Goal: Communication & Community: Answer question/provide support

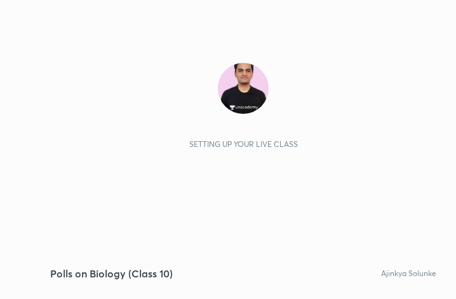
scroll to position [217, 406]
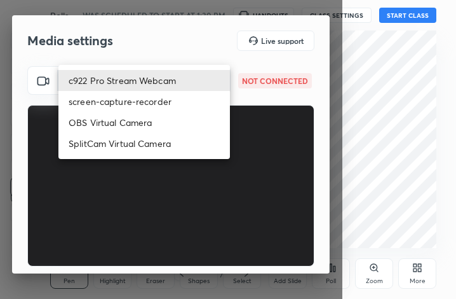
click at [175, 89] on body "1 2 3 4 5 6 7 C X Z C X Z E E Erase all H H Polls on Biology (Class 10) WAS SCH…" at bounding box center [228, 149] width 456 height 299
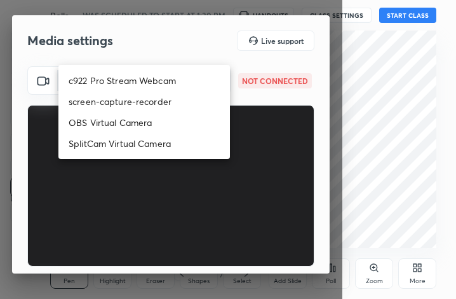
click at [177, 82] on li "c922 Pro Stream Webcam" at bounding box center [144, 80] width 172 height 21
type input "mz5XeYAkNWp2QV5IzfhKg2mI2T6XPNDecROMxnJfp9w="
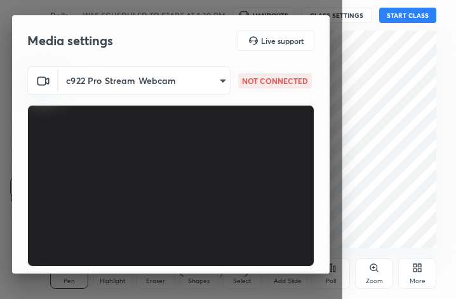
scroll to position [118, 0]
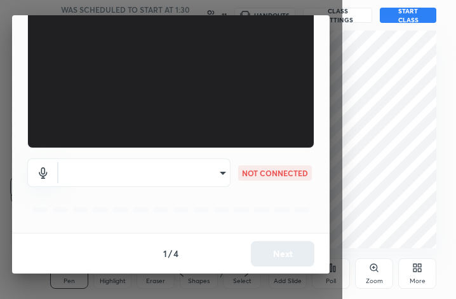
click at [167, 186] on body "1 2 3 4 5 6 7 C X Z C X Z E E Erase all H H Polls on Biology (Class 10) WAS SCH…" at bounding box center [228, 149] width 456 height 299
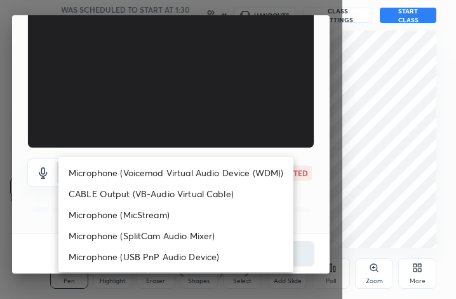
click at [172, 172] on li "Microphone (Voicemod Virtual Audio Device (WDM))" at bounding box center [175, 172] width 235 height 21
type input "VBCGzjgTZ+0gmPAsoHgp+LhUckAxO9S5WqeSPDF+pXU="
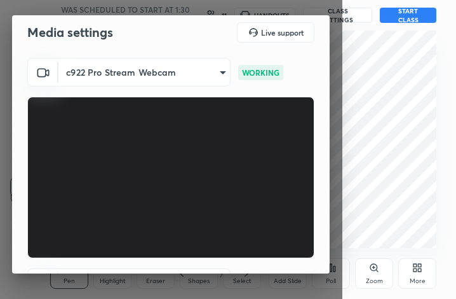
scroll to position [0, 0]
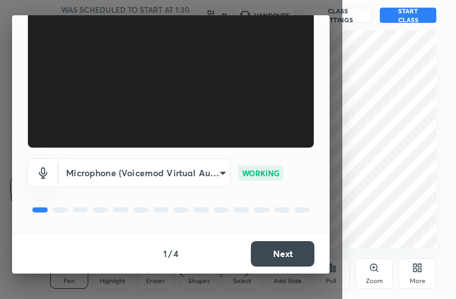
click at [287, 254] on button "Next" at bounding box center [283, 253] width 64 height 25
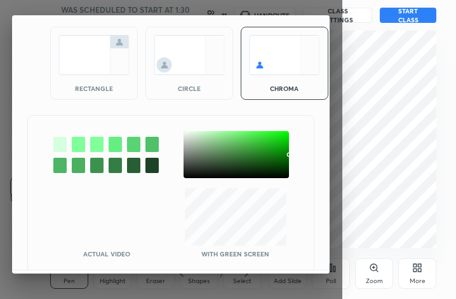
click at [188, 135] on div at bounding box center [237, 154] width 106 height 47
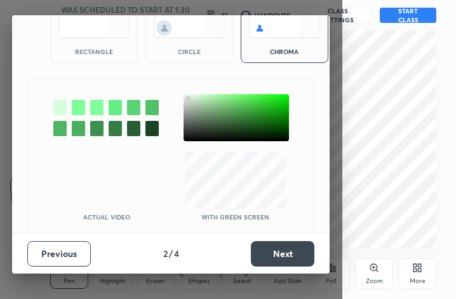
click at [266, 252] on button "Next" at bounding box center [283, 253] width 64 height 25
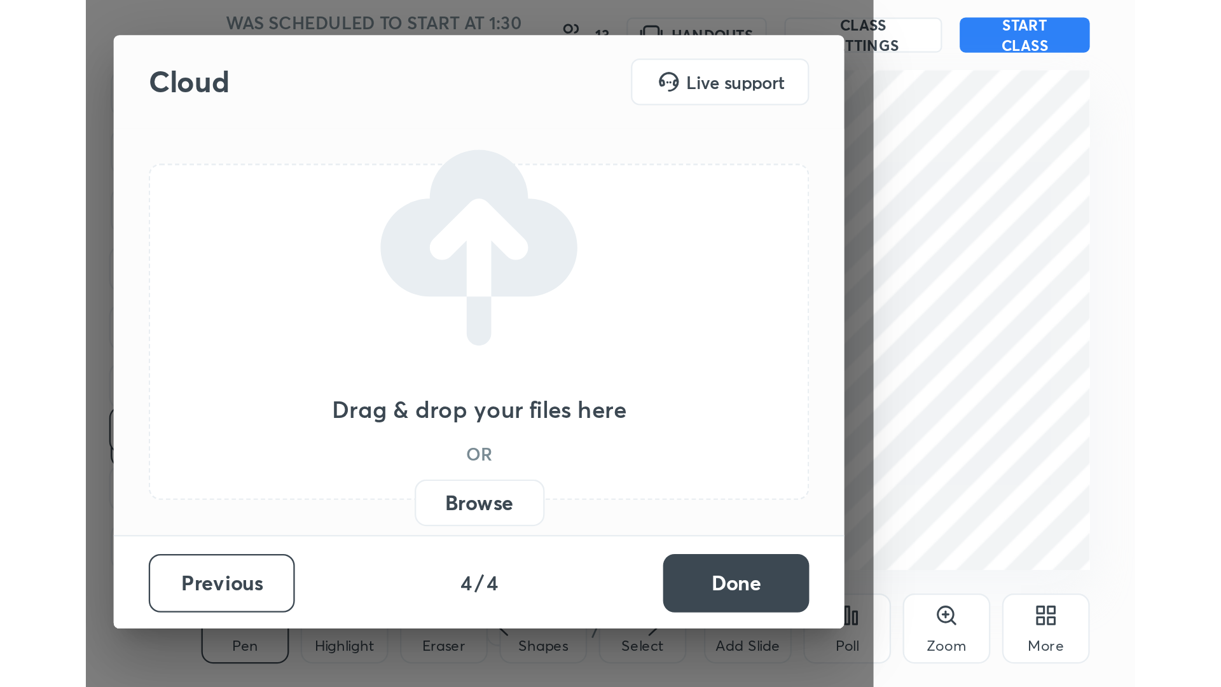
scroll to position [0, 0]
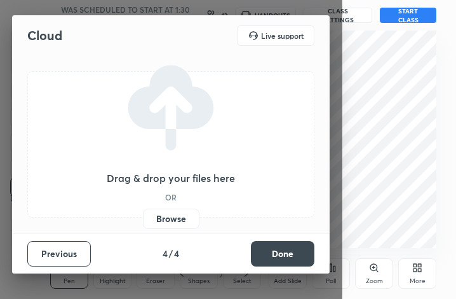
click at [266, 252] on button "Done" at bounding box center [283, 253] width 64 height 25
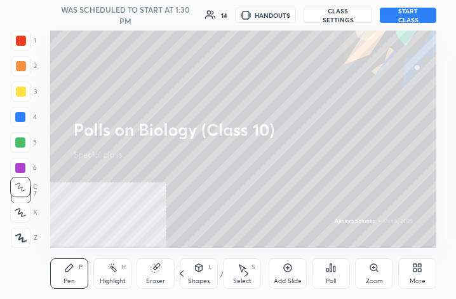
click at [410, 285] on div "More" at bounding box center [418, 273] width 38 height 31
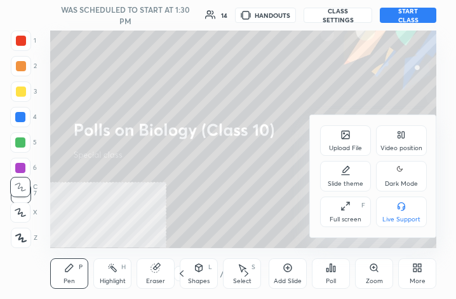
click at [416, 145] on div "Video position" at bounding box center [402, 148] width 42 height 6
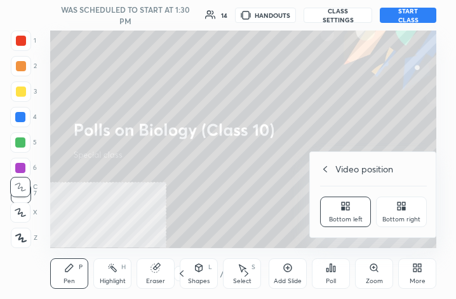
click at [411, 216] on div "Bottom right" at bounding box center [402, 219] width 38 height 6
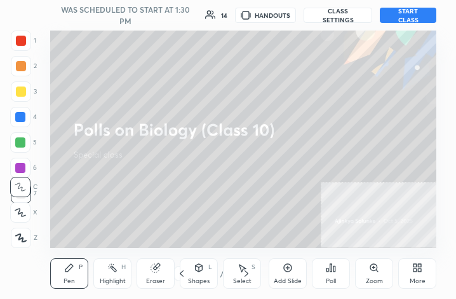
drag, startPoint x: 417, startPoint y: 248, endPoint x: 413, endPoint y: 261, distance: 13.5
click at [416, 255] on div "Add Slide Poll Zoom More" at bounding box center [353, 273] width 168 height 71
click at [404, 283] on div "More" at bounding box center [418, 273] width 38 height 31
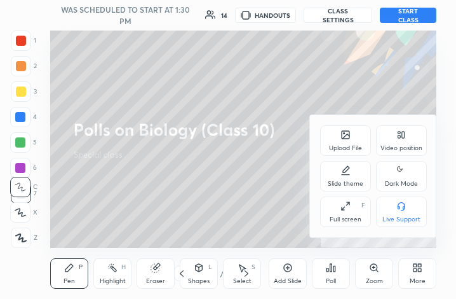
click at [364, 216] on div "Full screen F" at bounding box center [345, 211] width 51 height 31
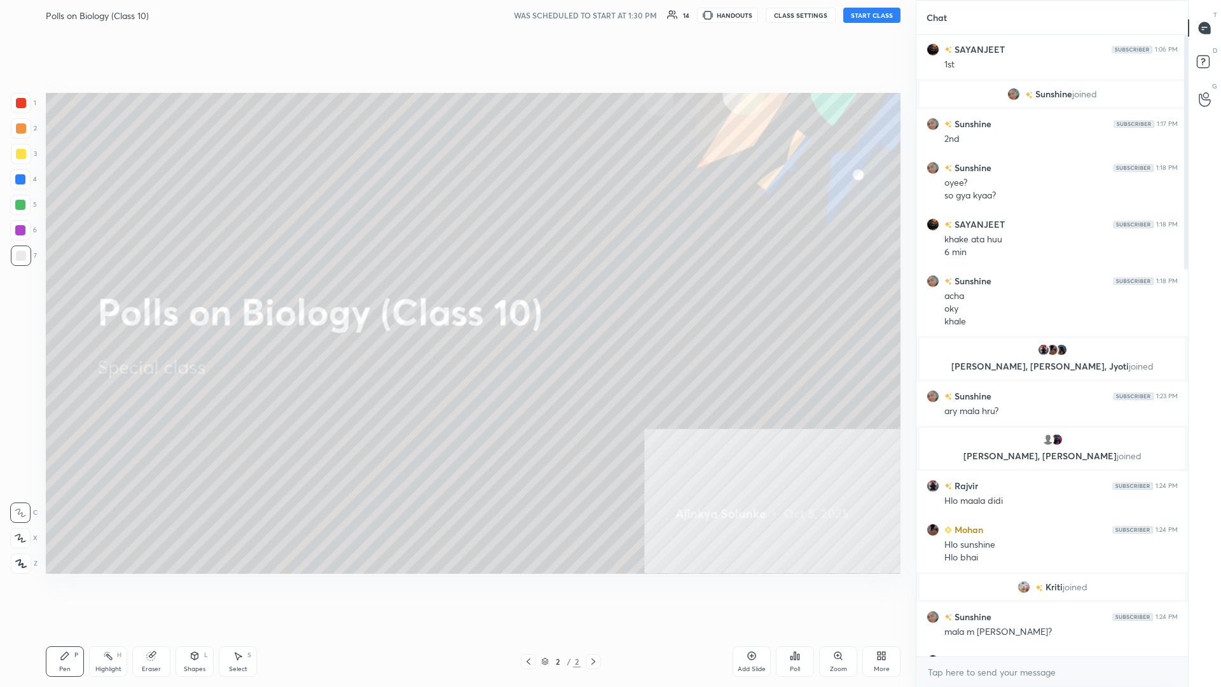
click at [456, 19] on button "START CLASS" at bounding box center [871, 15] width 57 height 15
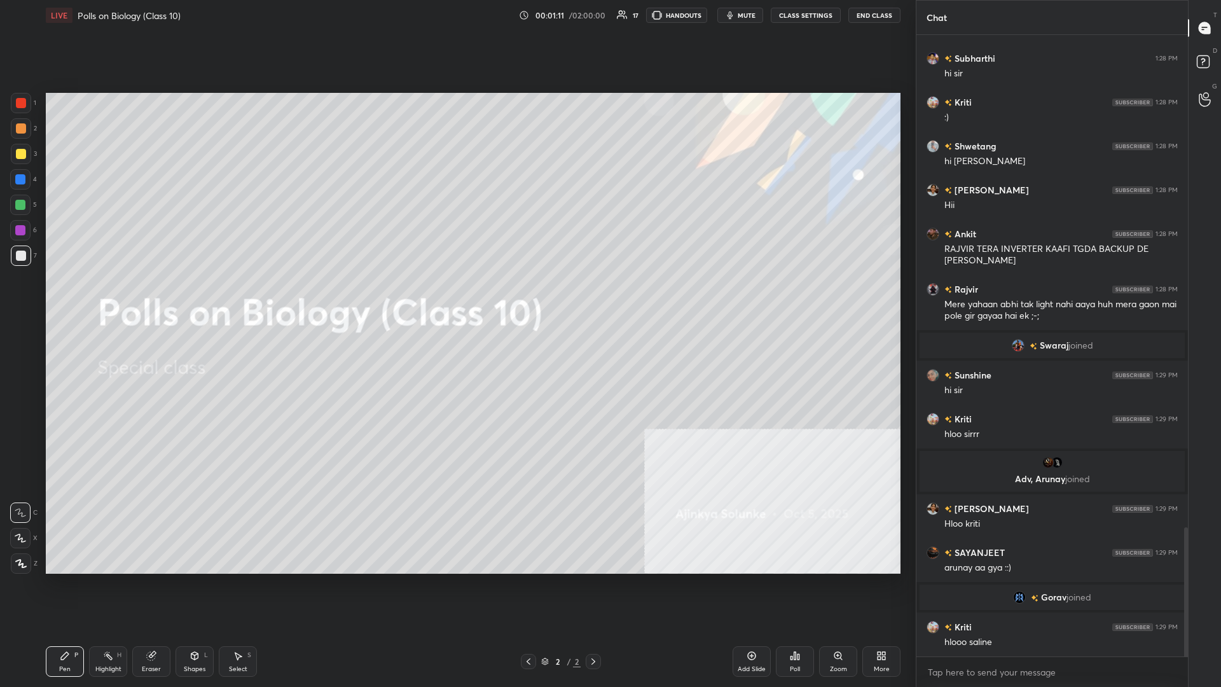
scroll to position [2428, 0]
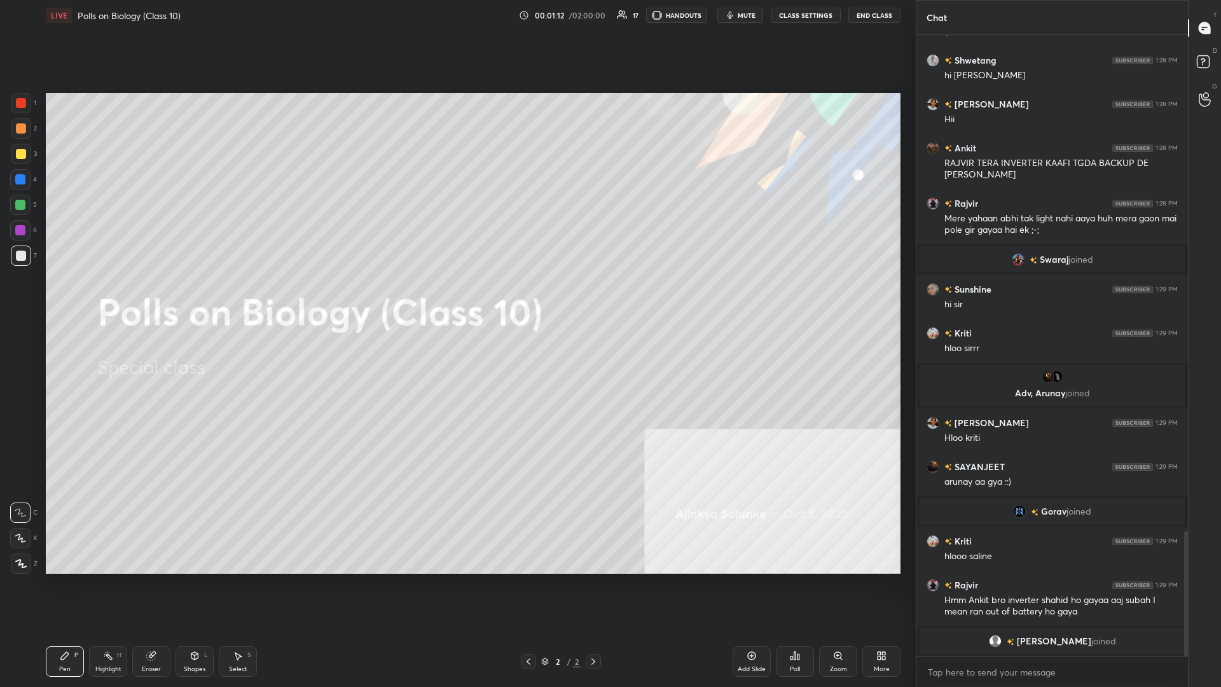
click at [456, 10] on button "mute" at bounding box center [740, 15] width 46 height 15
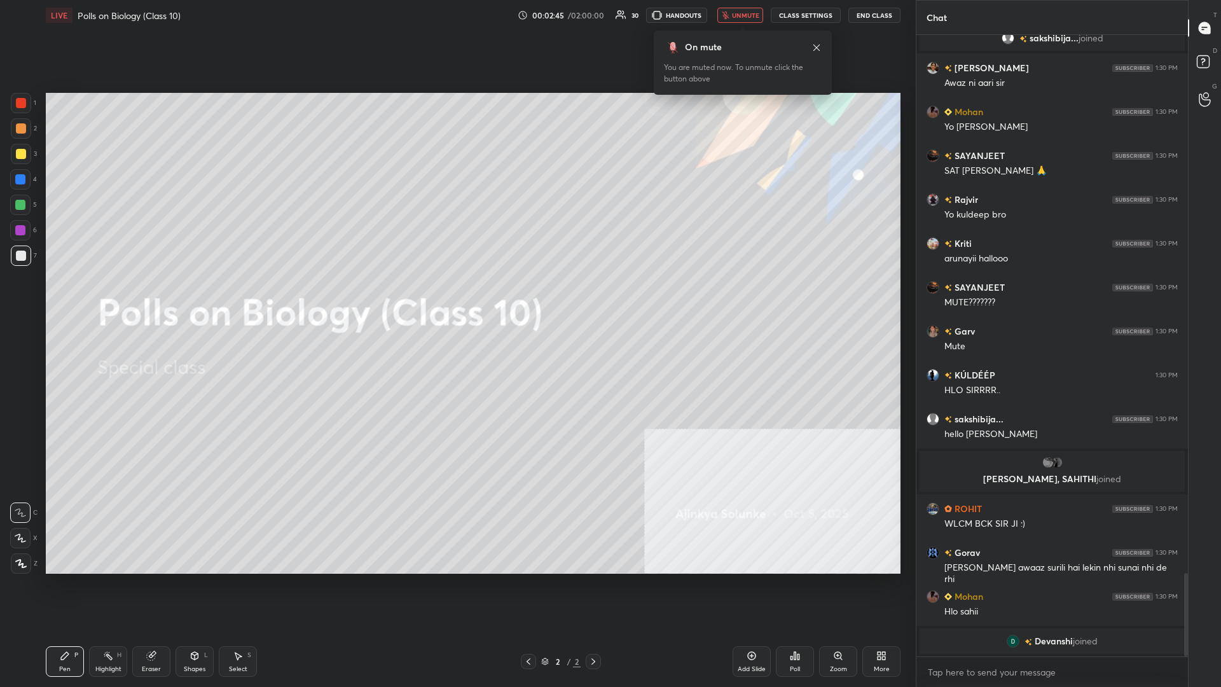
scroll to position [4045, 0]
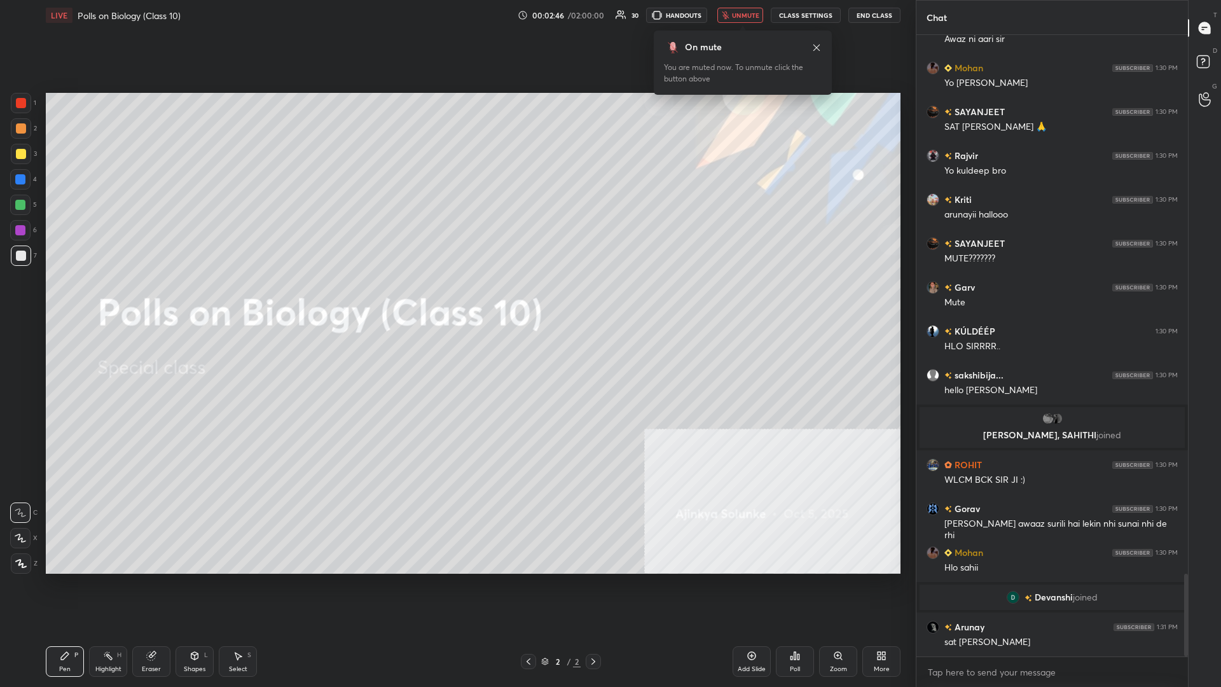
click at [456, 20] on button "unmute" at bounding box center [740, 15] width 46 height 15
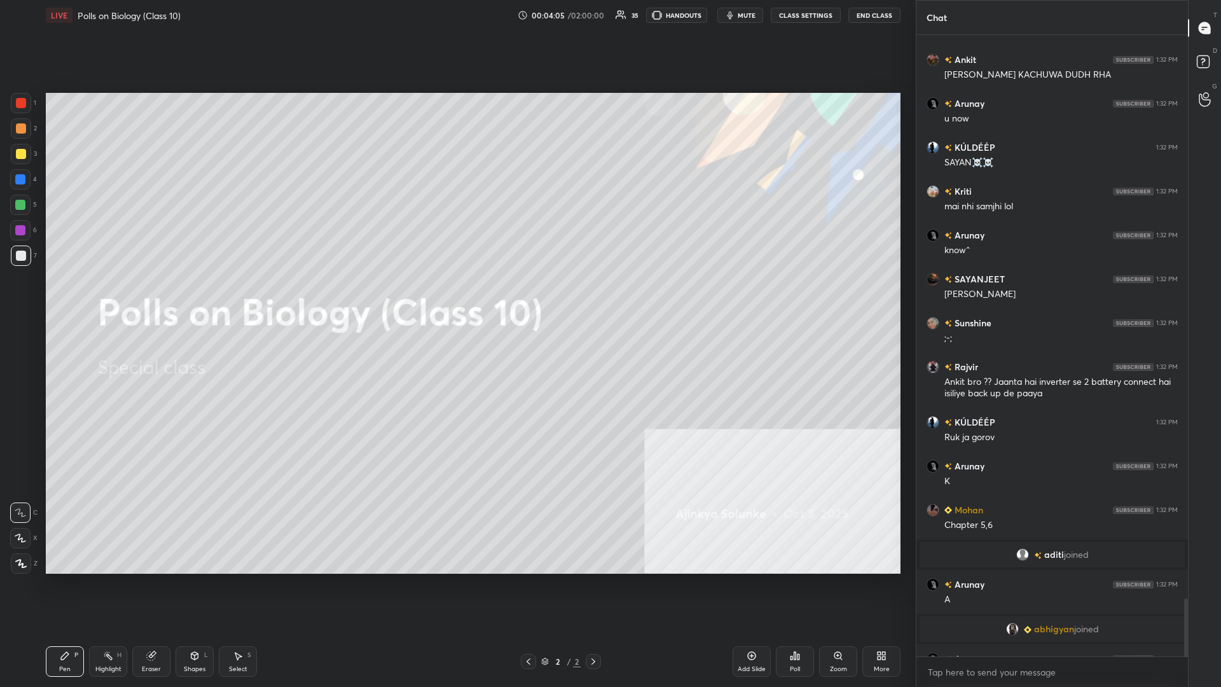
scroll to position [6044, 0]
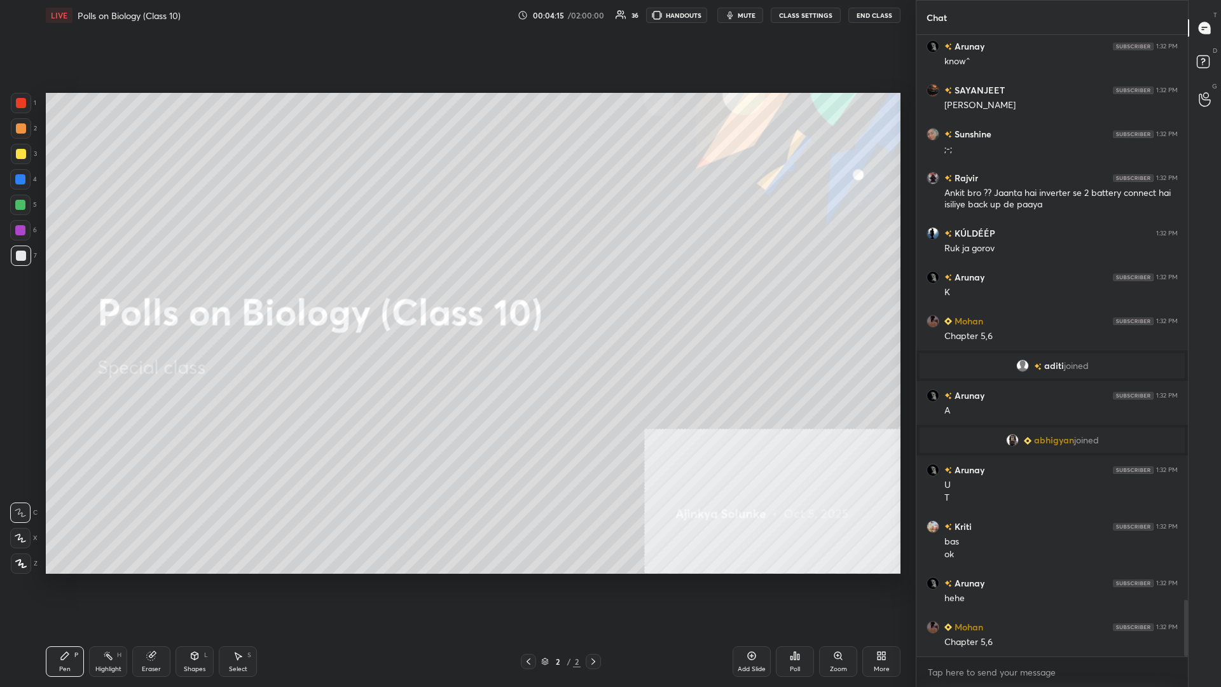
click at [16, 154] on div at bounding box center [21, 154] width 10 height 10
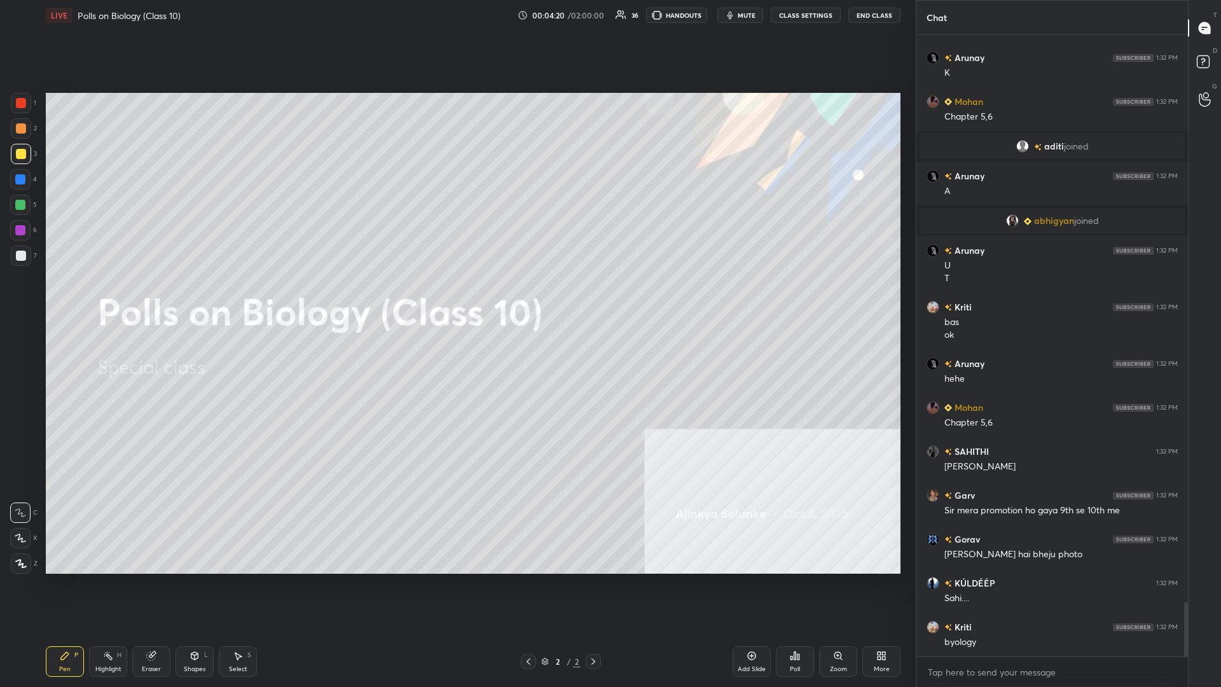
click at [18, 298] on icon at bounding box center [20, 563] width 11 height 9
click at [21, 298] on icon at bounding box center [21, 563] width 10 height 8
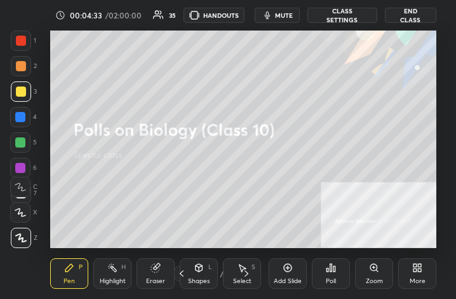
click at [423, 279] on div "More" at bounding box center [418, 281] width 16 height 6
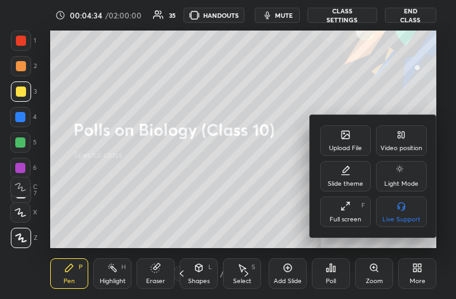
click at [339, 215] on div "Full screen F" at bounding box center [345, 211] width 51 height 31
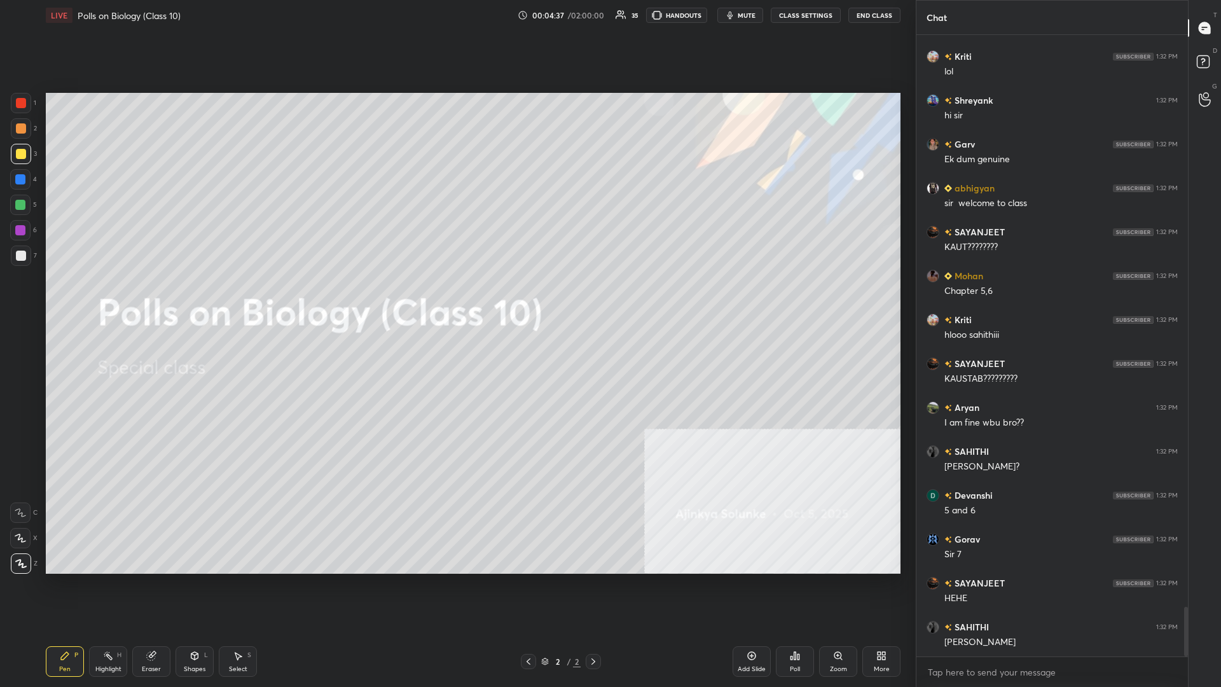
click at [456, 298] on div "Add Slide" at bounding box center [751, 661] width 38 height 31
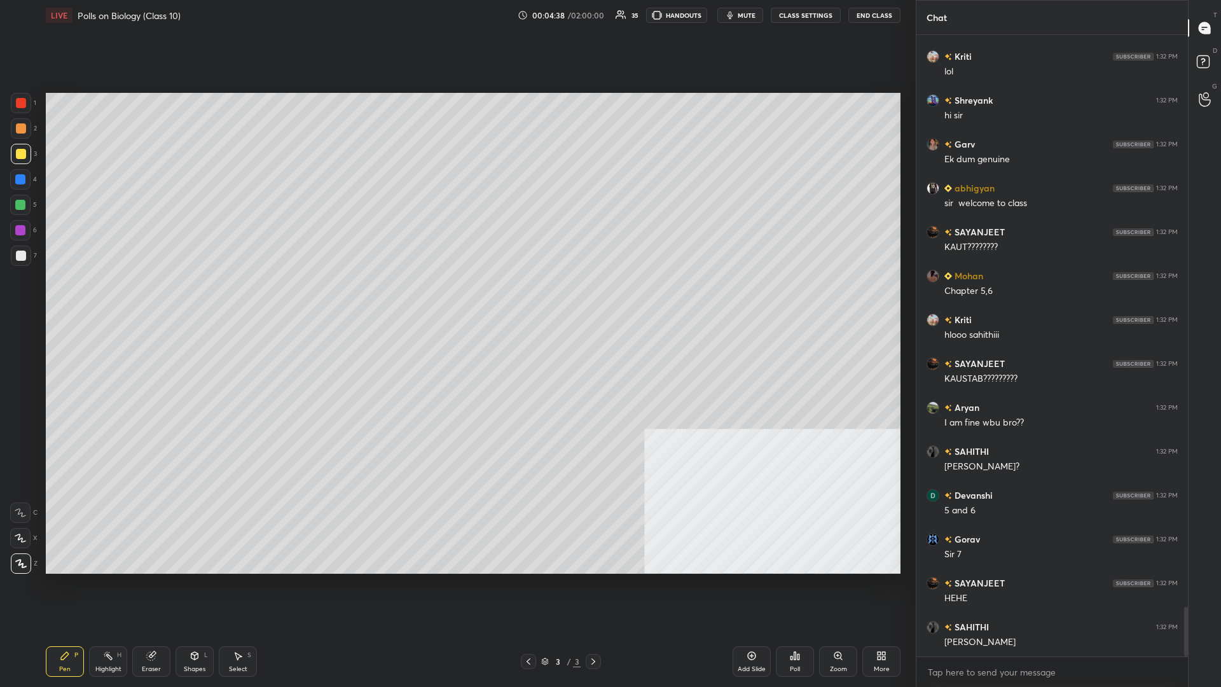
click at [29, 157] on div at bounding box center [21, 154] width 20 height 20
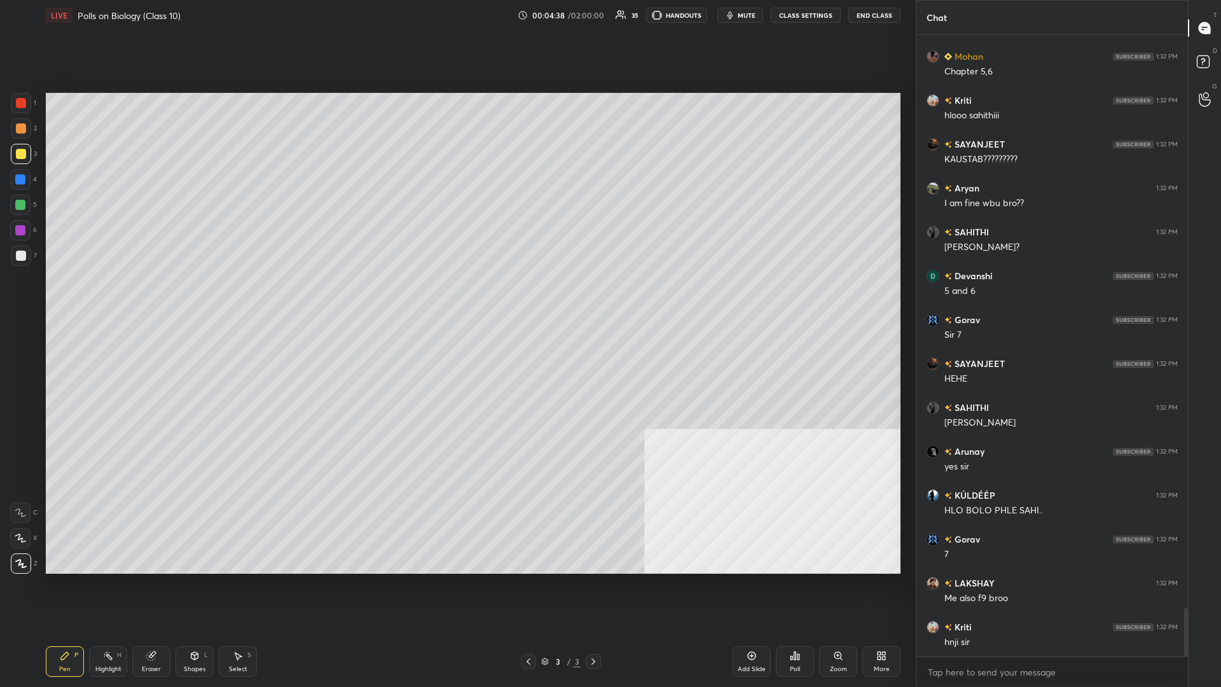
click at [31, 156] on div at bounding box center [21, 154] width 20 height 20
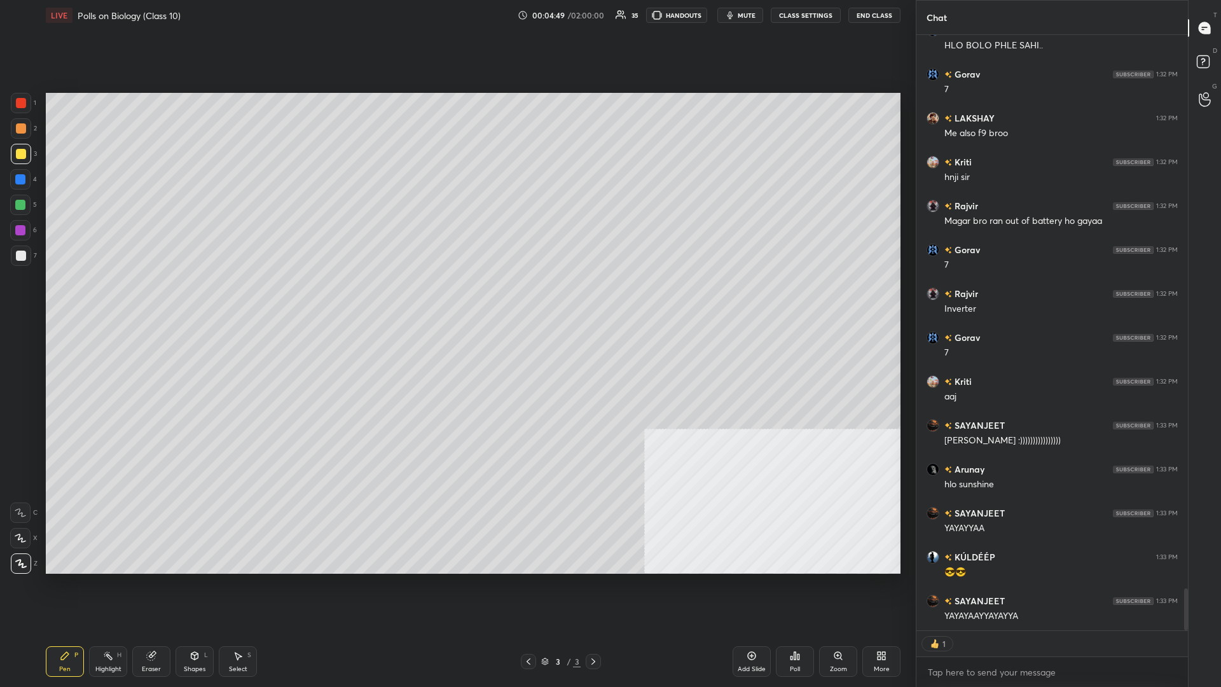
type textarea "x"
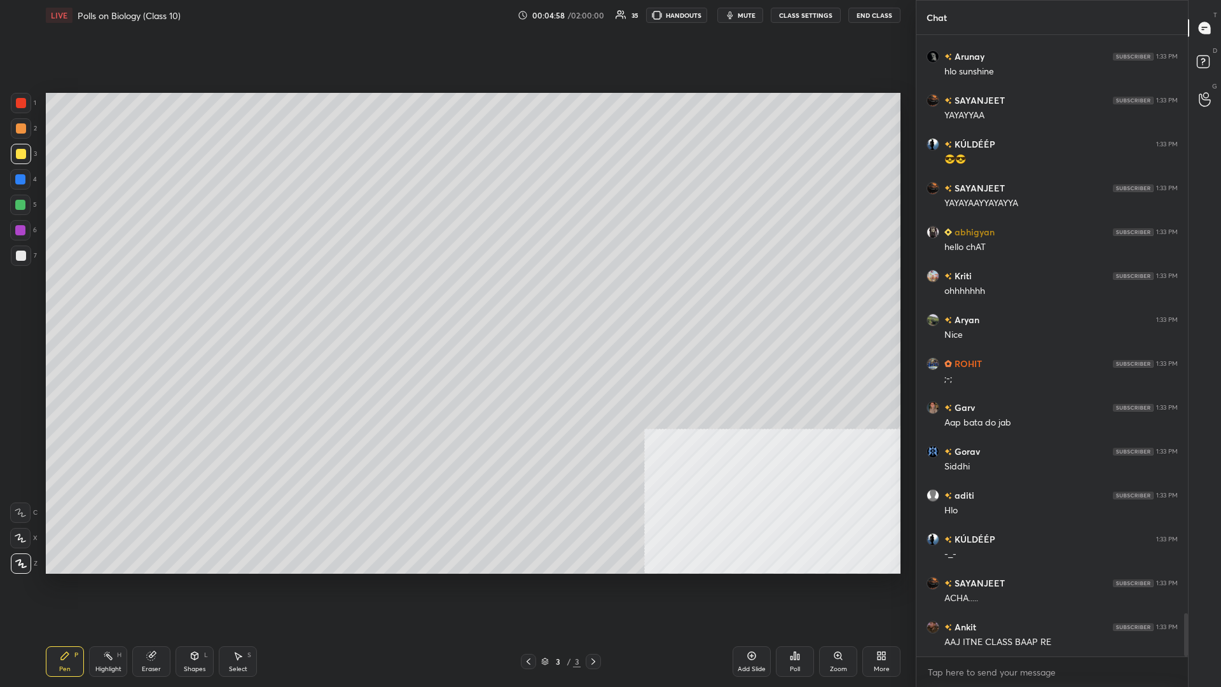
click at [27, 256] on div at bounding box center [21, 255] width 20 height 20
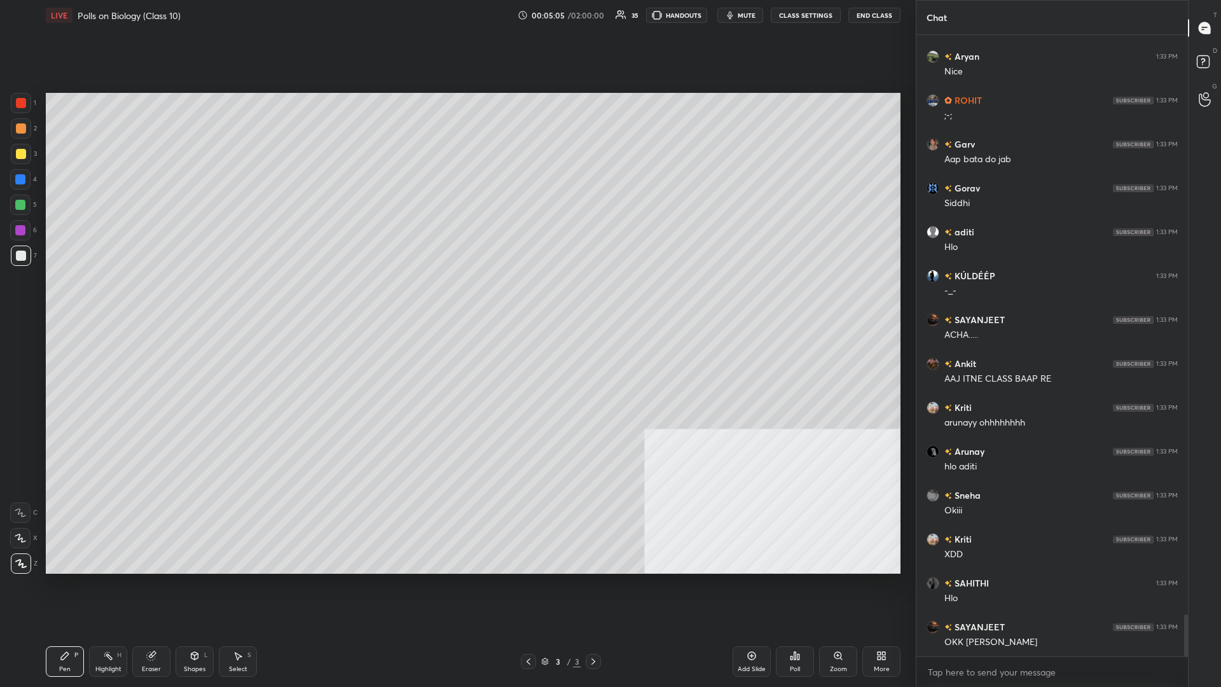
click at [22, 153] on div at bounding box center [21, 154] width 10 height 10
click at [23, 132] on div at bounding box center [21, 128] width 10 height 10
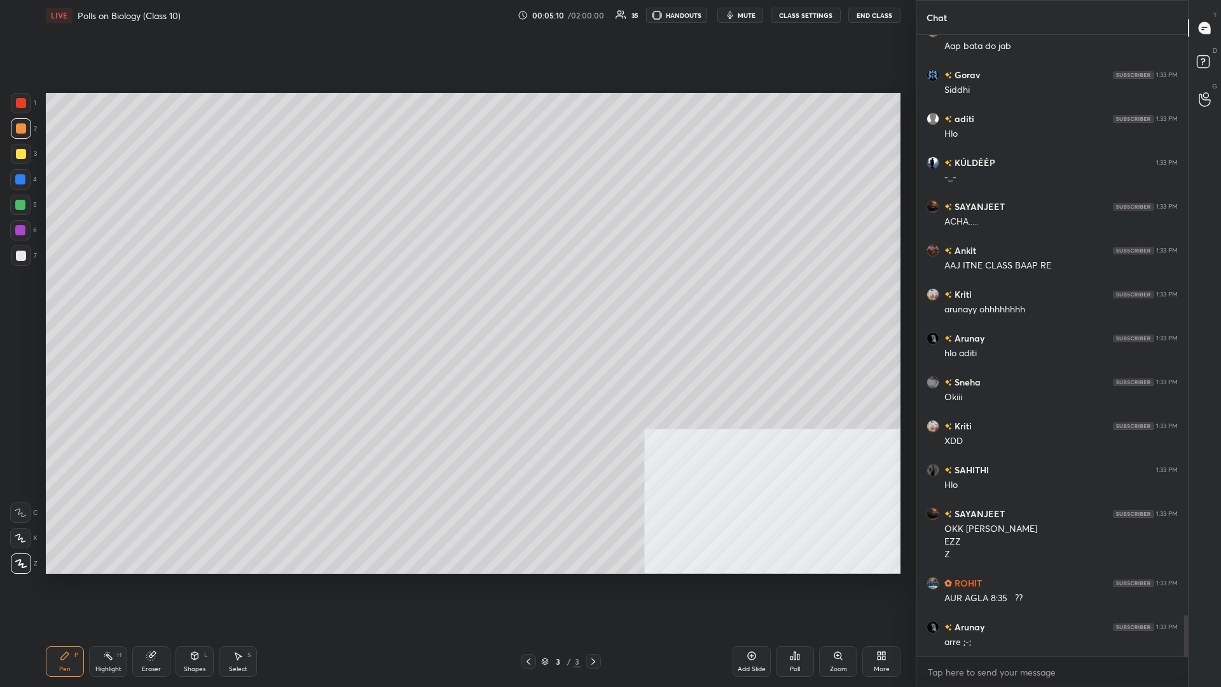
click at [13, 150] on div at bounding box center [21, 154] width 20 height 20
click at [22, 152] on div at bounding box center [21, 154] width 10 height 10
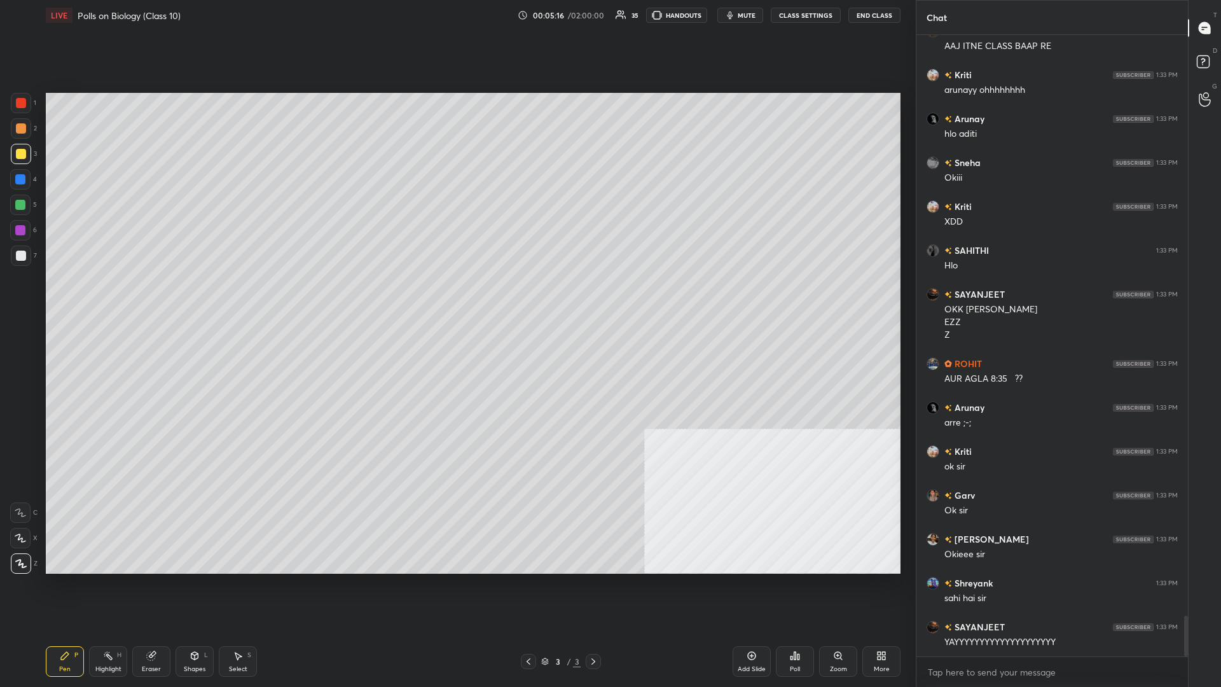
click at [15, 256] on div at bounding box center [21, 255] width 20 height 20
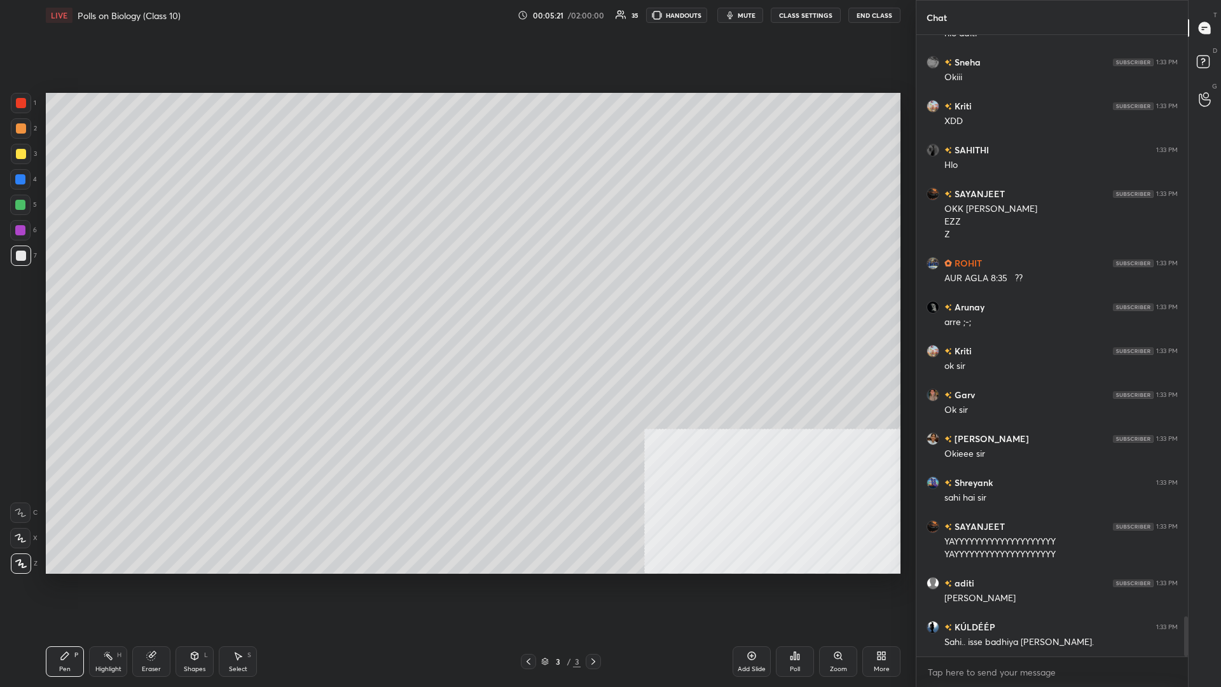
click at [25, 128] on div at bounding box center [21, 128] width 10 height 10
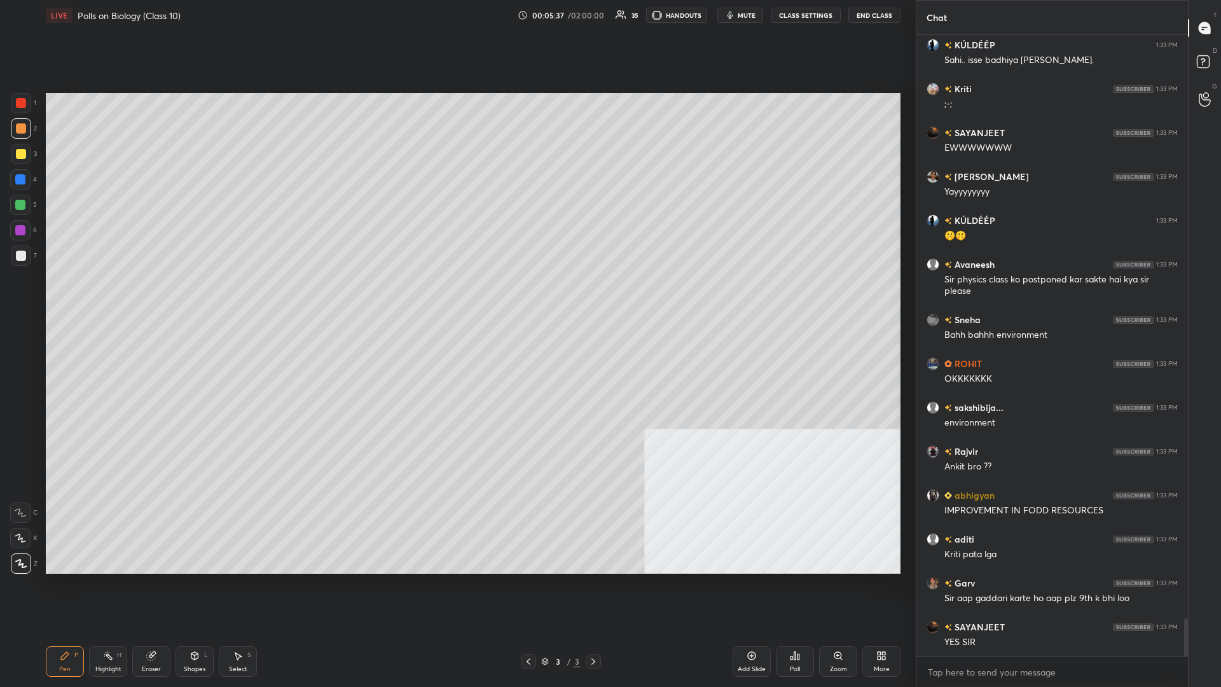
click at [456, 298] on div "Setting up your live class Poll for secs No correct answer Start poll" at bounding box center [473, 333] width 865 height 605
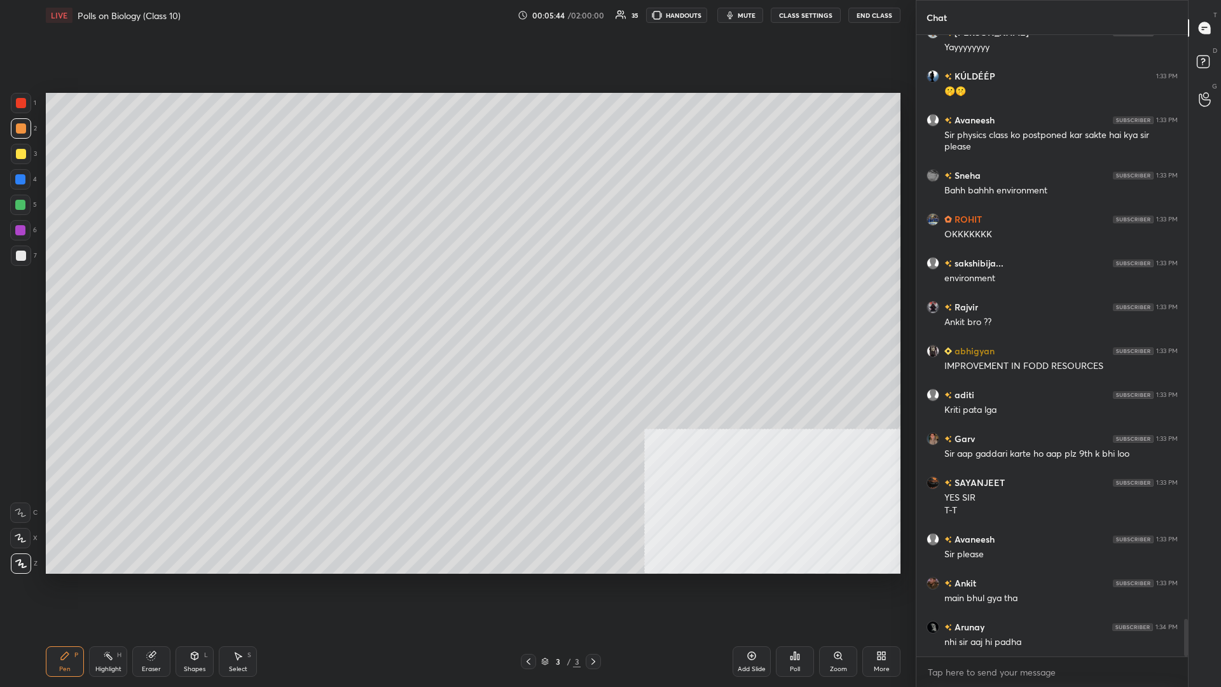
click at [456, 298] on div "Add Slide" at bounding box center [751, 661] width 38 height 31
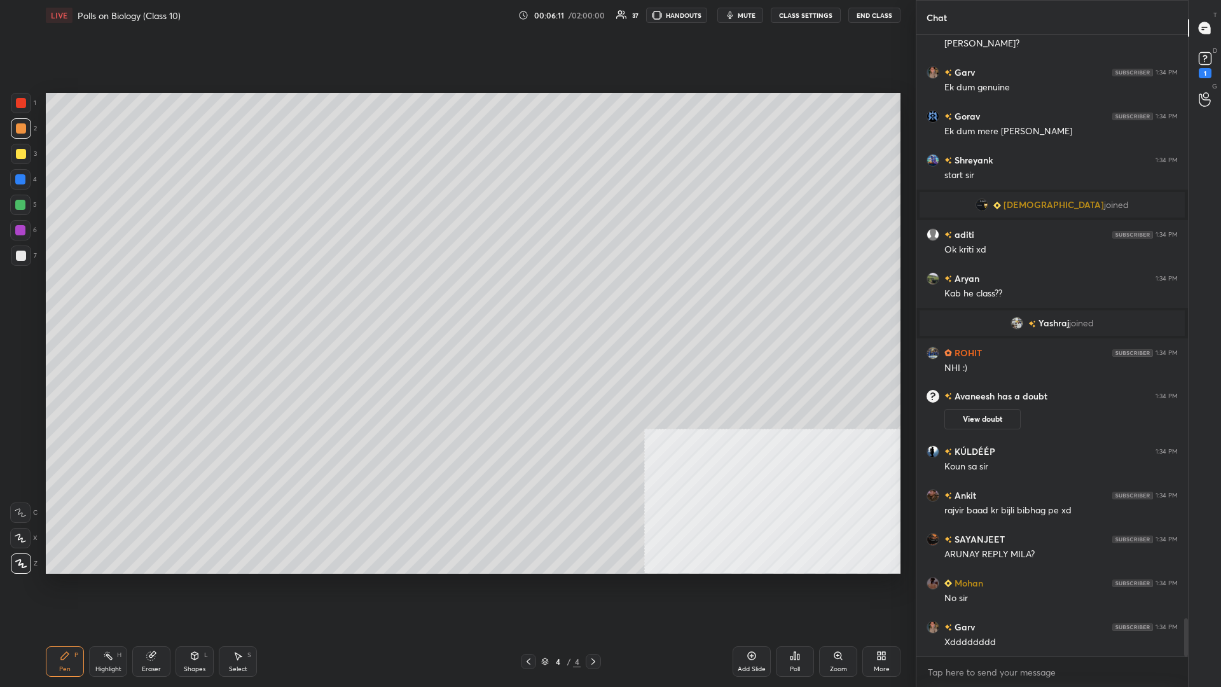
drag, startPoint x: 167, startPoint y: 660, endPoint x: 158, endPoint y: 655, distance: 9.7
click at [166, 298] on div "Eraser" at bounding box center [151, 661] width 38 height 31
click at [29, 298] on span "Erase all" at bounding box center [20, 563] width 19 height 9
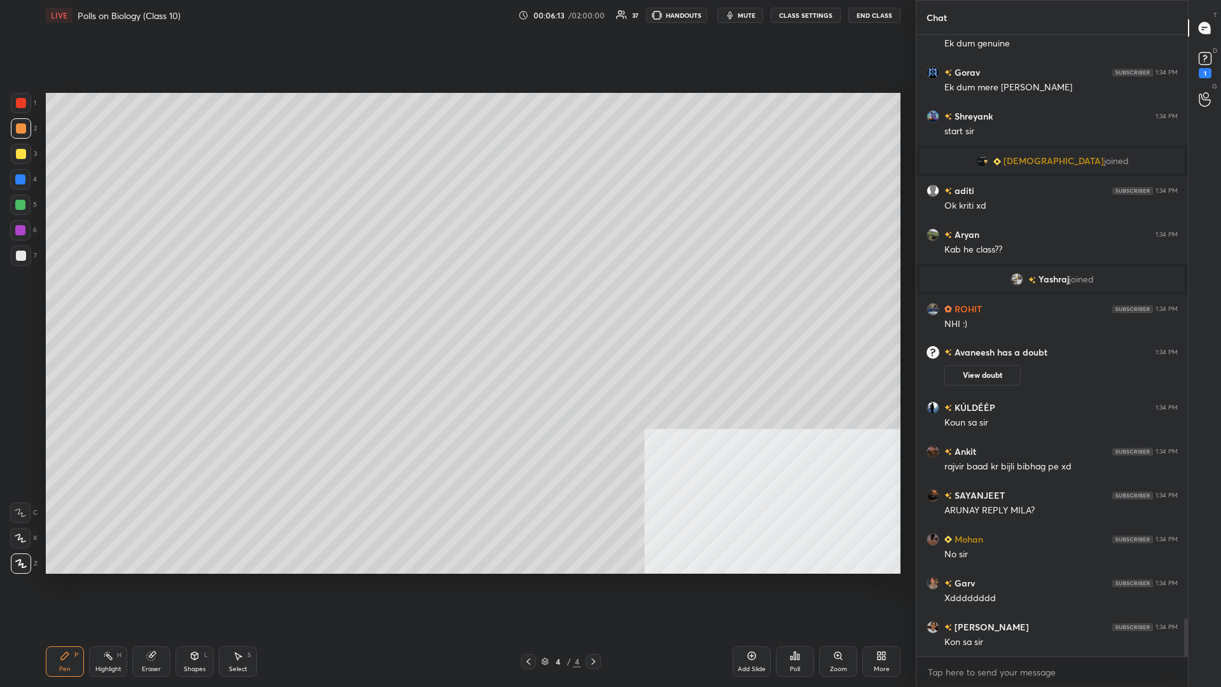
click at [65, 298] on icon at bounding box center [65, 656] width 8 height 8
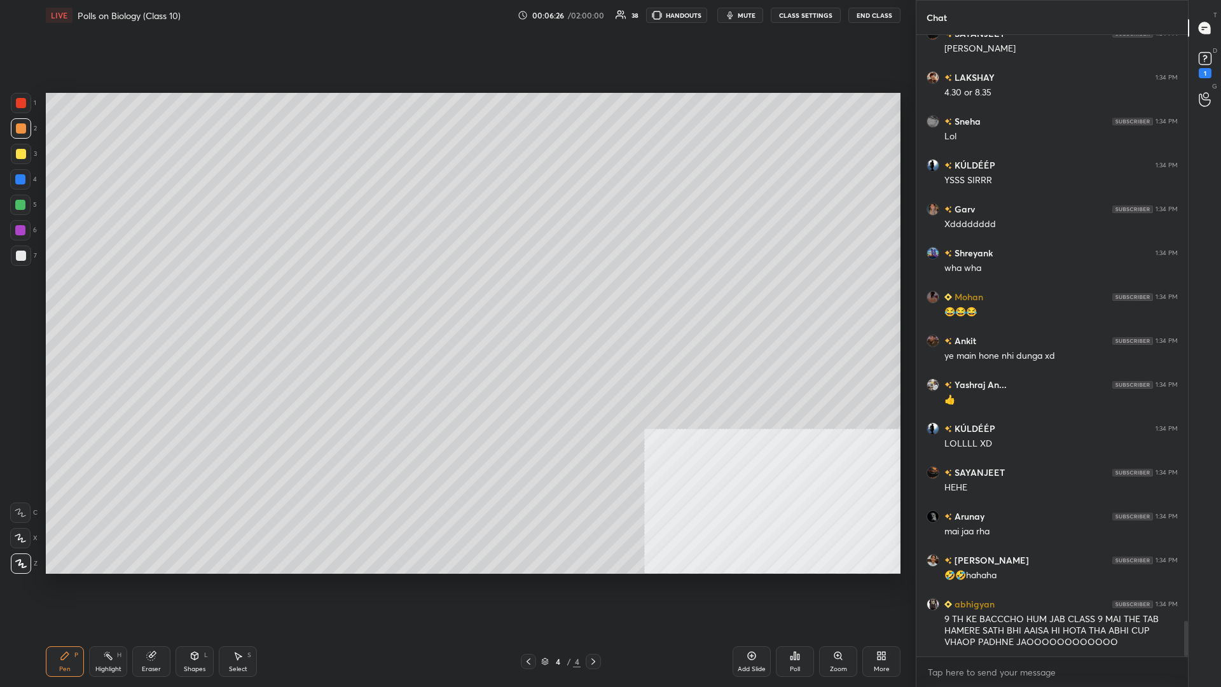
click at [146, 298] on div "Eraser" at bounding box center [151, 669] width 19 height 6
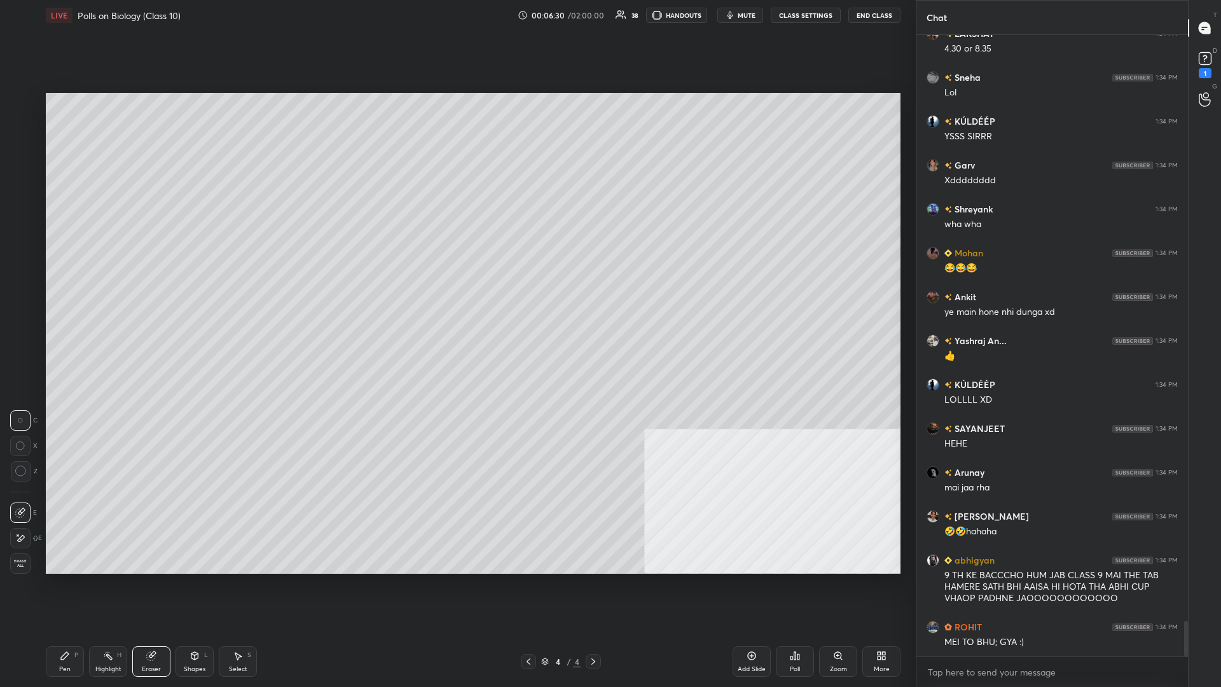
click at [456, 298] on div "Add Slide" at bounding box center [751, 661] width 38 height 31
click at [456, 298] on div "More" at bounding box center [881, 661] width 38 height 31
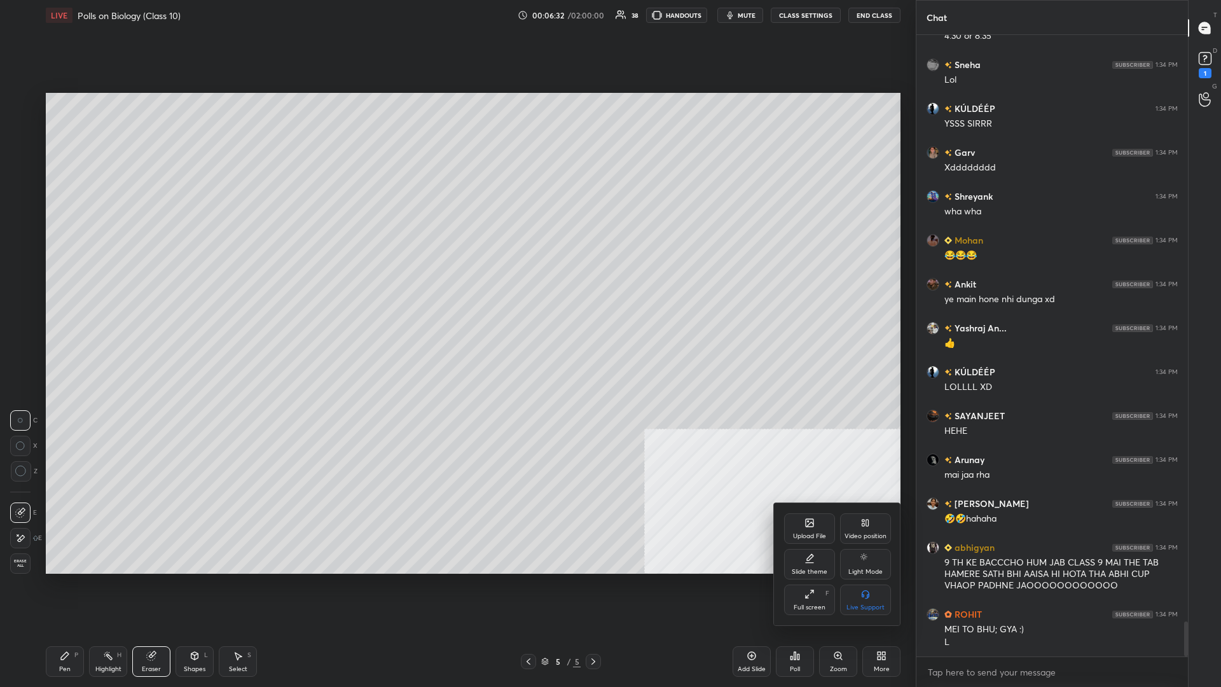
click at [456, 298] on div "Upload File" at bounding box center [809, 536] width 33 height 6
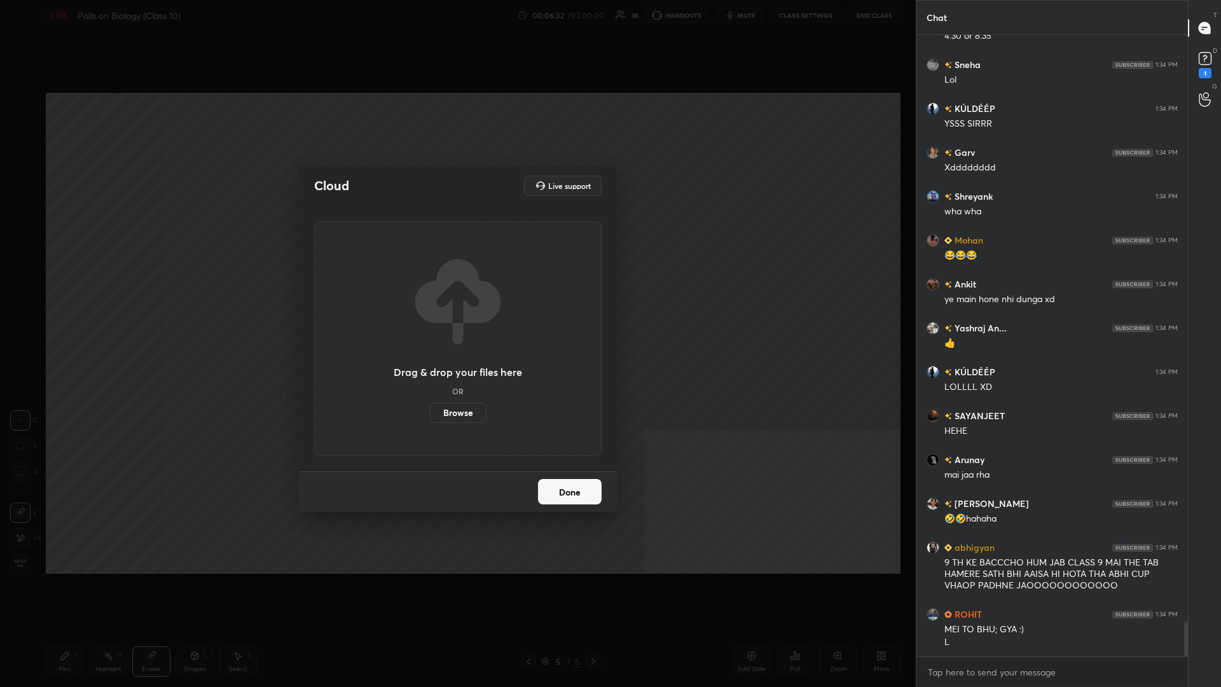
click at [456, 298] on label "Browse" at bounding box center [458, 412] width 57 height 20
click at [430, 298] on input "Browse" at bounding box center [430, 412] width 0 height 20
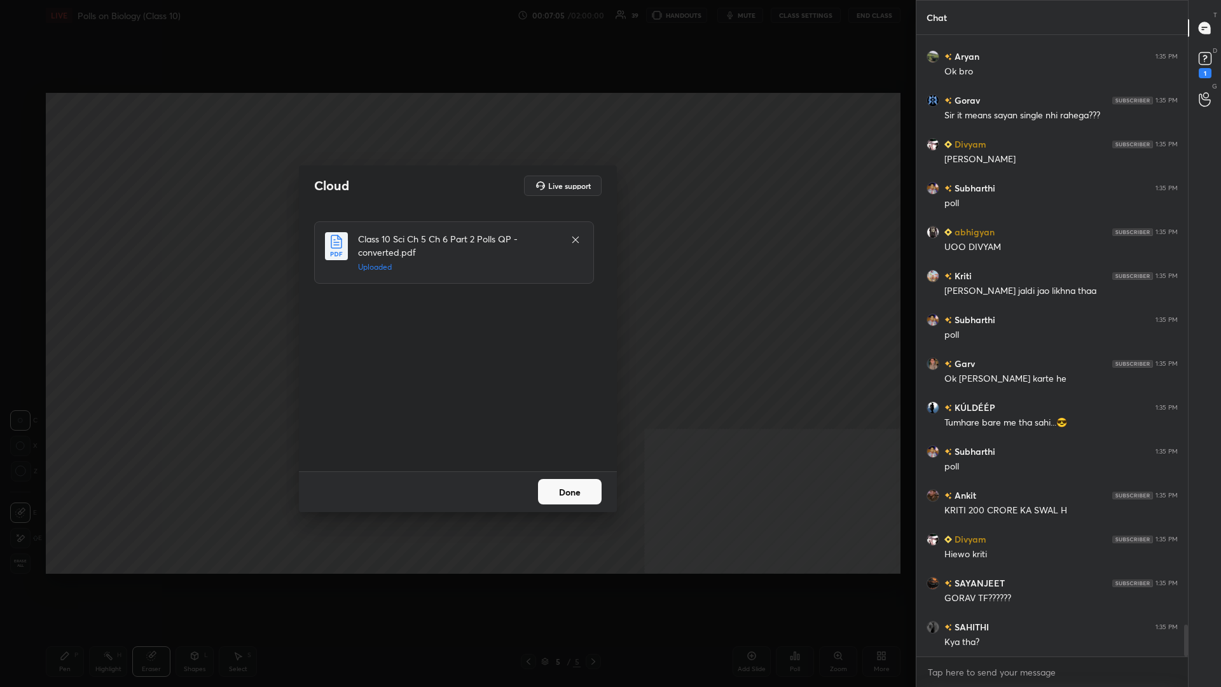
click at [456, 298] on div "Cloud Live support Class 10 Sci Ch 5 Ch 6 Part 2 Polls QP - converted.pdf Uploa…" at bounding box center [457, 343] width 915 height 687
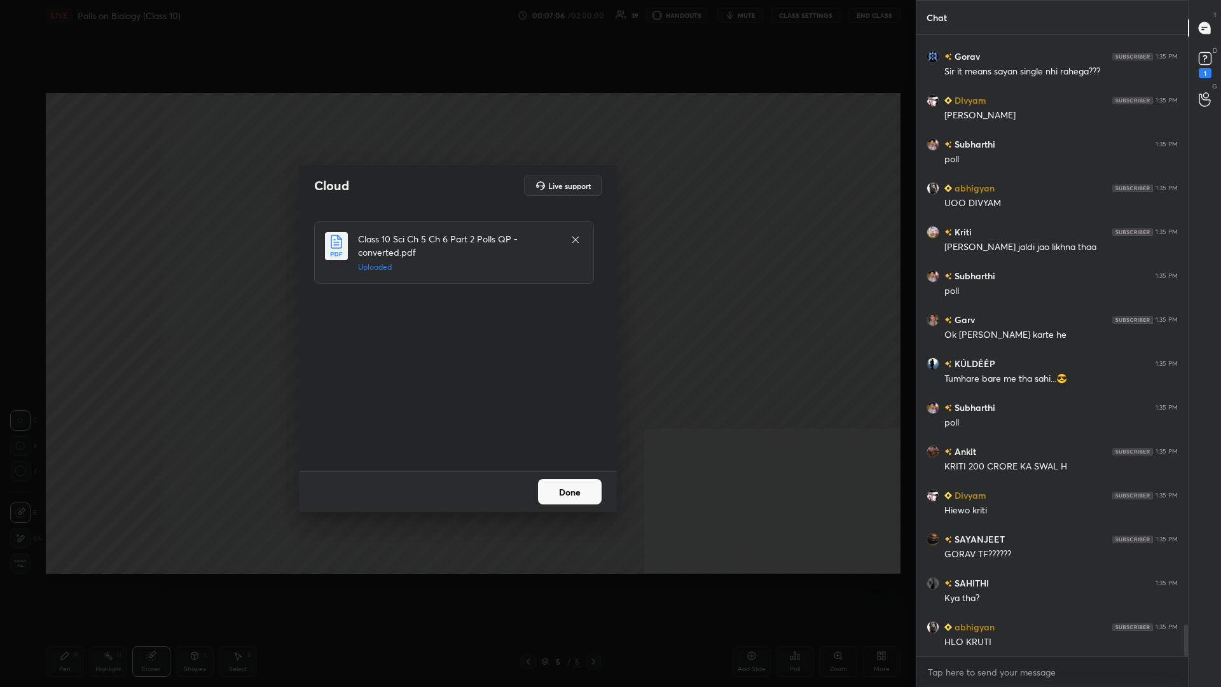
click at [456, 298] on div "Done" at bounding box center [458, 491] width 318 height 41
click at [456, 298] on button "Done" at bounding box center [570, 491] width 64 height 25
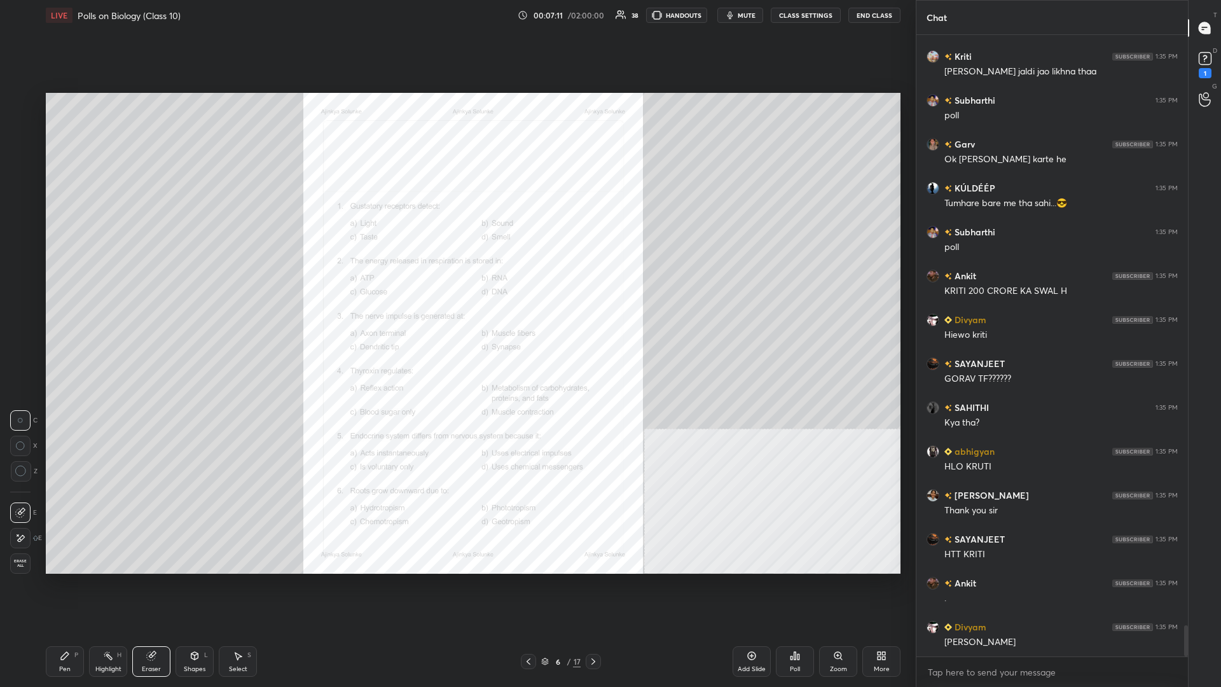
click at [55, 298] on div "Pen P" at bounding box center [65, 661] width 38 height 31
click at [22, 109] on div at bounding box center [21, 103] width 20 height 20
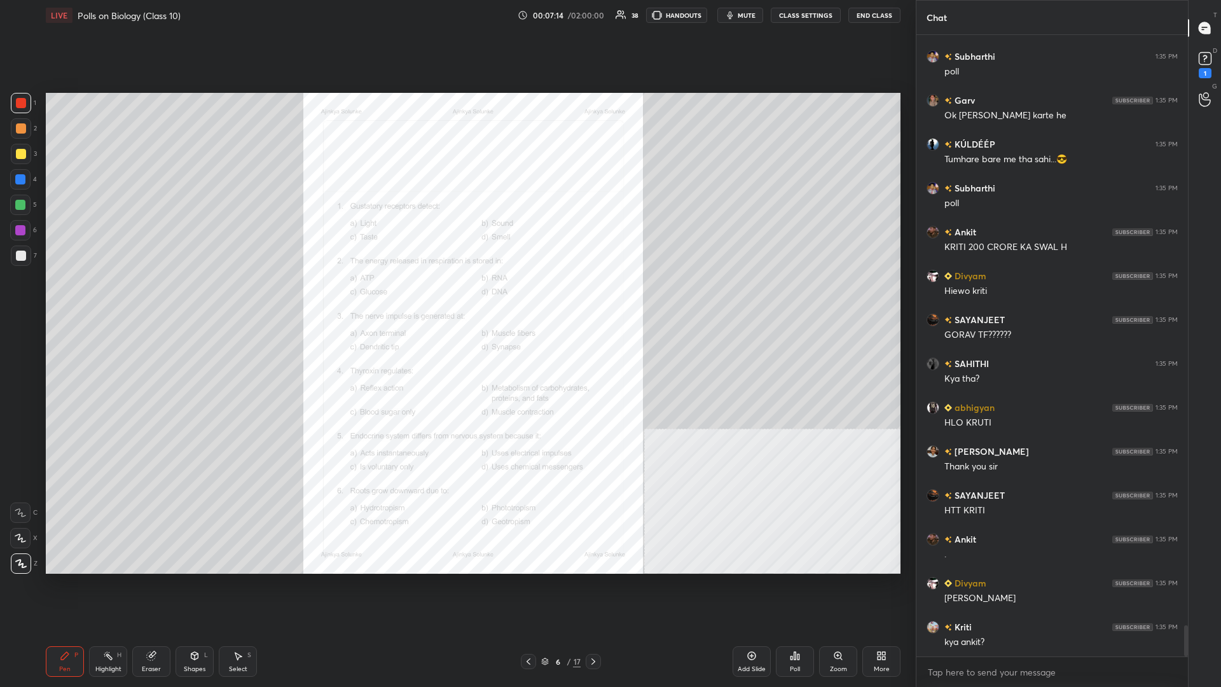
click at [456, 298] on div "Zoom" at bounding box center [838, 661] width 38 height 31
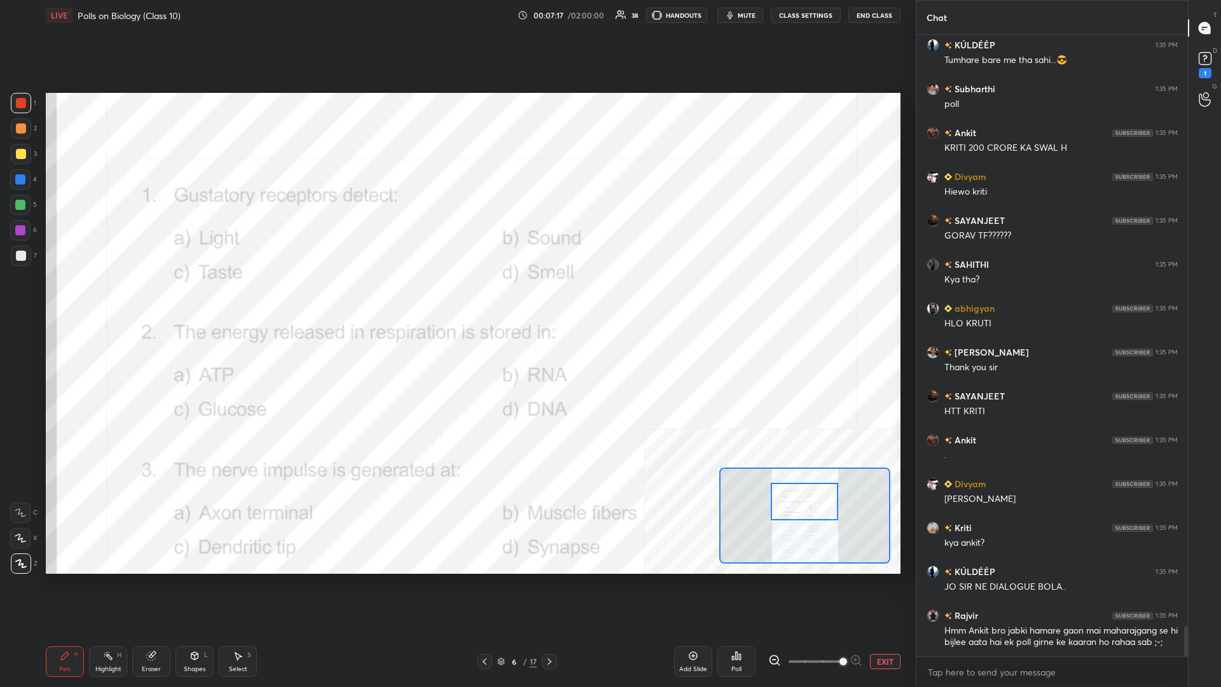
click at [100, 298] on div "Highlight H" at bounding box center [108, 661] width 38 height 31
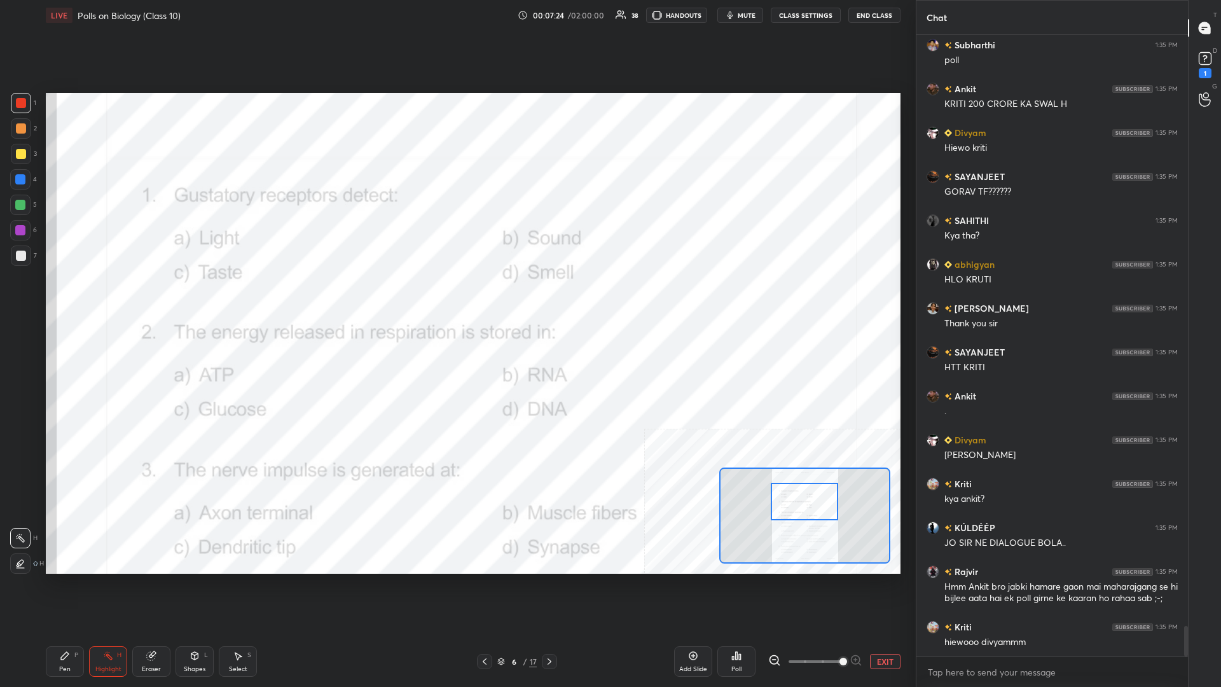
click at [456, 298] on icon at bounding box center [736, 655] width 10 height 10
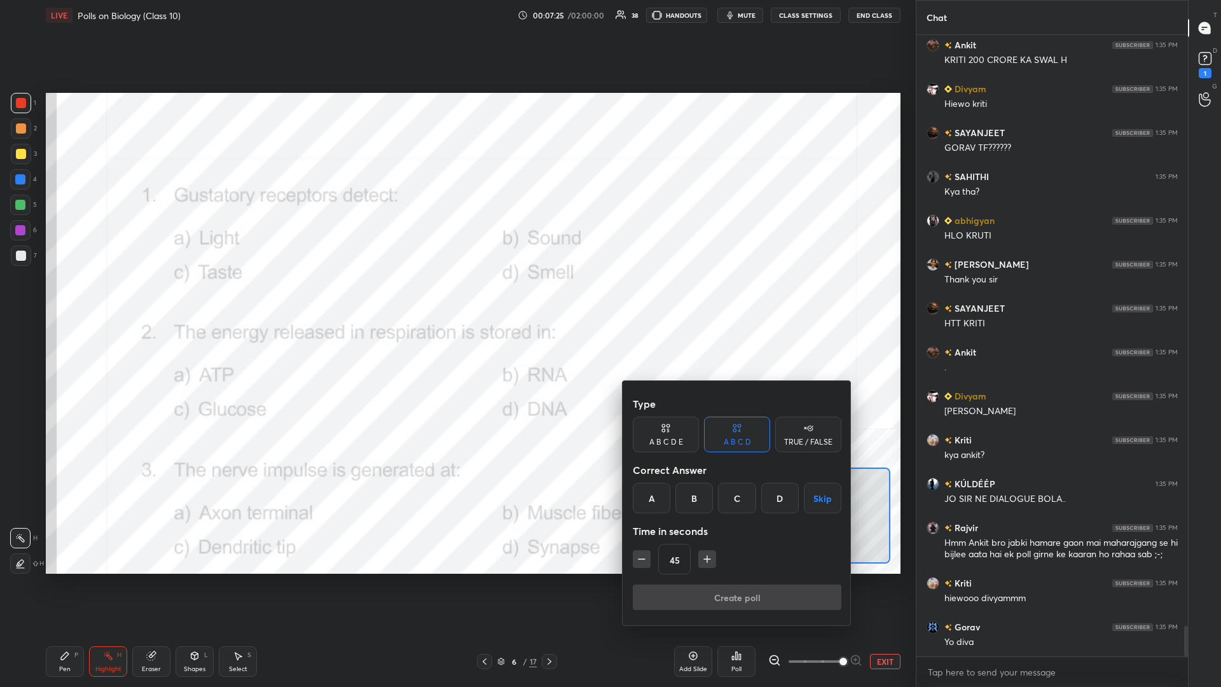
click at [456, 298] on icon "button" at bounding box center [641, 558] width 13 height 13
type input "30"
click at [456, 298] on div "C" at bounding box center [737, 498] width 38 height 31
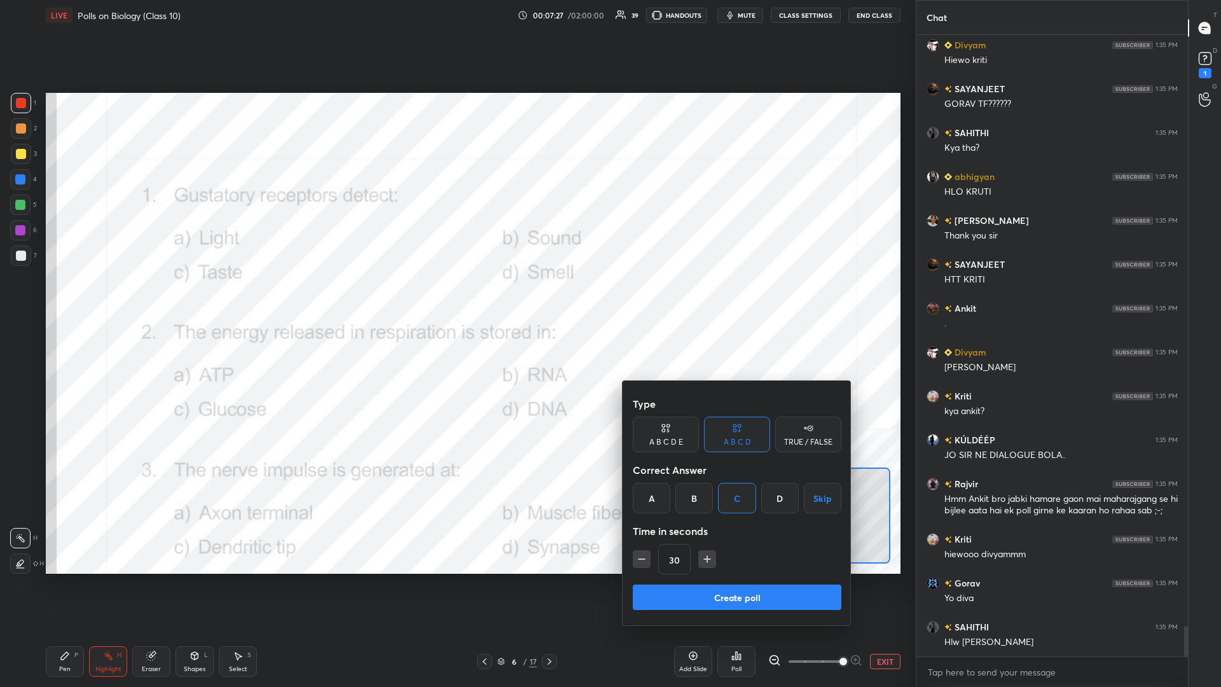
click at [456, 298] on button "Create poll" at bounding box center [737, 596] width 209 height 25
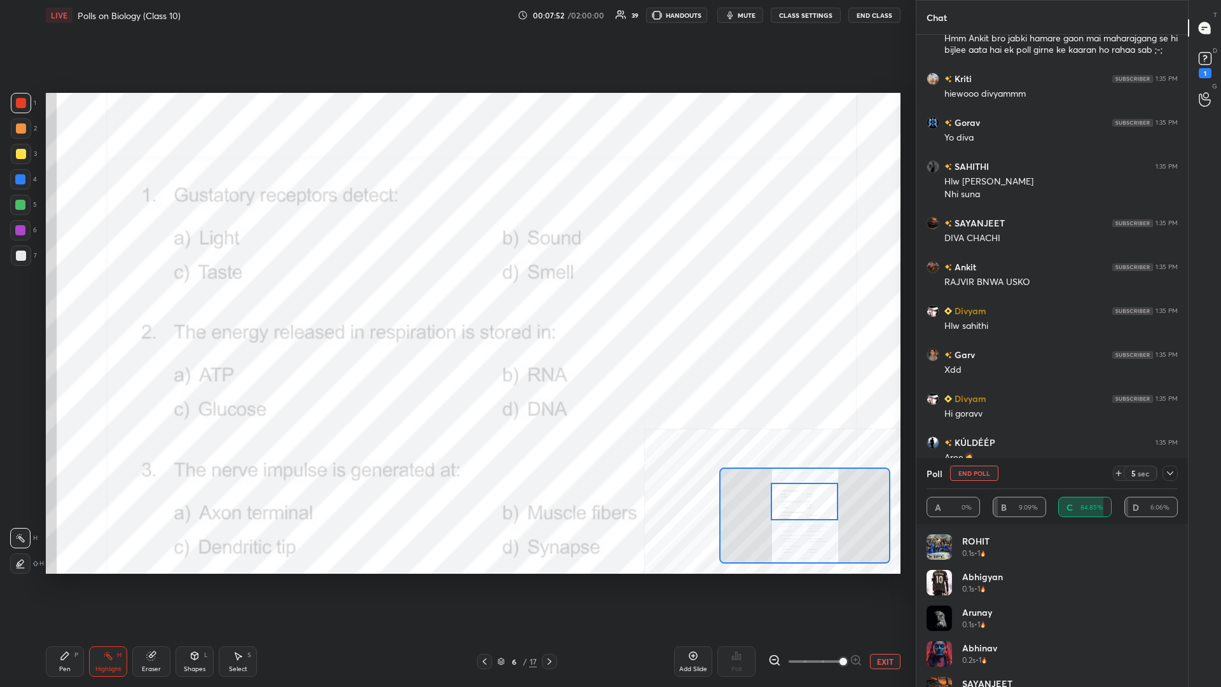
click at [45, 298] on div "LIVE Polls on Biology (Class 10) 00:07:52 / 02:00:00 39 HANDOUTS mute CLASS SET…" at bounding box center [473, 343] width 865 height 687
click at [76, 298] on div "Pen P" at bounding box center [65, 661] width 38 height 31
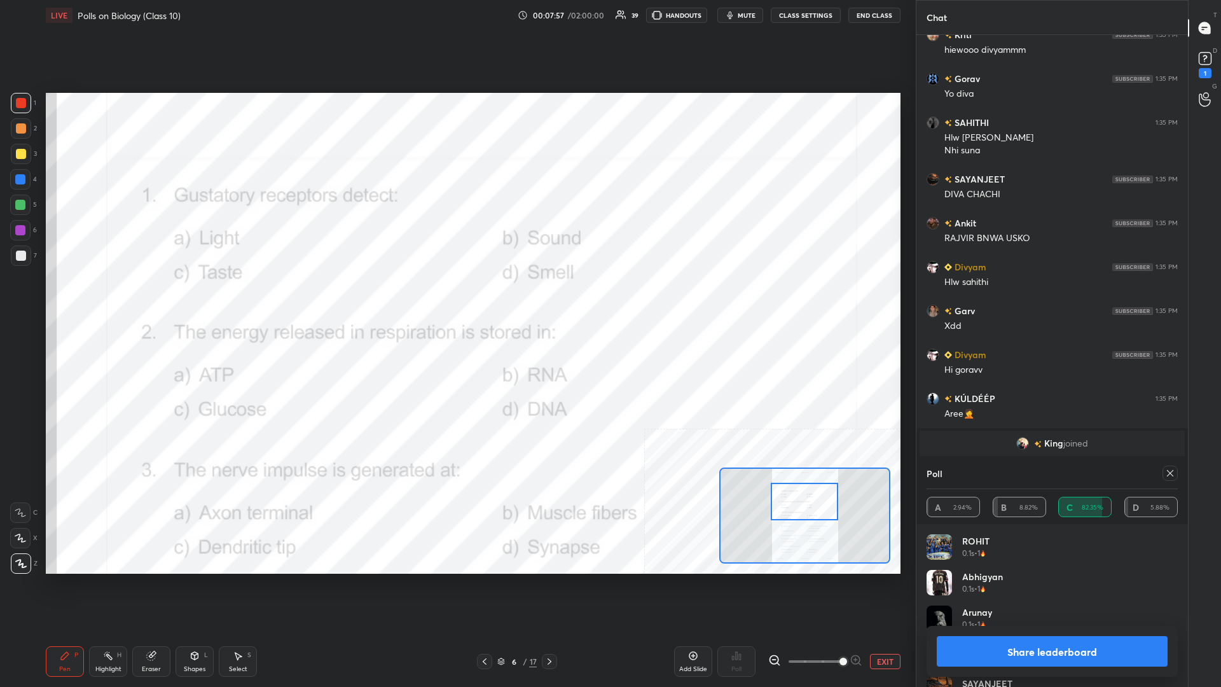
scroll to position [11809, 0]
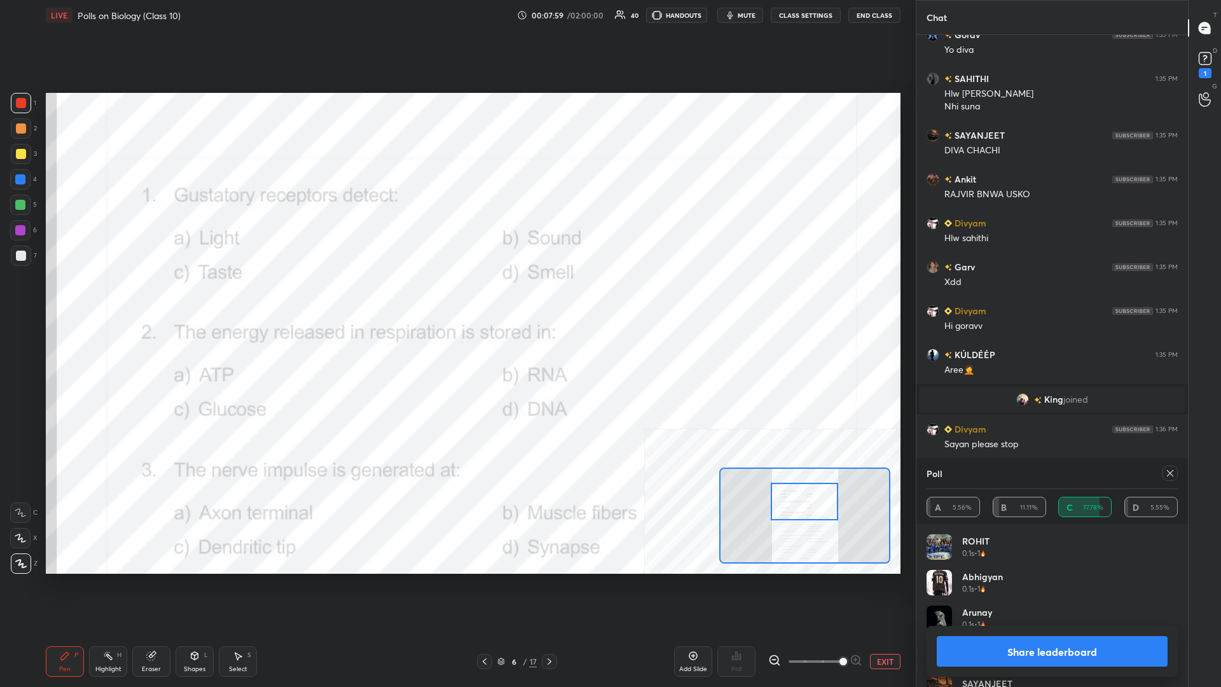
click at [456, 298] on button "Share leaderboard" at bounding box center [1051, 651] width 231 height 31
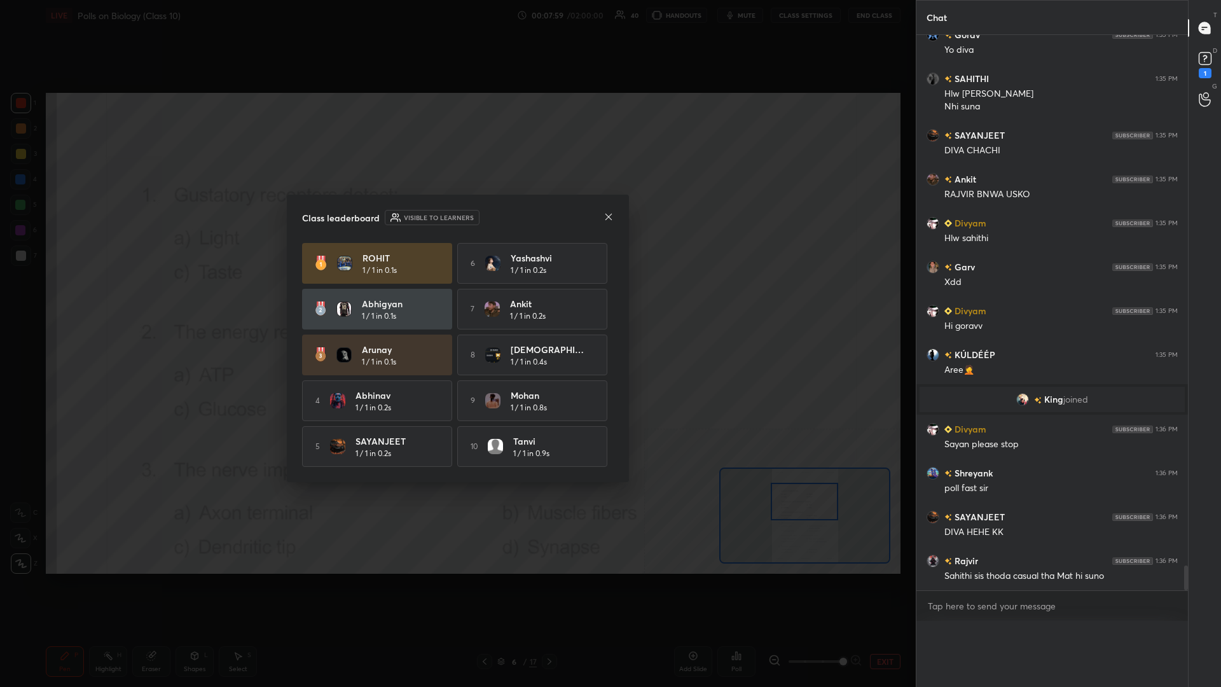
scroll to position [0, 1]
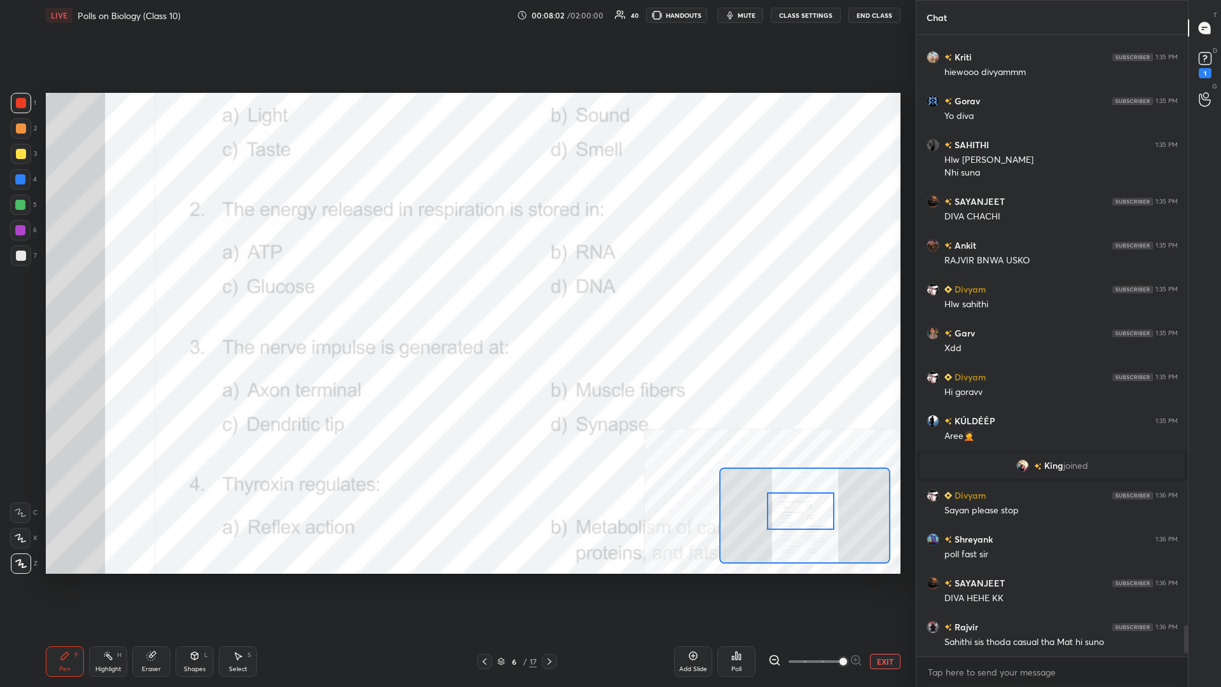
click at [116, 298] on div "Highlight" at bounding box center [108, 669] width 26 height 6
click at [456, 298] on icon at bounding box center [740, 657] width 2 height 6
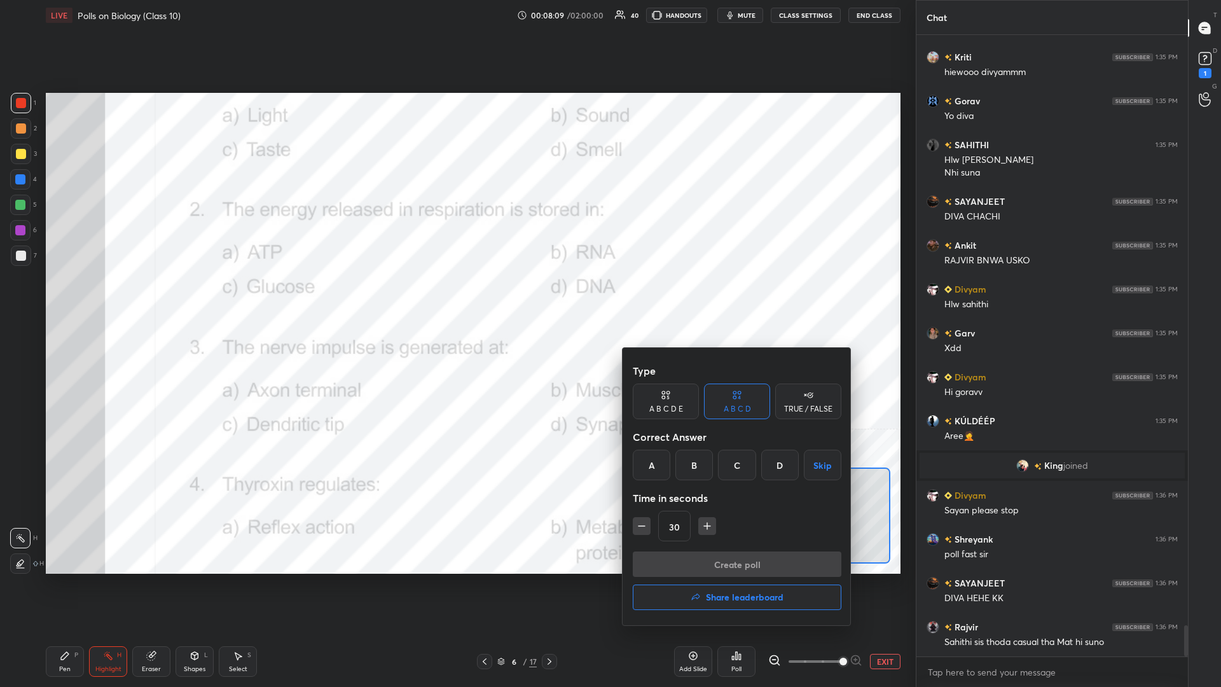
click at [456, 298] on div "A" at bounding box center [652, 464] width 38 height 31
click at [456, 298] on button "Create poll" at bounding box center [737, 563] width 209 height 25
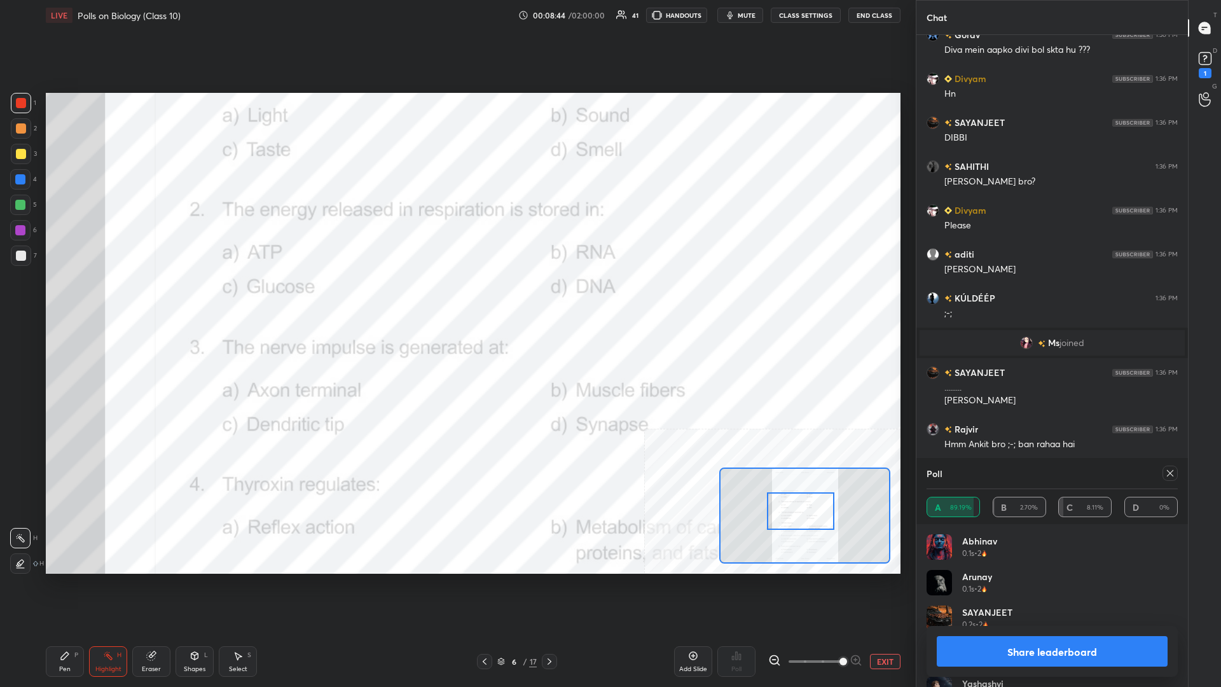
click at [456, 298] on button "Share leaderboard" at bounding box center [1051, 651] width 231 height 31
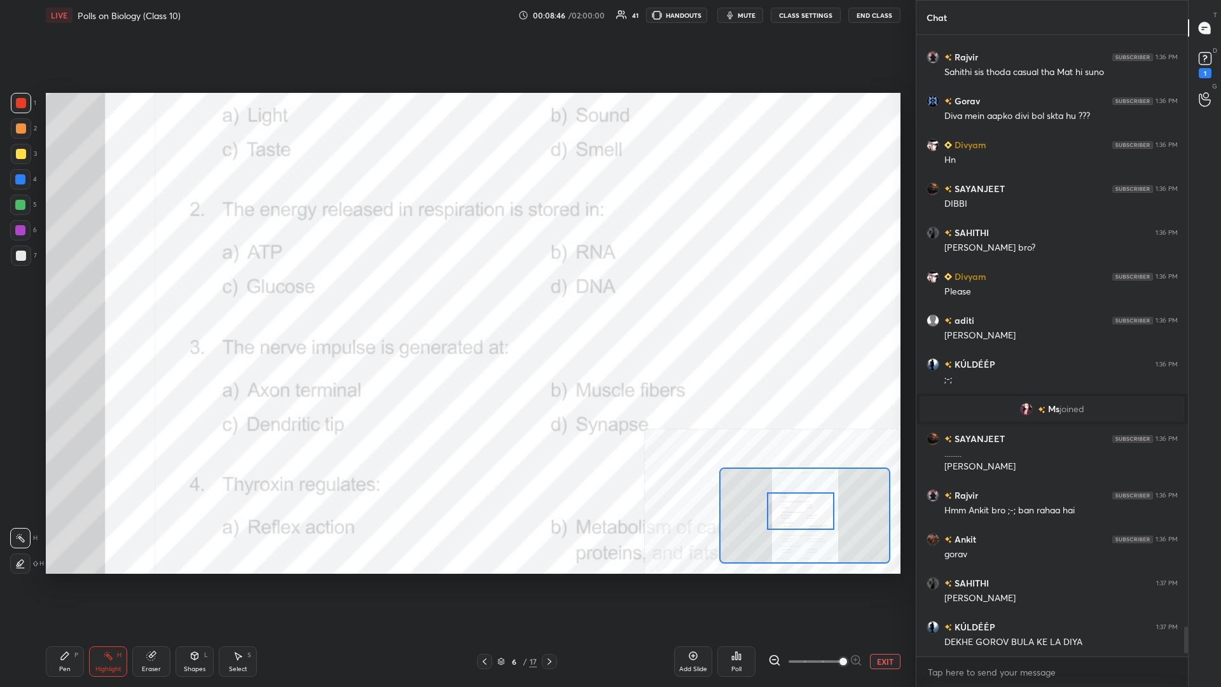
click at [78, 298] on div "Pen P" at bounding box center [65, 661] width 38 height 31
click at [76, 298] on div "P" at bounding box center [76, 655] width 4 height 6
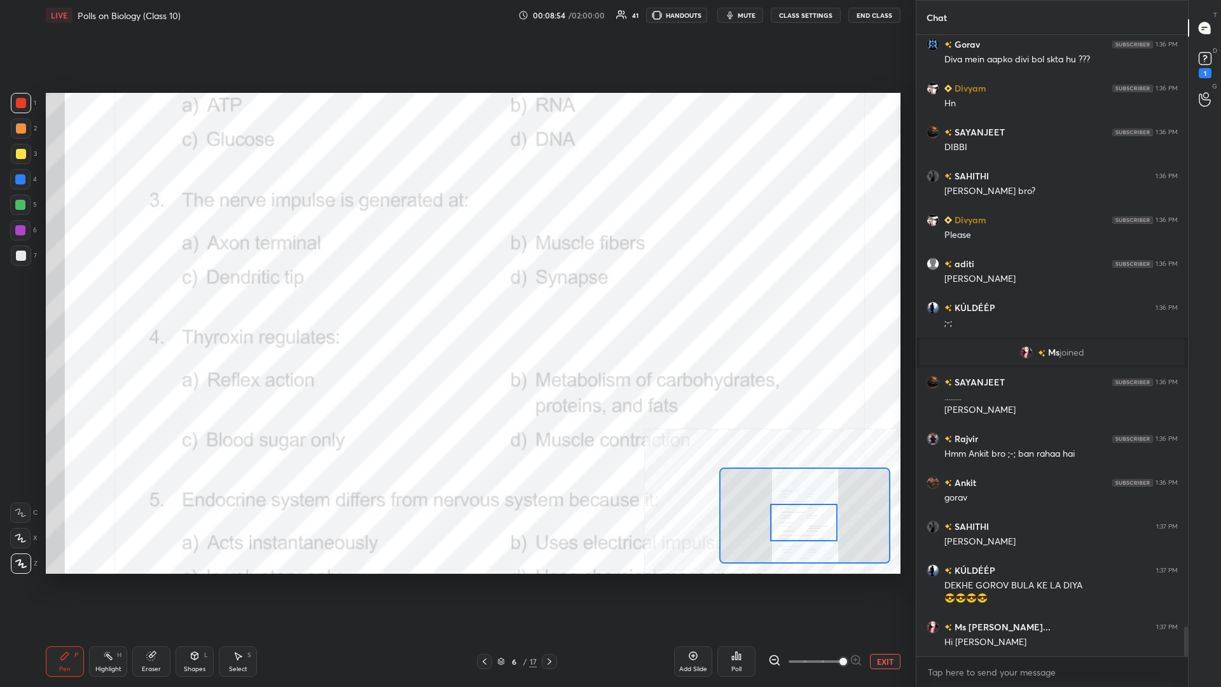
click at [93, 298] on div "Highlight H" at bounding box center [108, 661] width 38 height 31
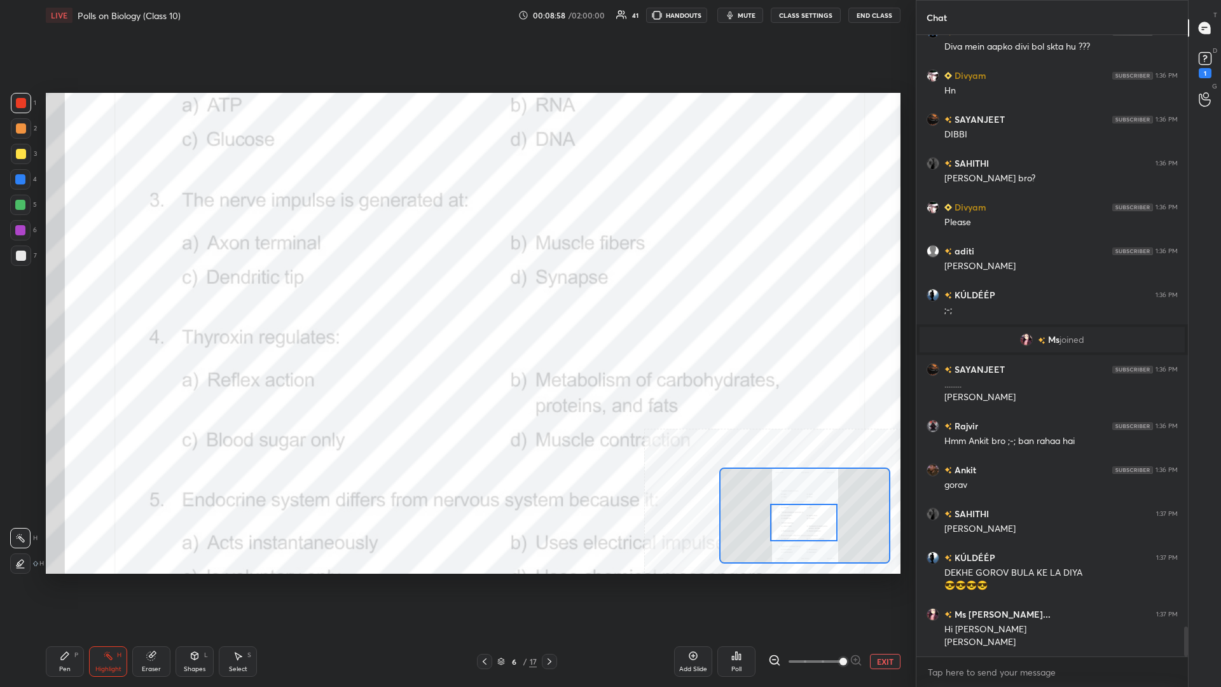
click at [456, 298] on div "Poll" at bounding box center [736, 661] width 38 height 31
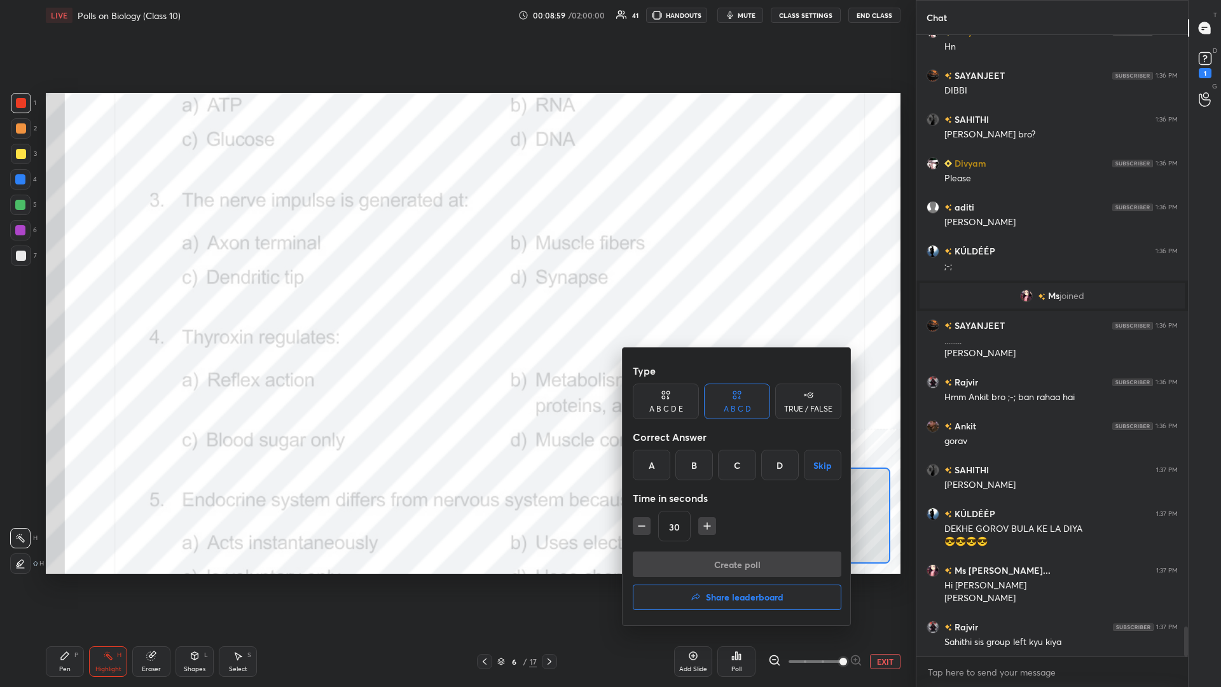
click at [456, 298] on div "C" at bounding box center [737, 464] width 38 height 31
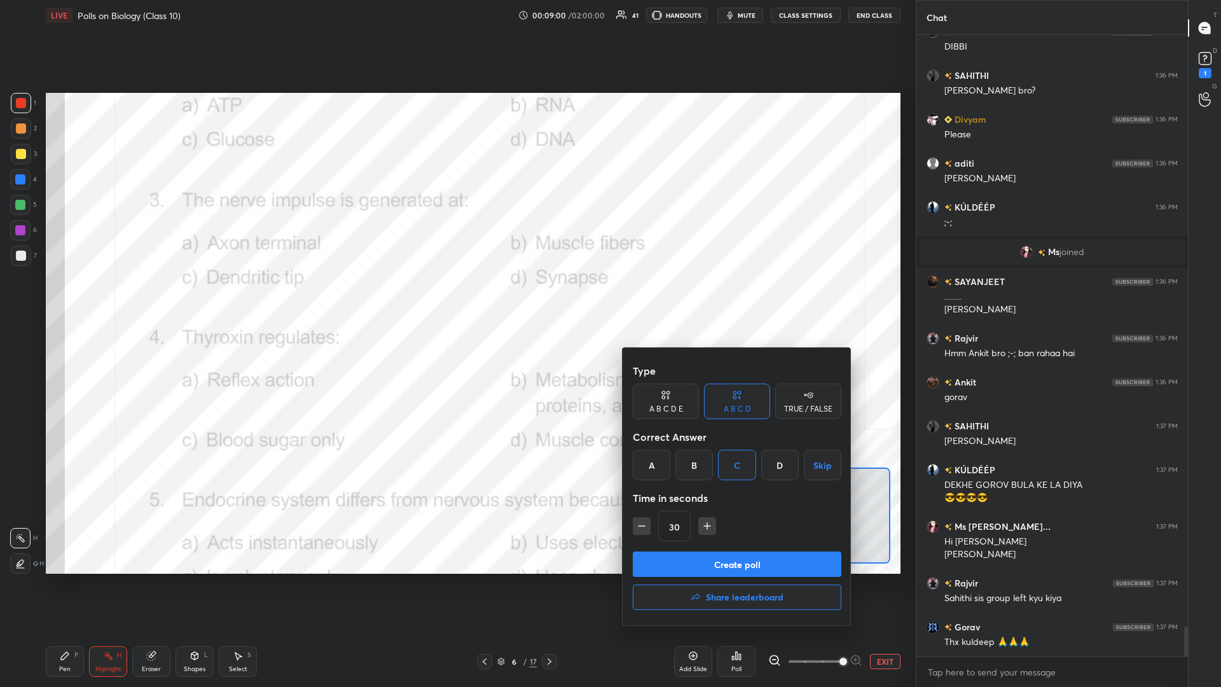
click at [456, 298] on button "Create poll" at bounding box center [737, 563] width 209 height 25
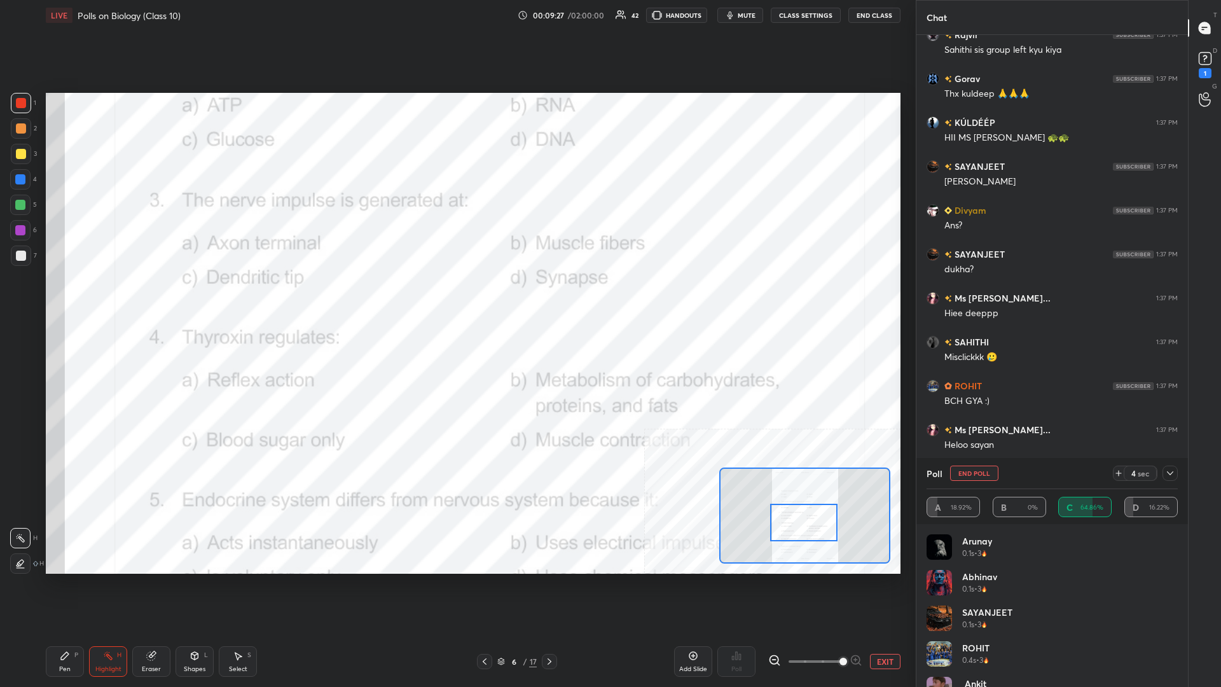
click at [83, 298] on div "Pen P" at bounding box center [65, 661] width 38 height 31
click at [72, 298] on div "Pen P" at bounding box center [65, 661] width 38 height 31
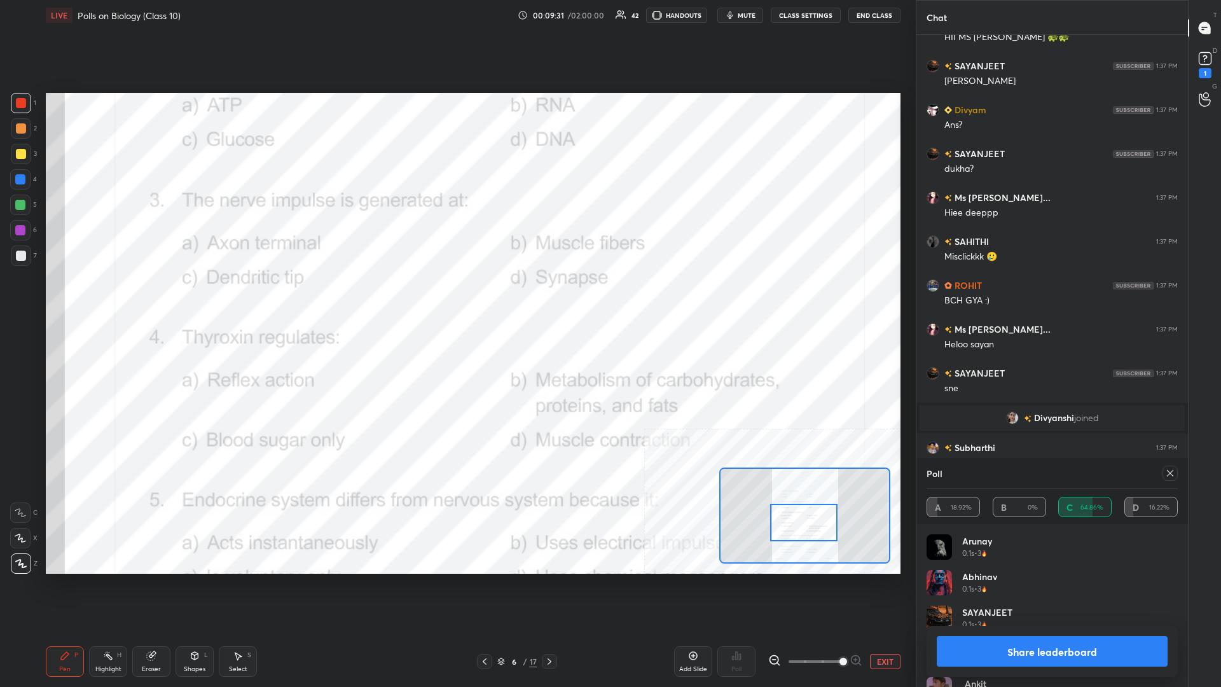
click at [456, 298] on button "Share leaderboard" at bounding box center [1051, 651] width 231 height 31
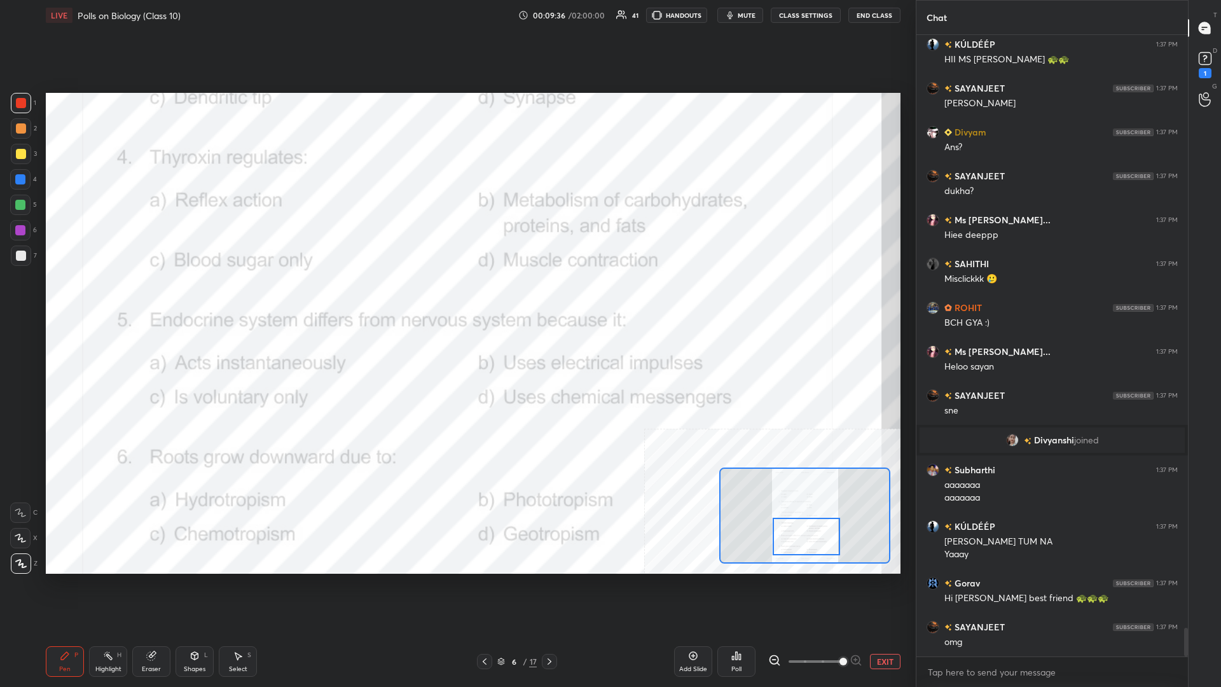
click at [115, 298] on div "Highlight H" at bounding box center [108, 661] width 38 height 31
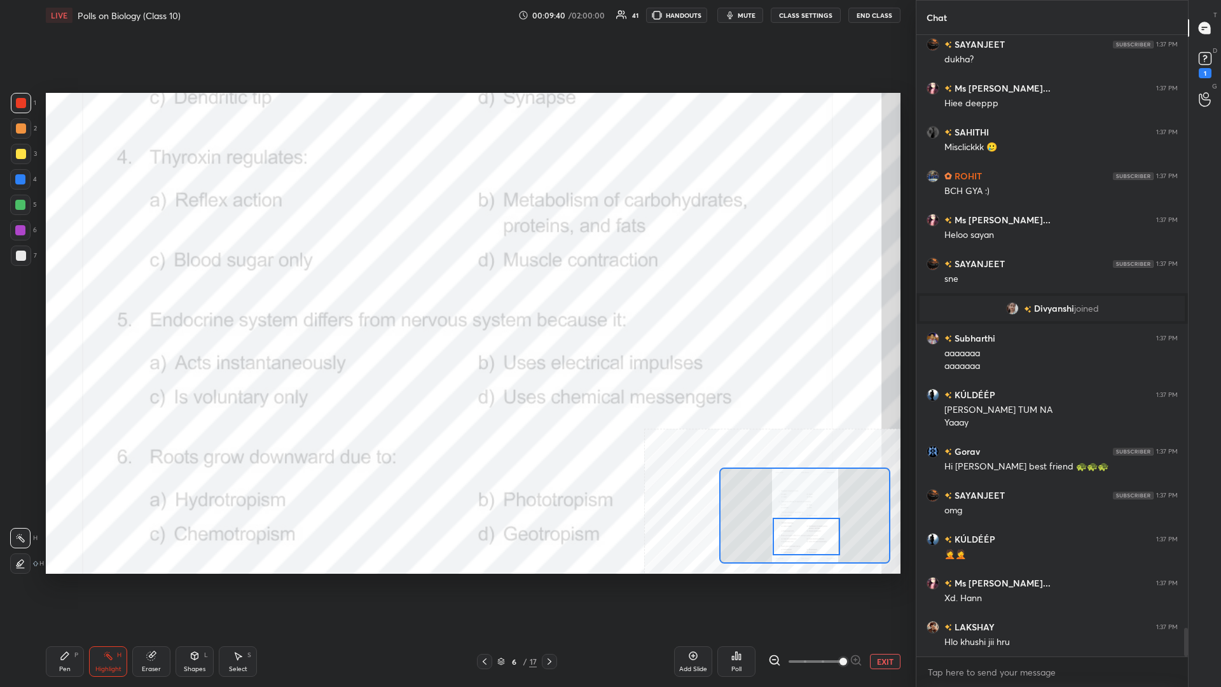
click at [456, 298] on div "Poll" at bounding box center [736, 661] width 38 height 31
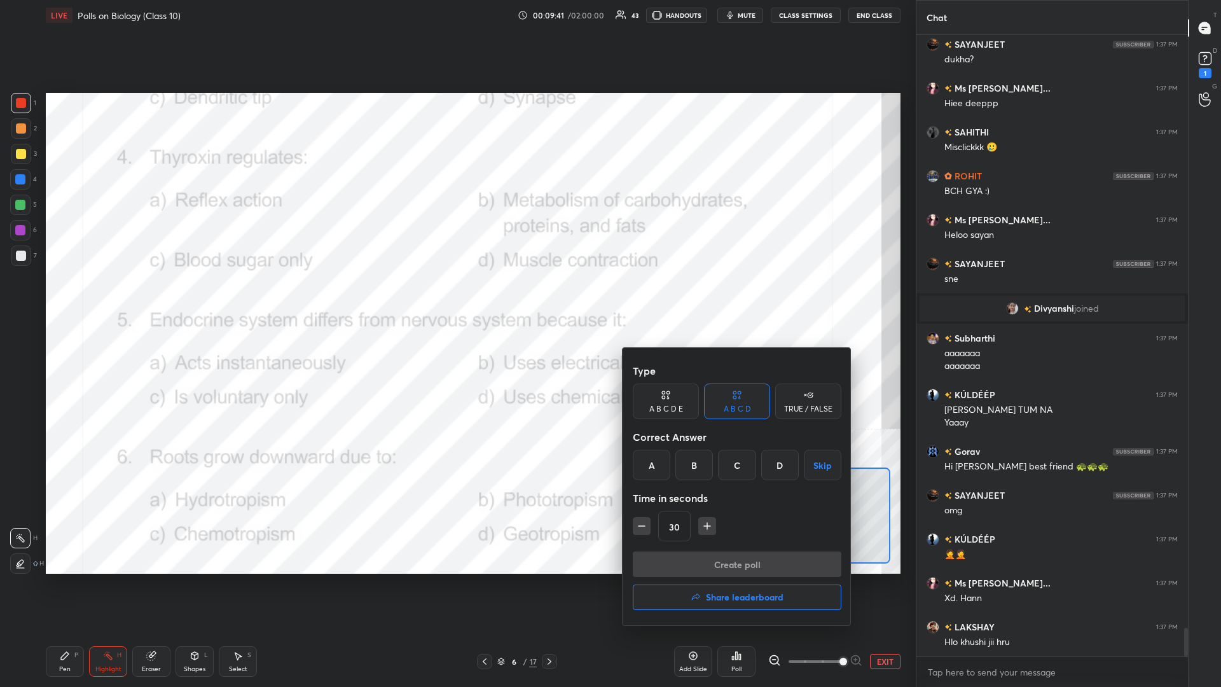
click at [456, 298] on div "B" at bounding box center [694, 464] width 38 height 31
click at [456, 298] on button "Create poll" at bounding box center [737, 563] width 209 height 25
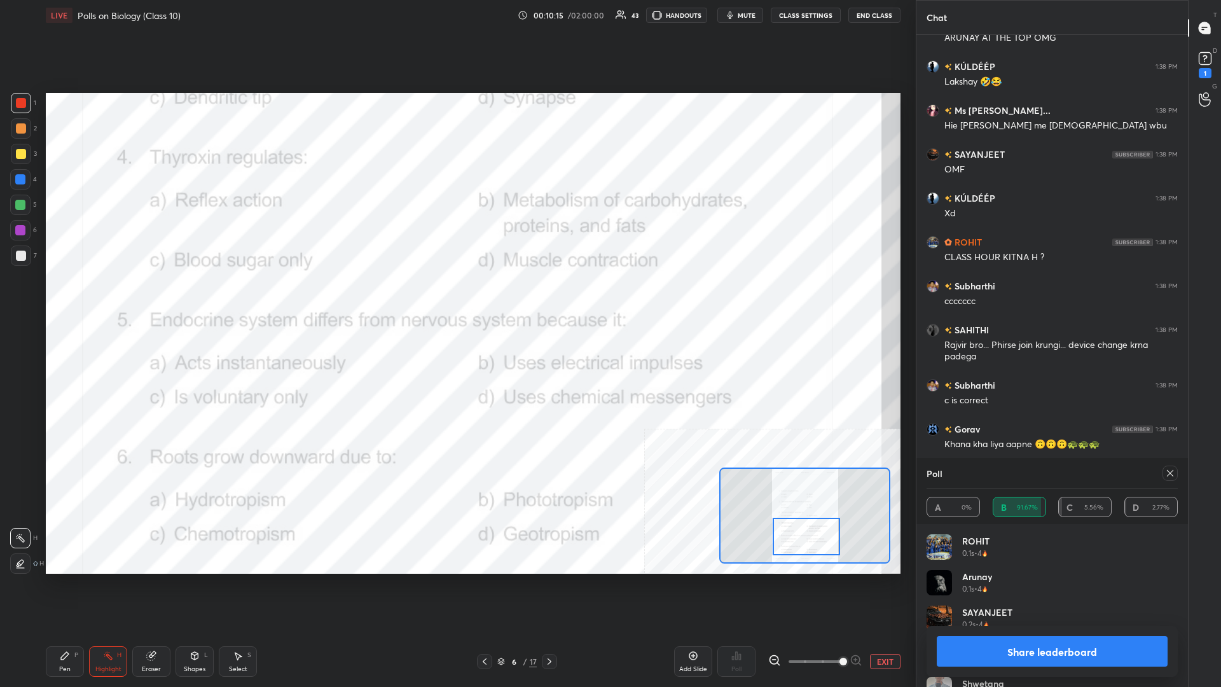
click at [456, 298] on button "Share leaderboard" at bounding box center [1051, 651] width 231 height 31
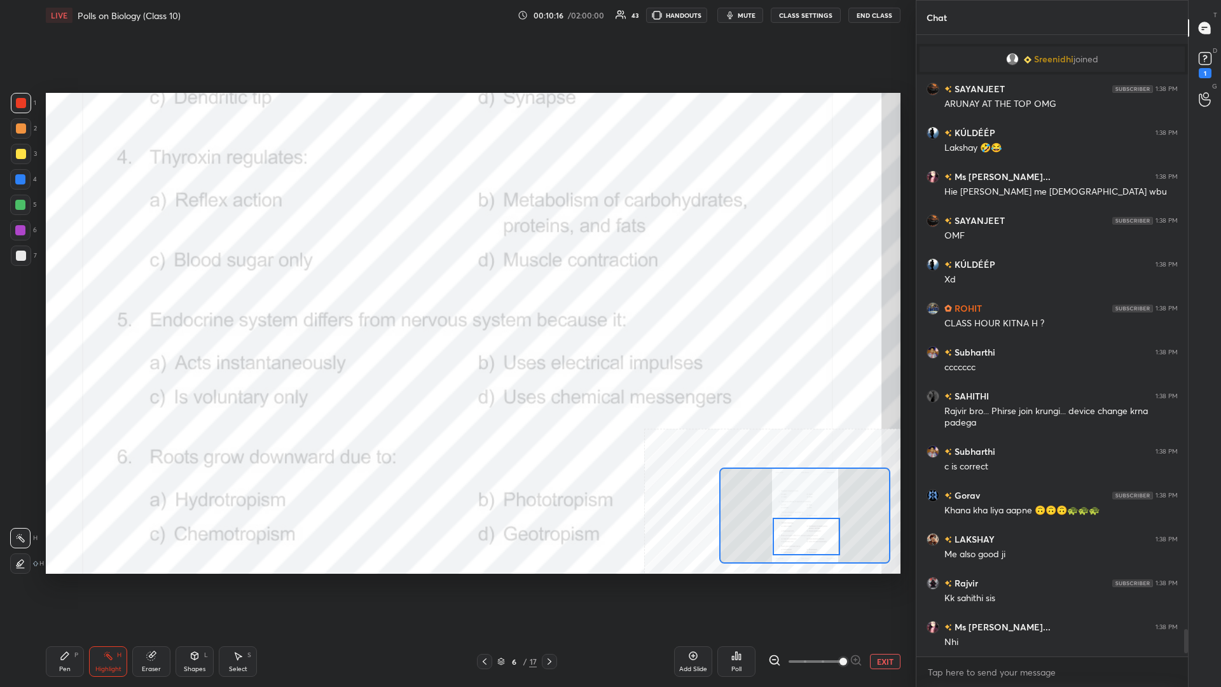
click at [62, 298] on icon at bounding box center [65, 655] width 10 height 10
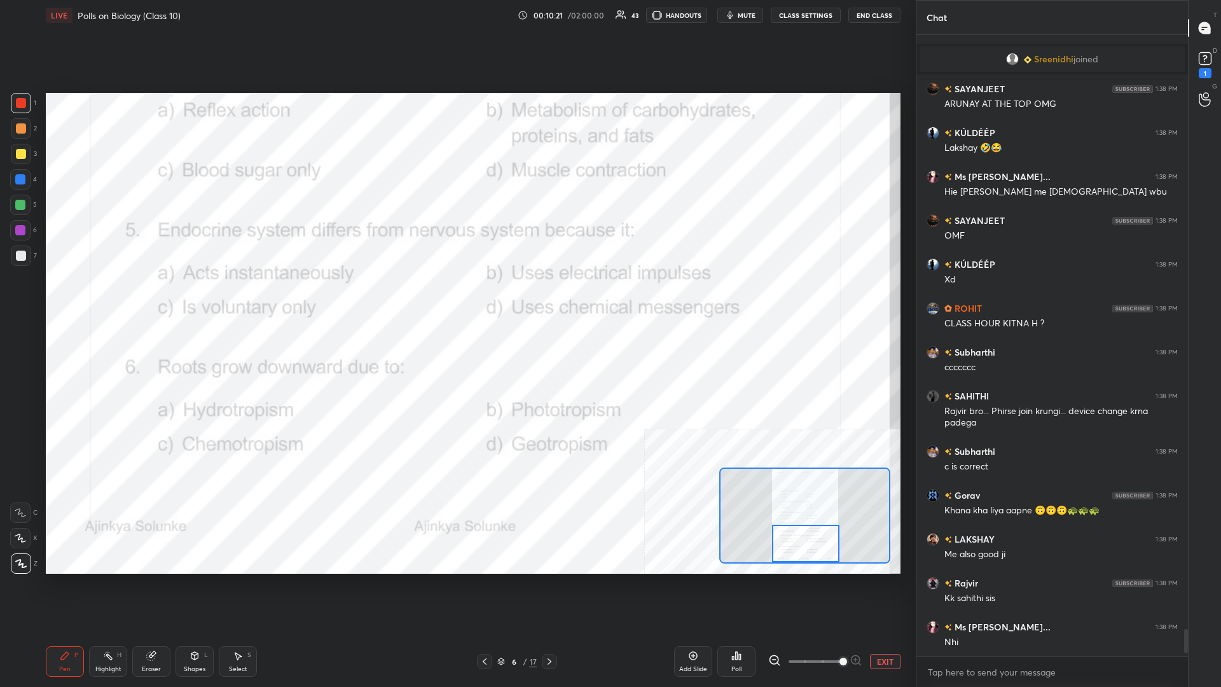
click at [92, 298] on div "Highlight H" at bounding box center [108, 661] width 38 height 31
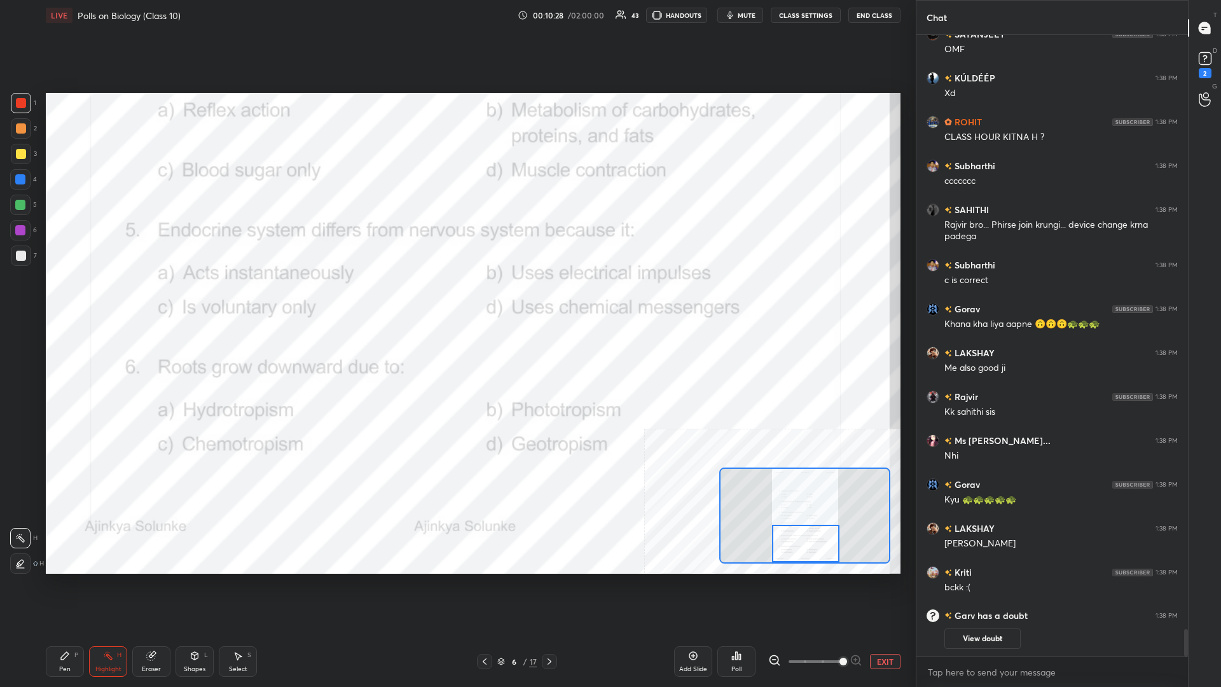
click at [456, 298] on icon at bounding box center [736, 655] width 10 height 10
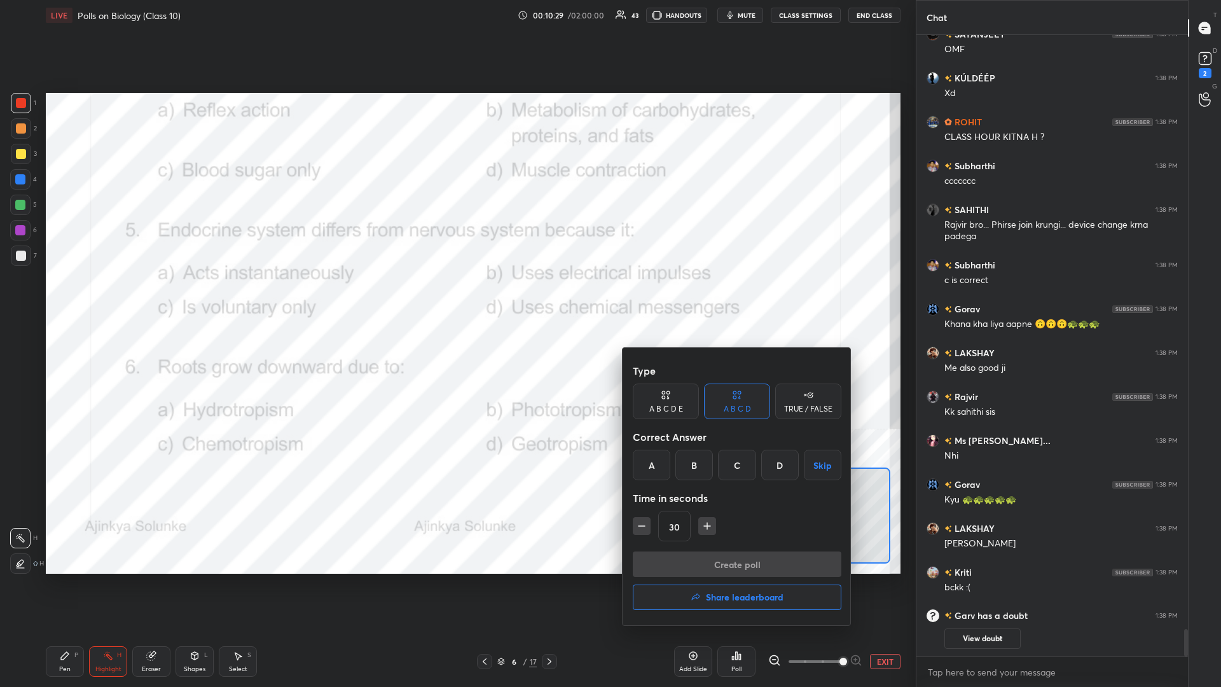
click at [456, 298] on div "D" at bounding box center [780, 464] width 38 height 31
click at [456, 298] on button "Create poll" at bounding box center [737, 563] width 209 height 25
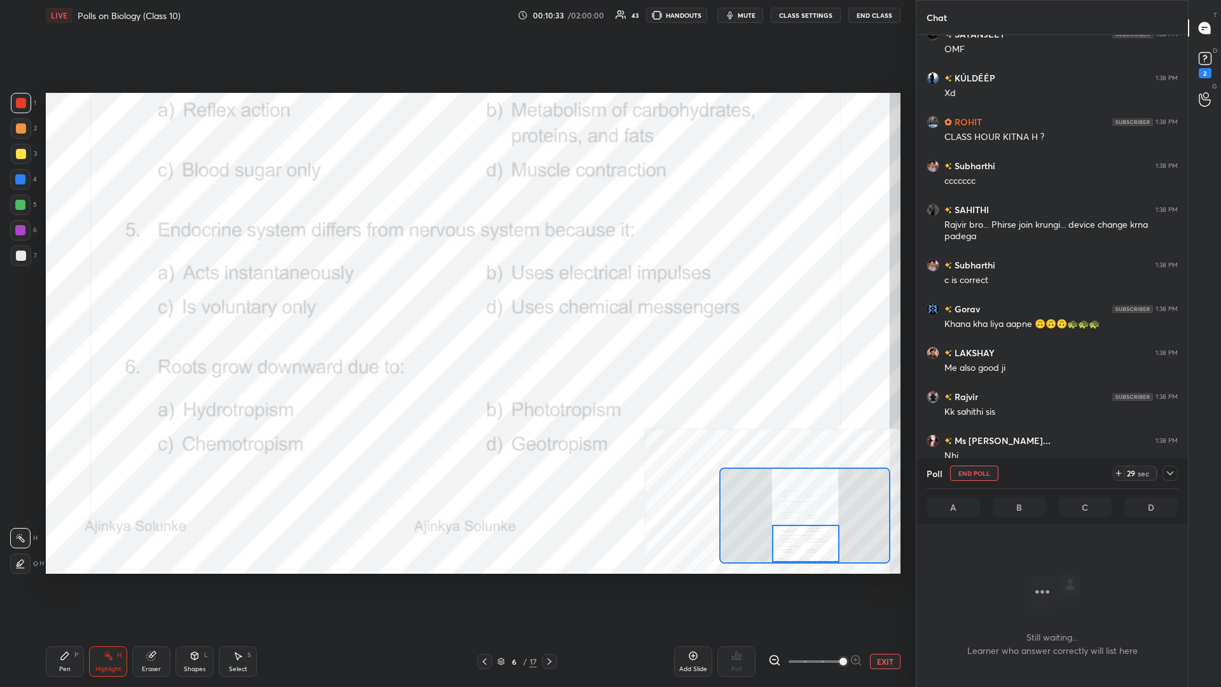
click at [456, 298] on icon at bounding box center [1170, 473] width 10 height 10
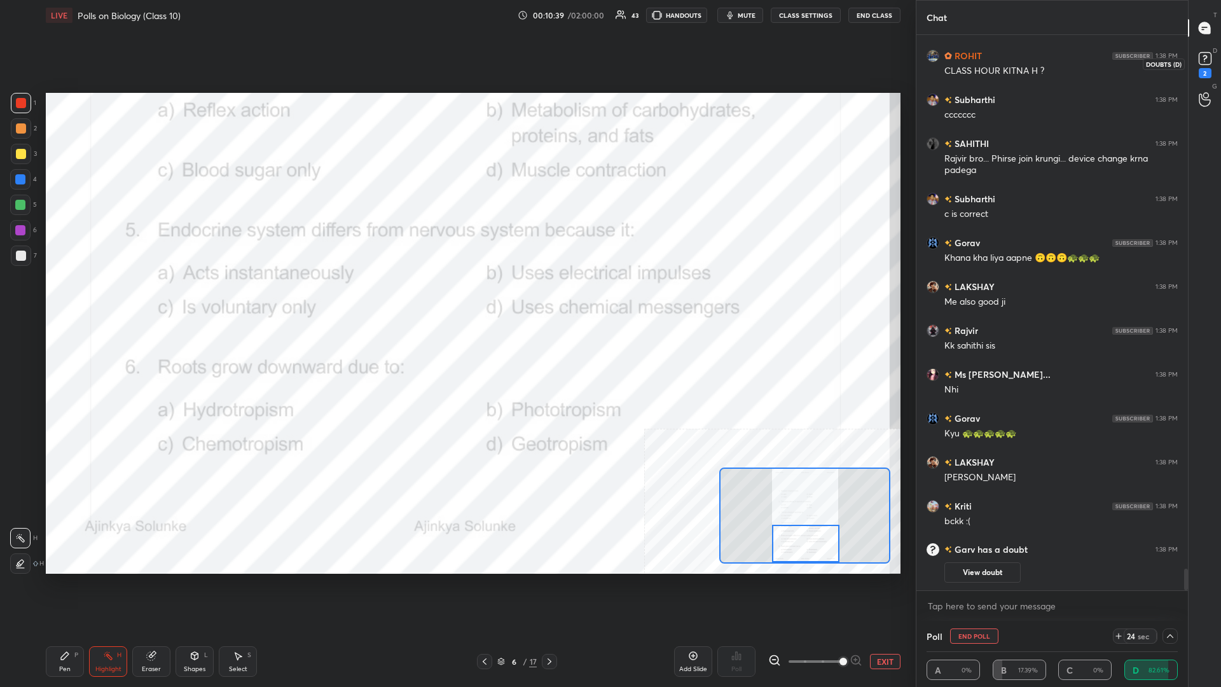
click at [456, 64] on rect at bounding box center [1204, 59] width 12 height 12
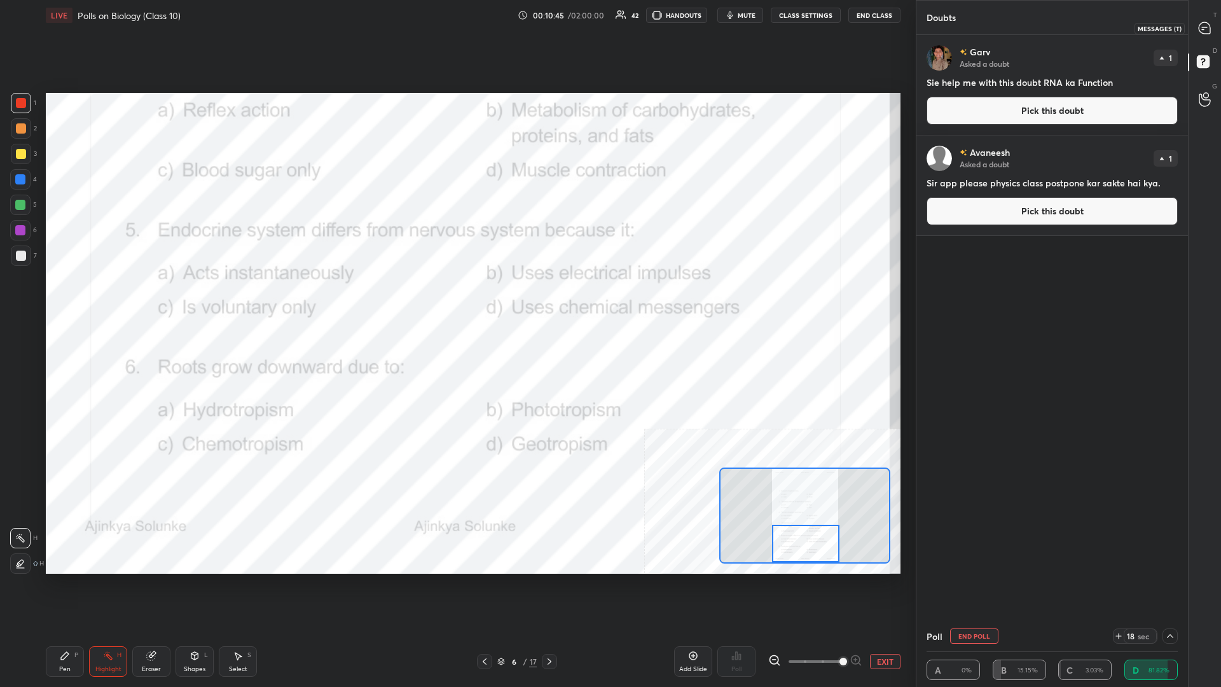
click at [456, 21] on div at bounding box center [1204, 28] width 25 height 23
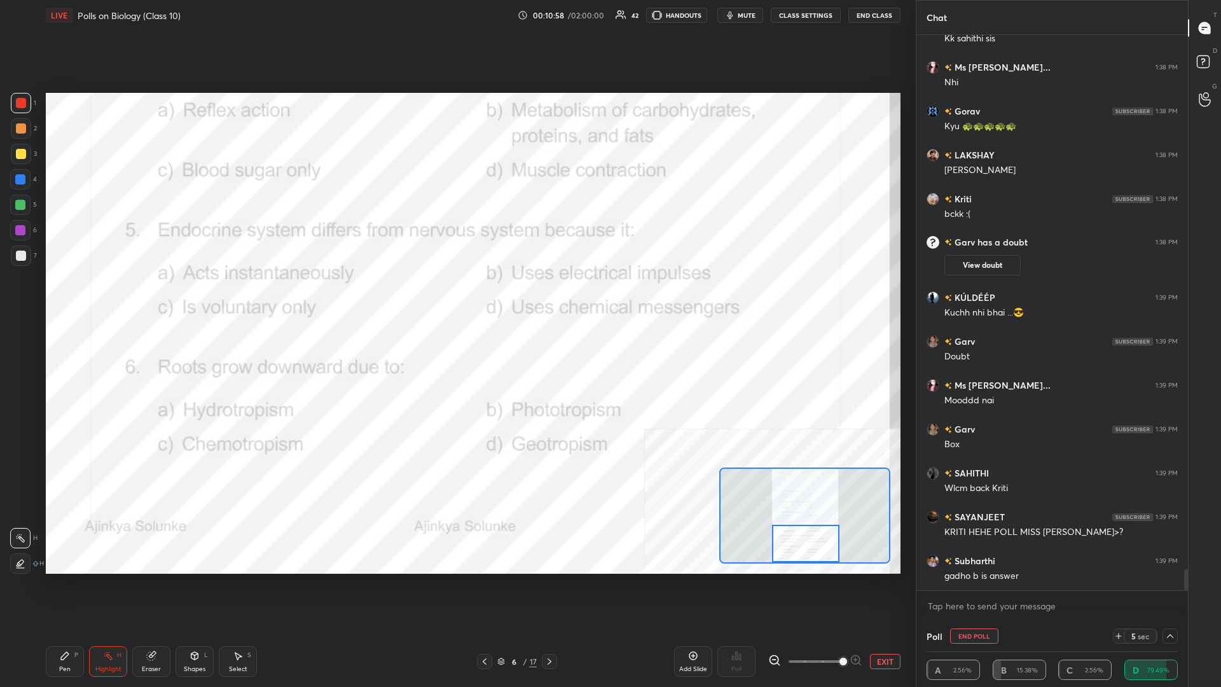
click at [70, 298] on div "Pen P" at bounding box center [65, 661] width 38 height 31
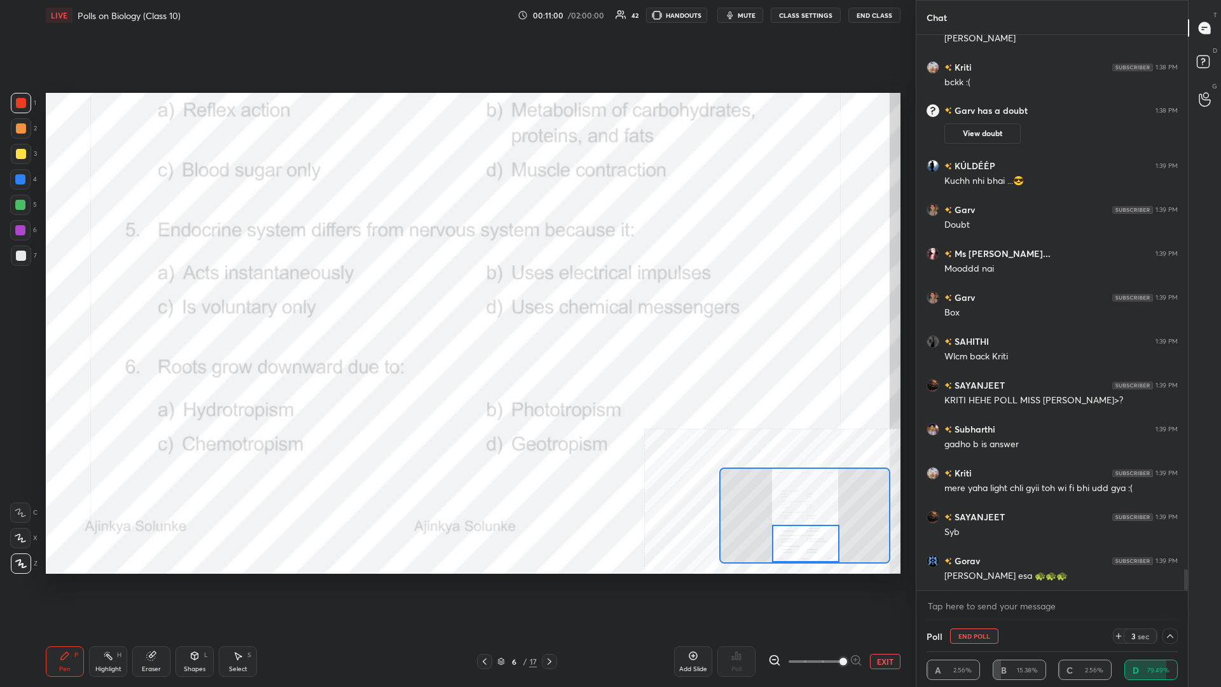
click at [113, 298] on icon at bounding box center [108, 655] width 10 height 10
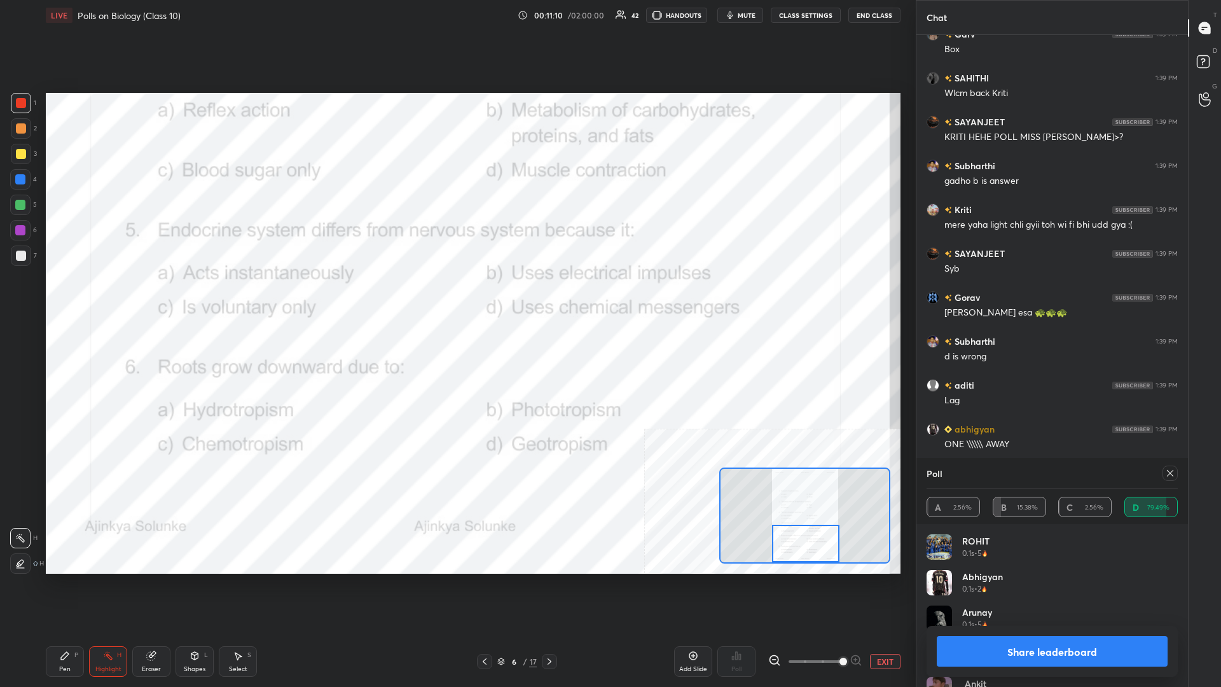
click at [78, 298] on div "Pen P" at bounding box center [65, 661] width 38 height 31
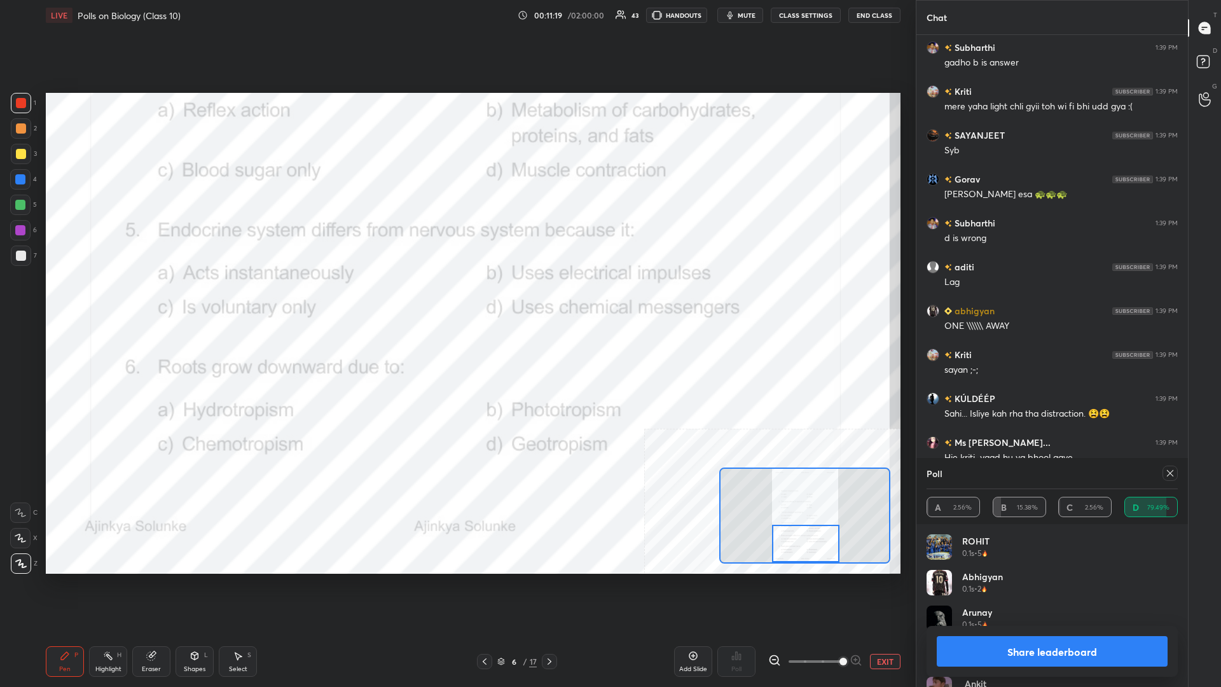
scroll to position [14073, 0]
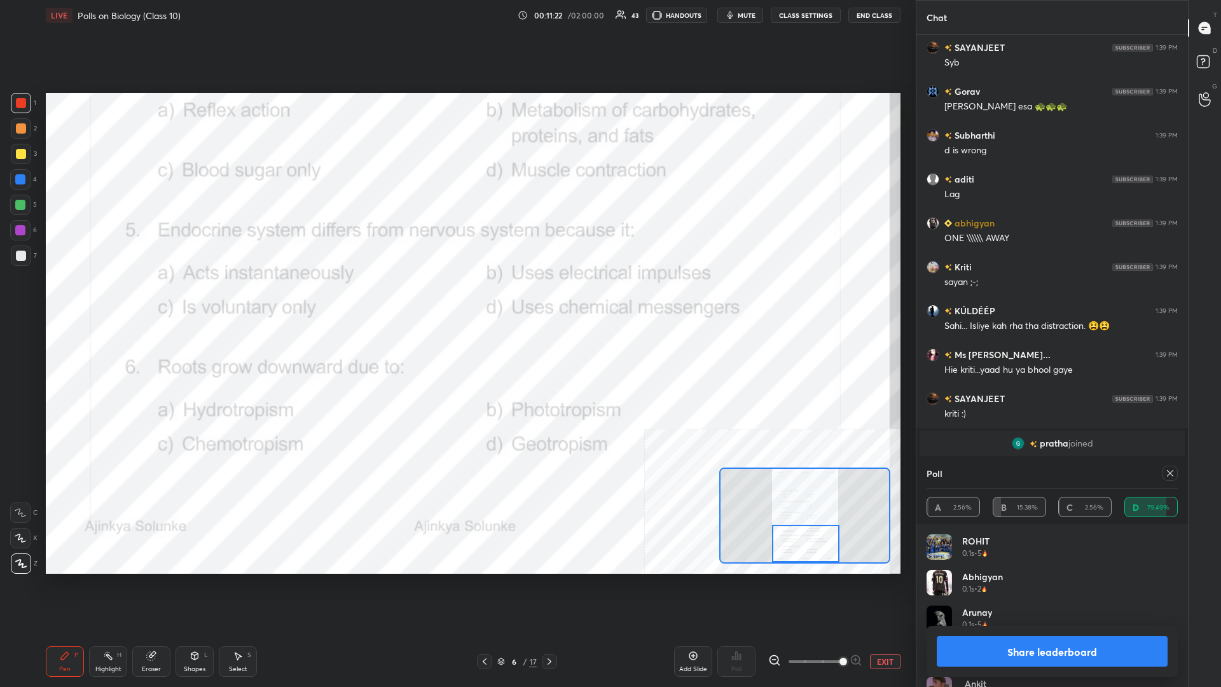
click at [456, 298] on button "Share leaderboard" at bounding box center [1051, 651] width 231 height 31
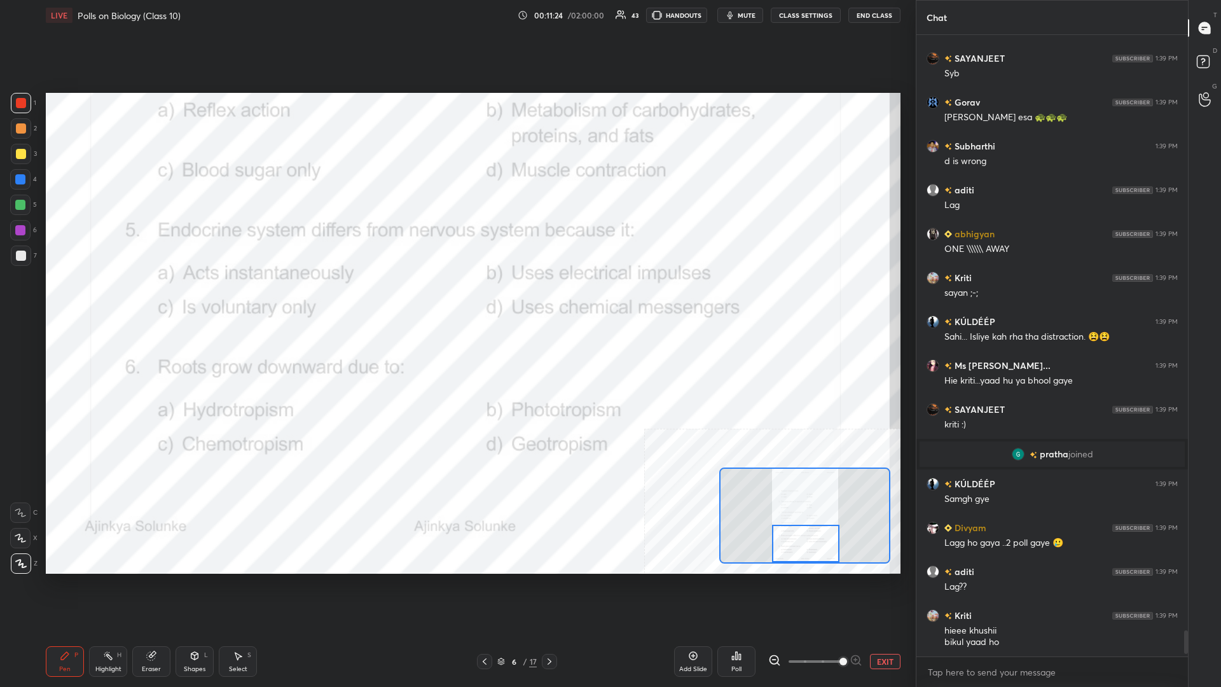
click at [112, 298] on div "Highlight" at bounding box center [108, 669] width 26 height 6
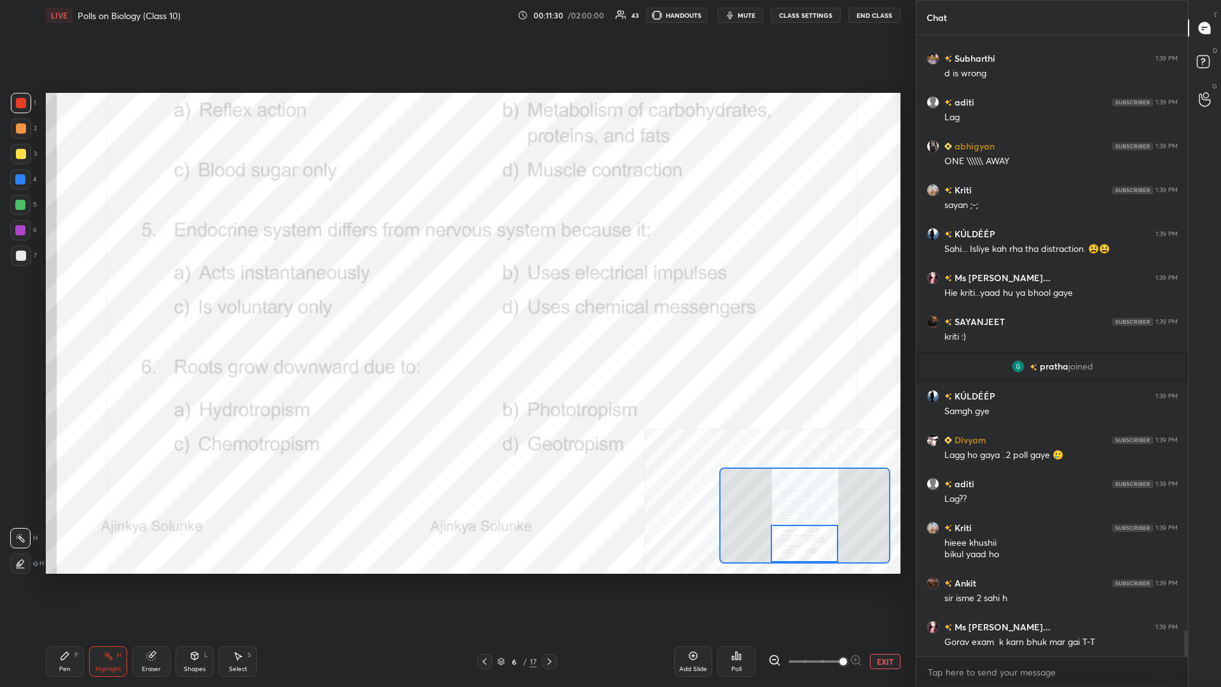
click at [456, 298] on div "Poll" at bounding box center [736, 661] width 38 height 31
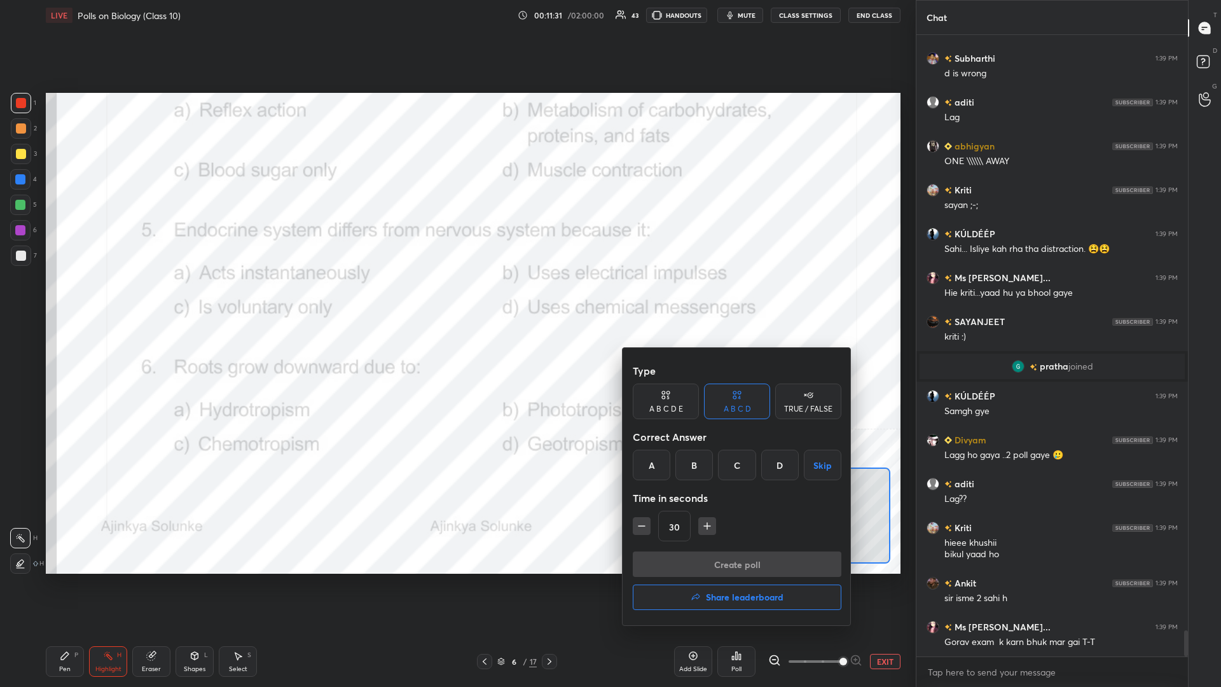
click at [456, 298] on div "D" at bounding box center [780, 464] width 38 height 31
click at [456, 298] on button "Create poll" at bounding box center [737, 563] width 209 height 25
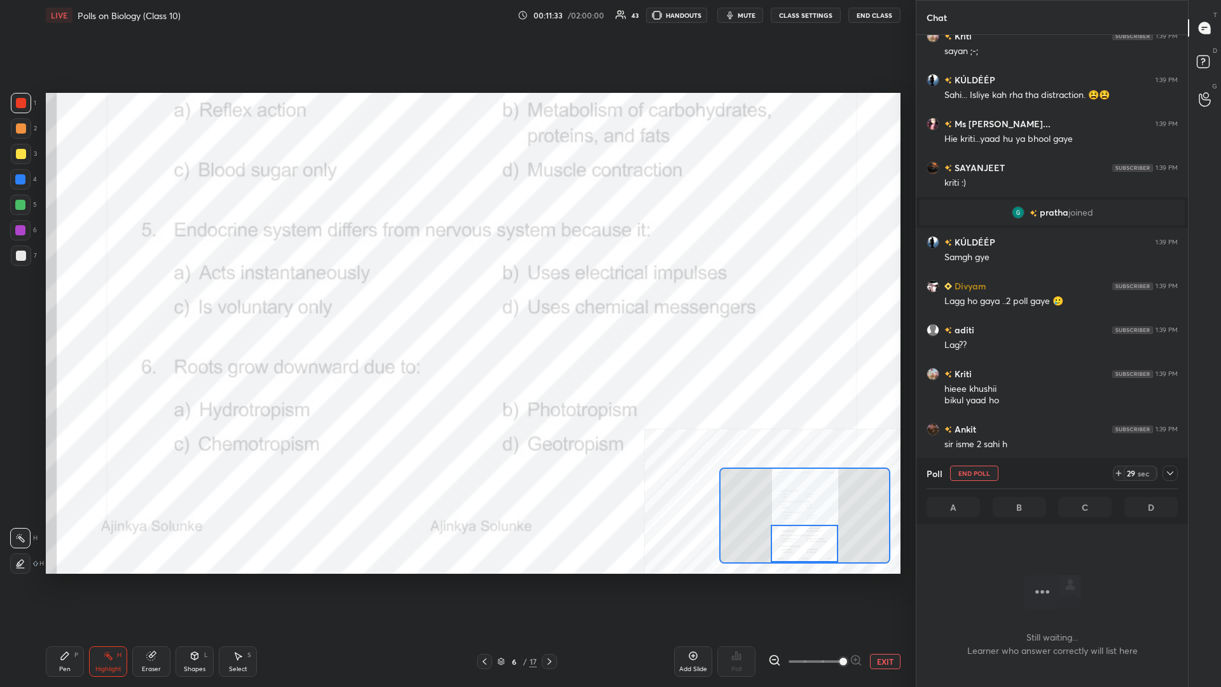
click at [456, 298] on icon at bounding box center [1170, 473] width 10 height 10
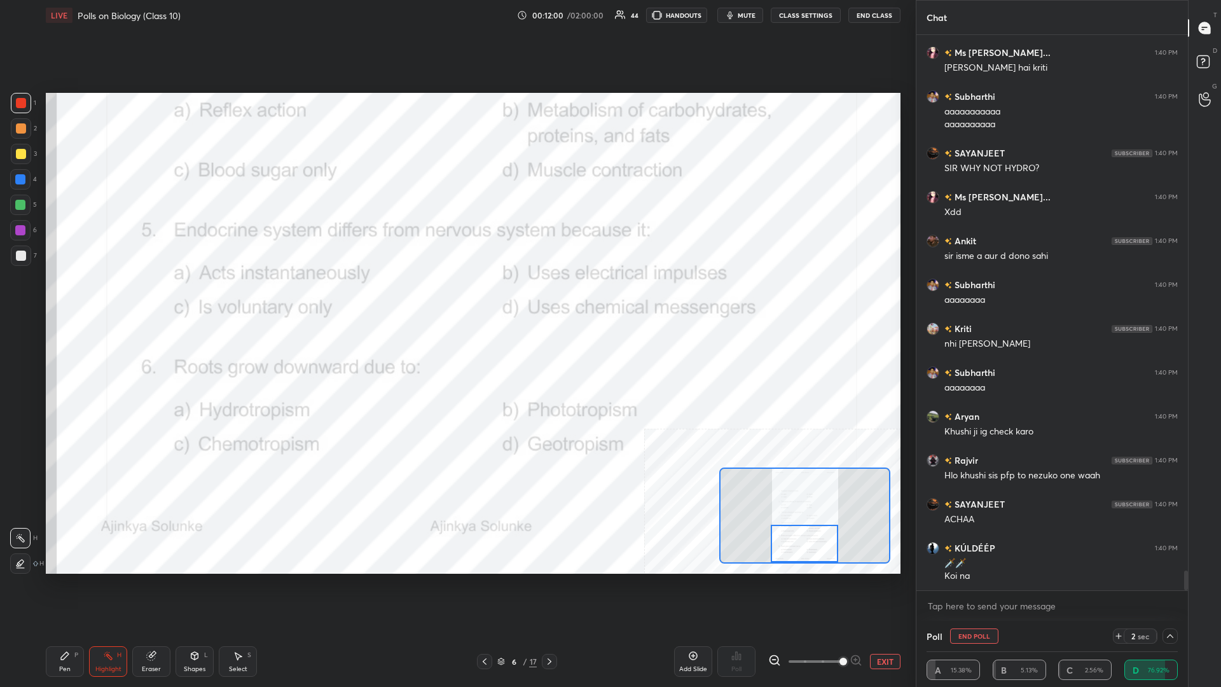
click at [76, 298] on div "P" at bounding box center [76, 655] width 4 height 6
click at [71, 298] on div "Pen P" at bounding box center [65, 661] width 38 height 31
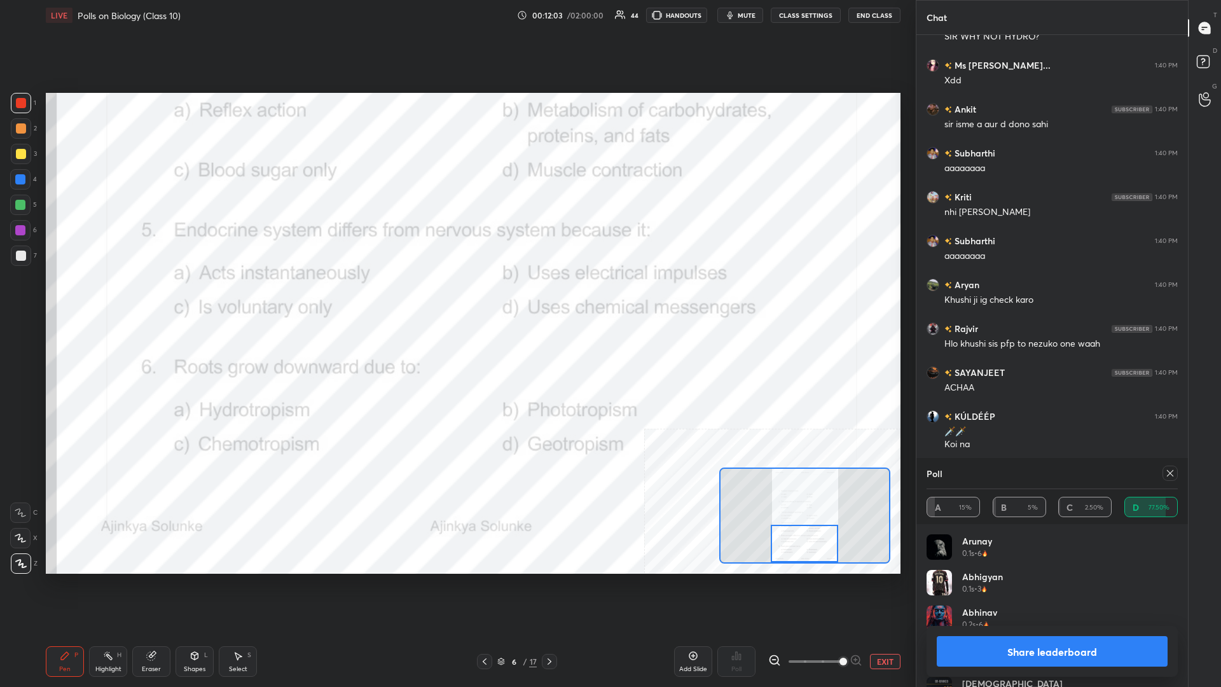
click at [456, 298] on button "Share leaderboard" at bounding box center [1051, 651] width 231 height 31
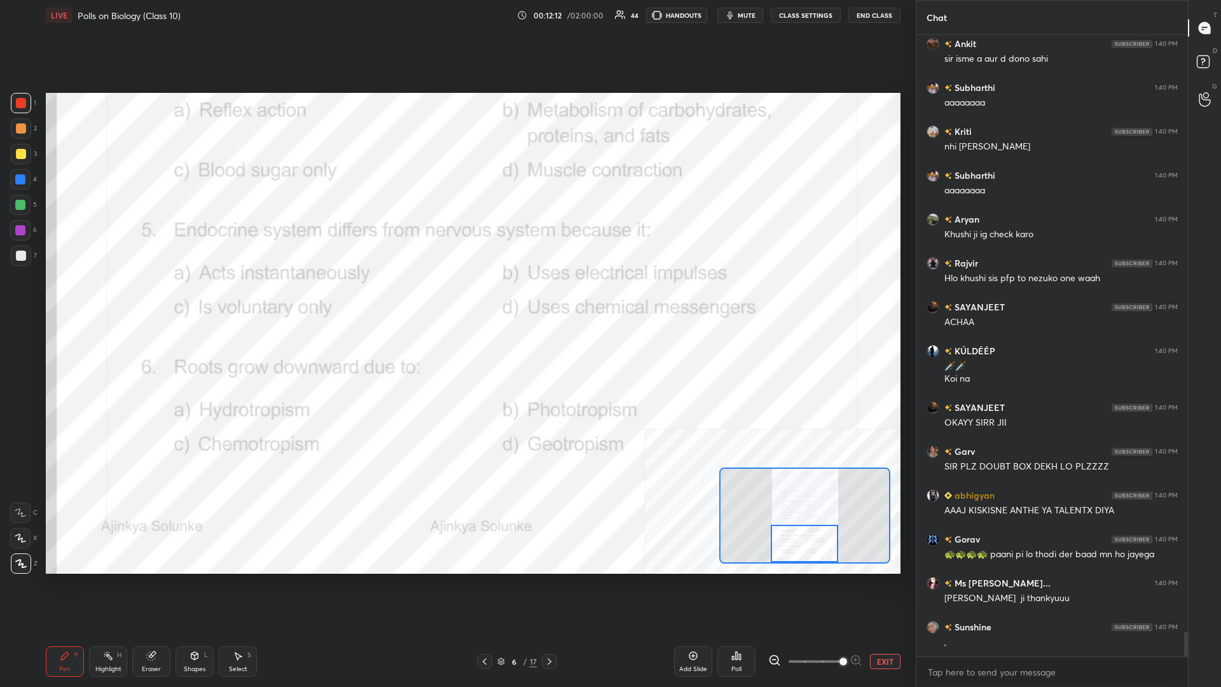
click at [456, 298] on button "EXIT" at bounding box center [885, 661] width 31 height 15
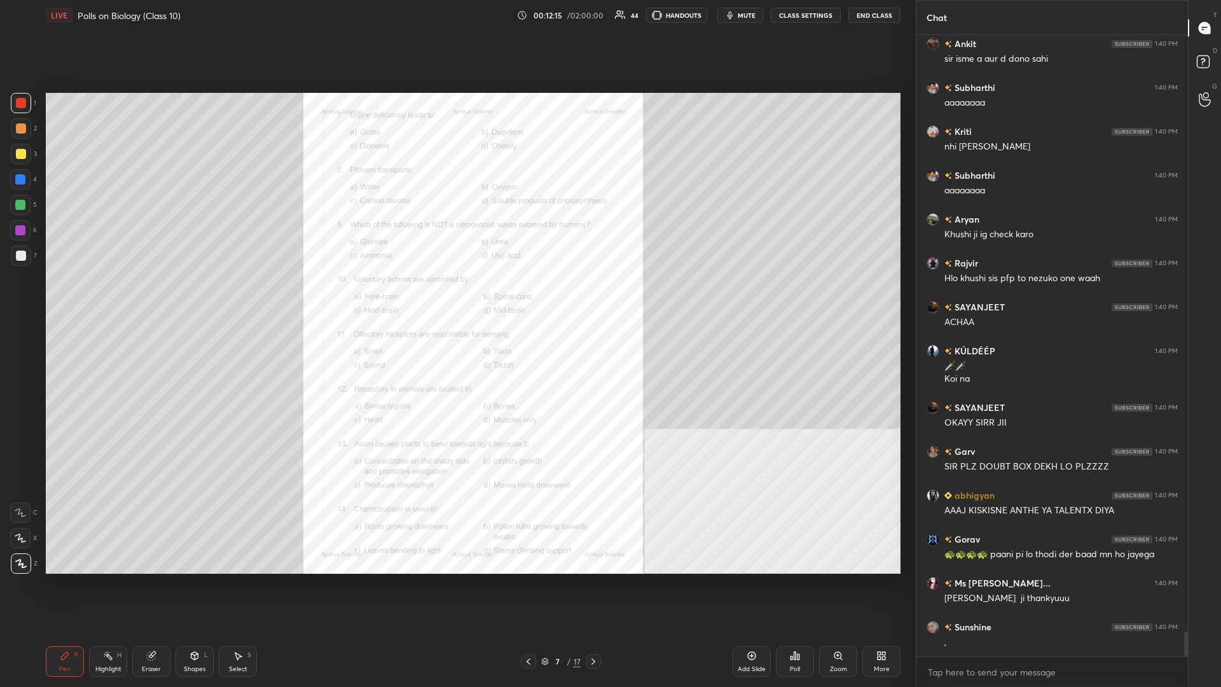
click at [456, 298] on icon at bounding box center [837, 655] width 7 height 7
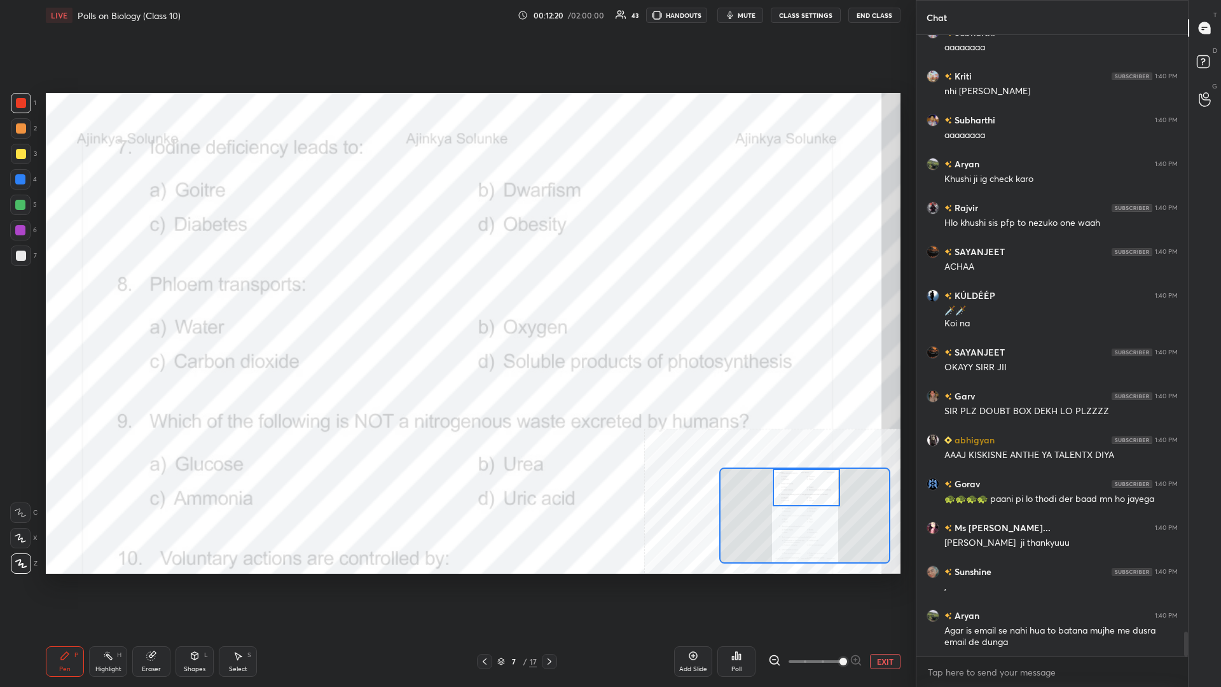
click at [115, 298] on div "Highlight H" at bounding box center [108, 661] width 38 height 31
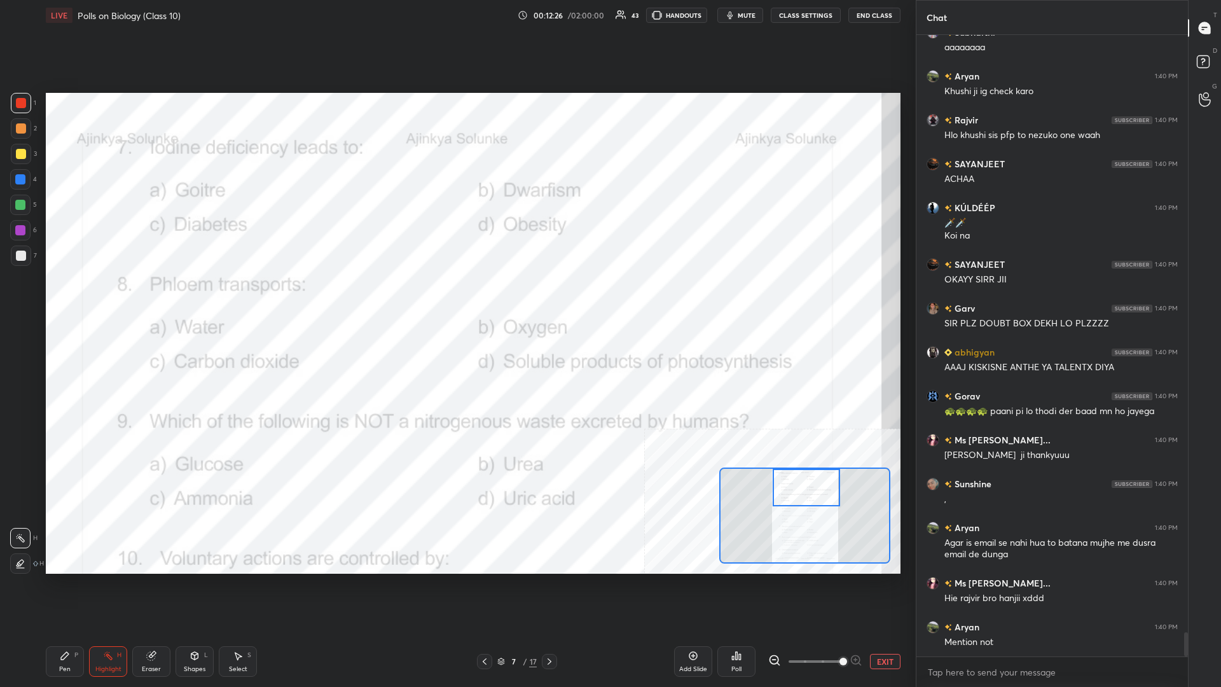
click at [456, 298] on div "Poll" at bounding box center [736, 661] width 38 height 31
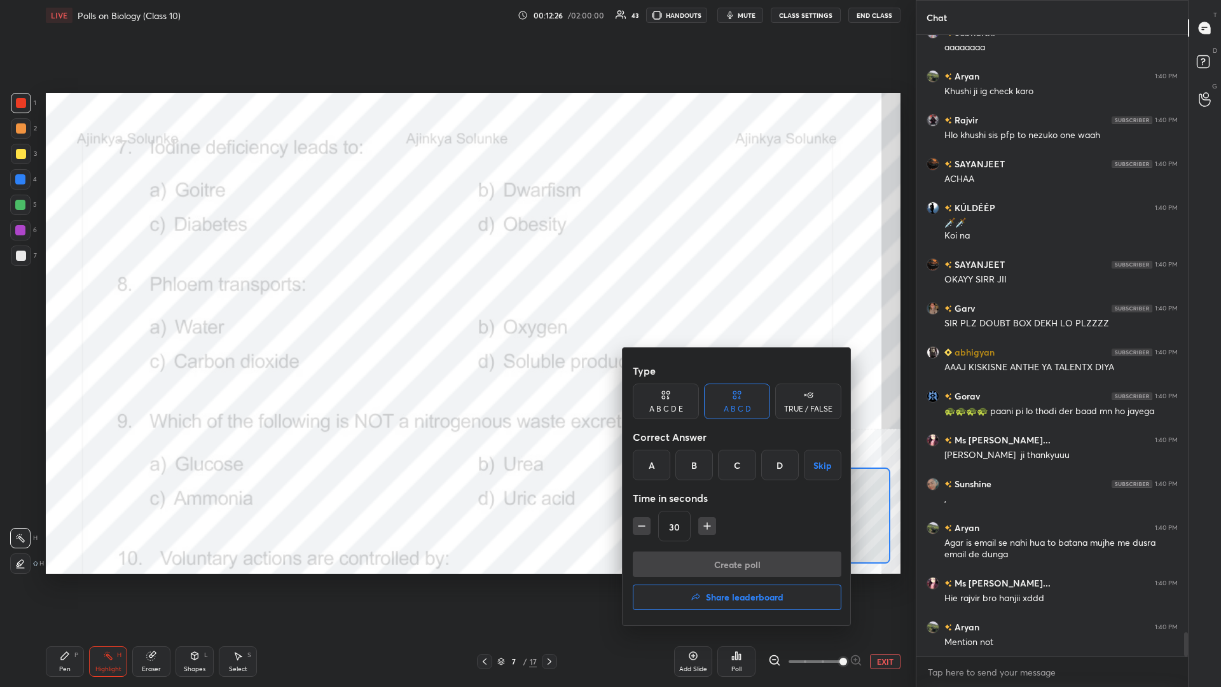
click at [456, 298] on div "A" at bounding box center [652, 464] width 38 height 31
click at [456, 298] on button "Create poll" at bounding box center [737, 563] width 209 height 25
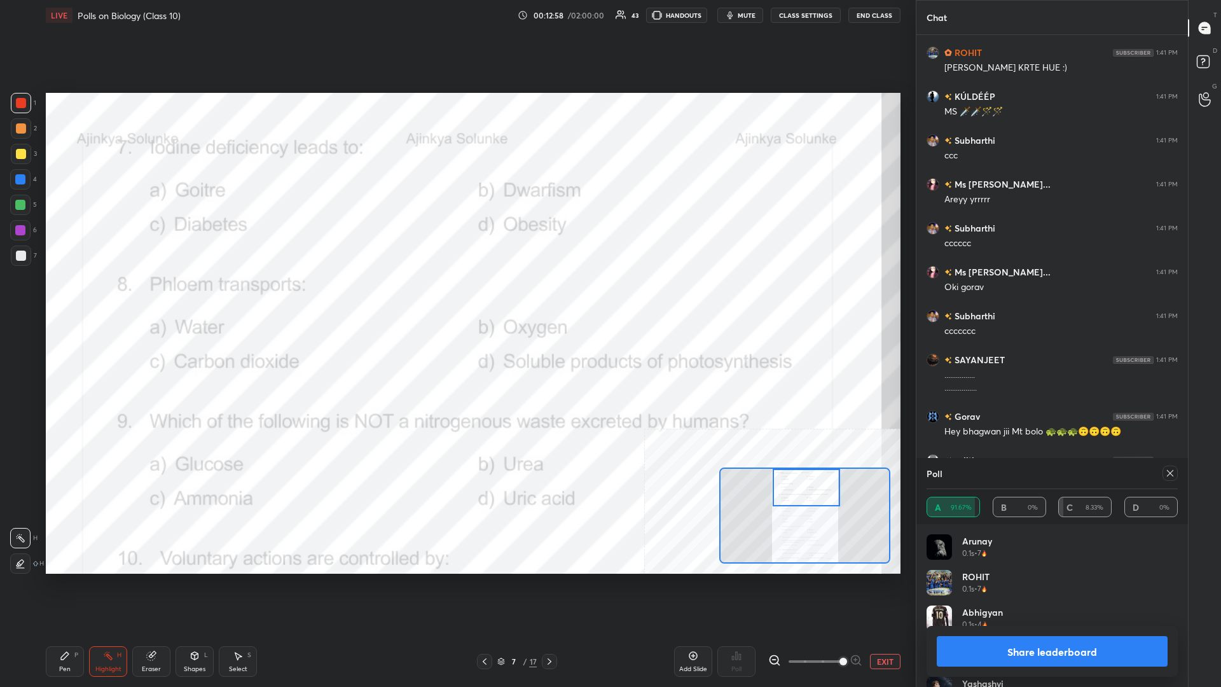
drag, startPoint x: 982, startPoint y: 659, endPoint x: 981, endPoint y: 644, distance: 15.3
click at [456, 298] on button "Share leaderboard" at bounding box center [1051, 651] width 231 height 31
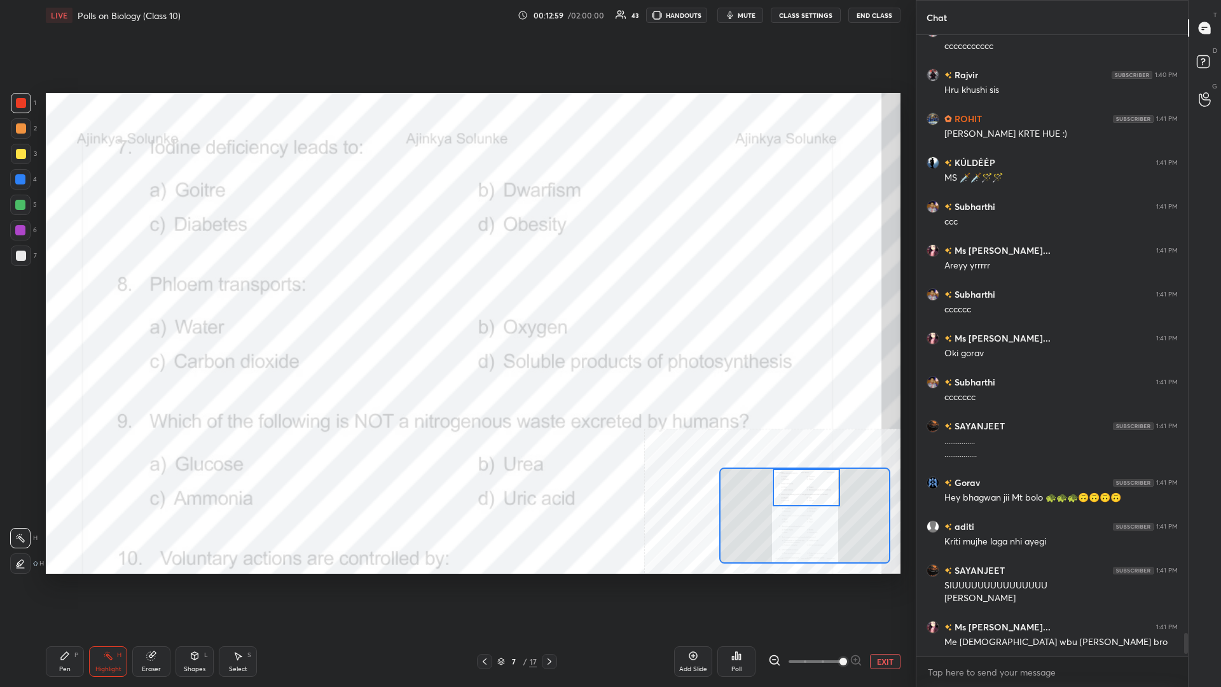
click at [54, 298] on div "Pen P" at bounding box center [65, 661] width 38 height 31
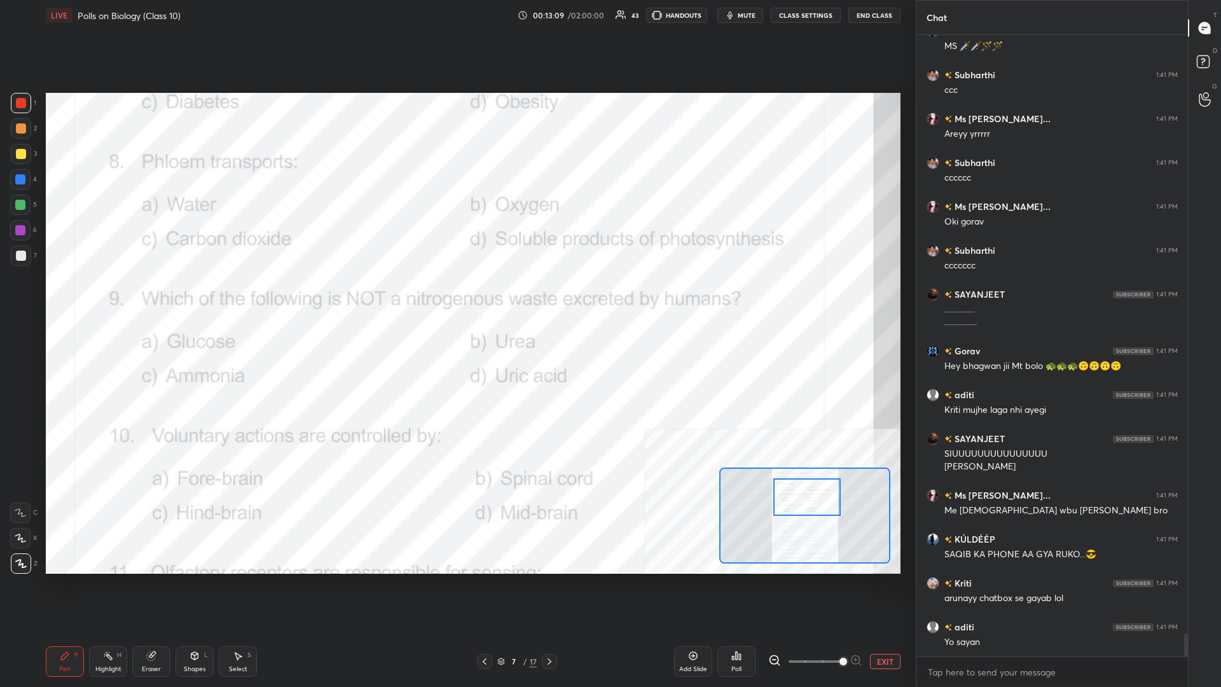
click at [116, 298] on div "Highlight H" at bounding box center [108, 661] width 38 height 31
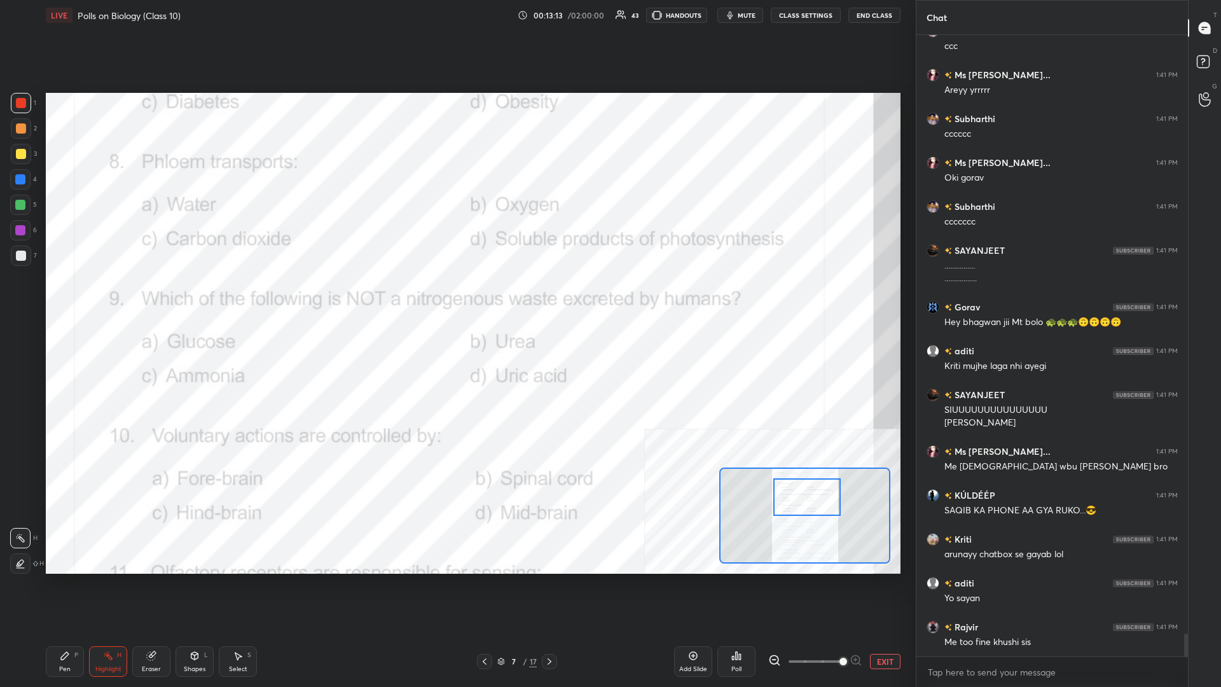
click at [456, 298] on icon at bounding box center [736, 655] width 10 height 10
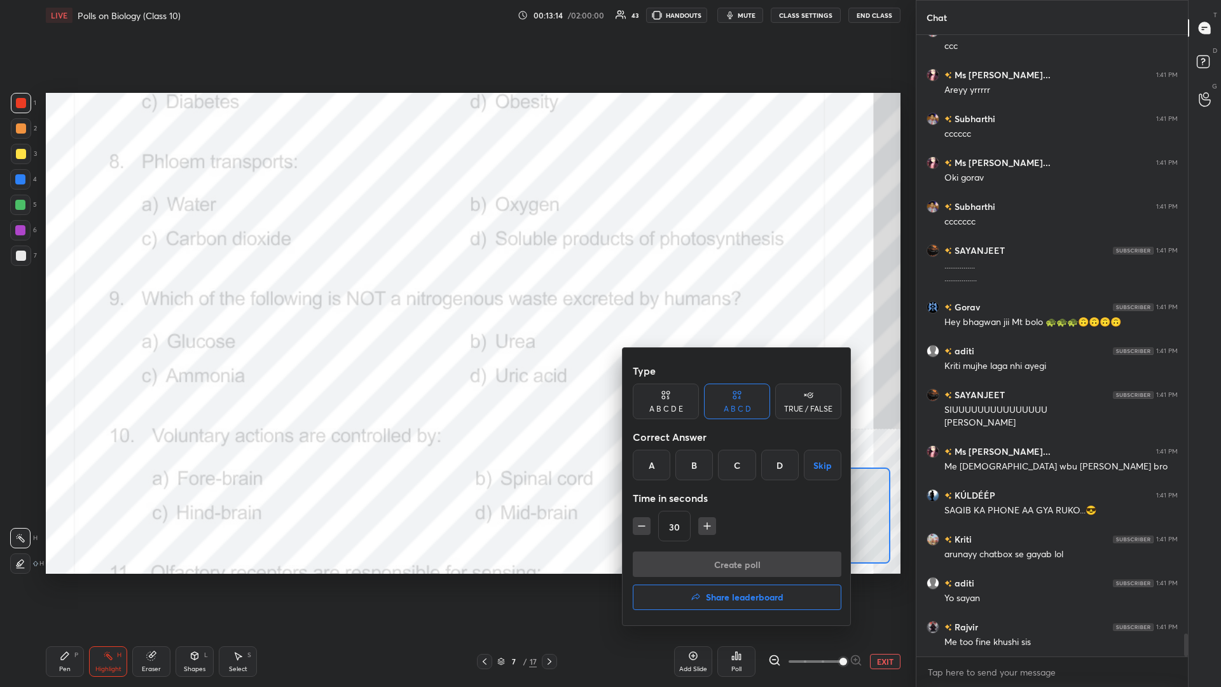
click at [456, 298] on div "D" at bounding box center [780, 464] width 38 height 31
click at [456, 298] on button "Create poll" at bounding box center [737, 563] width 209 height 25
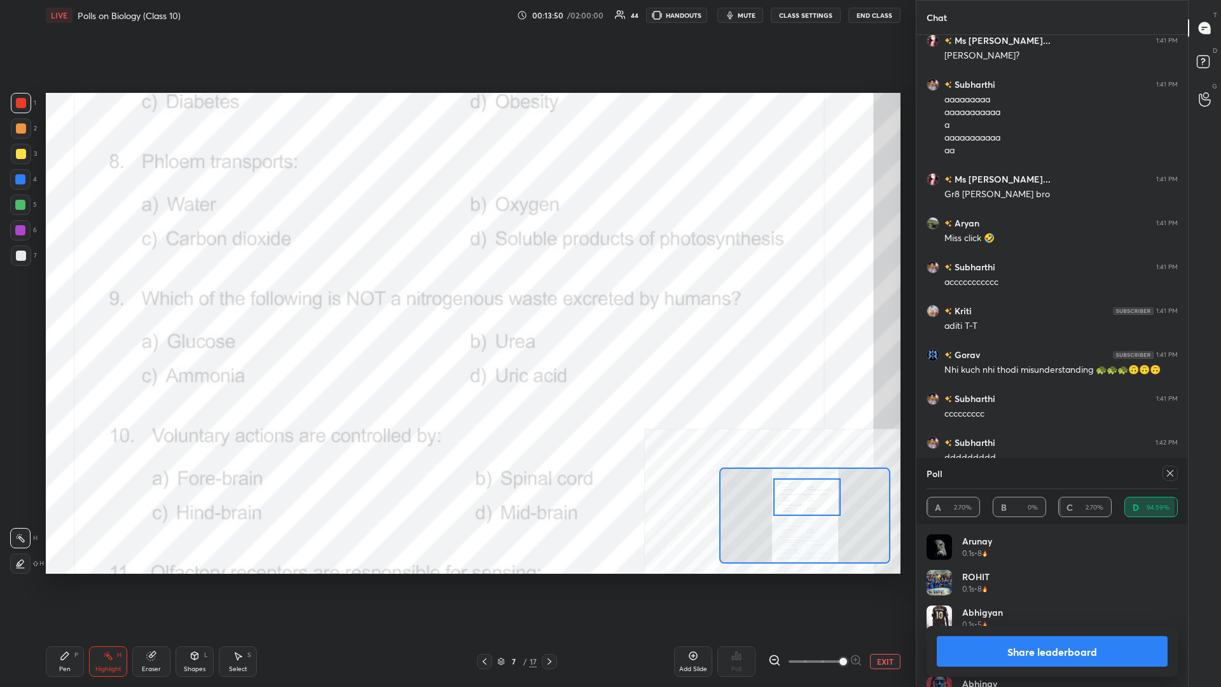
click at [456, 298] on div "Share leaderboard" at bounding box center [1051, 651] width 251 height 51
click at [456, 298] on button "Share leaderboard" at bounding box center [1051, 651] width 231 height 31
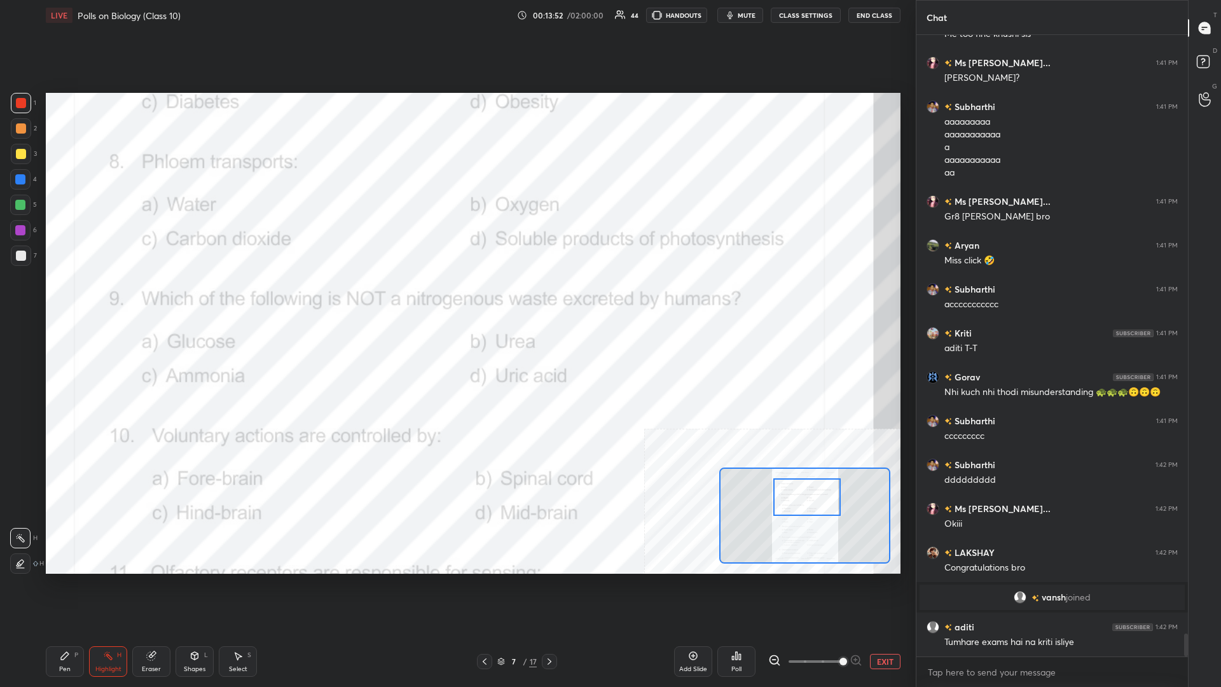
click at [68, 298] on div "Pen P" at bounding box center [65, 661] width 38 height 31
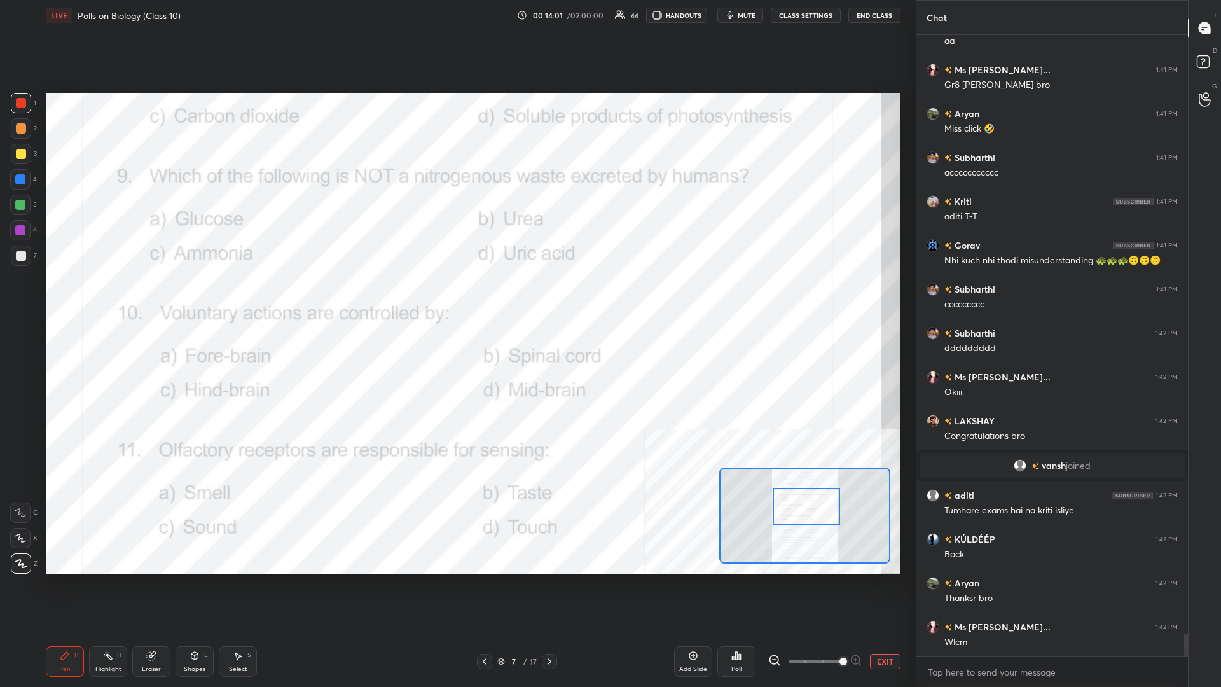
click at [109, 298] on icon at bounding box center [108, 655] width 10 height 10
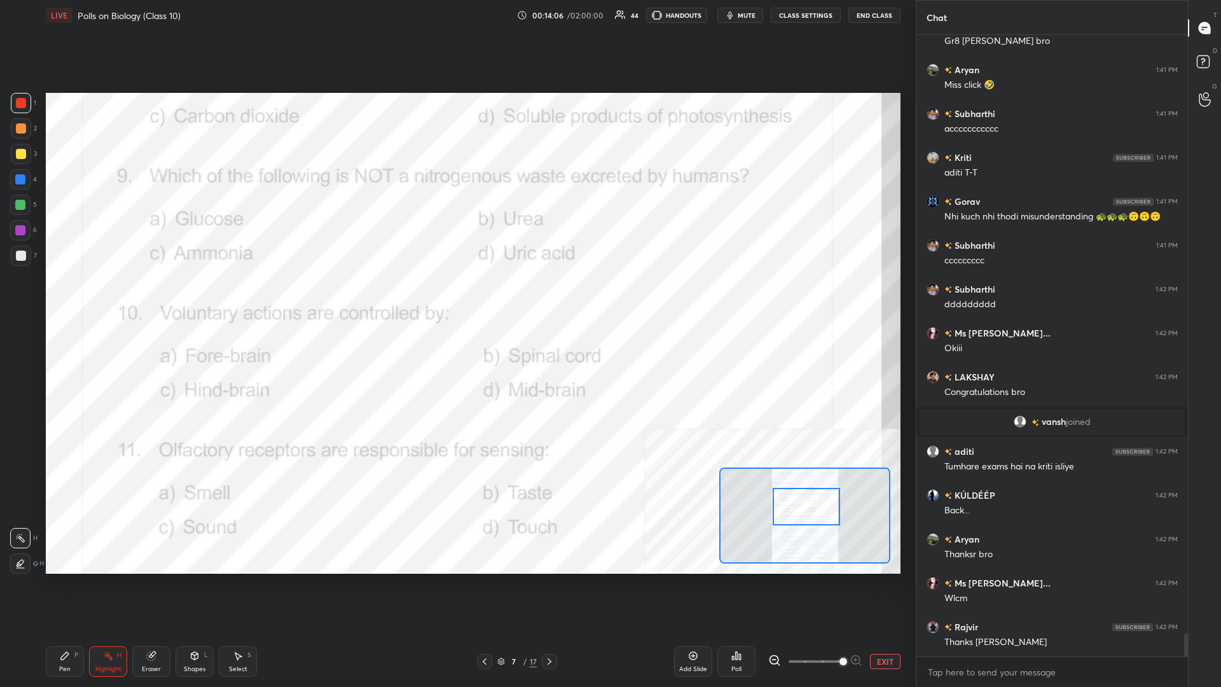
click at [456, 298] on icon at bounding box center [736, 655] width 10 height 10
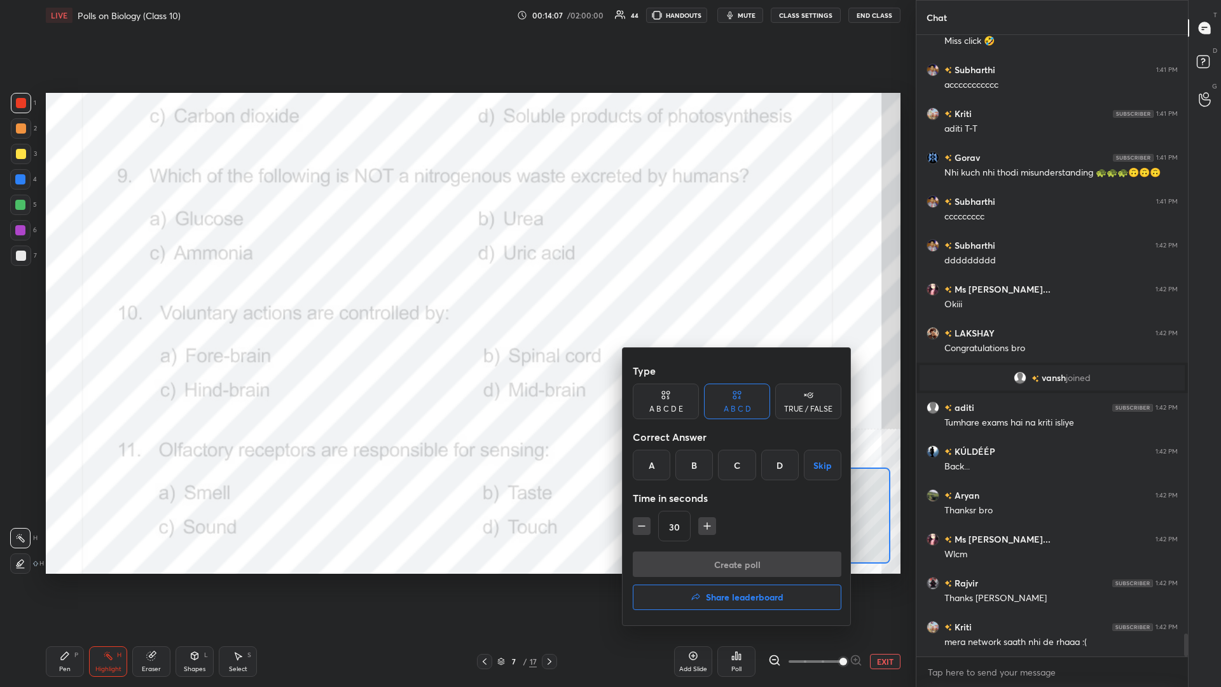
click at [456, 298] on div "A" at bounding box center [652, 464] width 38 height 31
click at [456, 298] on button "Create poll" at bounding box center [737, 563] width 209 height 25
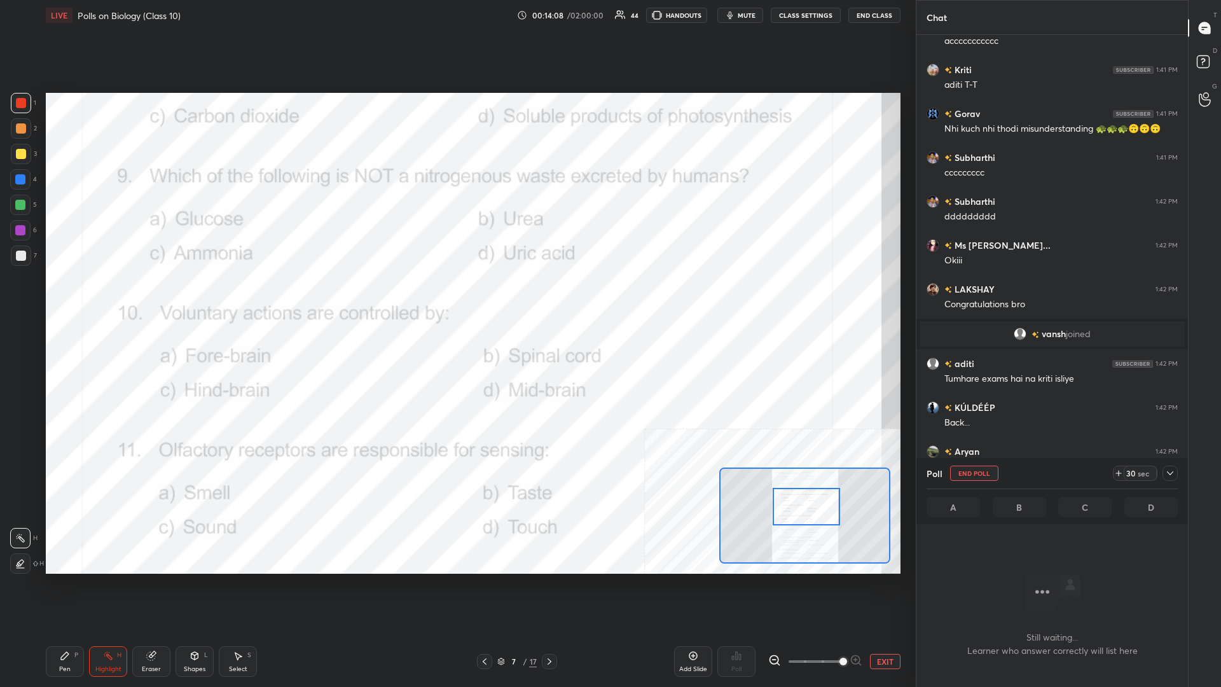
click at [456, 298] on icon at bounding box center [1170, 473] width 10 height 10
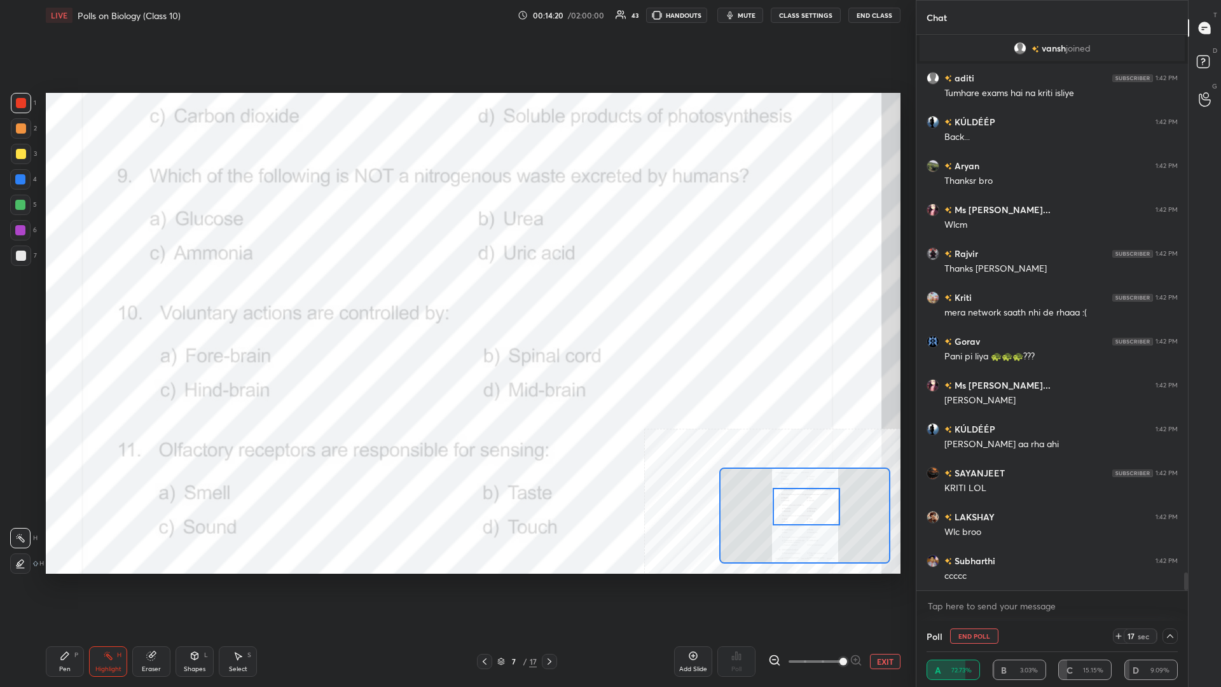
click at [456, 298] on textarea at bounding box center [1051, 606] width 251 height 20
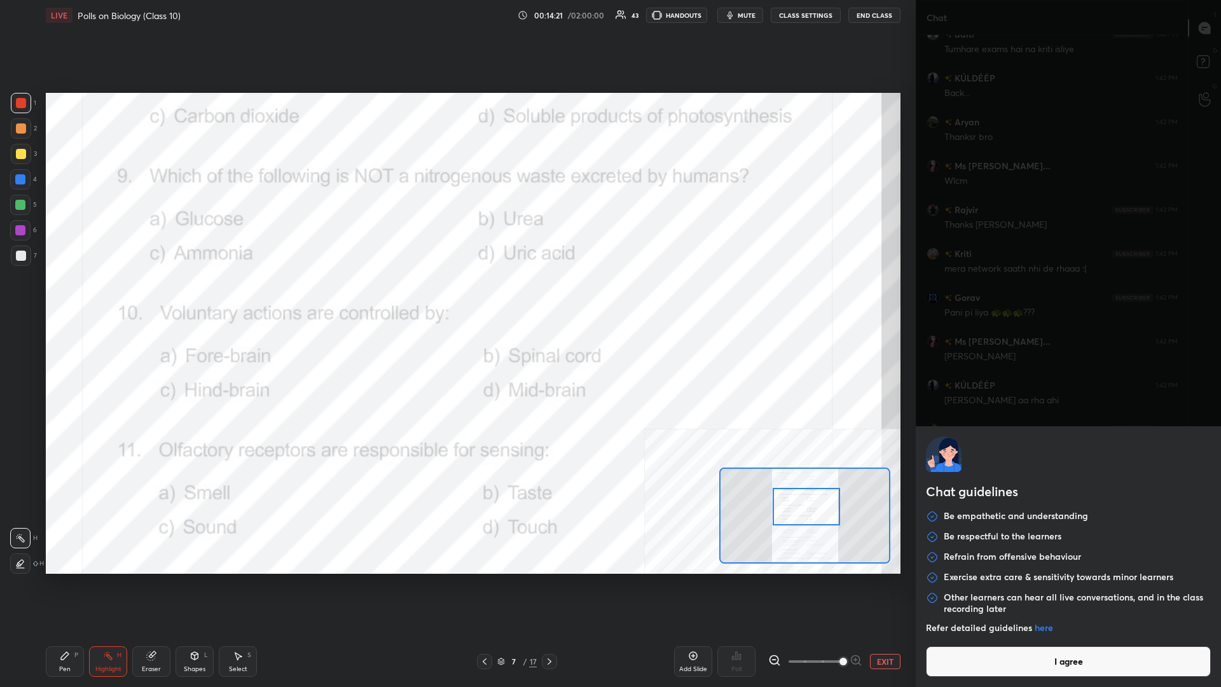
click at [456, 298] on button "I agree" at bounding box center [1068, 661] width 285 height 31
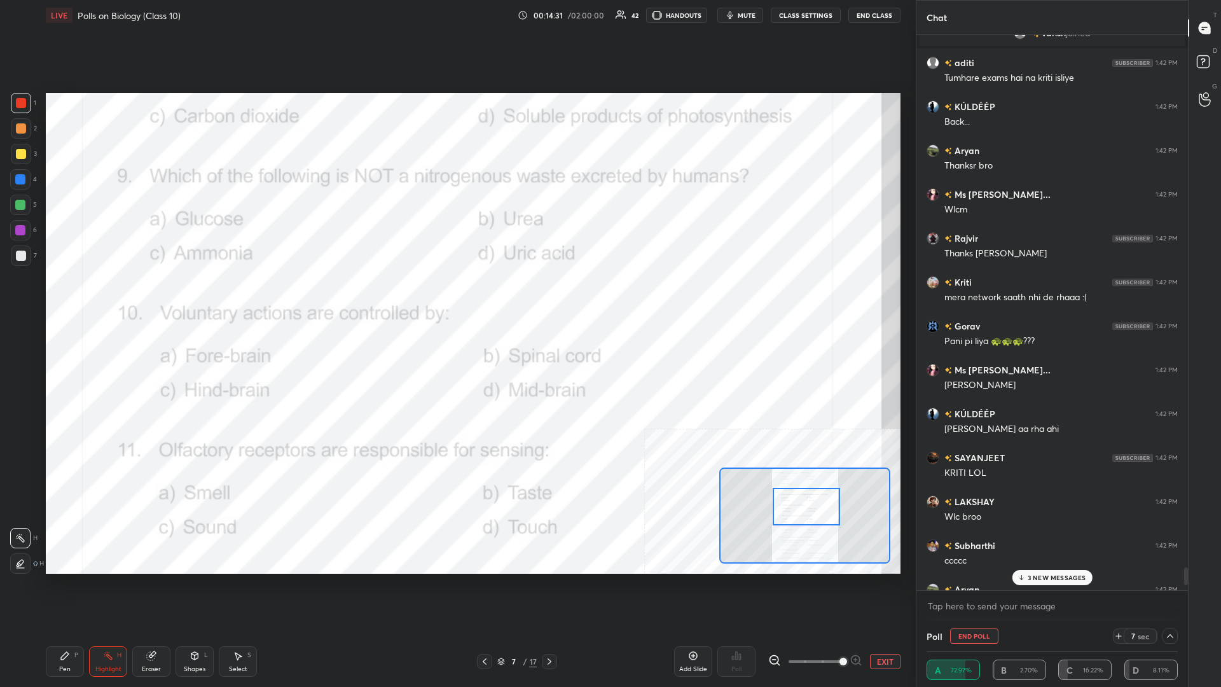
click at [456, 298] on p "3 NEW MESSAGES" at bounding box center [1056, 577] width 58 height 8
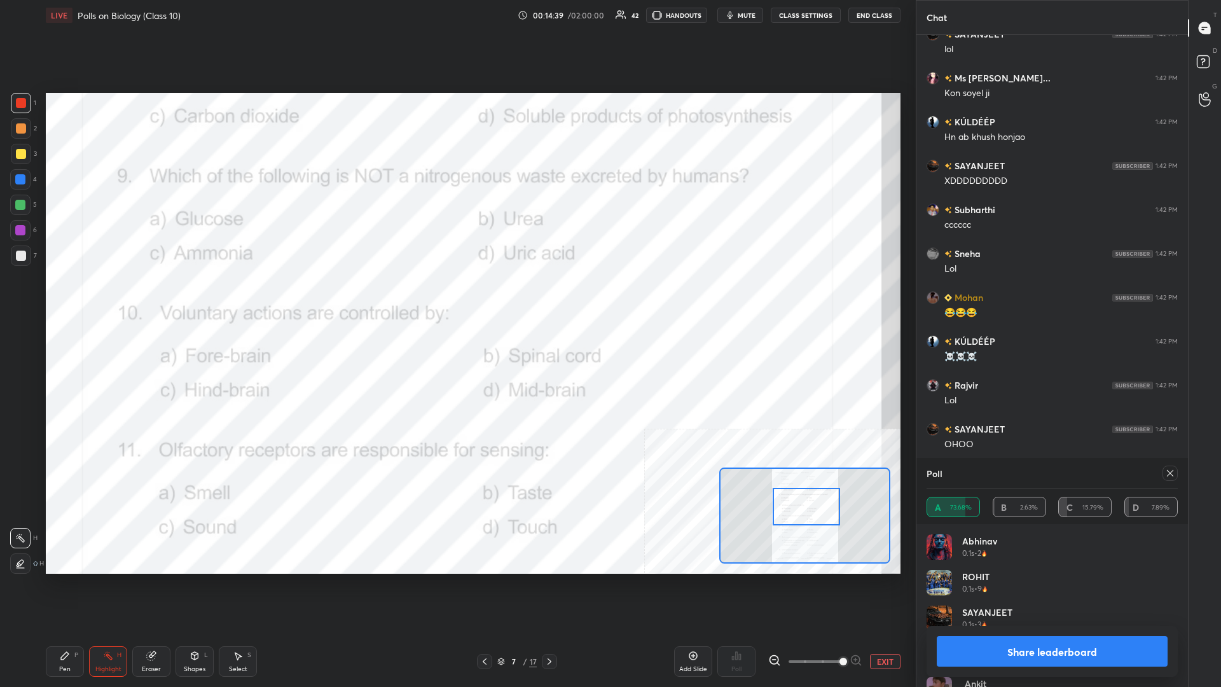
click at [456, 298] on button "Share leaderboard" at bounding box center [1051, 651] width 231 height 31
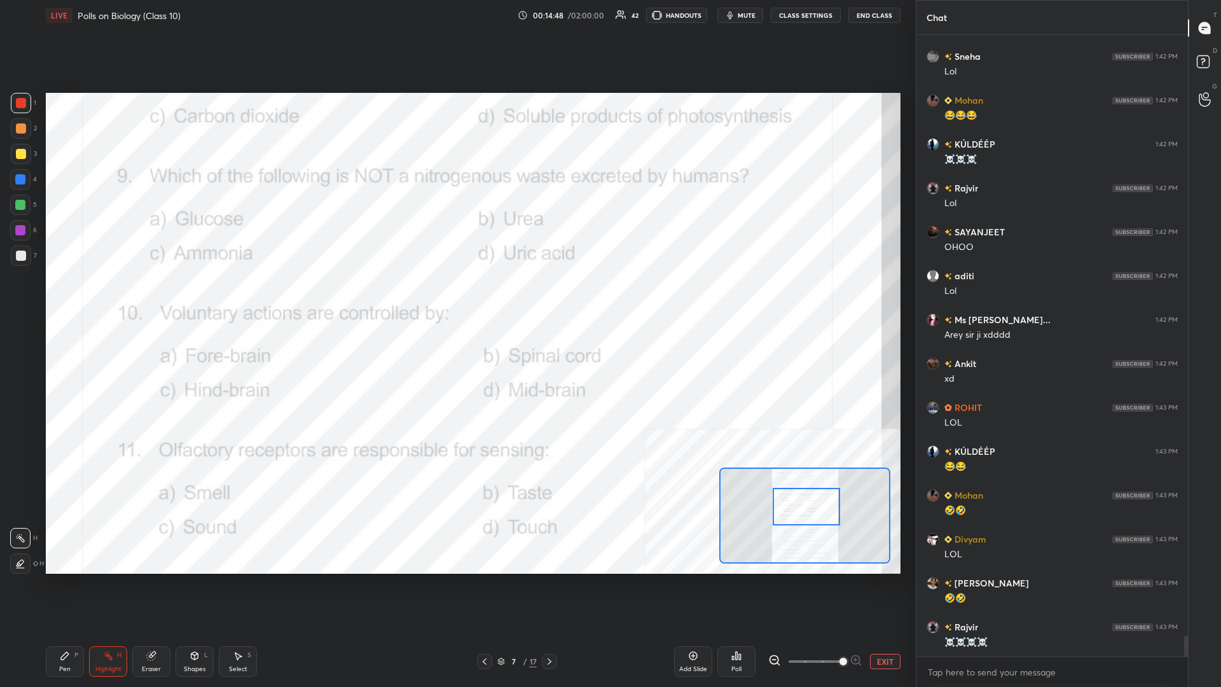
click at [57, 298] on div "Pen P" at bounding box center [65, 661] width 38 height 31
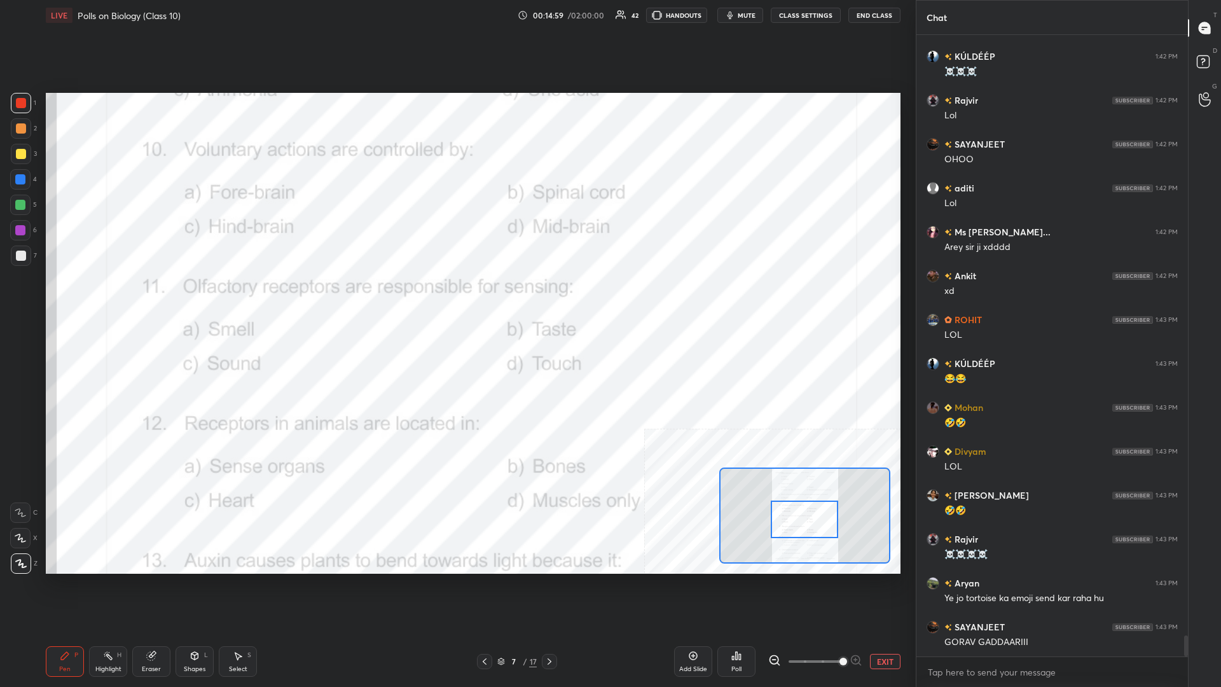
click at [109, 298] on rect at bounding box center [109, 657] width 6 height 6
click at [456, 298] on icon at bounding box center [736, 655] width 10 height 10
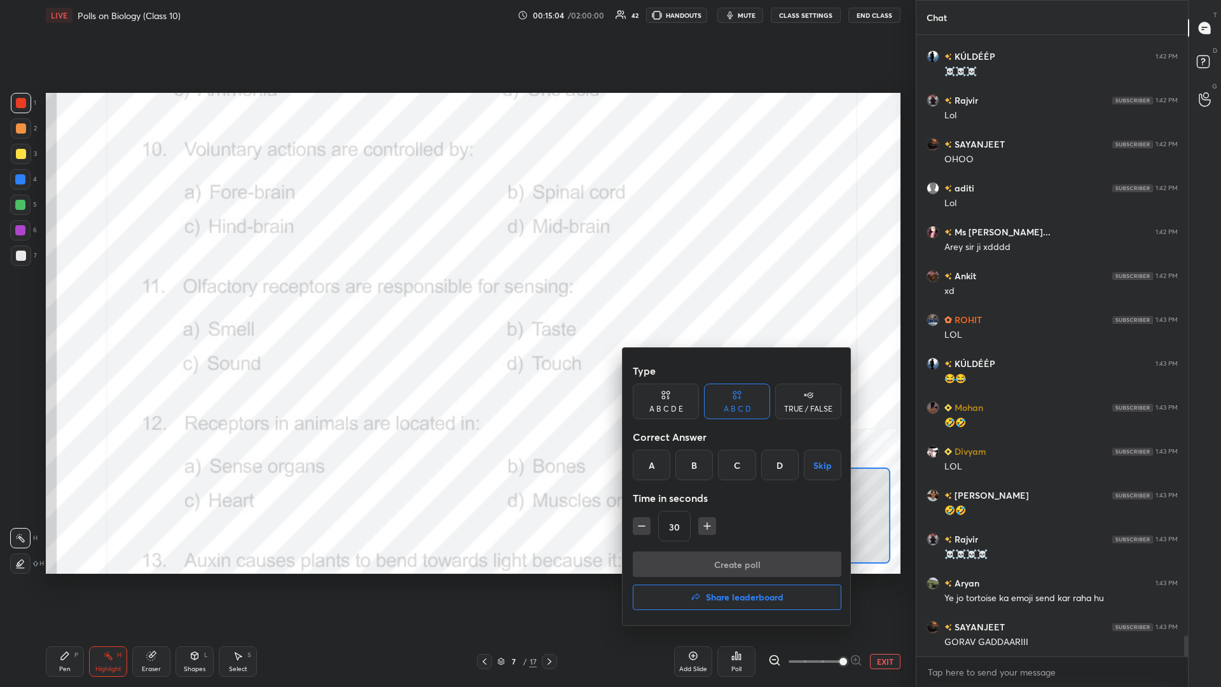
click at [456, 298] on div "A" at bounding box center [652, 464] width 38 height 31
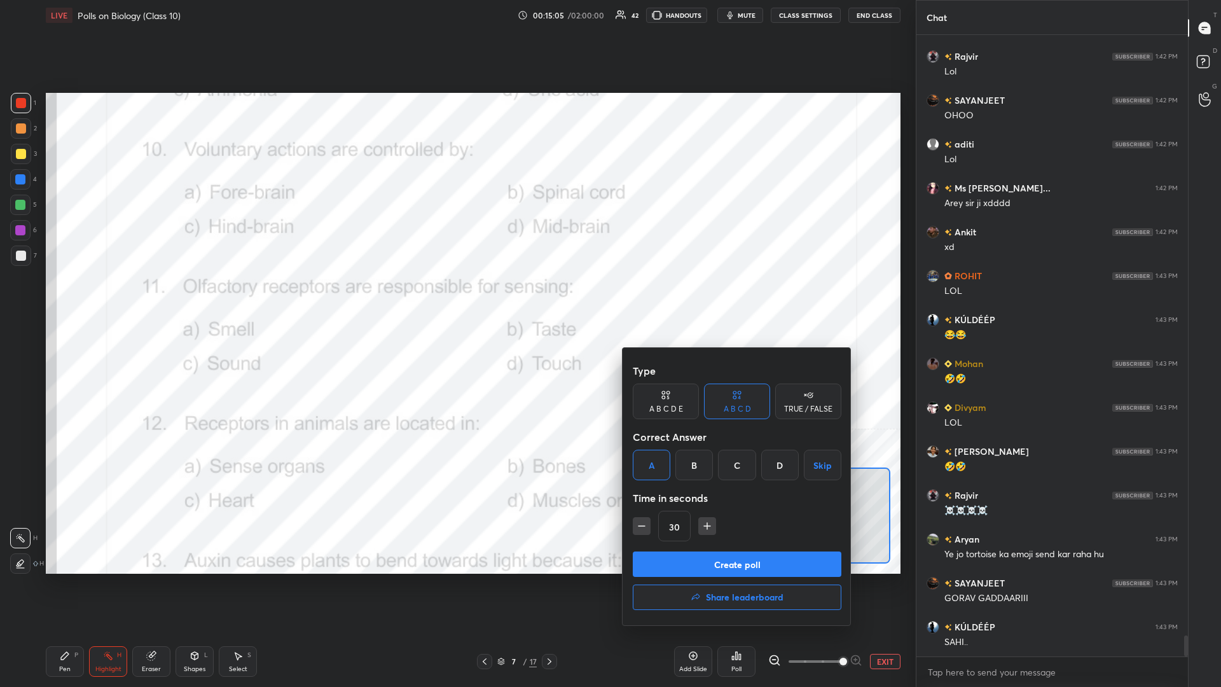
click at [456, 298] on button "Create poll" at bounding box center [737, 563] width 209 height 25
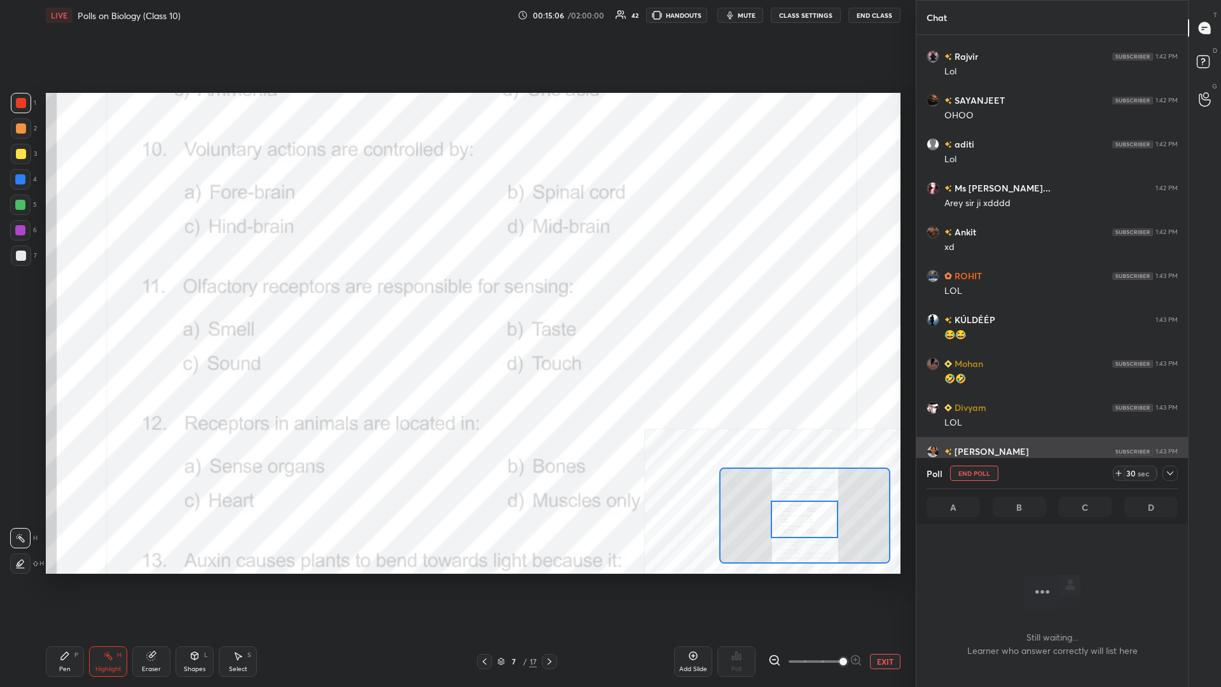
click at [456, 298] on icon at bounding box center [1170, 473] width 10 height 10
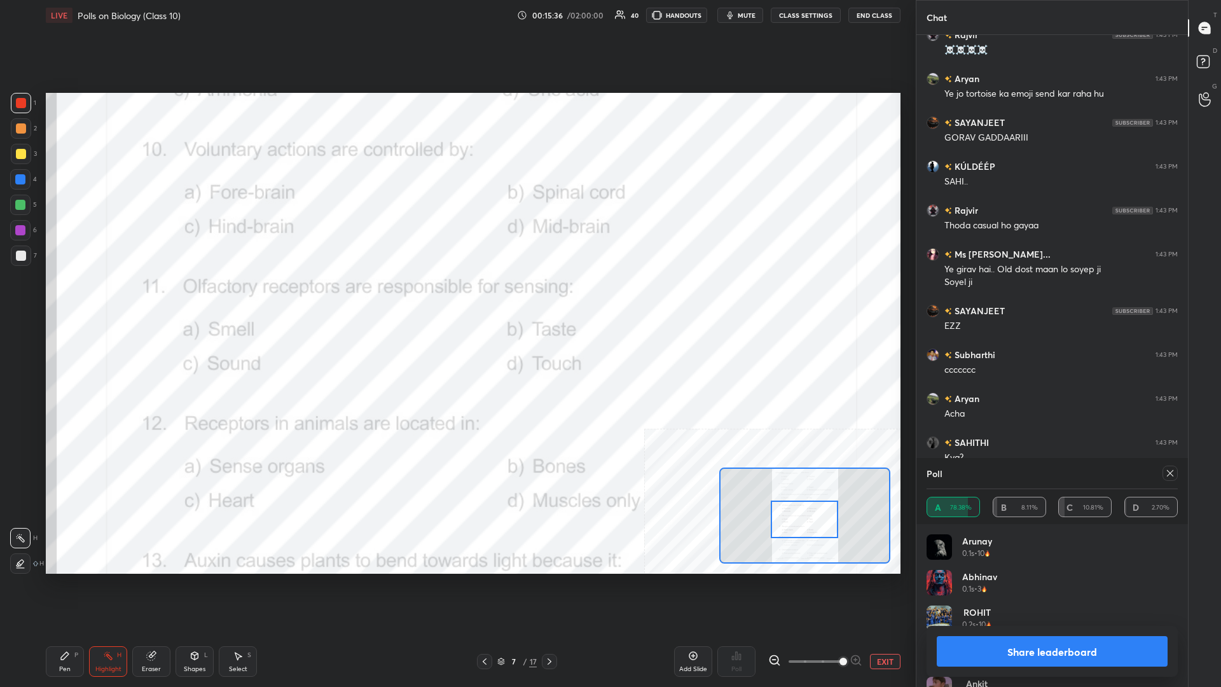
click at [456, 298] on button "Share leaderboard" at bounding box center [1051, 651] width 231 height 31
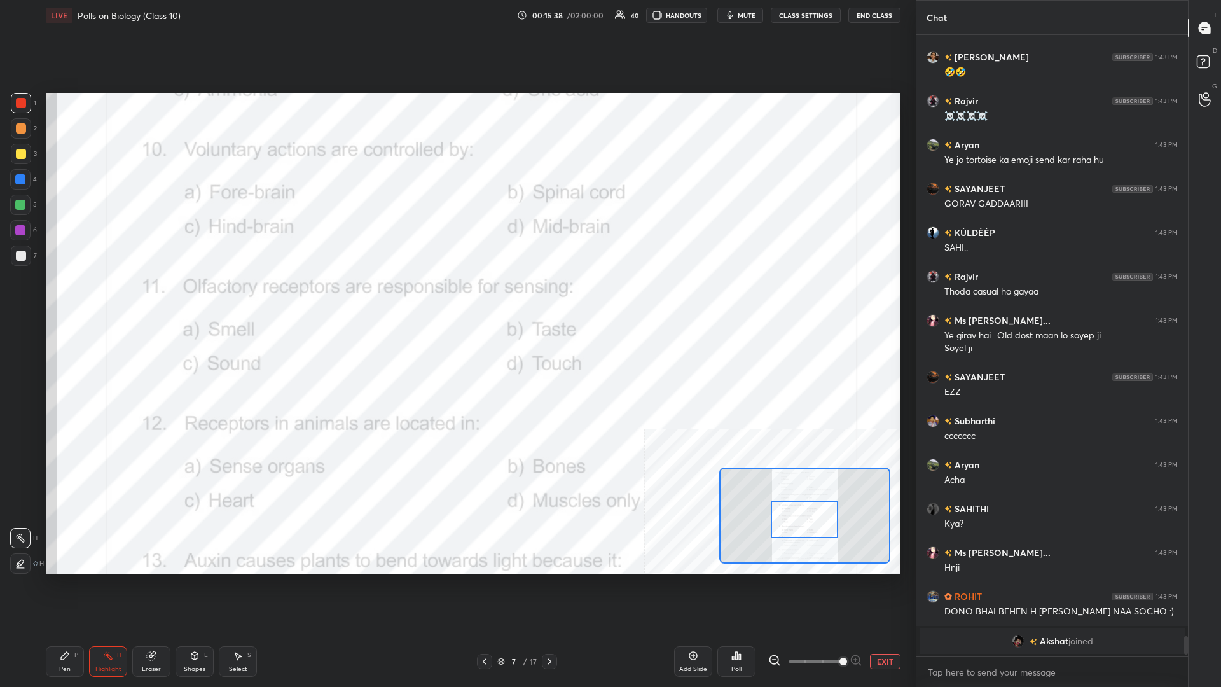
click at [103, 298] on icon at bounding box center [108, 655] width 10 height 10
click at [75, 298] on div "Pen P" at bounding box center [65, 661] width 38 height 31
click at [66, 298] on icon at bounding box center [65, 655] width 10 height 10
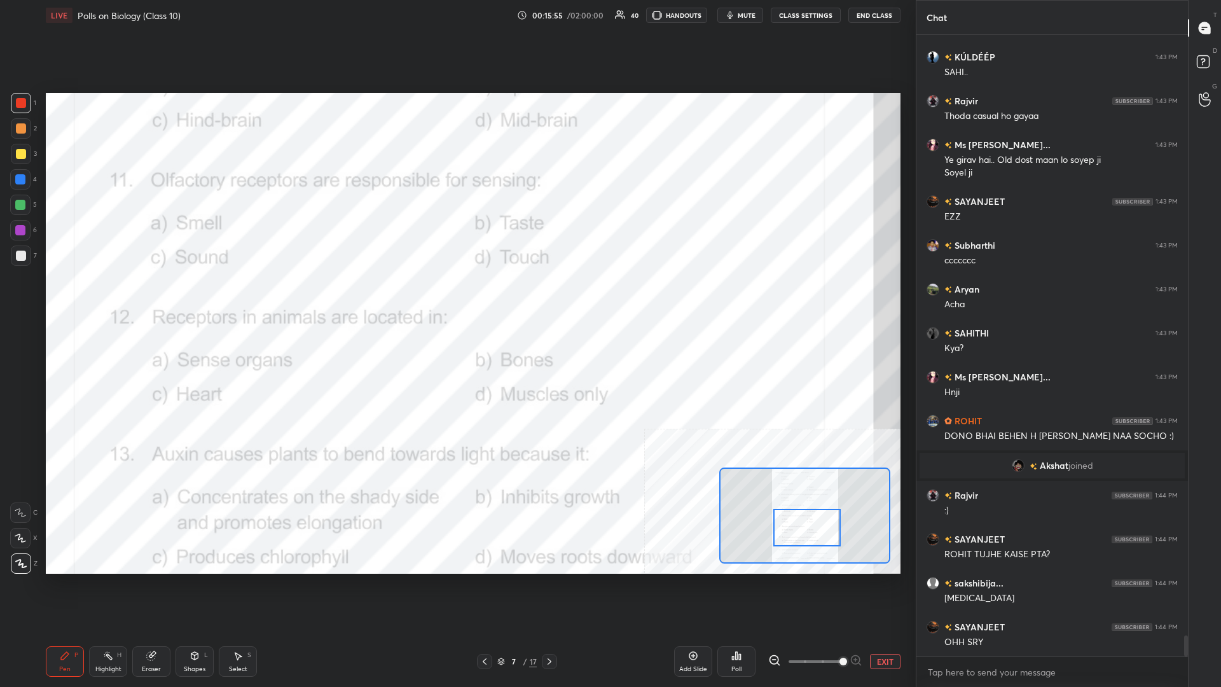
click at [115, 298] on div "Highlight H" at bounding box center [108, 661] width 38 height 31
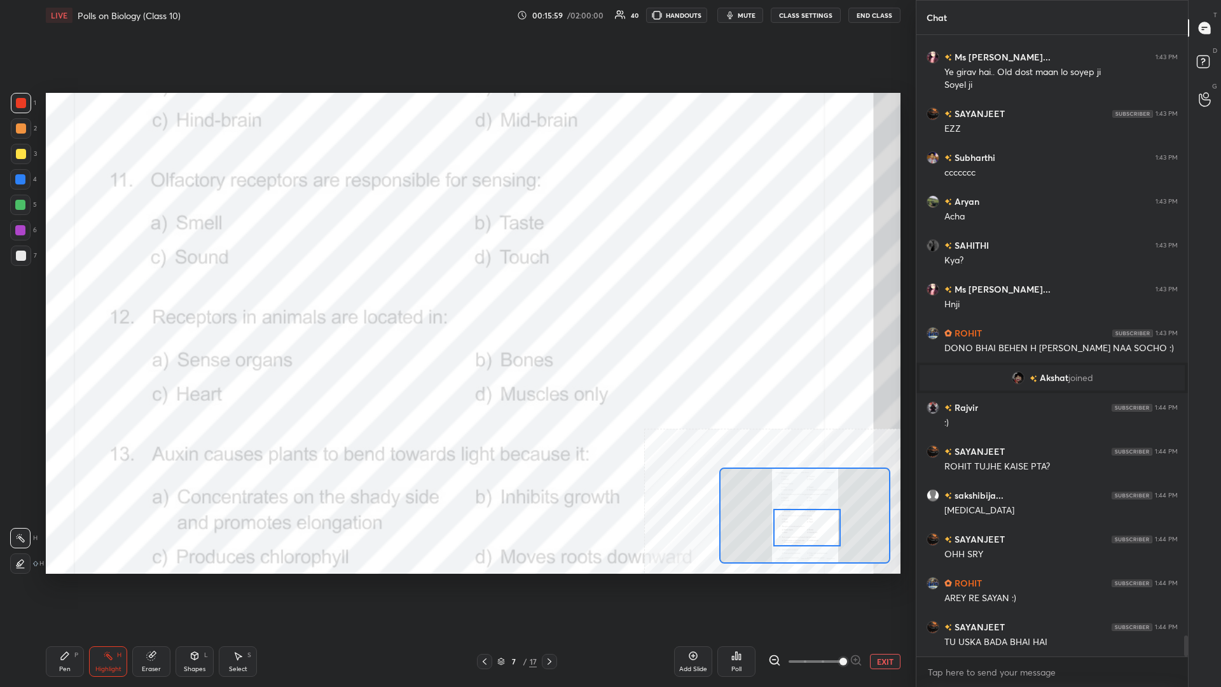
click at [456, 298] on div "Poll" at bounding box center [736, 661] width 38 height 31
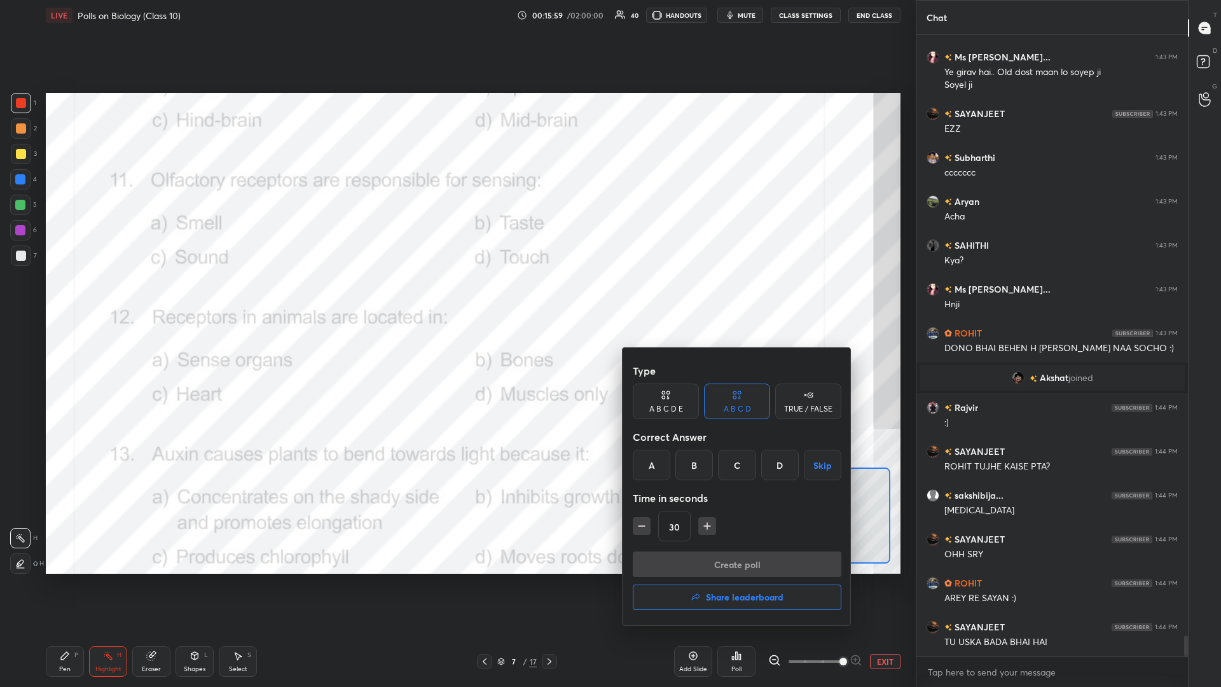
click at [456, 298] on div "A" at bounding box center [652, 464] width 38 height 31
click at [456, 298] on button "Create poll" at bounding box center [737, 563] width 209 height 25
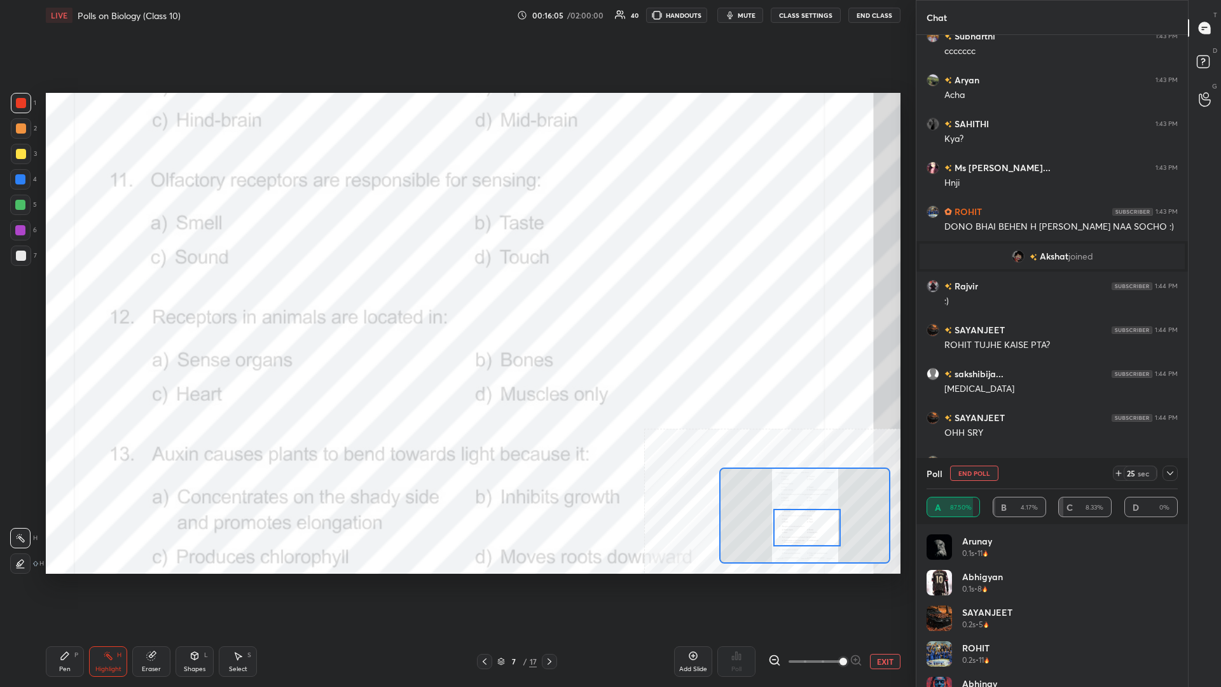
click at [456, 298] on icon at bounding box center [1170, 473] width 10 height 10
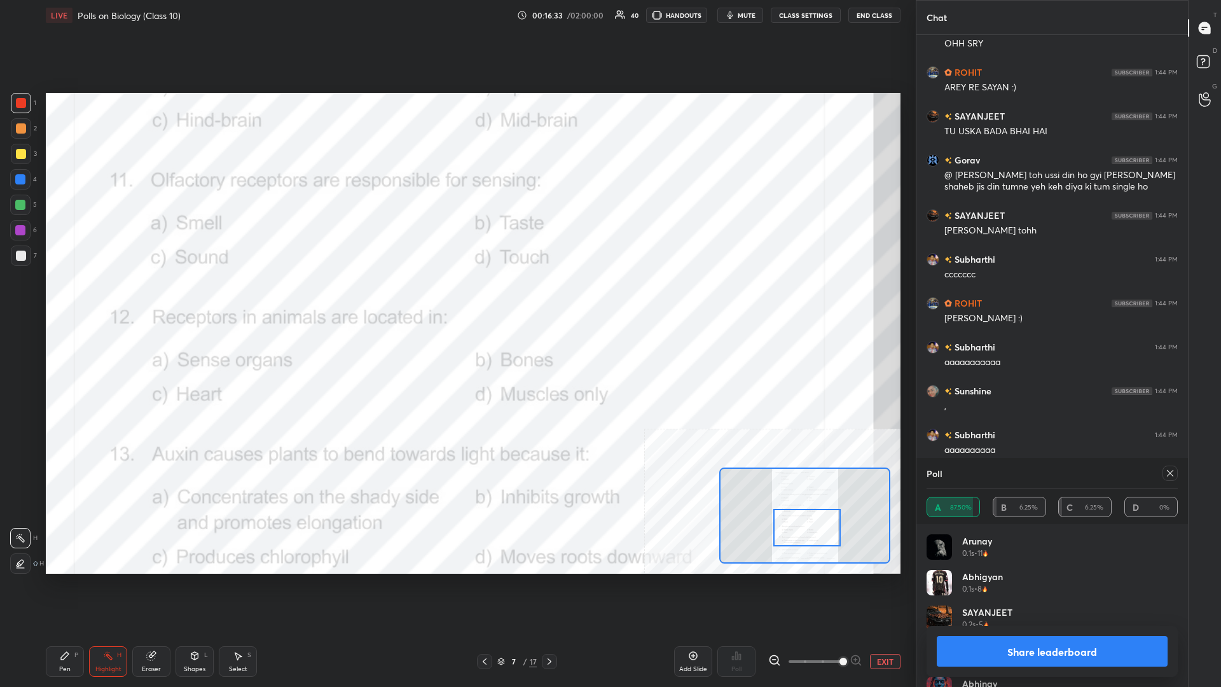
click at [456, 298] on button "Share leaderboard" at bounding box center [1051, 651] width 231 height 31
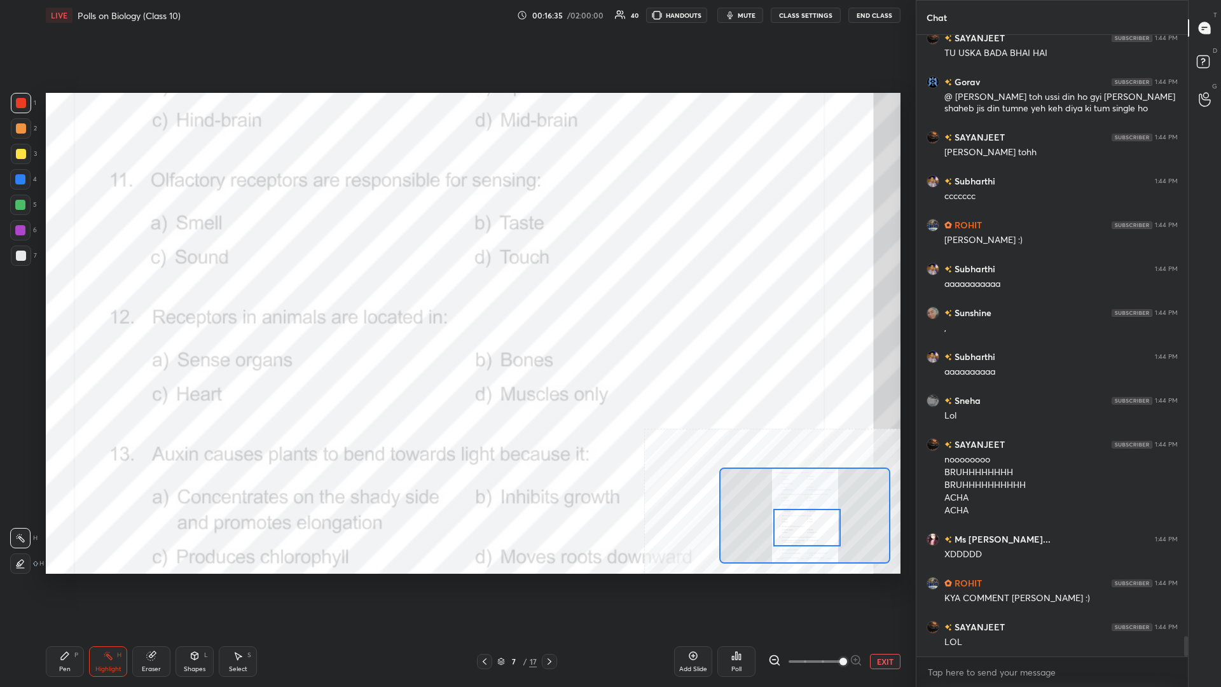
click at [65, 298] on icon at bounding box center [65, 656] width 8 height 8
click at [67, 298] on icon at bounding box center [65, 655] width 10 height 10
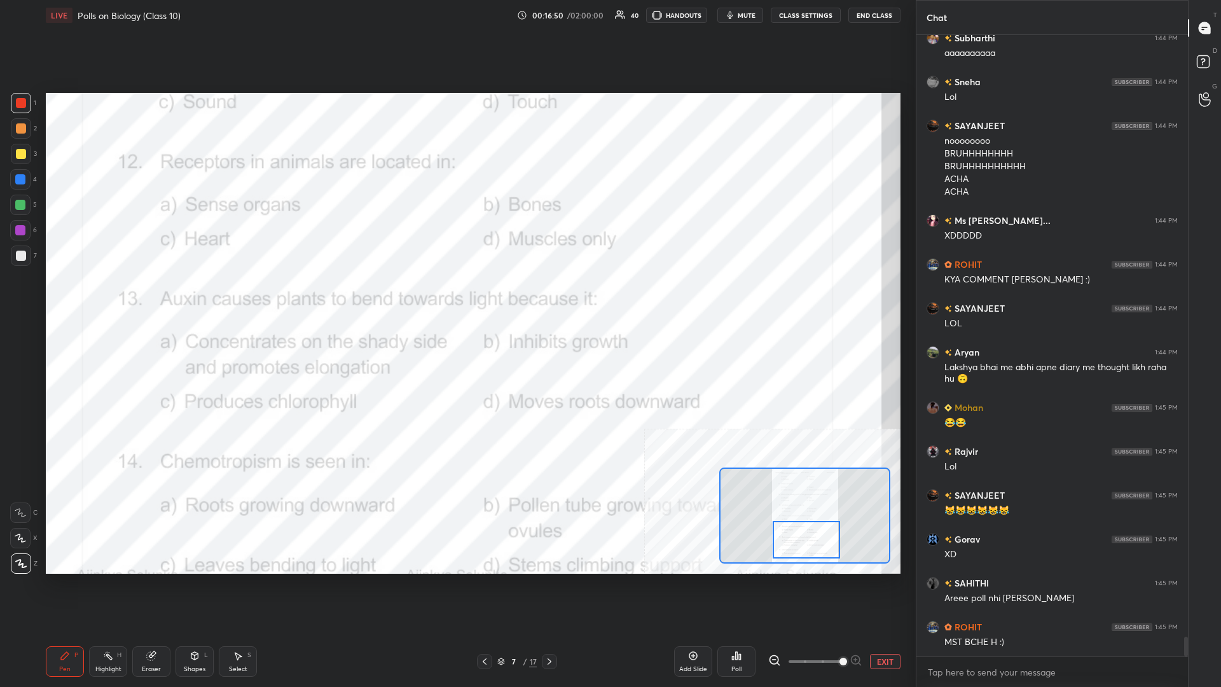
click at [113, 298] on icon at bounding box center [108, 655] width 10 height 10
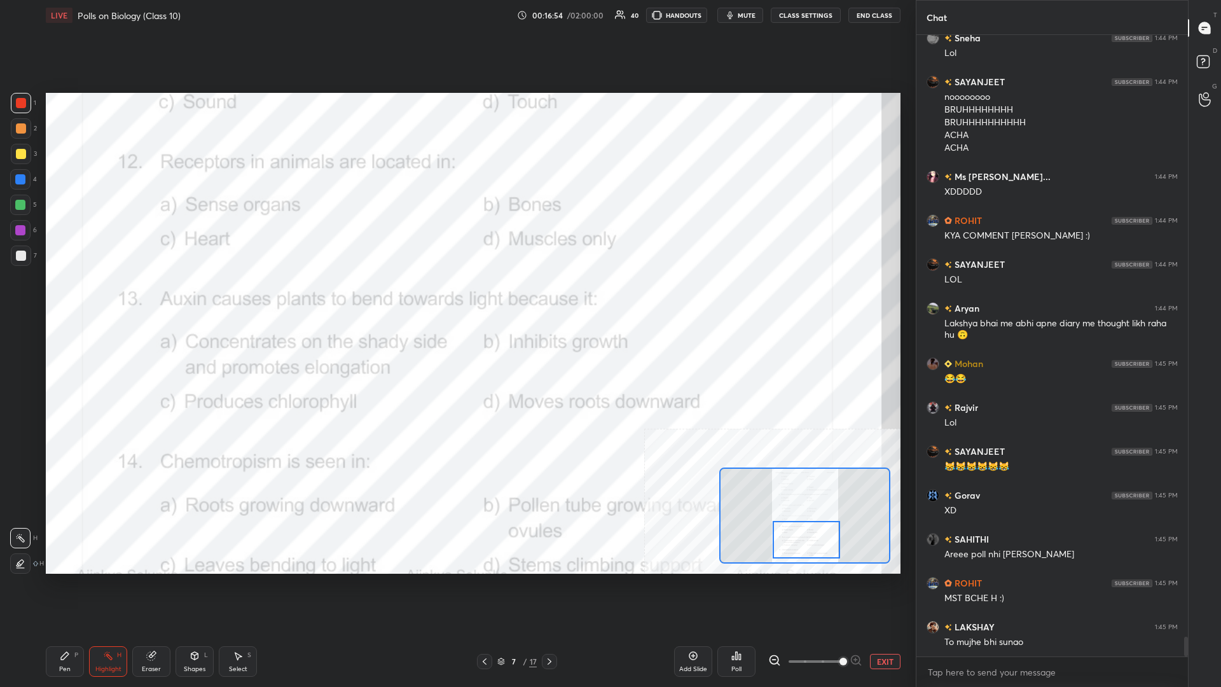
click at [456, 298] on div "Poll" at bounding box center [736, 661] width 38 height 31
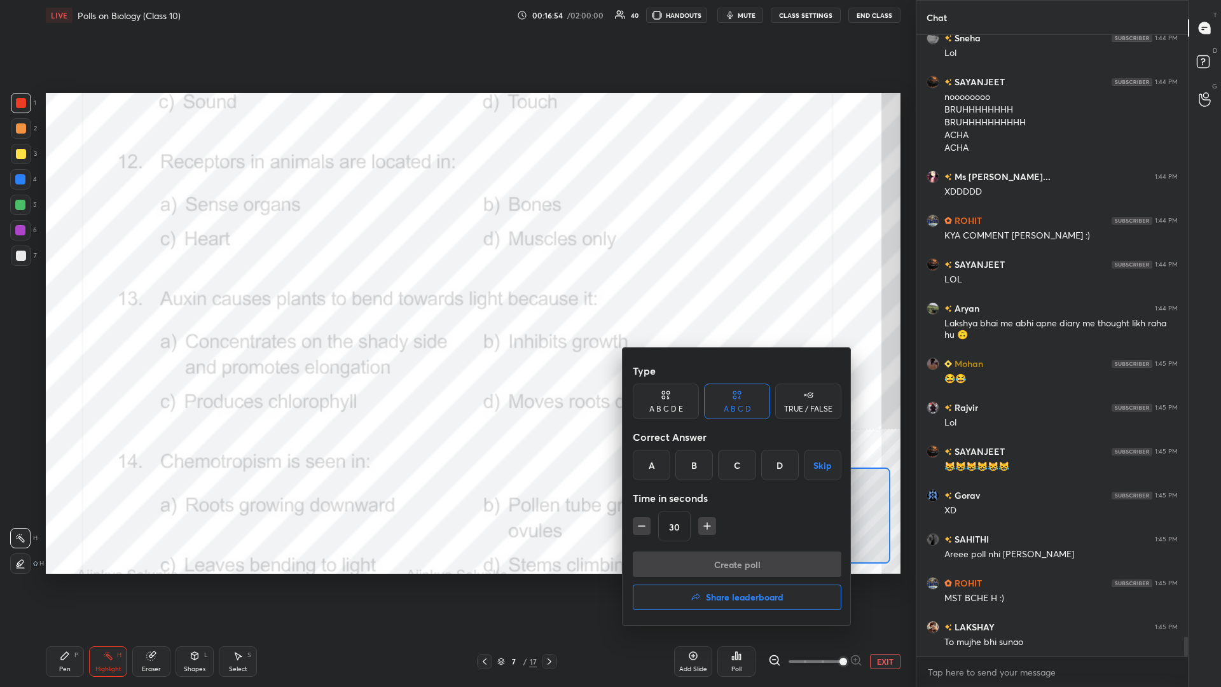
click at [456, 298] on div "A" at bounding box center [652, 464] width 38 height 31
click at [456, 298] on button "Create poll" at bounding box center [737, 563] width 209 height 25
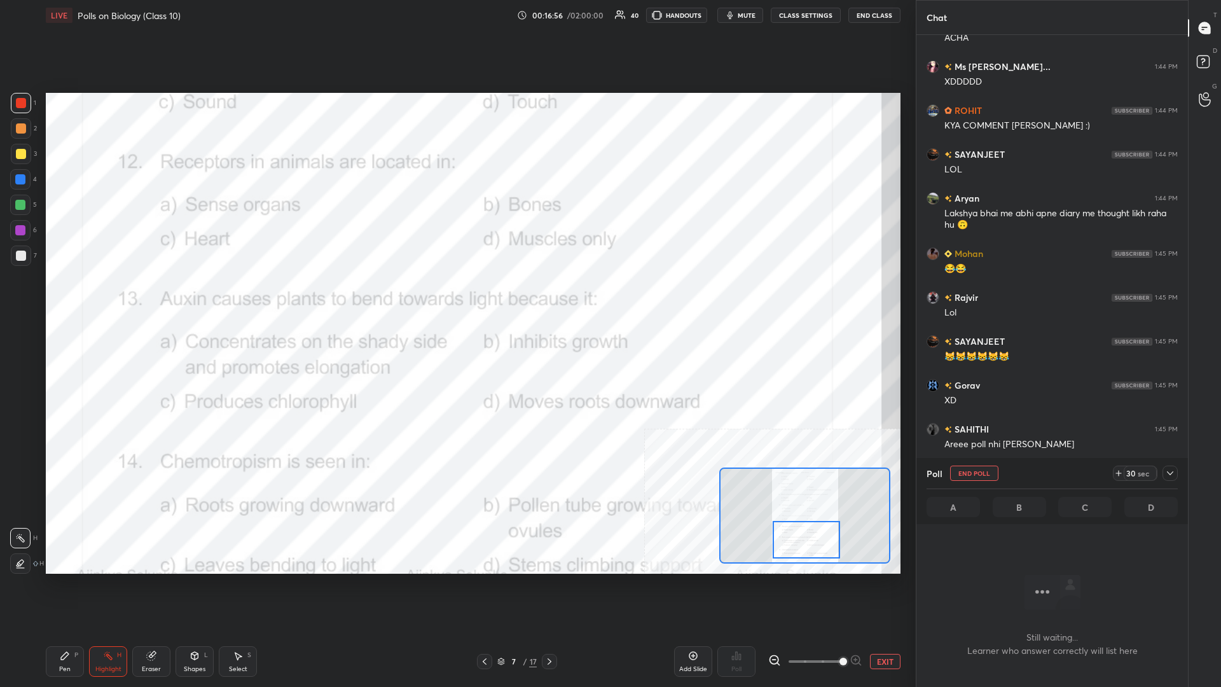
click at [456, 298] on icon at bounding box center [1170, 473] width 10 height 10
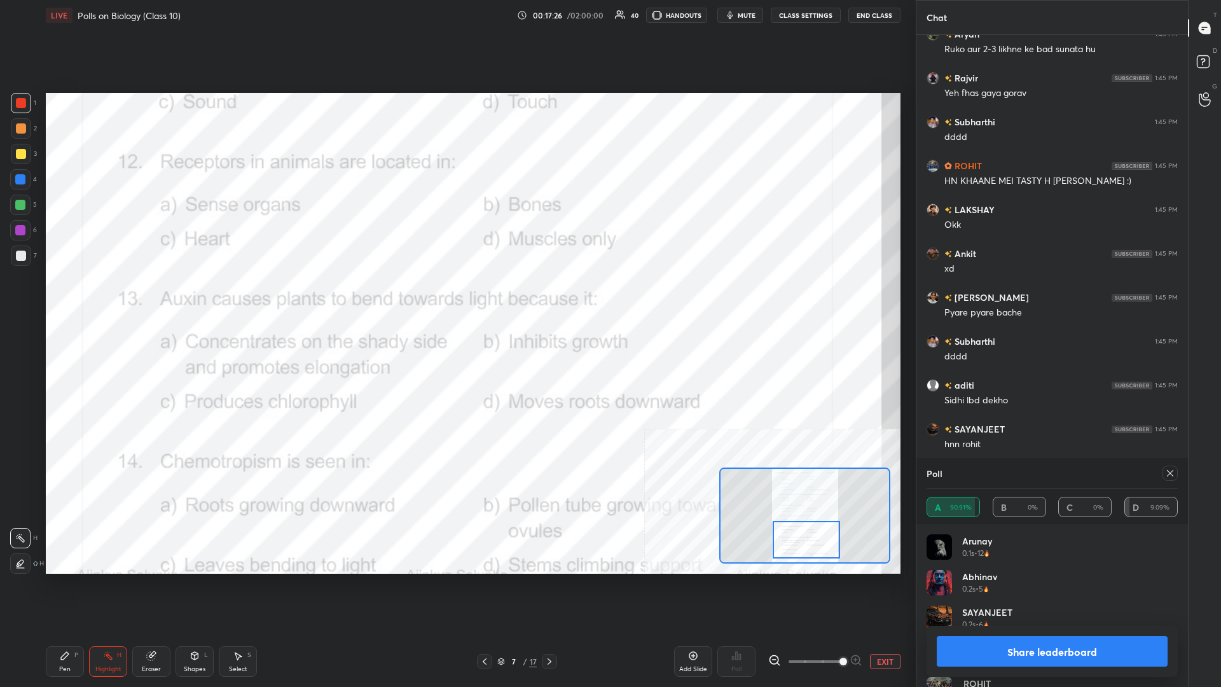
click at [456, 298] on button "Share leaderboard" at bounding box center [1051, 651] width 231 height 31
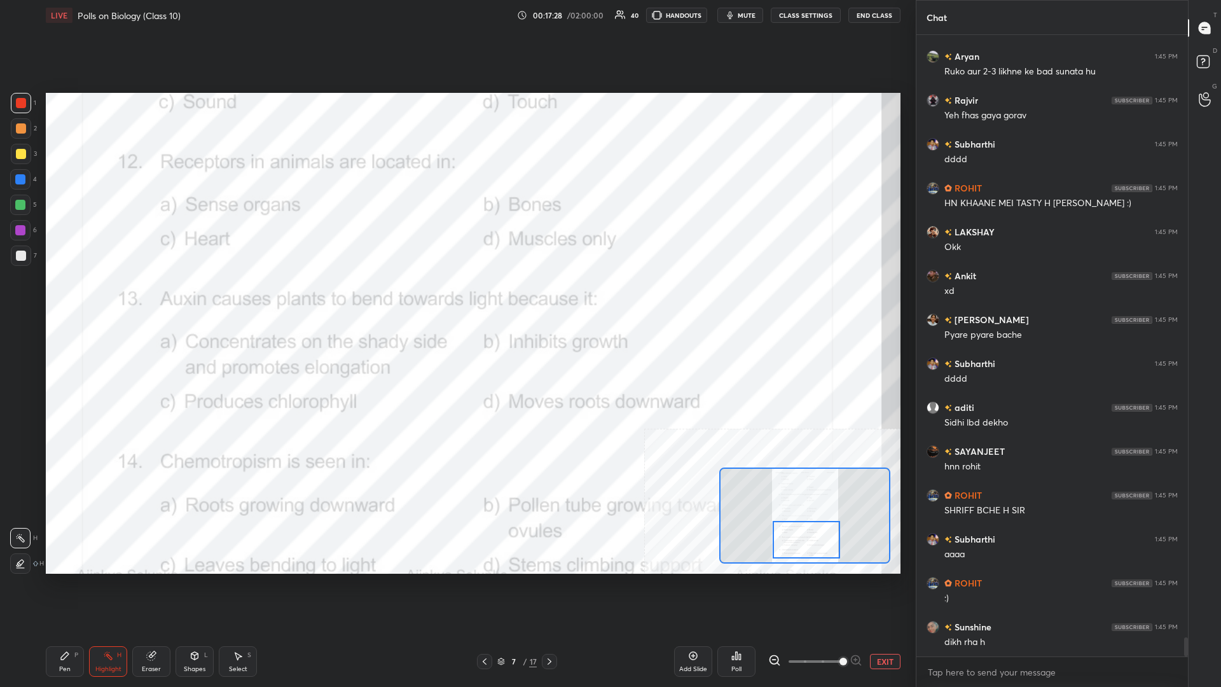
click at [71, 298] on div "Pen P" at bounding box center [65, 661] width 38 height 31
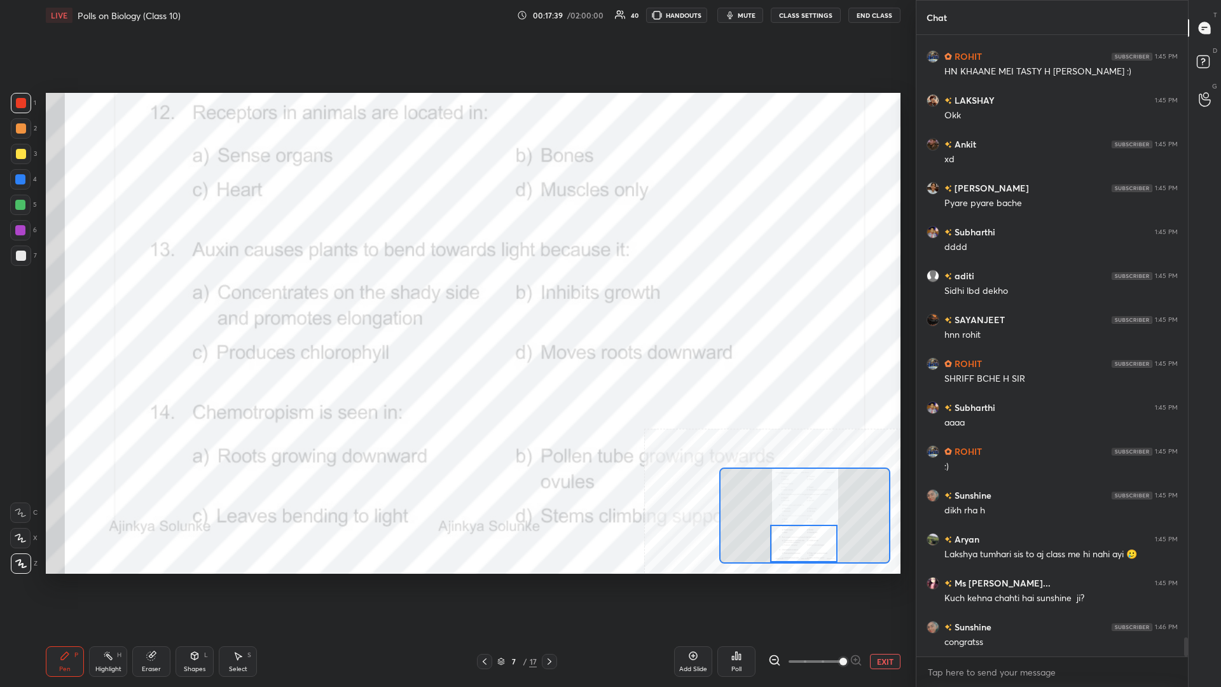
click at [110, 298] on div "Highlight H" at bounding box center [108, 661] width 38 height 31
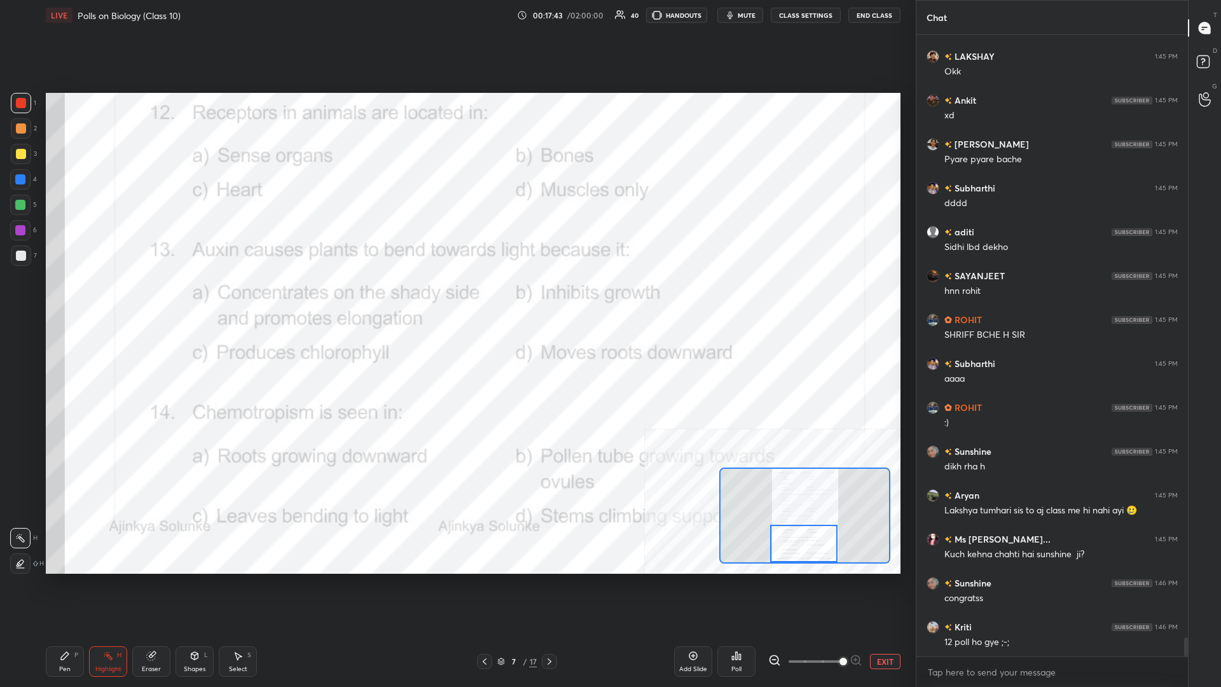
click at [456, 298] on icon at bounding box center [737, 656] width 2 height 8
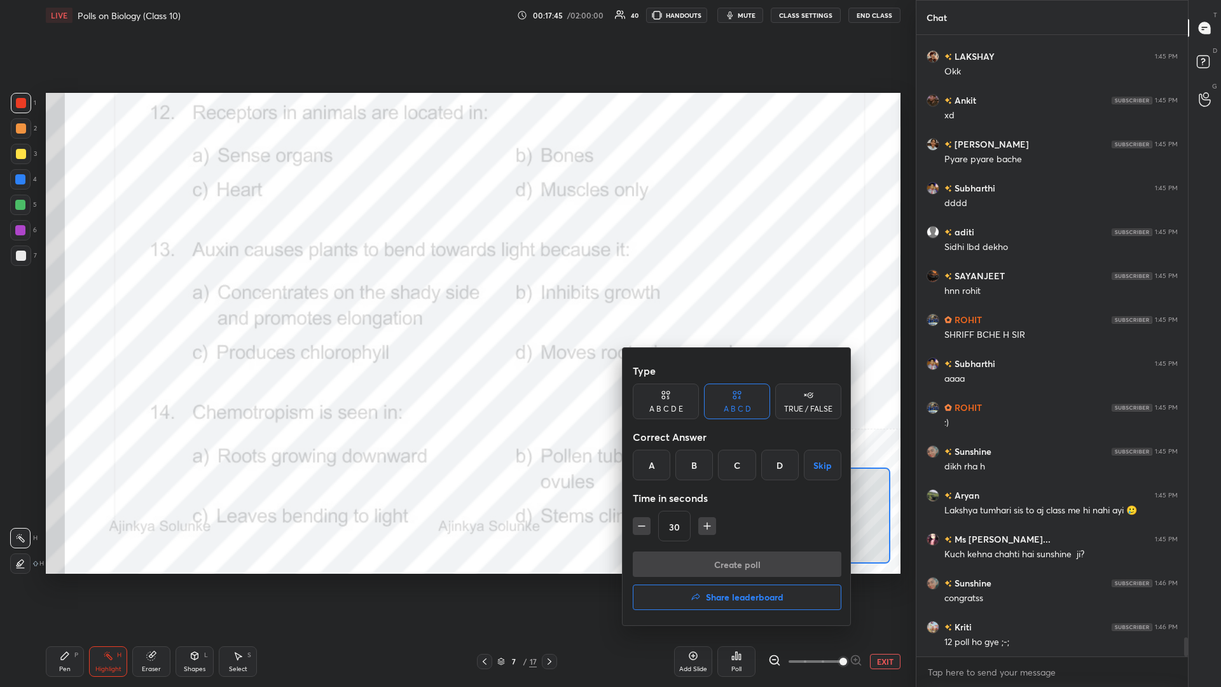
click at [456, 298] on div "A" at bounding box center [652, 464] width 38 height 31
click at [456, 298] on button "Create poll" at bounding box center [737, 563] width 209 height 25
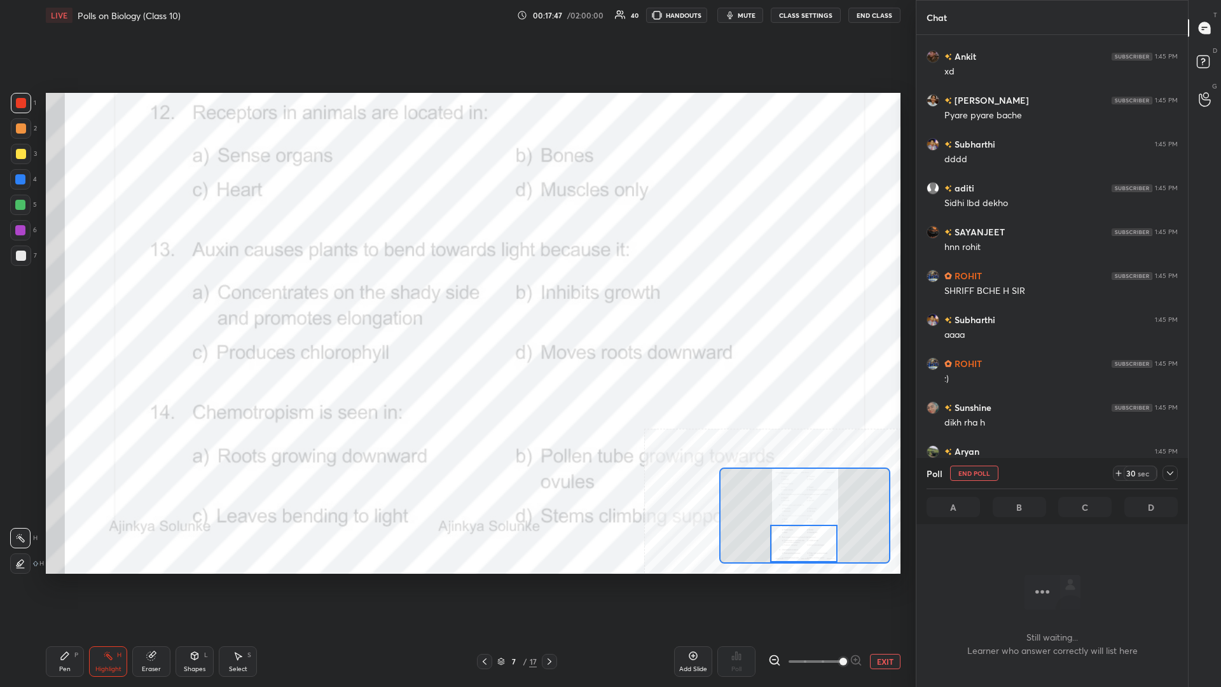
click at [456, 16] on span "mute" at bounding box center [746, 15] width 18 height 9
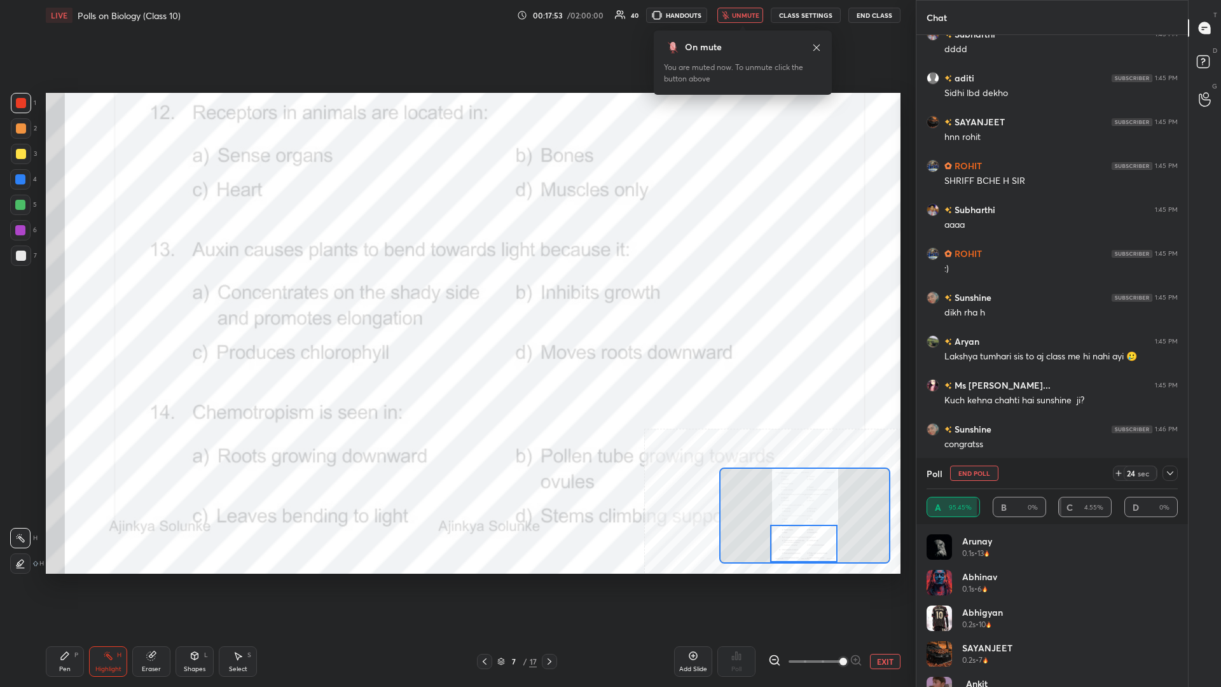
click at [456, 15] on span "unmute" at bounding box center [745, 15] width 27 height 9
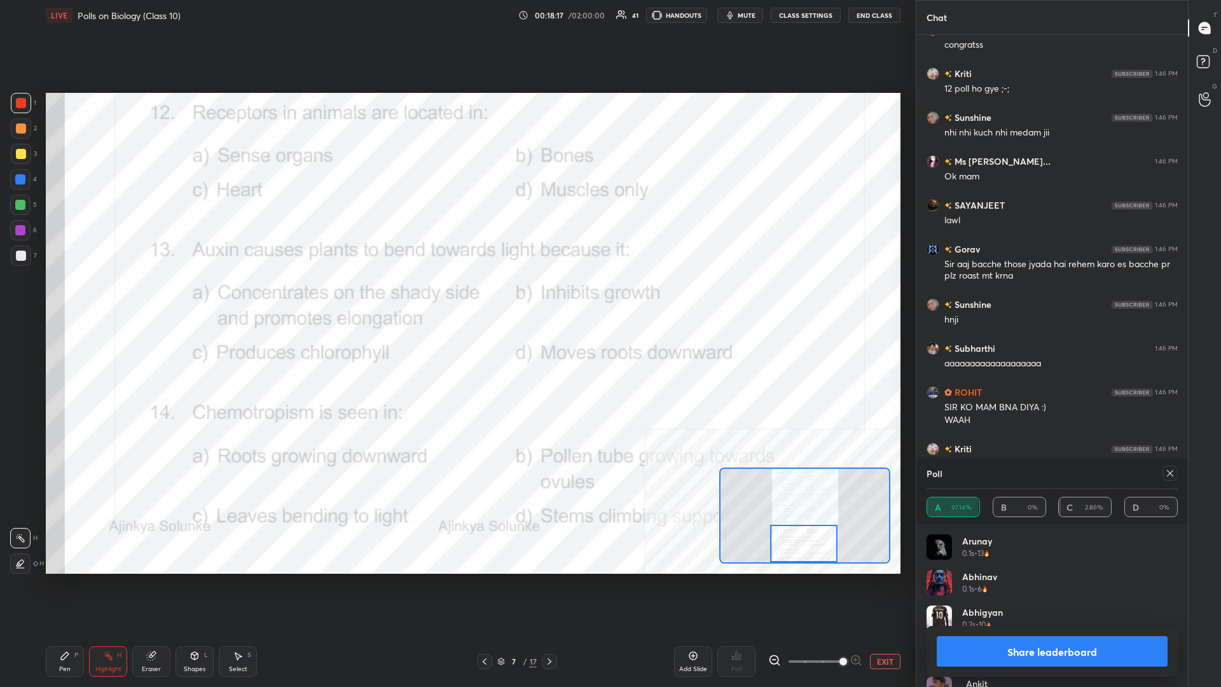
click at [456, 298] on button "Share leaderboard" at bounding box center [1051, 651] width 231 height 31
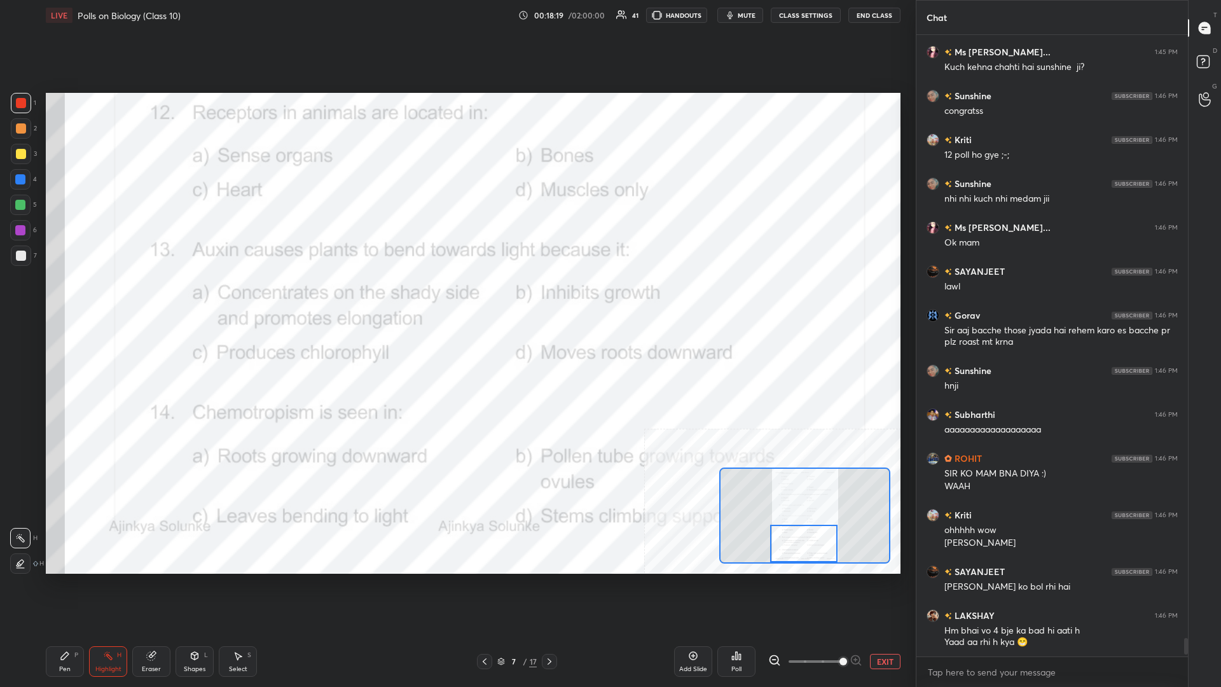
click at [57, 298] on div "Pen P" at bounding box center [65, 661] width 38 height 31
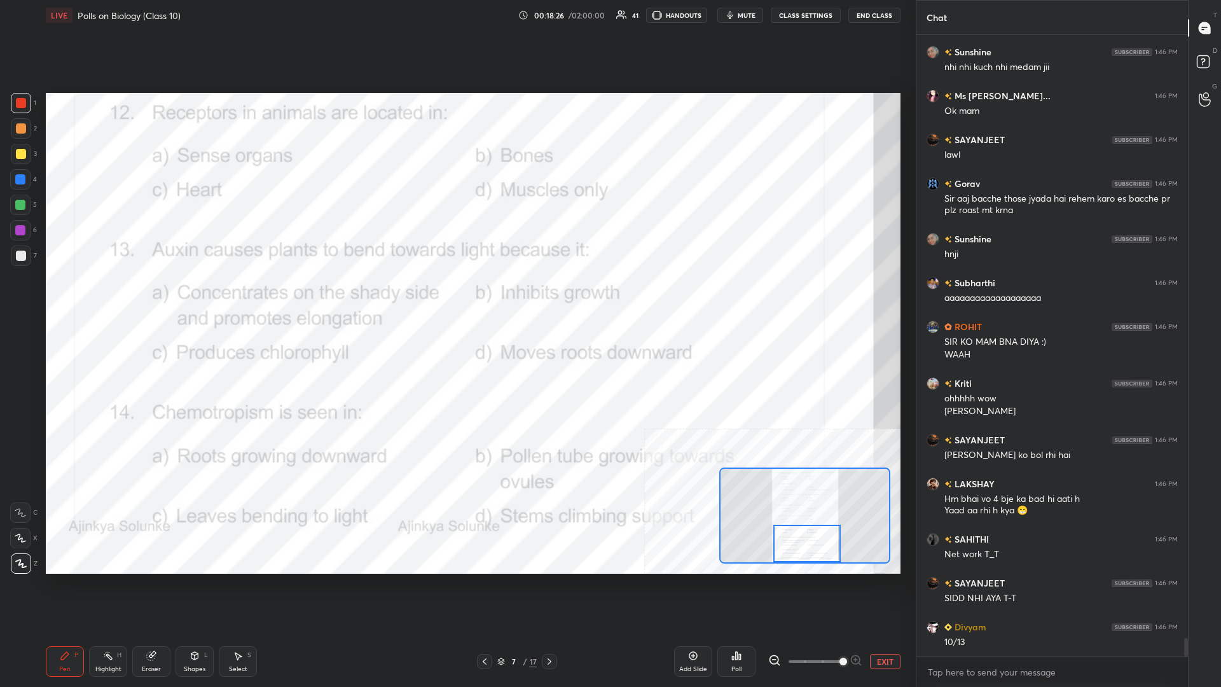
click at [97, 298] on div "Highlight" at bounding box center [108, 669] width 26 height 6
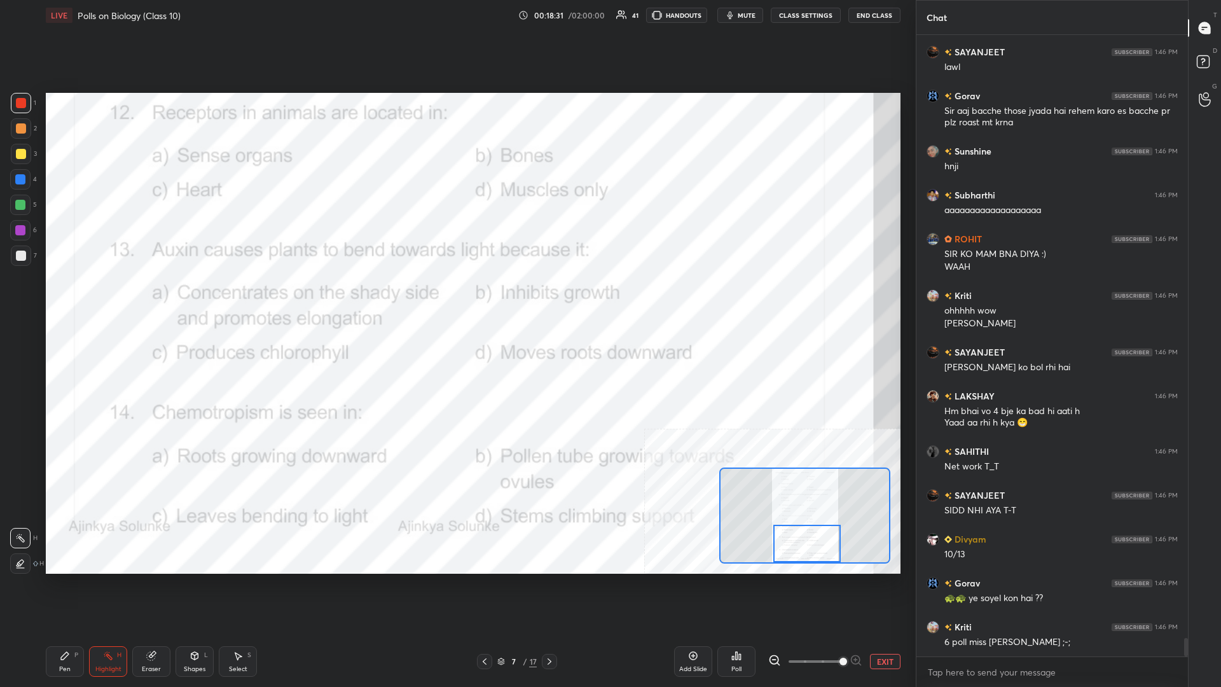
click at [456, 298] on icon at bounding box center [740, 657] width 2 height 6
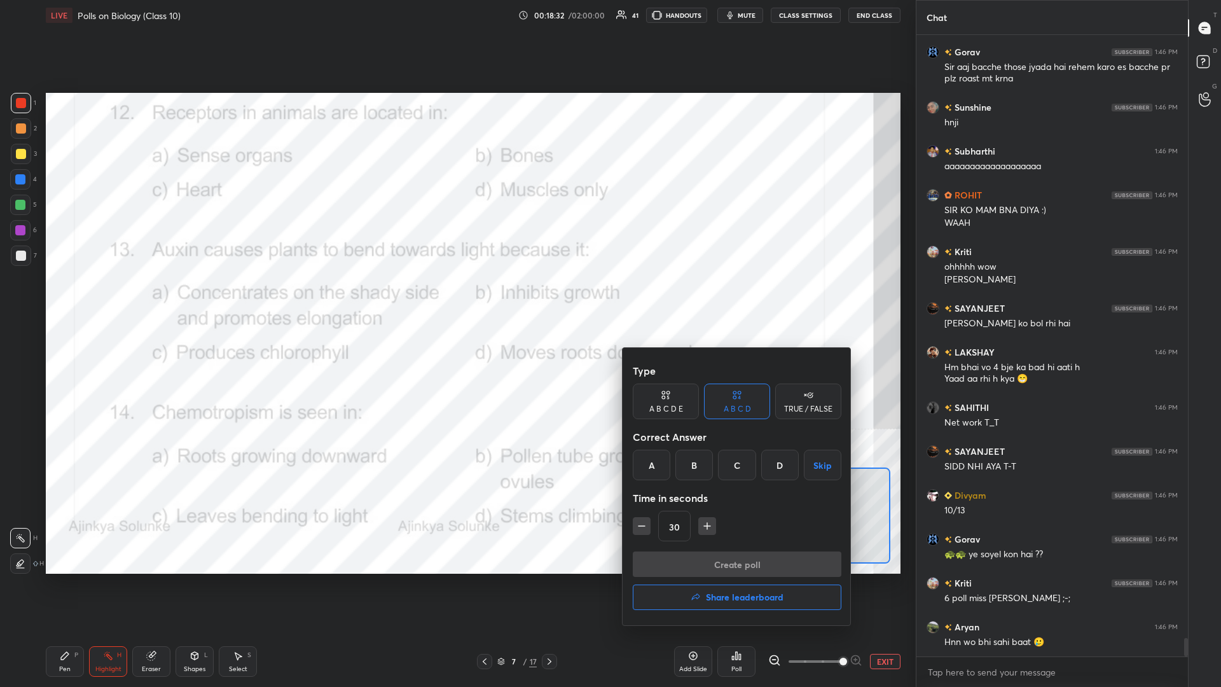
click at [456, 298] on div "B" at bounding box center [694, 464] width 38 height 31
click at [456, 298] on button "Create poll" at bounding box center [737, 563] width 209 height 25
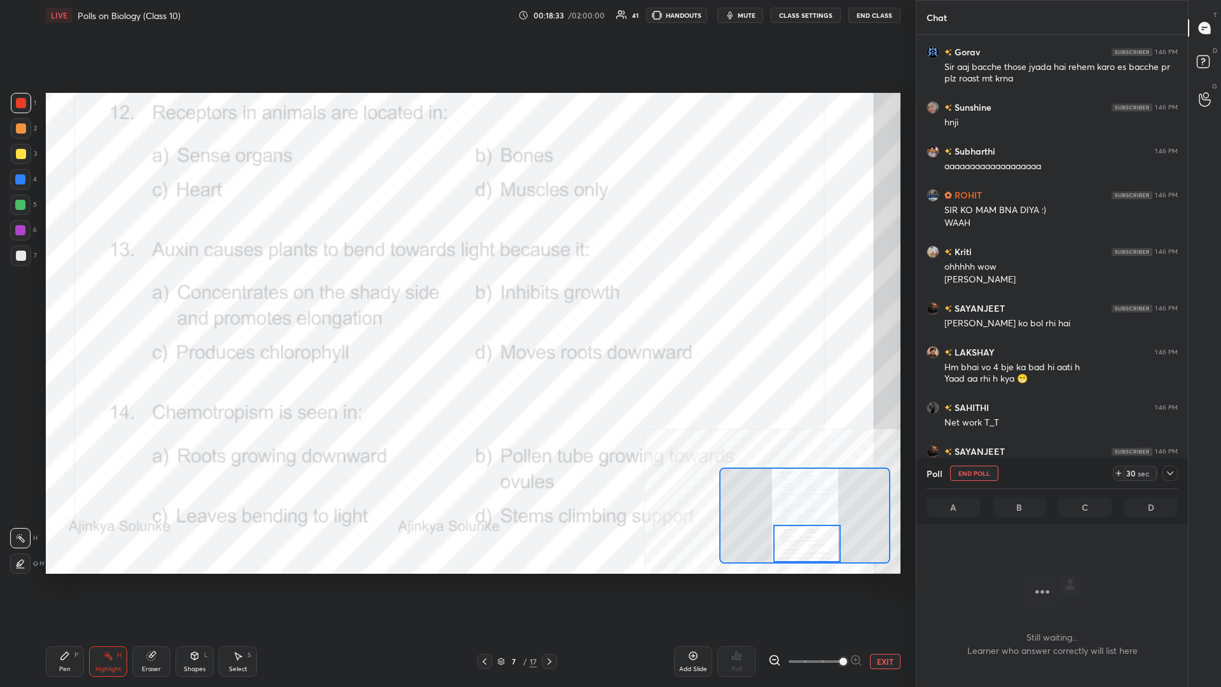
click at [456, 298] on icon at bounding box center [1170, 473] width 10 height 10
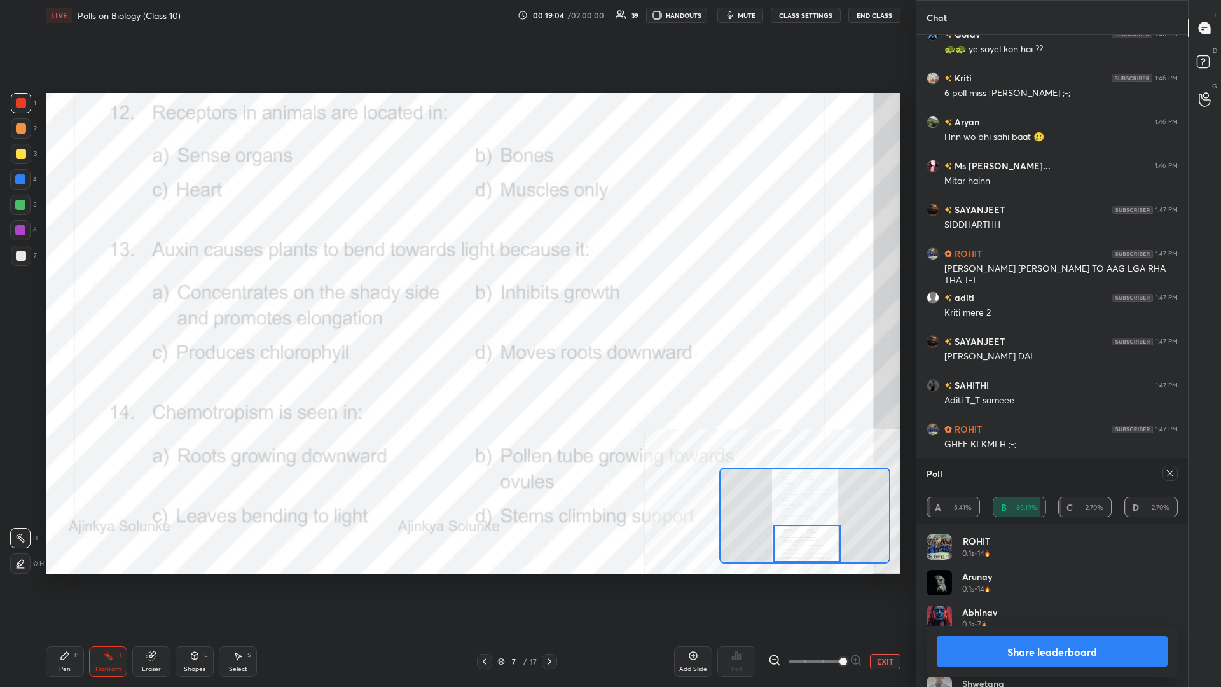
click at [456, 298] on button "Share leaderboard" at bounding box center [1051, 651] width 231 height 31
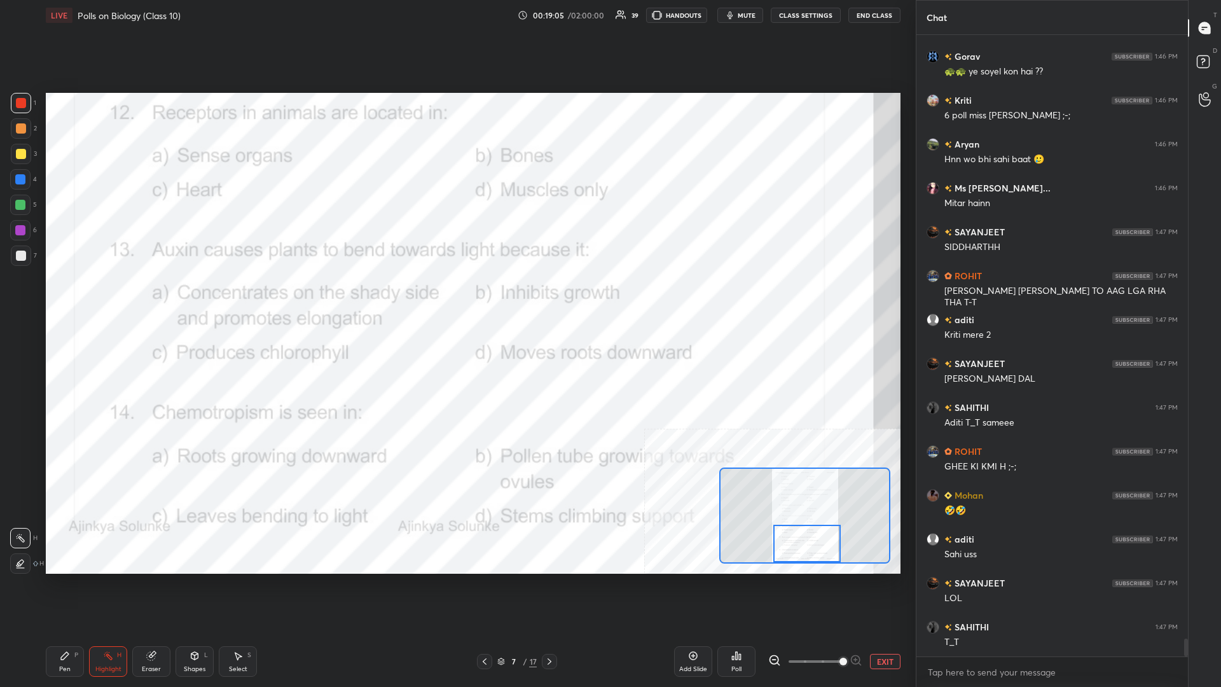
click at [67, 298] on div "Pen P" at bounding box center [65, 661] width 38 height 31
click at [72, 298] on div "Pen P" at bounding box center [65, 661] width 38 height 31
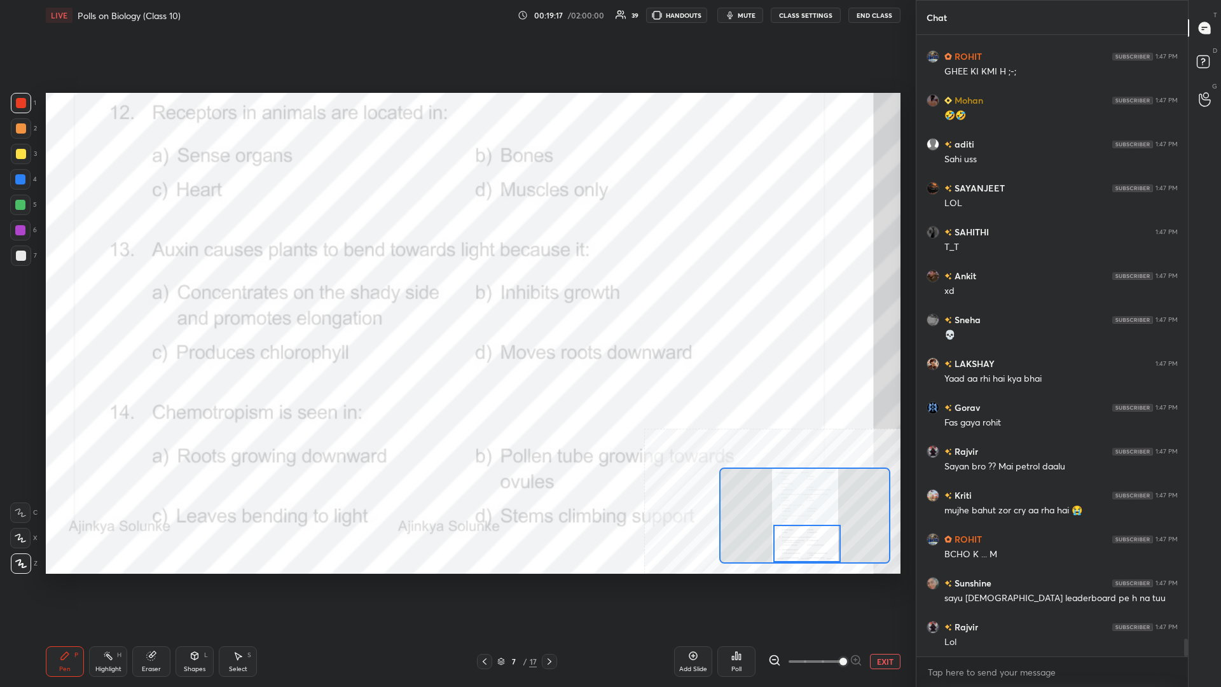
click at [456, 298] on button "EXIT" at bounding box center [885, 661] width 31 height 15
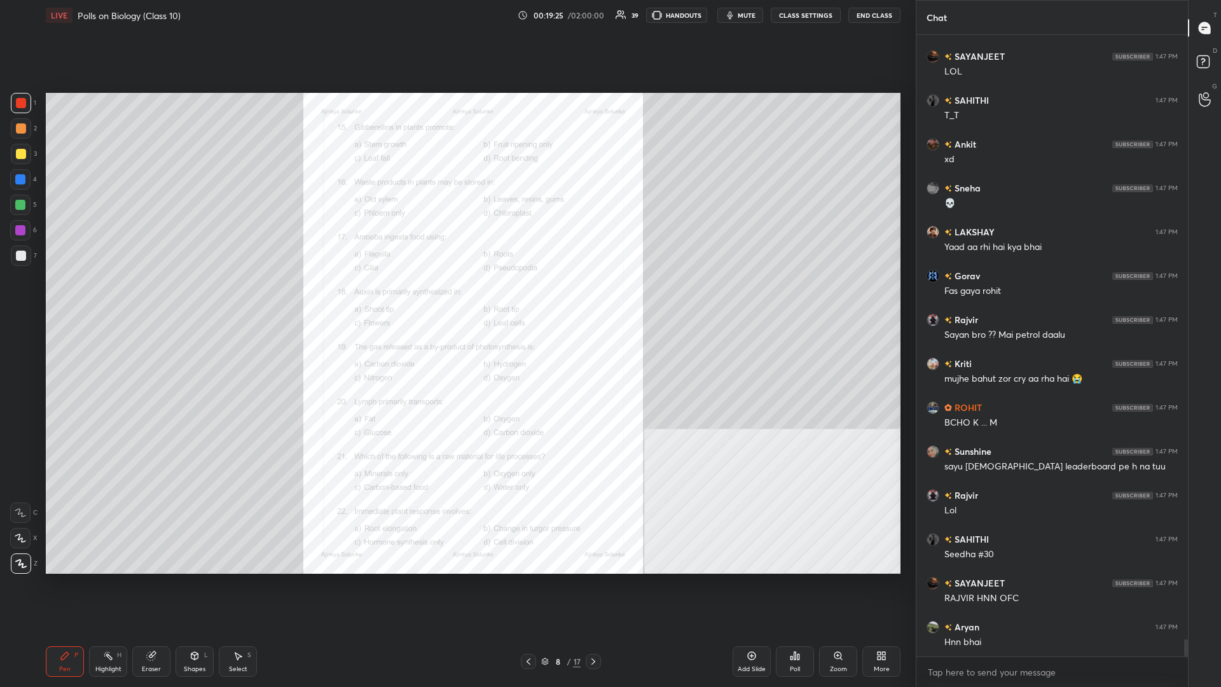
click at [456, 298] on div "Zoom" at bounding box center [838, 661] width 38 height 31
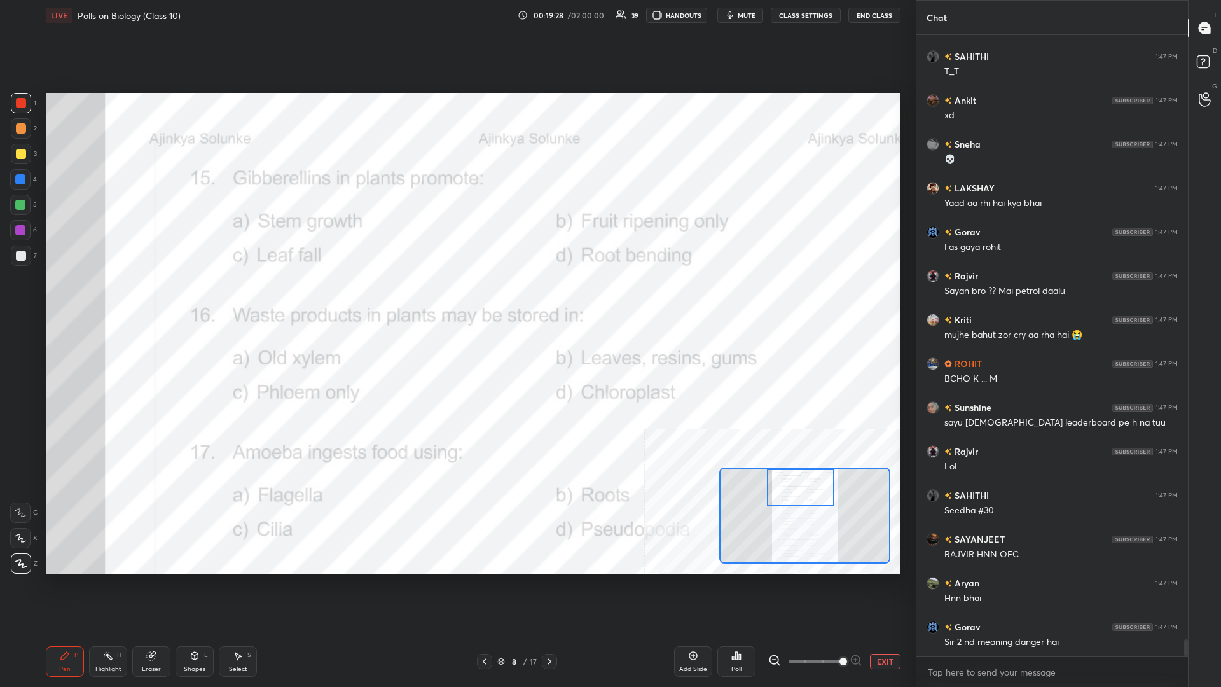
click at [92, 298] on div "Highlight H" at bounding box center [108, 661] width 38 height 31
click at [456, 298] on icon at bounding box center [736, 655] width 10 height 10
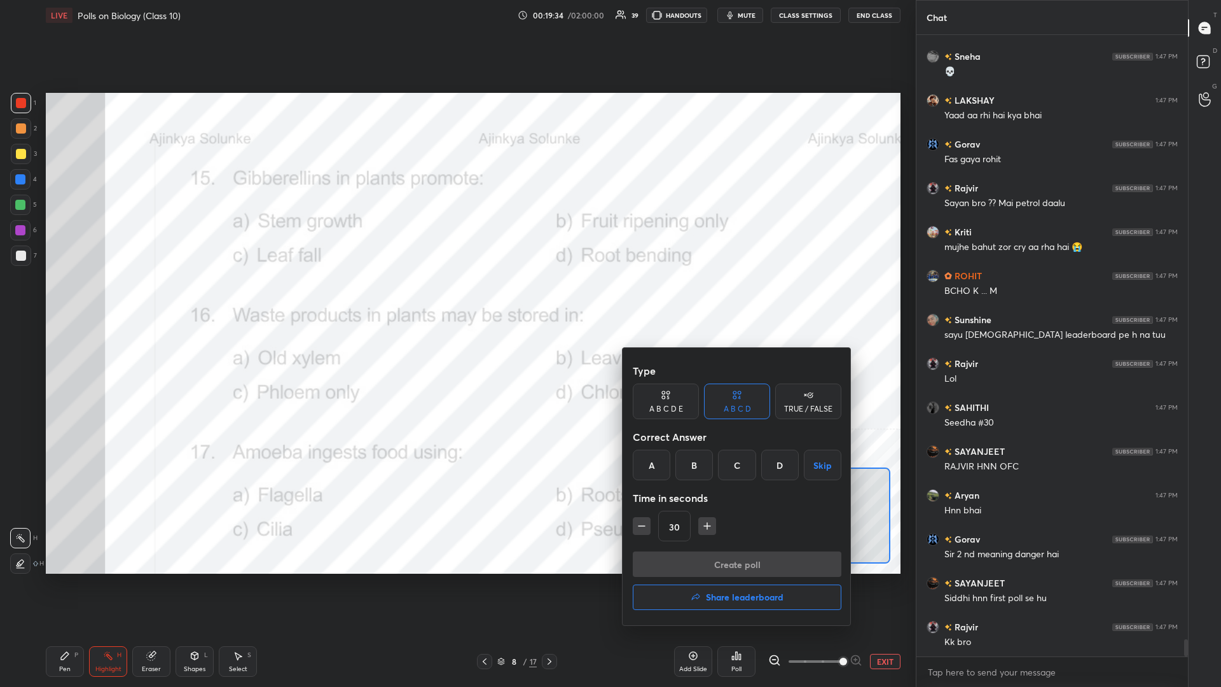
click at [456, 298] on div "A" at bounding box center [652, 464] width 38 height 31
click at [456, 298] on button "Create poll" at bounding box center [737, 563] width 209 height 25
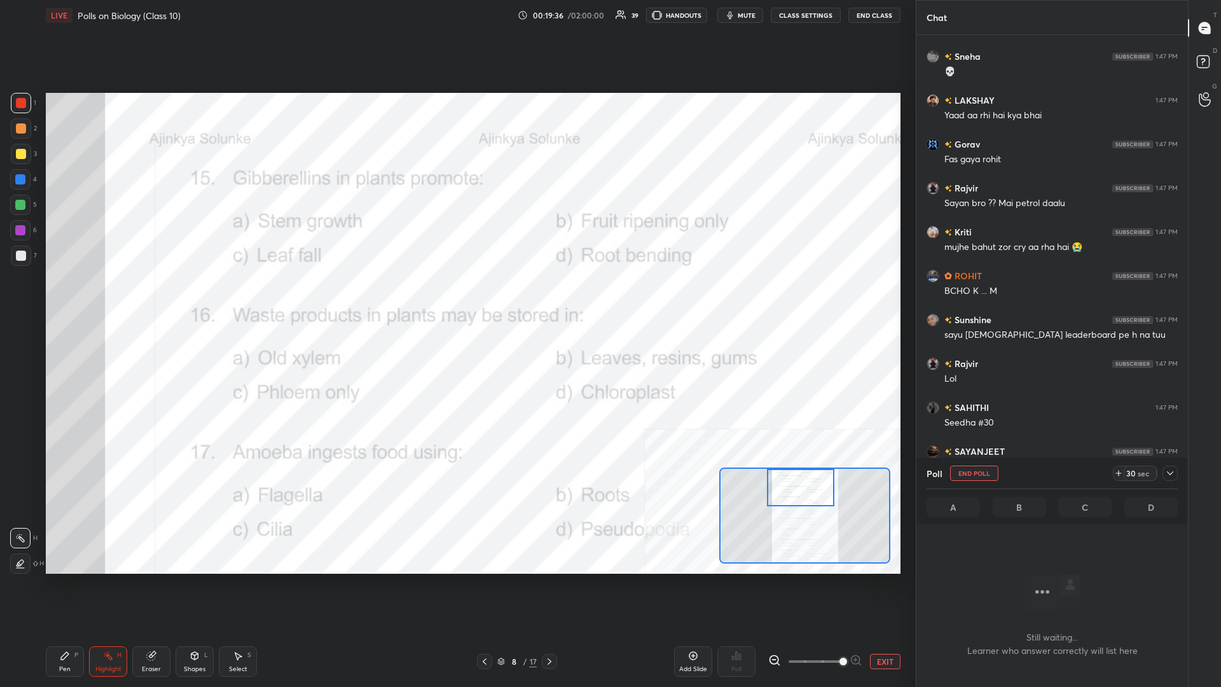
click at [456, 298] on icon at bounding box center [1170, 473] width 10 height 10
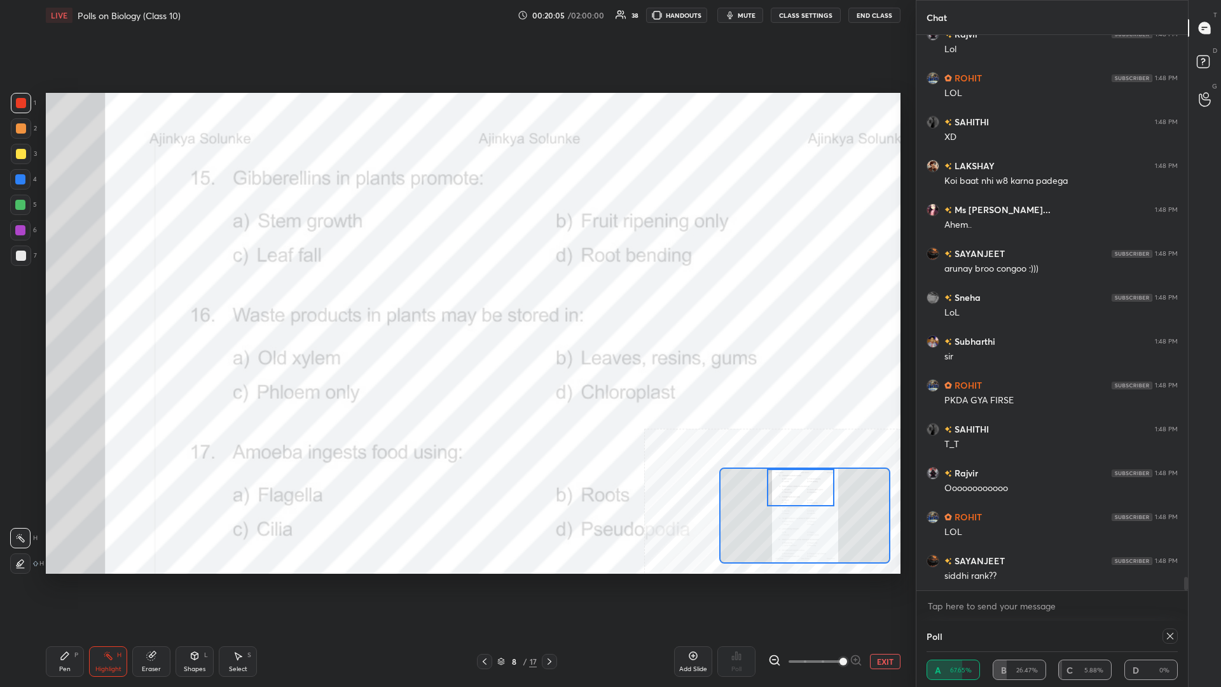
scroll to position [22495, 0]
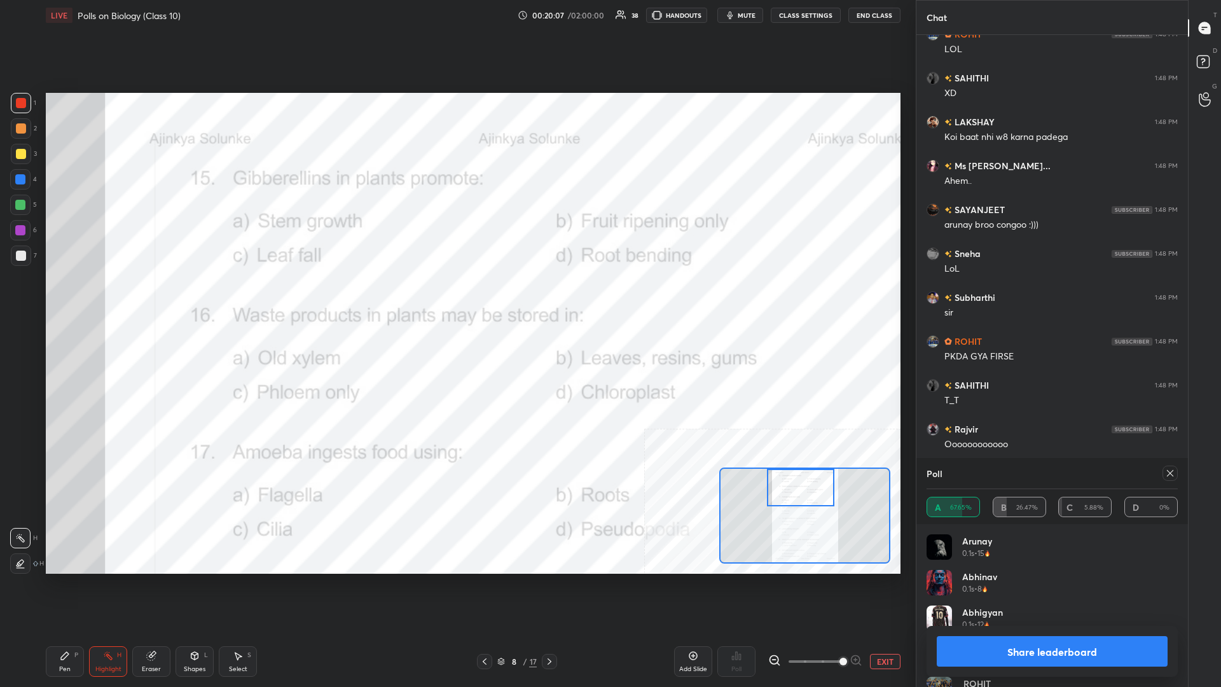
click at [456, 298] on button "Share leaderboard" at bounding box center [1051, 651] width 231 height 31
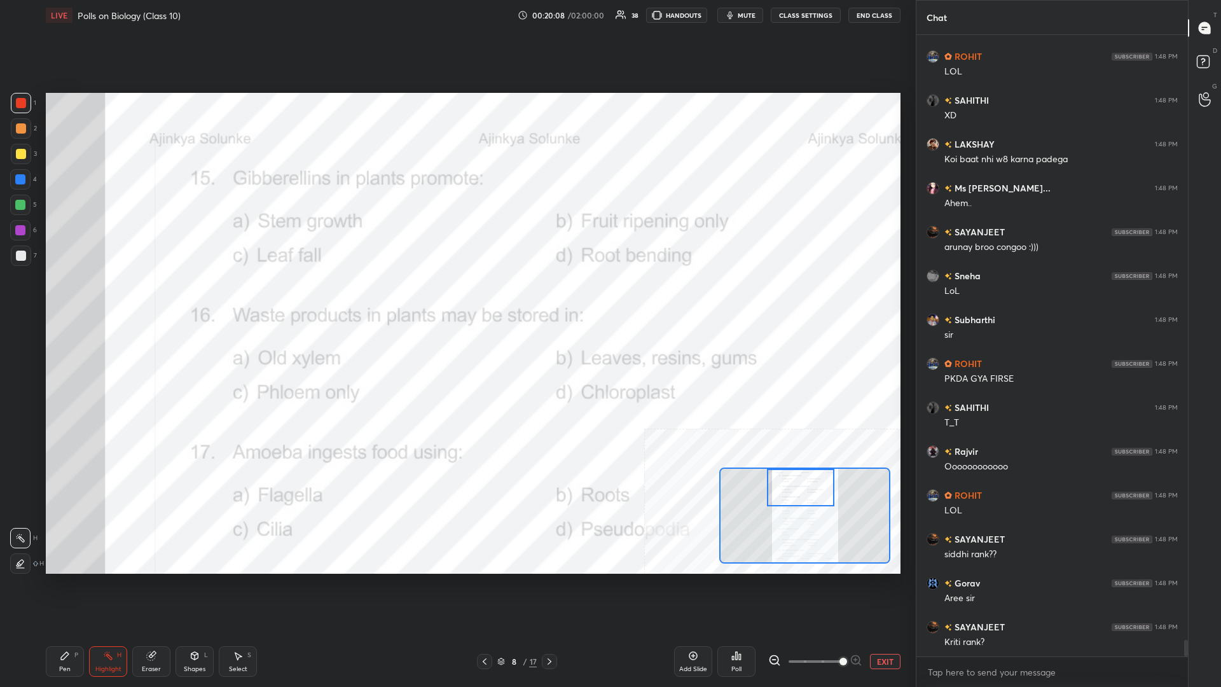
click at [95, 298] on div "Highlight" at bounding box center [108, 669] width 26 height 6
click at [62, 298] on div "Pen P" at bounding box center [65, 661] width 38 height 31
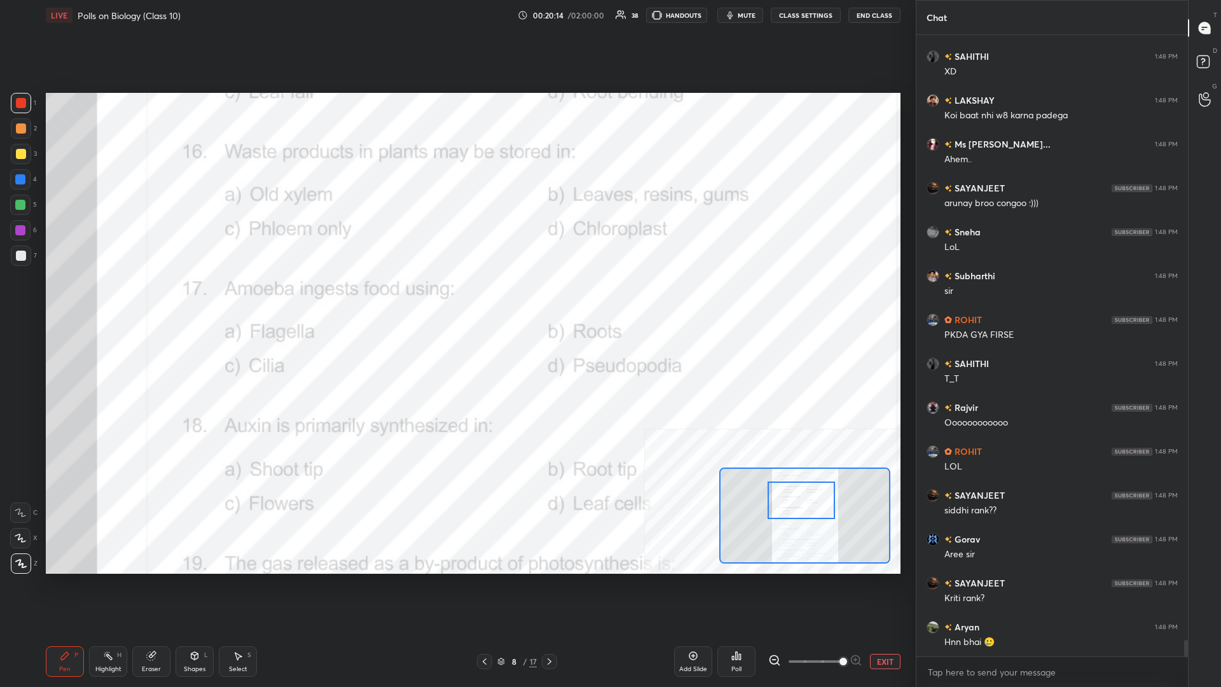
click at [92, 298] on div "Highlight H" at bounding box center [108, 661] width 38 height 31
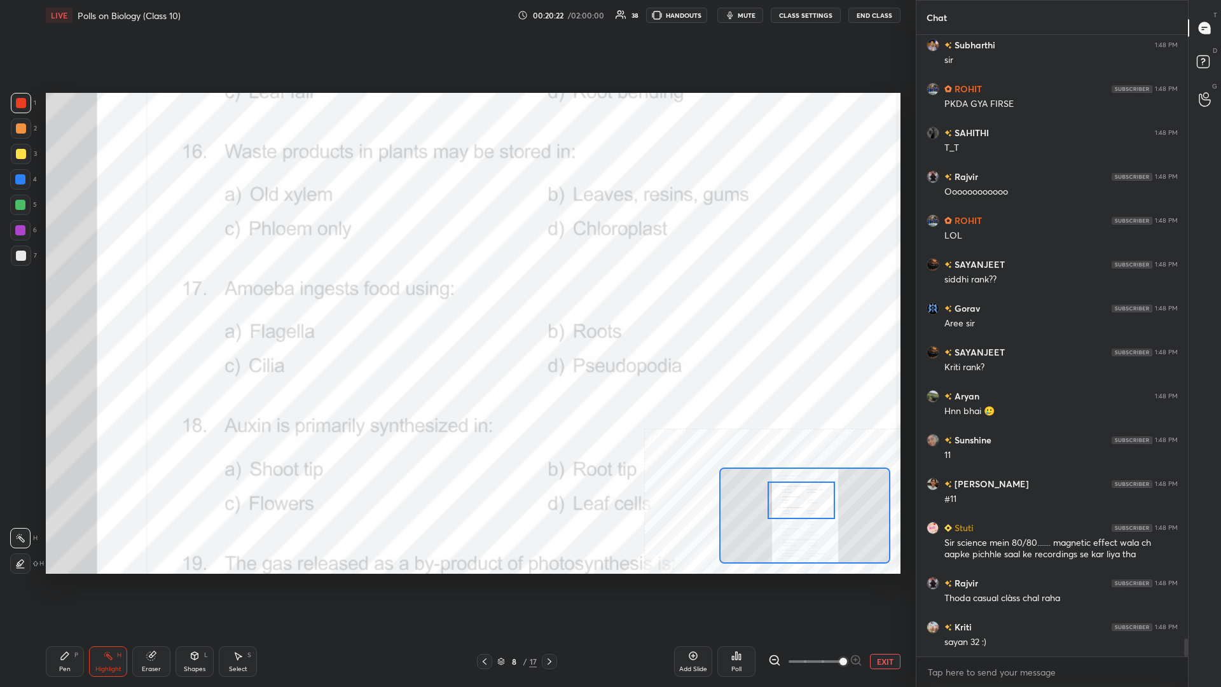
click at [456, 298] on div "Poll" at bounding box center [736, 661] width 38 height 31
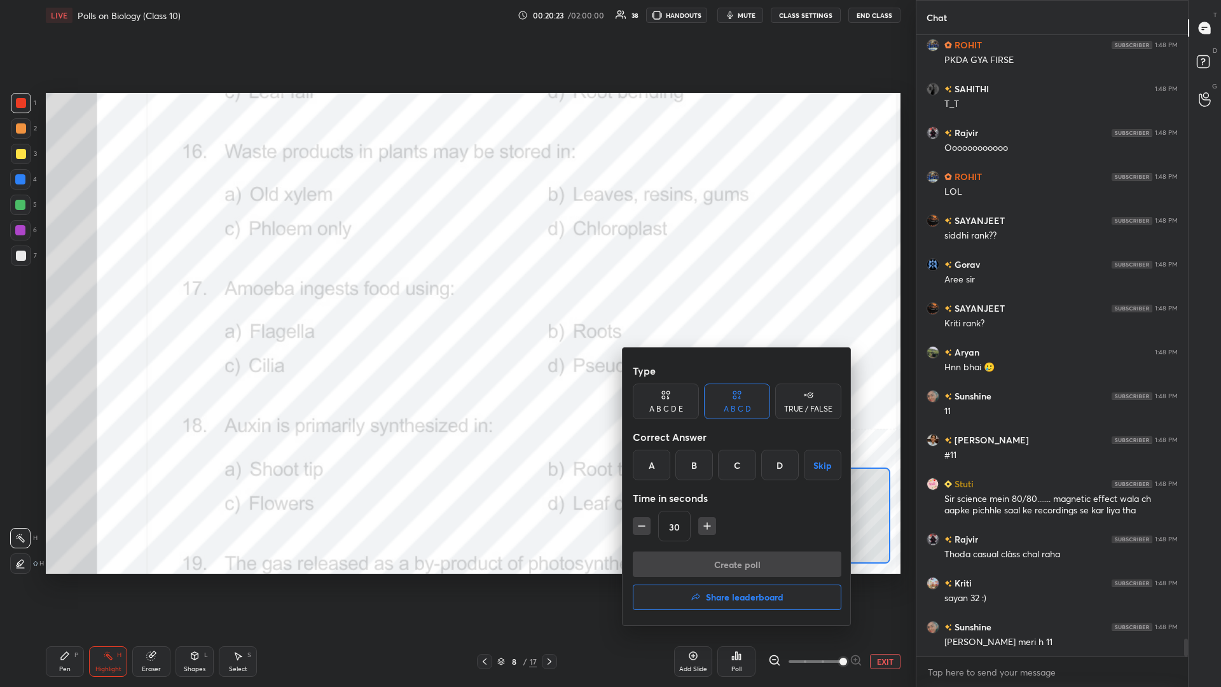
click at [456, 298] on div "B" at bounding box center [694, 464] width 38 height 31
click at [456, 298] on button "Create poll" at bounding box center [737, 563] width 209 height 25
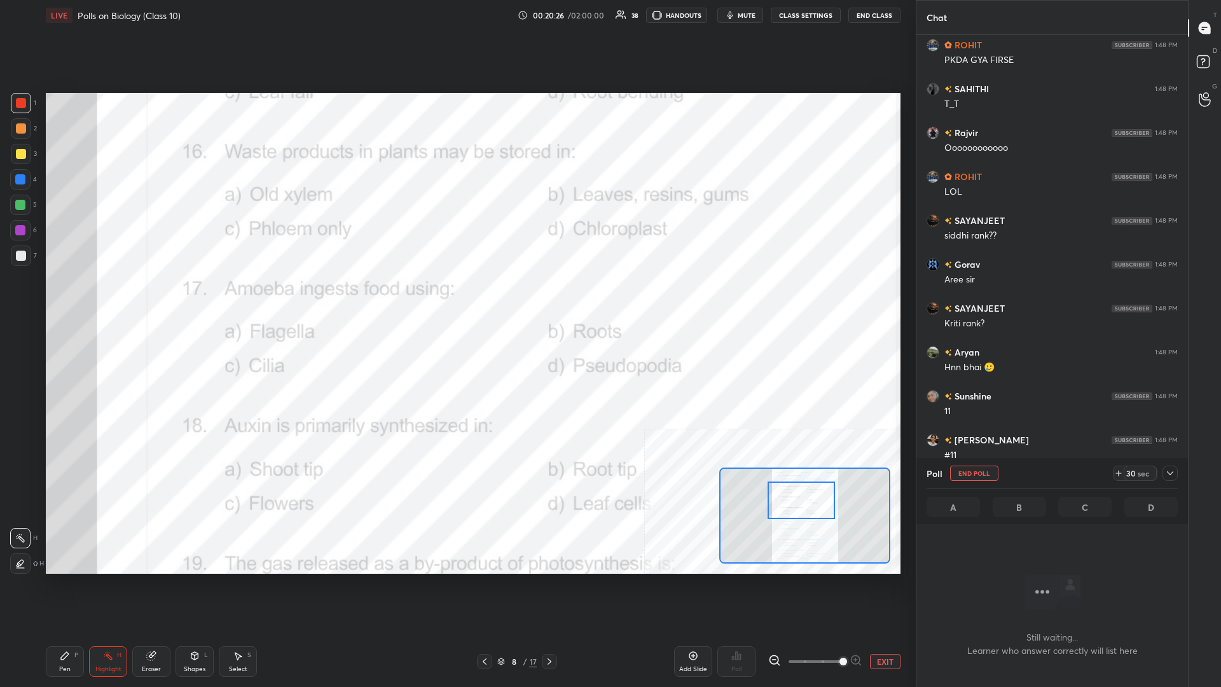
click at [456, 298] on icon at bounding box center [1170, 473] width 10 height 10
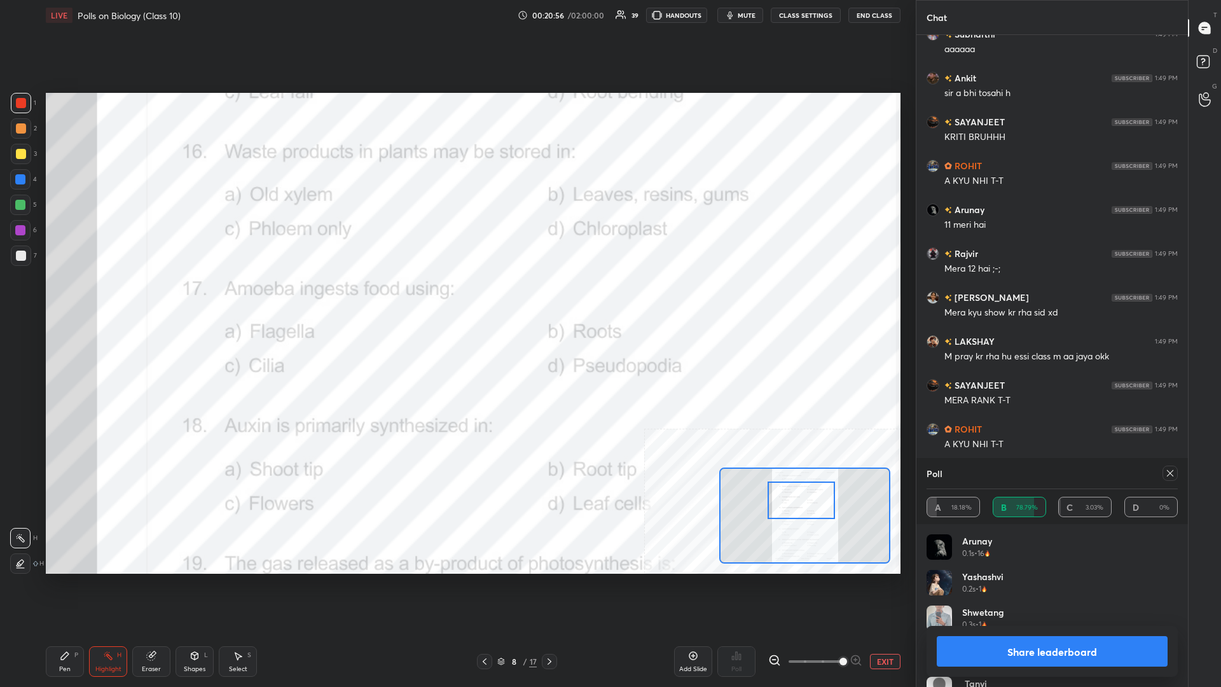
click at [72, 298] on div "Pen P" at bounding box center [65, 661] width 38 height 31
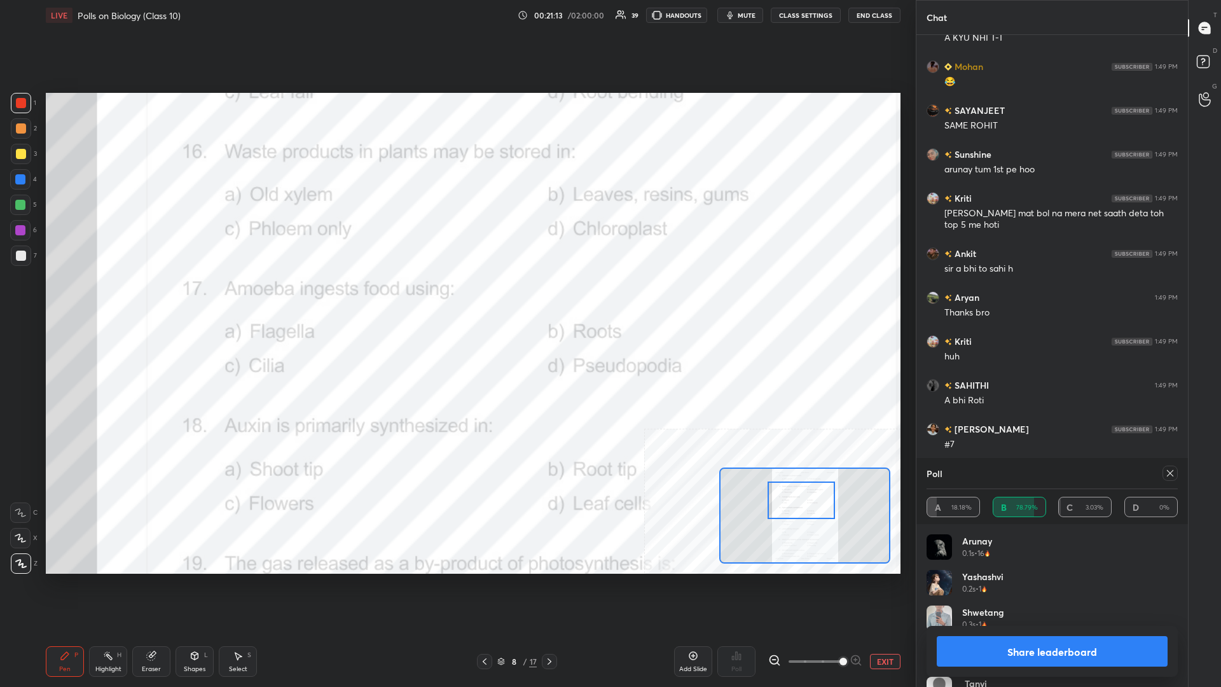
click at [456, 298] on button "Share leaderboard" at bounding box center [1051, 651] width 231 height 31
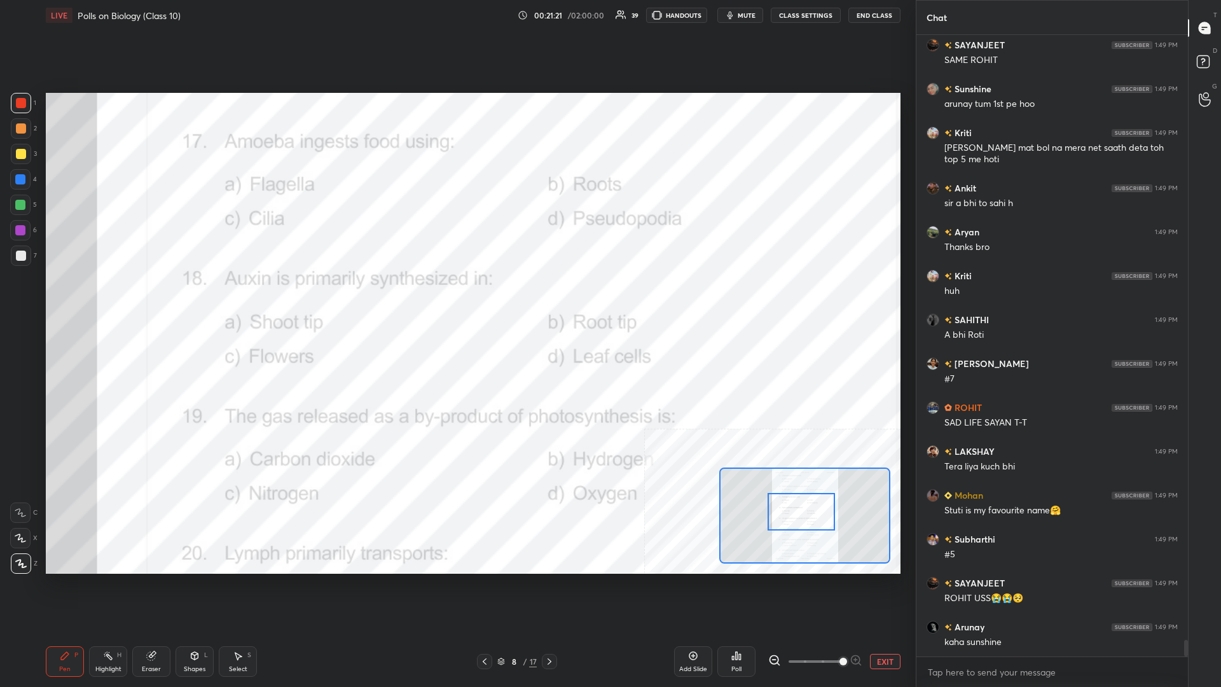
click at [111, 298] on rect at bounding box center [109, 657] width 6 height 6
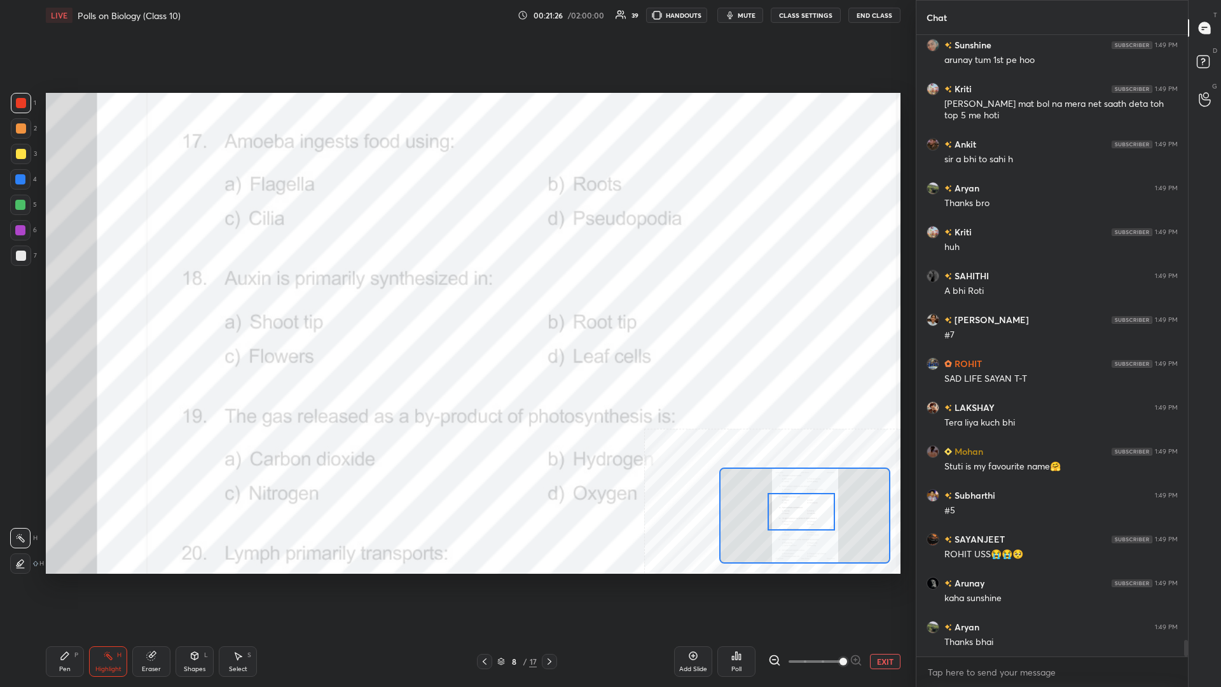
click at [456, 298] on icon at bounding box center [740, 657] width 2 height 6
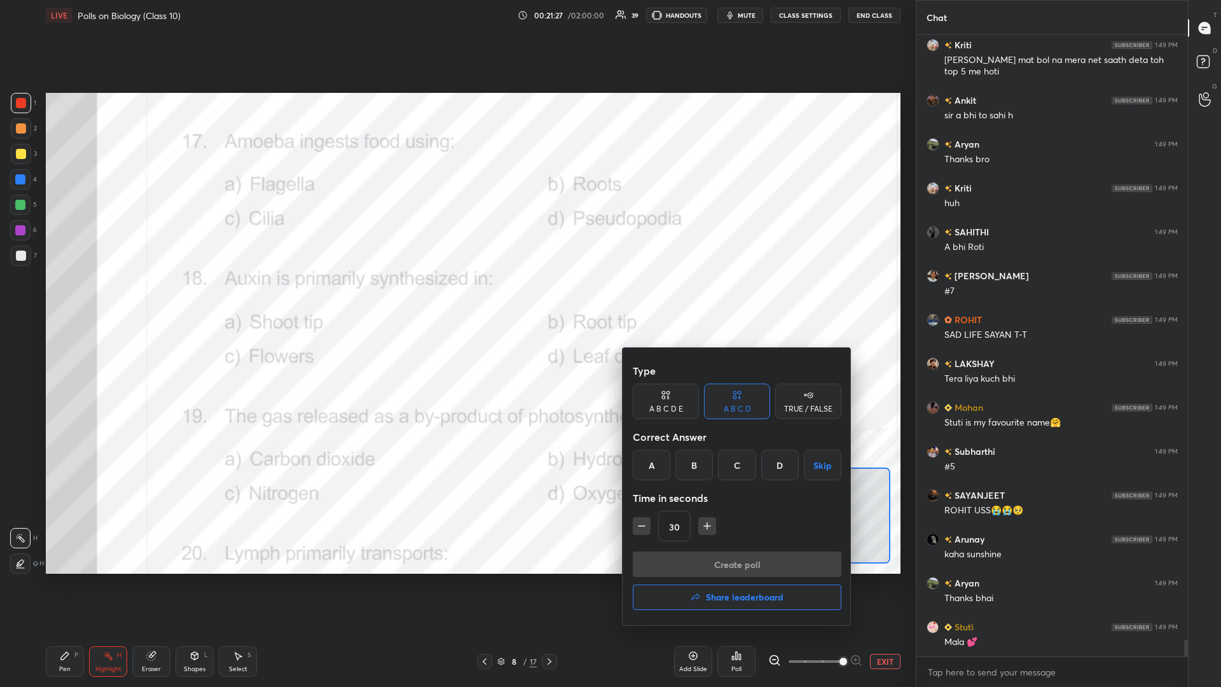
click at [456, 298] on div "D" at bounding box center [780, 464] width 38 height 31
click at [456, 298] on button "Create poll" at bounding box center [737, 563] width 209 height 25
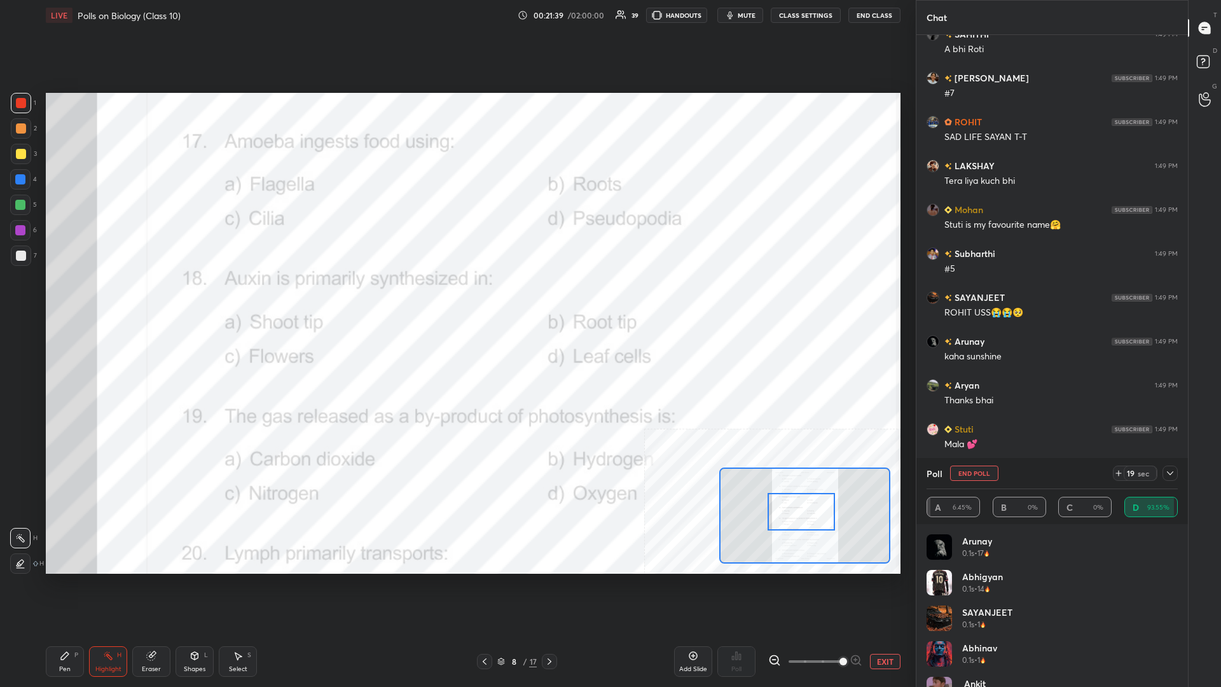
click at [60, 298] on div "Pen" at bounding box center [64, 669] width 11 height 6
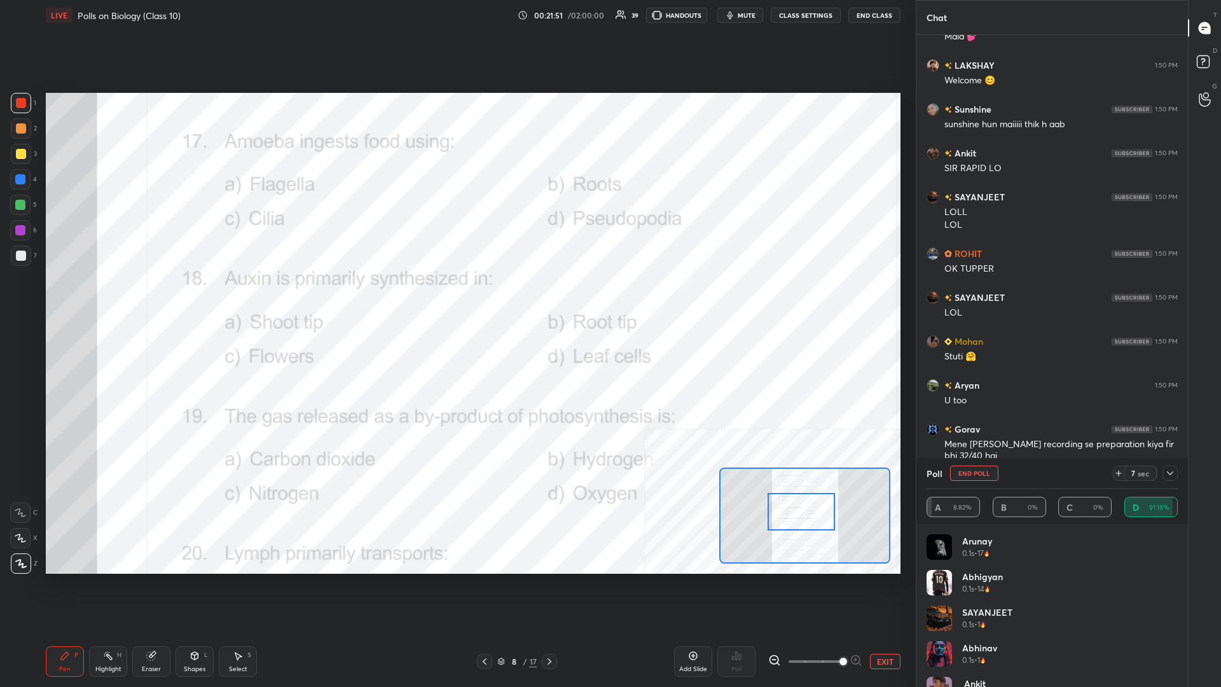
click at [456, 298] on icon at bounding box center [1170, 473] width 10 height 10
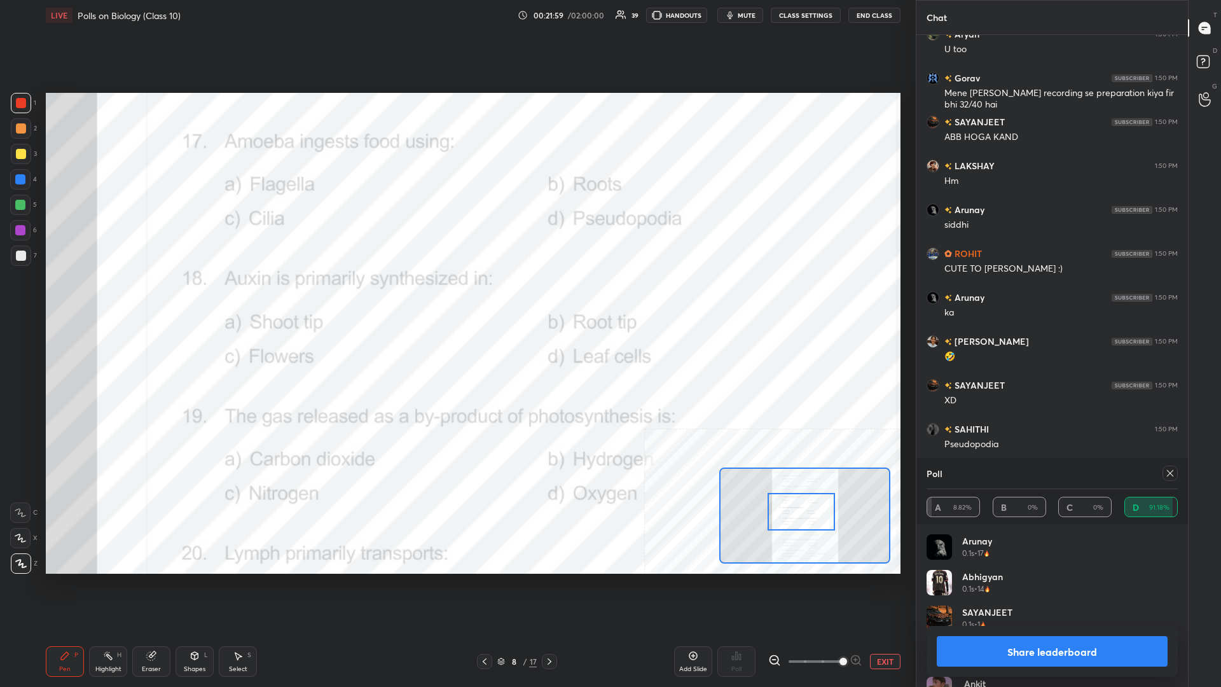
click at [456, 298] on button "Share leaderboard" at bounding box center [1051, 651] width 231 height 31
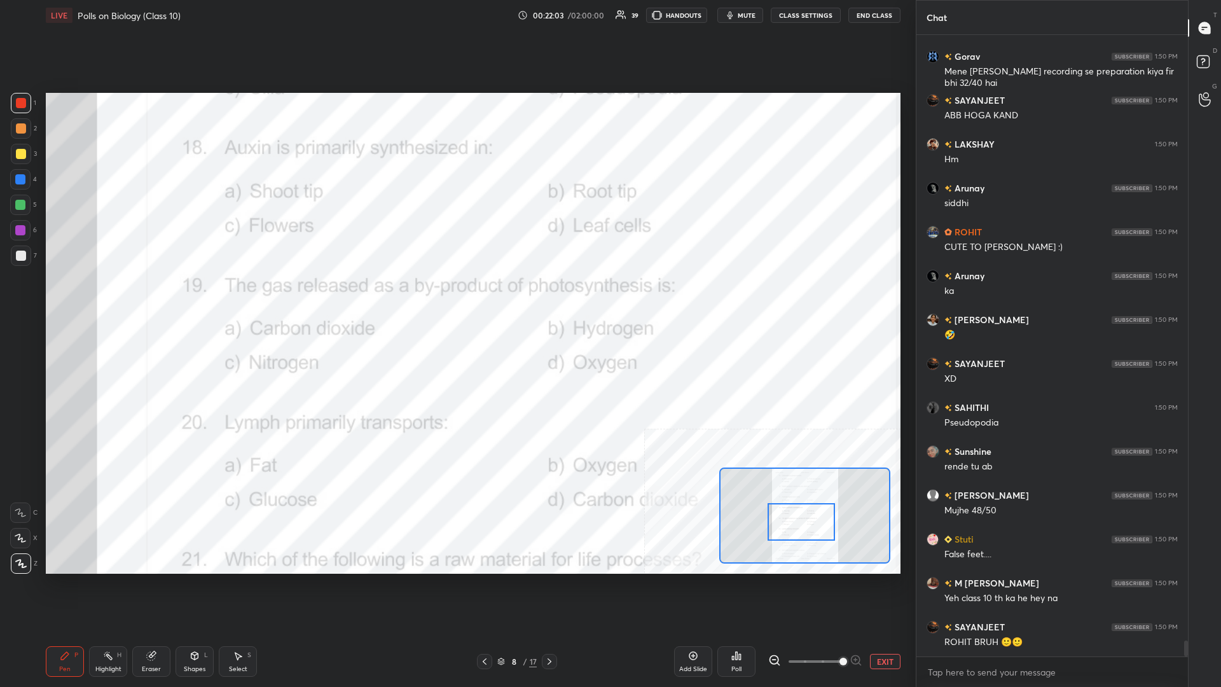
click at [106, 298] on circle at bounding box center [105, 652] width 1 height 1
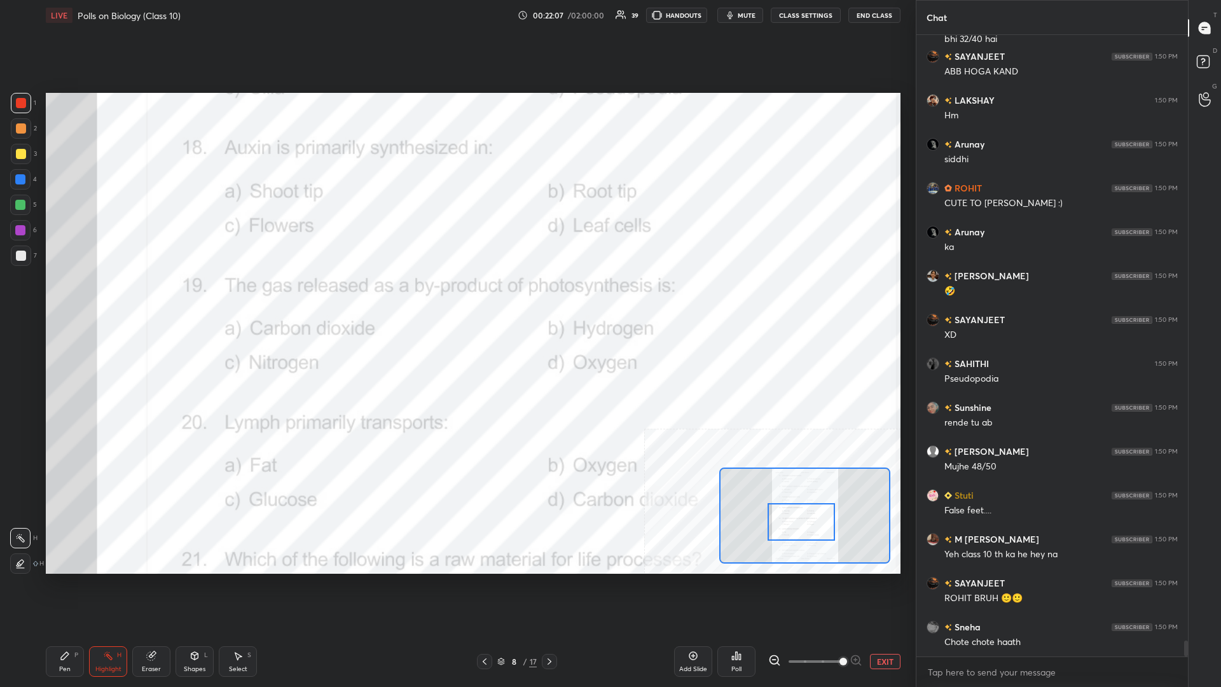
click at [456, 298] on div "Poll" at bounding box center [736, 661] width 38 height 31
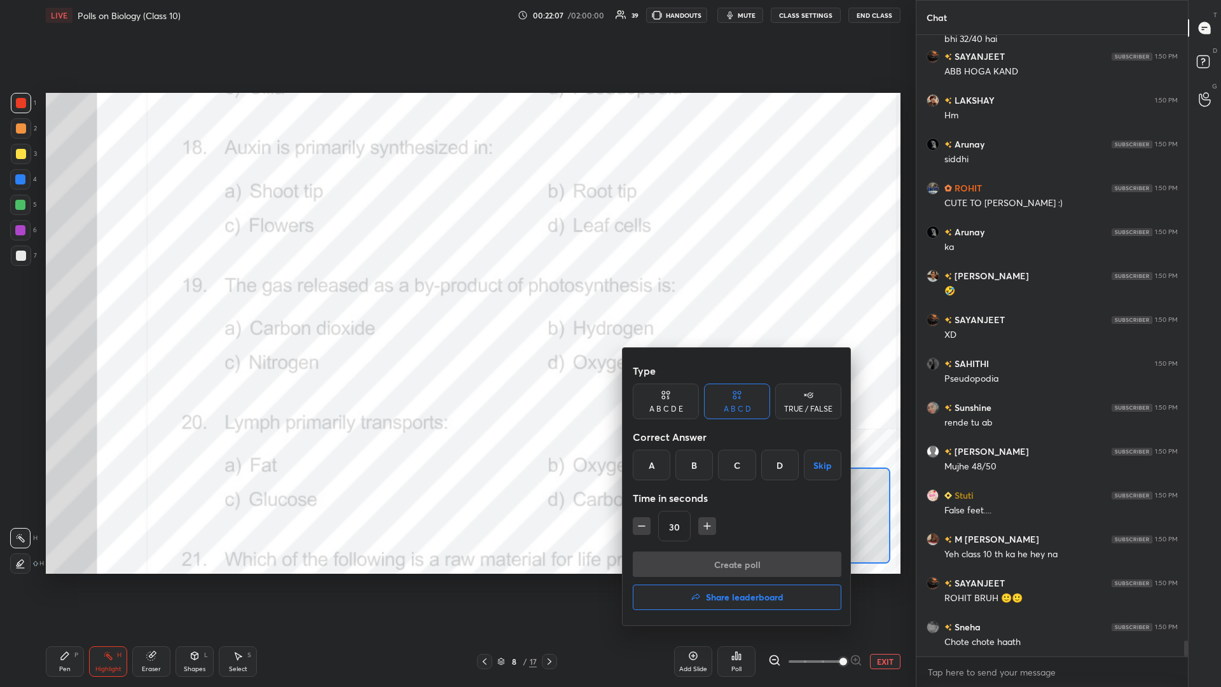
click at [456, 298] on div "A" at bounding box center [652, 464] width 38 height 31
click at [456, 298] on button "Create poll" at bounding box center [737, 563] width 209 height 25
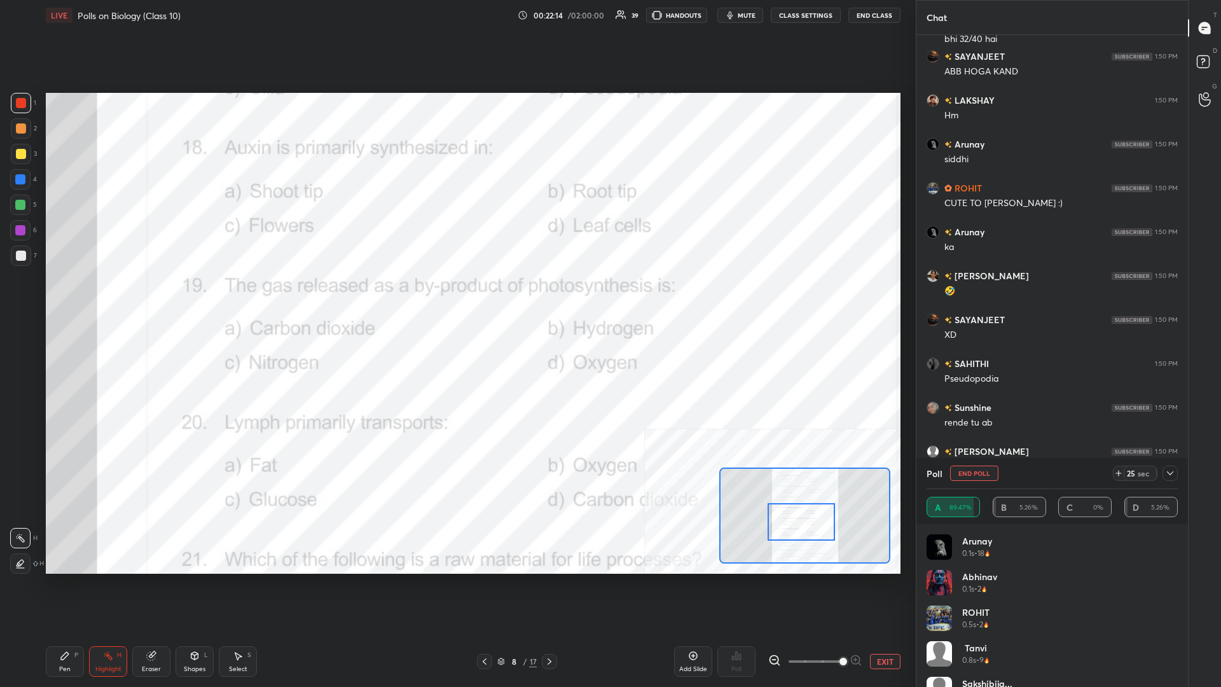
click at [456, 18] on span "mute" at bounding box center [746, 15] width 18 height 9
click at [456, 18] on span "unmute" at bounding box center [745, 15] width 27 height 9
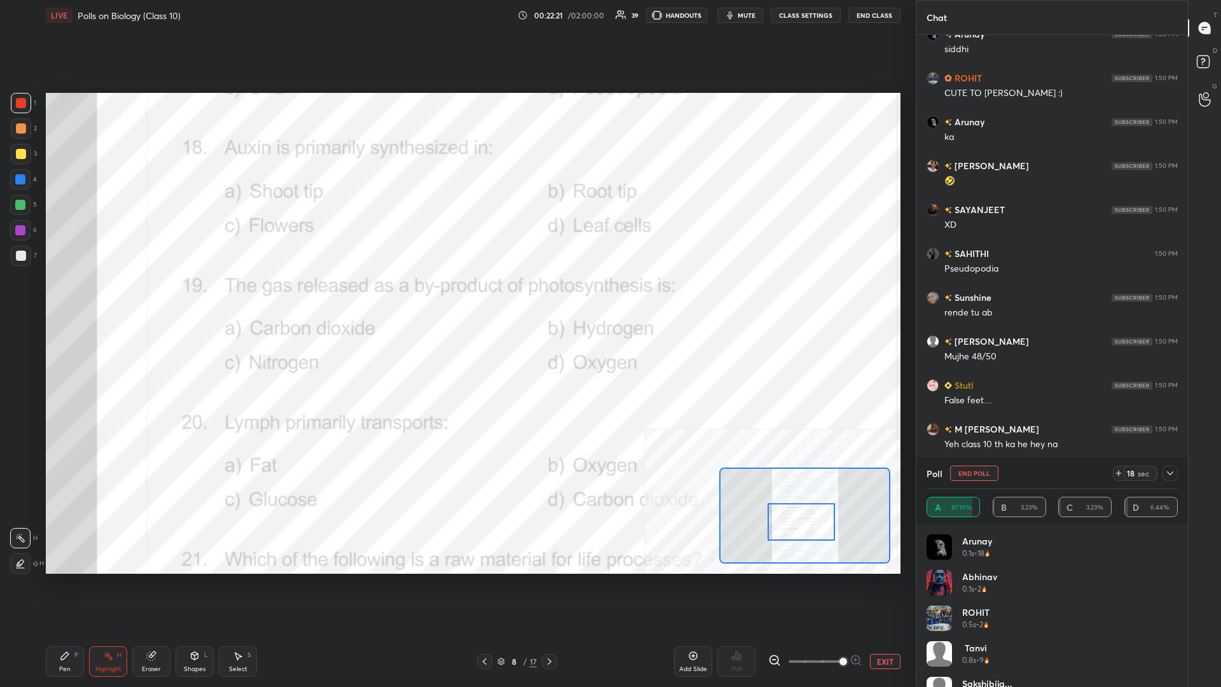
click at [456, 298] on icon at bounding box center [1170, 473] width 6 height 4
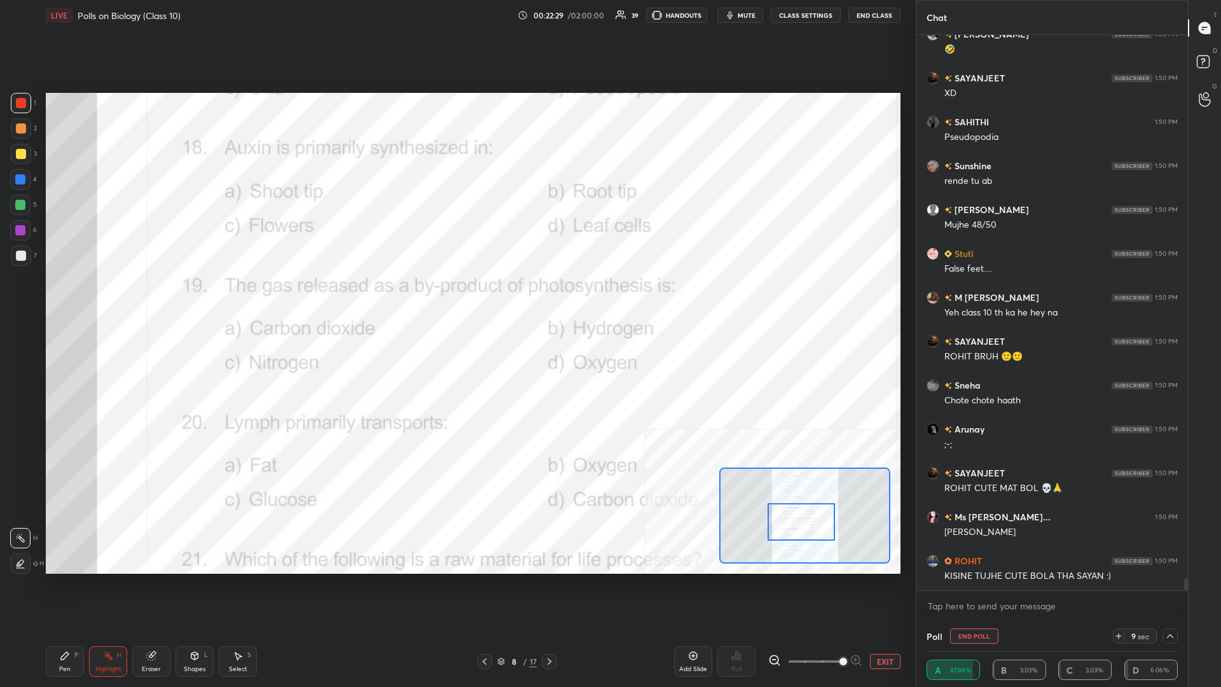
click at [58, 298] on div "Pen P" at bounding box center [65, 661] width 38 height 31
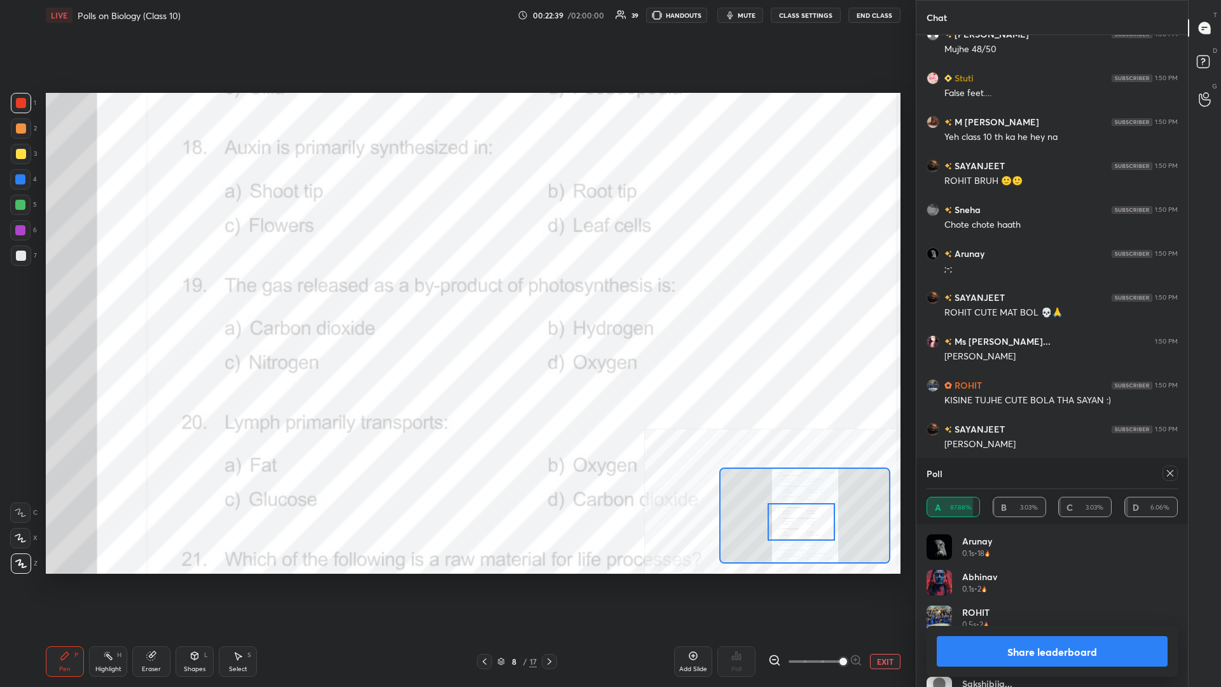
click at [456, 298] on button "Share leaderboard" at bounding box center [1051, 651] width 231 height 31
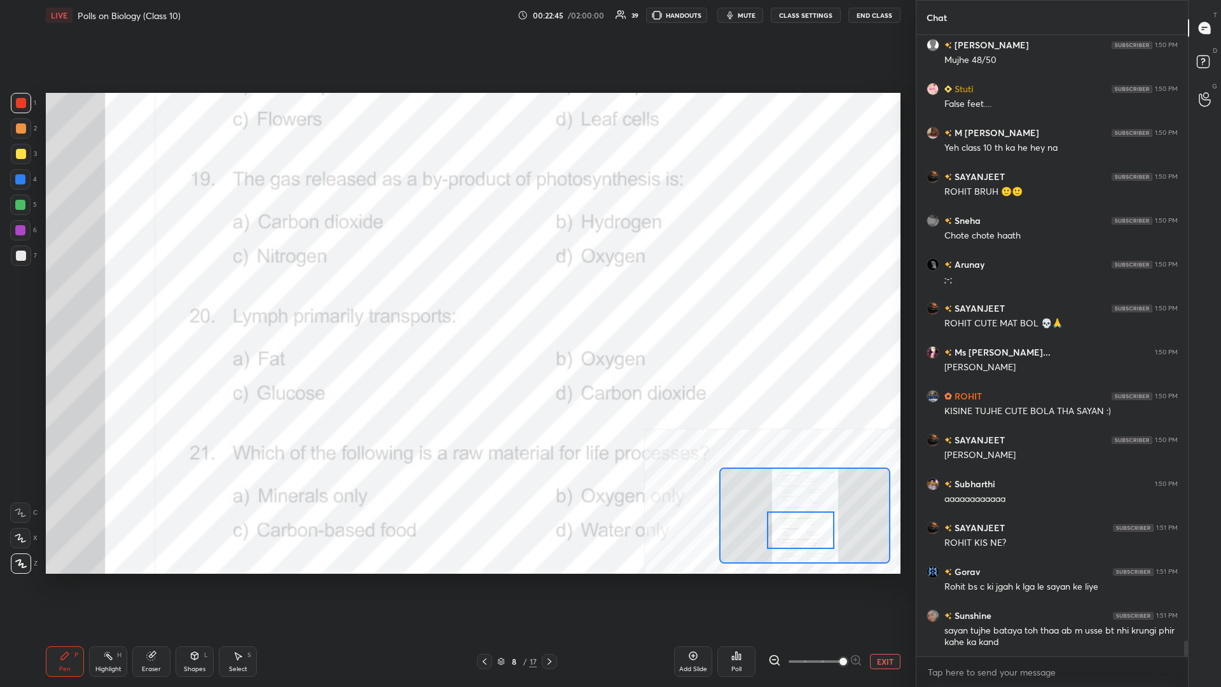
click at [92, 298] on div "Highlight H" at bounding box center [108, 661] width 38 height 31
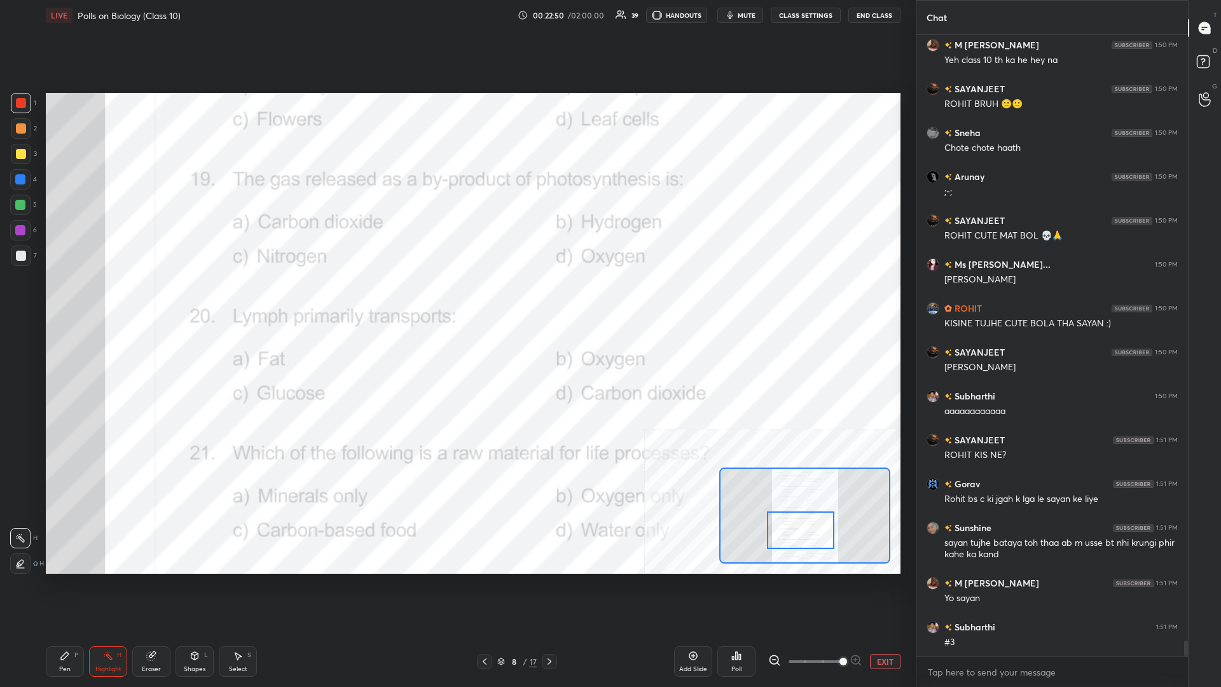
click at [456, 298] on div "Poll" at bounding box center [736, 661] width 38 height 31
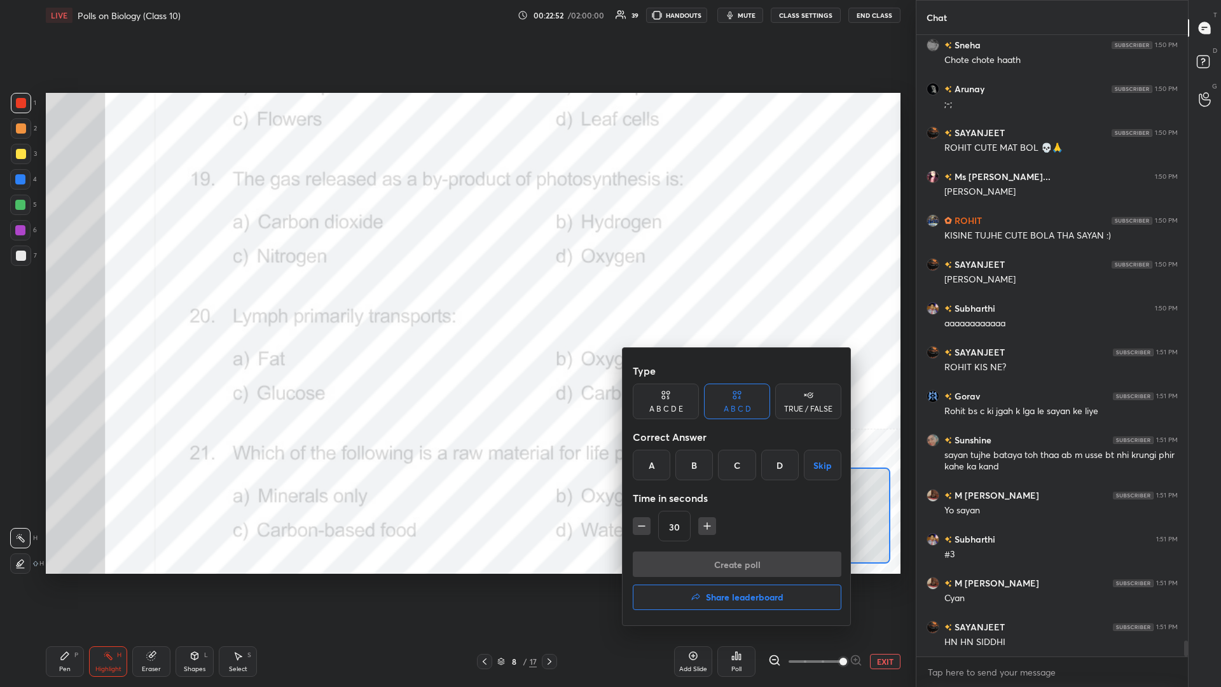
click at [456, 298] on div "D" at bounding box center [780, 464] width 38 height 31
click at [456, 298] on button "Create poll" at bounding box center [737, 563] width 209 height 25
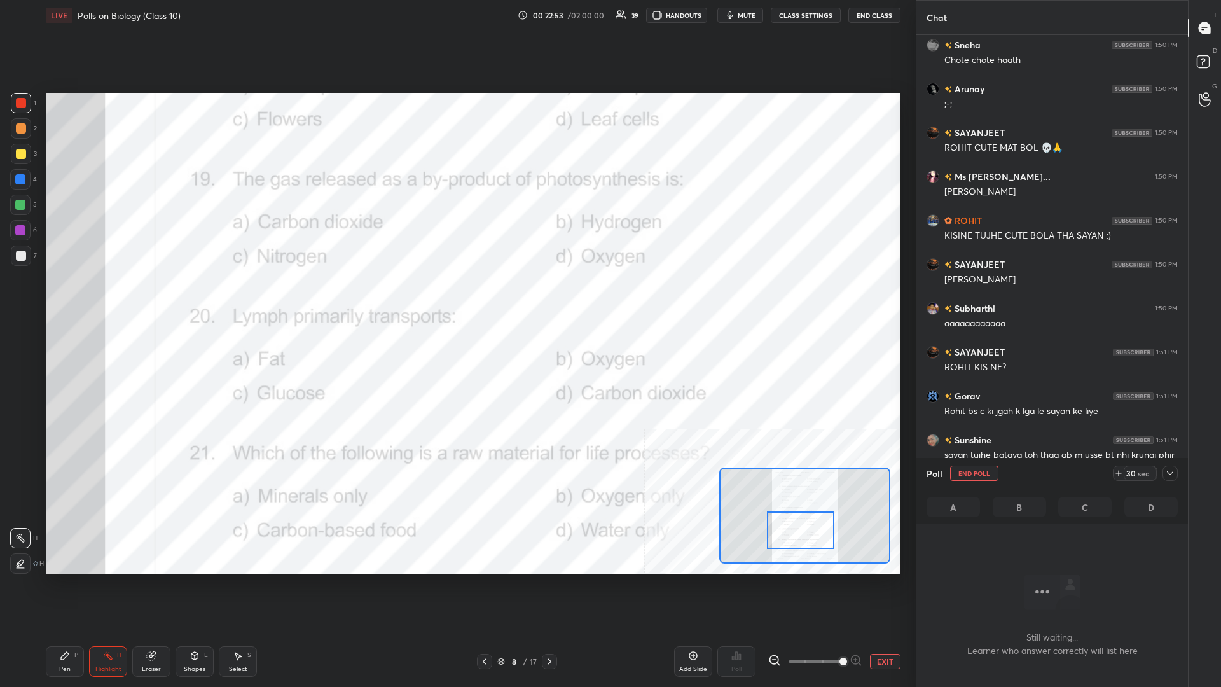
click at [456, 298] on icon at bounding box center [1170, 473] width 10 height 10
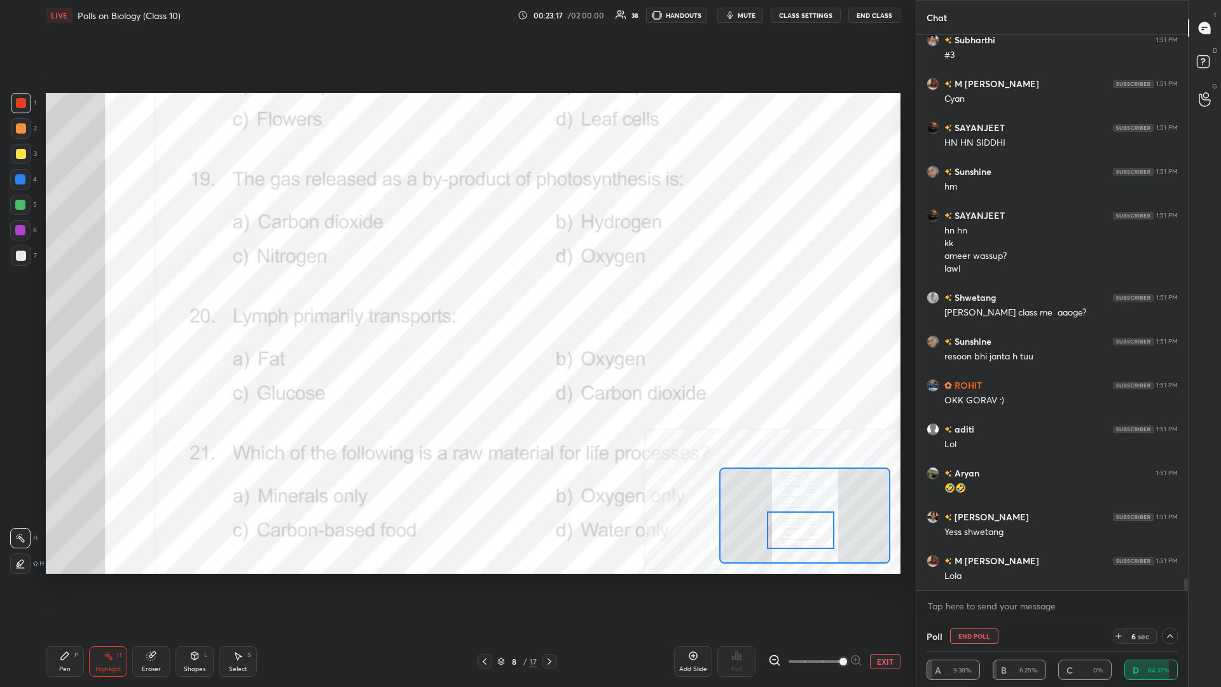
click at [72, 298] on div "Pen P" at bounding box center [65, 661] width 38 height 31
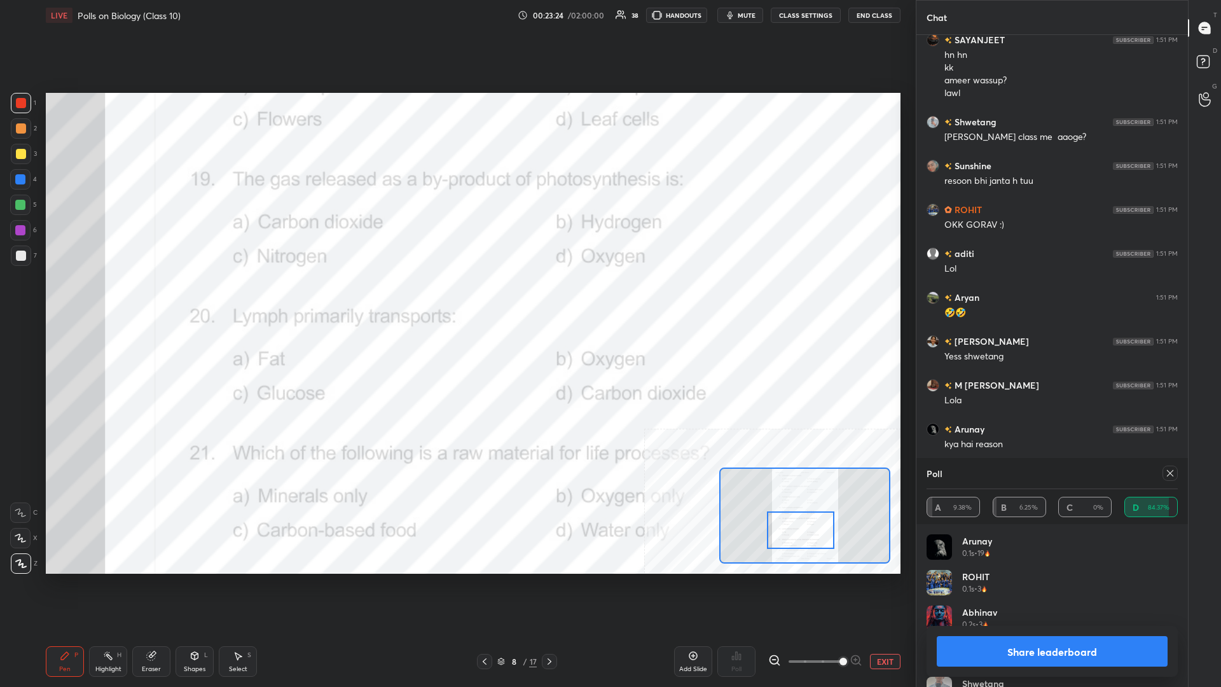
click at [456, 298] on button "Share leaderboard" at bounding box center [1051, 651] width 231 height 31
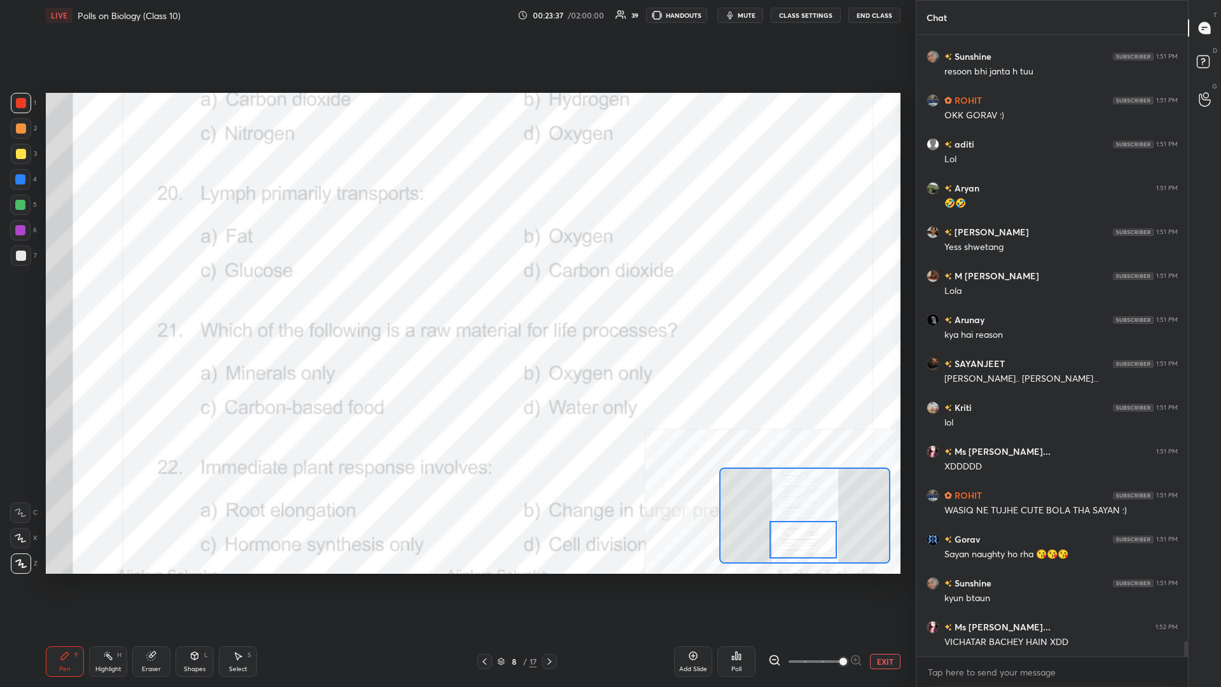
click at [121, 298] on div "Highlight" at bounding box center [108, 669] width 26 height 6
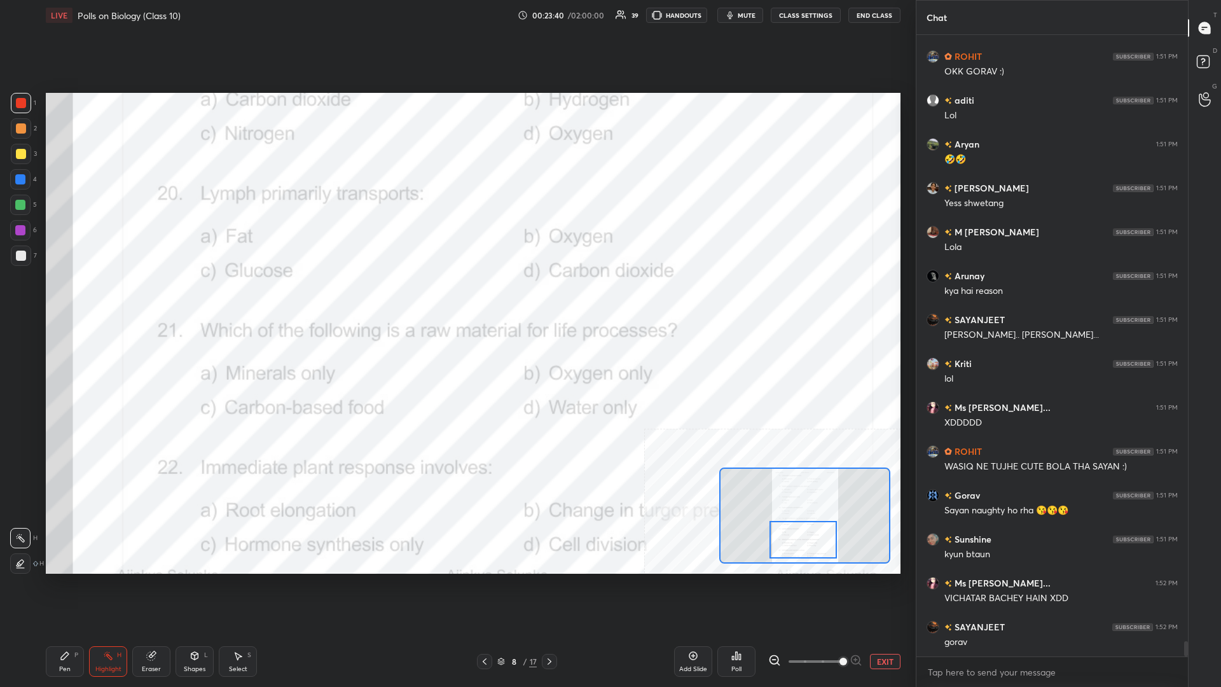
click at [456, 298] on icon at bounding box center [736, 655] width 10 height 10
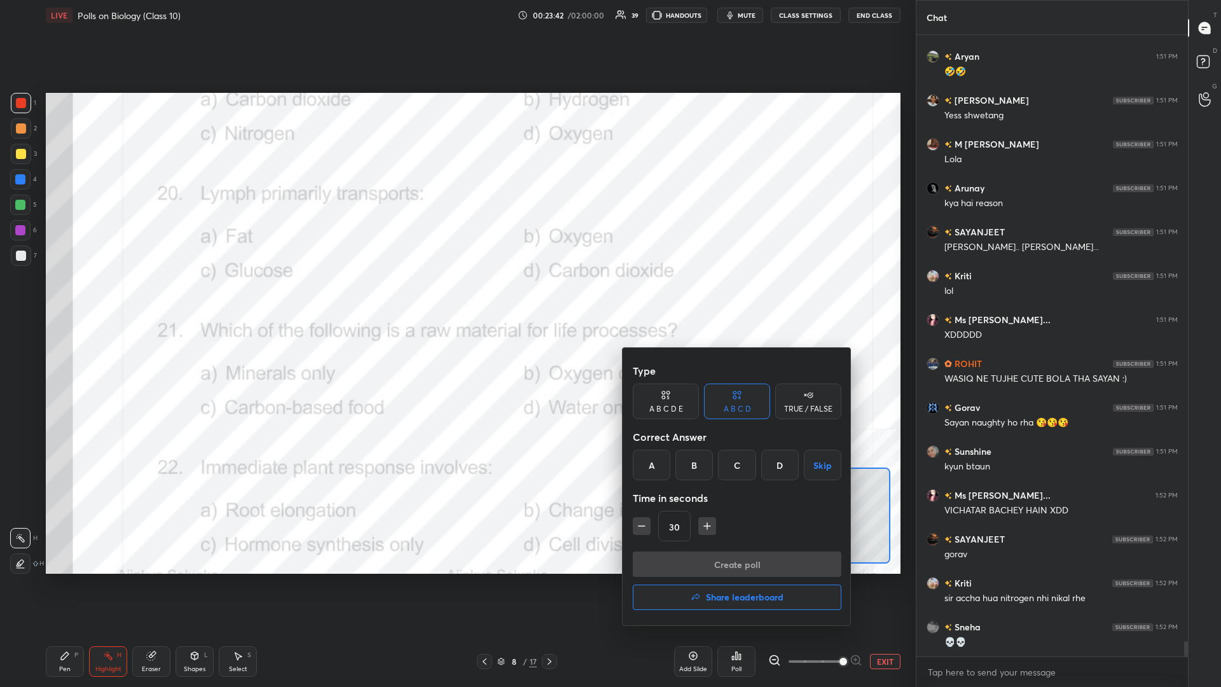
click at [456, 298] on div "A" at bounding box center [652, 464] width 38 height 31
click at [456, 298] on button "Create poll" at bounding box center [737, 563] width 209 height 25
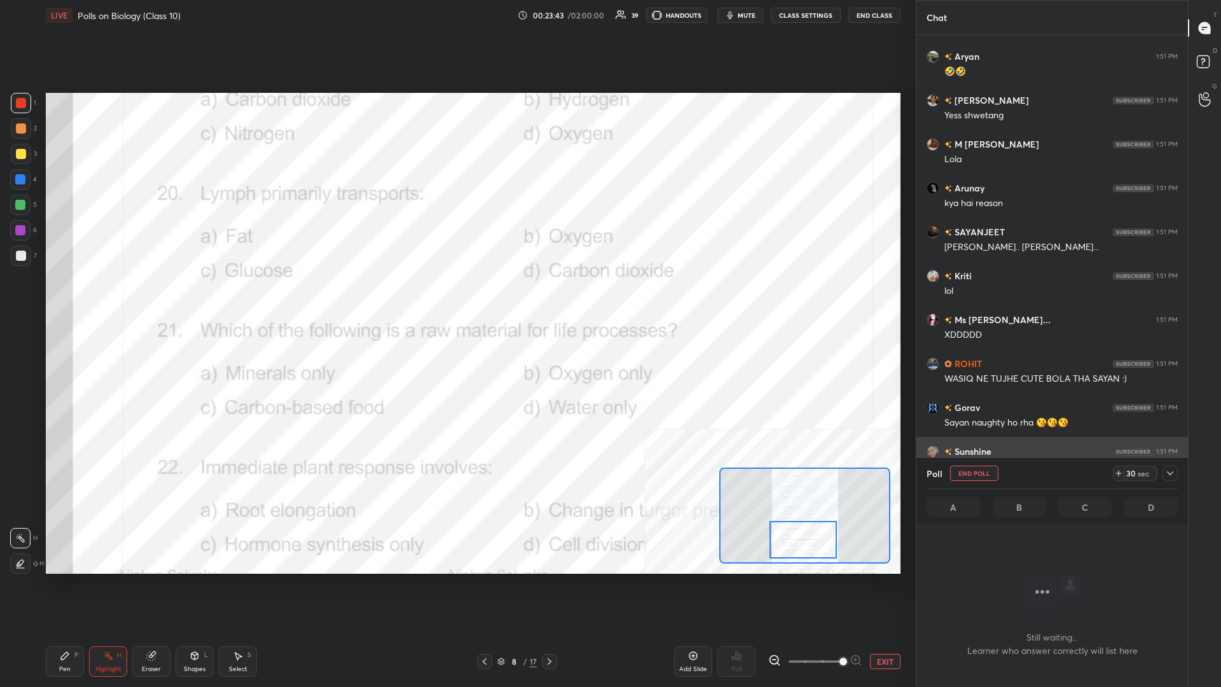
click at [456, 298] on icon at bounding box center [1170, 473] width 10 height 10
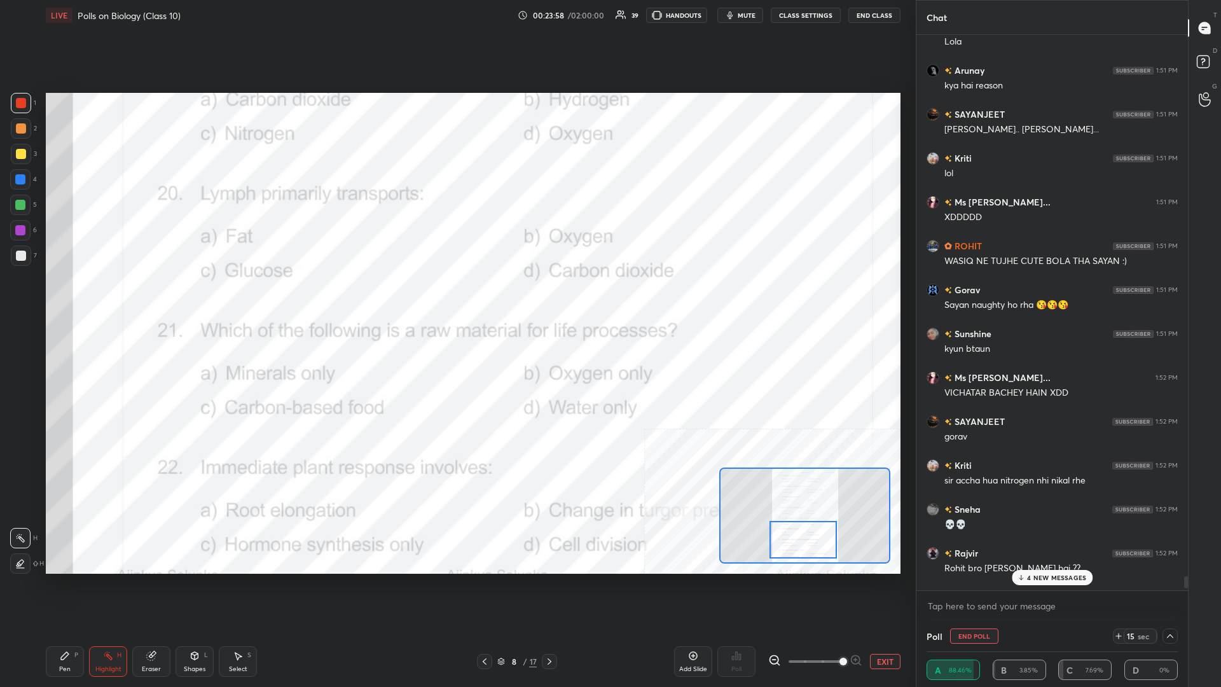
click at [456, 298] on div "4 NEW MESSAGES" at bounding box center [1051, 577] width 81 height 15
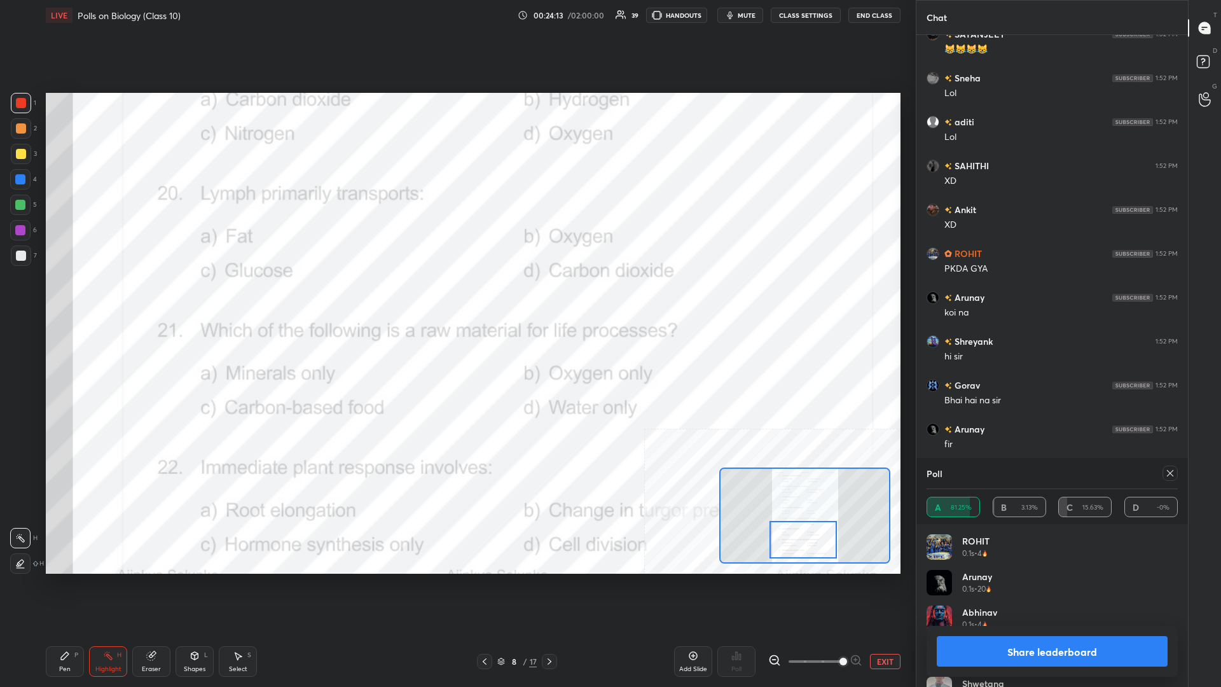
click at [456, 298] on button "Share leaderboard" at bounding box center [1051, 651] width 231 height 31
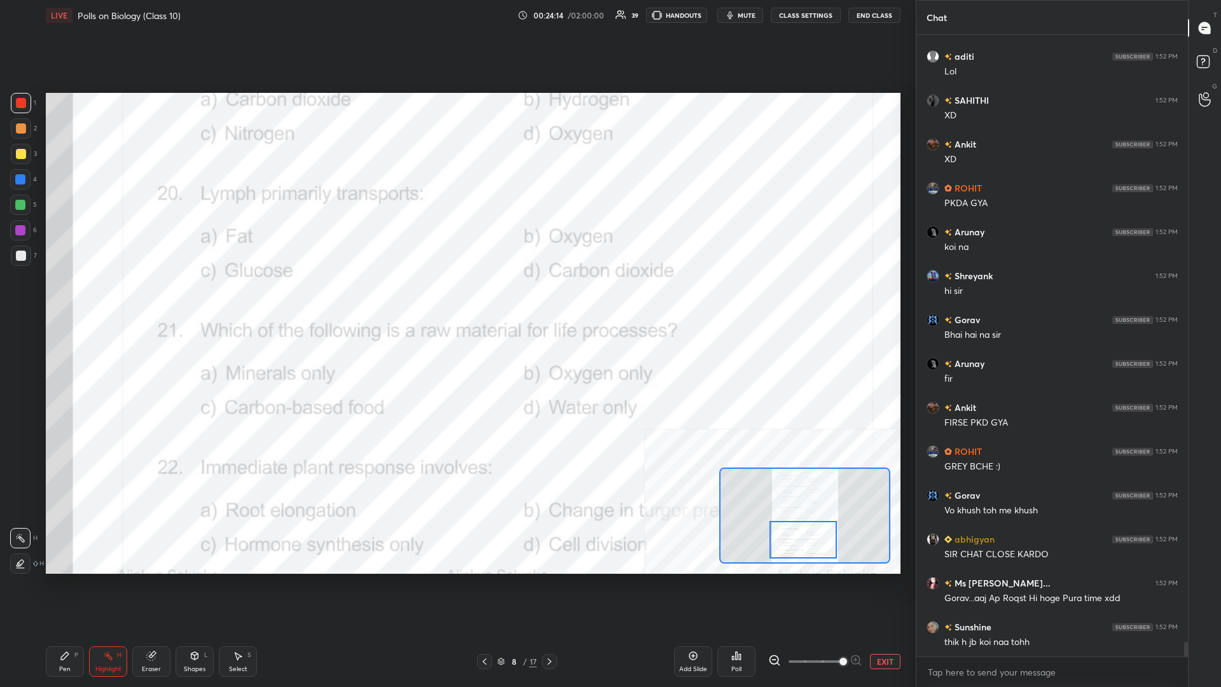
click at [81, 298] on div "Pen P" at bounding box center [65, 661] width 38 height 31
click at [73, 298] on div "Pen P" at bounding box center [65, 661] width 38 height 31
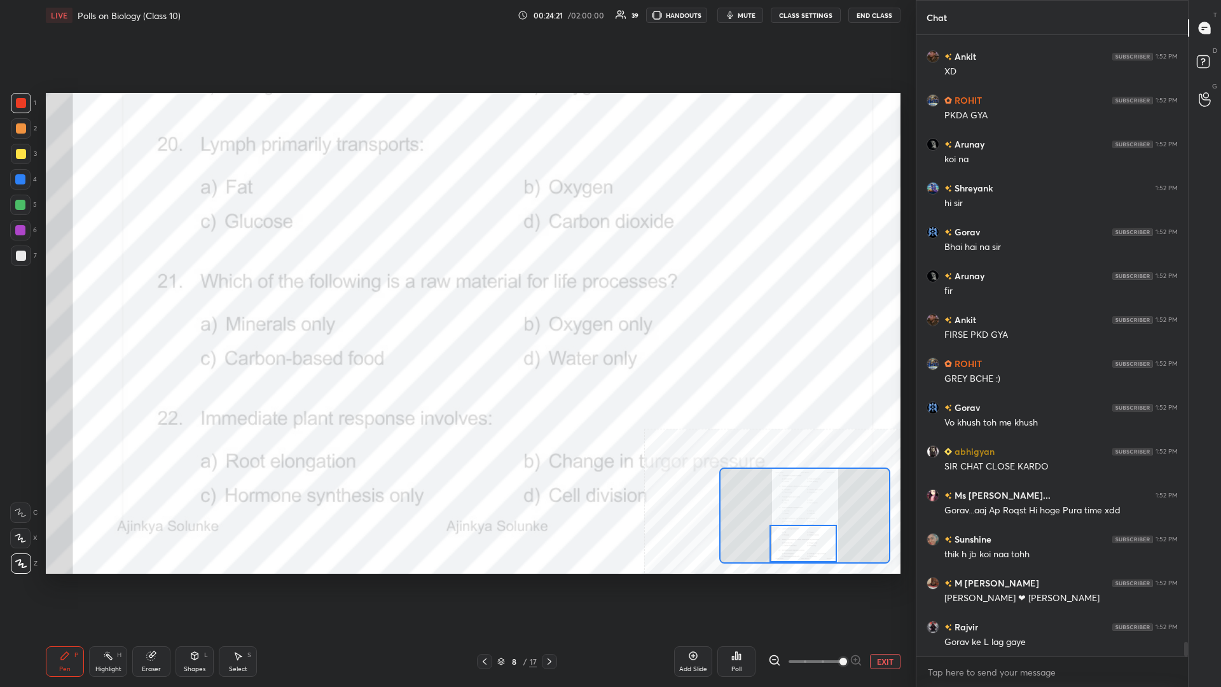
click at [95, 298] on div "Highlight H" at bounding box center [108, 661] width 38 height 31
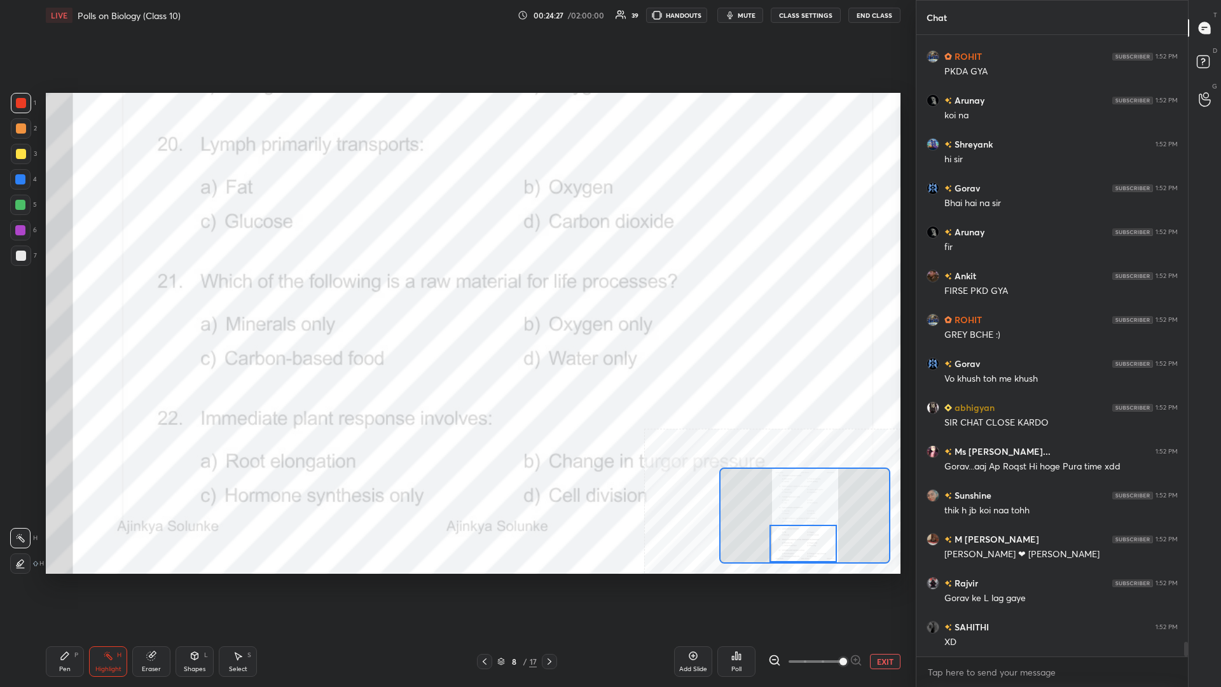
click at [456, 298] on icon at bounding box center [733, 657] width 2 height 3
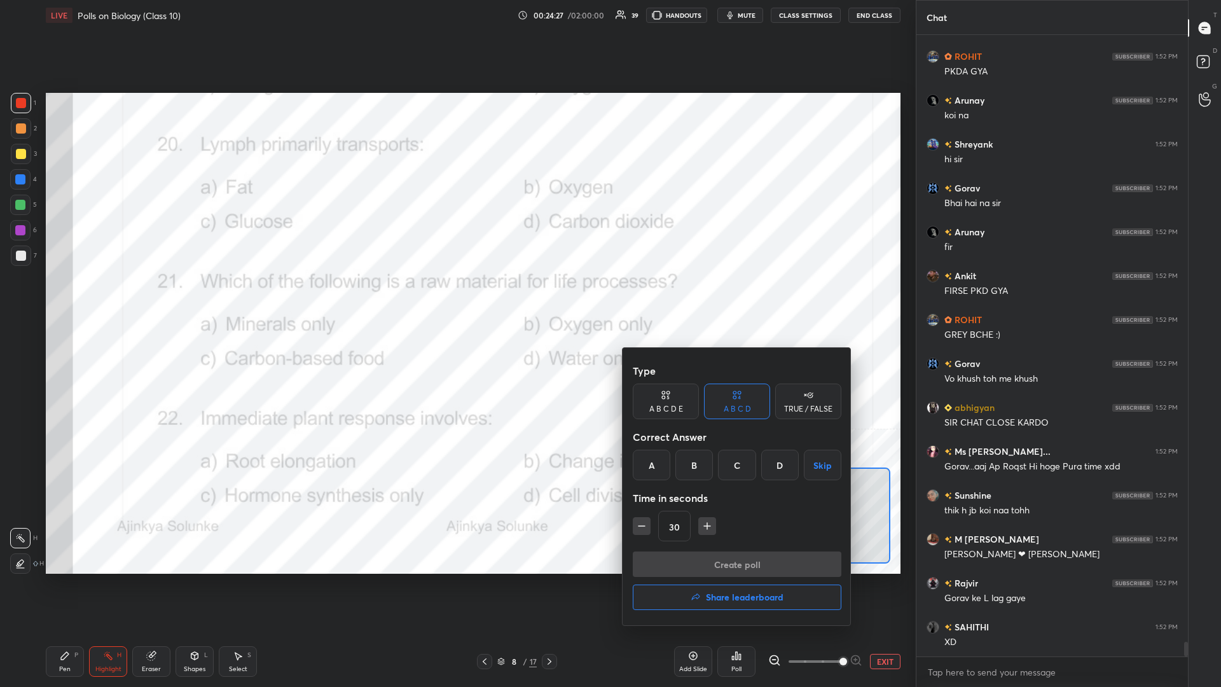
click at [456, 298] on div "C" at bounding box center [737, 464] width 38 height 31
click at [456, 298] on button "Create poll" at bounding box center [737, 563] width 209 height 25
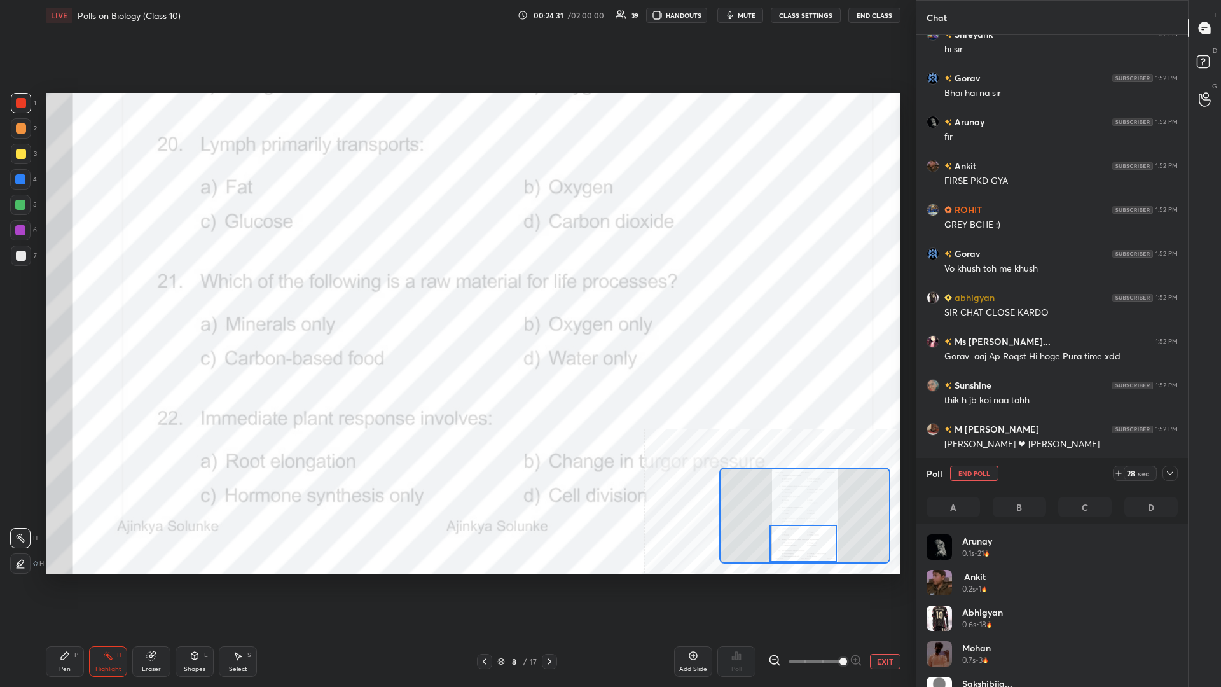
click at [456, 298] on div at bounding box center [1169, 472] width 15 height 15
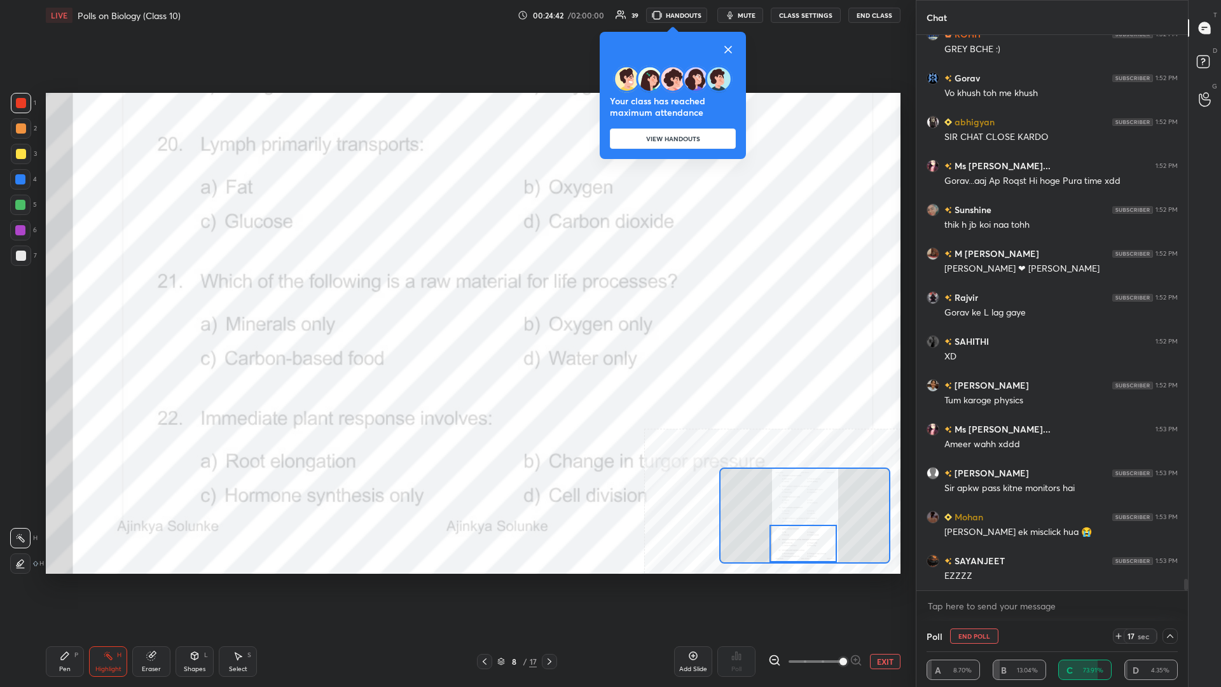
click at [456, 50] on icon at bounding box center [727, 49] width 15 height 15
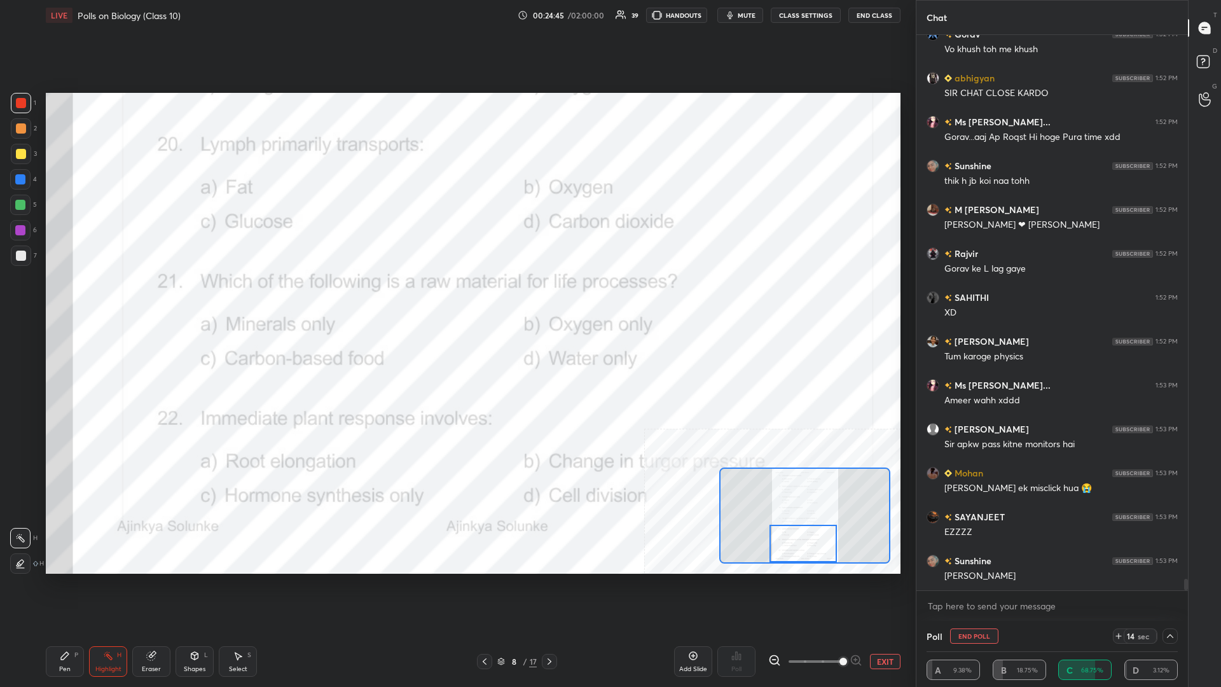
click at [58, 298] on div "Pen P" at bounding box center [65, 661] width 38 height 31
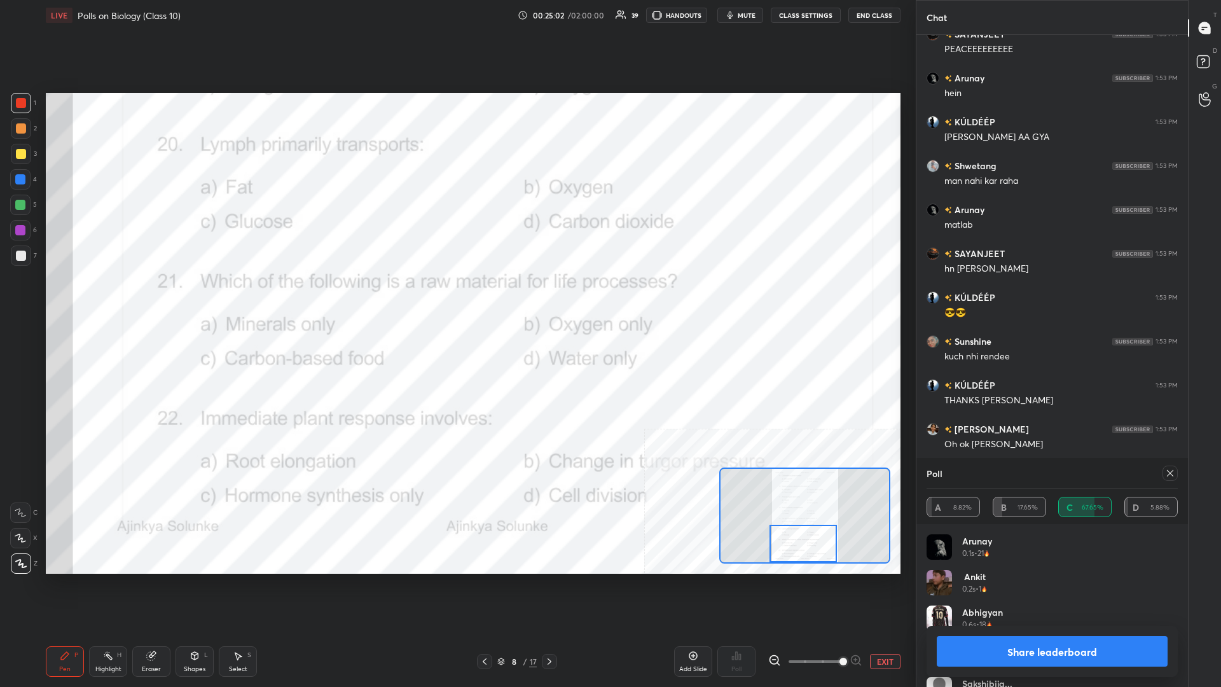
click at [456, 298] on button "Share leaderboard" at bounding box center [1051, 651] width 231 height 31
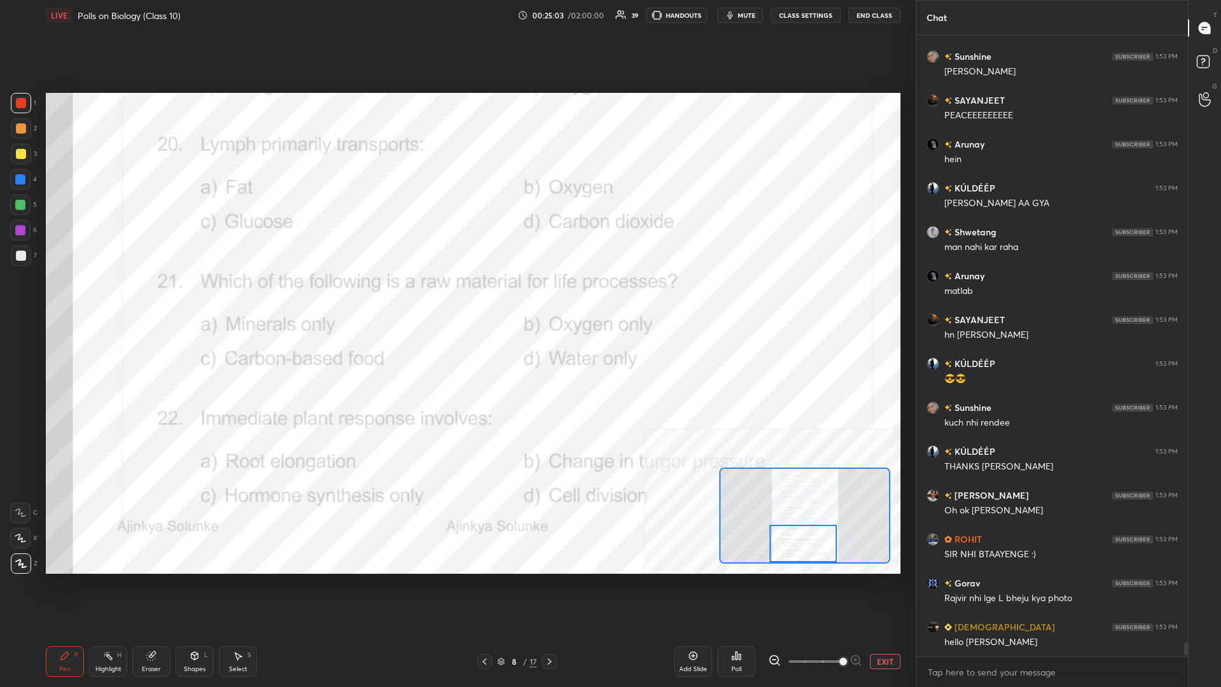
click at [68, 298] on icon at bounding box center [65, 655] width 10 height 10
click at [119, 298] on div "Highlight" at bounding box center [108, 669] width 26 height 6
click at [100, 298] on div "Highlight H" at bounding box center [108, 661] width 38 height 31
click at [43, 298] on div "LIVE Polls on Biology (Class 10) 00:25:05 / 02:00:00 39 HANDOUTS mute CLASS SET…" at bounding box center [473, 343] width 865 height 687
click at [57, 298] on div "Pen P" at bounding box center [65, 661] width 38 height 31
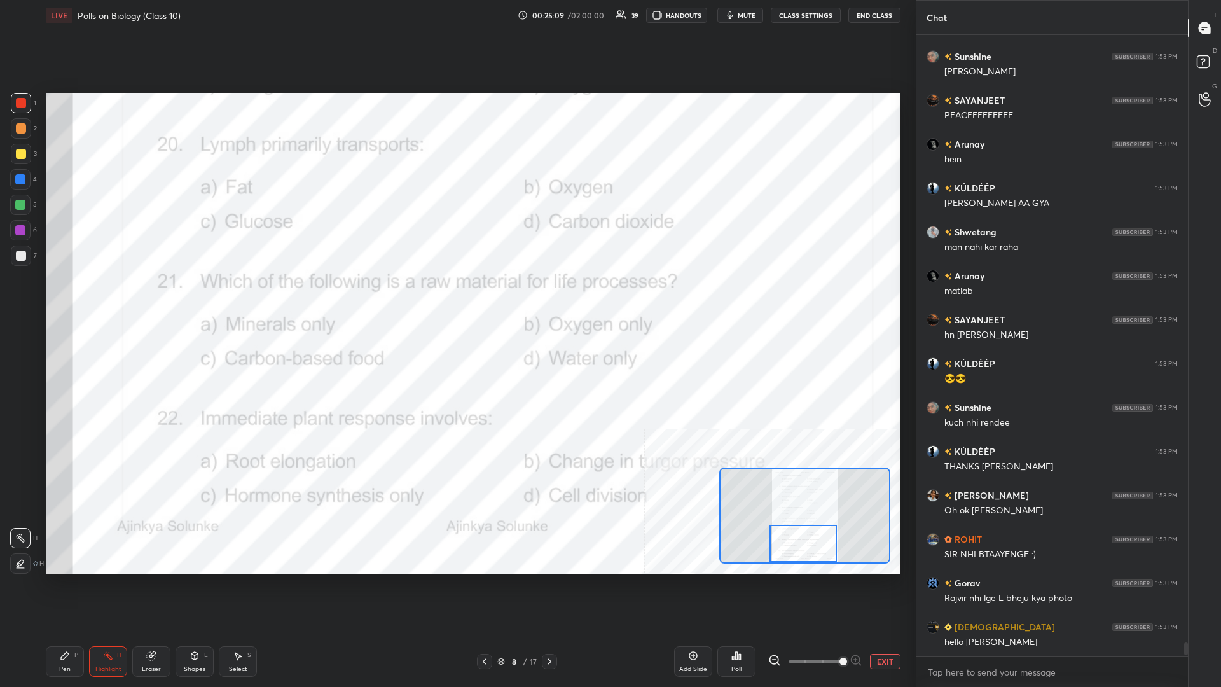
click at [71, 298] on div "Pen P" at bounding box center [65, 661] width 38 height 31
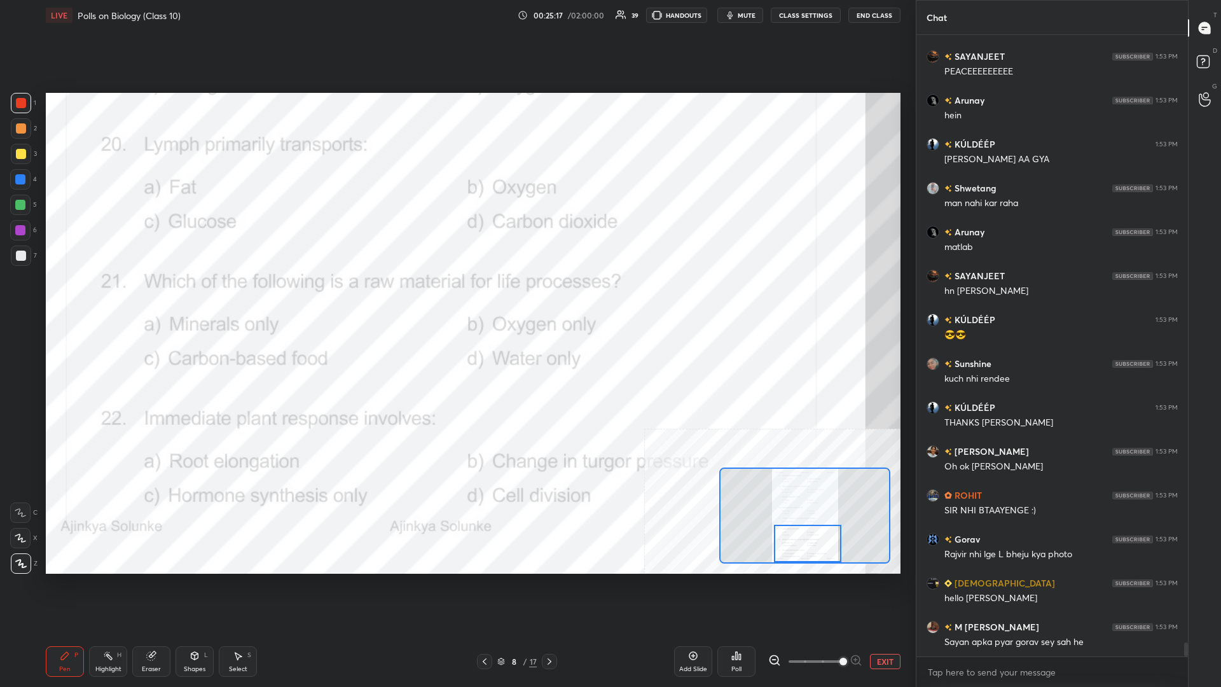
click at [99, 298] on div "Highlight H" at bounding box center [108, 661] width 38 height 31
click at [456, 298] on div "Poll" at bounding box center [736, 661] width 38 height 31
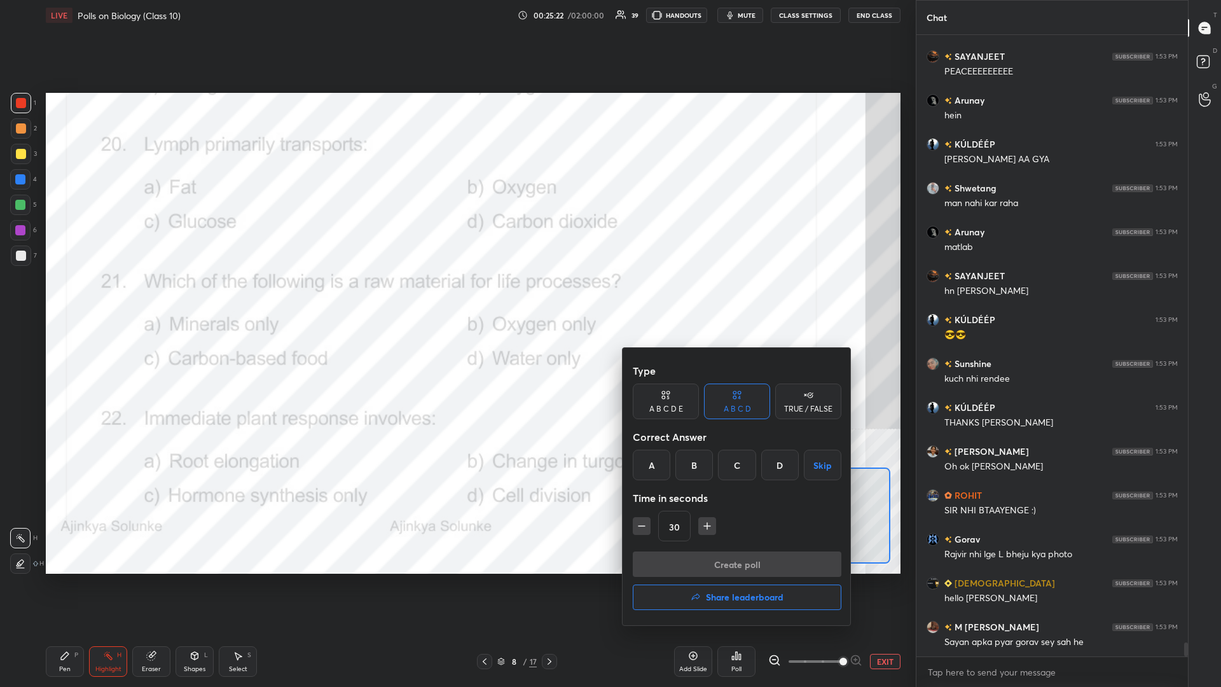
click at [456, 298] on div "B" at bounding box center [694, 464] width 38 height 31
click at [456, 298] on button "Create poll" at bounding box center [737, 563] width 209 height 25
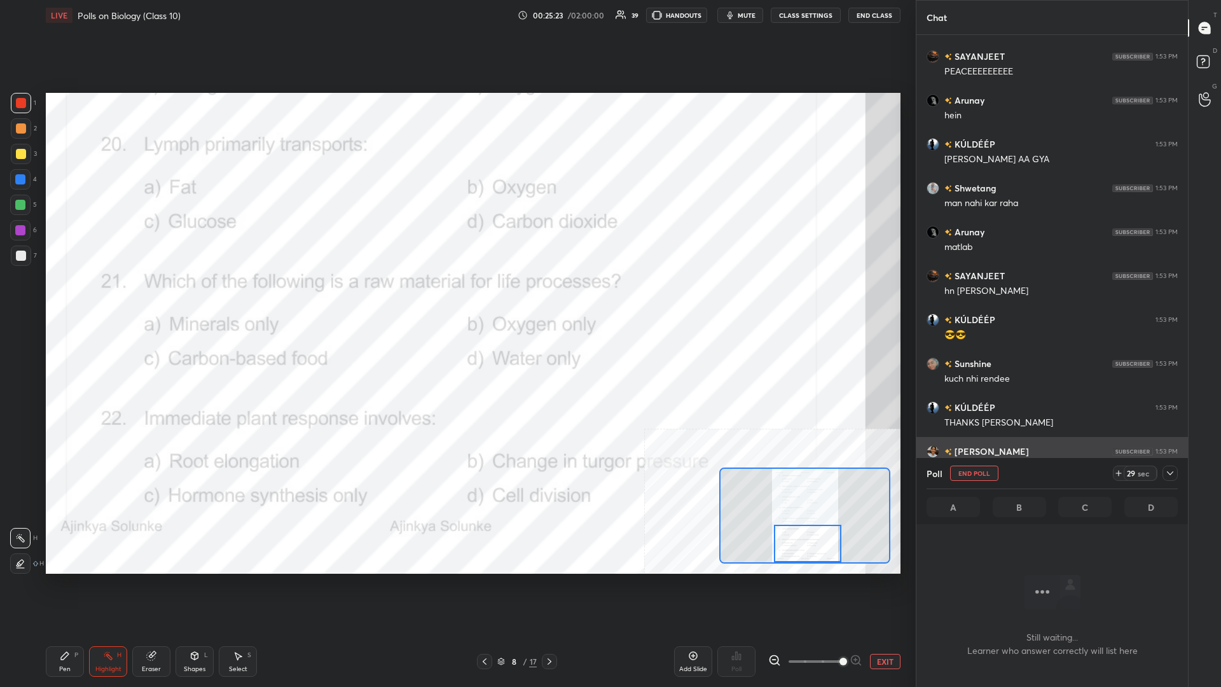
click at [456, 298] on icon at bounding box center [1170, 473] width 10 height 10
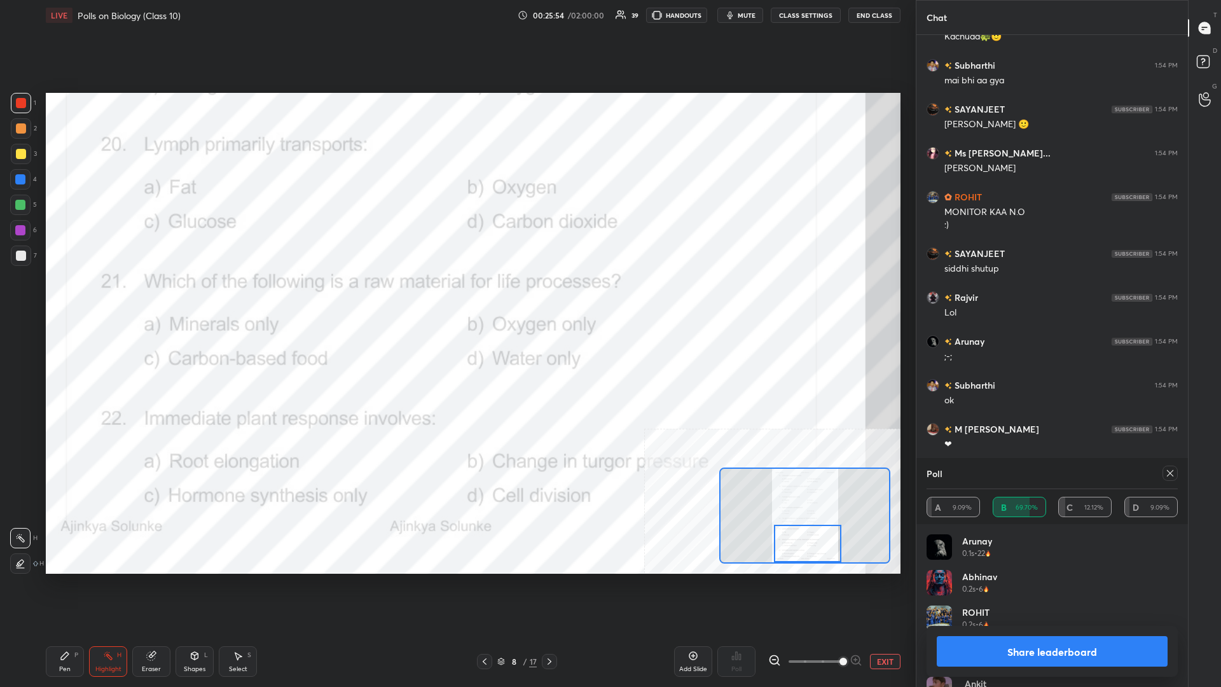
click at [456, 298] on button "Share leaderboard" at bounding box center [1051, 651] width 231 height 31
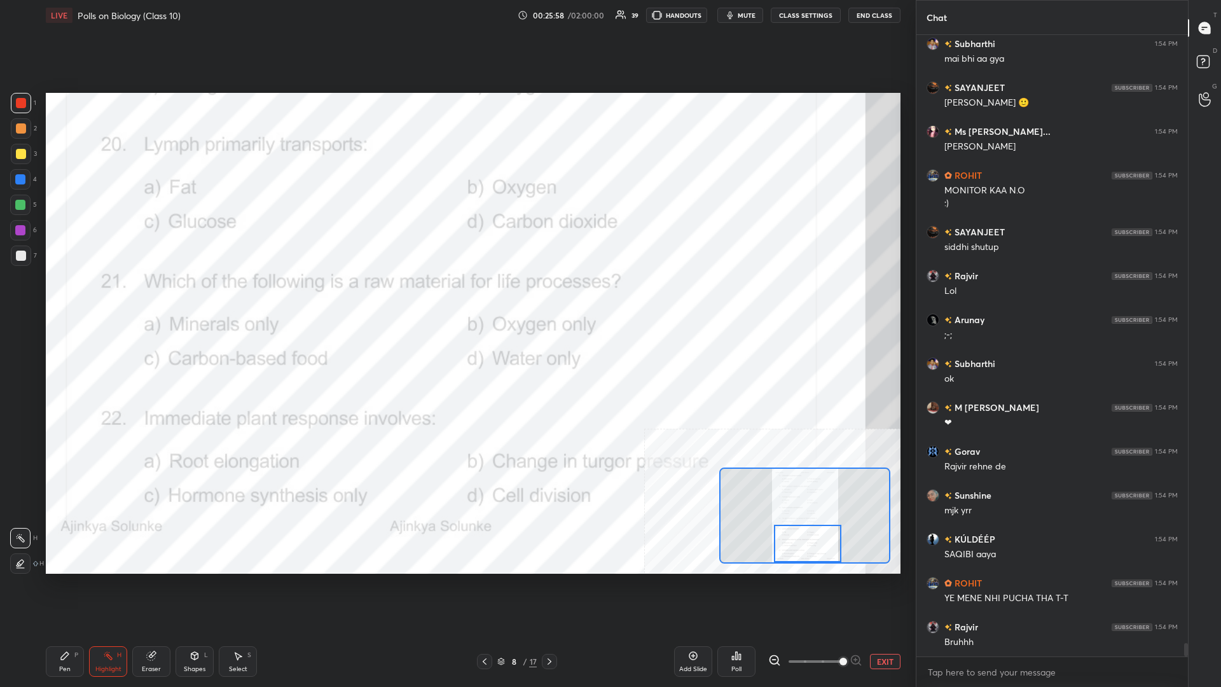
click at [66, 298] on div "Pen P" at bounding box center [65, 661] width 38 height 31
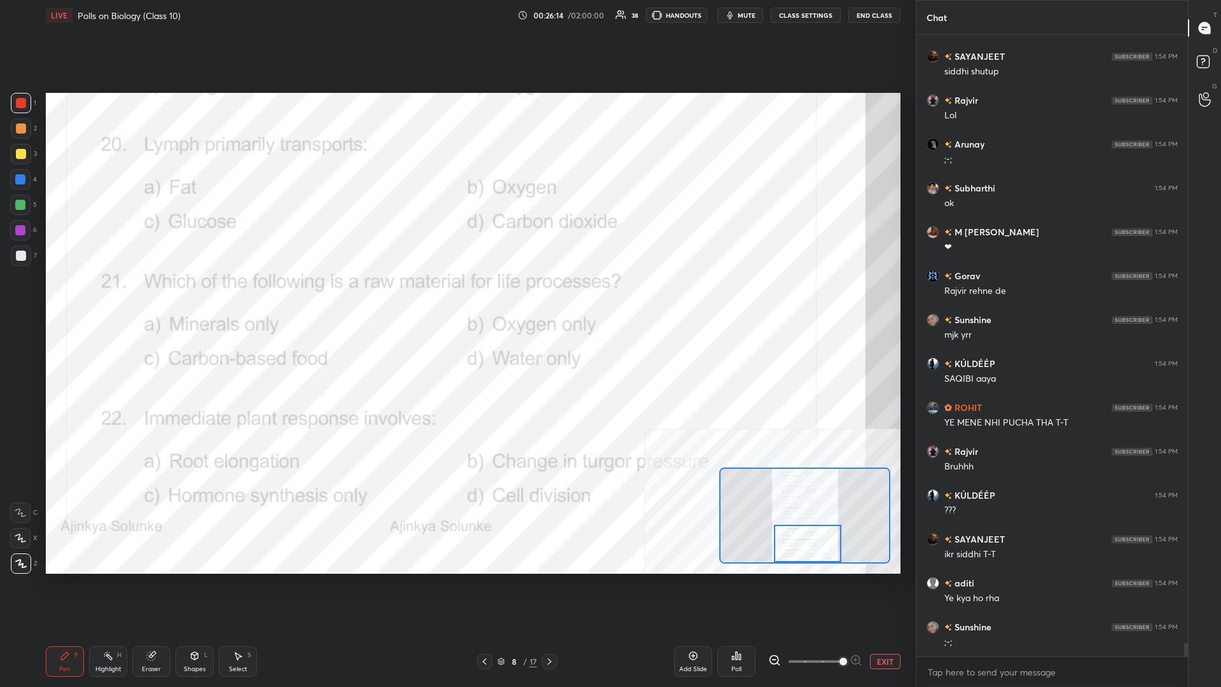
click at [456, 298] on button "EXIT" at bounding box center [885, 661] width 31 height 15
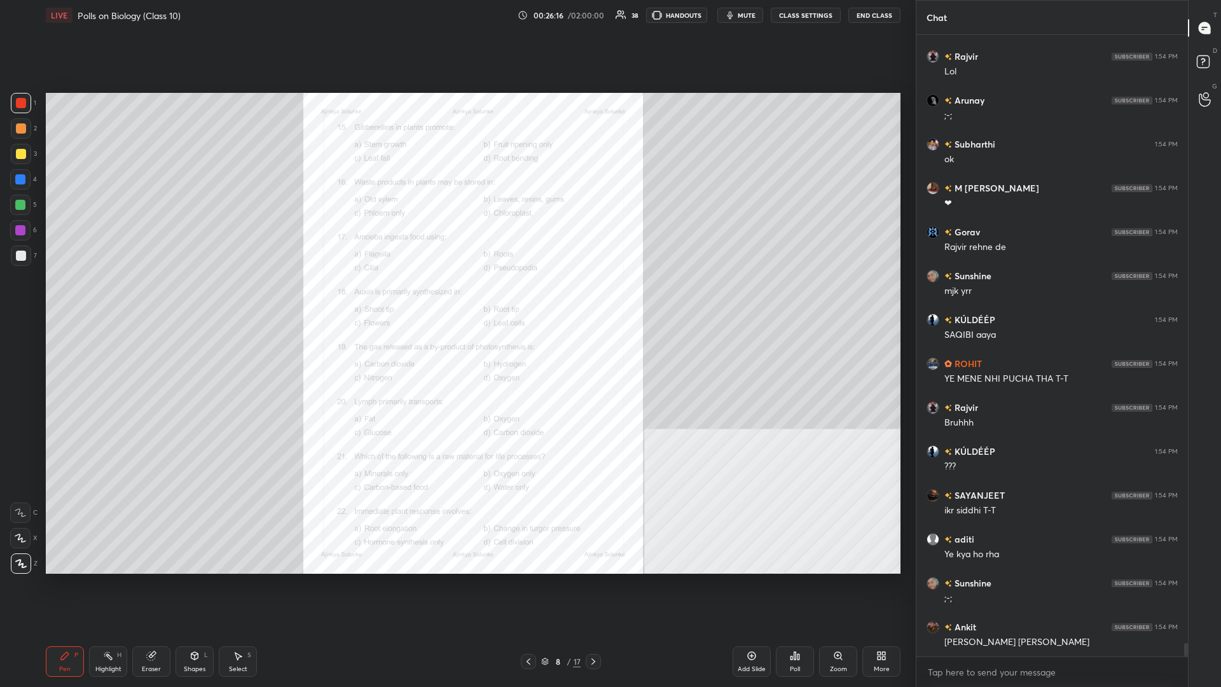
click at [456, 298] on icon at bounding box center [593, 661] width 4 height 6
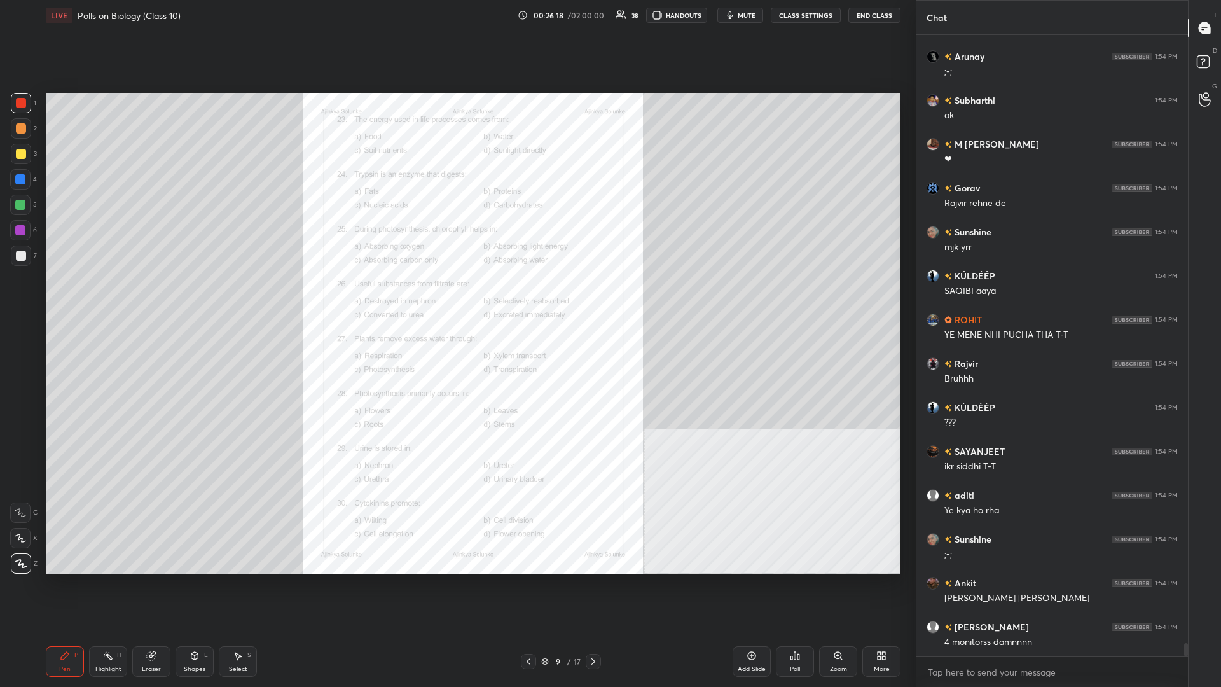
click at [456, 298] on div at bounding box center [528, 661] width 15 height 15
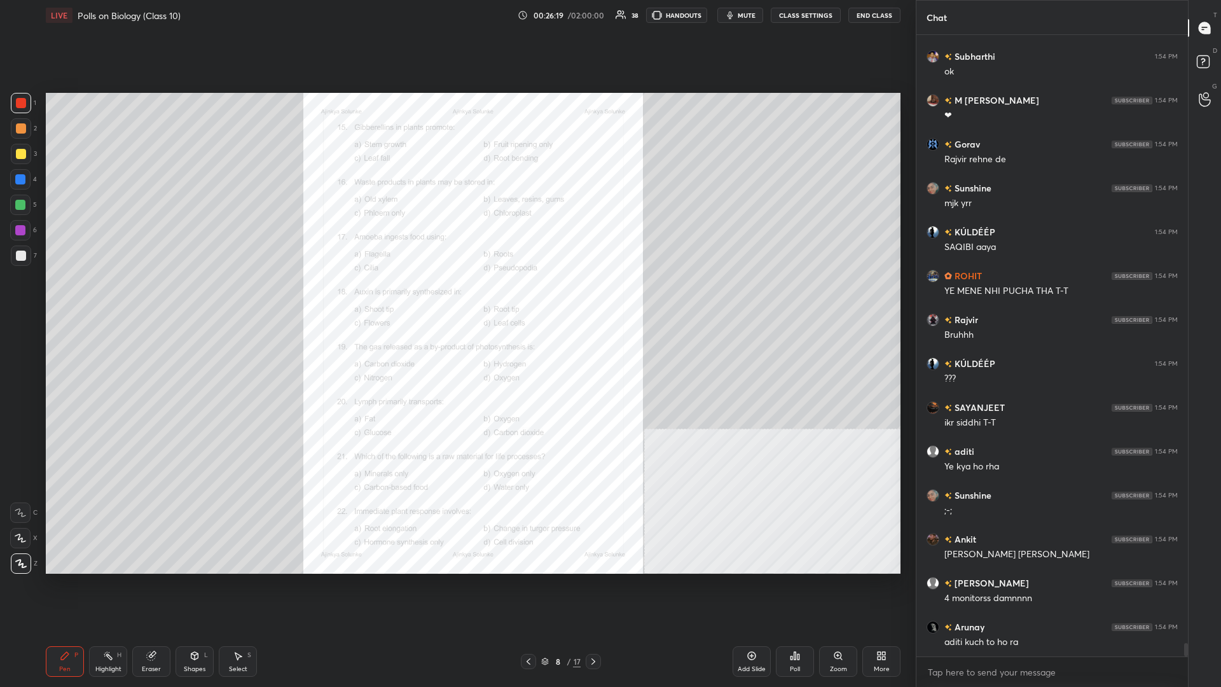
click at [456, 298] on icon at bounding box center [593, 661] width 10 height 10
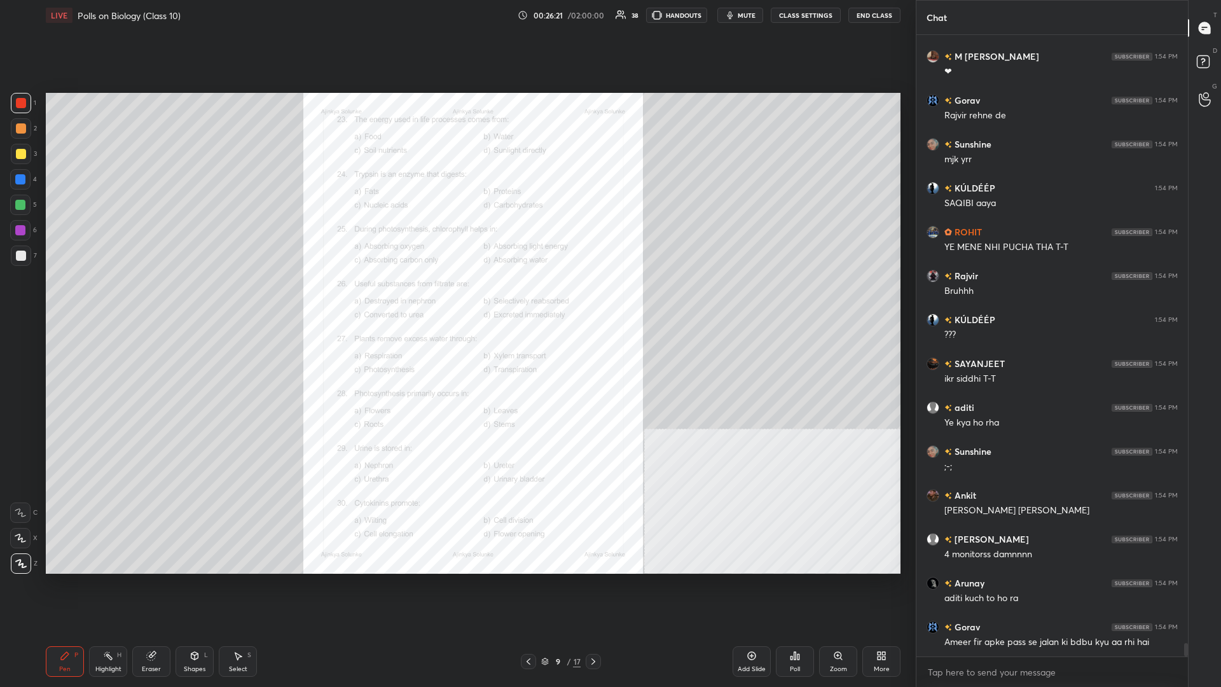
click at [456, 298] on div "Zoom" at bounding box center [838, 661] width 38 height 31
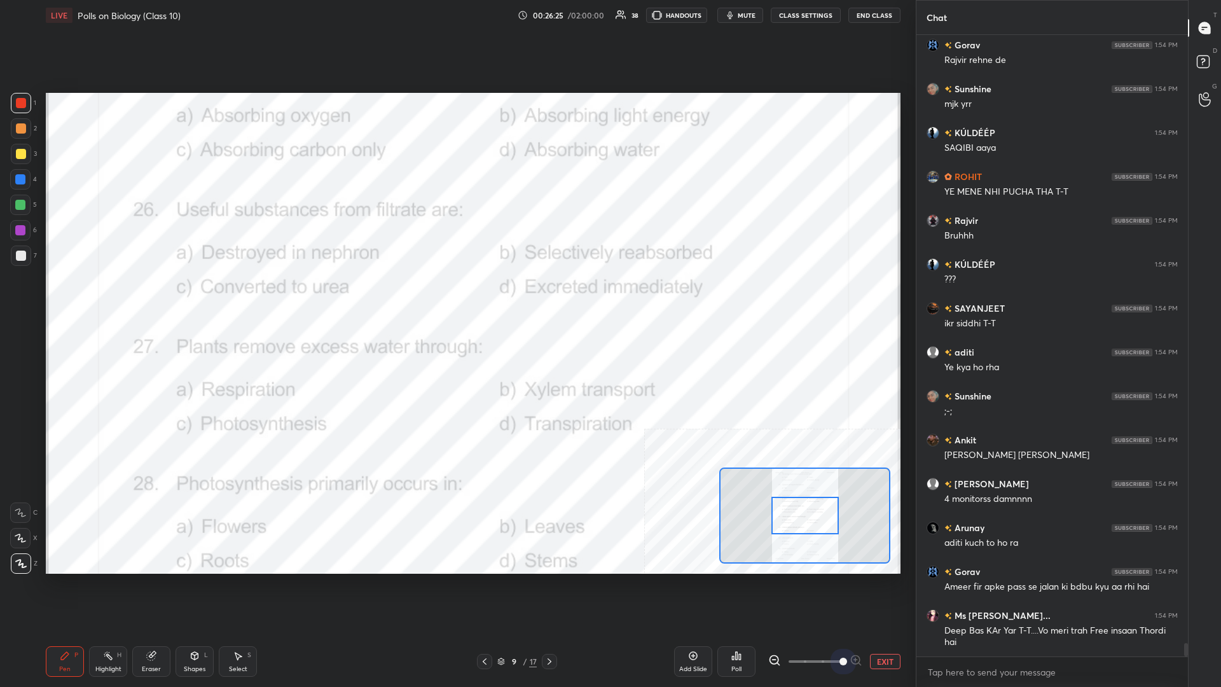
drag, startPoint x: 825, startPoint y: 662, endPoint x: 873, endPoint y: 664, distance: 48.4
click at [456, 298] on div "EXIT" at bounding box center [834, 661] width 132 height 15
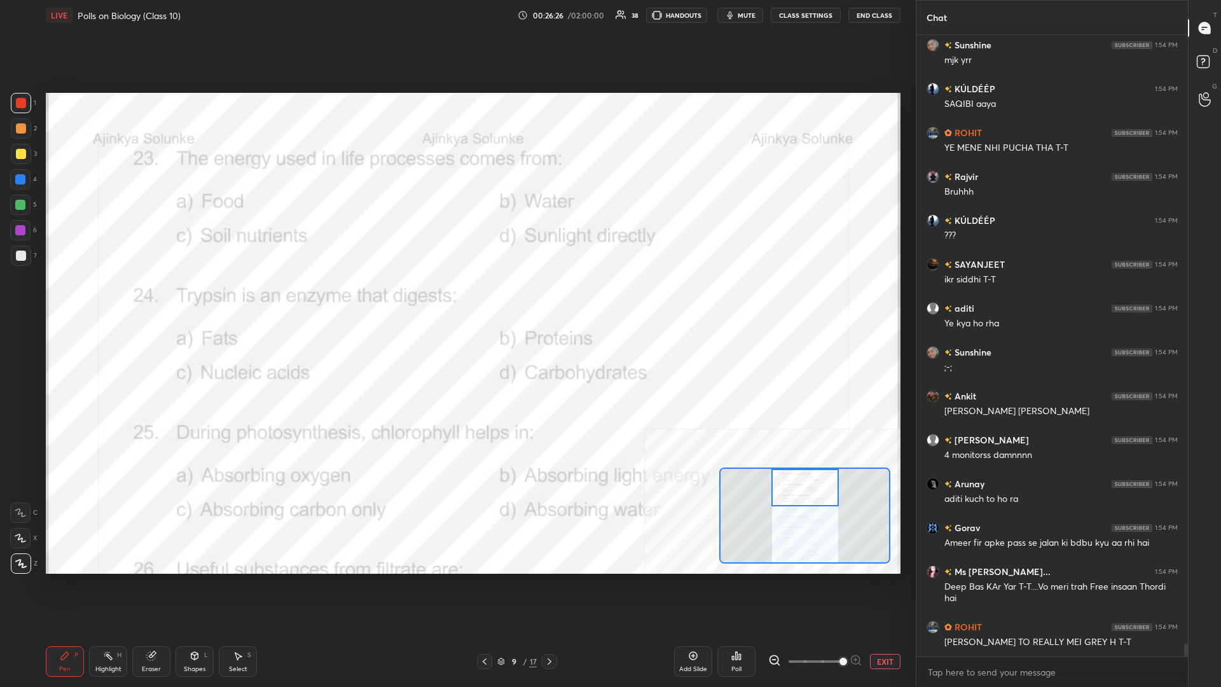
drag, startPoint x: 819, startPoint y: 521, endPoint x: 819, endPoint y: 484, distance: 36.2
click at [456, 298] on div at bounding box center [804, 488] width 67 height 38
click at [92, 298] on div "Highlight H" at bounding box center [108, 661] width 38 height 31
click at [456, 298] on div "Poll" at bounding box center [736, 661] width 38 height 31
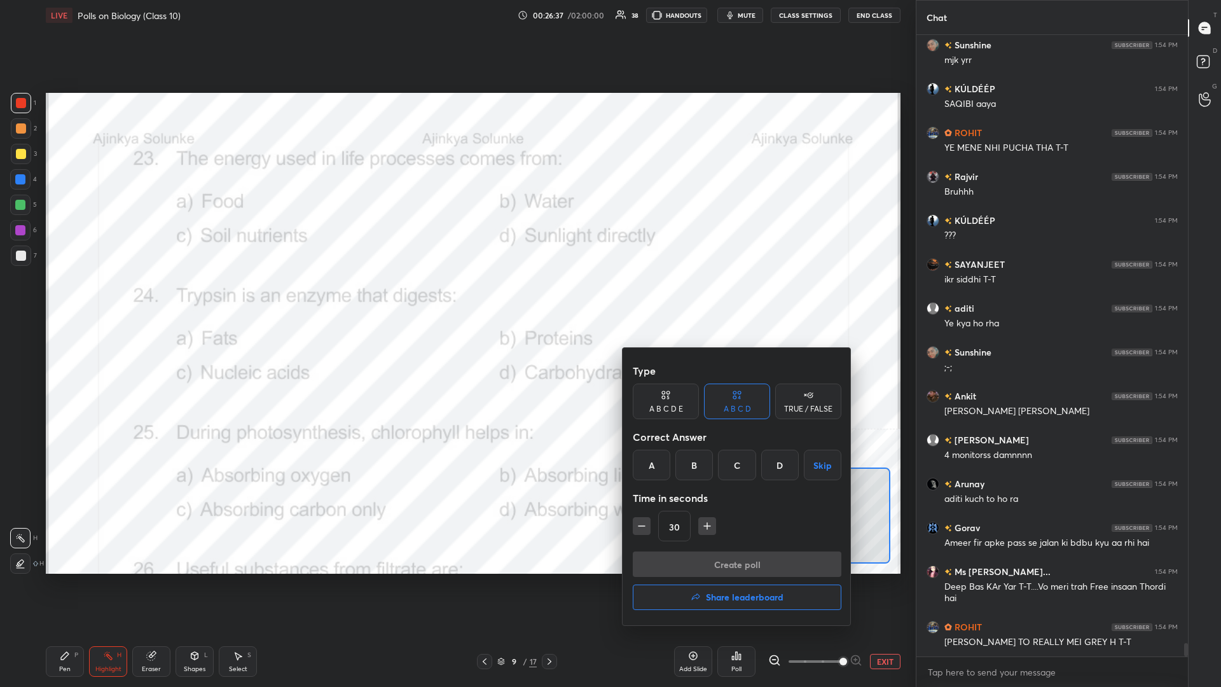
click at [456, 298] on div "A" at bounding box center [652, 464] width 38 height 31
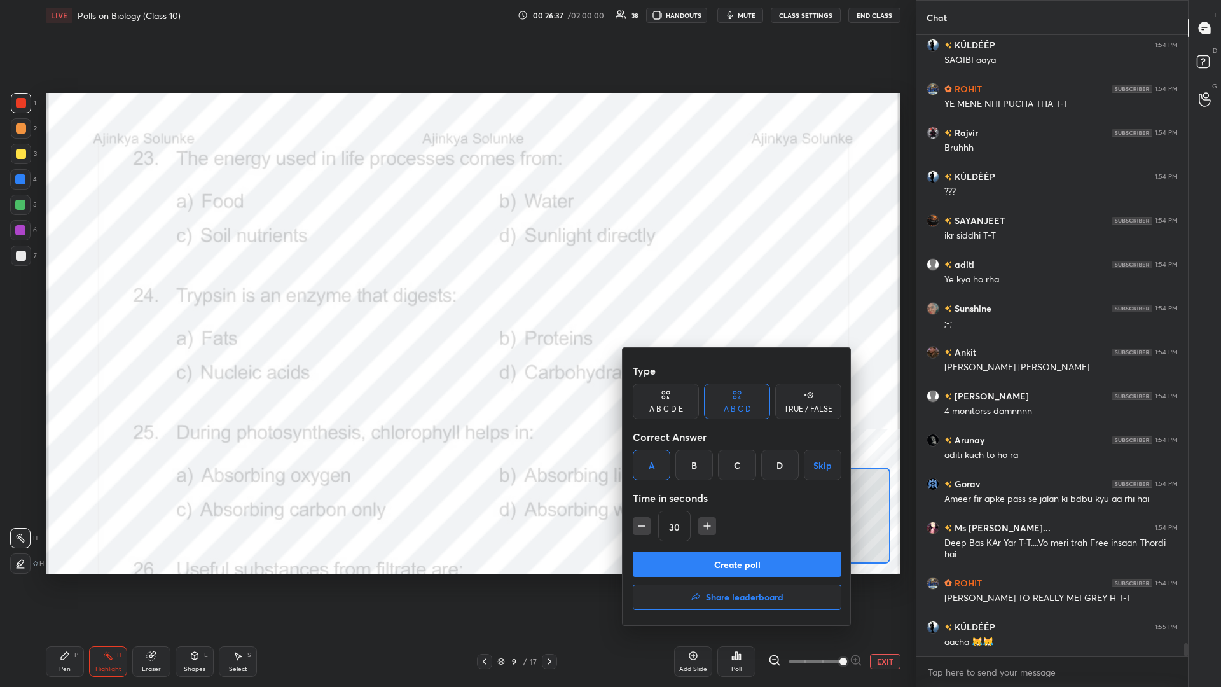
click at [456, 298] on button "Create poll" at bounding box center [737, 563] width 209 height 25
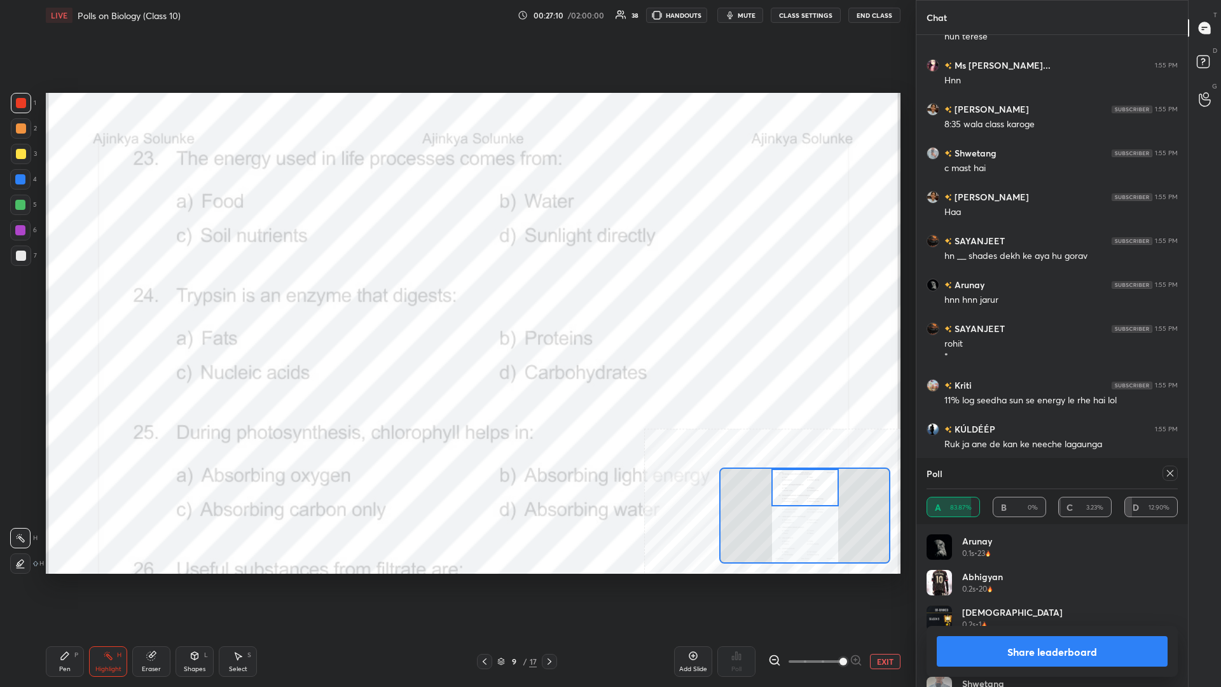
scroll to position [29007, 0]
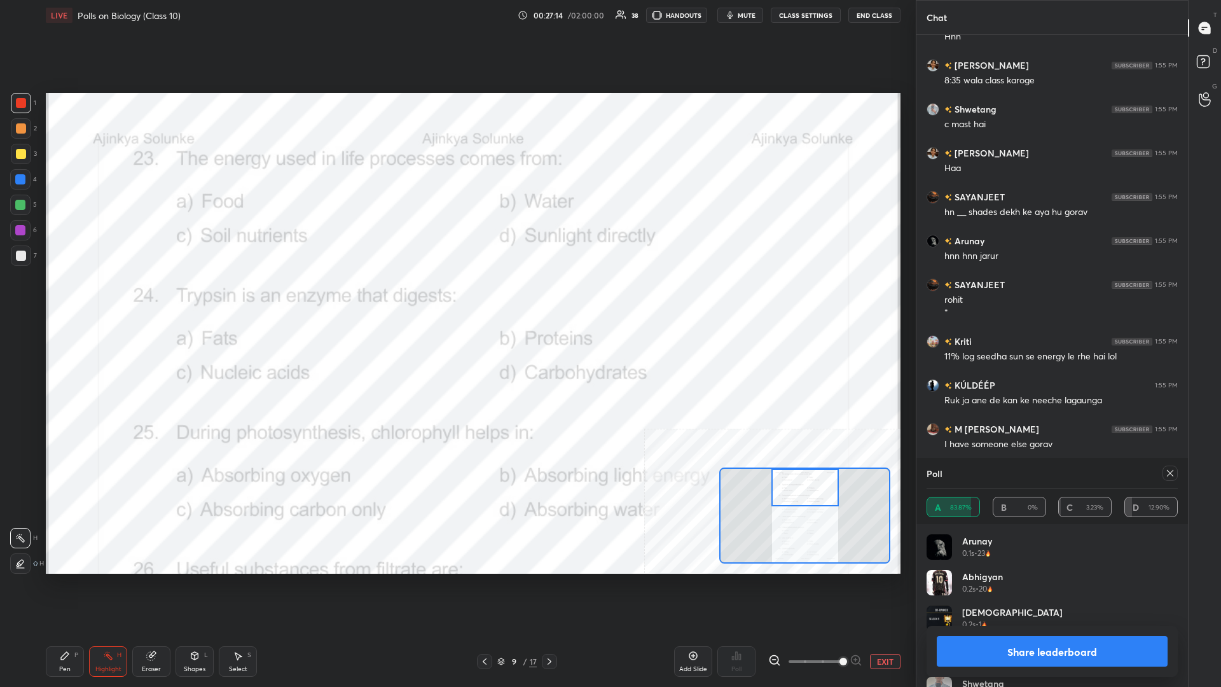
click at [456, 298] on button "Share leaderboard" at bounding box center [1051, 651] width 231 height 31
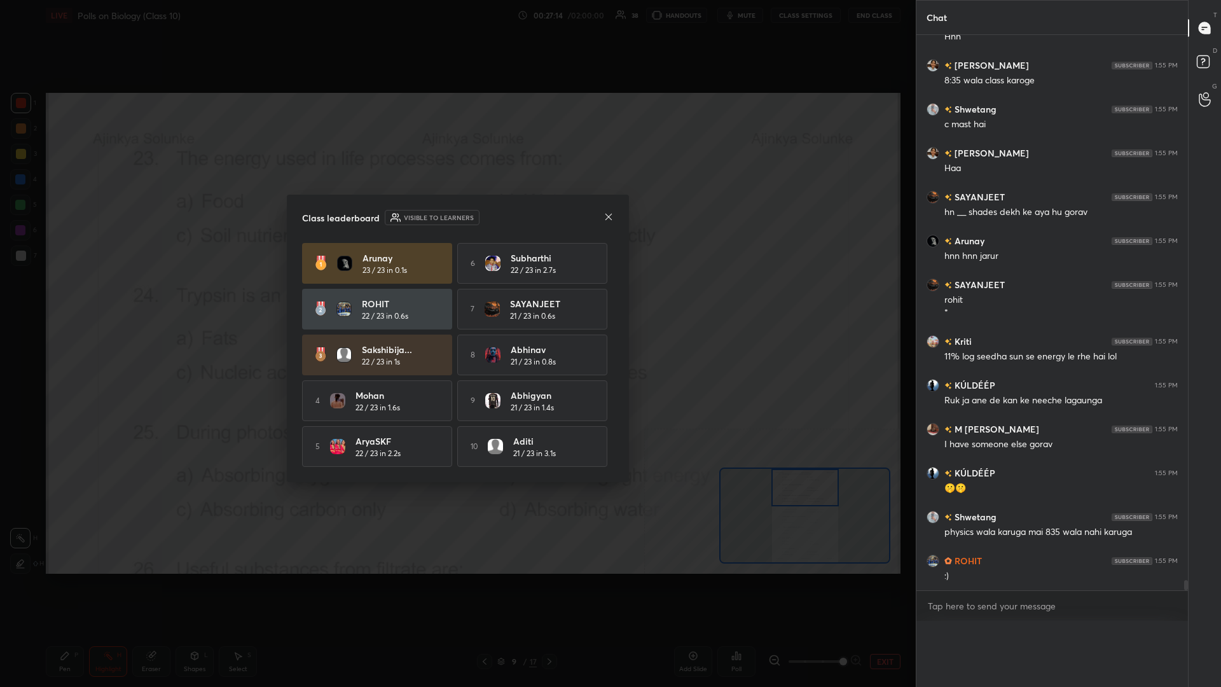
scroll to position [612, 271]
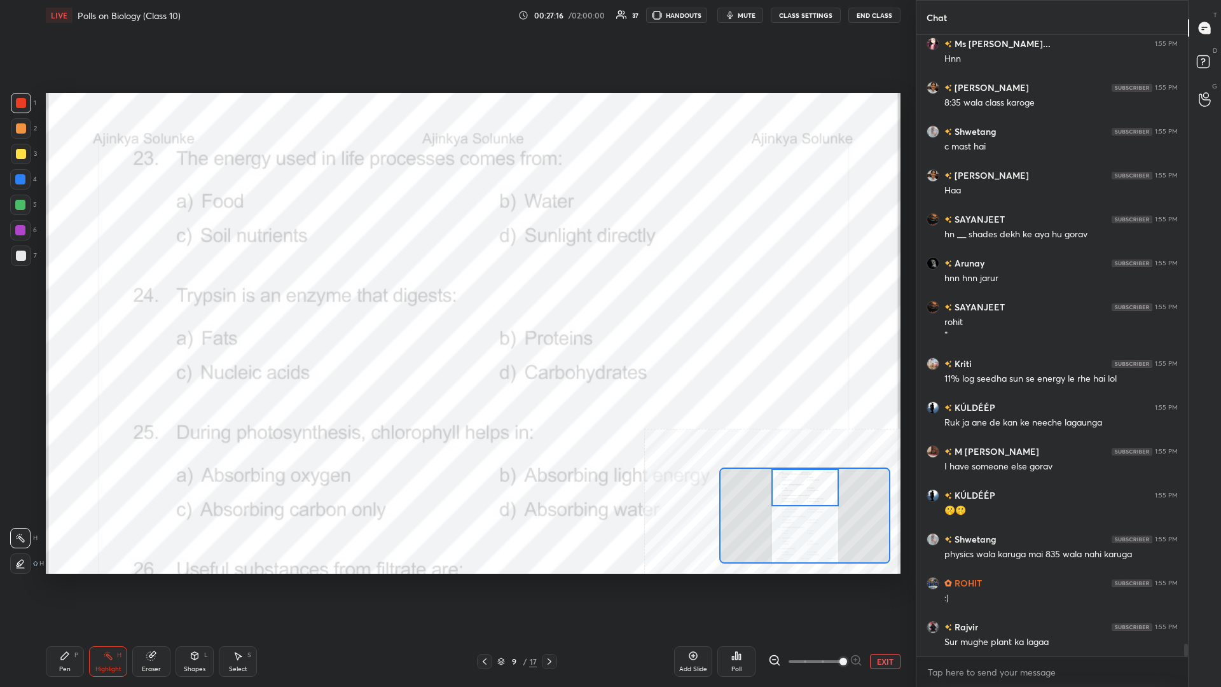
click at [51, 298] on div "Pen P" at bounding box center [65, 661] width 38 height 31
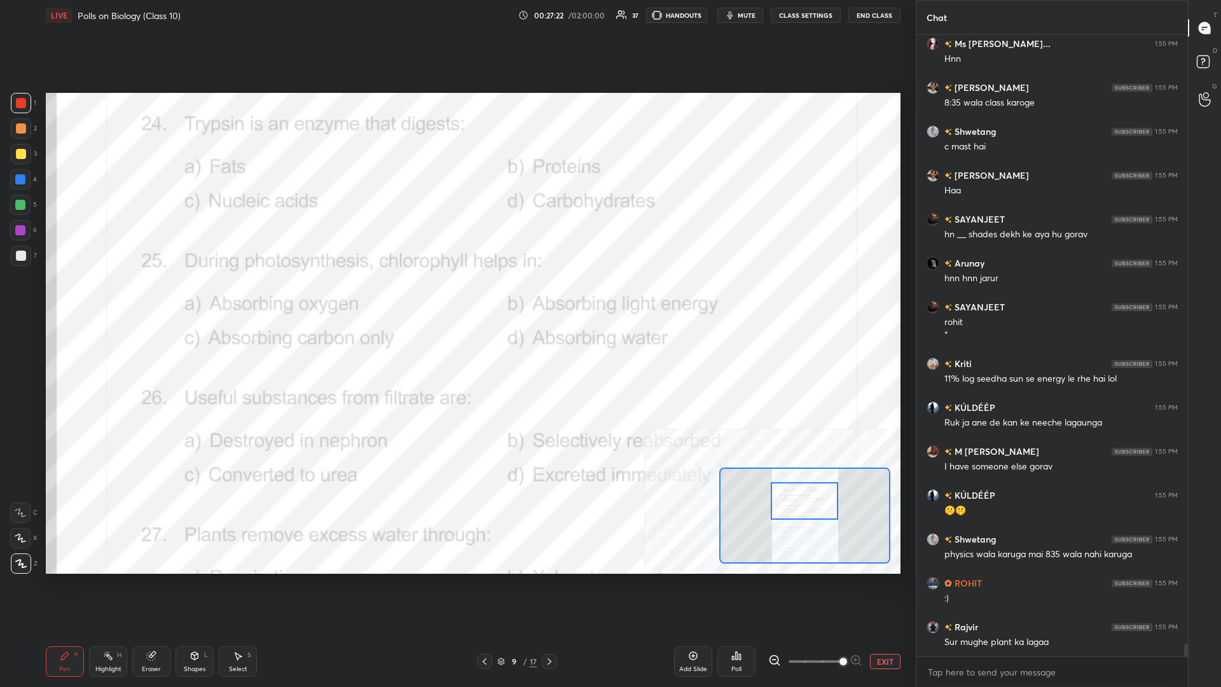
click at [89, 298] on div "Setting up your live class Poll for secs No correct answer Start poll" at bounding box center [473, 333] width 865 height 605
click at [102, 298] on div "Highlight H" at bounding box center [108, 661] width 38 height 31
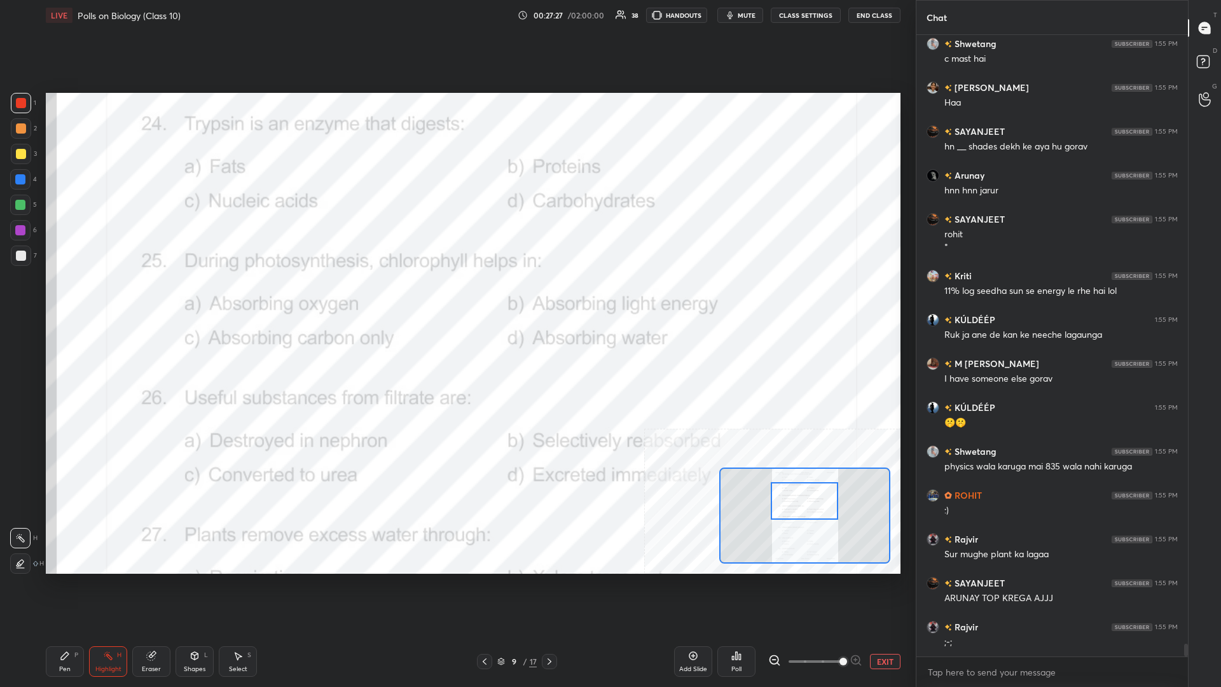
click at [456, 298] on div "Poll" at bounding box center [736, 661] width 38 height 31
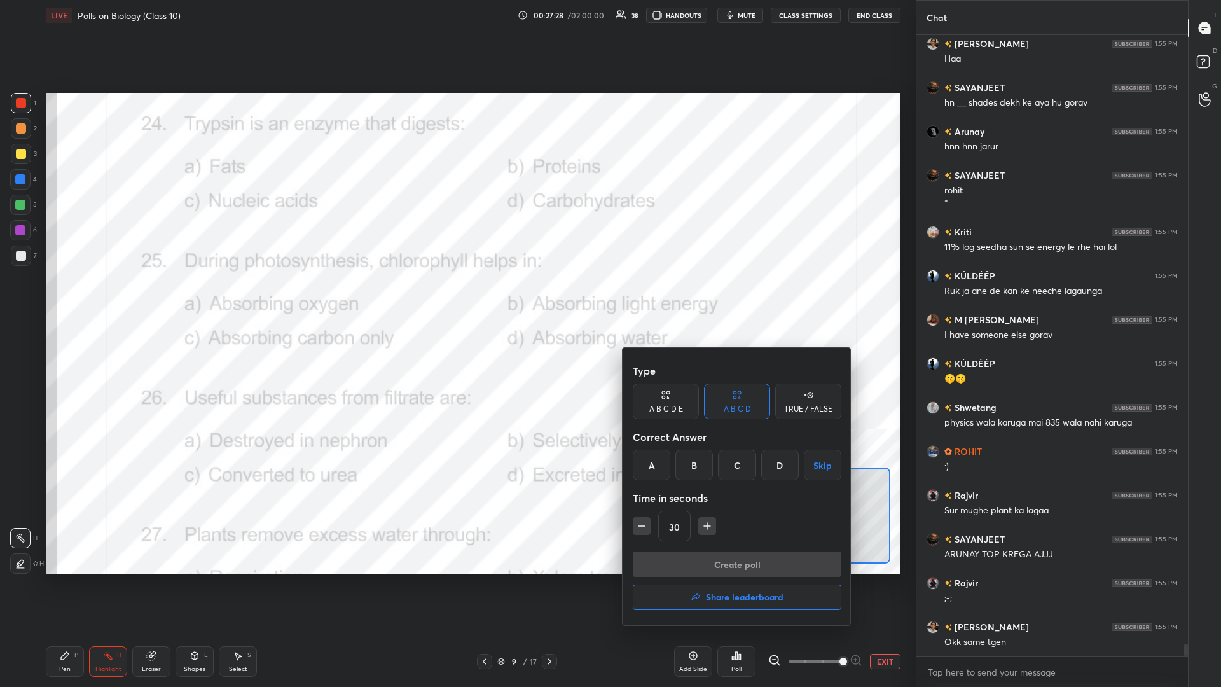
click at [456, 298] on div "B" at bounding box center [694, 464] width 38 height 31
click at [456, 298] on button "Create poll" at bounding box center [737, 563] width 209 height 25
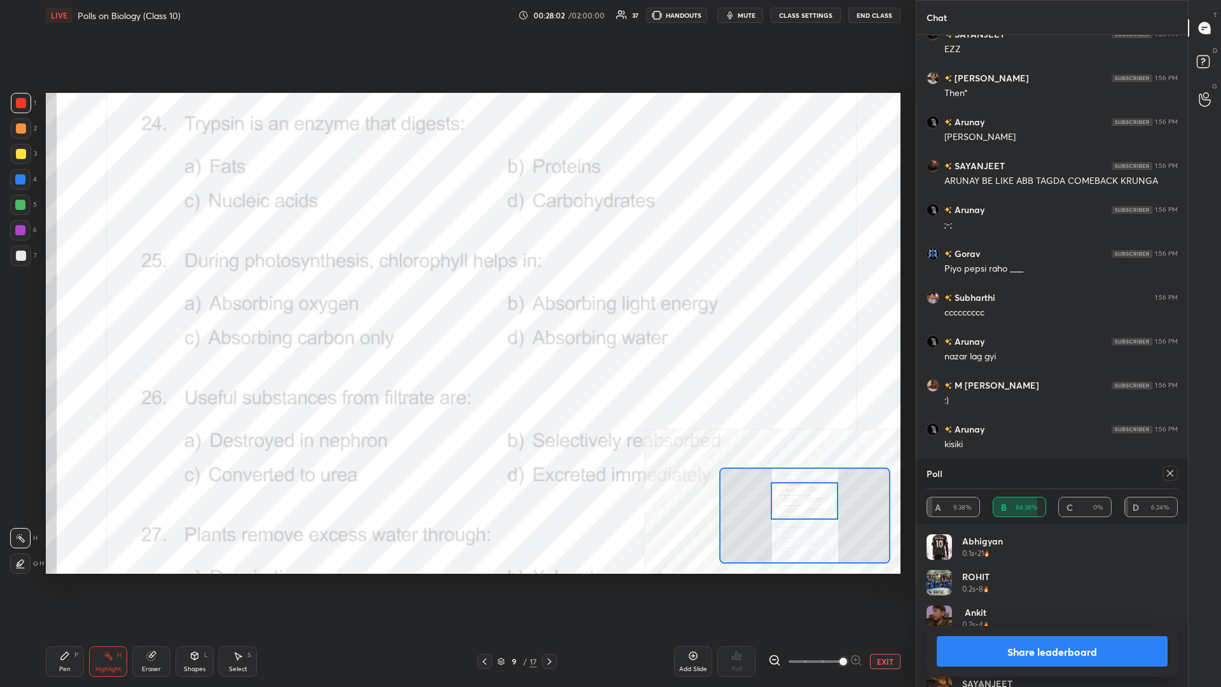
click at [456, 298] on button "Share leaderboard" at bounding box center [1051, 651] width 231 height 31
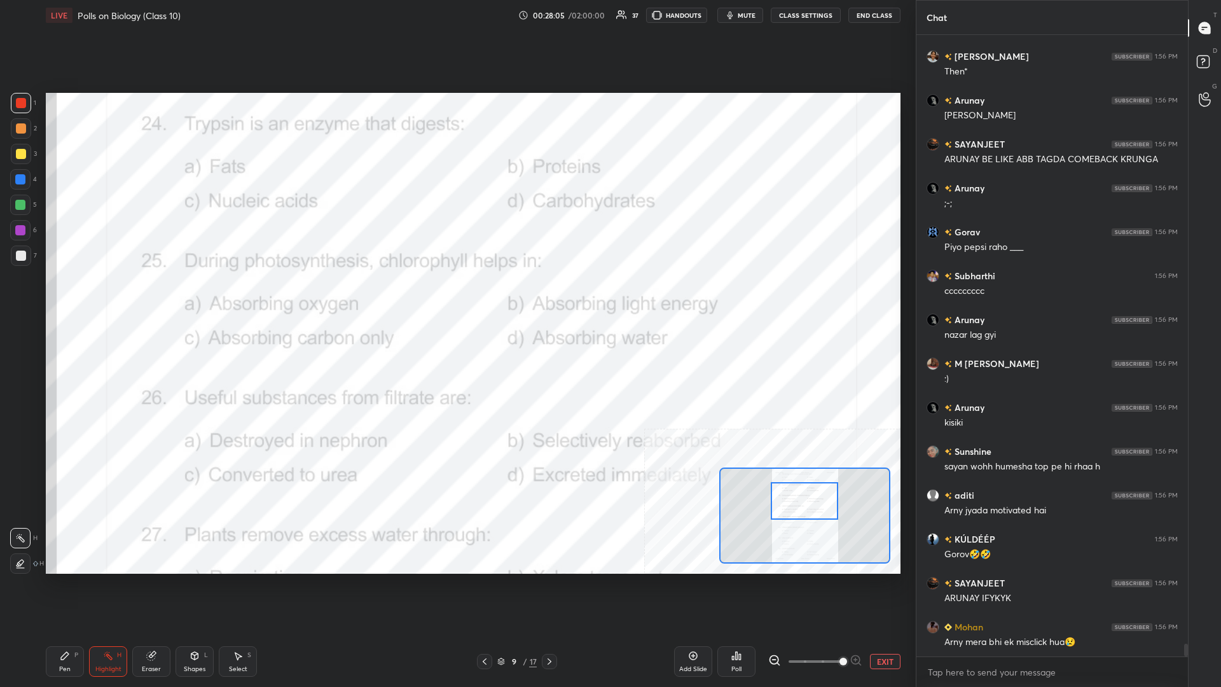
click at [59, 298] on div "Pen P" at bounding box center [65, 661] width 38 height 31
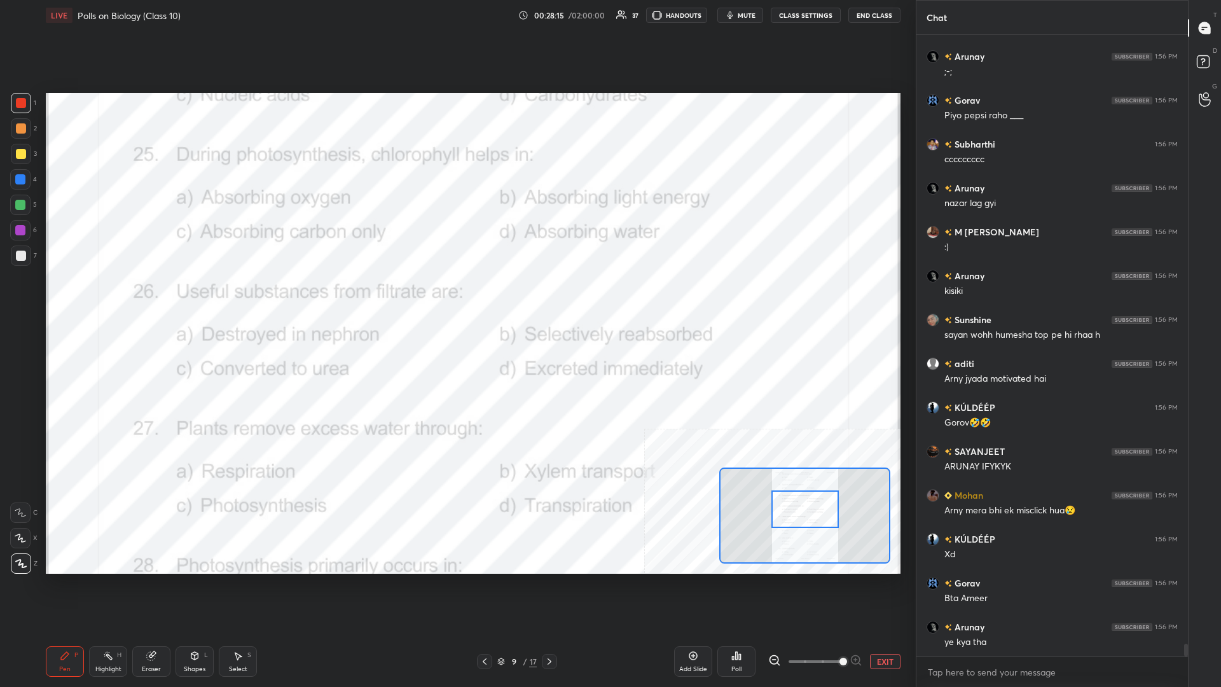
click at [101, 298] on div "Highlight" at bounding box center [108, 669] width 26 height 6
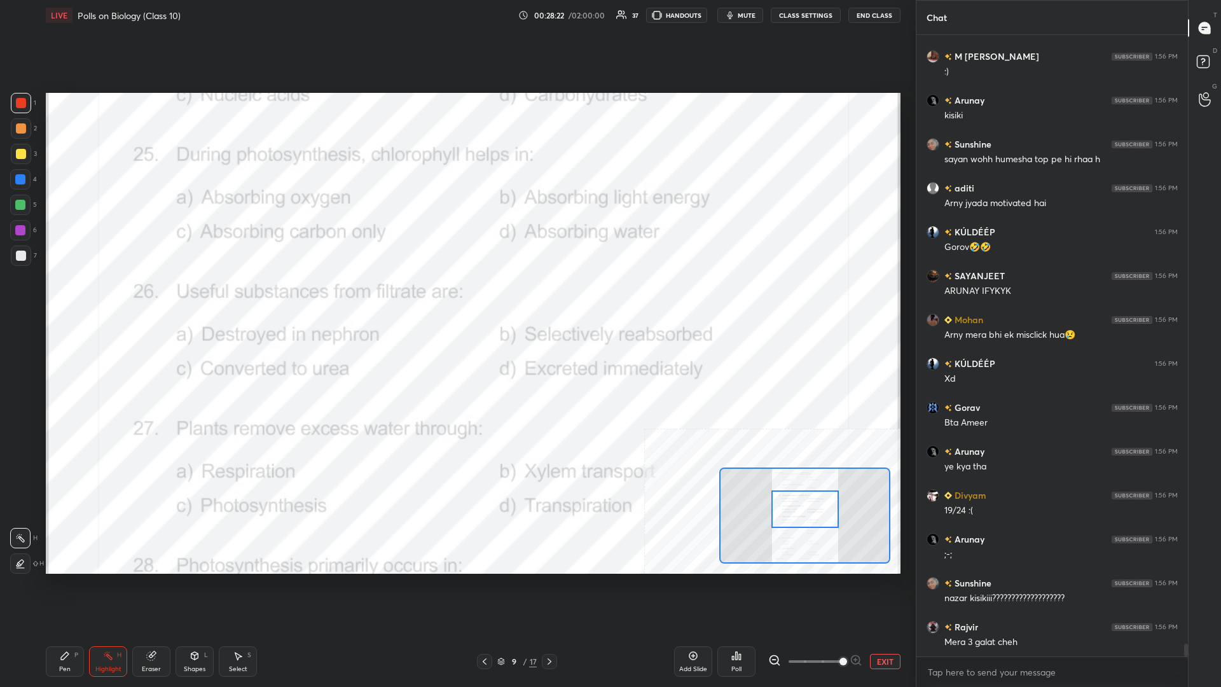
click at [456, 298] on div "Poll" at bounding box center [736, 661] width 38 height 31
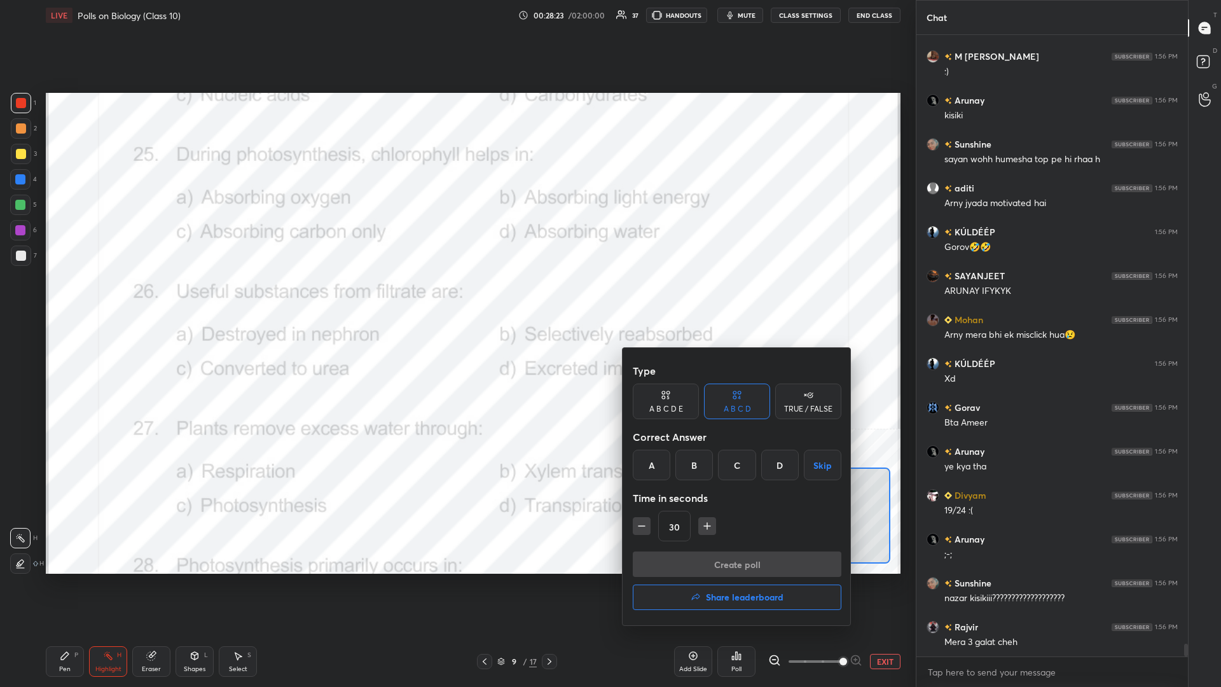
click at [456, 298] on div "B" at bounding box center [694, 464] width 38 height 31
click at [456, 298] on button "Create poll" at bounding box center [737, 563] width 209 height 25
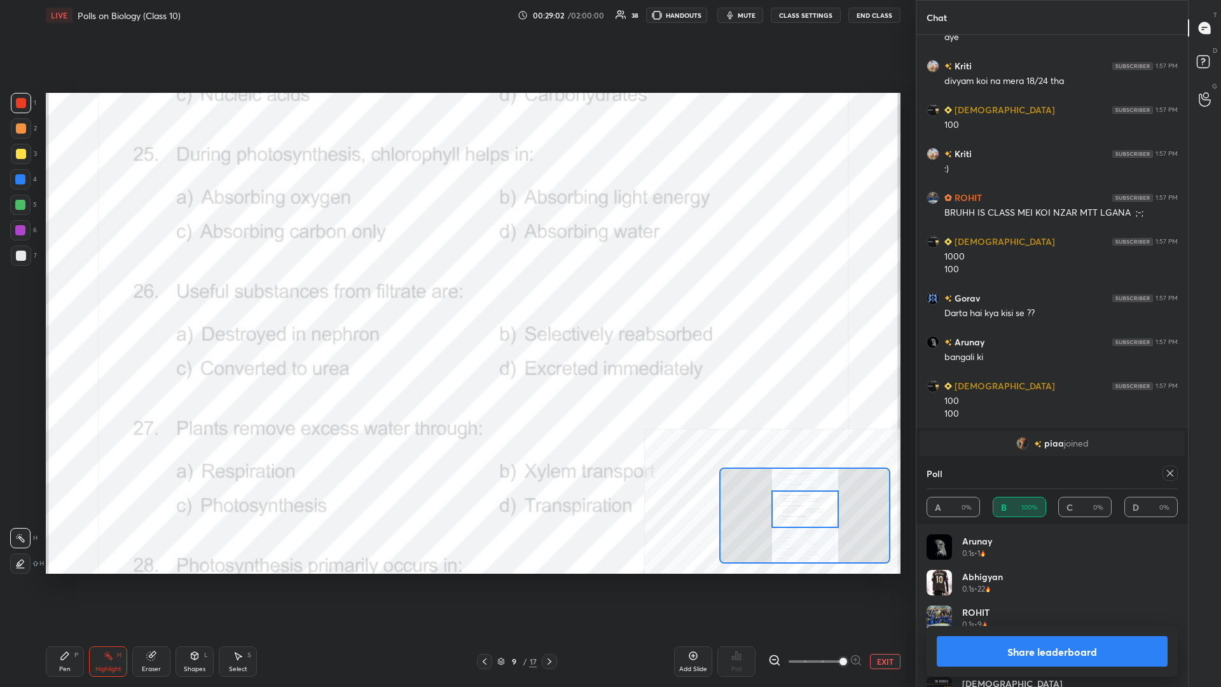
click at [456, 298] on button "Share leaderboard" at bounding box center [1051, 651] width 231 height 31
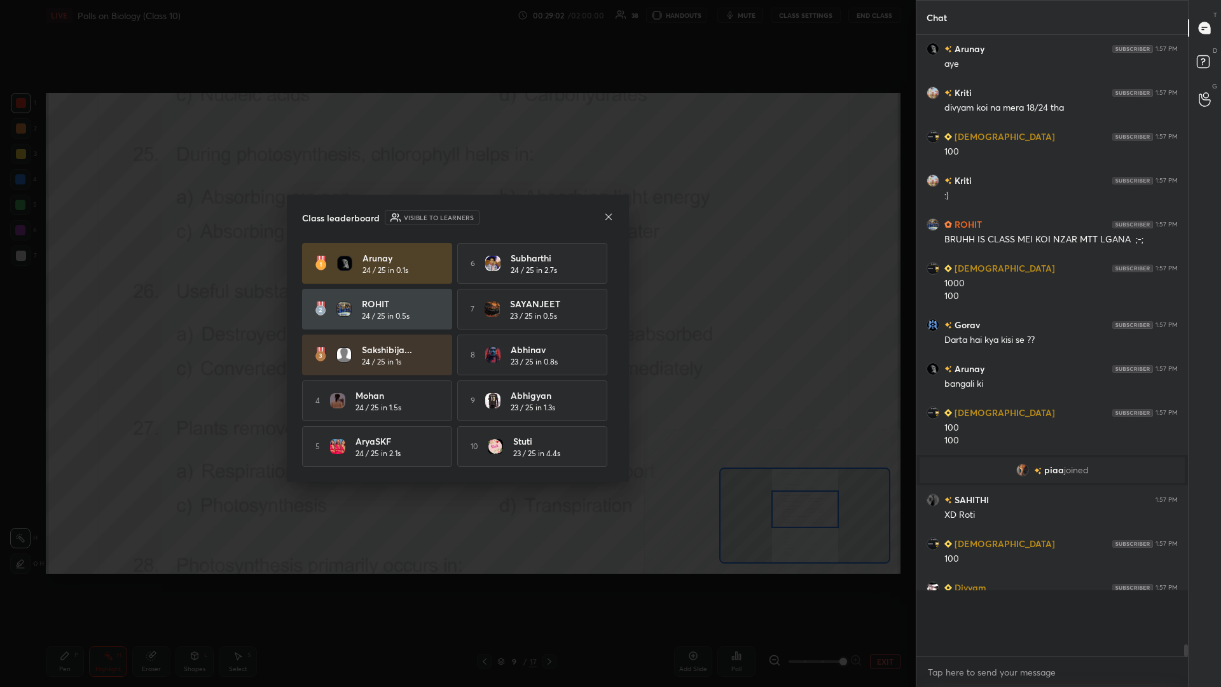
click at [456, 298] on div "8 Abhinav 23 / 25 in 0.8s" at bounding box center [532, 354] width 150 height 41
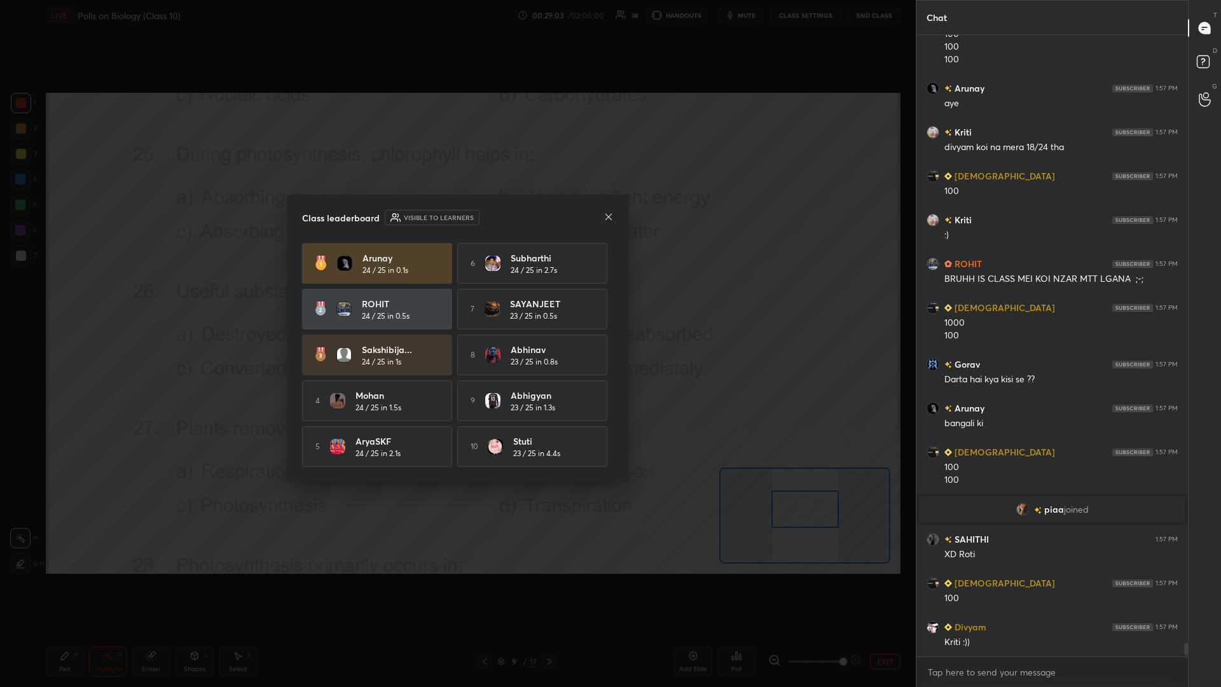
drag, startPoint x: 87, startPoint y: 549, endPoint x: 88, endPoint y: 579, distance: 30.5
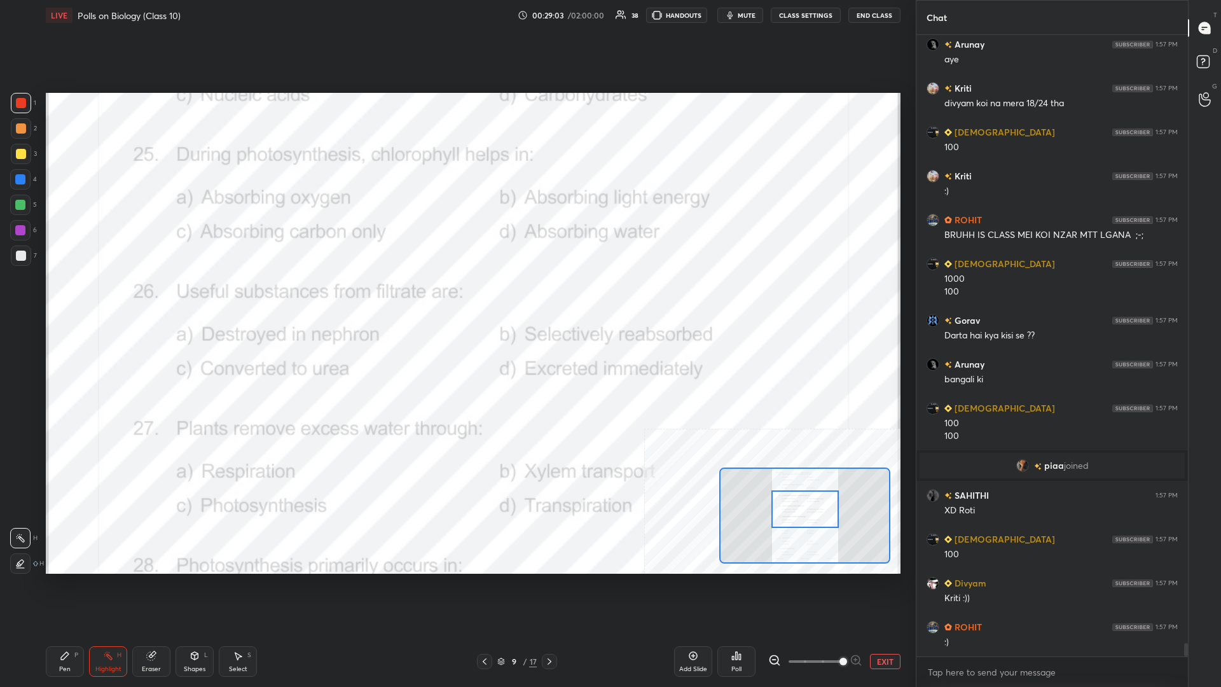
click at [59, 298] on div "Pen P" at bounding box center [65, 661] width 38 height 31
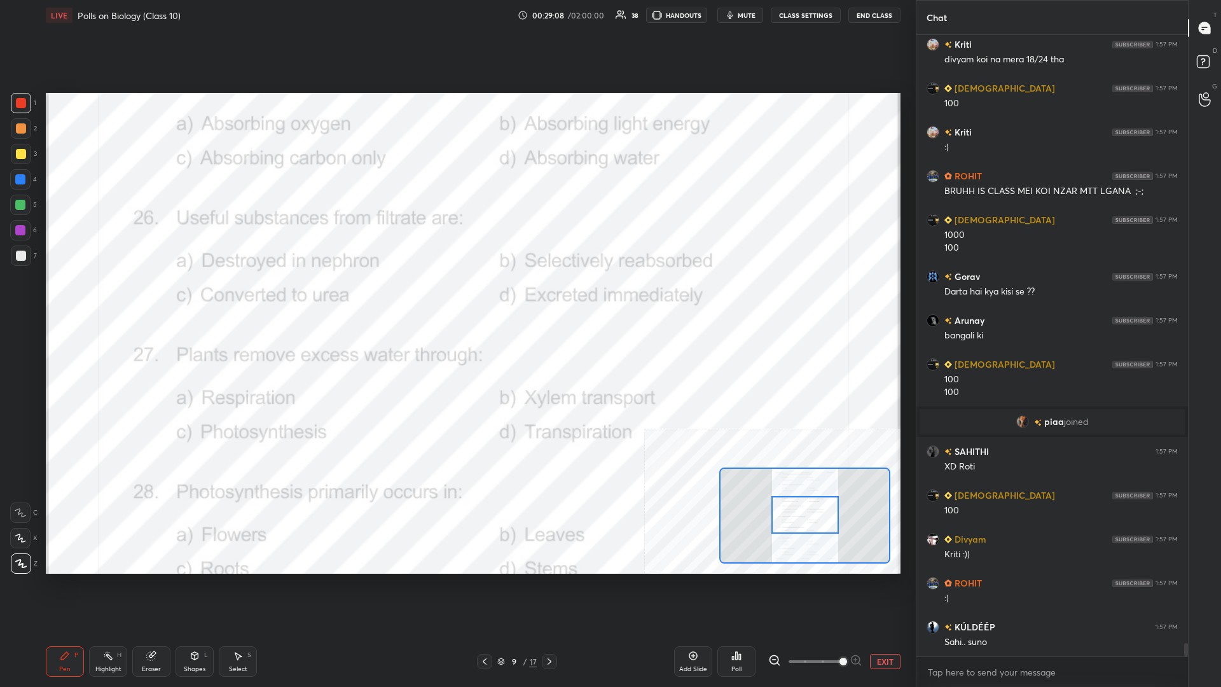
click at [456, 298] on div at bounding box center [804, 515] width 67 height 38
click at [123, 298] on div "Highlight H" at bounding box center [108, 661] width 38 height 31
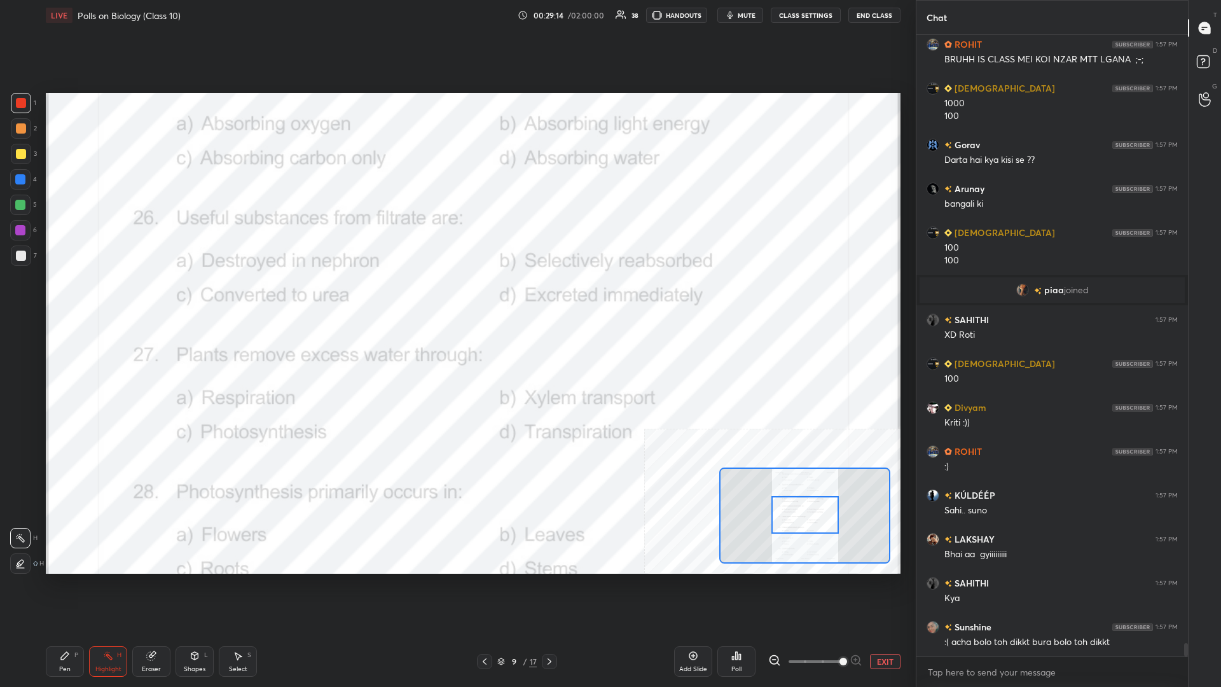
click at [456, 298] on div "Poll" at bounding box center [736, 669] width 10 height 6
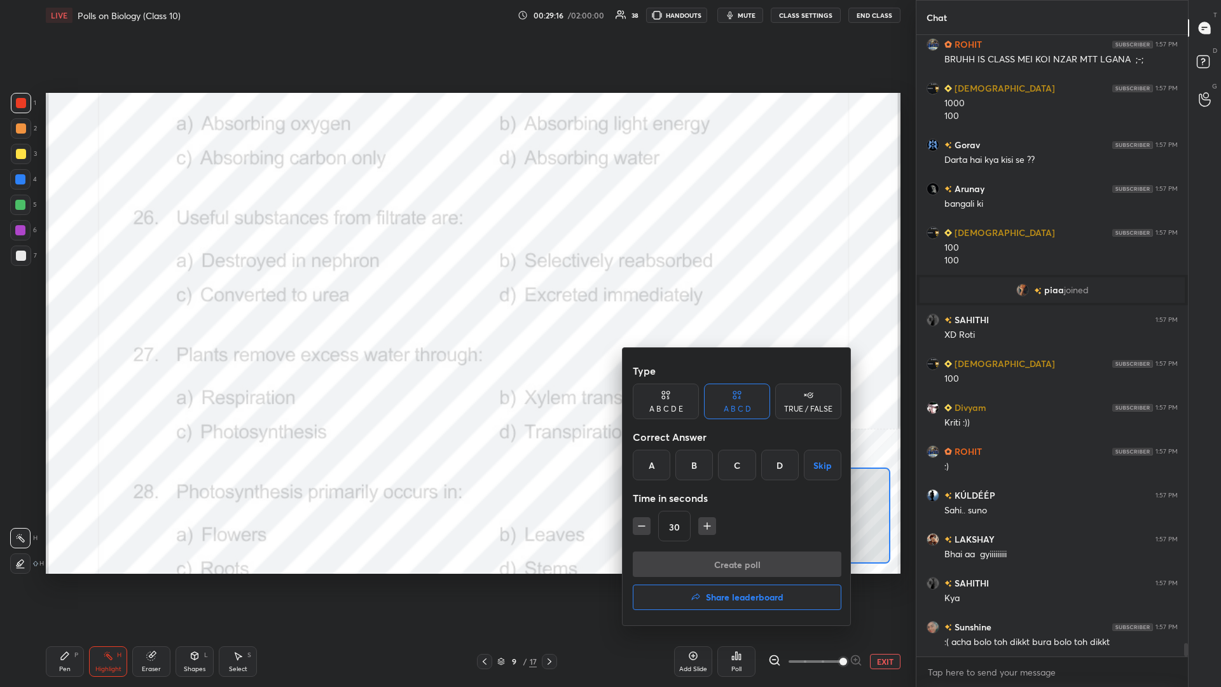
click at [456, 298] on div "B" at bounding box center [694, 464] width 38 height 31
click at [456, 298] on button "Create poll" at bounding box center [737, 563] width 209 height 25
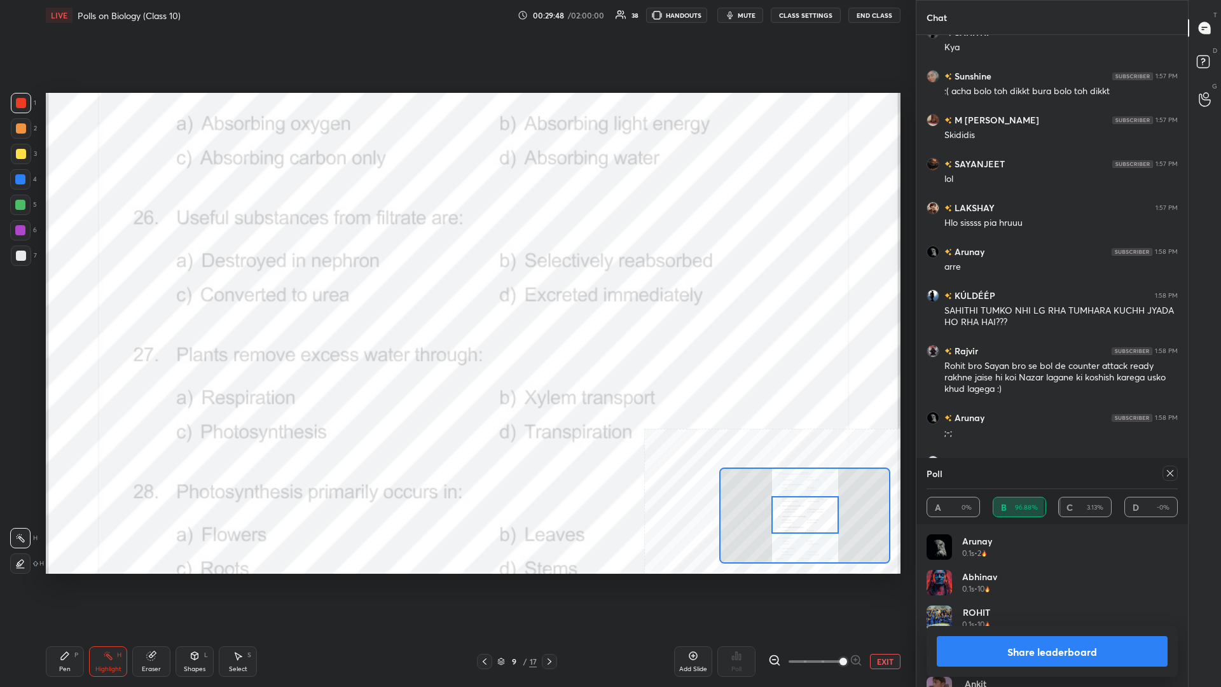
click at [456, 298] on button "Share leaderboard" at bounding box center [1051, 651] width 231 height 31
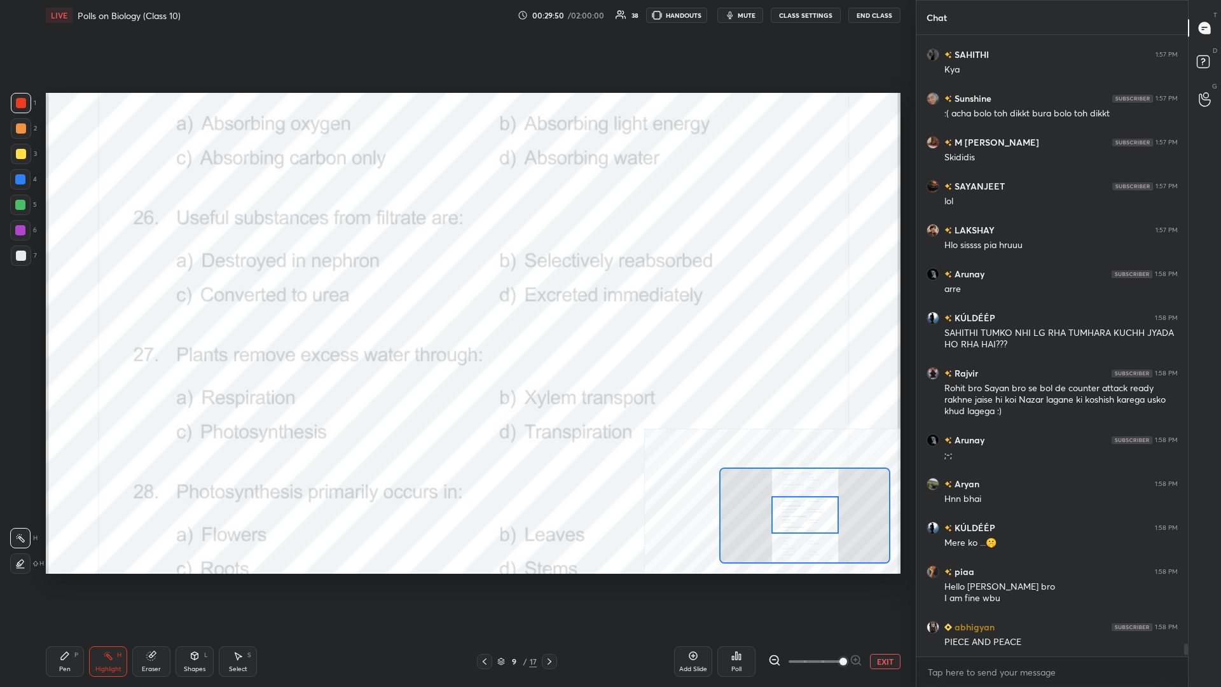
click at [41, 298] on div "LIVE Polls on Biology (Class 10) 00:29:50 / 02:00:00 38 HANDOUTS mute CLASS SET…" at bounding box center [473, 343] width 865 height 687
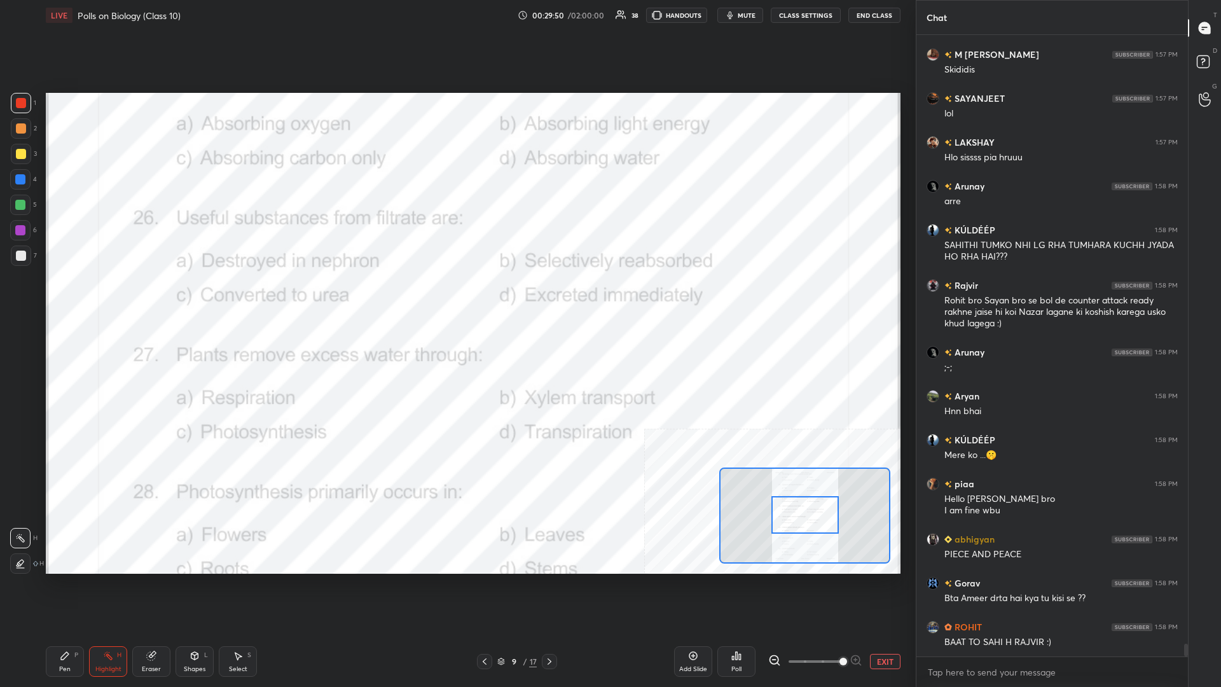
click at [58, 298] on div "Pen P" at bounding box center [65, 661] width 38 height 31
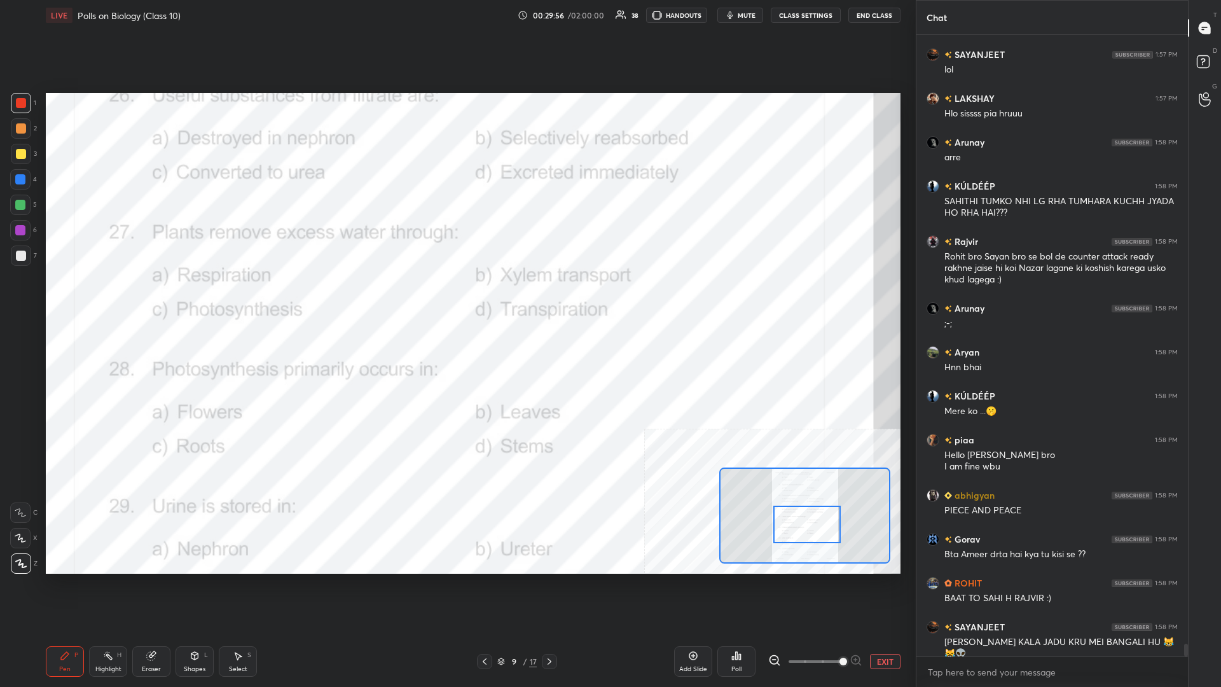
drag, startPoint x: 814, startPoint y: 516, endPoint x: 816, endPoint y: 525, distance: 9.7
click at [456, 298] on div at bounding box center [806, 524] width 67 height 38
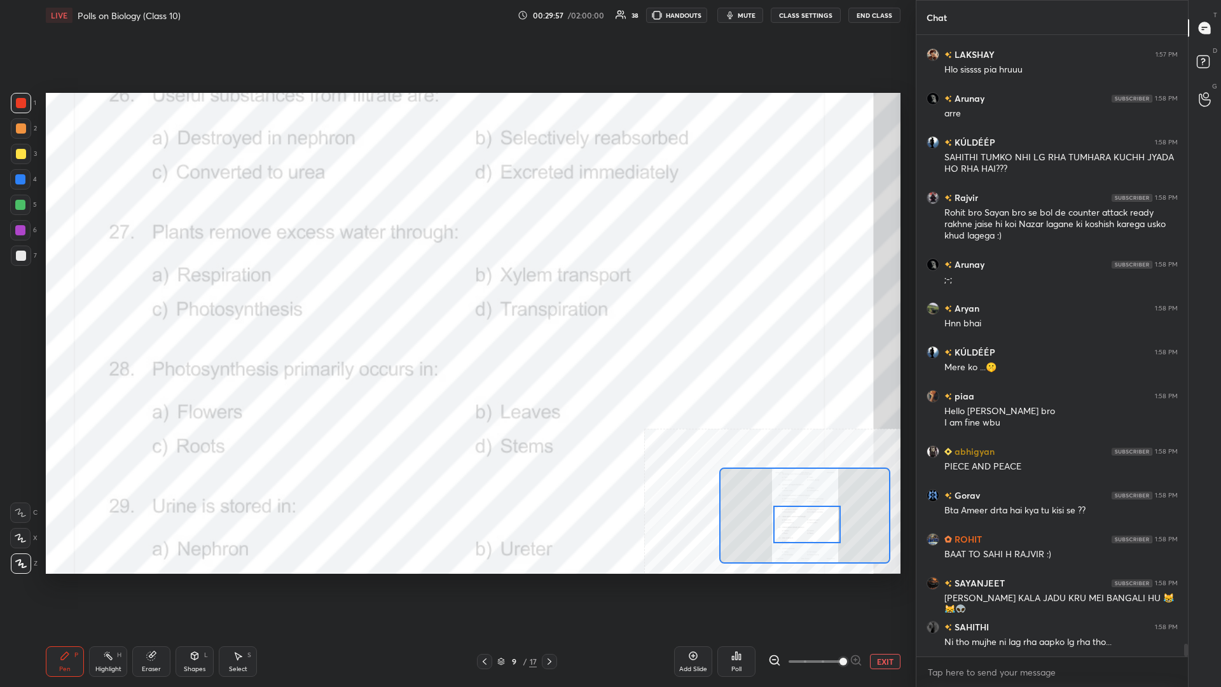
click at [118, 298] on div "H" at bounding box center [119, 655] width 4 height 6
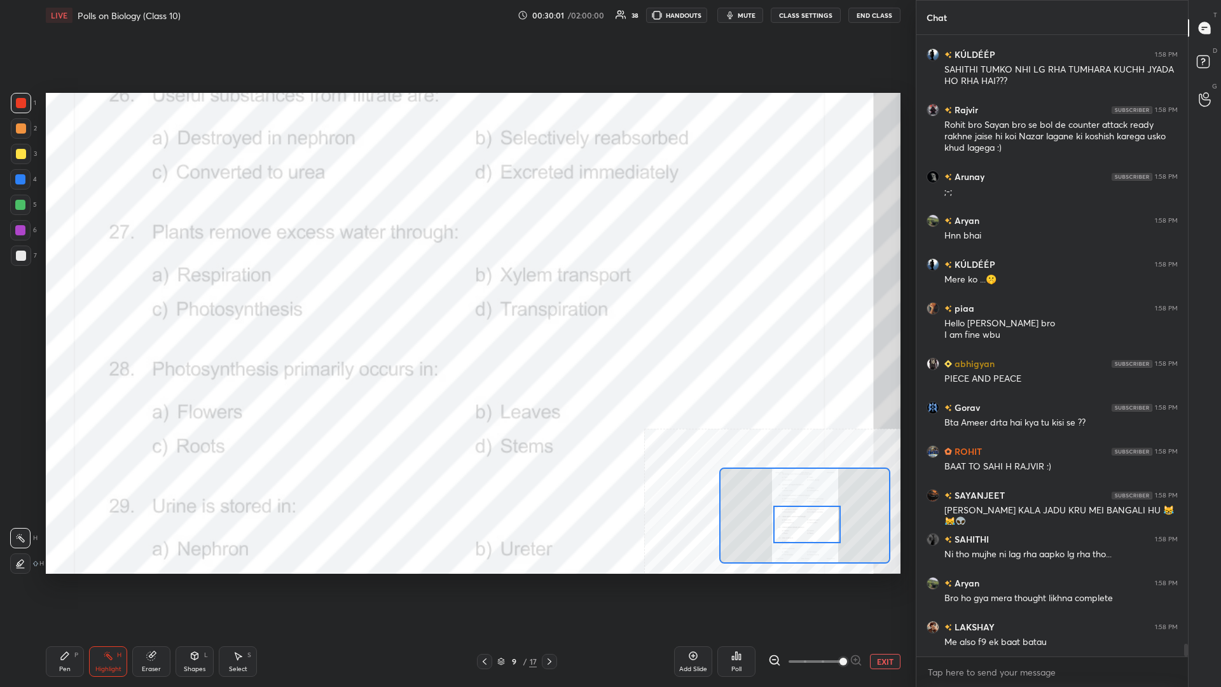
click at [456, 298] on icon at bounding box center [740, 657] width 2 height 6
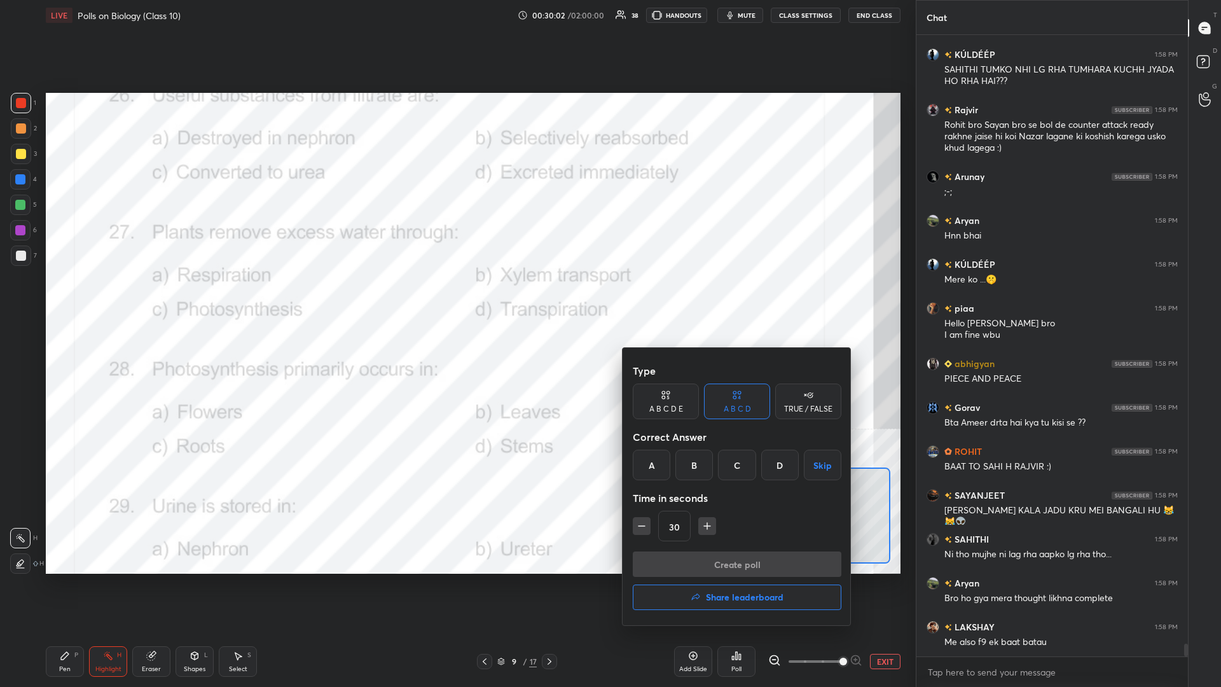
click at [456, 298] on div "D" at bounding box center [780, 464] width 38 height 31
click at [456, 298] on button "Create poll" at bounding box center [737, 563] width 209 height 25
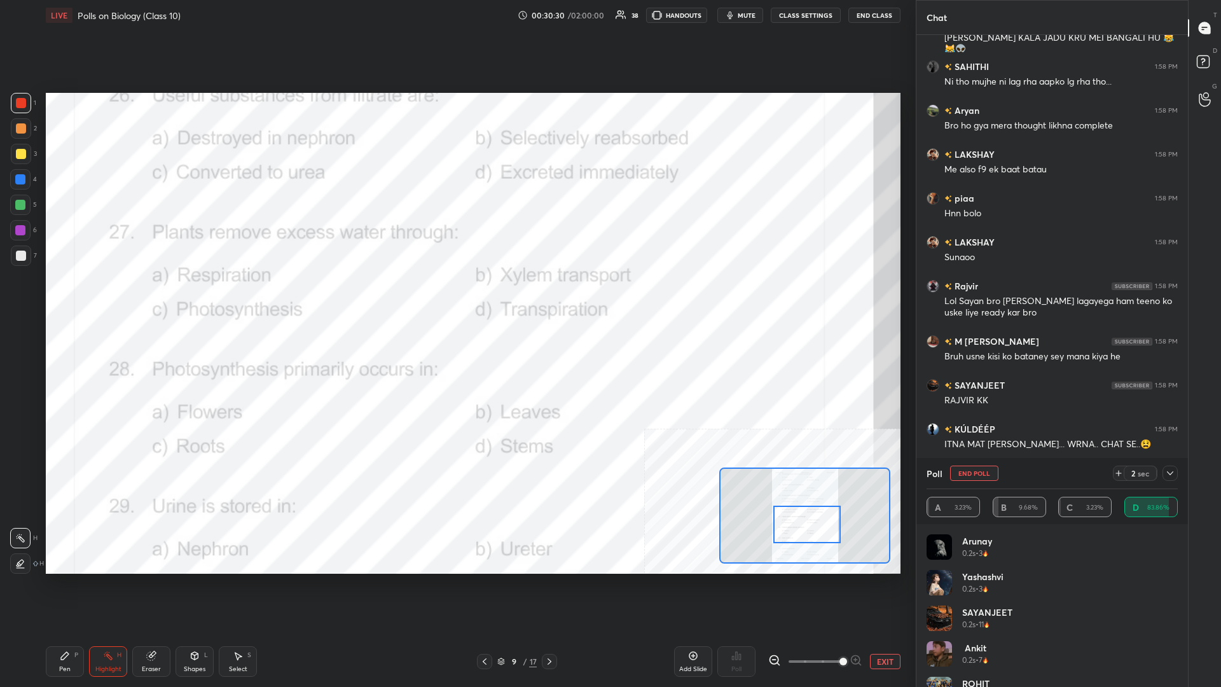
click at [71, 298] on div "Pen P" at bounding box center [65, 661] width 38 height 31
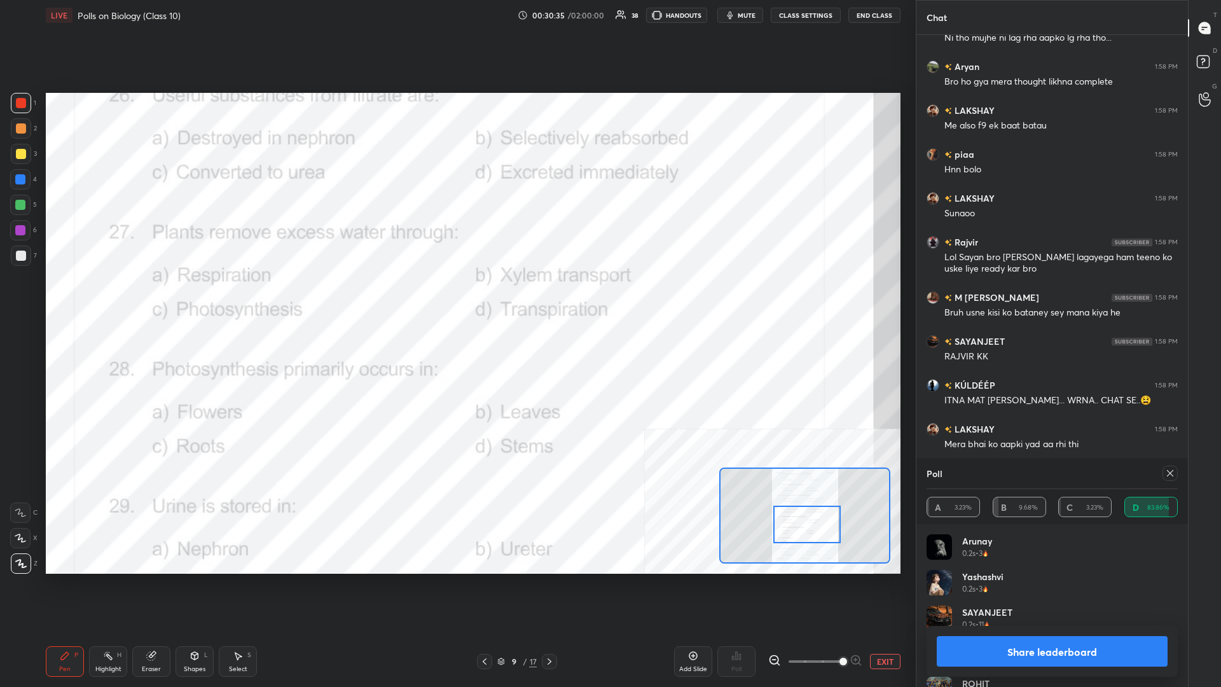
click at [456, 298] on button "Share leaderboard" at bounding box center [1051, 651] width 231 height 31
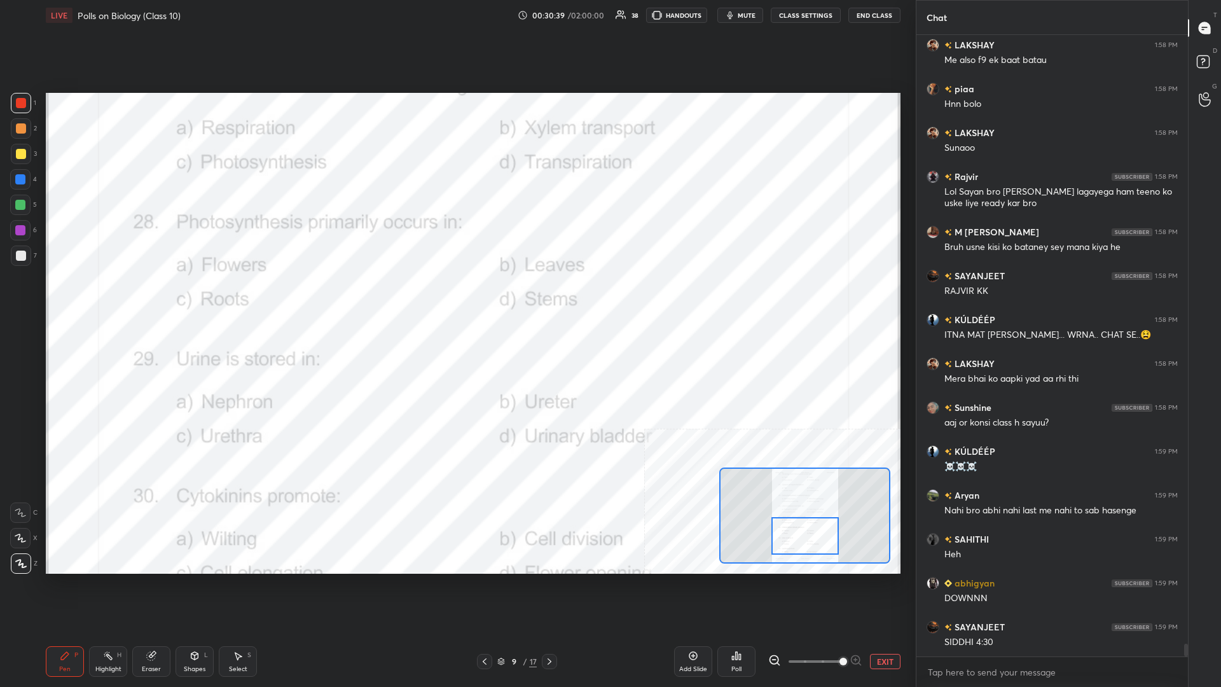
click at [92, 298] on div "Highlight H" at bounding box center [108, 661] width 38 height 31
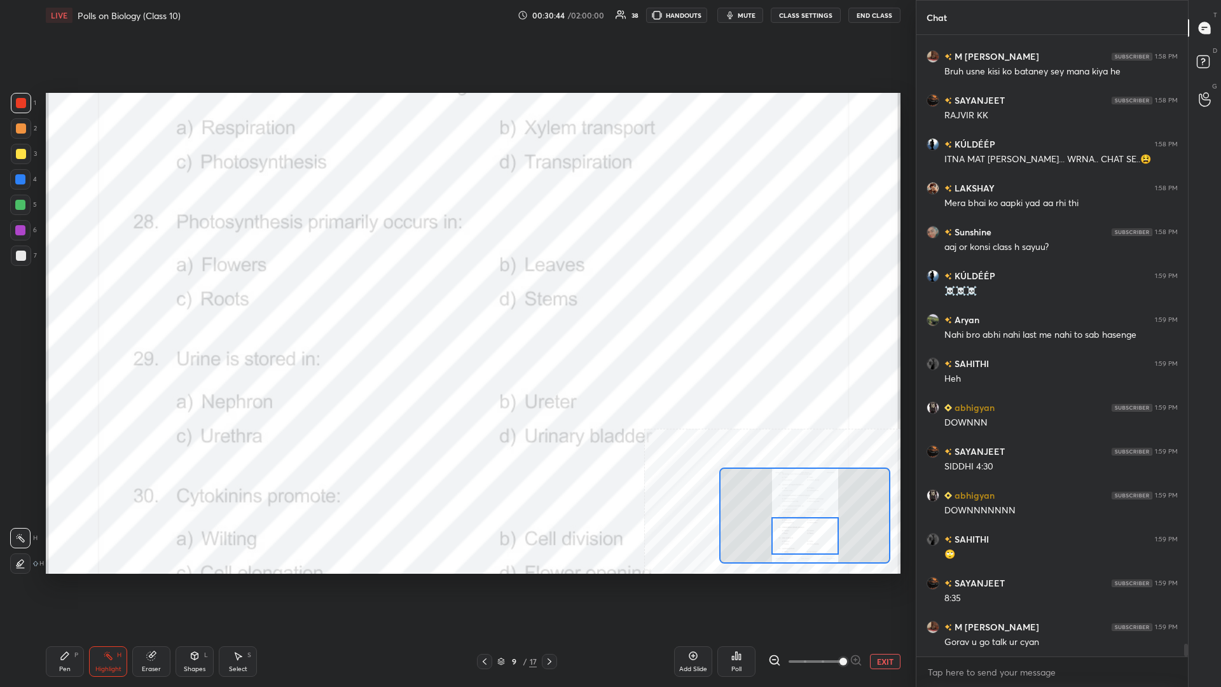
click at [456, 298] on icon at bounding box center [733, 657] width 2 height 3
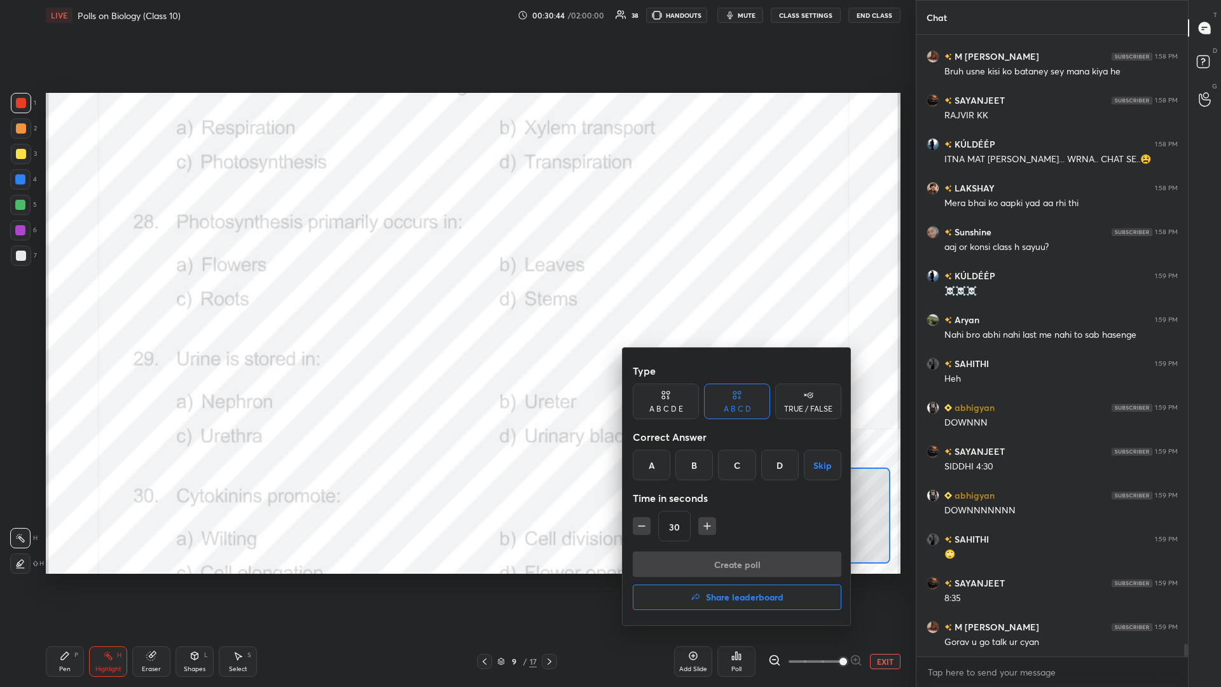
click at [456, 298] on div "B" at bounding box center [694, 464] width 38 height 31
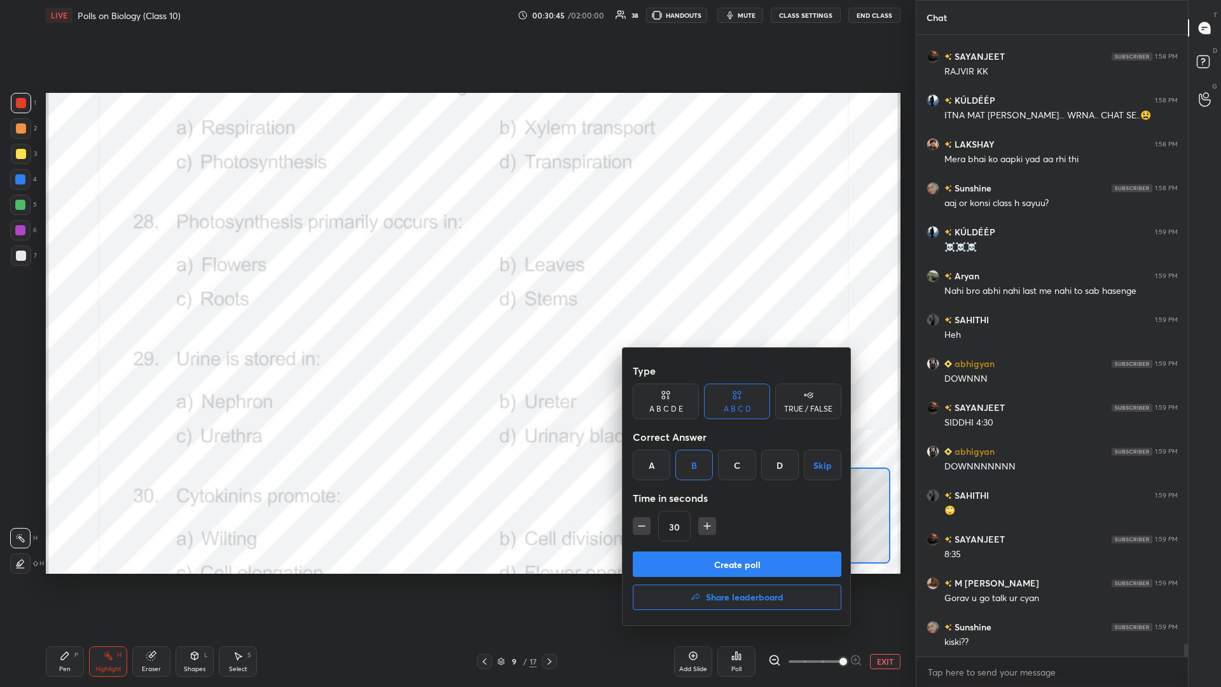
click at [456, 298] on button "Create poll" at bounding box center [737, 563] width 209 height 25
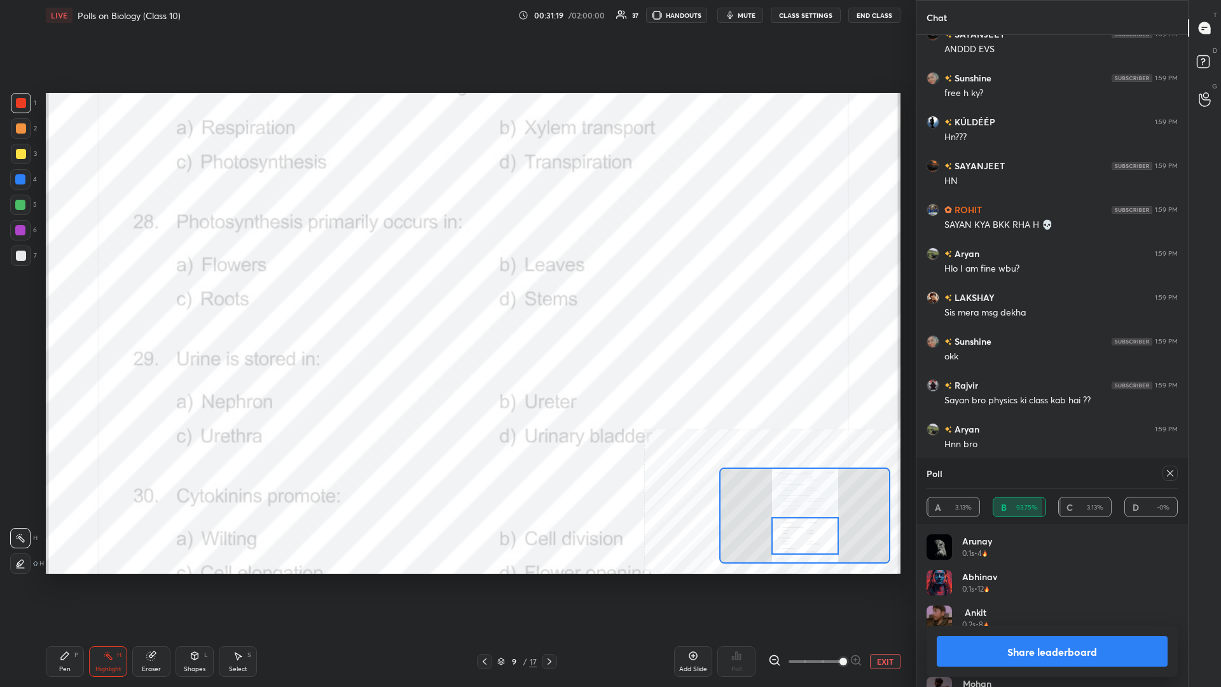
click at [456, 298] on button "Share leaderboard" at bounding box center [1051, 651] width 231 height 31
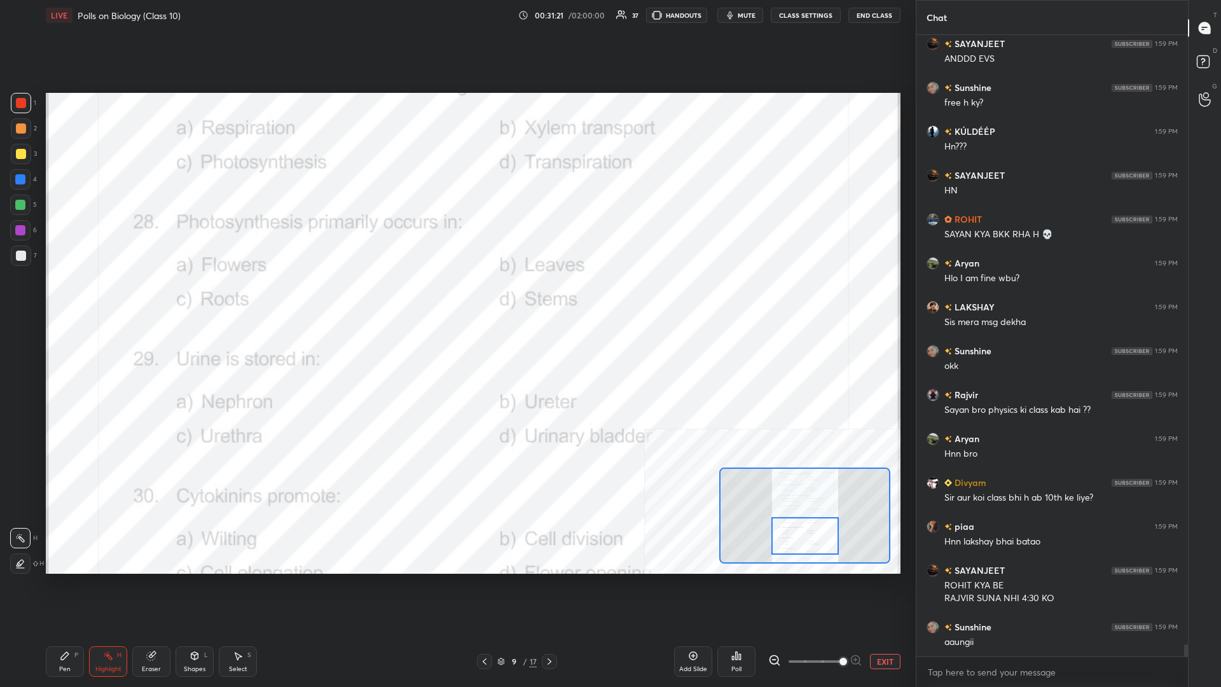
click at [70, 298] on div "Pen P" at bounding box center [65, 661] width 38 height 31
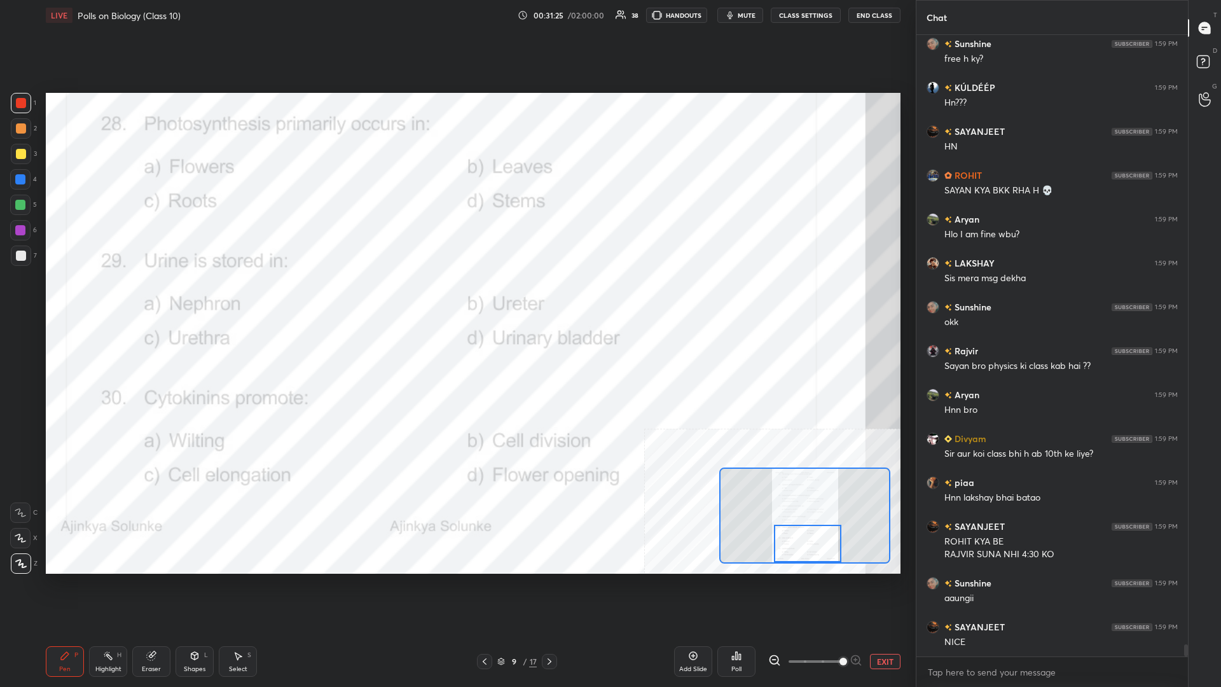
click at [98, 298] on div "Highlight H" at bounding box center [108, 661] width 38 height 31
click at [456, 298] on div "Poll" at bounding box center [736, 661] width 38 height 31
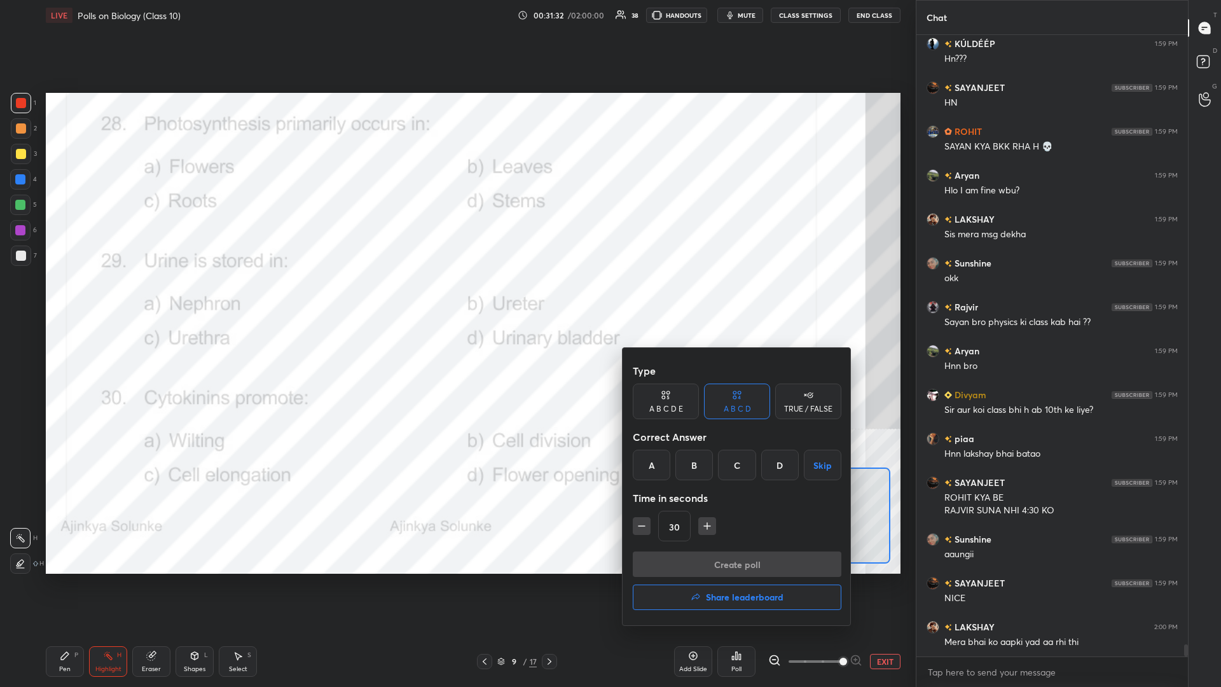
click at [456, 298] on div "D" at bounding box center [780, 464] width 38 height 31
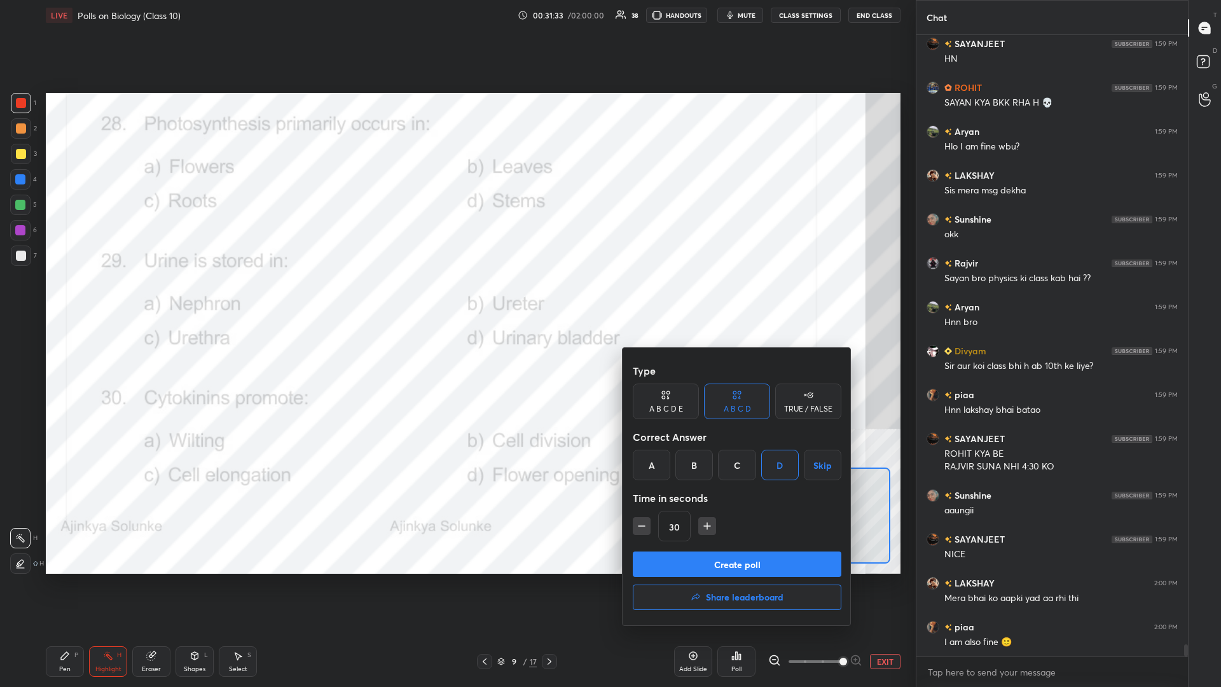
click at [456, 298] on button "Create poll" at bounding box center [737, 563] width 209 height 25
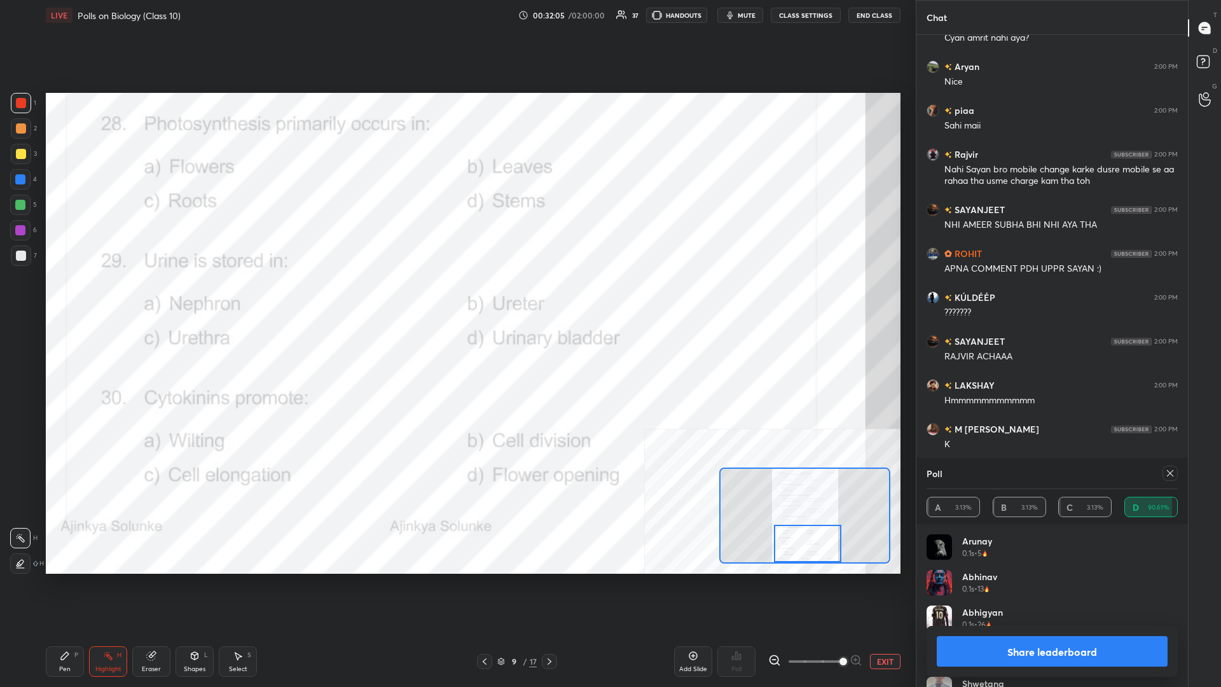
click at [456, 298] on button "Share leaderboard" at bounding box center [1051, 651] width 231 height 31
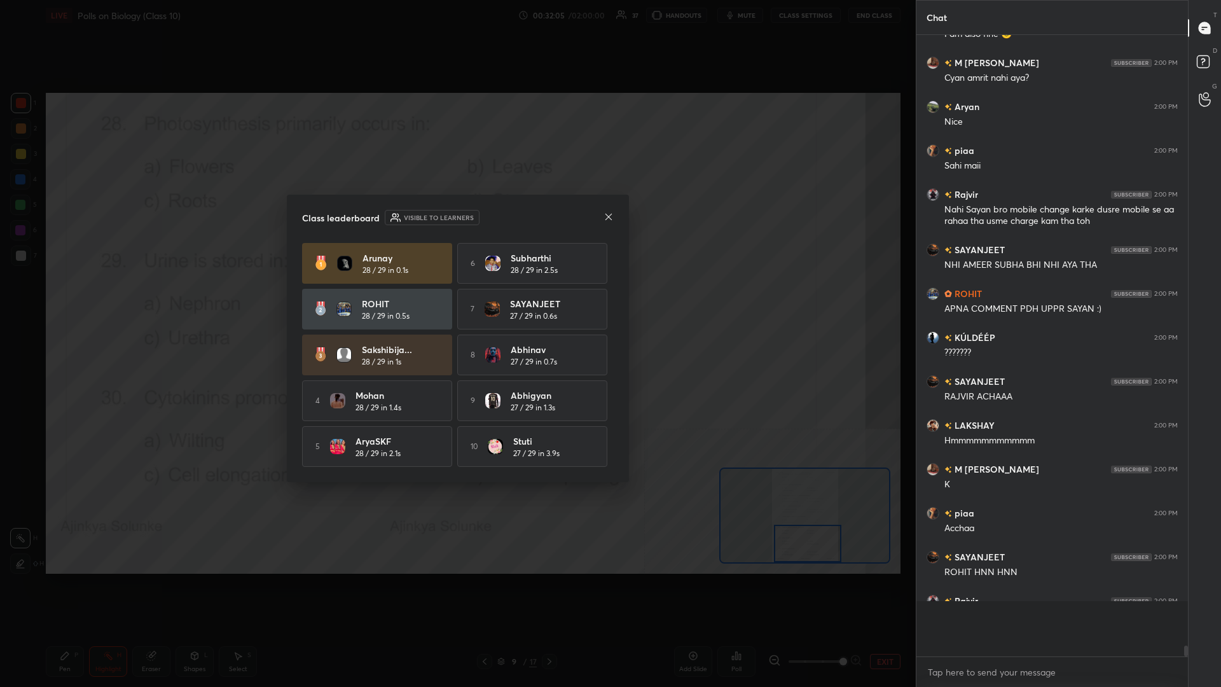
click at [456, 298] on div "Class leaderboard Visible to learners Arunay 28 / 29 in 0.1s 6 Subharthi 28 / 2…" at bounding box center [458, 338] width 342 height 287
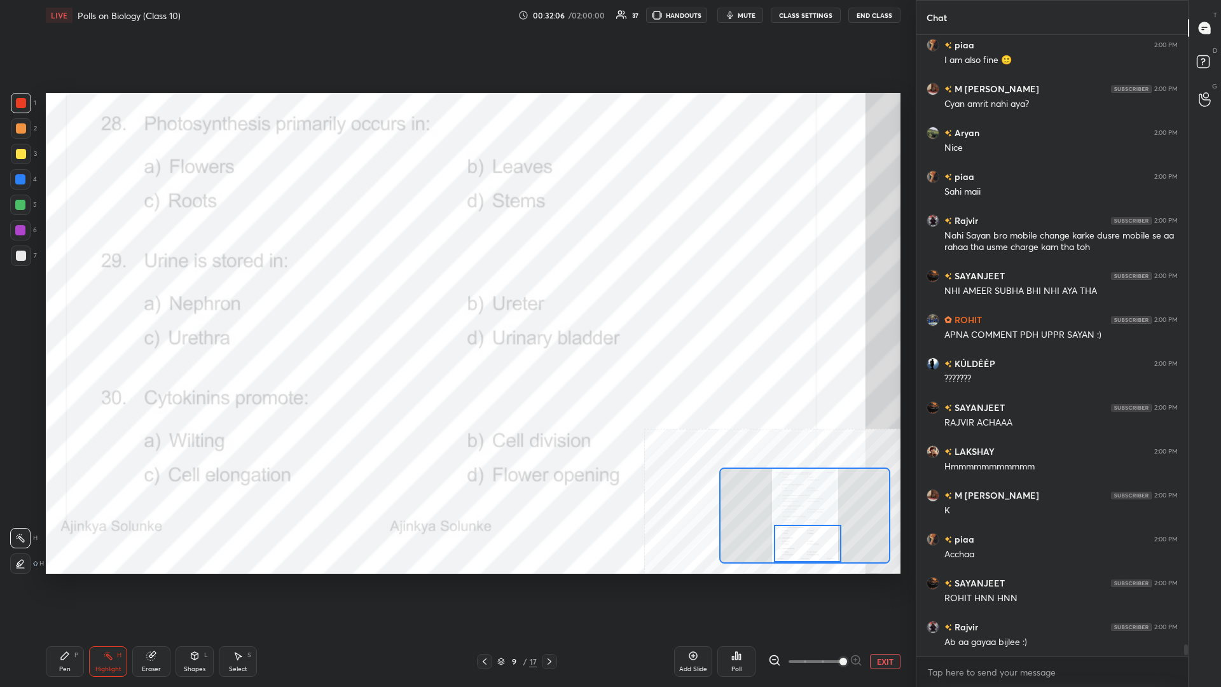
click at [72, 298] on div "Pen P" at bounding box center [65, 661] width 38 height 31
click at [71, 298] on div "Pen P" at bounding box center [65, 661] width 38 height 31
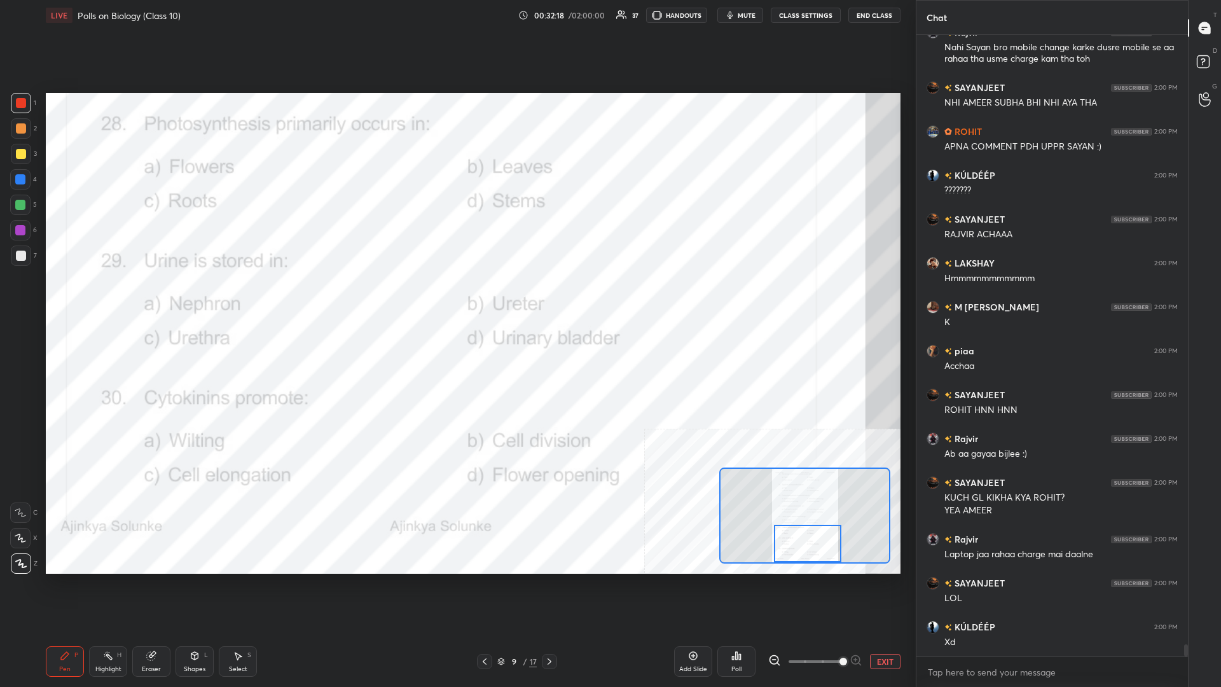
click at [109, 298] on div "Highlight" at bounding box center [108, 669] width 26 height 6
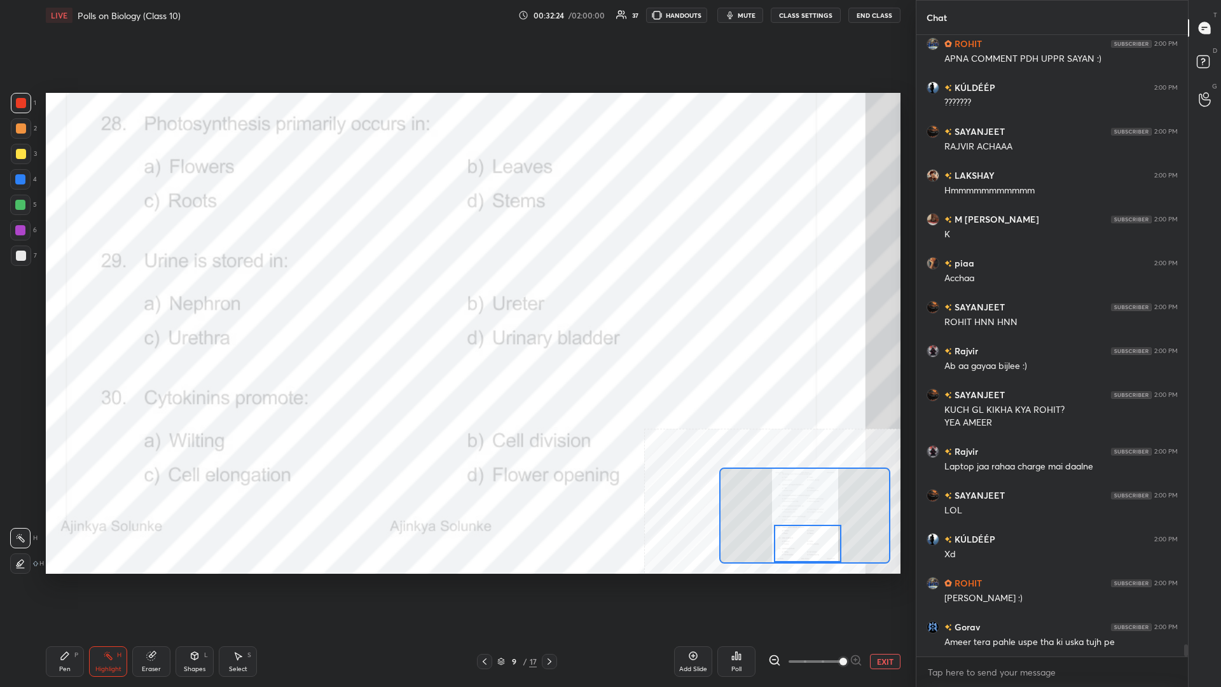
click at [456, 298] on div "Poll" at bounding box center [736, 669] width 10 height 6
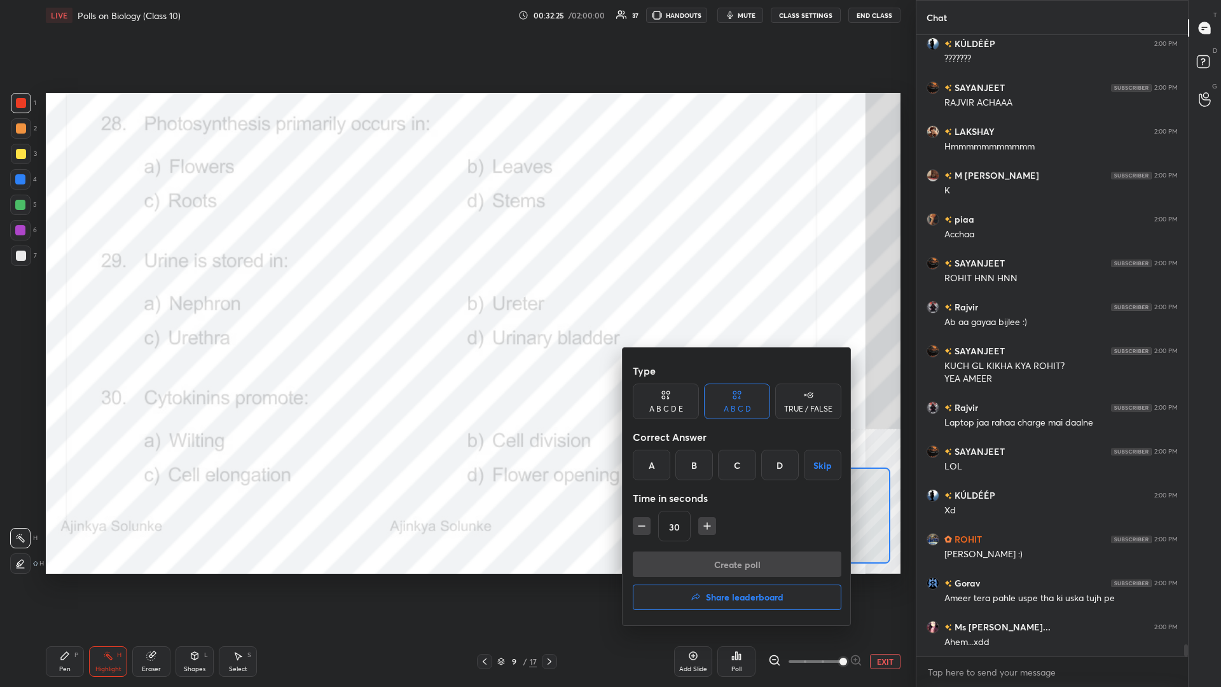
click at [456, 298] on div "B" at bounding box center [694, 464] width 38 height 31
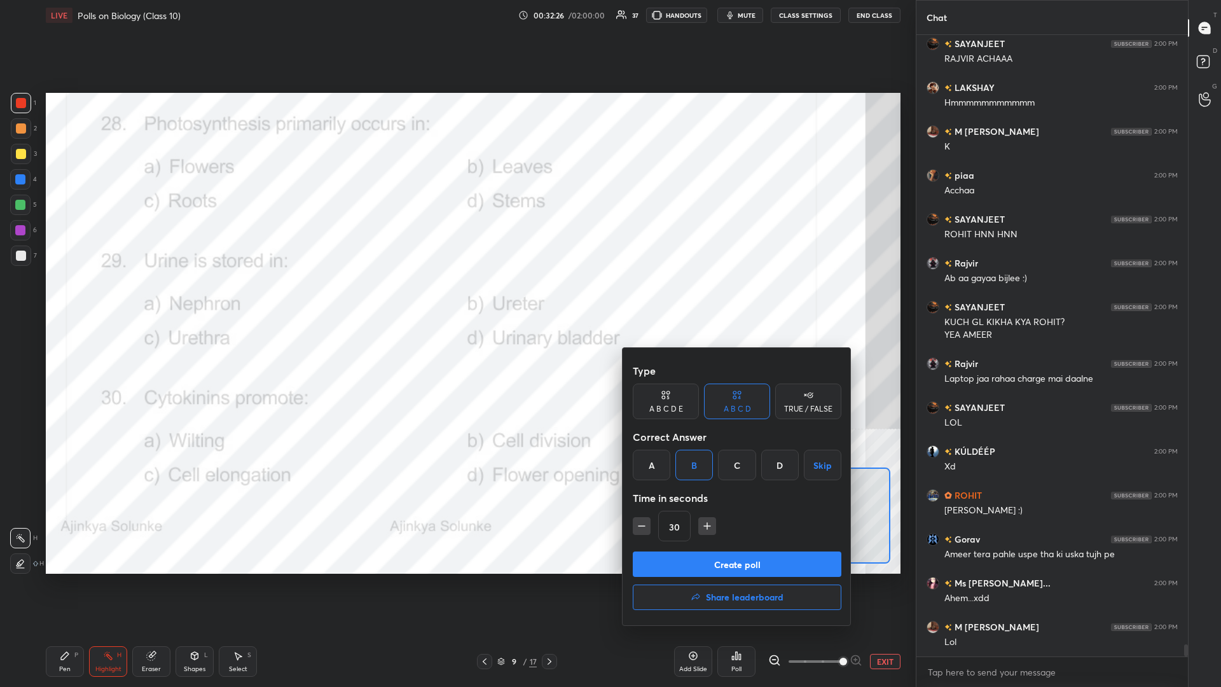
click at [456, 298] on button "Create poll" at bounding box center [737, 563] width 209 height 25
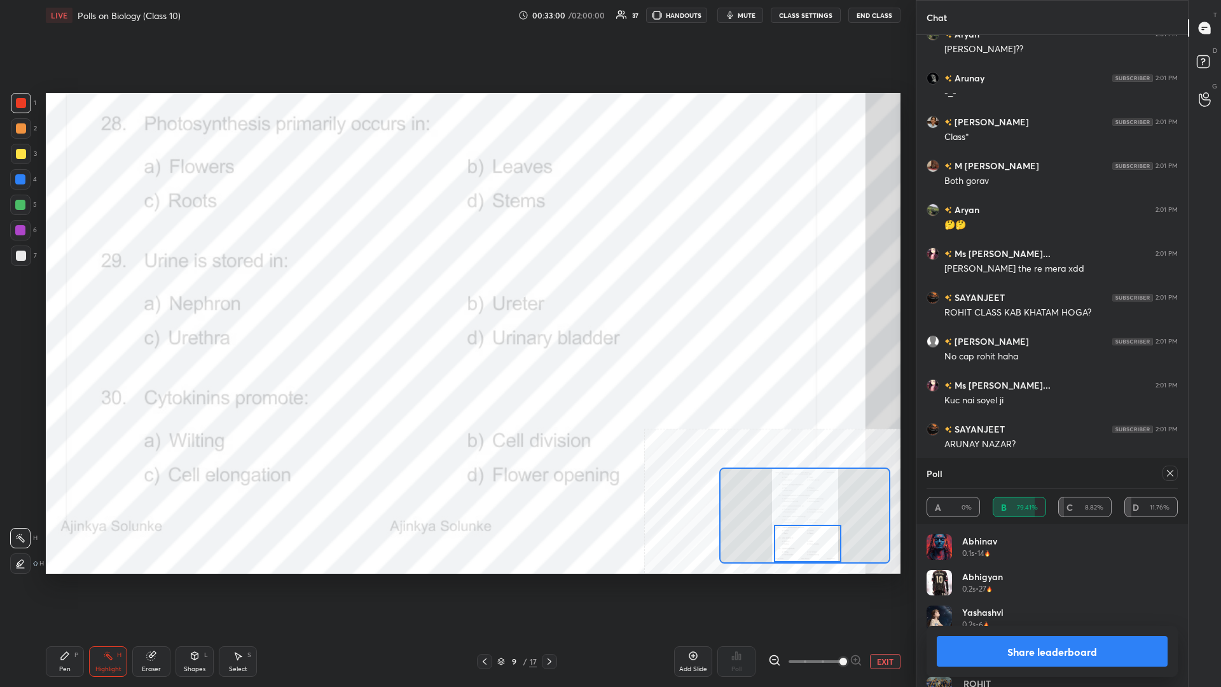
click at [456, 298] on button "Share leaderboard" at bounding box center [1051, 651] width 231 height 31
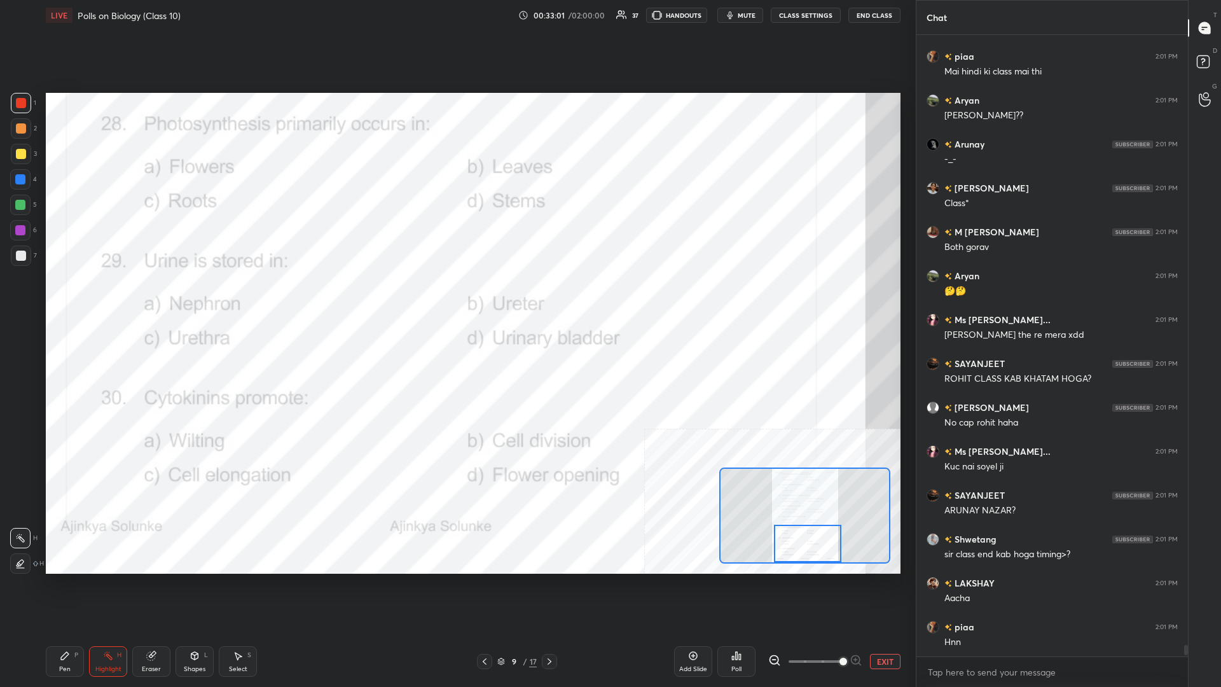
click at [65, 298] on icon at bounding box center [65, 655] width 10 height 10
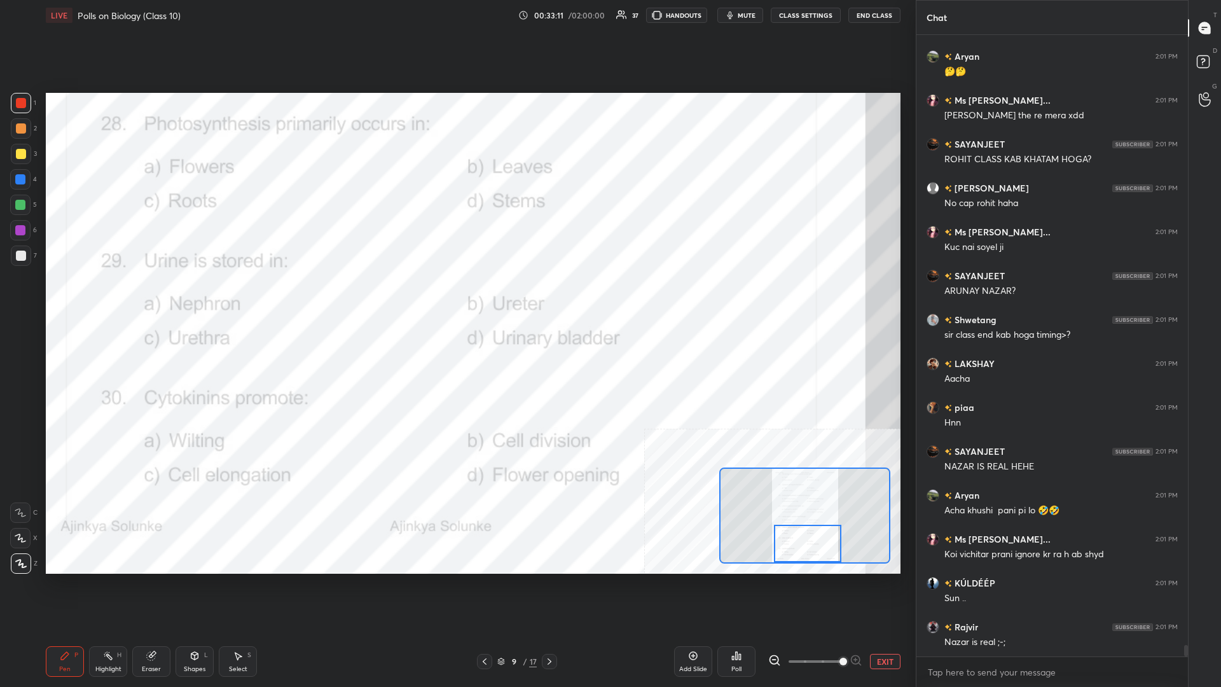
click at [456, 298] on button "EXIT" at bounding box center [885, 661] width 31 height 15
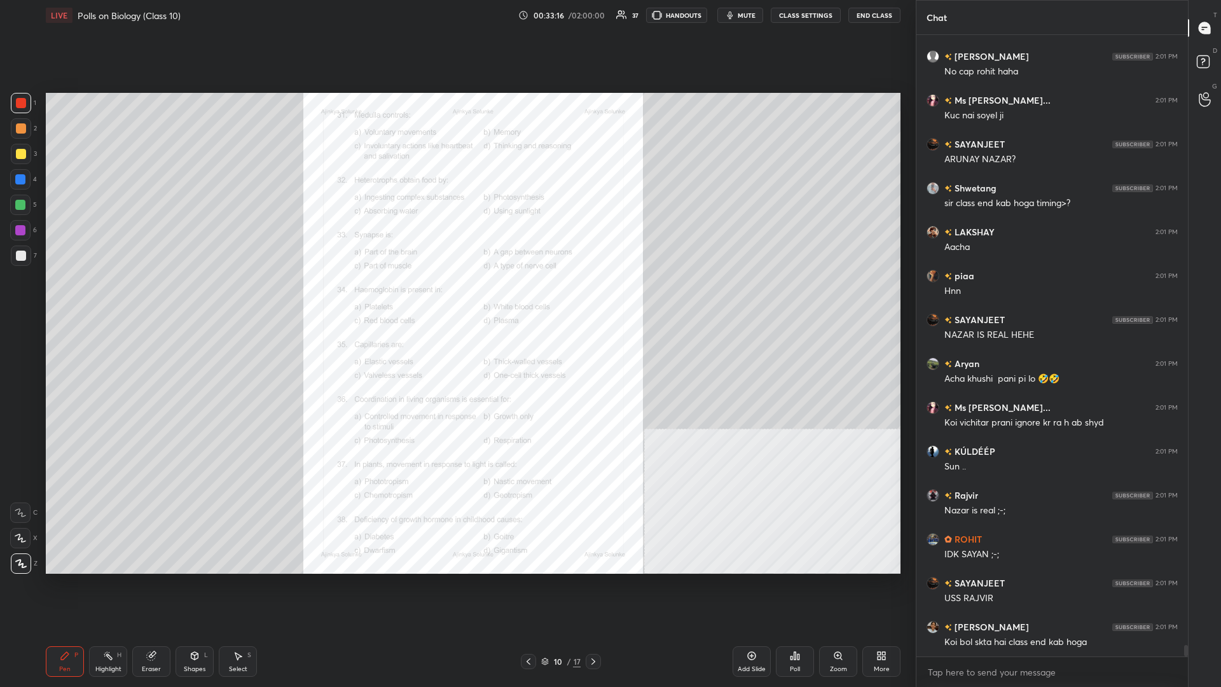
click at [456, 298] on div "Zoom" at bounding box center [838, 661] width 38 height 31
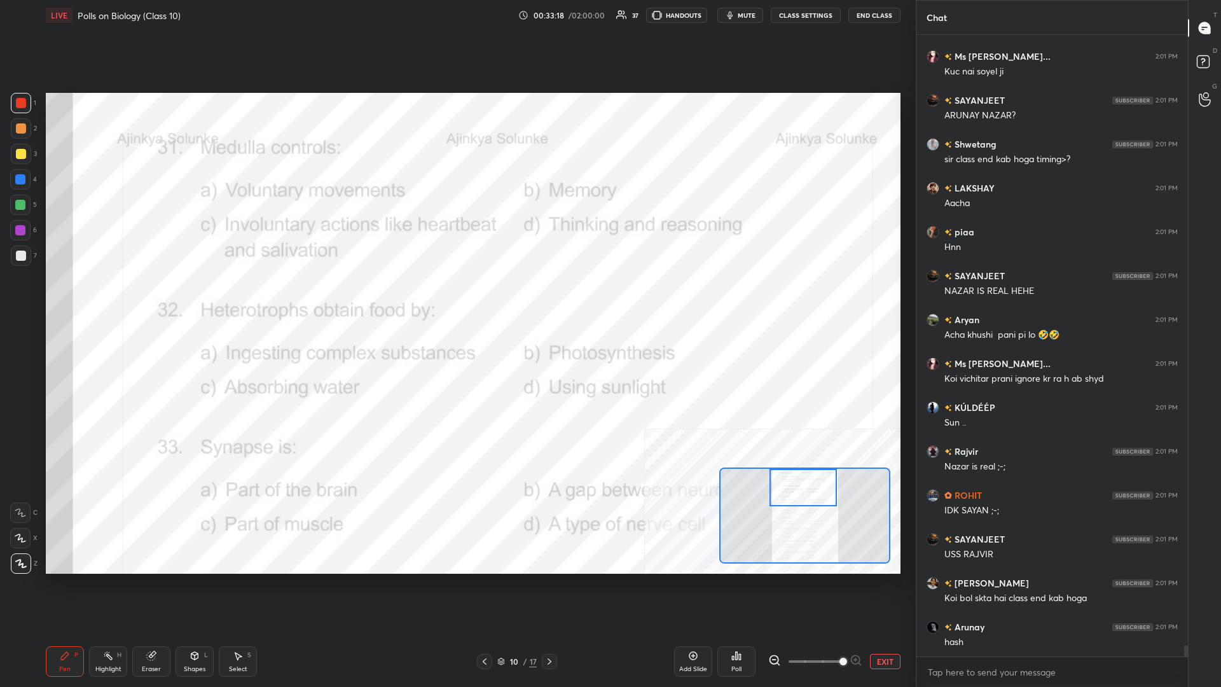
click at [101, 298] on div "Highlight H" at bounding box center [108, 661] width 38 height 31
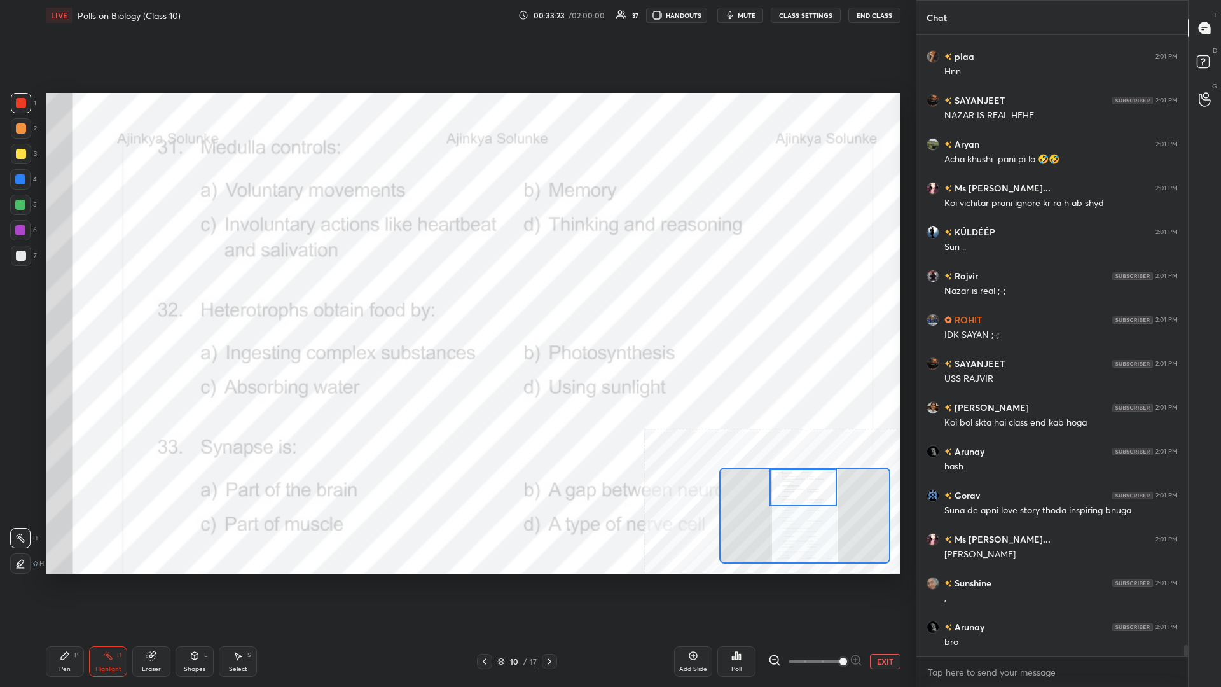
click at [456, 298] on div "Poll" at bounding box center [736, 661] width 38 height 31
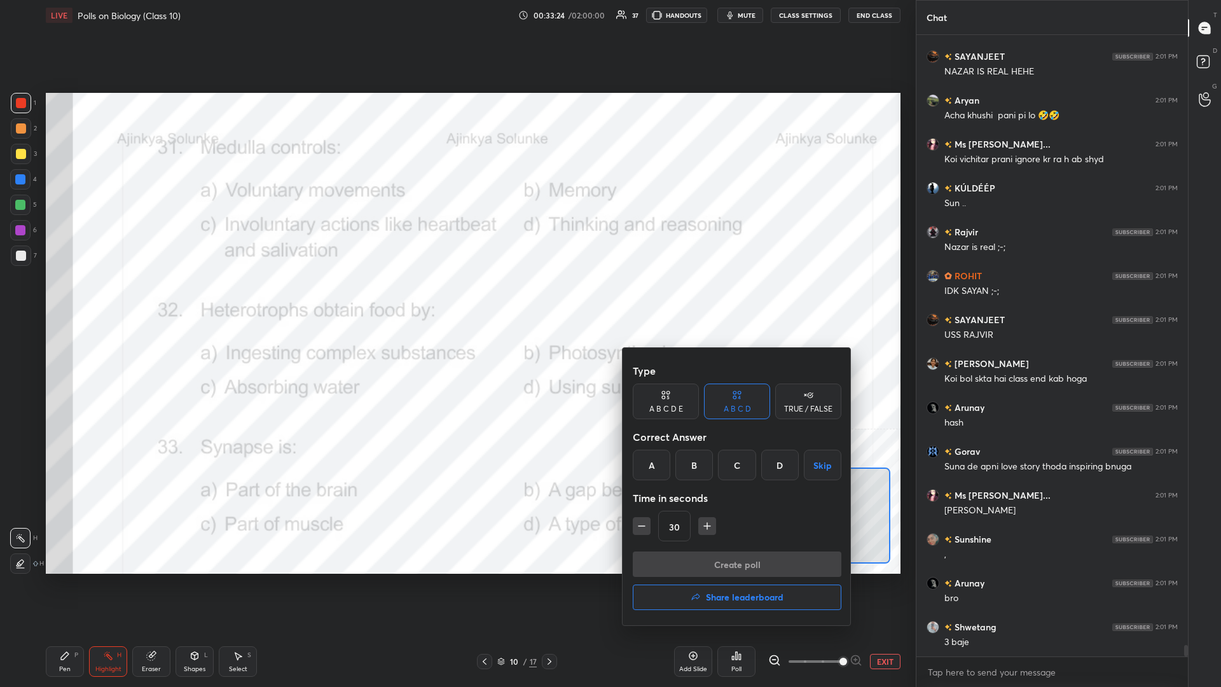
click at [456, 298] on div "C" at bounding box center [737, 464] width 38 height 31
click at [456, 298] on button "Create poll" at bounding box center [737, 563] width 209 height 25
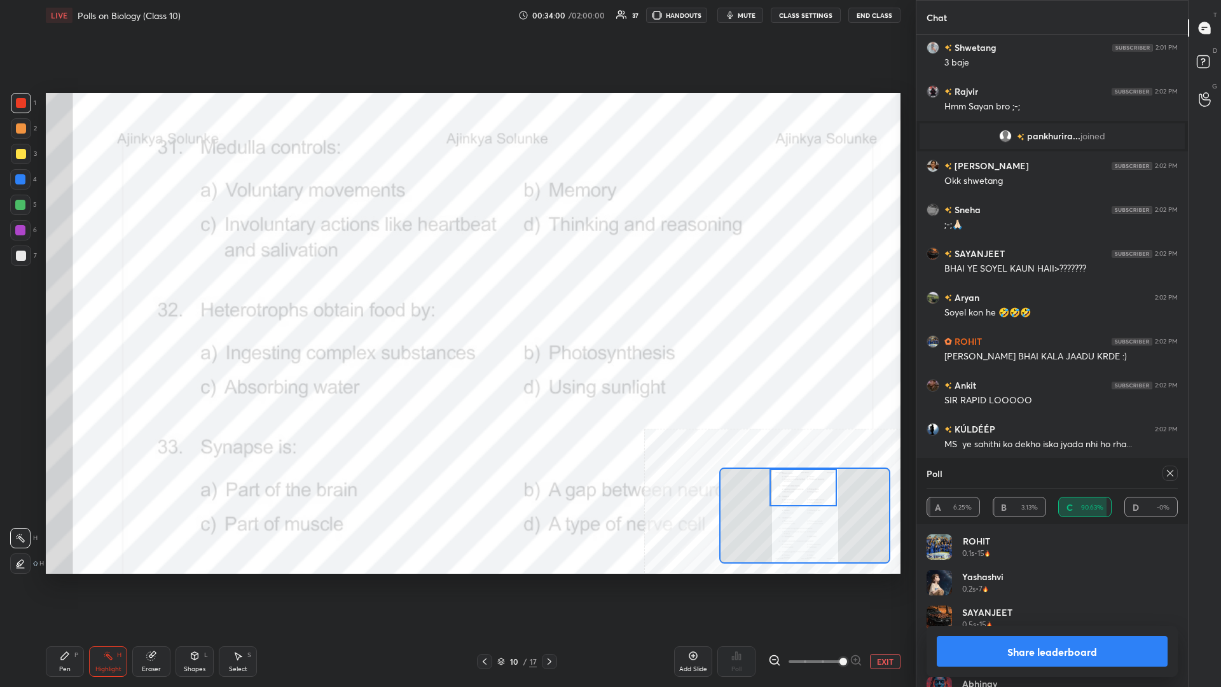
scroll to position [32638, 0]
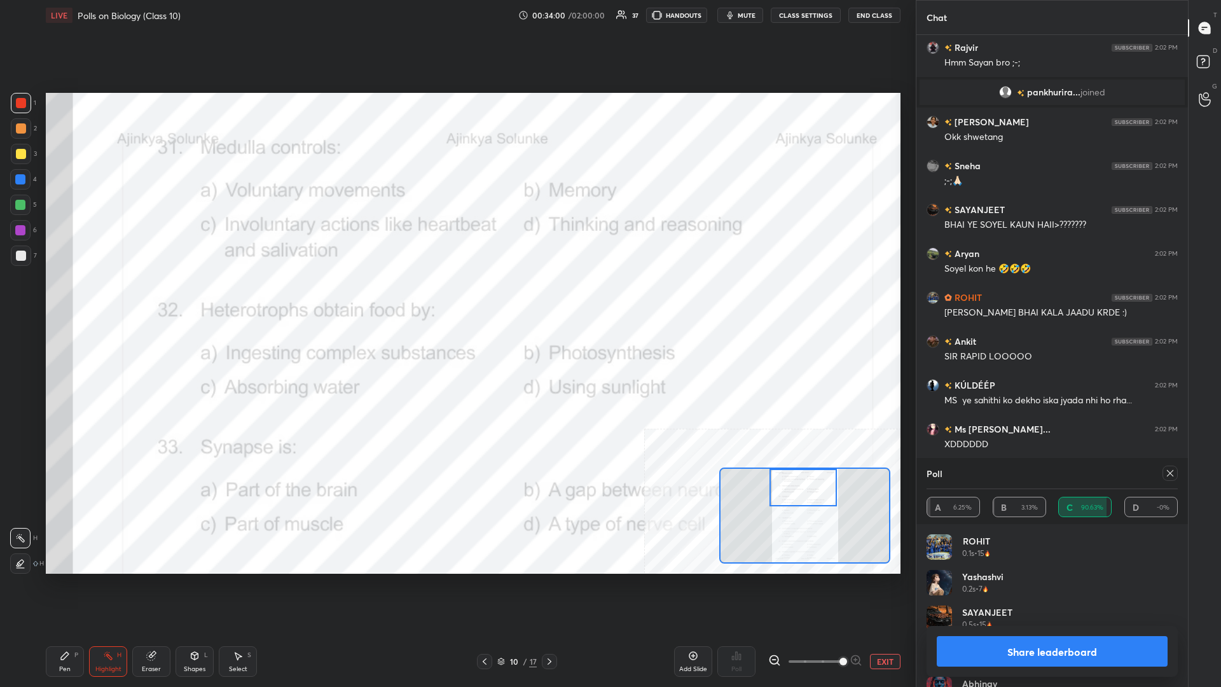
click at [456, 298] on button "Share leaderboard" at bounding box center [1051, 651] width 231 height 31
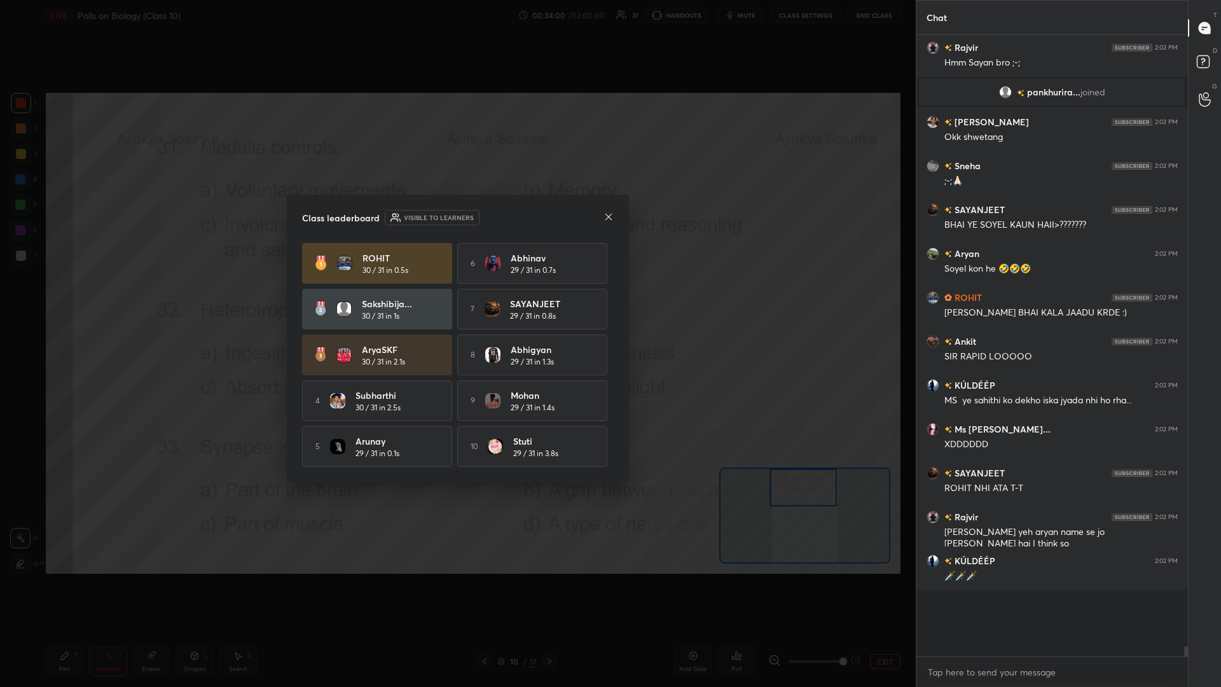
scroll to position [619, 271]
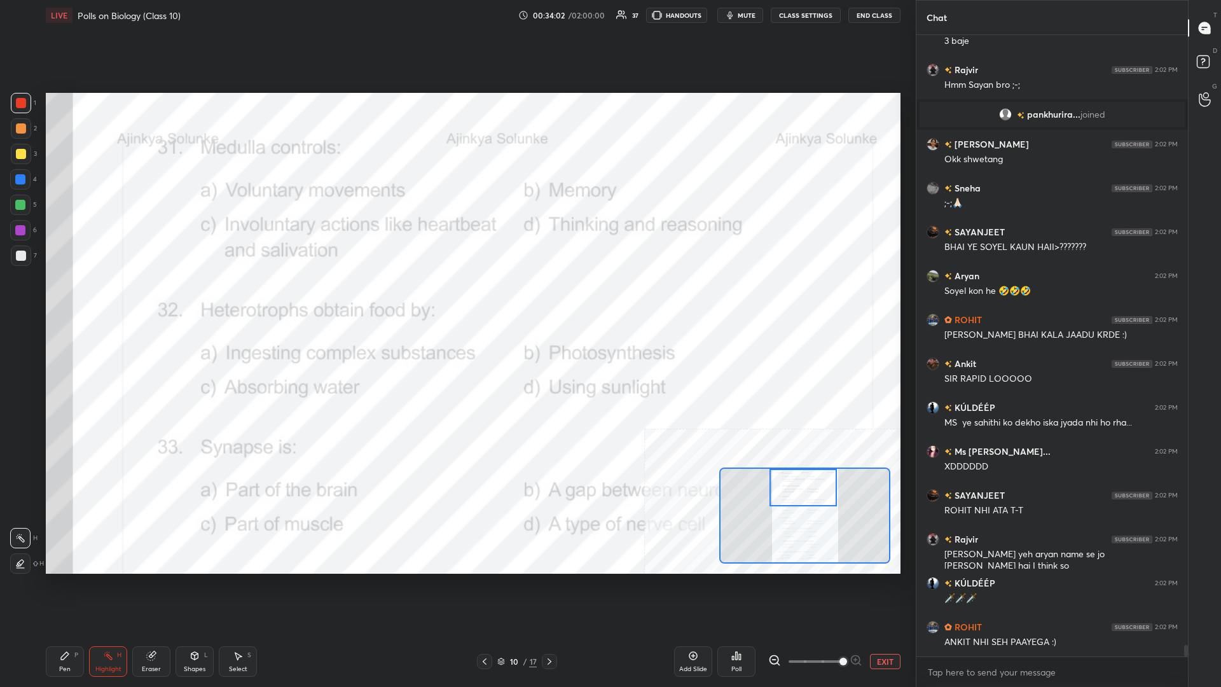
click at [64, 298] on div "Pen P" at bounding box center [65, 661] width 38 height 31
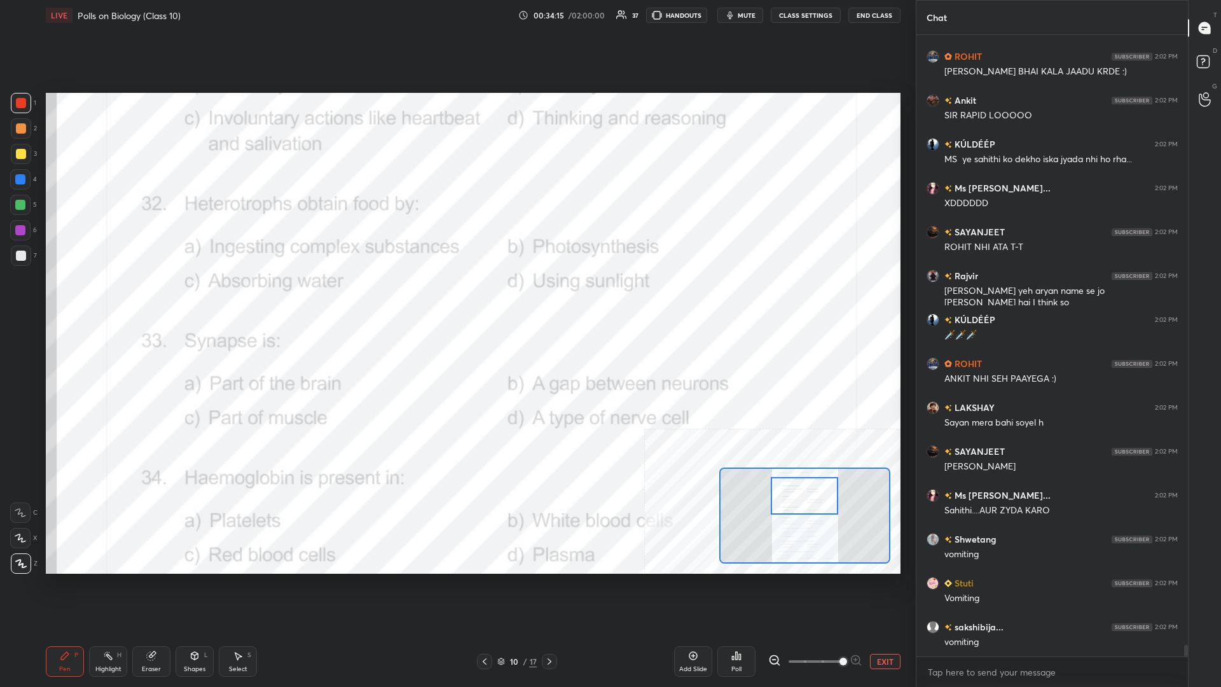
click at [111, 298] on div "Highlight" at bounding box center [108, 669] width 26 height 6
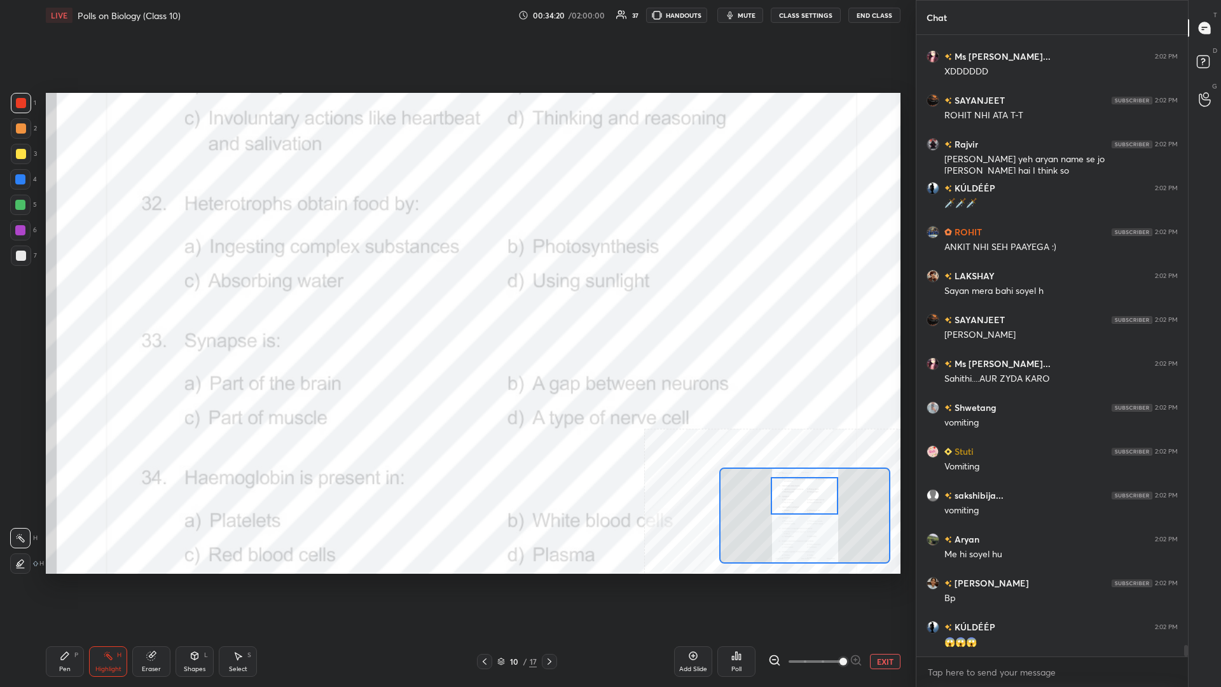
click at [456, 298] on icon at bounding box center [736, 655] width 10 height 10
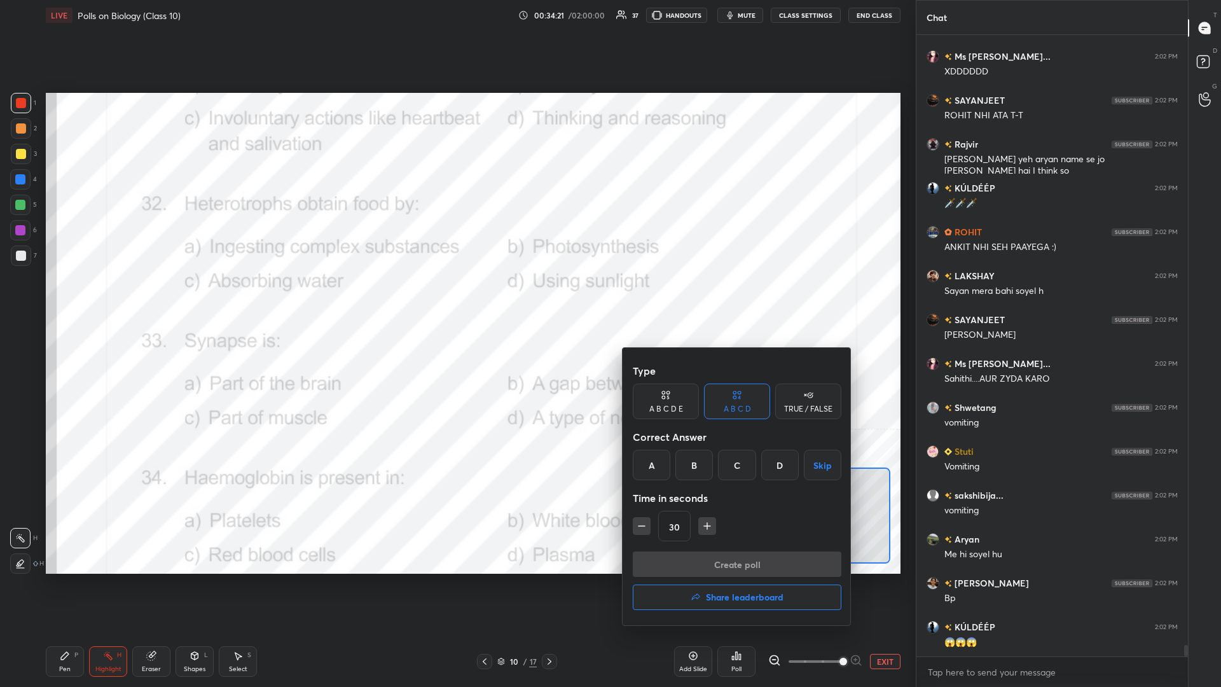
click at [456, 298] on div "A" at bounding box center [652, 464] width 38 height 31
click at [456, 298] on button "Create poll" at bounding box center [737, 563] width 209 height 25
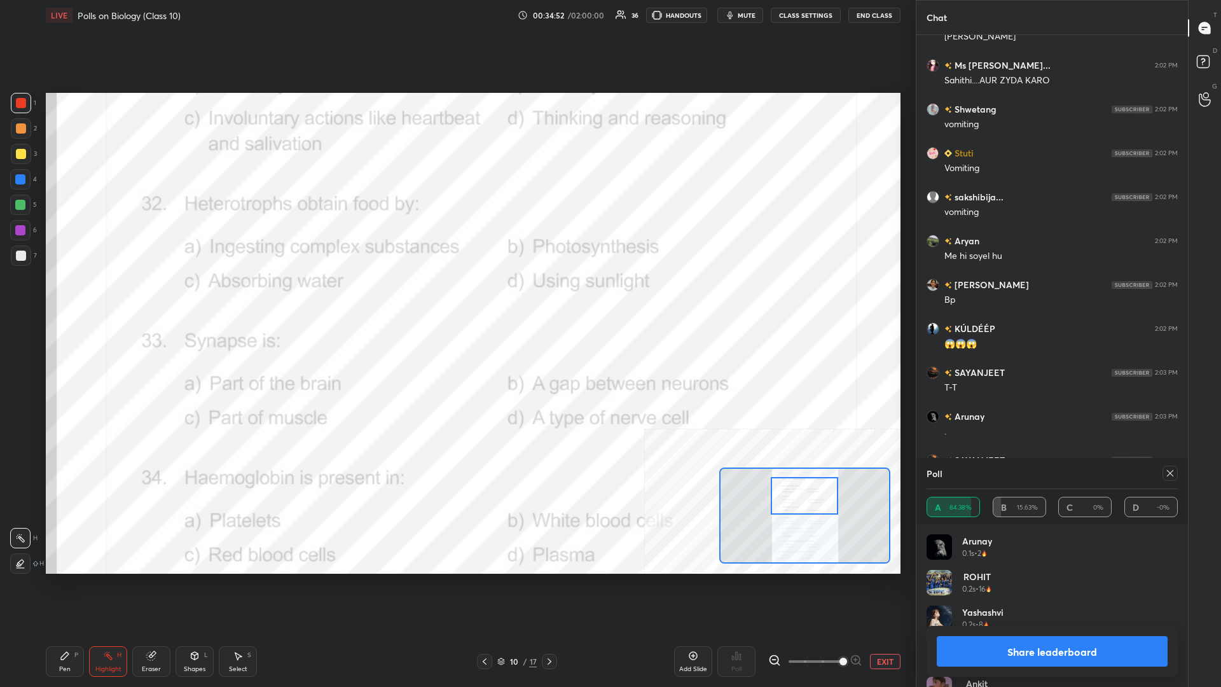
click at [456, 298] on button "Share leaderboard" at bounding box center [1051, 651] width 231 height 31
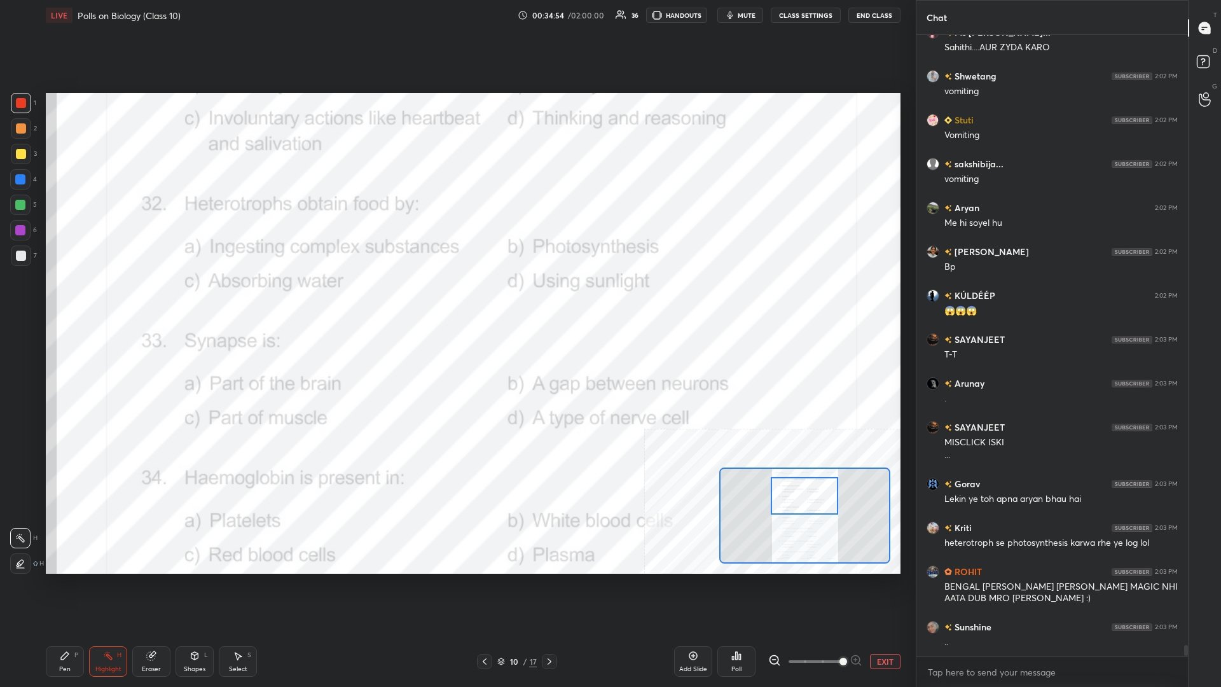
click at [69, 298] on div "Pen P" at bounding box center [65, 661] width 38 height 31
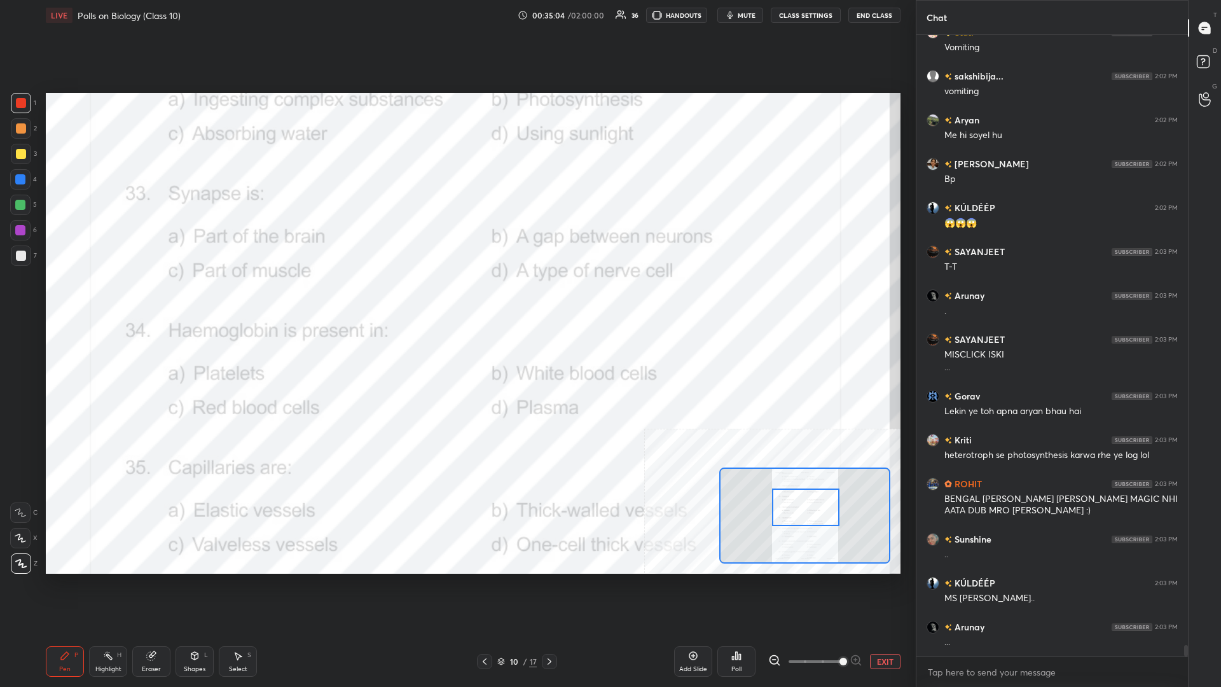
click at [104, 298] on div "Highlight H" at bounding box center [108, 661] width 38 height 31
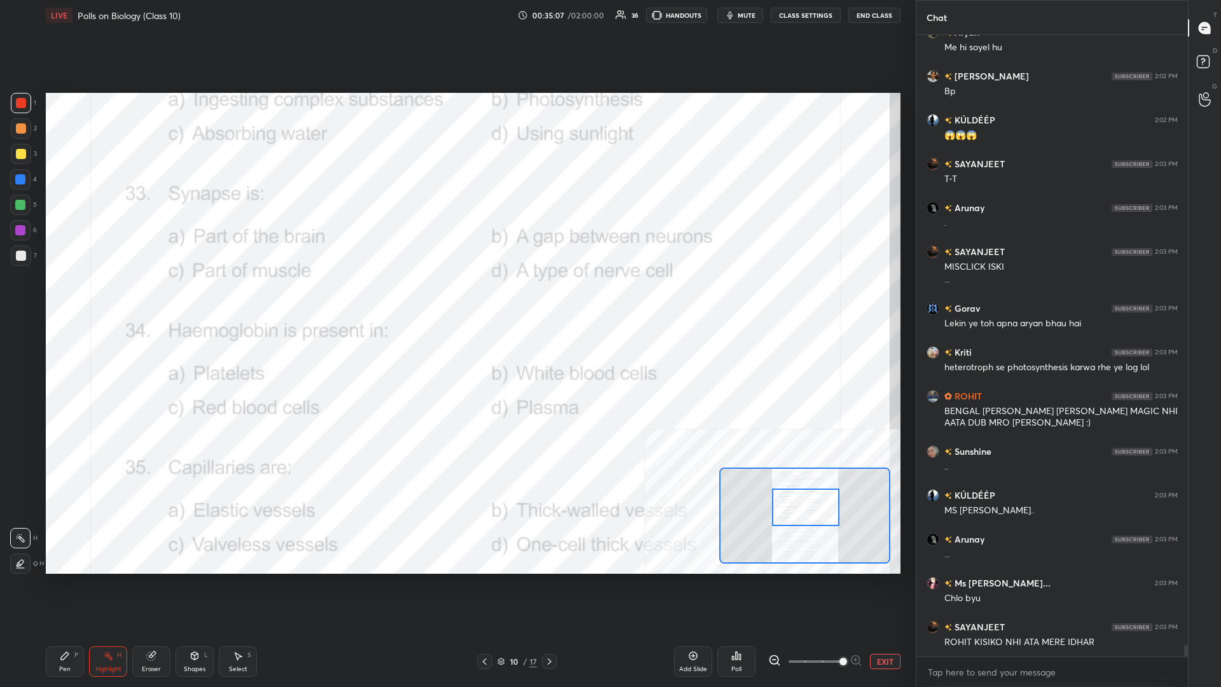
click at [456, 298] on div "Poll" at bounding box center [736, 661] width 38 height 31
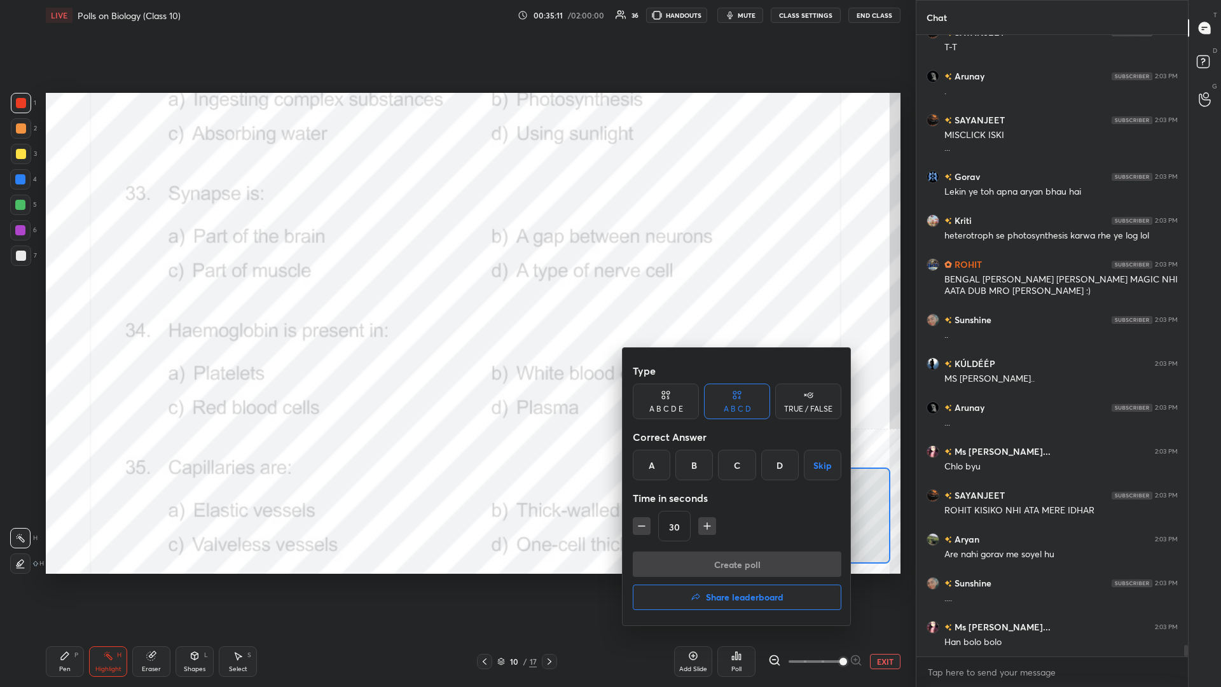
click at [456, 298] on div "B" at bounding box center [694, 464] width 38 height 31
click at [456, 298] on button "Create poll" at bounding box center [737, 563] width 209 height 25
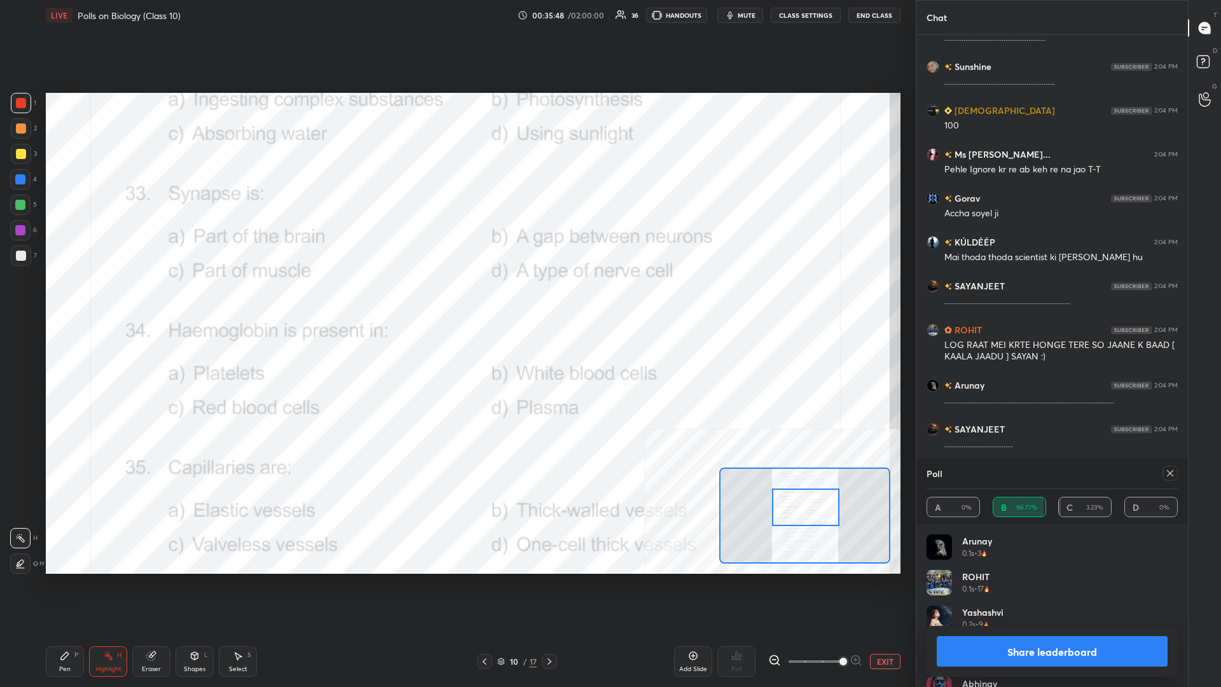
click at [456, 298] on button "Share leaderboard" at bounding box center [1051, 651] width 231 height 31
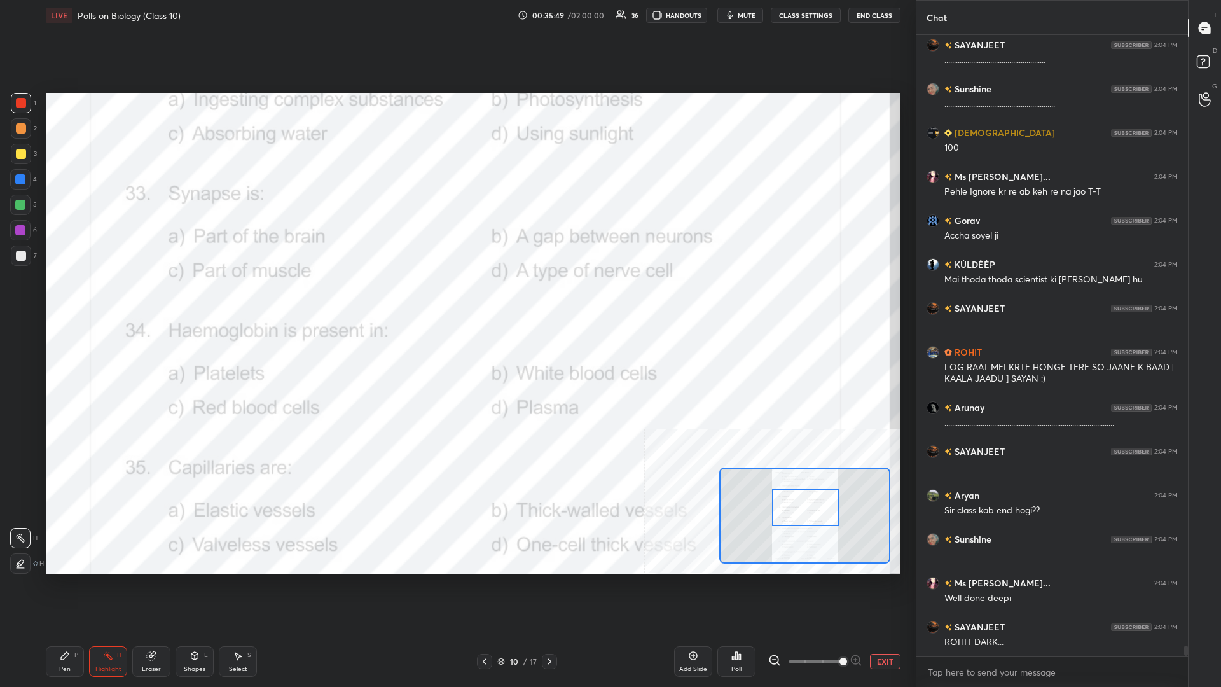
click at [61, 298] on icon at bounding box center [65, 655] width 10 height 10
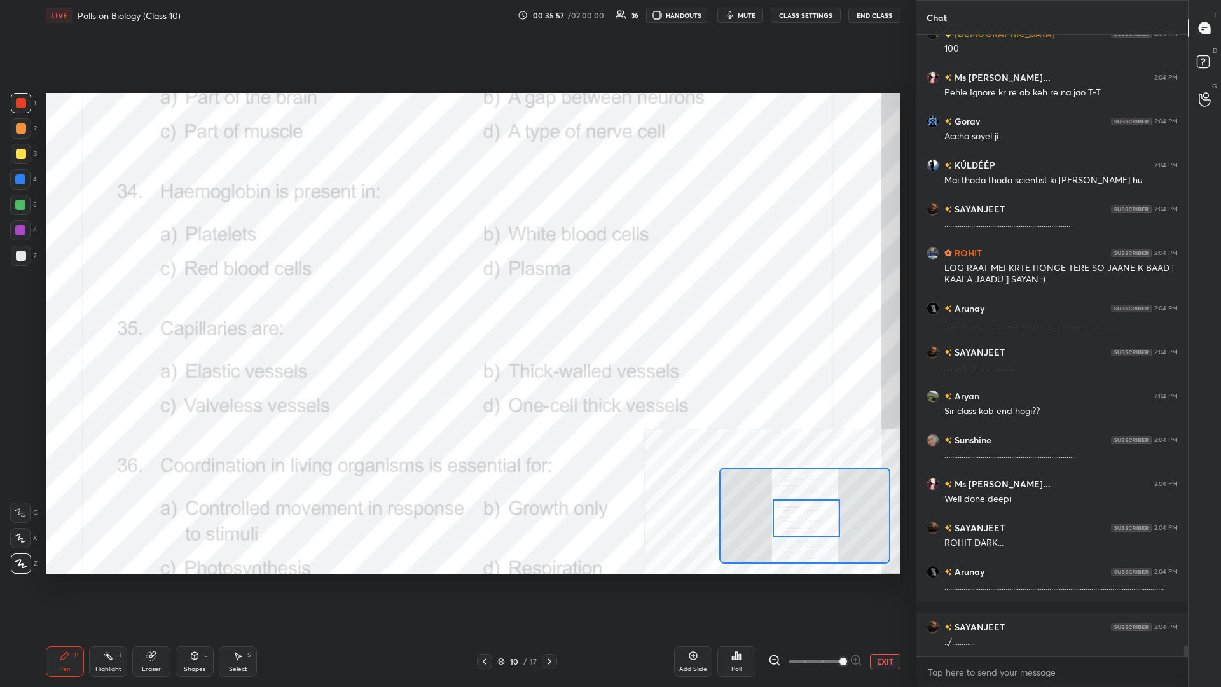
click at [102, 298] on div "Highlight H" at bounding box center [108, 661] width 38 height 31
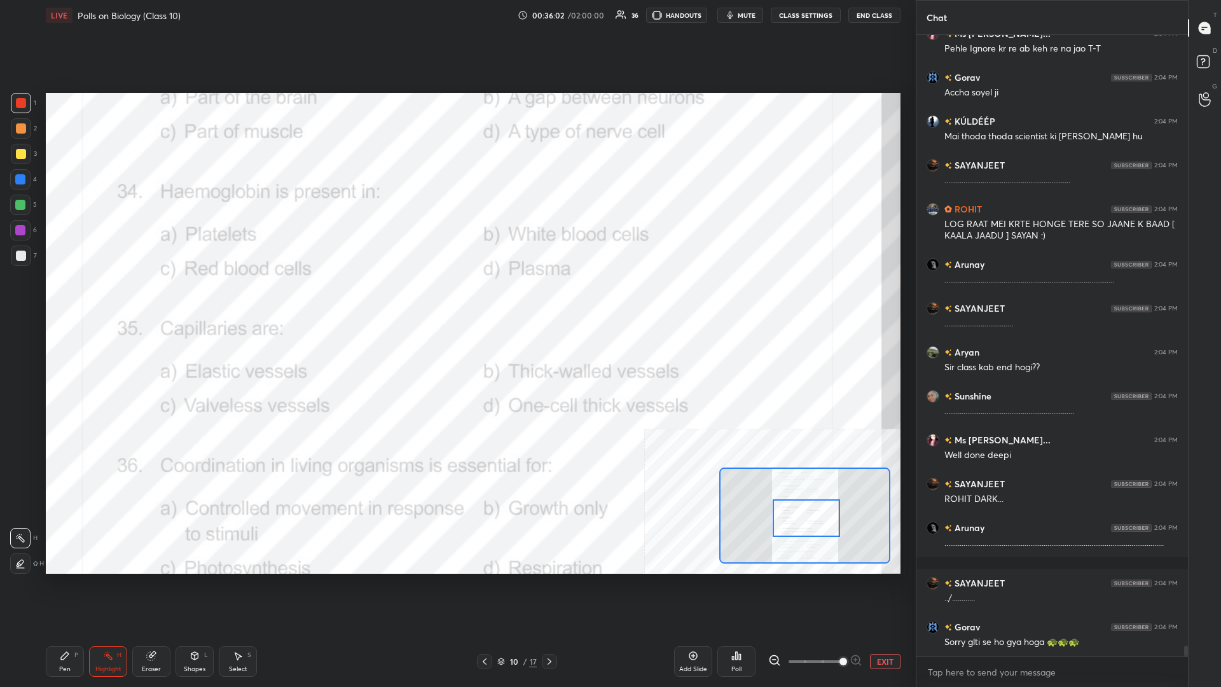
click at [456, 298] on icon at bounding box center [736, 655] width 10 height 10
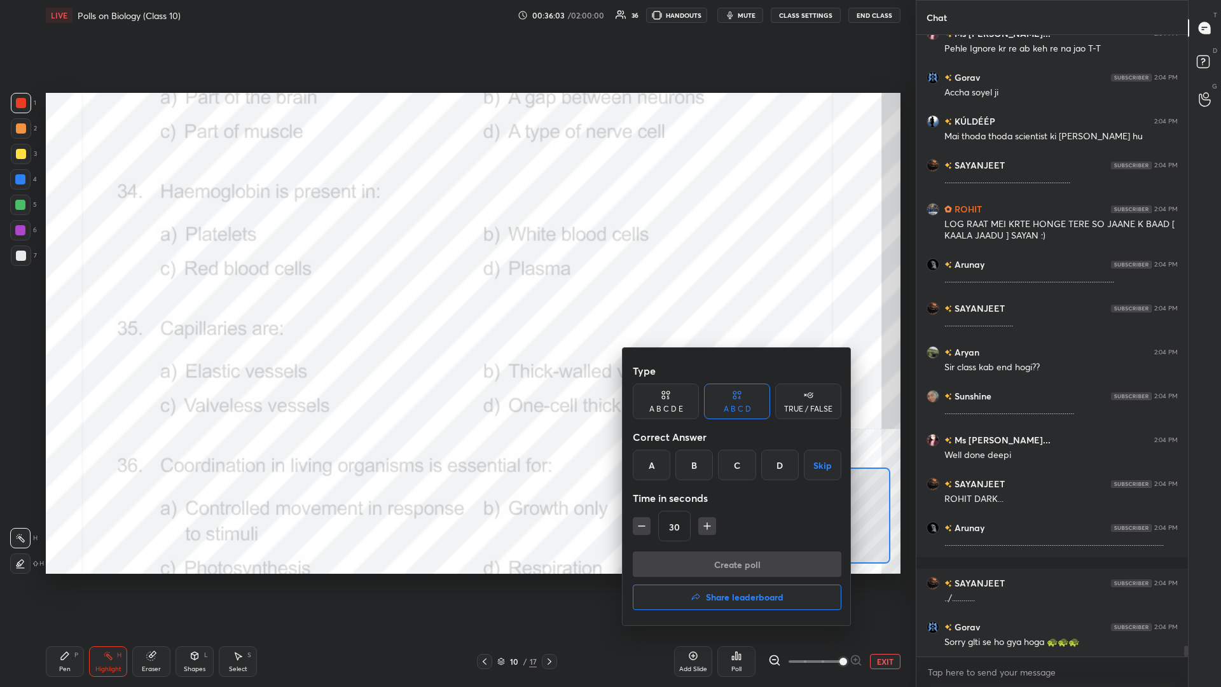
click at [456, 298] on div "C" at bounding box center [737, 464] width 38 height 31
click at [456, 298] on button "Create poll" at bounding box center [737, 563] width 209 height 25
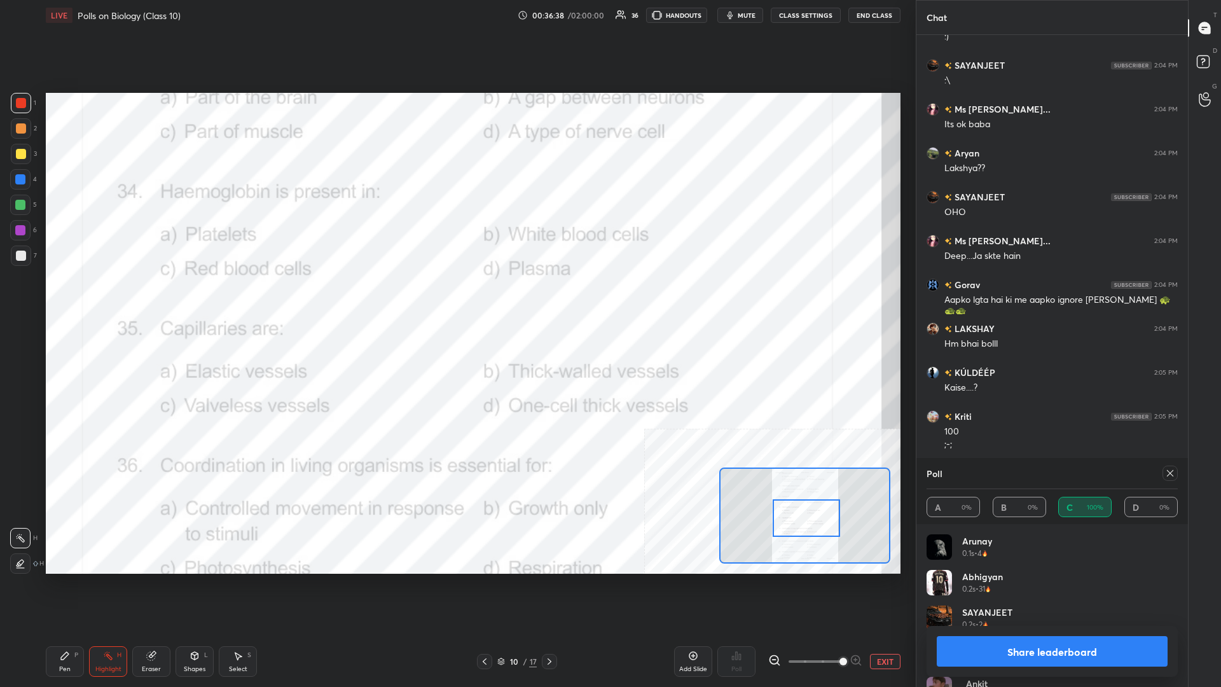
click at [456, 298] on div "Share leaderboard" at bounding box center [1051, 651] width 251 height 51
click at [456, 298] on button "Share leaderboard" at bounding box center [1051, 651] width 231 height 31
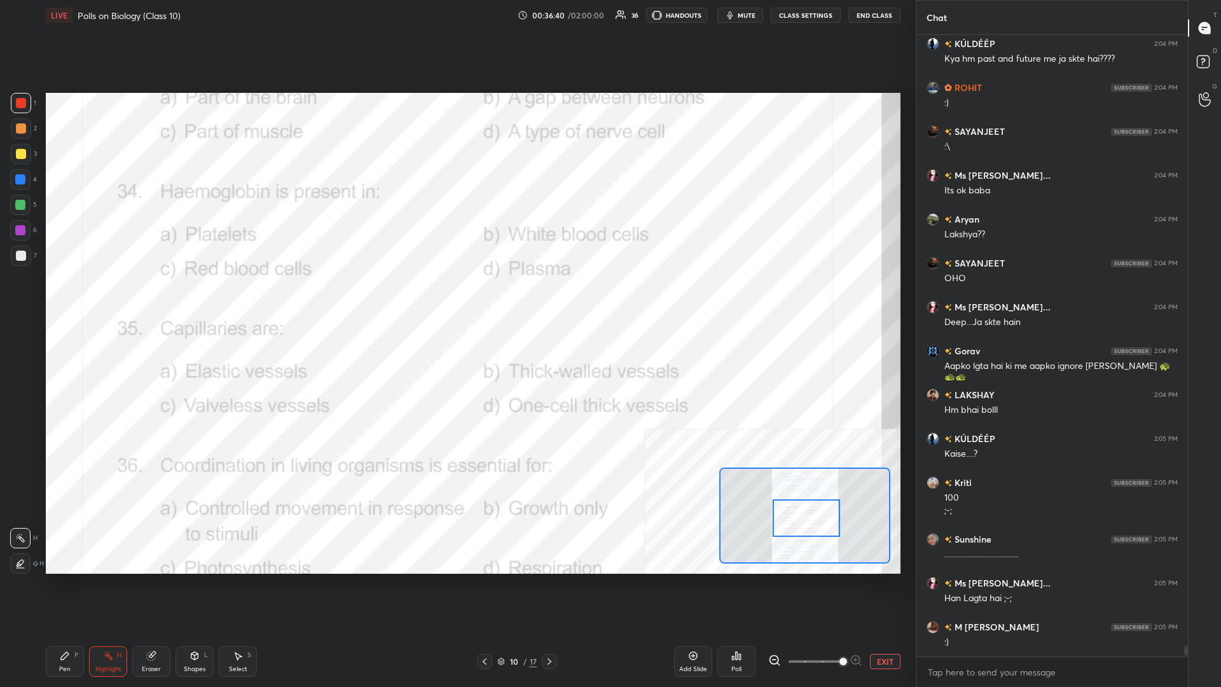
click at [65, 298] on div "Pen P" at bounding box center [65, 661] width 38 height 31
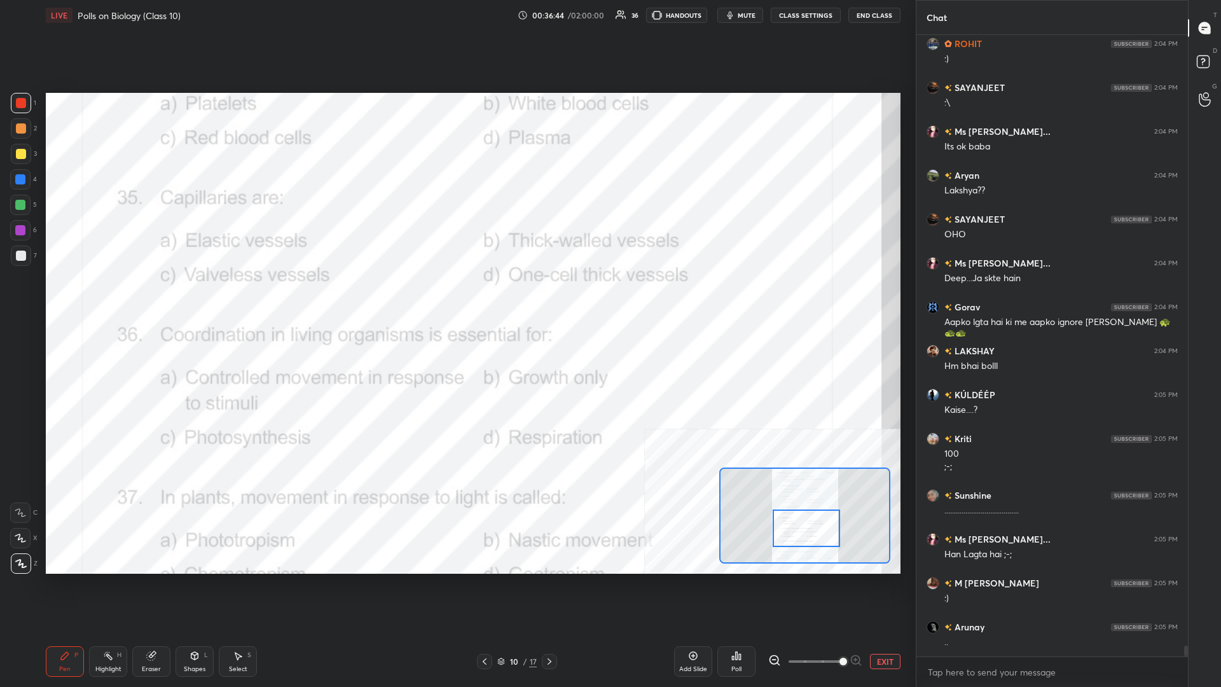
click at [115, 298] on div "Highlight H" at bounding box center [108, 661] width 38 height 31
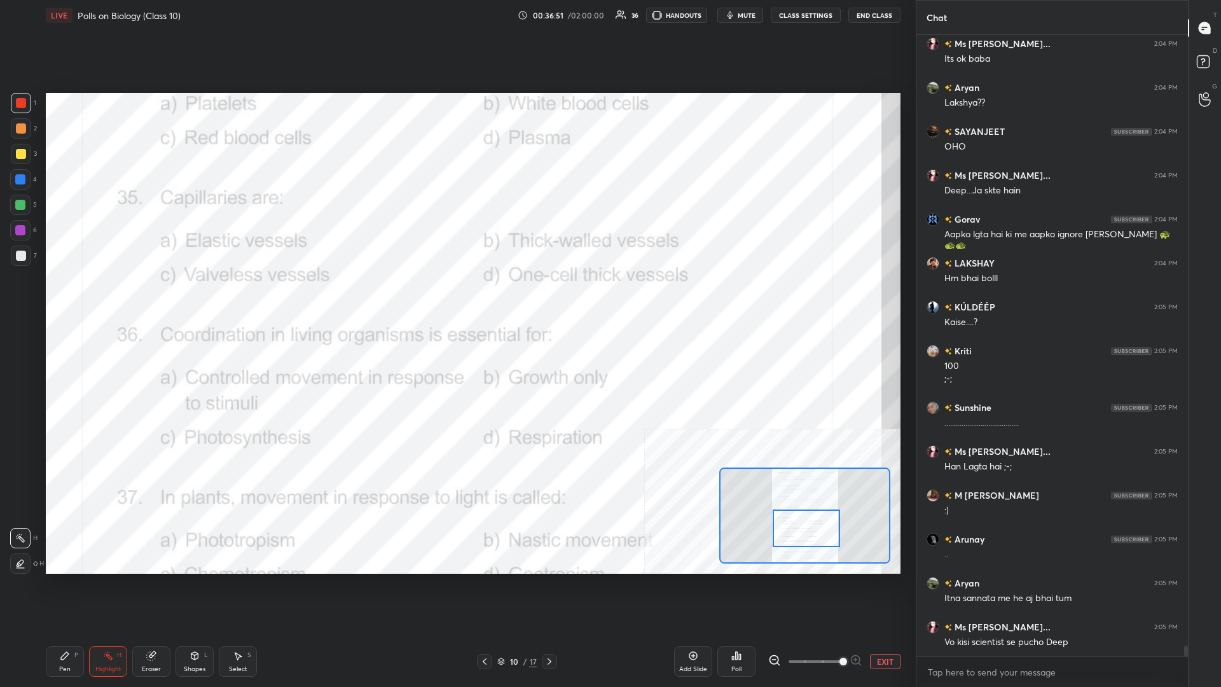
click at [456, 298] on div "Poll" at bounding box center [736, 661] width 38 height 31
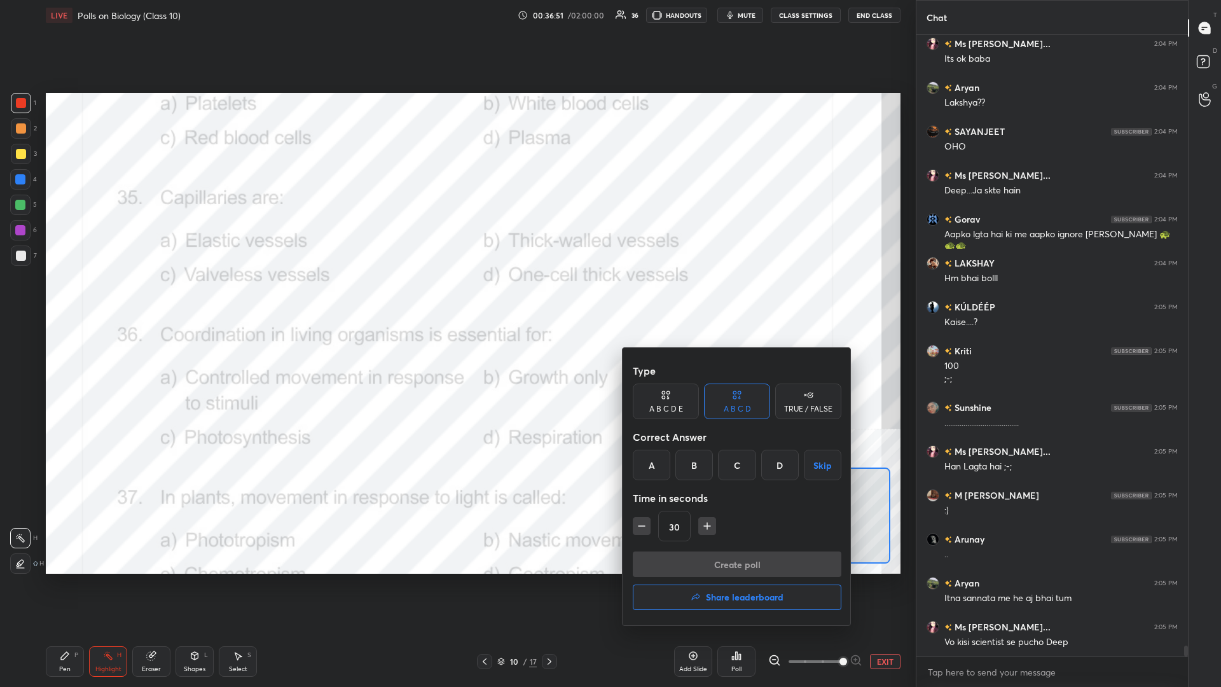
click at [456, 298] on div "D" at bounding box center [780, 464] width 38 height 31
click at [456, 298] on button "Create poll" at bounding box center [737, 563] width 209 height 25
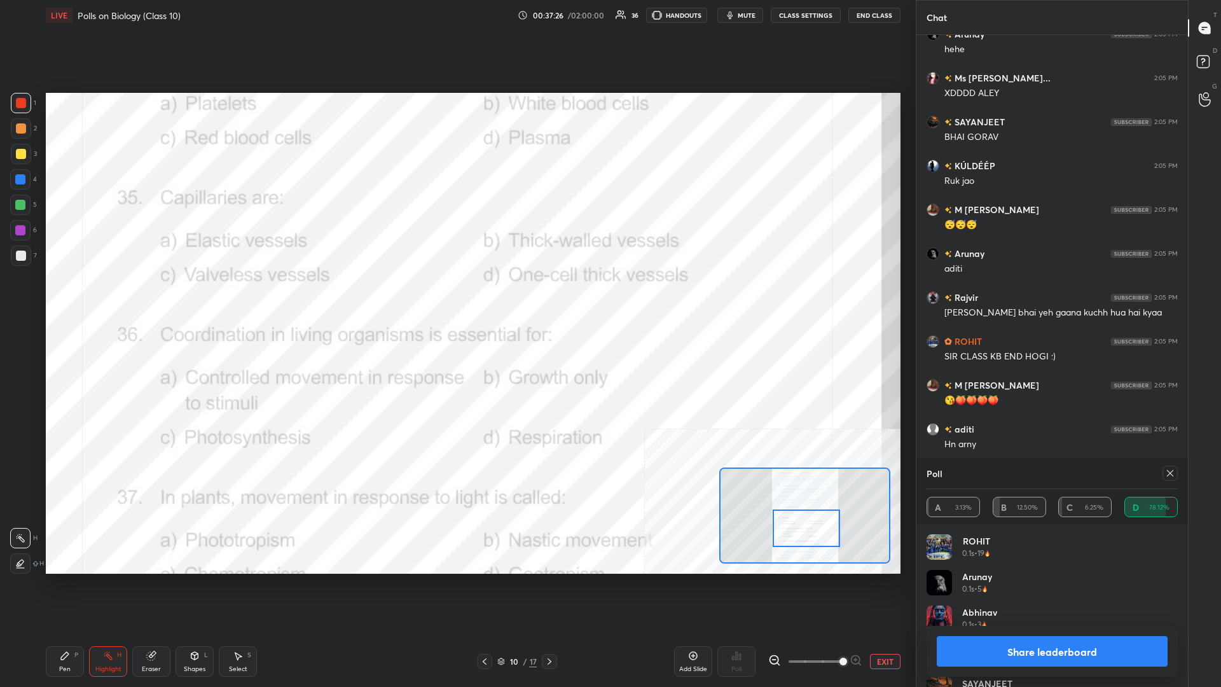
click at [456, 298] on button "Share leaderboard" at bounding box center [1051, 651] width 231 height 31
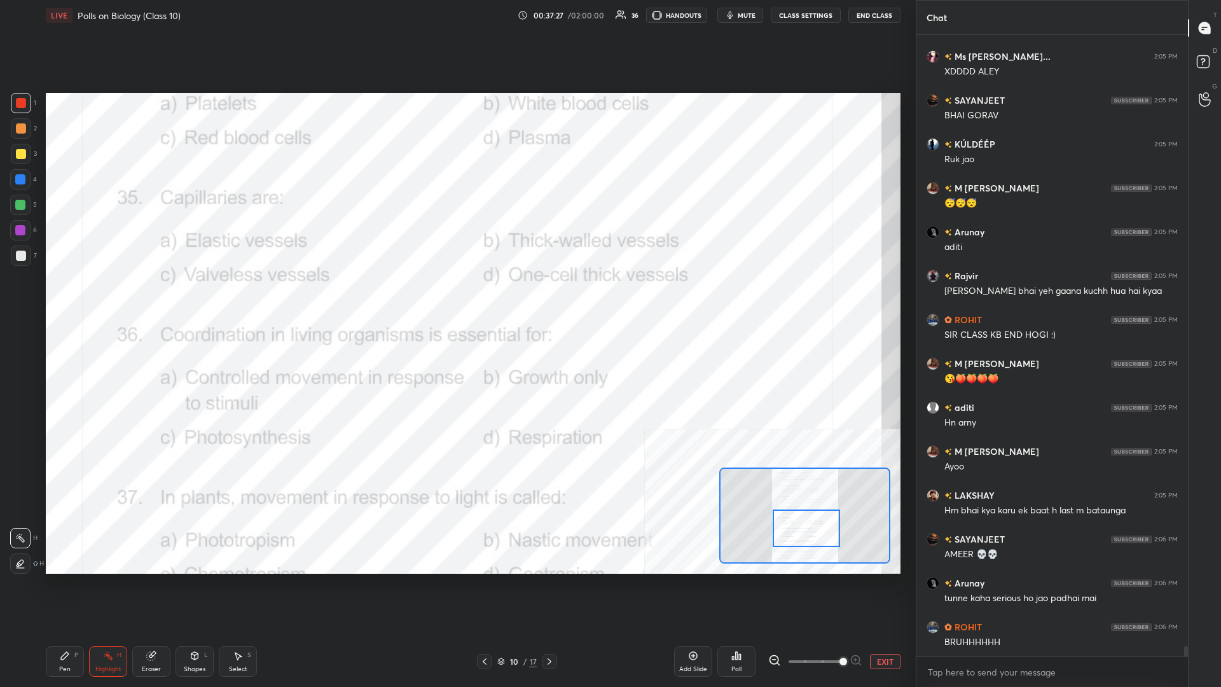
click at [65, 298] on div "Pen P" at bounding box center [65, 661] width 38 height 31
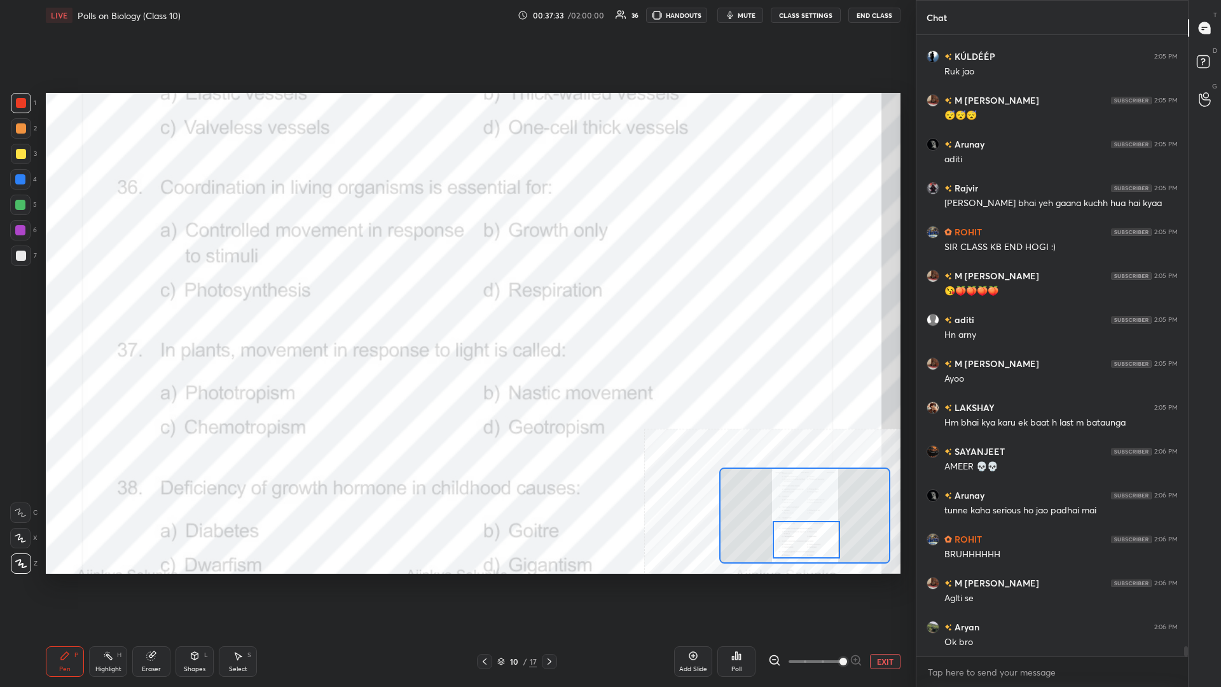
click at [111, 298] on icon at bounding box center [108, 655] width 10 height 10
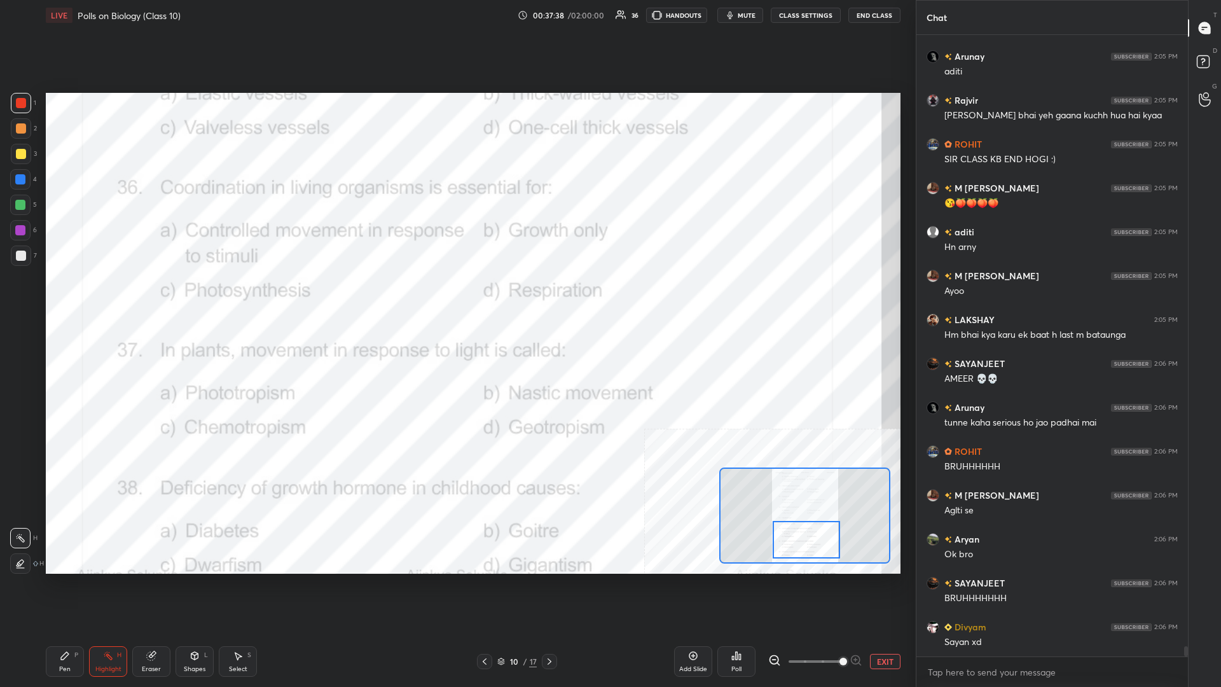
click at [456, 298] on div "Poll" at bounding box center [736, 669] width 10 height 6
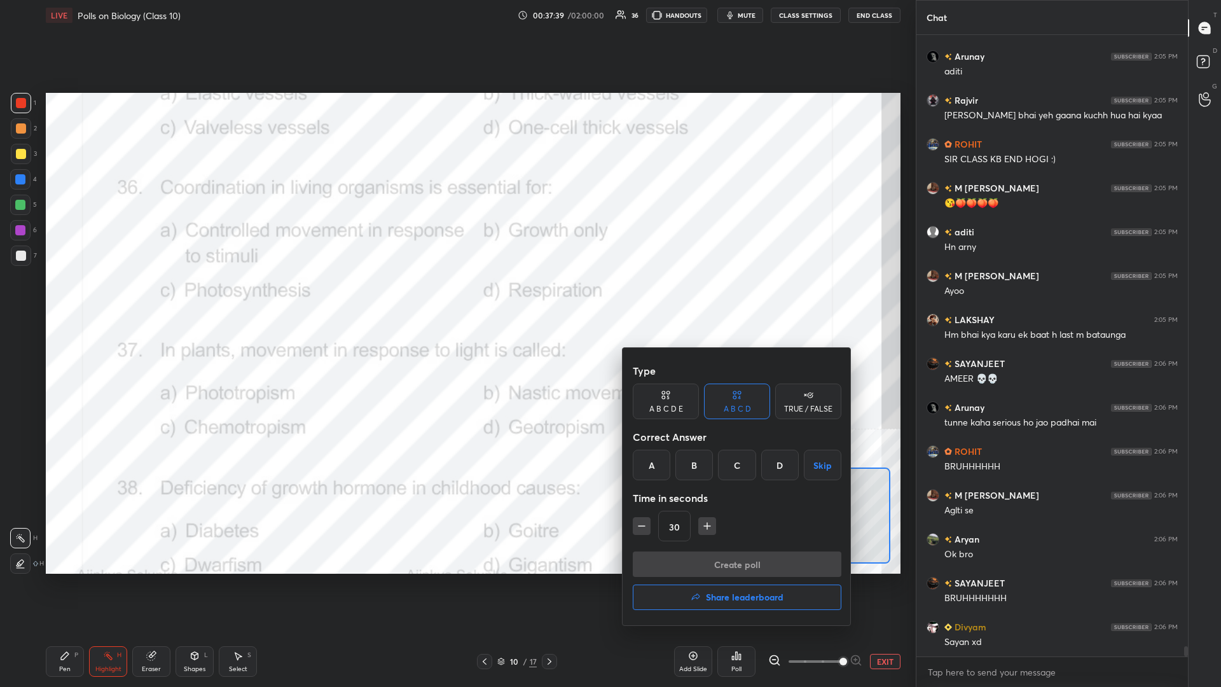
click at [456, 298] on div "A" at bounding box center [652, 464] width 38 height 31
click at [456, 298] on button "Create poll" at bounding box center [737, 563] width 209 height 25
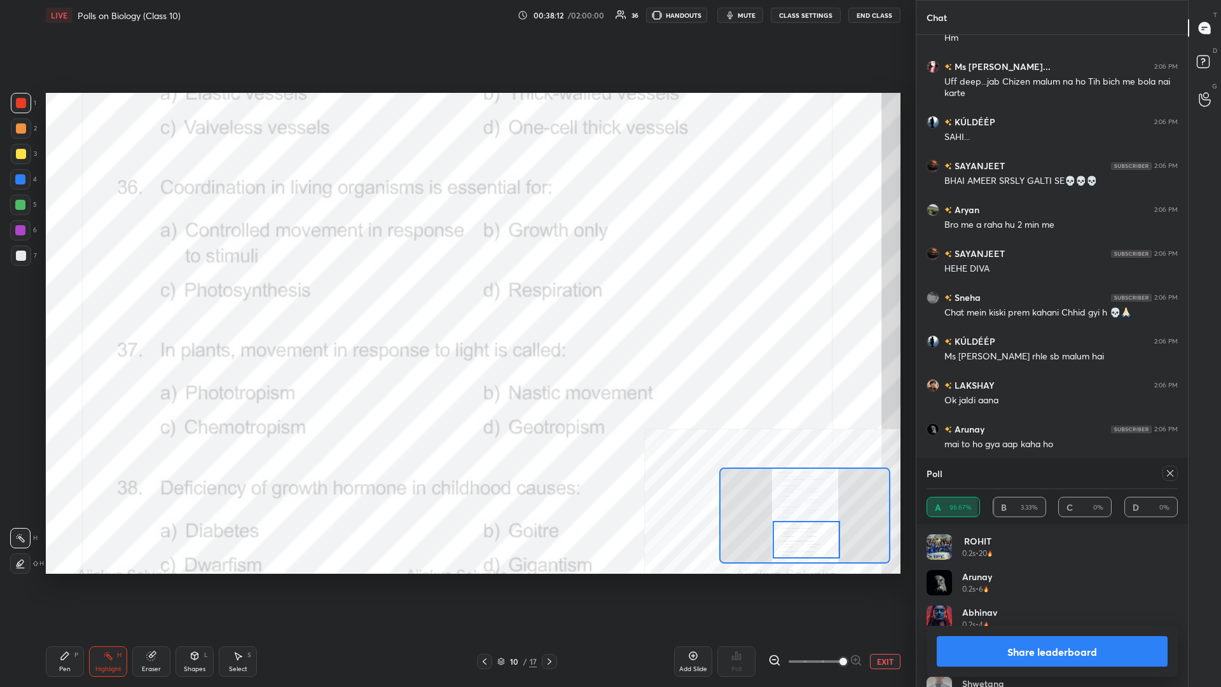
click at [456, 298] on div "Share leaderboard" at bounding box center [1051, 651] width 251 height 51
click at [456, 298] on button "Share leaderboard" at bounding box center [1051, 651] width 231 height 31
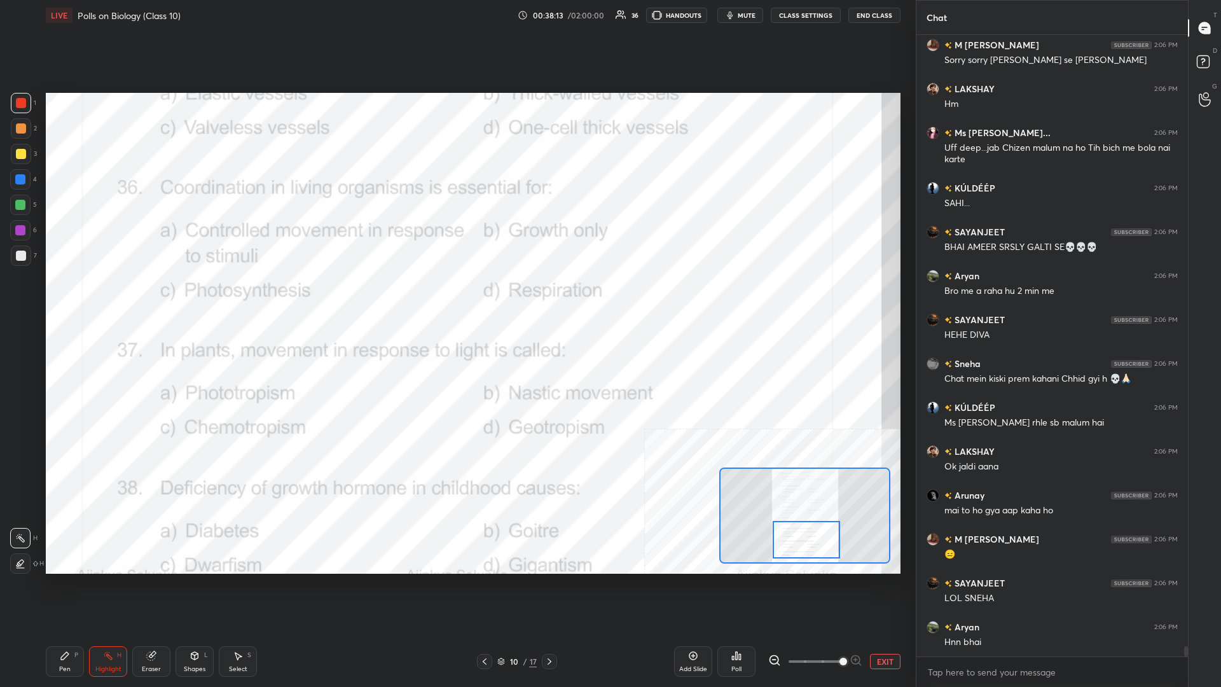
click at [77, 298] on div "Pen P" at bounding box center [65, 661] width 38 height 31
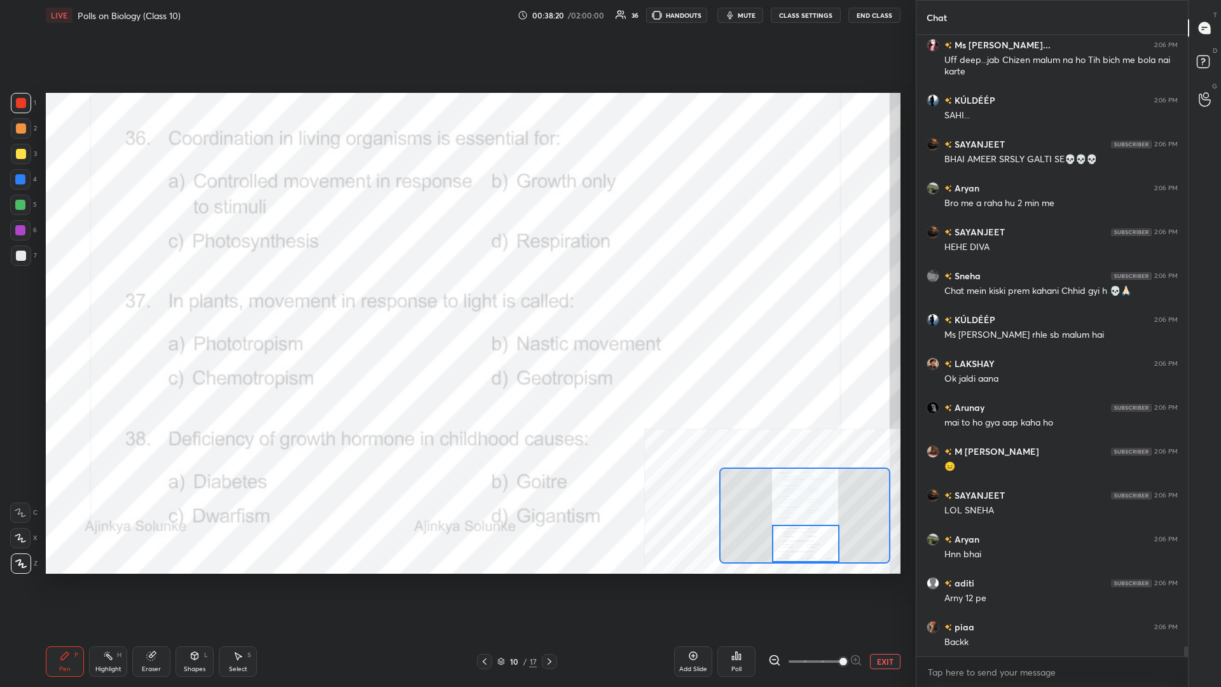
click at [117, 298] on div "Highlight H" at bounding box center [108, 661] width 38 height 31
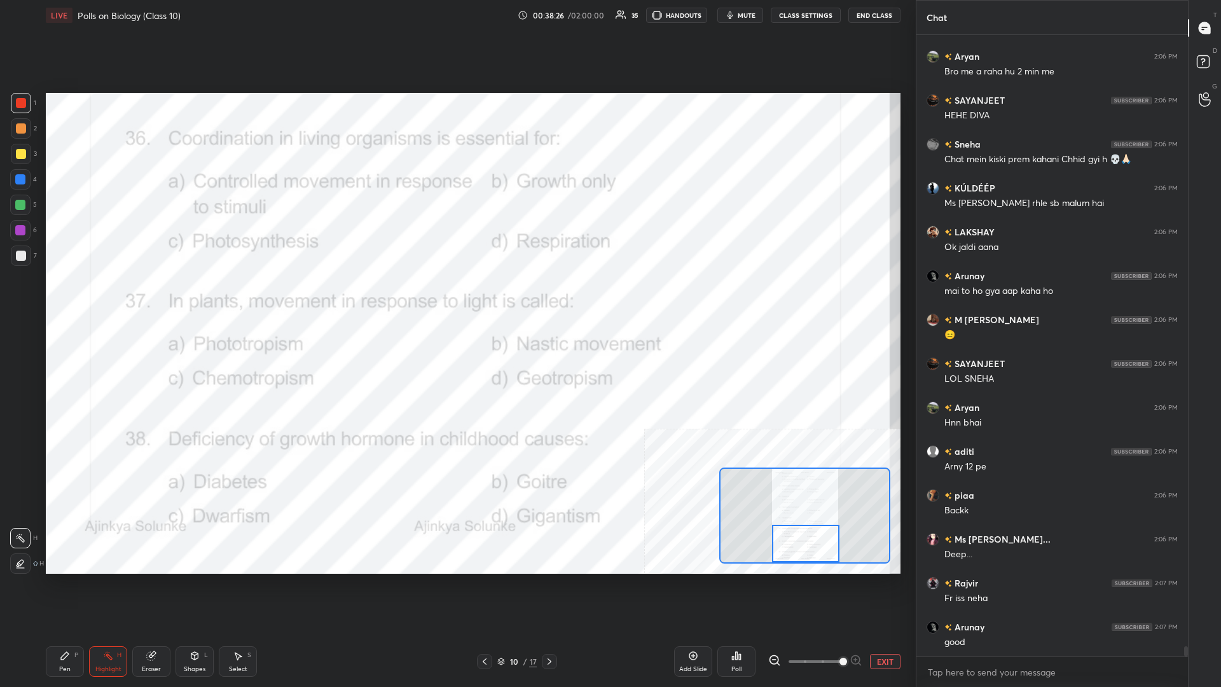
click at [456, 298] on div "Poll" at bounding box center [736, 661] width 38 height 31
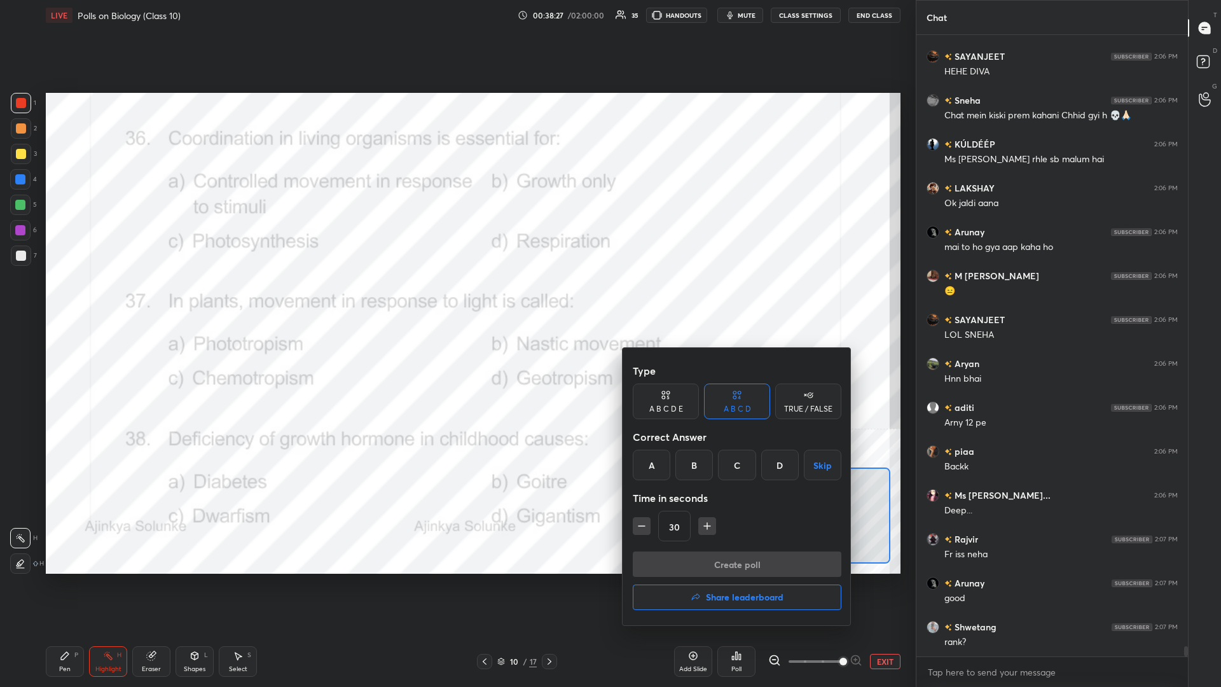
click at [456, 298] on div "A" at bounding box center [652, 464] width 38 height 31
click at [456, 298] on button "Create poll" at bounding box center [737, 563] width 209 height 25
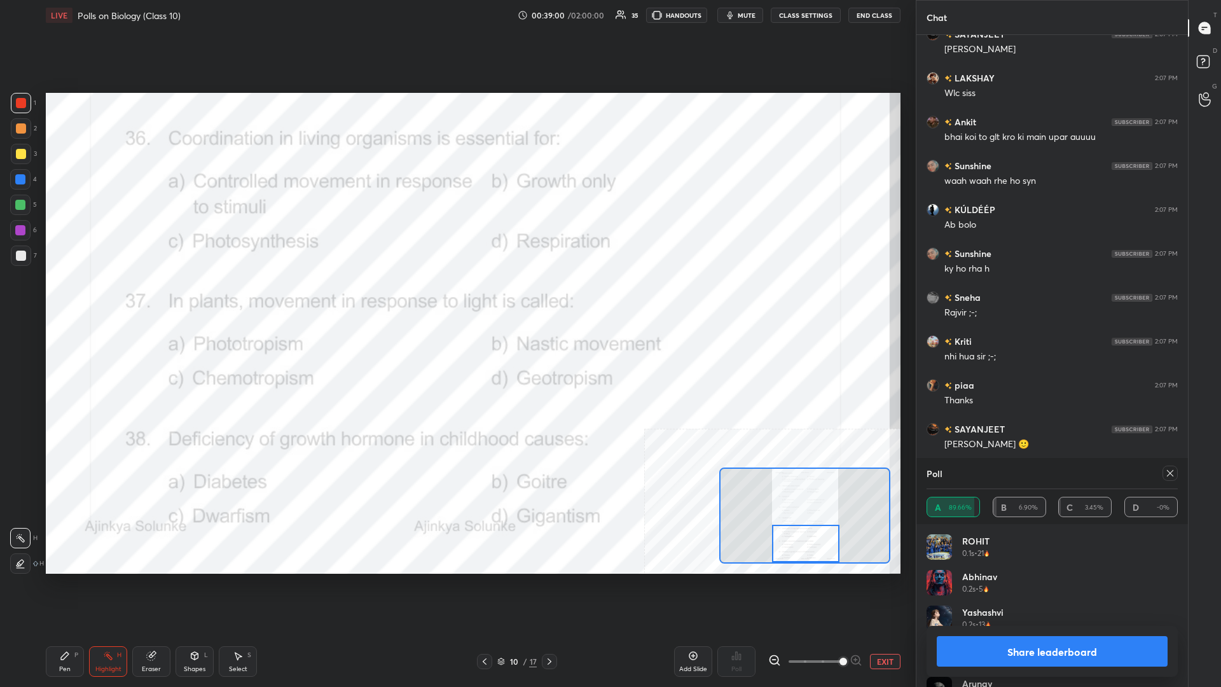
click at [456, 298] on button "Share leaderboard" at bounding box center [1051, 651] width 231 height 31
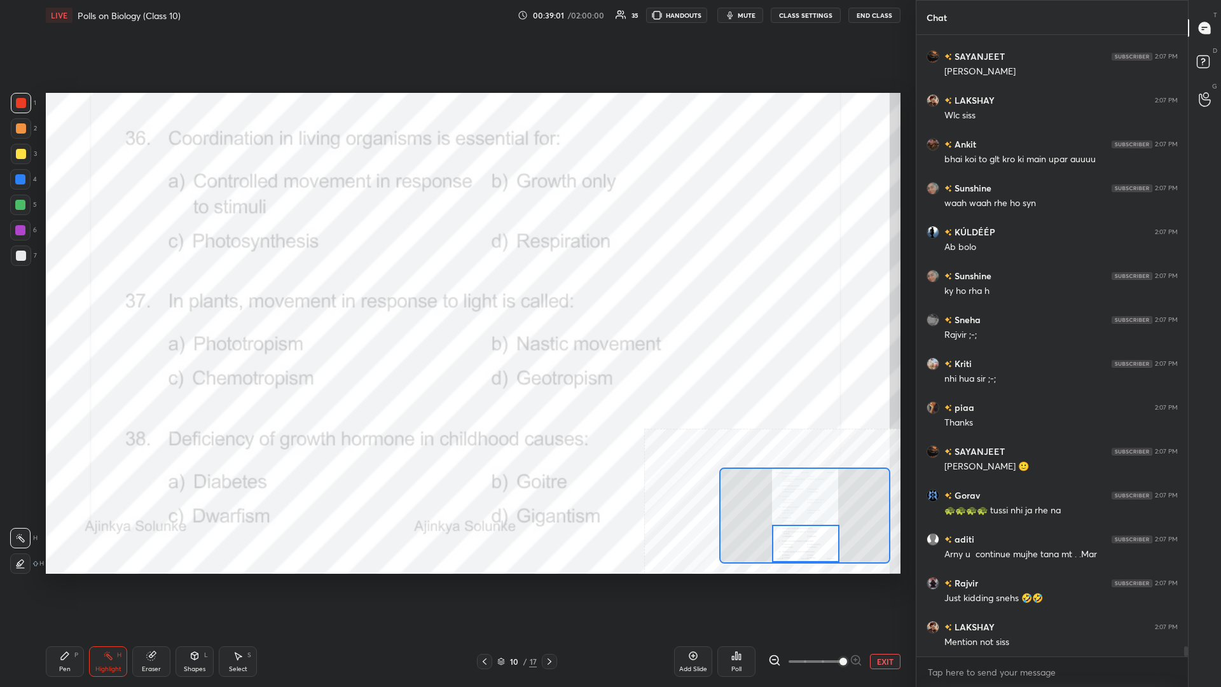
click at [48, 298] on div "Pen P" at bounding box center [65, 661] width 38 height 31
click at [61, 298] on div "Pen" at bounding box center [64, 669] width 11 height 6
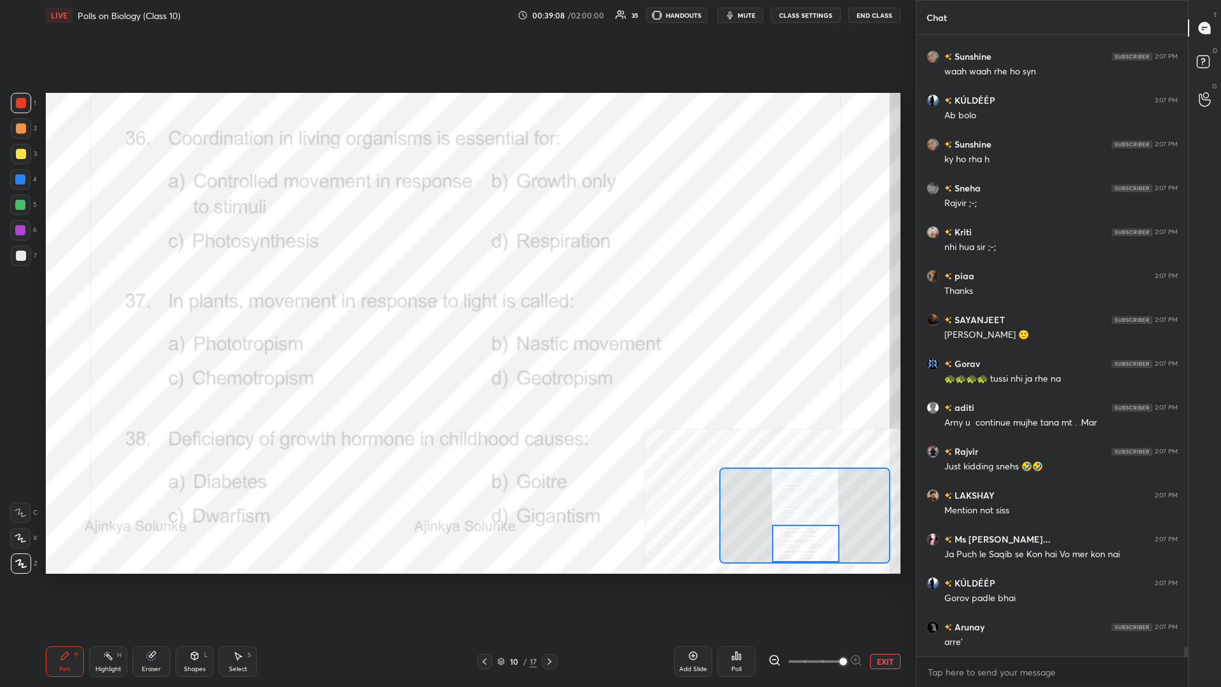
click at [121, 298] on div "Highlight H" at bounding box center [108, 661] width 38 height 31
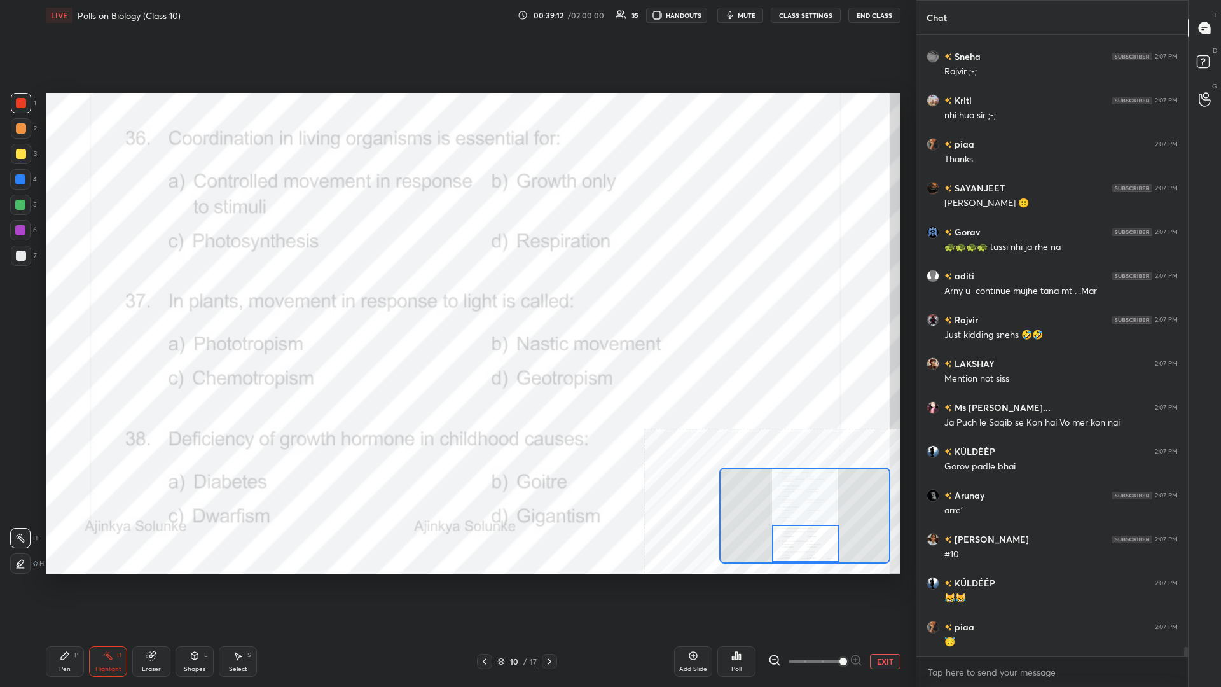
click at [456, 298] on div "Poll" at bounding box center [736, 661] width 38 height 31
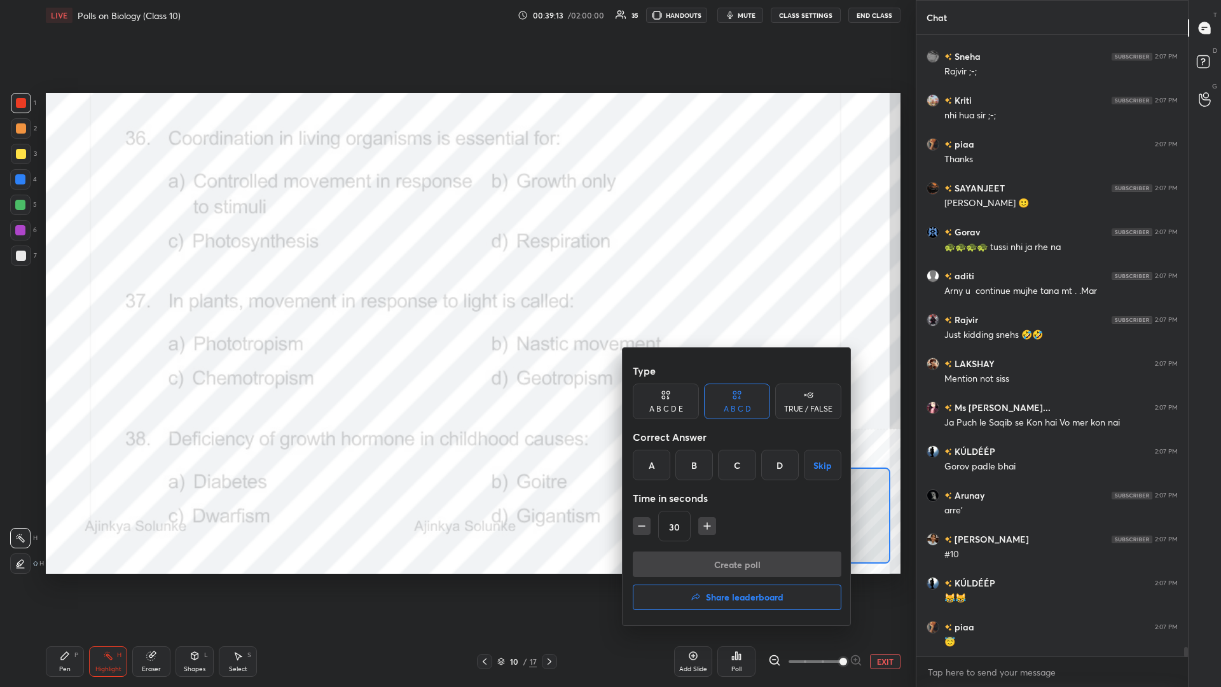
click at [456, 298] on div "C" at bounding box center [737, 464] width 38 height 31
click at [456, 298] on button "Create poll" at bounding box center [737, 563] width 209 height 25
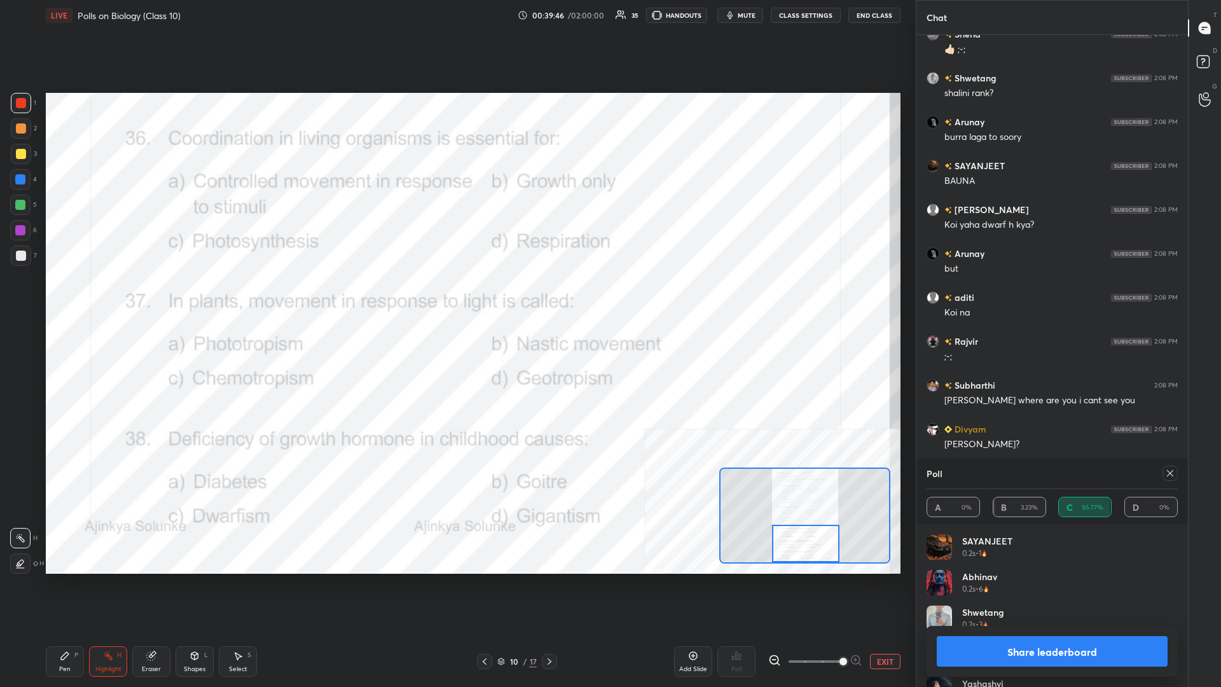
click at [456, 298] on button "Share leaderboard" at bounding box center [1051, 651] width 231 height 31
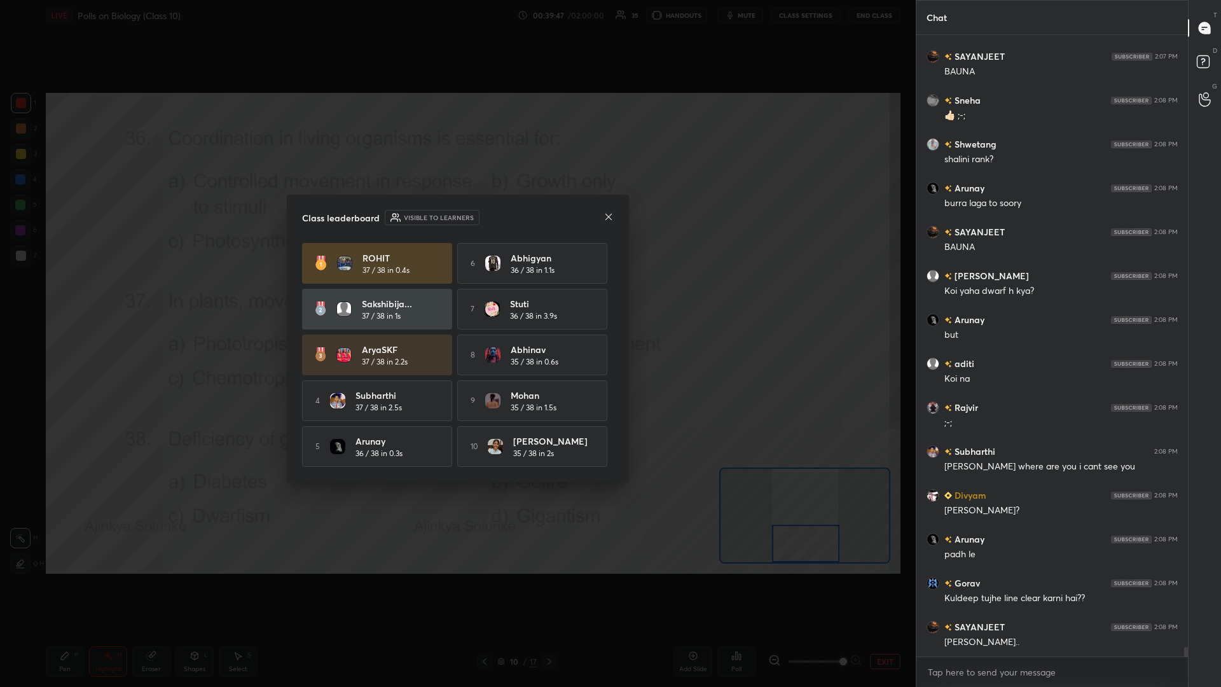
drag, startPoint x: 78, startPoint y: 666, endPoint x: 51, endPoint y: 660, distance: 28.1
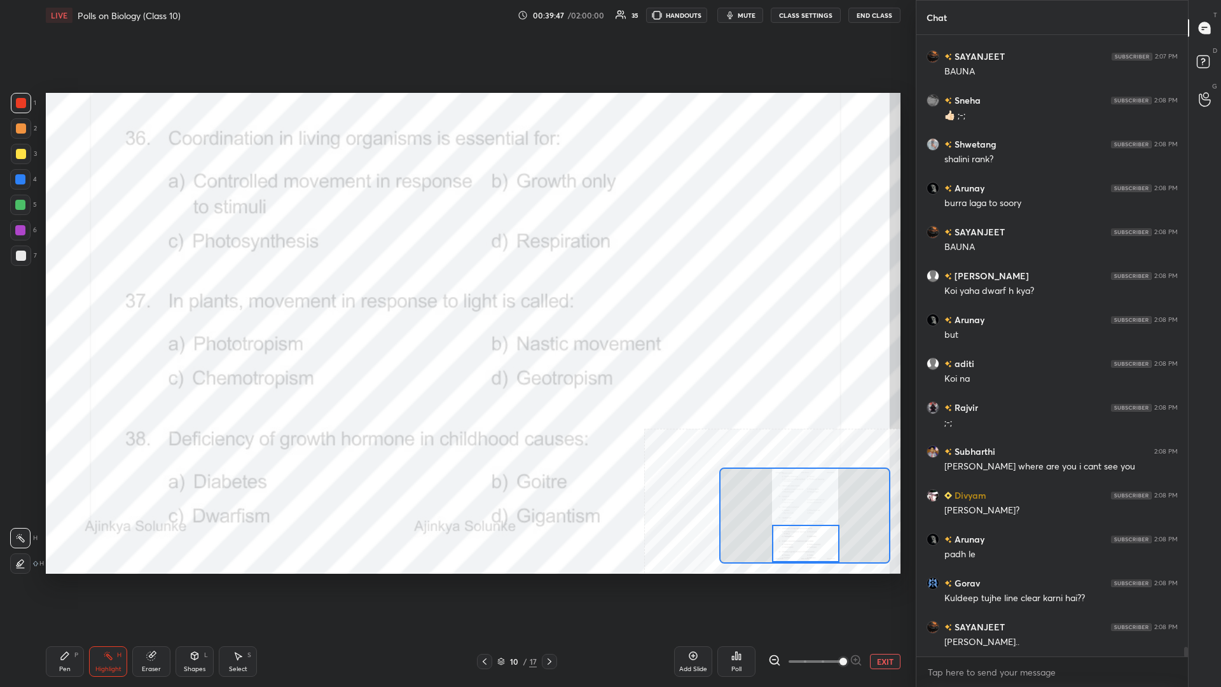
click at [51, 298] on div "Pen P" at bounding box center [65, 661] width 38 height 31
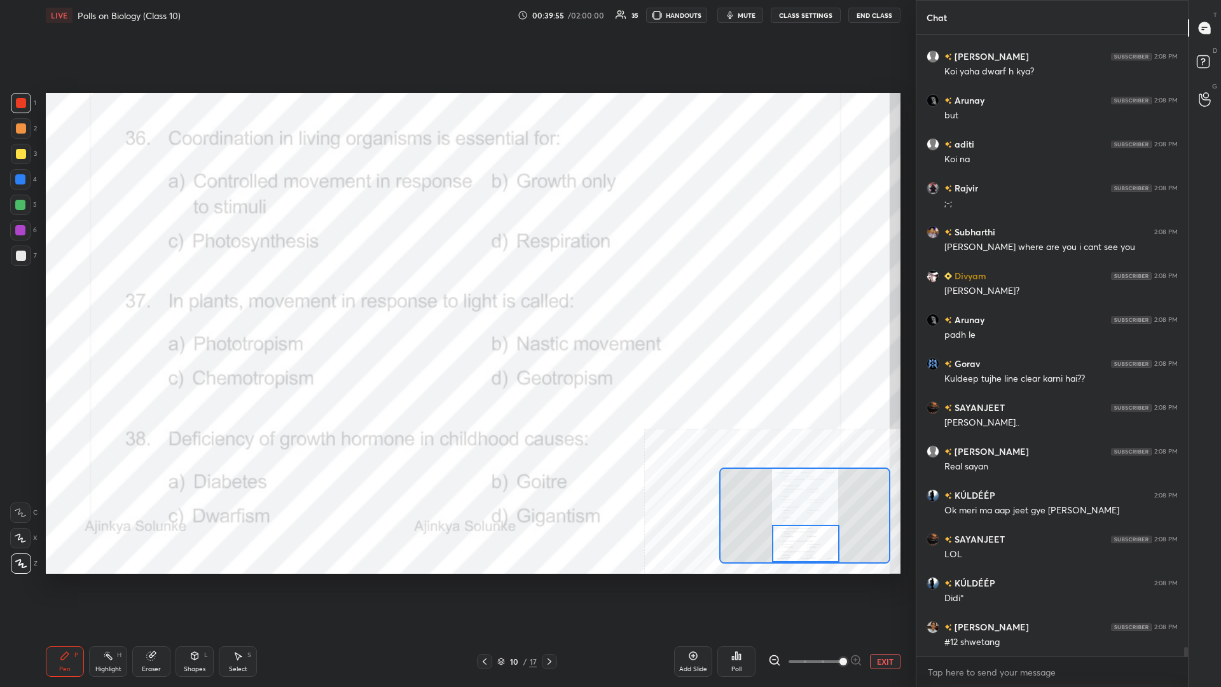
click at [456, 298] on button "EXIT" at bounding box center [885, 661] width 31 height 15
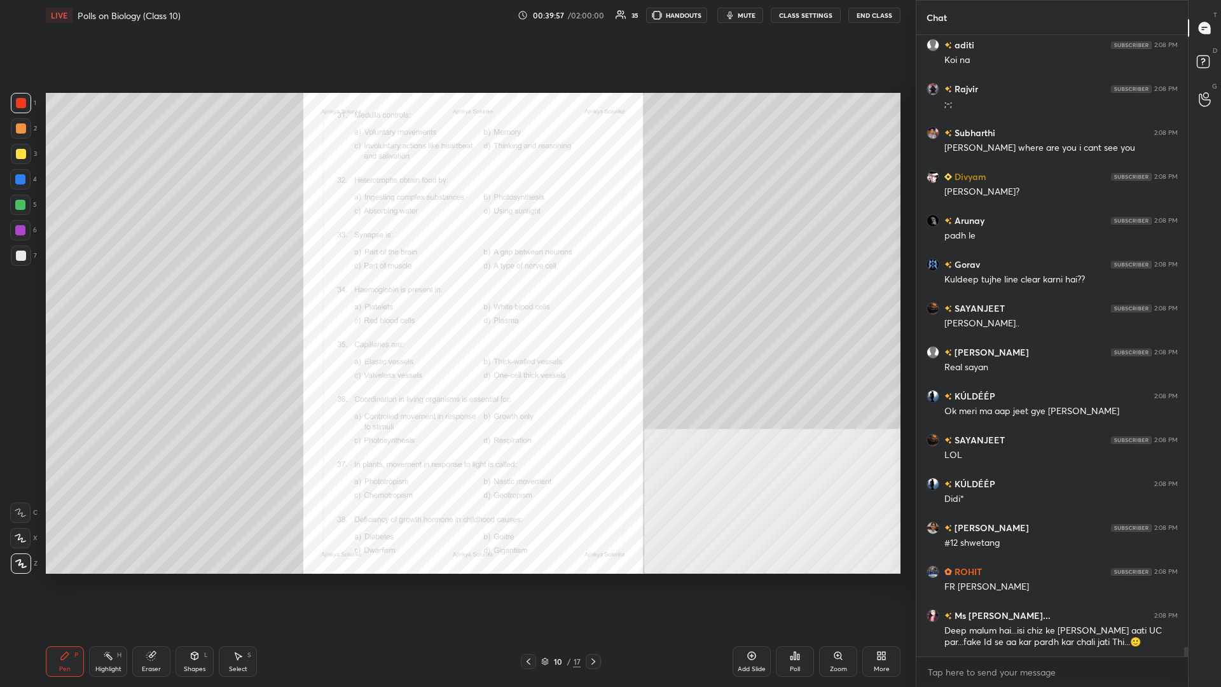
click at [456, 298] on div "Poll" at bounding box center [795, 661] width 38 height 31
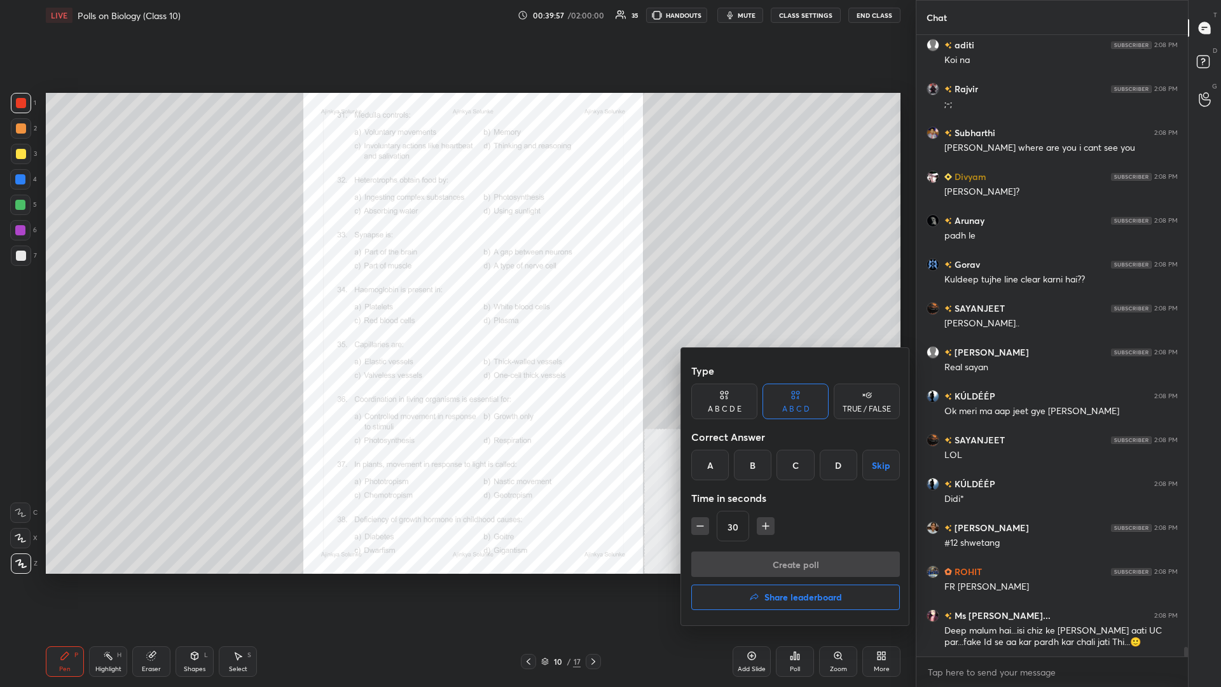
click at [456, 298] on h4 "Share leaderboard" at bounding box center [803, 597] width 78 height 9
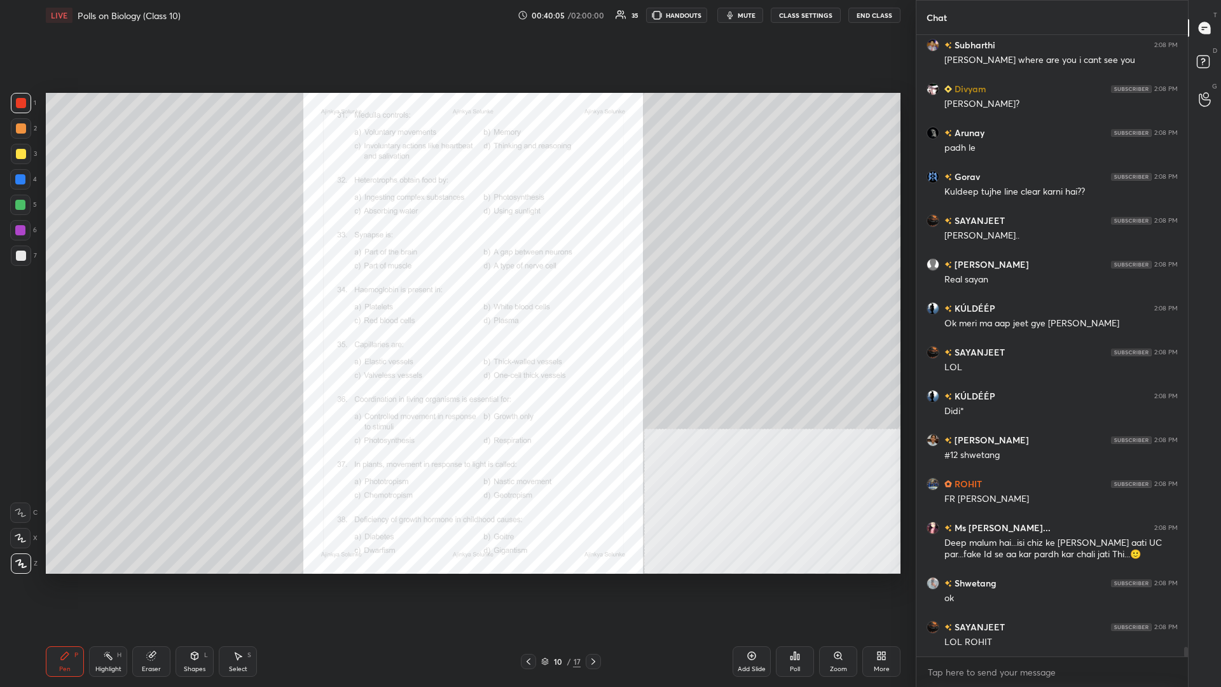
click at [456, 298] on div "Zoom" at bounding box center [838, 661] width 38 height 31
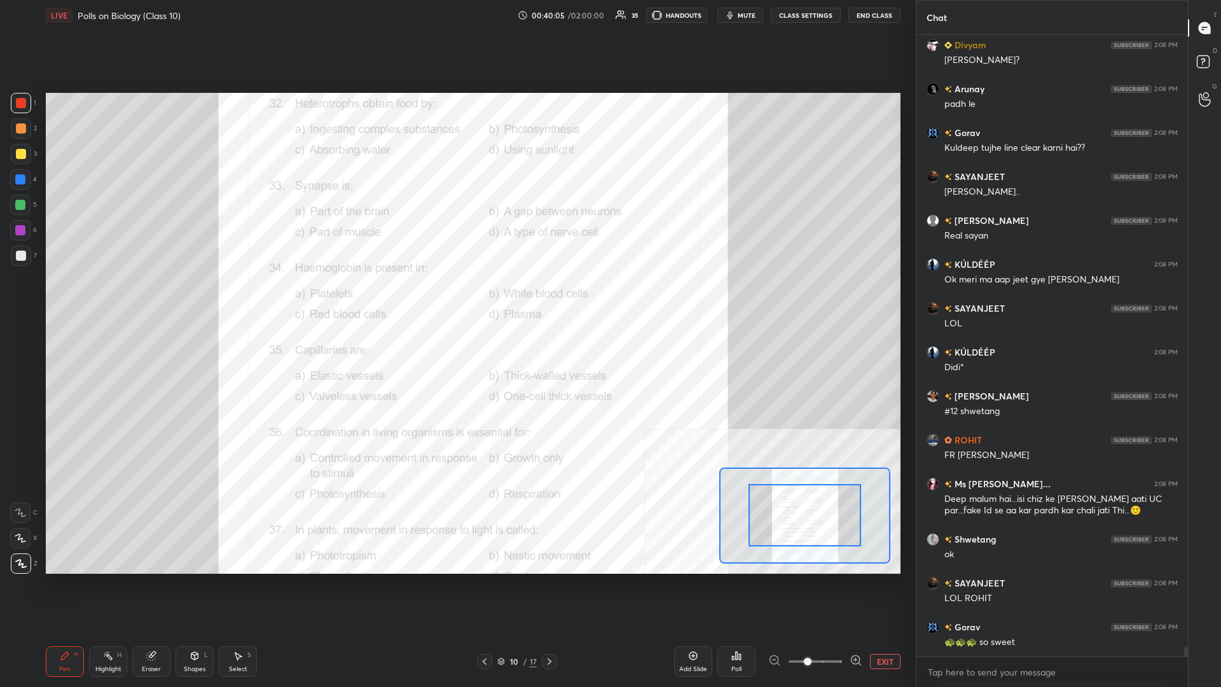
click at [456, 298] on button "EXIT" at bounding box center [885, 661] width 31 height 15
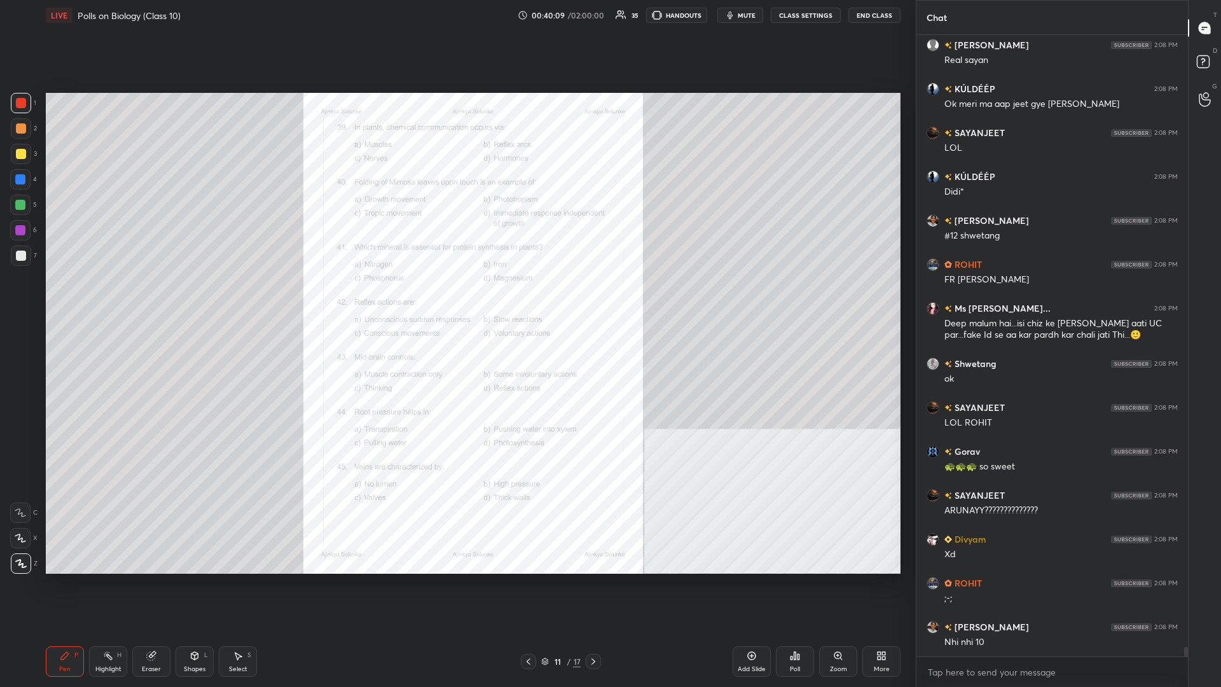
click at [456, 298] on div "Zoom" at bounding box center [838, 669] width 17 height 6
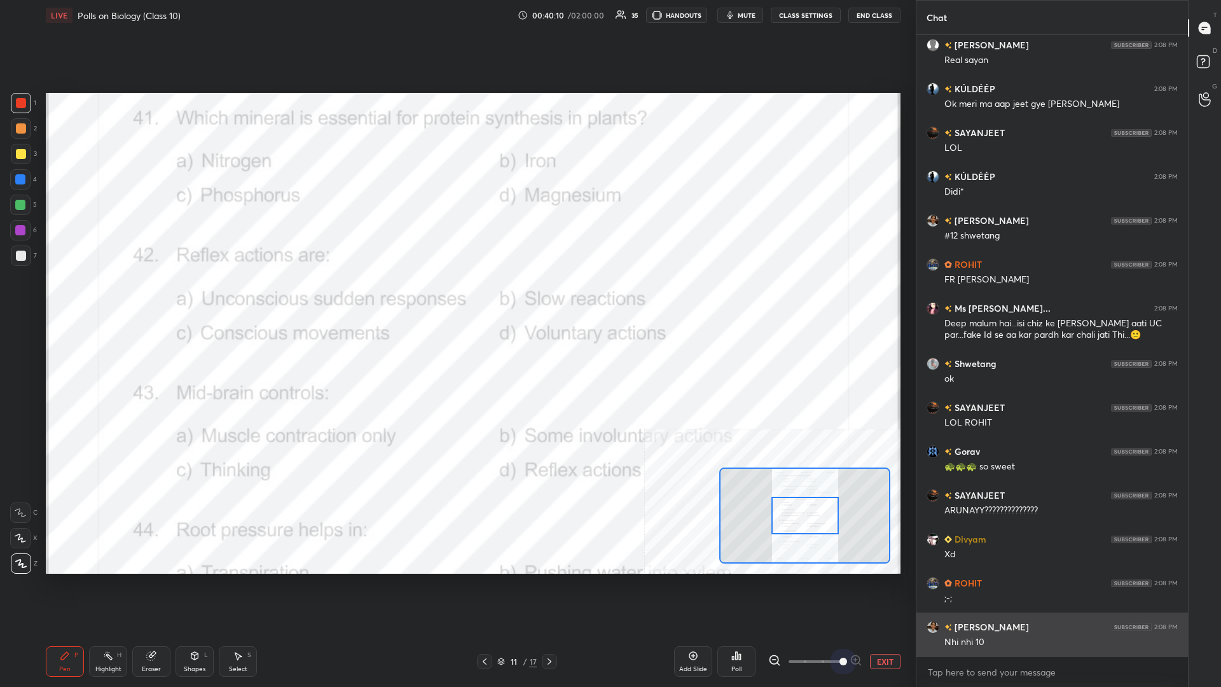
drag, startPoint x: 867, startPoint y: 652, endPoint x: 919, endPoint y: 652, distance: 52.1
click at [456, 298] on div "1 2 3 4 5 6 7 C X Z C X Z E E Erase all H H LIVE Polls on Biology (Class 10) 00…" at bounding box center [610, 343] width 1221 height 687
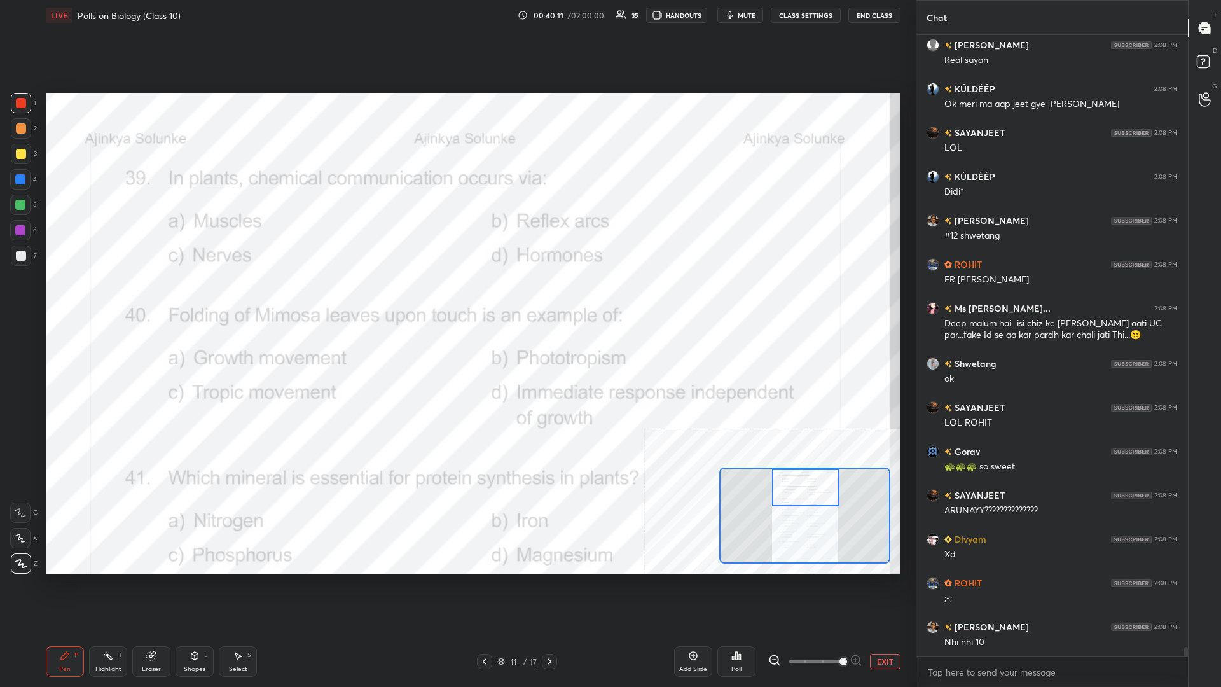
drag, startPoint x: 795, startPoint y: 524, endPoint x: 796, endPoint y: 475, distance: 49.0
click at [456, 298] on div at bounding box center [805, 488] width 67 height 38
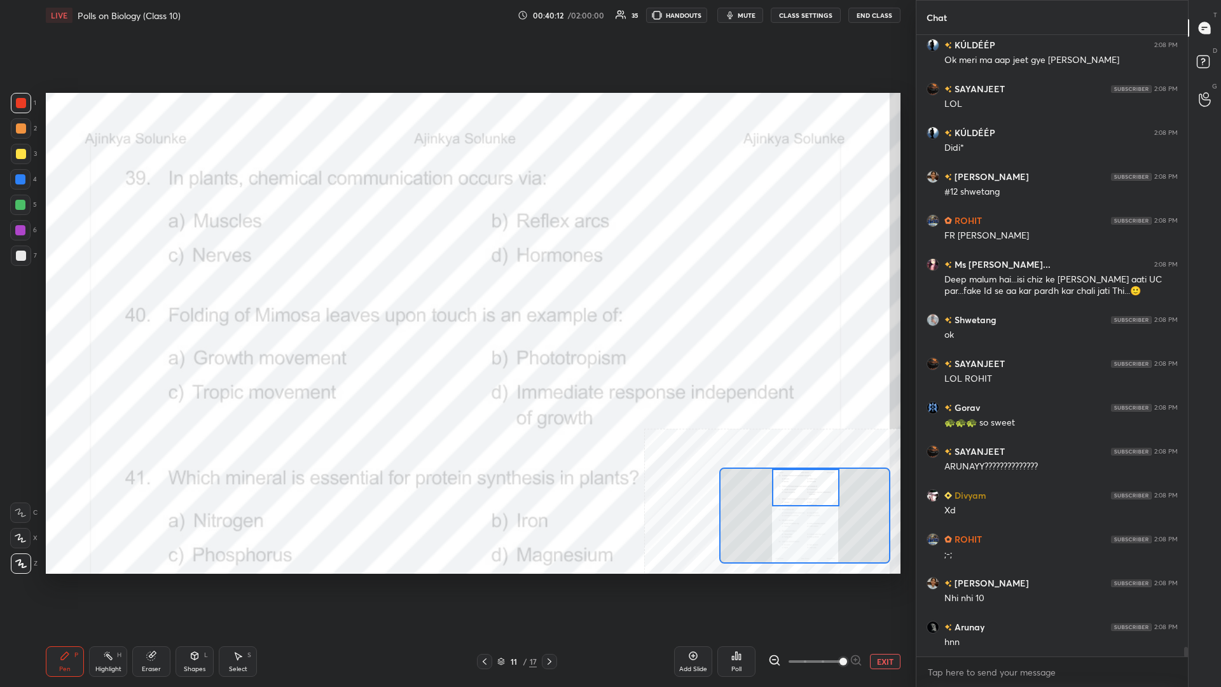
click at [104, 298] on div "Pen P Highlight H Eraser Shapes L Select S 11 / 17 Add Slide Poll EXIT" at bounding box center [473, 661] width 854 height 51
click at [107, 298] on div "Highlight" at bounding box center [108, 669] width 26 height 6
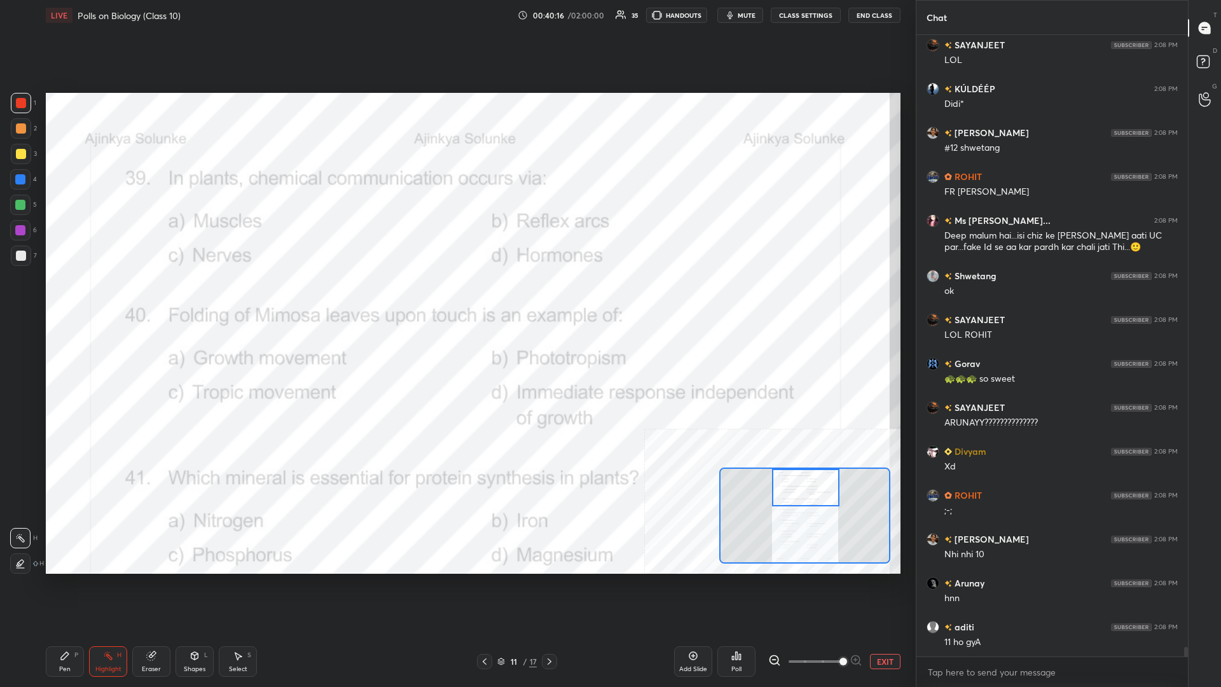
click at [456, 298] on div "Poll" at bounding box center [736, 661] width 38 height 31
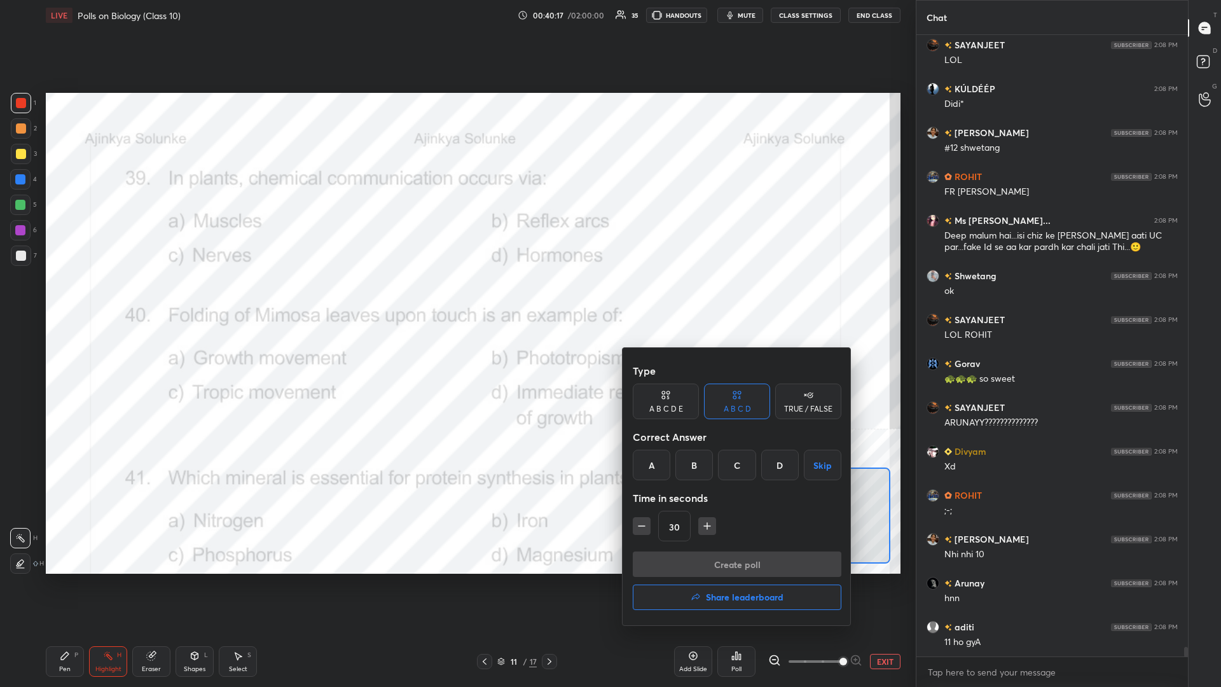
click at [456, 298] on div "D" at bounding box center [780, 464] width 38 height 31
click at [456, 298] on button "Create poll" at bounding box center [737, 563] width 209 height 25
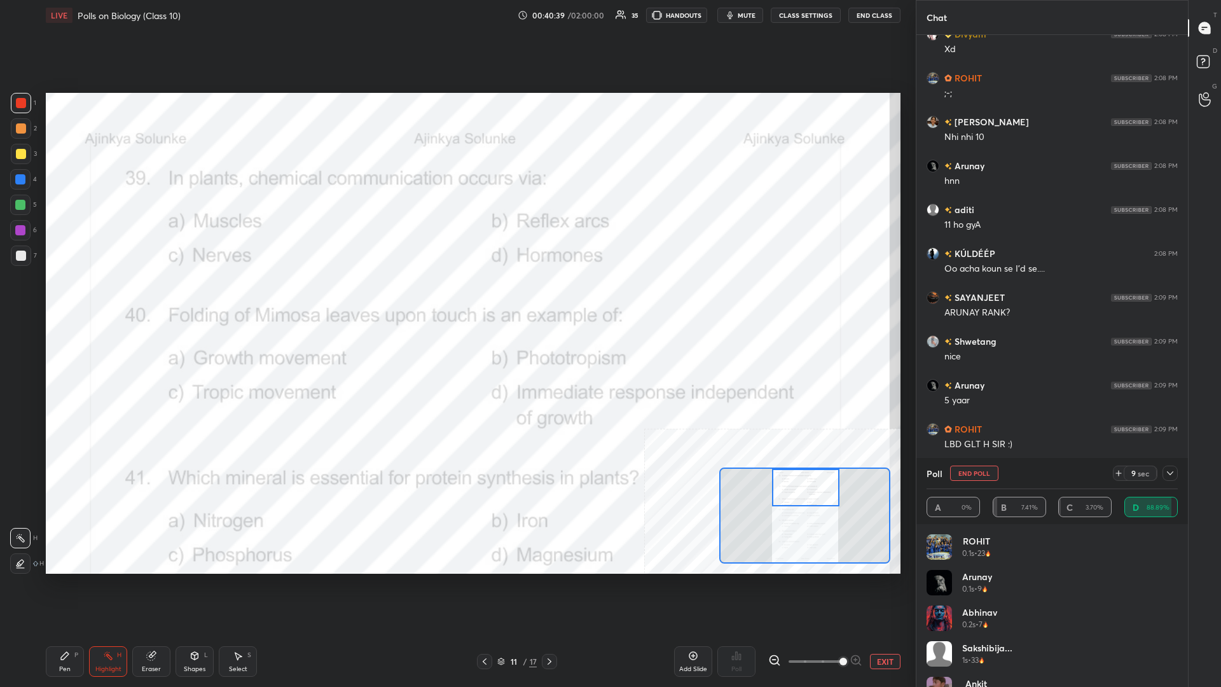
click at [74, 298] on div "Pen P" at bounding box center [65, 661] width 38 height 31
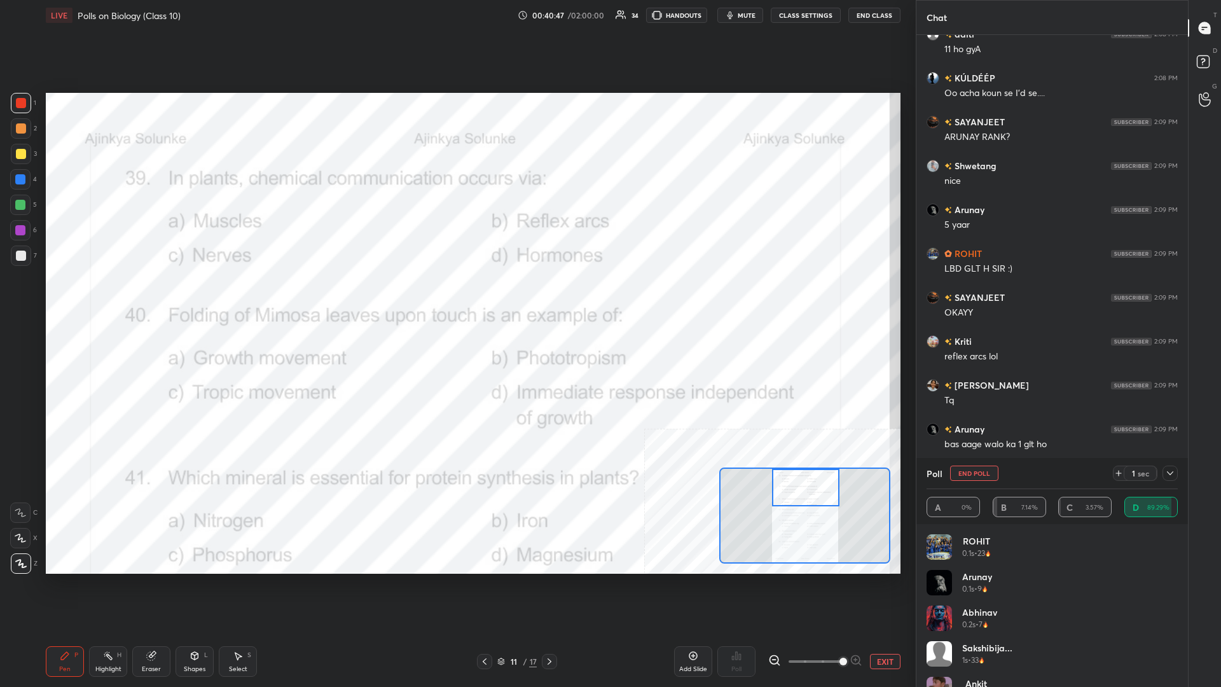
scroll to position [40830, 0]
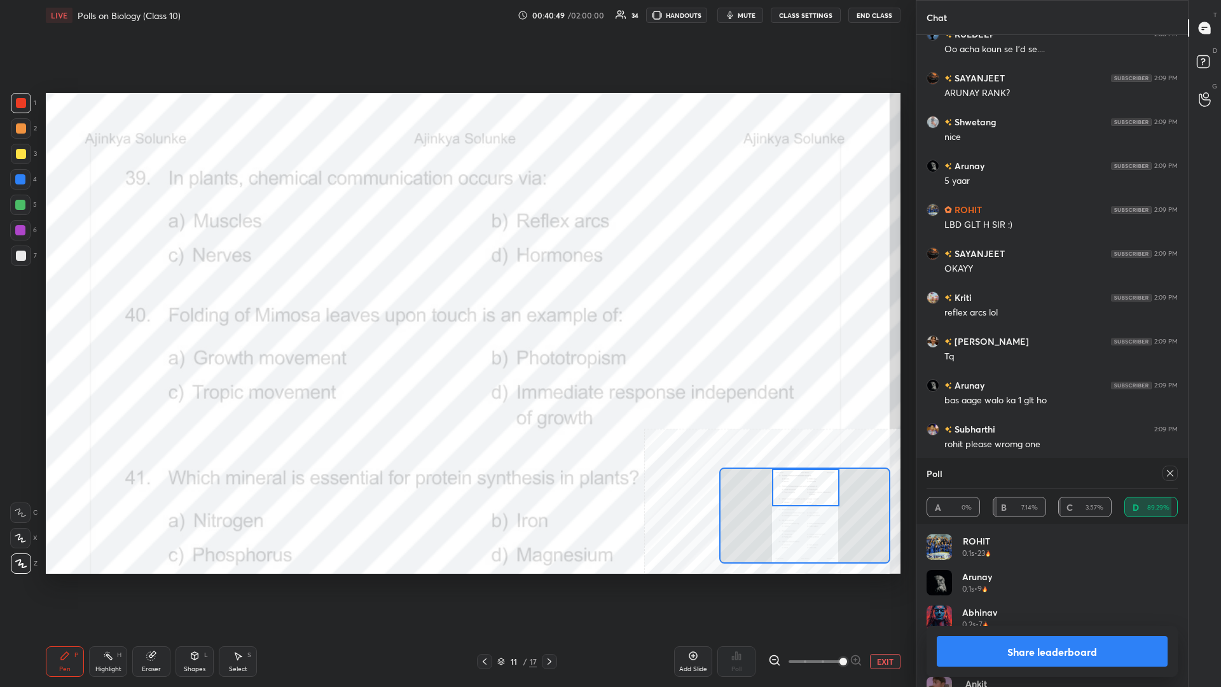
click at [456, 298] on button "Share leaderboard" at bounding box center [1051, 651] width 231 height 31
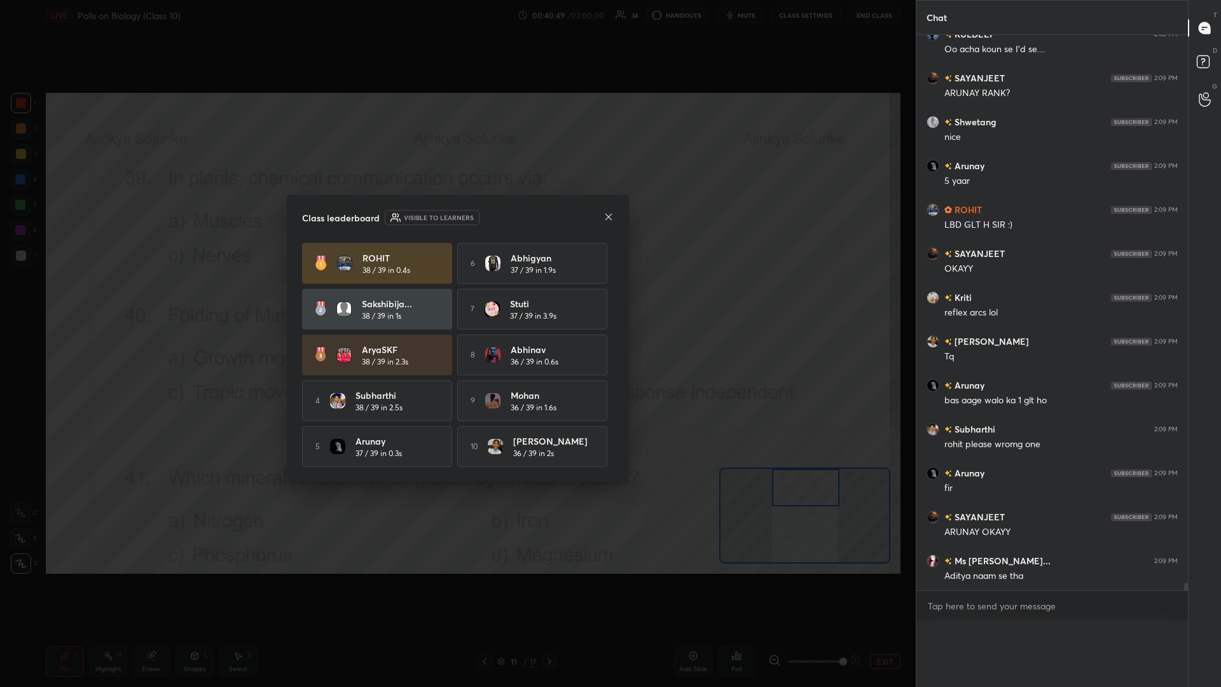
scroll to position [1, 1]
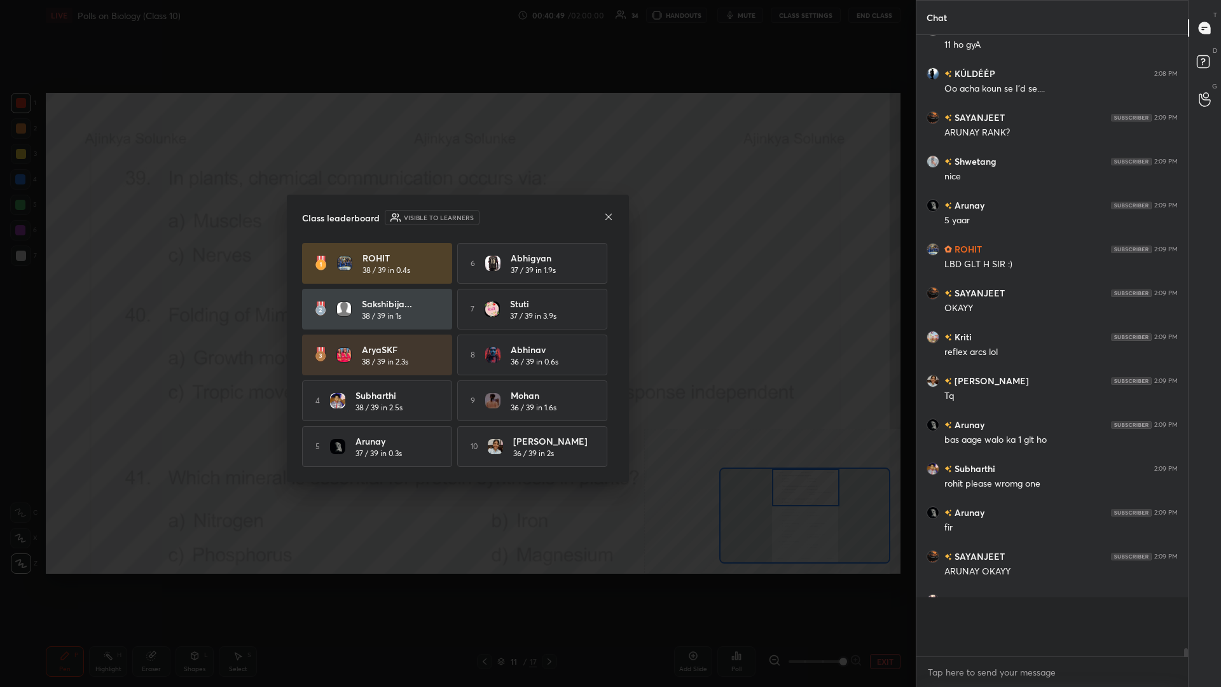
click at [428, 238] on div "Class leaderboard Visible to learners ROHIT 38 / 39 in 0.4s 6 [PERSON_NAME] 37 …" at bounding box center [458, 338] width 342 height 287
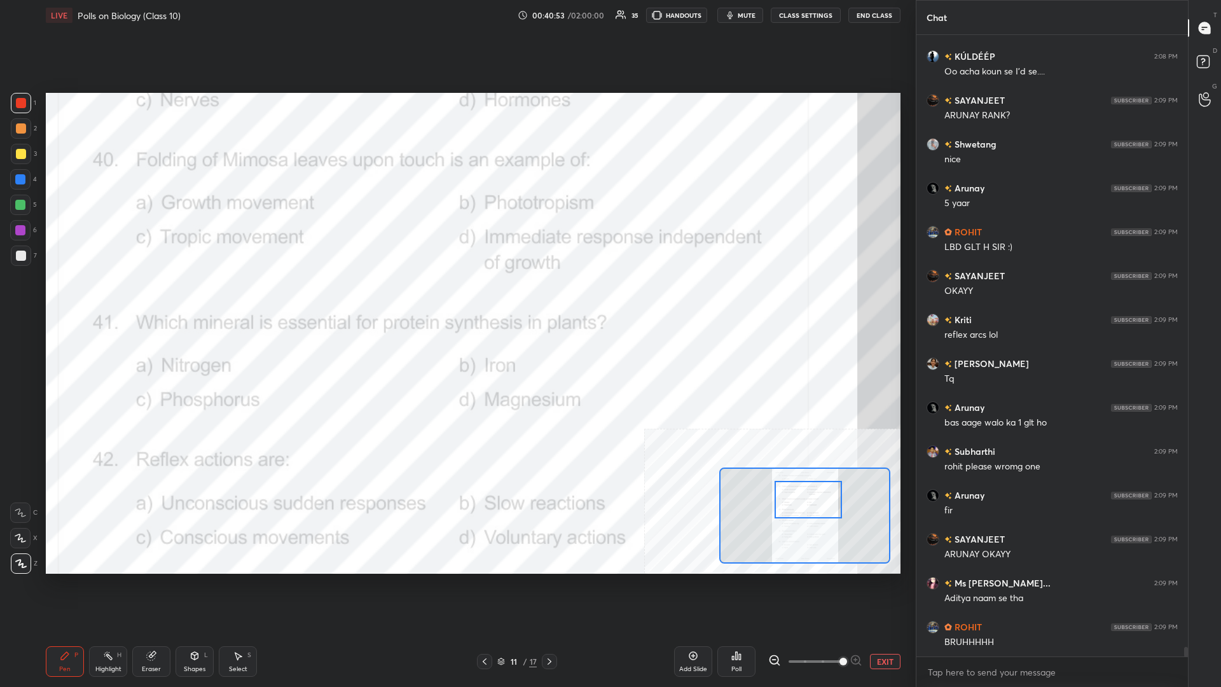
drag, startPoint x: 817, startPoint y: 494, endPoint x: 818, endPoint y: 503, distance: 9.6
click at [456, 298] on div at bounding box center [807, 500] width 67 height 38
drag, startPoint x: 93, startPoint y: 661, endPoint x: 94, endPoint y: 630, distance: 30.5
click at [94, 298] on div "Highlight H" at bounding box center [108, 661] width 38 height 31
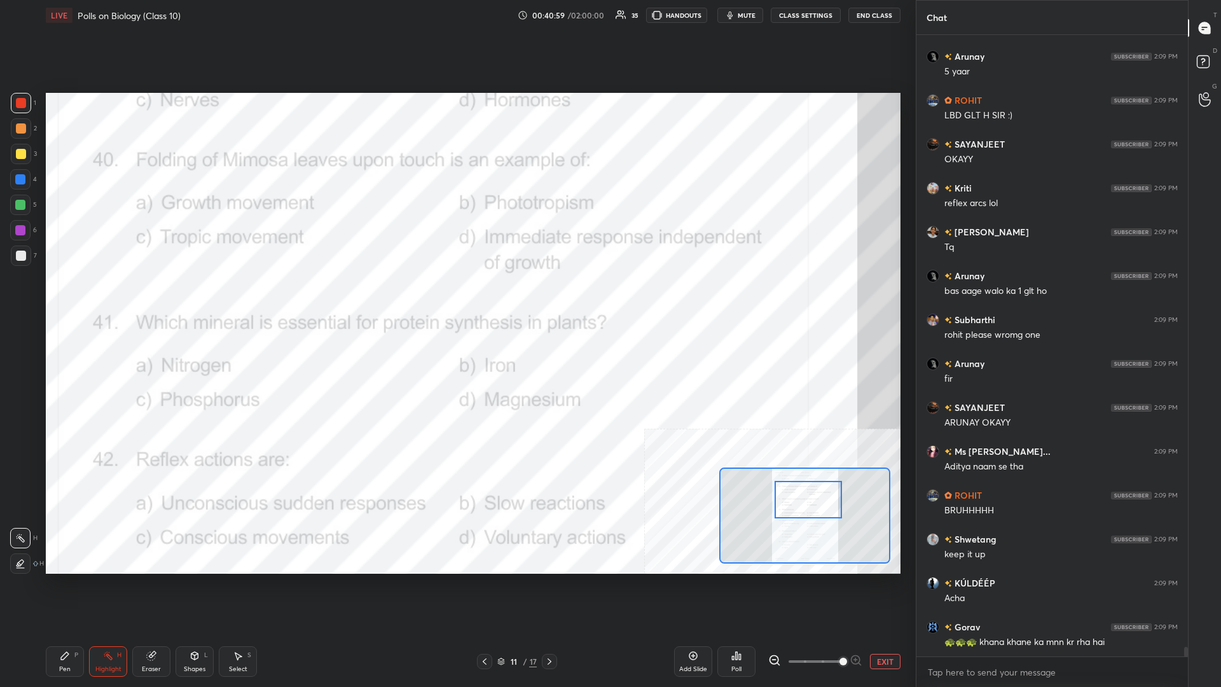
click at [456, 298] on icon at bounding box center [733, 657] width 2 height 3
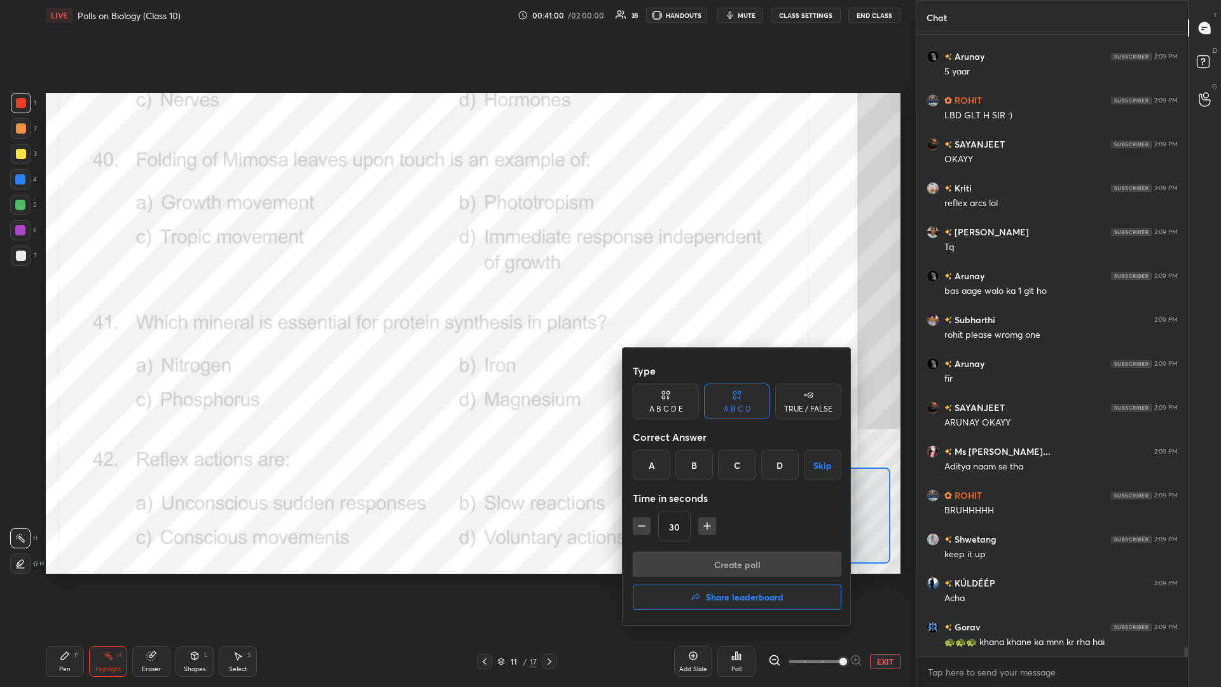
click at [456, 298] on div "D" at bounding box center [780, 464] width 38 height 31
click at [456, 298] on button "Create poll" at bounding box center [737, 563] width 209 height 25
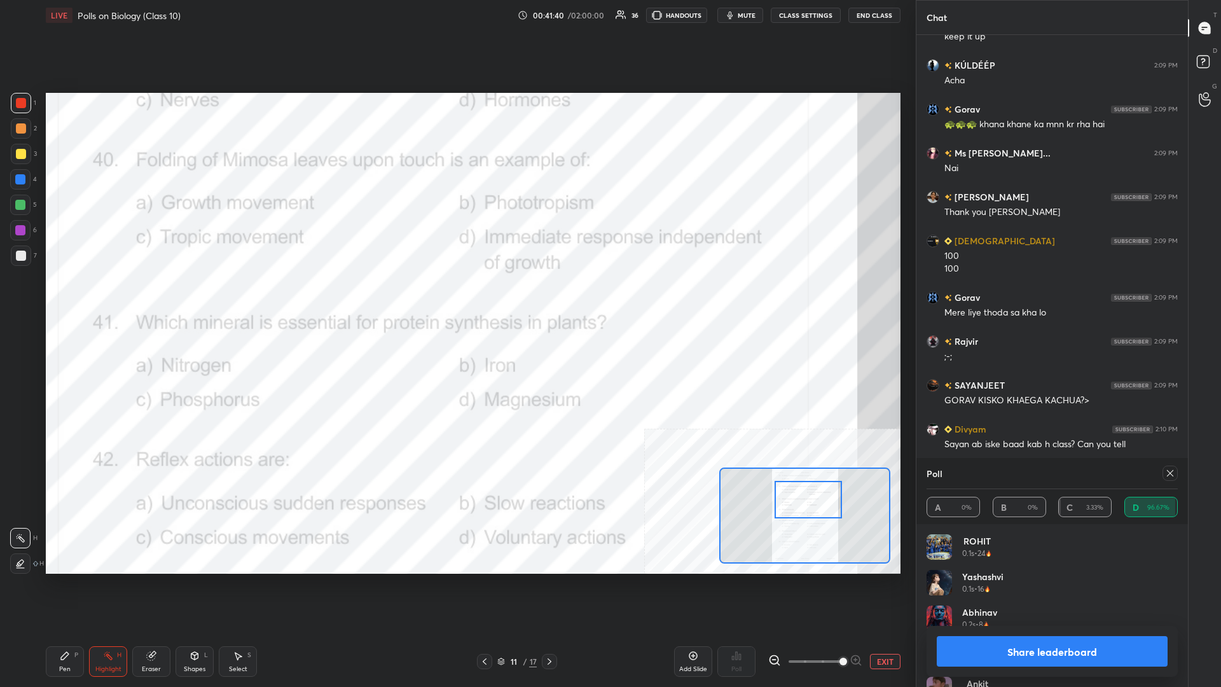
click at [456, 298] on button "Share leaderboard" at bounding box center [1051, 651] width 231 height 31
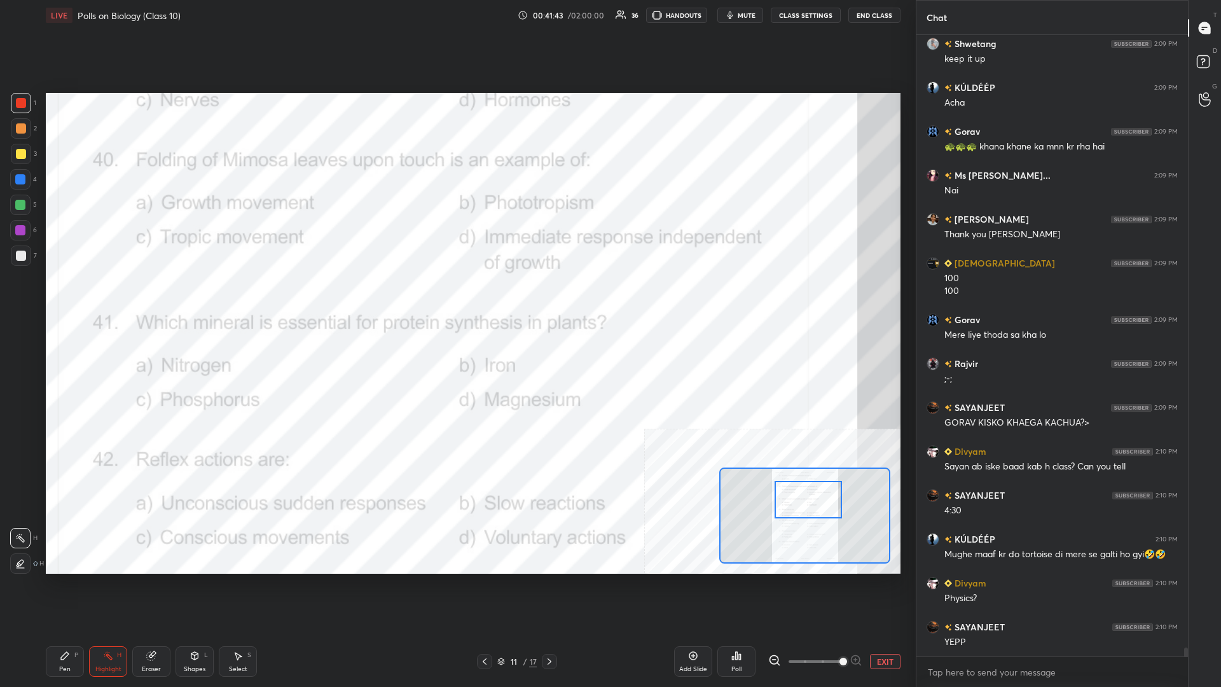
click at [65, 298] on div "Pen" at bounding box center [64, 669] width 11 height 6
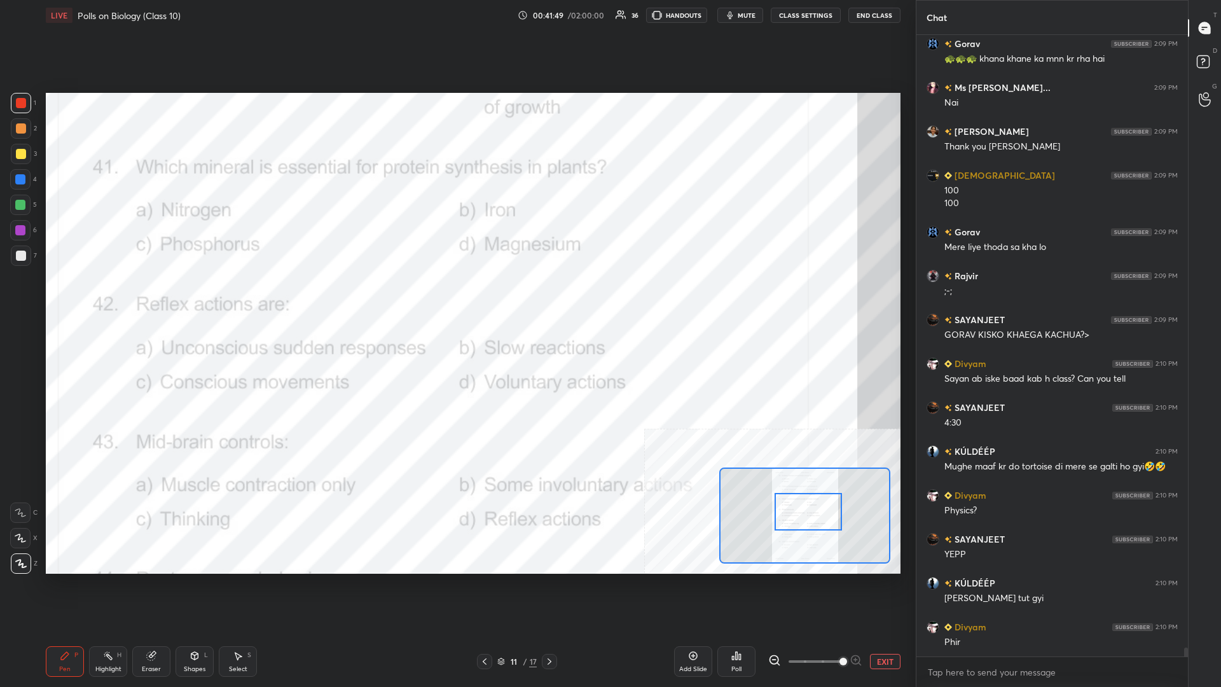
drag, startPoint x: 811, startPoint y: 499, endPoint x: 811, endPoint y: 511, distance: 12.1
click at [456, 298] on div at bounding box center [807, 512] width 67 height 38
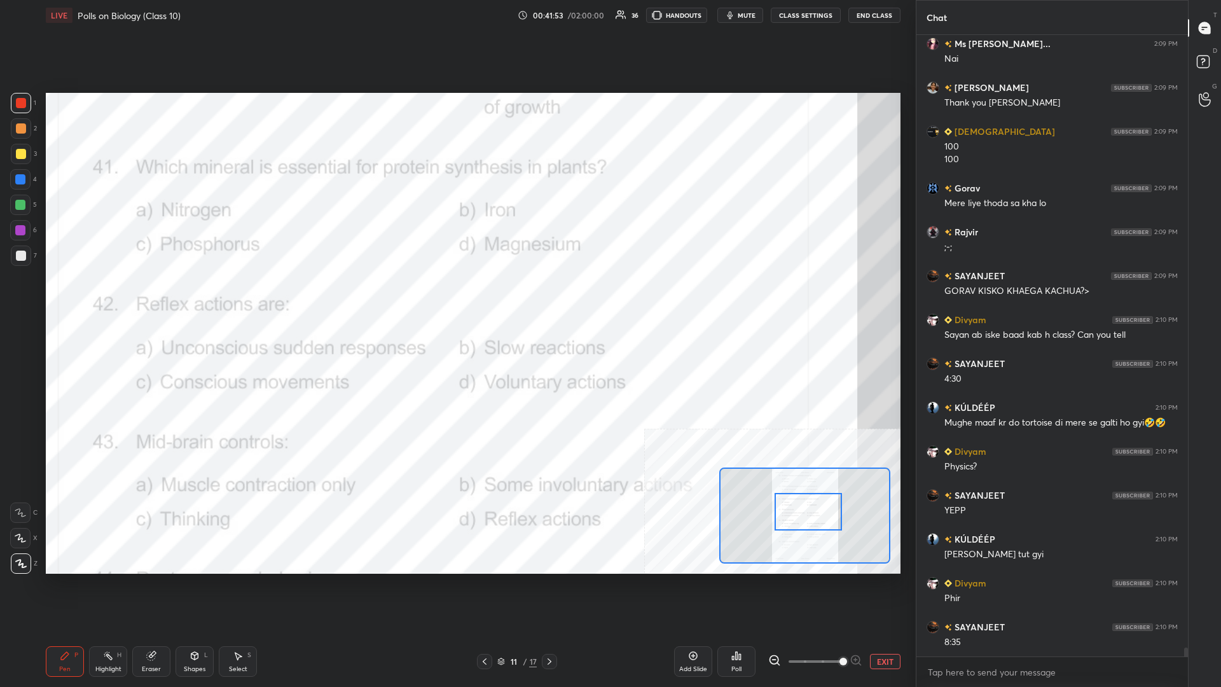
click at [91, 298] on div "Highlight H" at bounding box center [108, 661] width 38 height 31
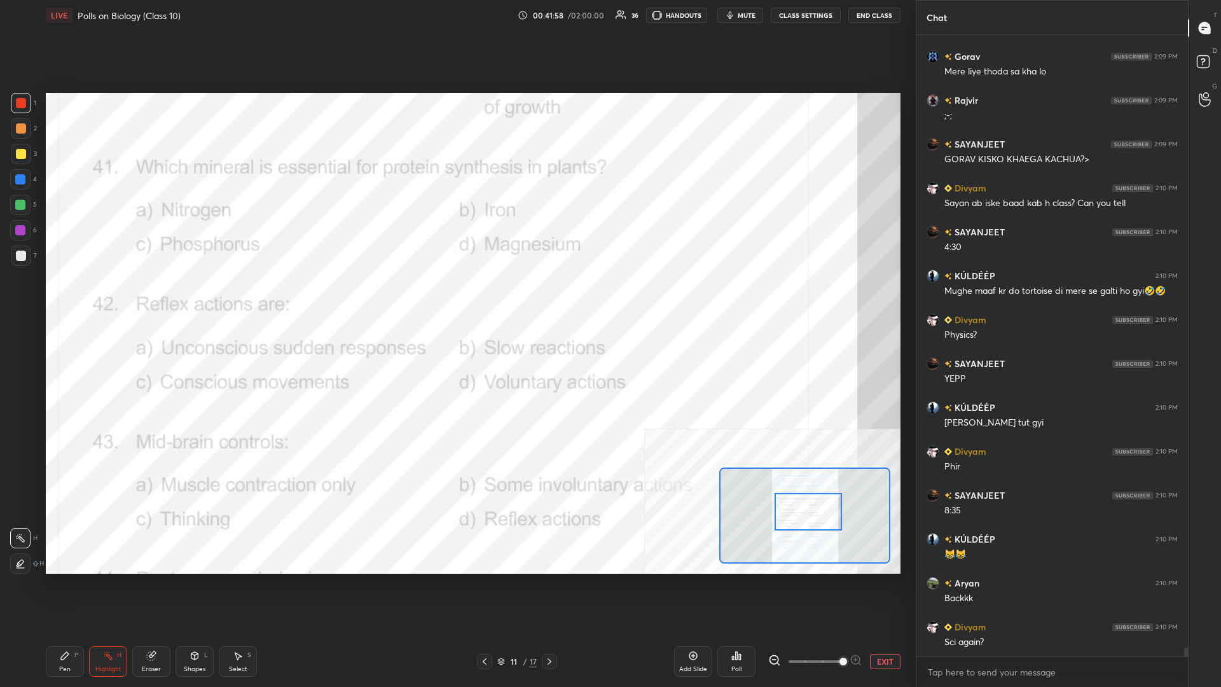
click at [456, 298] on div "Poll" at bounding box center [736, 669] width 10 height 6
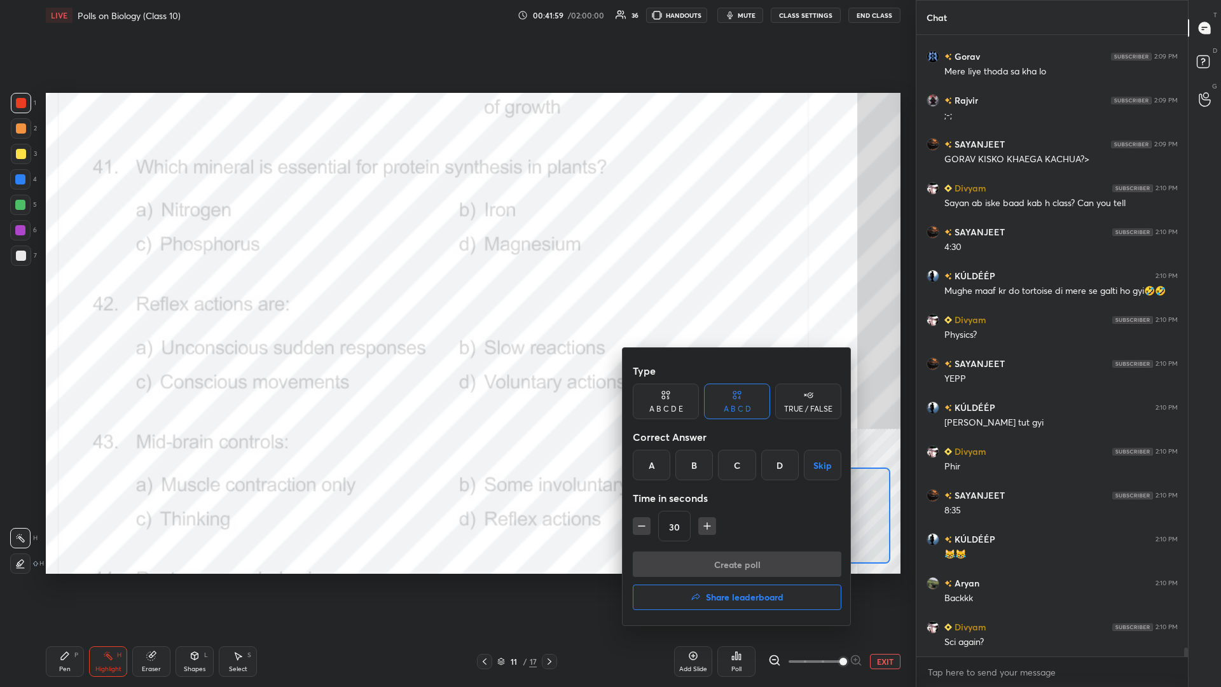
click at [456, 298] on div "A" at bounding box center [652, 464] width 38 height 31
click at [456, 298] on button "Create poll" at bounding box center [737, 563] width 209 height 25
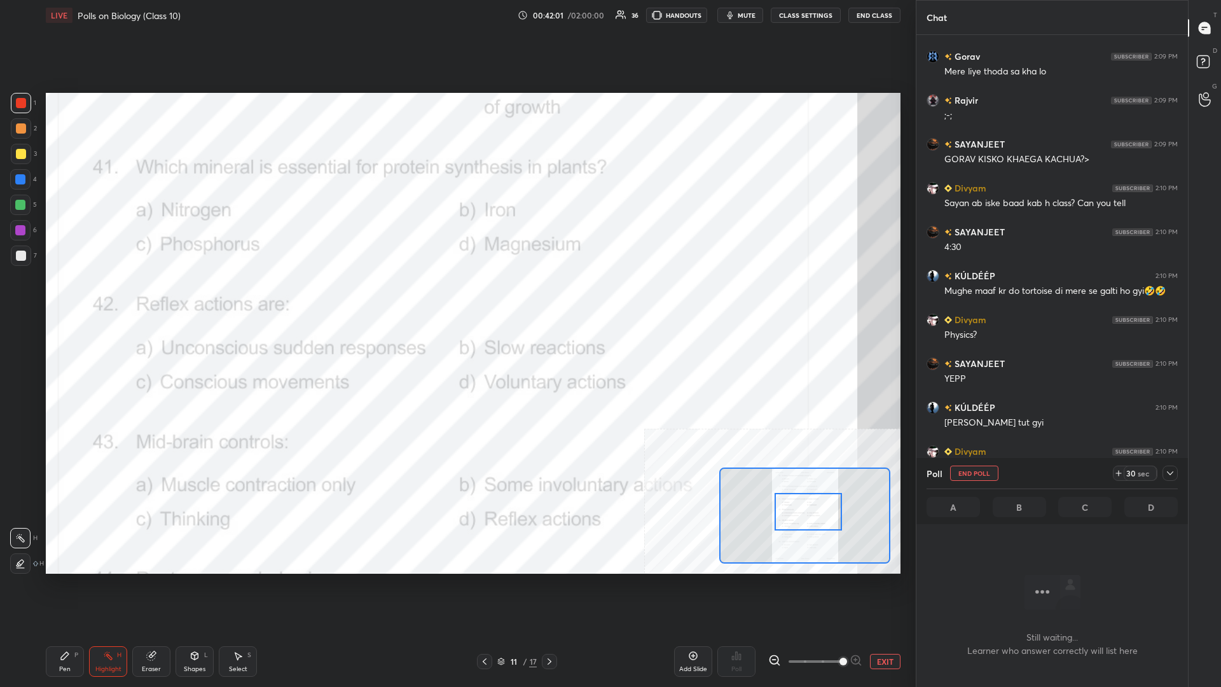
scroll to position [587, 271]
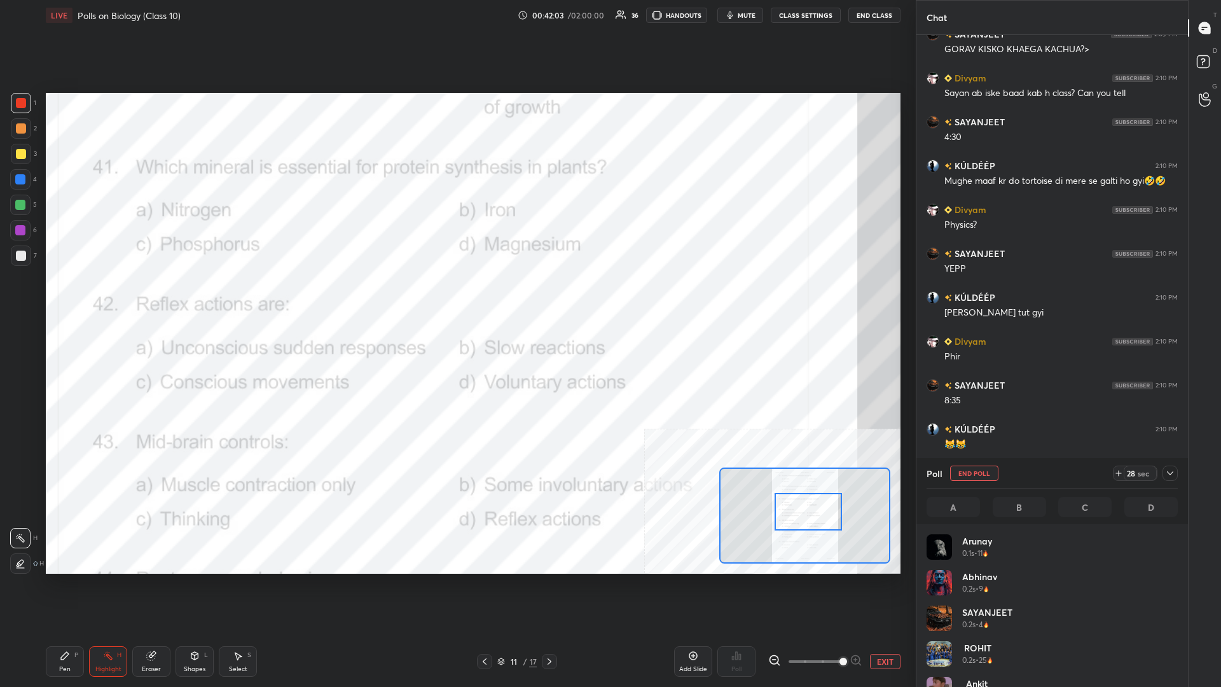
click at [456, 298] on div "28 sec" at bounding box center [1145, 472] width 65 height 15
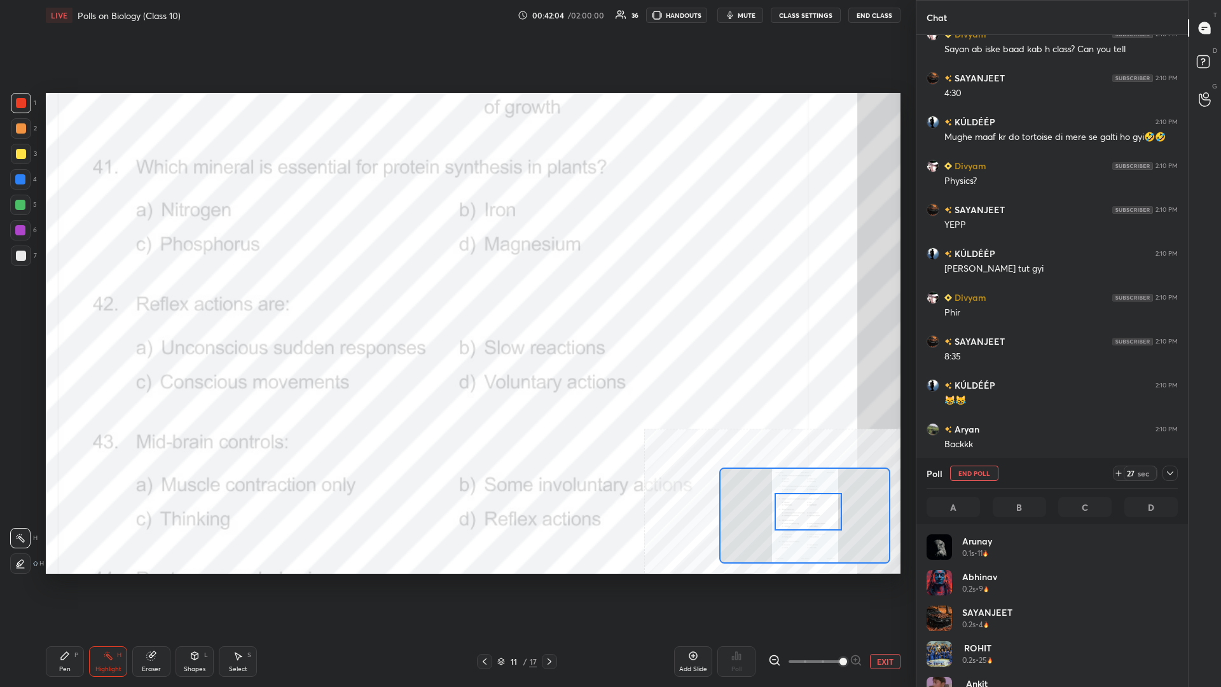
click at [456, 298] on icon at bounding box center [1170, 473] width 10 height 10
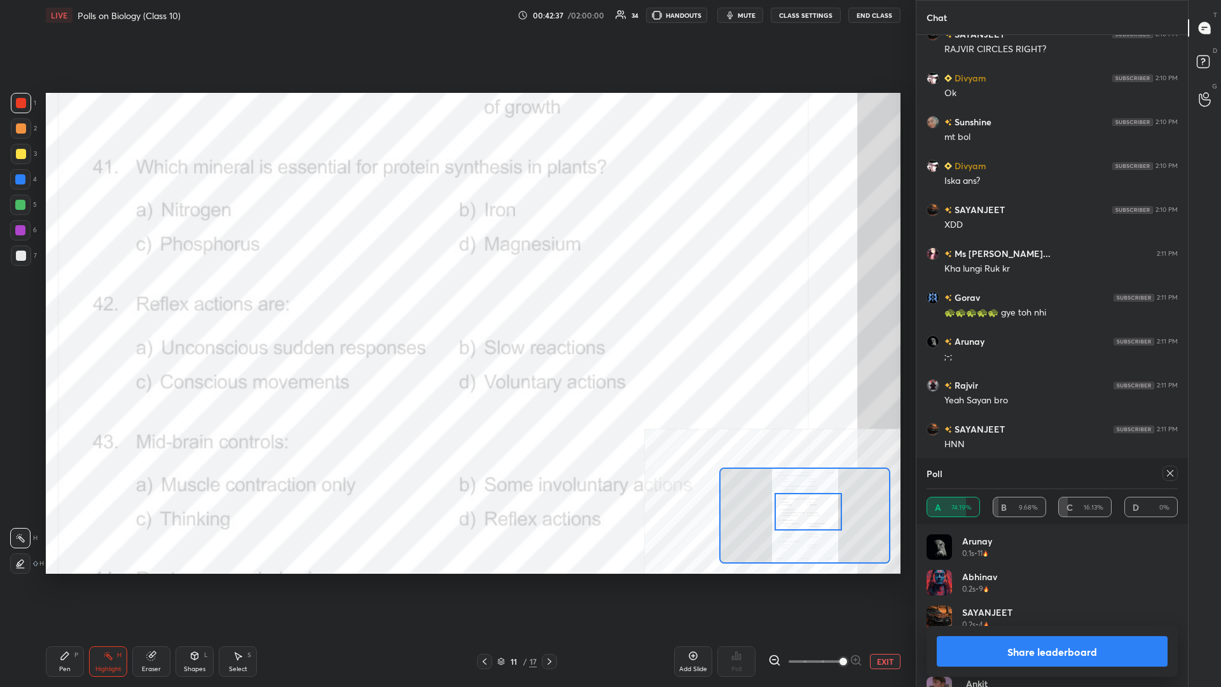
click at [456, 298] on button "Share leaderboard" at bounding box center [1051, 651] width 231 height 31
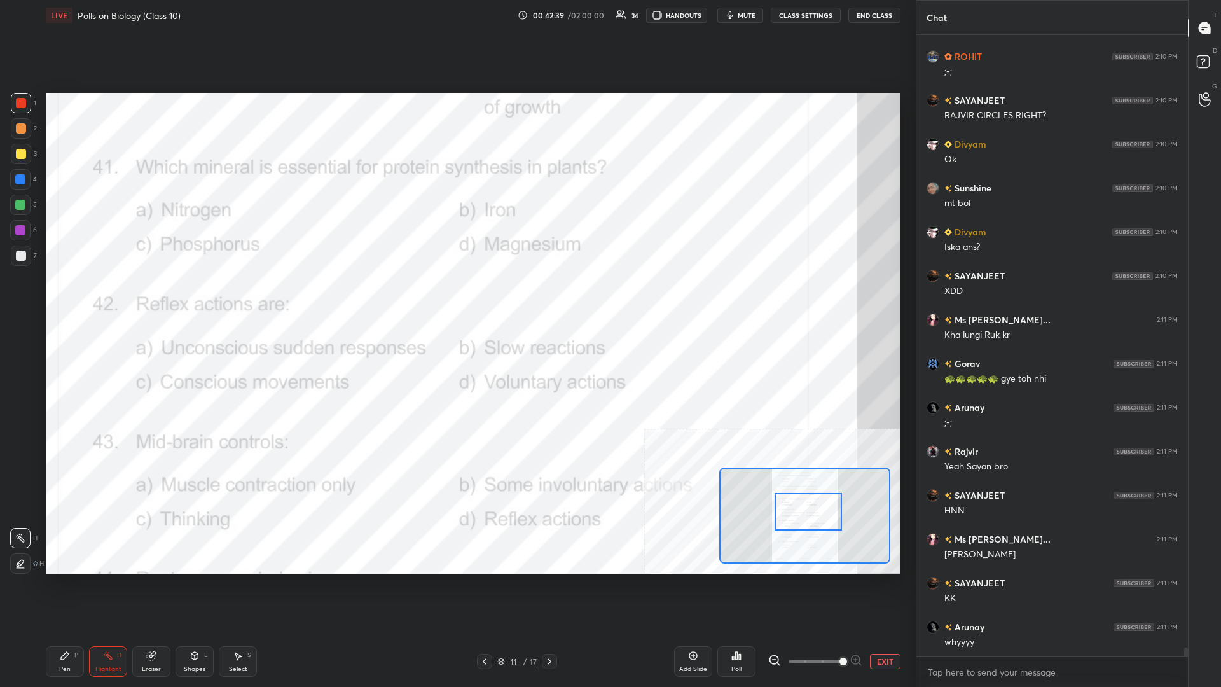
click at [46, 298] on div "Pen P" at bounding box center [65, 661] width 38 height 31
click at [60, 298] on div "Pen P" at bounding box center [65, 661] width 38 height 31
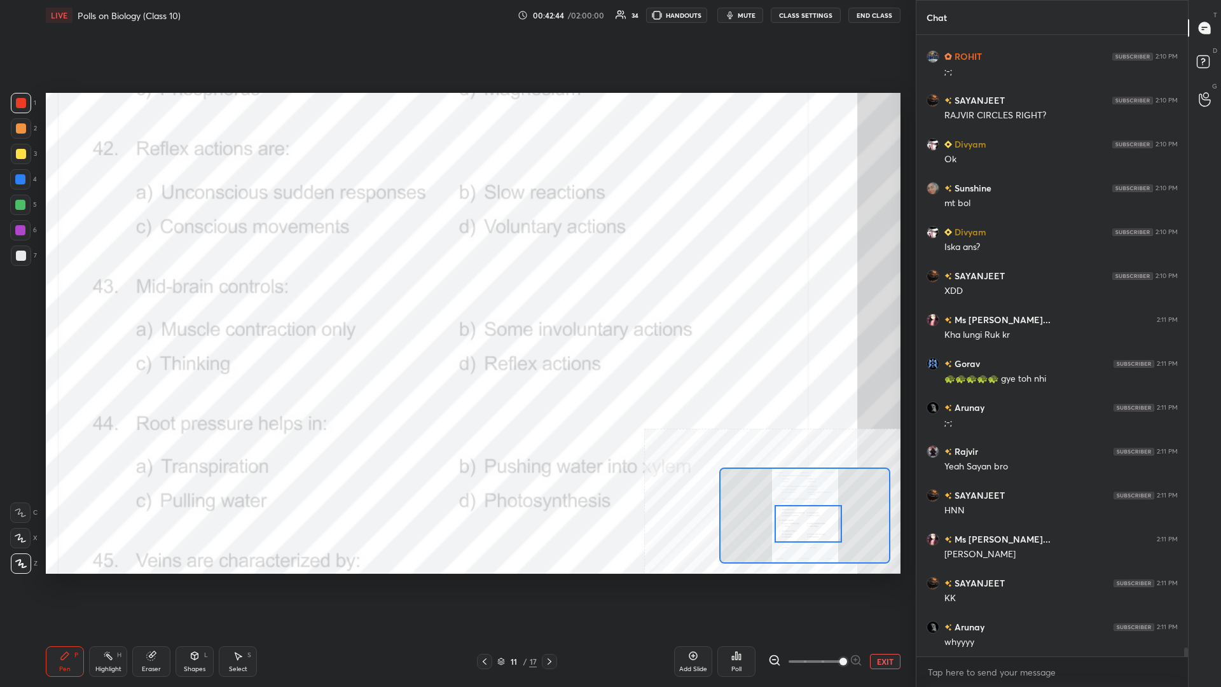
drag, startPoint x: 821, startPoint y: 521, endPoint x: 821, endPoint y: 538, distance: 16.5
click at [456, 298] on div at bounding box center [807, 524] width 67 height 38
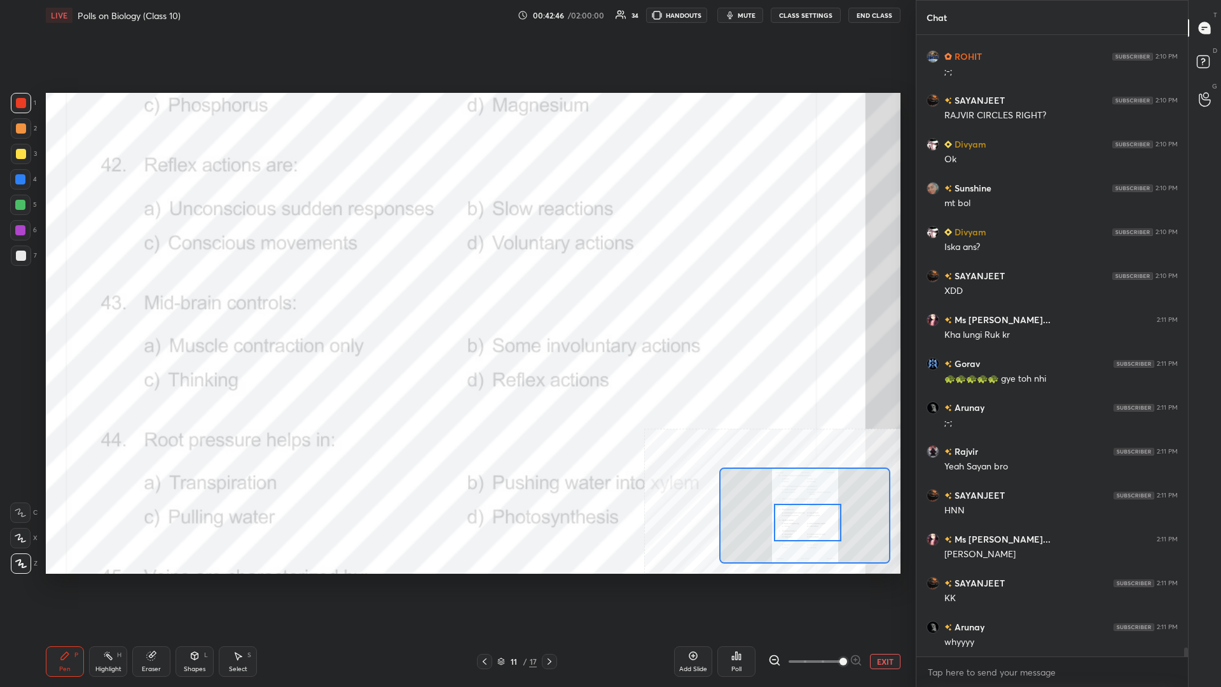
click at [456, 298] on div at bounding box center [807, 522] width 67 height 38
click at [92, 298] on div "Highlight H" at bounding box center [108, 661] width 38 height 31
drag, startPoint x: 95, startPoint y: 664, endPoint x: 95, endPoint y: 658, distance: 6.4
click at [95, 298] on div "Highlight H" at bounding box center [108, 661] width 38 height 31
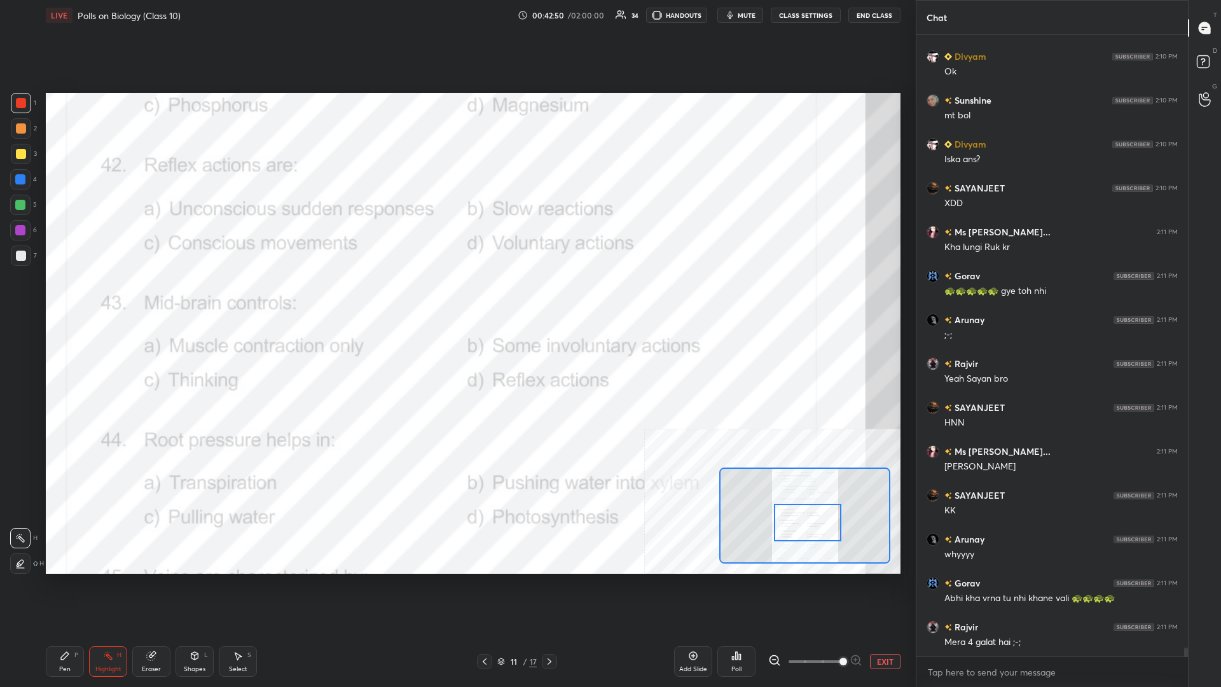
click at [456, 298] on div "Poll" at bounding box center [736, 661] width 38 height 31
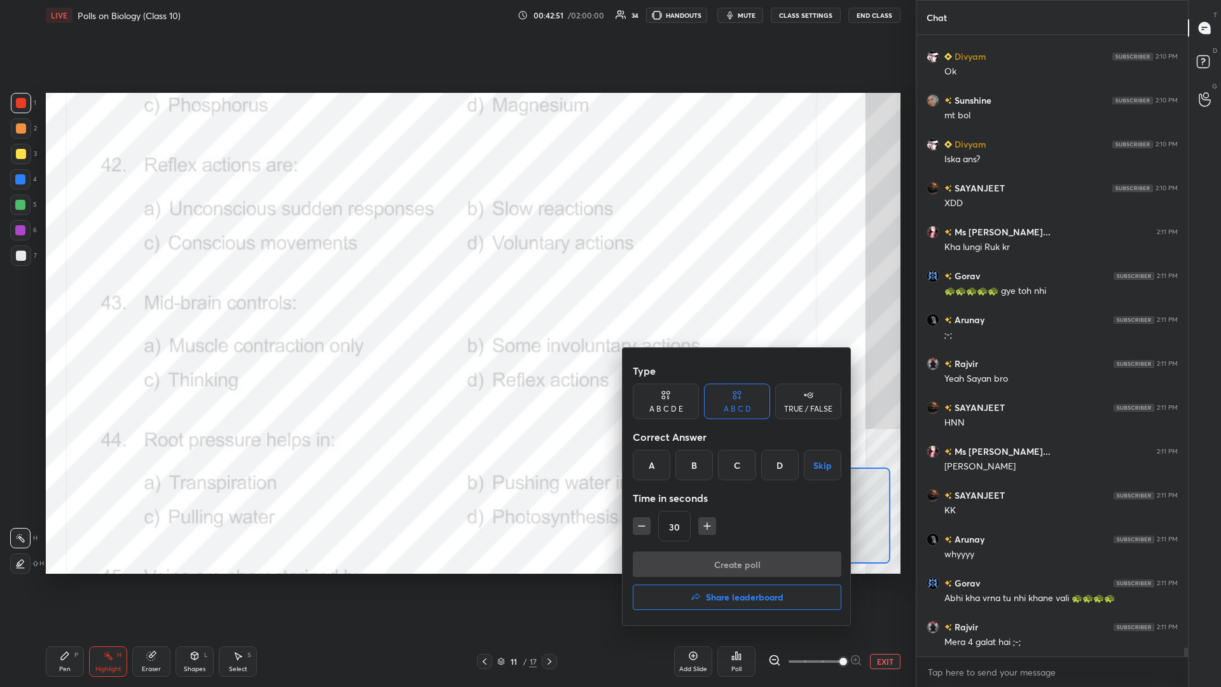
click at [456, 298] on div "A" at bounding box center [652, 464] width 38 height 31
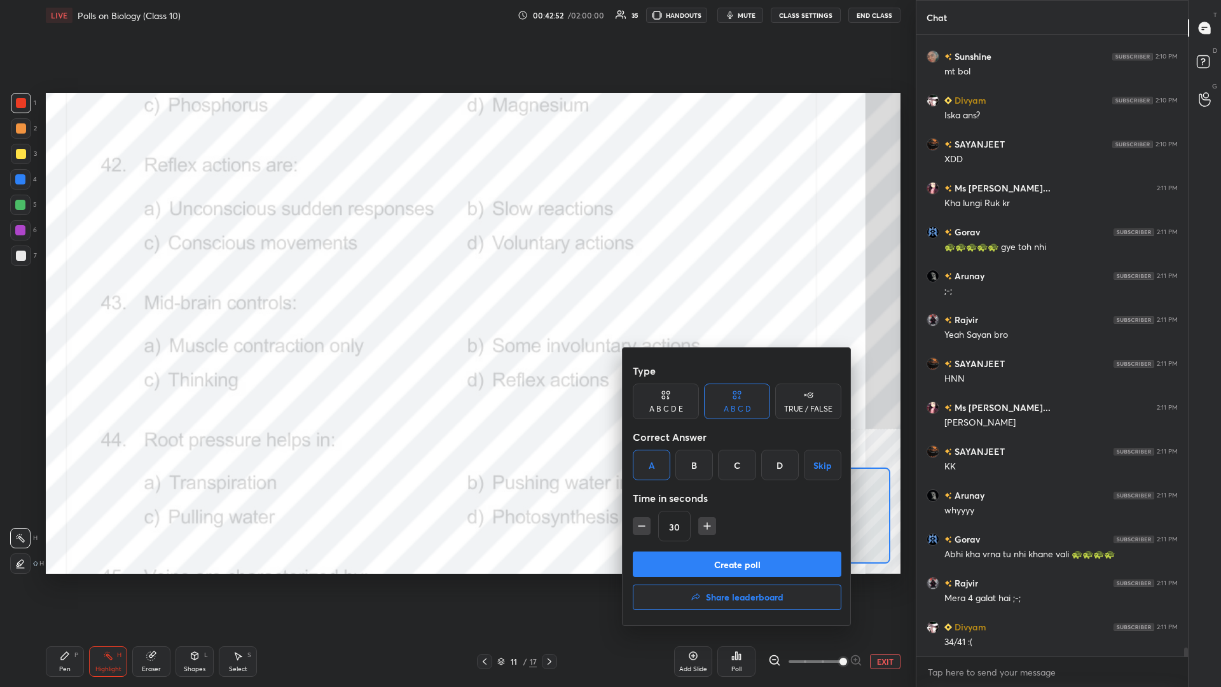
click at [456, 298] on button "Create poll" at bounding box center [737, 563] width 209 height 25
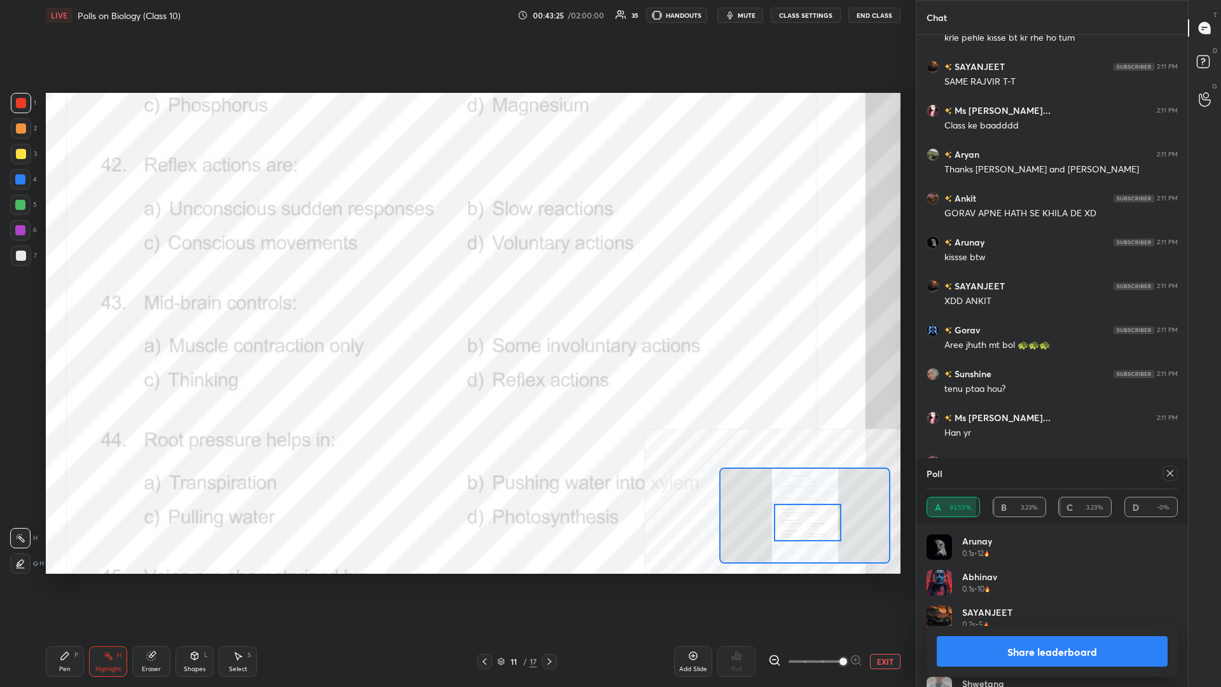
click at [456, 298] on button "Share leaderboard" at bounding box center [1051, 651] width 231 height 31
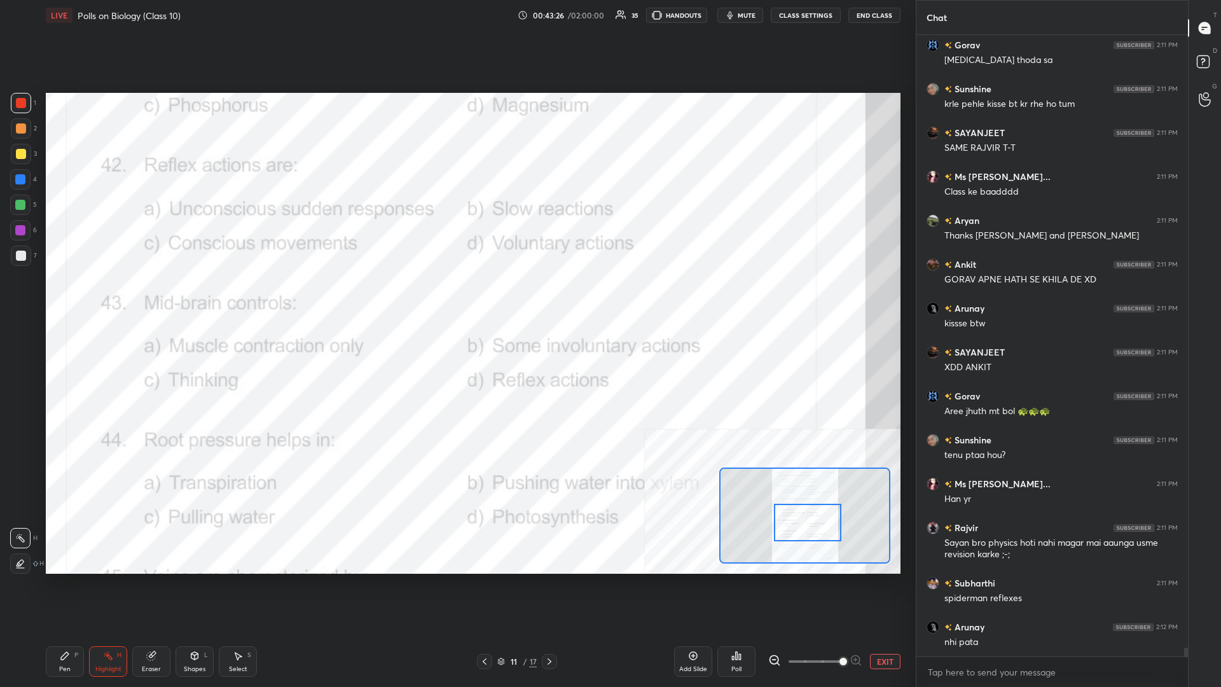
click at [75, 298] on div "Pen P" at bounding box center [65, 661] width 38 height 31
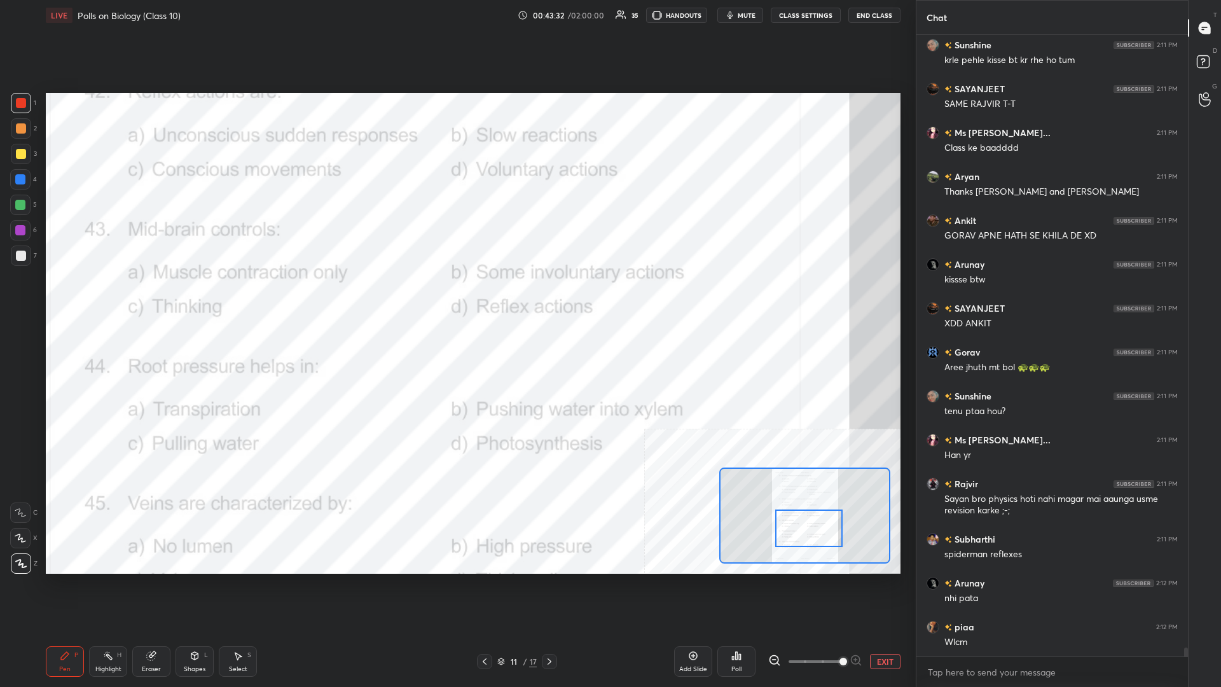
drag, startPoint x: 798, startPoint y: 521, endPoint x: 795, endPoint y: 528, distance: 7.4
click at [456, 298] on div at bounding box center [808, 528] width 67 height 38
click at [105, 298] on icon at bounding box center [108, 655] width 10 height 10
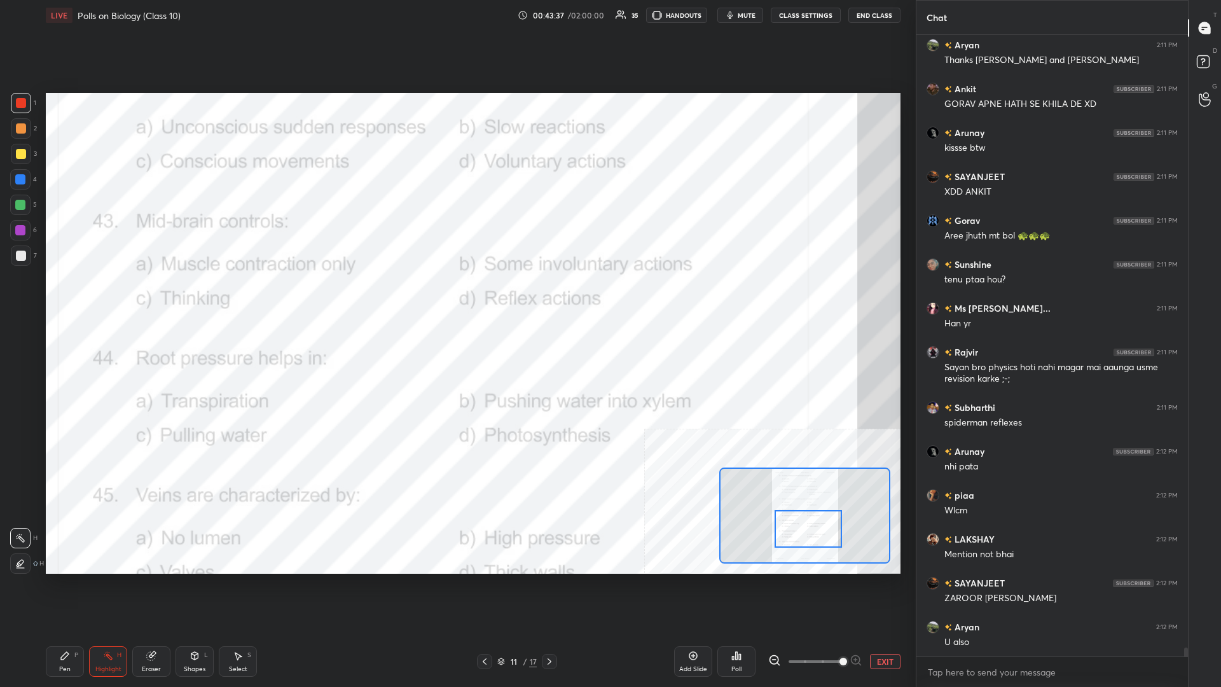
click at [456, 298] on div "Poll" at bounding box center [736, 661] width 38 height 31
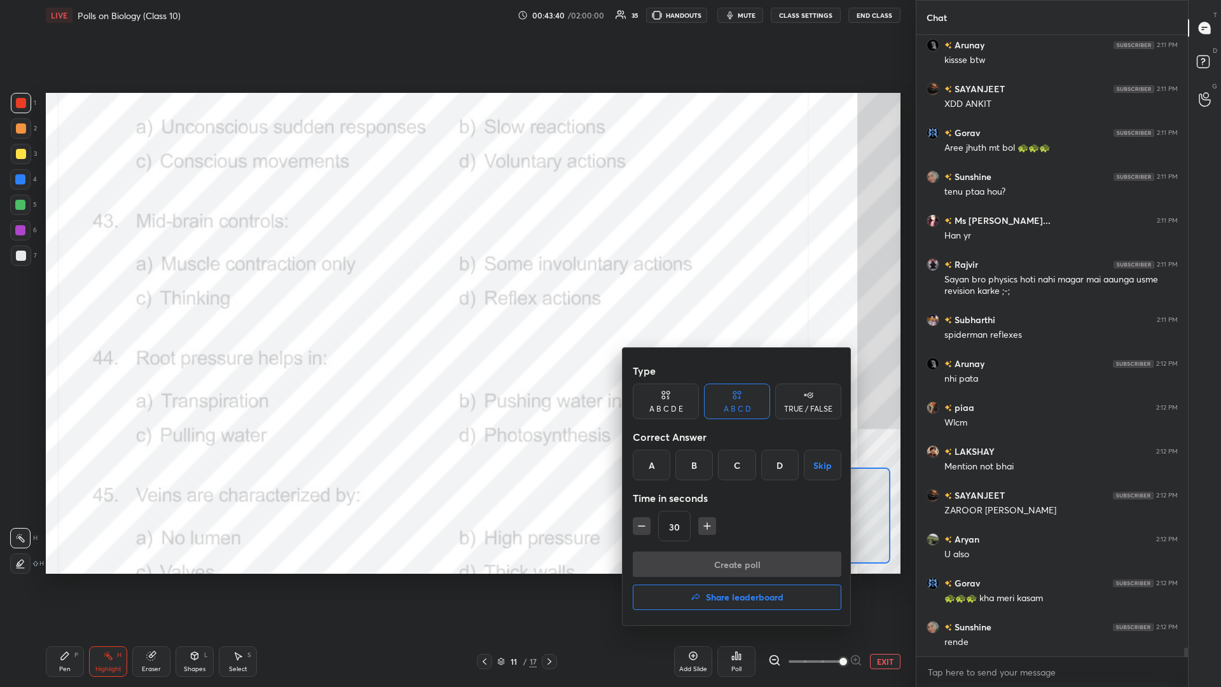
click at [456, 298] on div "B" at bounding box center [694, 464] width 38 height 31
click at [456, 298] on button "Create poll" at bounding box center [737, 563] width 209 height 25
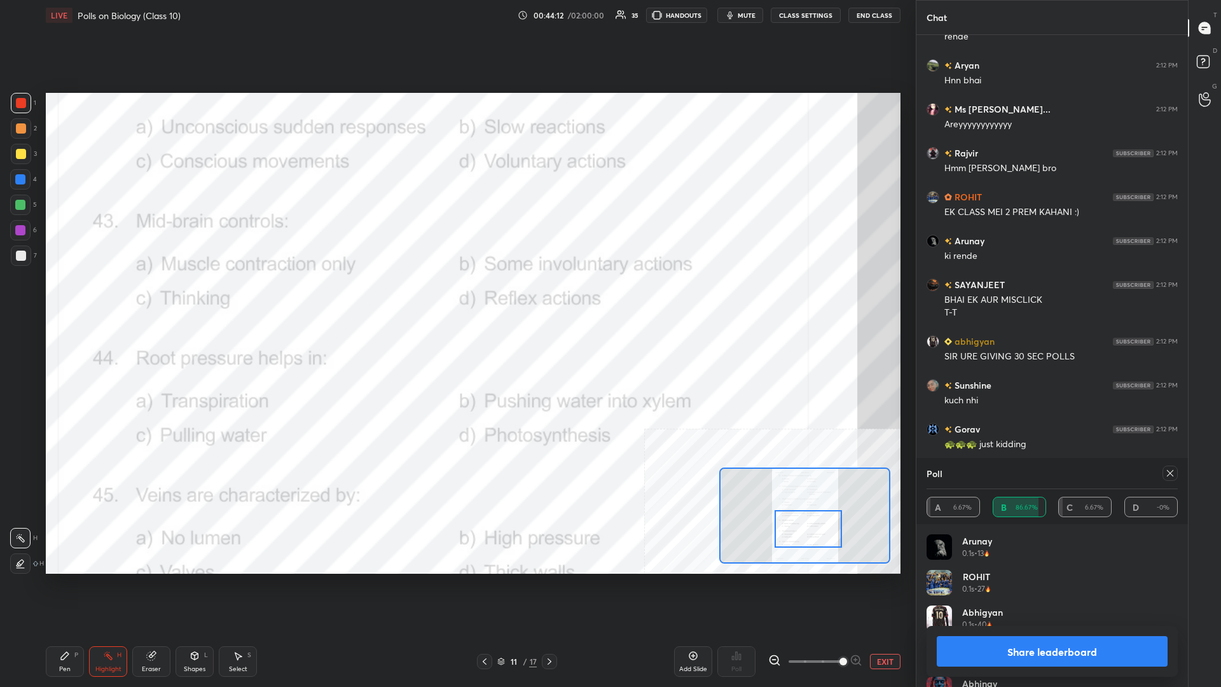
click at [456, 298] on button "Share leaderboard" at bounding box center [1051, 651] width 231 height 31
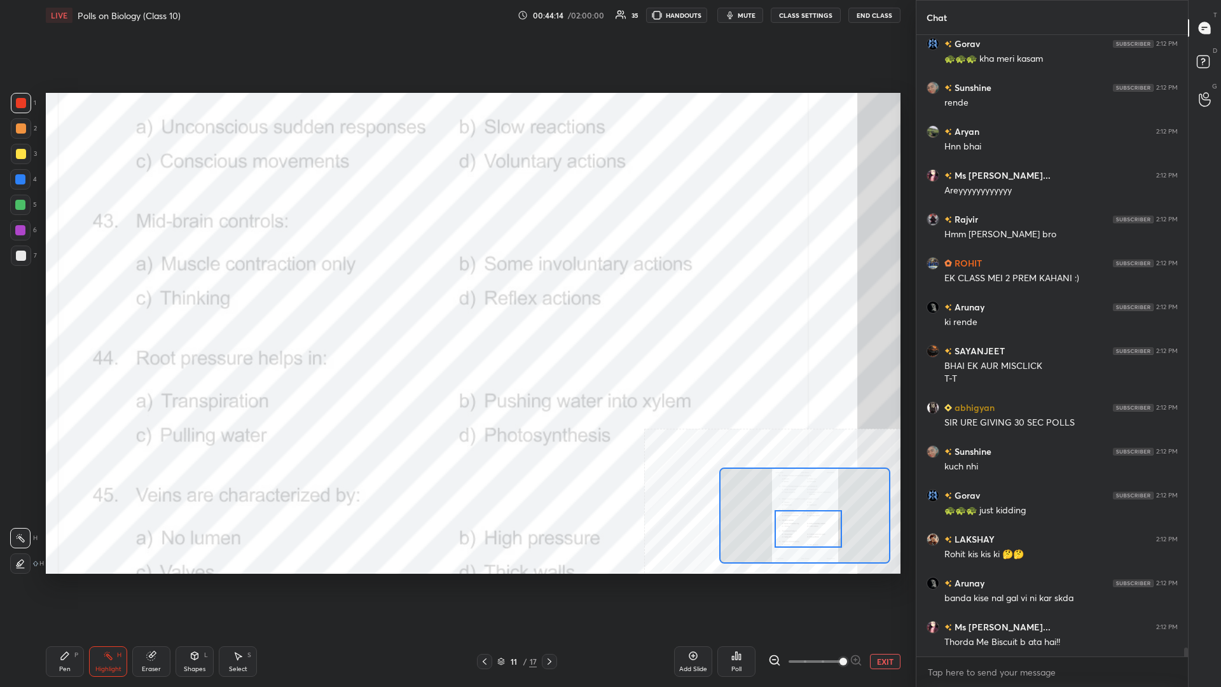
click at [67, 298] on div "Pen" at bounding box center [64, 669] width 11 height 6
click at [72, 298] on div "Pen P" at bounding box center [65, 661] width 38 height 31
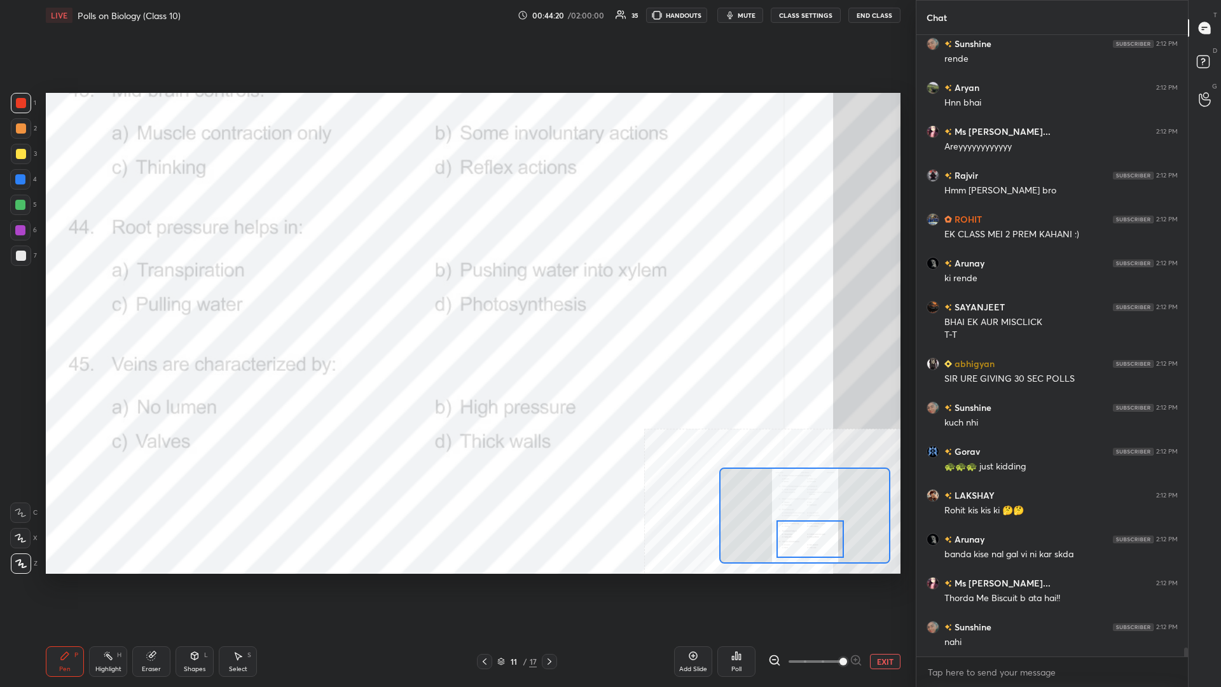
drag, startPoint x: 806, startPoint y: 531, endPoint x: 808, endPoint y: 542, distance: 10.3
click at [456, 298] on div at bounding box center [809, 539] width 67 height 38
click at [114, 298] on div "Highlight H" at bounding box center [108, 661] width 38 height 31
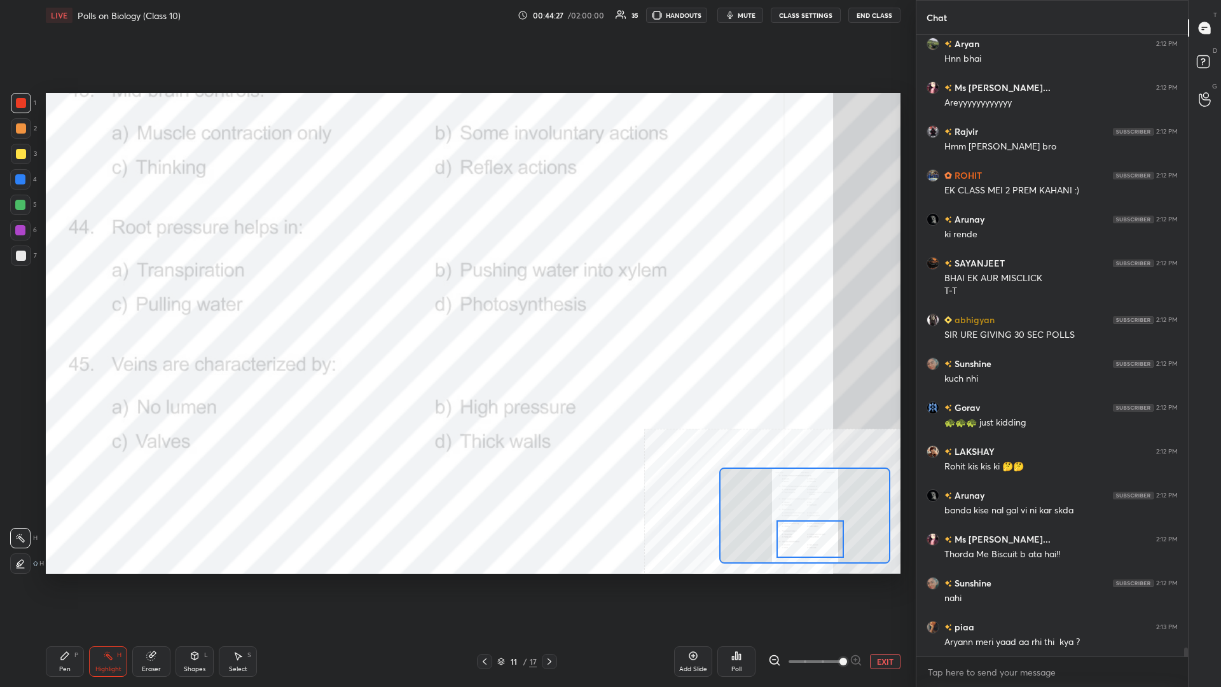
click at [456, 298] on div "Poll" at bounding box center [736, 661] width 38 height 31
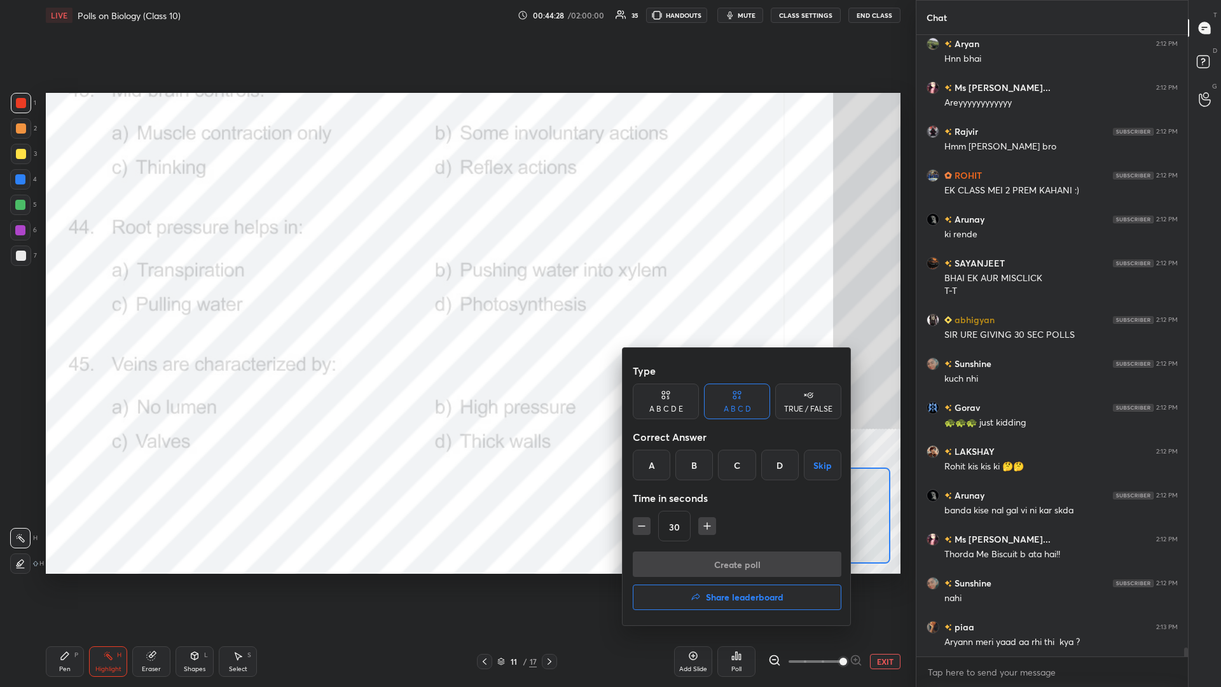
click at [456, 298] on div "B" at bounding box center [694, 464] width 38 height 31
click at [456, 298] on button "Create poll" at bounding box center [737, 563] width 209 height 25
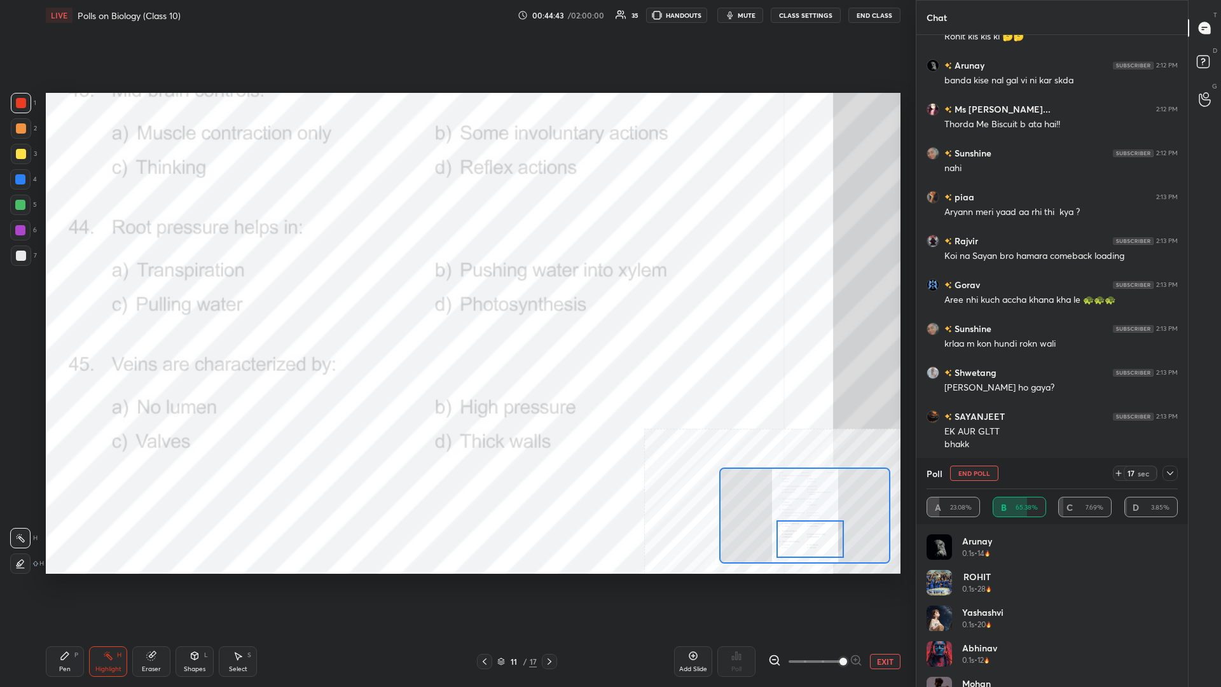
click at [456, 298] on icon at bounding box center [1170, 473] width 10 height 10
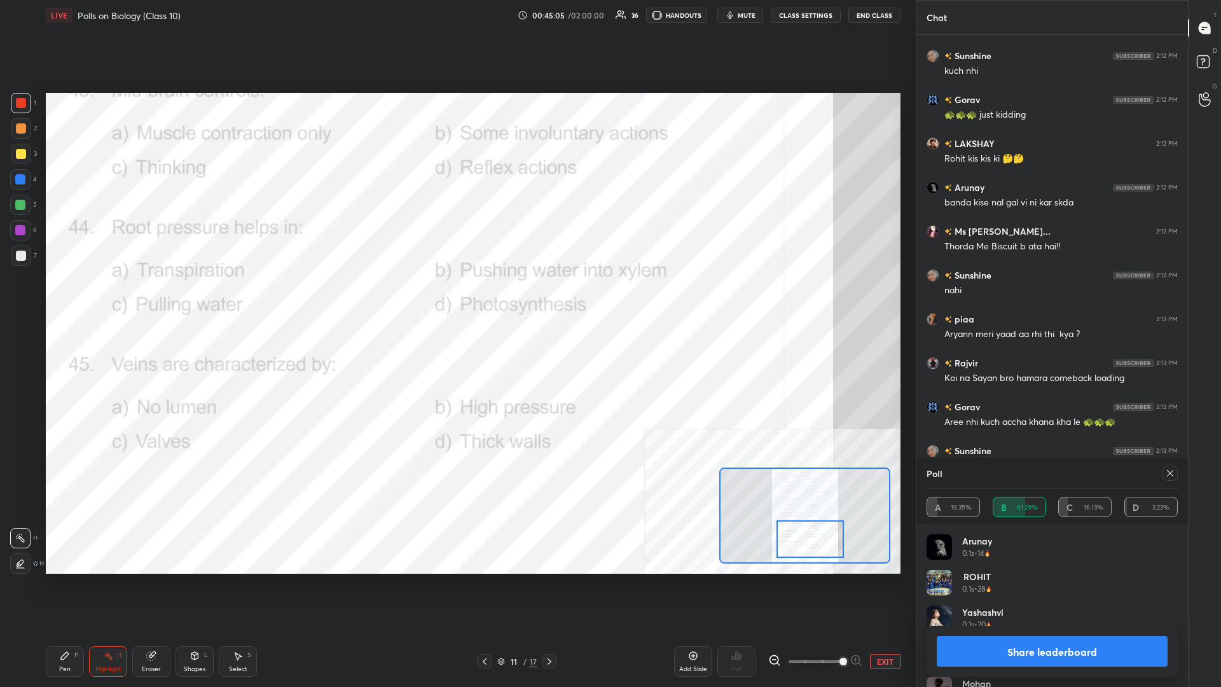
click at [456, 298] on button "Share leaderboard" at bounding box center [1051, 651] width 231 height 31
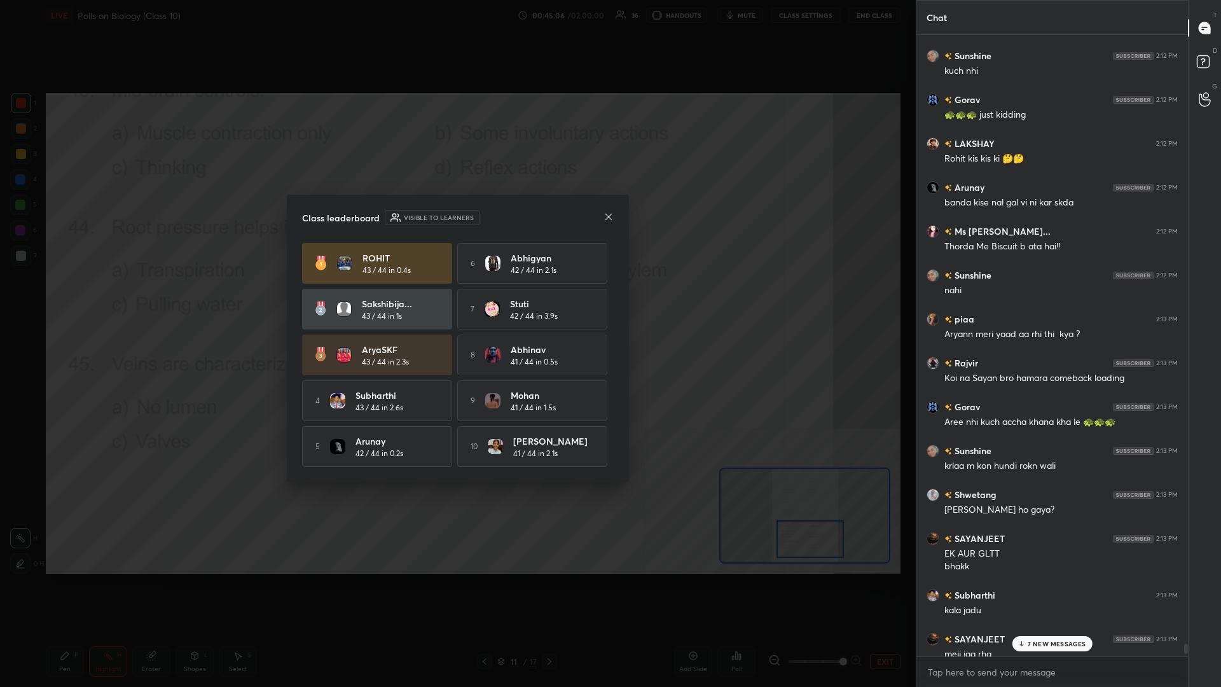
click at [456, 298] on div "7 NEW MESSAGES" at bounding box center [1051, 643] width 80 height 15
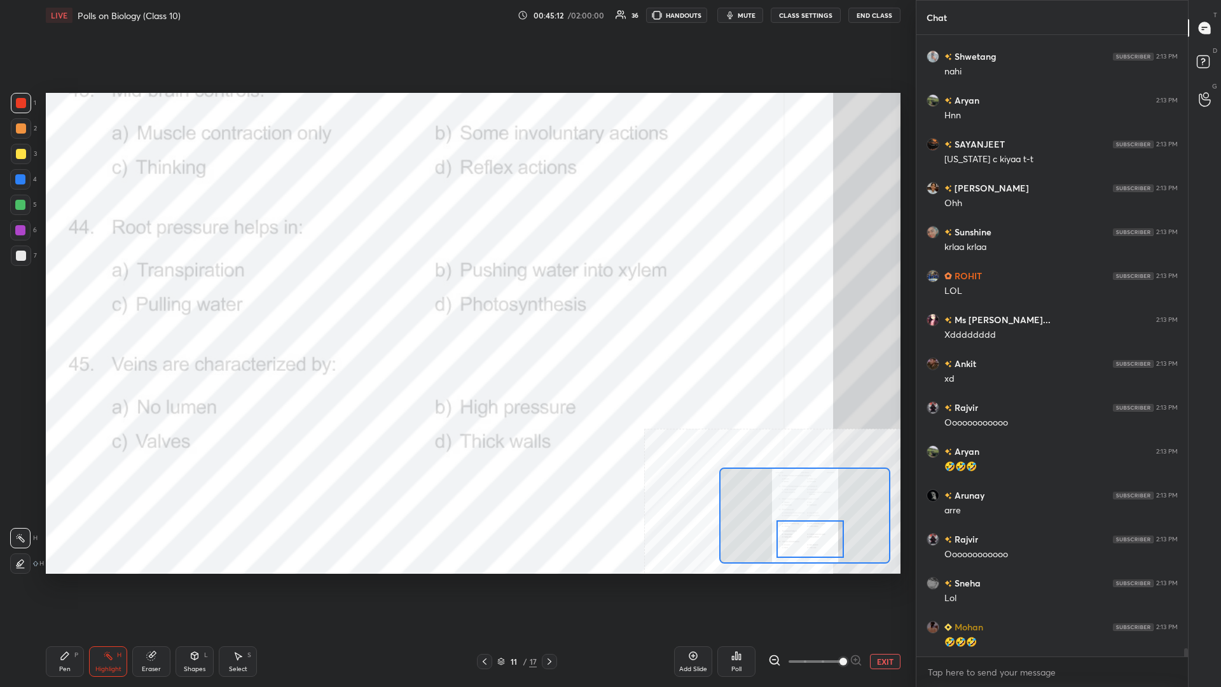
click at [72, 298] on div "Pen P" at bounding box center [65, 661] width 38 height 31
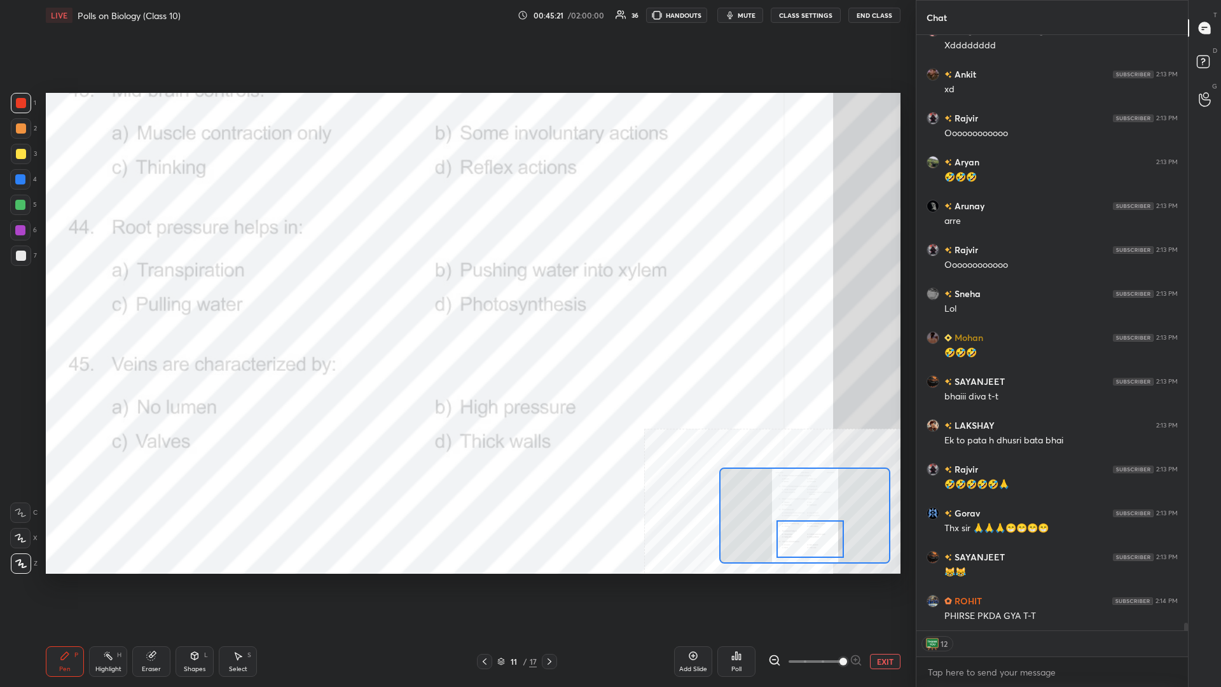
click at [95, 298] on div "Highlight" at bounding box center [108, 669] width 26 height 6
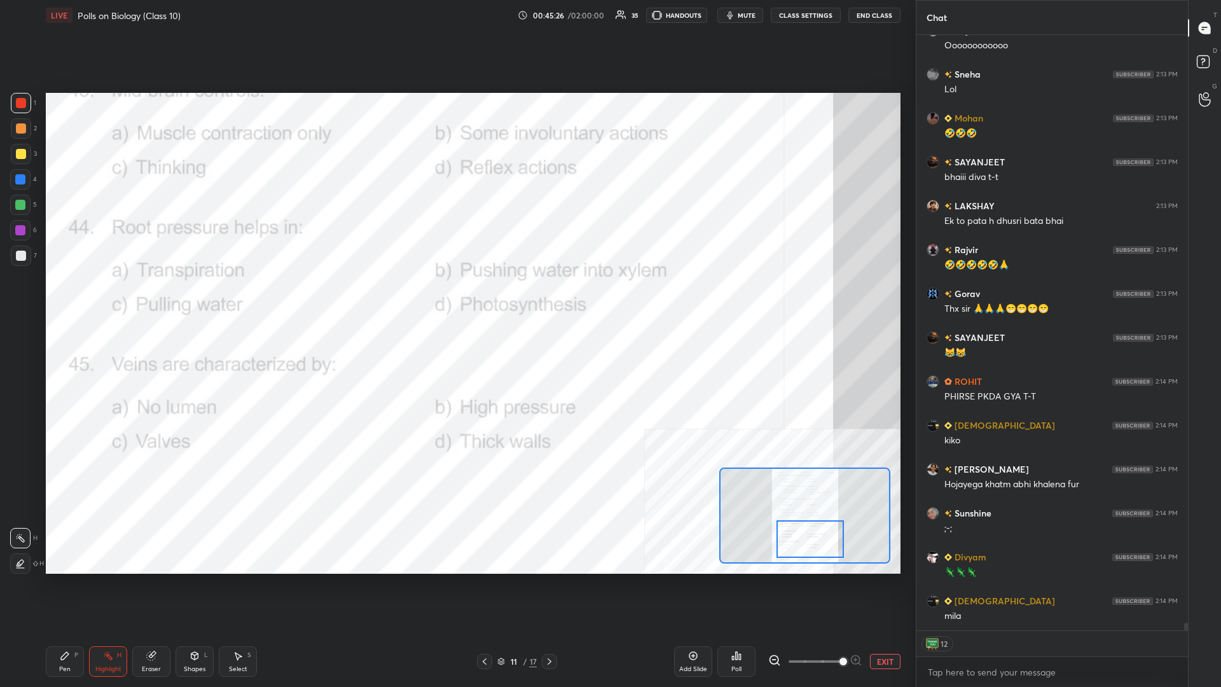
click at [456, 298] on div "Poll" at bounding box center [736, 661] width 38 height 31
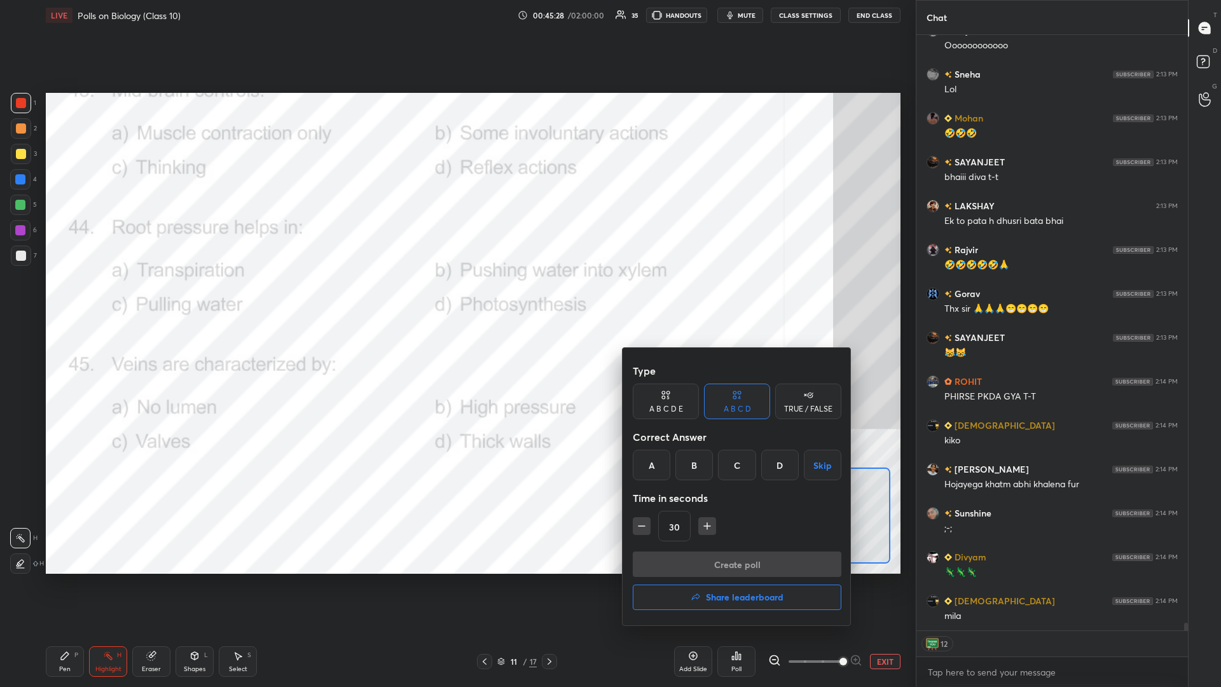
click at [456, 298] on div "C" at bounding box center [737, 464] width 38 height 31
click at [456, 298] on button "Create poll" at bounding box center [737, 563] width 209 height 25
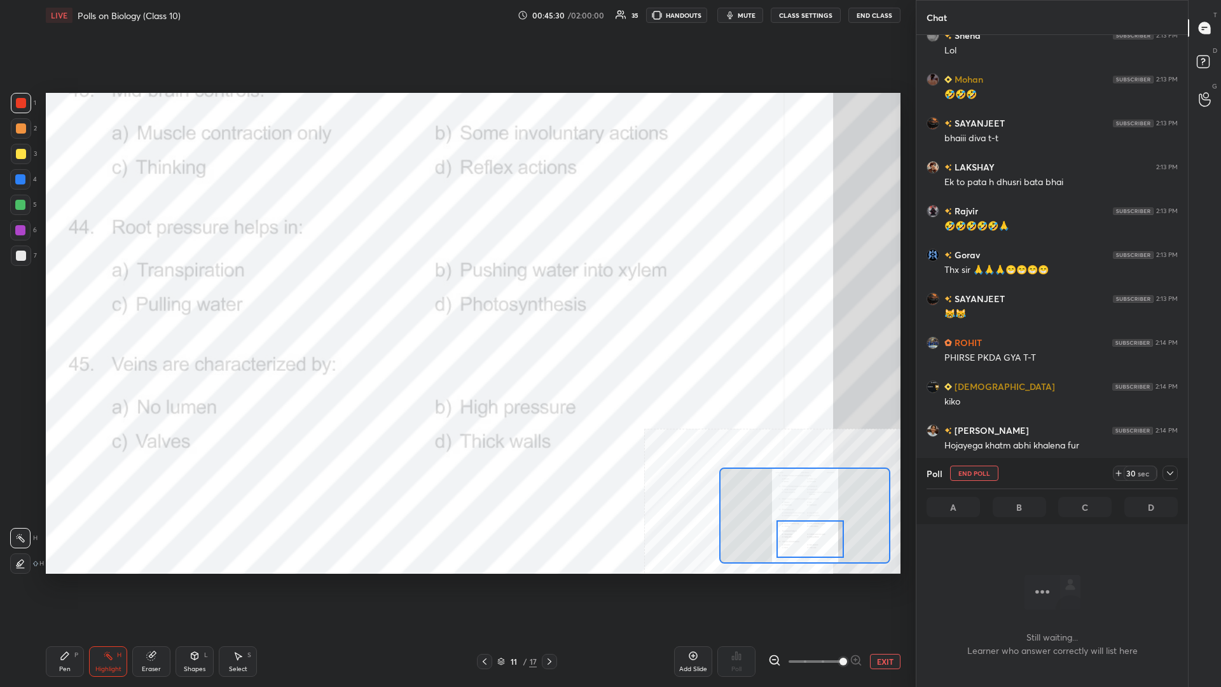
click at [456, 298] on icon at bounding box center [1170, 473] width 10 height 10
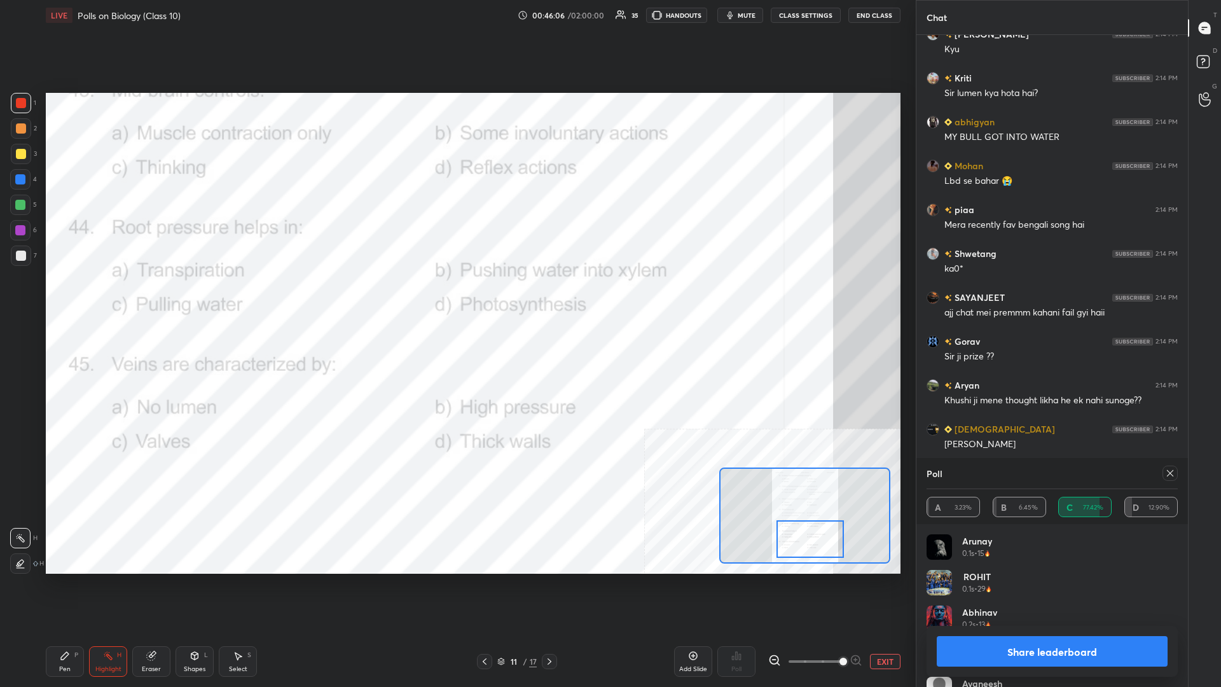
click at [456, 298] on button "Share leaderboard" at bounding box center [1051, 651] width 231 height 31
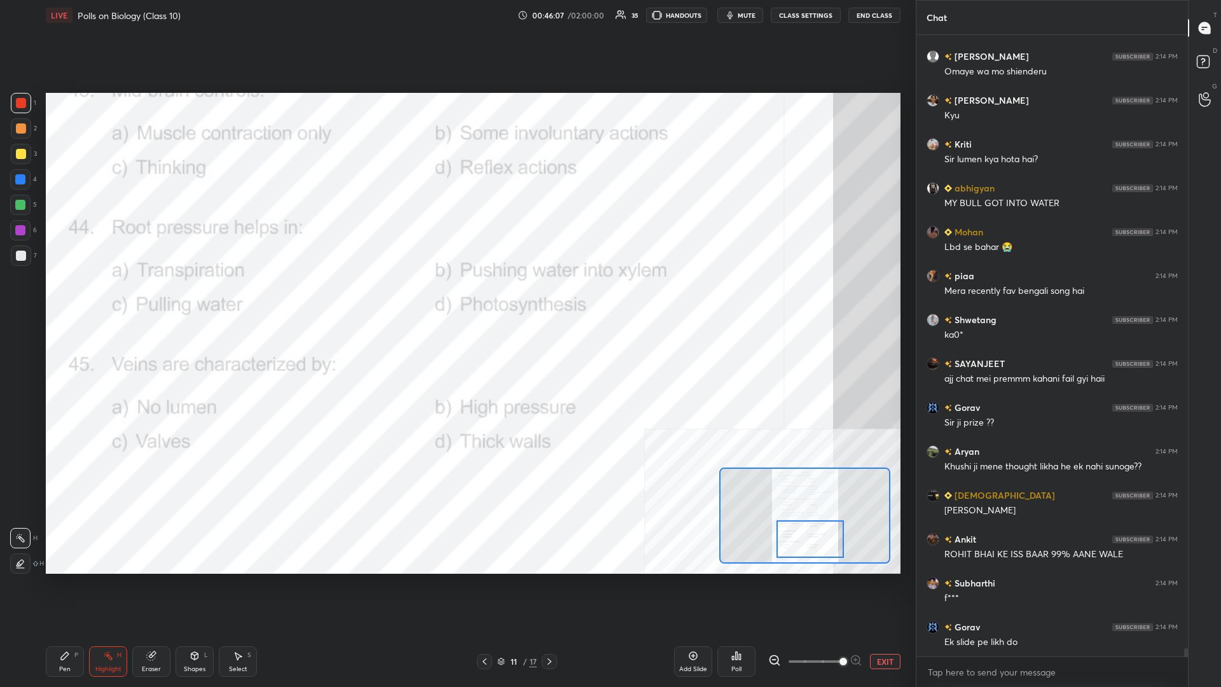
click at [60, 298] on div "Pen" at bounding box center [64, 669] width 11 height 6
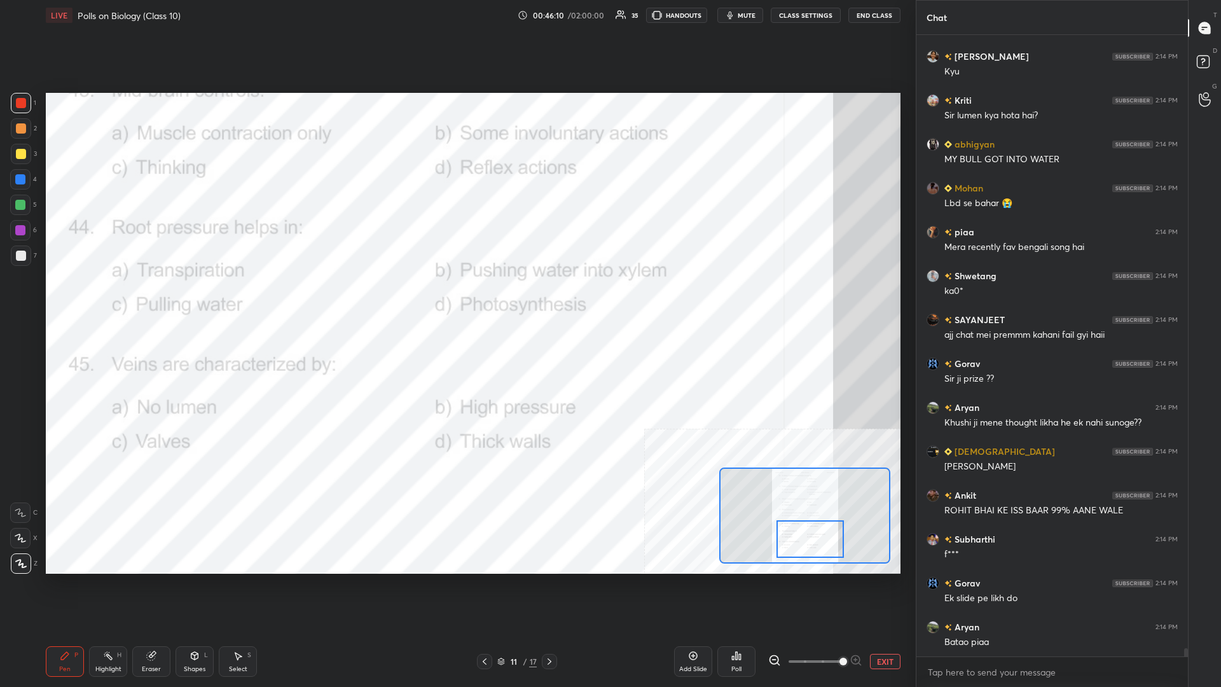
click at [456, 298] on button "EXIT" at bounding box center [885, 661] width 31 height 15
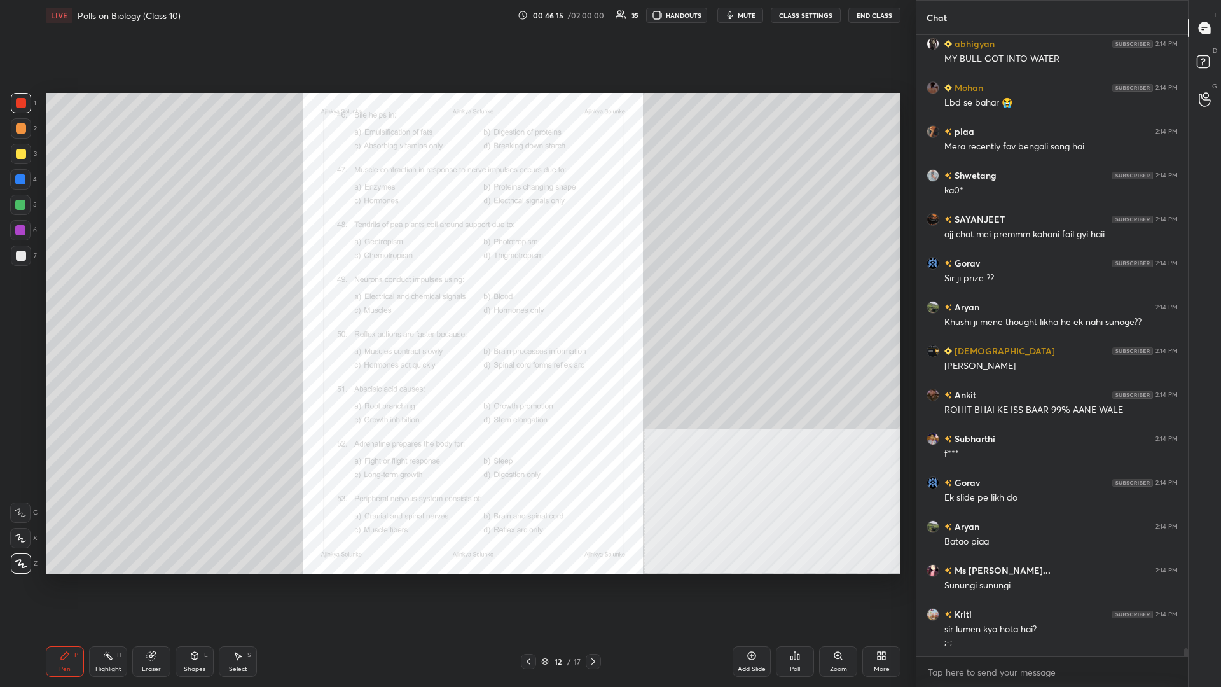
click at [456, 298] on icon at bounding box center [837, 655] width 7 height 7
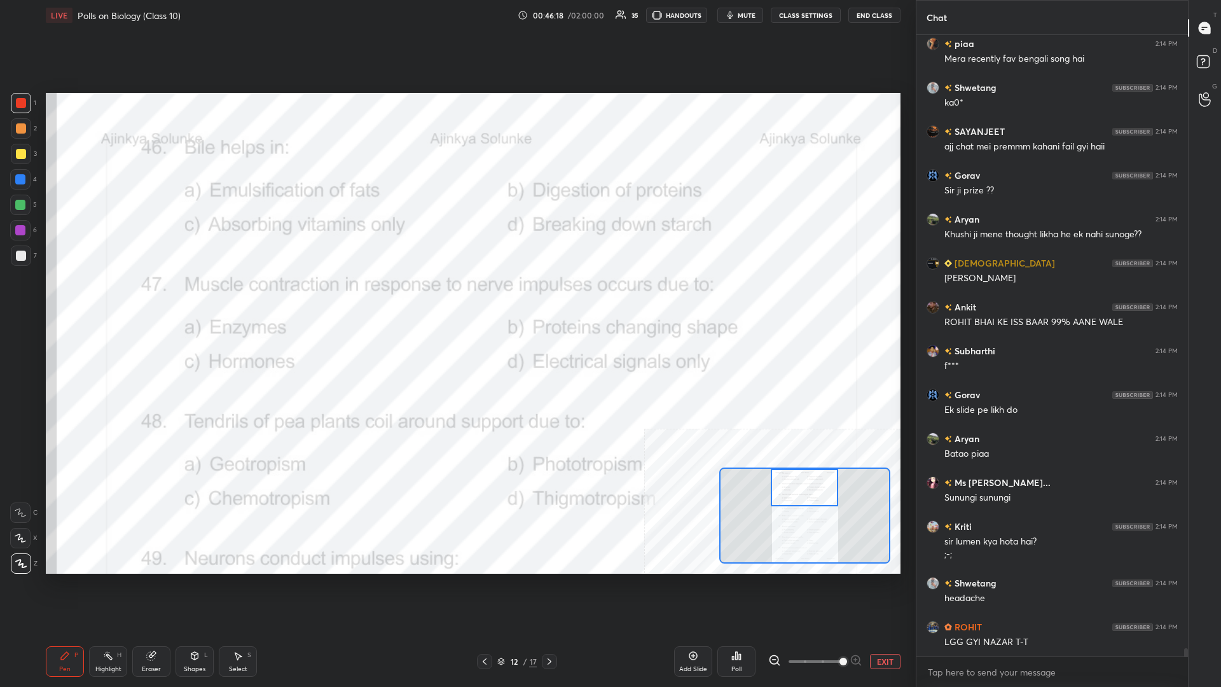
click at [113, 298] on div "Highlight H" at bounding box center [108, 661] width 38 height 31
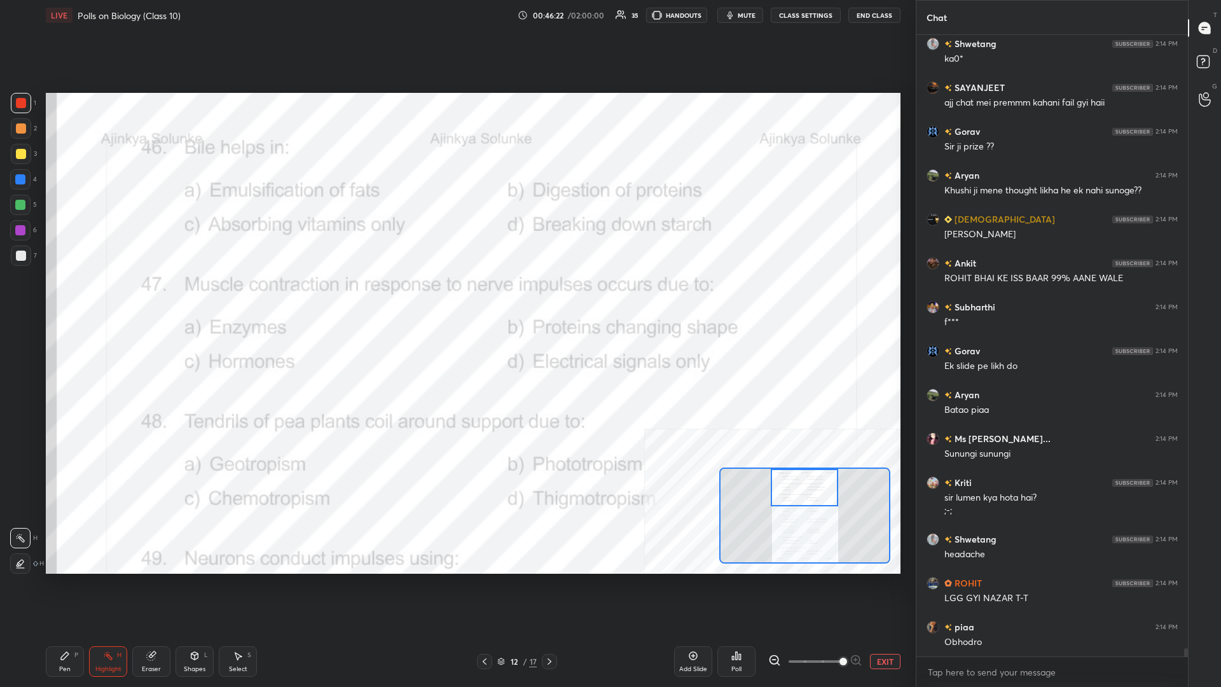
click at [456, 298] on icon at bounding box center [737, 656] width 2 height 8
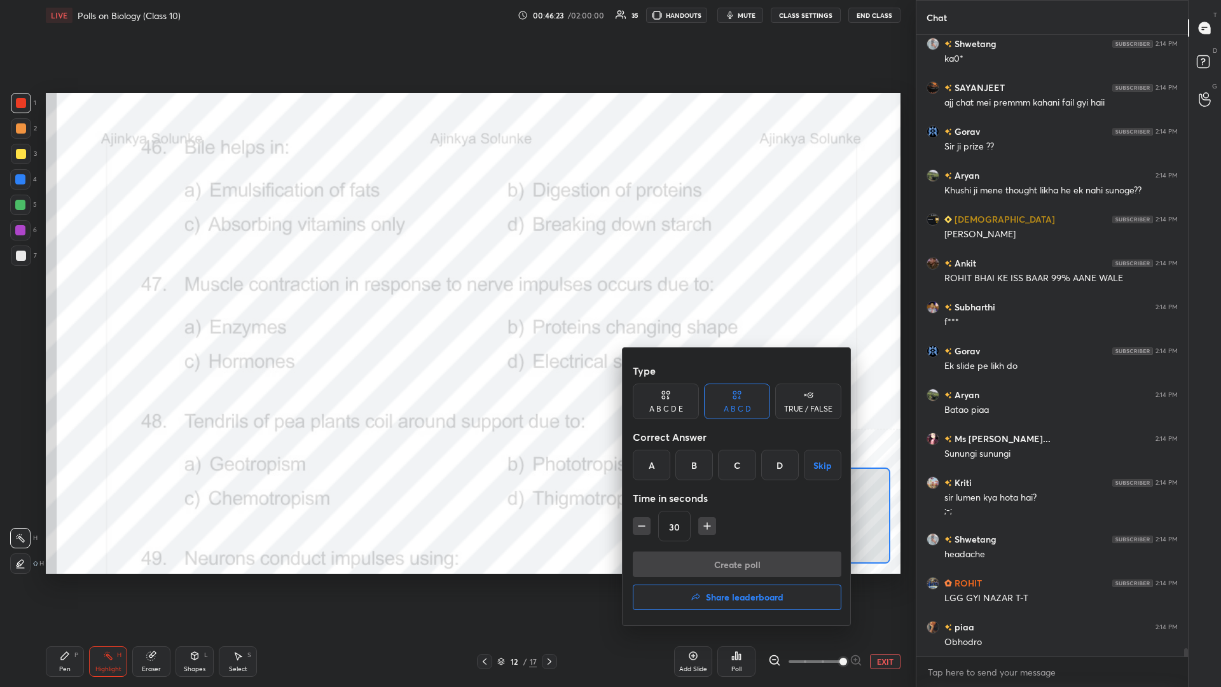
click at [456, 298] on div "A" at bounding box center [652, 464] width 38 height 31
click at [456, 298] on button "Create poll" at bounding box center [737, 563] width 209 height 25
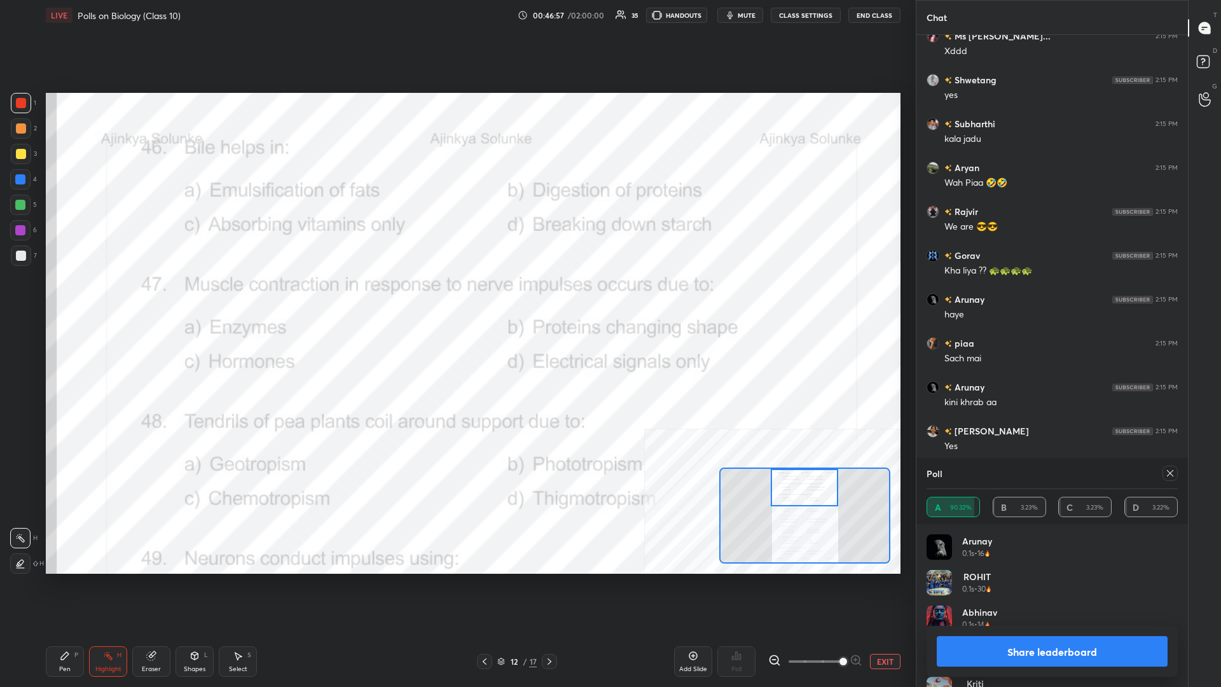
click at [456, 298] on button "Share leaderboard" at bounding box center [1051, 651] width 231 height 31
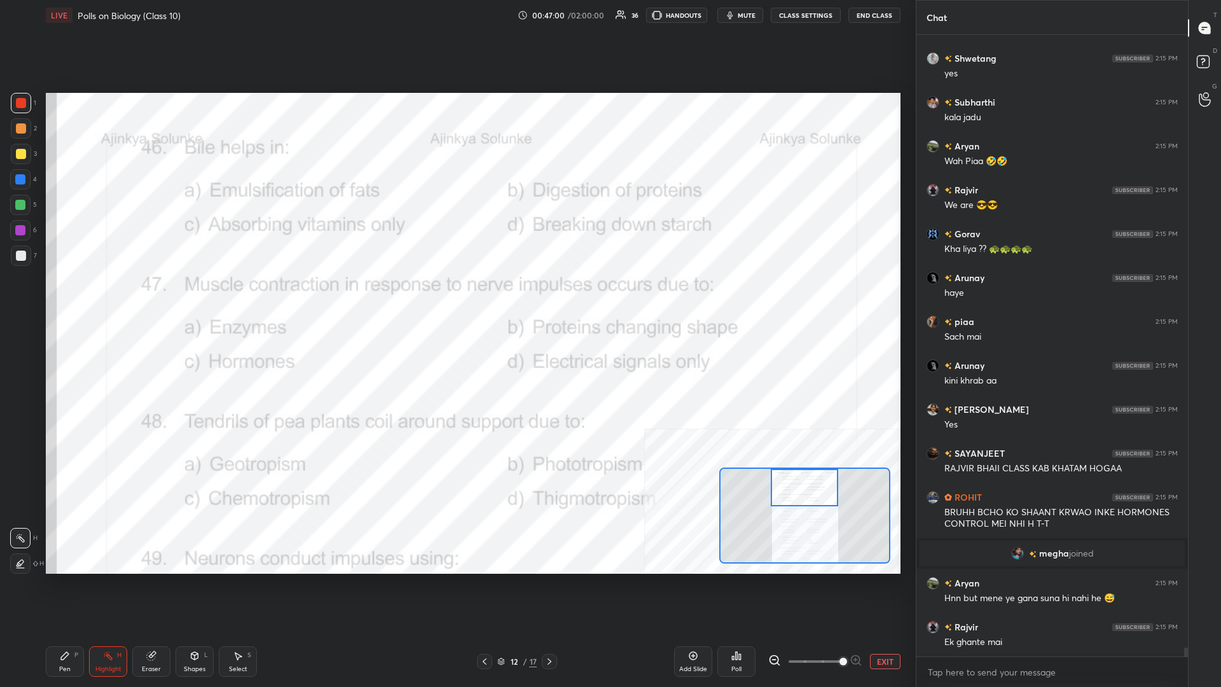
click at [93, 298] on div "Highlight H" at bounding box center [108, 661] width 38 height 31
click at [71, 298] on div "Pen P" at bounding box center [65, 661] width 38 height 31
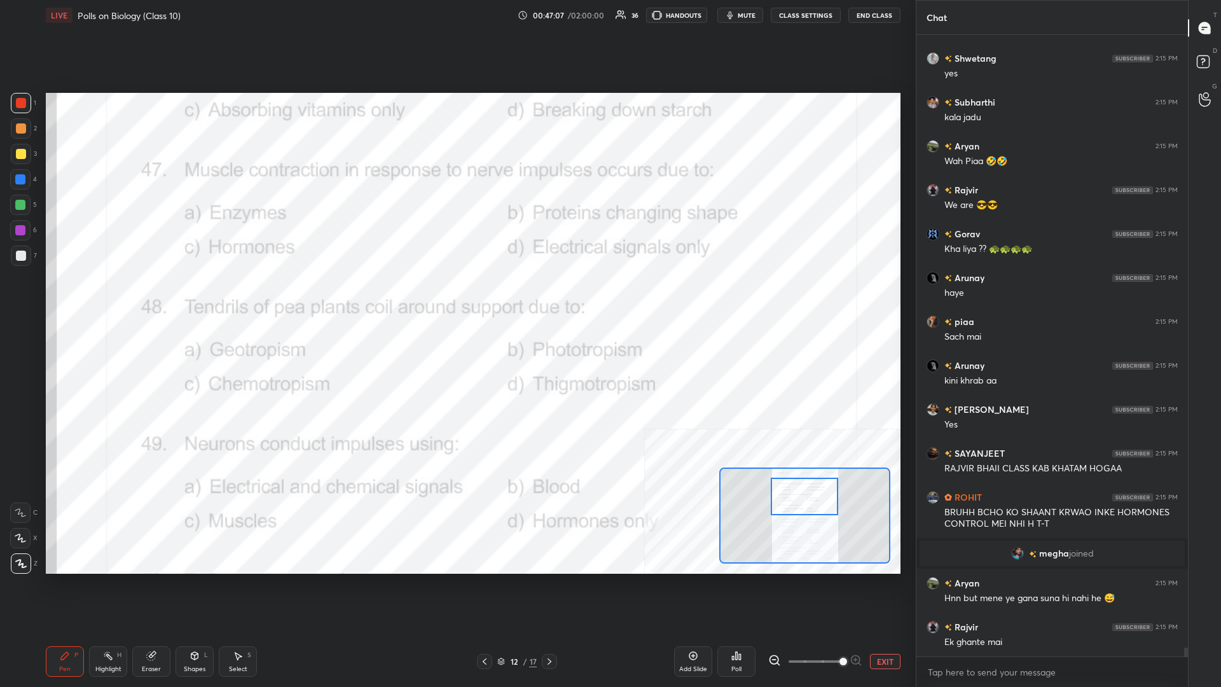
click at [100, 298] on div "Highlight H" at bounding box center [108, 661] width 38 height 31
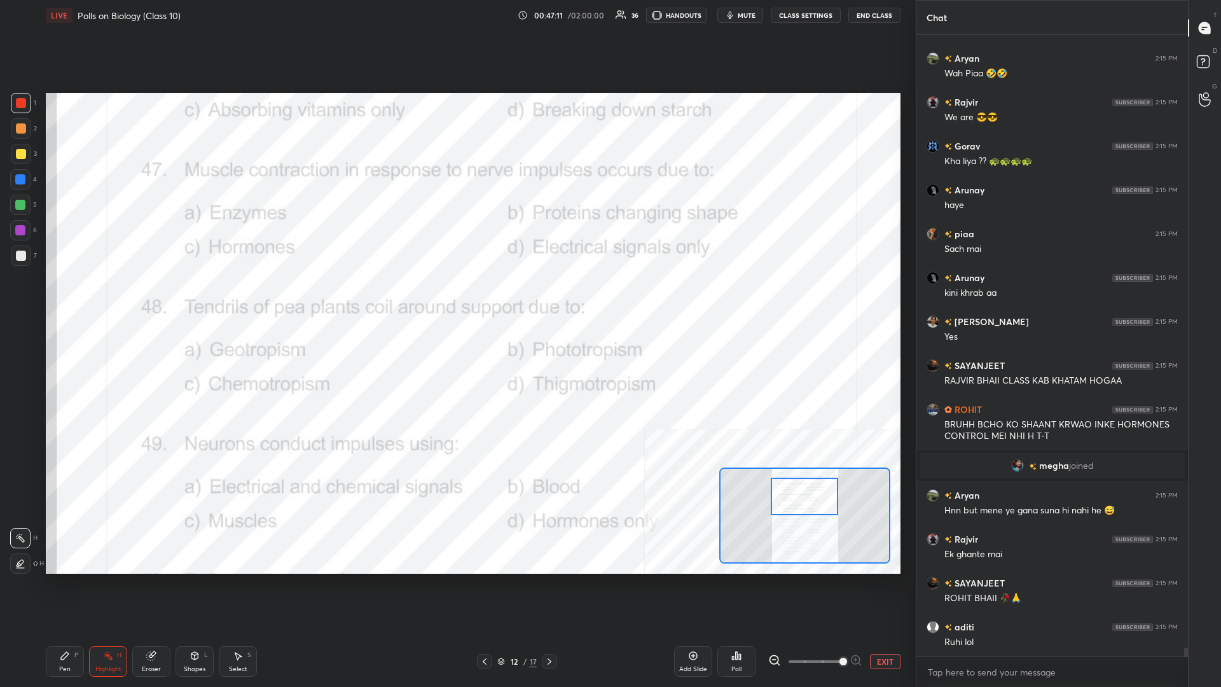
click at [456, 298] on div "Poll" at bounding box center [736, 661] width 38 height 31
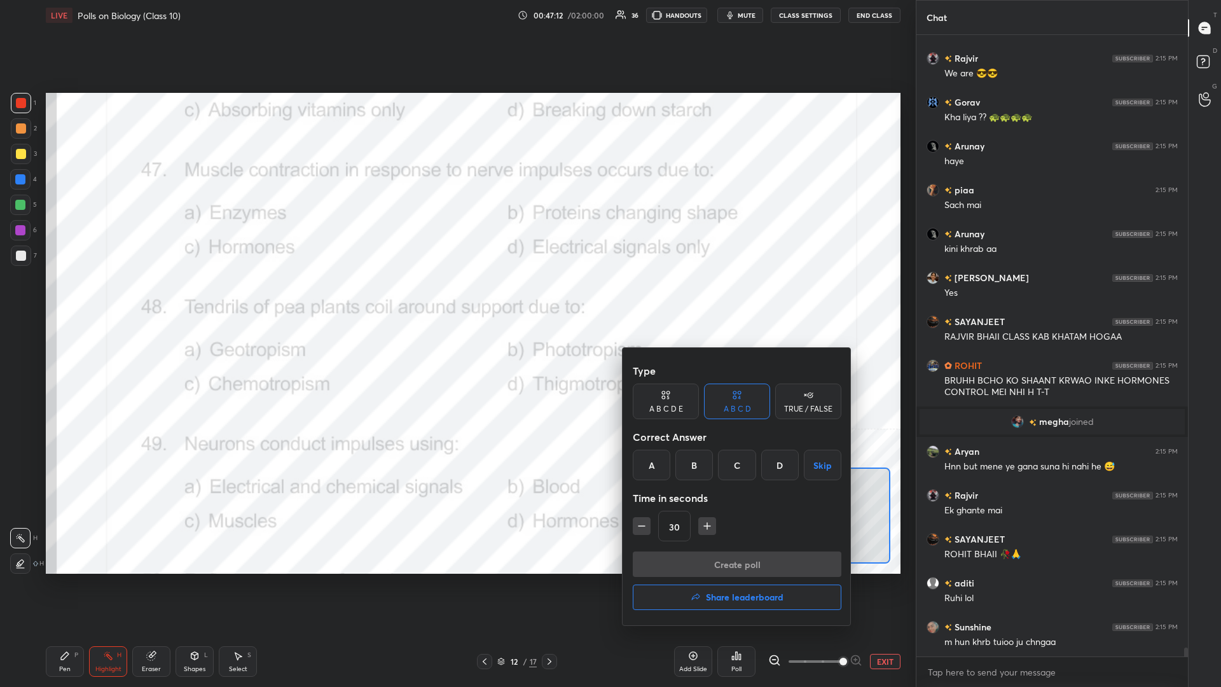
click at [456, 298] on div "B" at bounding box center [694, 464] width 38 height 31
click at [456, 298] on button "Create poll" at bounding box center [737, 563] width 209 height 25
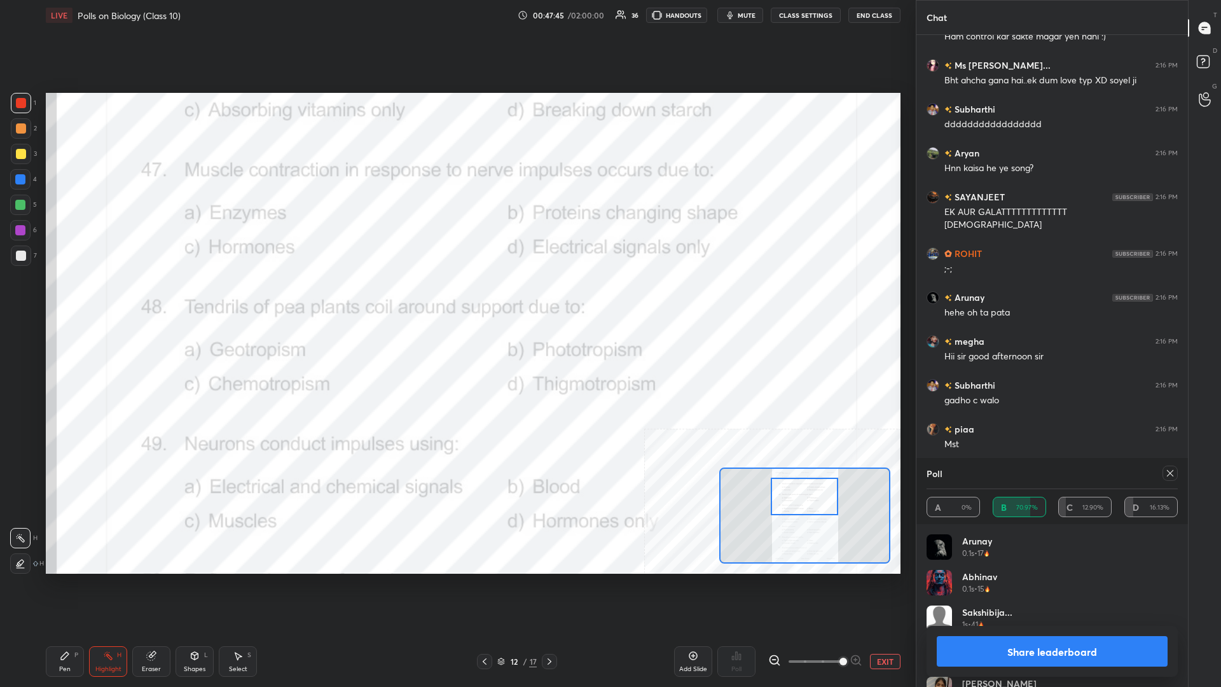
click at [456, 298] on button "Share leaderboard" at bounding box center [1051, 651] width 231 height 31
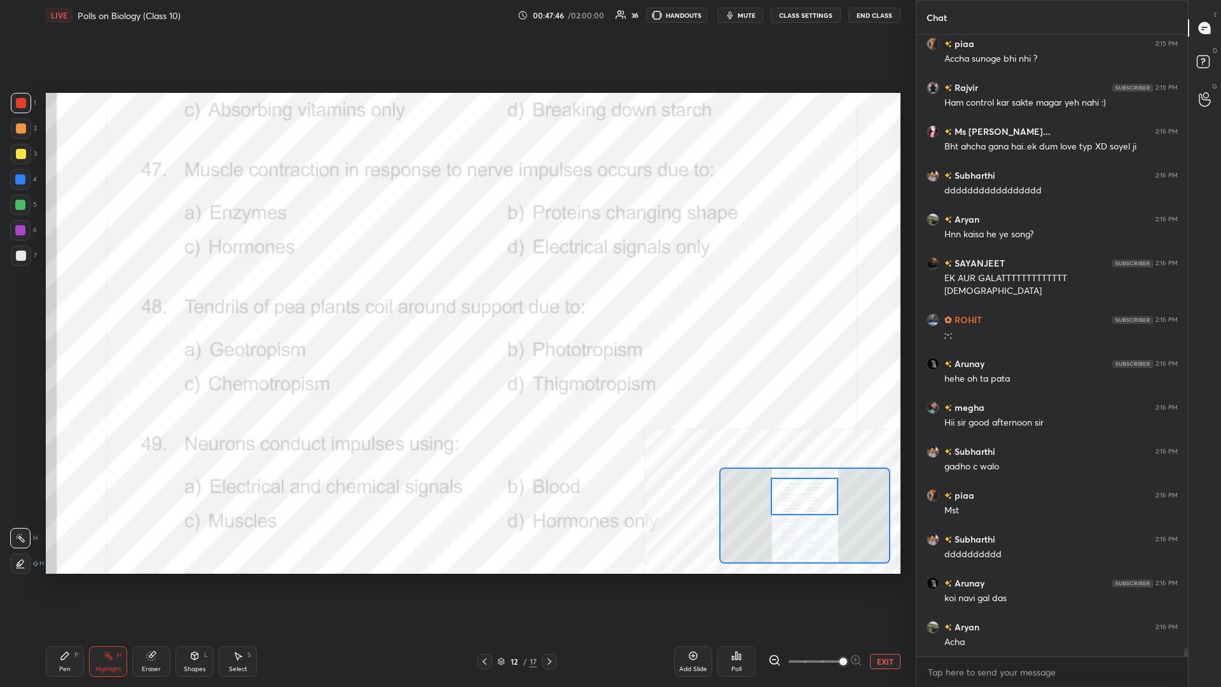
click at [61, 298] on div "Pen P" at bounding box center [65, 661] width 38 height 31
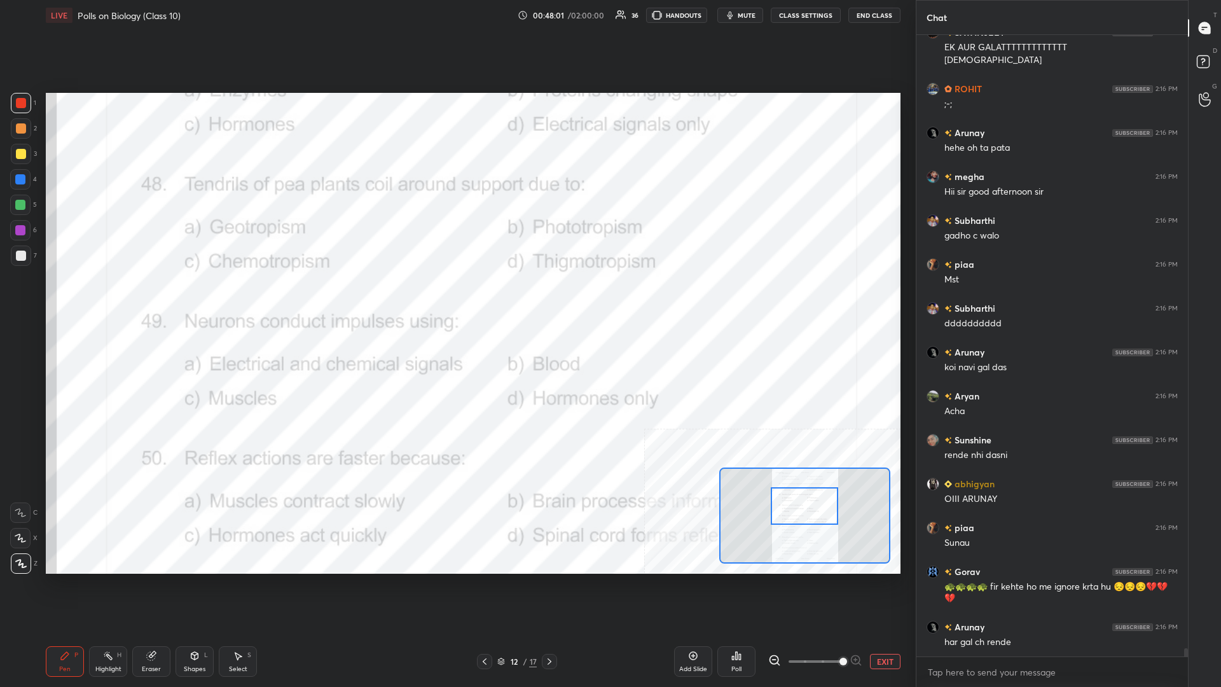
click at [77, 298] on div "Pen P" at bounding box center [65, 661] width 38 height 31
click at [97, 298] on div "Highlight H" at bounding box center [108, 661] width 38 height 31
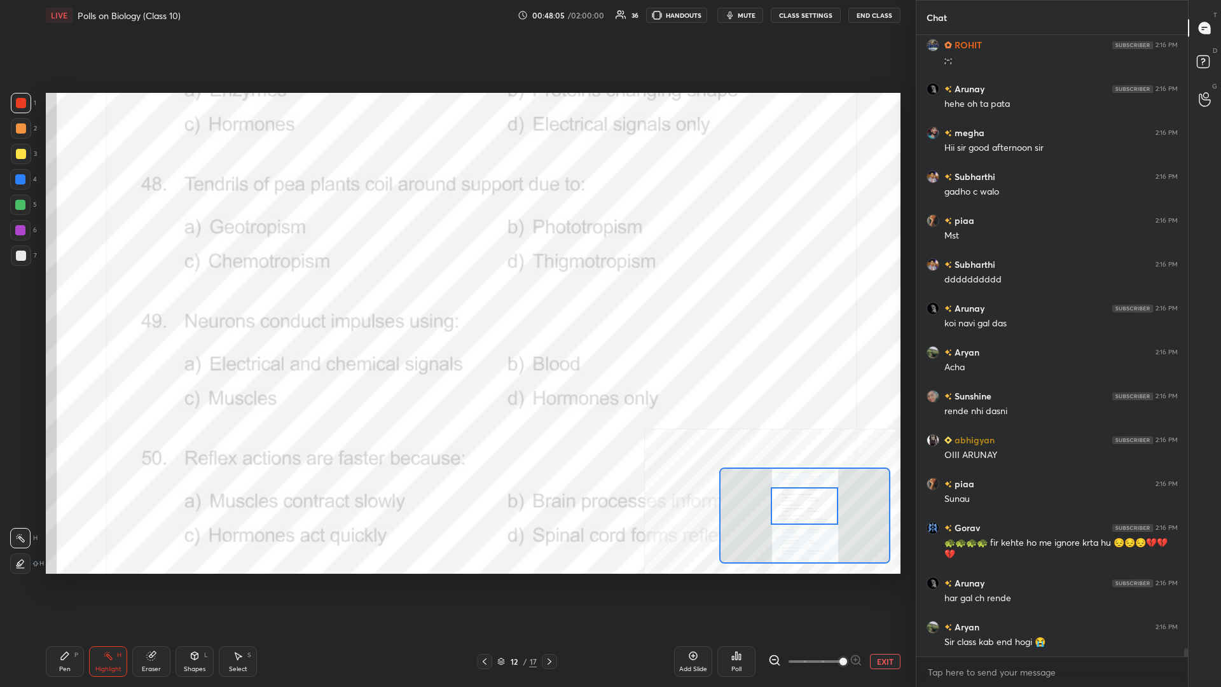
click at [456, 298] on icon at bounding box center [733, 657] width 2 height 3
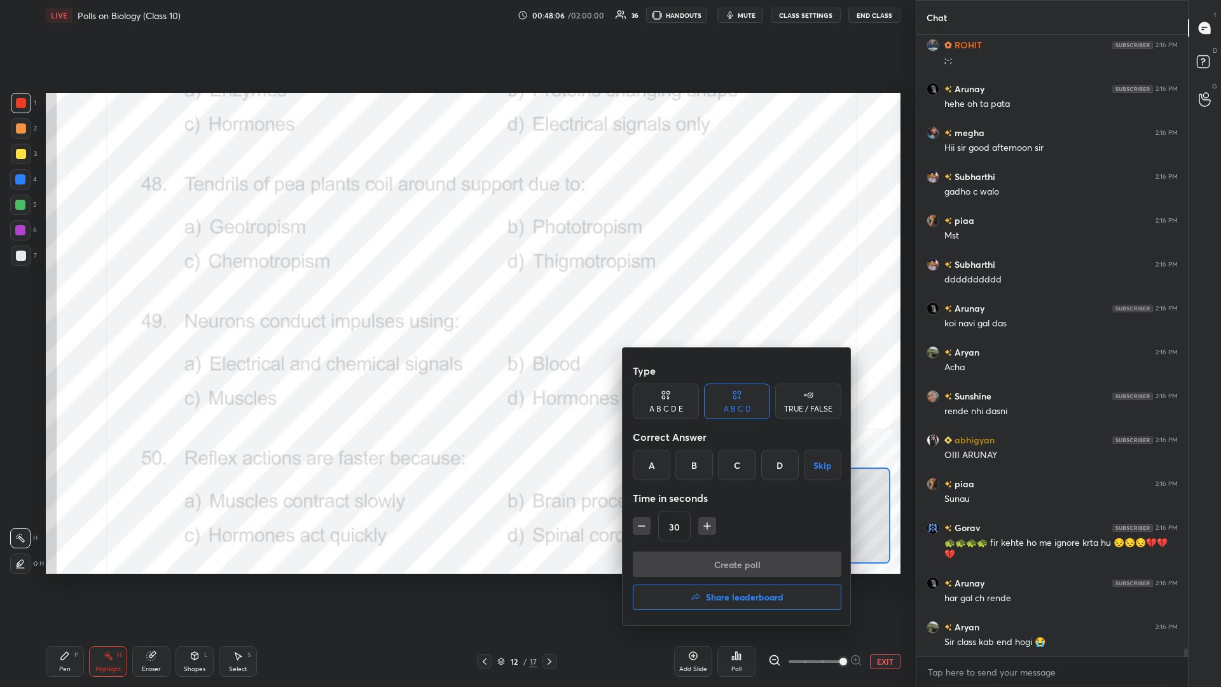
click at [456, 298] on div "D" at bounding box center [780, 464] width 38 height 31
click at [456, 298] on button "Create poll" at bounding box center [737, 563] width 209 height 25
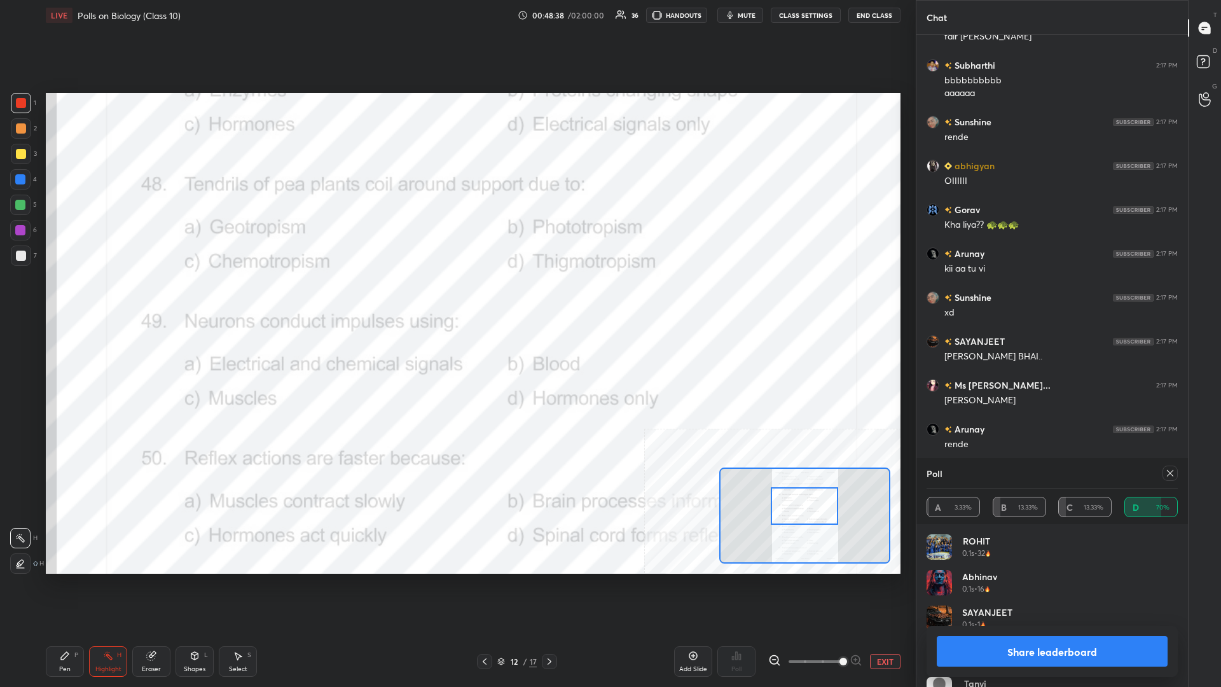
click at [456, 298] on button "Share leaderboard" at bounding box center [1051, 651] width 231 height 31
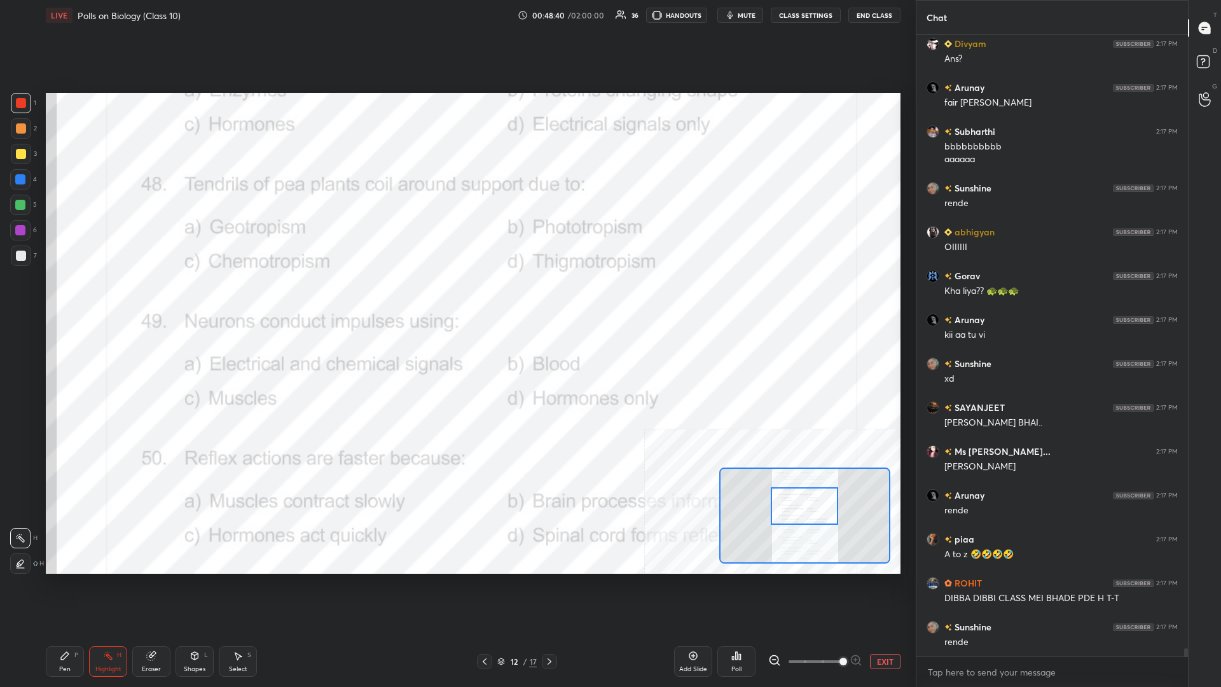
click at [94, 298] on div "Highlight H" at bounding box center [108, 661] width 38 height 31
click at [79, 298] on div "Pen P" at bounding box center [65, 661] width 38 height 31
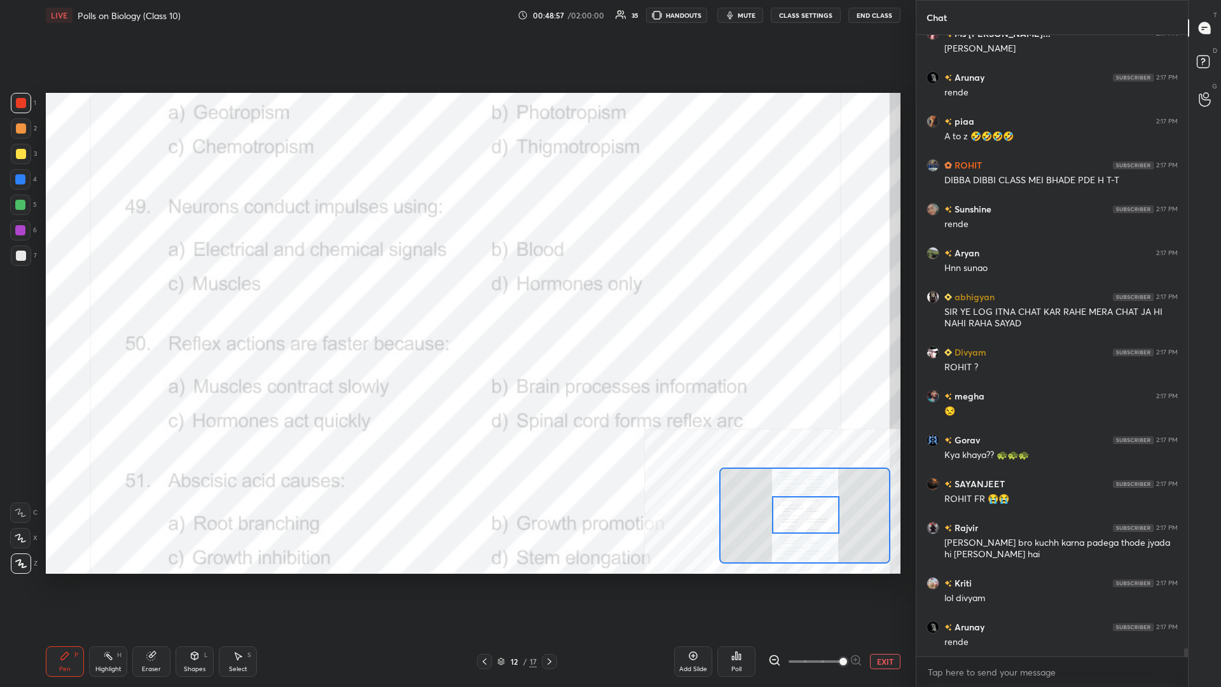
click at [104, 298] on div "Highlight H" at bounding box center [108, 661] width 38 height 31
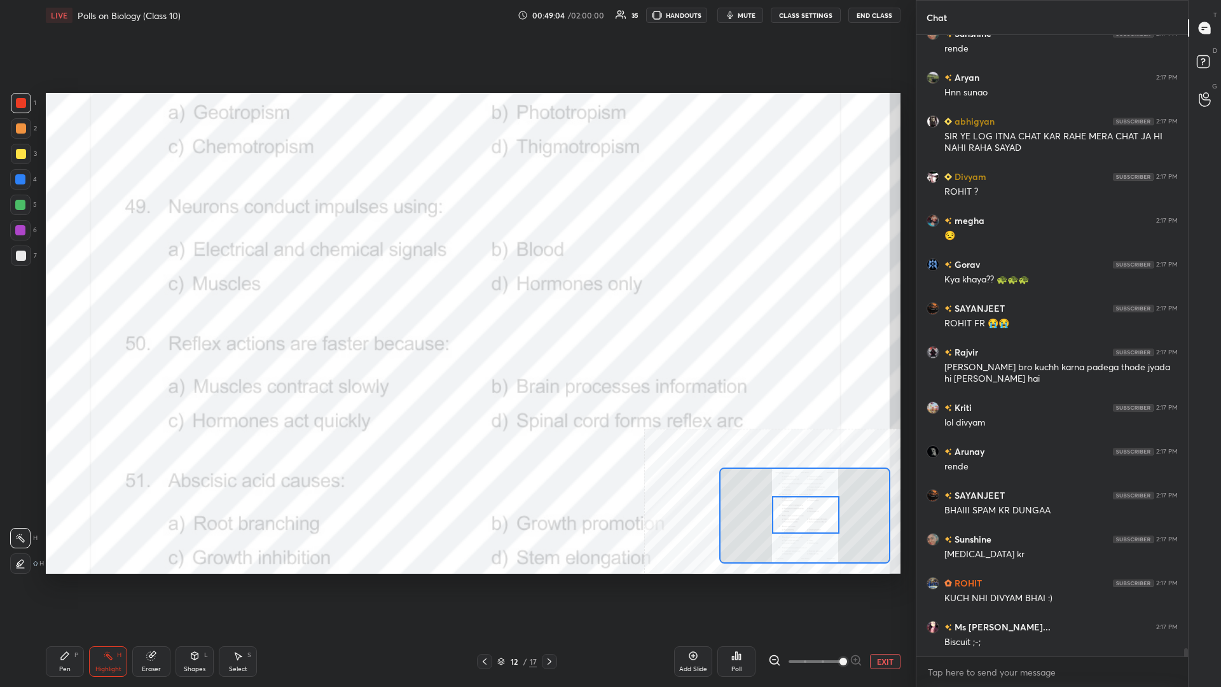
click at [456, 298] on div "Poll" at bounding box center [736, 661] width 38 height 31
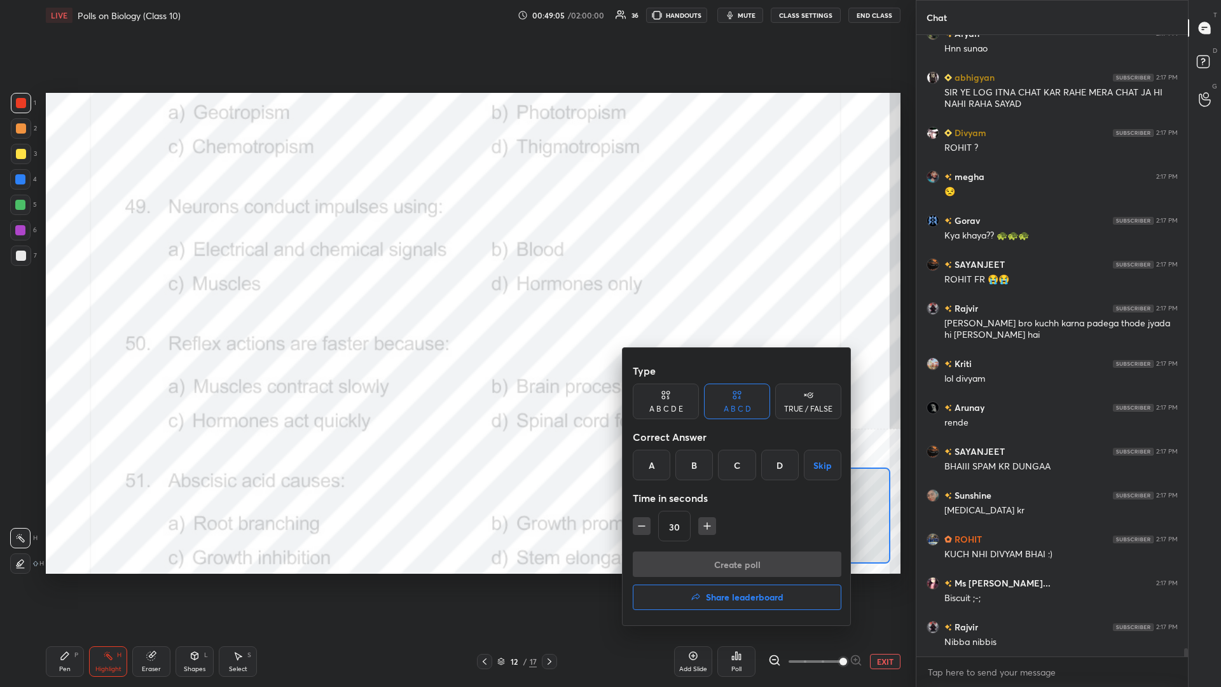
click at [456, 298] on div "A B C D Skip" at bounding box center [737, 464] width 209 height 31
click at [456, 298] on div "A" at bounding box center [652, 464] width 38 height 31
click at [456, 298] on button "Create poll" at bounding box center [737, 563] width 209 height 25
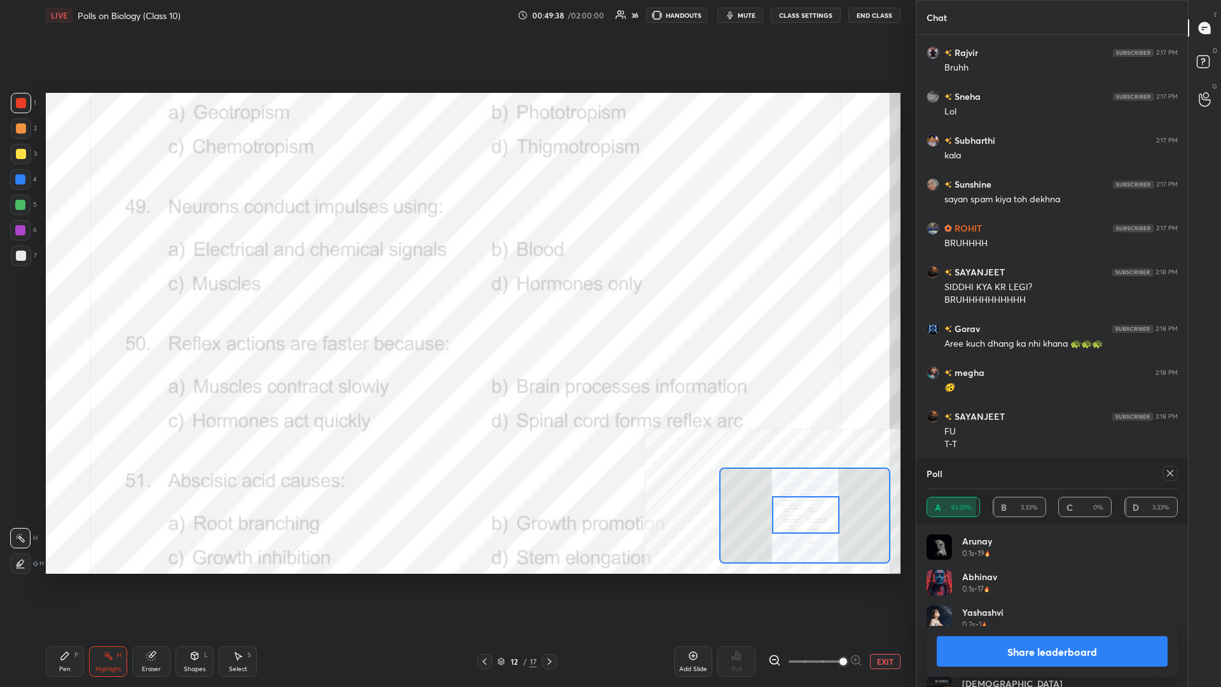
click at [456, 298] on button "Share leaderboard" at bounding box center [1051, 651] width 231 height 31
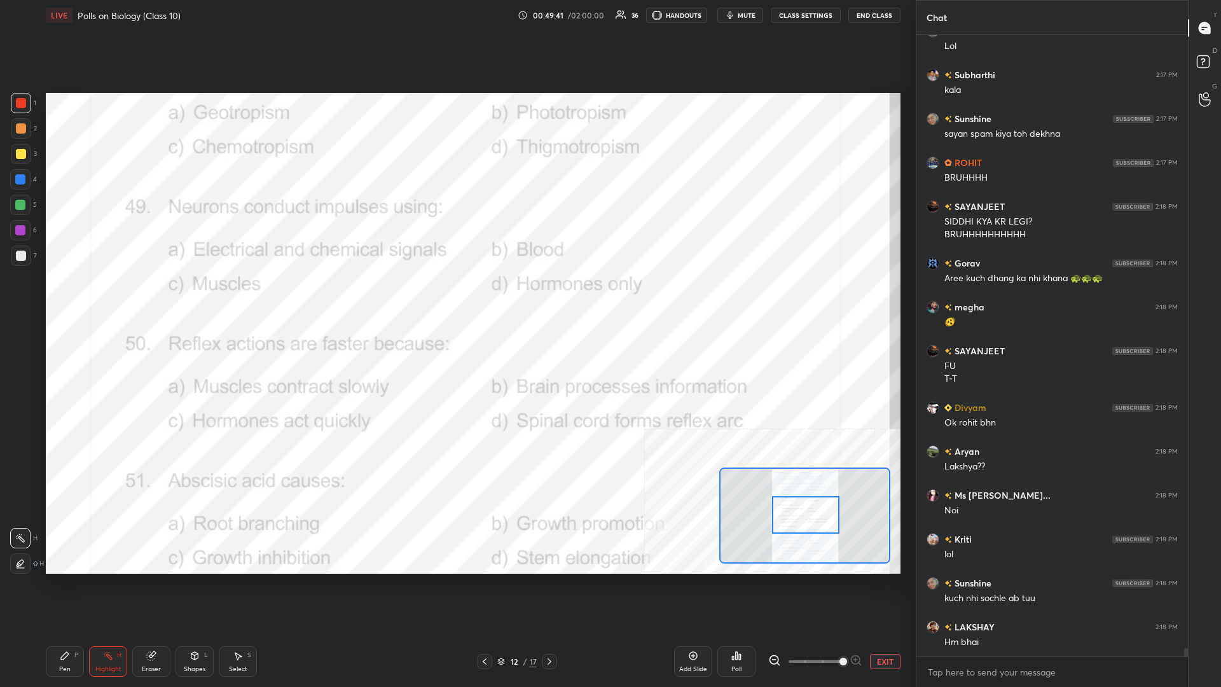
click at [73, 298] on div "Pen P" at bounding box center [65, 661] width 38 height 31
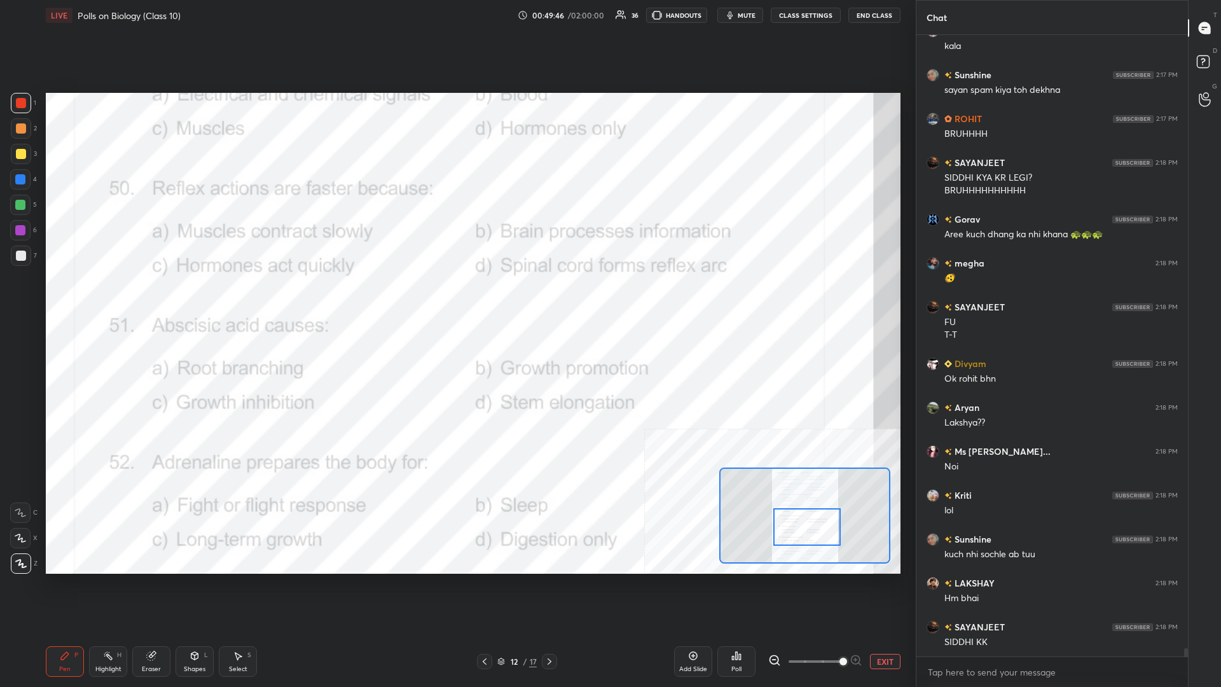
click at [120, 298] on div "H" at bounding box center [119, 655] width 4 height 6
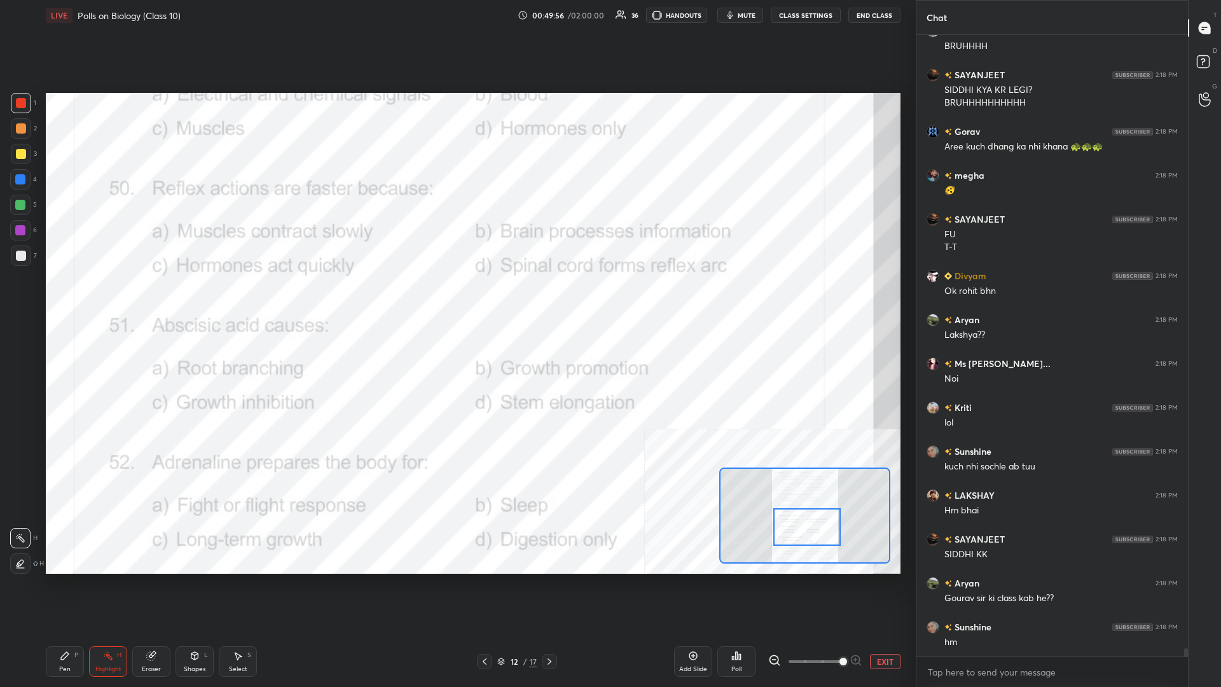
click at [456, 298] on icon at bounding box center [736, 655] width 10 height 10
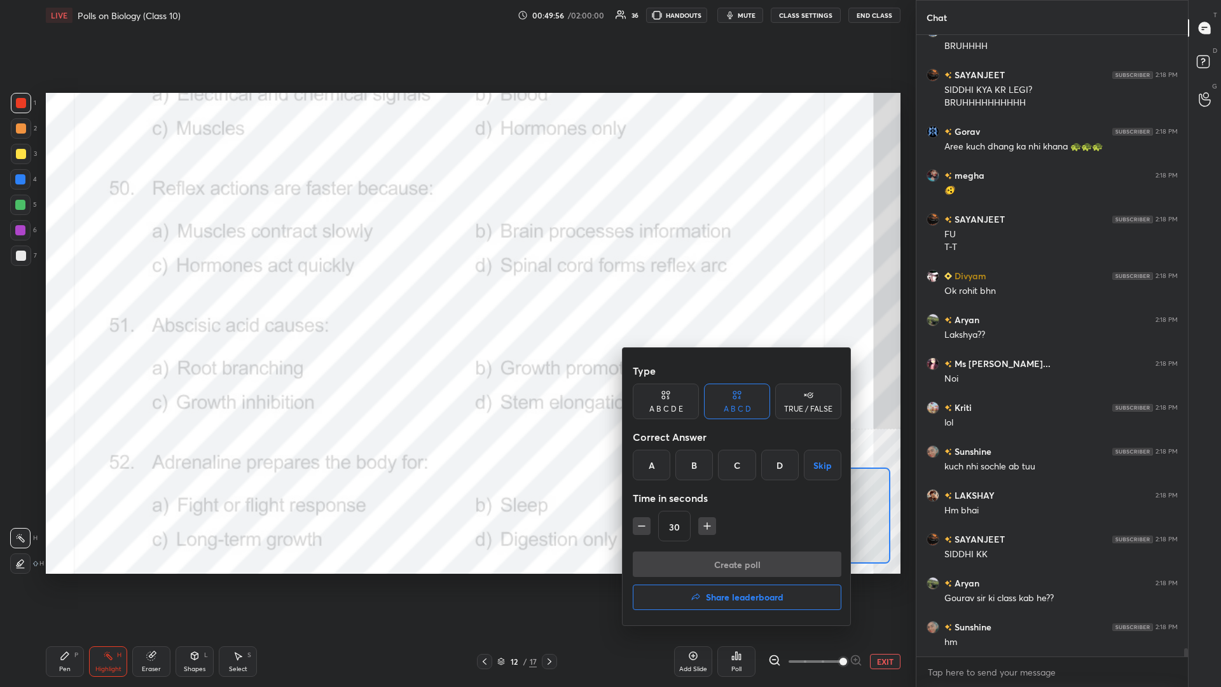
click at [456, 298] on div "D" at bounding box center [780, 464] width 38 height 31
click at [456, 298] on button "Create poll" at bounding box center [737, 563] width 209 height 25
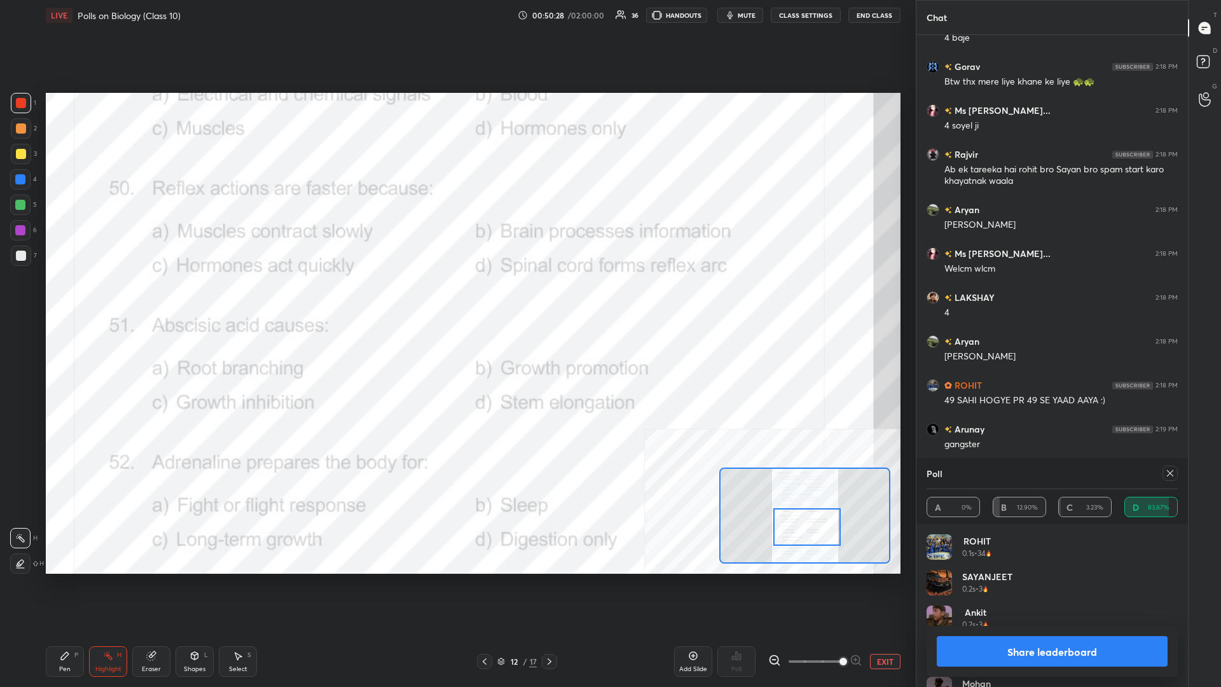
click at [456, 298] on button "Share leaderboard" at bounding box center [1051, 651] width 231 height 31
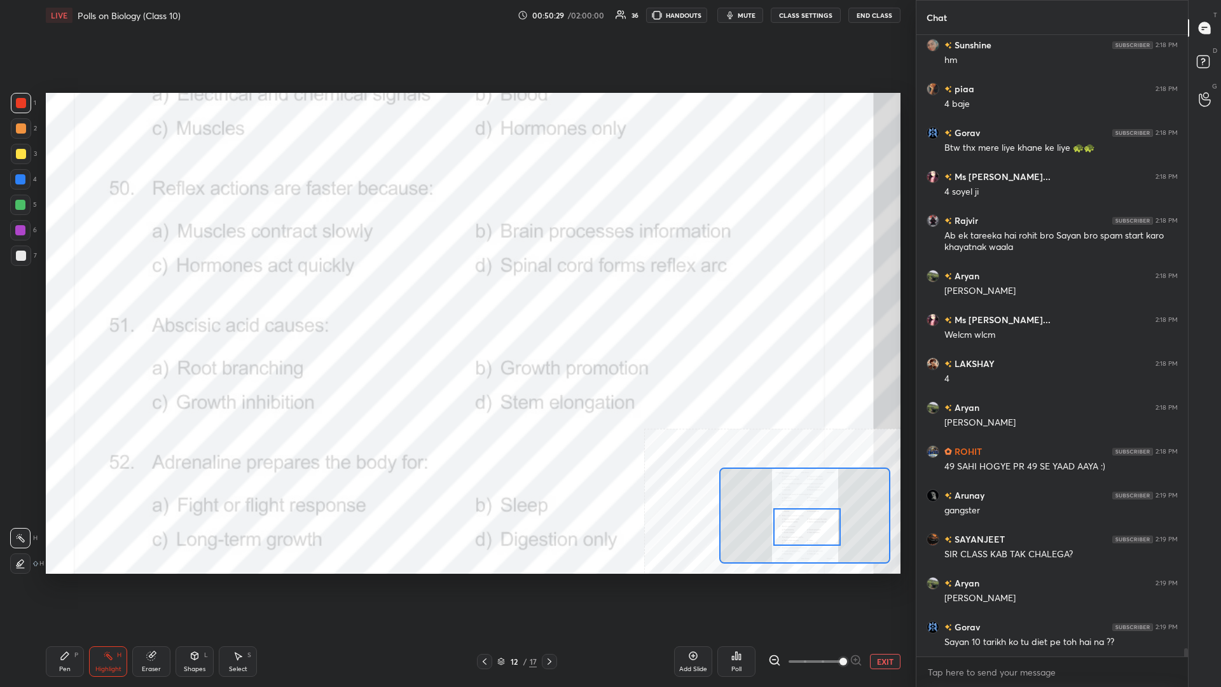
click at [48, 298] on div "Pen P" at bounding box center [65, 661] width 38 height 31
click at [51, 298] on div "Pen P" at bounding box center [65, 661] width 38 height 31
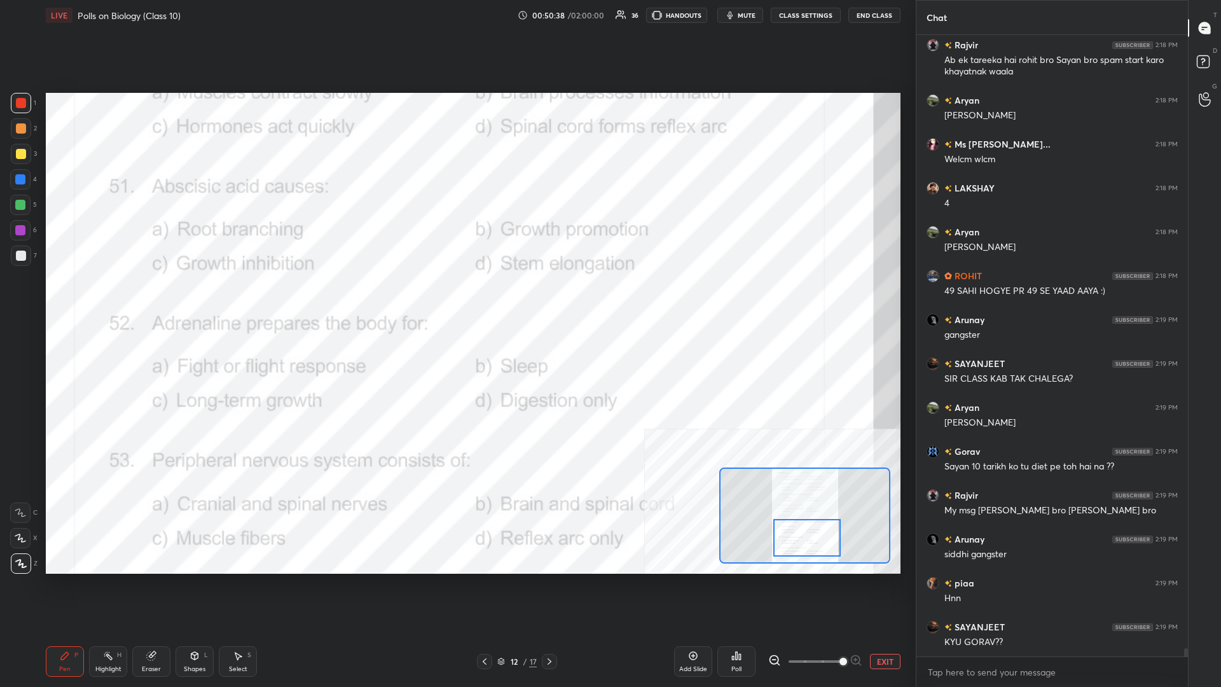
drag, startPoint x: 805, startPoint y: 521, endPoint x: 805, endPoint y: 534, distance: 12.7
click at [456, 298] on div at bounding box center [806, 538] width 67 height 38
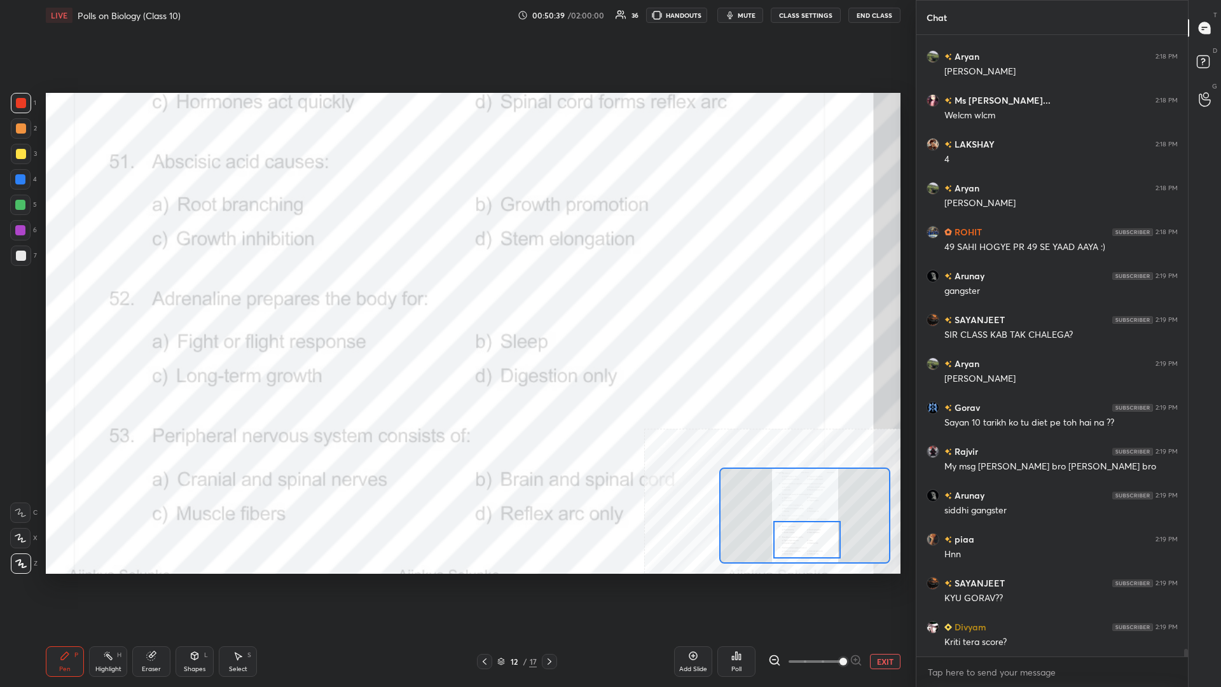
click at [96, 298] on div "Highlight H" at bounding box center [108, 661] width 38 height 31
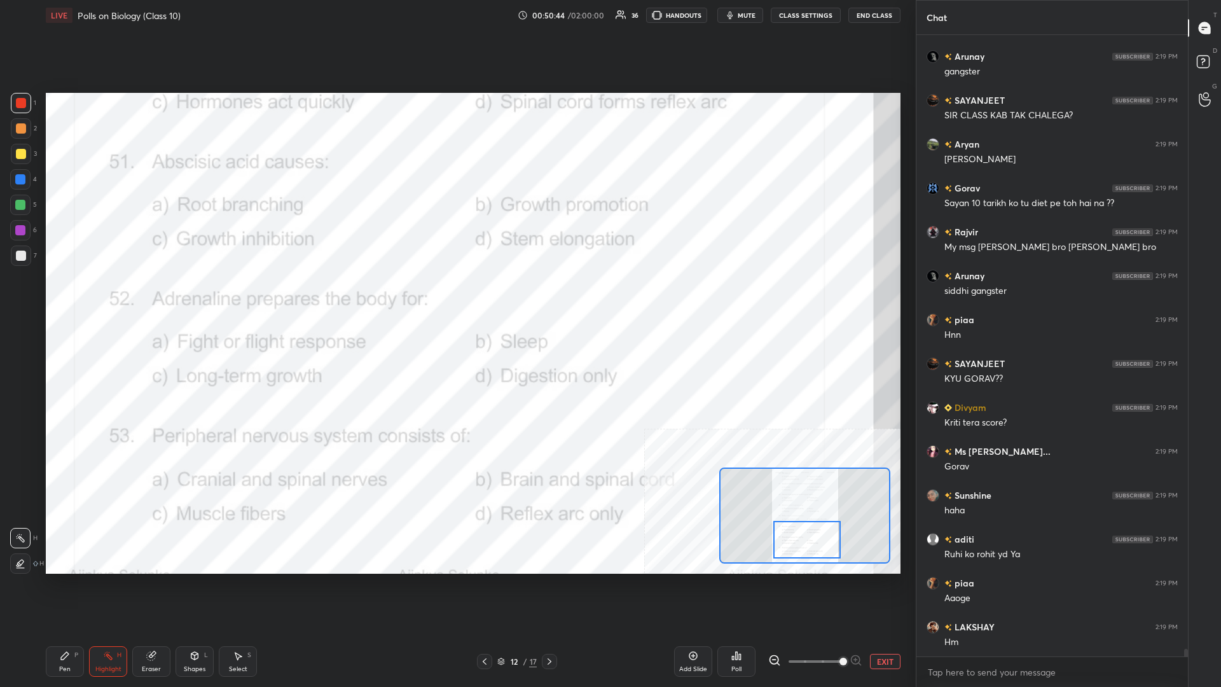
click at [456, 298] on div "Poll" at bounding box center [736, 661] width 38 height 31
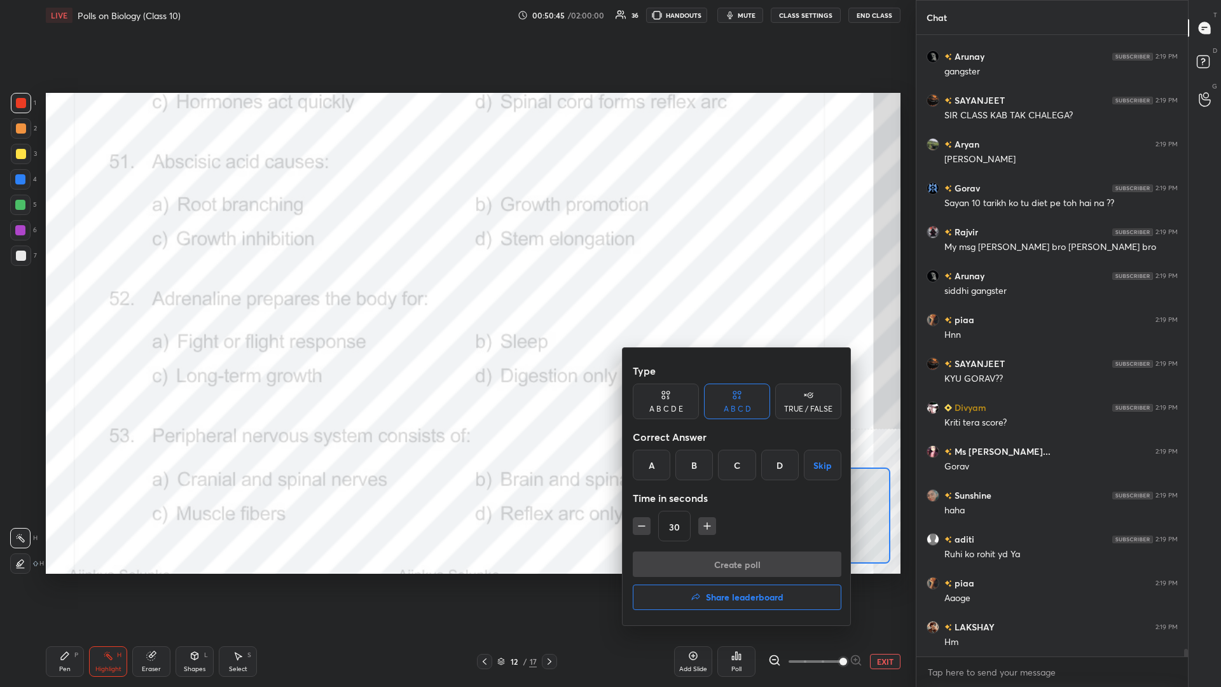
click at [456, 298] on div "C" at bounding box center [737, 464] width 38 height 31
click at [456, 298] on button "Create poll" at bounding box center [737, 563] width 209 height 25
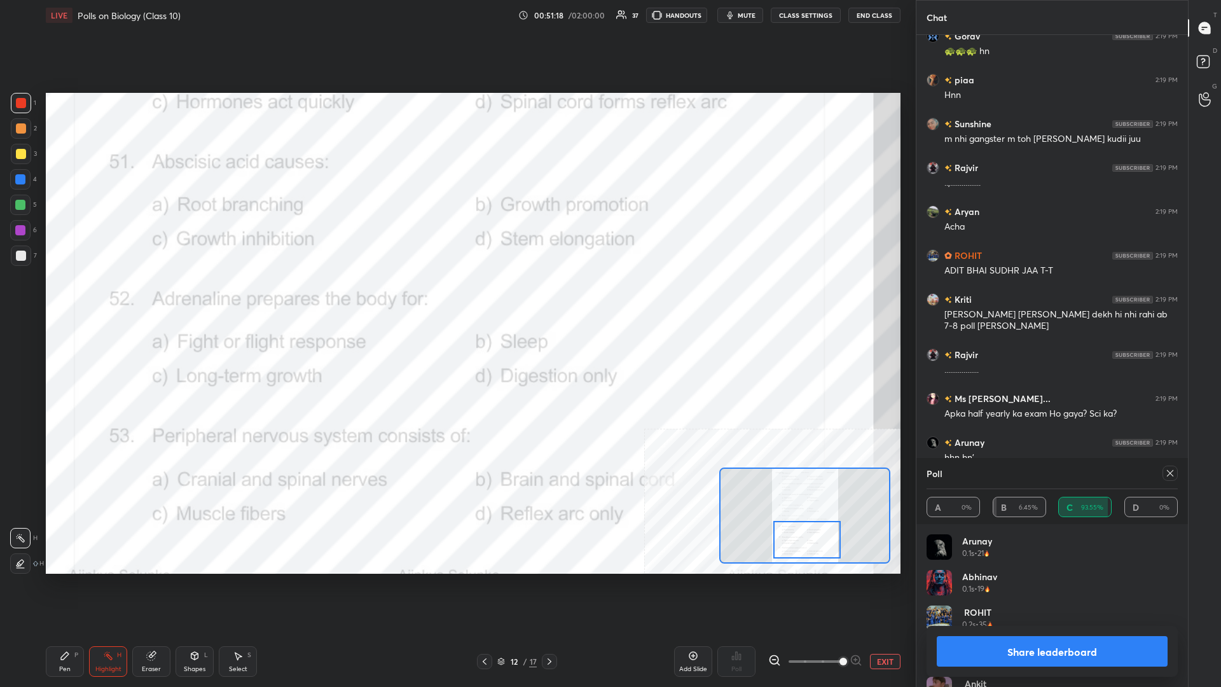
click at [456, 298] on button "Share leaderboard" at bounding box center [1051, 651] width 231 height 31
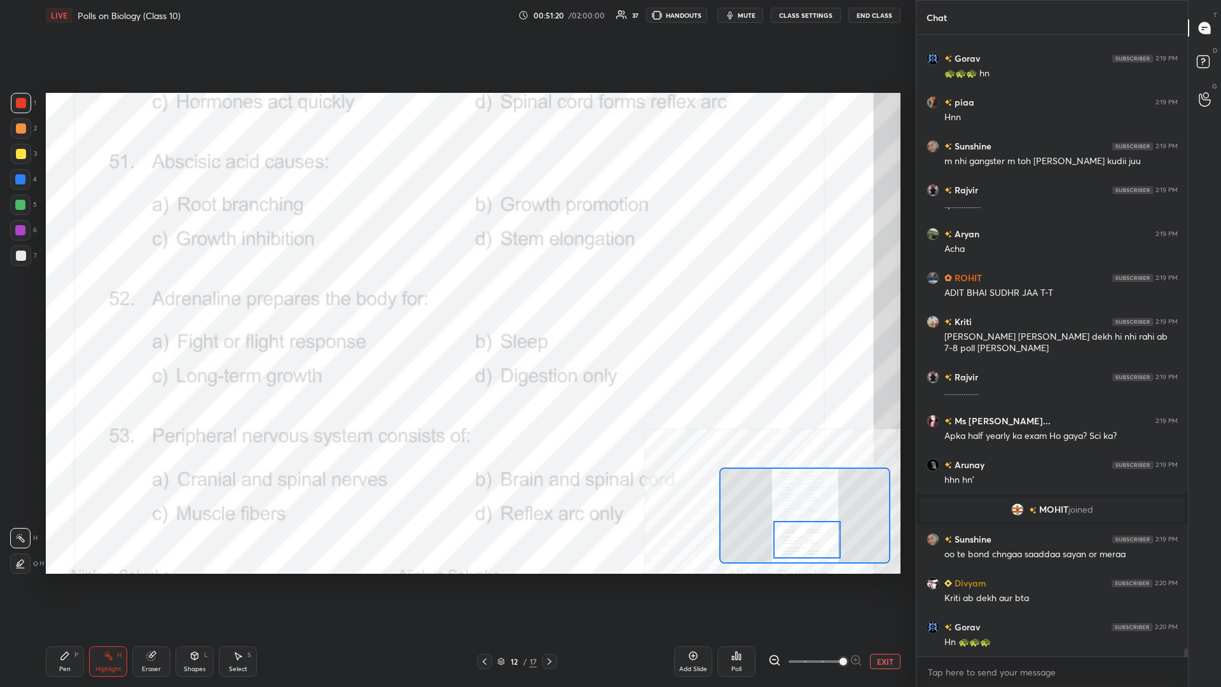
click at [75, 298] on div "Pen P" at bounding box center [65, 661] width 38 height 31
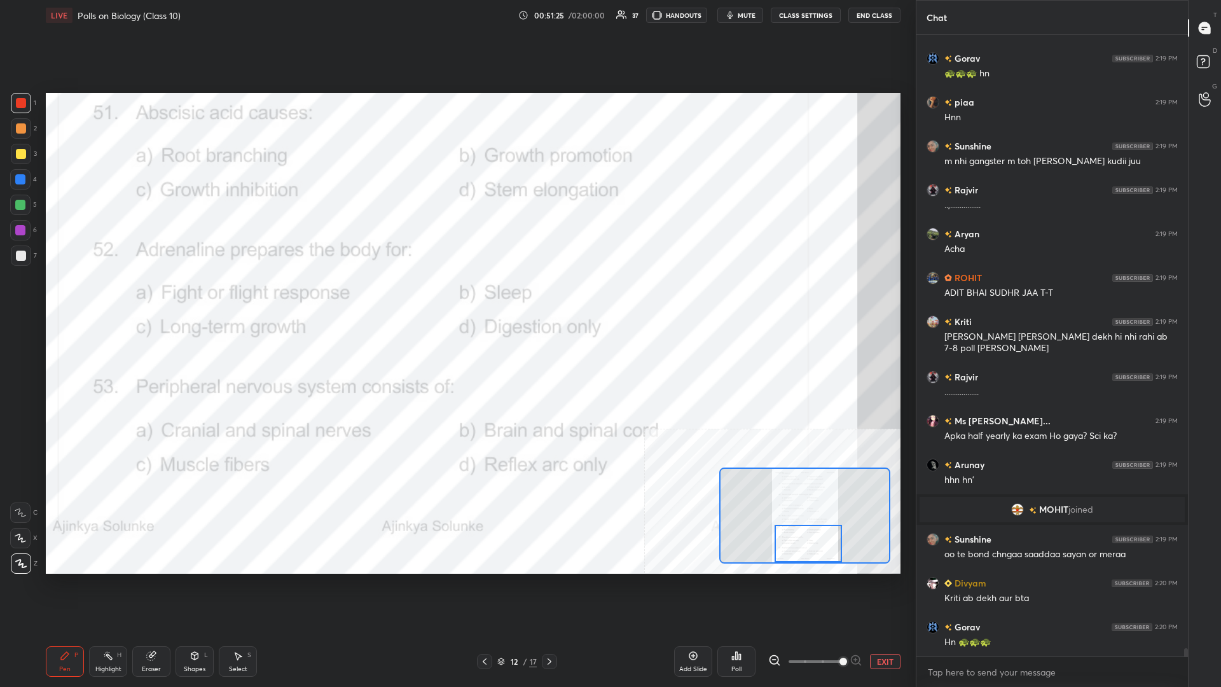
click at [114, 298] on div "Highlight H" at bounding box center [108, 661] width 38 height 31
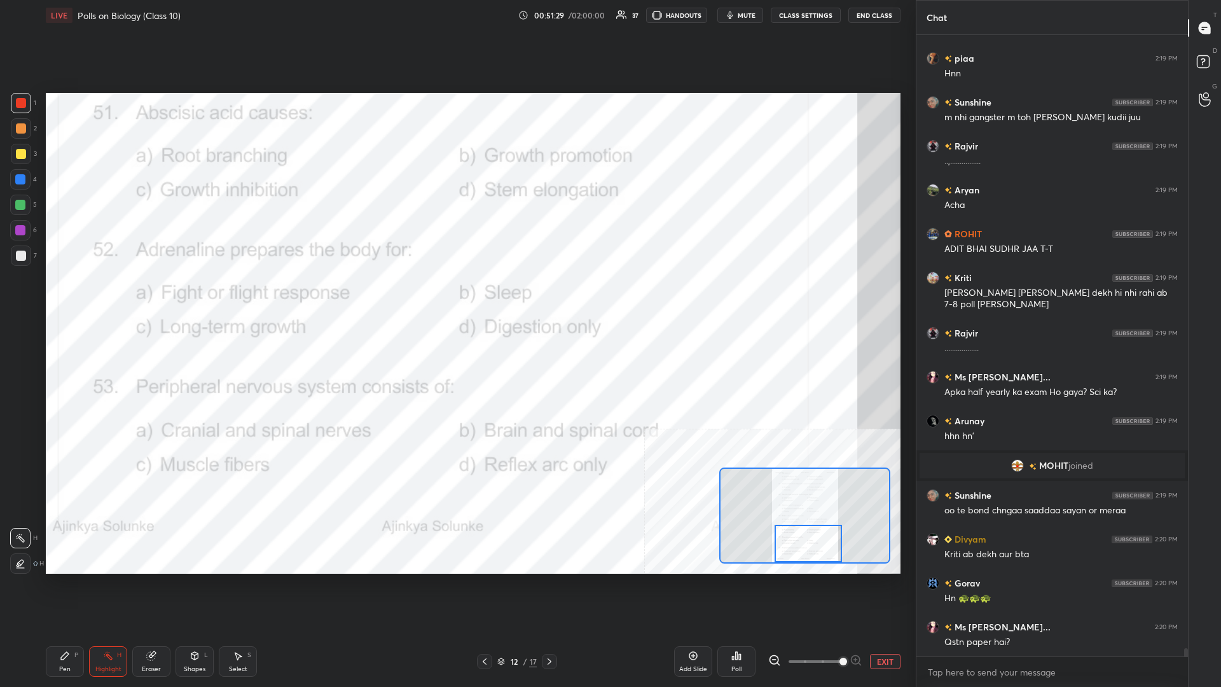
click at [456, 298] on div "Poll" at bounding box center [736, 661] width 38 height 31
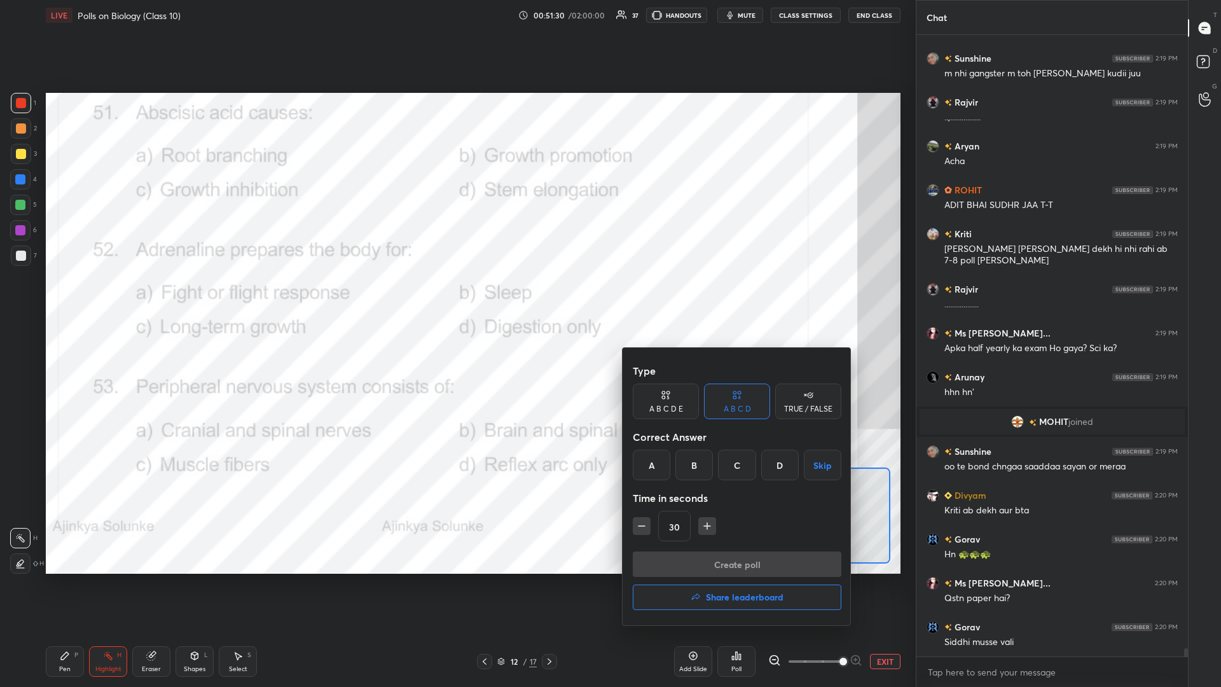
click at [456, 298] on div "A" at bounding box center [652, 464] width 38 height 31
click at [456, 298] on button "Create poll" at bounding box center [737, 563] width 209 height 25
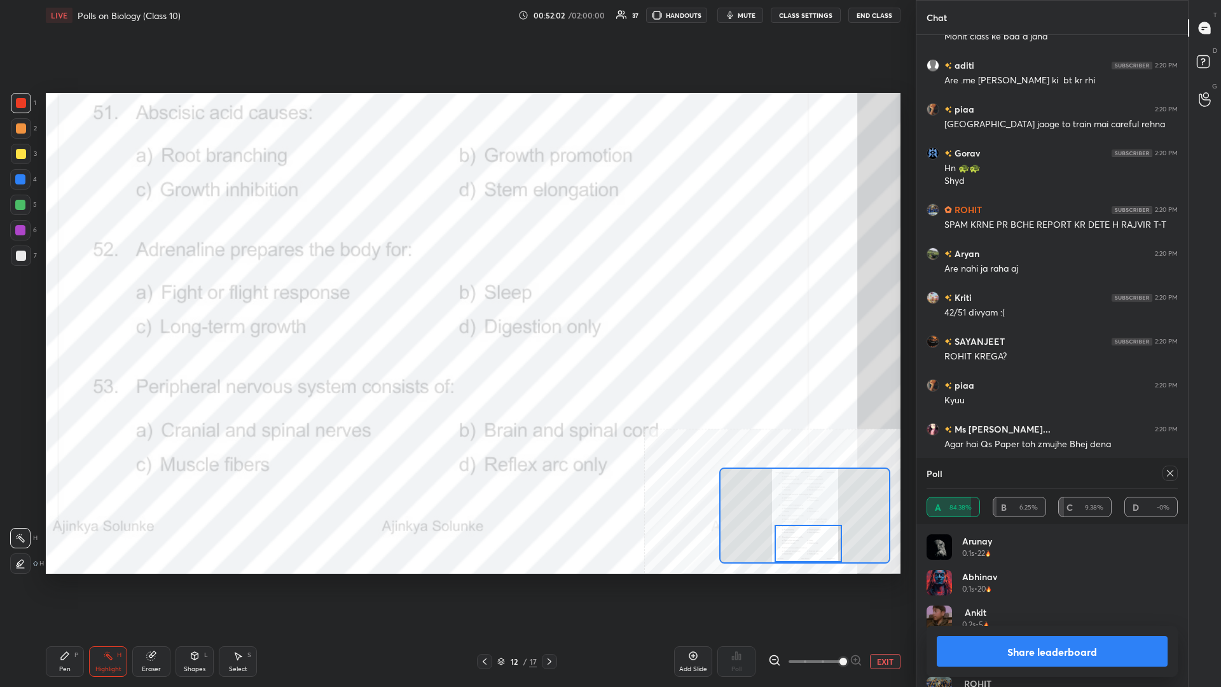
click at [456, 298] on button "Share leaderboard" at bounding box center [1051, 651] width 231 height 31
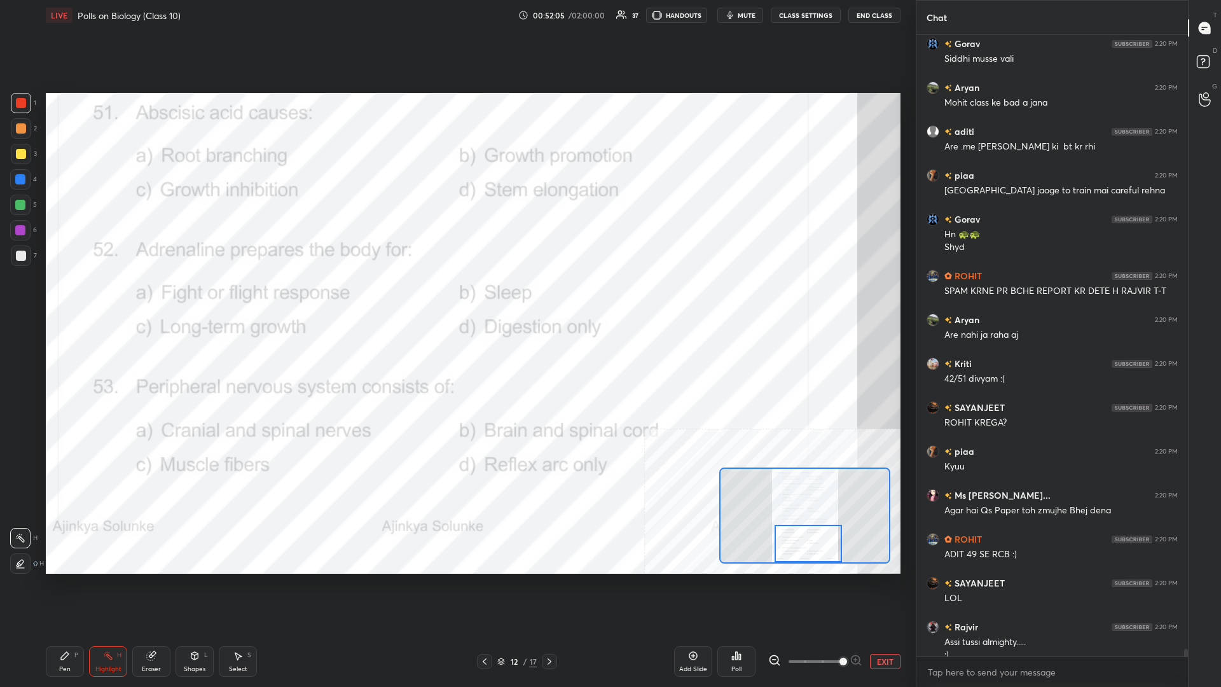
click at [57, 298] on div "Pen P" at bounding box center [65, 661] width 38 height 31
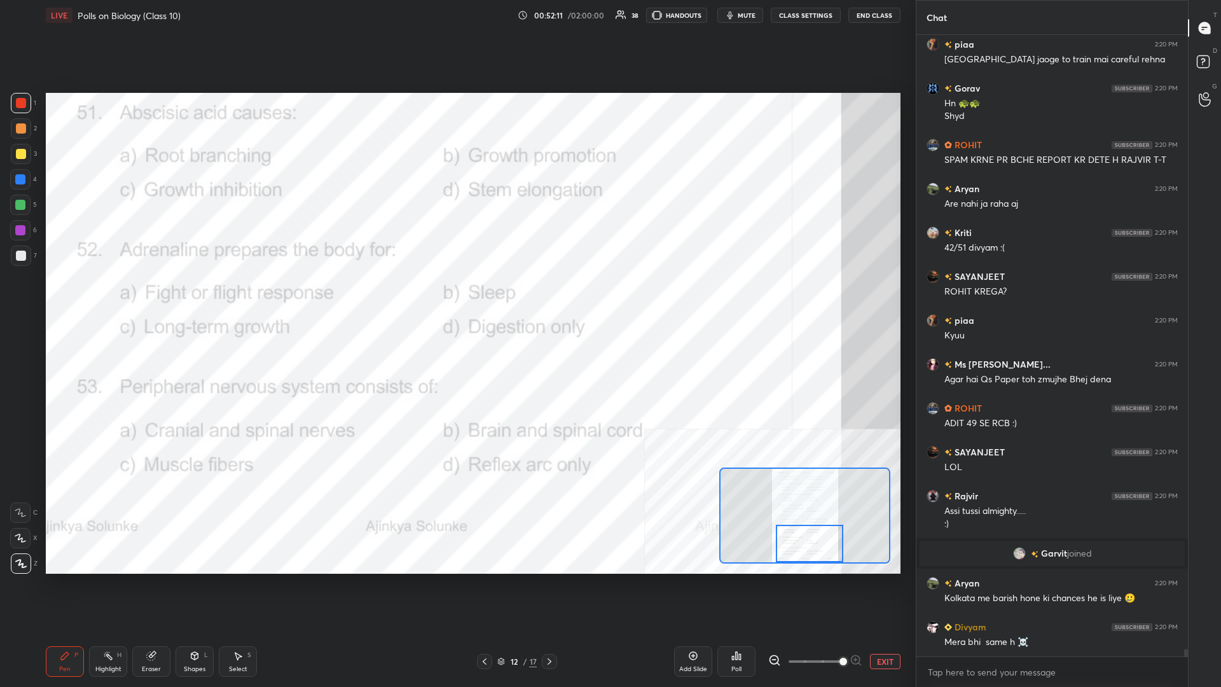
click at [109, 298] on div "Highlight H" at bounding box center [108, 661] width 38 height 31
click at [456, 298] on icon at bounding box center [737, 656] width 2 height 8
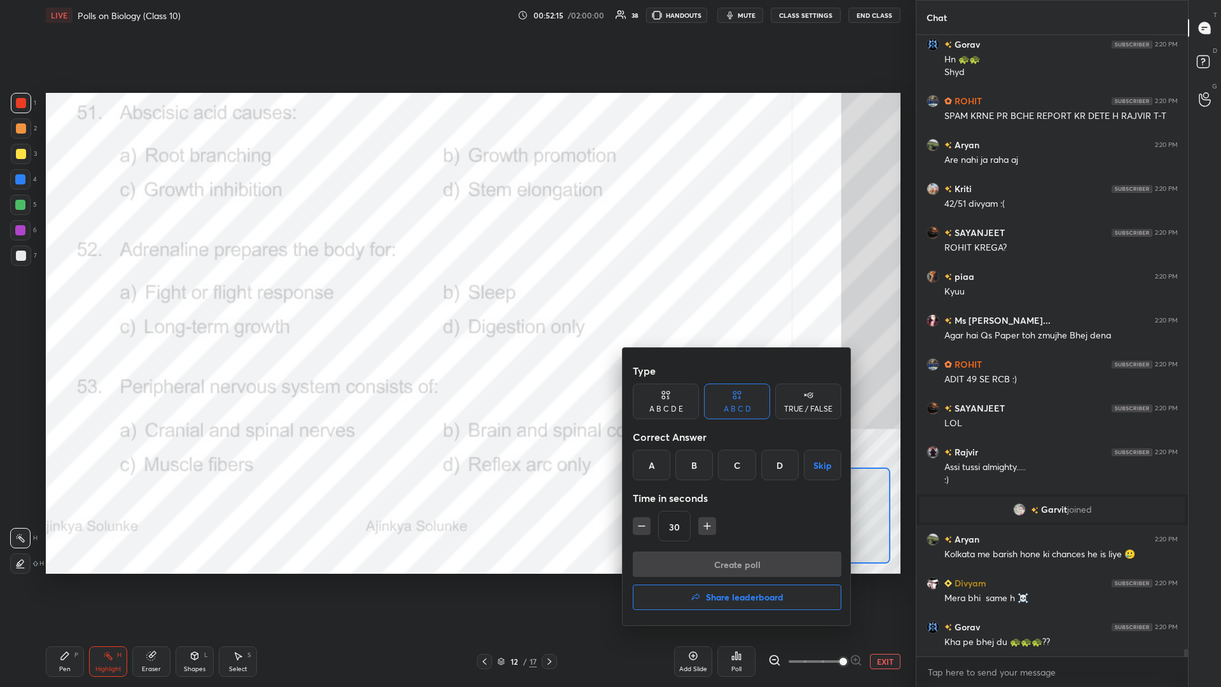
click at [456, 298] on div "A" at bounding box center [652, 464] width 38 height 31
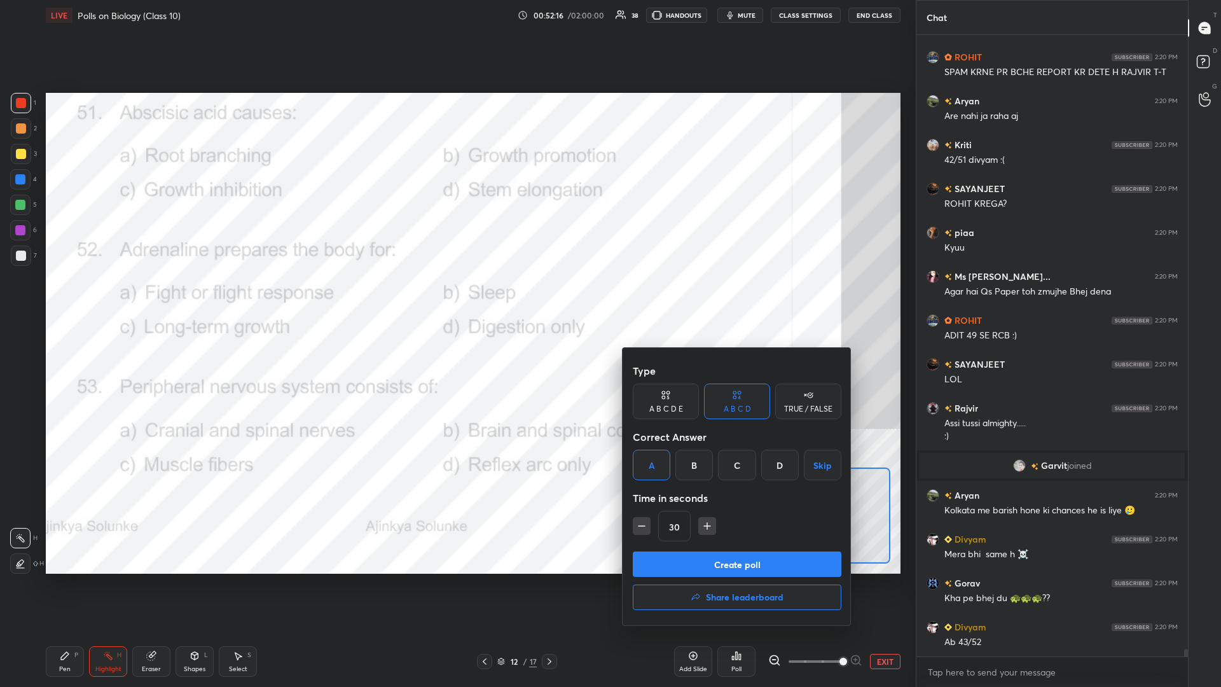
click at [456, 298] on button "Create poll" at bounding box center [737, 563] width 209 height 25
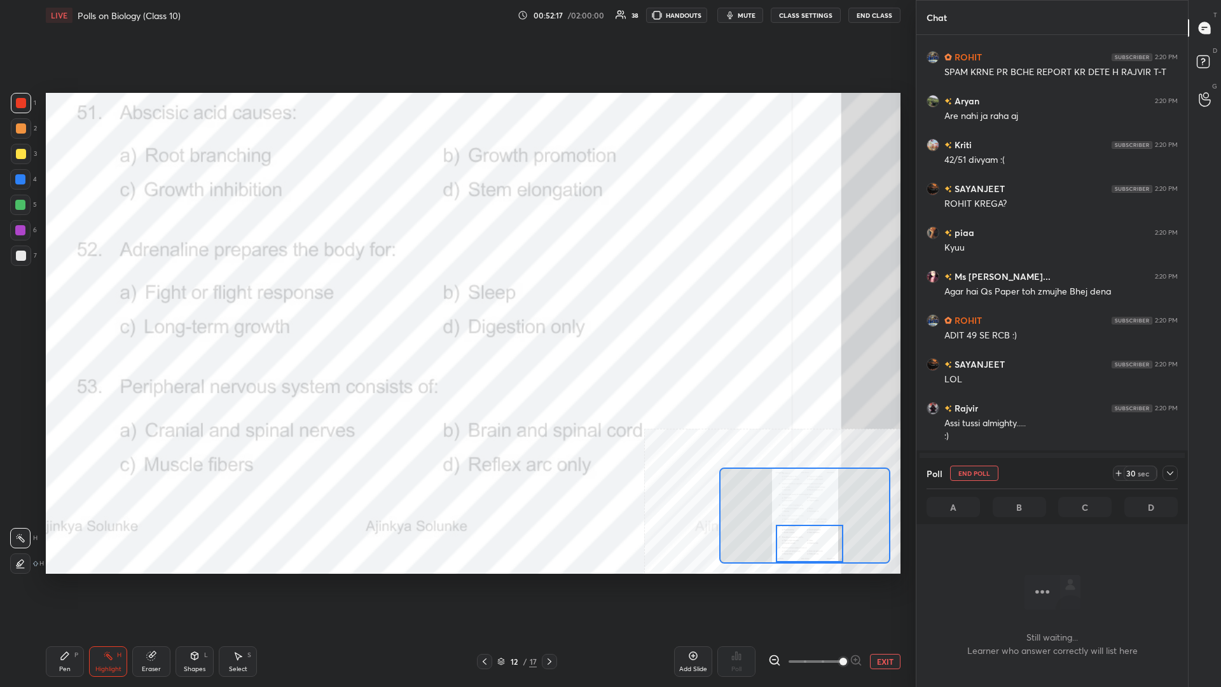
click at [456, 298] on div at bounding box center [1169, 472] width 15 height 15
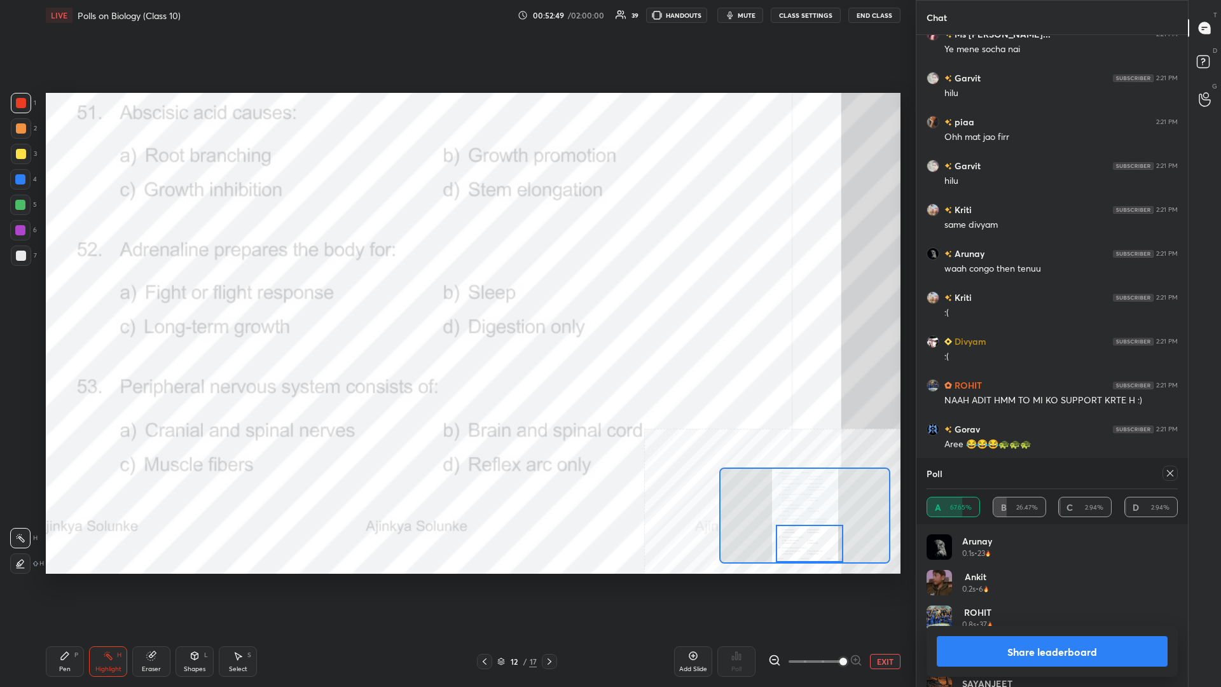
click at [456, 298] on button "Share leaderboard" at bounding box center [1051, 651] width 231 height 31
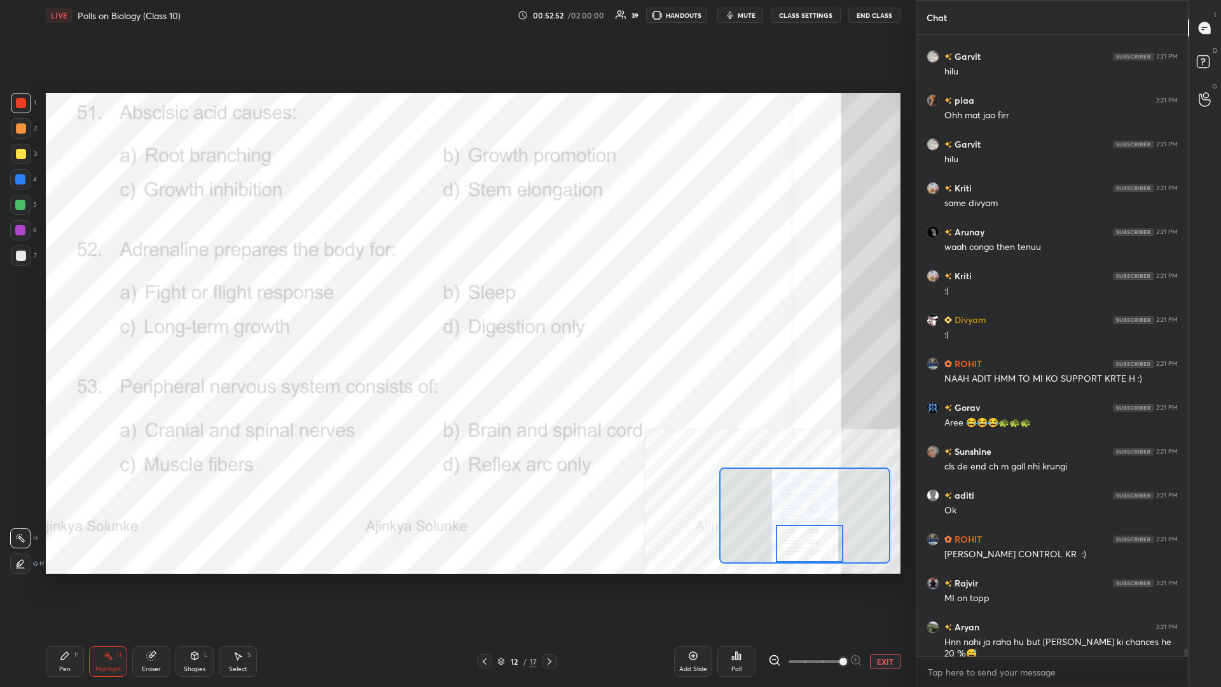
click at [60, 298] on icon at bounding box center [65, 655] width 10 height 10
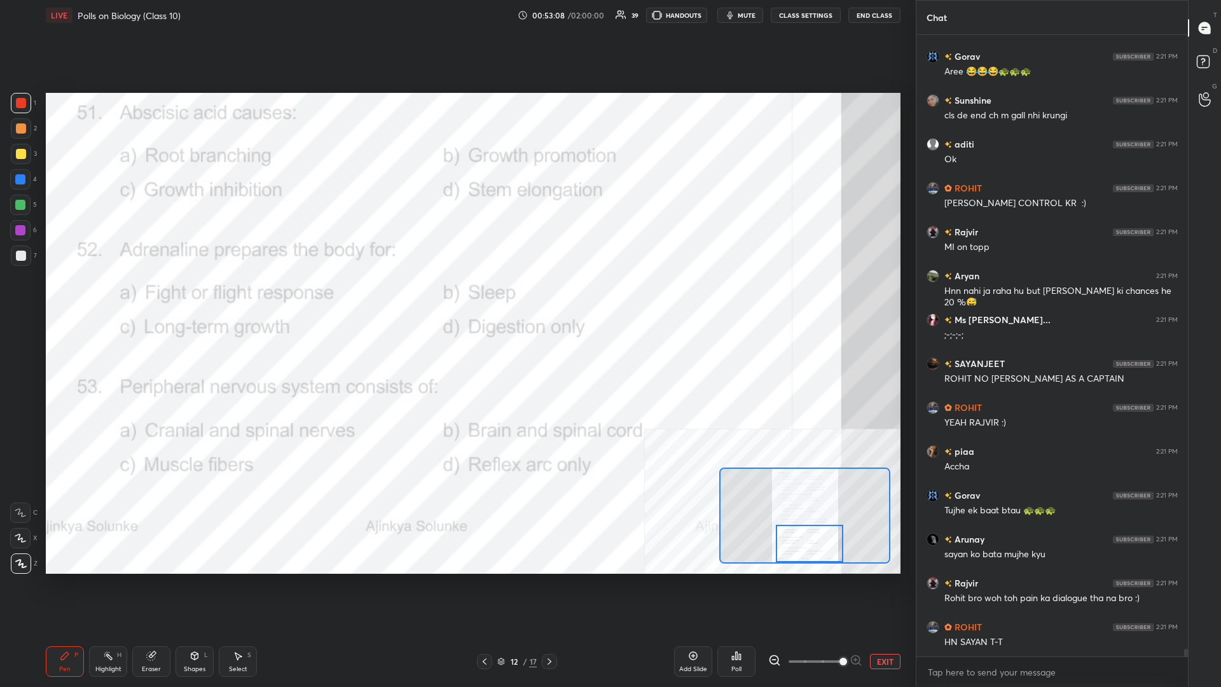
click at [456, 298] on div "12 / 17" at bounding box center [516, 660] width 39 height 11
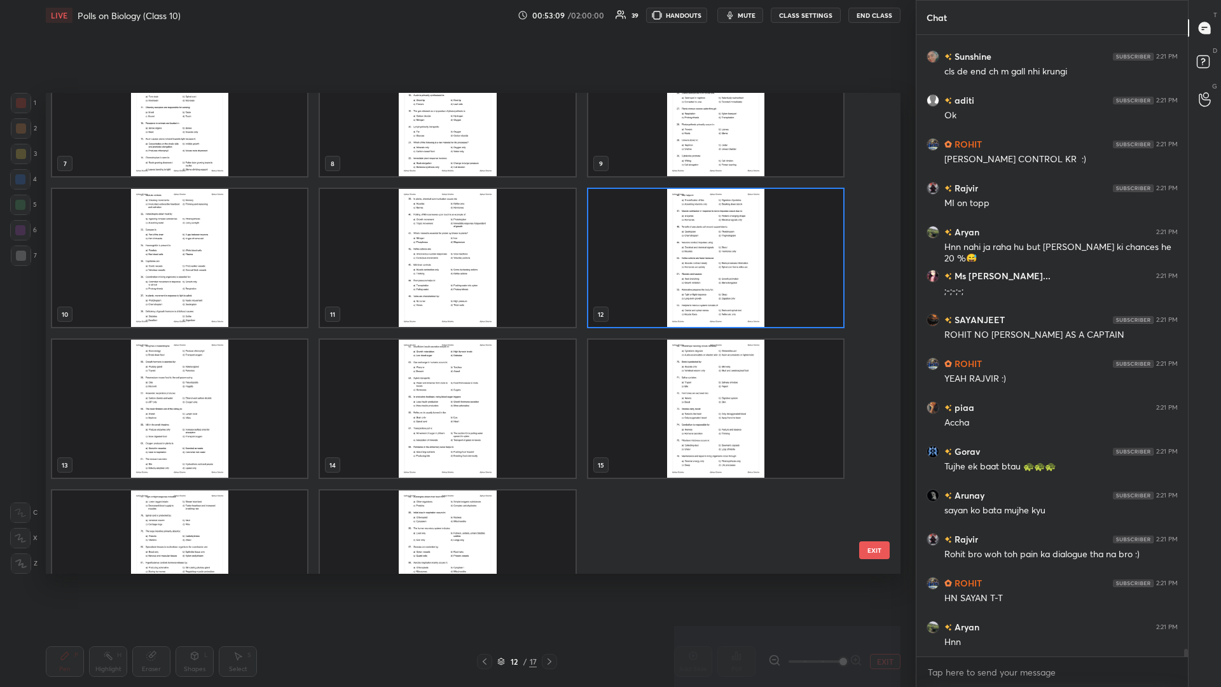
click at [216, 298] on img "grid" at bounding box center [179, 408] width 255 height 138
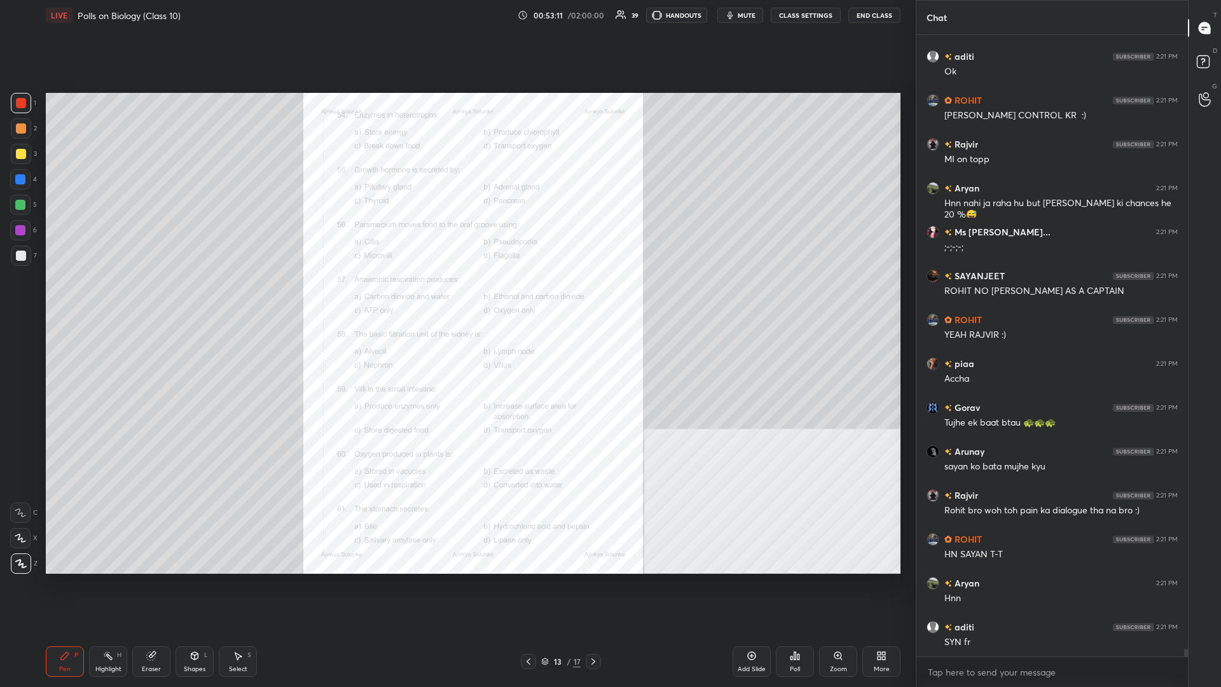
click at [456, 298] on div "Zoom" at bounding box center [838, 669] width 17 height 6
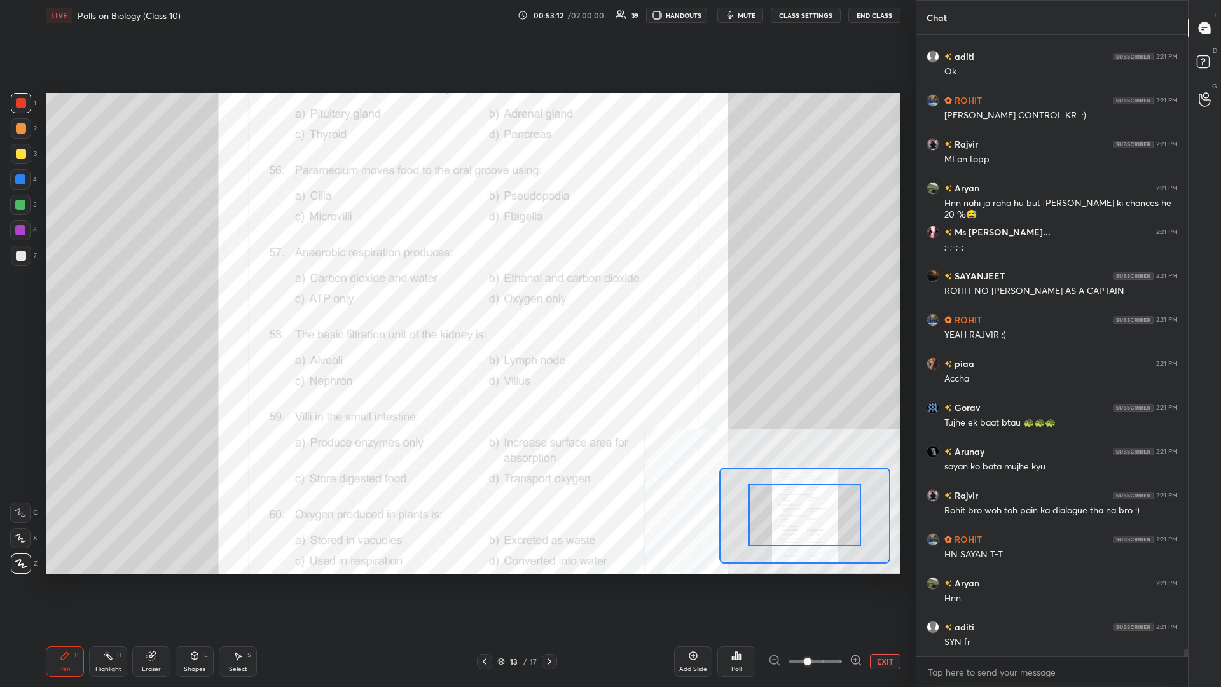
click at [456, 298] on button "EXIT" at bounding box center [885, 661] width 31 height 15
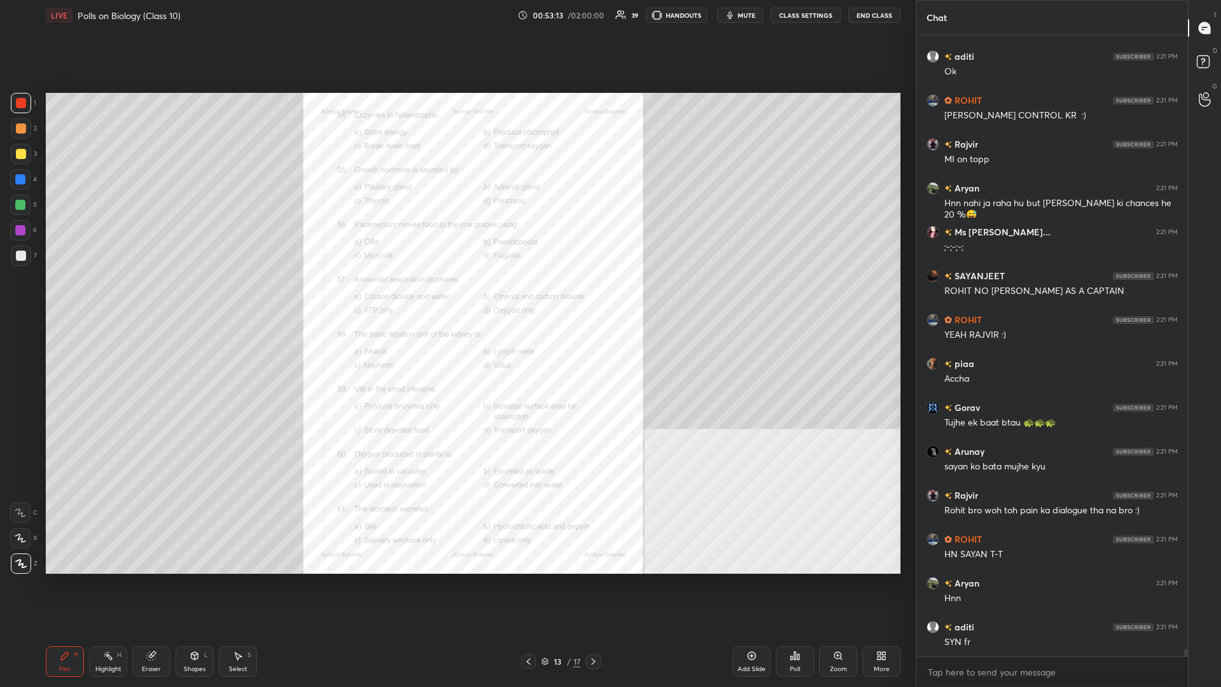
click at [456, 298] on div "Poll" at bounding box center [795, 661] width 38 height 31
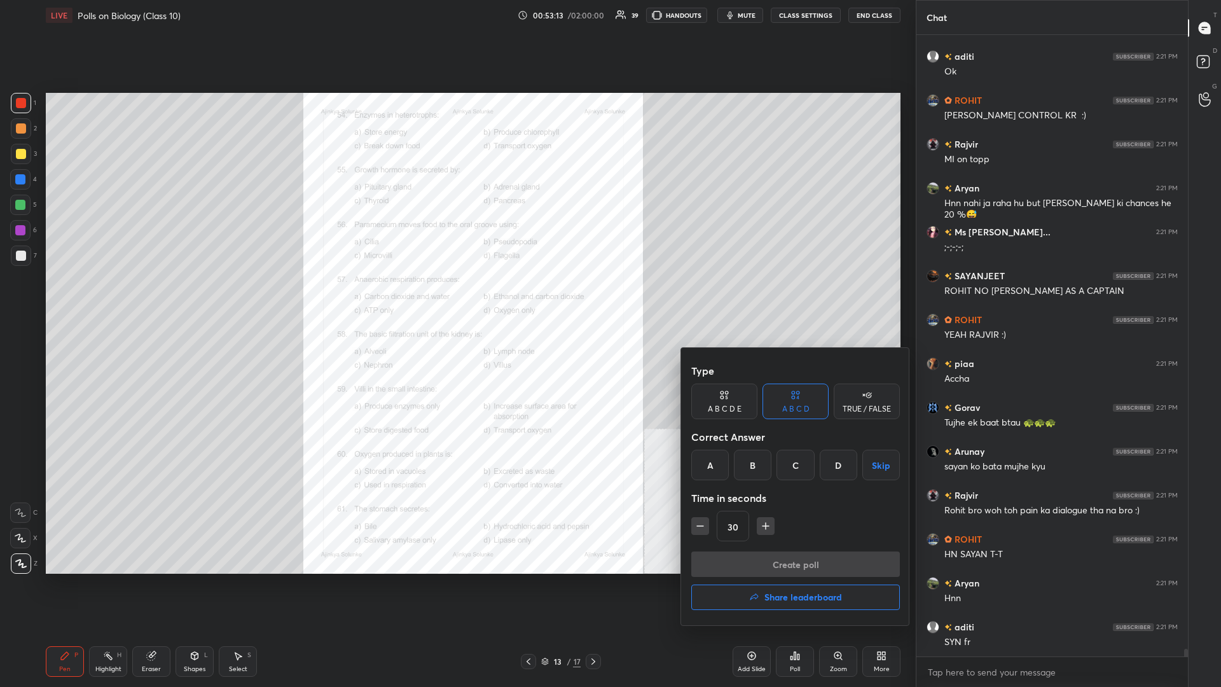
click at [456, 298] on button "Share leaderboard" at bounding box center [795, 596] width 209 height 25
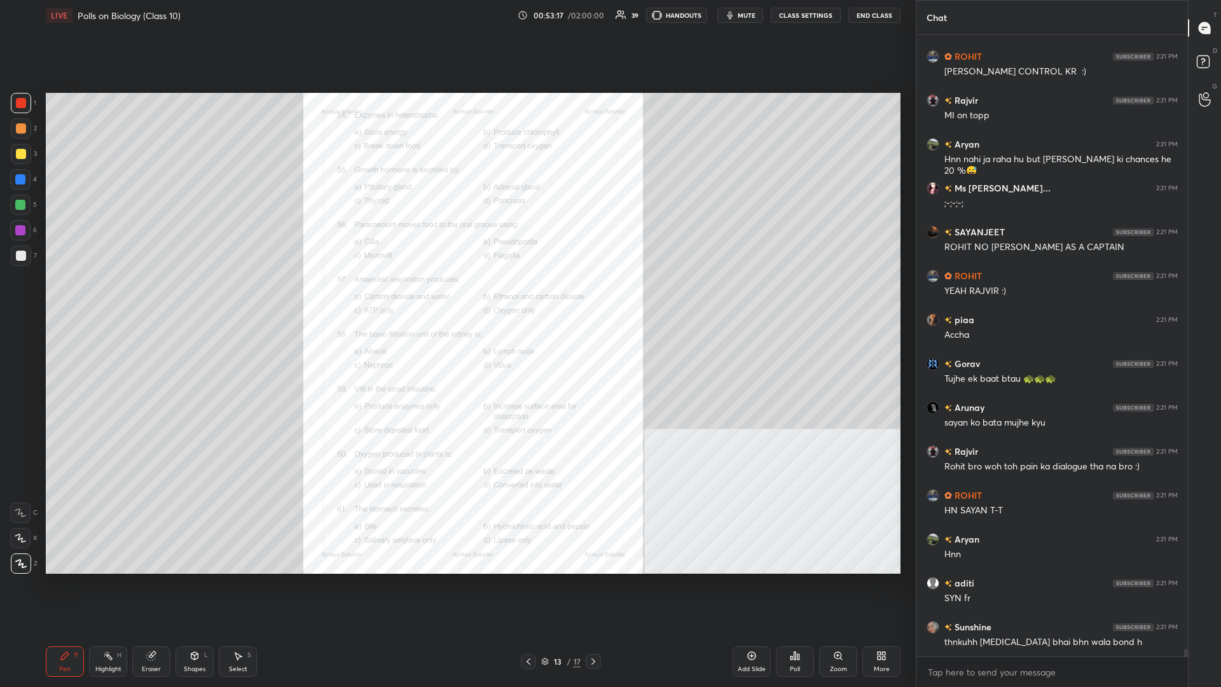
click at [456, 298] on div "Zoom" at bounding box center [838, 661] width 38 height 31
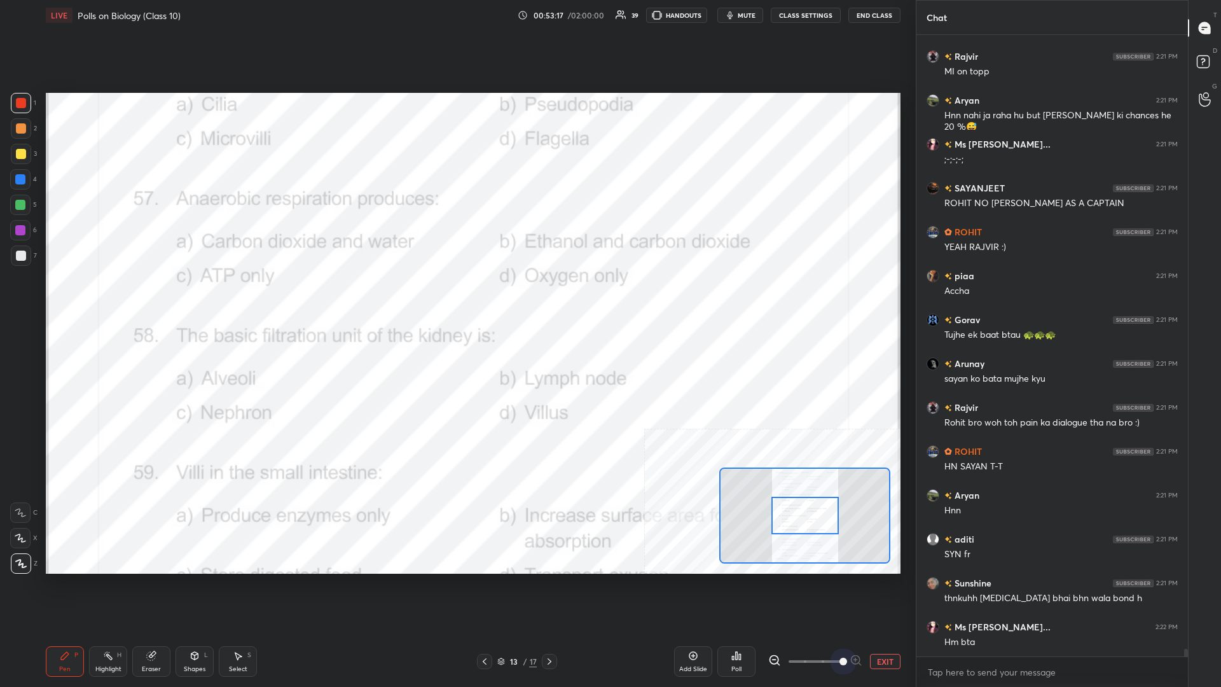
drag, startPoint x: 818, startPoint y: 667, endPoint x: 901, endPoint y: 570, distance: 127.6
click at [456, 298] on div "1 2 3 4 5 6 7 C X Z C X Z E E Erase all H H LIVE Polls on Biology (Class 10) 00…" at bounding box center [610, 343] width 1221 height 687
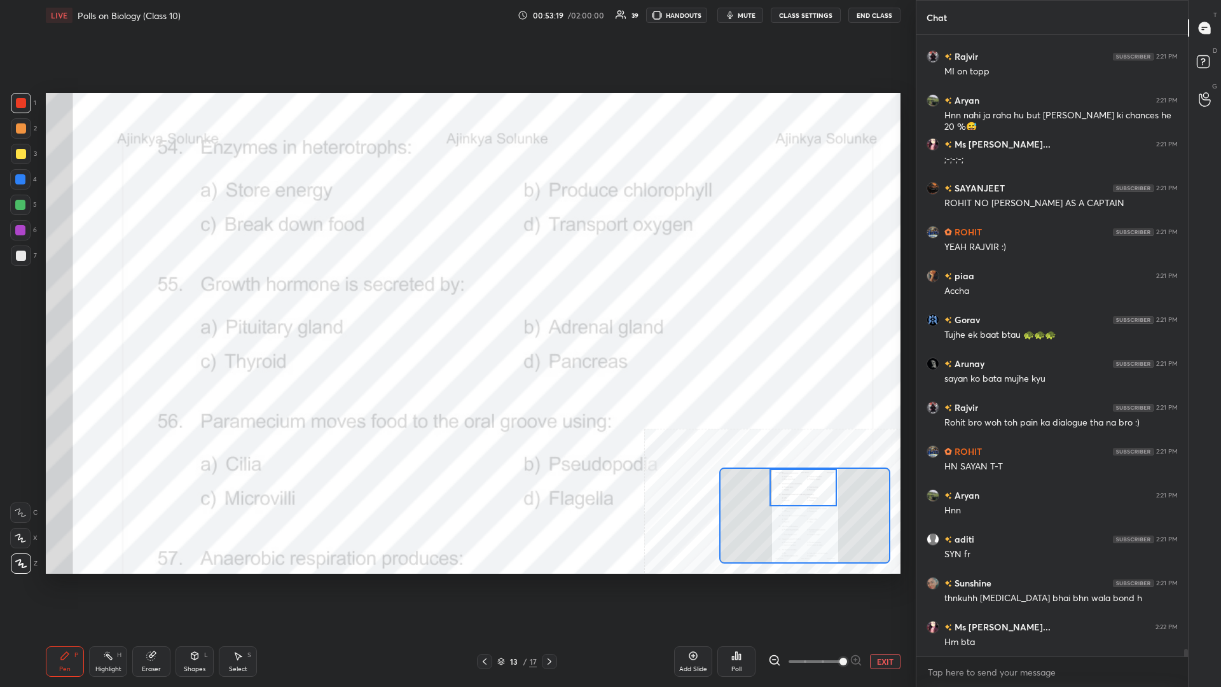
click at [456, 298] on div "Setting up your live class Poll for secs No correct answer Start poll" at bounding box center [473, 333] width 854 height 481
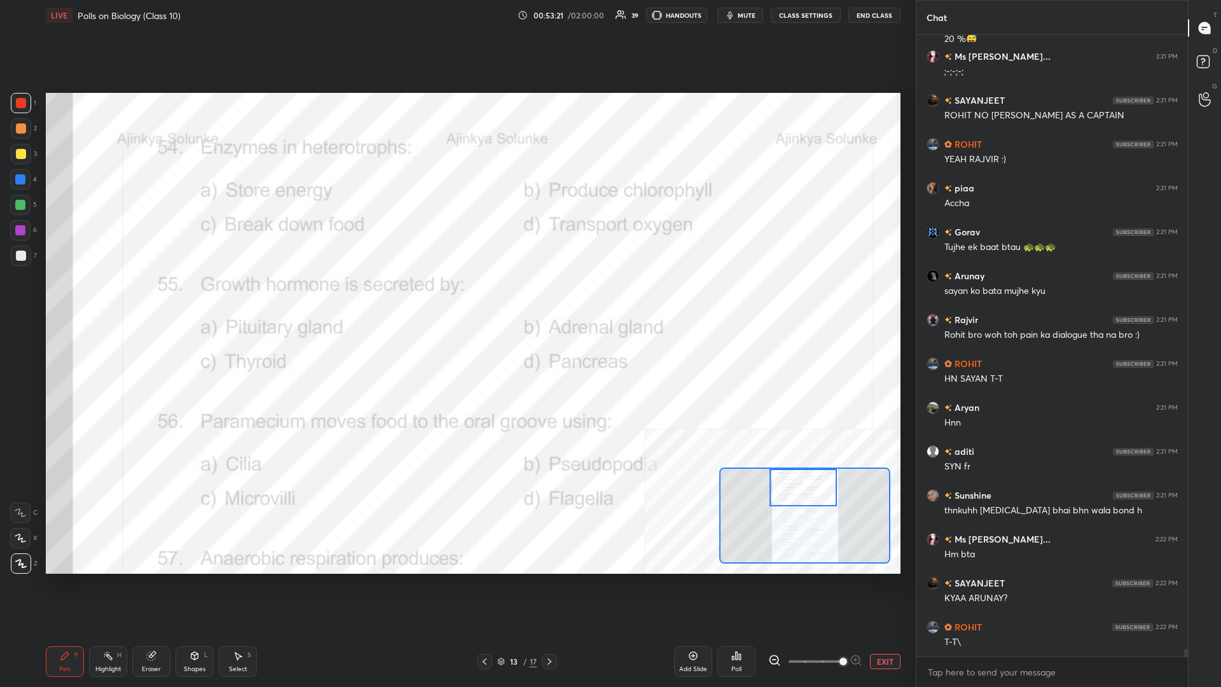
click at [106, 298] on div "Highlight H" at bounding box center [108, 661] width 38 height 31
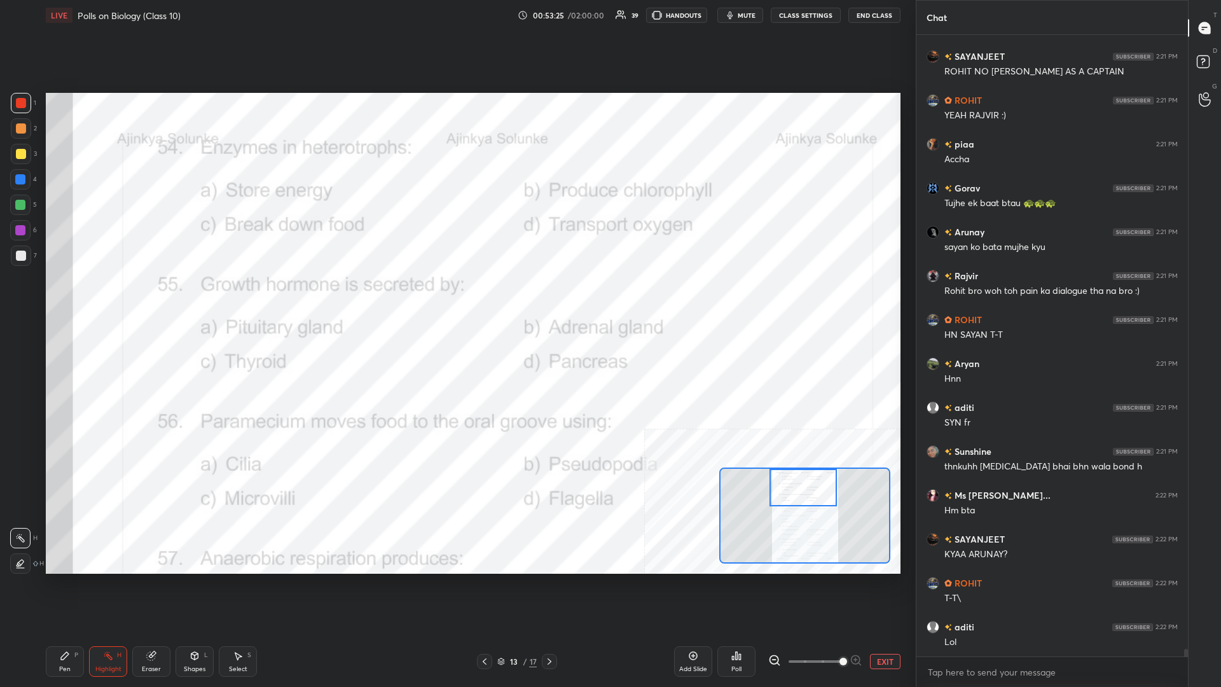
click at [456, 298] on div "Poll" at bounding box center [736, 661] width 38 height 31
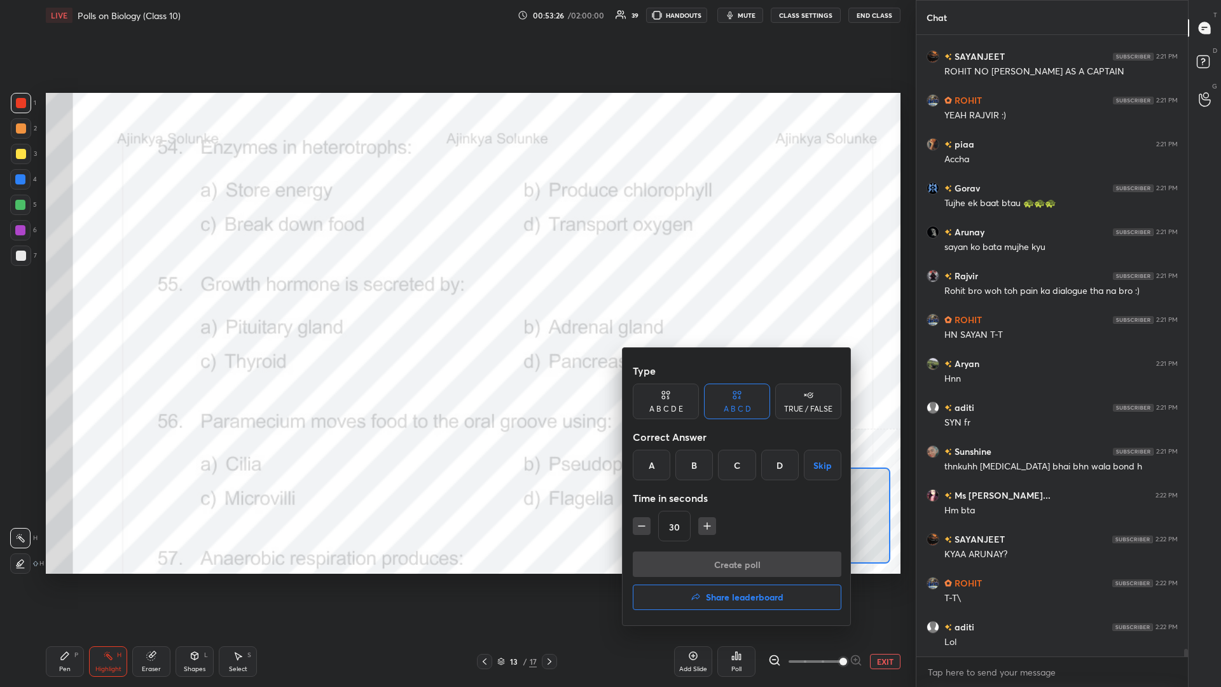
click at [456, 298] on div "C" at bounding box center [737, 464] width 38 height 31
click at [456, 298] on button "Create poll" at bounding box center [737, 563] width 209 height 25
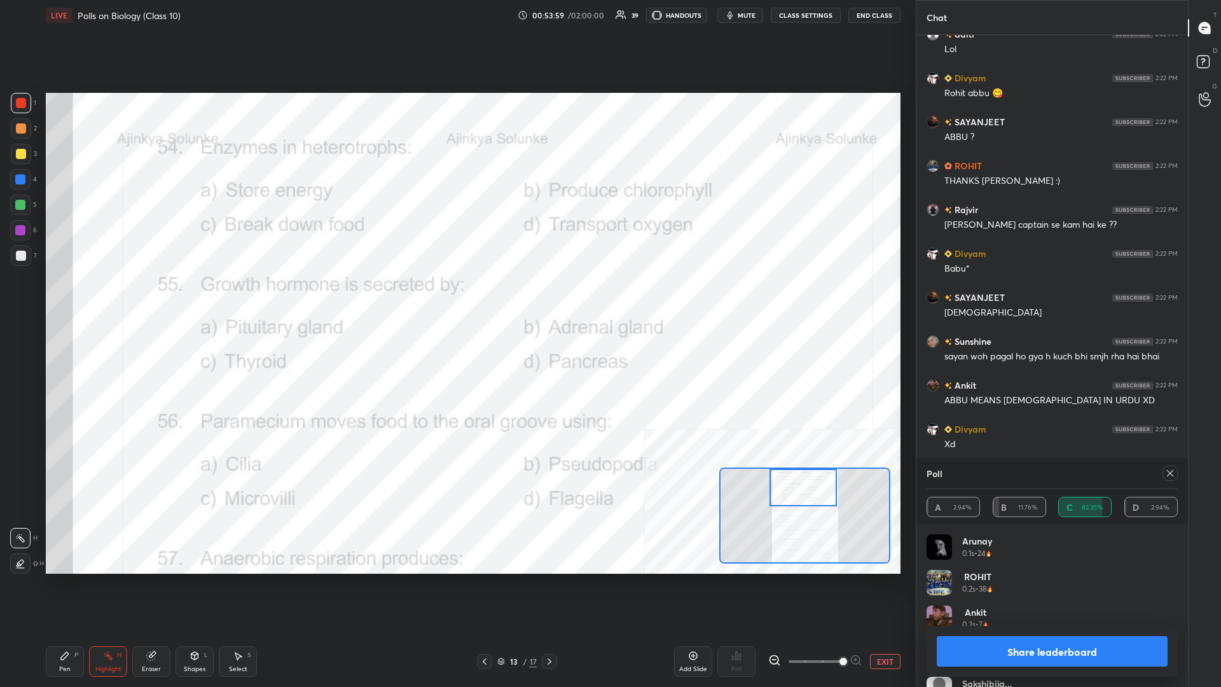
click at [456, 298] on button "Share leaderboard" at bounding box center [1051, 651] width 231 height 31
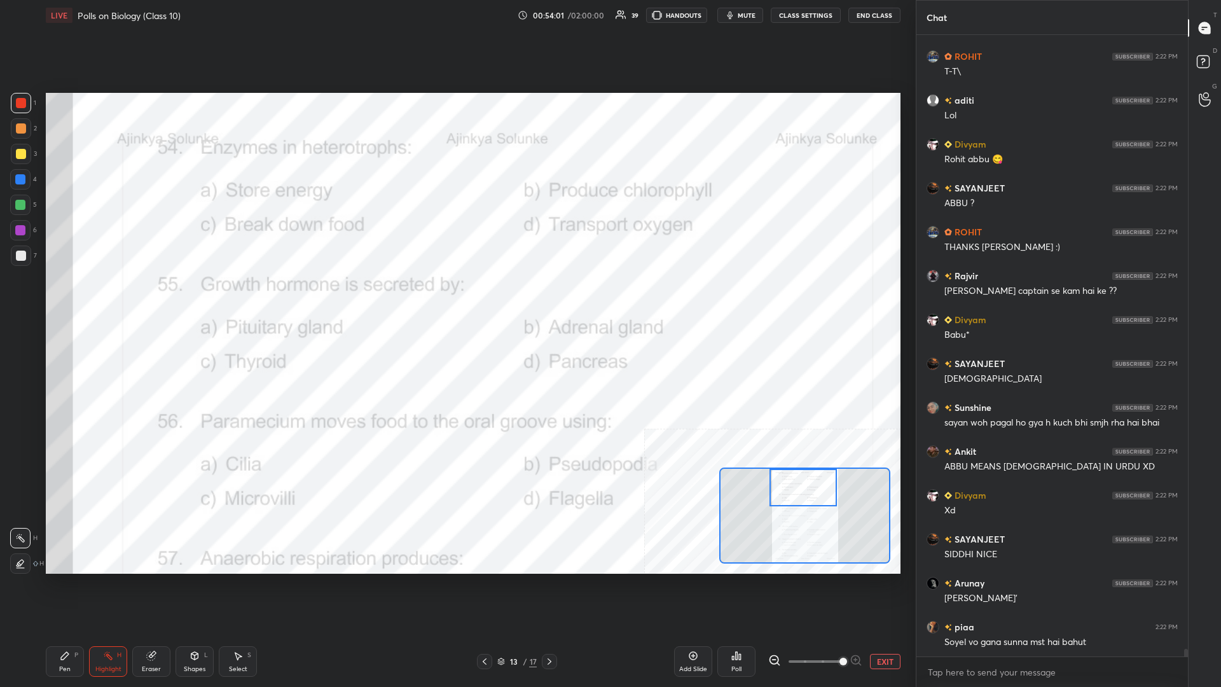
click at [73, 298] on div "Pen P" at bounding box center [65, 661] width 38 height 31
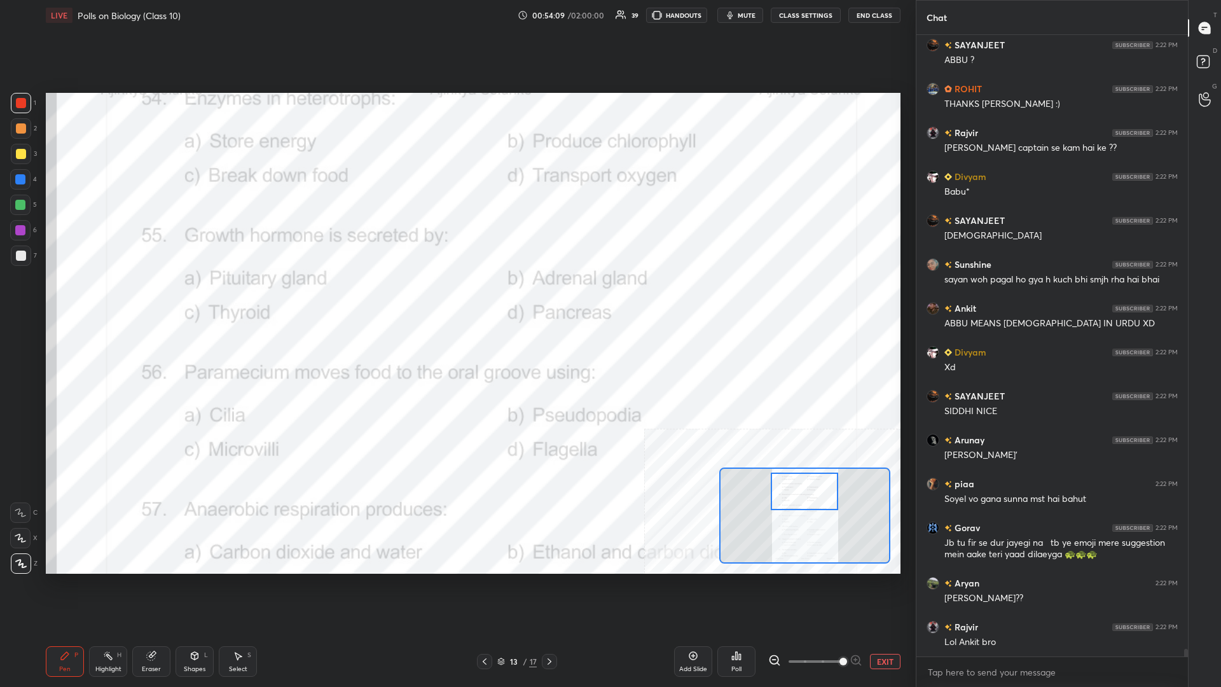
click at [456, 298] on div at bounding box center [804, 491] width 67 height 38
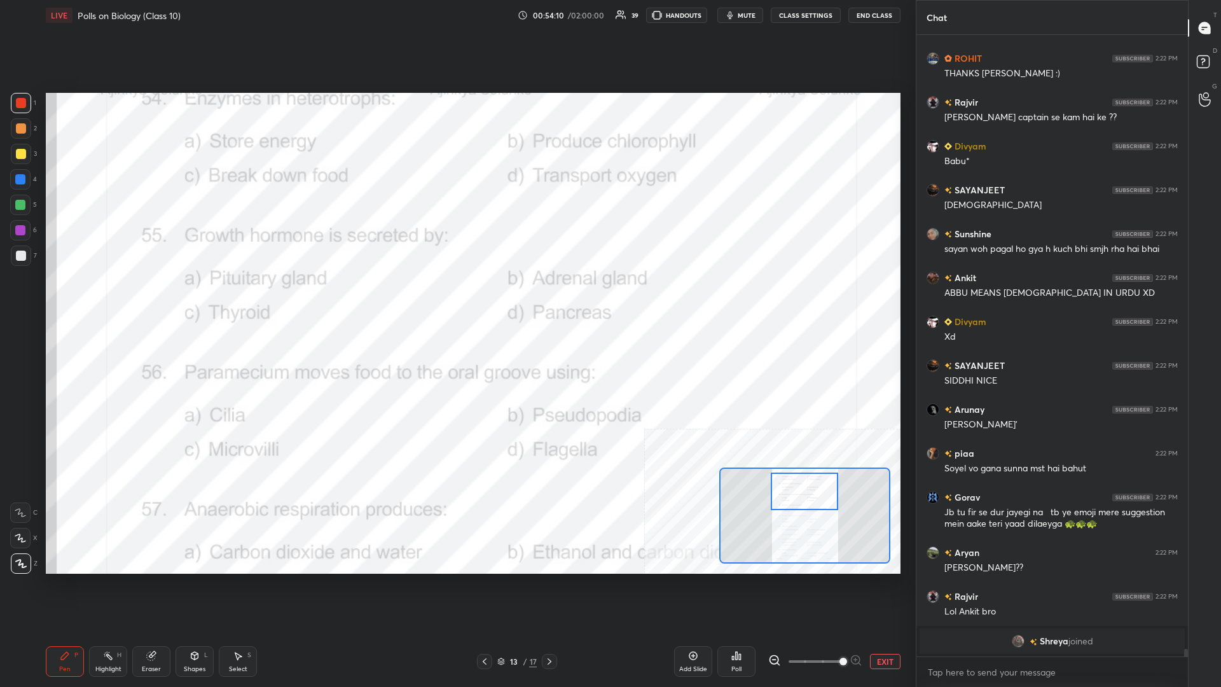
click at [109, 298] on div "Highlight H" at bounding box center [108, 661] width 38 height 31
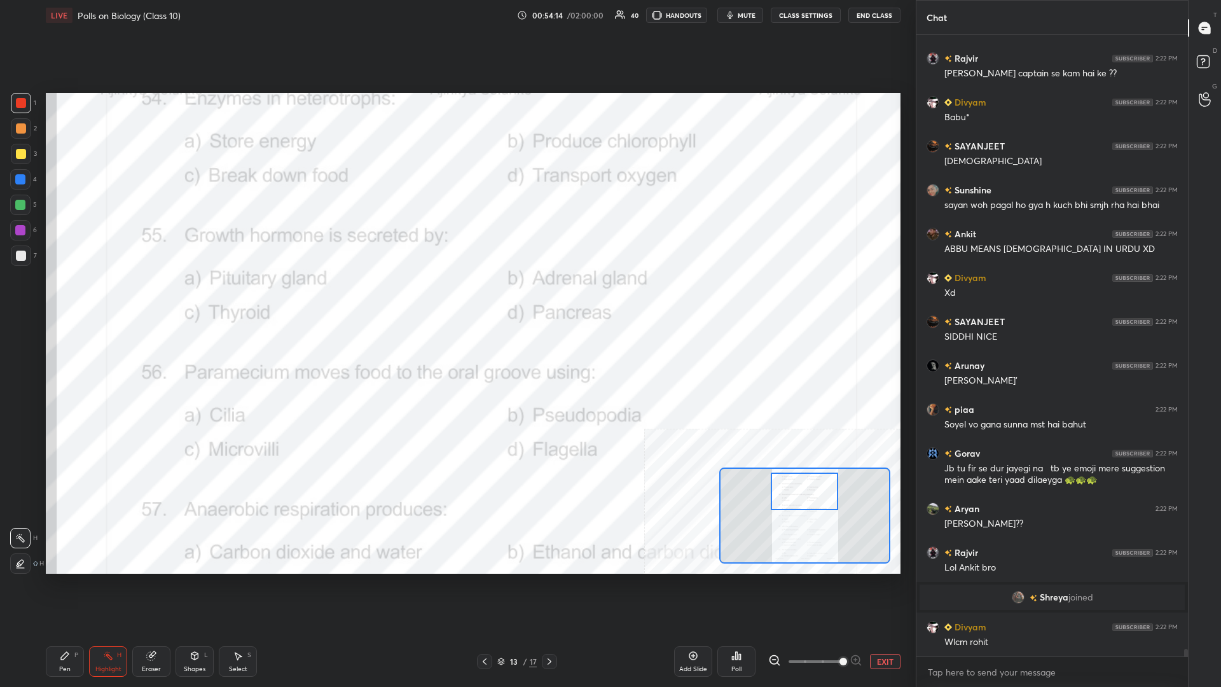
click at [456, 298] on icon at bounding box center [737, 656] width 2 height 8
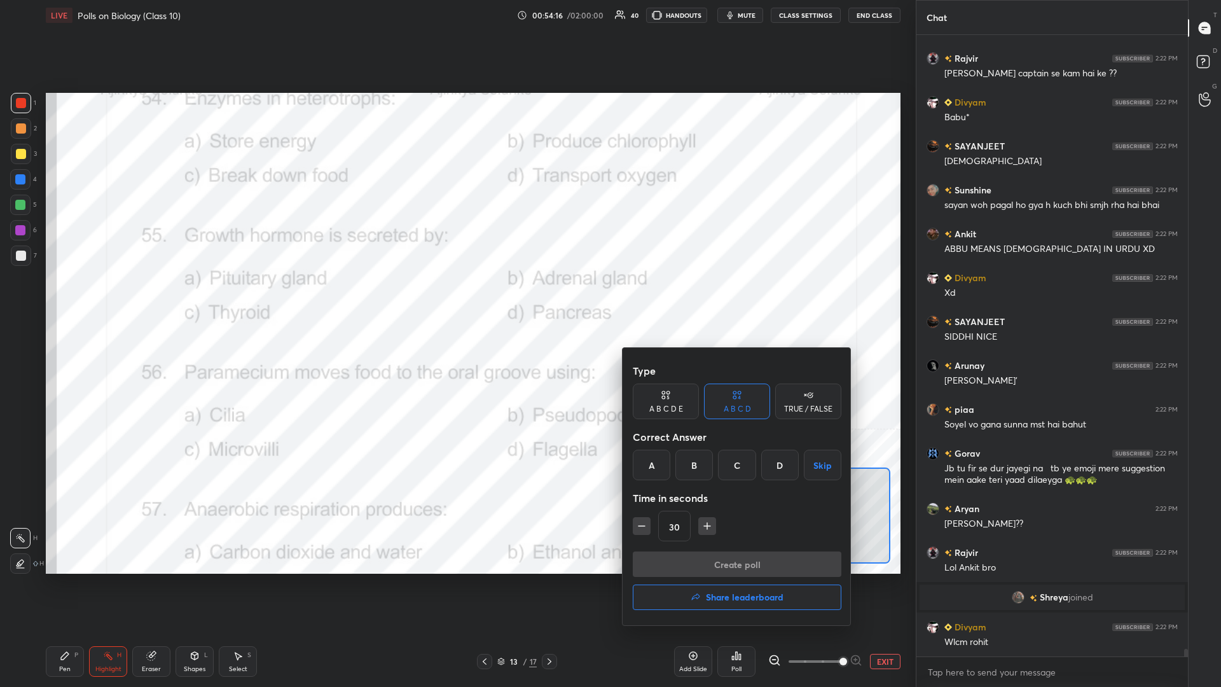
click at [456, 298] on div "A" at bounding box center [652, 464] width 38 height 31
click at [456, 298] on div "Type A B C D E A B C D TRUE / FALSE Correct Answer A B C D Skip Time in seconds…" at bounding box center [737, 454] width 209 height 193
click at [456, 298] on button "Create poll" at bounding box center [737, 563] width 209 height 25
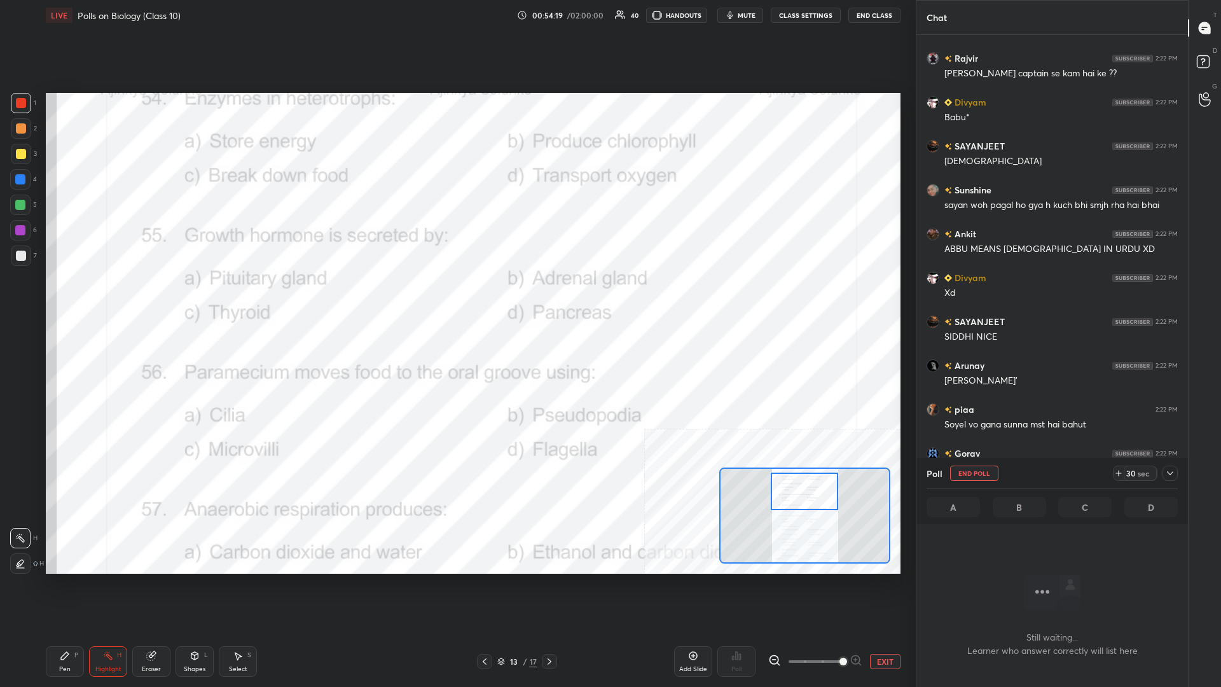
click at [456, 298] on icon at bounding box center [1170, 473] width 10 height 10
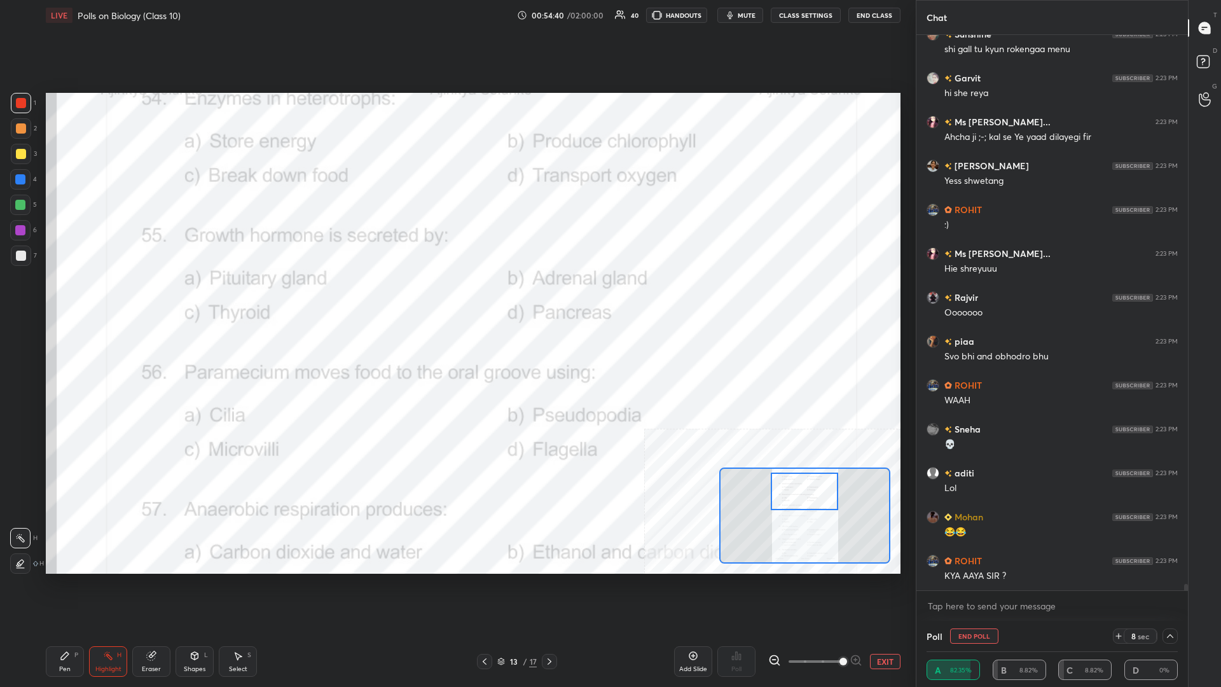
click at [65, 298] on div "Pen" at bounding box center [64, 669] width 11 height 6
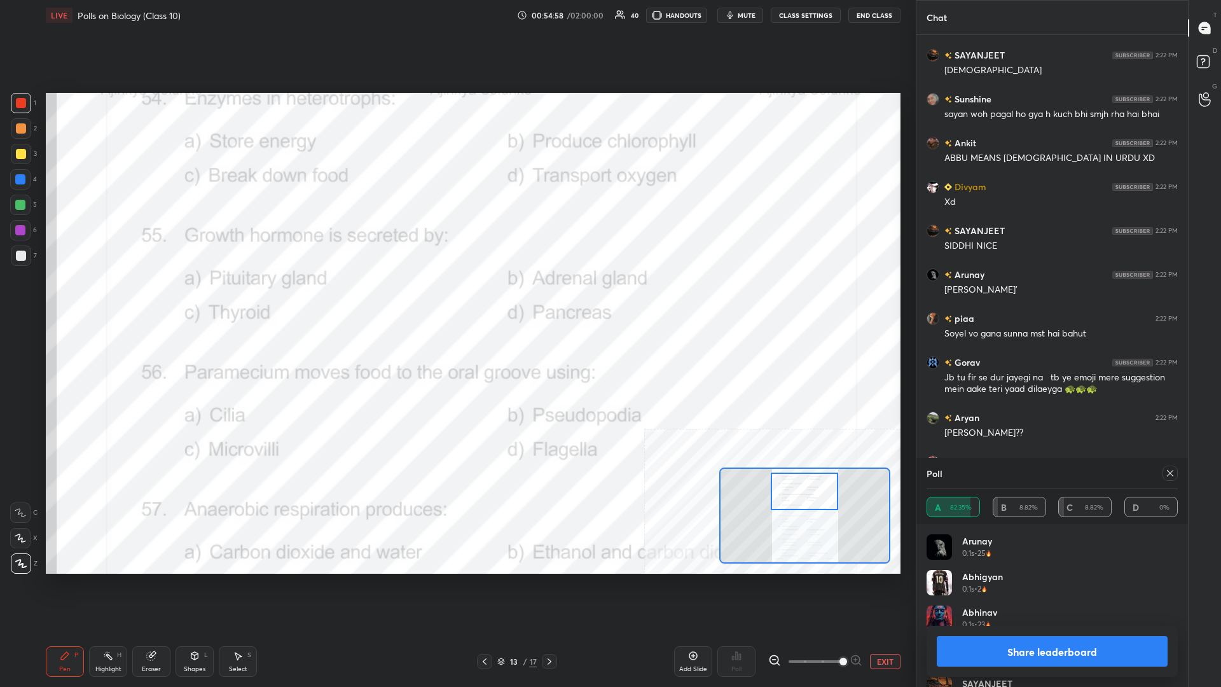
click at [456, 298] on button "Share leaderboard" at bounding box center [1051, 651] width 231 height 31
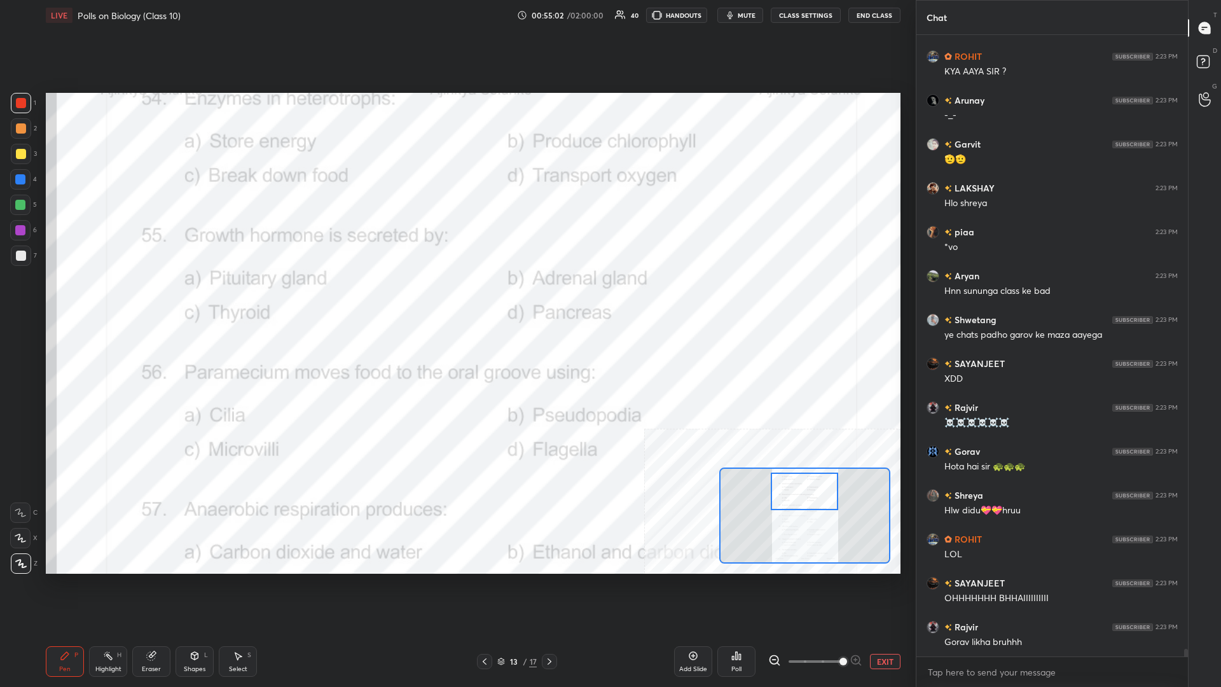
click at [48, 298] on div "Pen P" at bounding box center [65, 661] width 38 height 31
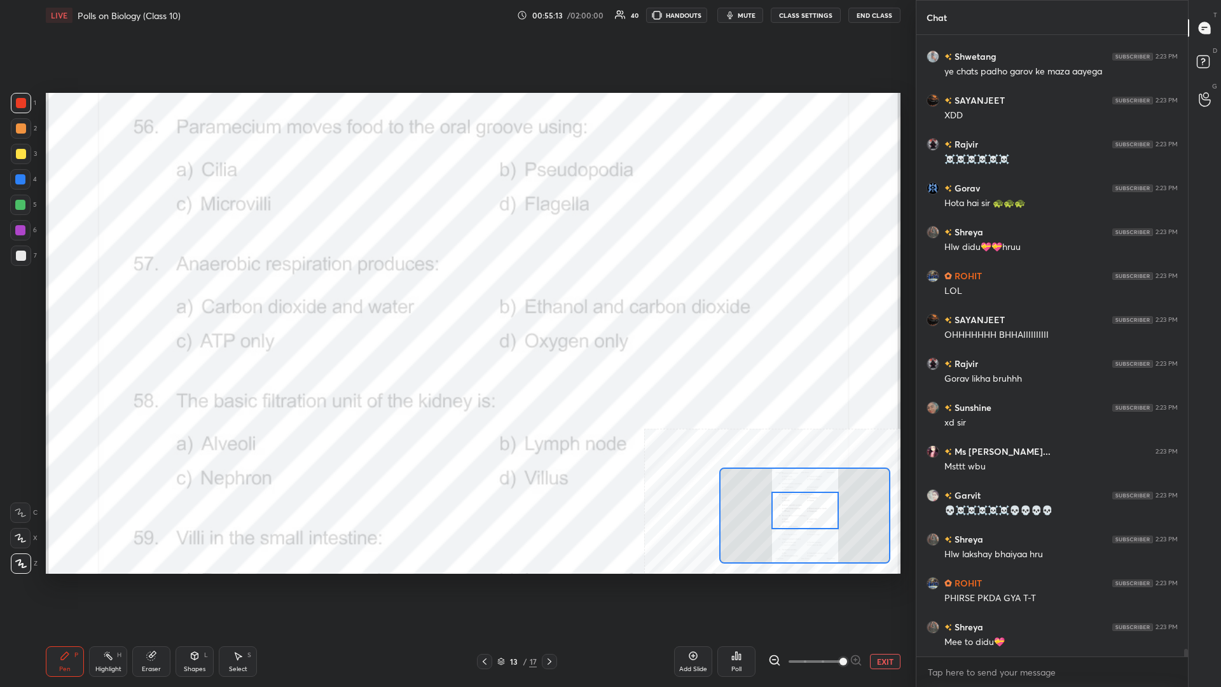
drag, startPoint x: 810, startPoint y: 498, endPoint x: 811, endPoint y: 517, distance: 19.1
click at [456, 298] on div at bounding box center [804, 510] width 67 height 38
drag, startPoint x: 120, startPoint y: 657, endPoint x: 134, endPoint y: 578, distance: 80.1
click at [118, 298] on div "H" at bounding box center [119, 655] width 4 height 6
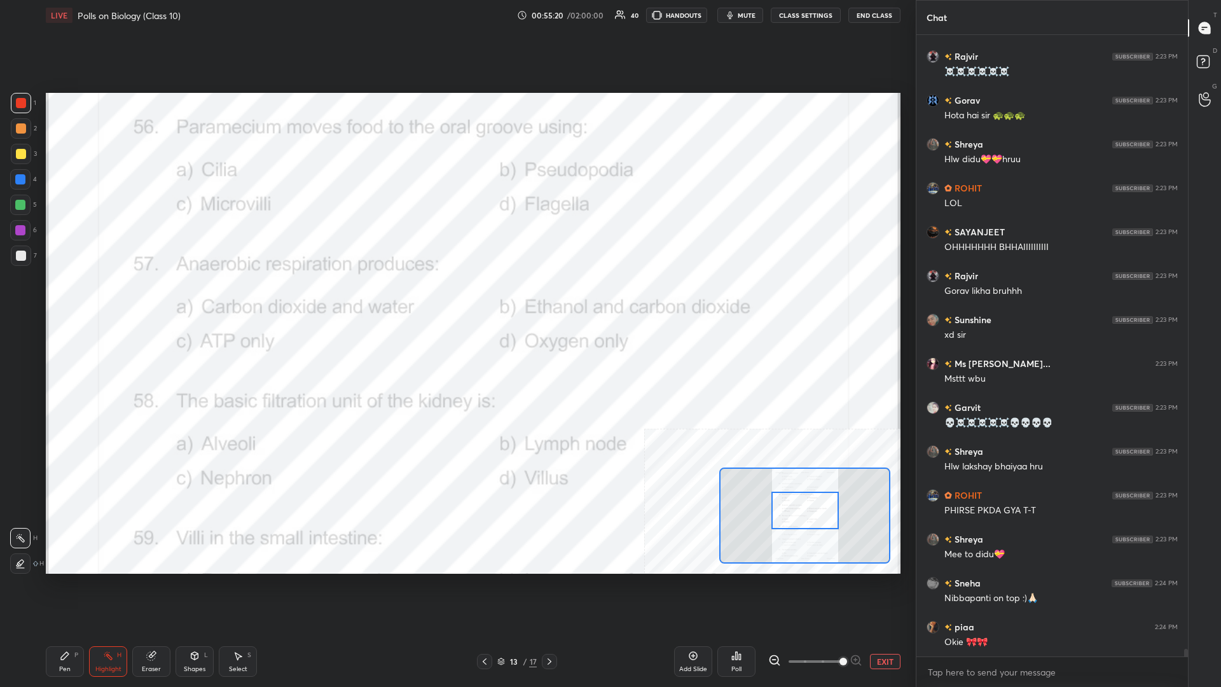
click at [456, 298] on div "Poll" at bounding box center [736, 661] width 38 height 31
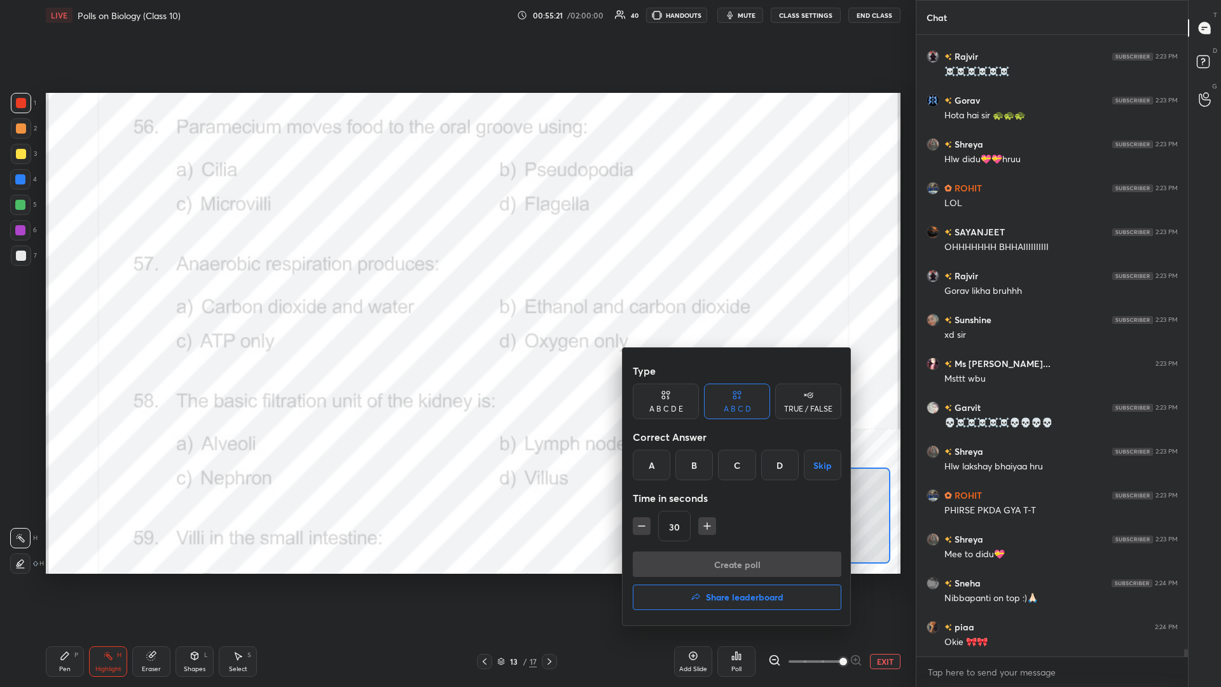
click at [456, 298] on div "A B C D Skip" at bounding box center [737, 464] width 209 height 31
click at [456, 298] on div "A" at bounding box center [652, 464] width 38 height 31
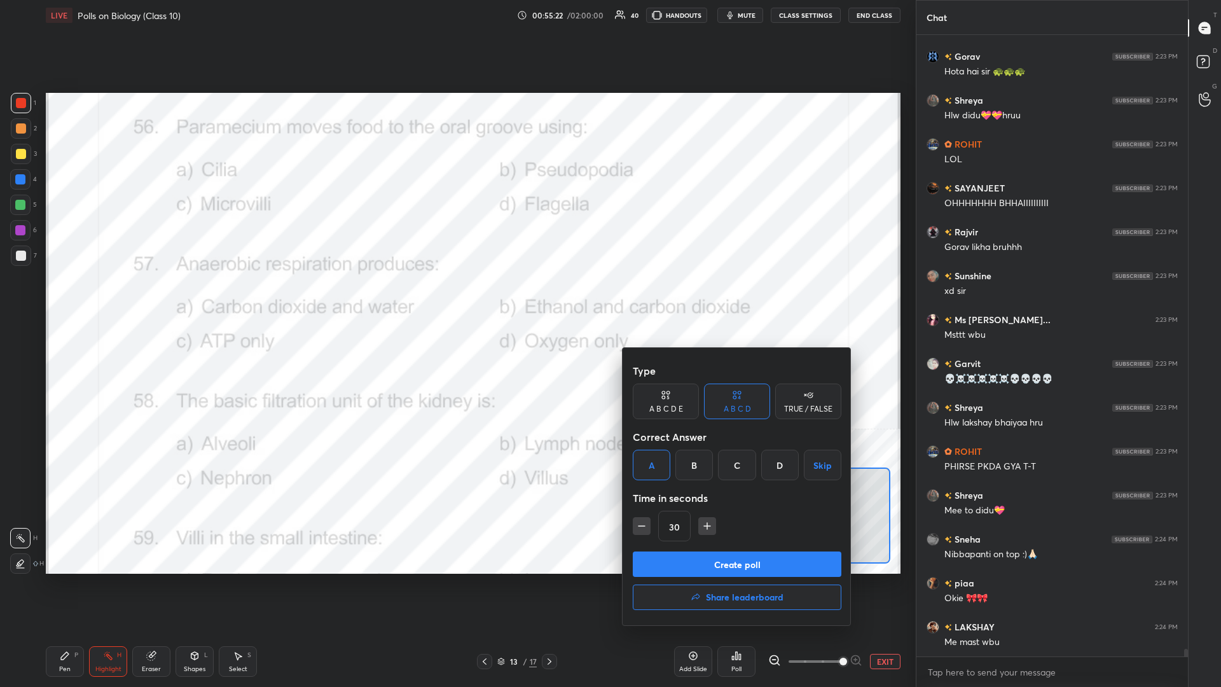
click at [456, 298] on button "Create poll" at bounding box center [737, 563] width 209 height 25
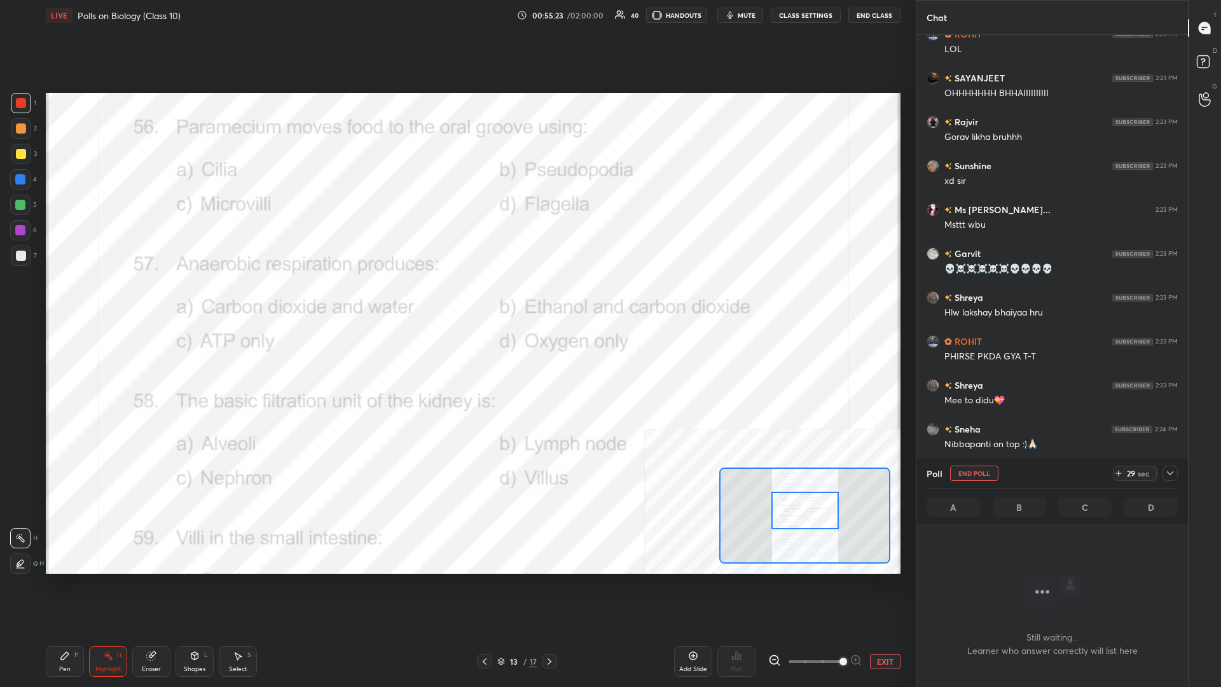
click at [456, 298] on icon at bounding box center [1170, 473] width 10 height 10
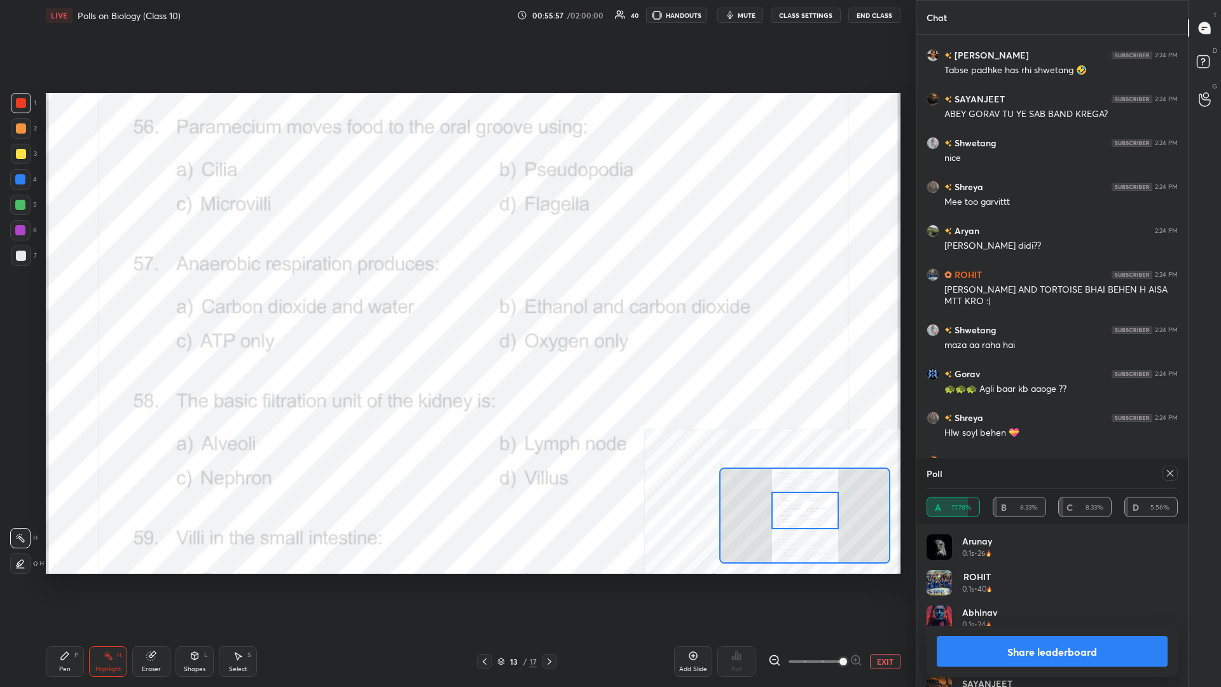
click at [456, 298] on button "Share leaderboard" at bounding box center [1051, 651] width 231 height 31
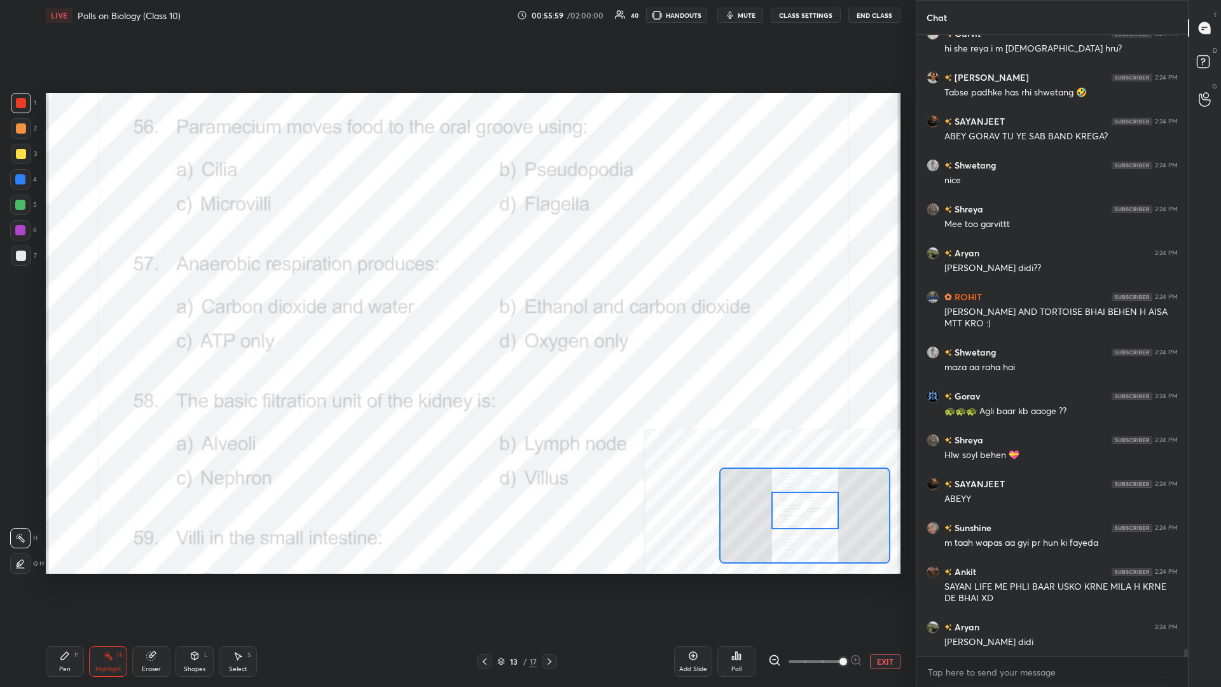
click at [64, 298] on icon at bounding box center [65, 655] width 10 height 10
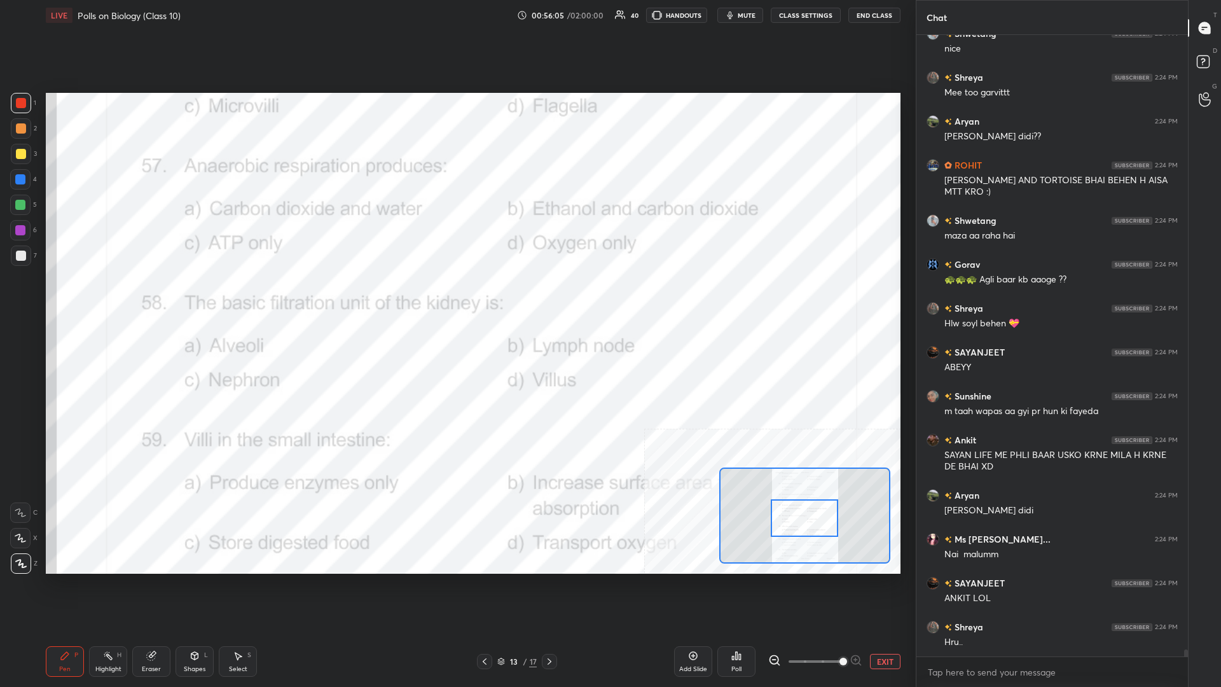
click at [110, 298] on div "Highlight H" at bounding box center [108, 661] width 38 height 31
click at [456, 298] on icon at bounding box center [736, 655] width 10 height 10
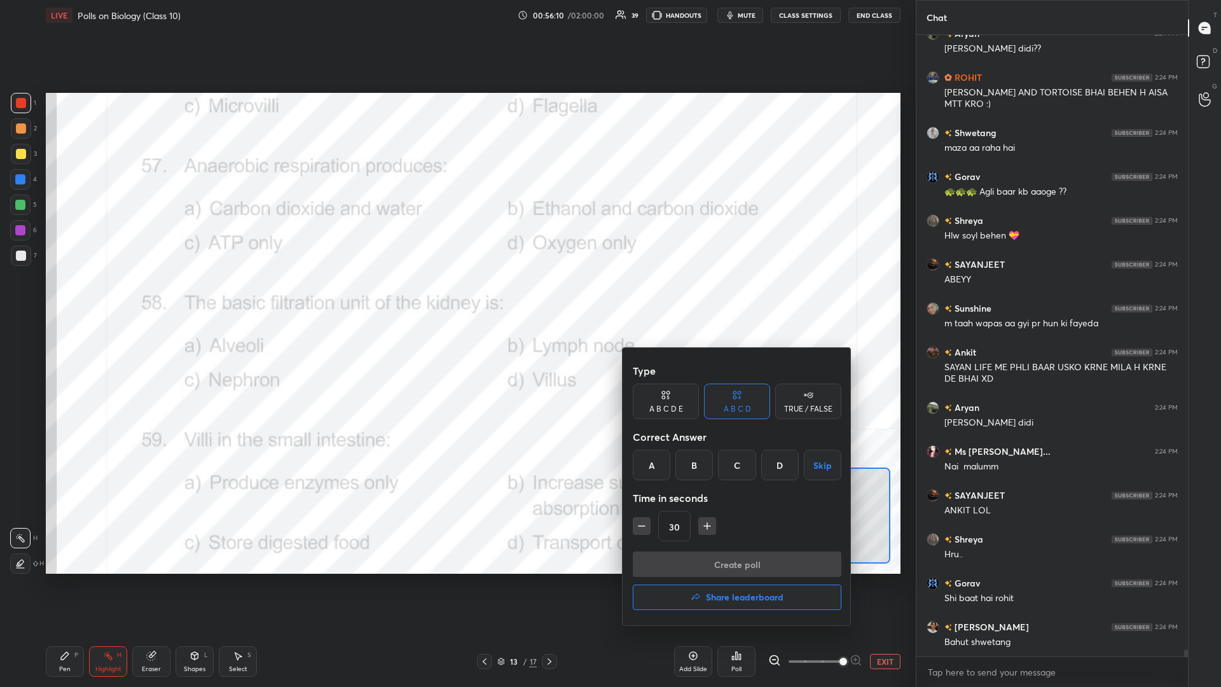
click at [456, 298] on div "B" at bounding box center [694, 464] width 38 height 31
click at [456, 298] on button "Create poll" at bounding box center [737, 563] width 209 height 25
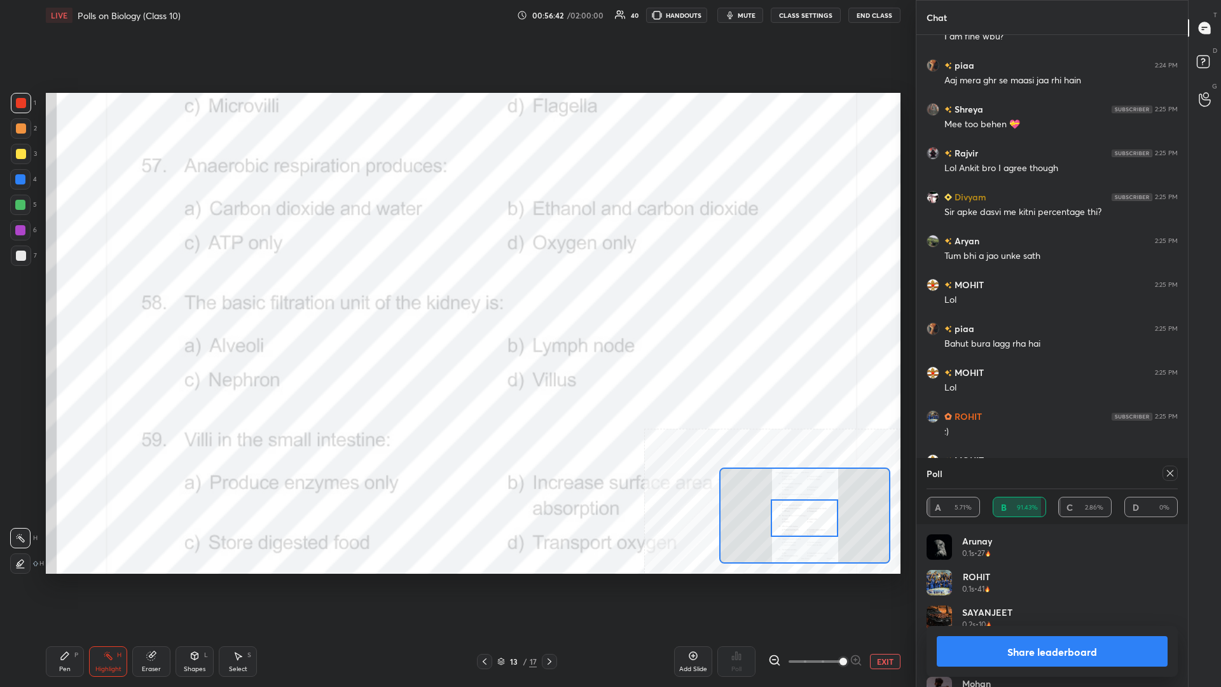
click at [456, 298] on button "Share leaderboard" at bounding box center [1051, 651] width 231 height 31
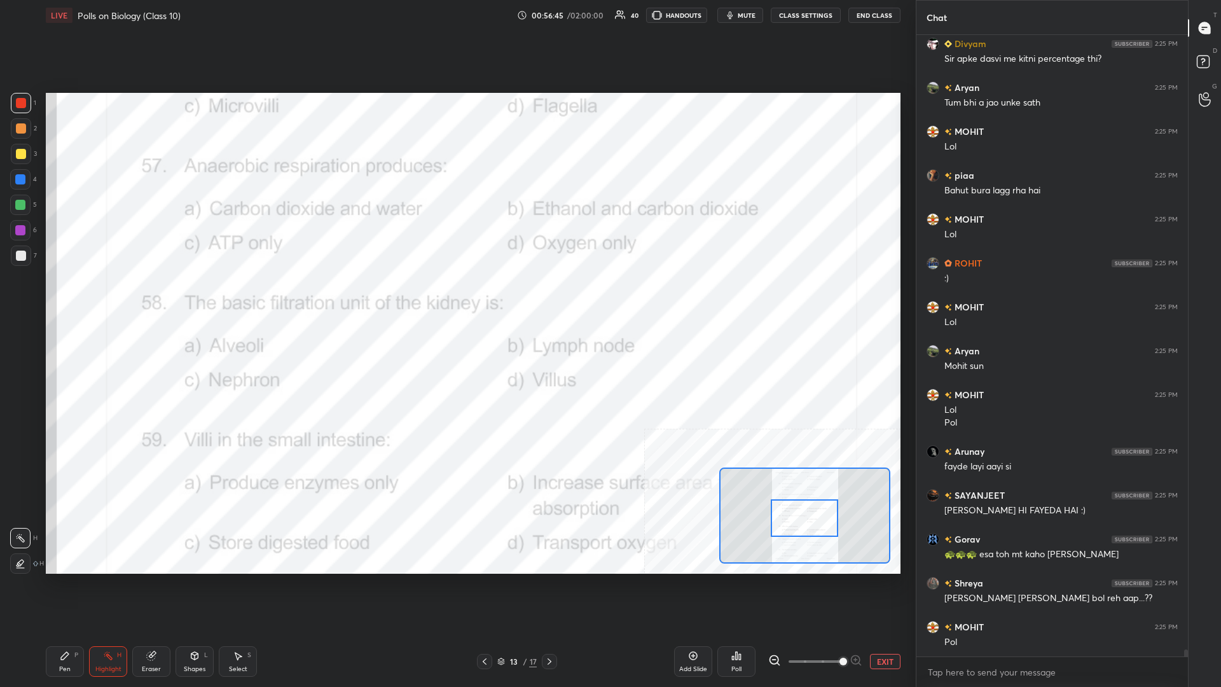
click at [65, 298] on div "Pen" at bounding box center [64, 669] width 11 height 6
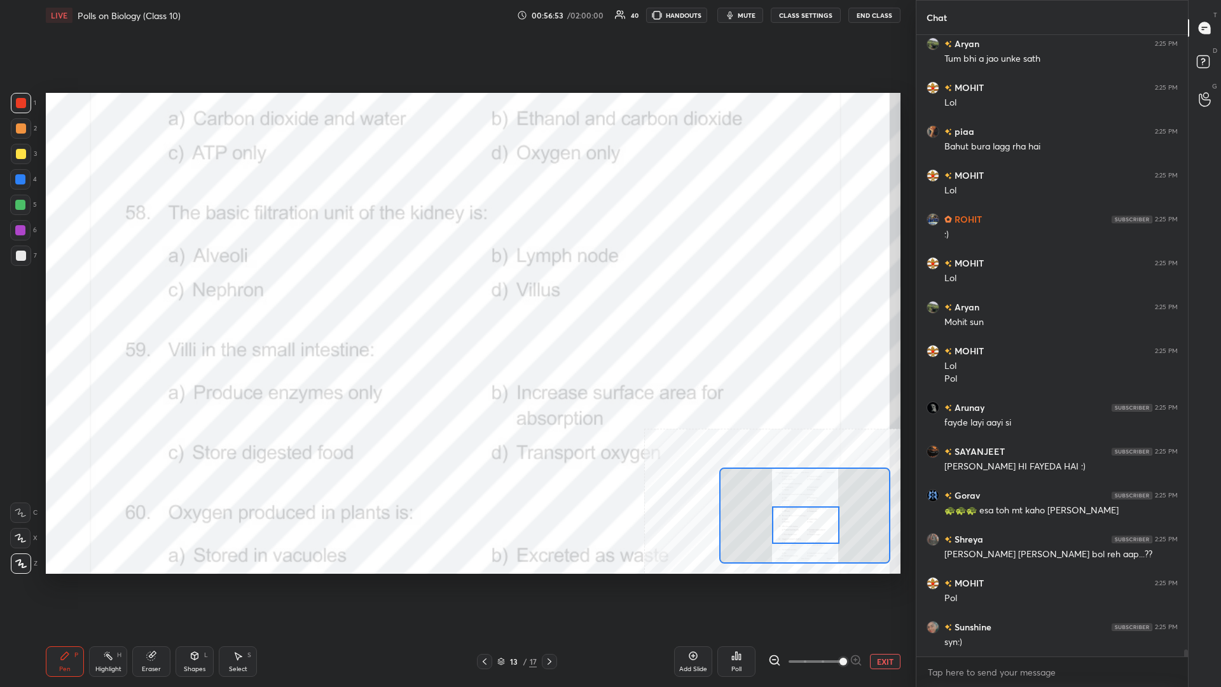
drag, startPoint x: 799, startPoint y: 516, endPoint x: 800, endPoint y: 523, distance: 7.1
click at [456, 298] on div at bounding box center [805, 525] width 67 height 38
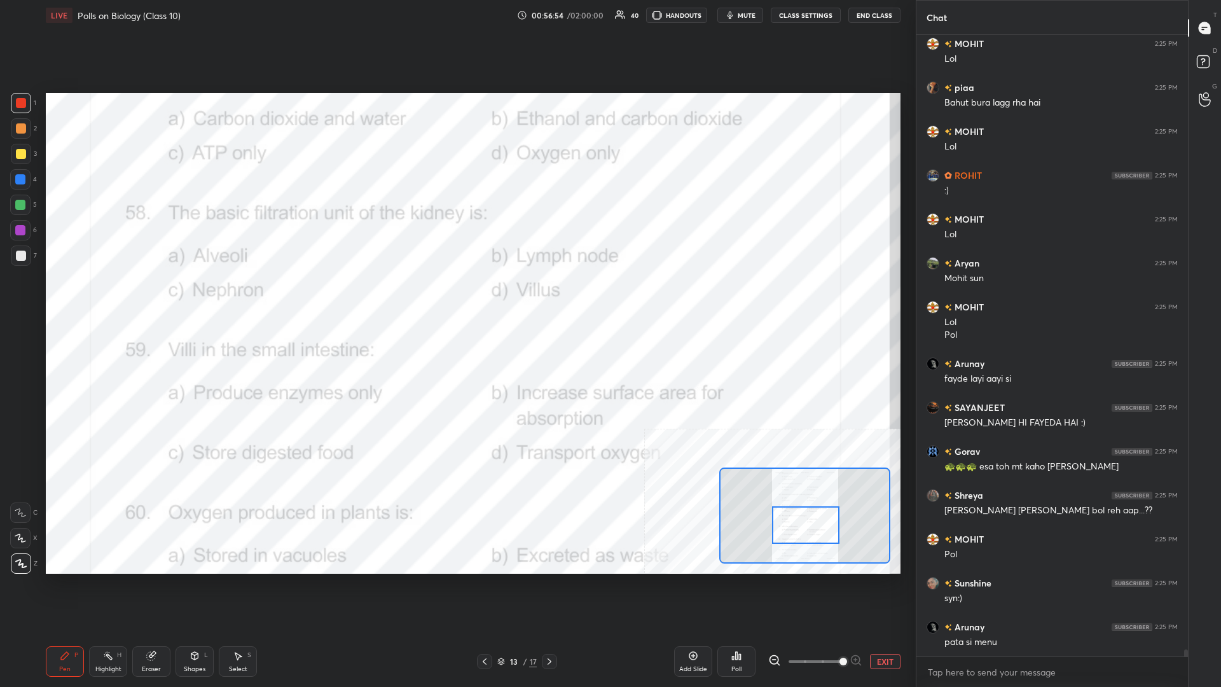
click at [97, 298] on div "Highlight H" at bounding box center [108, 661] width 38 height 31
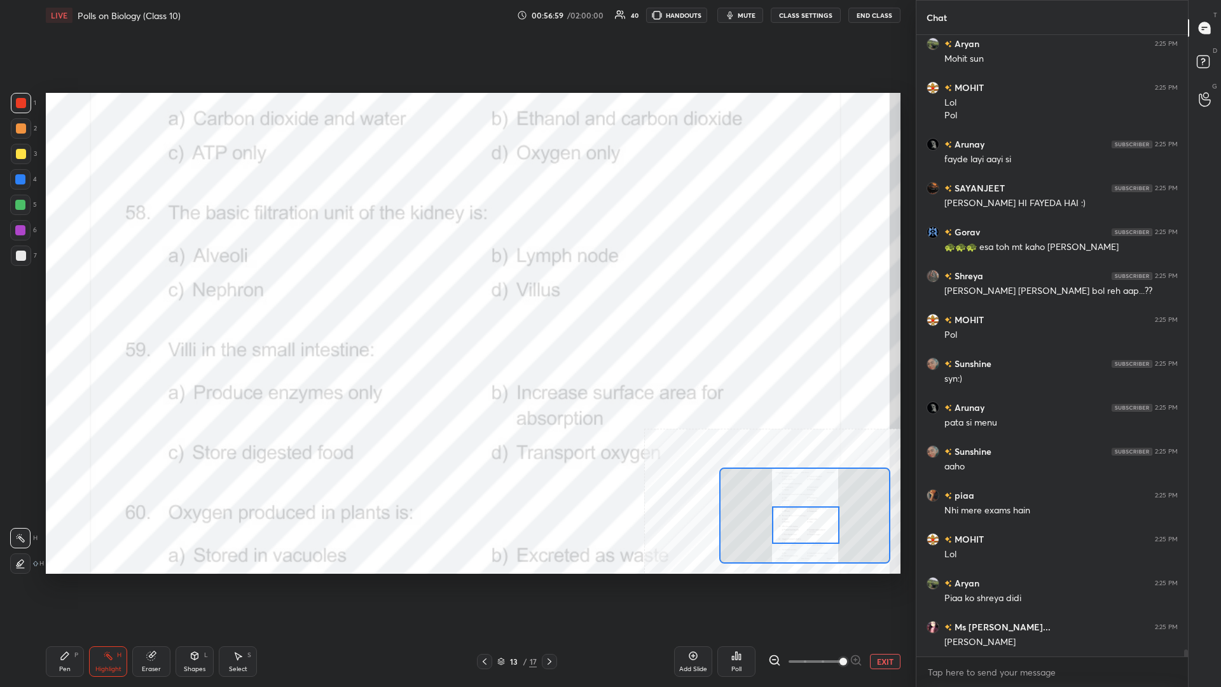
click at [456, 298] on div "Poll" at bounding box center [736, 661] width 38 height 31
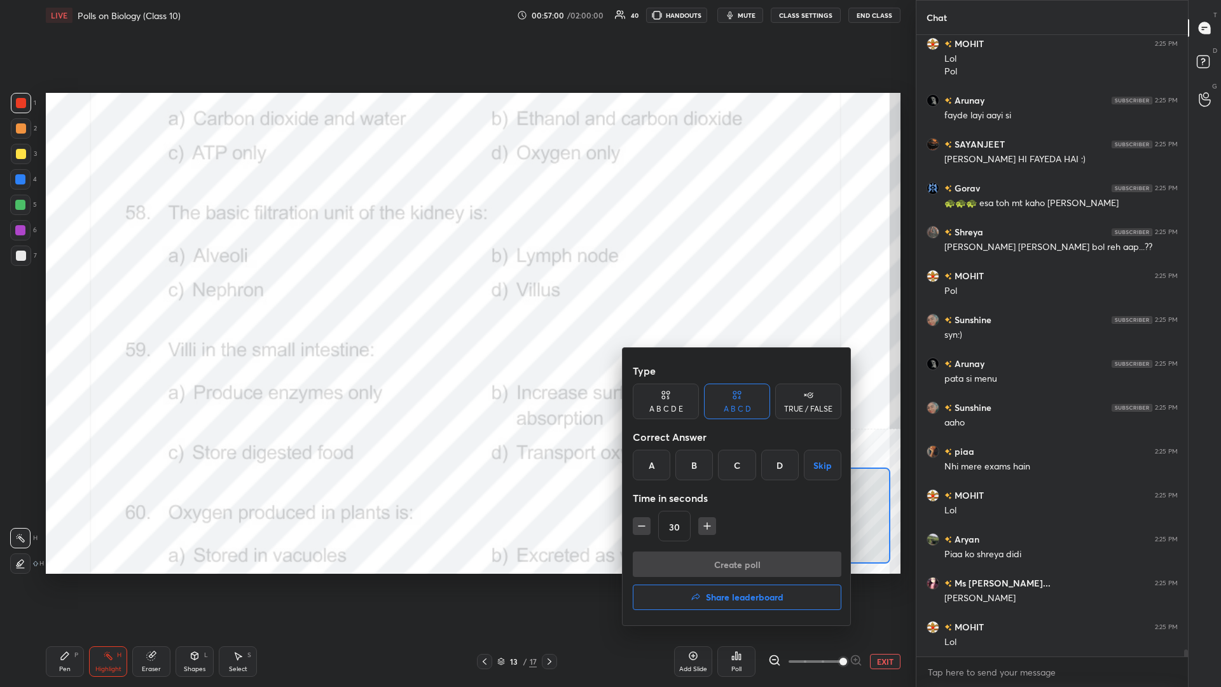
click at [456, 298] on div "C" at bounding box center [737, 464] width 38 height 31
click at [456, 298] on button "Create poll" at bounding box center [737, 563] width 209 height 25
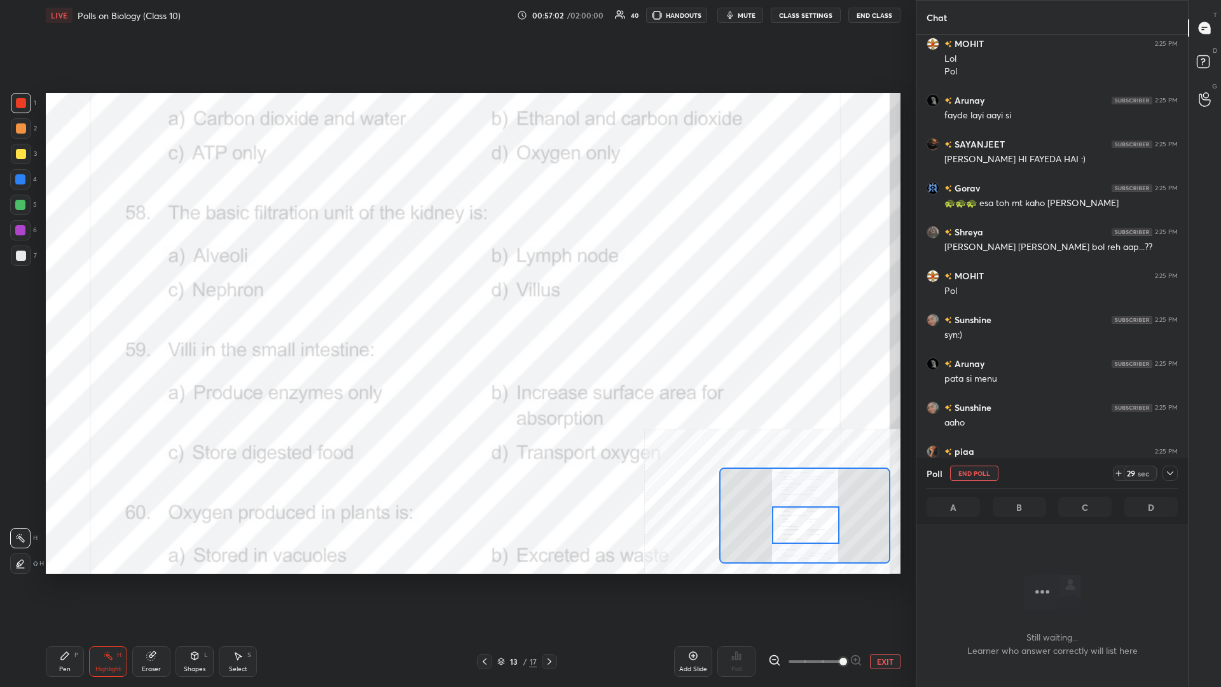
click at [456, 298] on icon at bounding box center [1170, 473] width 10 height 10
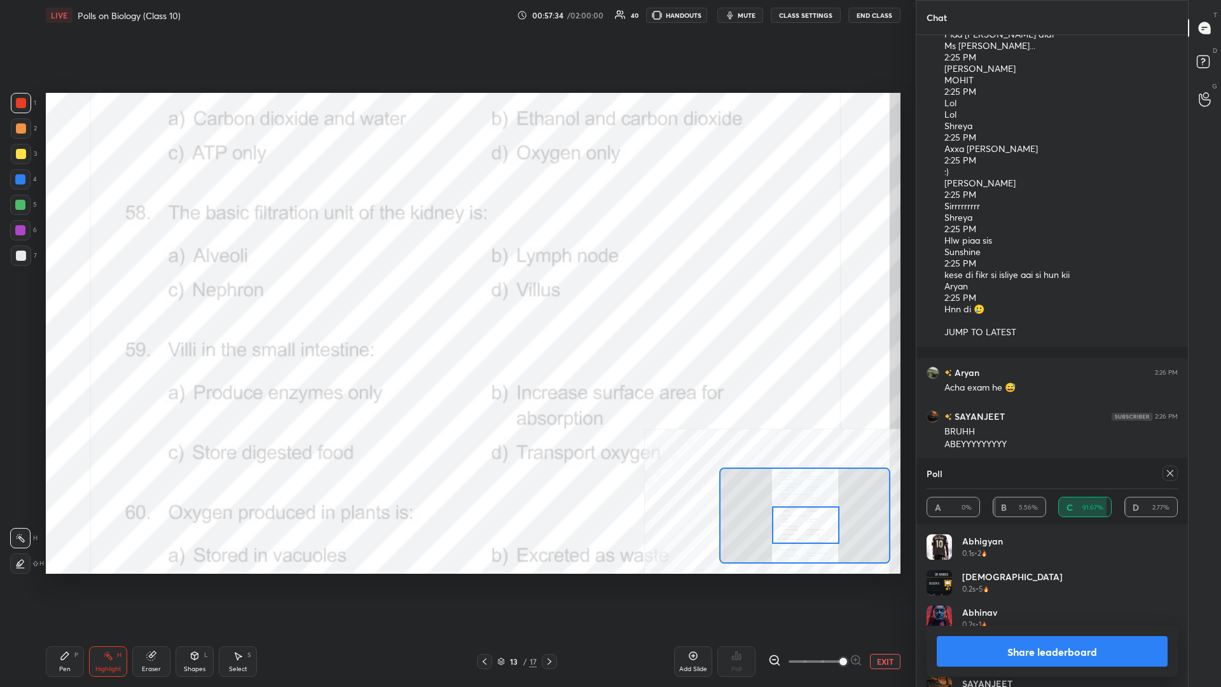
click at [456, 298] on button "Share leaderboard" at bounding box center [1051, 651] width 231 height 31
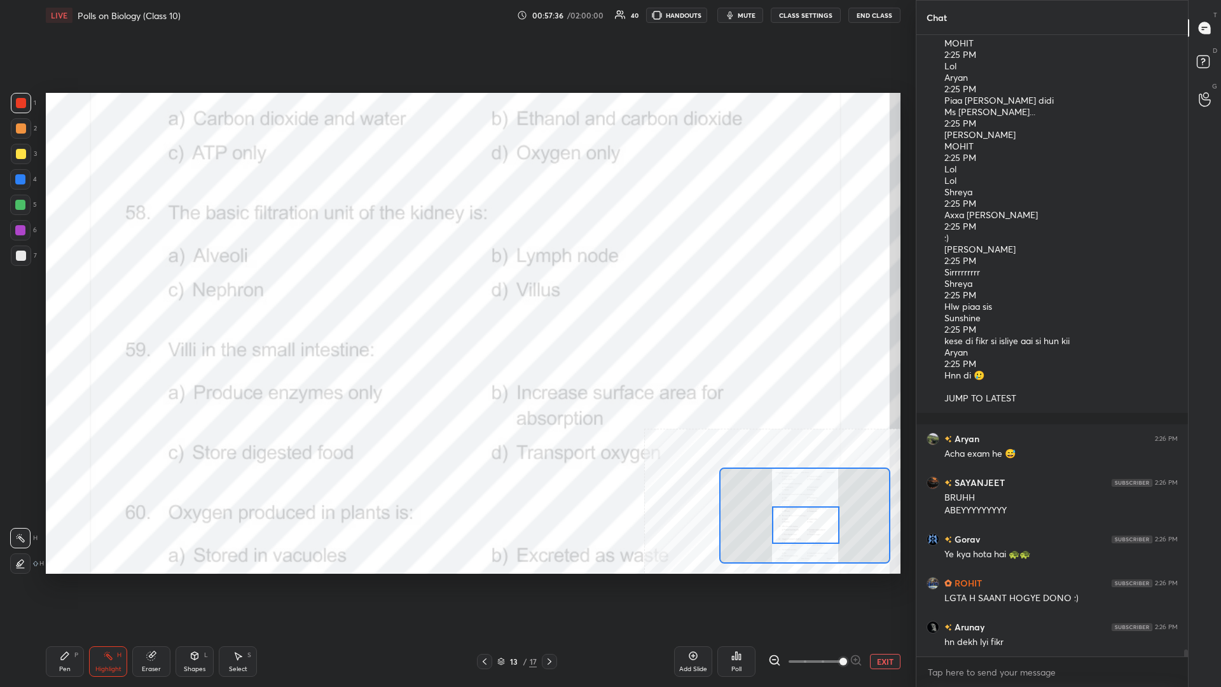
click at [86, 298] on div "Pen P Highlight H Eraser Shapes L Select S" at bounding box center [203, 661] width 314 height 31
click at [64, 298] on icon at bounding box center [65, 656] width 8 height 8
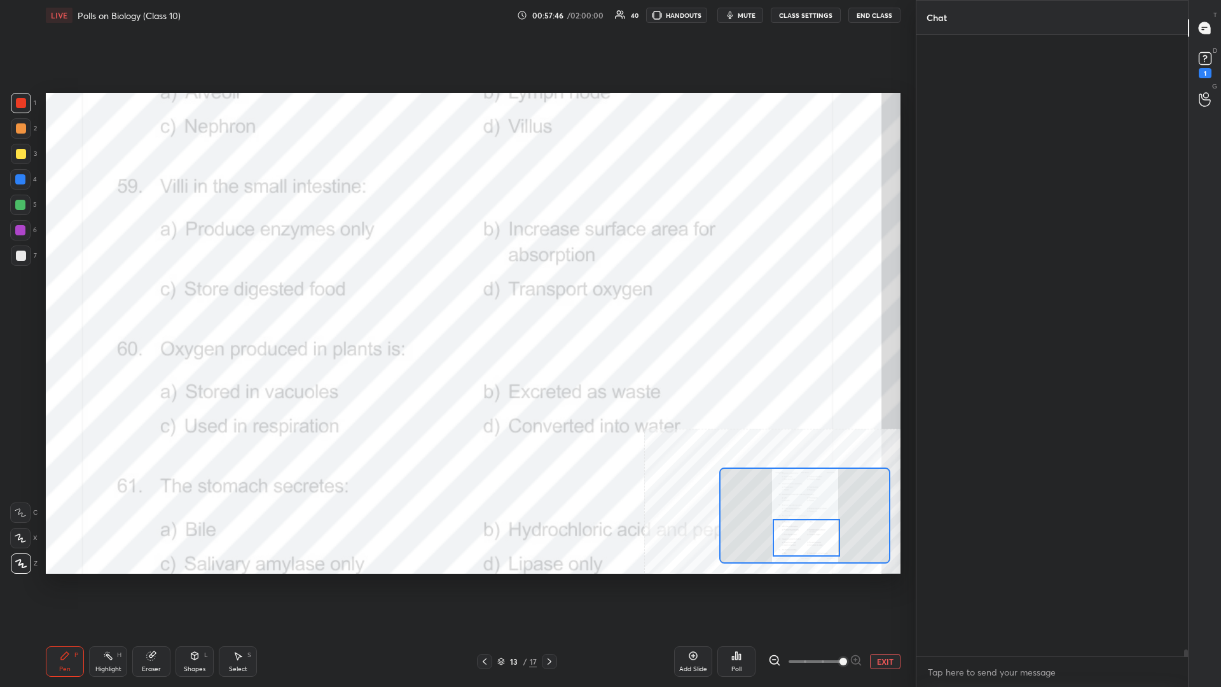
click at [106, 298] on div "Highlight H" at bounding box center [108, 661] width 38 height 31
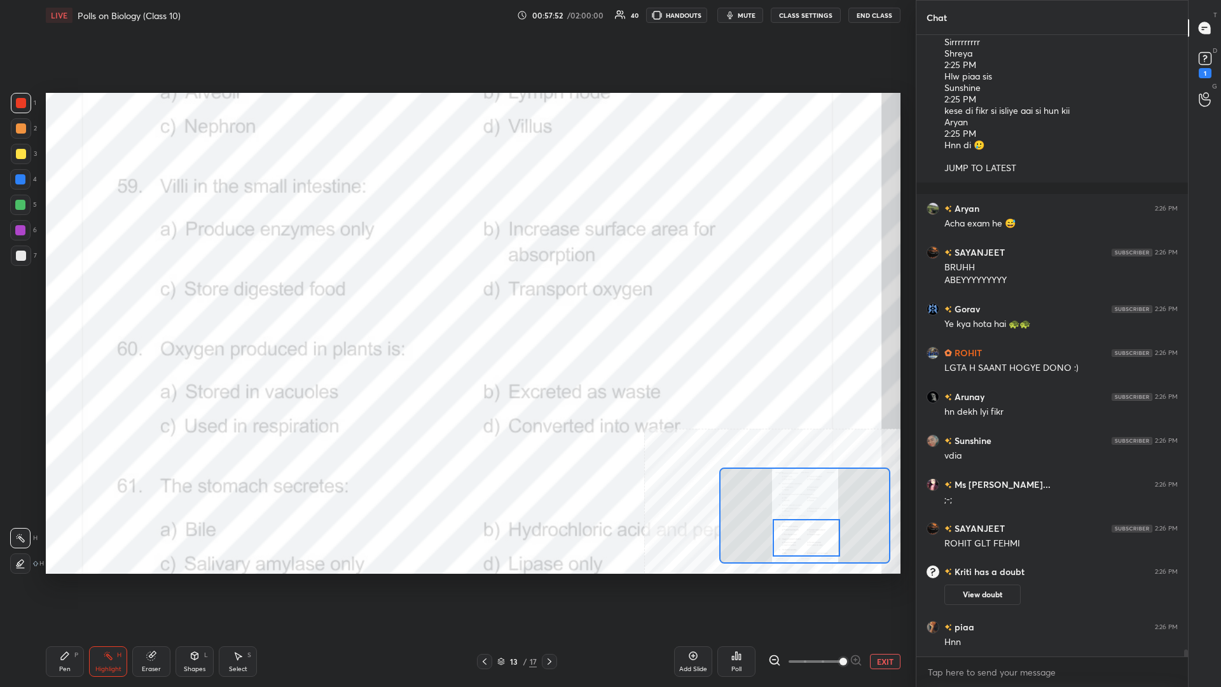
click at [456, 298] on div "Poll" at bounding box center [736, 661] width 38 height 31
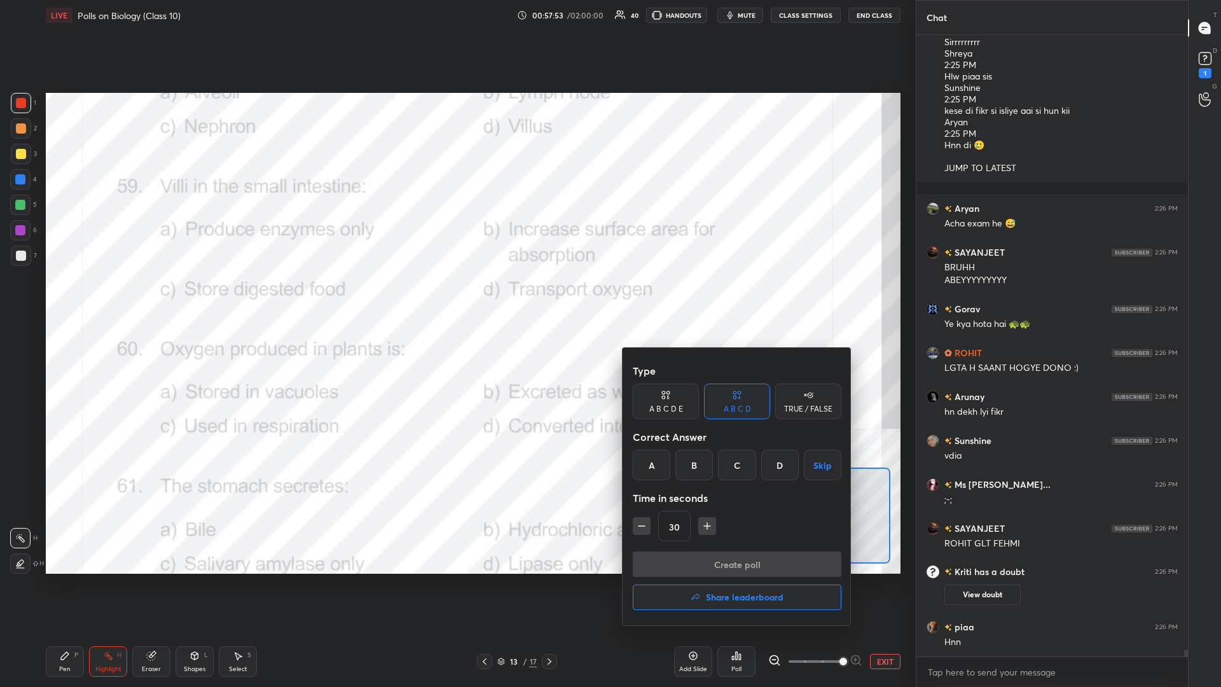
click at [456, 298] on div "B" at bounding box center [694, 464] width 38 height 31
click at [456, 298] on button "Create poll" at bounding box center [737, 563] width 209 height 25
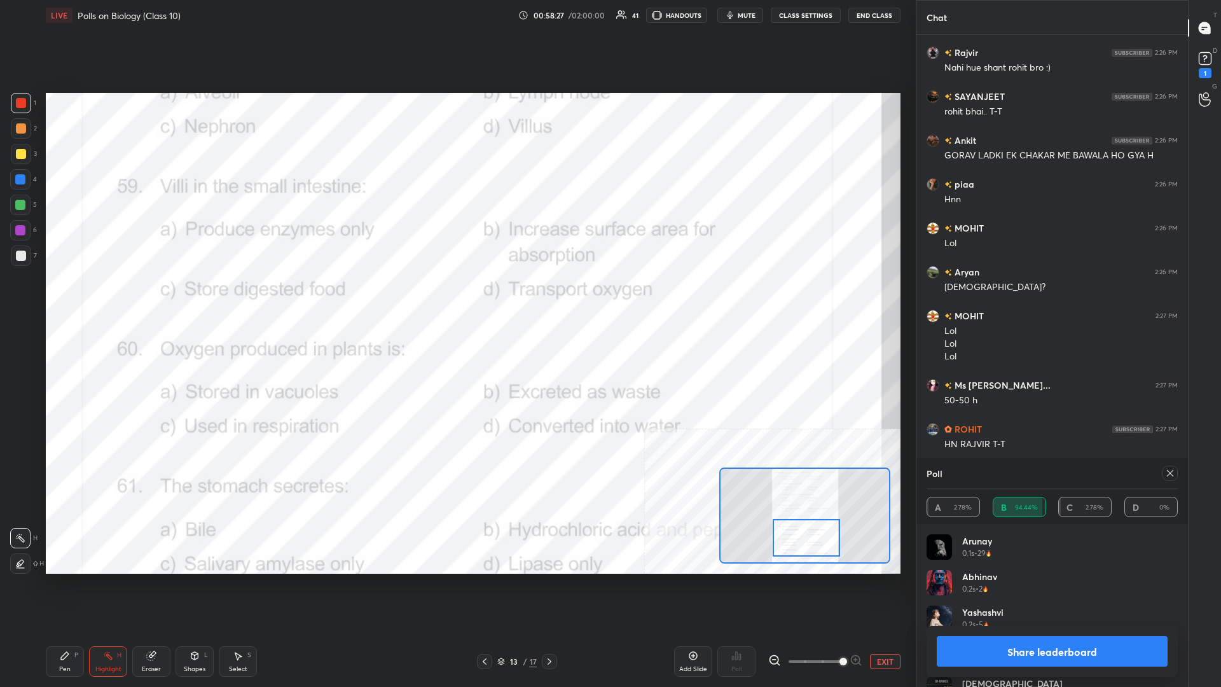
click at [456, 298] on button "Share leaderboard" at bounding box center [1051, 651] width 231 height 31
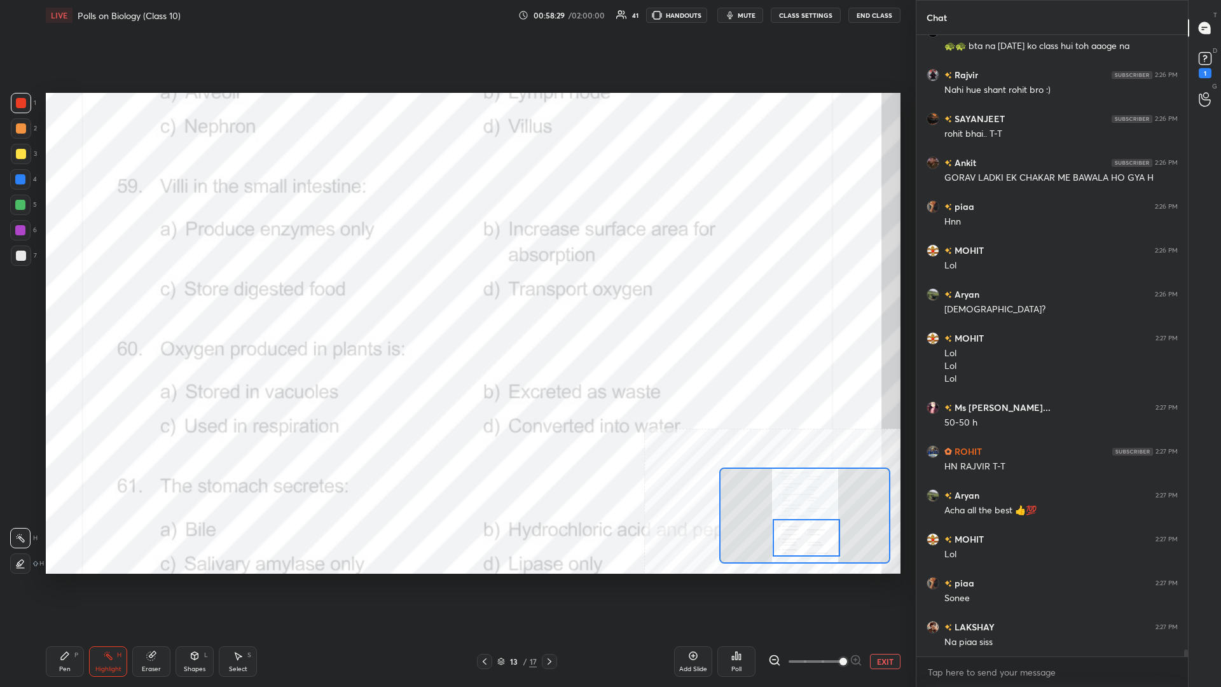
click at [67, 298] on icon at bounding box center [65, 655] width 10 height 10
click at [66, 298] on icon at bounding box center [65, 656] width 8 height 8
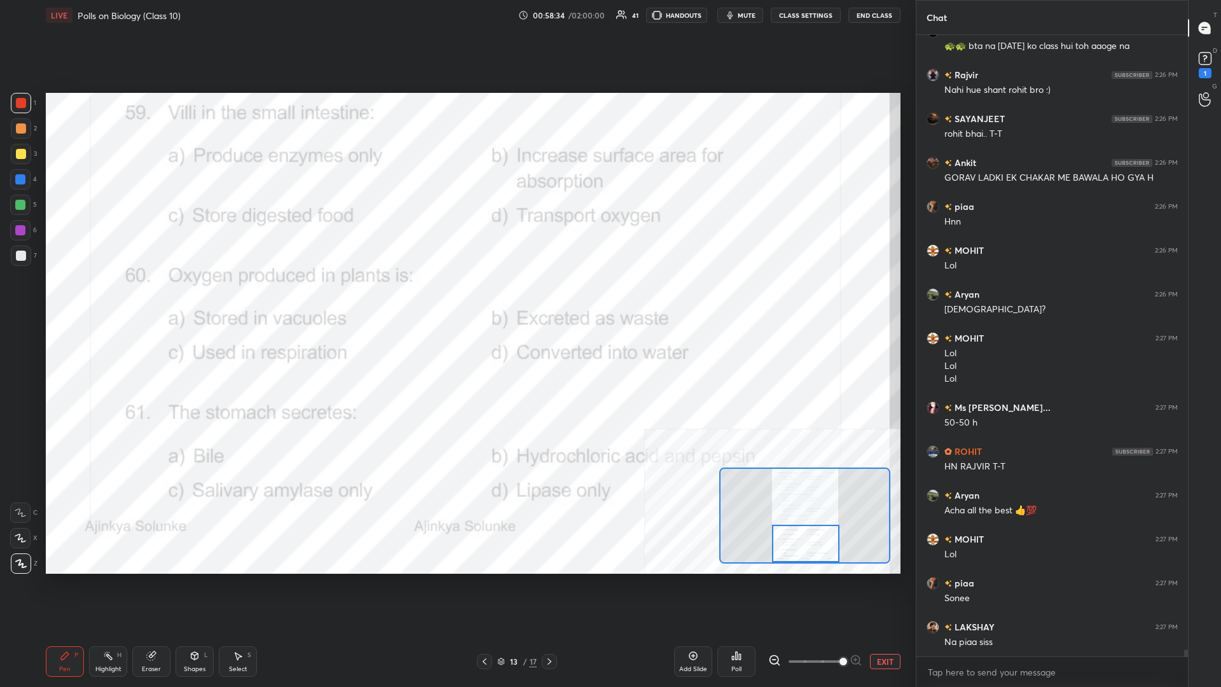
click at [92, 298] on div "Highlight H" at bounding box center [108, 661] width 38 height 31
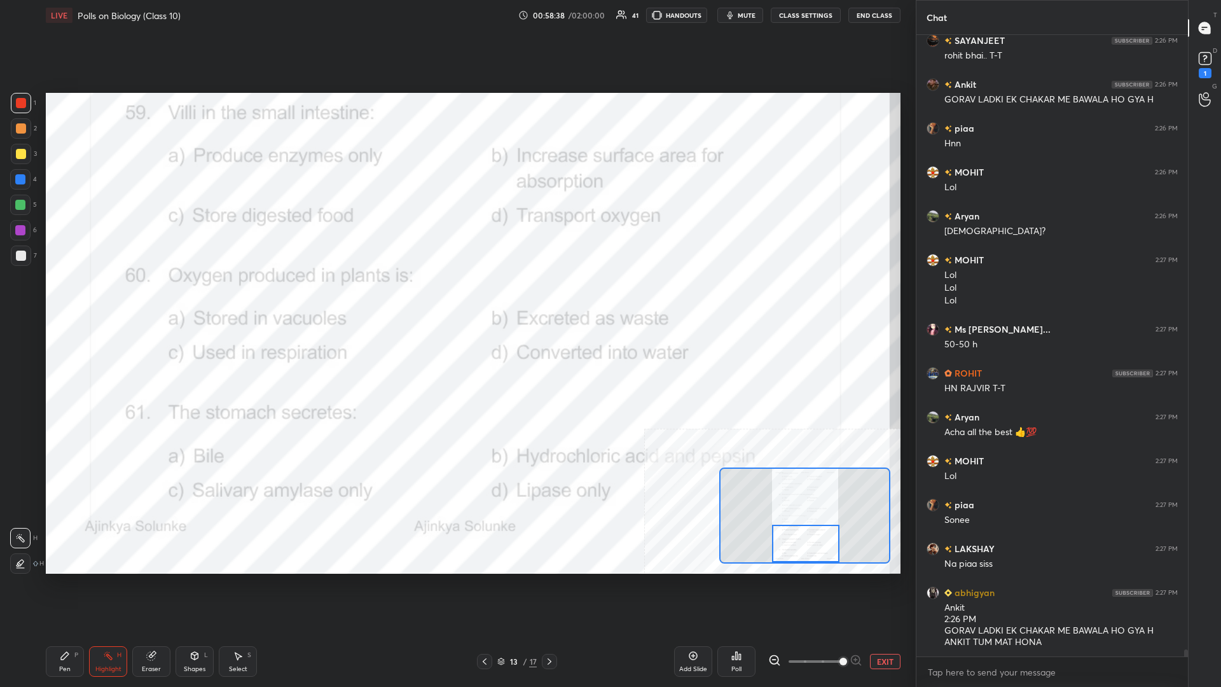
click at [456, 298] on div "Poll" at bounding box center [736, 661] width 38 height 31
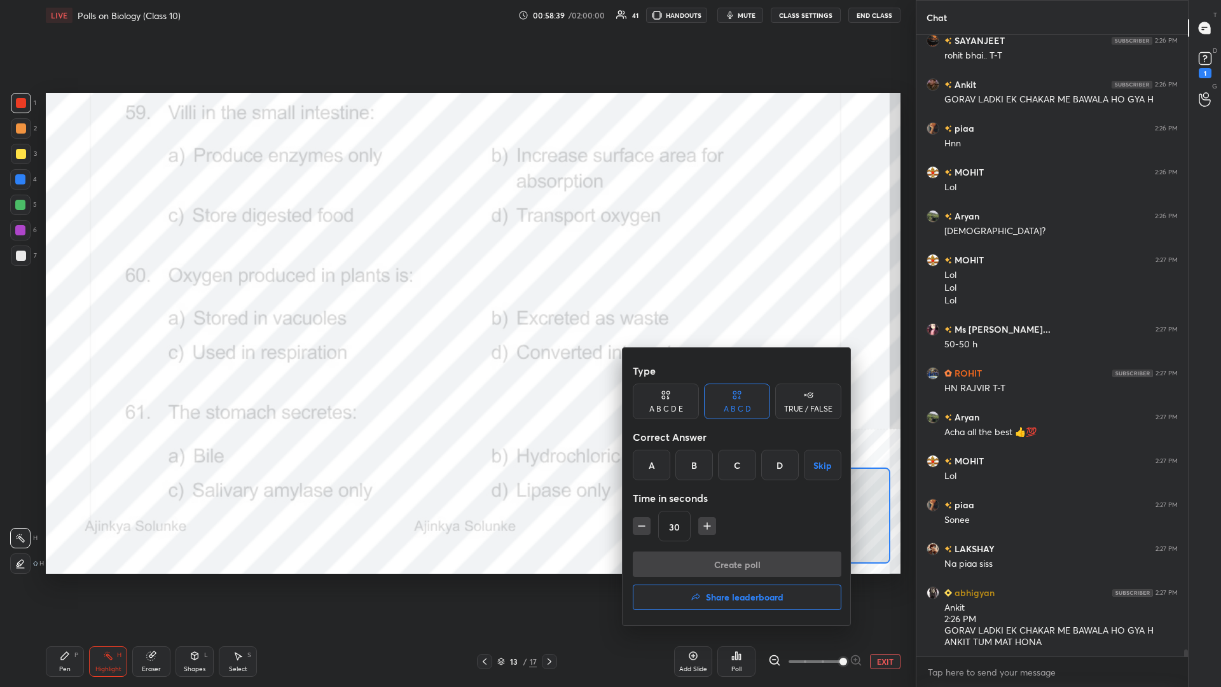
click at [456, 298] on div "B" at bounding box center [694, 464] width 38 height 31
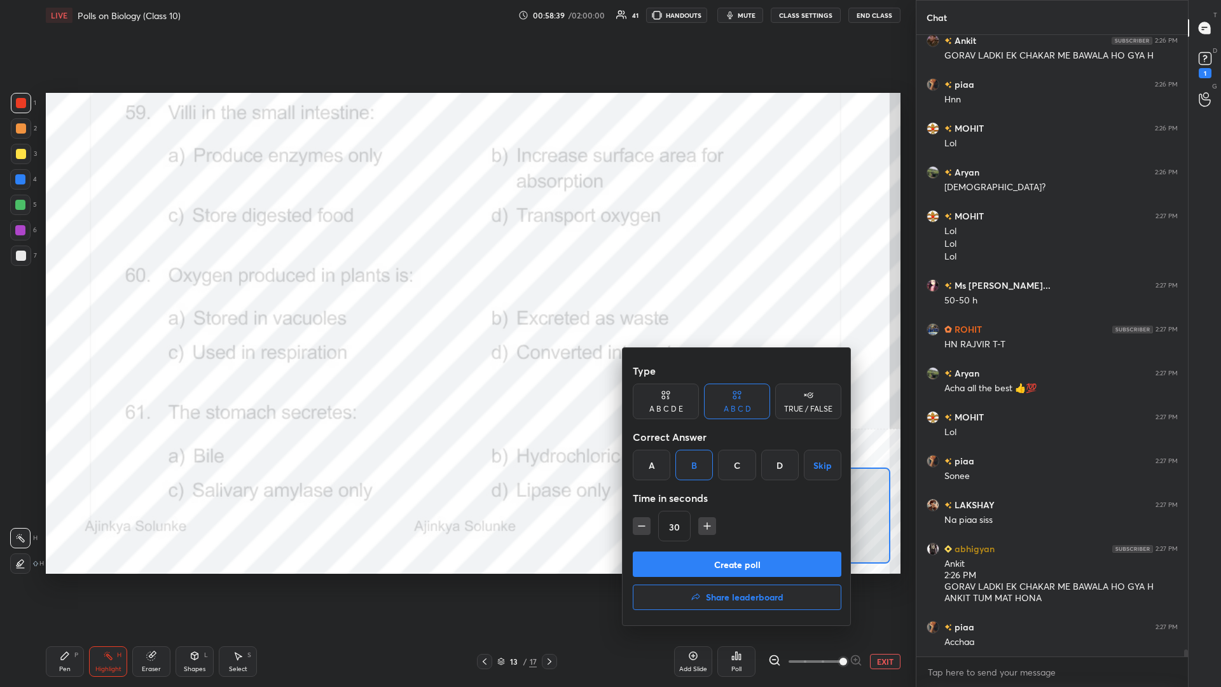
click at [456, 298] on button "Create poll" at bounding box center [737, 563] width 209 height 25
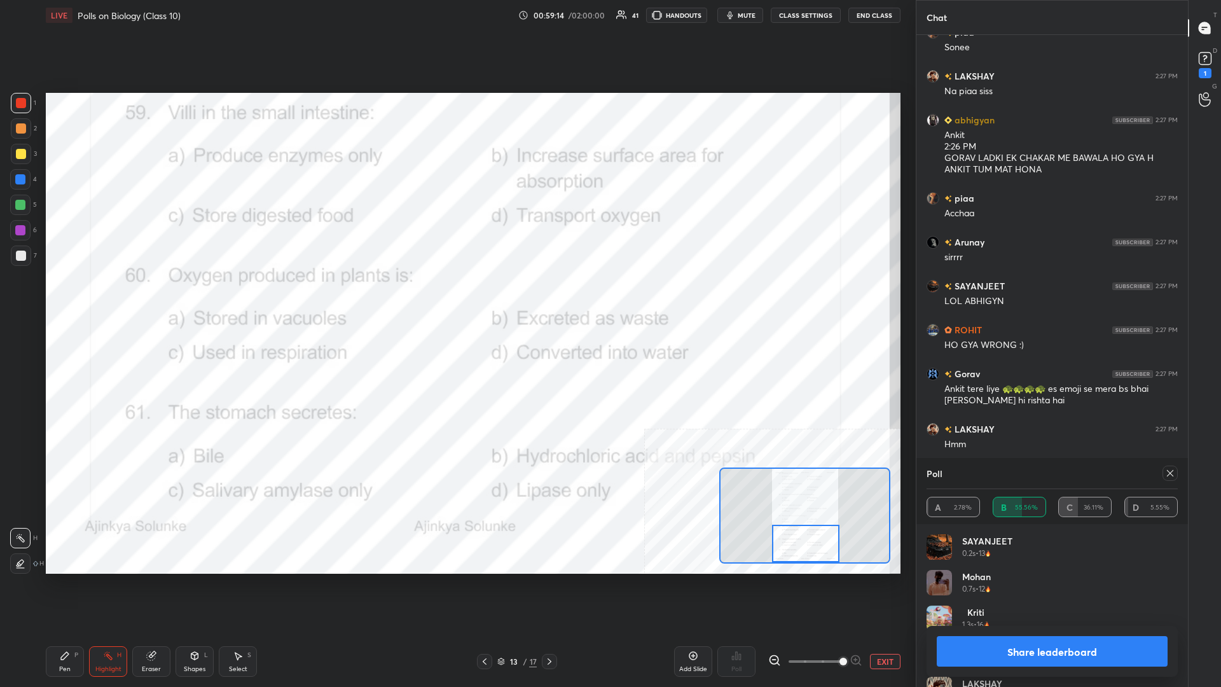
click at [456, 298] on button "Share leaderboard" at bounding box center [1051, 651] width 231 height 31
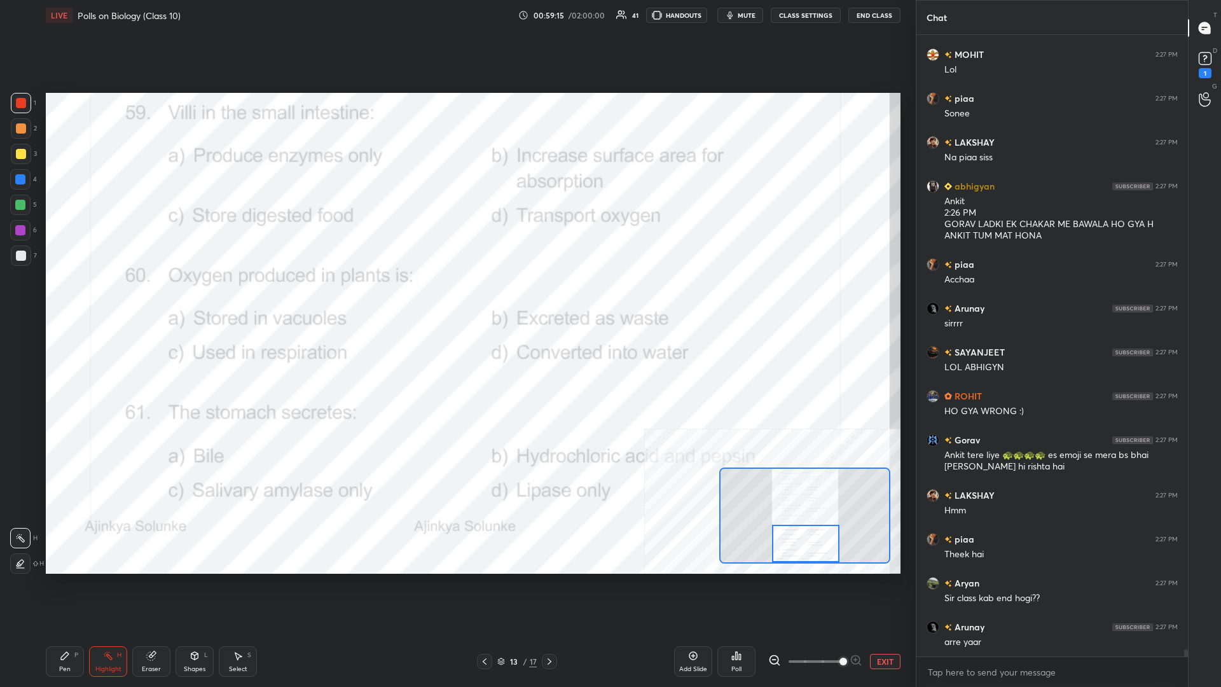
click at [78, 298] on div "Pen P" at bounding box center [65, 661] width 38 height 31
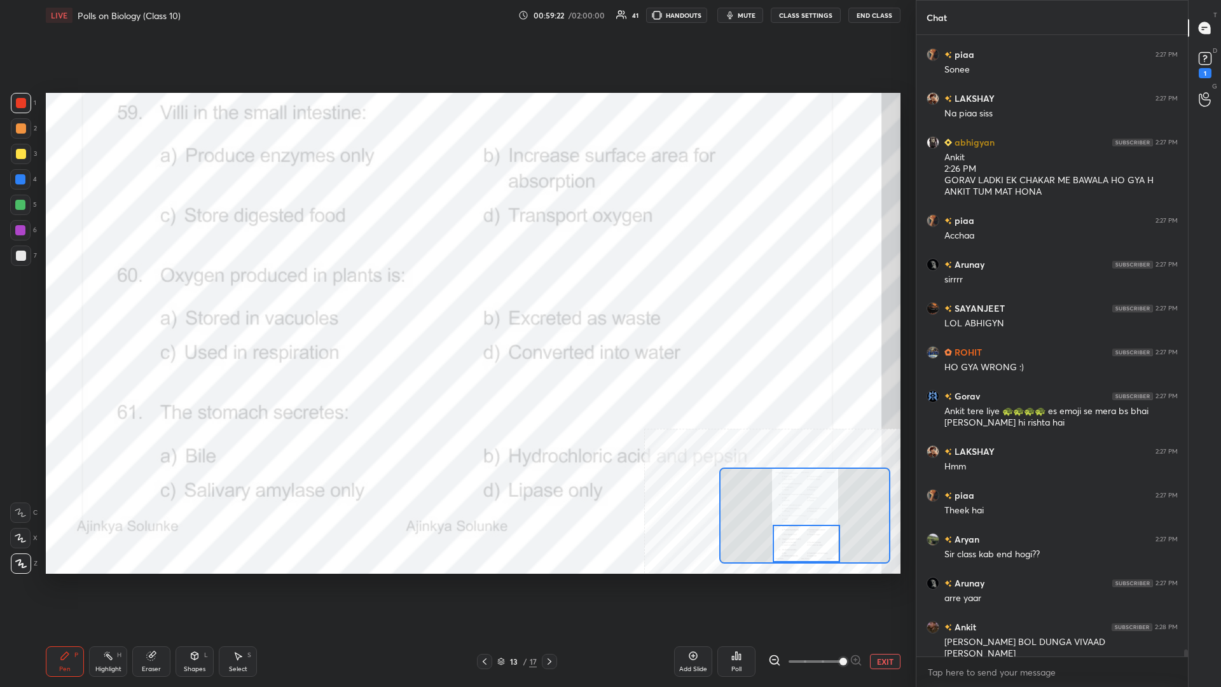
drag, startPoint x: 795, startPoint y: 542, endPoint x: 795, endPoint y: 552, distance: 10.2
click at [456, 298] on div at bounding box center [805, 543] width 67 height 38
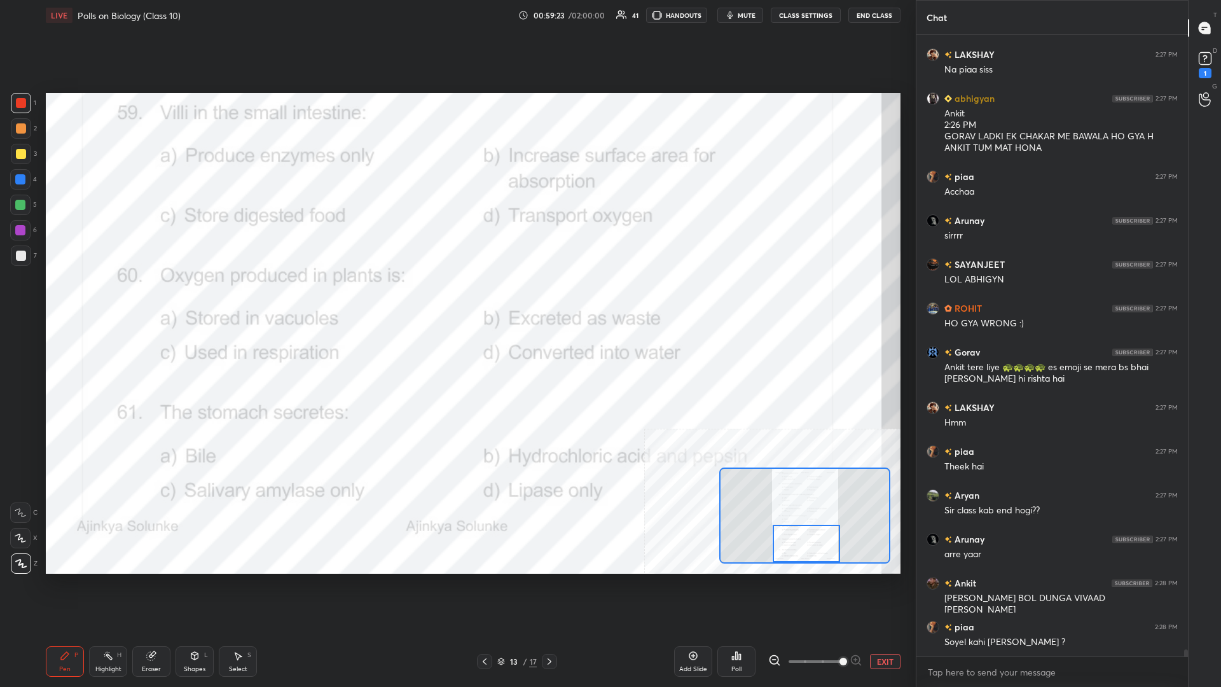
click at [111, 298] on rect at bounding box center [109, 657] width 6 height 6
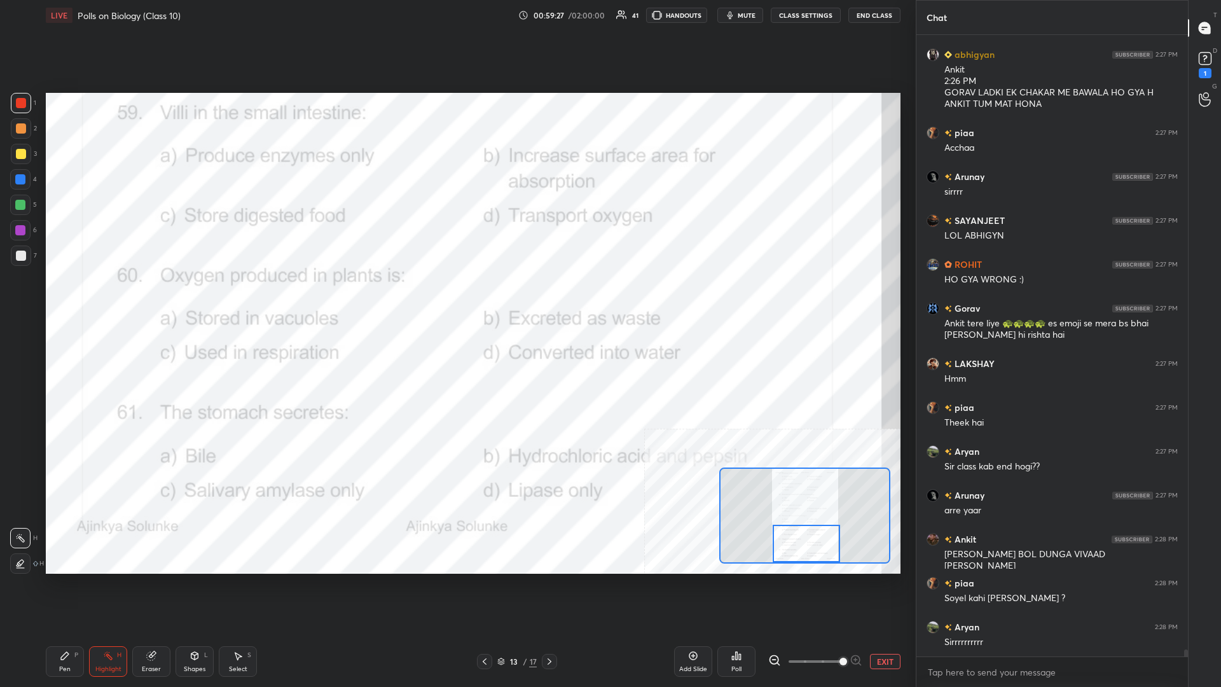
click at [456, 298] on icon at bounding box center [736, 655] width 10 height 10
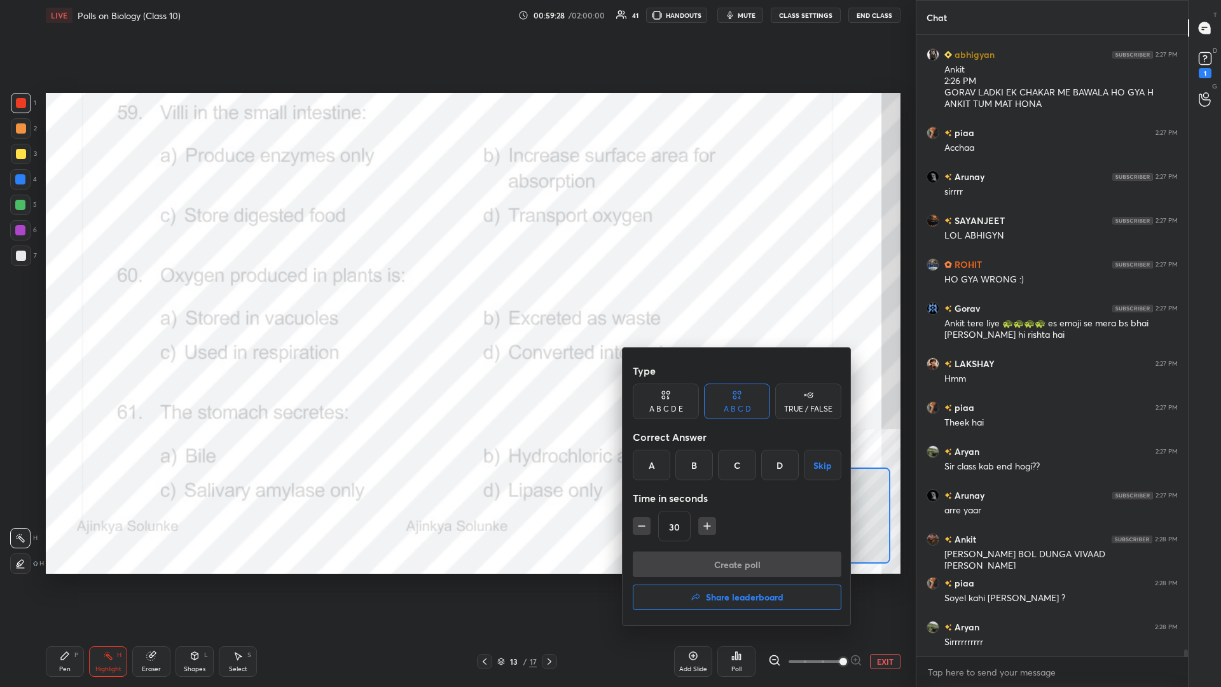
click at [456, 298] on div "B" at bounding box center [694, 464] width 38 height 31
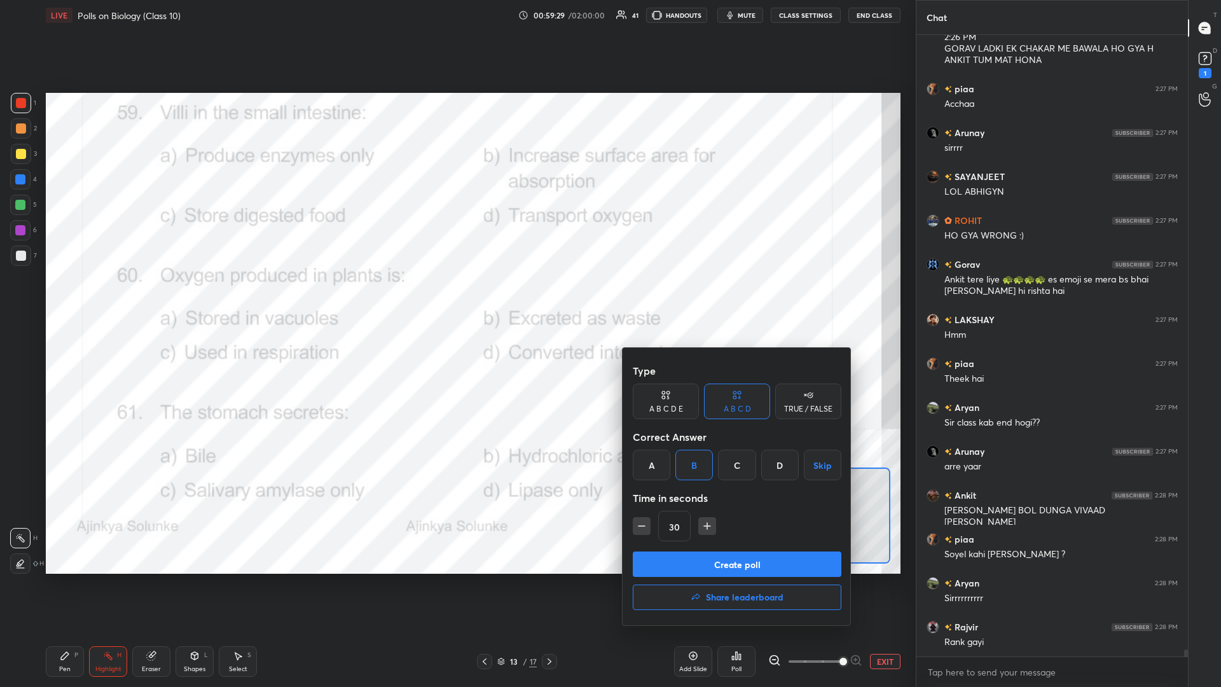
click at [456, 298] on button "Create poll" at bounding box center [737, 563] width 209 height 25
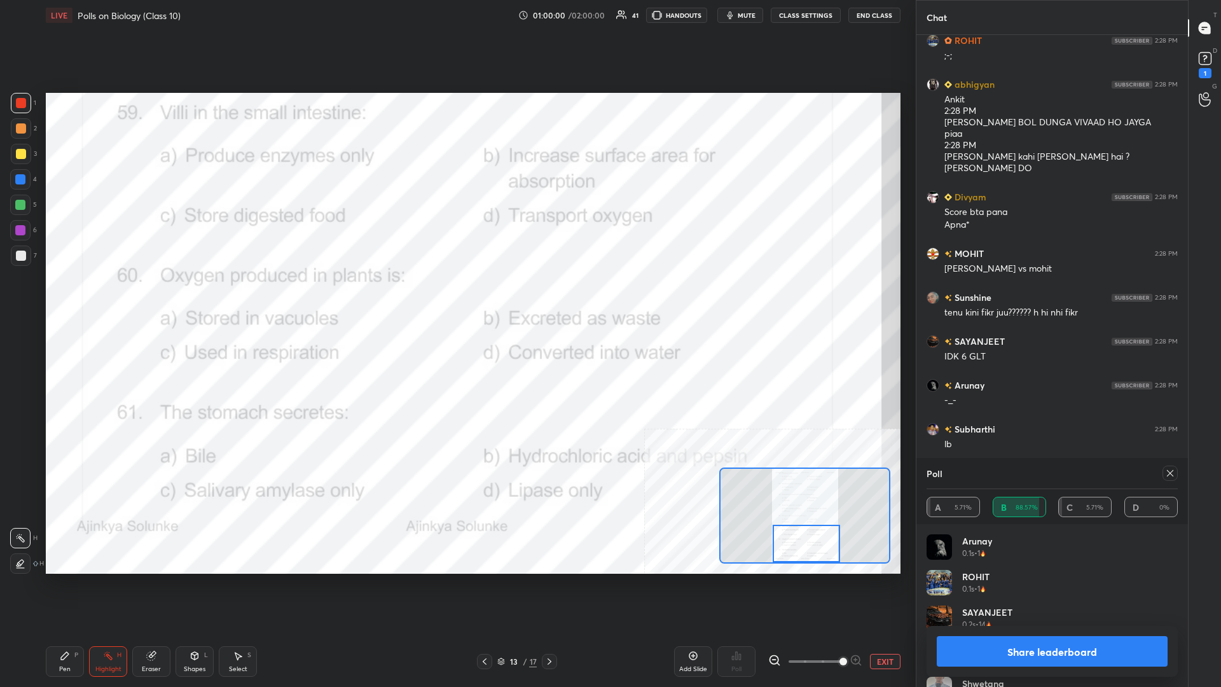
click at [456, 298] on button "Share leaderboard" at bounding box center [1051, 651] width 231 height 31
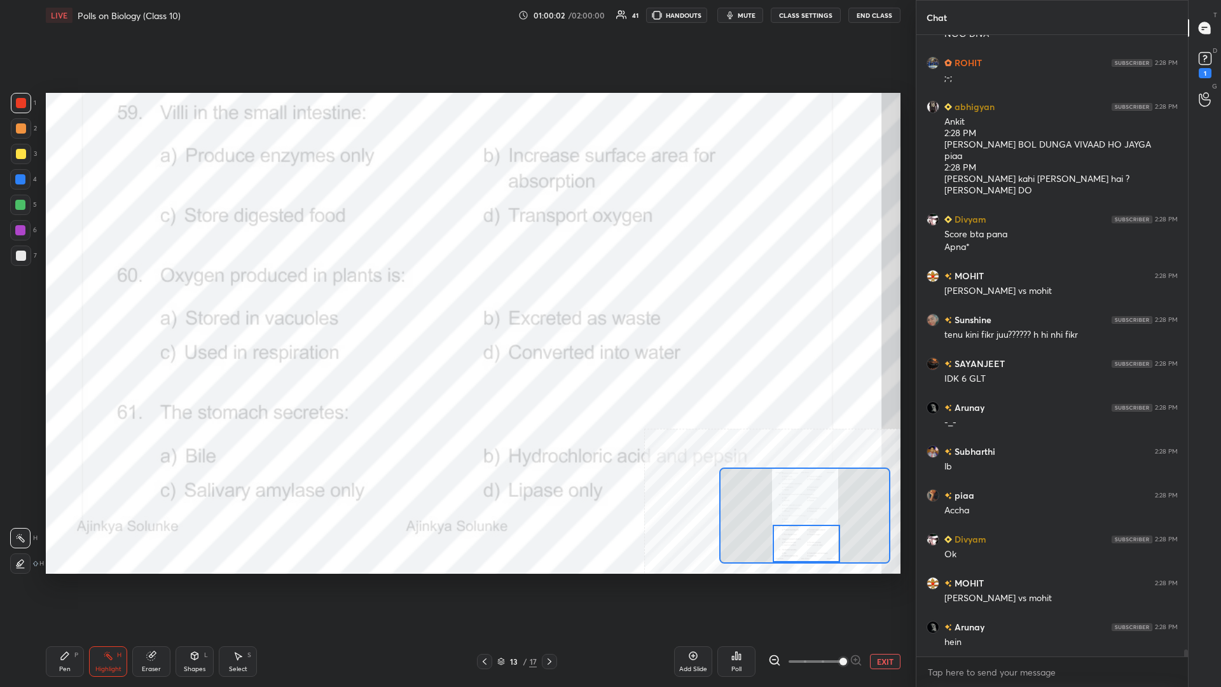
click at [51, 298] on div "Pen P" at bounding box center [65, 661] width 38 height 31
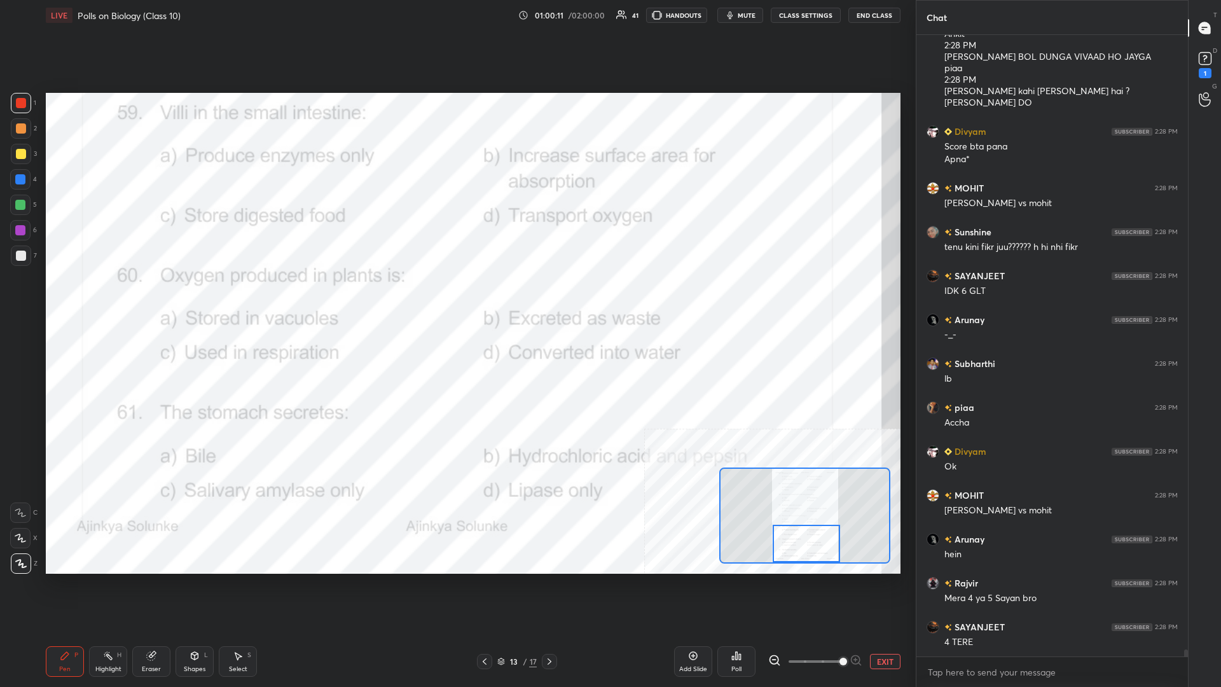
click at [456, 298] on button "EXIT" at bounding box center [885, 661] width 31 height 15
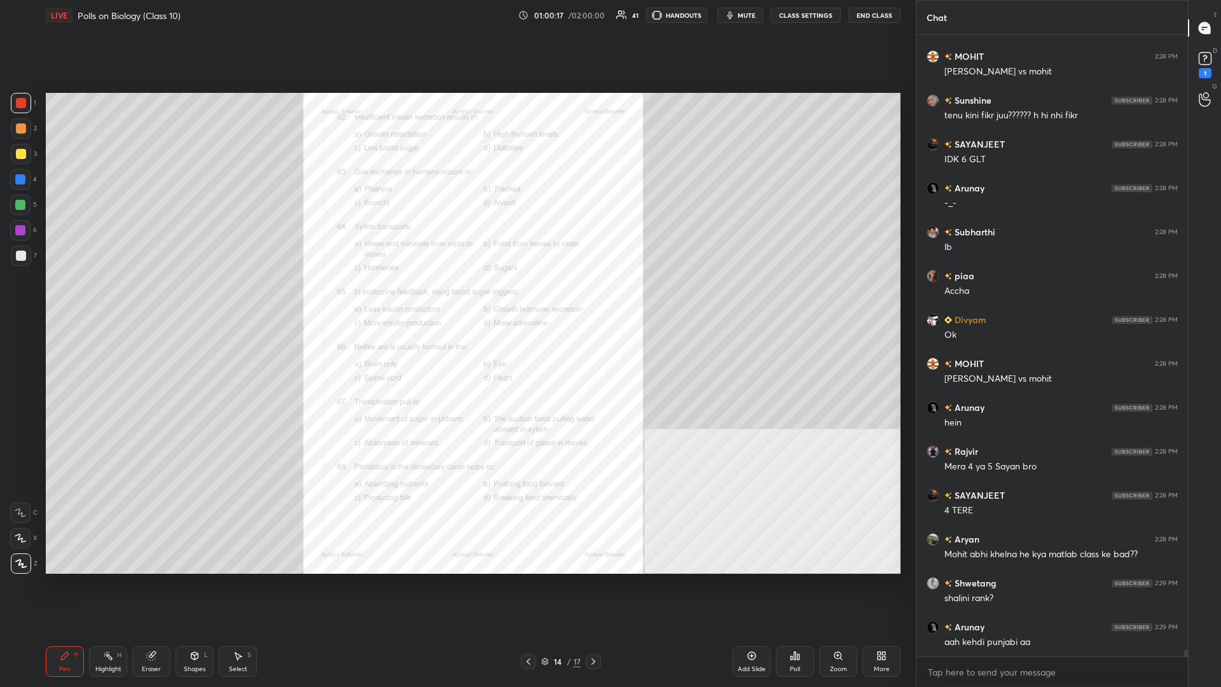
click at [456, 298] on div "Zoom" at bounding box center [838, 661] width 38 height 31
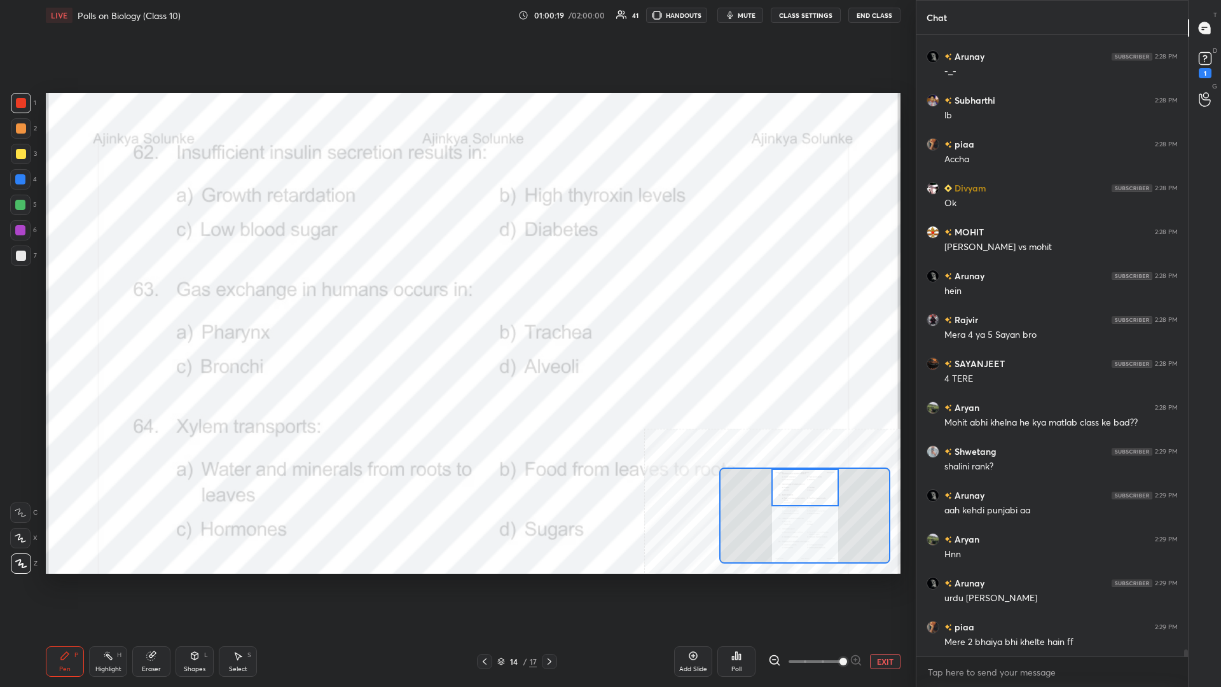
click at [100, 298] on div "Highlight H" at bounding box center [108, 661] width 38 height 31
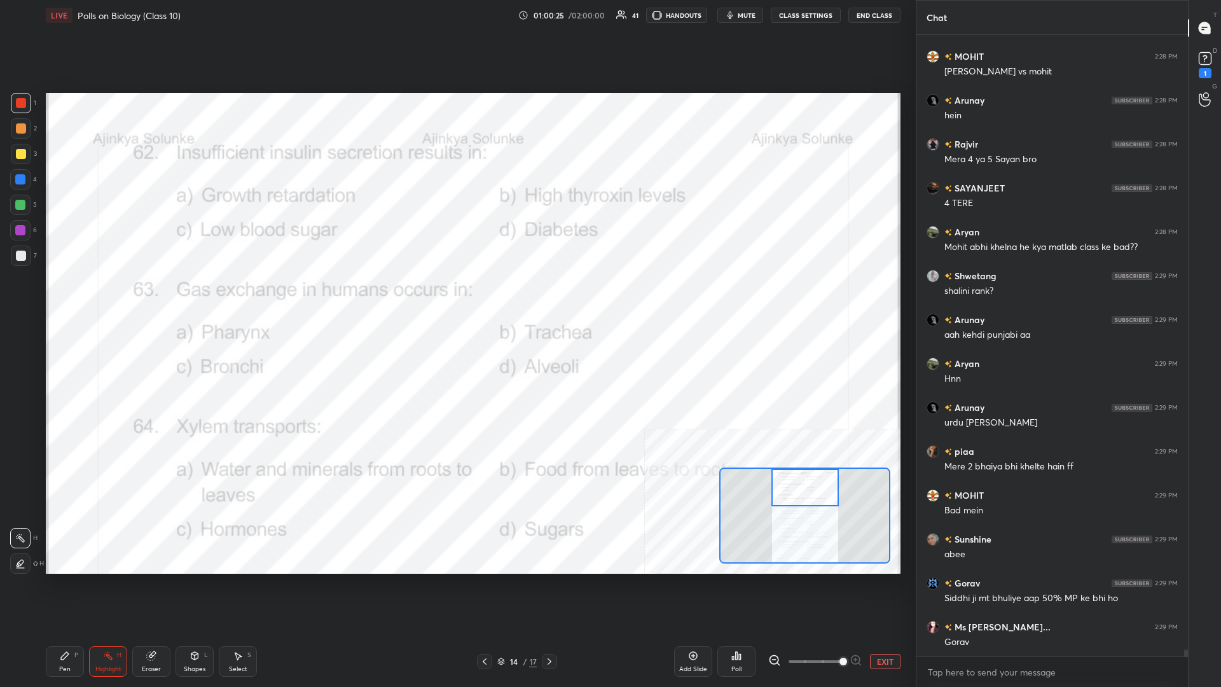
click at [456, 298] on icon at bounding box center [736, 655] width 10 height 10
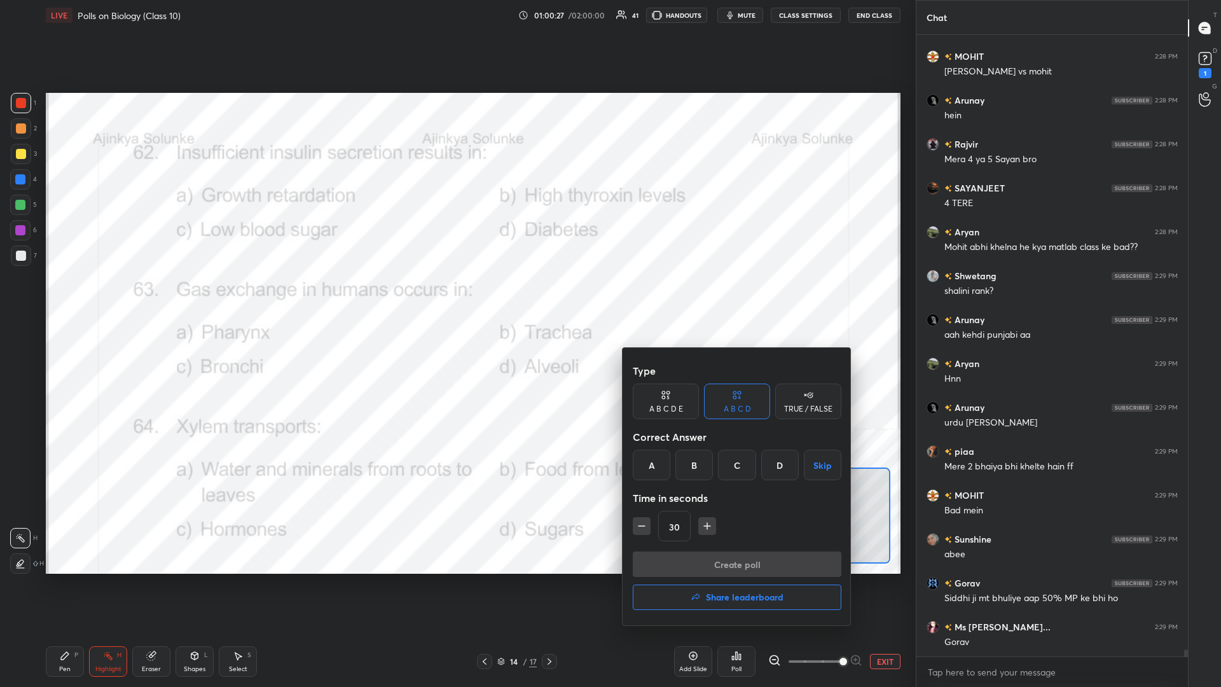
click at [456, 298] on div "D" at bounding box center [780, 464] width 38 height 31
click at [456, 298] on button "Create poll" at bounding box center [737, 563] width 209 height 25
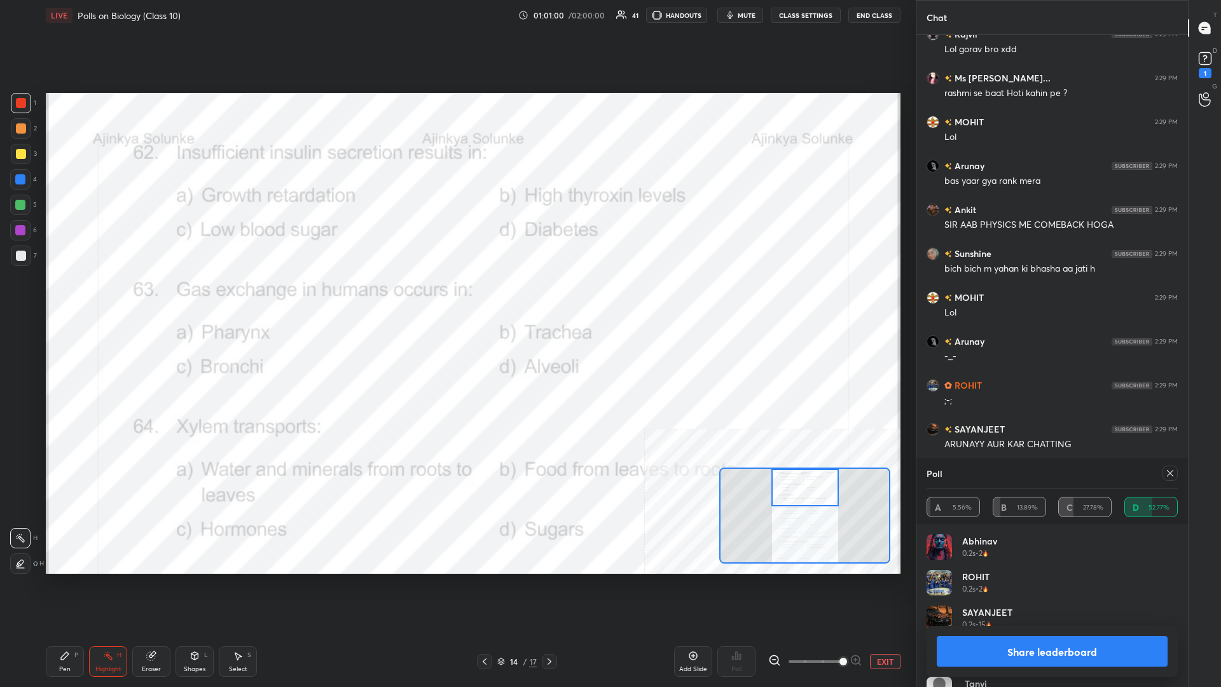
click at [456, 298] on button "Share leaderboard" at bounding box center [1051, 651] width 231 height 31
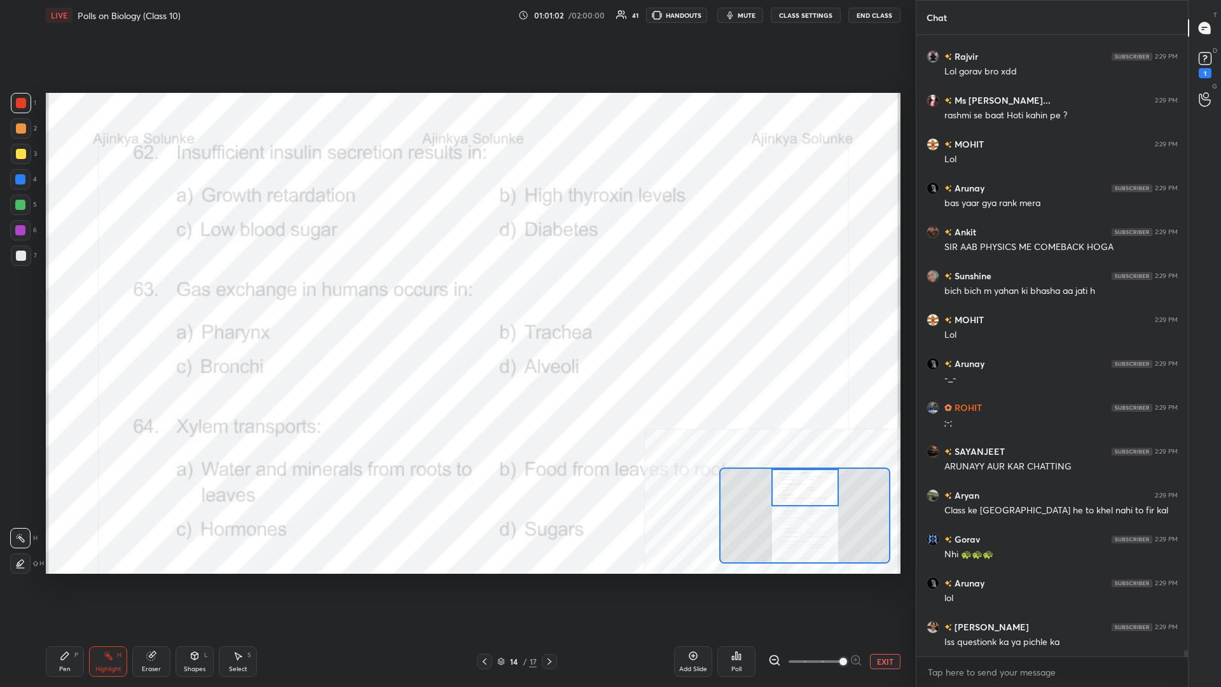
click at [71, 298] on div "Pen P" at bounding box center [65, 661] width 38 height 31
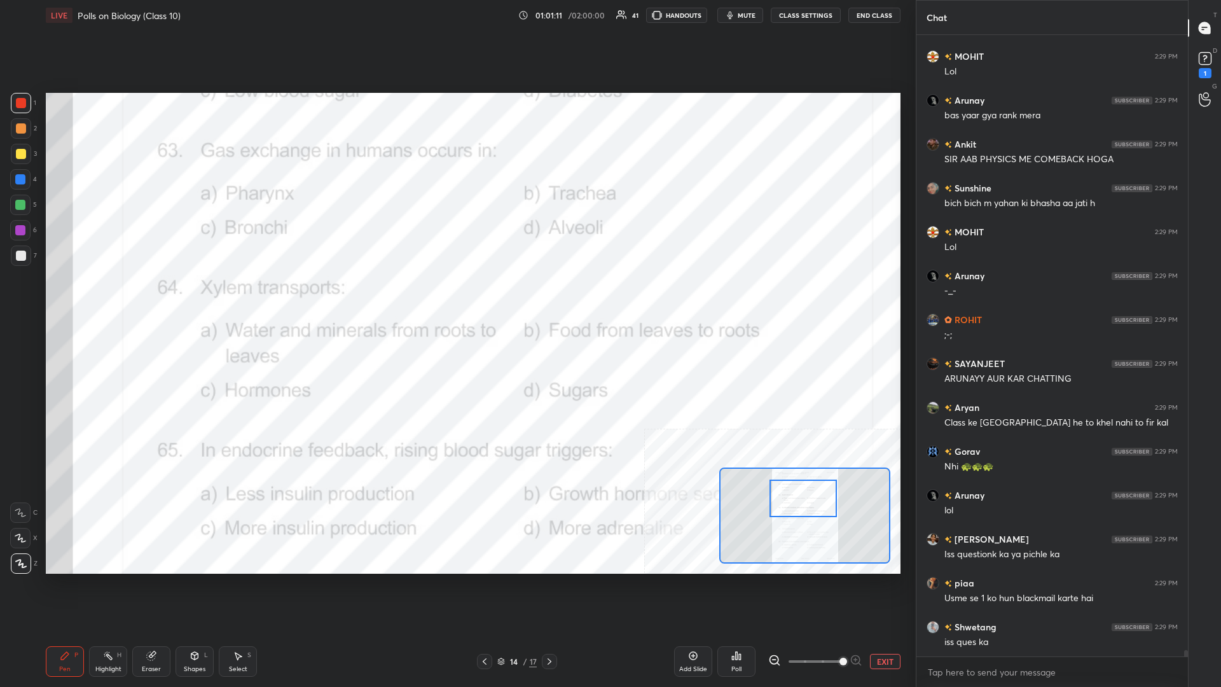
click at [106, 298] on div "Highlight" at bounding box center [108, 669] width 26 height 6
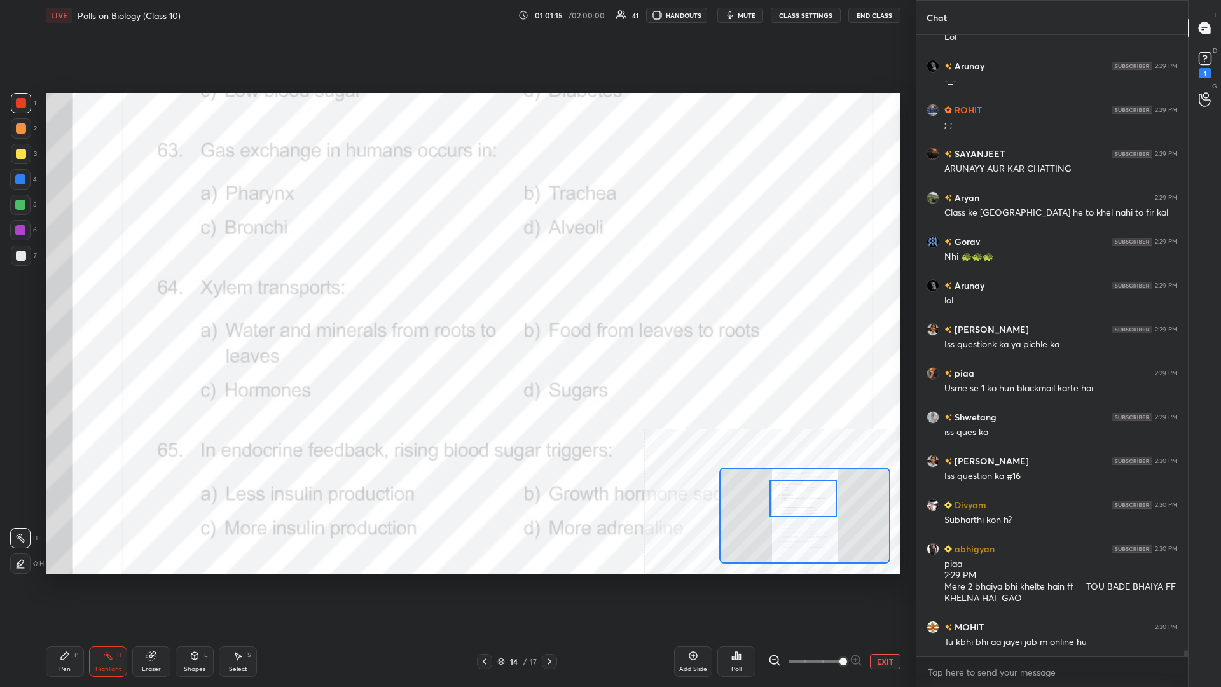
click at [456, 298] on icon at bounding box center [736, 655] width 10 height 10
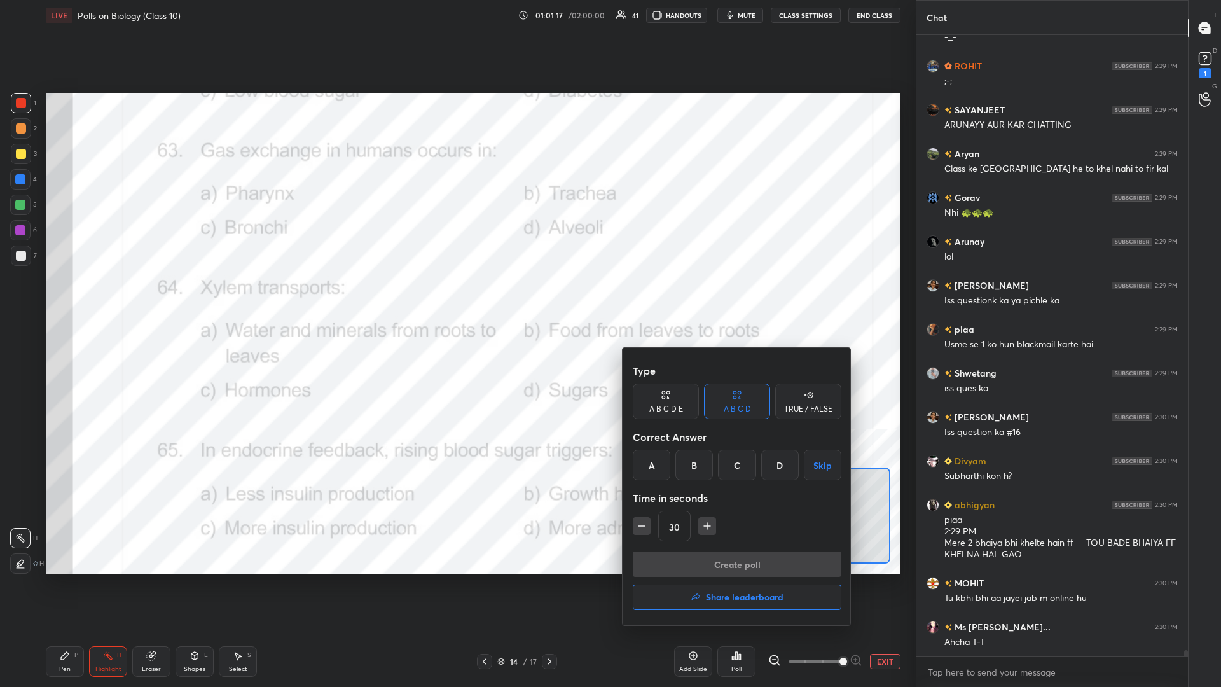
click at [456, 298] on div "D" at bounding box center [780, 464] width 38 height 31
click at [456, 298] on button "Create poll" at bounding box center [737, 563] width 209 height 25
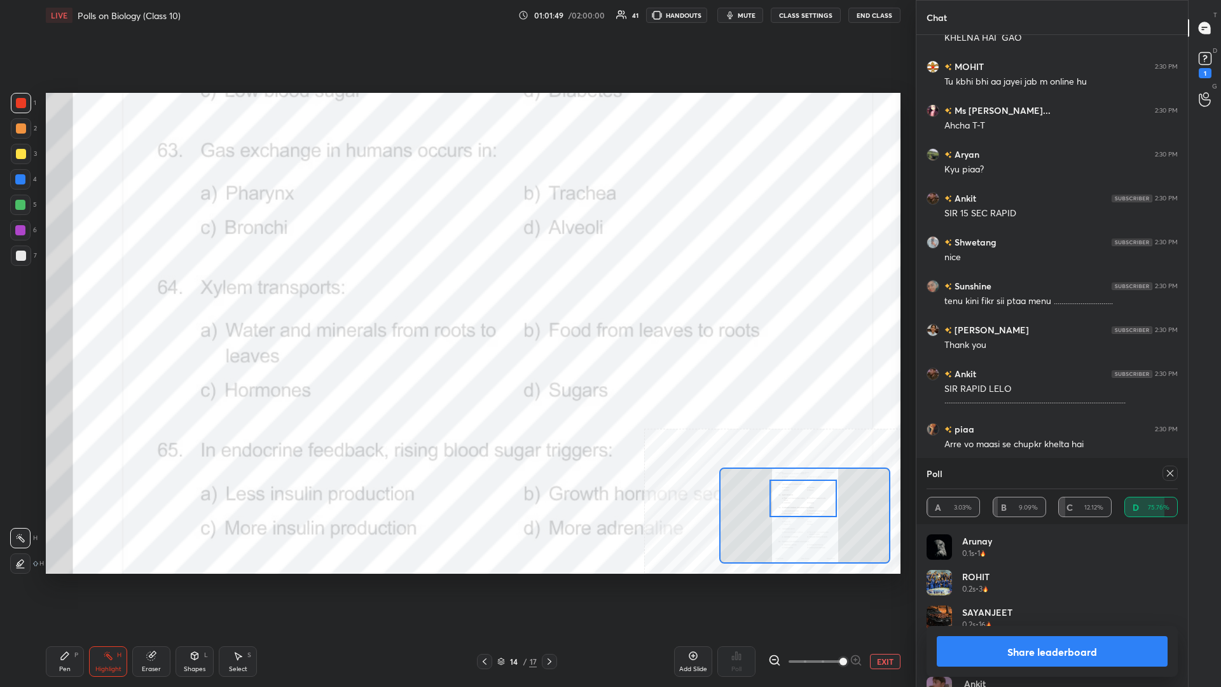
click at [456, 298] on button "Share leaderboard" at bounding box center [1051, 651] width 231 height 31
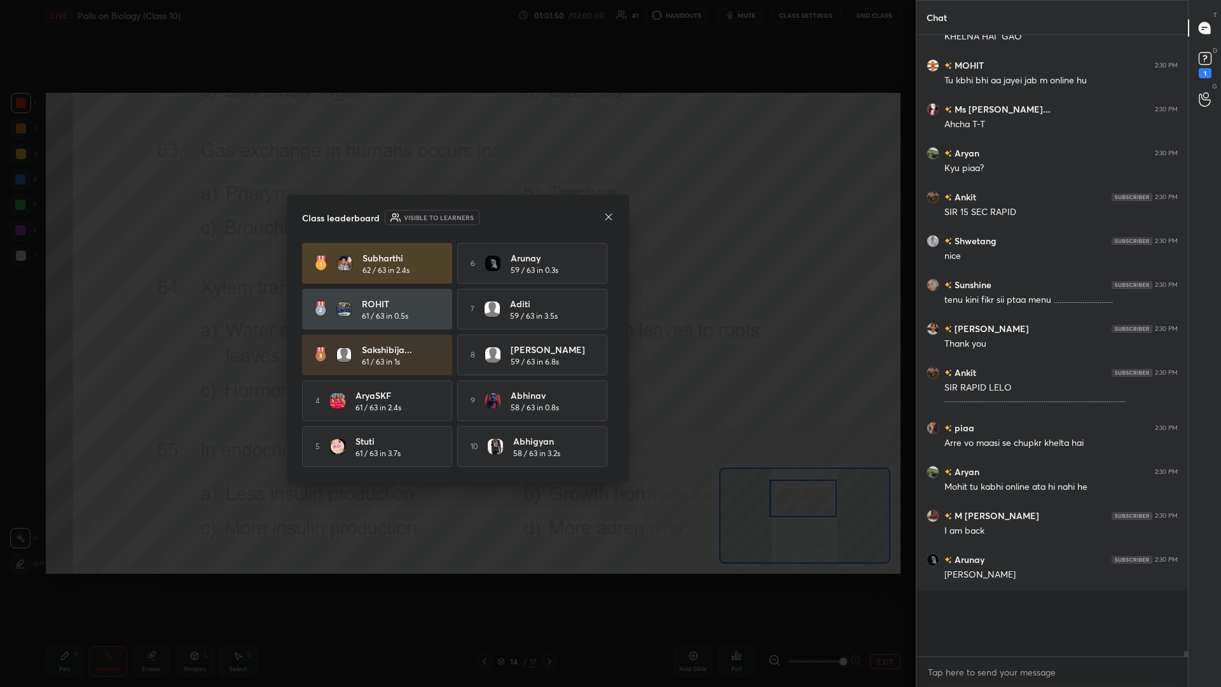
click at [425, 298] on div "Stuti 61 / 63 in 3.7s" at bounding box center [396, 446] width 83 height 25
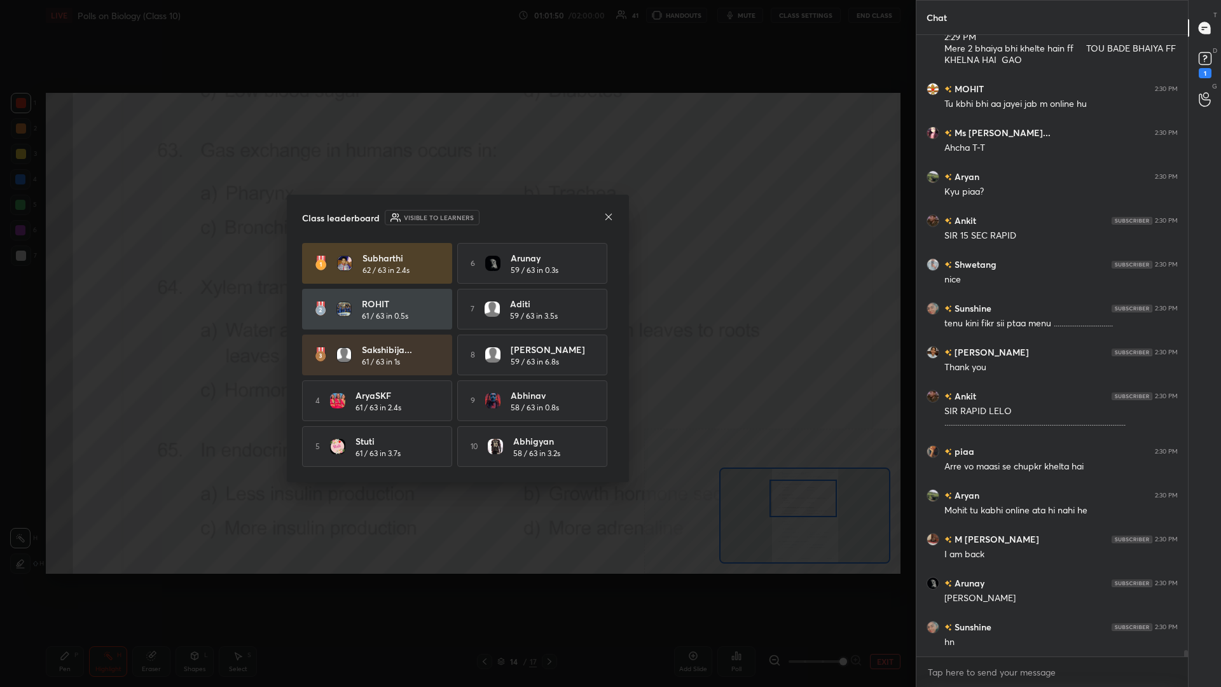
drag, startPoint x: 161, startPoint y: 589, endPoint x: 87, endPoint y: 638, distance: 89.0
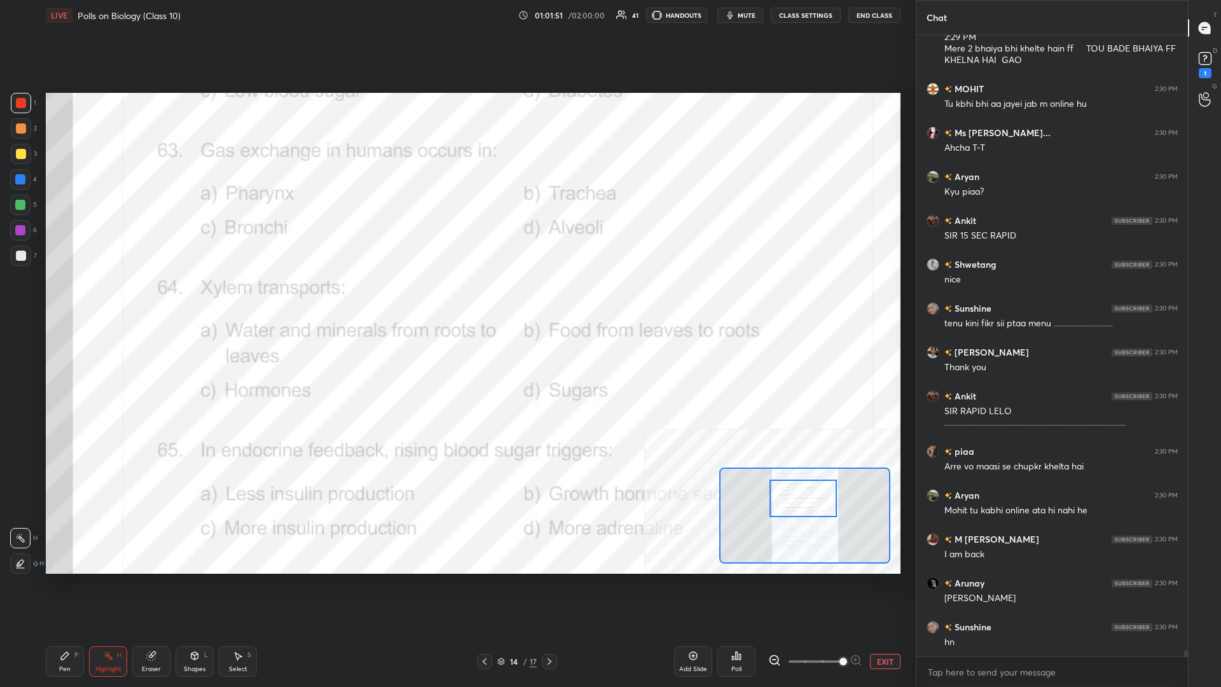
click at [46, 298] on div "Pen P" at bounding box center [65, 661] width 38 height 31
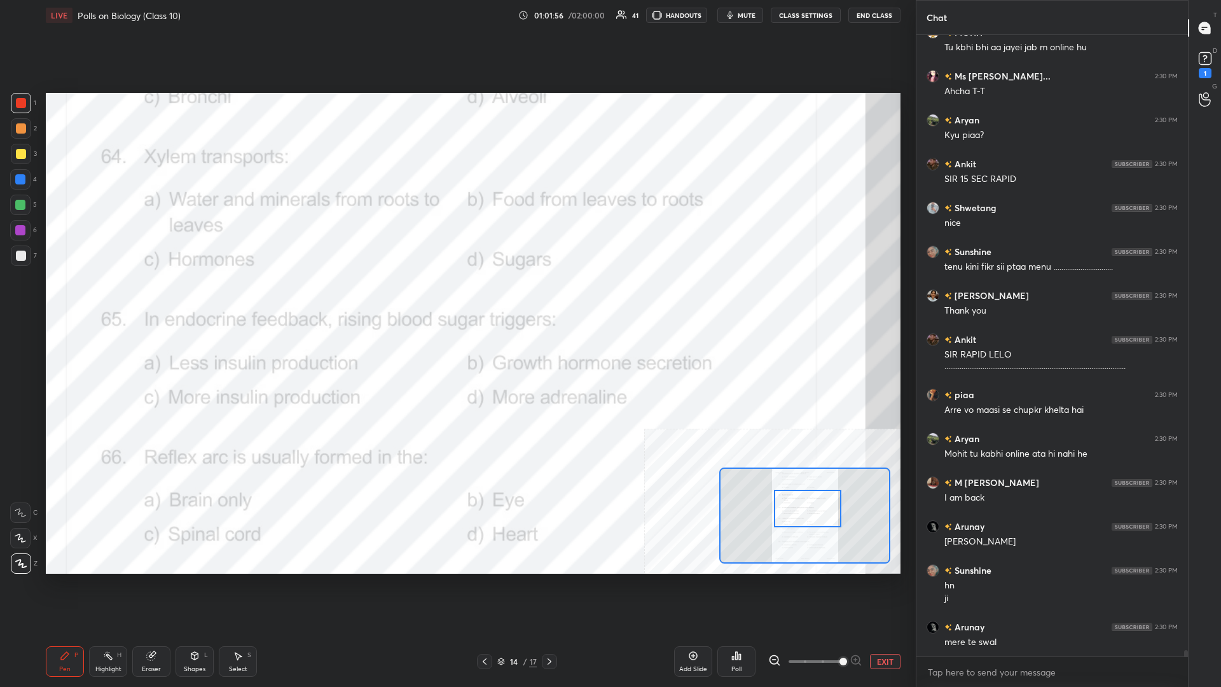
drag, startPoint x: 806, startPoint y: 499, endPoint x: 811, endPoint y: 509, distance: 11.1
click at [456, 298] on div at bounding box center [807, 509] width 67 height 38
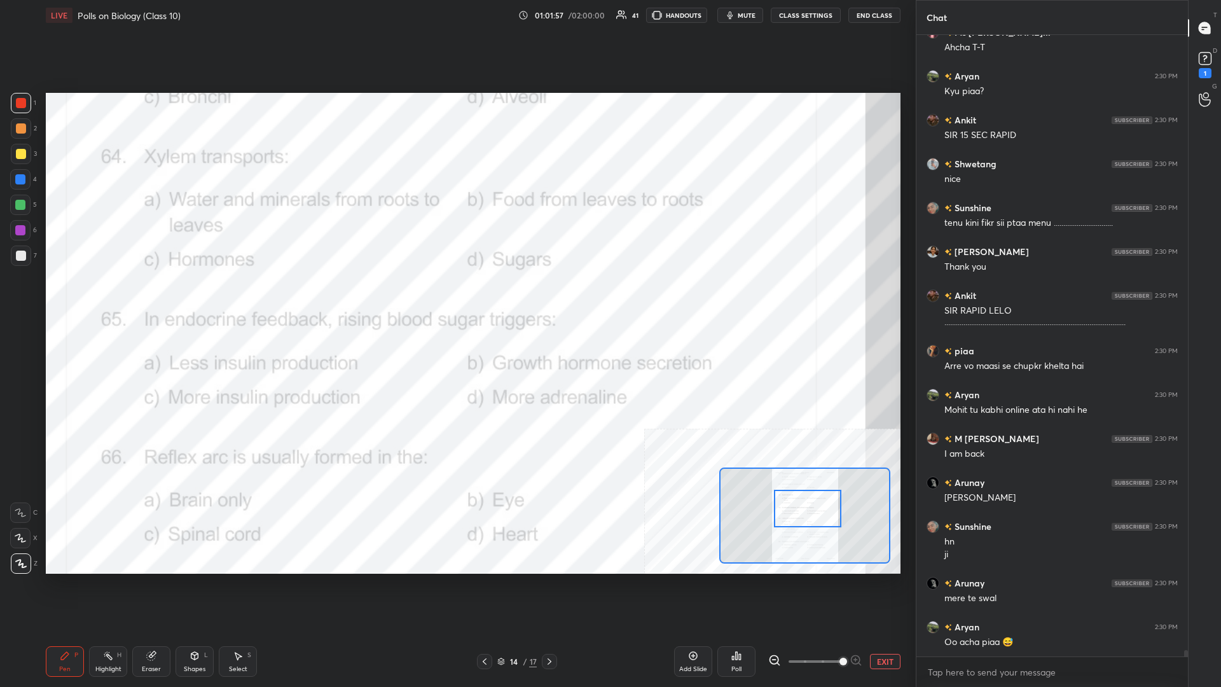
click at [134, 298] on div "Eraser" at bounding box center [151, 661] width 38 height 31
click at [115, 298] on div "Highlight H" at bounding box center [108, 661] width 38 height 31
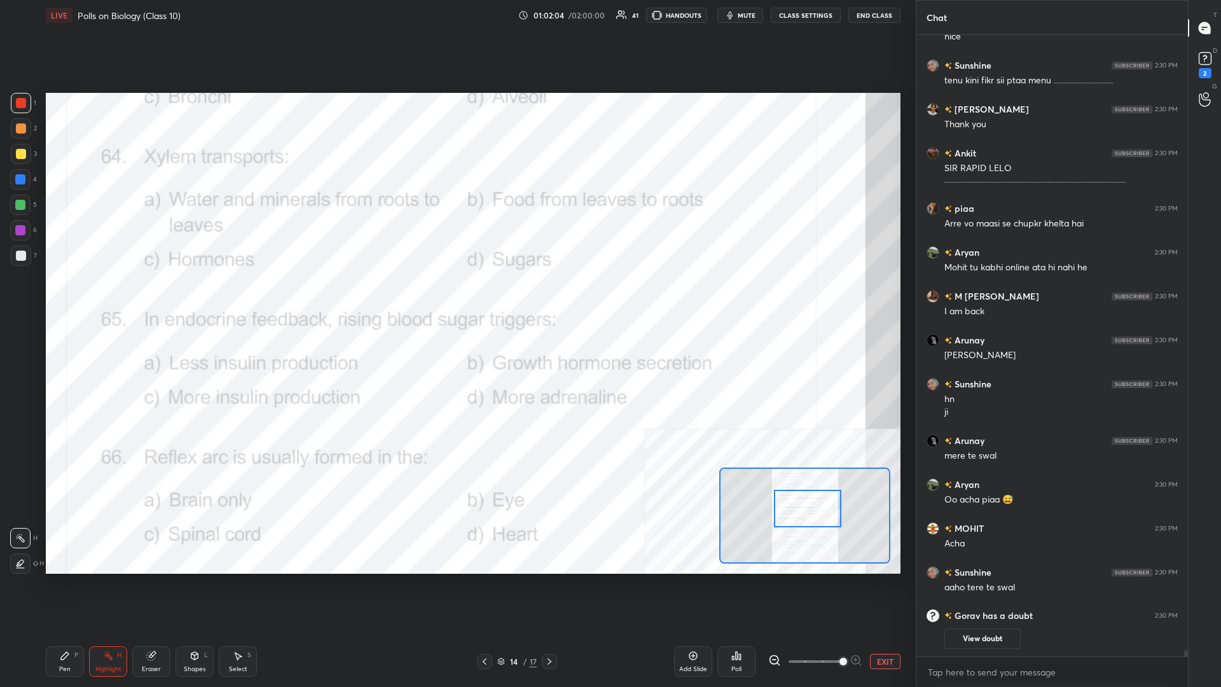
click at [456, 298] on icon at bounding box center [736, 655] width 10 height 10
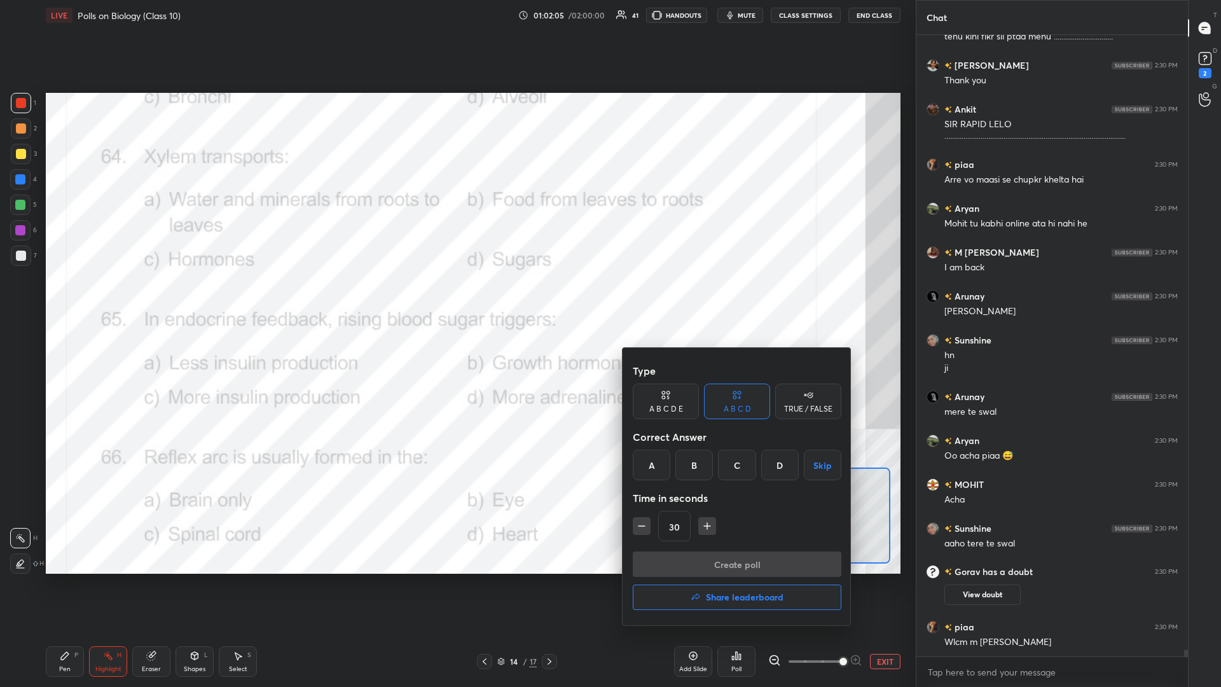
click at [456, 298] on div "A" at bounding box center [652, 464] width 38 height 31
drag, startPoint x: 739, startPoint y: 538, endPoint x: 737, endPoint y: 544, distance: 6.8
click at [456, 298] on div "Type A B C D E A B C D TRUE / FALSE Correct Answer A B C D Skip Time in seconds…" at bounding box center [737, 454] width 209 height 193
click at [456, 298] on button "Create poll" at bounding box center [737, 563] width 209 height 25
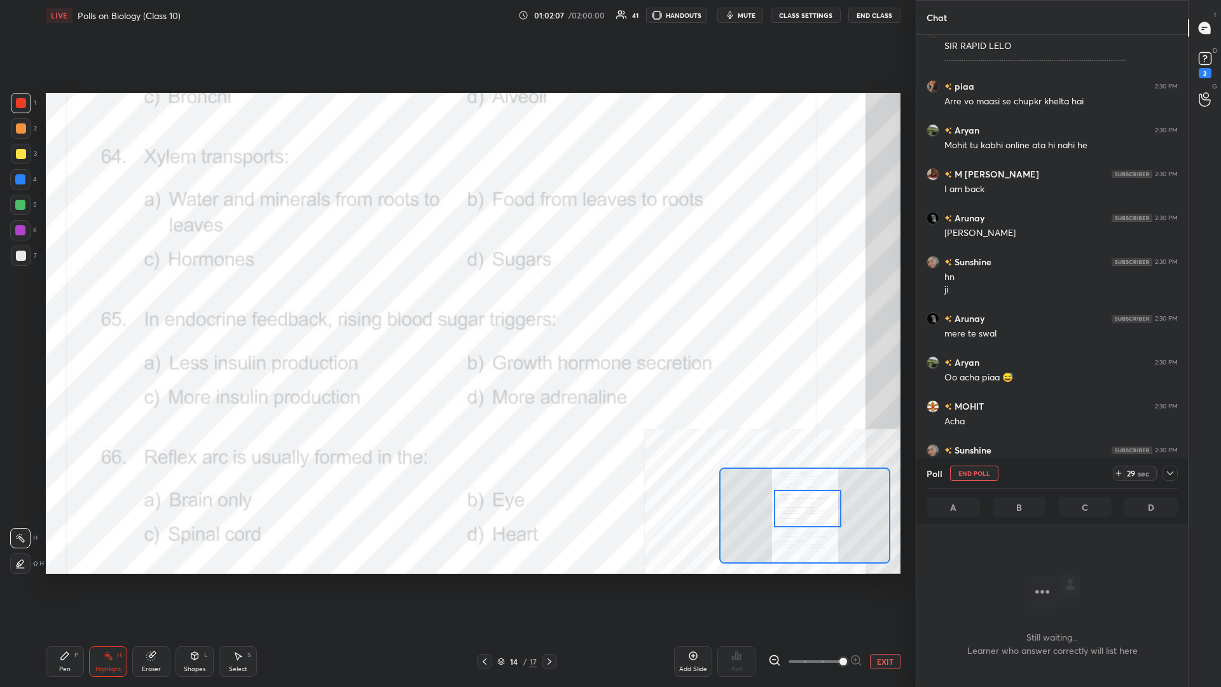
click at [456, 298] on icon at bounding box center [1170, 473] width 10 height 10
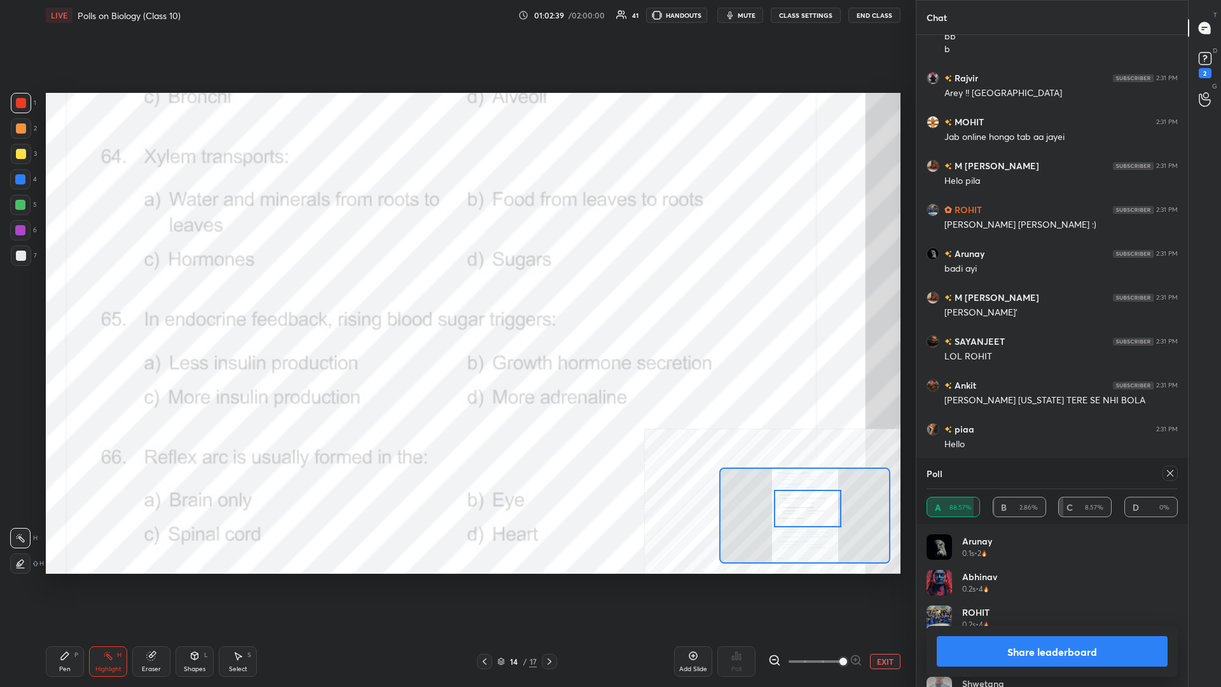
click at [456, 298] on button "Share leaderboard" at bounding box center [1051, 651] width 231 height 31
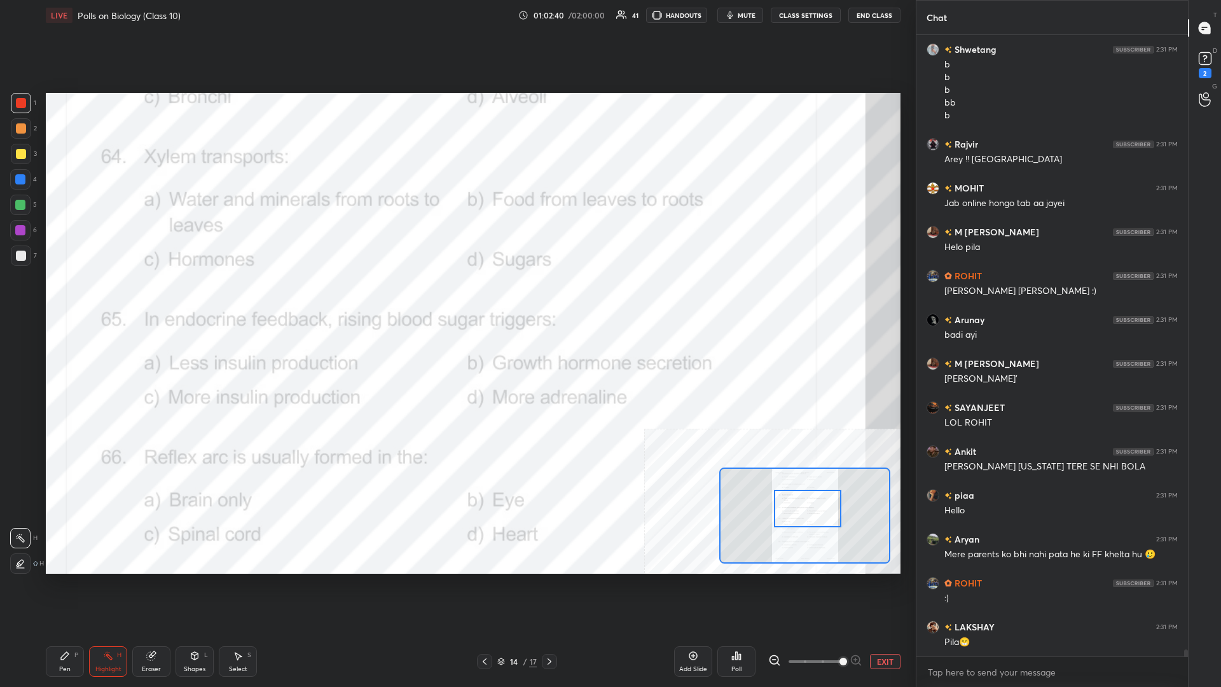
click at [58, 298] on div "Pen P" at bounding box center [65, 661] width 38 height 31
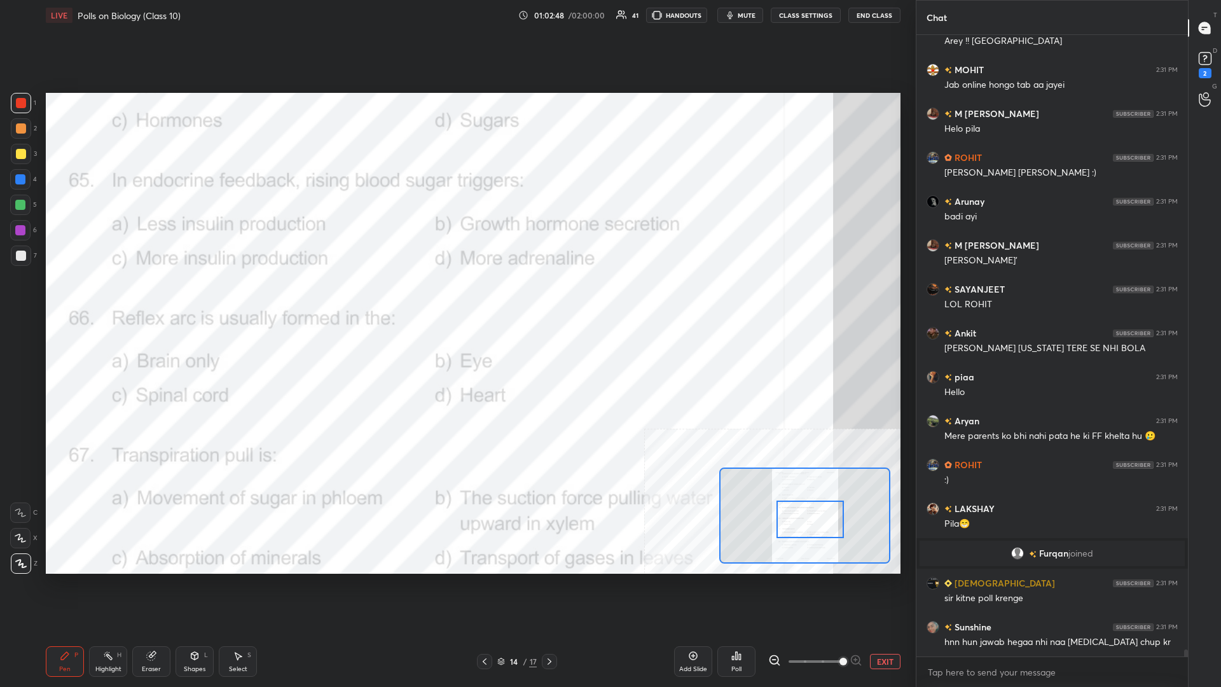
drag, startPoint x: 798, startPoint y: 507, endPoint x: 801, endPoint y: 517, distance: 11.1
click at [456, 298] on div at bounding box center [809, 519] width 67 height 38
click at [83, 298] on div "Pen P" at bounding box center [65, 661] width 38 height 31
click at [90, 298] on div "Highlight H" at bounding box center [108, 661] width 38 height 31
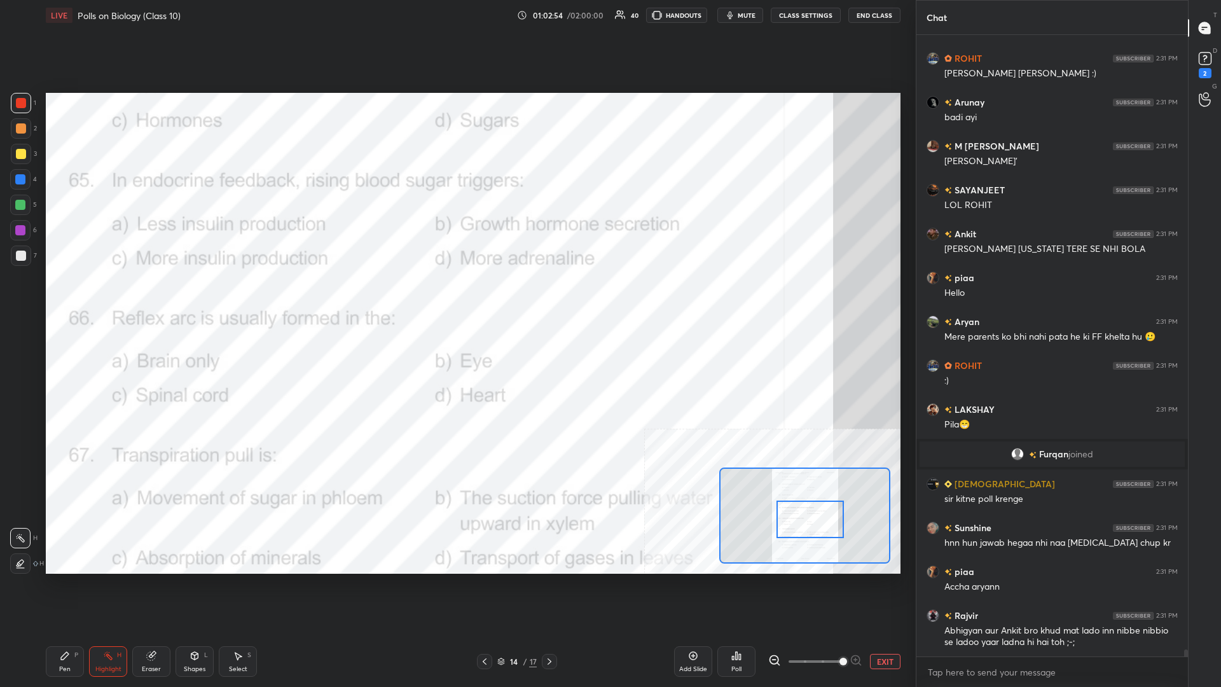
click at [456, 298] on icon at bounding box center [736, 655] width 10 height 10
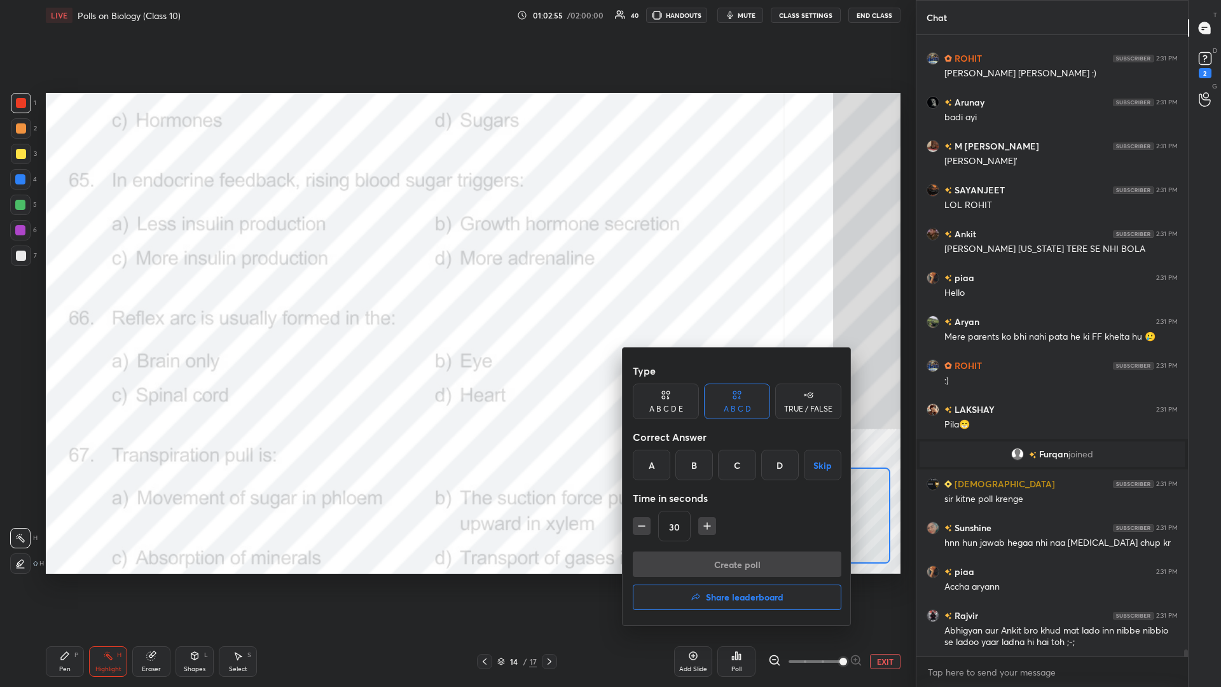
click at [456, 298] on div "C" at bounding box center [737, 464] width 38 height 31
click at [456, 298] on div "30" at bounding box center [737, 525] width 209 height 31
click at [456, 298] on button "Create poll" at bounding box center [737, 563] width 209 height 25
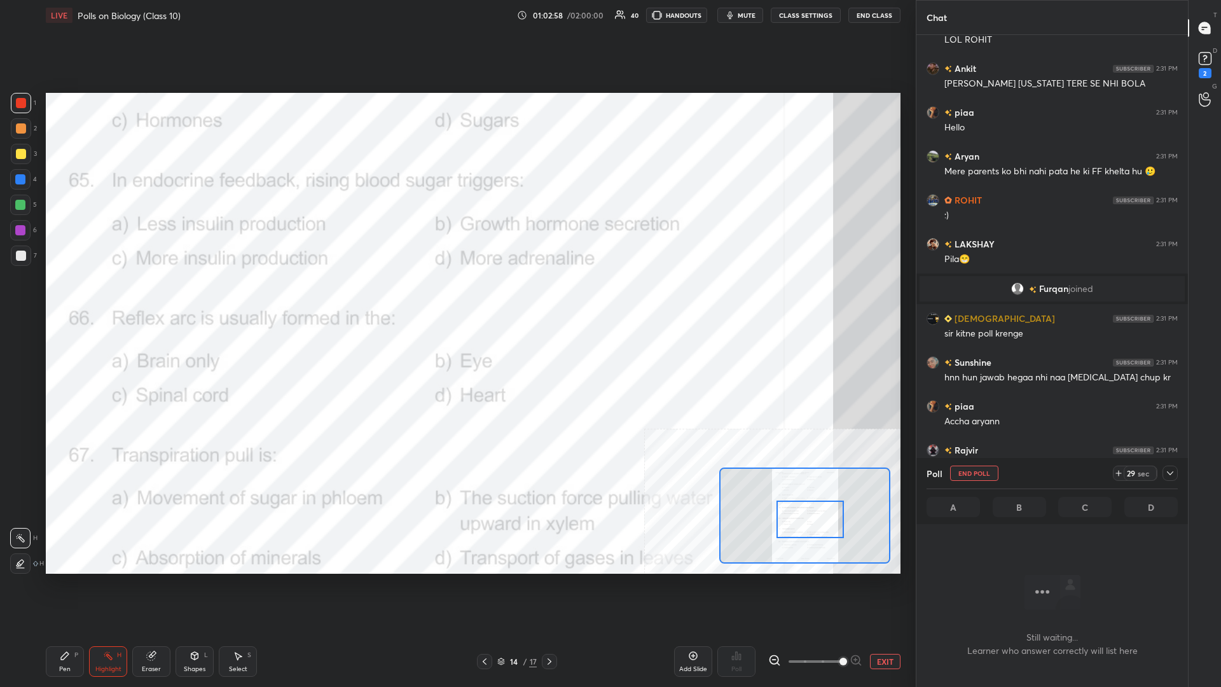
click at [456, 298] on icon at bounding box center [1170, 473] width 10 height 10
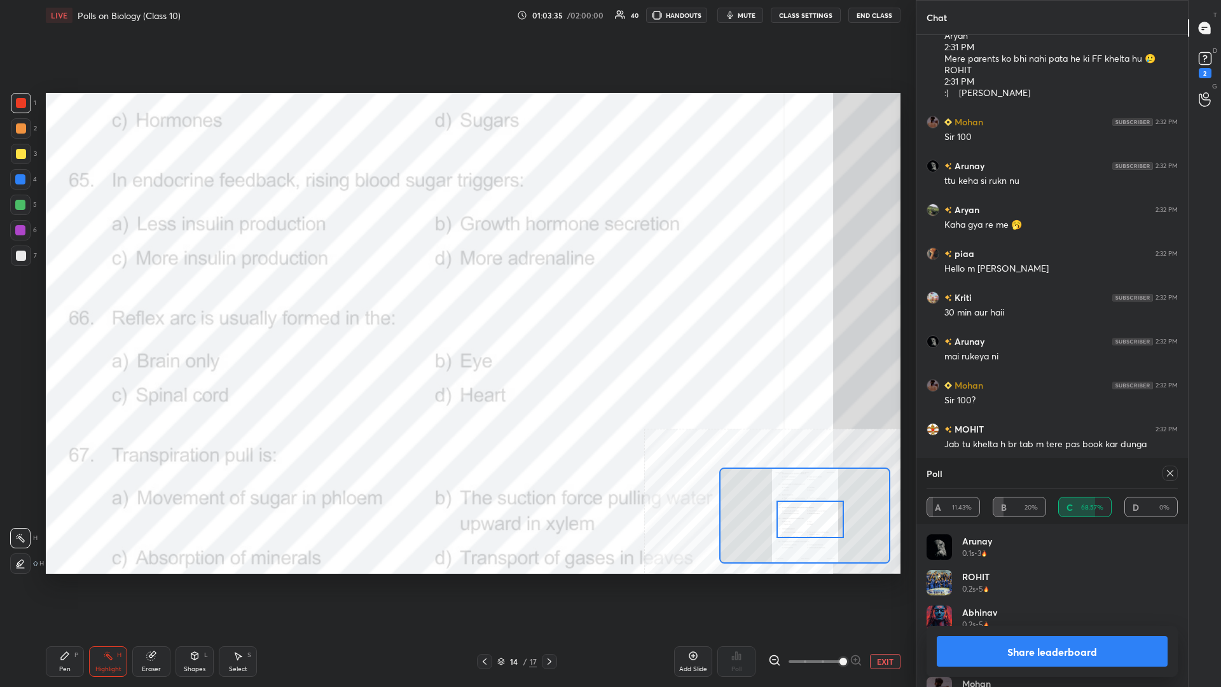
click at [456, 298] on button "Share leaderboard" at bounding box center [1051, 651] width 231 height 31
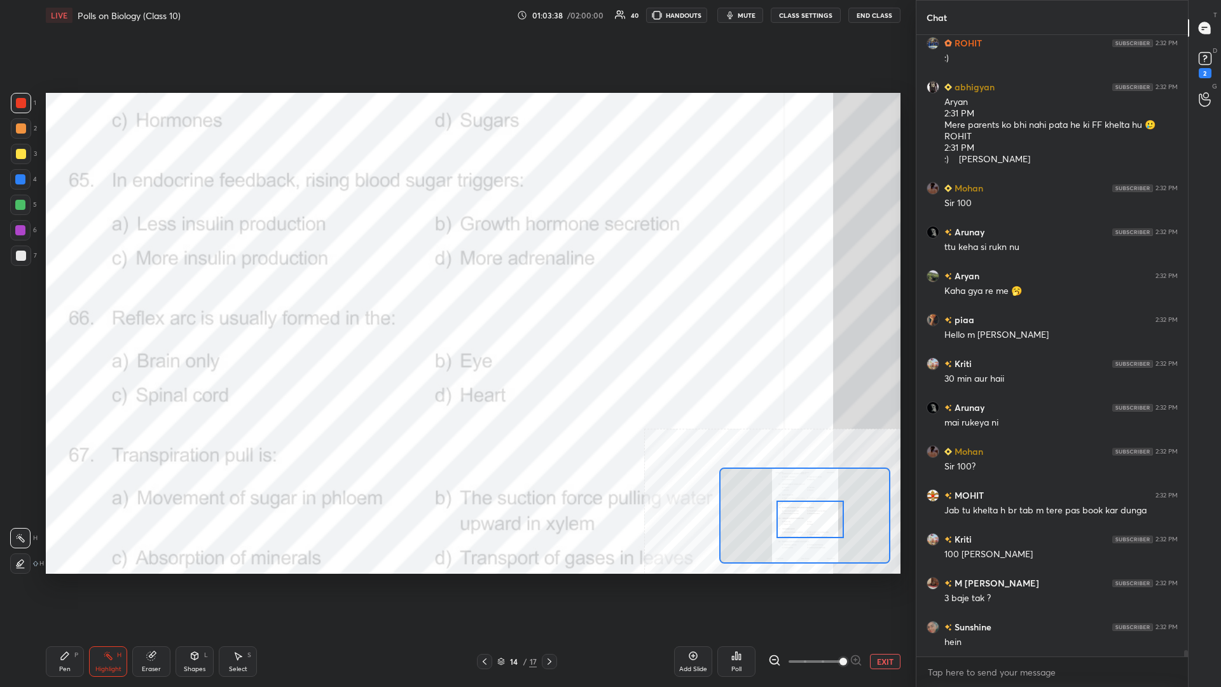
click at [53, 298] on div "Pen P" at bounding box center [65, 661] width 38 height 31
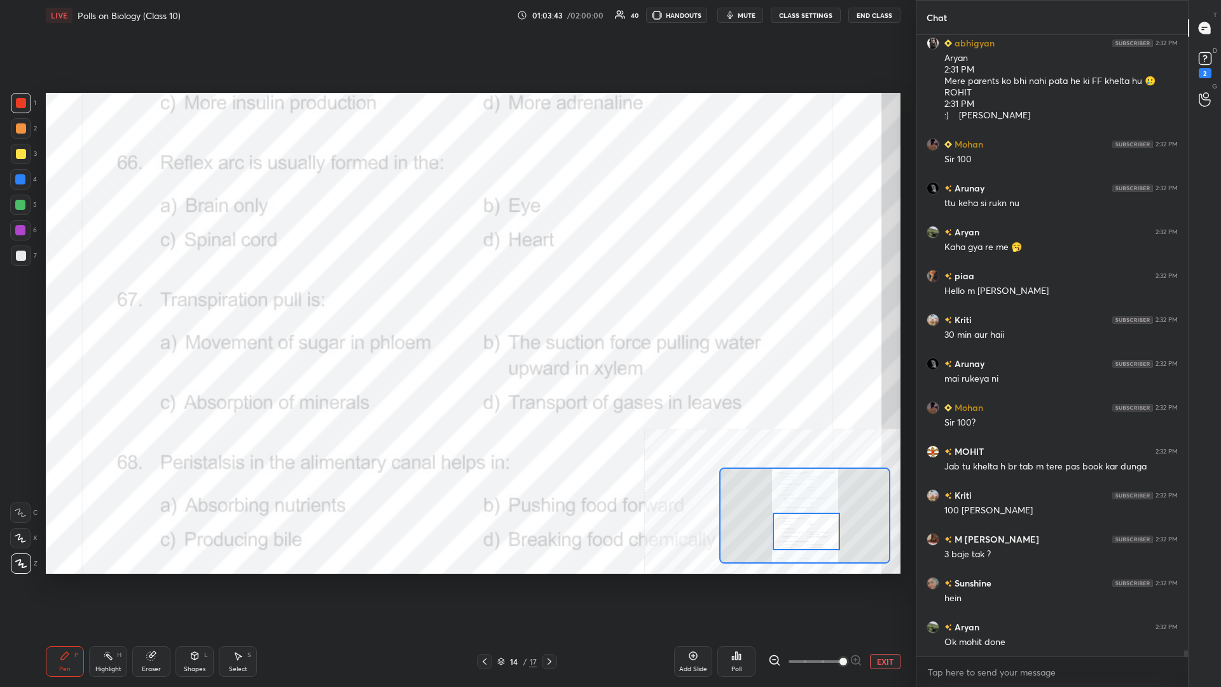
click at [108, 298] on div "Pen P Highlight H Eraser Shapes L Select S 14 / 17 Add Slide Poll EXIT" at bounding box center [473, 661] width 854 height 51
click at [111, 298] on div "Highlight" at bounding box center [108, 669] width 26 height 6
click at [456, 298] on icon at bounding box center [736, 655] width 10 height 10
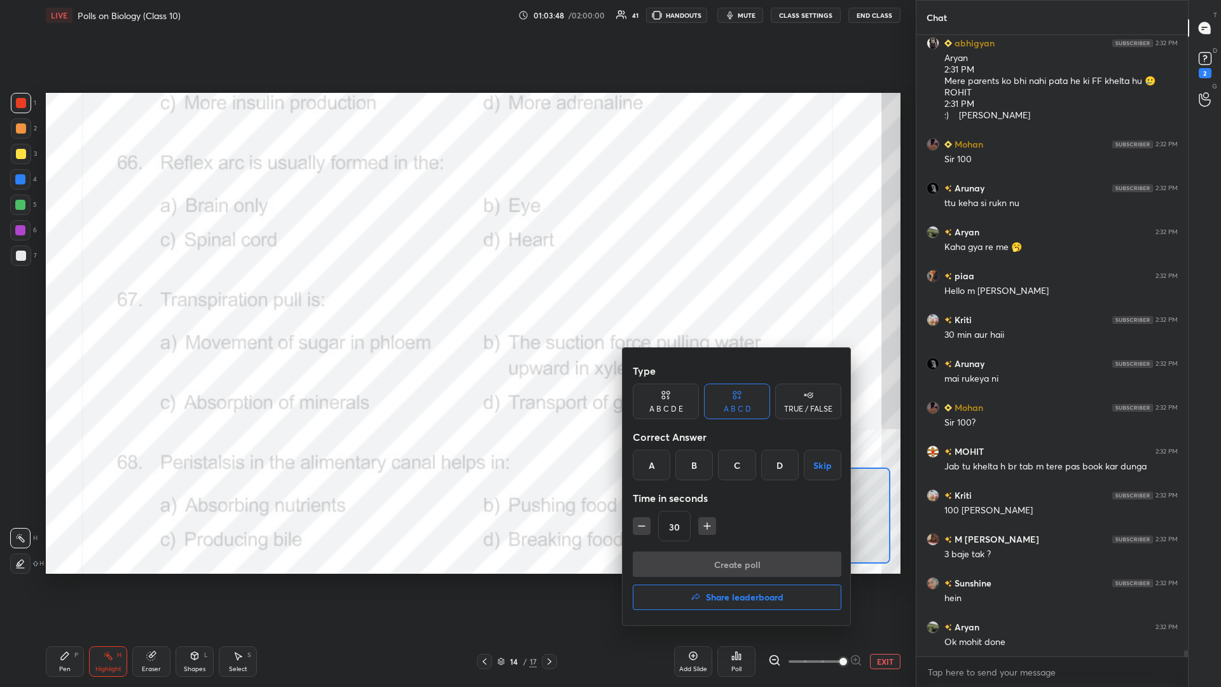
click at [456, 298] on div "C" at bounding box center [737, 464] width 38 height 31
click at [456, 298] on button "Create poll" at bounding box center [737, 563] width 209 height 25
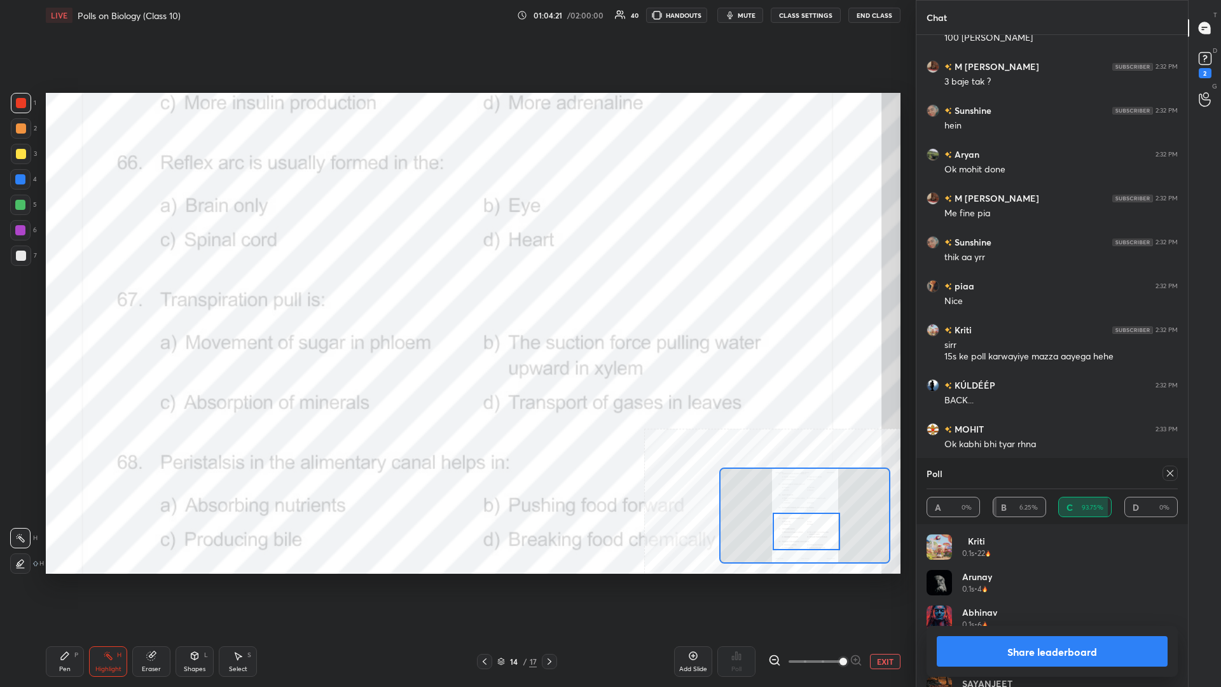
click at [456, 298] on div "Share leaderboard" at bounding box center [1051, 651] width 251 height 51
click at [456, 298] on button "Share leaderboard" at bounding box center [1051, 651] width 231 height 31
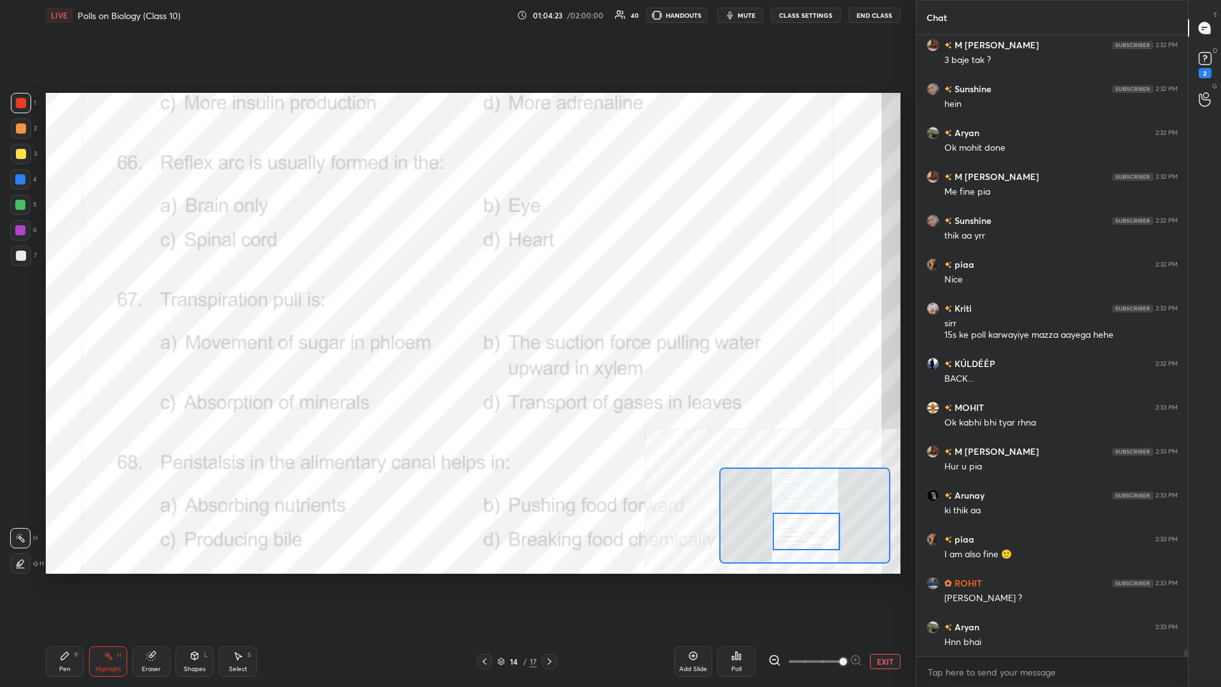
click at [57, 298] on div "Pen P" at bounding box center [65, 661] width 38 height 31
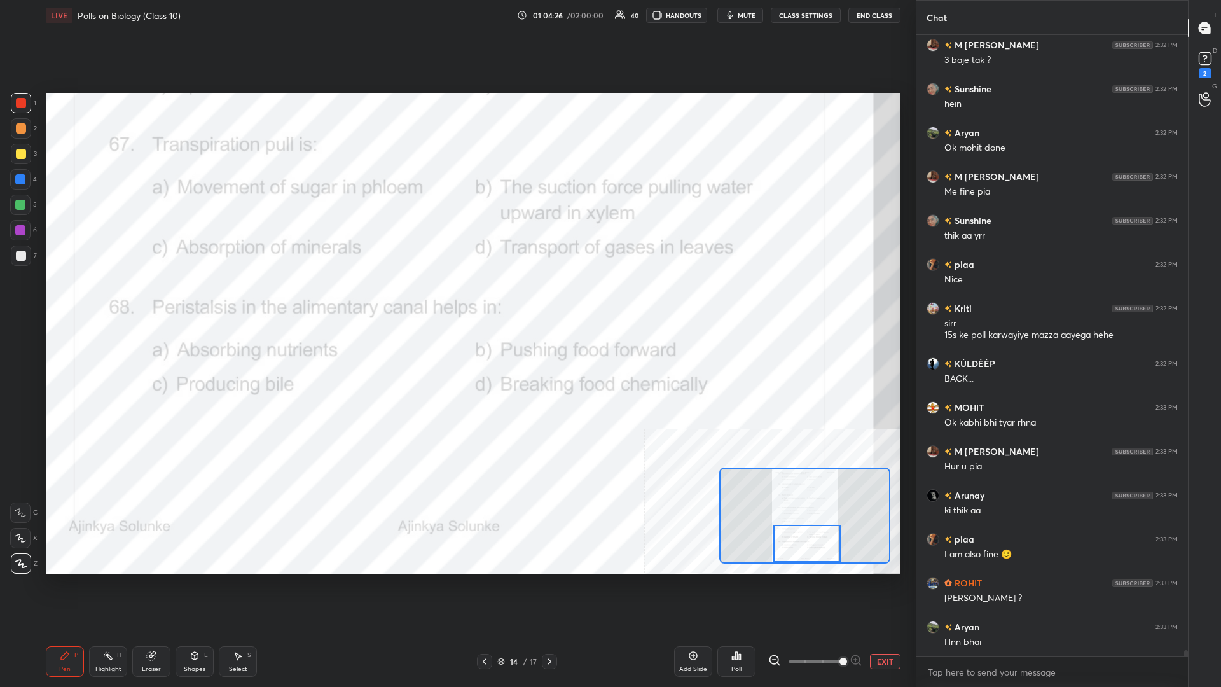
click at [114, 298] on div "Highlight" at bounding box center [108, 669] width 26 height 6
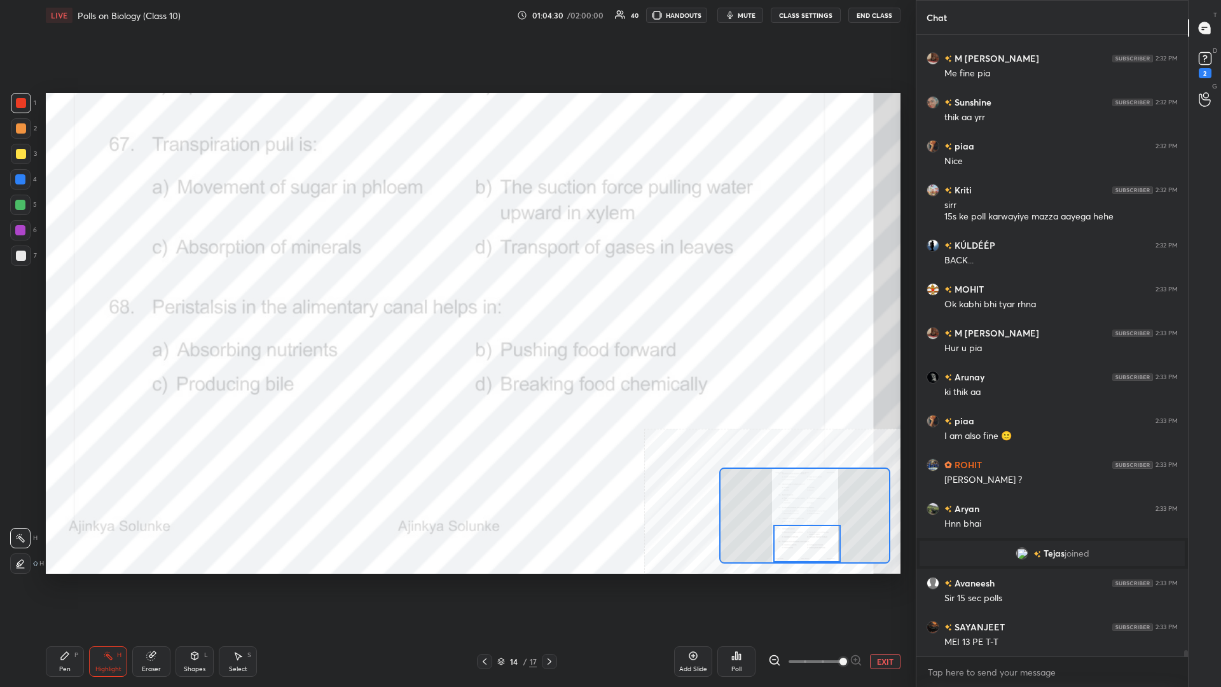
click at [456, 298] on div "Poll" at bounding box center [736, 661] width 38 height 31
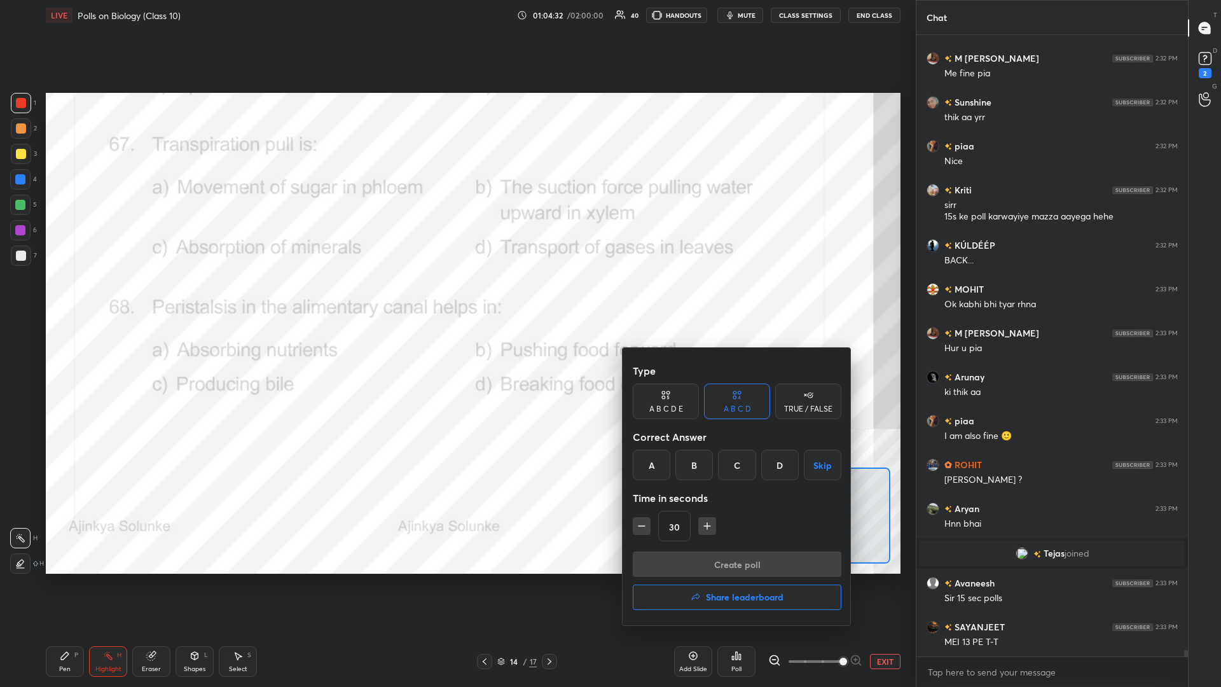
click at [456, 298] on div "B" at bounding box center [694, 464] width 38 height 31
click at [456, 298] on button "Create poll" at bounding box center [737, 563] width 209 height 25
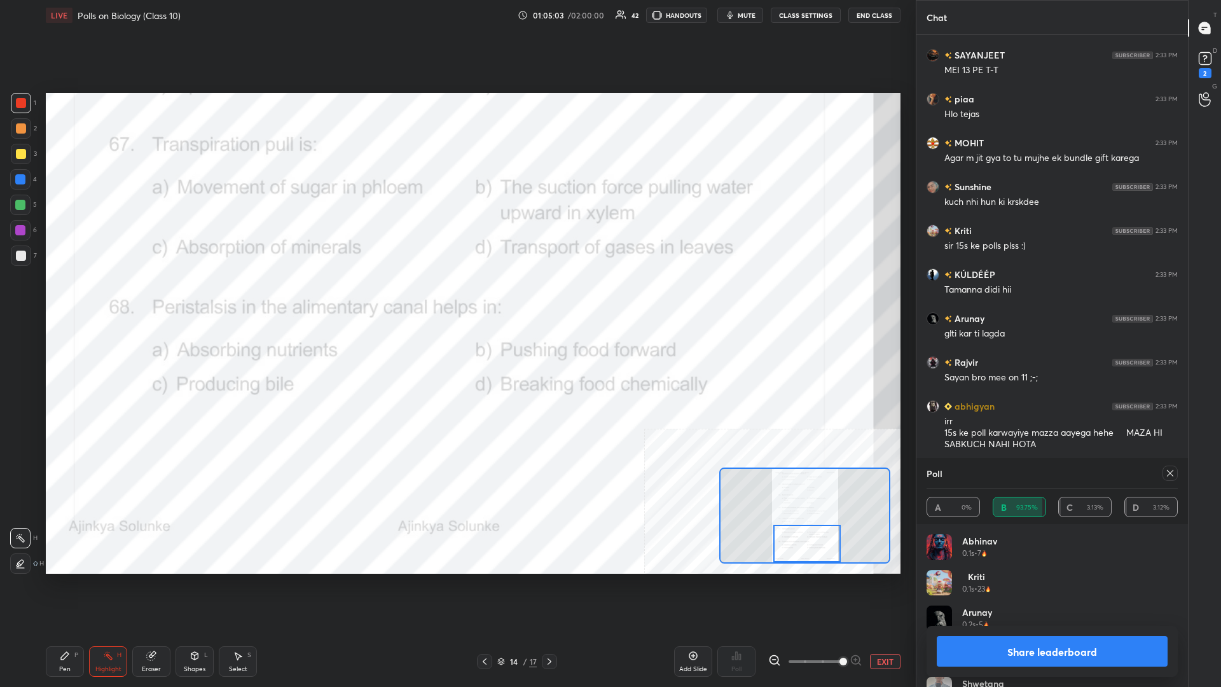
click at [456, 298] on button "Share leaderboard" at bounding box center [1051, 651] width 231 height 31
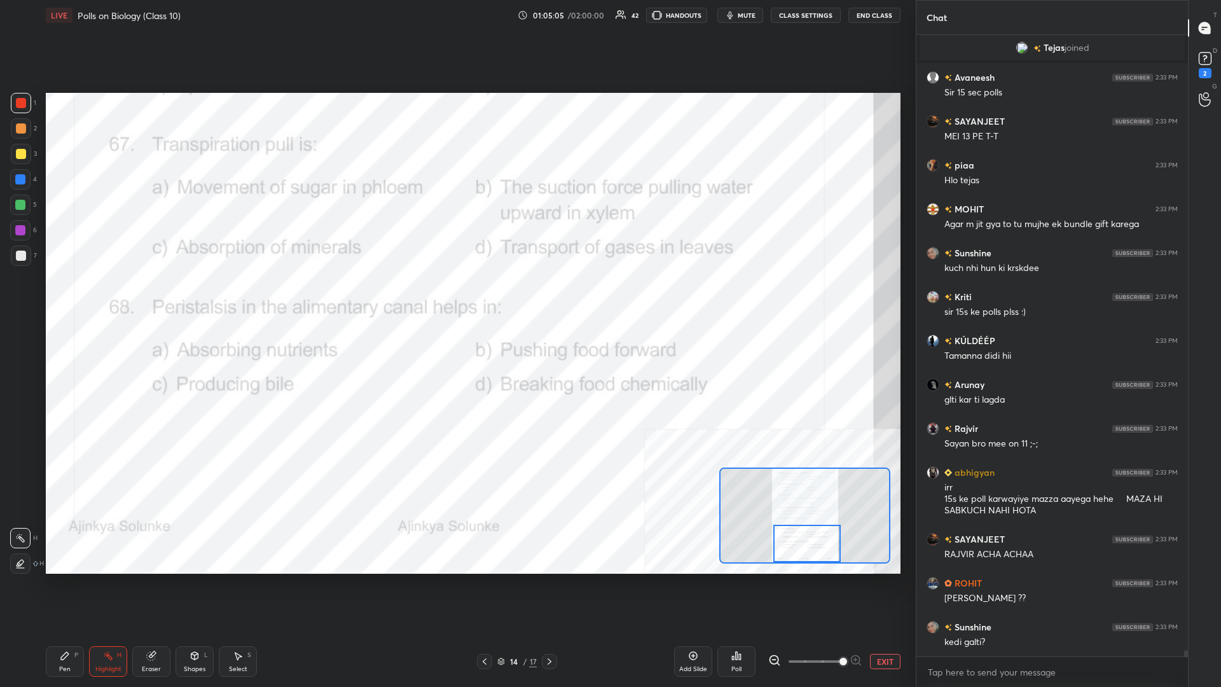
click at [57, 298] on div "Pen P" at bounding box center [65, 661] width 38 height 31
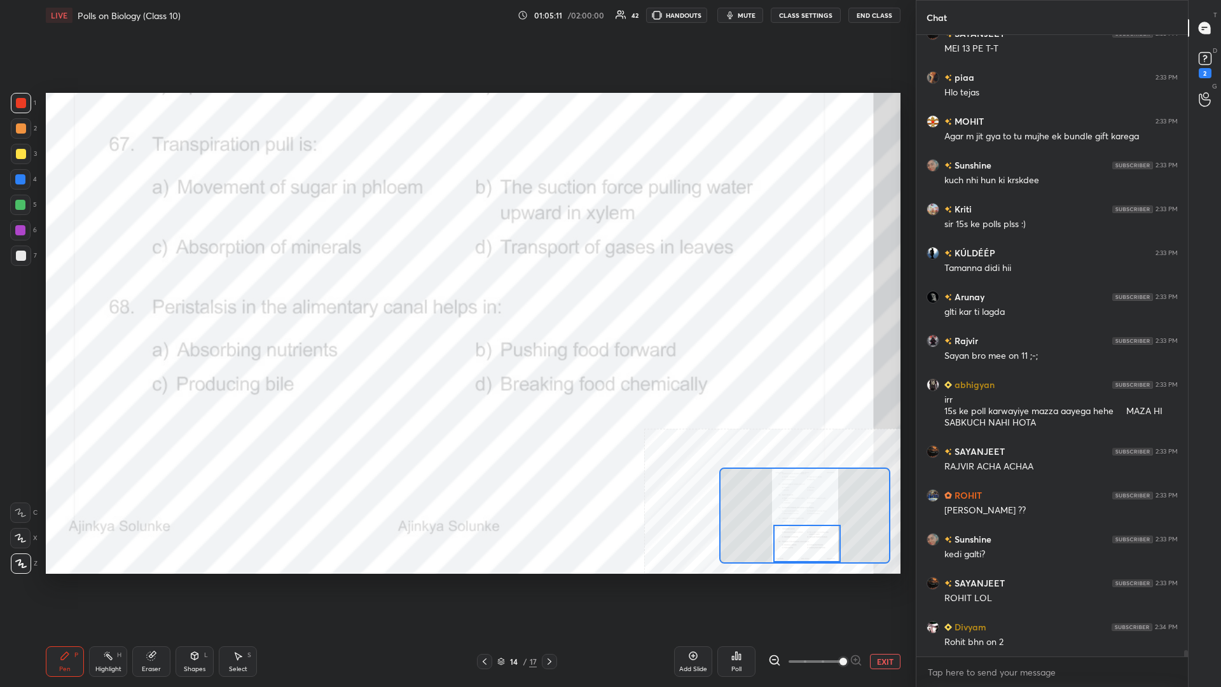
click at [109, 298] on rect at bounding box center [109, 657] width 6 height 6
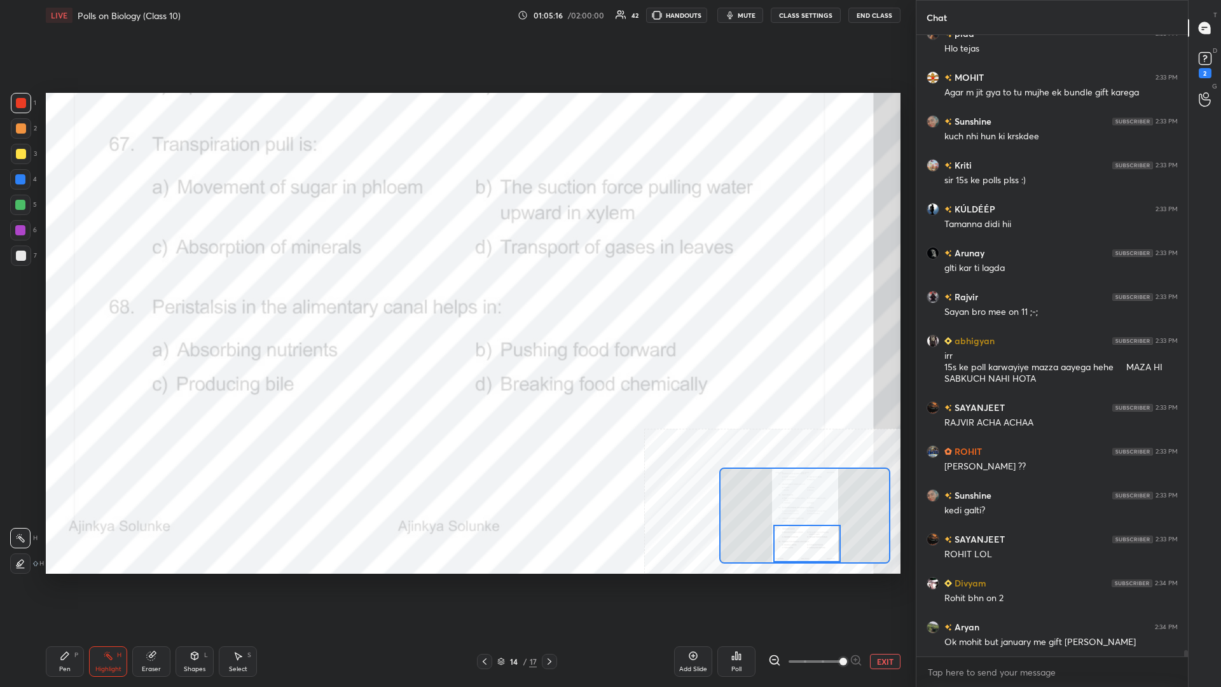
click at [456, 298] on div "Poll" at bounding box center [736, 661] width 38 height 31
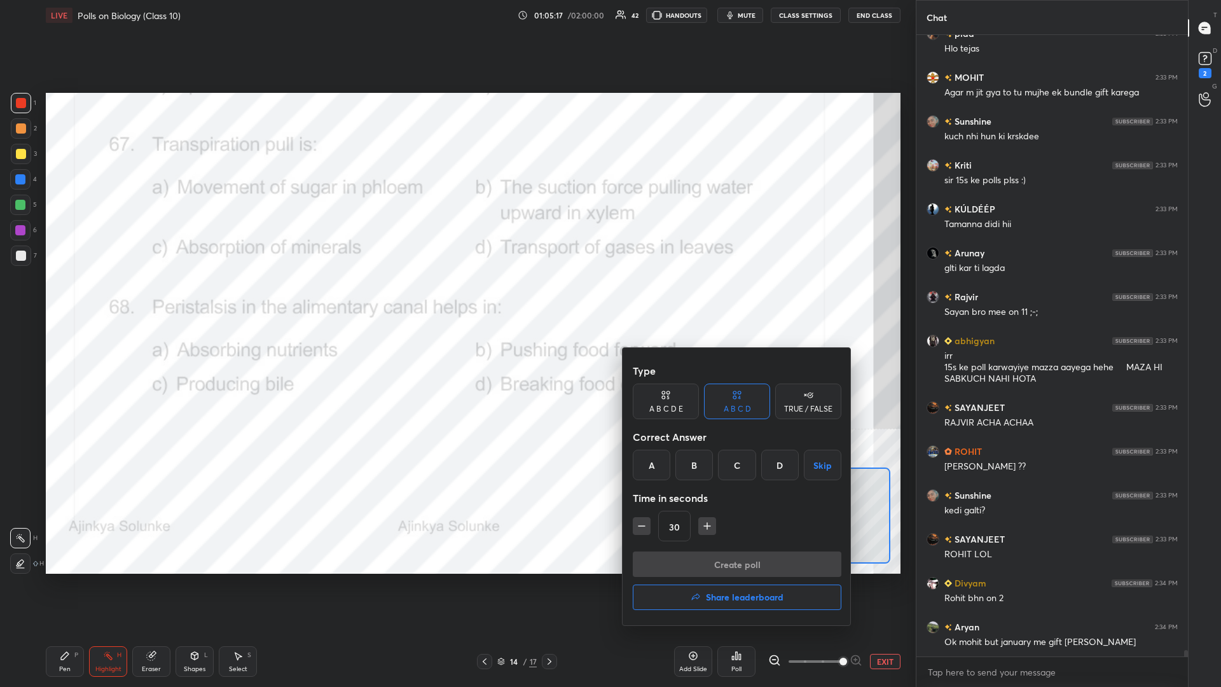
click at [456, 298] on div "B" at bounding box center [694, 464] width 38 height 31
click at [456, 298] on button "Create poll" at bounding box center [737, 563] width 209 height 25
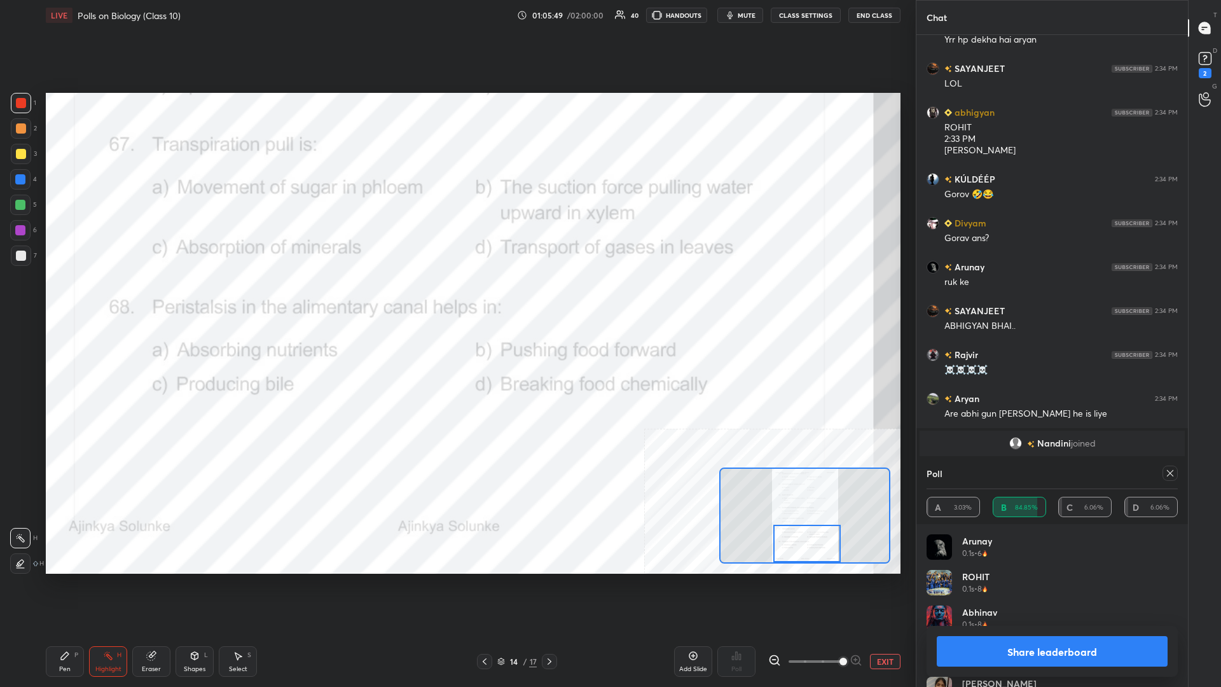
click at [456, 298] on button "Share leaderboard" at bounding box center [1051, 651] width 231 height 31
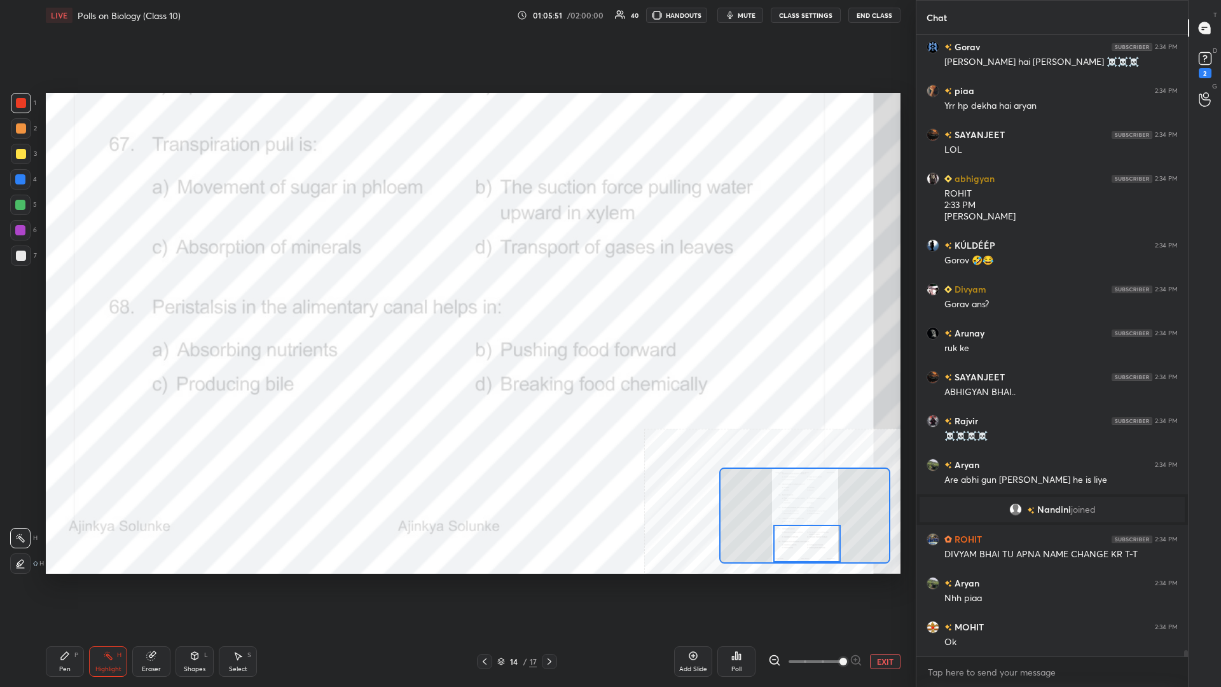
click at [68, 298] on icon at bounding box center [65, 655] width 10 height 10
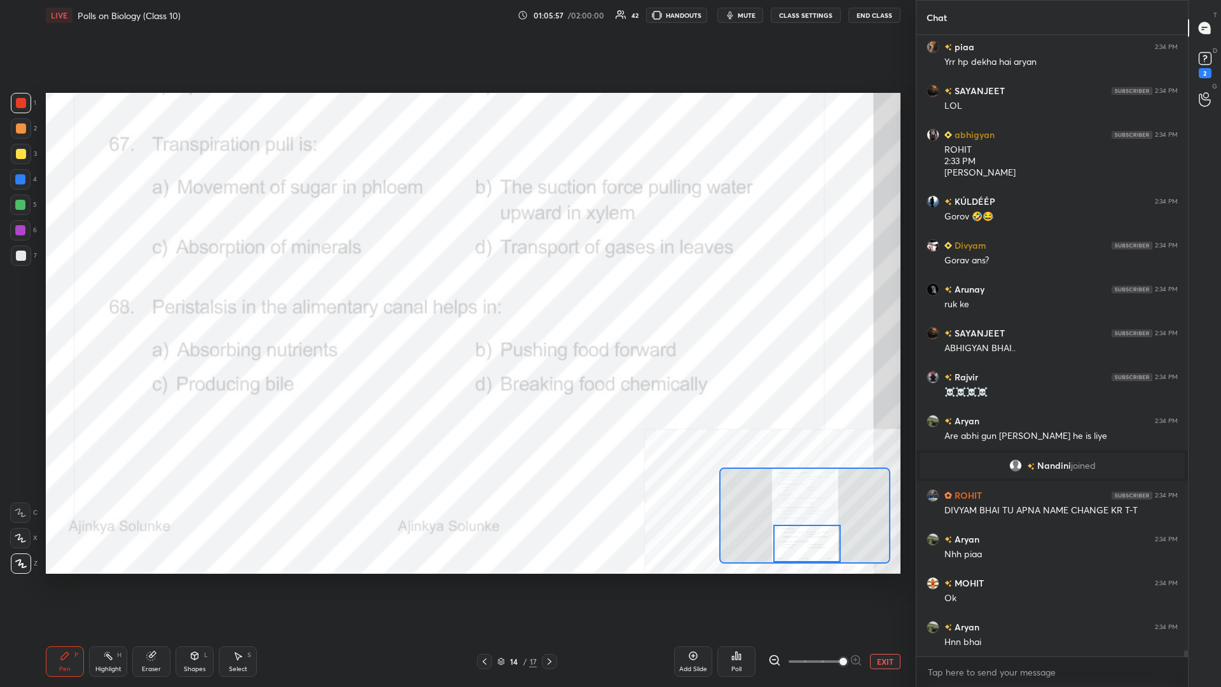
click at [456, 298] on button "EXIT" at bounding box center [885, 661] width 31 height 15
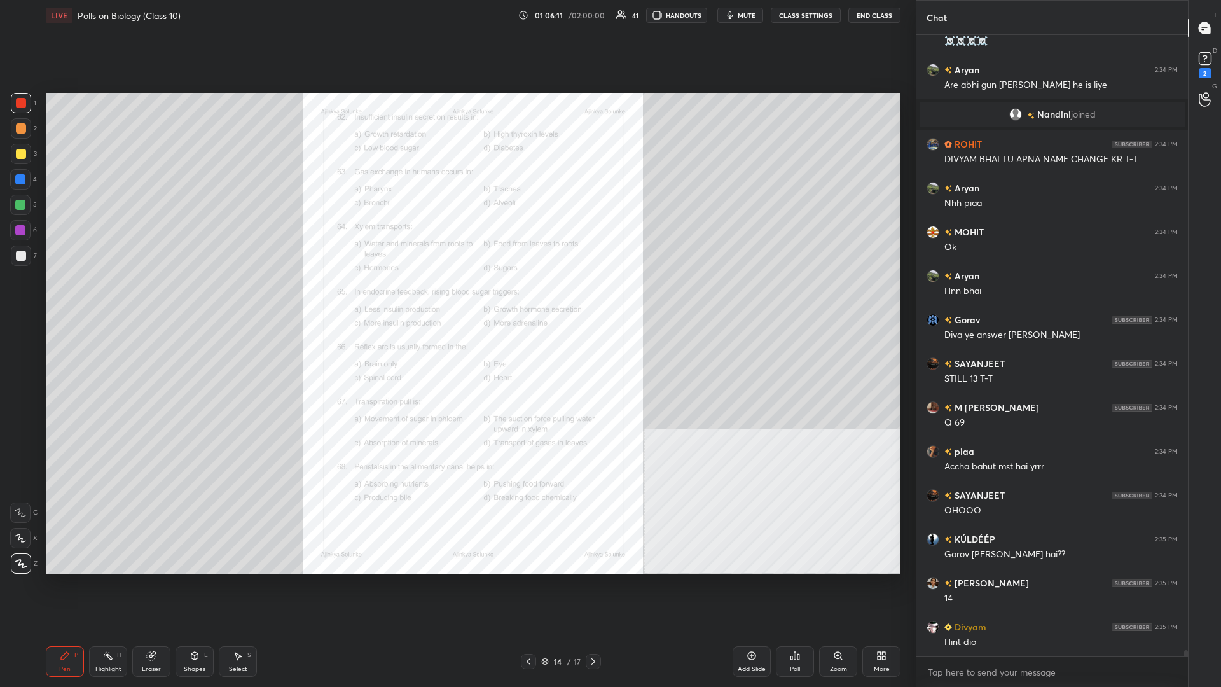
click at [456, 298] on div "/" at bounding box center [568, 661] width 4 height 8
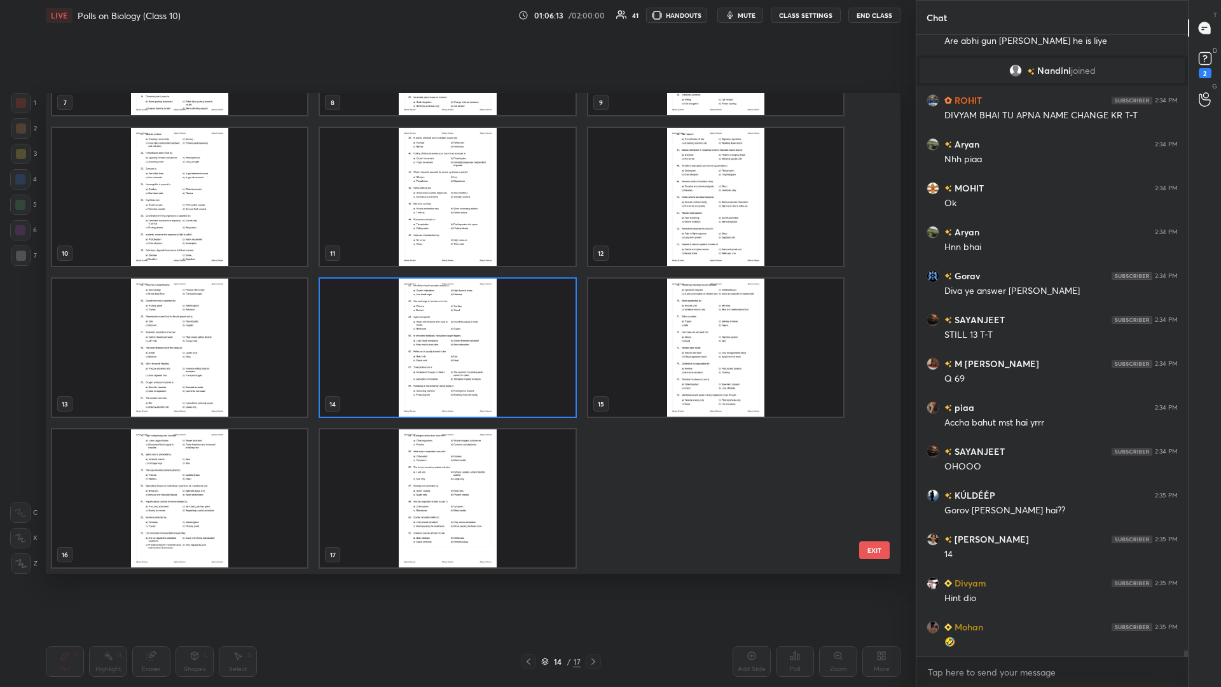
click at [456, 298] on img "grid" at bounding box center [715, 347] width 255 height 138
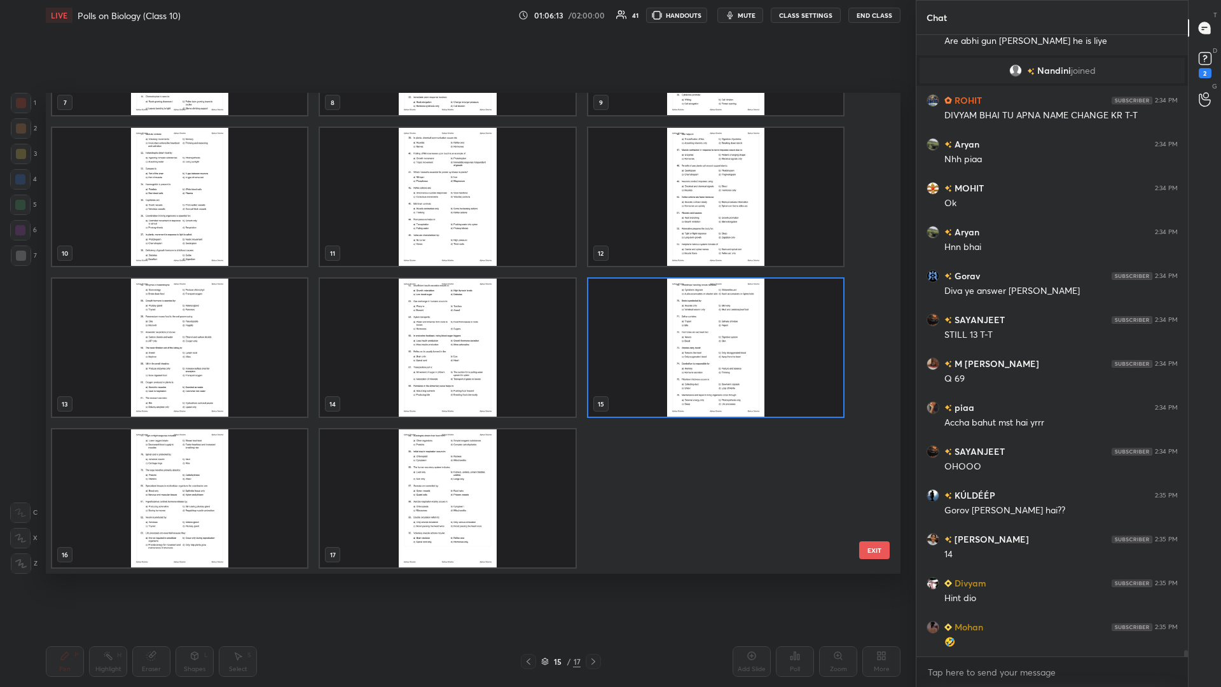
click at [456, 298] on img "grid" at bounding box center [715, 347] width 255 height 138
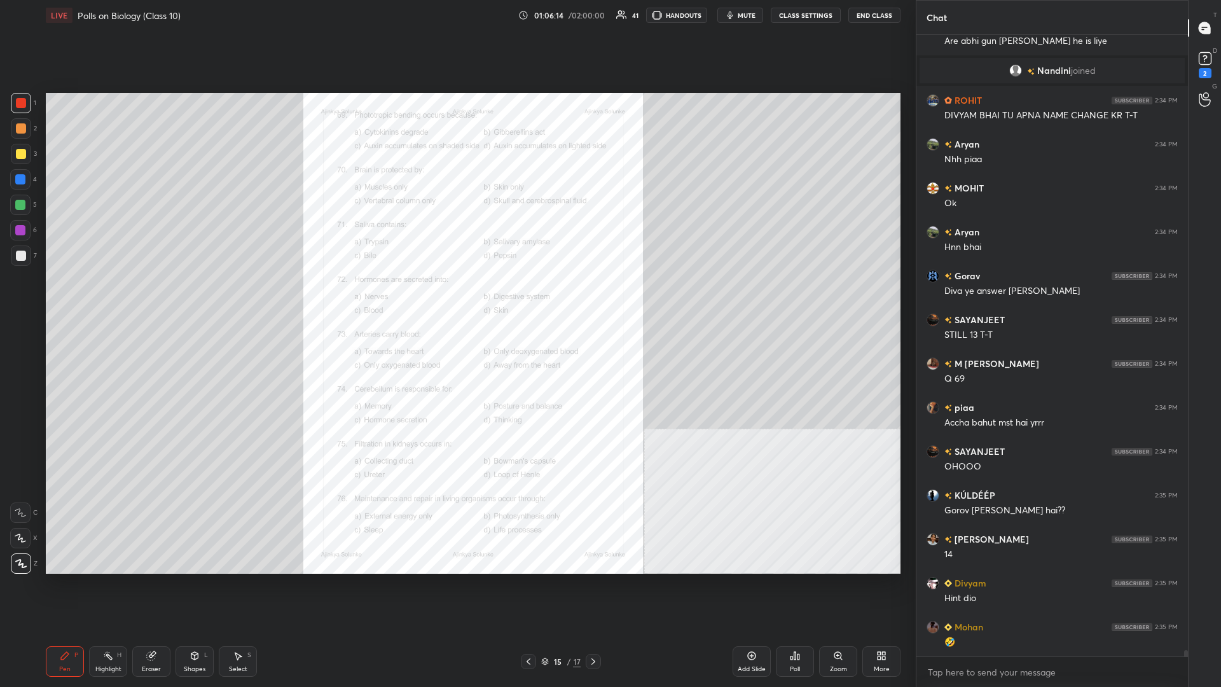
click at [456, 298] on icon at bounding box center [795, 655] width 10 height 10
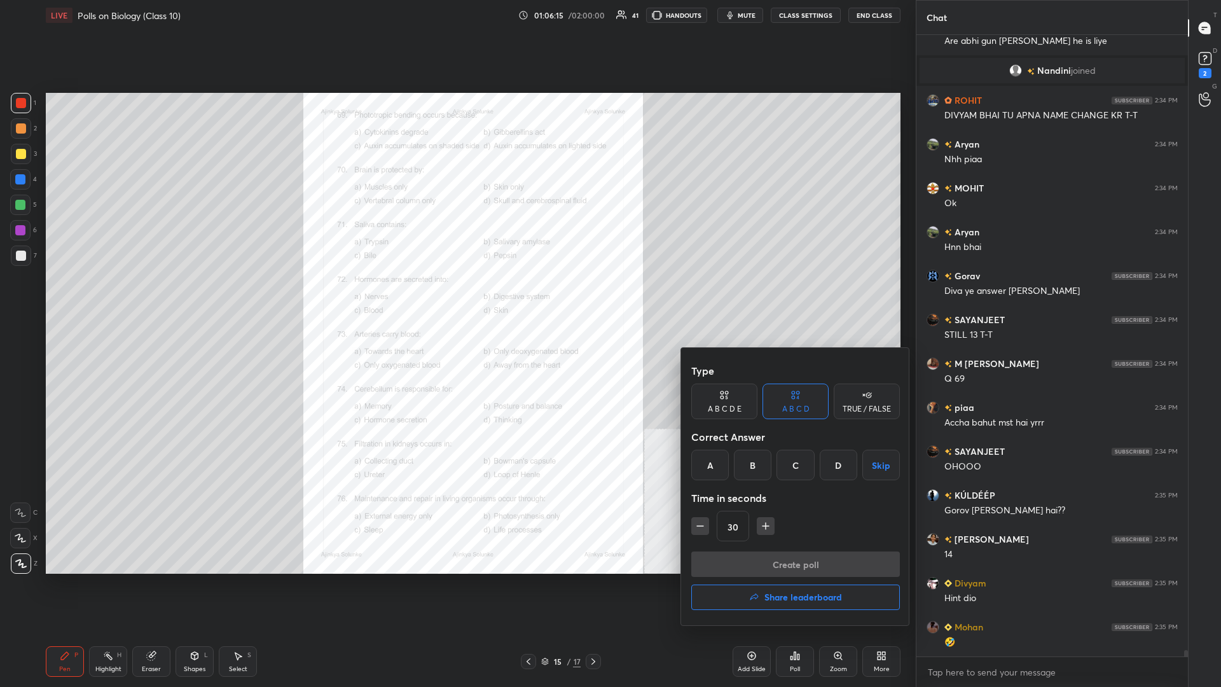
click at [456, 298] on div at bounding box center [610, 343] width 1221 height 687
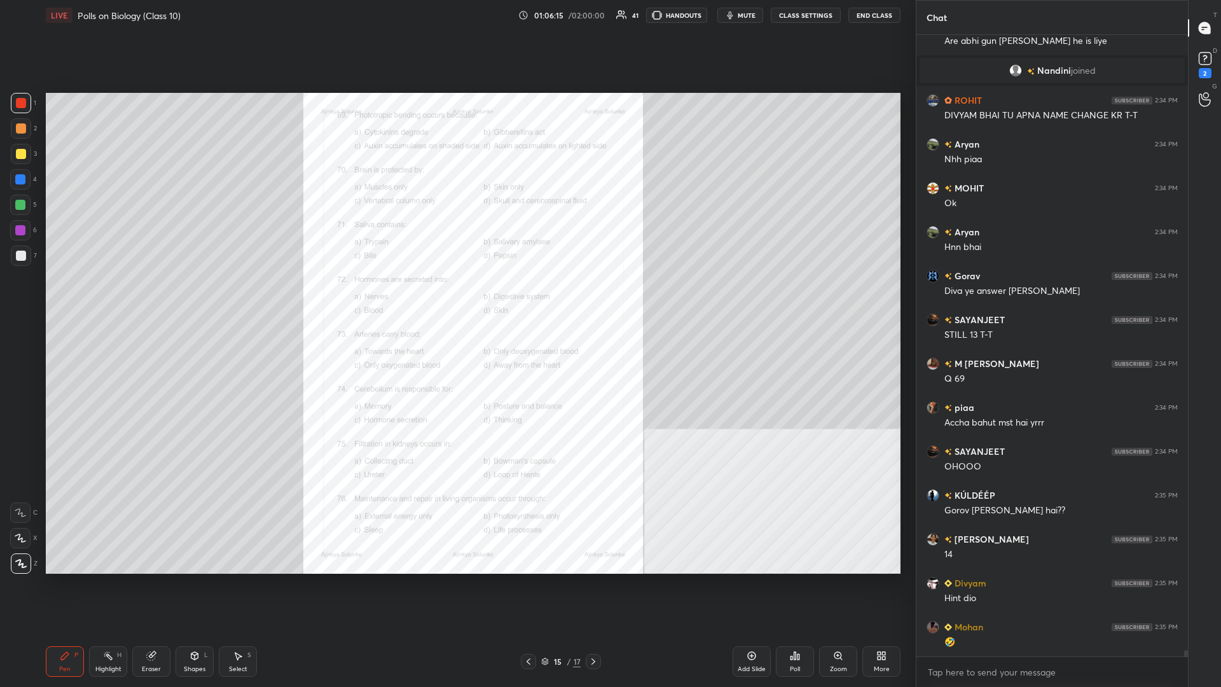
click at [456, 298] on div "Type A B C D E A B C D TRUE / FALSE Correct Answer A B C D Skip Time in seconds…" at bounding box center [610, 343] width 1221 height 687
click at [456, 298] on div "Zoom" at bounding box center [838, 661] width 38 height 31
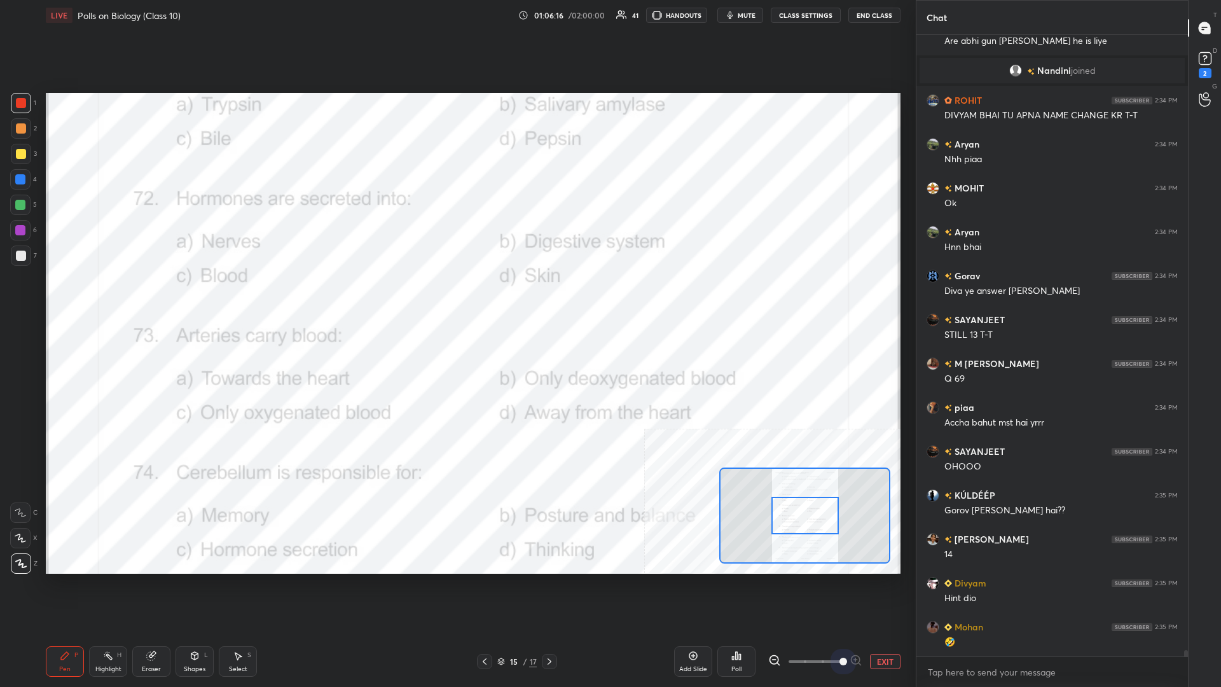
drag, startPoint x: 809, startPoint y: 654, endPoint x: 950, endPoint y: 659, distance: 141.2
click at [456, 298] on div "1 2 3 4 5 6 7 C X Z C X Z E E Erase all H H LIVE Polls on Biology (Class 10) 01…" at bounding box center [610, 343] width 1221 height 687
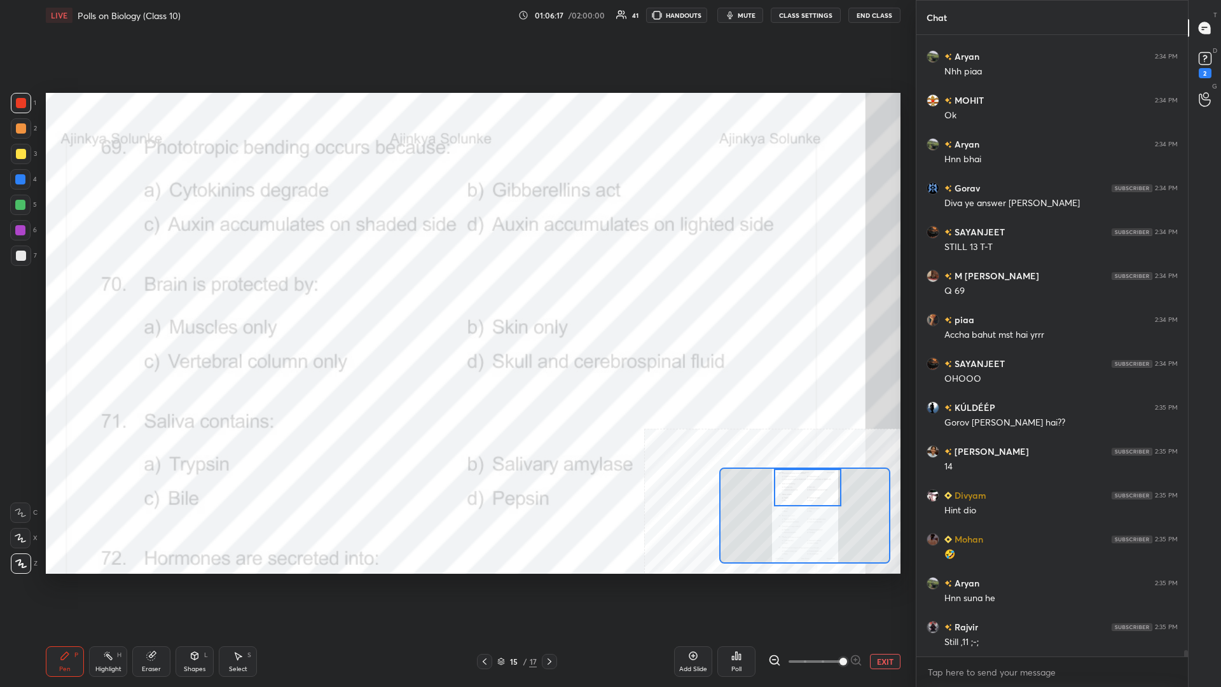
click at [456, 298] on div "Setting up your live class Poll for secs No correct answer Start poll" at bounding box center [473, 333] width 854 height 481
click at [103, 298] on div "Highlight H" at bounding box center [108, 661] width 38 height 31
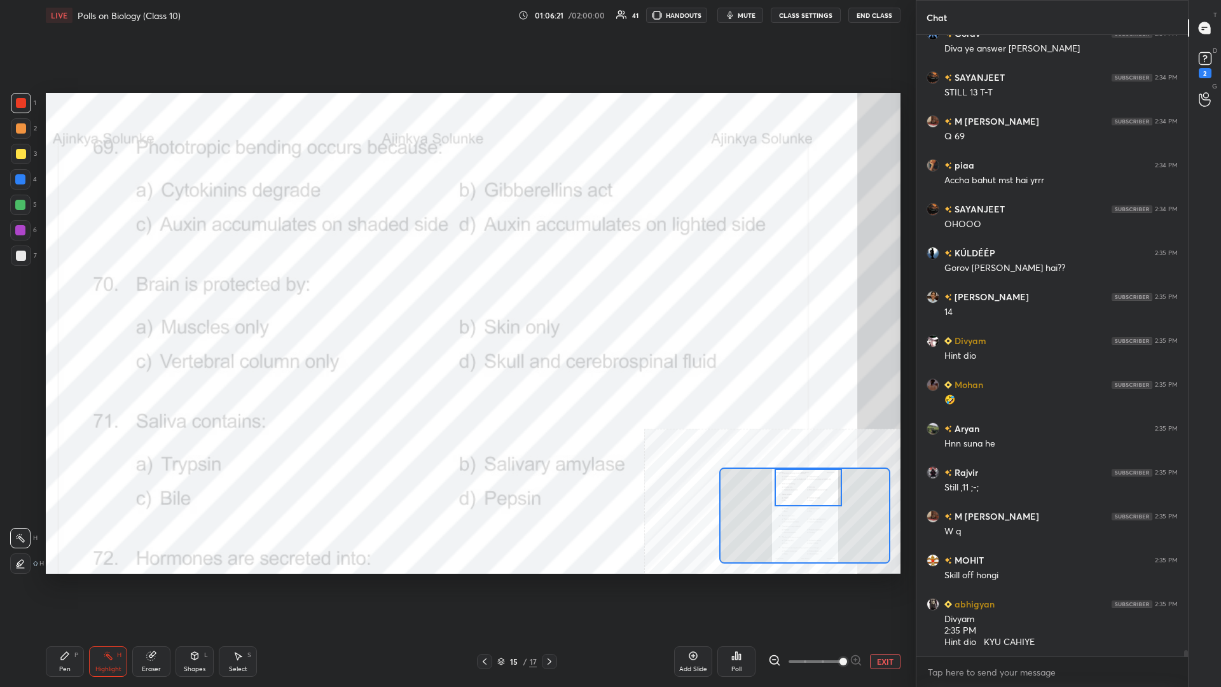
click at [456, 298] on div "Poll" at bounding box center [736, 661] width 38 height 31
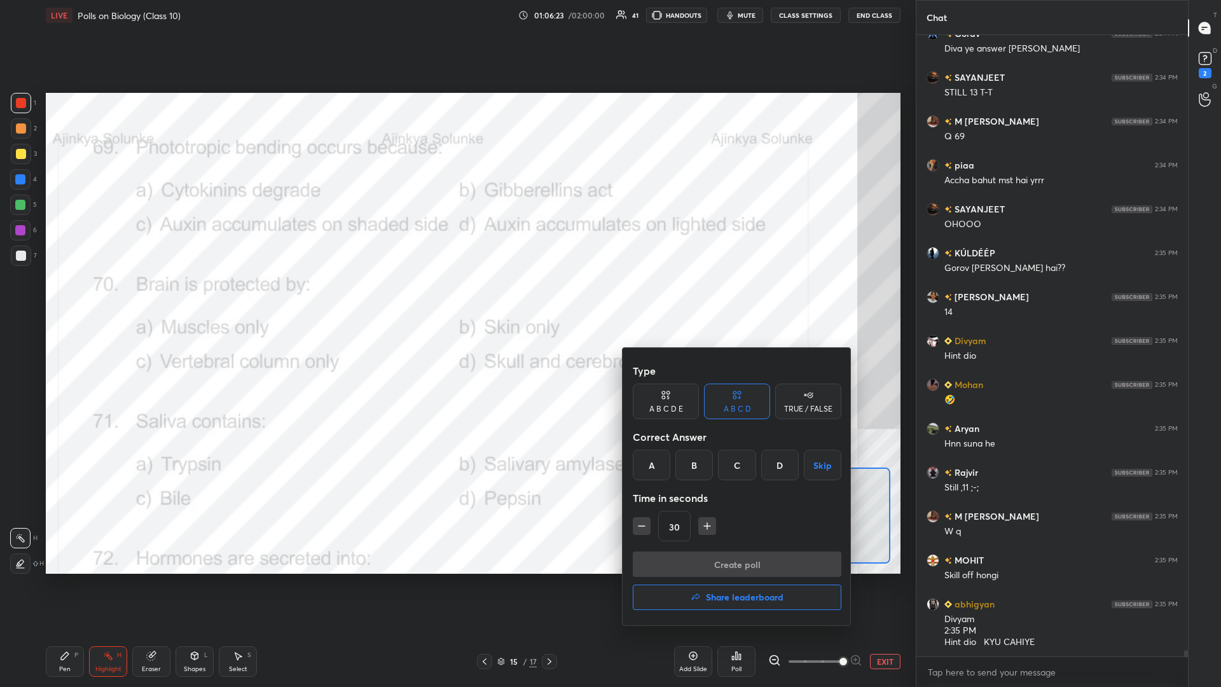
click at [456, 298] on div "C" at bounding box center [737, 464] width 38 height 31
click at [456, 298] on button "Create poll" at bounding box center [737, 563] width 209 height 25
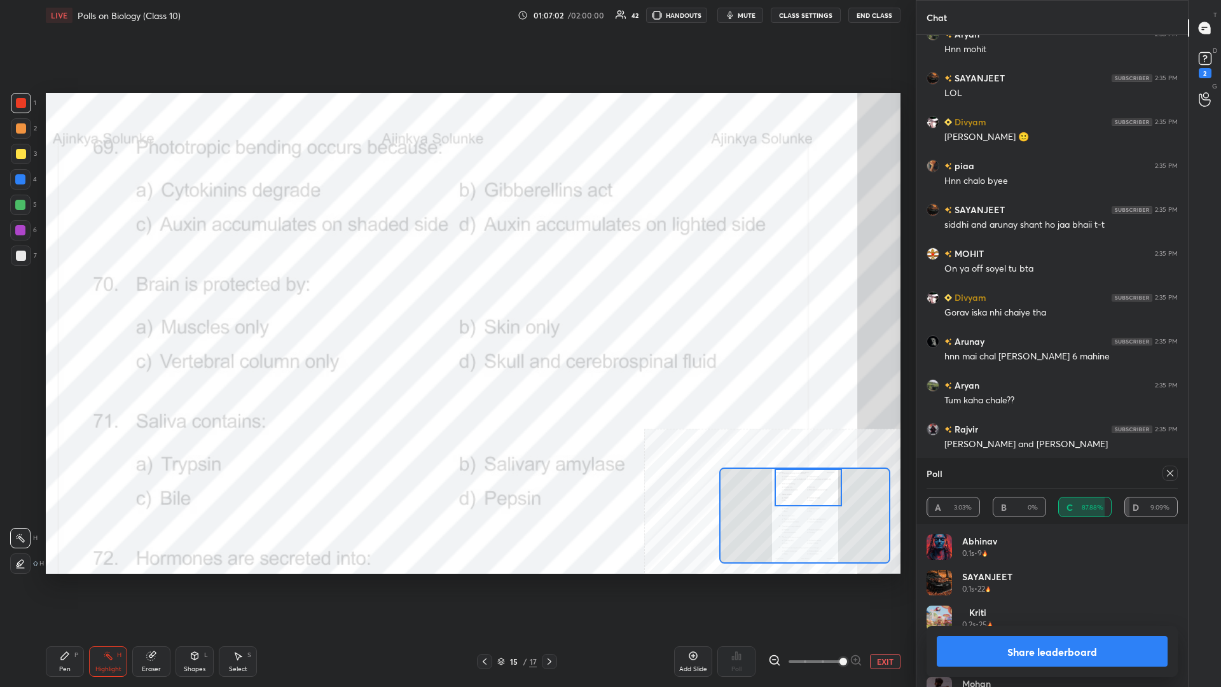
click at [456, 298] on div "Share leaderboard" at bounding box center [1051, 651] width 251 height 51
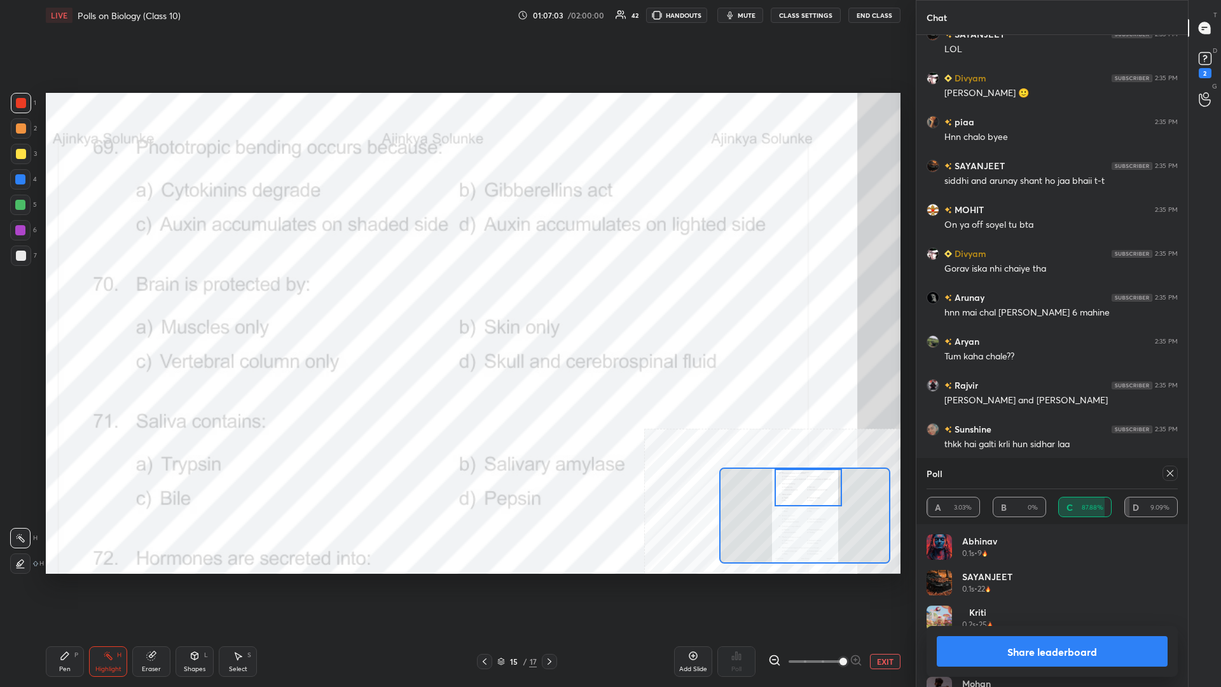
click at [456, 298] on button "Share leaderboard" at bounding box center [1051, 651] width 231 height 31
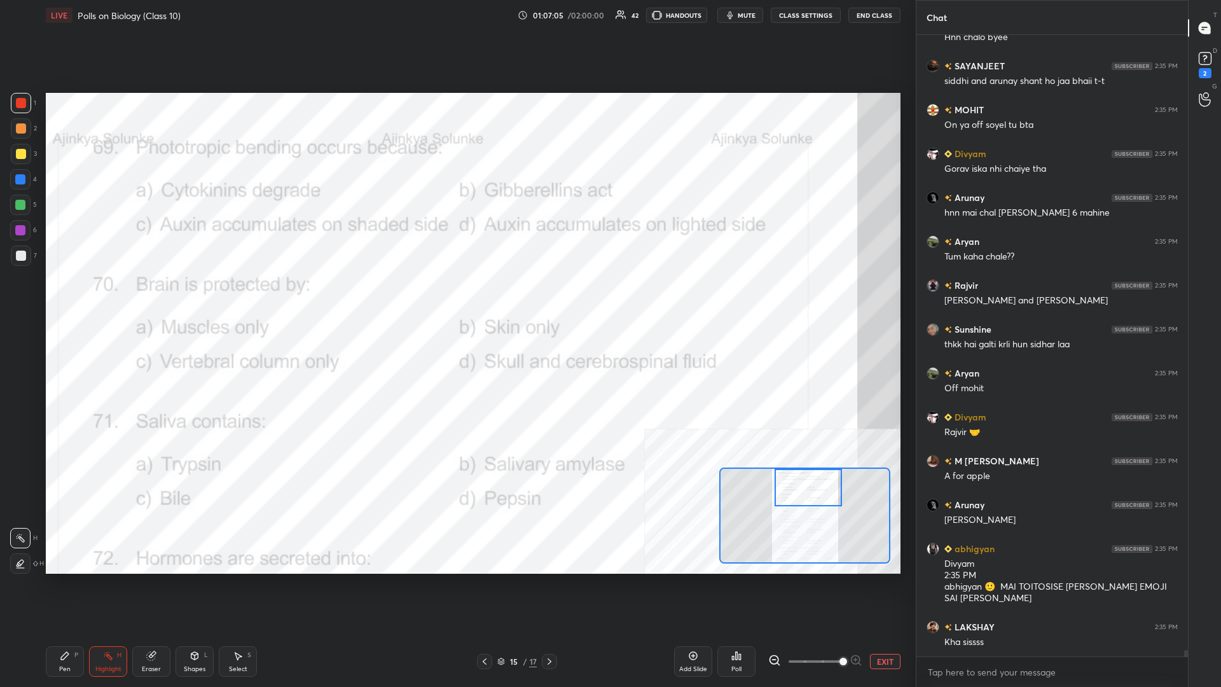
click at [60, 298] on icon at bounding box center [65, 655] width 10 height 10
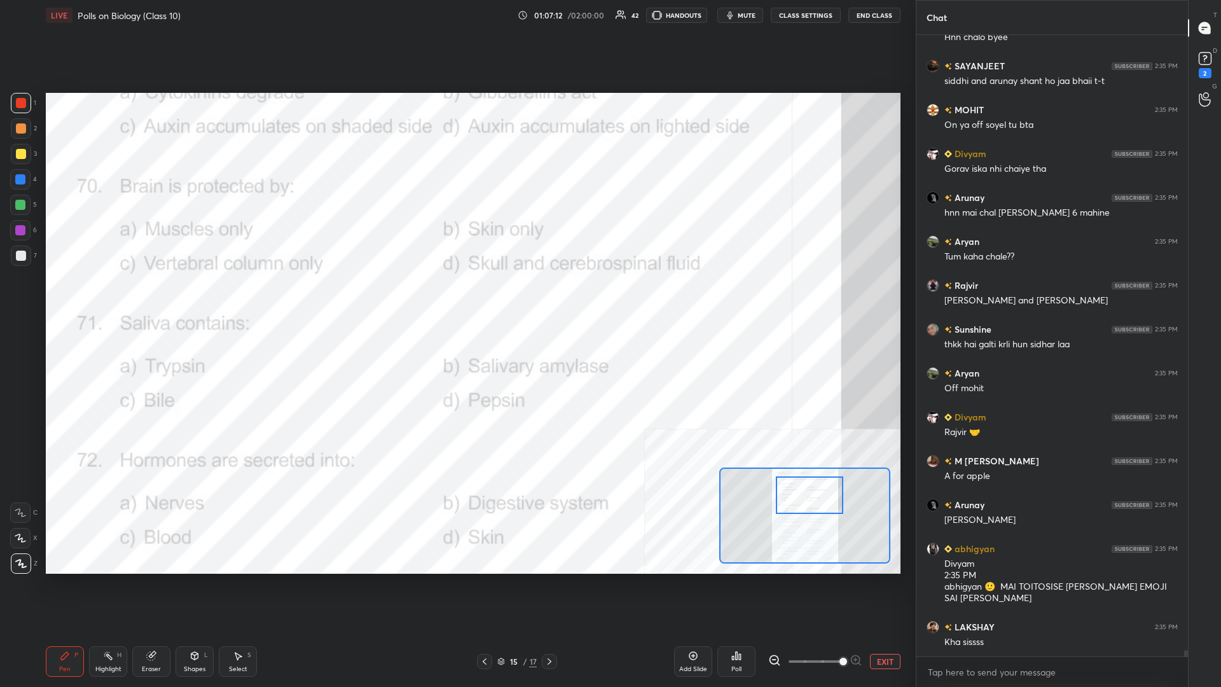
drag, startPoint x: 799, startPoint y: 490, endPoint x: 800, endPoint y: 498, distance: 9.0
click at [456, 298] on div at bounding box center [809, 495] width 67 height 38
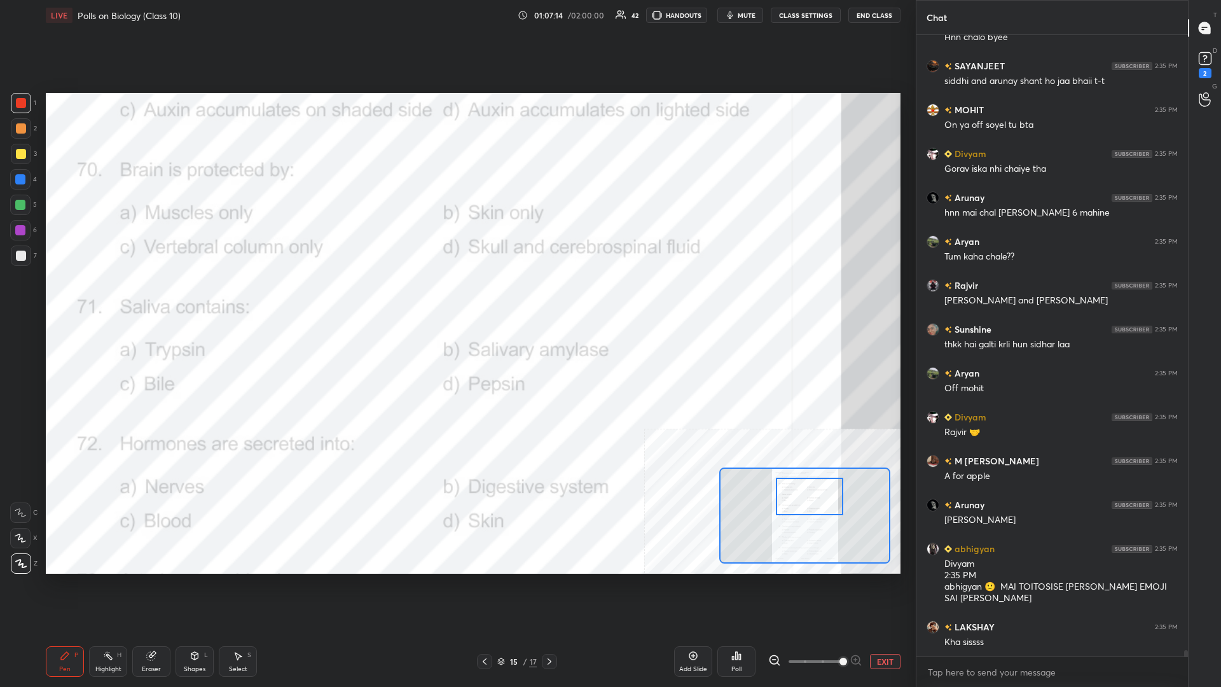
click at [102, 298] on div "Highlight" at bounding box center [108, 669] width 26 height 6
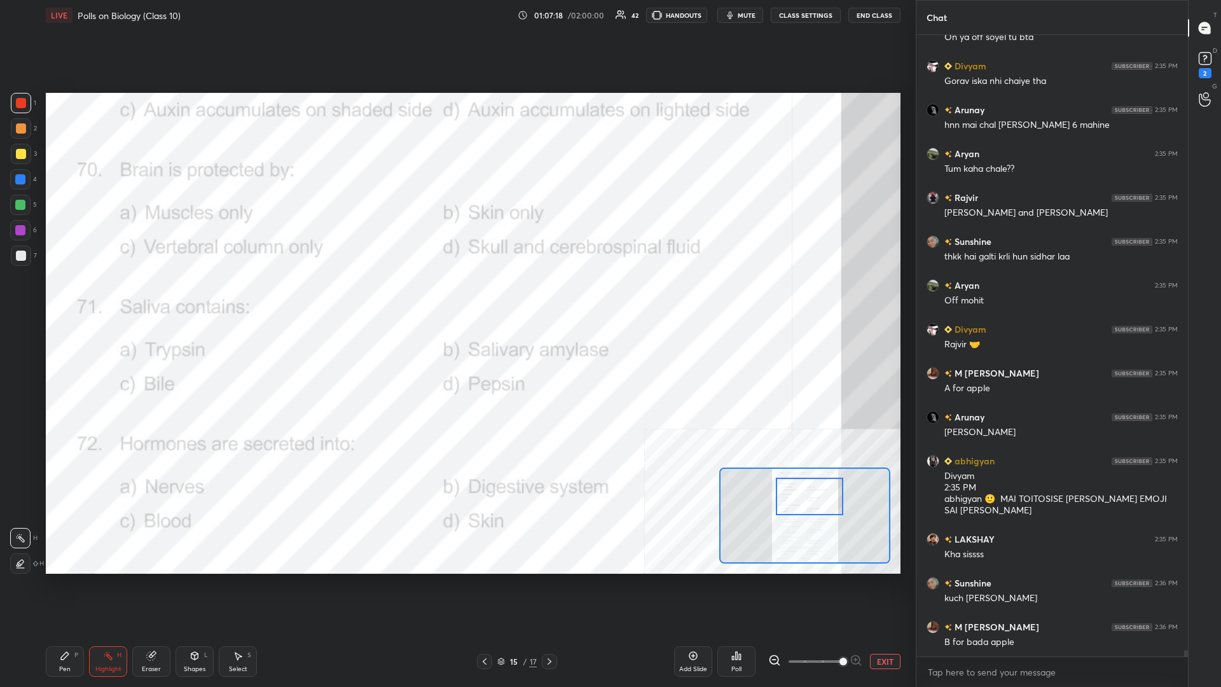
click at [456, 298] on div "Poll" at bounding box center [736, 661] width 38 height 31
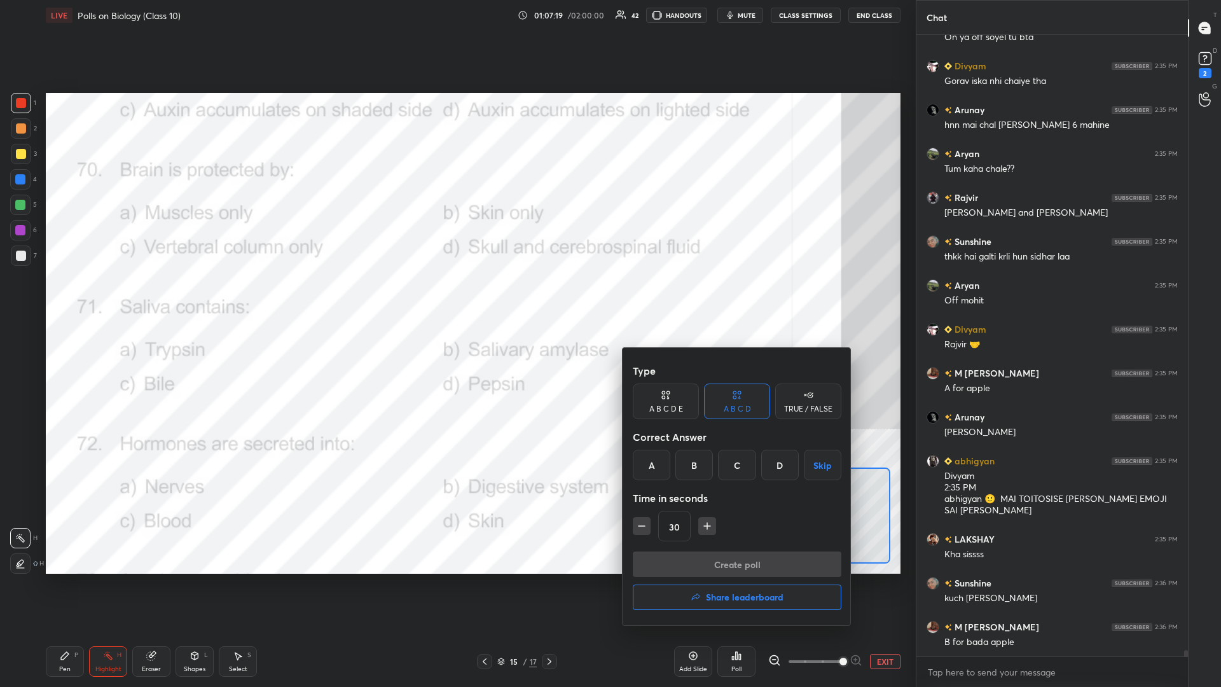
click at [456, 298] on div "D" at bounding box center [780, 464] width 38 height 31
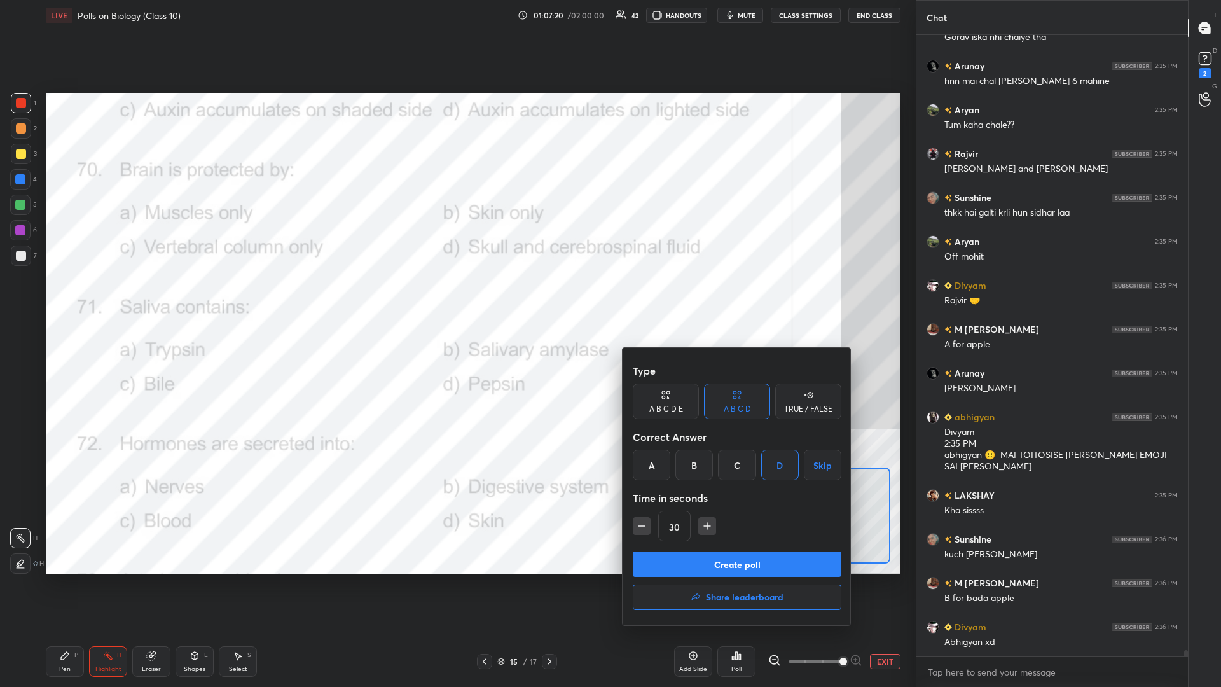
click at [456, 298] on div "Type A B C D E A B C D TRUE / FALSE Correct Answer A B C D Skip Time in seconds…" at bounding box center [736, 486] width 229 height 277
click at [456, 298] on button "Create poll" at bounding box center [737, 563] width 209 height 25
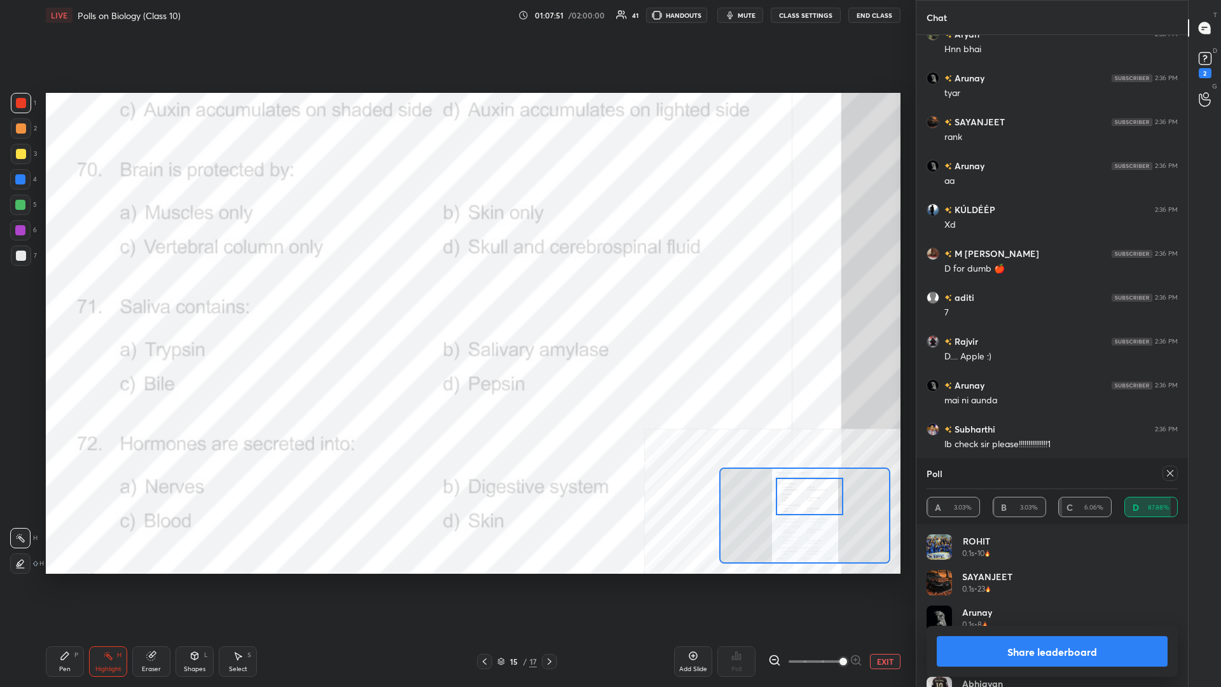
click at [456, 298] on button "Share leaderboard" at bounding box center [1051, 651] width 231 height 31
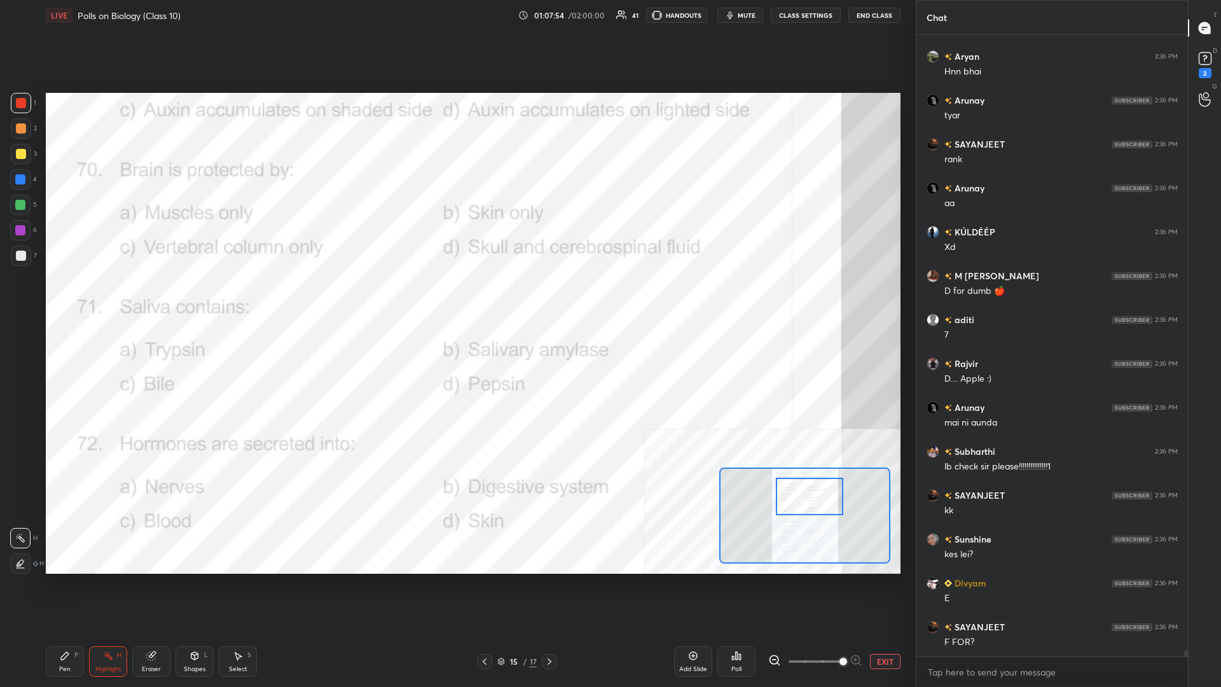
click at [75, 298] on div "Pen P" at bounding box center [65, 661] width 38 height 31
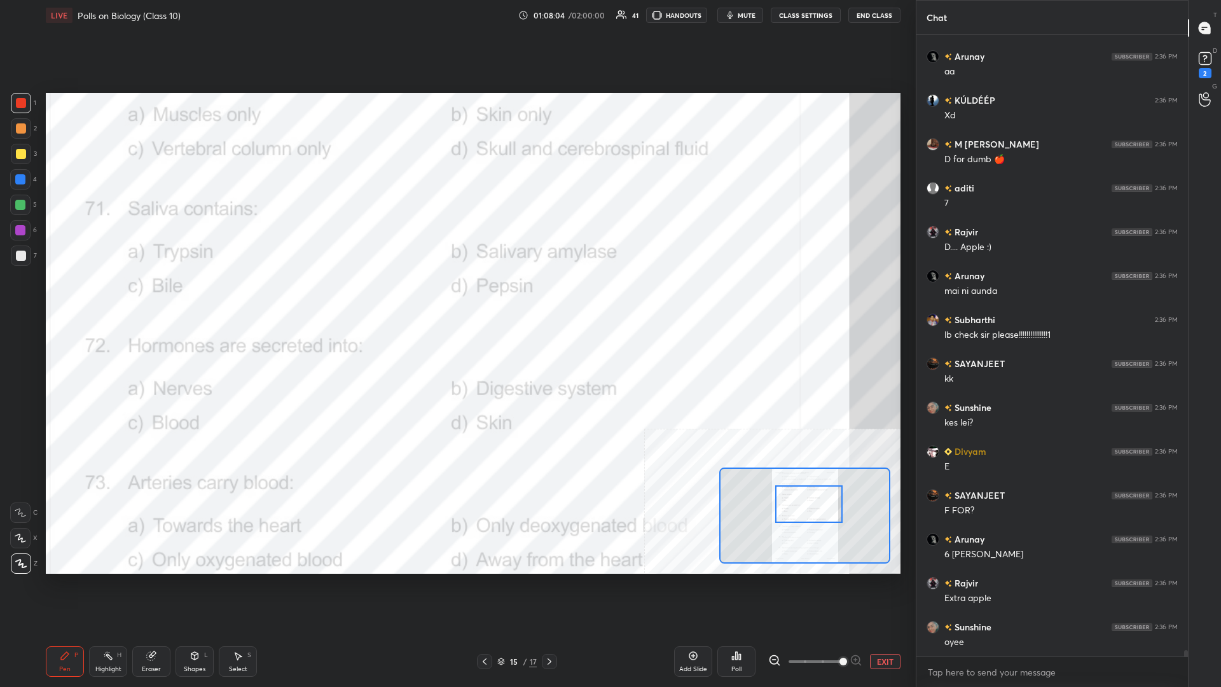
click at [95, 298] on div "Highlight H" at bounding box center [108, 661] width 38 height 31
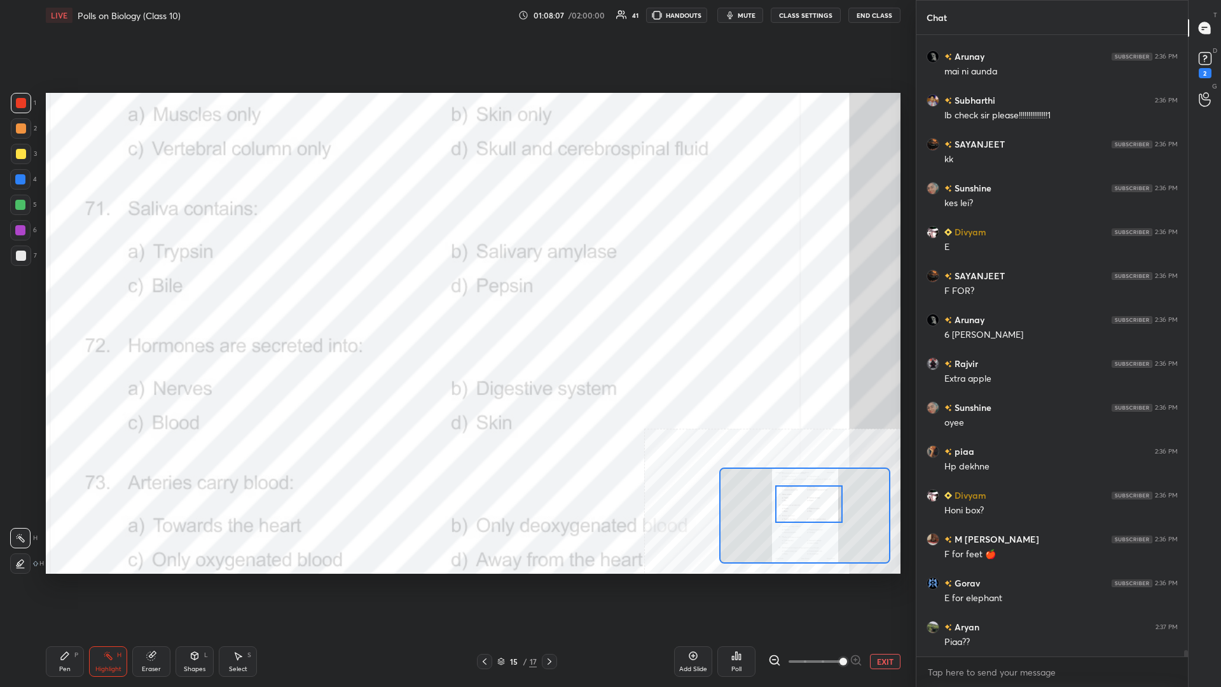
click at [456, 298] on div "Poll" at bounding box center [736, 661] width 38 height 71
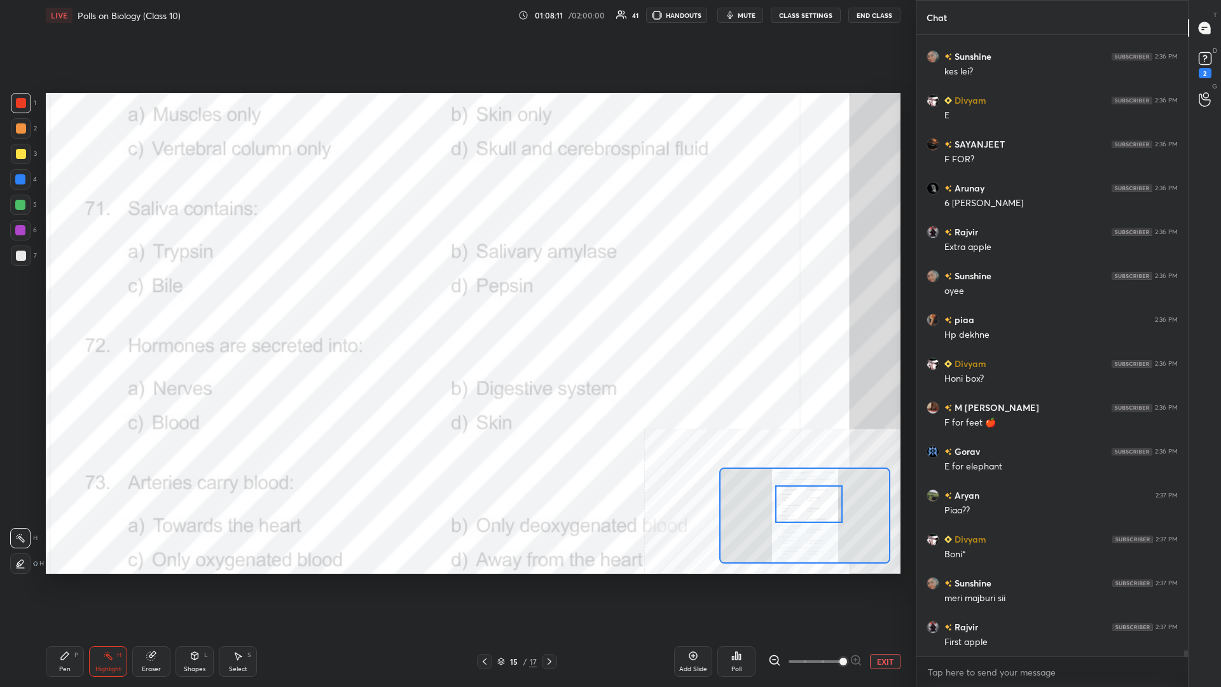
click at [456, 298] on div "Poll" at bounding box center [736, 661] width 38 height 31
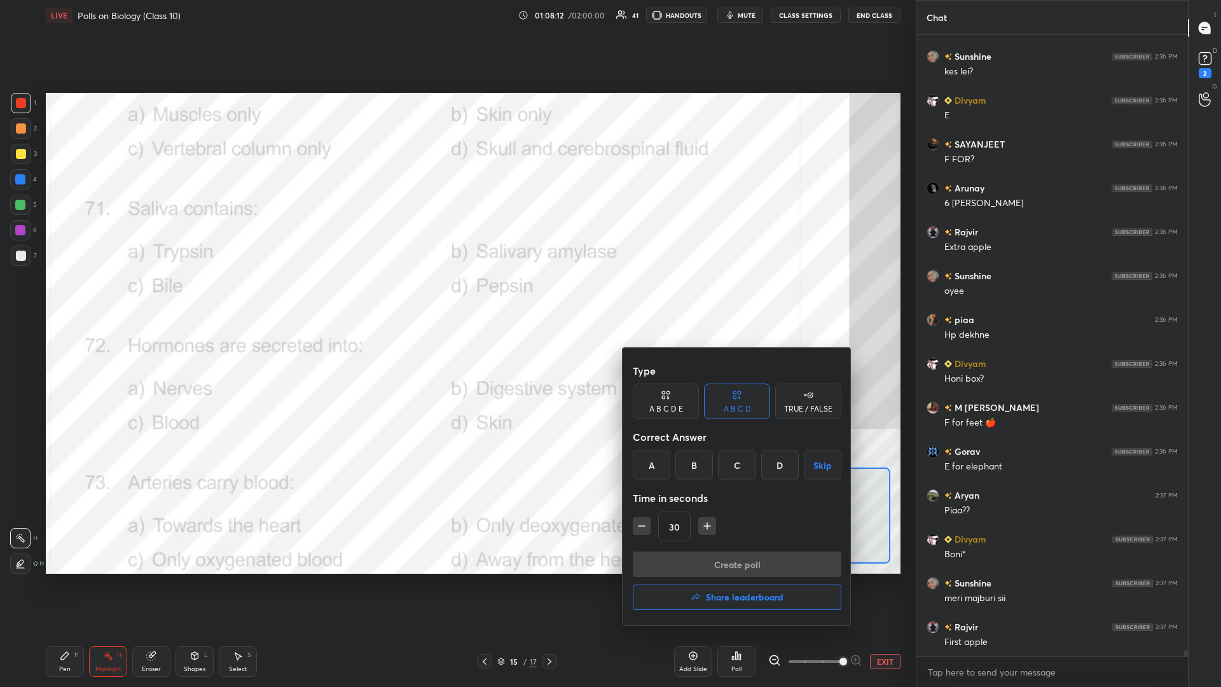
click at [456, 298] on div "Type A B C D E A B C D TRUE / FALSE Correct Answer A B C D Skip Time in seconds…" at bounding box center [737, 454] width 209 height 193
click at [456, 298] on div "B" at bounding box center [694, 464] width 38 height 31
click at [456, 298] on button "Create poll" at bounding box center [737, 563] width 209 height 25
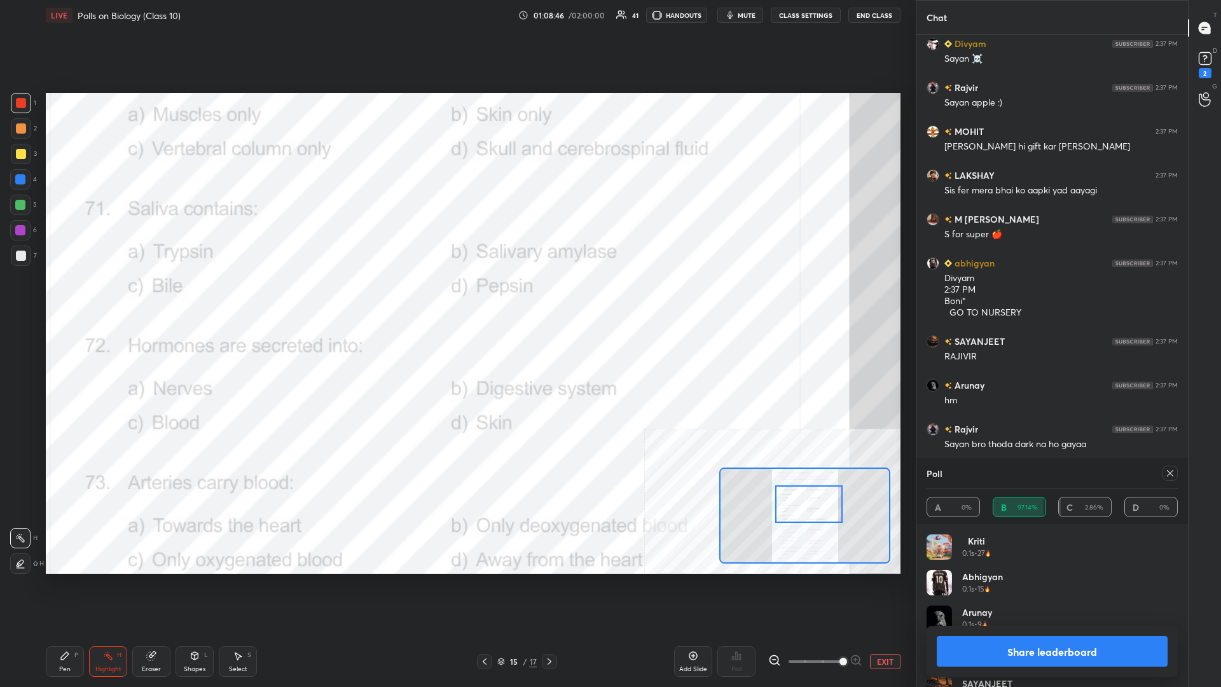
click at [456, 298] on button "Share leaderboard" at bounding box center [1051, 651] width 231 height 31
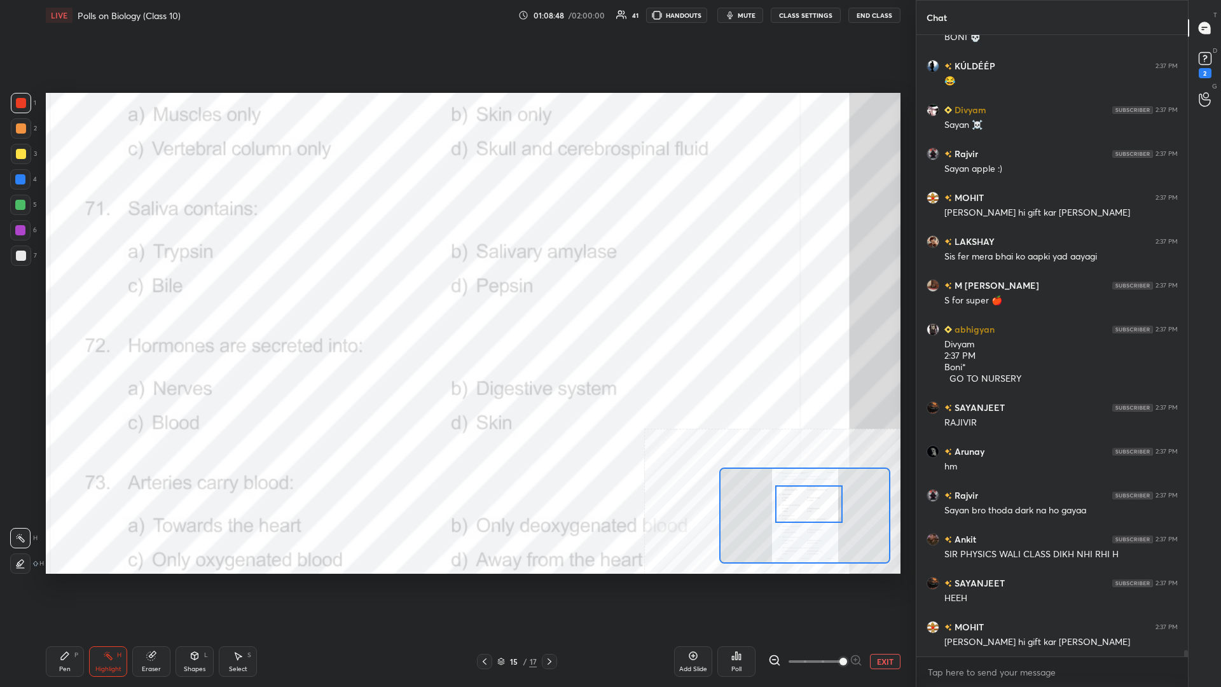
click at [57, 298] on div "Pen P" at bounding box center [65, 661] width 38 height 31
click at [64, 298] on icon at bounding box center [65, 655] width 10 height 10
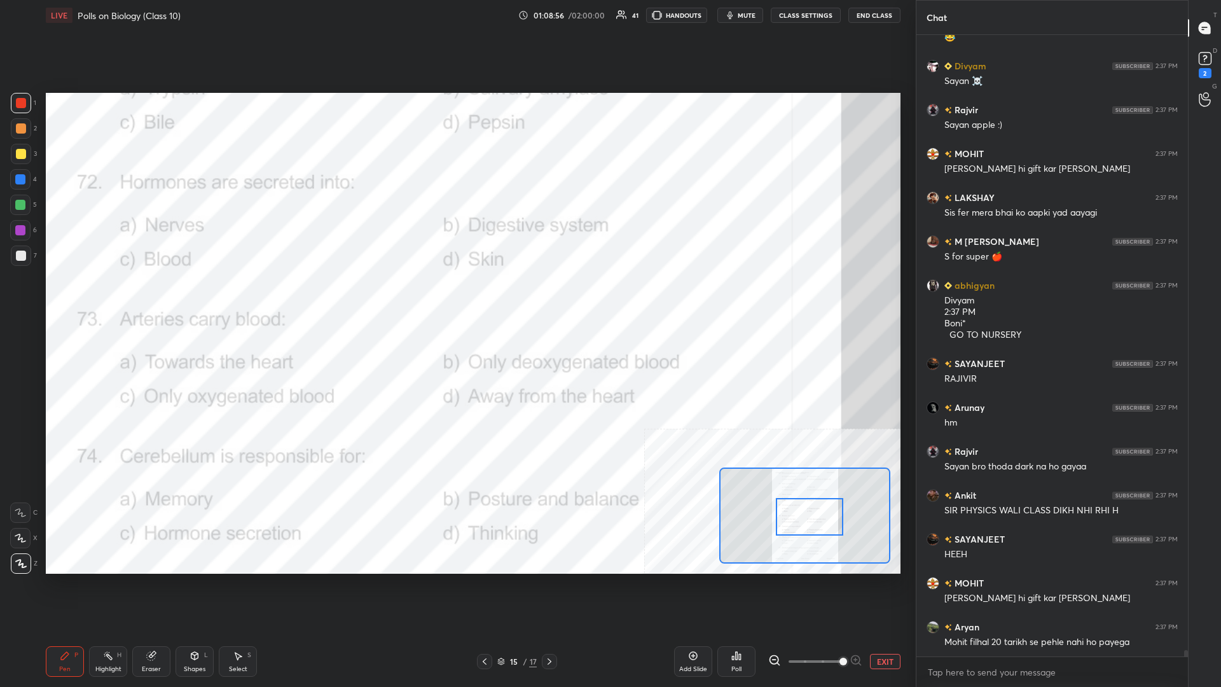
click at [111, 298] on div "Highlight H" at bounding box center [108, 661] width 38 height 31
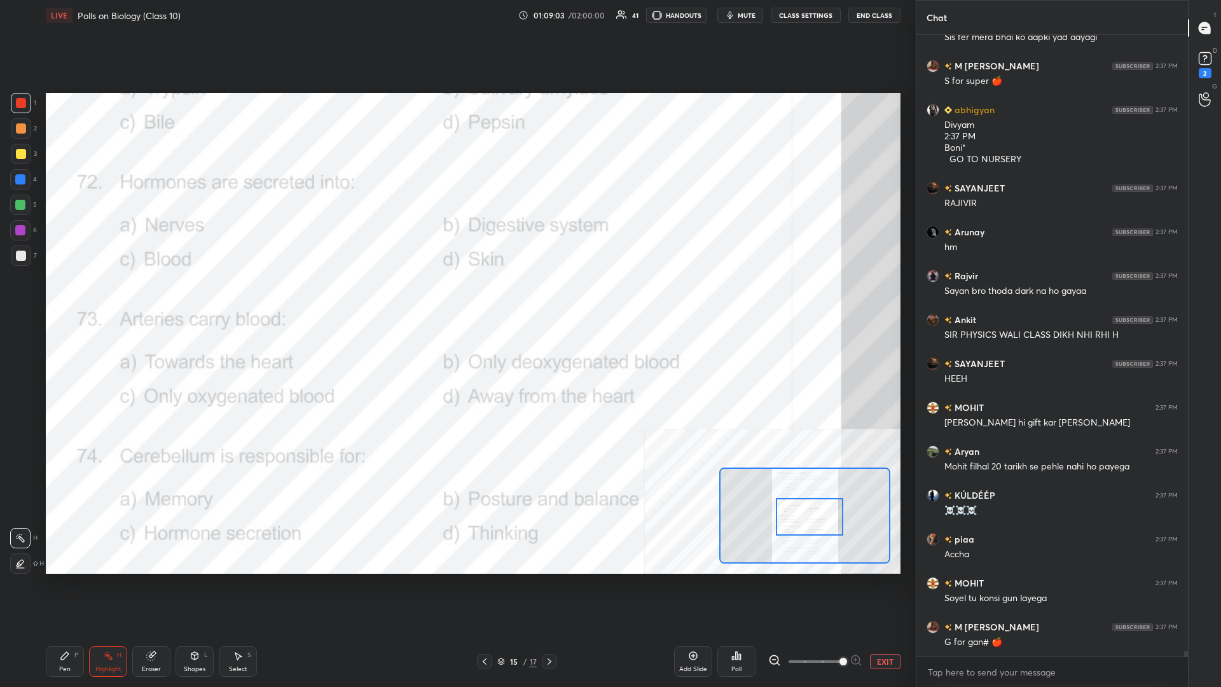
click at [456, 298] on div "Poll" at bounding box center [736, 661] width 38 height 31
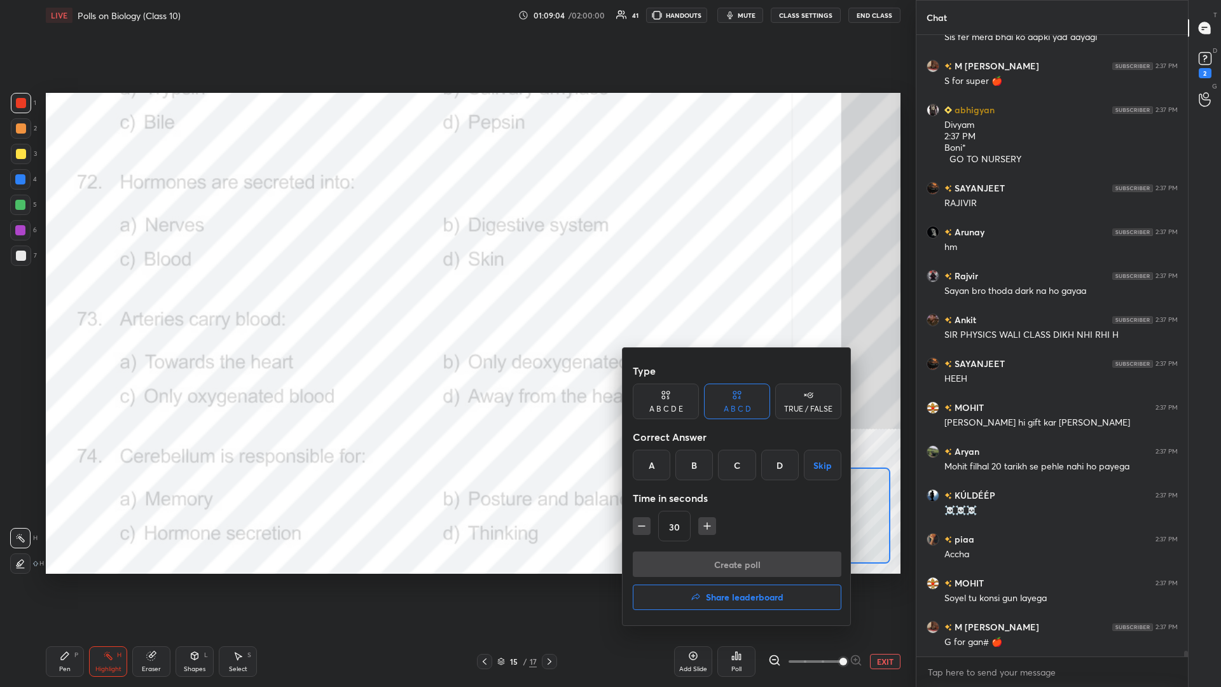
click at [456, 298] on div "Correct Answer" at bounding box center [737, 436] width 209 height 25
click at [456, 298] on div "C" at bounding box center [737, 464] width 38 height 31
click at [456, 298] on button "Create poll" at bounding box center [737, 563] width 209 height 25
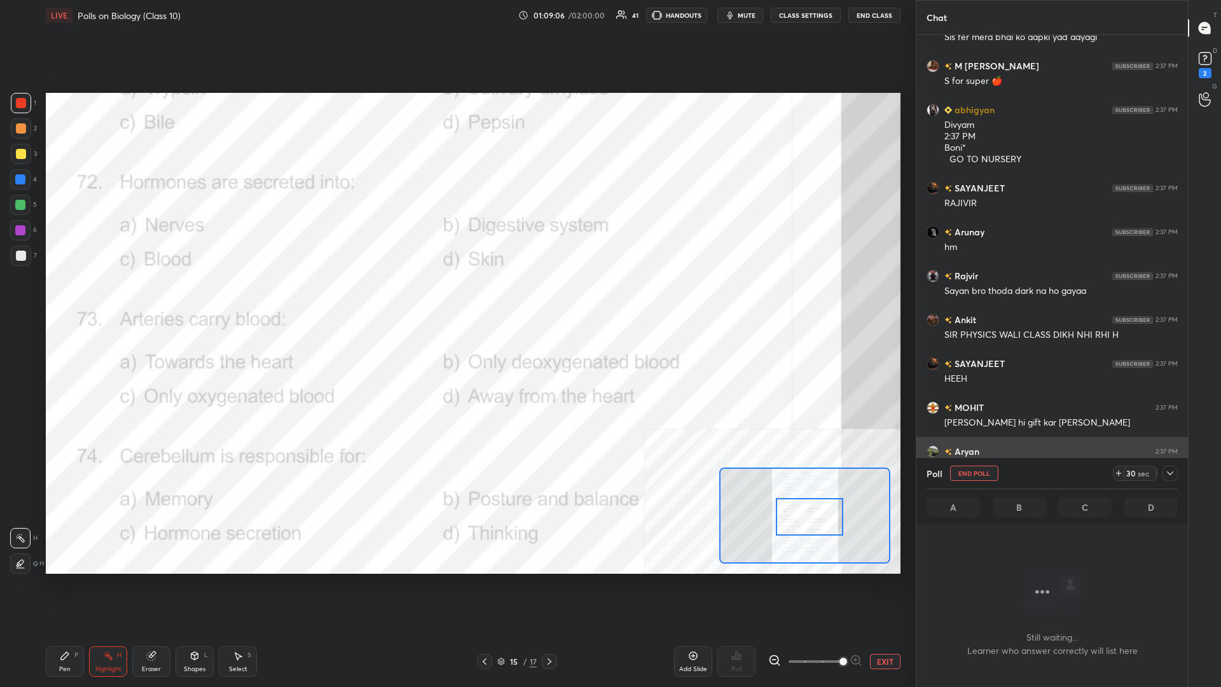
click at [456, 298] on icon at bounding box center [1170, 473] width 10 height 10
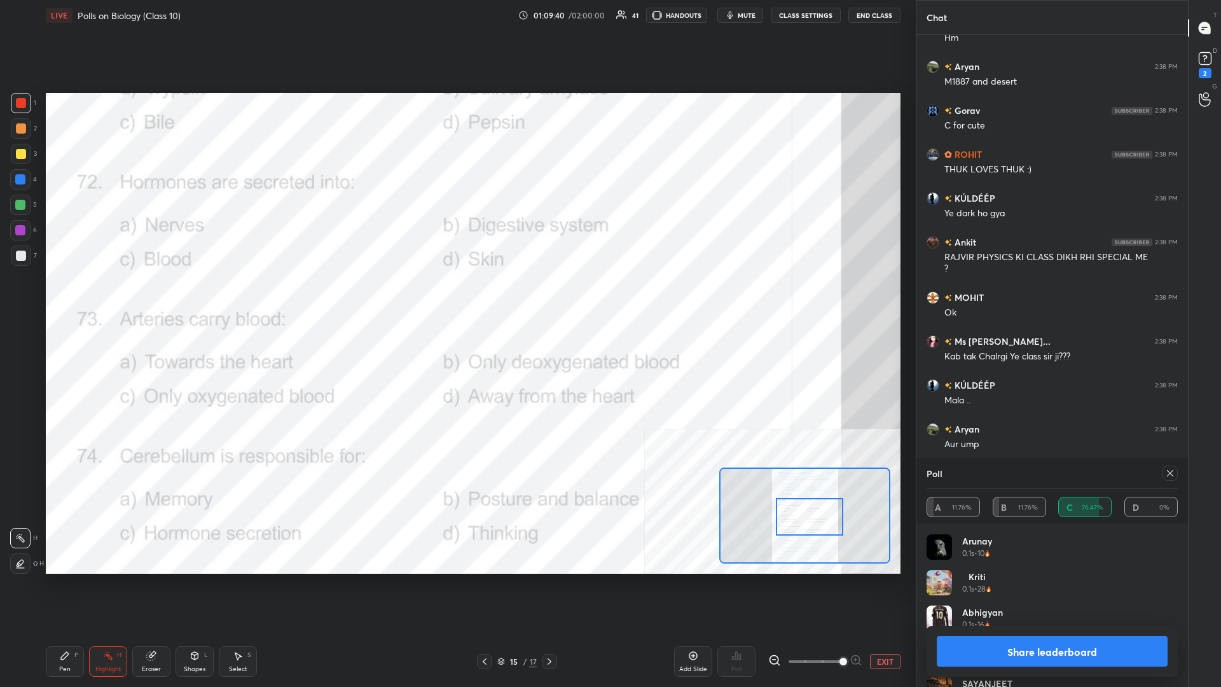
drag, startPoint x: 1027, startPoint y: 652, endPoint x: 1038, endPoint y: 641, distance: 16.2
click at [456, 298] on button "Share leaderboard" at bounding box center [1051, 651] width 231 height 31
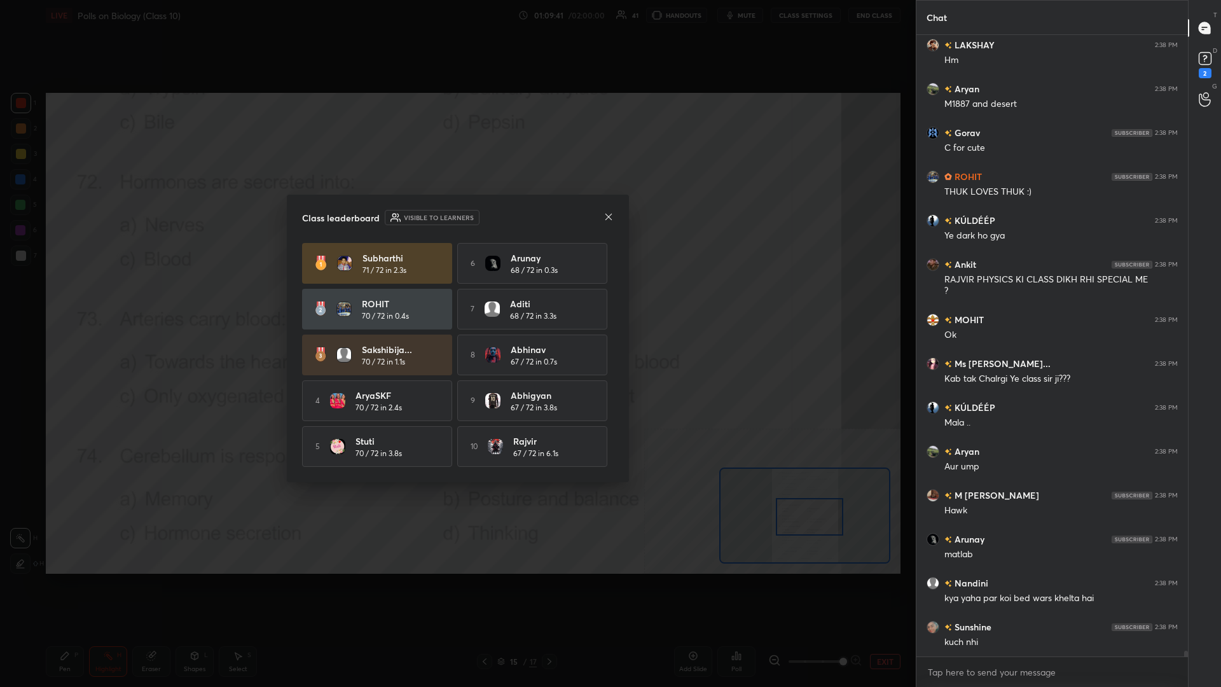
click at [456, 292] on div "7 aditi 68 / 72 in 3.3s" at bounding box center [532, 309] width 150 height 41
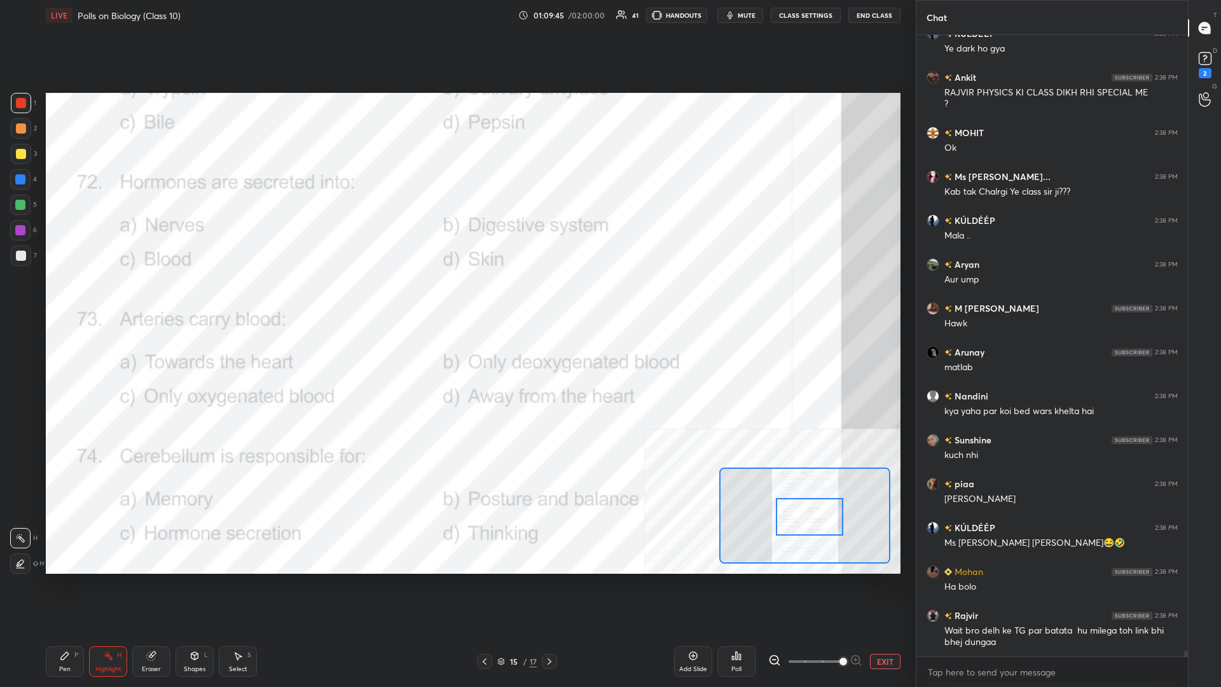
click at [55, 298] on div "Pen P" at bounding box center [65, 661] width 38 height 31
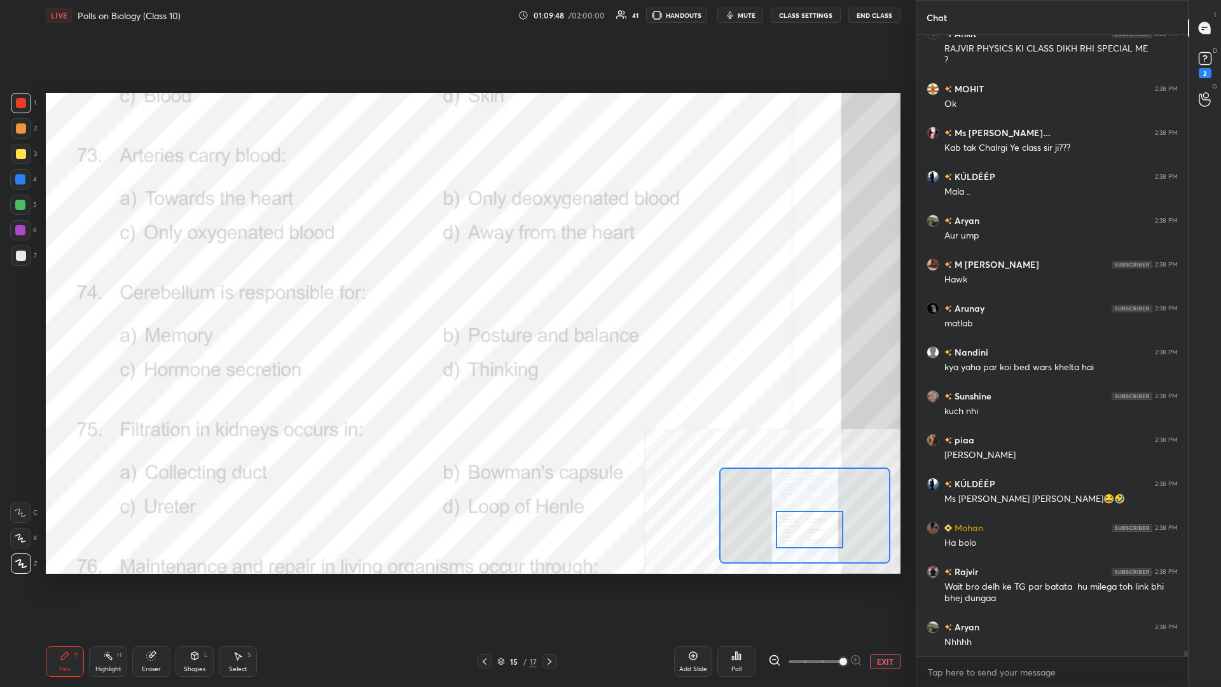
drag, startPoint x: 807, startPoint y: 523, endPoint x: 807, endPoint y: 535, distance: 12.7
click at [456, 298] on div at bounding box center [809, 529] width 67 height 38
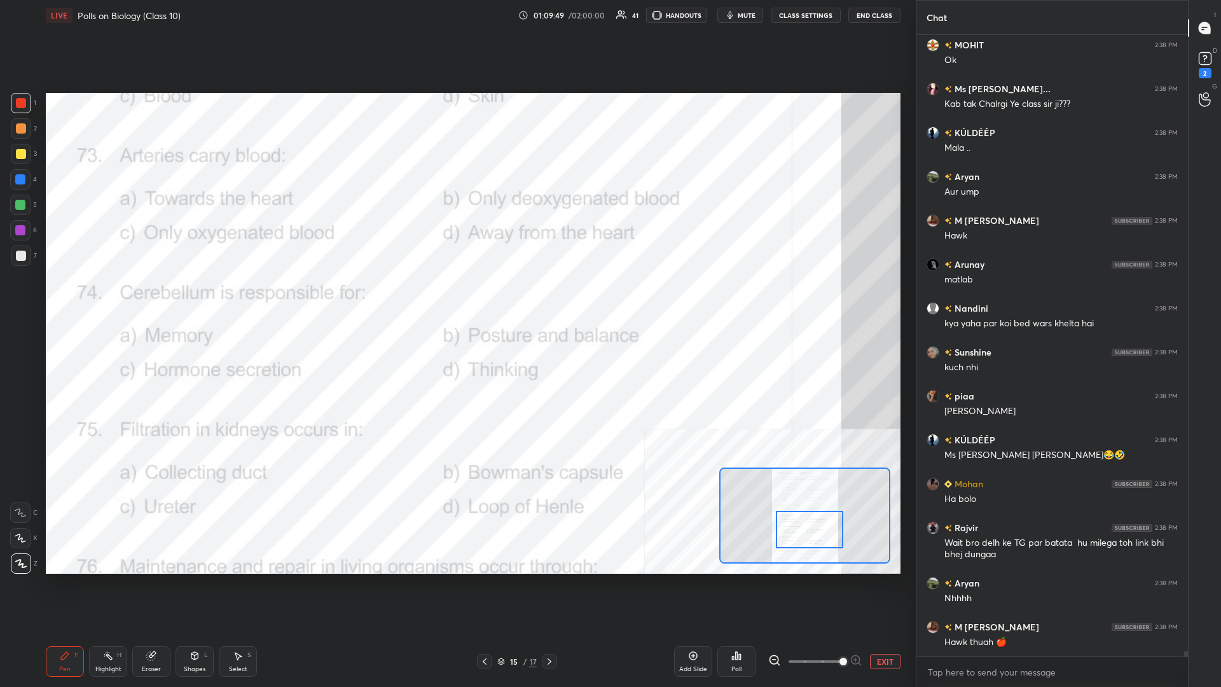
click at [116, 298] on div "Highlight" at bounding box center [108, 669] width 26 height 6
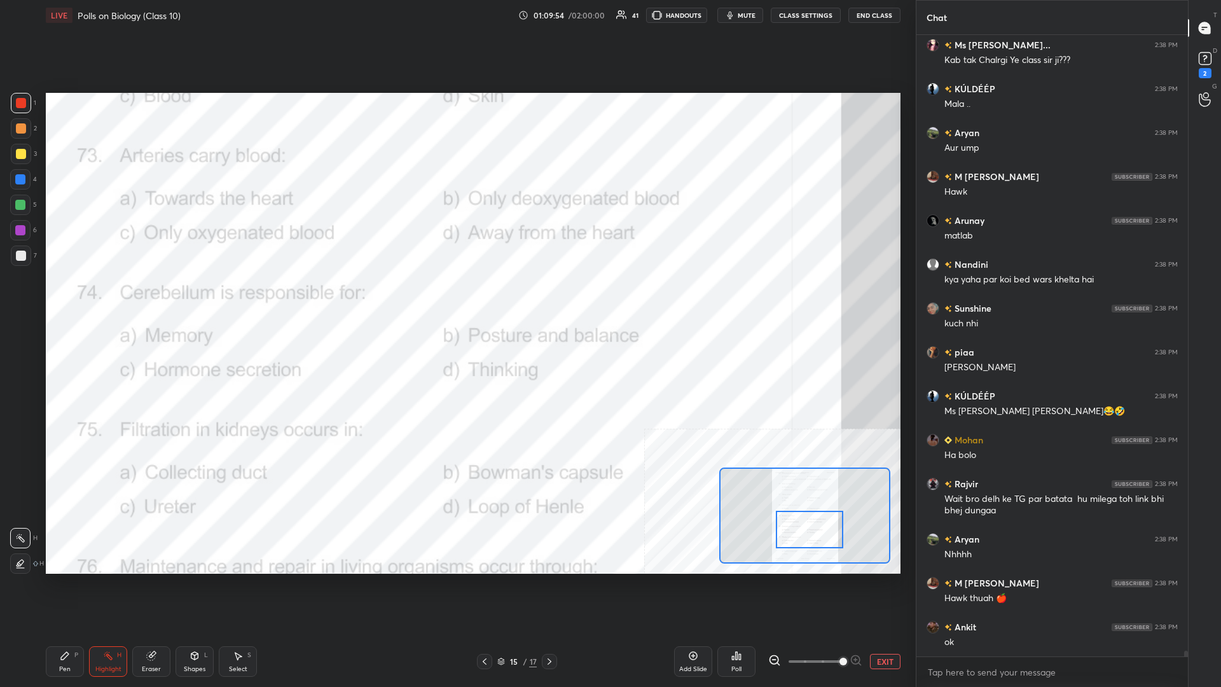
click at [456, 298] on div "Poll" at bounding box center [736, 661] width 38 height 31
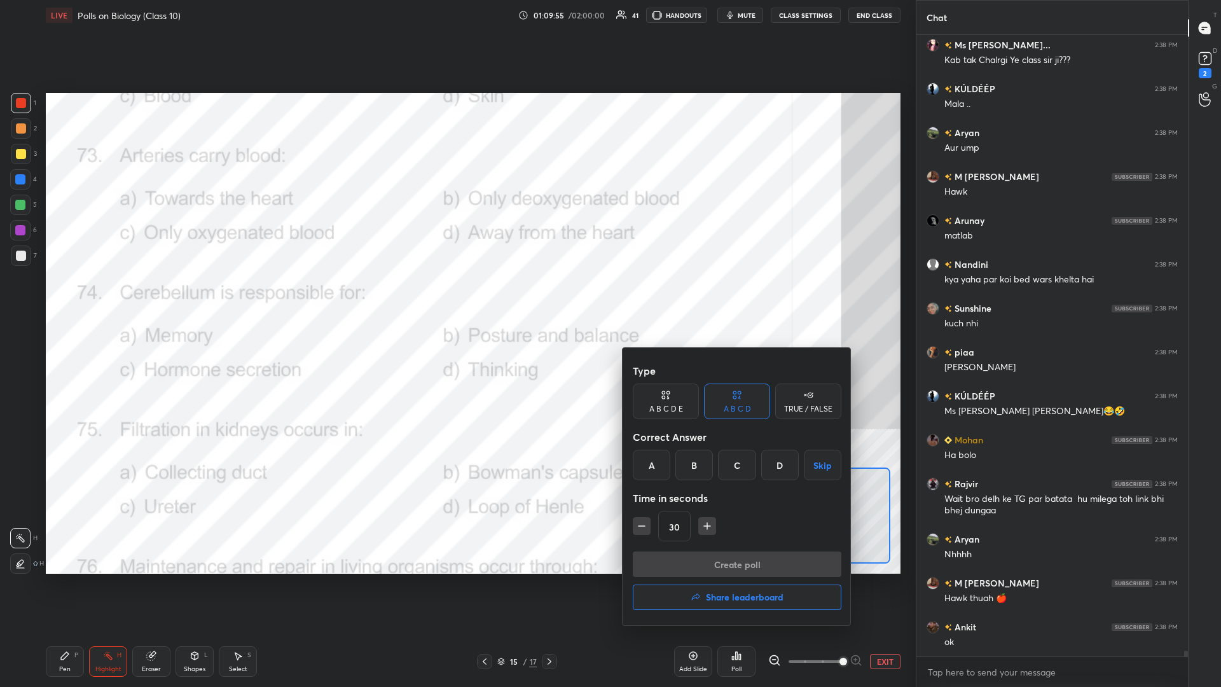
click at [456, 298] on div "D" at bounding box center [780, 464] width 38 height 31
click at [456, 298] on button "Create poll" at bounding box center [737, 563] width 209 height 25
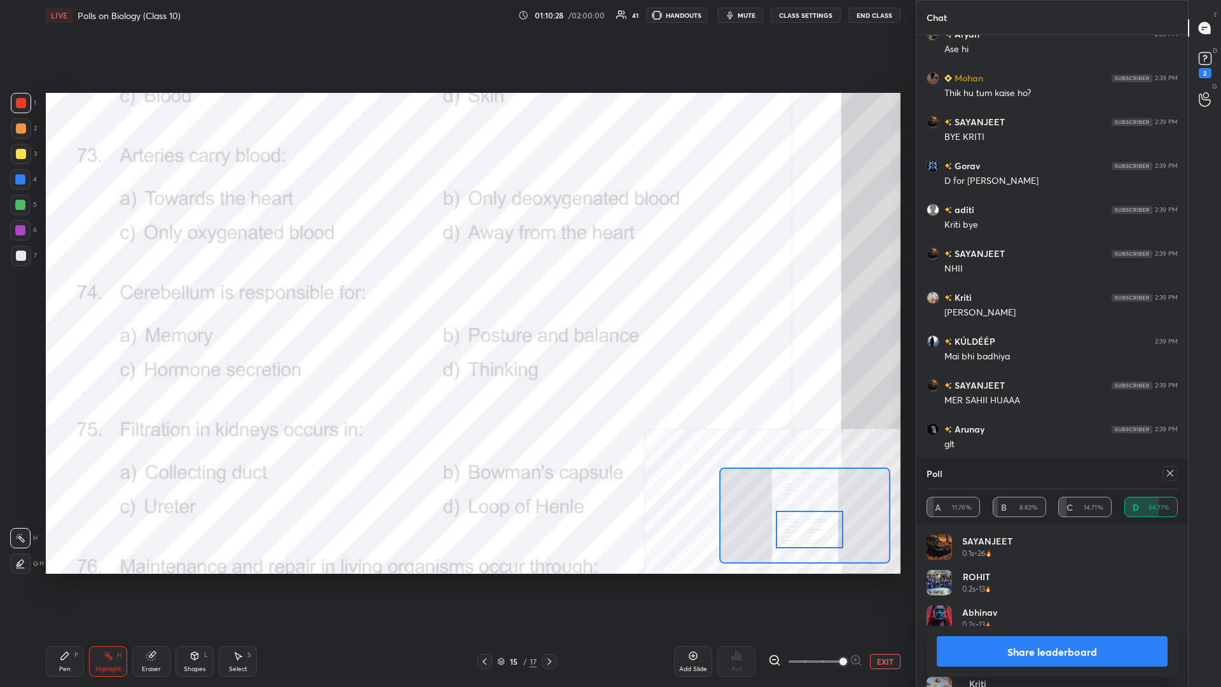
click at [456, 298] on button "Share leaderboard" at bounding box center [1051, 651] width 231 height 31
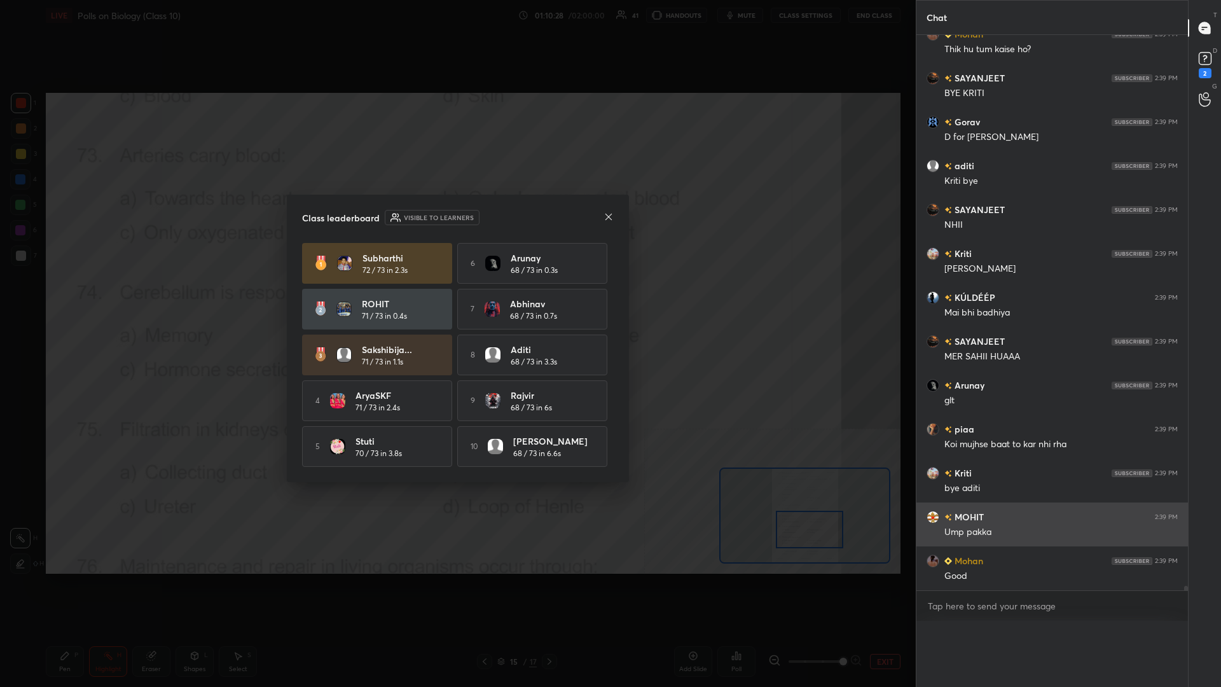
click at [456, 298] on div "Class leaderboard Visible to learners [PERSON_NAME] 72 / 73 in 2.3s 6 Arunay 68…" at bounding box center [458, 338] width 342 height 287
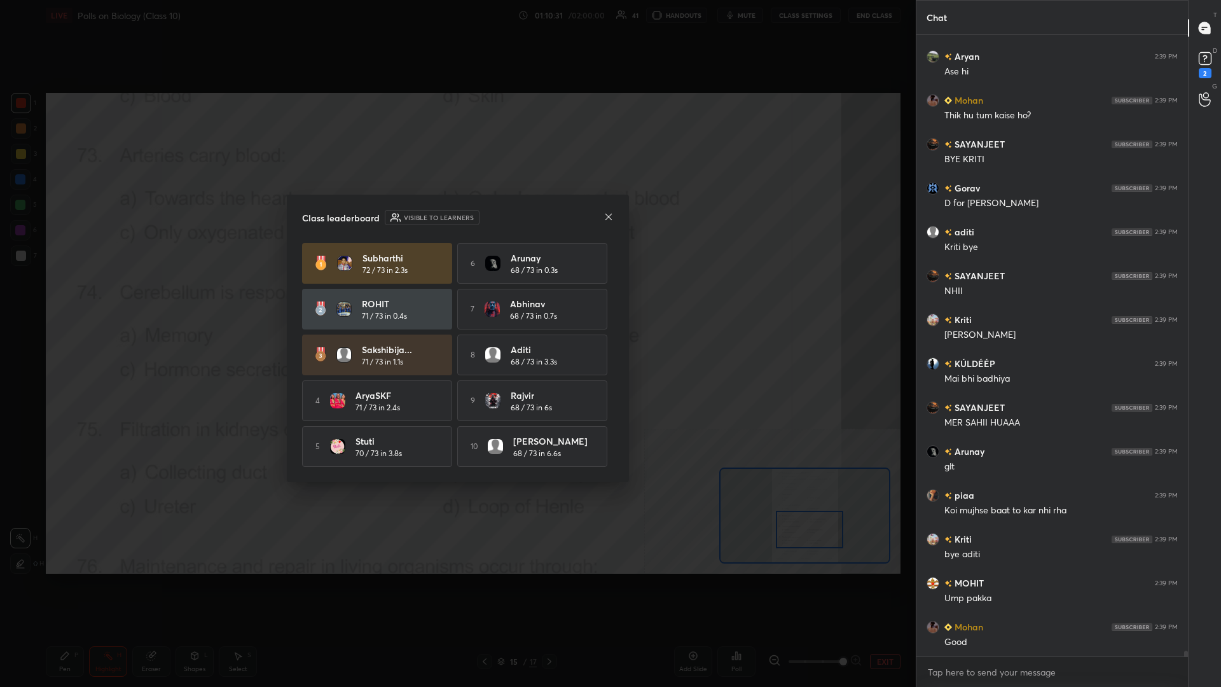
click at [456, 211] on div "Class leaderboard Visible to learners [PERSON_NAME] 72 / 73 in 2.3s 6 Arunay 68…" at bounding box center [458, 338] width 342 height 287
click at [456, 216] on icon at bounding box center [608, 216] width 6 height 6
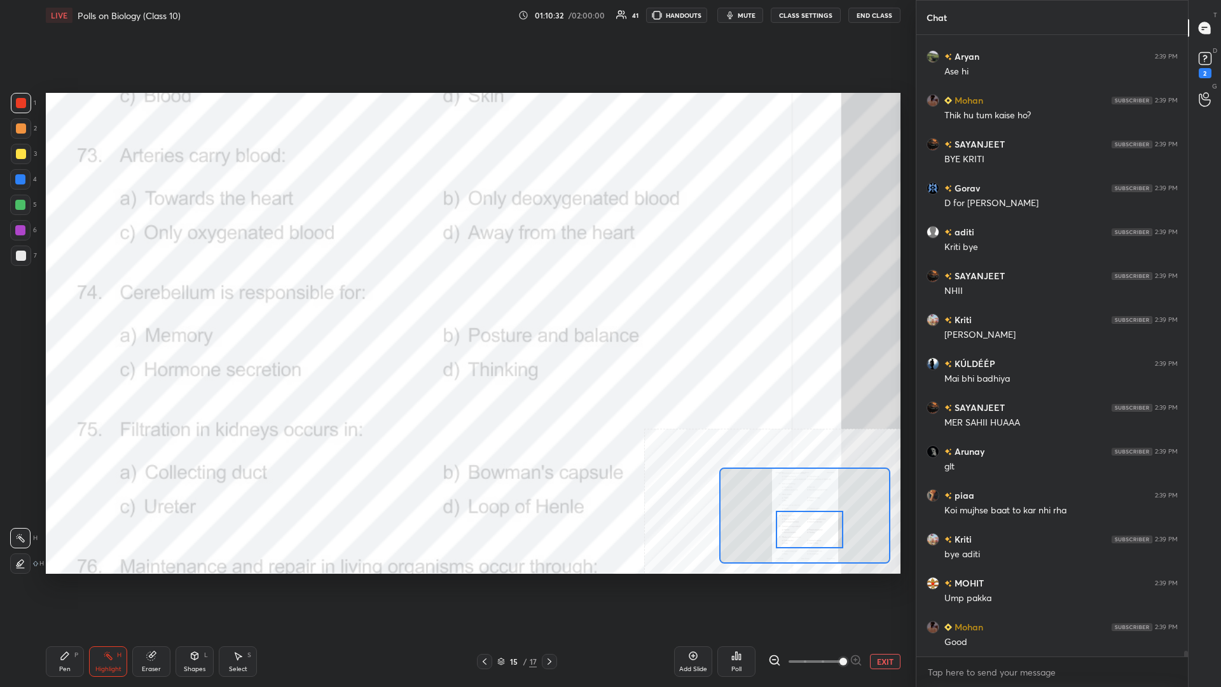
click at [85, 298] on div "Pen P Highlight H Eraser Shapes L Select S" at bounding box center [203, 661] width 314 height 31
click at [73, 298] on div "Pen P" at bounding box center [65, 661] width 38 height 31
click at [69, 298] on div "Pen P" at bounding box center [65, 661] width 38 height 31
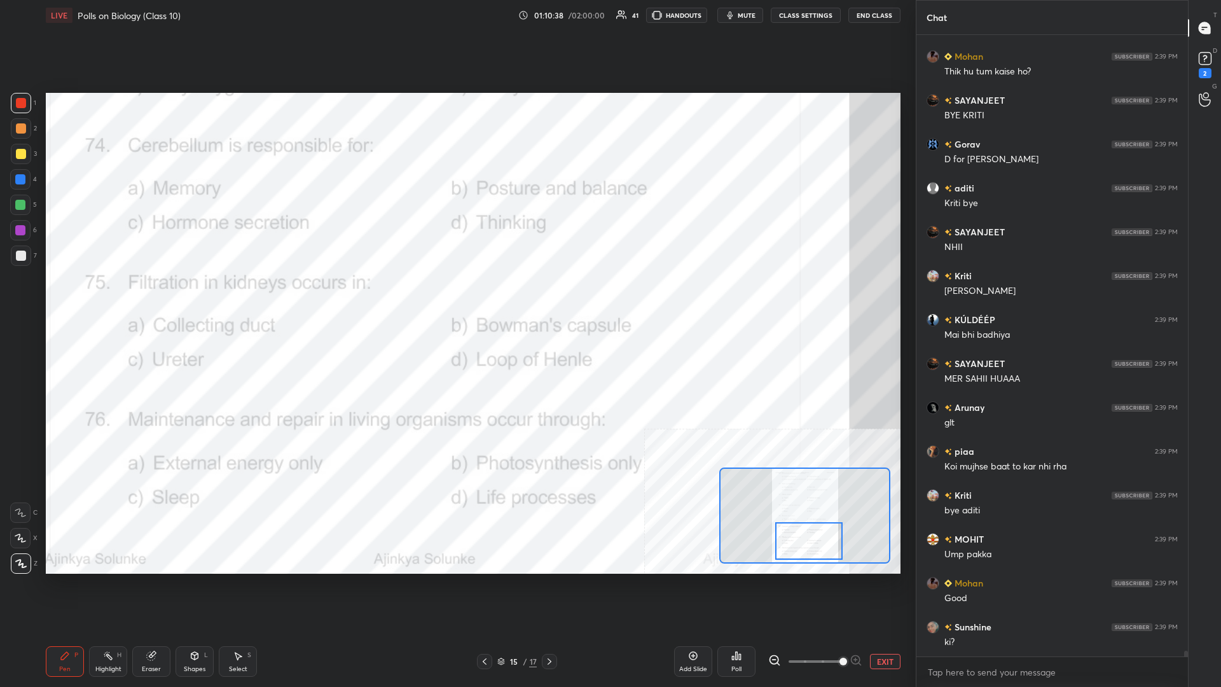
drag, startPoint x: 809, startPoint y: 537, endPoint x: 809, endPoint y: 549, distance: 11.5
click at [456, 298] on div at bounding box center [808, 541] width 67 height 38
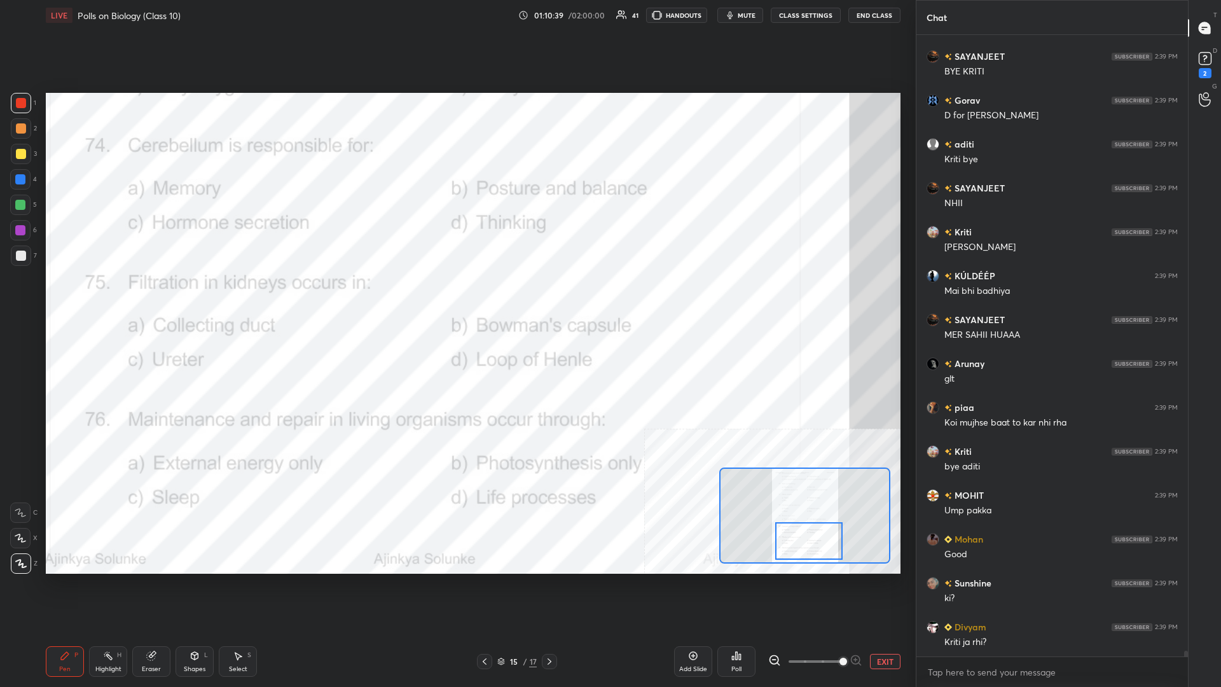
click at [102, 298] on div "Highlight H" at bounding box center [108, 661] width 38 height 31
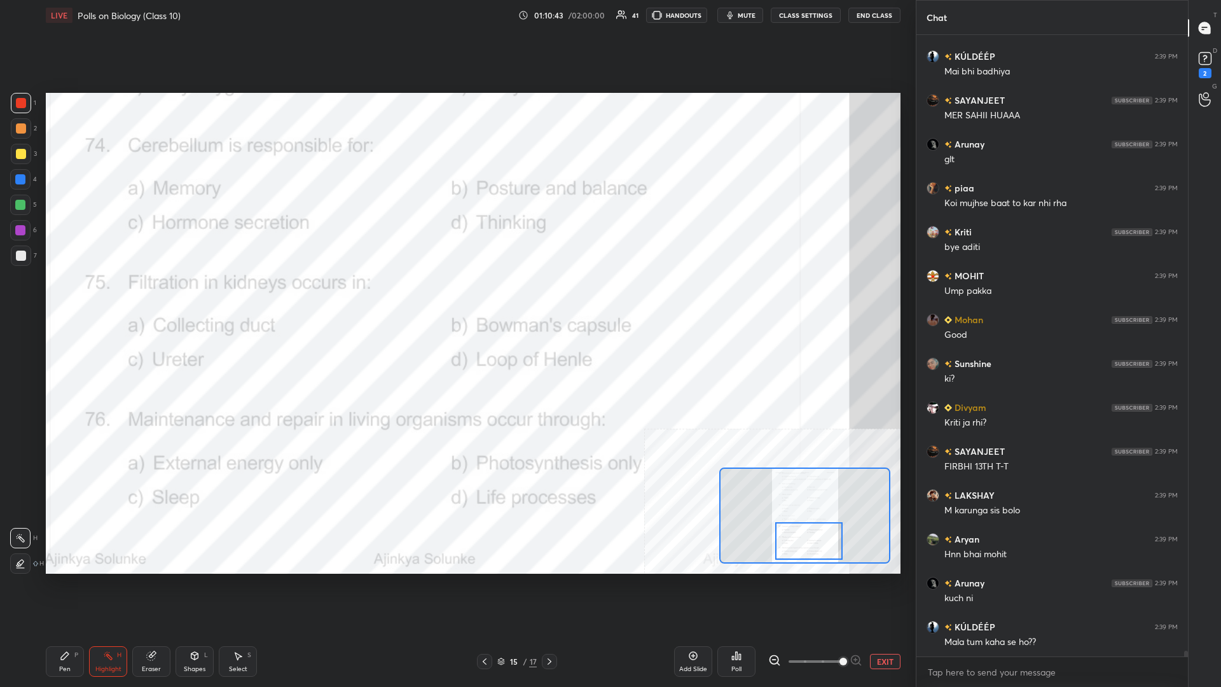
click at [456, 298] on icon at bounding box center [737, 656] width 2 height 8
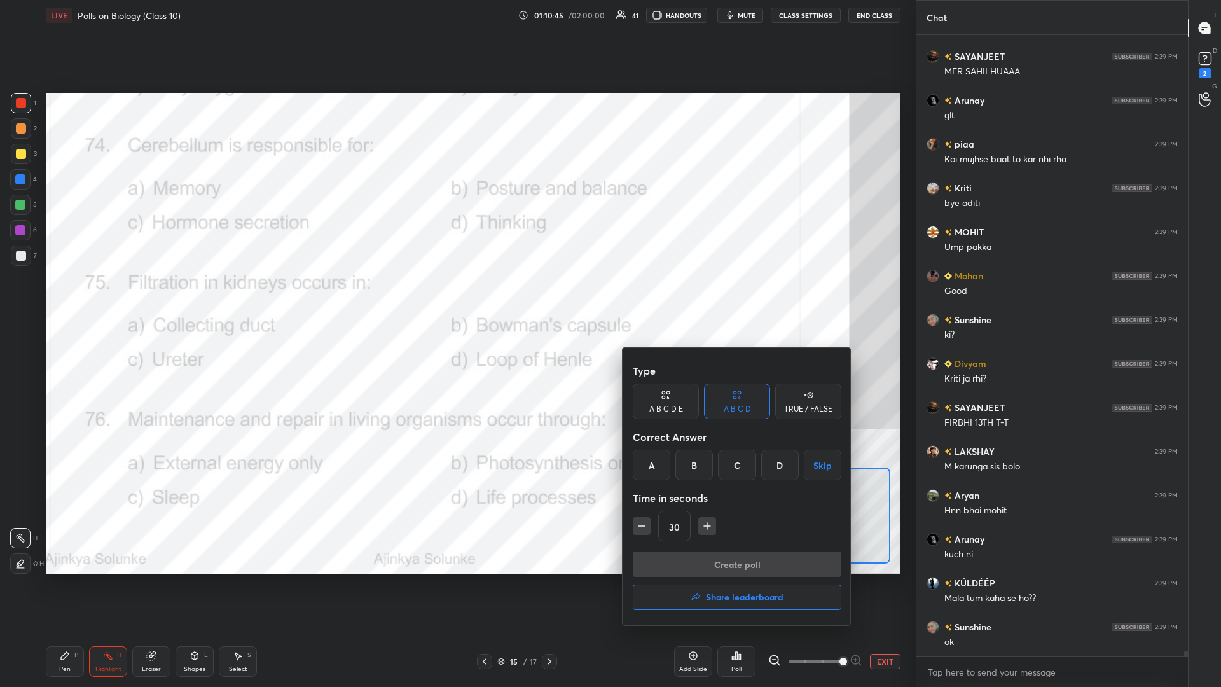
click at [456, 298] on div "B" at bounding box center [694, 464] width 38 height 31
click at [456, 298] on button "Create poll" at bounding box center [737, 563] width 209 height 25
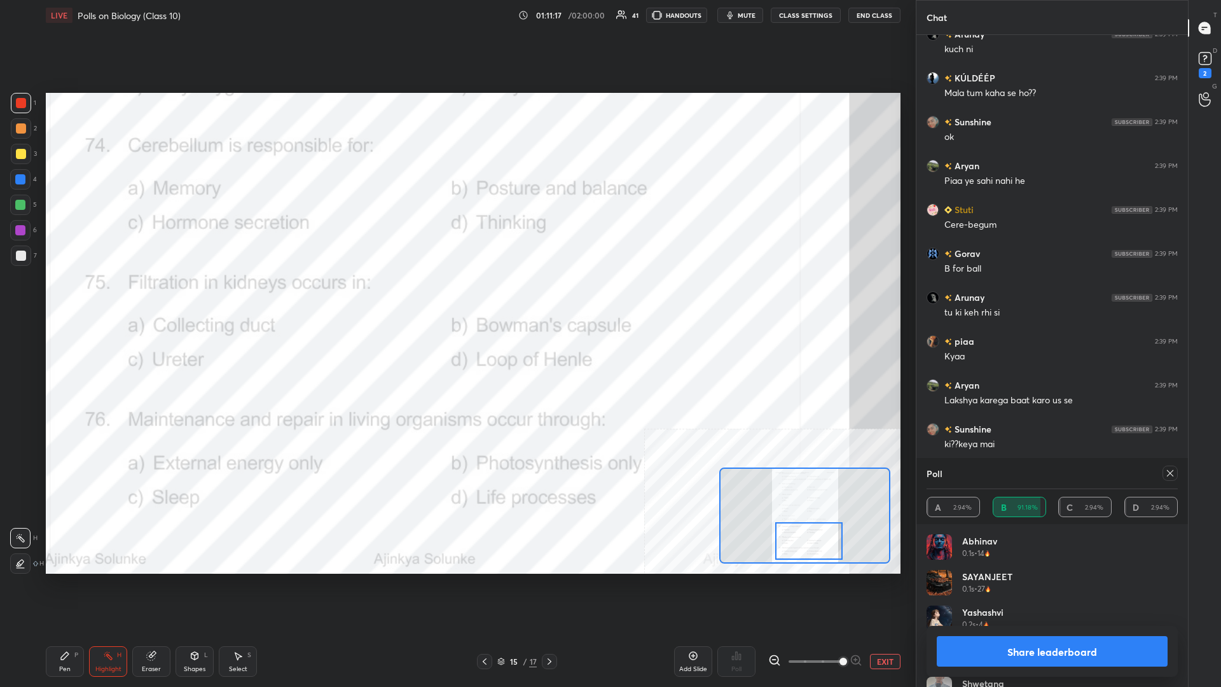
click at [456, 298] on button "Share leaderboard" at bounding box center [1051, 651] width 231 height 31
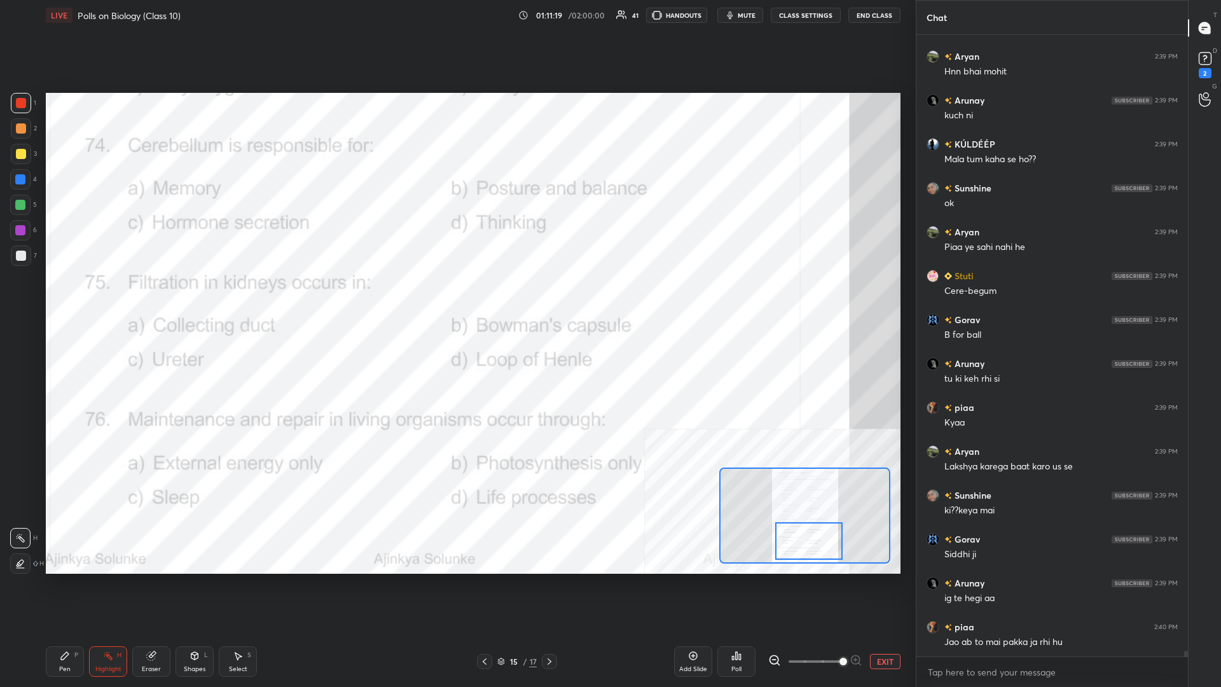
click at [57, 298] on div "Pen P" at bounding box center [65, 661] width 38 height 31
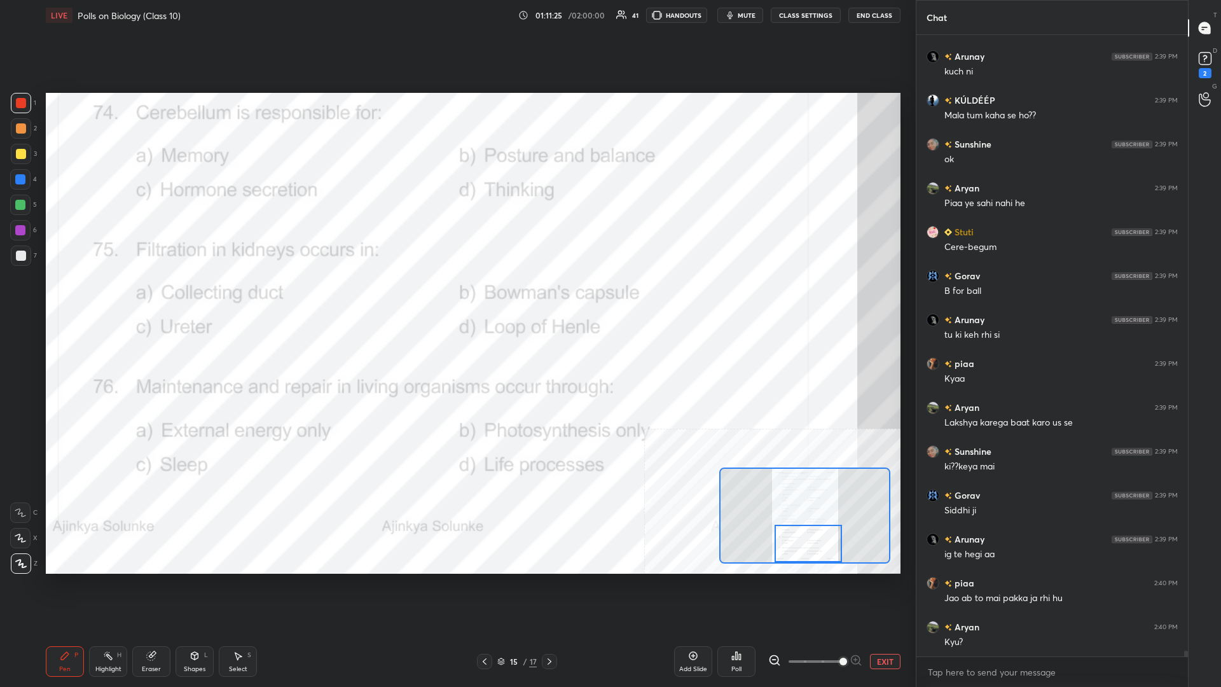
click at [98, 298] on div "Highlight H" at bounding box center [108, 661] width 38 height 31
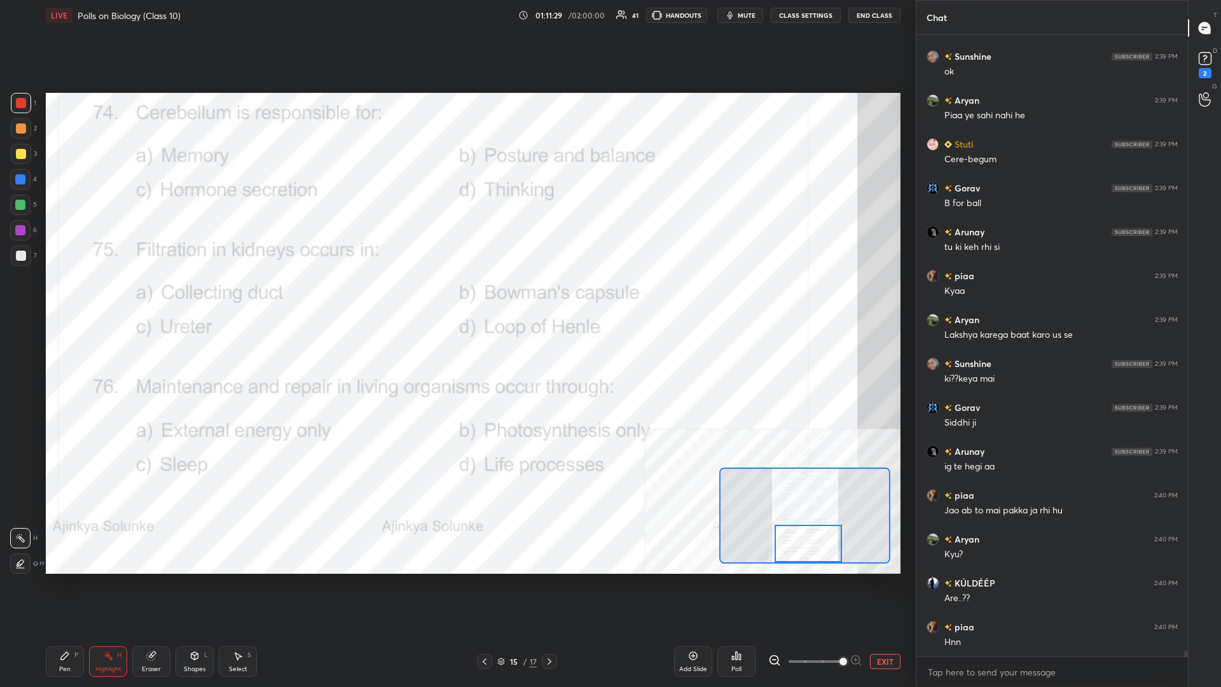
click at [456, 298] on div "Poll" at bounding box center [736, 661] width 38 height 71
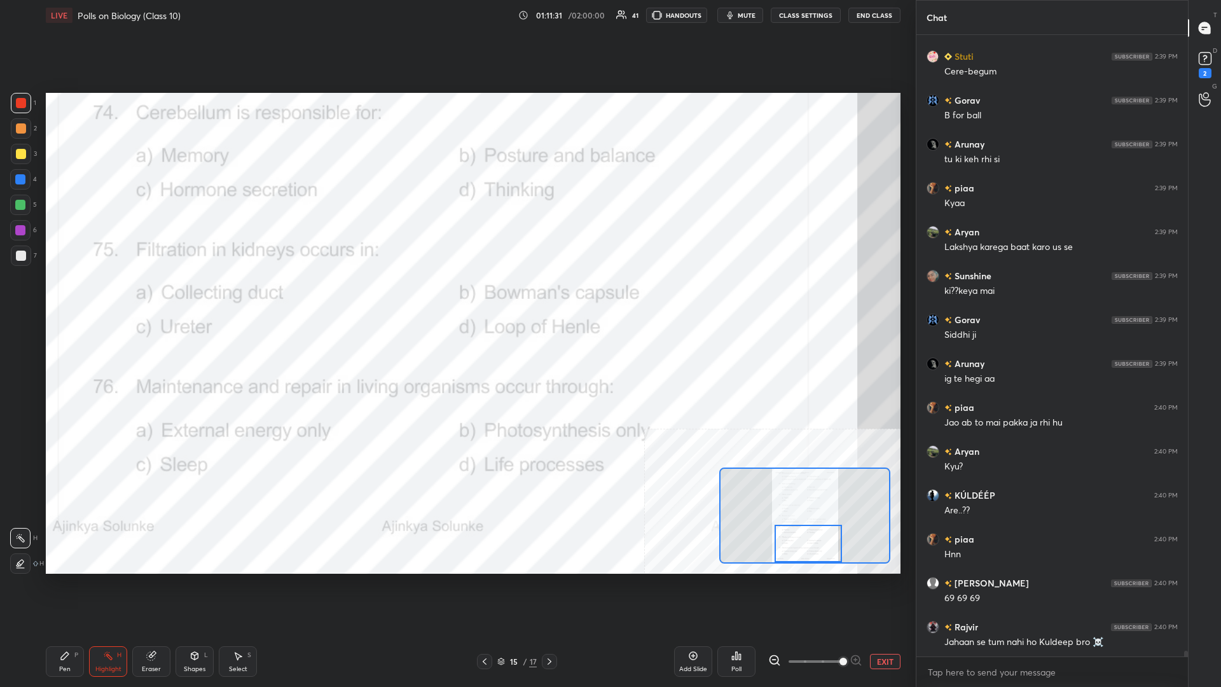
click at [456, 298] on icon at bounding box center [736, 655] width 10 height 10
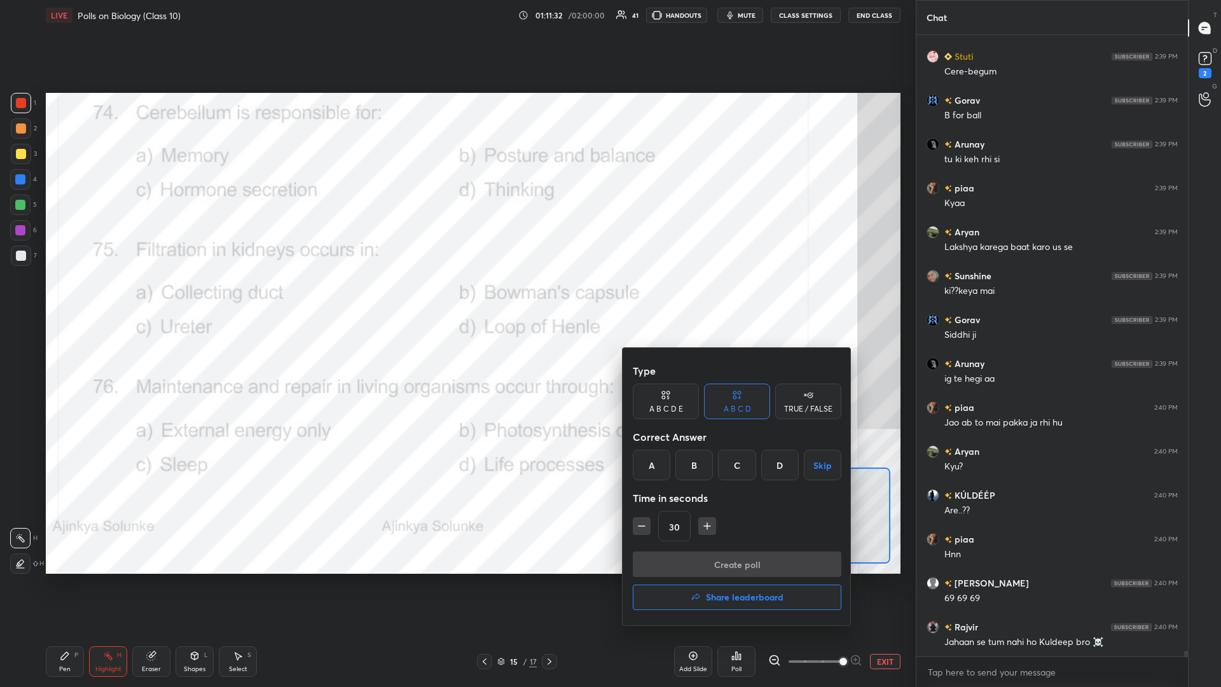
click at [456, 298] on div "B" at bounding box center [694, 464] width 38 height 31
click at [456, 298] on div "Create poll Share leaderboard" at bounding box center [737, 583] width 209 height 64
click at [456, 298] on button "Create poll" at bounding box center [737, 563] width 209 height 25
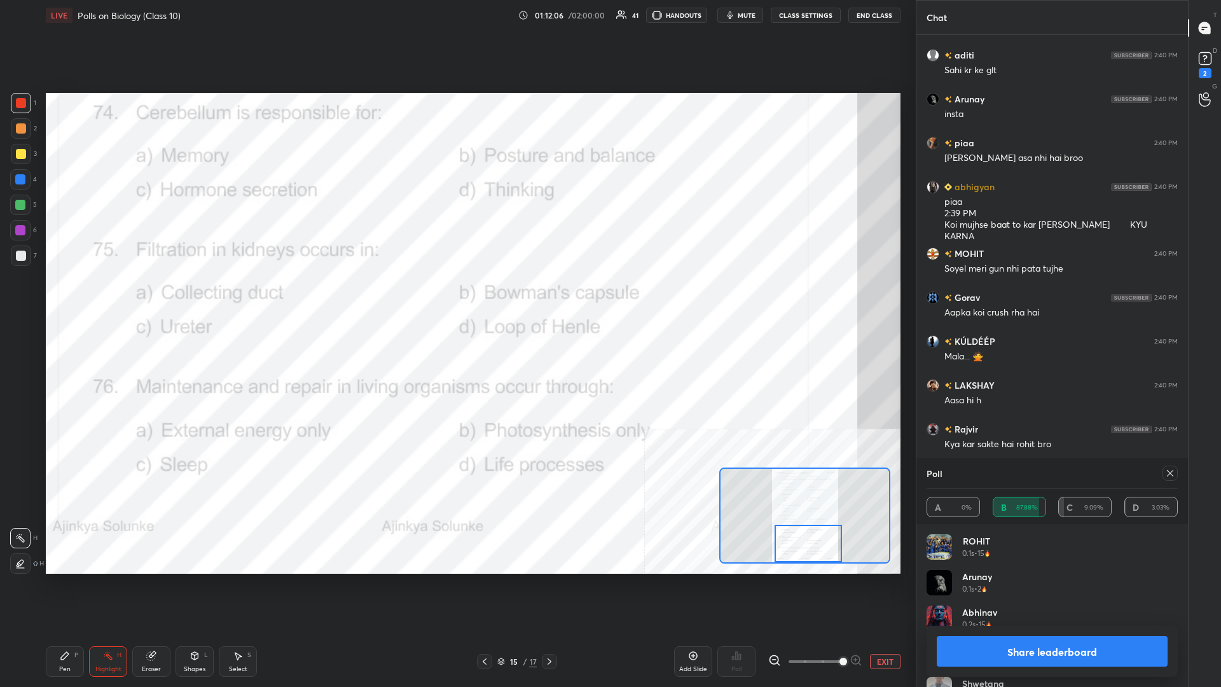
click at [456, 298] on button "Share leaderboard" at bounding box center [1051, 651] width 231 height 31
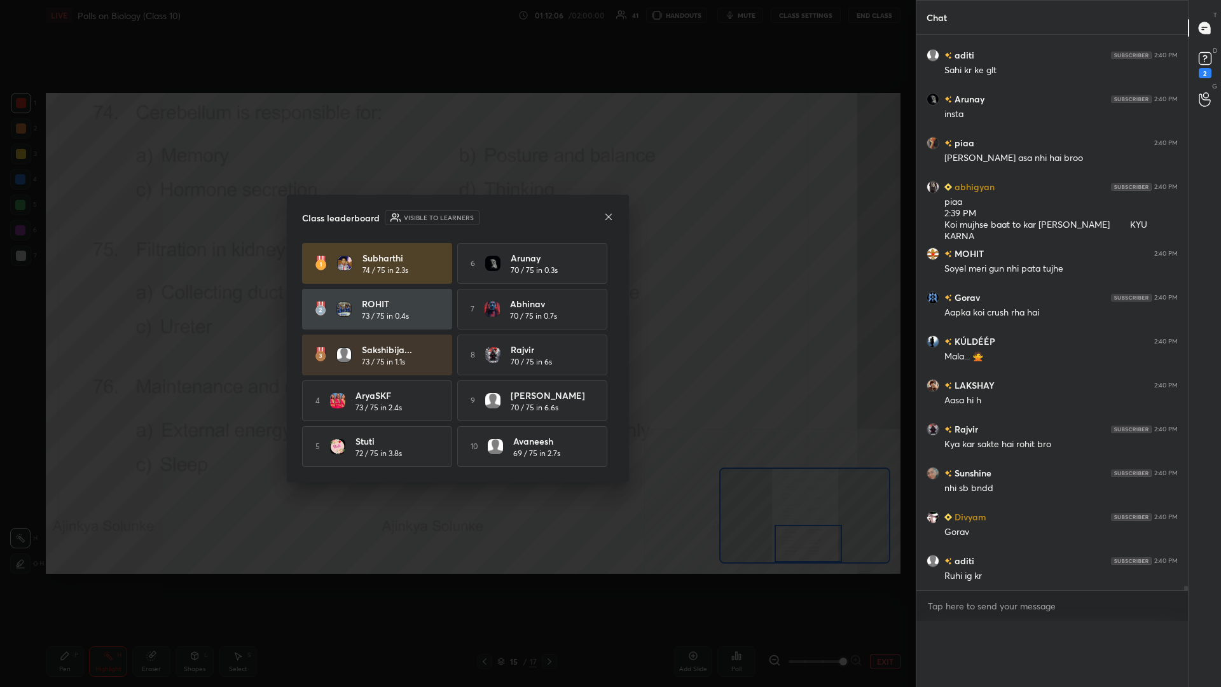
click at [456, 298] on div "Poll A 0% B 87.88% C 9.09% D 3.03%" at bounding box center [1051, 653] width 271 height 66
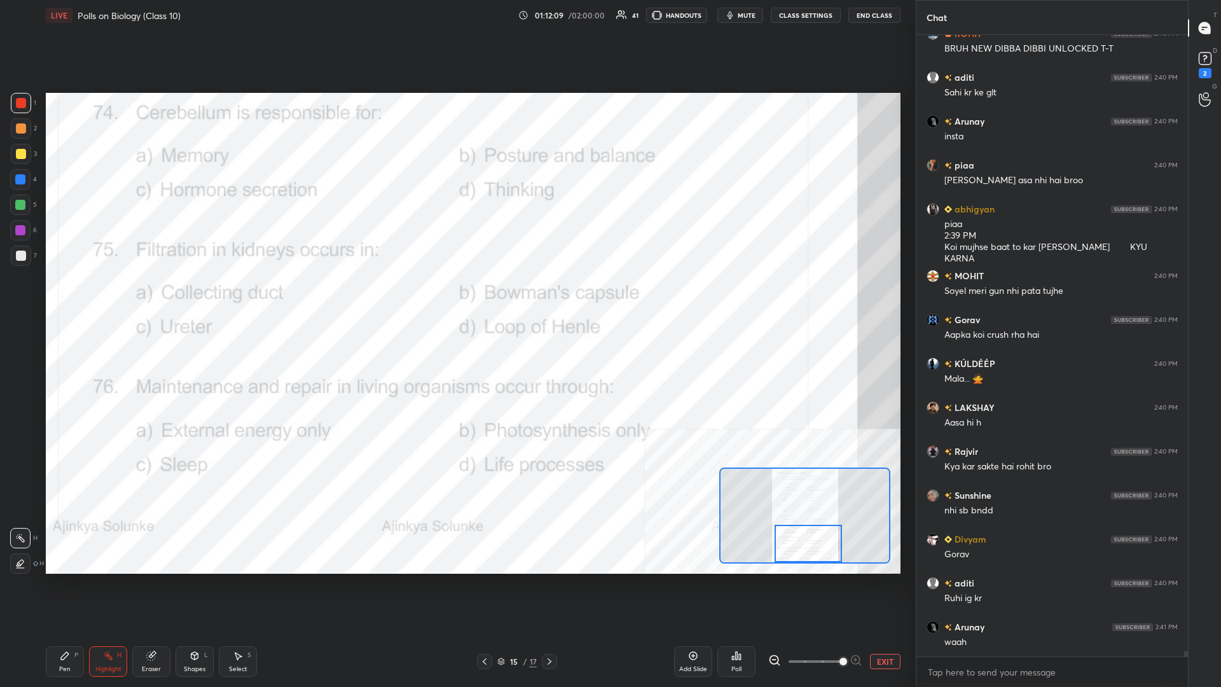
click at [74, 298] on div "P" at bounding box center [76, 655] width 4 height 6
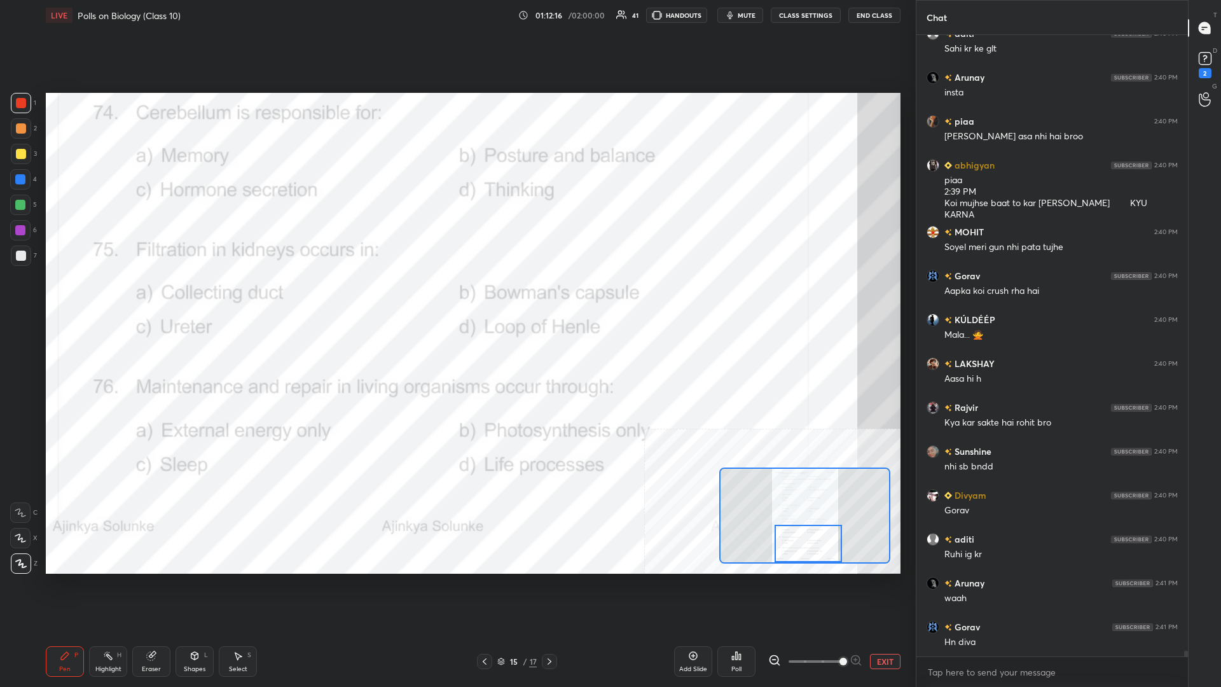
click at [111, 298] on div "Highlight H" at bounding box center [108, 661] width 38 height 31
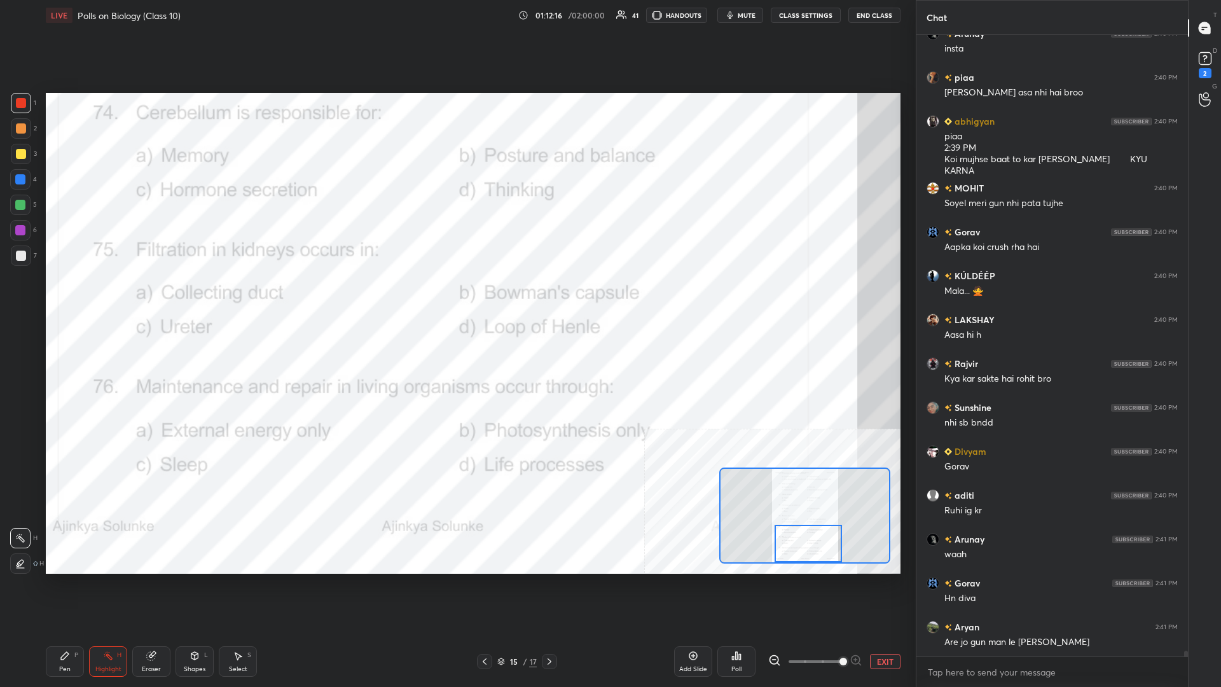
click at [110, 298] on div "Highlight H" at bounding box center [108, 661] width 38 height 31
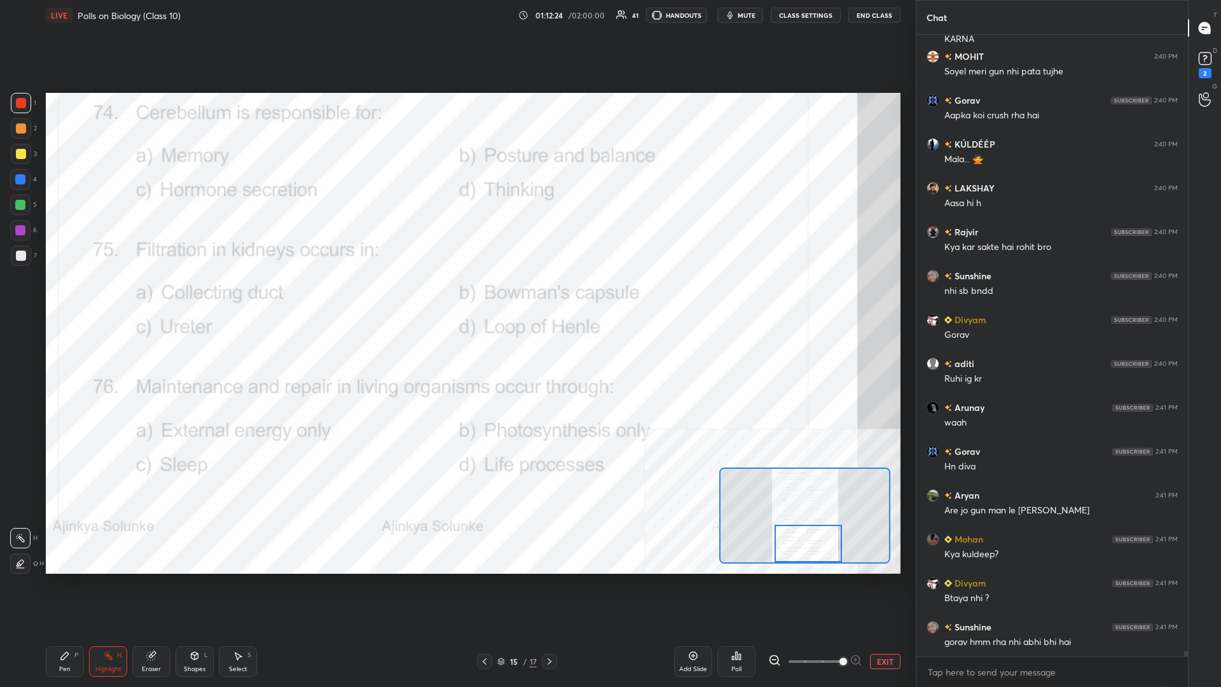
click at [456, 298] on icon at bounding box center [733, 657] width 2 height 3
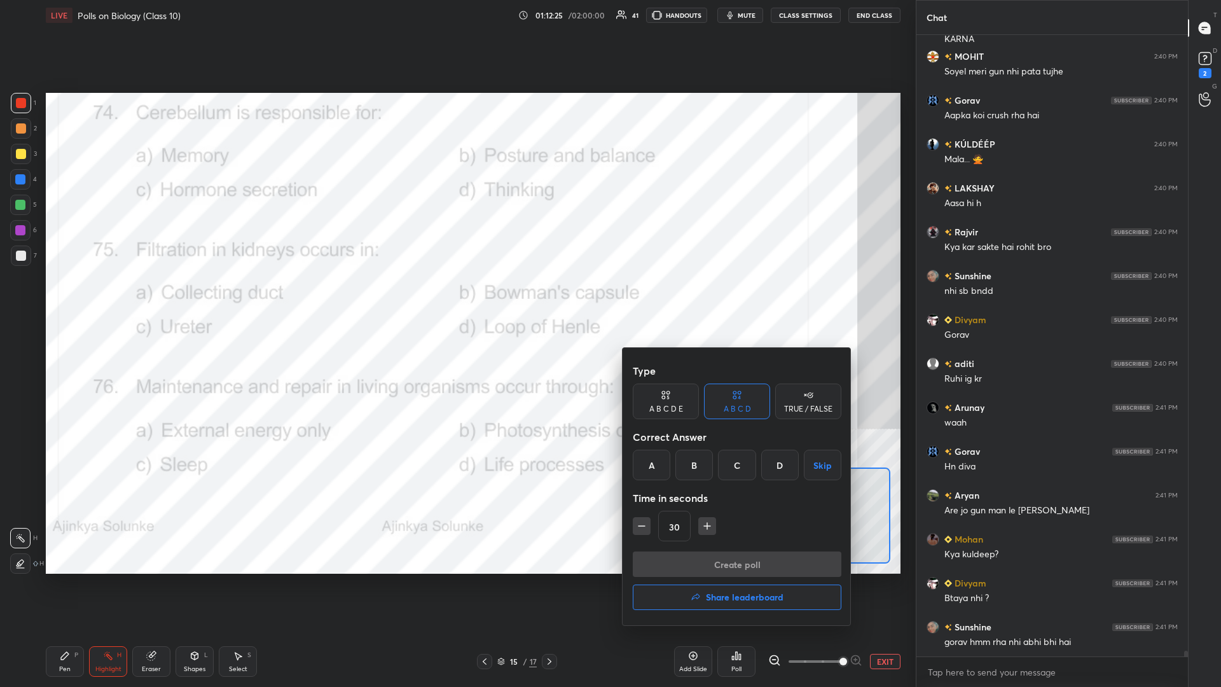
drag, startPoint x: 784, startPoint y: 474, endPoint x: 776, endPoint y: 530, distance: 56.6
click at [456, 298] on div "D" at bounding box center [780, 464] width 38 height 31
click at [456, 298] on button "Create poll" at bounding box center [737, 563] width 209 height 25
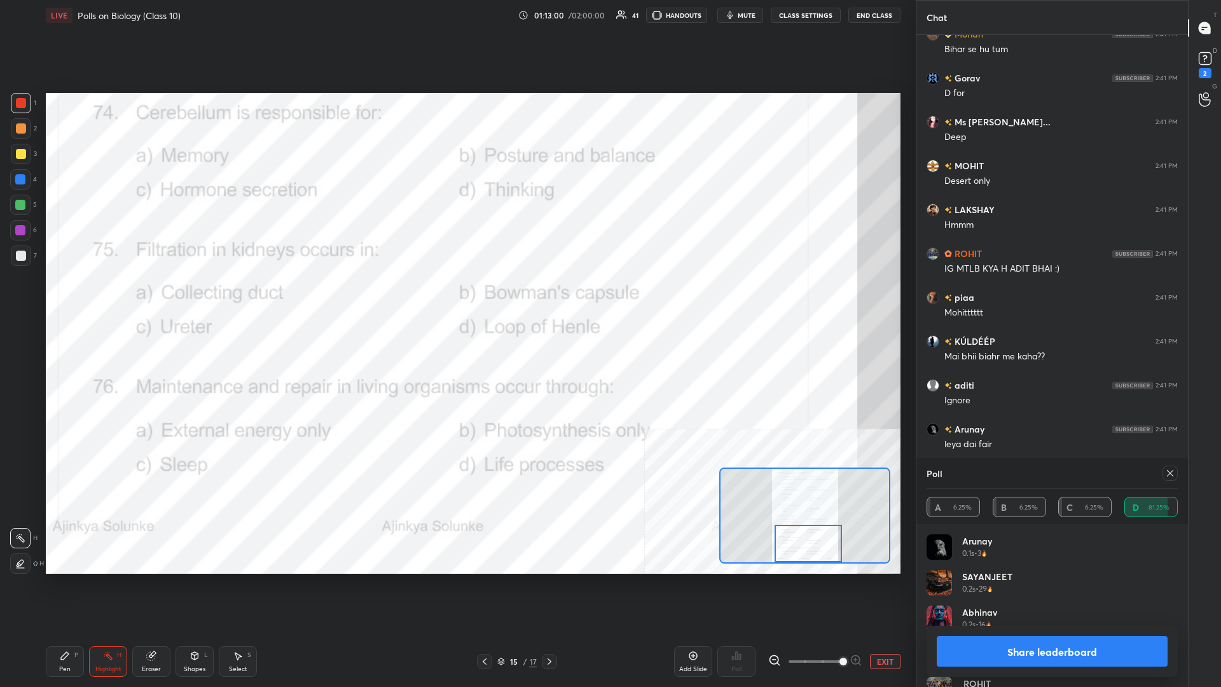
drag, startPoint x: 1030, startPoint y: 644, endPoint x: 929, endPoint y: 561, distance: 130.6
click at [456, 298] on button "Share leaderboard" at bounding box center [1051, 651] width 231 height 31
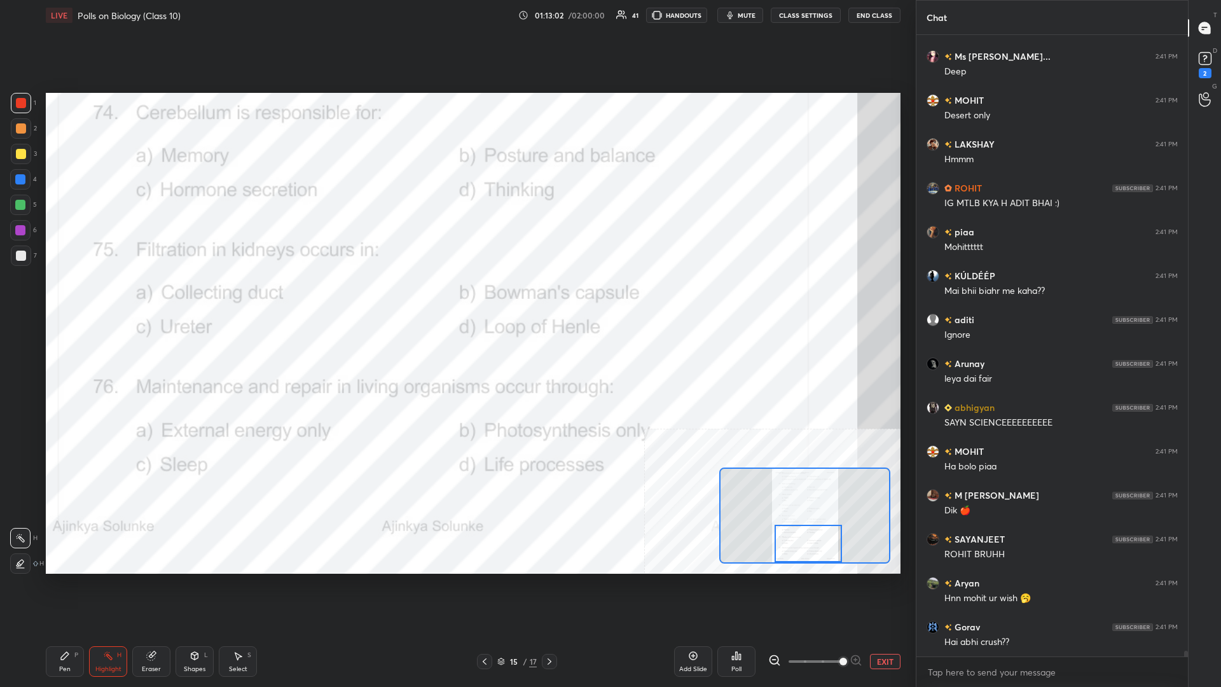
click at [66, 298] on icon at bounding box center [65, 656] width 8 height 8
click at [456, 298] on button "EXIT" at bounding box center [885, 661] width 31 height 15
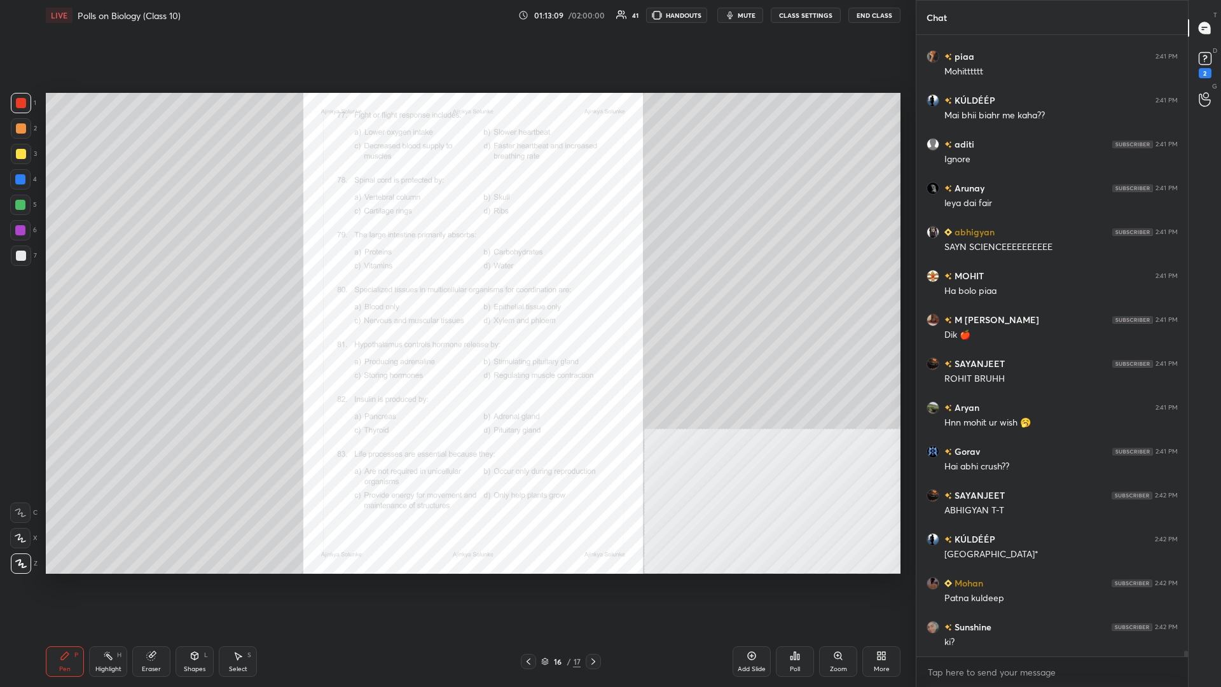
click at [456, 298] on div "Zoom" at bounding box center [838, 661] width 38 height 31
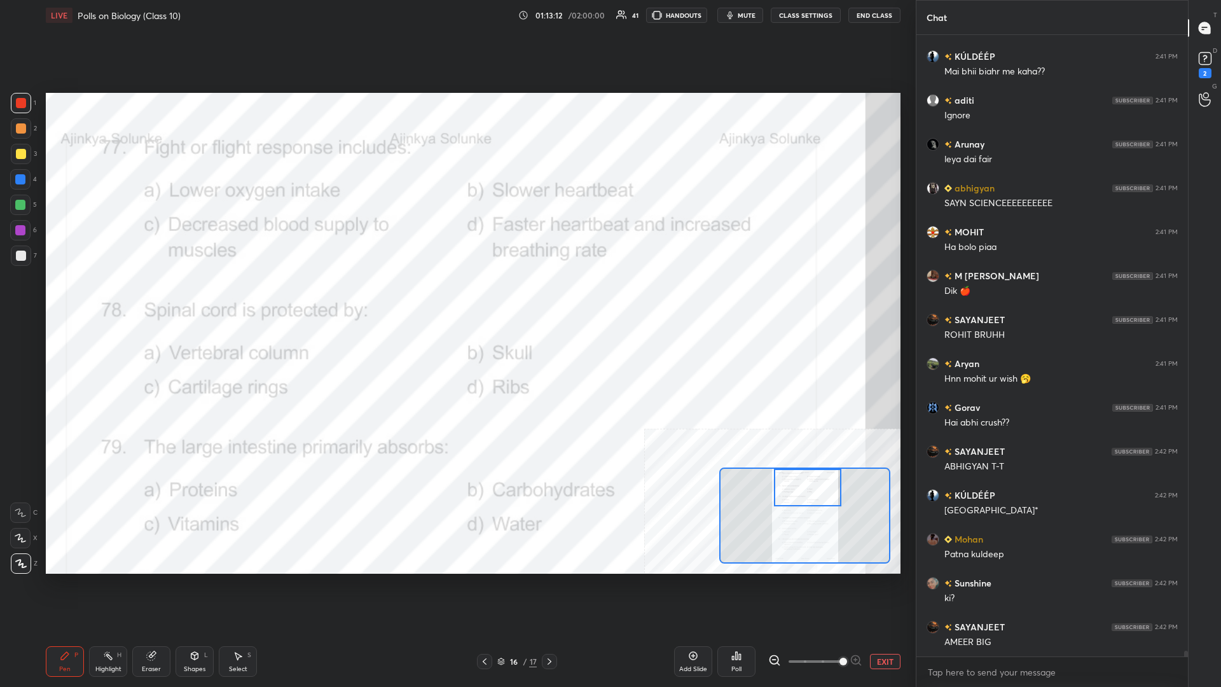
click at [99, 298] on div "Highlight H" at bounding box center [108, 661] width 38 height 31
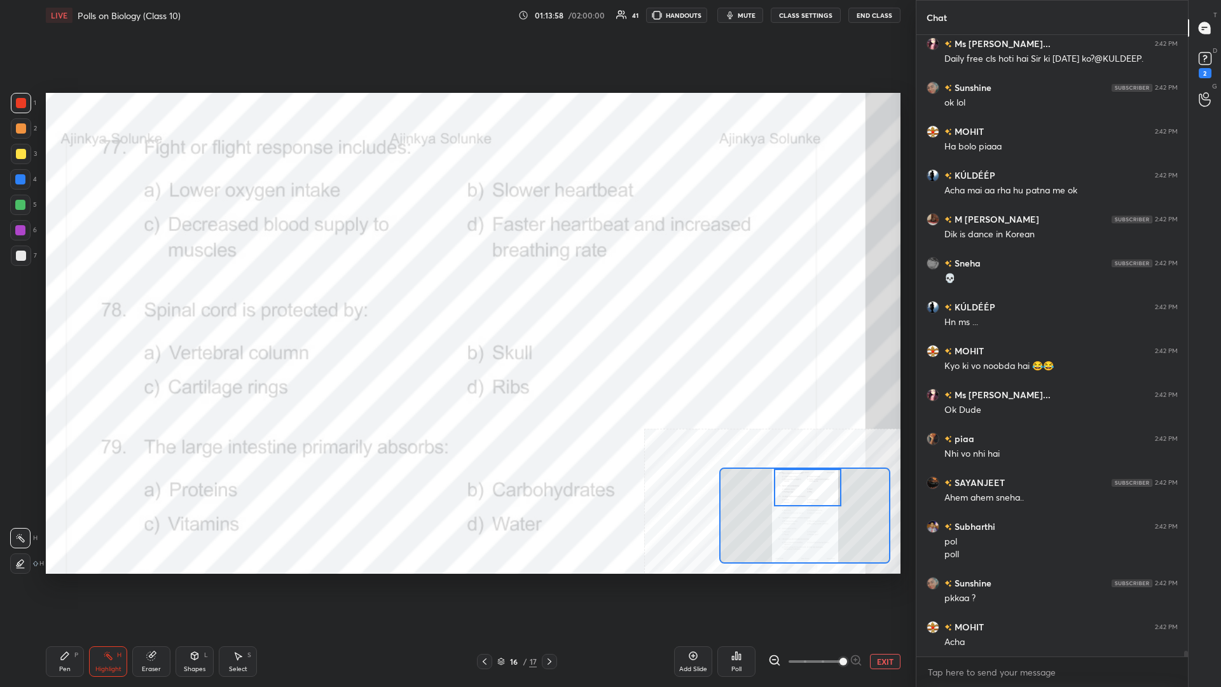
click at [456, 298] on div "Poll" at bounding box center [736, 661] width 38 height 31
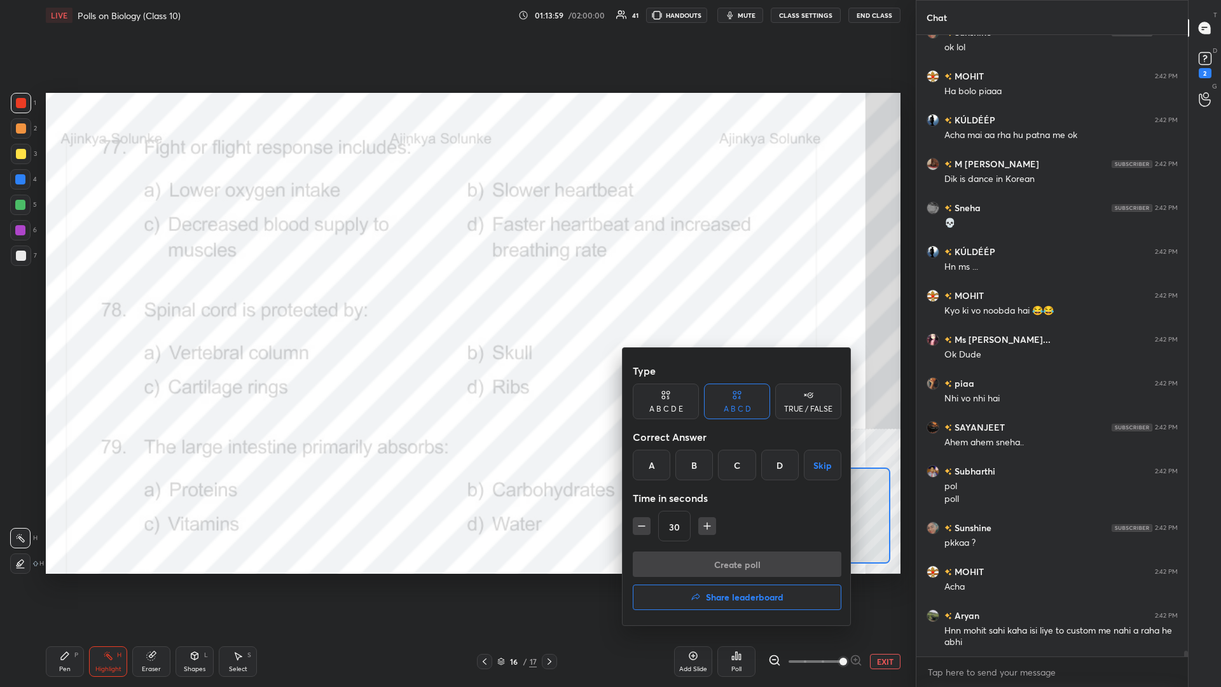
click at [456, 298] on div "A B C D Skip" at bounding box center [737, 464] width 209 height 31
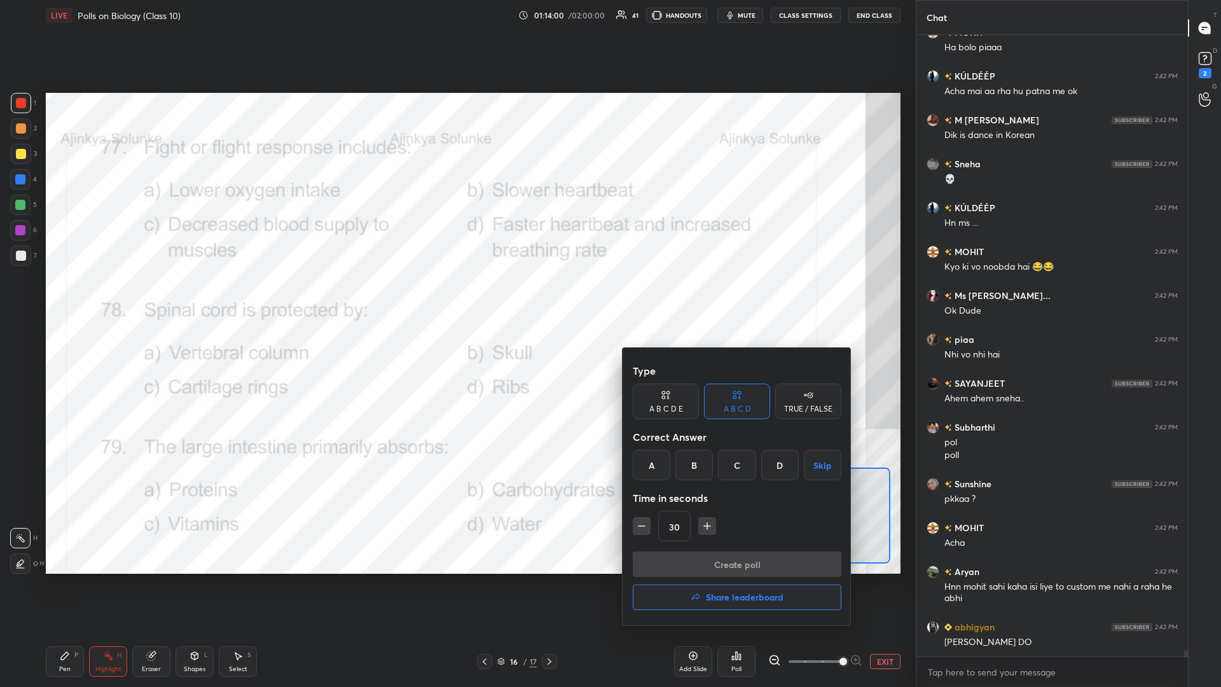
click at [456, 298] on div "D" at bounding box center [780, 464] width 38 height 31
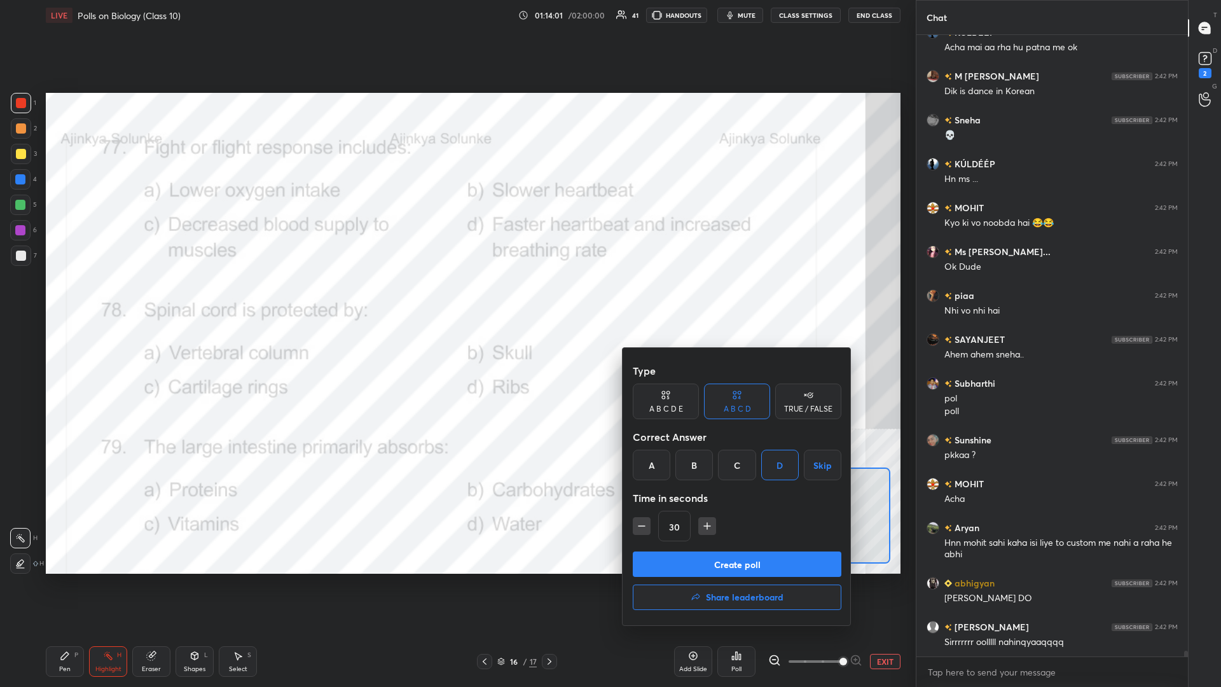
scroll to position [66785, 0]
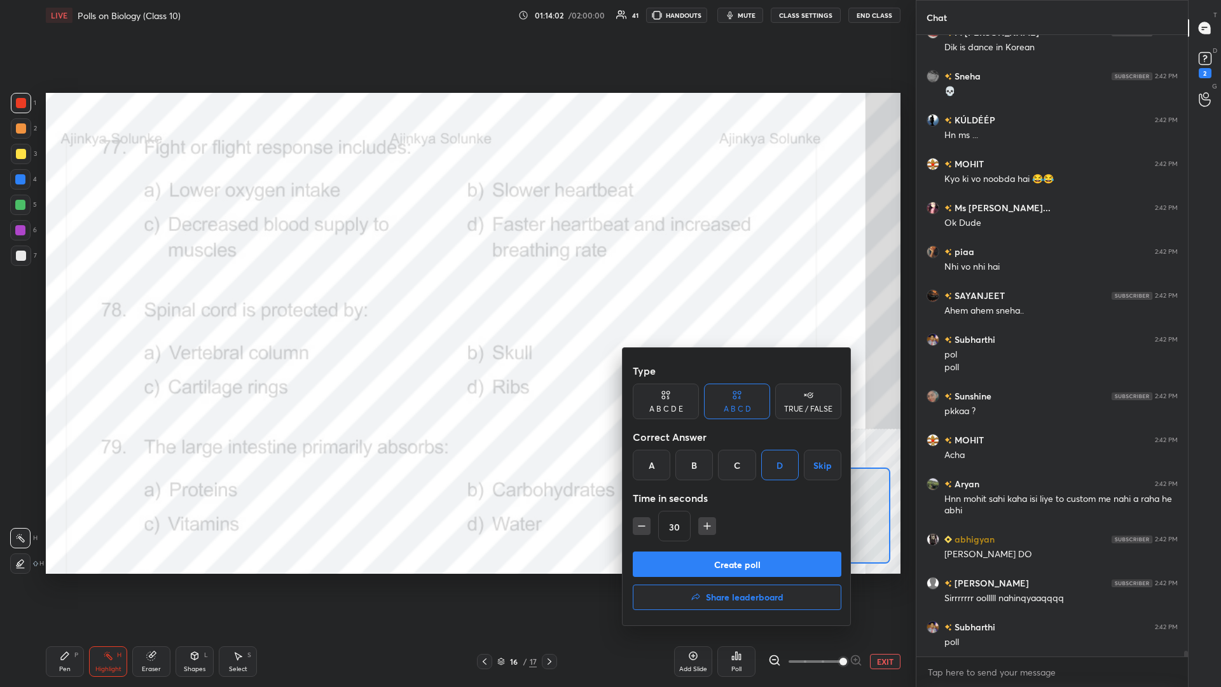
click at [456, 298] on button "Create poll" at bounding box center [737, 563] width 209 height 25
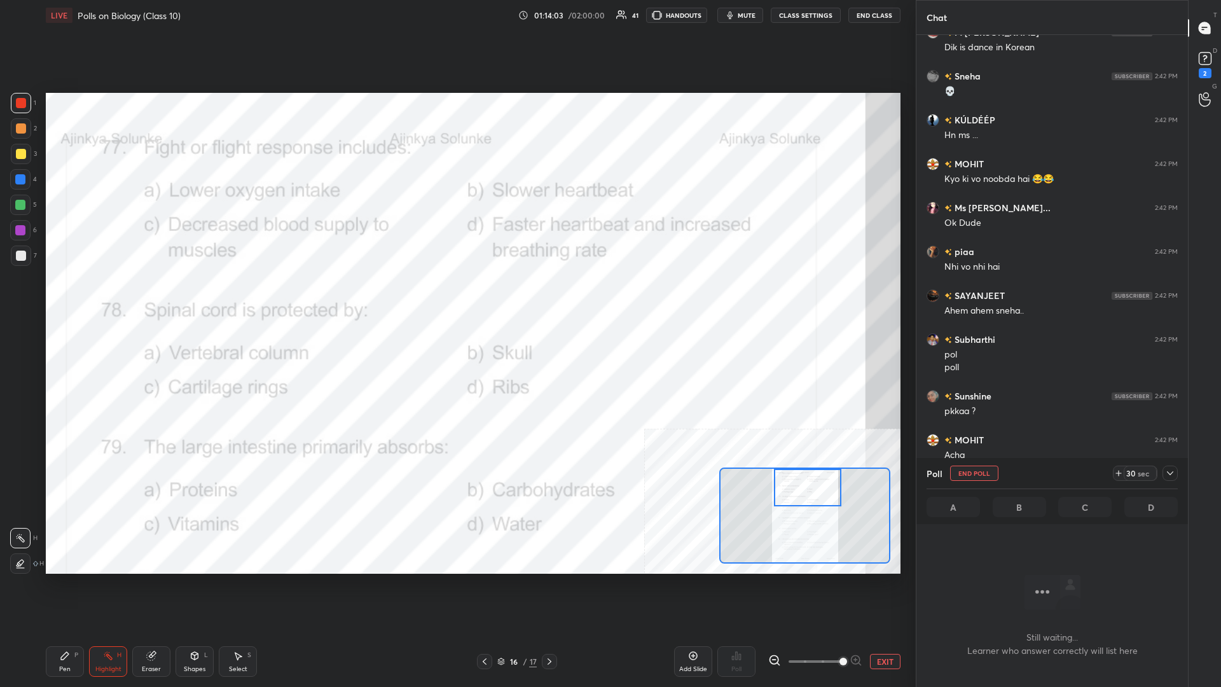
scroll to position [66937, 0]
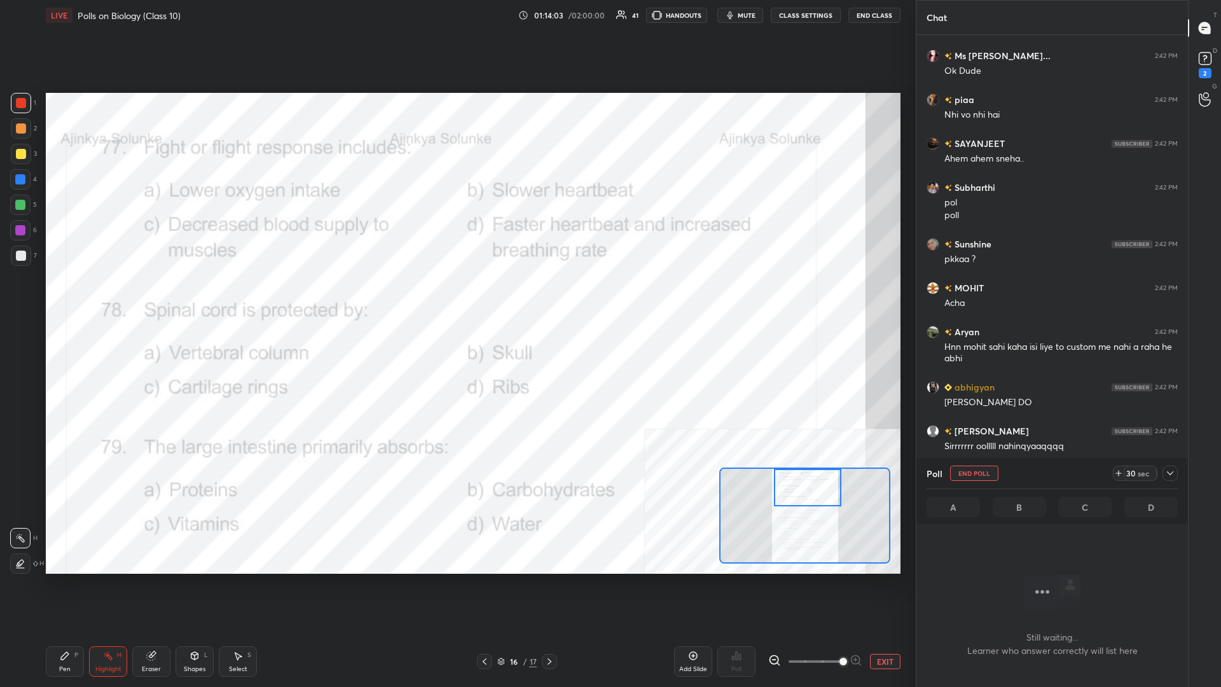
click at [456, 298] on div at bounding box center [1169, 472] width 15 height 15
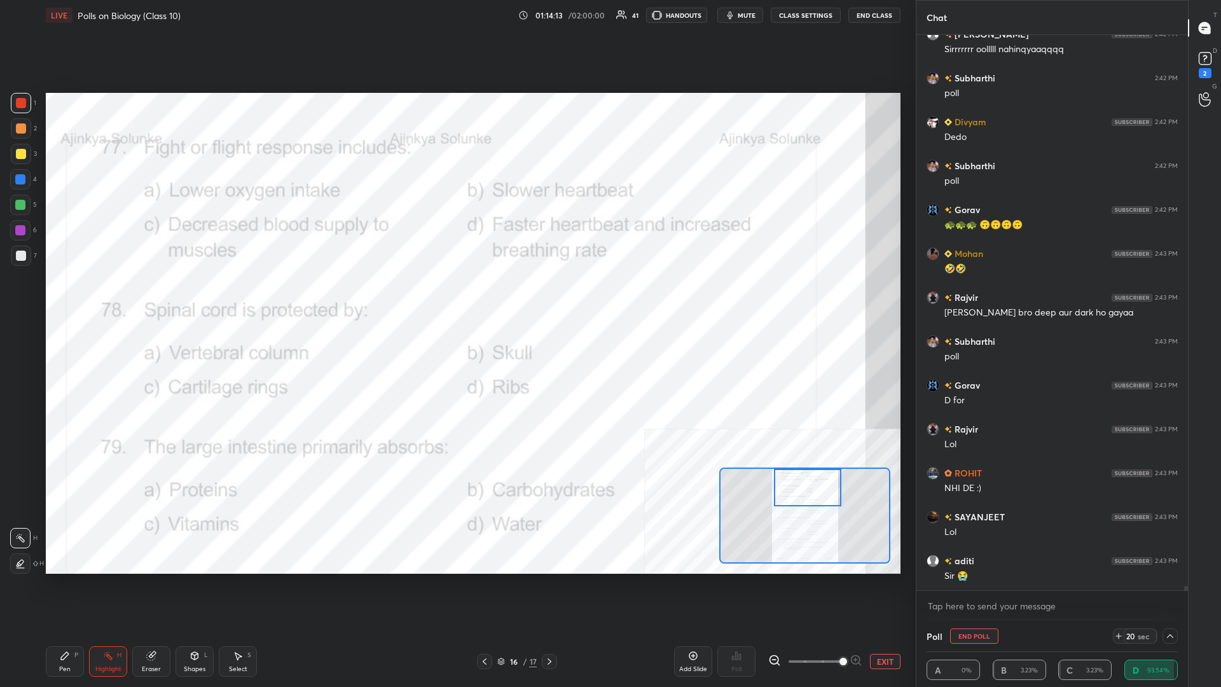
scroll to position [66980, 0]
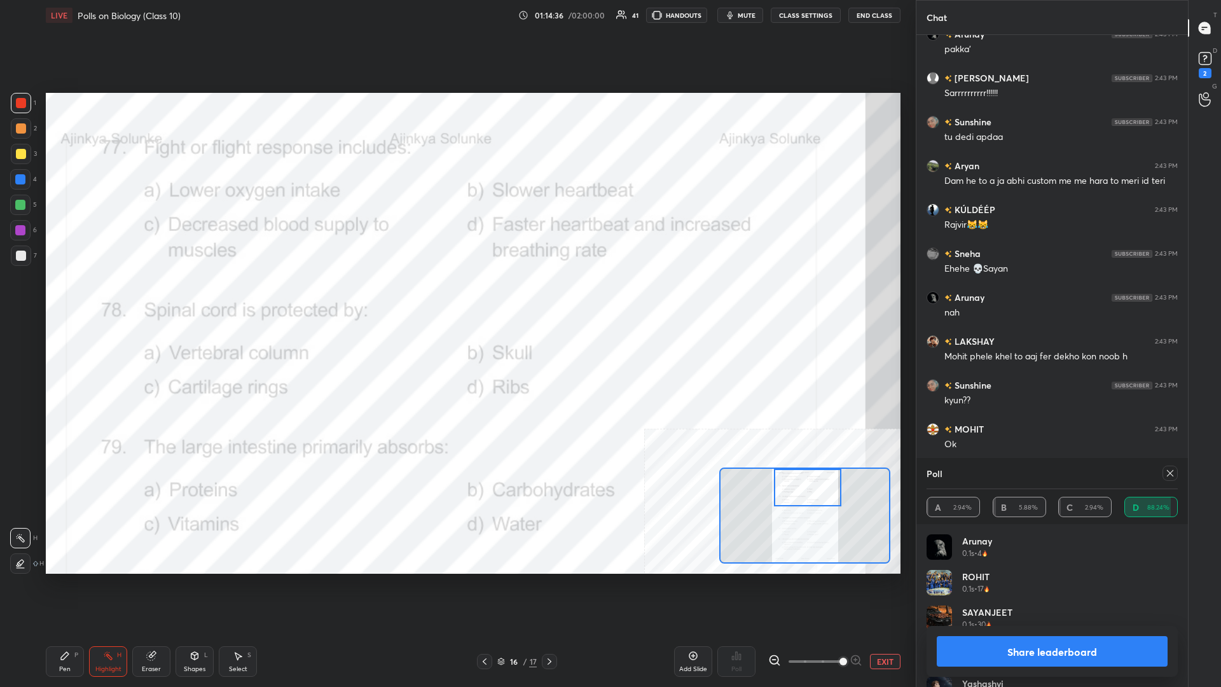
click at [456, 298] on button "Share leaderboard" at bounding box center [1051, 651] width 231 height 31
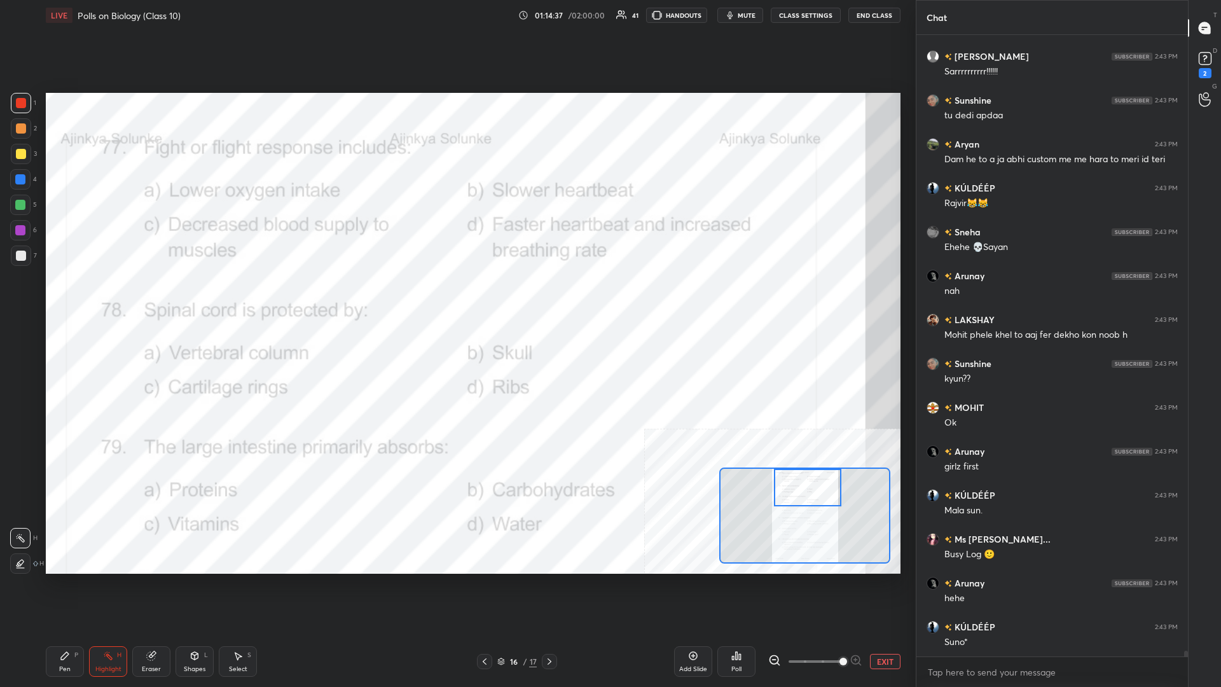
click at [62, 298] on div "Pen P" at bounding box center [65, 661] width 38 height 31
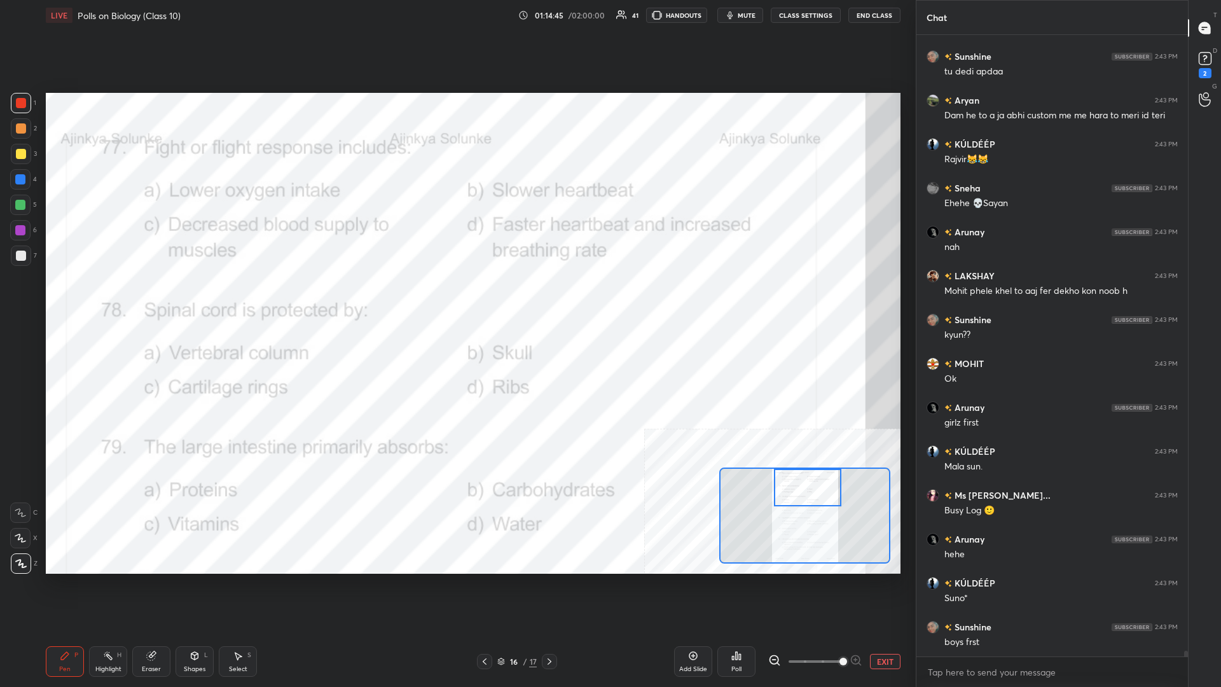
click at [116, 298] on div "Highlight H" at bounding box center [108, 661] width 38 height 31
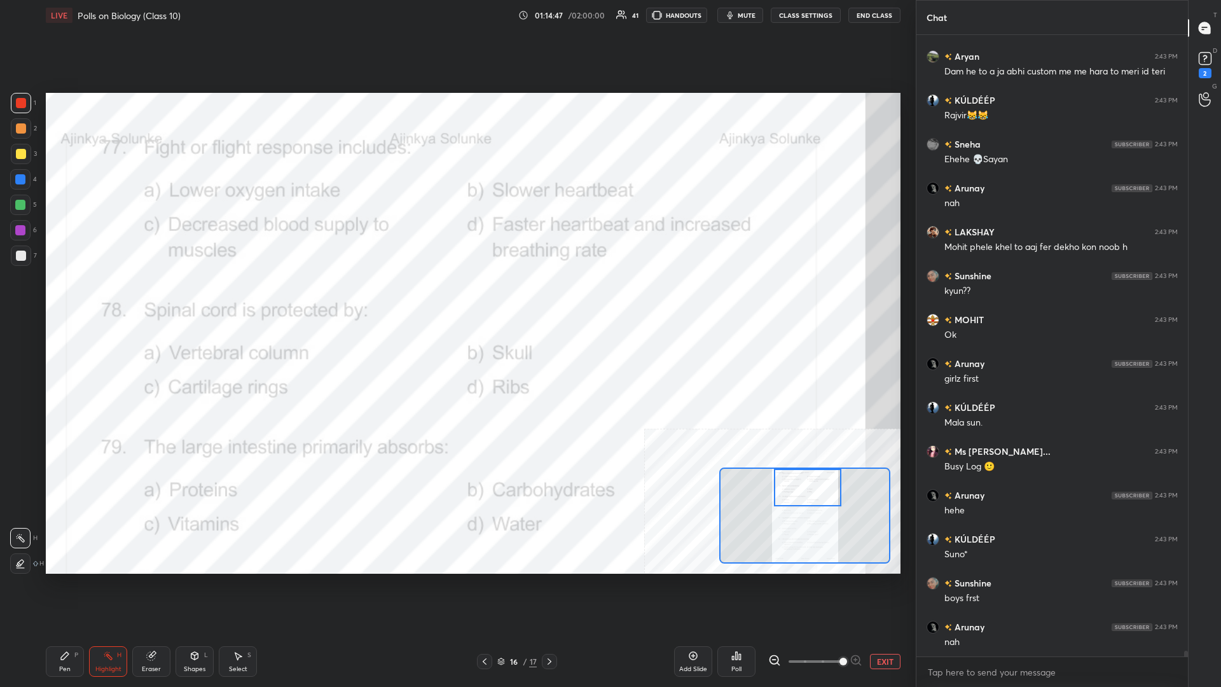
click at [456, 298] on icon at bounding box center [736, 655] width 10 height 10
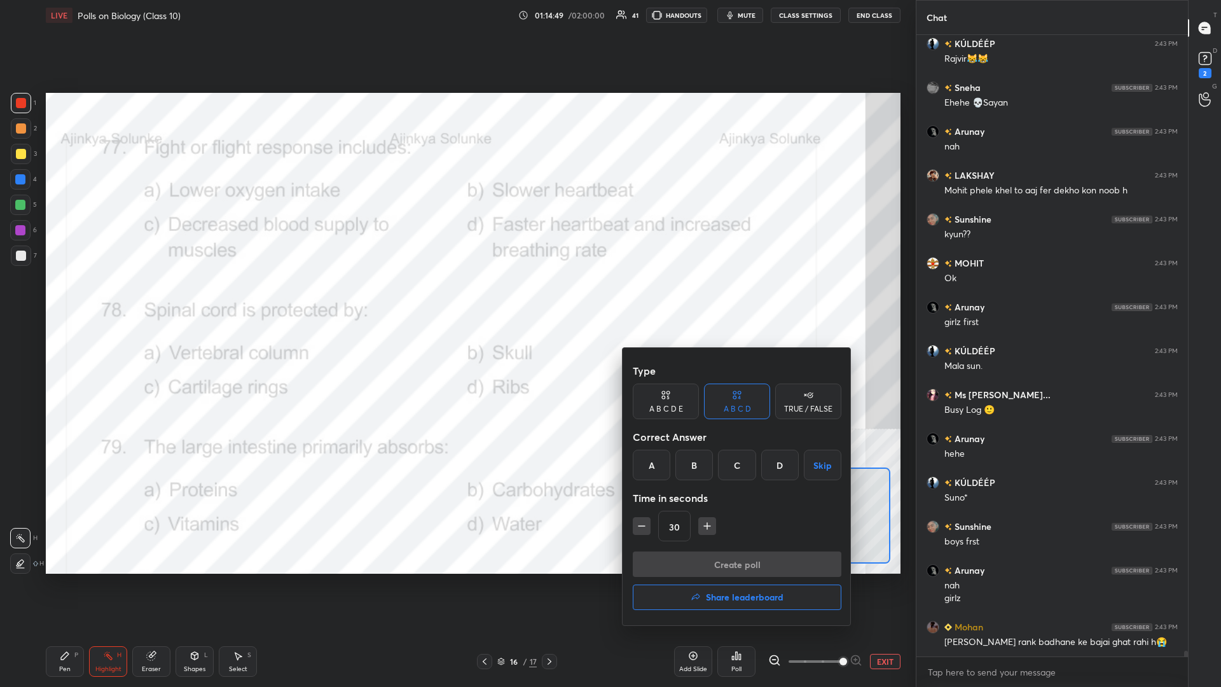
click at [456, 298] on div "A" at bounding box center [652, 464] width 38 height 31
click at [456, 298] on div "Type A B C D E A B C D TRUE / FALSE Correct Answer A B C D Skip Time in seconds…" at bounding box center [737, 454] width 209 height 193
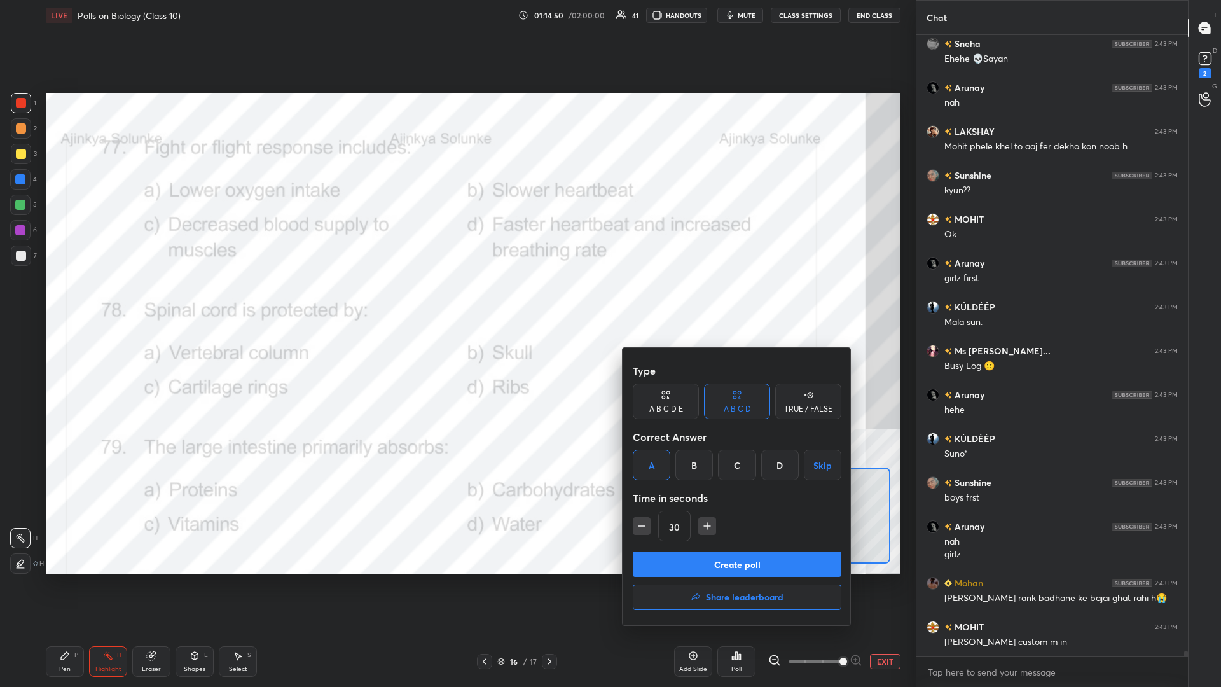
click at [456, 298] on button "Create poll" at bounding box center [737, 563] width 209 height 25
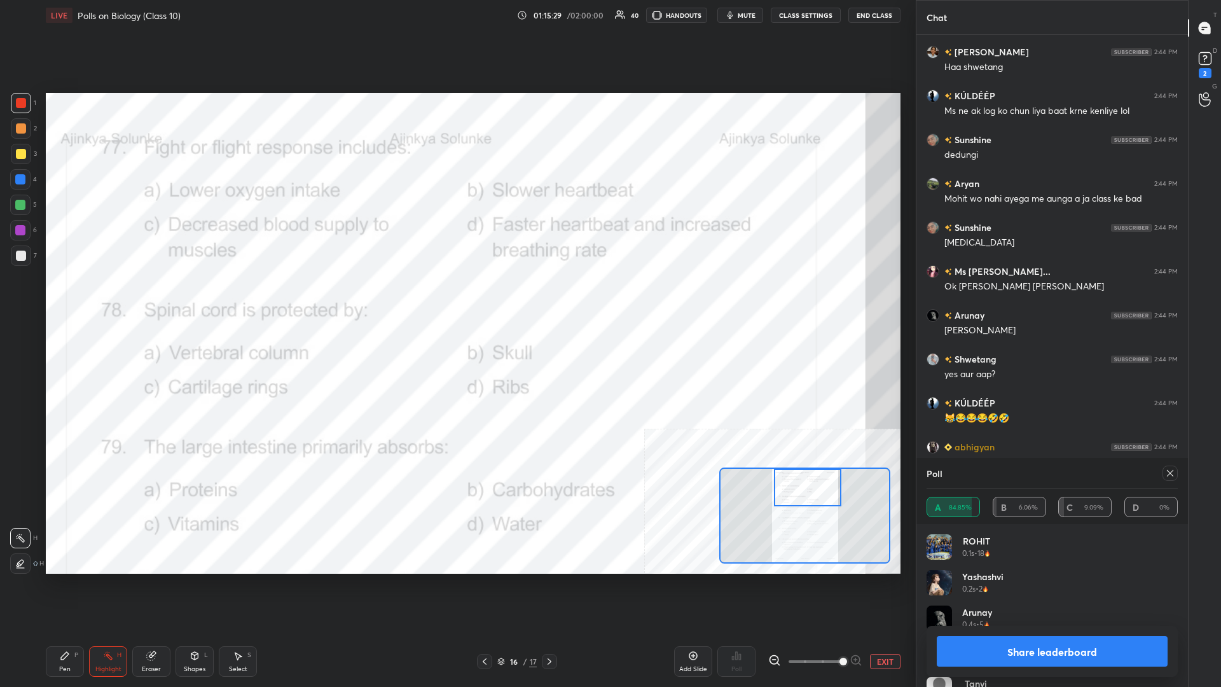
click at [456, 298] on button "Share leaderboard" at bounding box center [1051, 651] width 231 height 31
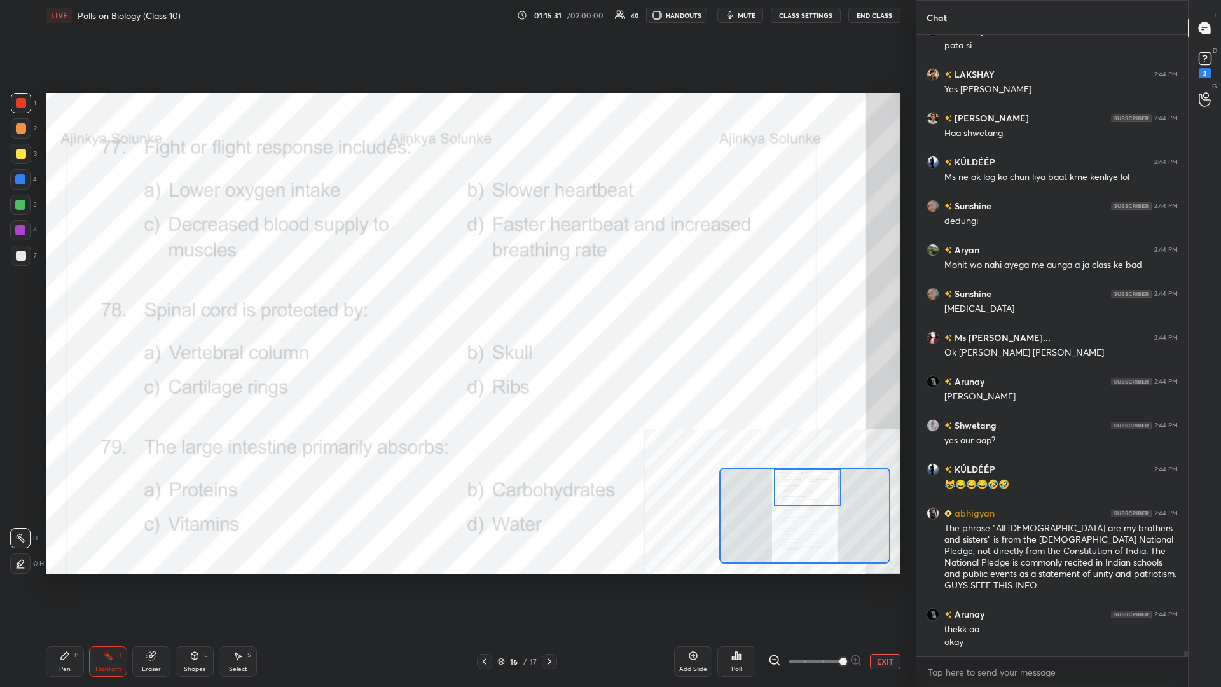
click at [72, 298] on div "Pen P" at bounding box center [65, 661] width 38 height 31
click at [108, 298] on div "Highlight" at bounding box center [108, 669] width 26 height 6
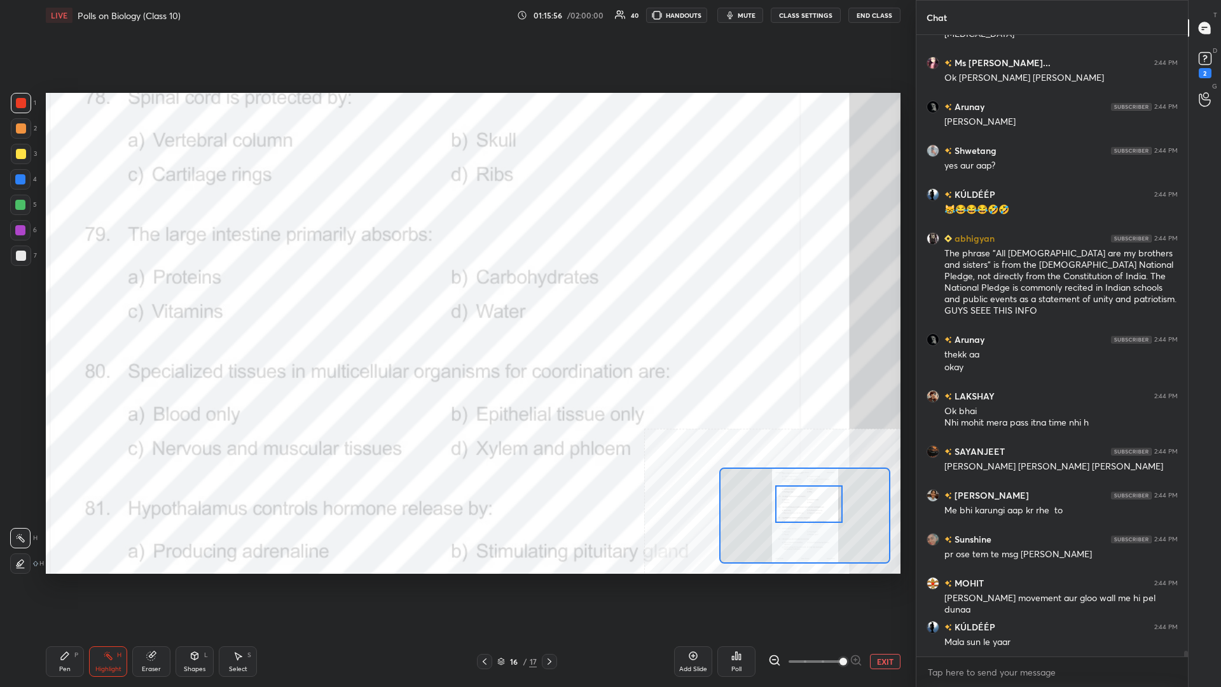
click at [456, 298] on div "Poll" at bounding box center [736, 661] width 38 height 31
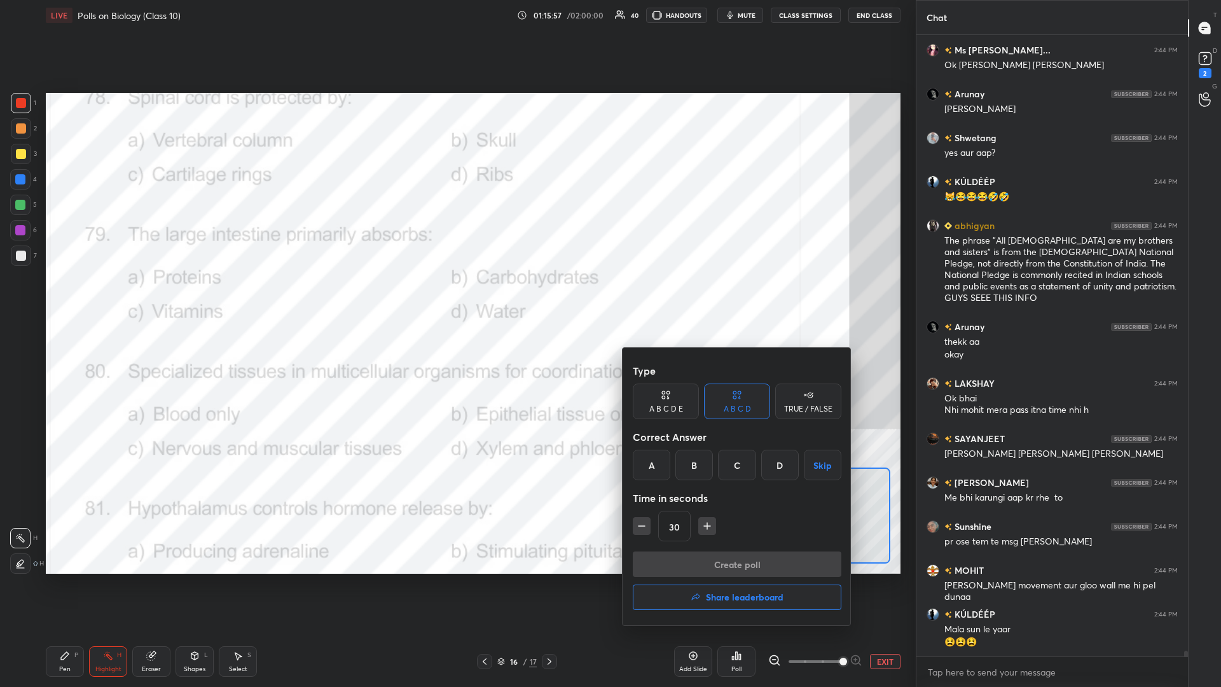
click at [456, 298] on div "D" at bounding box center [780, 464] width 38 height 31
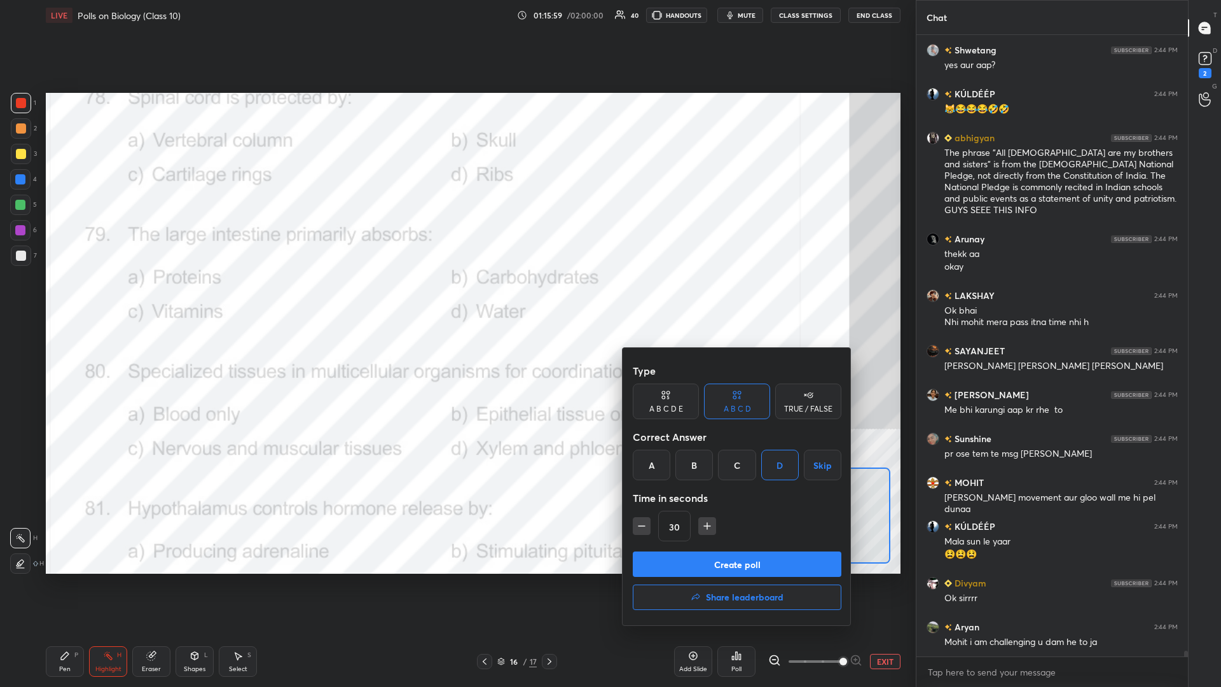
click at [456, 298] on button "Create poll" at bounding box center [737, 563] width 209 height 25
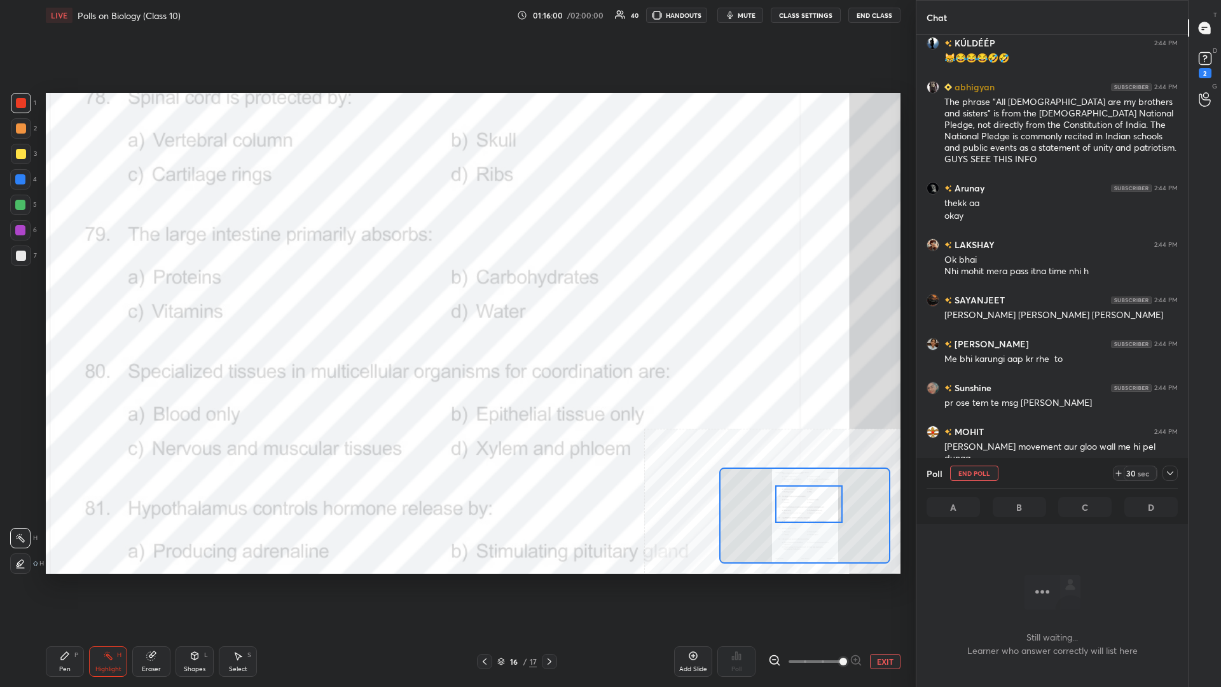
click at [456, 298] on icon at bounding box center [1170, 473] width 10 height 10
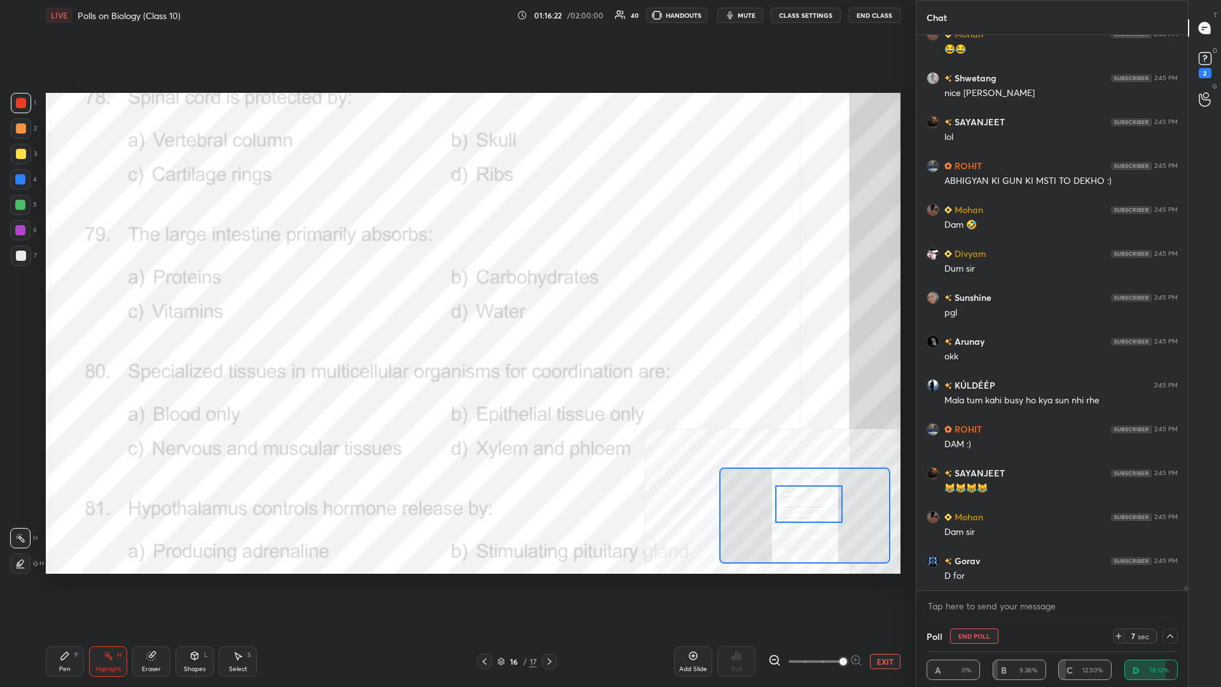
click at [53, 298] on div "Pen P" at bounding box center [65, 661] width 38 height 31
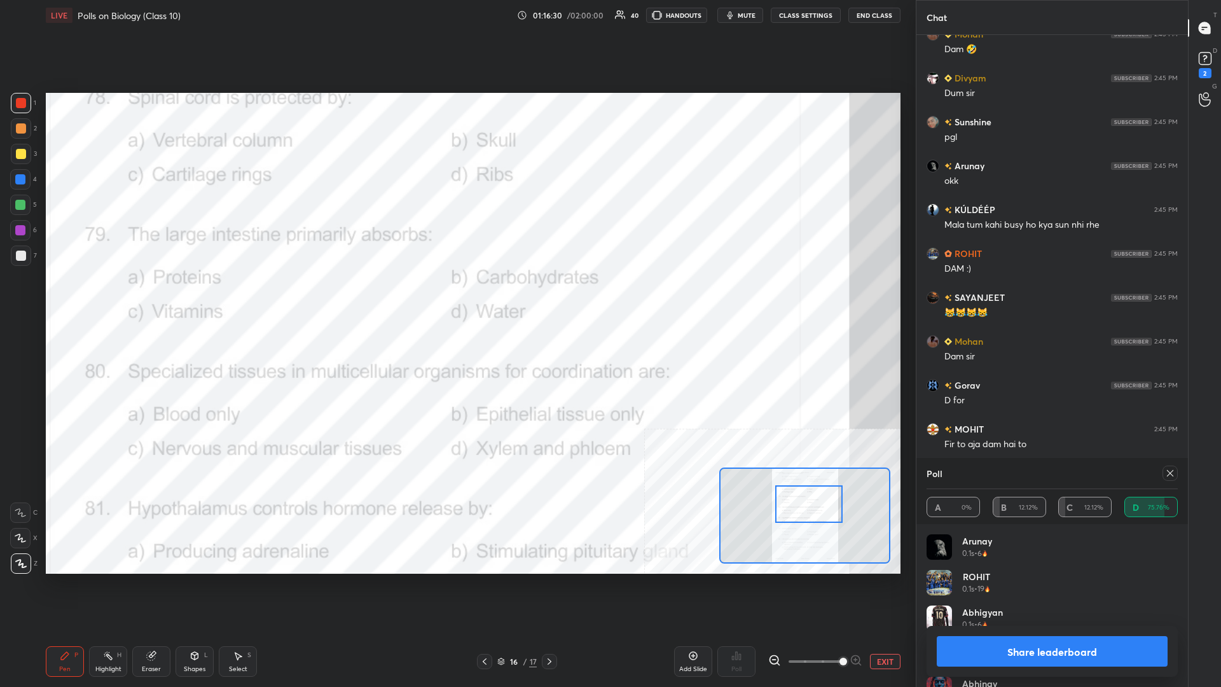
scroll to position [153, 251]
click at [456, 298] on button "Share leaderboard" at bounding box center [1051, 651] width 231 height 31
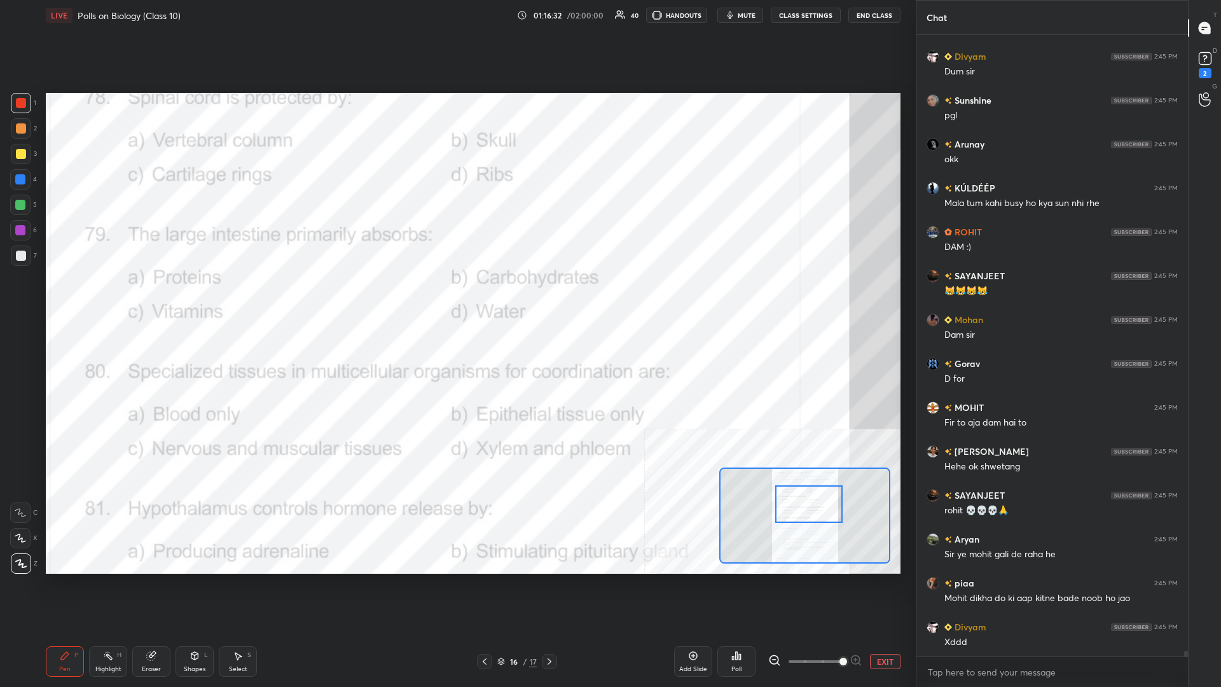
click at [65, 298] on div "Pen P" at bounding box center [65, 661] width 38 height 31
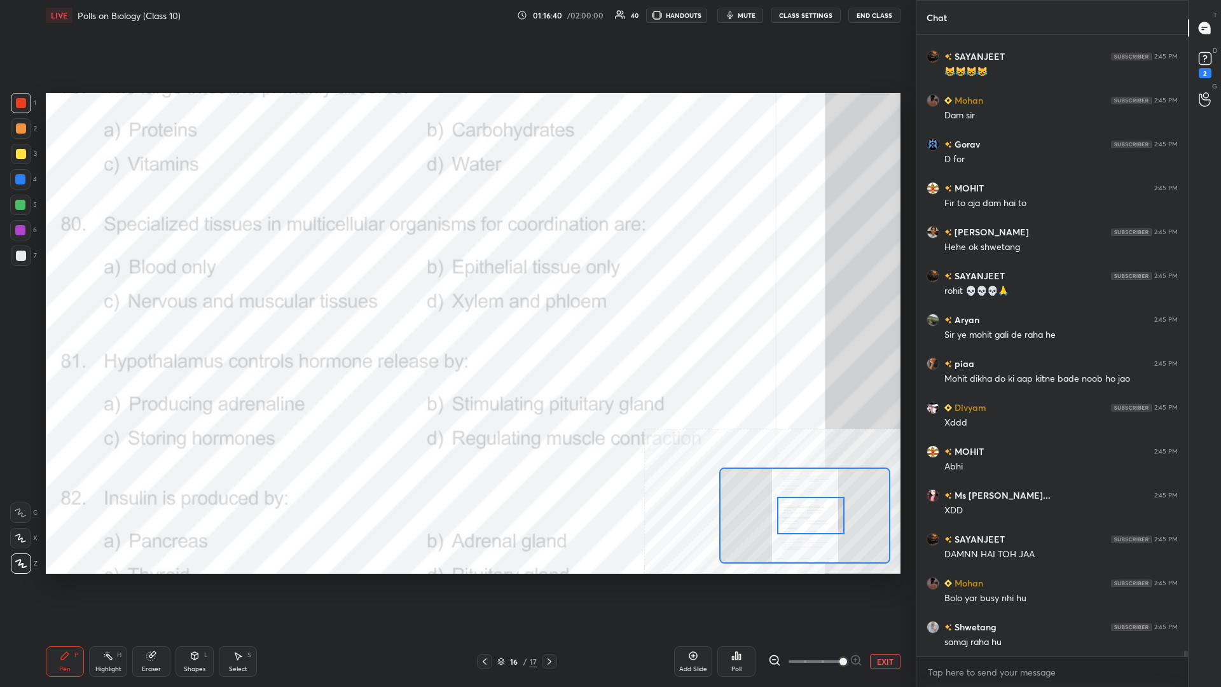
click at [82, 298] on div "Pen P" at bounding box center [65, 661] width 38 height 31
click at [116, 298] on div "Highlight H" at bounding box center [108, 661] width 38 height 31
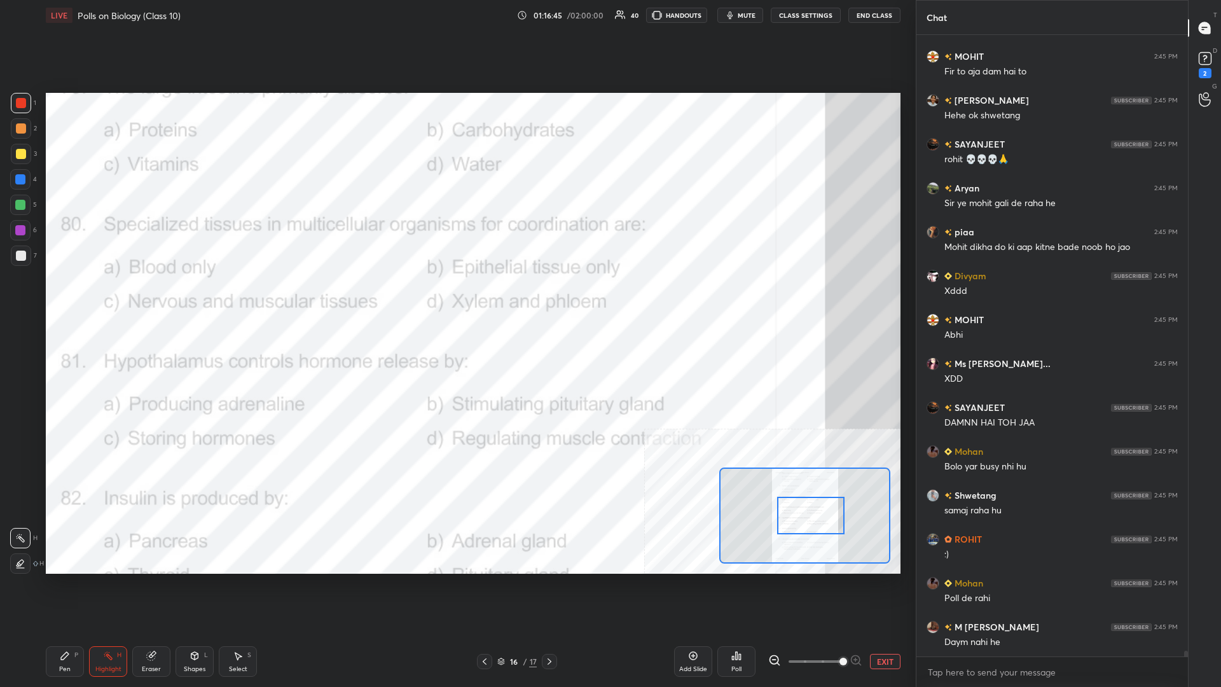
click at [456, 298] on icon at bounding box center [736, 655] width 10 height 10
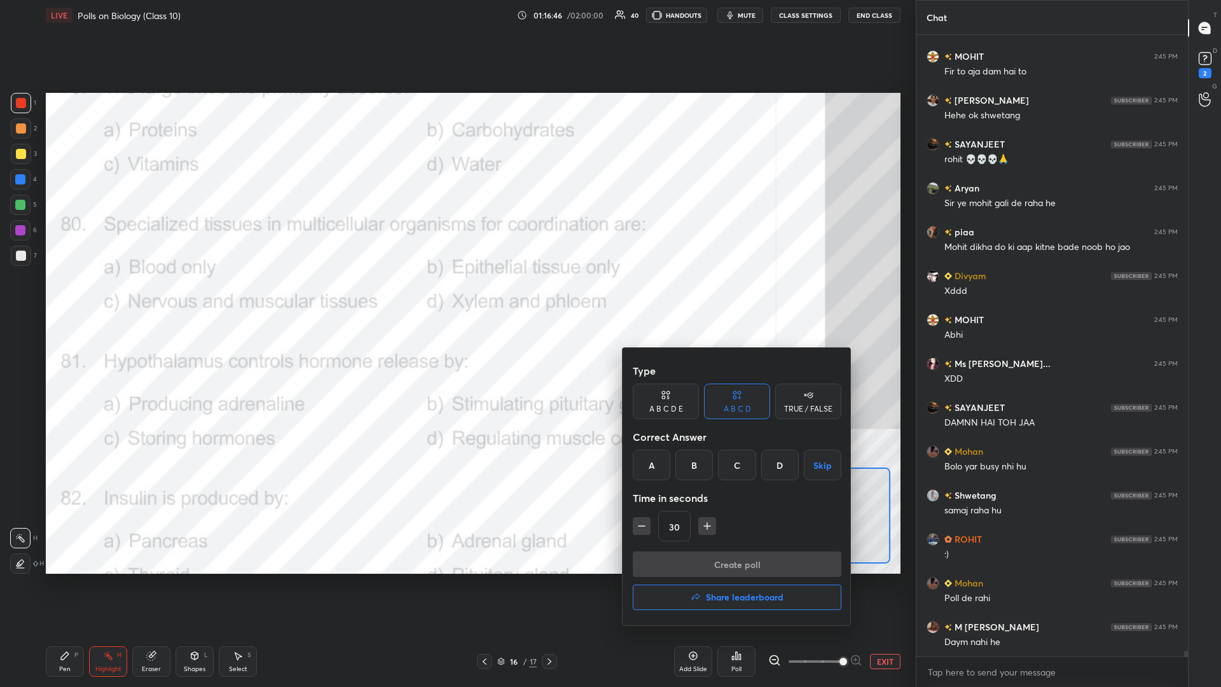
click at [456, 298] on div "C" at bounding box center [737, 464] width 38 height 31
click at [456, 298] on button "Create poll" at bounding box center [737, 563] width 209 height 25
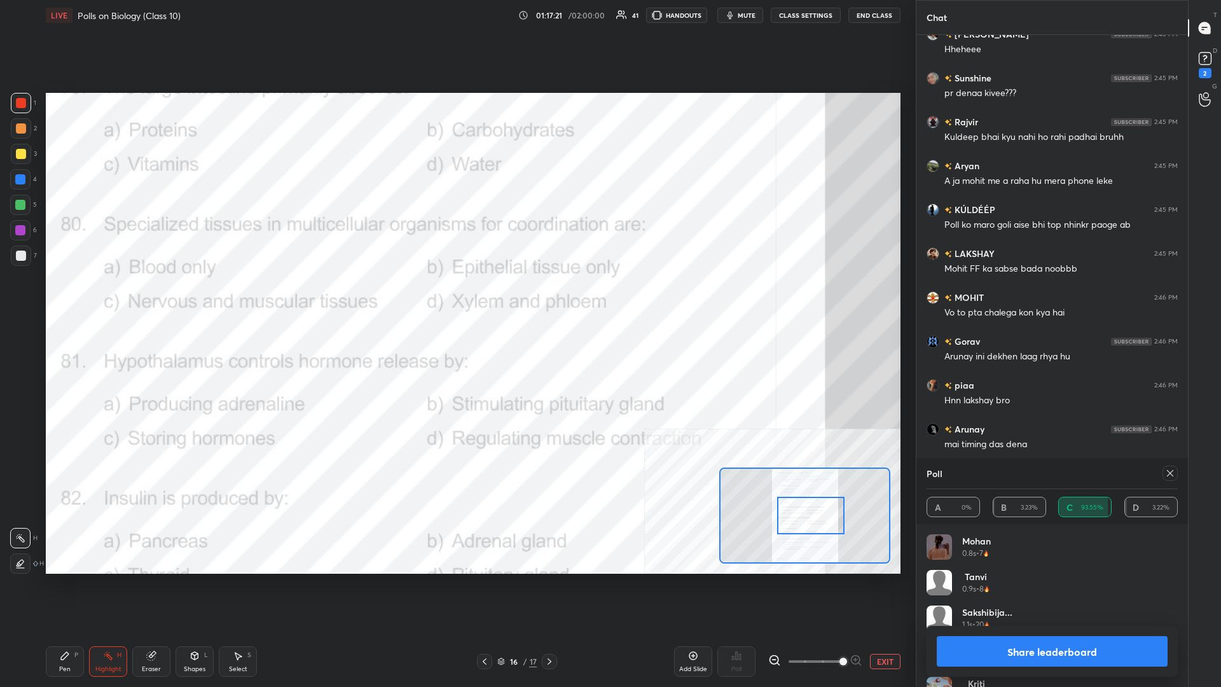
click at [456, 298] on button "Share leaderboard" at bounding box center [1051, 651] width 231 height 31
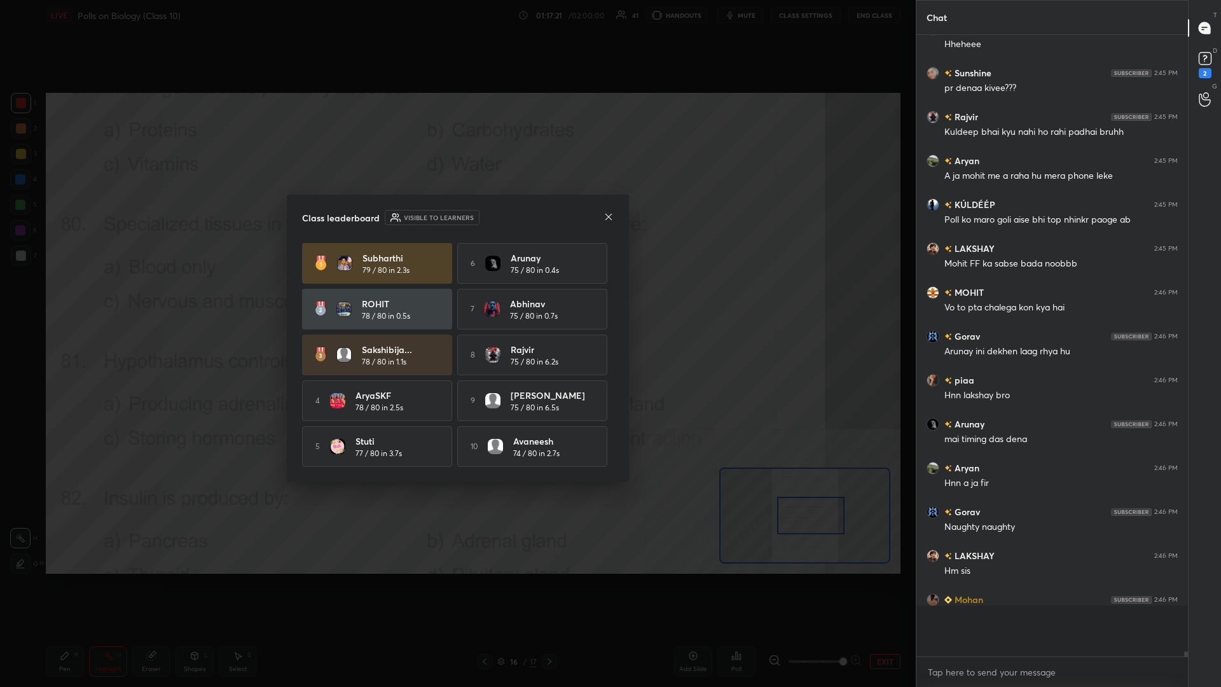
click at [456, 298] on div "Class leaderboard Visible to learners Subharthi 79 / 80 in 2.3s 6 Arunay 75 / 8…" at bounding box center [458, 338] width 342 height 287
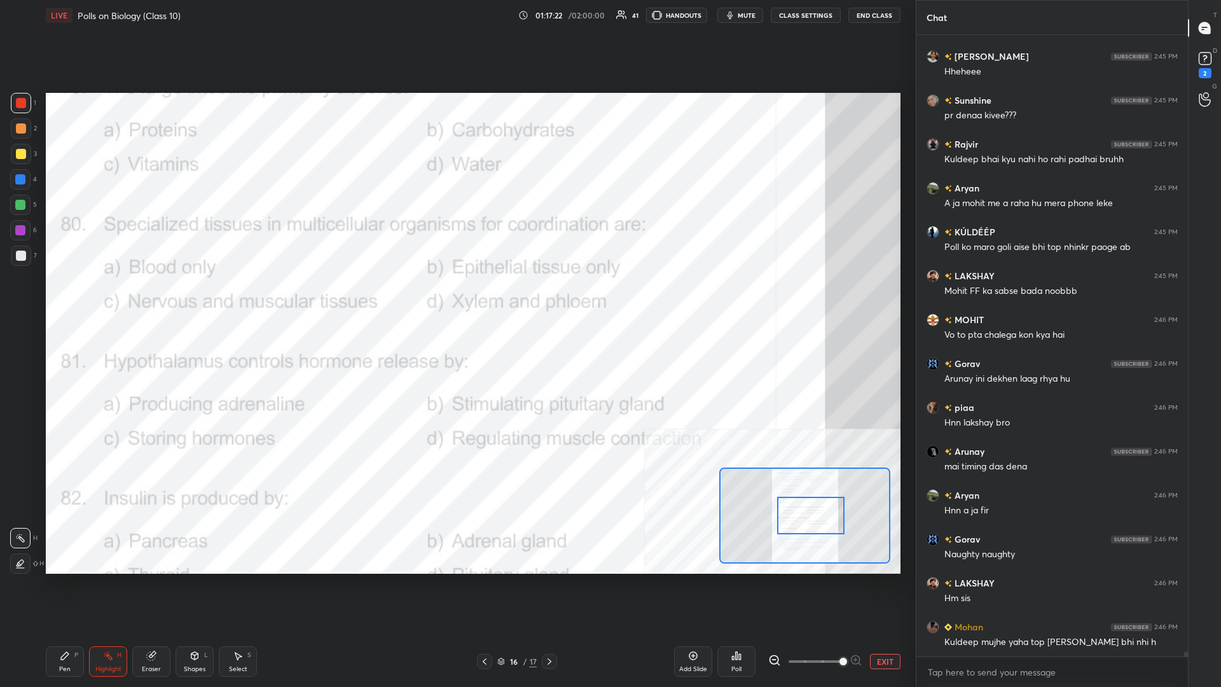
click at [60, 298] on div "Pen P" at bounding box center [65, 661] width 38 height 31
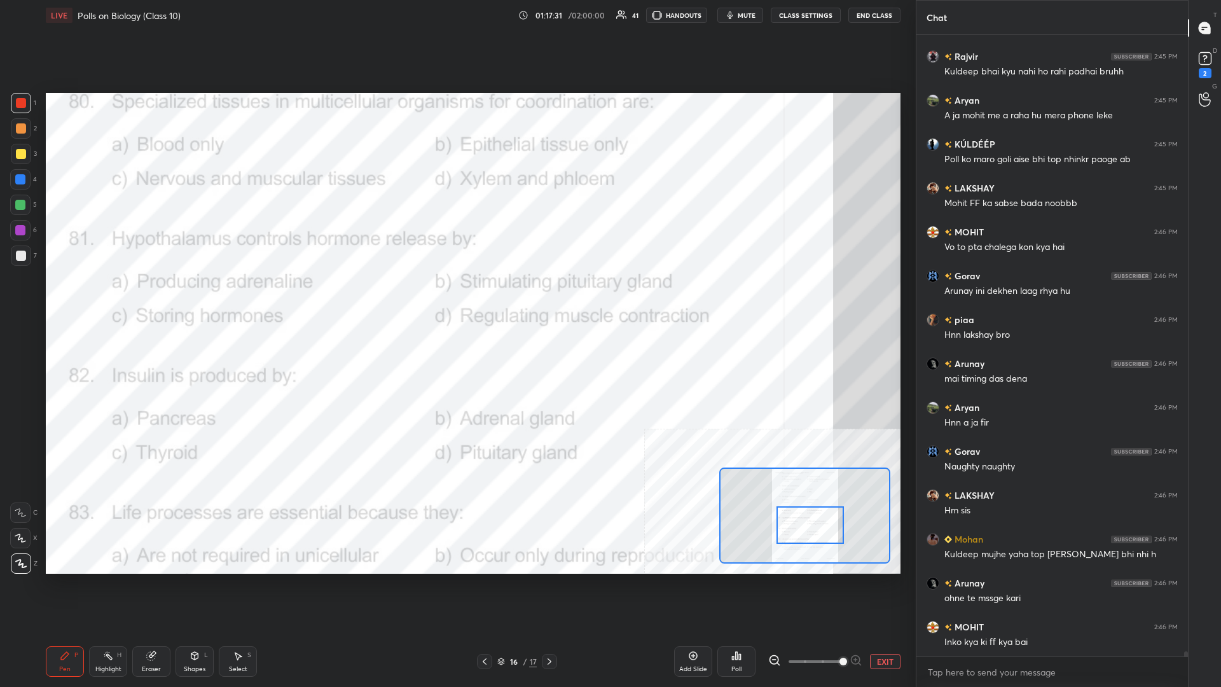
drag, startPoint x: 816, startPoint y: 517, endPoint x: 815, endPoint y: 529, distance: 11.5
click at [456, 298] on div at bounding box center [809, 525] width 67 height 38
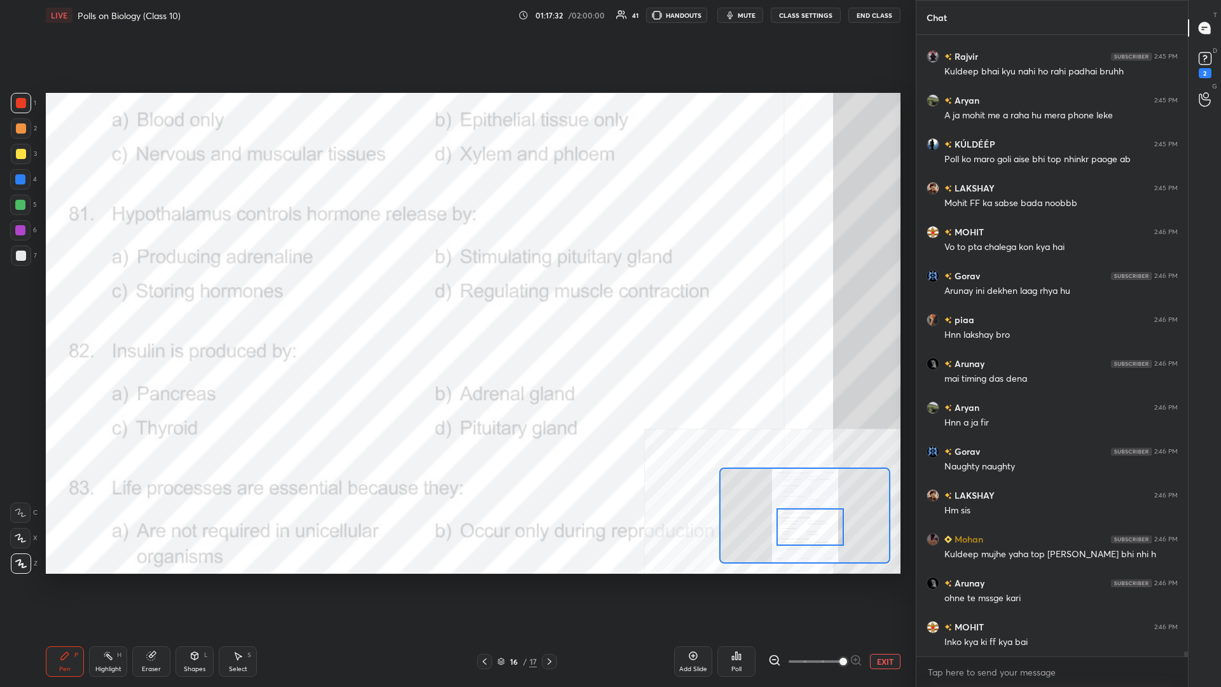
drag, startPoint x: 123, startPoint y: 664, endPoint x: 127, endPoint y: 643, distance: 21.3
click at [123, 298] on div "Highlight H" at bounding box center [108, 661] width 38 height 31
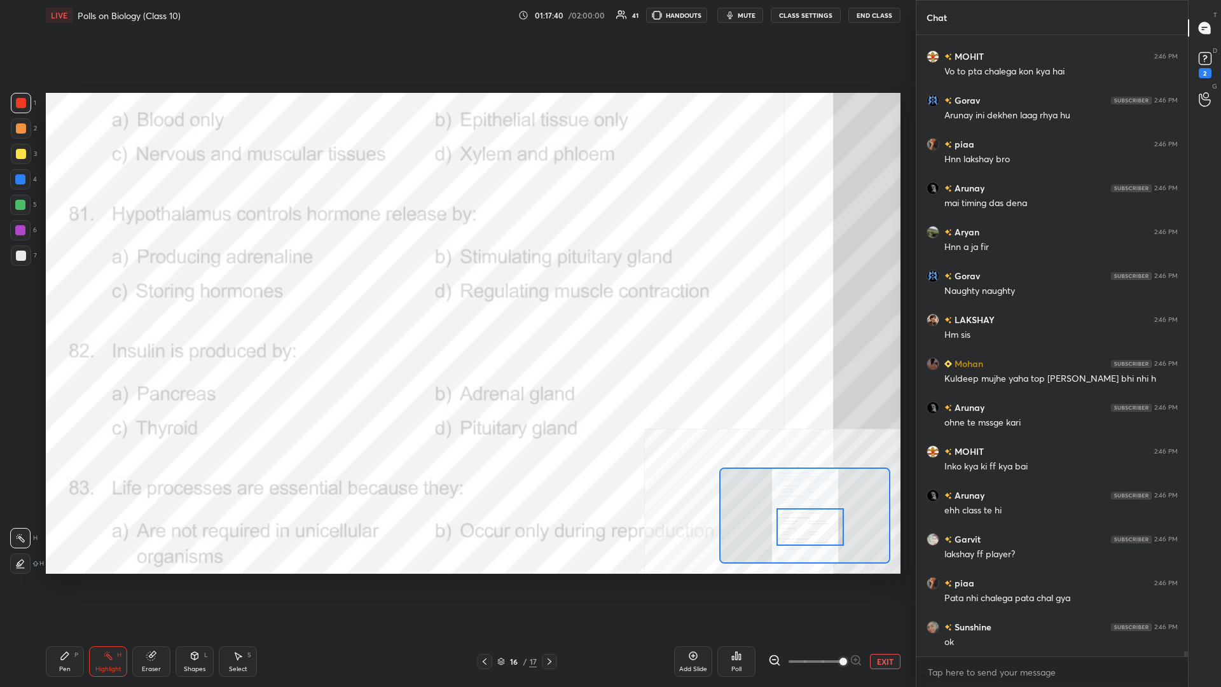
click at [456, 298] on div "Poll" at bounding box center [736, 661] width 38 height 31
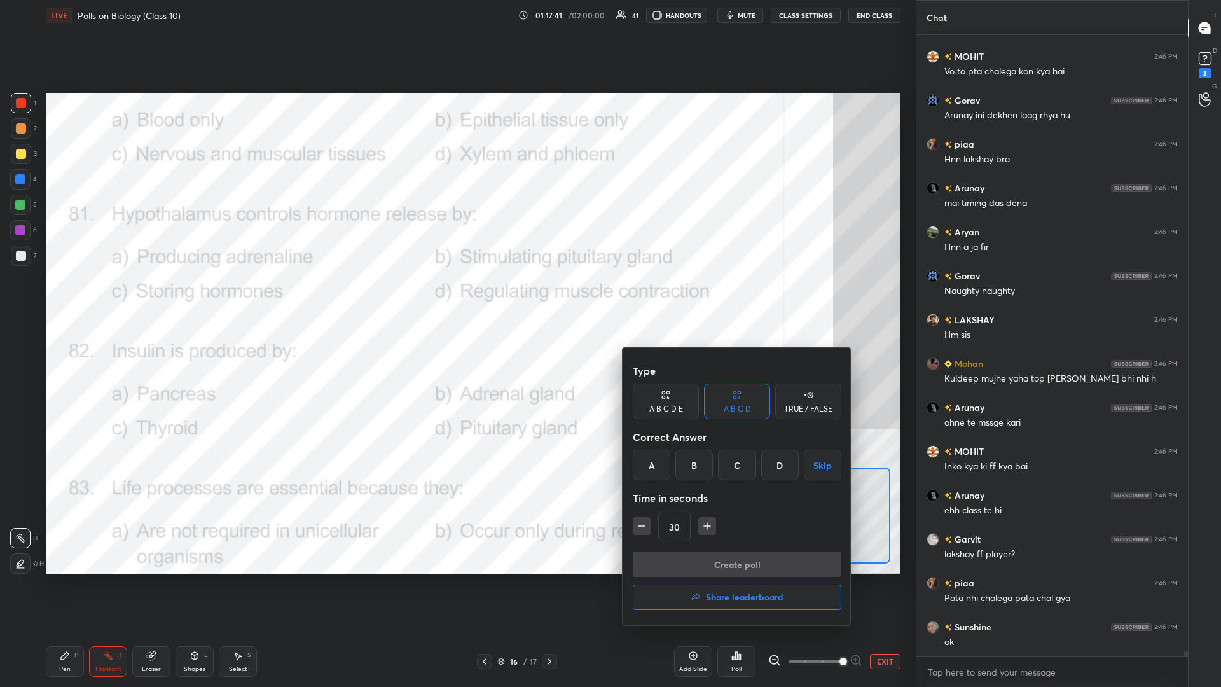
click at [456, 298] on div "B" at bounding box center [694, 464] width 38 height 31
click at [456, 298] on button "Create poll" at bounding box center [737, 563] width 209 height 25
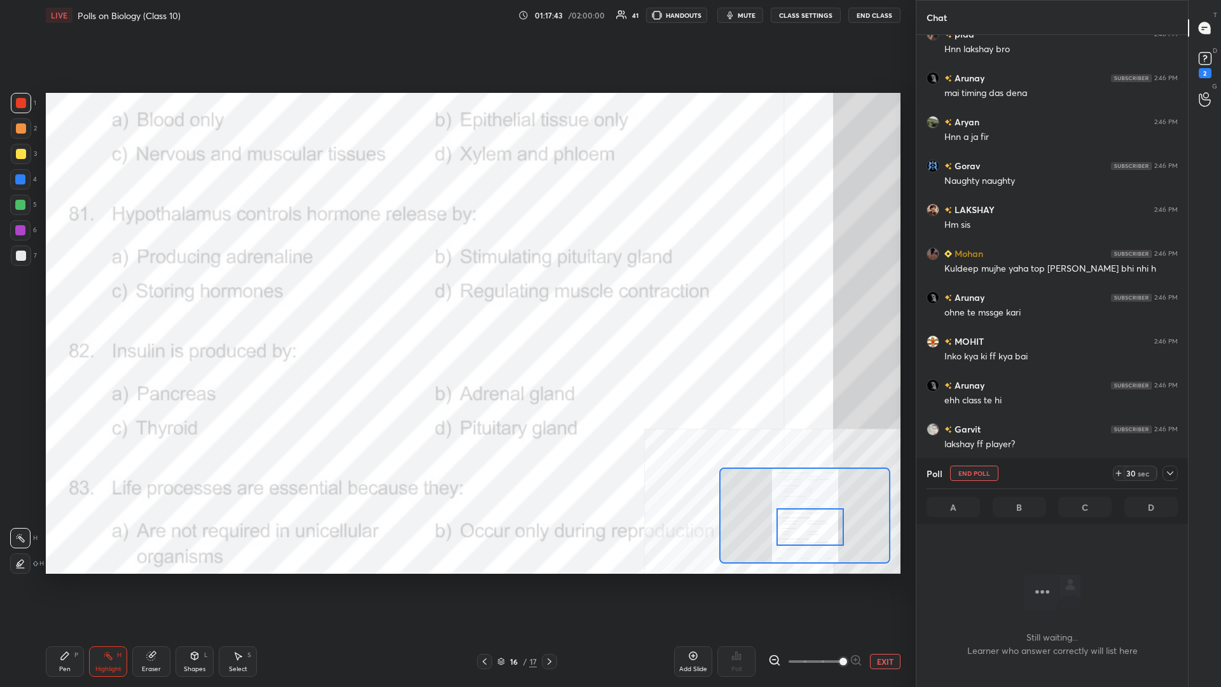
click at [456, 298] on icon at bounding box center [1170, 473] width 10 height 10
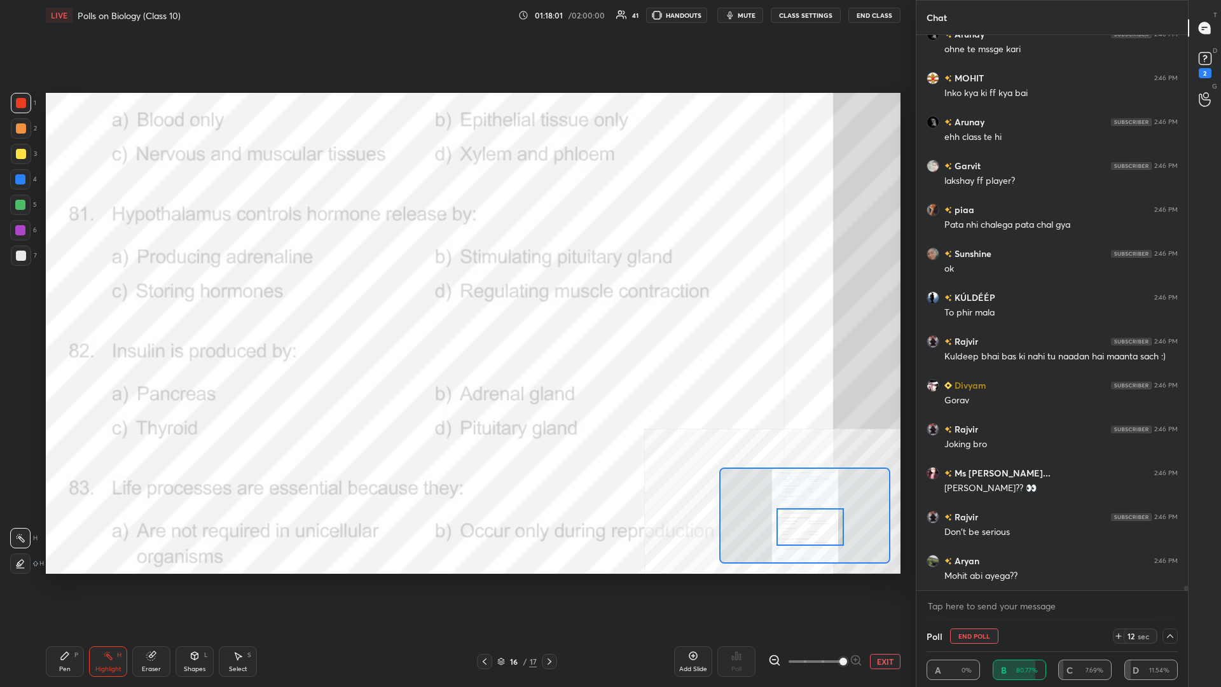
click at [456, 18] on button "mute" at bounding box center [740, 15] width 46 height 15
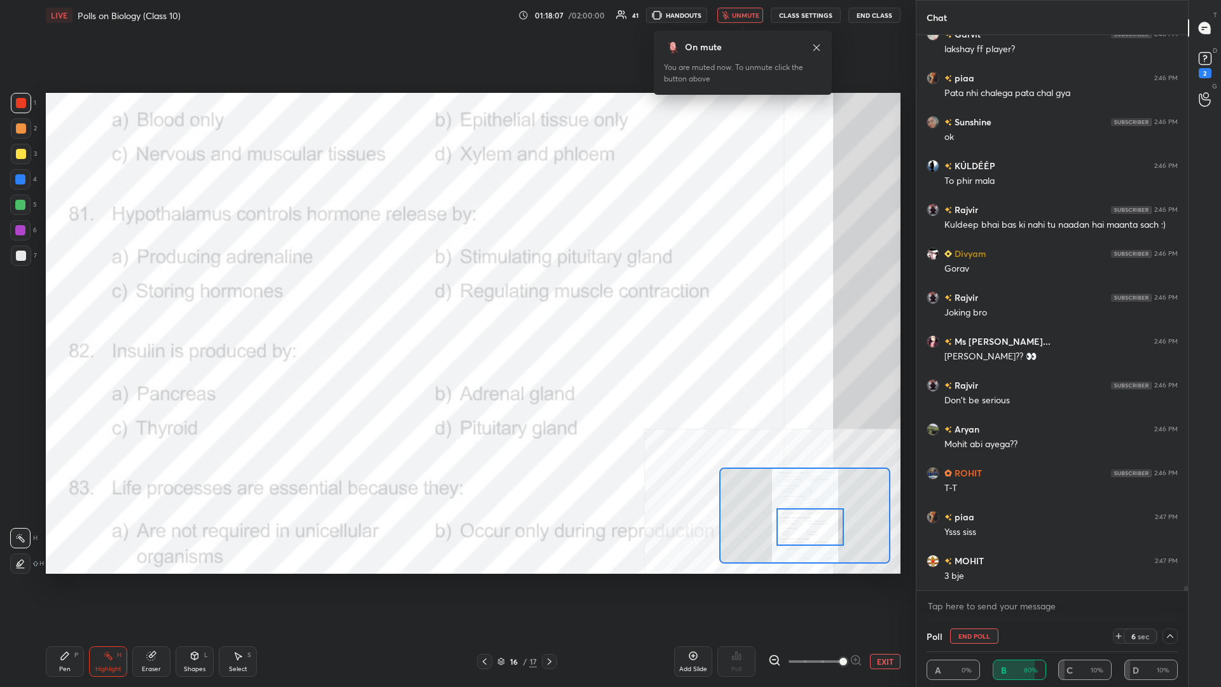
click at [456, 18] on icon "button" at bounding box center [725, 15] width 7 height 8
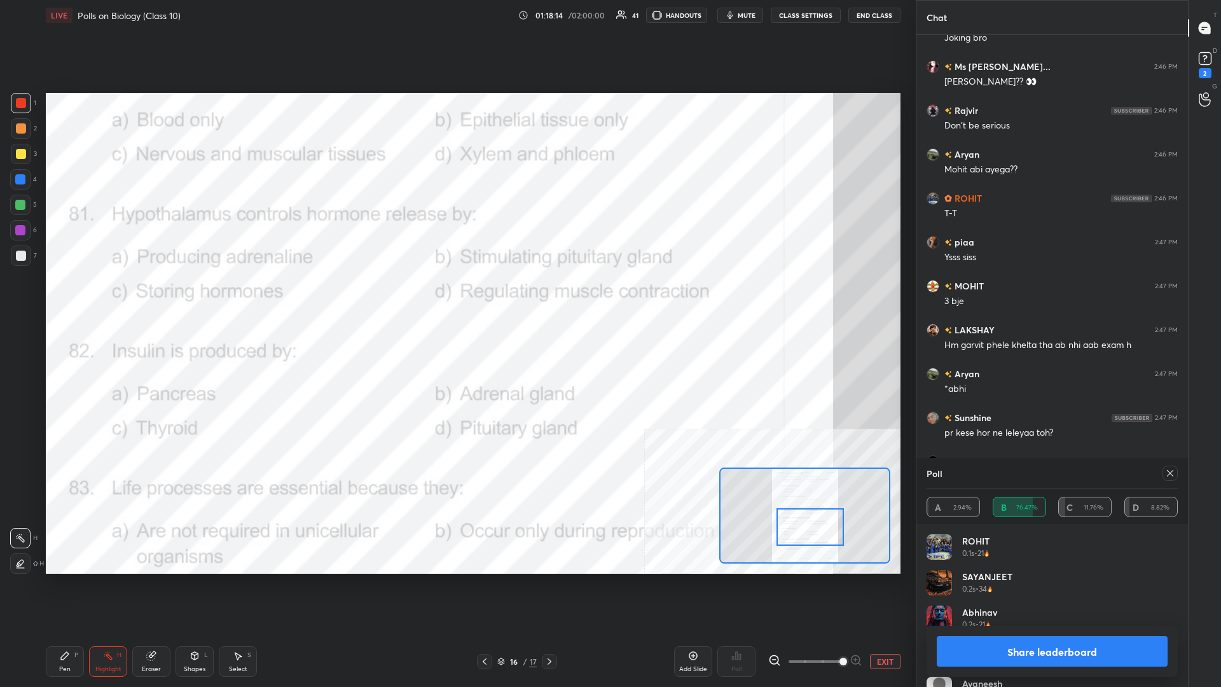
click at [456, 298] on button "Share leaderboard" at bounding box center [1051, 651] width 231 height 31
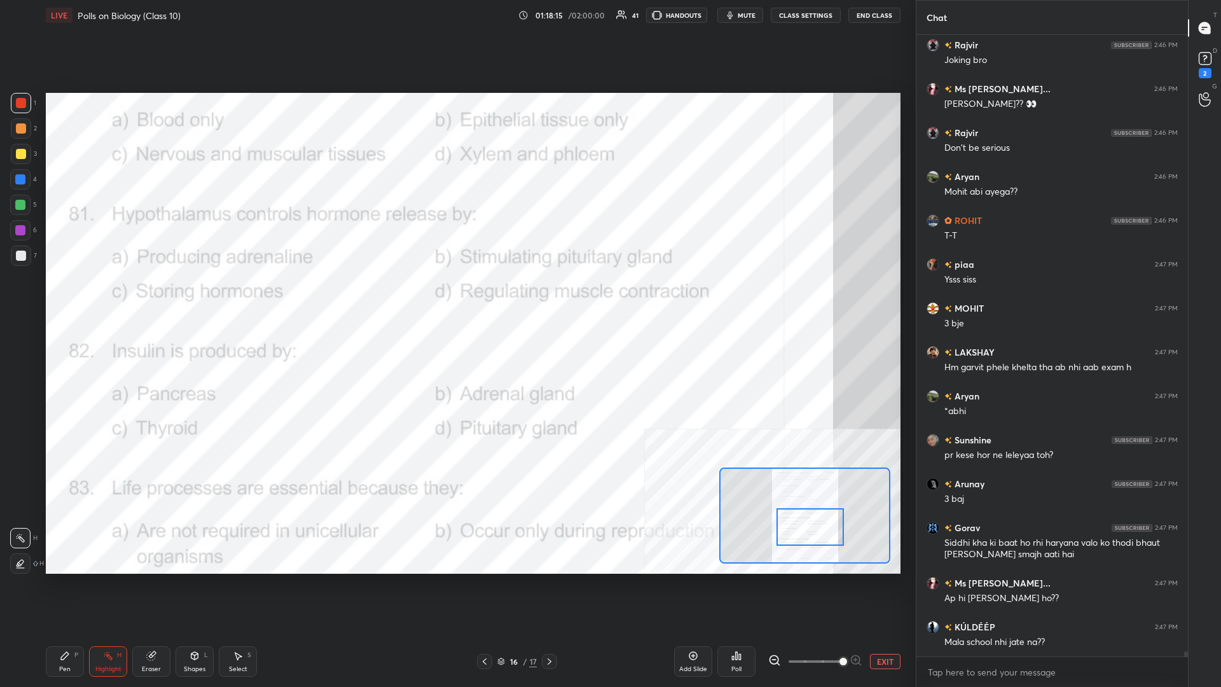
click at [61, 298] on icon at bounding box center [65, 655] width 10 height 10
click at [64, 298] on icon at bounding box center [65, 655] width 10 height 10
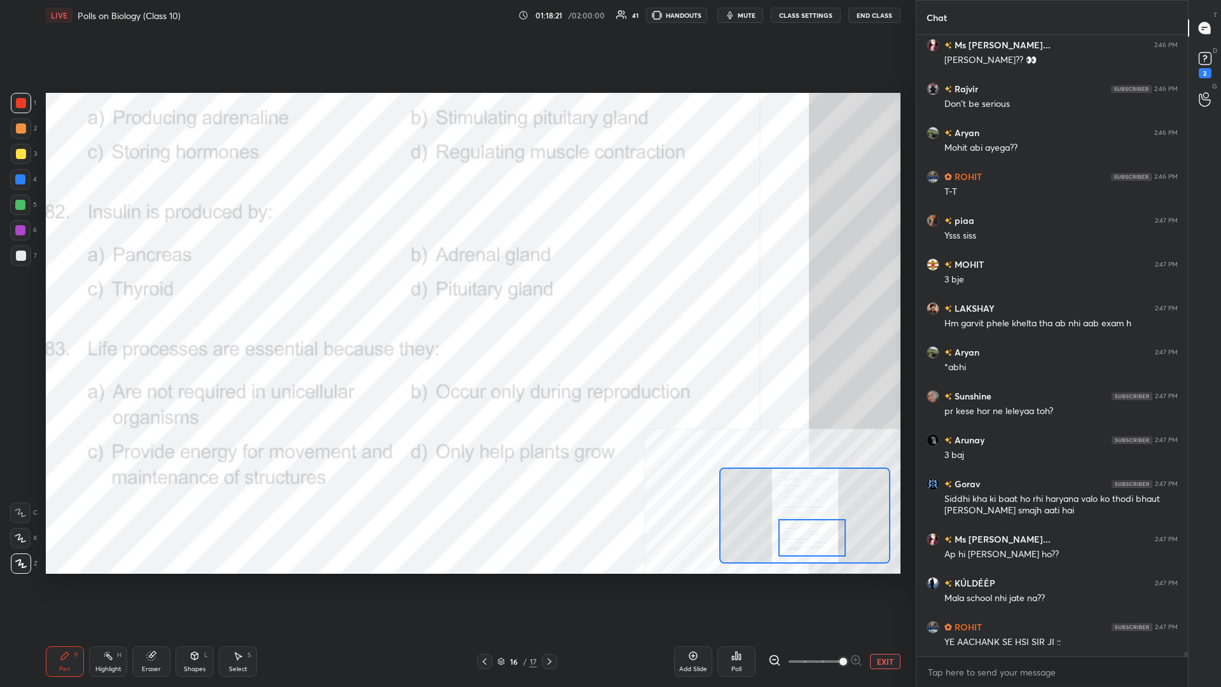
drag, startPoint x: 814, startPoint y: 519, endPoint x: 816, endPoint y: 530, distance: 11.0
click at [456, 298] on div at bounding box center [811, 538] width 67 height 38
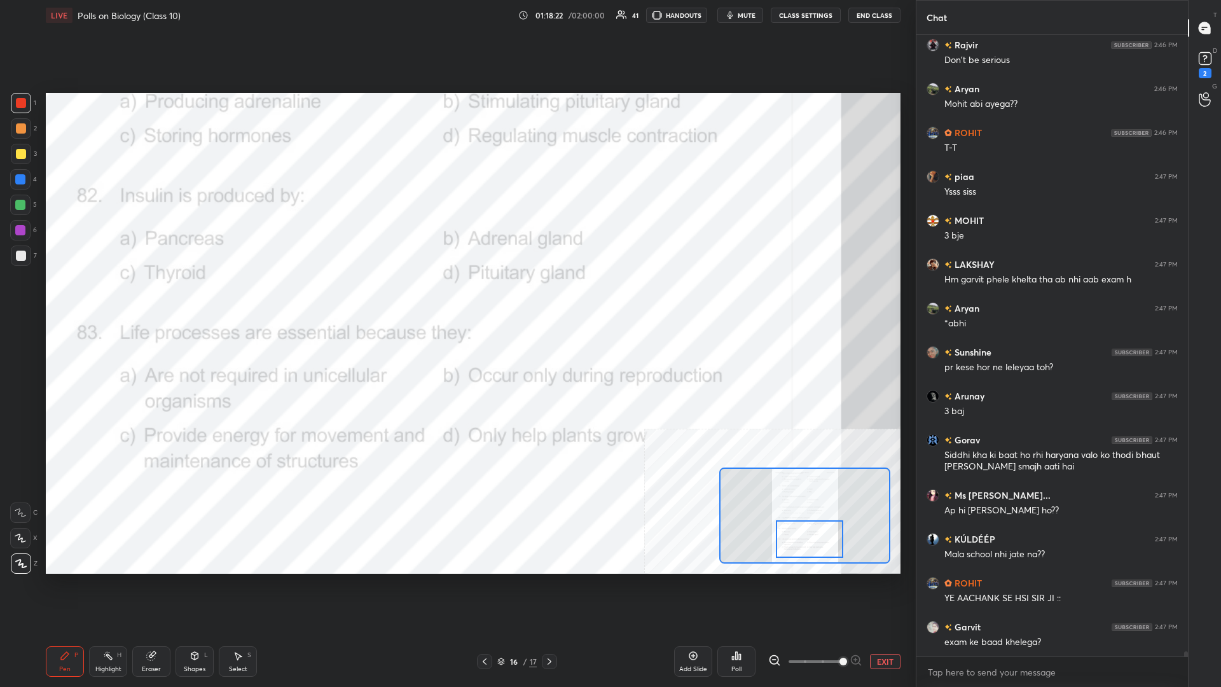
drag, startPoint x: 818, startPoint y: 529, endPoint x: 798, endPoint y: 532, distance: 20.6
click at [456, 298] on div at bounding box center [809, 539] width 67 height 38
click at [105, 298] on icon at bounding box center [108, 655] width 10 height 10
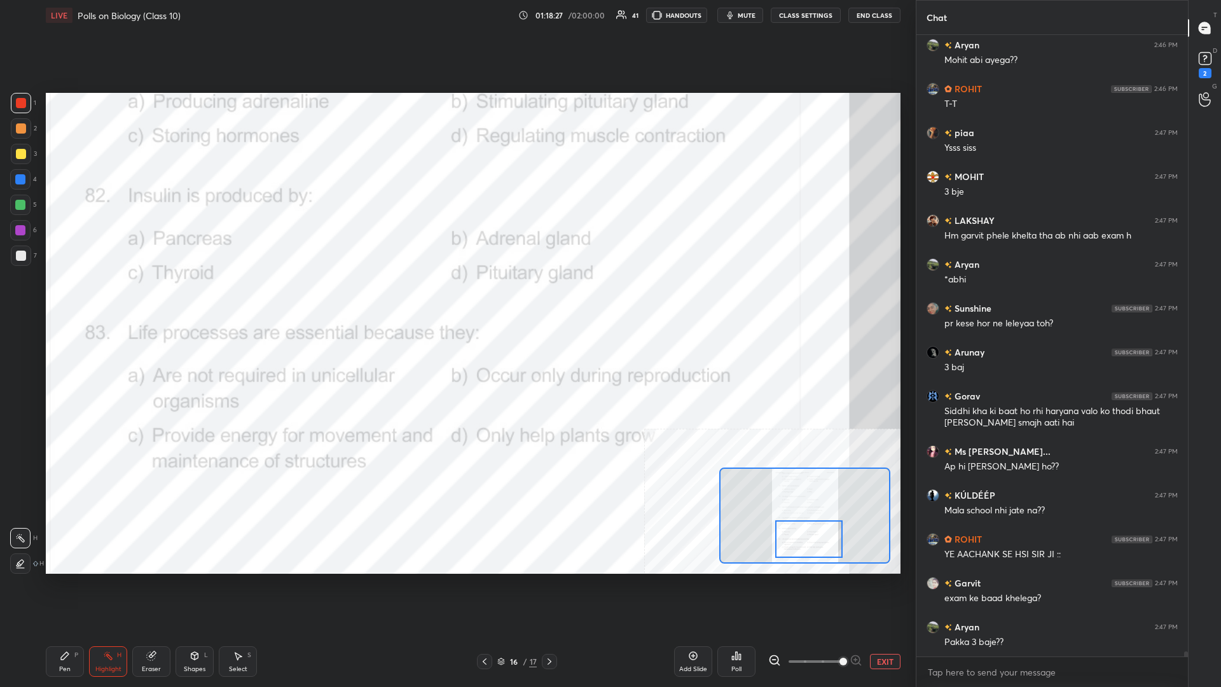
click at [456, 298] on icon at bounding box center [736, 655] width 10 height 10
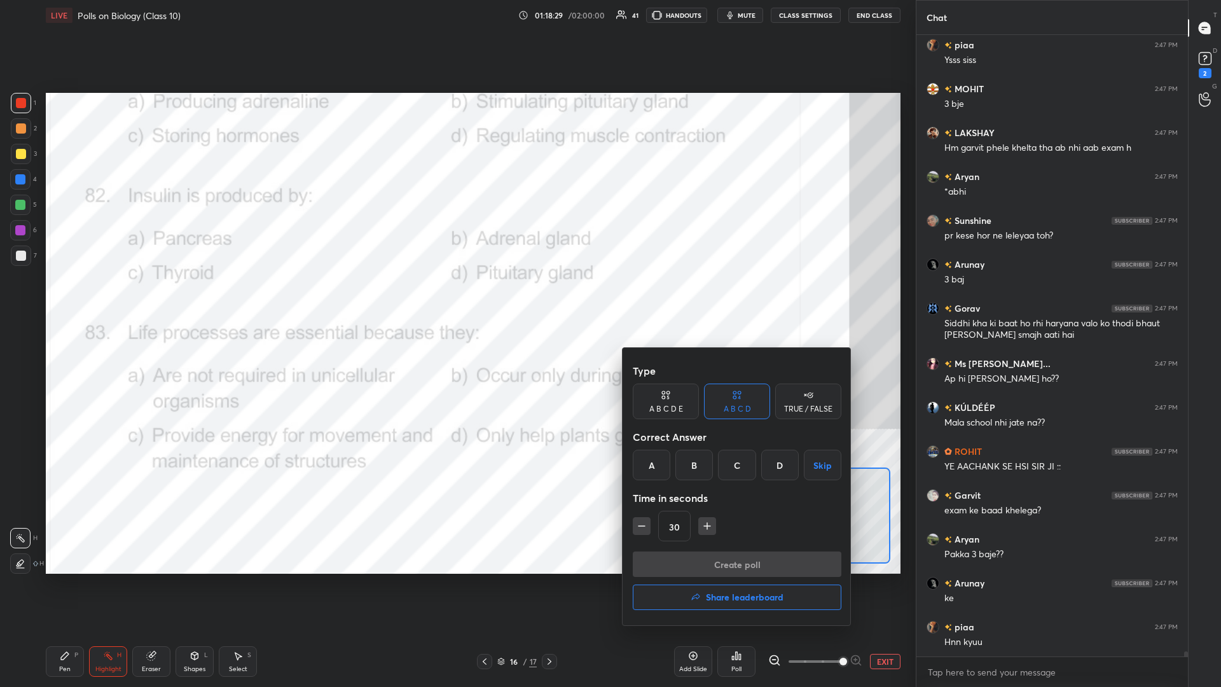
click at [456, 298] on div "A" at bounding box center [652, 464] width 38 height 31
click at [456, 298] on button "Create poll" at bounding box center [737, 563] width 209 height 25
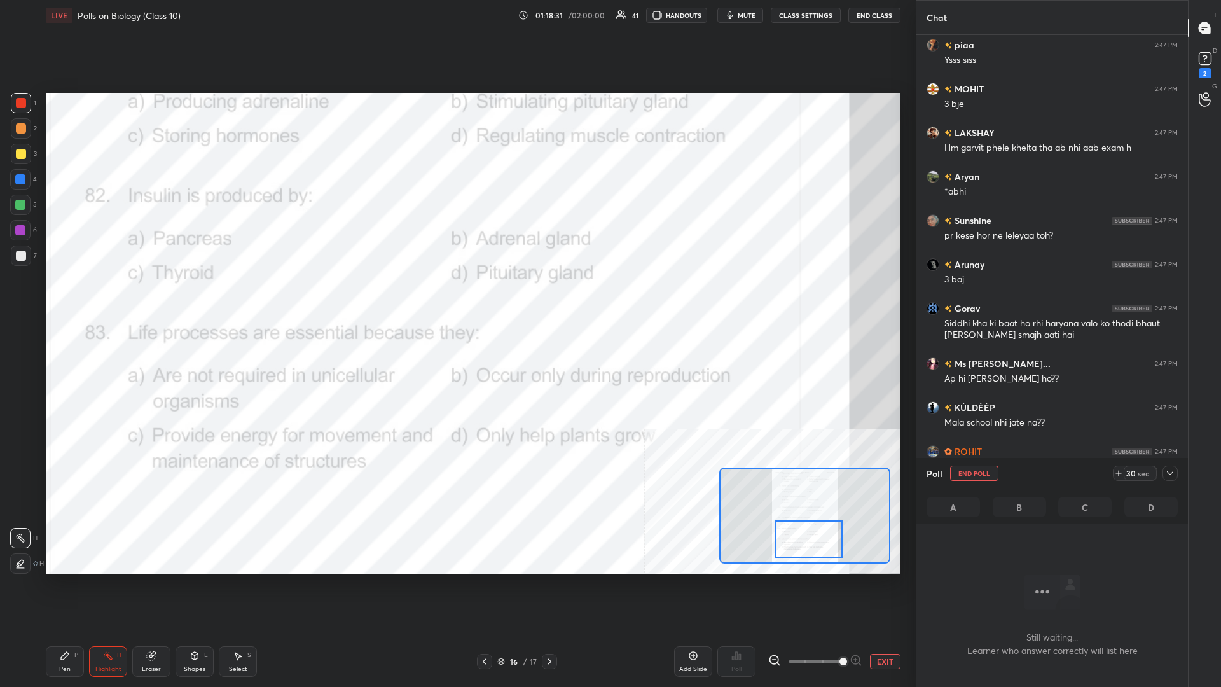
click at [456, 298] on icon at bounding box center [1170, 473] width 10 height 10
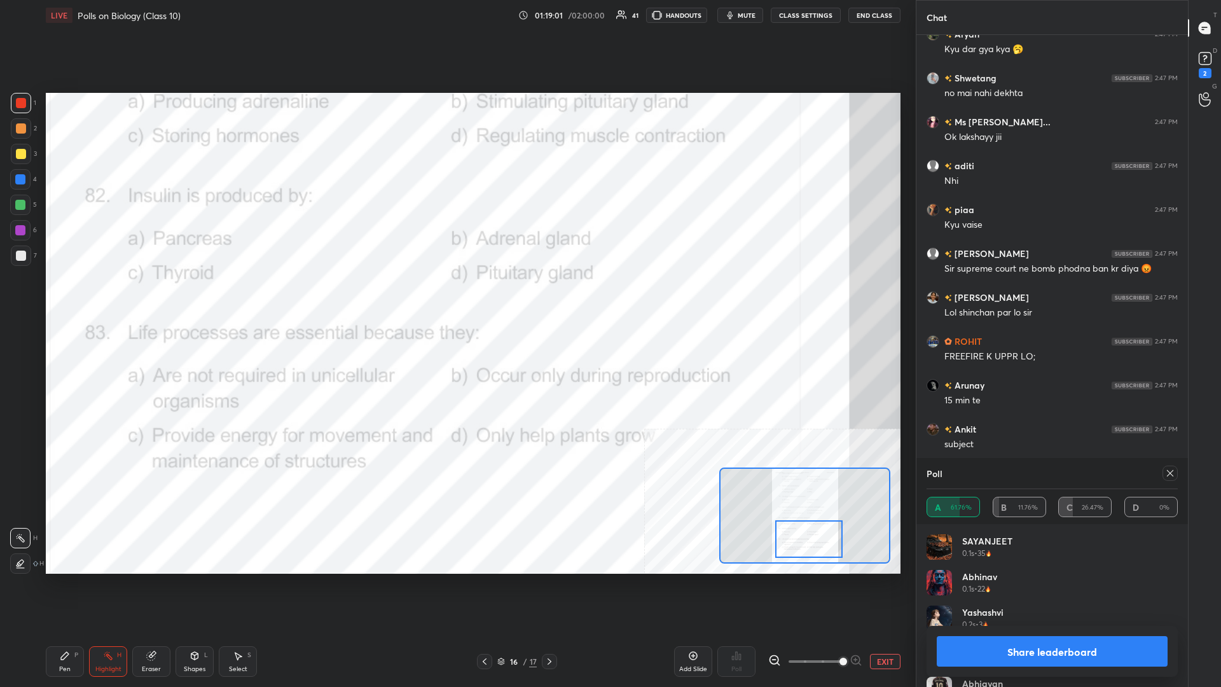
click at [63, 298] on div "Pen P" at bounding box center [65, 661] width 38 height 31
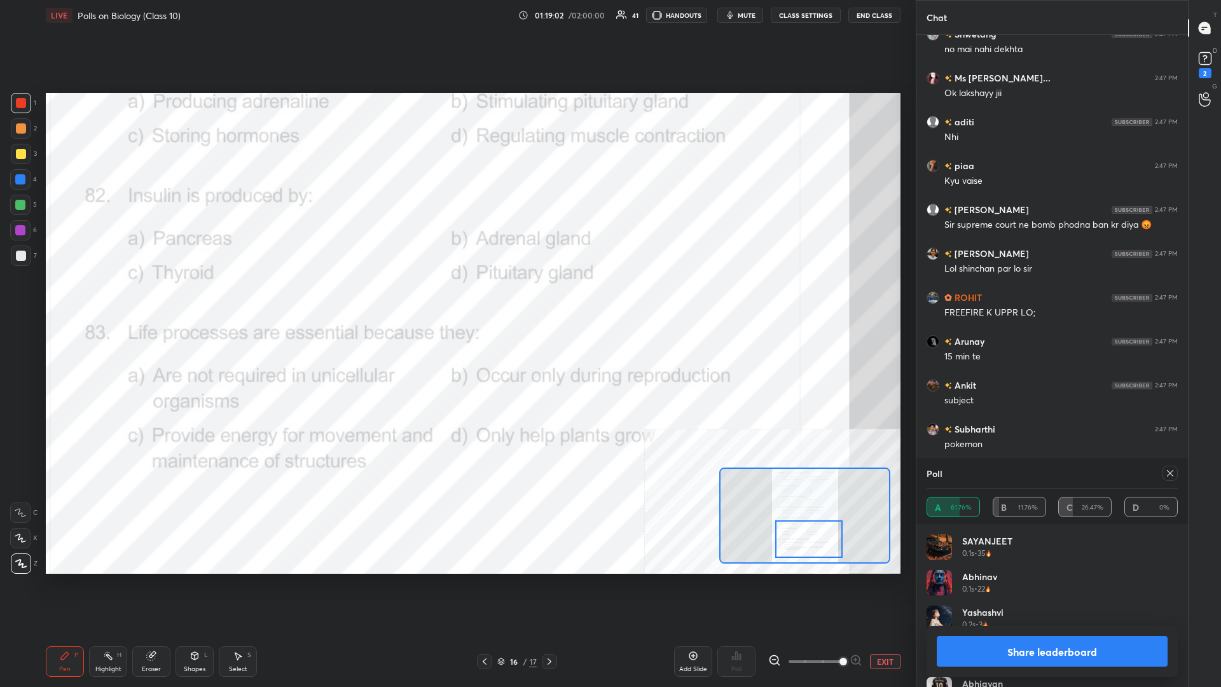
click at [456, 298] on button "Share leaderboard" at bounding box center [1051, 651] width 231 height 31
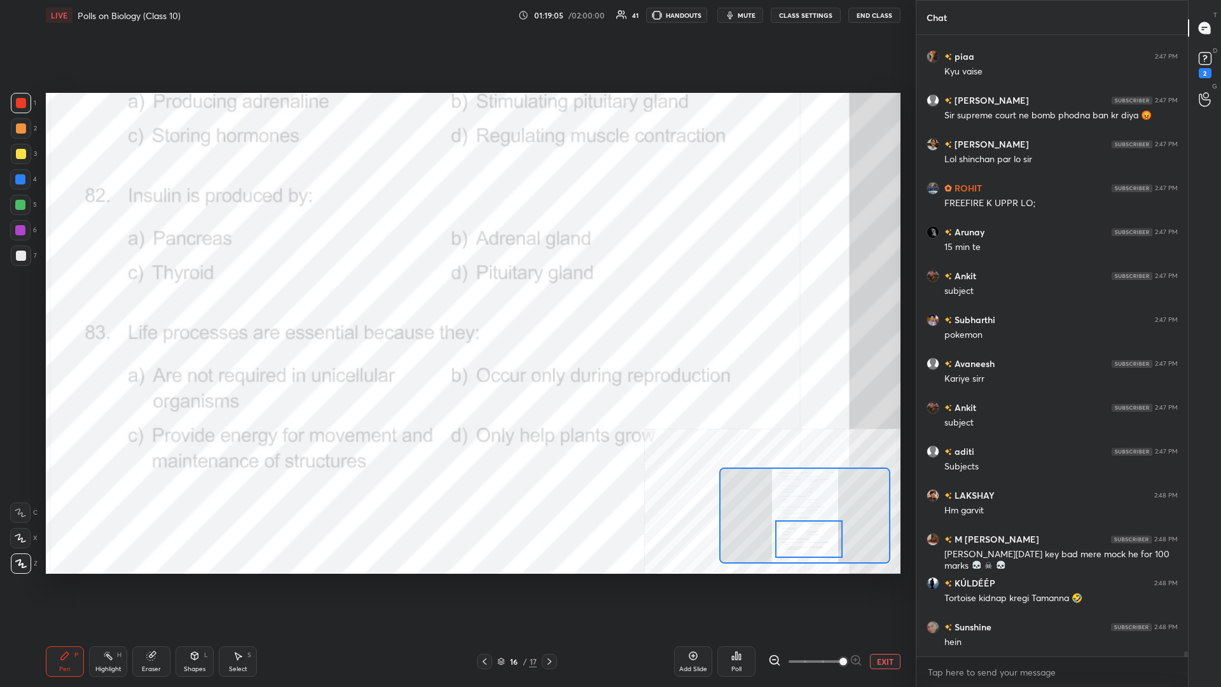
click at [456, 298] on div "16" at bounding box center [513, 661] width 13 height 8
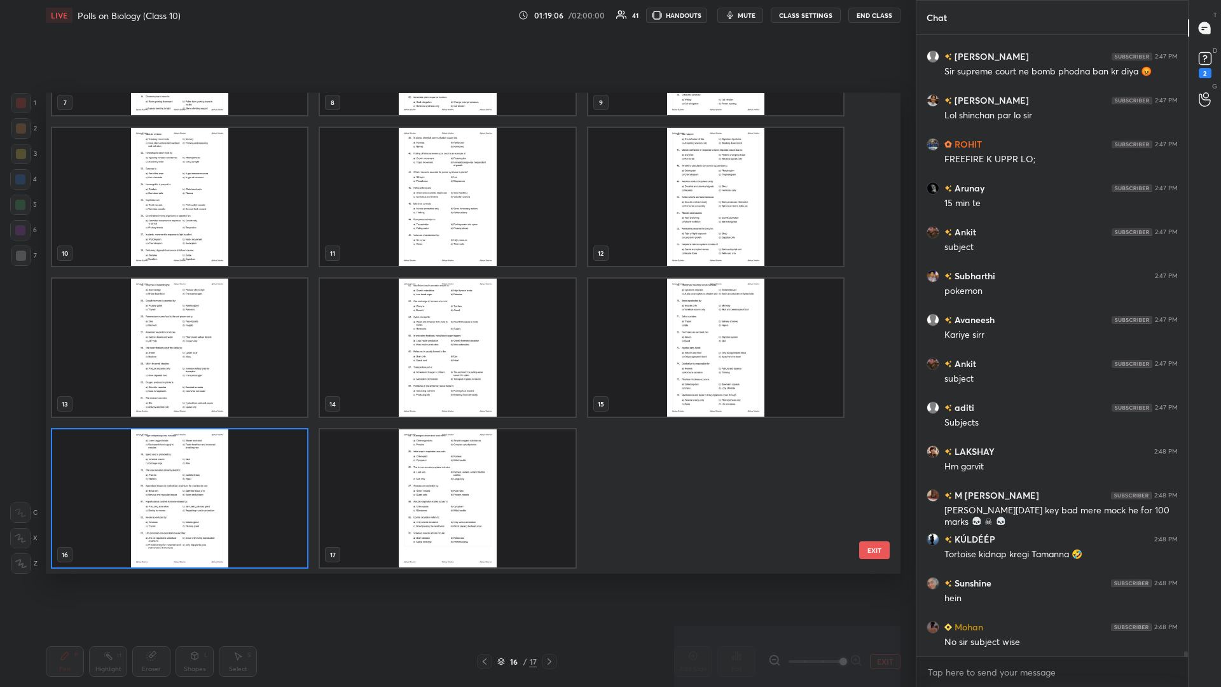
click at [249, 298] on img "grid" at bounding box center [179, 498] width 255 height 138
click at [248, 298] on img "grid" at bounding box center [179, 498] width 255 height 138
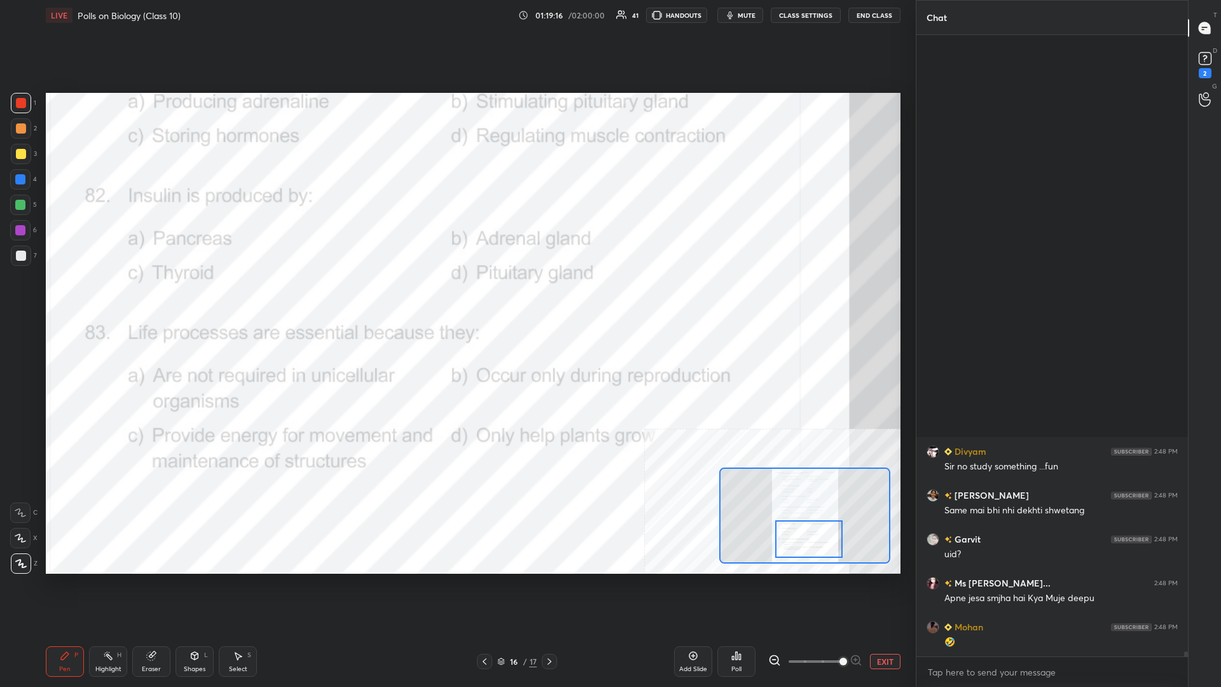
click at [110, 298] on div "Highlight H" at bounding box center [108, 661] width 38 height 31
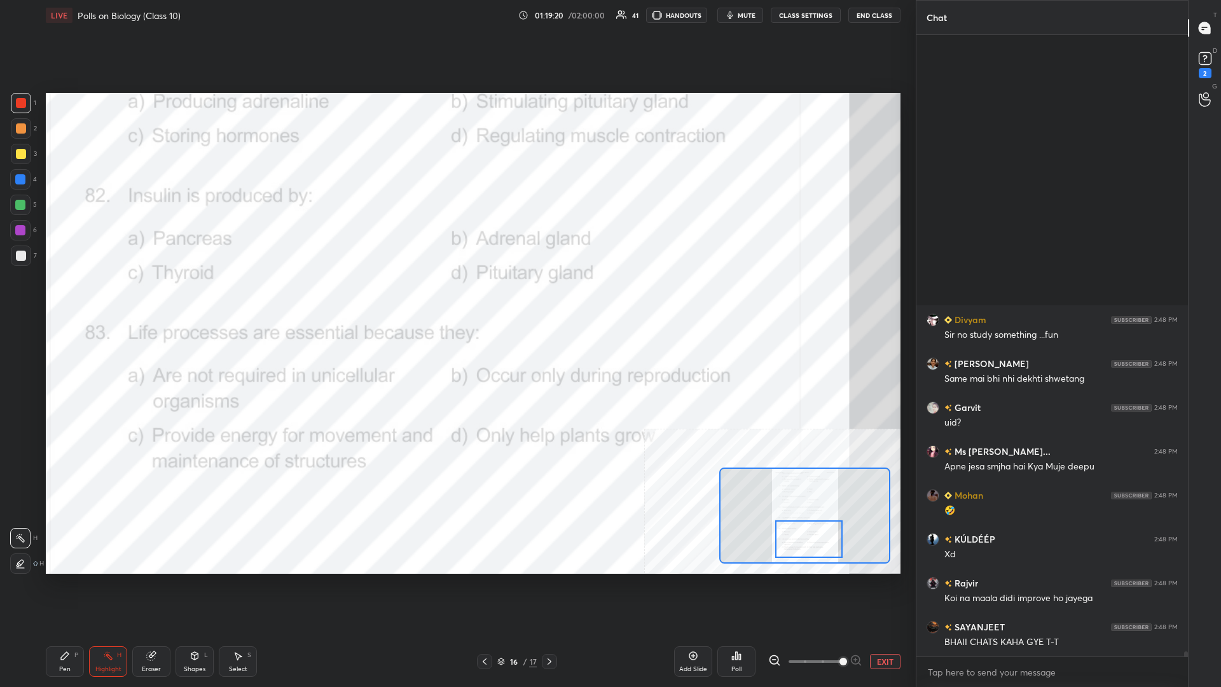
click at [456, 298] on icon at bounding box center [736, 655] width 10 height 10
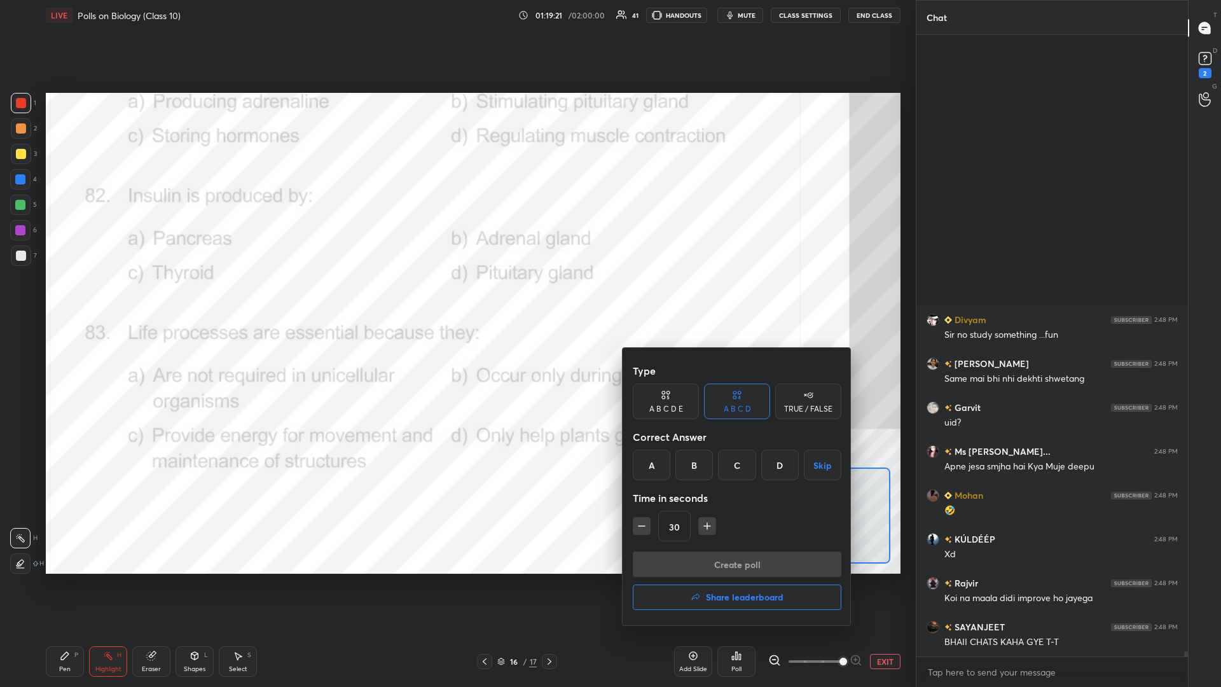
click at [456, 298] on div "Correct Answer" at bounding box center [737, 436] width 209 height 25
click at [456, 298] on div "C" at bounding box center [737, 464] width 38 height 31
click at [456, 298] on button "Create poll" at bounding box center [737, 563] width 209 height 25
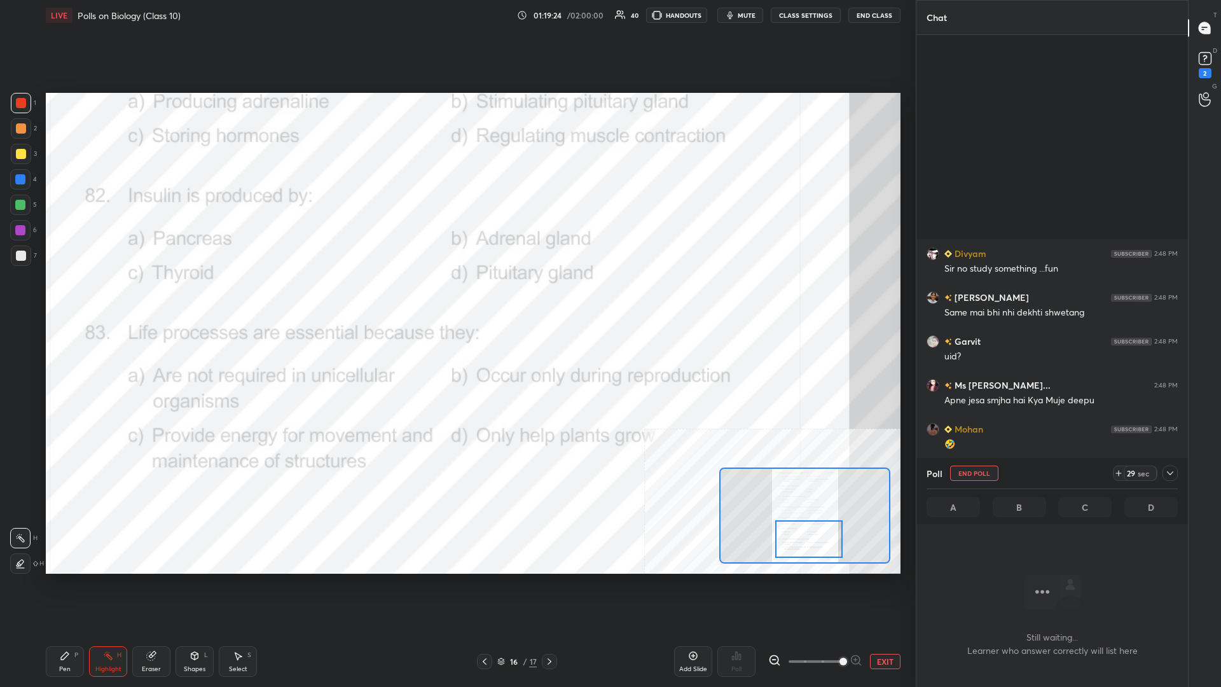
click at [456, 298] on icon at bounding box center [1170, 473] width 10 height 10
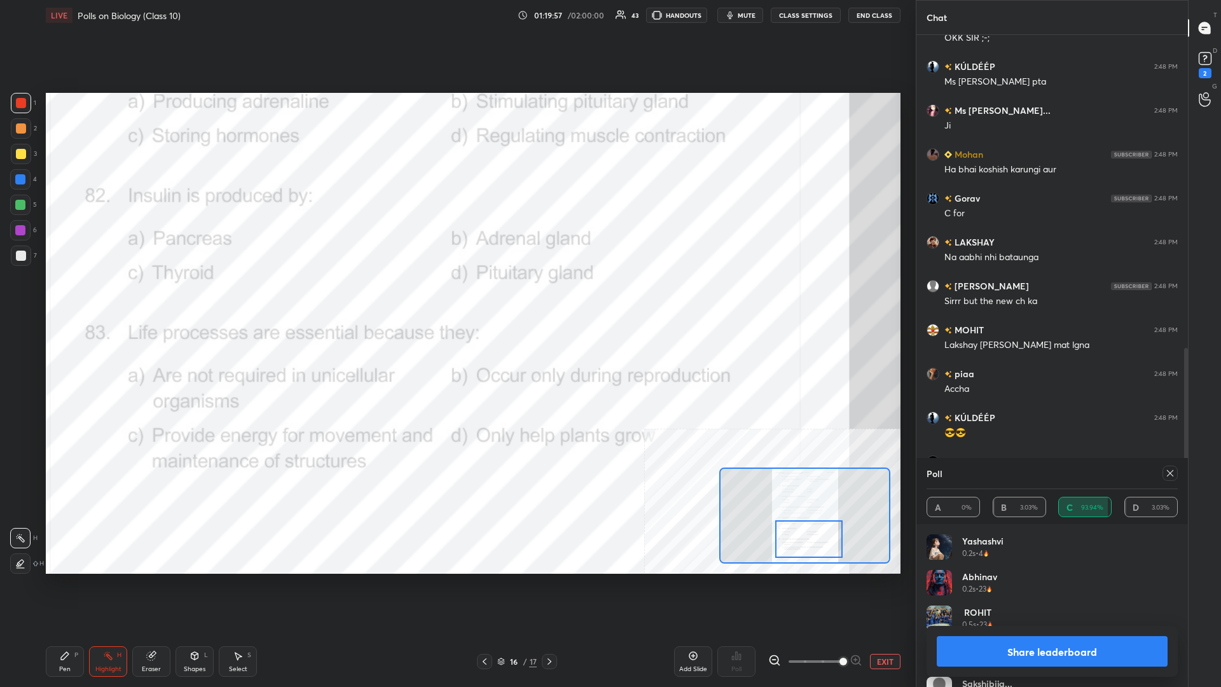
click at [456, 298] on button "Share leaderboard" at bounding box center [1051, 651] width 231 height 31
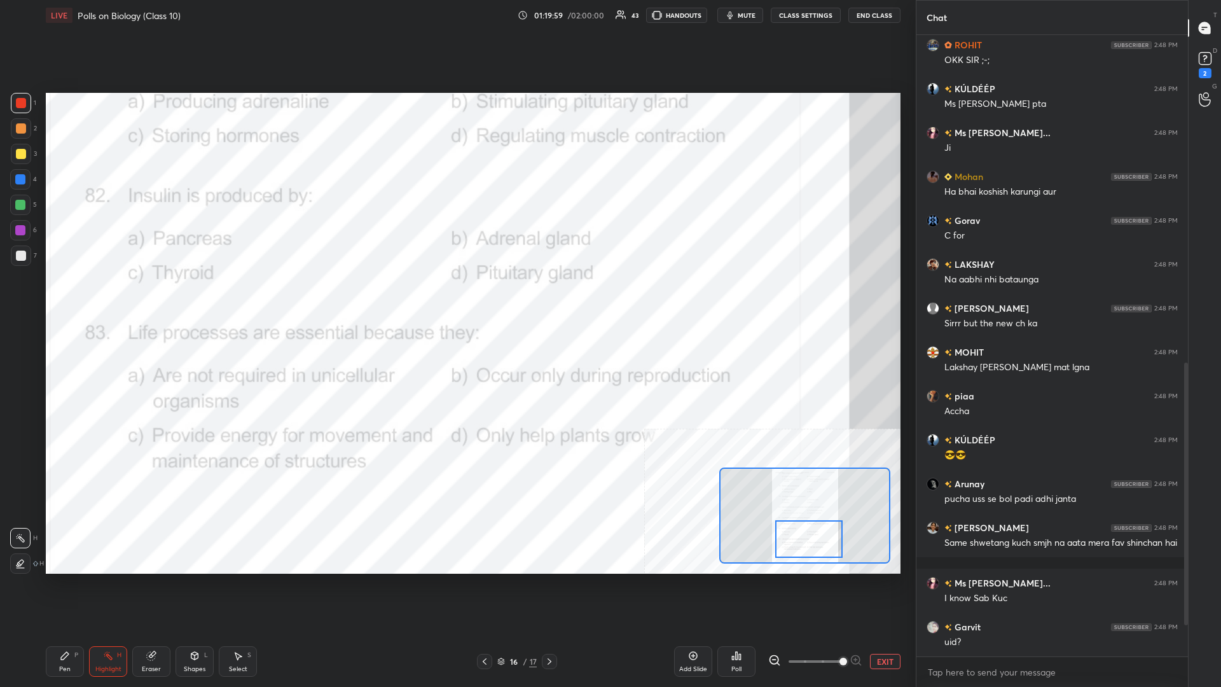
click at [26, 298] on div "1 2 3 4 5 6 7 C X Z C X Z E E Erase all H H LIVE Polls on Biology (Class 10) 01…" at bounding box center [452, 343] width 905 height 687
click at [59, 298] on div "Pen P" at bounding box center [65, 661] width 38 height 31
click at [74, 298] on div "P" at bounding box center [76, 655] width 4 height 6
click at [456, 298] on button "EXIT" at bounding box center [885, 661] width 31 height 15
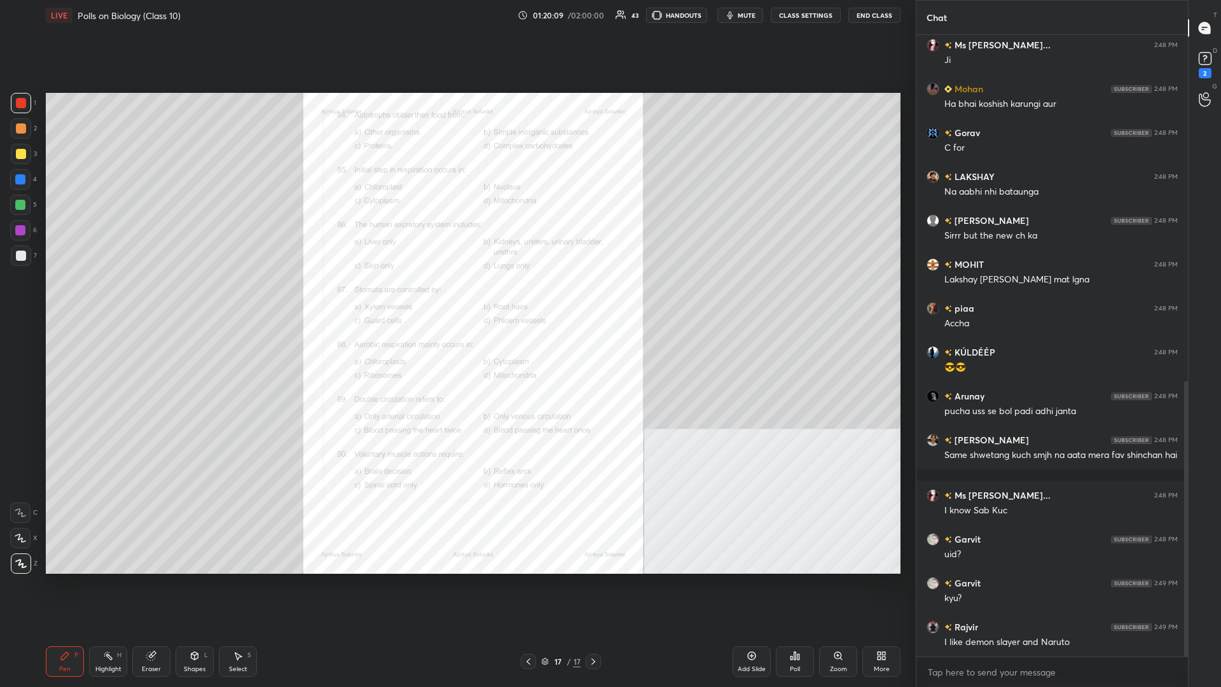
click at [456, 298] on div "Zoom" at bounding box center [838, 661] width 38 height 31
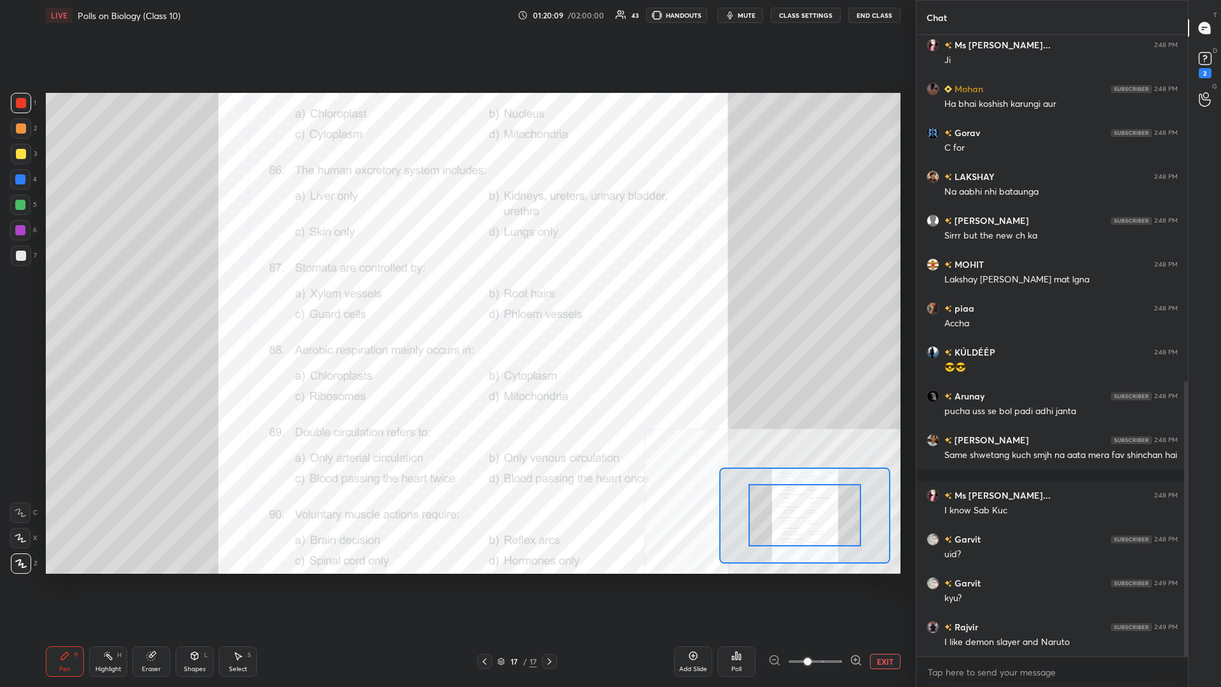
drag, startPoint x: 814, startPoint y: 659, endPoint x: 910, endPoint y: 658, distance: 96.0
click at [456, 298] on div "1 2 3 4 5 6 7 C X Z C X Z E E Erase all H H LIVE Polls on Biology (Class 10) 01…" at bounding box center [457, 343] width 915 height 687
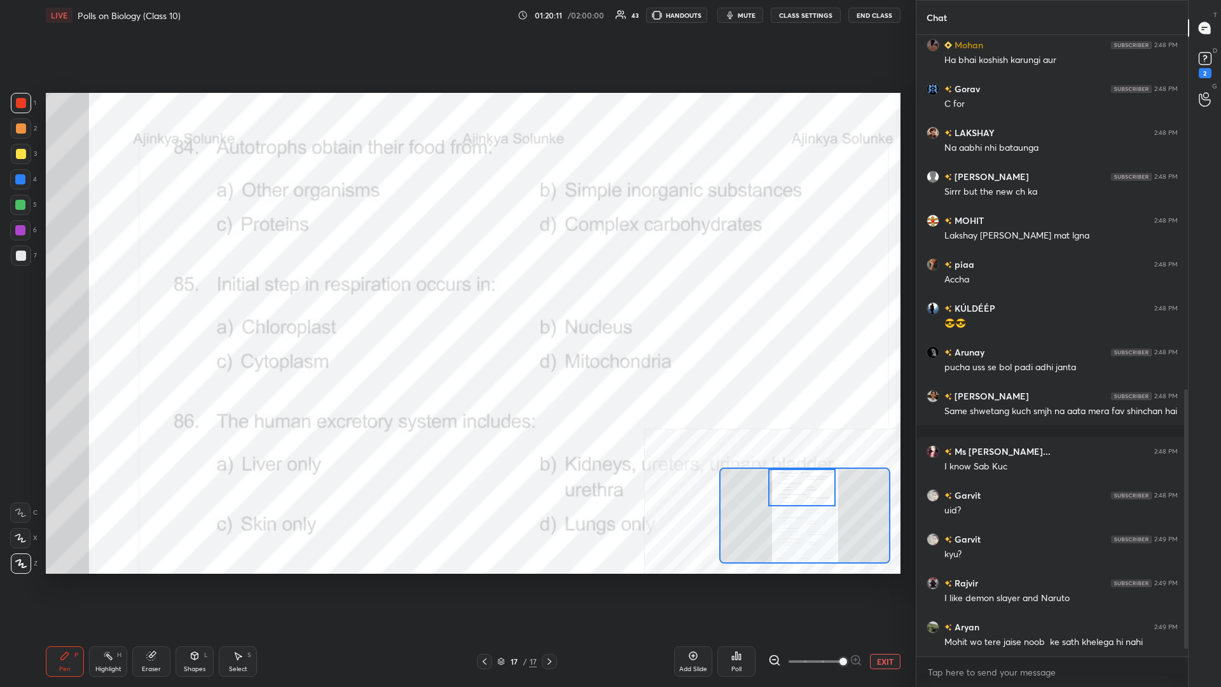
click at [456, 298] on div "Setting up your live class Poll for secs No correct answer Start poll" at bounding box center [473, 333] width 854 height 481
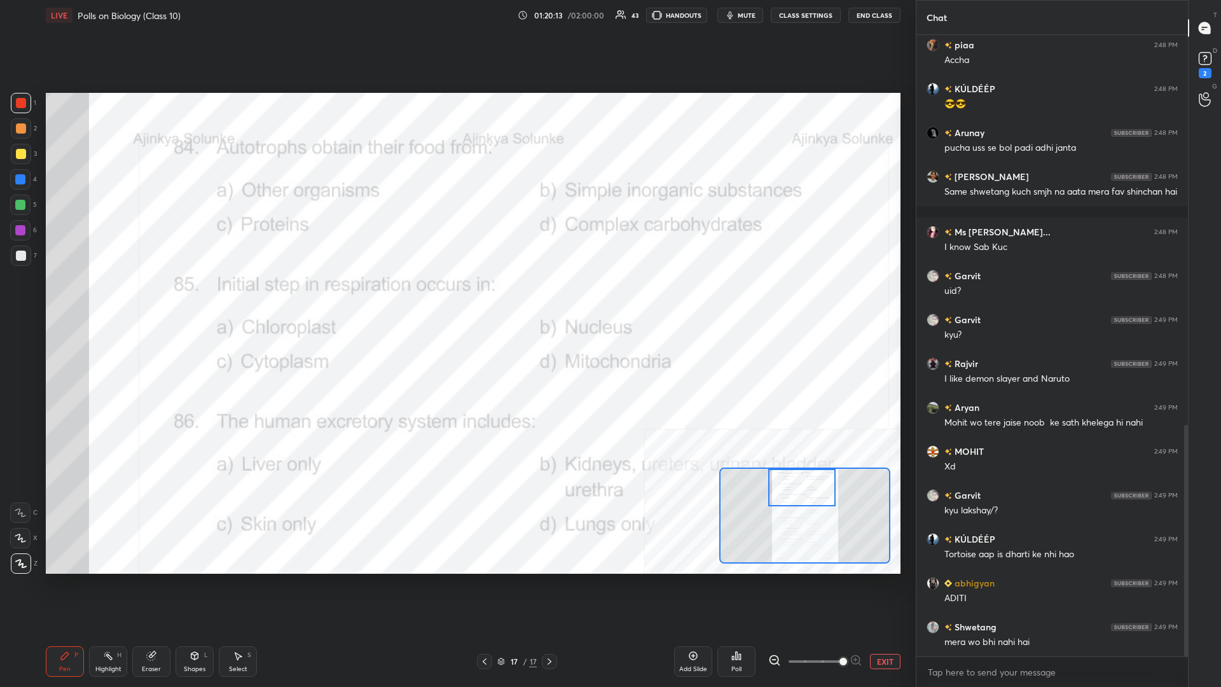
click at [116, 298] on div "Highlight H" at bounding box center [108, 661] width 38 height 31
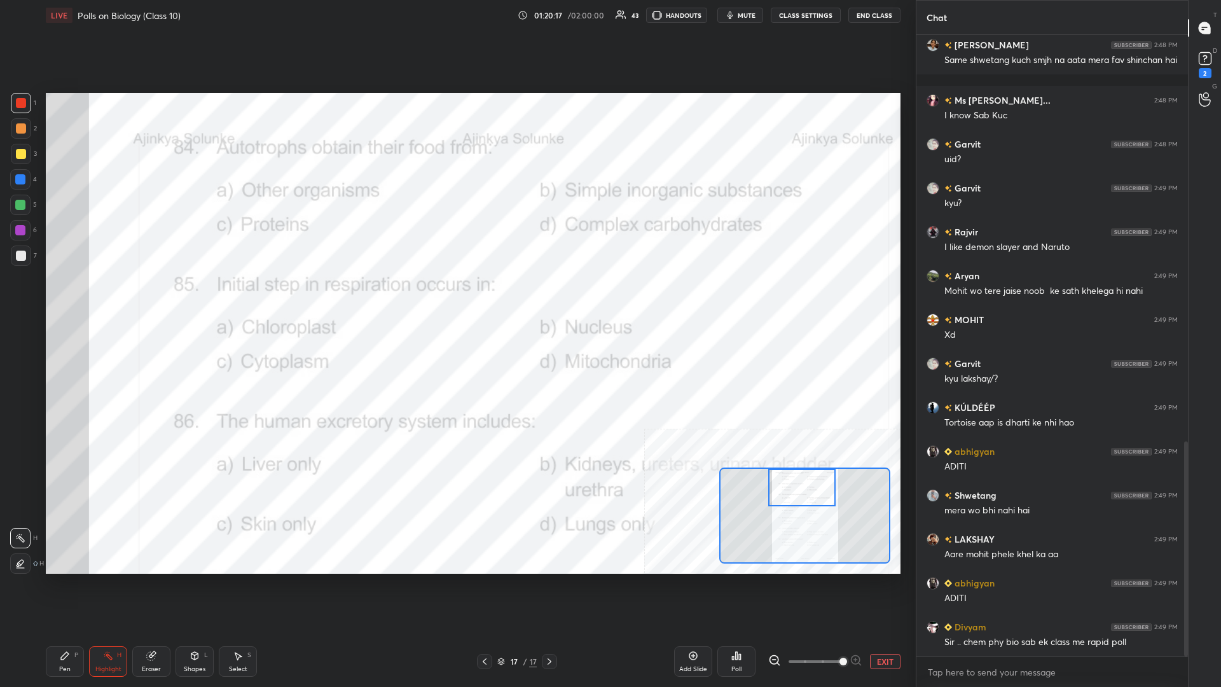
click at [456, 298] on div "Poll" at bounding box center [736, 661] width 38 height 31
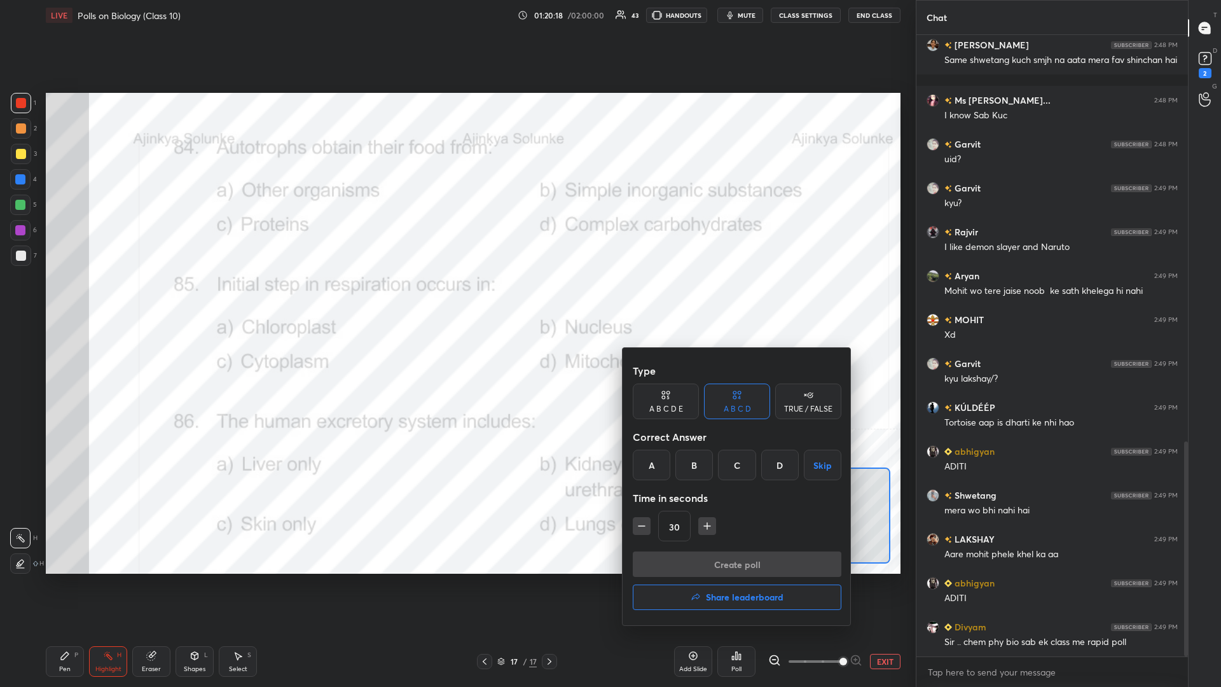
click at [456, 298] on div "B" at bounding box center [694, 464] width 38 height 31
click at [456, 298] on button "Create poll" at bounding box center [737, 563] width 209 height 25
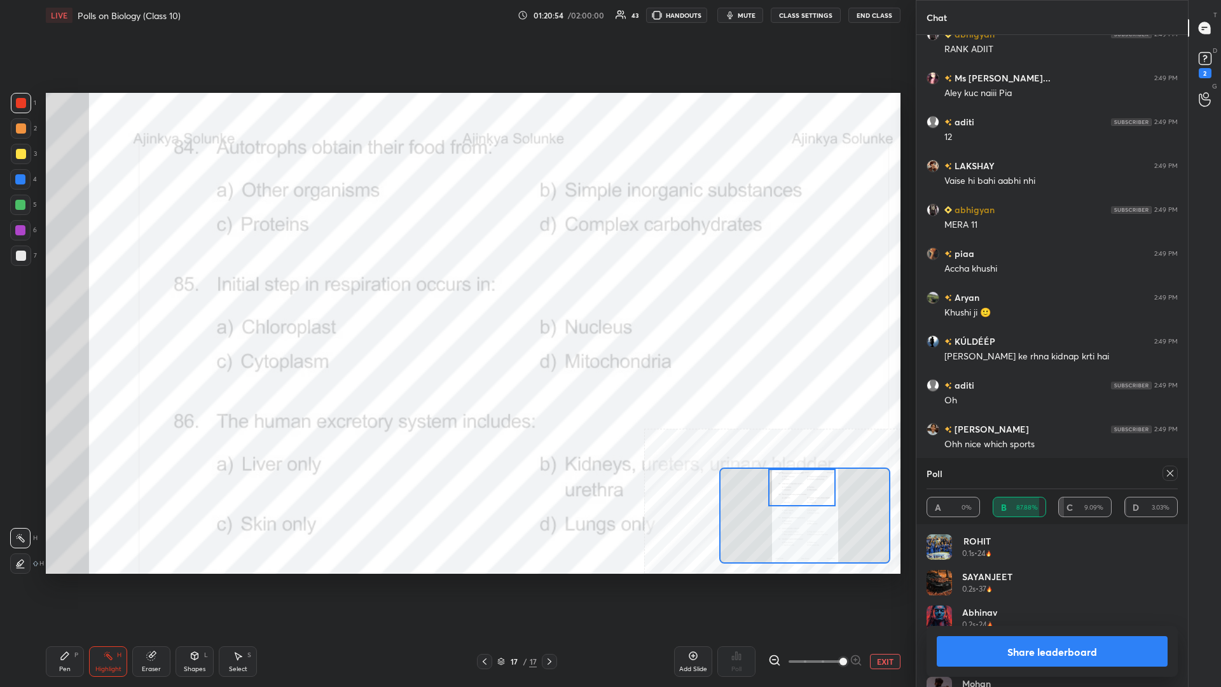
click at [456, 298] on button "Share leaderboard" at bounding box center [1051, 651] width 231 height 31
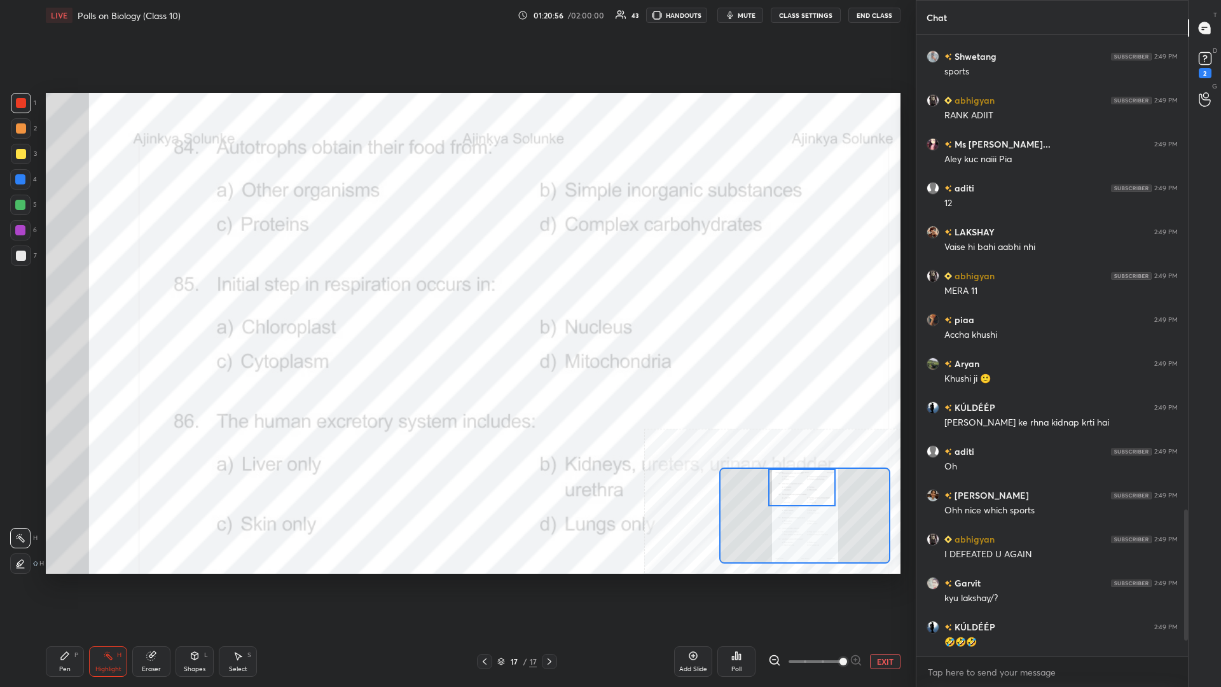
click at [68, 298] on icon at bounding box center [65, 656] width 8 height 8
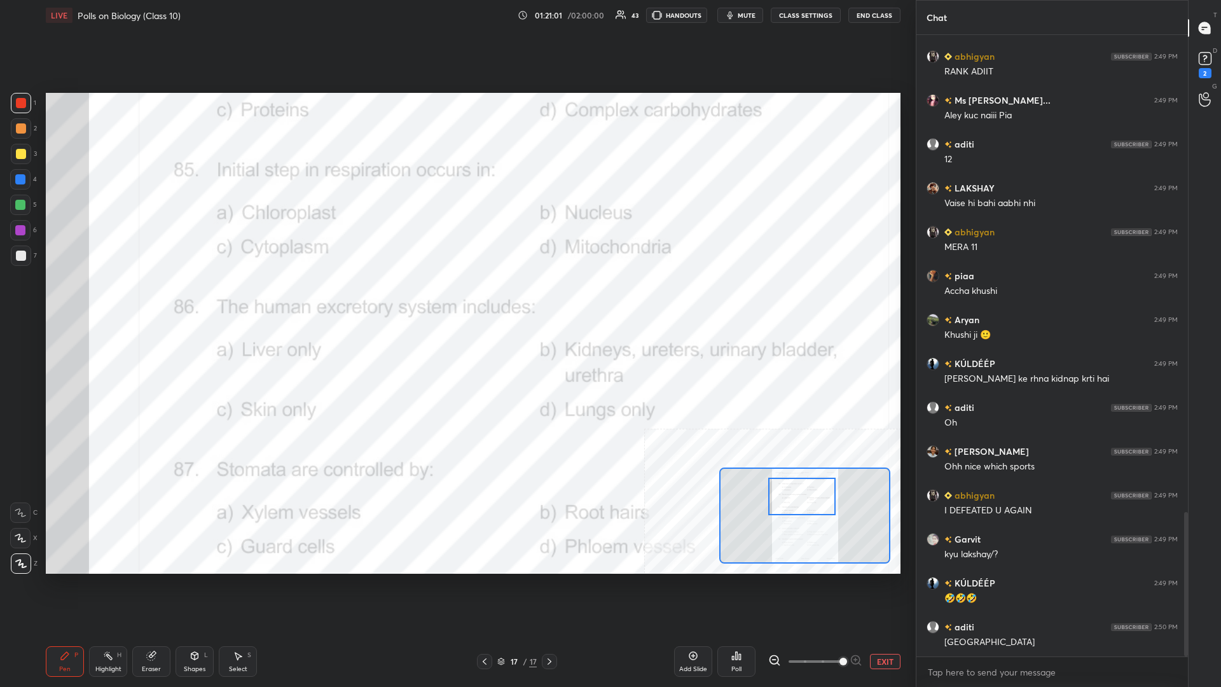
click at [93, 298] on div "Highlight H" at bounding box center [108, 661] width 38 height 31
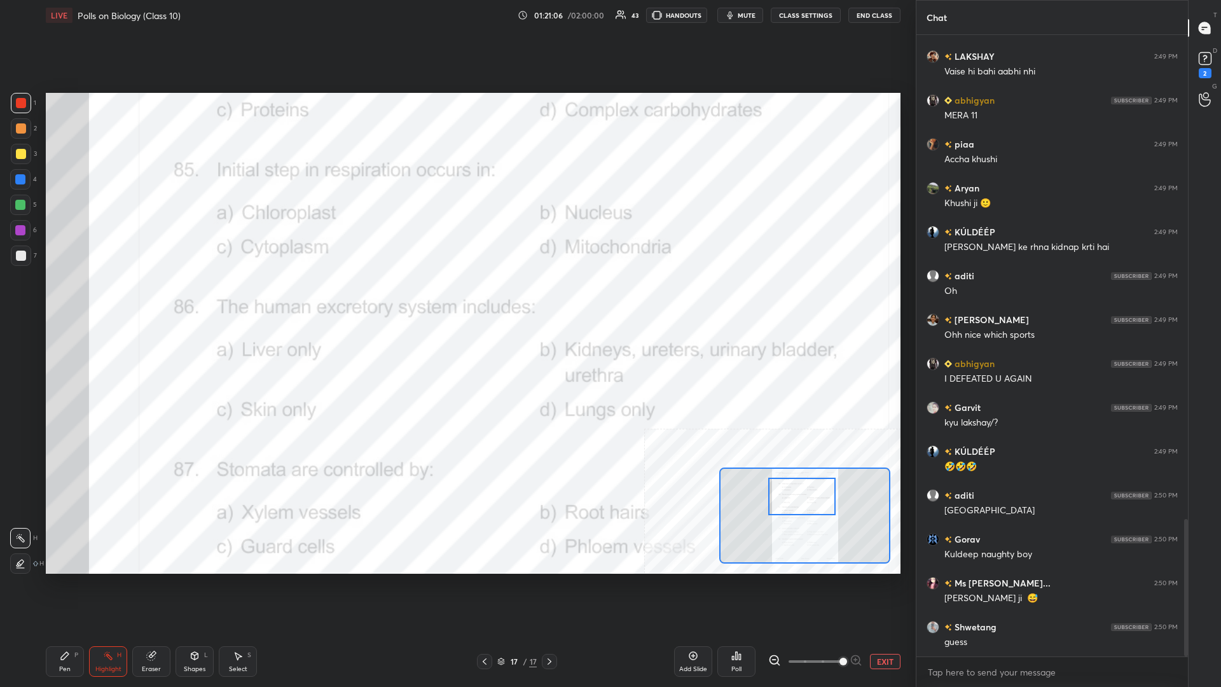
click at [456, 298] on div "Poll" at bounding box center [736, 661] width 38 height 31
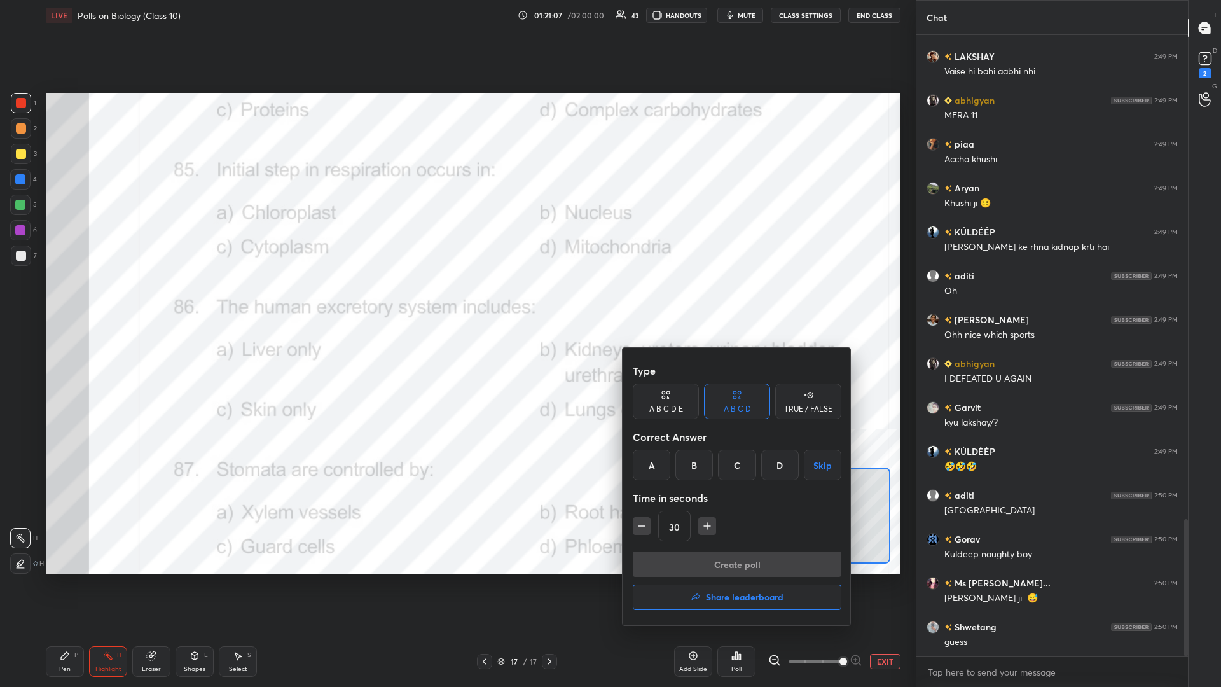
click at [456, 298] on div "C" at bounding box center [737, 464] width 38 height 31
click at [456, 298] on button "Create poll" at bounding box center [737, 563] width 209 height 25
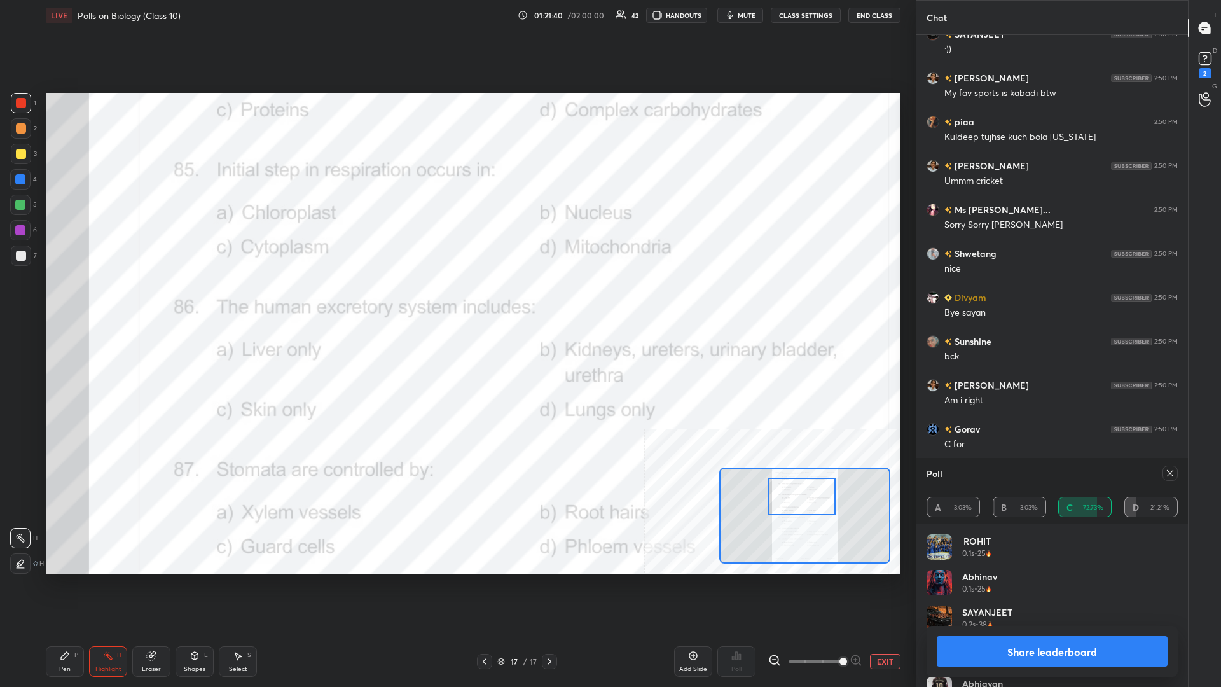
click at [456, 298] on button "Share leaderboard" at bounding box center [1051, 651] width 231 height 31
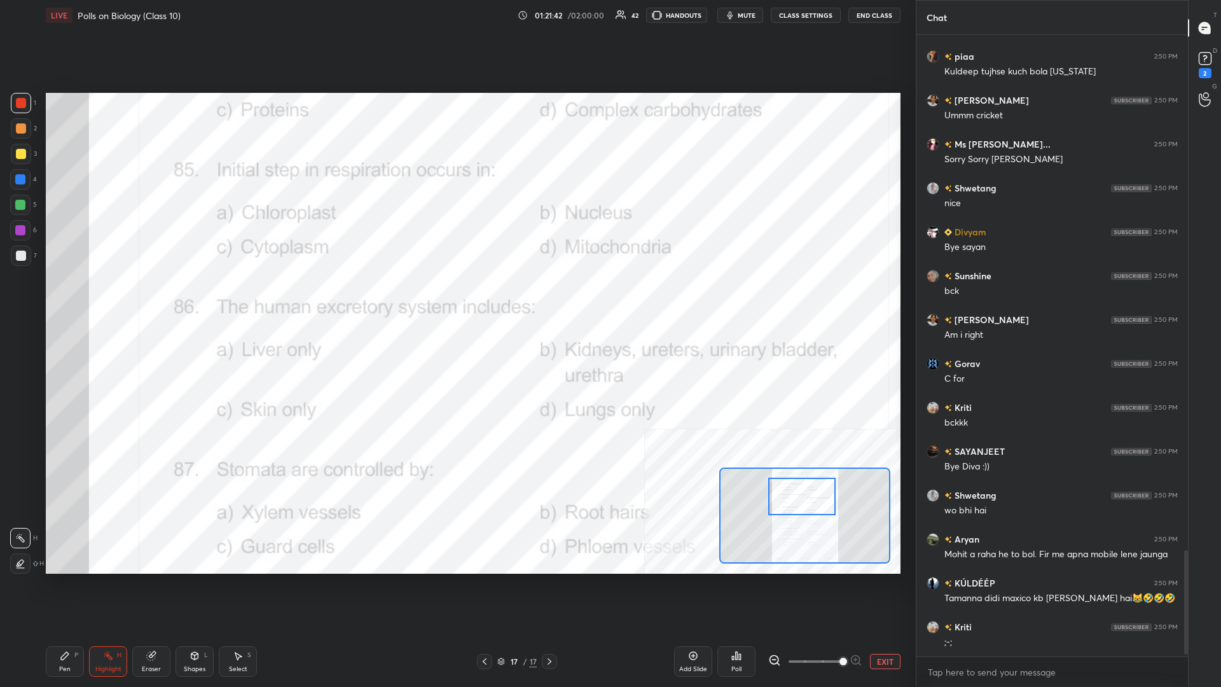
click at [69, 298] on div "Pen" at bounding box center [64, 669] width 11 height 6
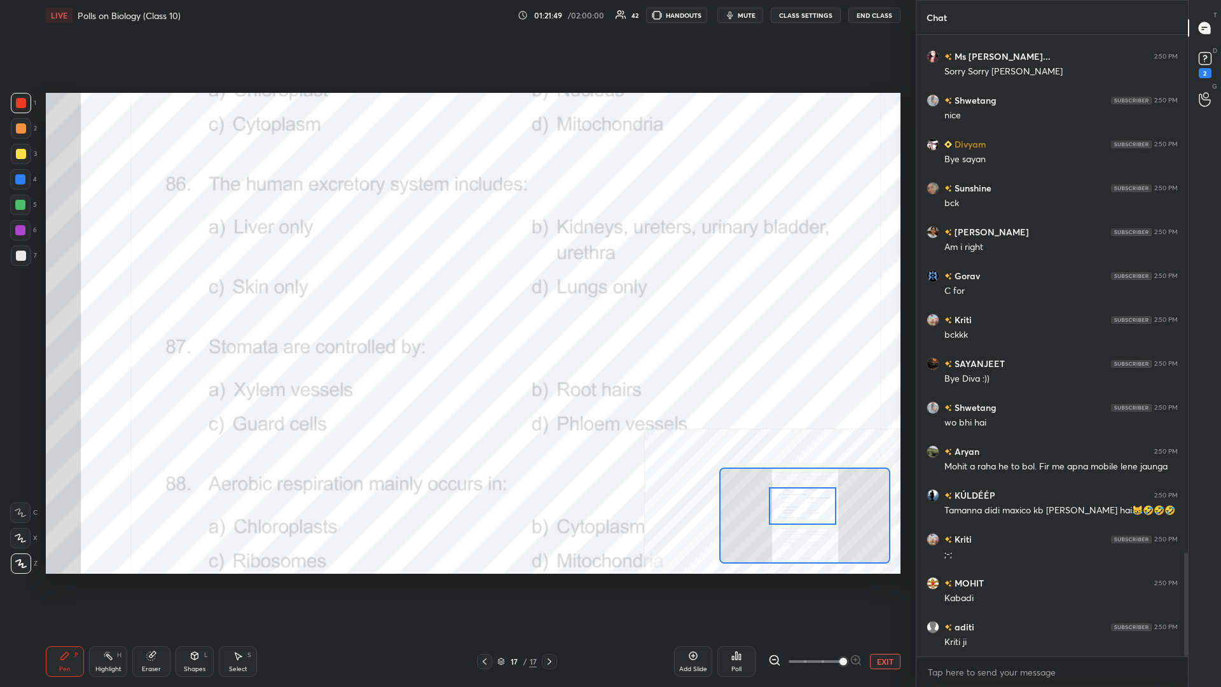
click at [116, 298] on div "Highlight H" at bounding box center [108, 661] width 38 height 31
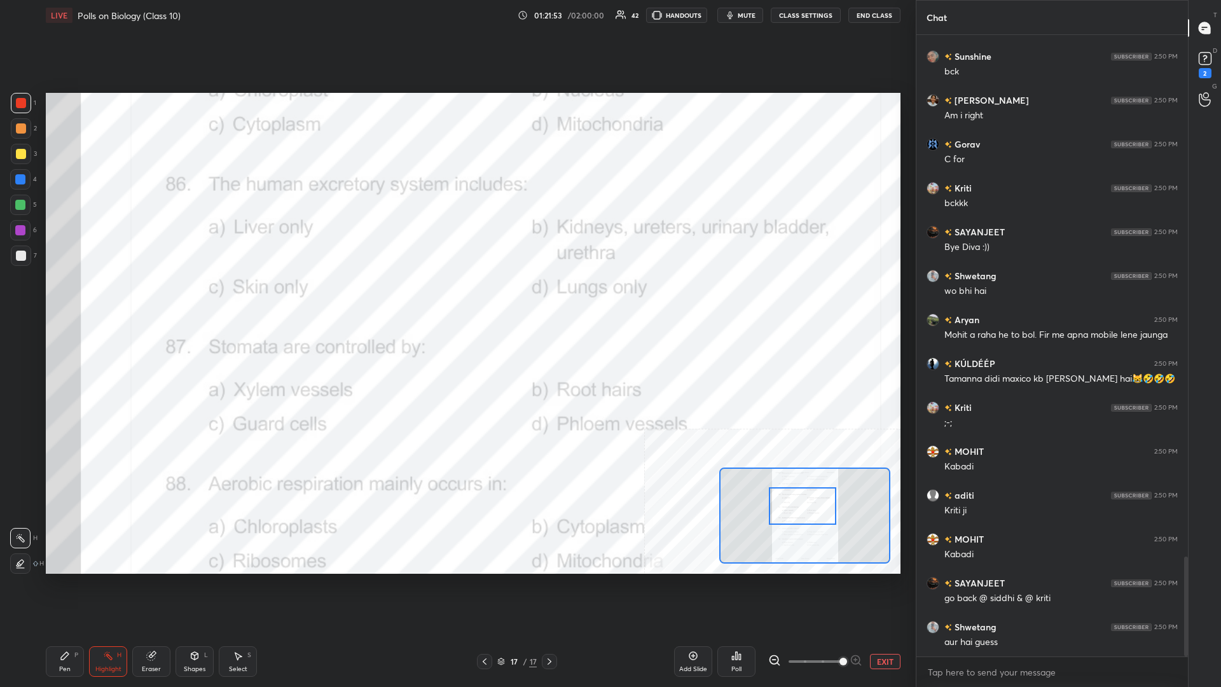
click at [456, 298] on icon at bounding box center [736, 655] width 10 height 10
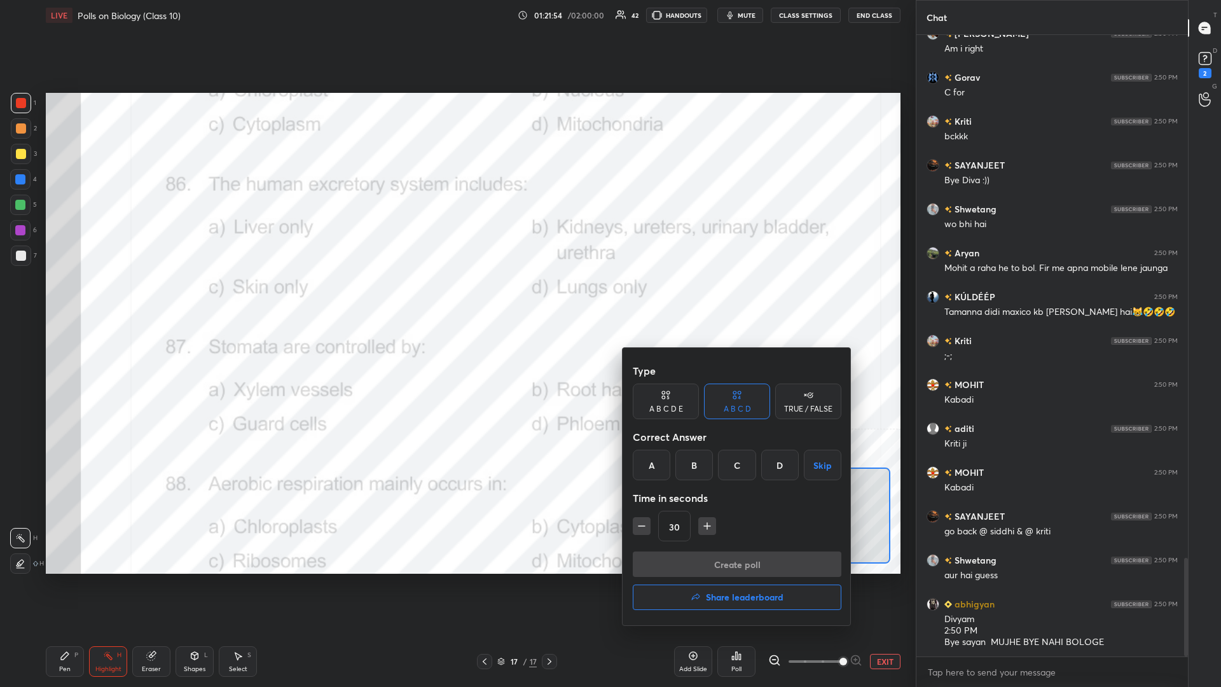
click at [456, 298] on div "B" at bounding box center [694, 464] width 38 height 31
click at [456, 298] on button "Create poll" at bounding box center [737, 563] width 209 height 25
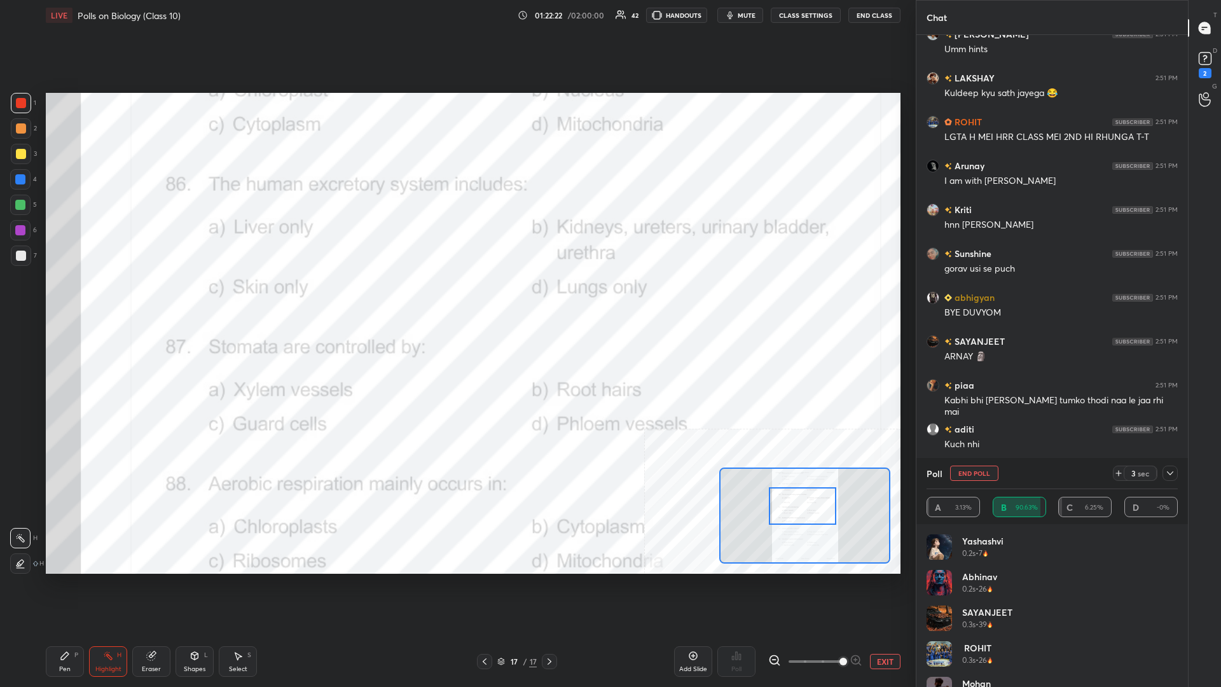
click at [66, 298] on div "Pen P" at bounding box center [65, 661] width 38 height 31
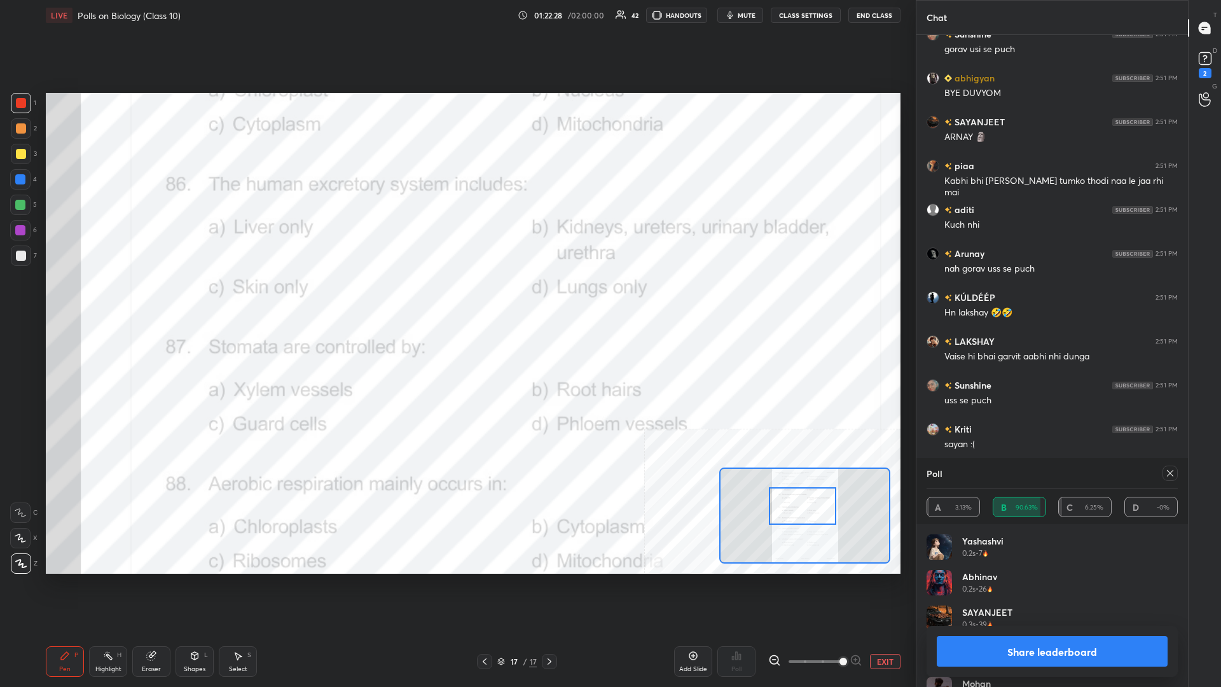
click at [456, 298] on button "Share leaderboard" at bounding box center [1051, 651] width 231 height 31
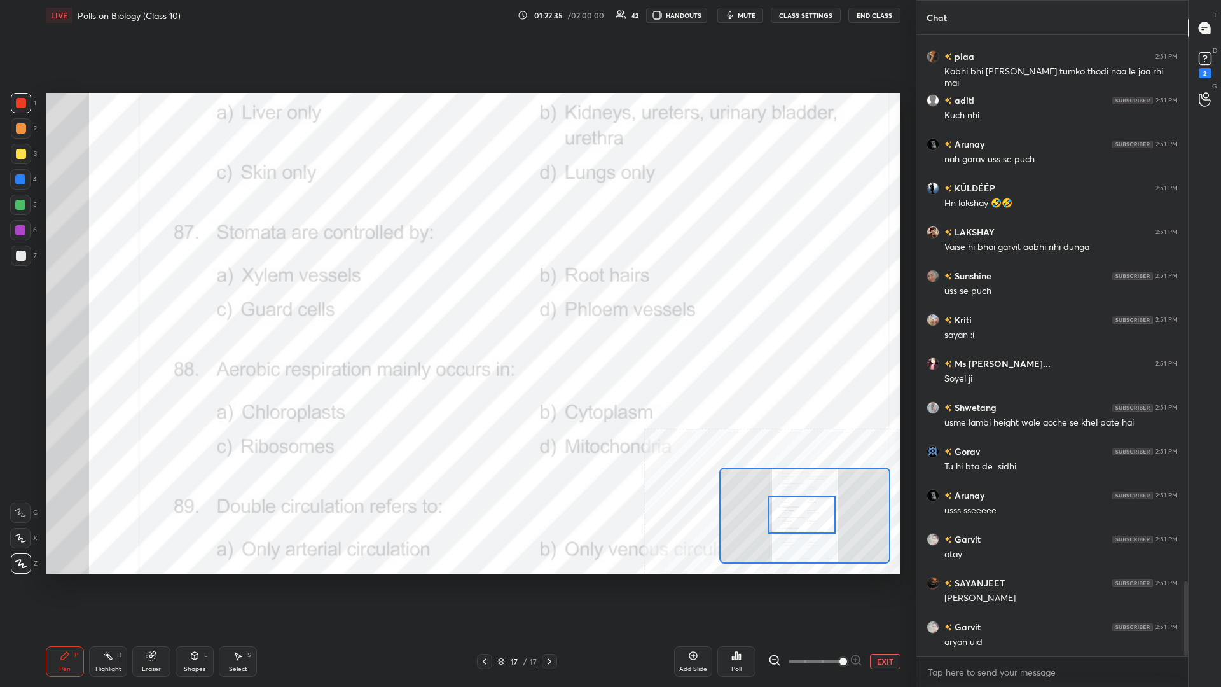
click at [109, 298] on icon at bounding box center [108, 655] width 10 height 10
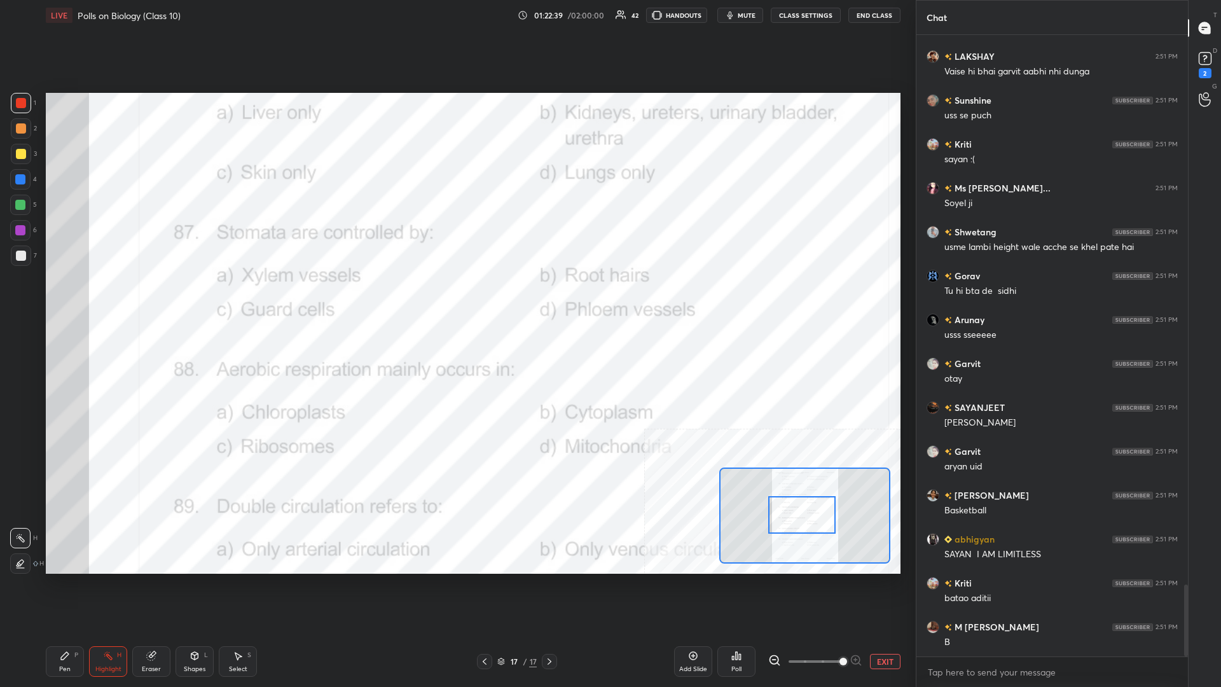
click at [456, 298] on icon at bounding box center [737, 656] width 2 height 8
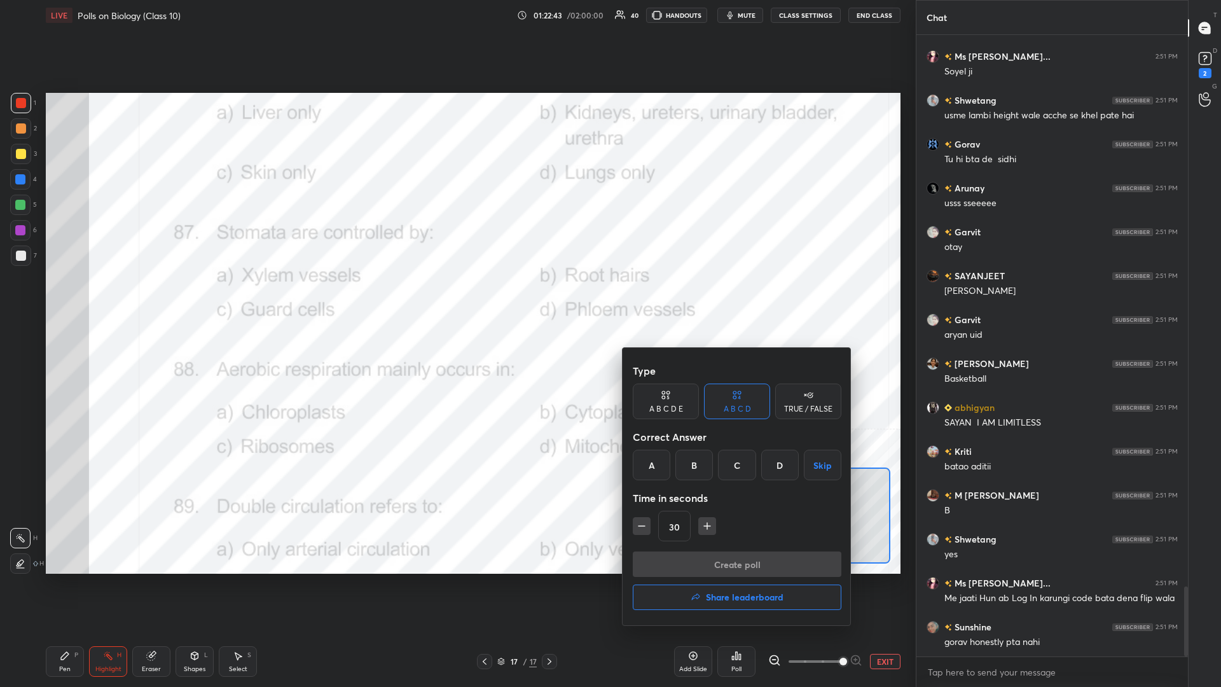
click at [456, 298] on div "C" at bounding box center [737, 464] width 38 height 31
click at [456, 298] on button "Create poll" at bounding box center [737, 563] width 209 height 25
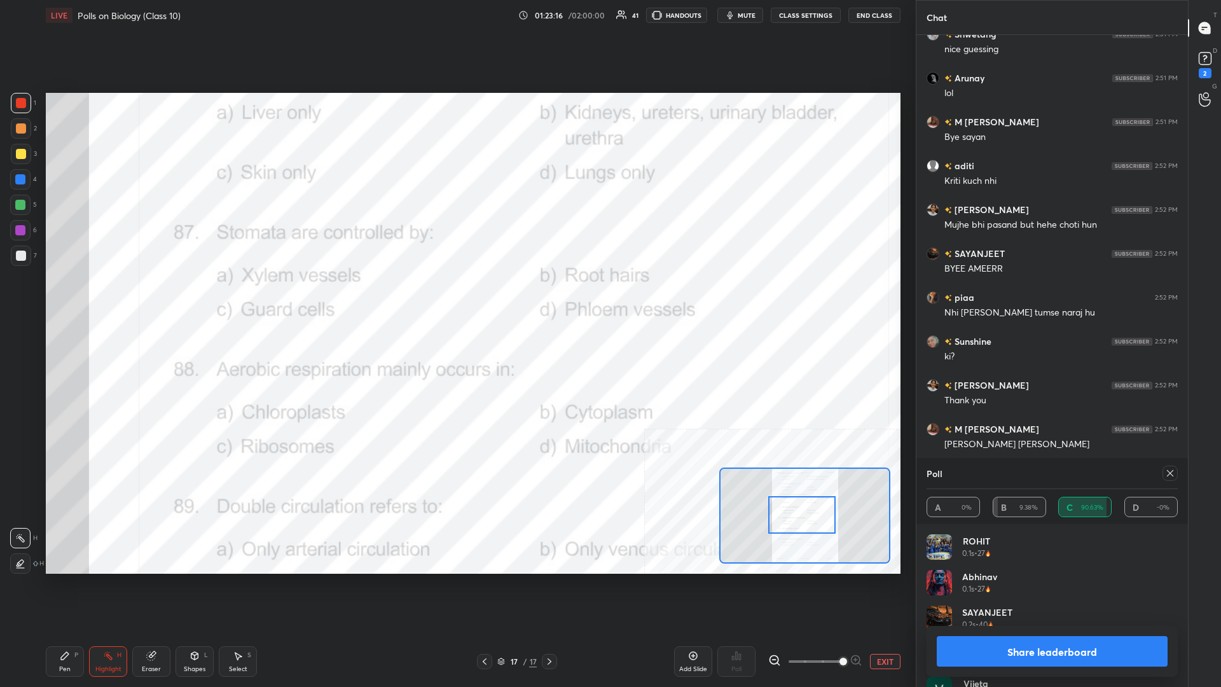
click at [456, 298] on button "Share leaderboard" at bounding box center [1051, 651] width 231 height 31
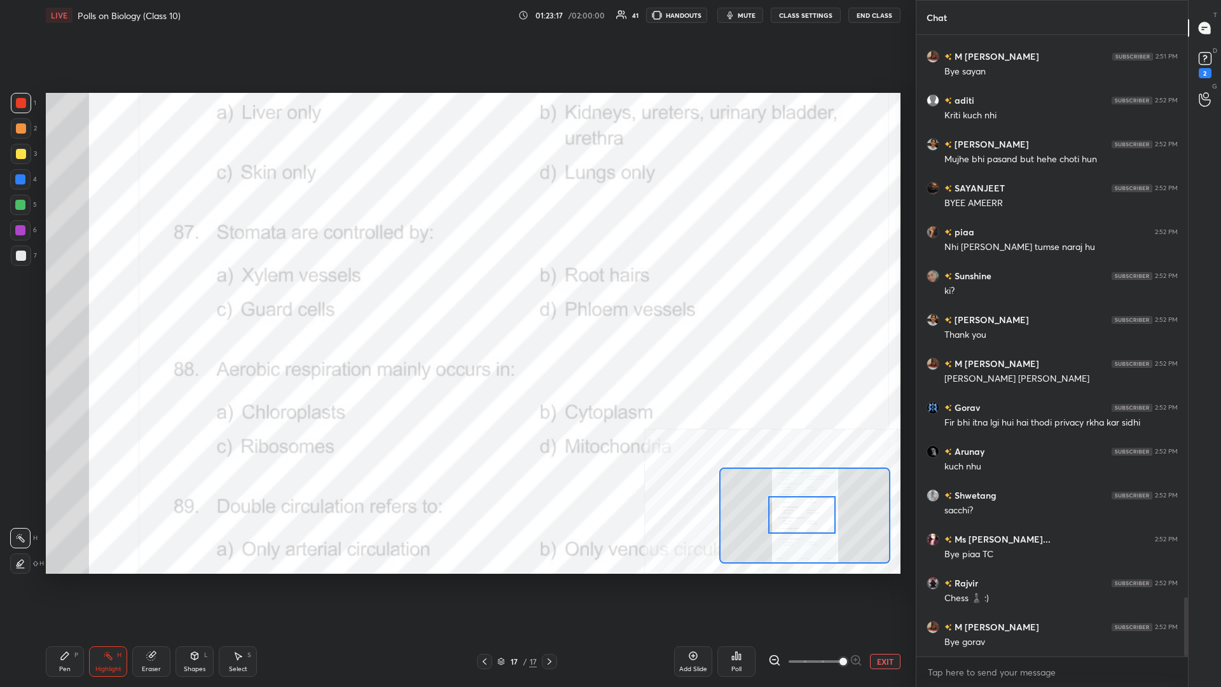
click at [62, 298] on div "Pen P Highlight H Eraser Shapes L Select S 17 / 17 Add Slide Poll EXIT" at bounding box center [473, 661] width 854 height 51
click at [61, 298] on icon at bounding box center [65, 655] width 10 height 10
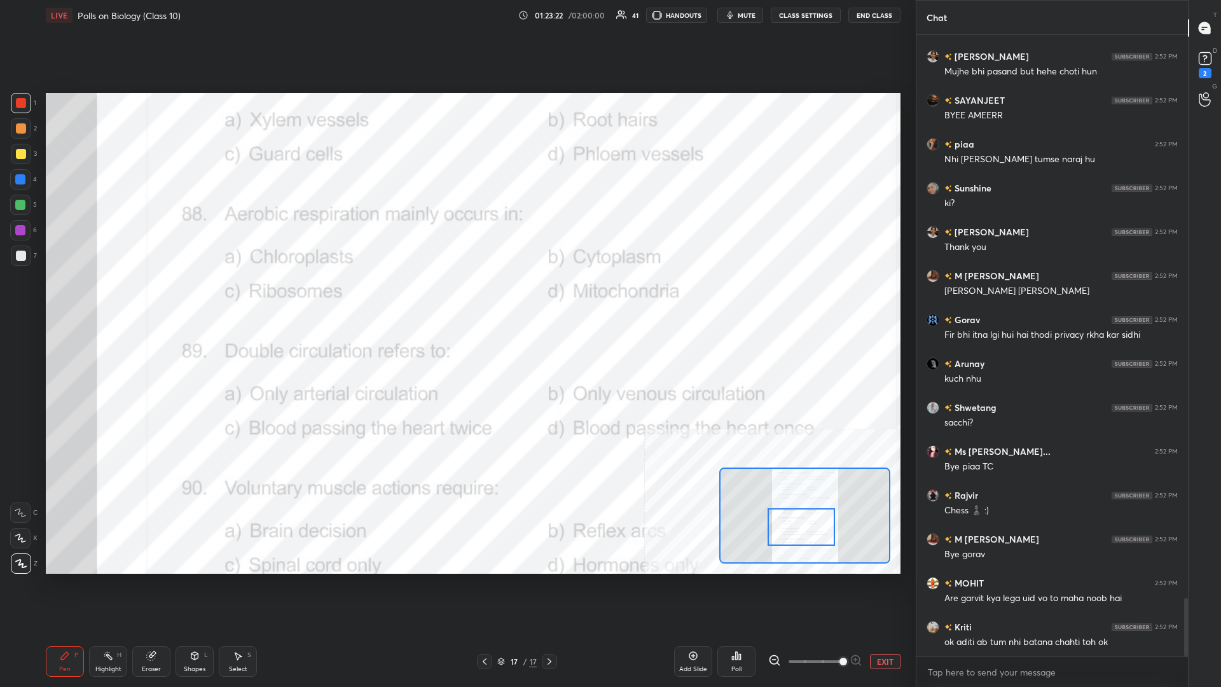
drag, startPoint x: 801, startPoint y: 520, endPoint x: 800, endPoint y: 532, distance: 12.1
click at [456, 298] on div at bounding box center [800, 527] width 67 height 38
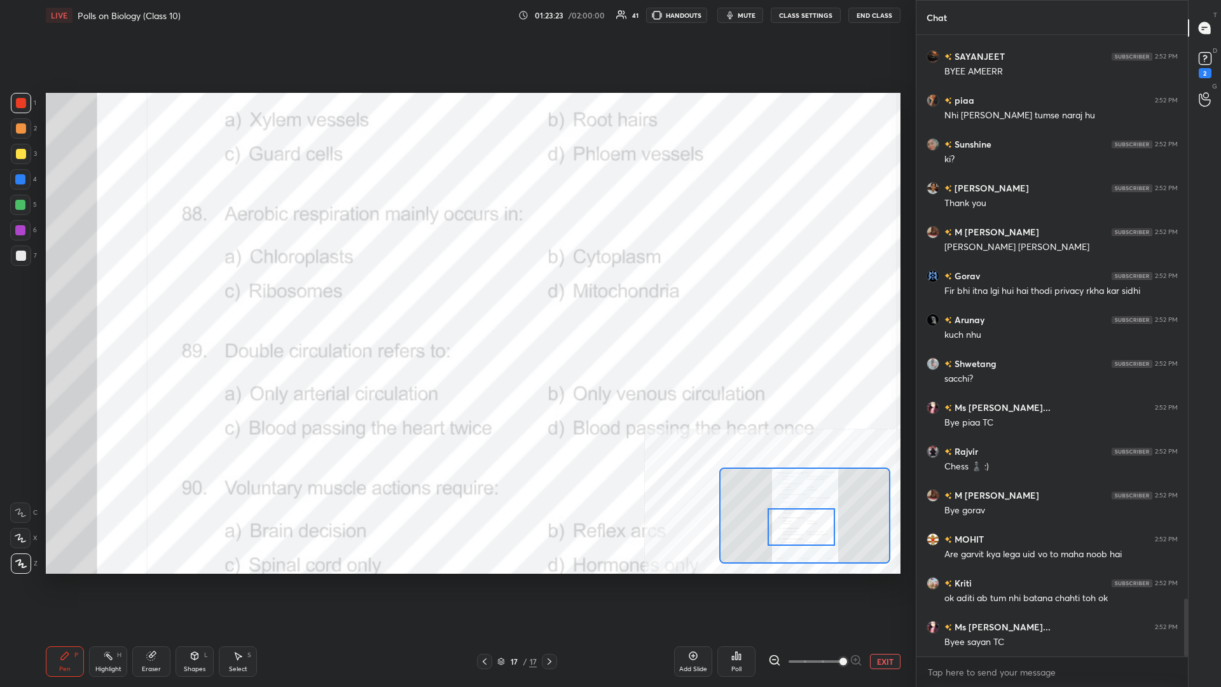
click at [114, 298] on div "Highlight H" at bounding box center [108, 661] width 38 height 31
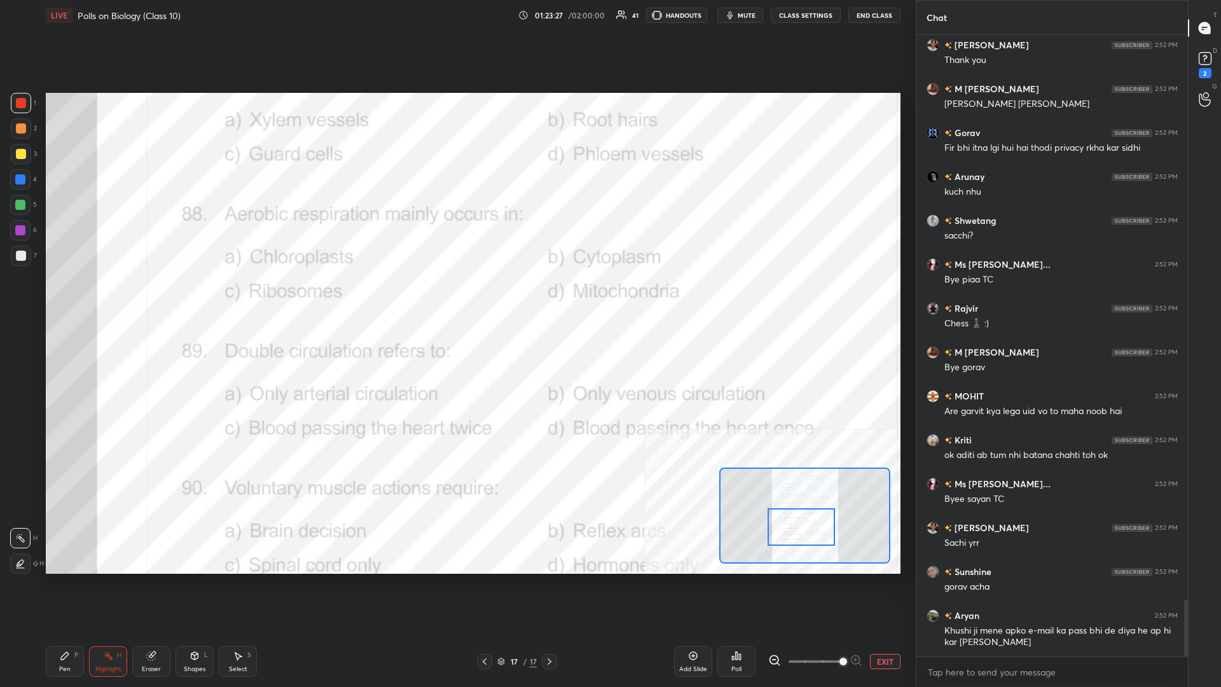
click at [456, 298] on div "Poll" at bounding box center [736, 661] width 38 height 31
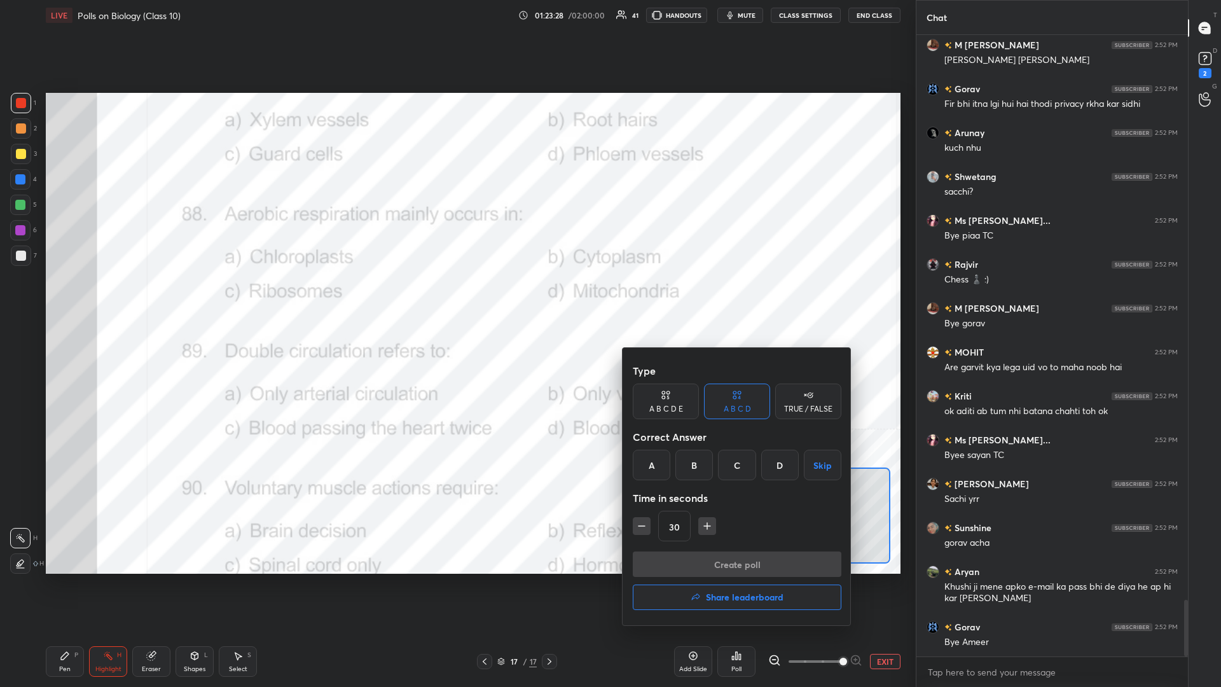
click at [456, 298] on div "D" at bounding box center [780, 464] width 38 height 31
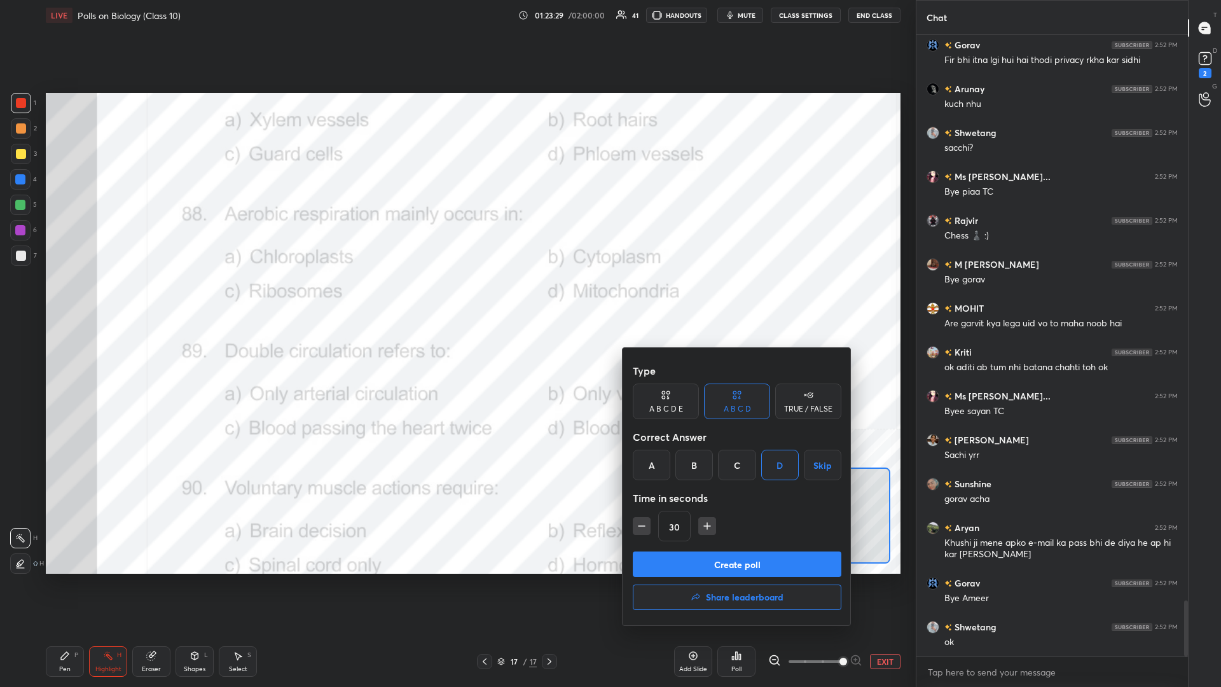
click at [456, 298] on button "Create poll" at bounding box center [737, 563] width 209 height 25
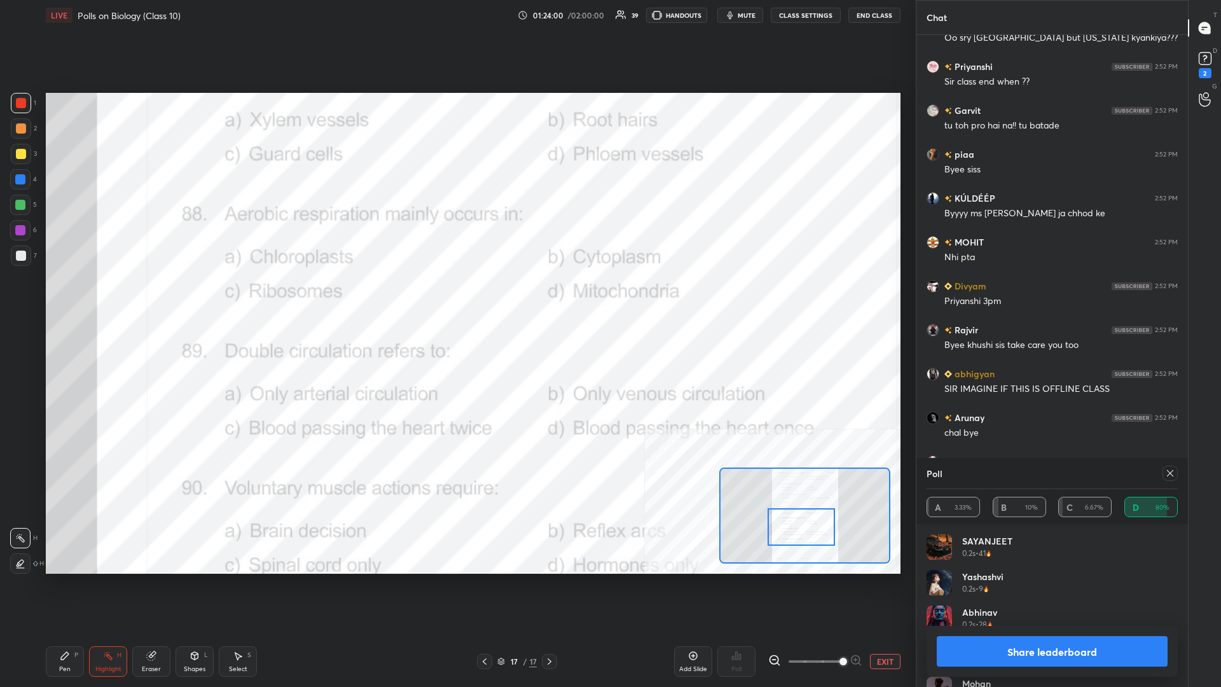
click at [456, 298] on button "Share leaderboard" at bounding box center [1051, 651] width 231 height 31
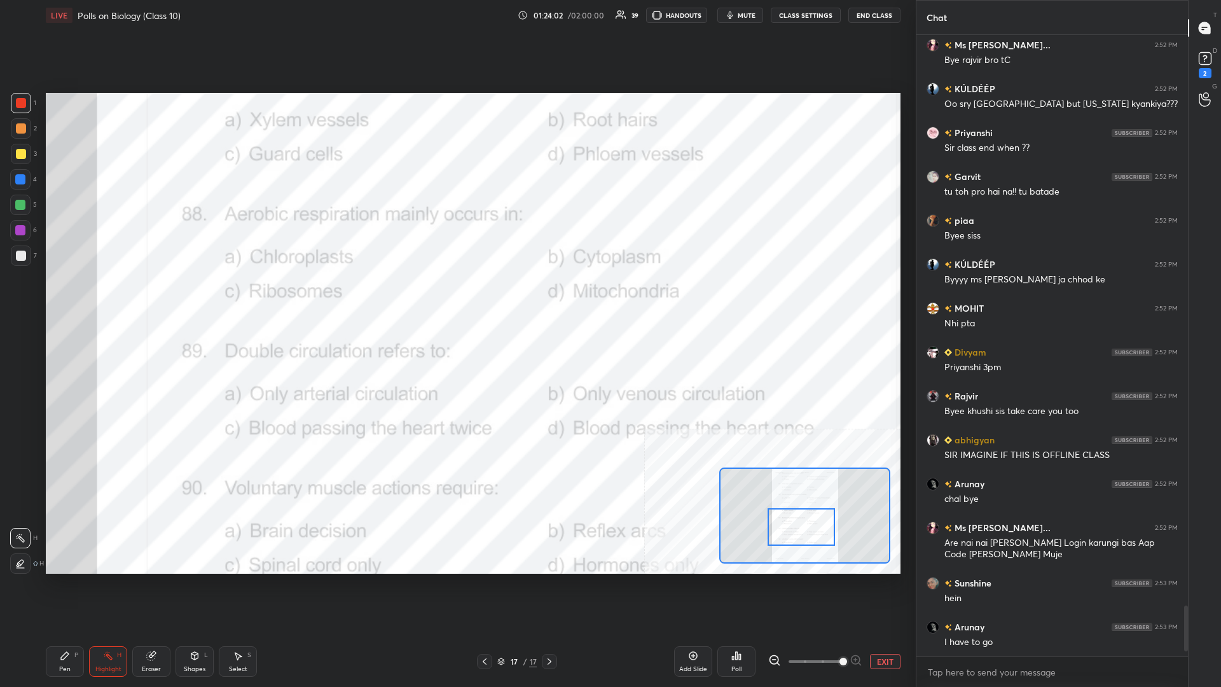
click at [71, 298] on div "Pen P" at bounding box center [65, 661] width 38 height 31
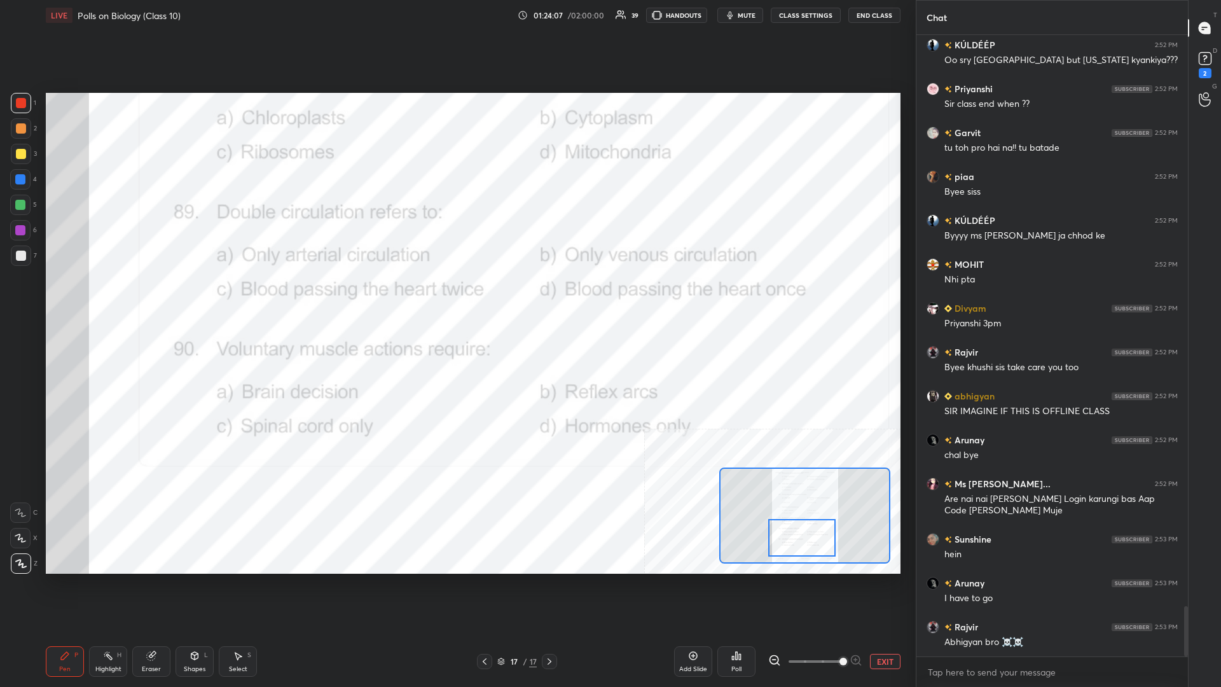
click at [114, 298] on div "Highlight H" at bounding box center [108, 661] width 38 height 31
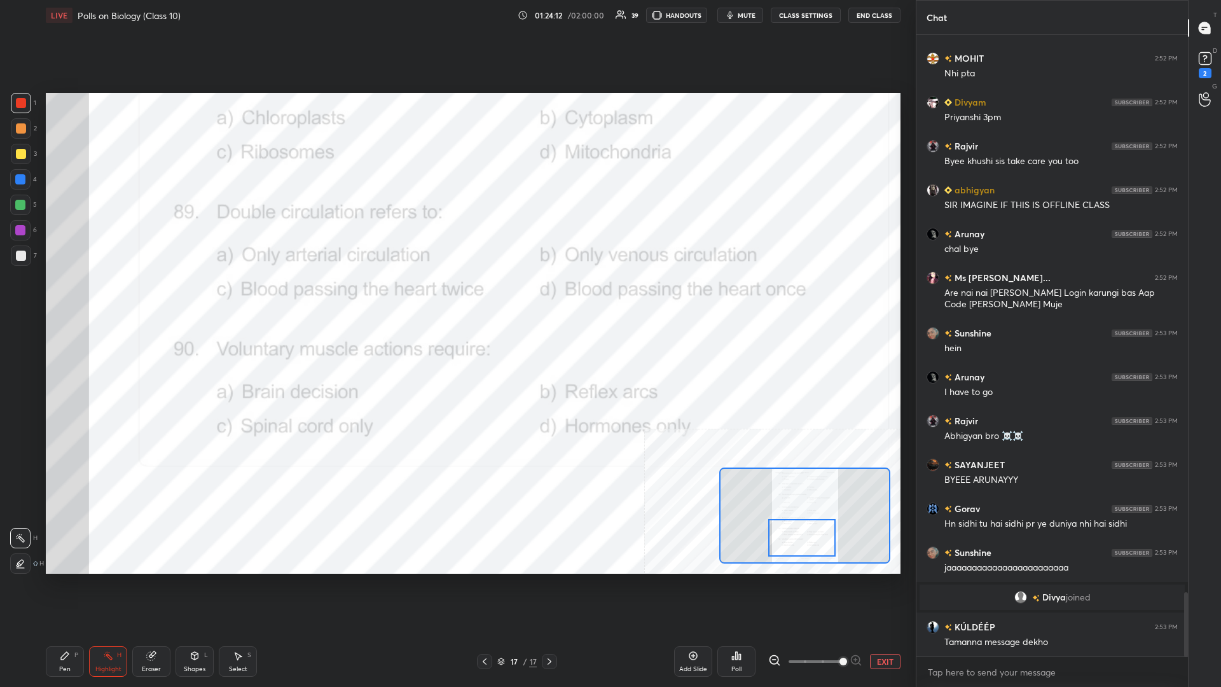
click at [456, 298] on div "Poll" at bounding box center [736, 669] width 10 height 6
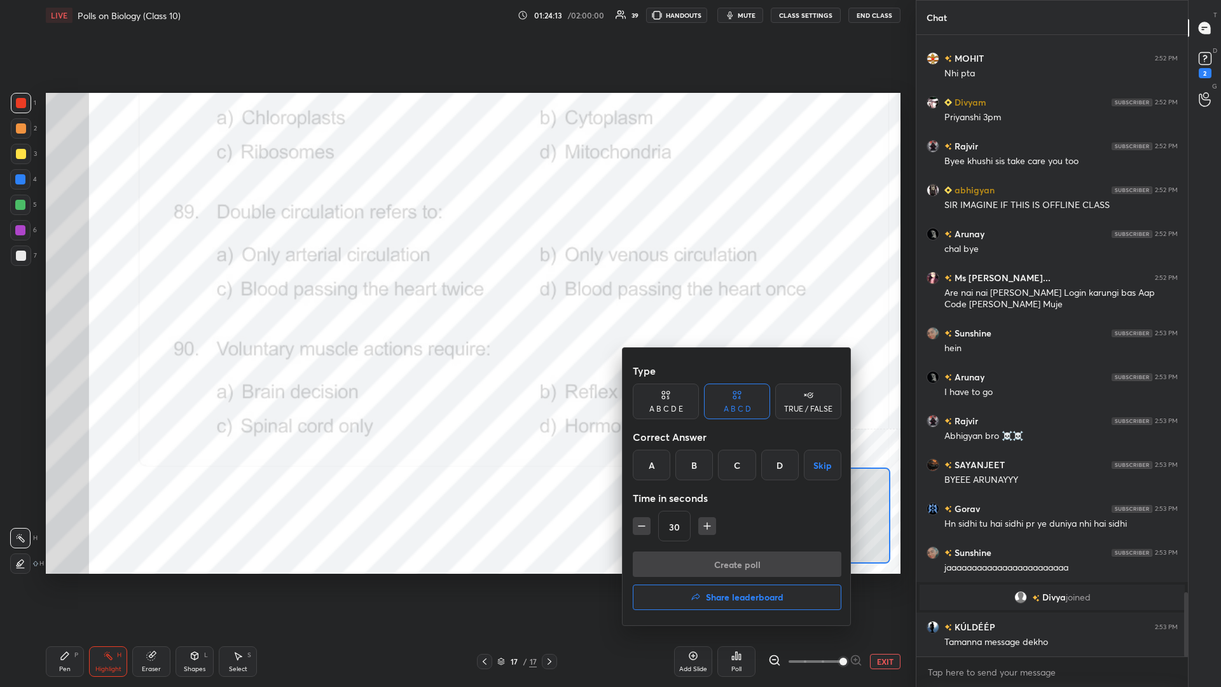
click at [456, 298] on div "C" at bounding box center [737, 464] width 38 height 31
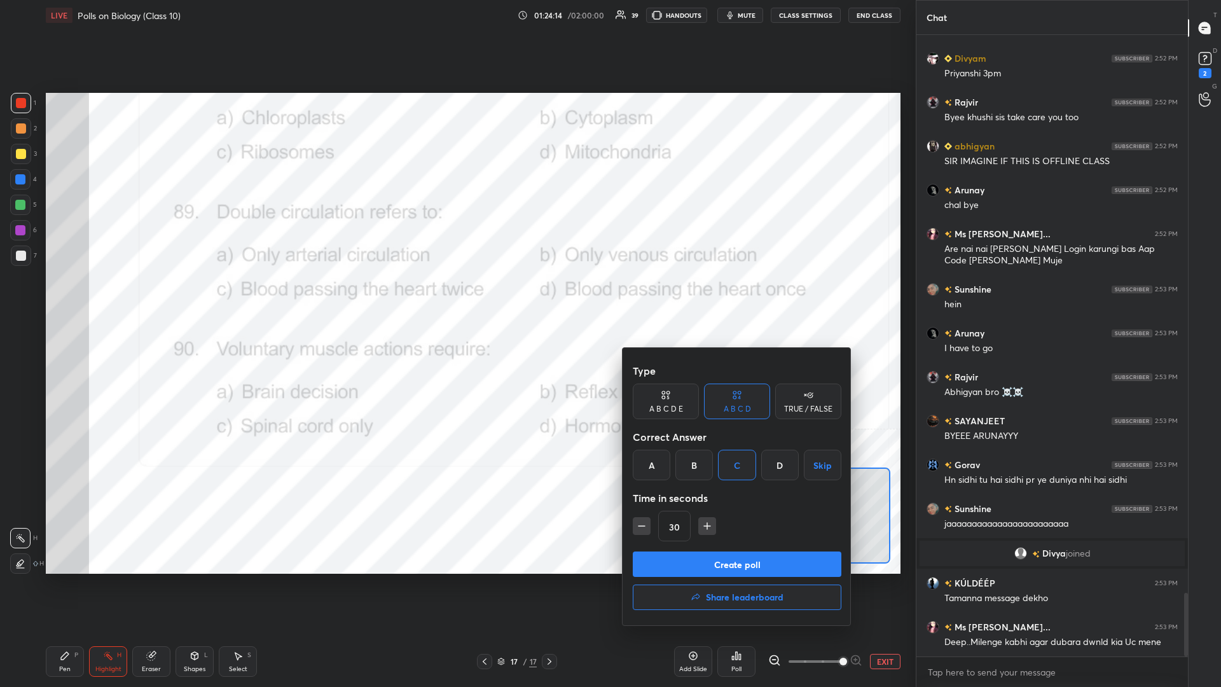
click at [456, 298] on button "Create poll" at bounding box center [737, 563] width 209 height 25
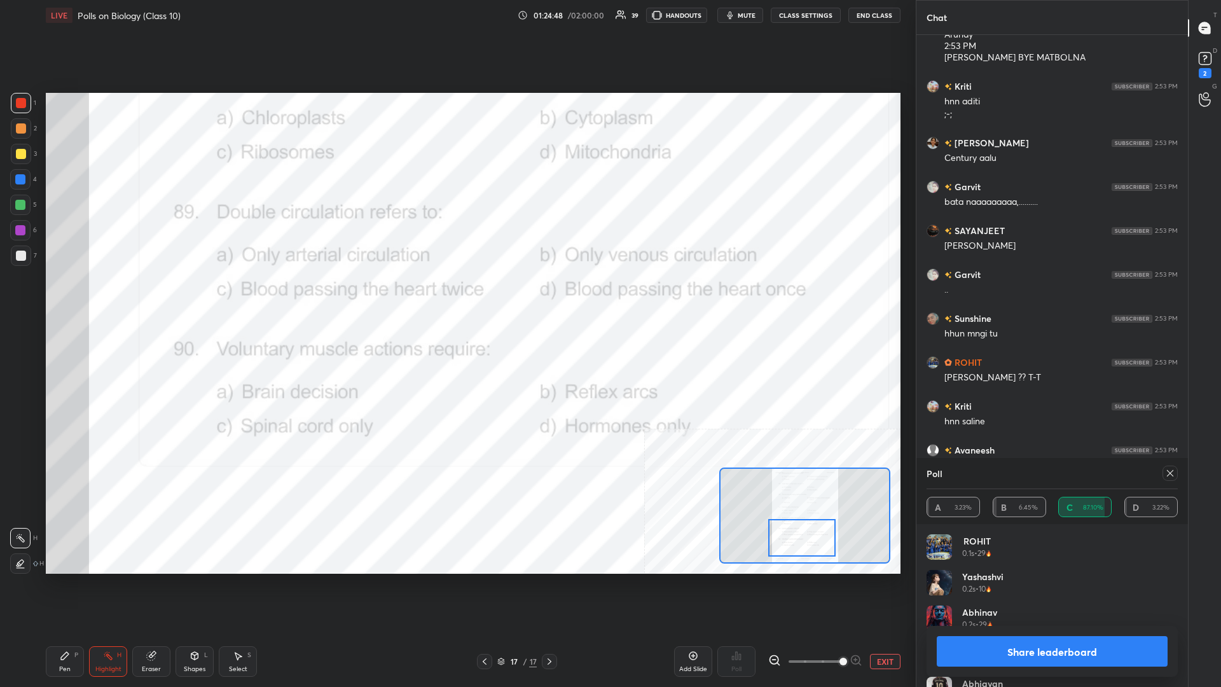
click at [456, 298] on button "Share leaderboard" at bounding box center [1051, 651] width 231 height 31
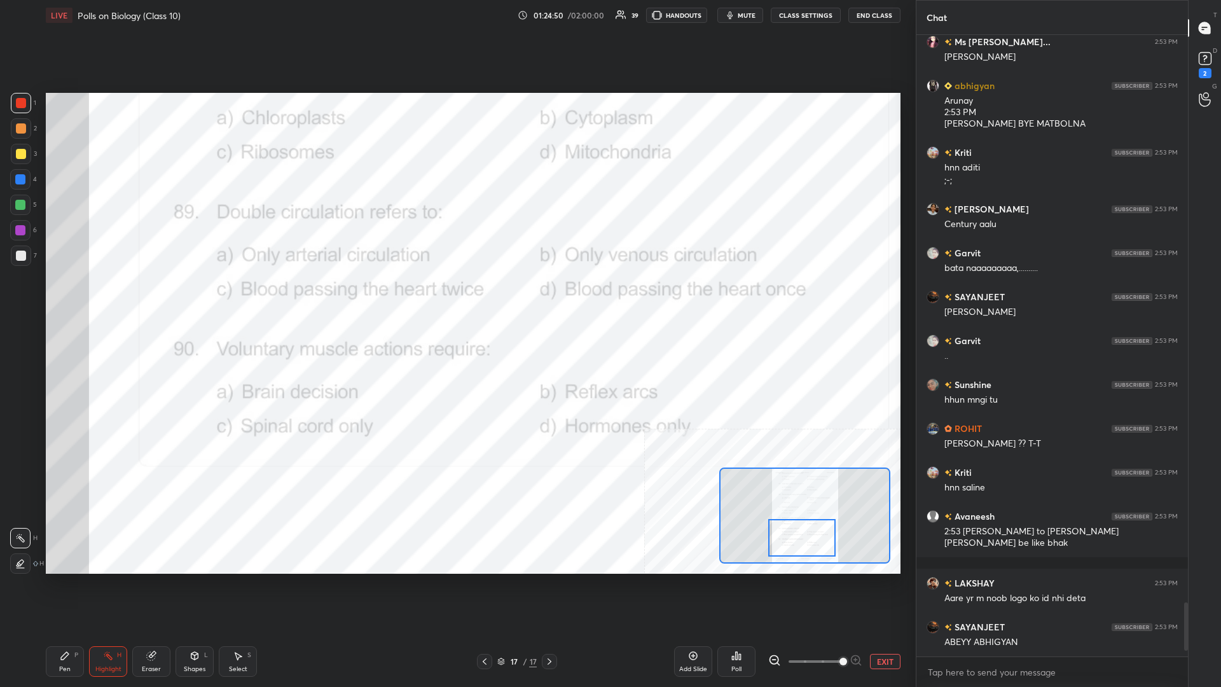
click at [24, 298] on div "1 2 3 4 5 6 7 C X Z C X Z E E Erase all H H LIVE Polls on Biology (Class 10) 01…" at bounding box center [452, 343] width 905 height 687
click at [50, 298] on div "Pen P" at bounding box center [65, 661] width 38 height 31
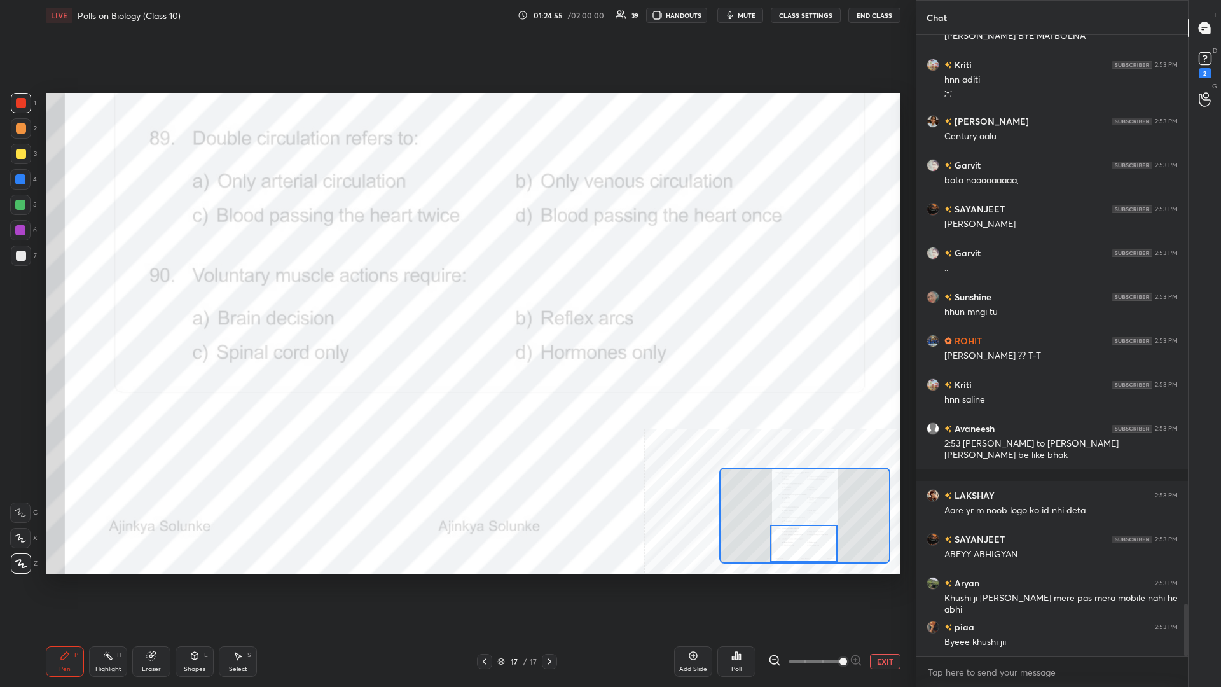
click at [113, 298] on icon at bounding box center [108, 655] width 10 height 10
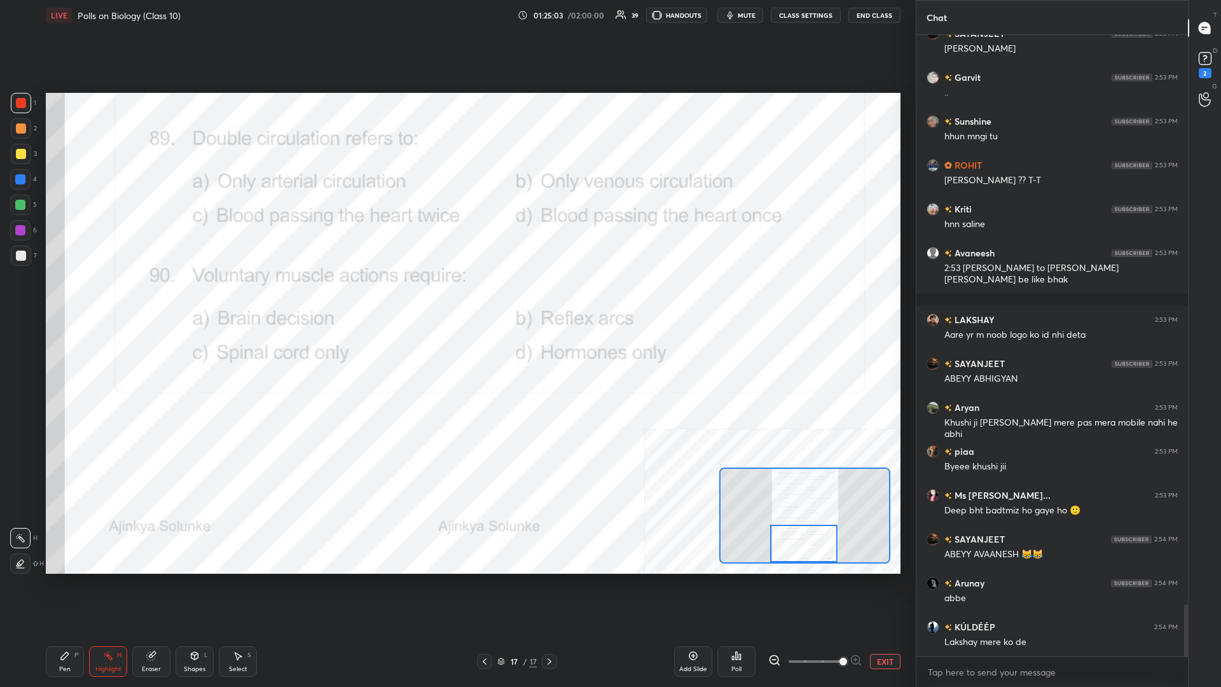
click at [456, 298] on div "Poll" at bounding box center [736, 661] width 38 height 31
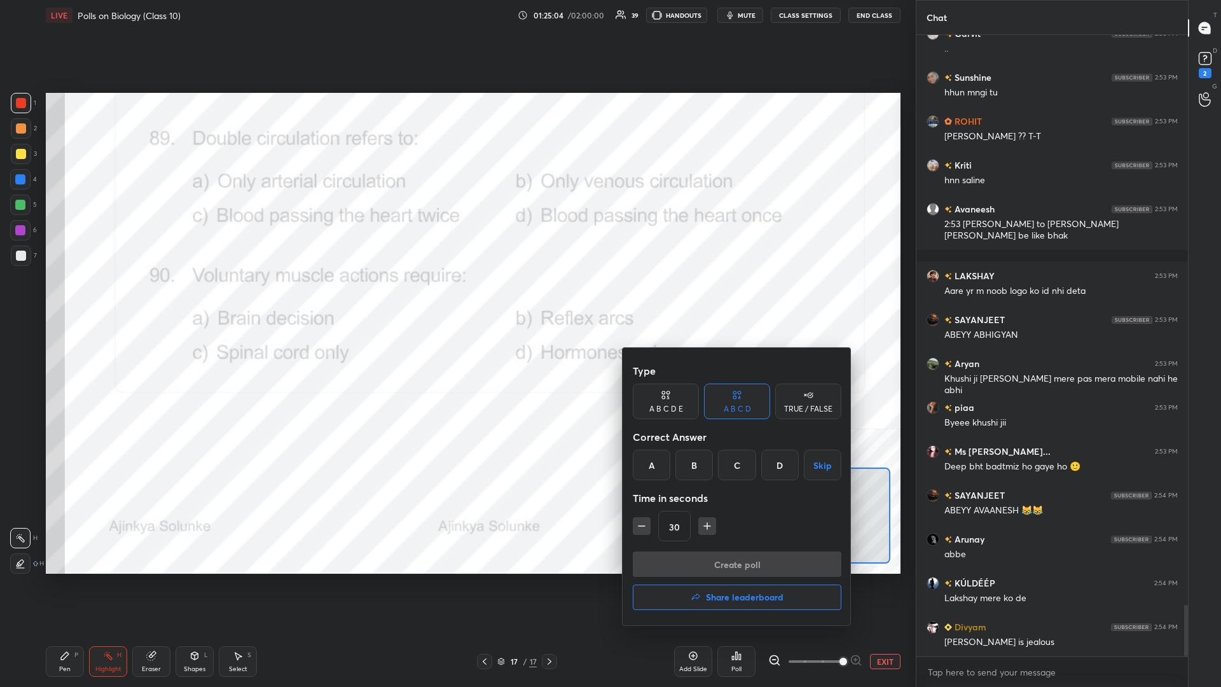
click at [456, 298] on div "A" at bounding box center [652, 464] width 38 height 31
click at [456, 298] on button "Create poll" at bounding box center [737, 563] width 209 height 25
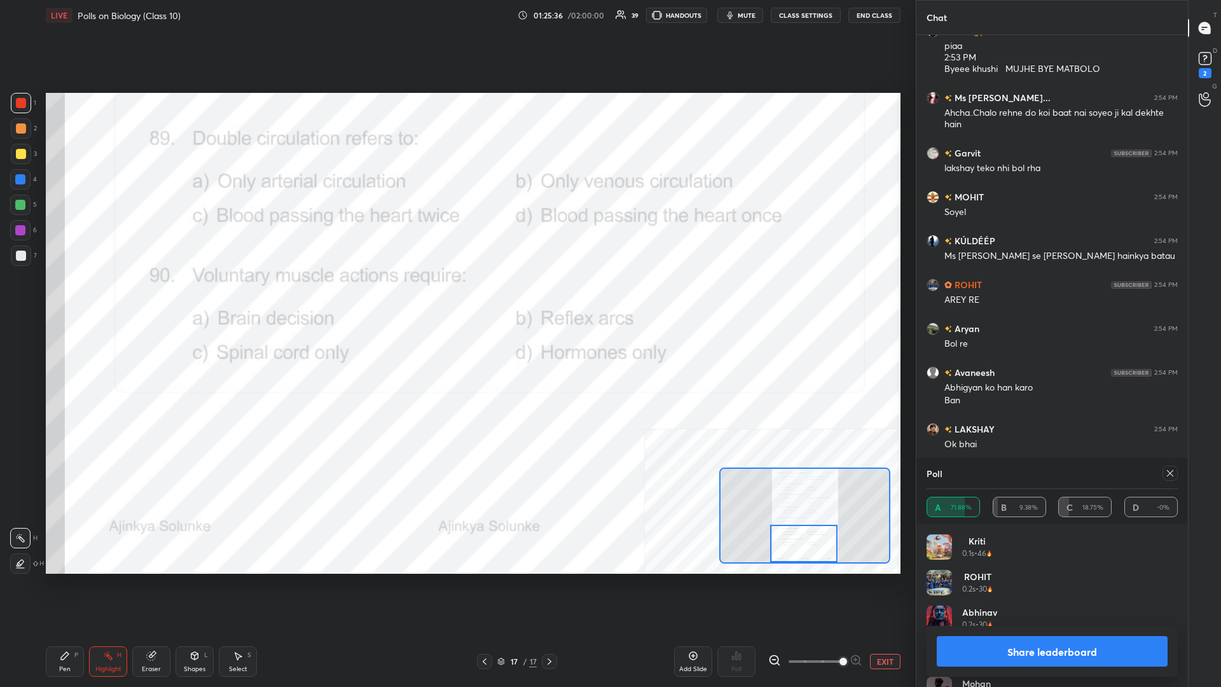
click at [456, 298] on button "Share leaderboard" at bounding box center [1051, 651] width 231 height 31
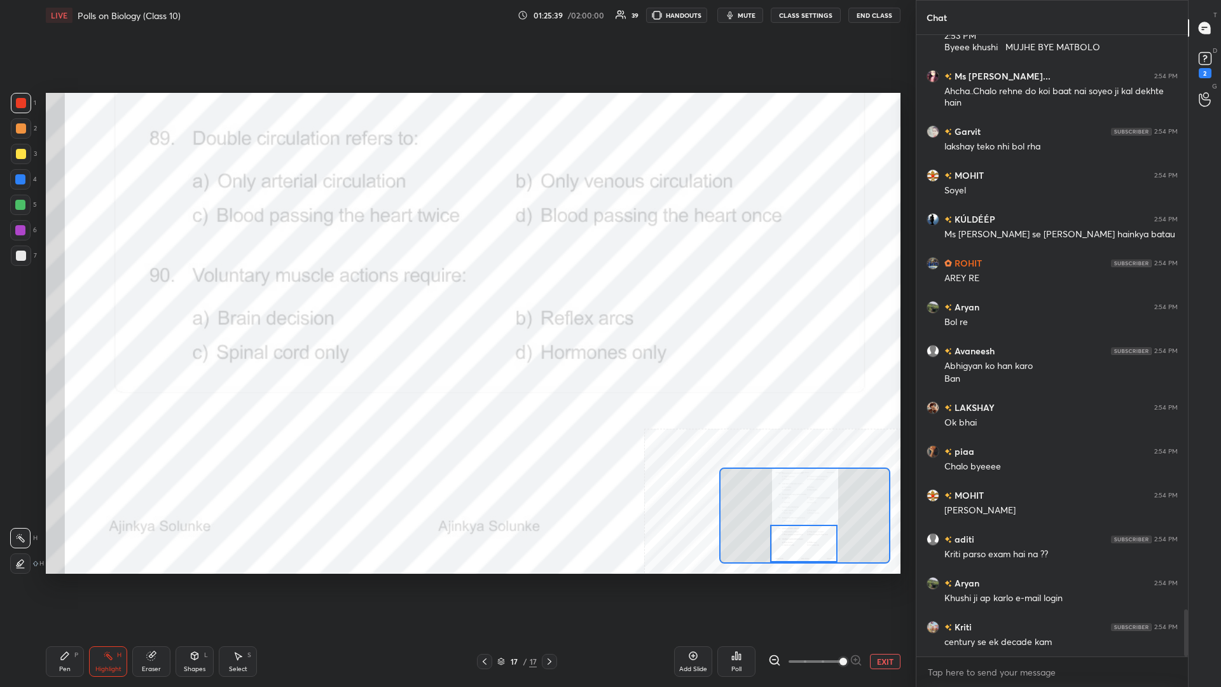
click at [69, 298] on icon at bounding box center [65, 655] width 10 height 10
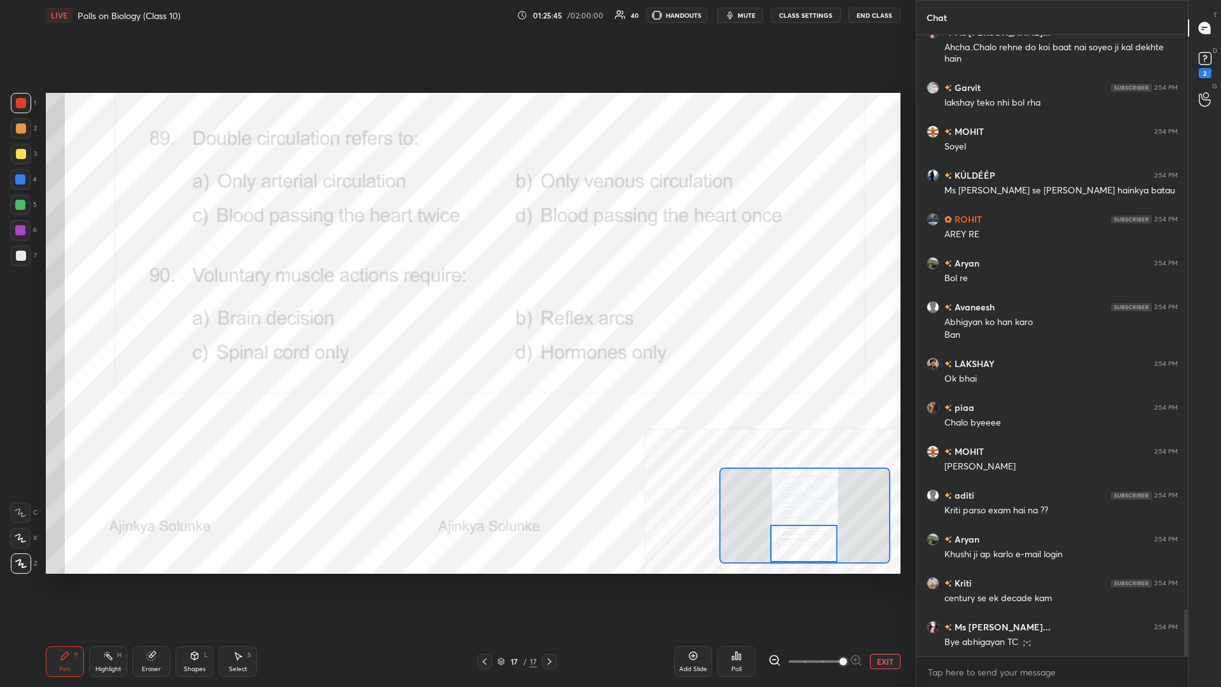
click at [456, 298] on button "EXIT" at bounding box center [885, 661] width 31 height 15
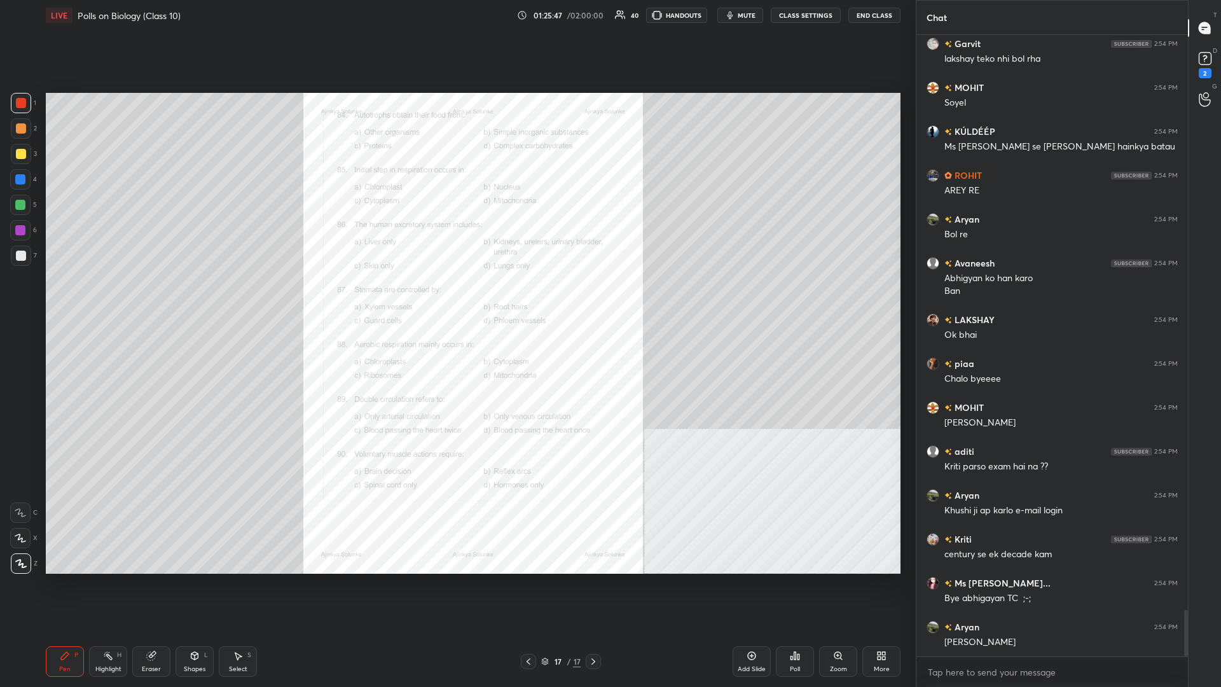
click at [456, 298] on div "17" at bounding box center [557, 661] width 13 height 8
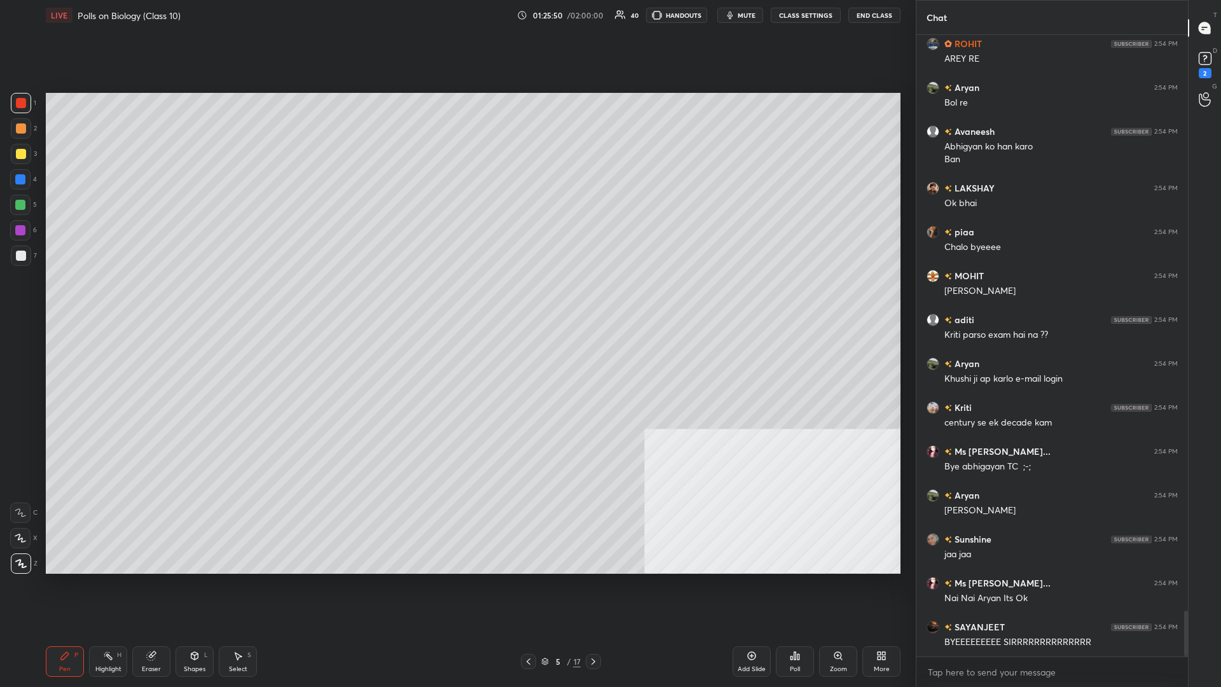
click at [456, 298] on div "Poll" at bounding box center [795, 661] width 38 height 31
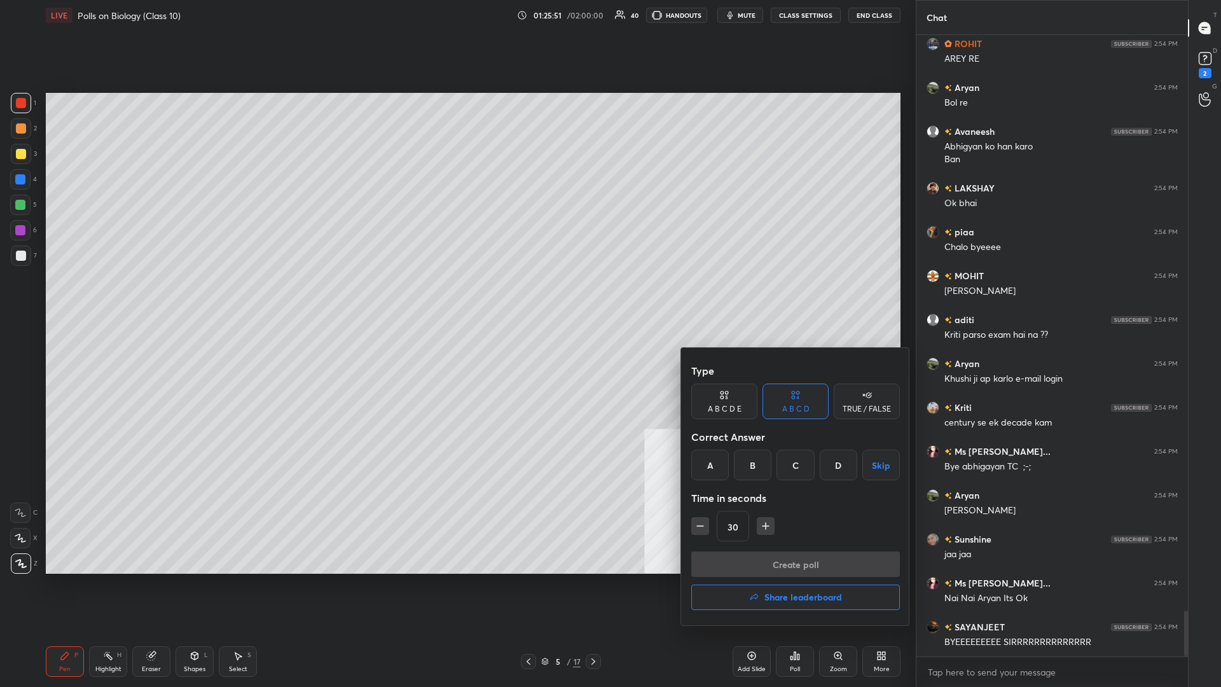
click at [456, 298] on div at bounding box center [610, 343] width 1221 height 687
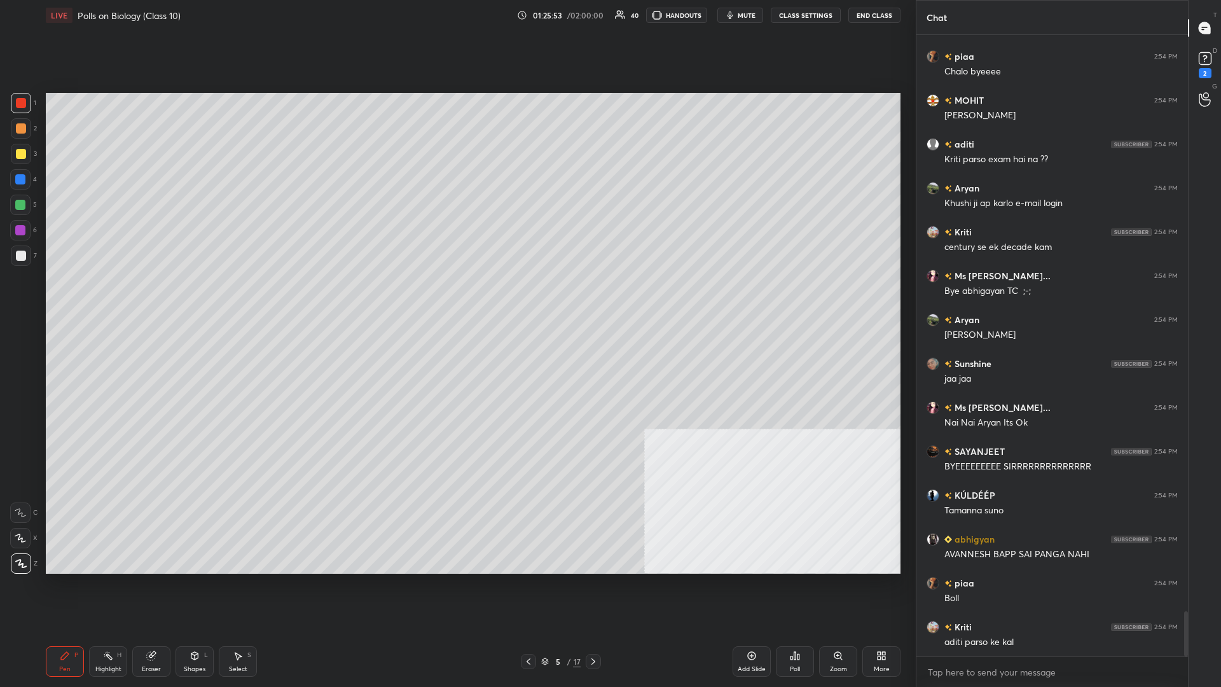
click at [456, 298] on div "More" at bounding box center [881, 661] width 38 height 31
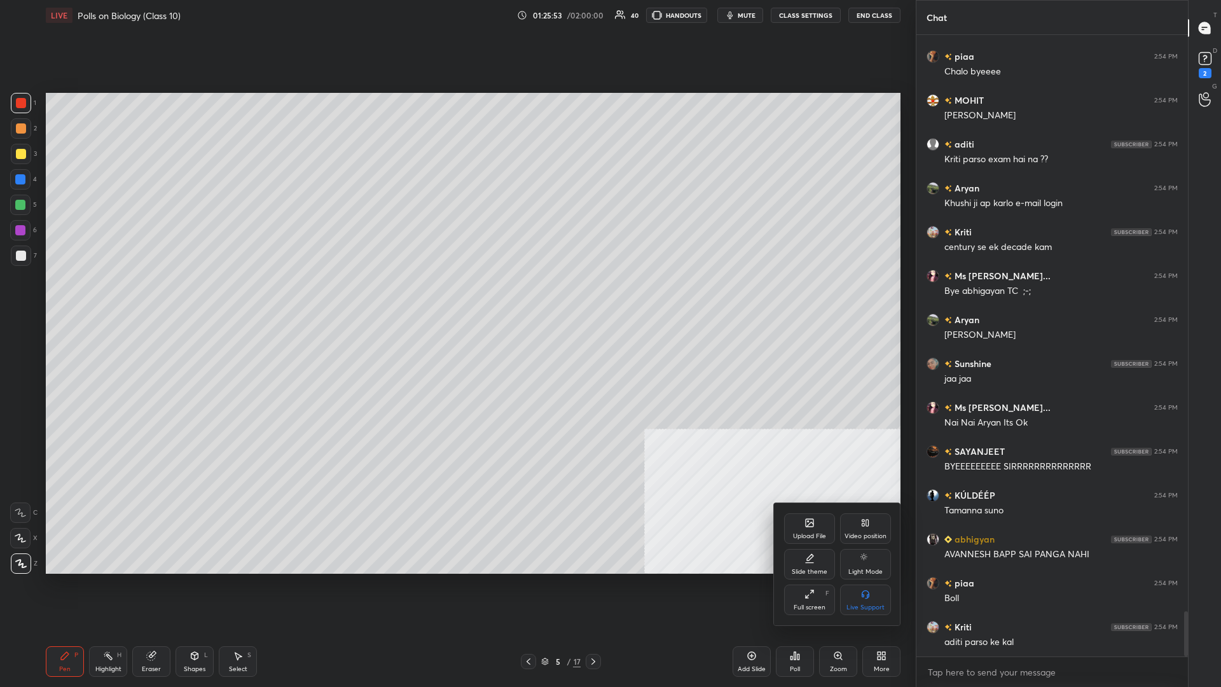
click at [456, 298] on div "Upload File" at bounding box center [809, 528] width 51 height 31
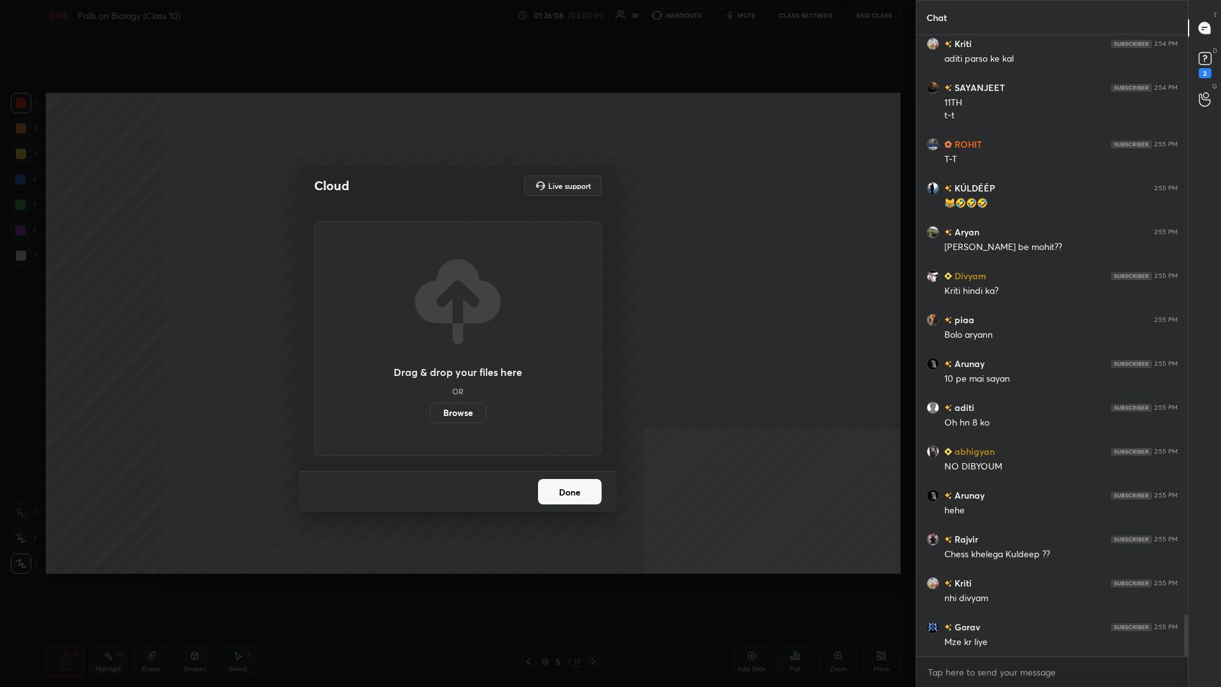
click at [451, 298] on label "Browse" at bounding box center [458, 412] width 57 height 20
click at [430, 298] on input "Browse" at bounding box center [430, 412] width 0 height 20
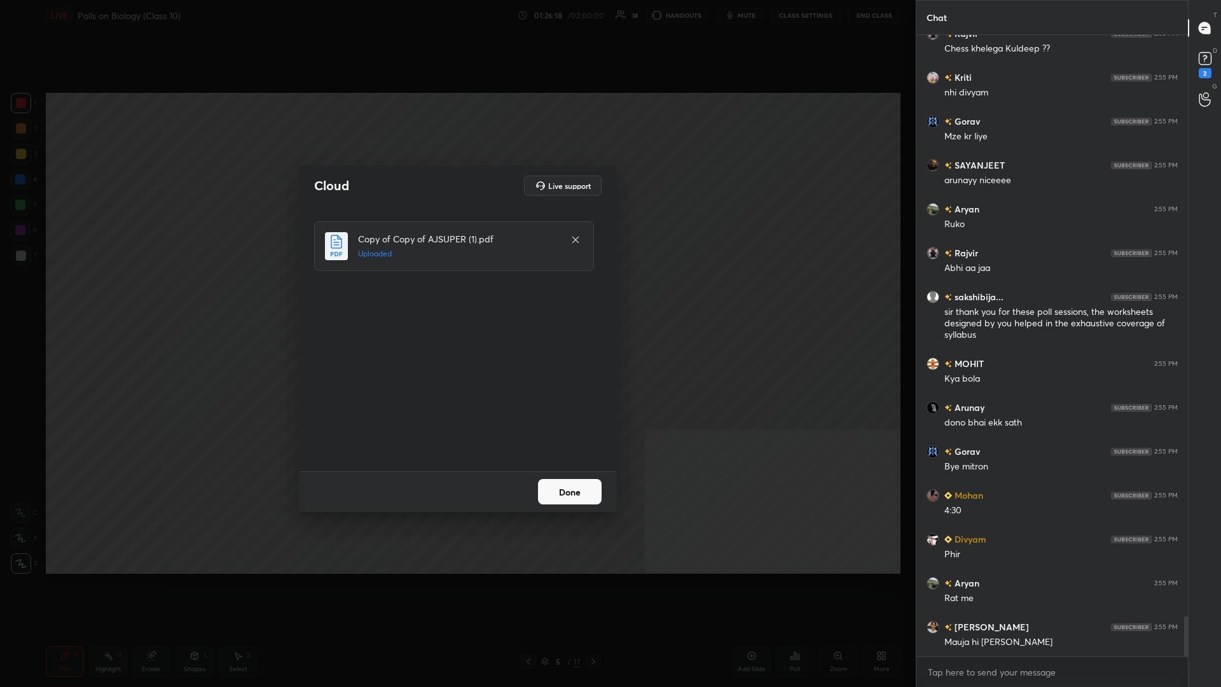
click at [456, 298] on button "Done" at bounding box center [570, 491] width 64 height 25
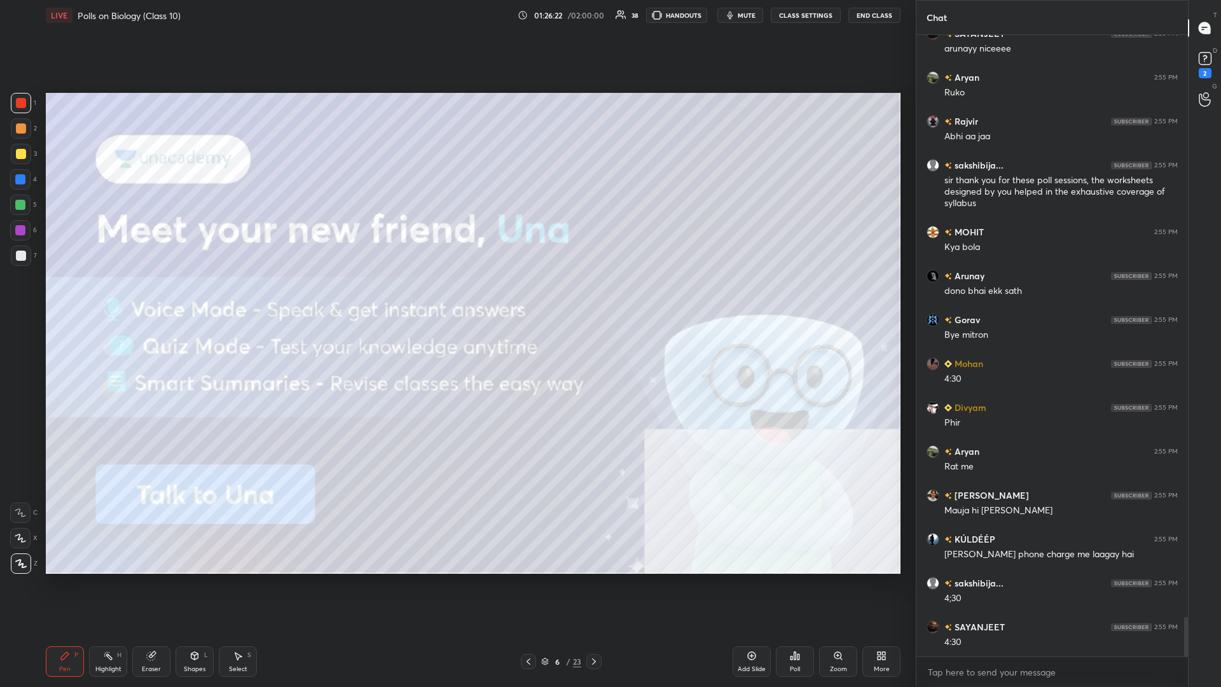
click at [34, 156] on div "3" at bounding box center [24, 154] width 26 height 20
click at [25, 154] on div at bounding box center [21, 154] width 10 height 10
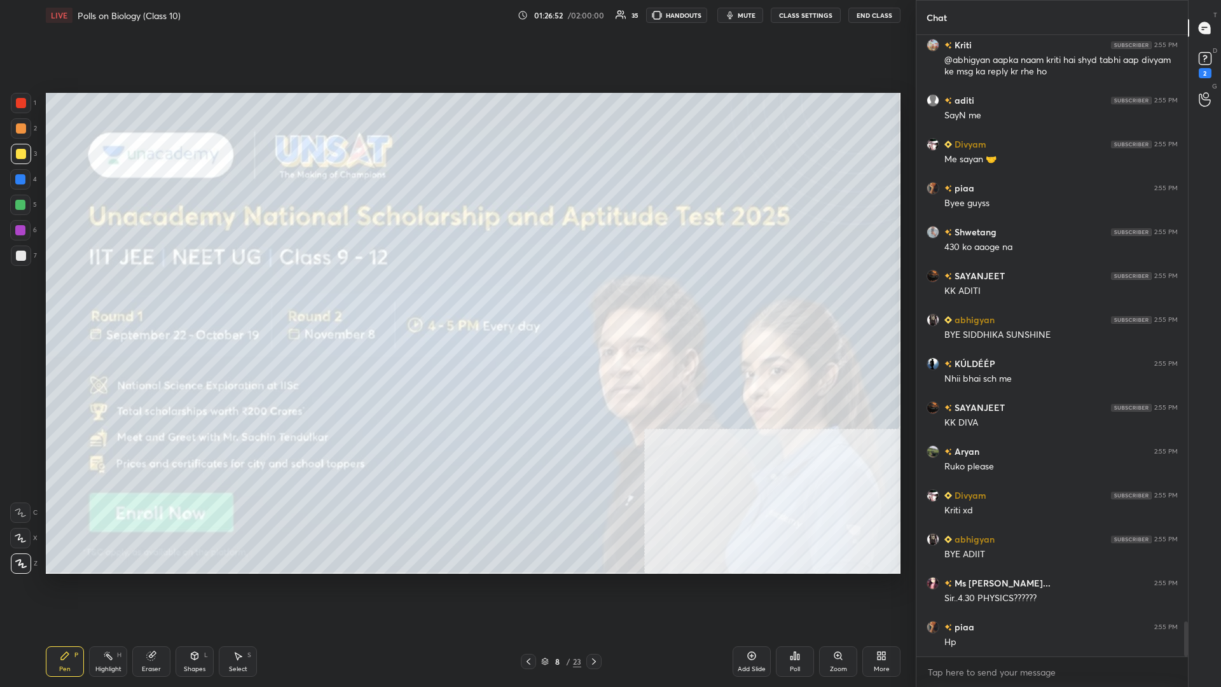
click at [456, 9] on button "mute" at bounding box center [740, 15] width 46 height 15
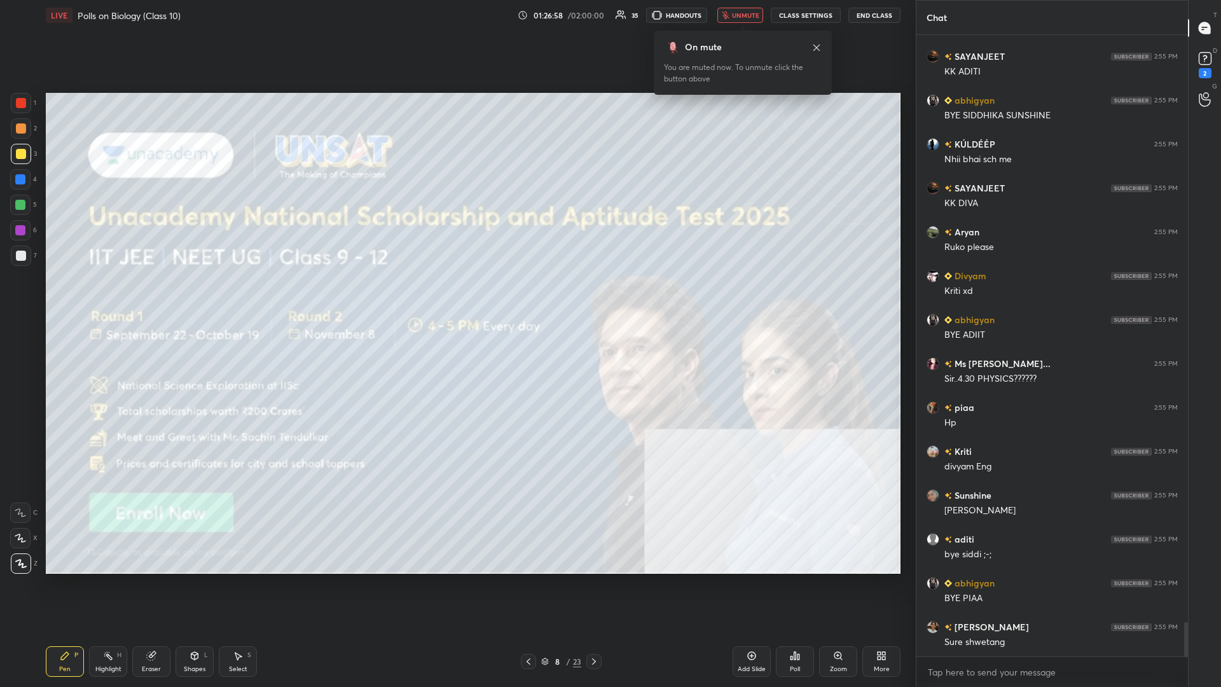
click at [456, 14] on span "unmute" at bounding box center [745, 15] width 27 height 9
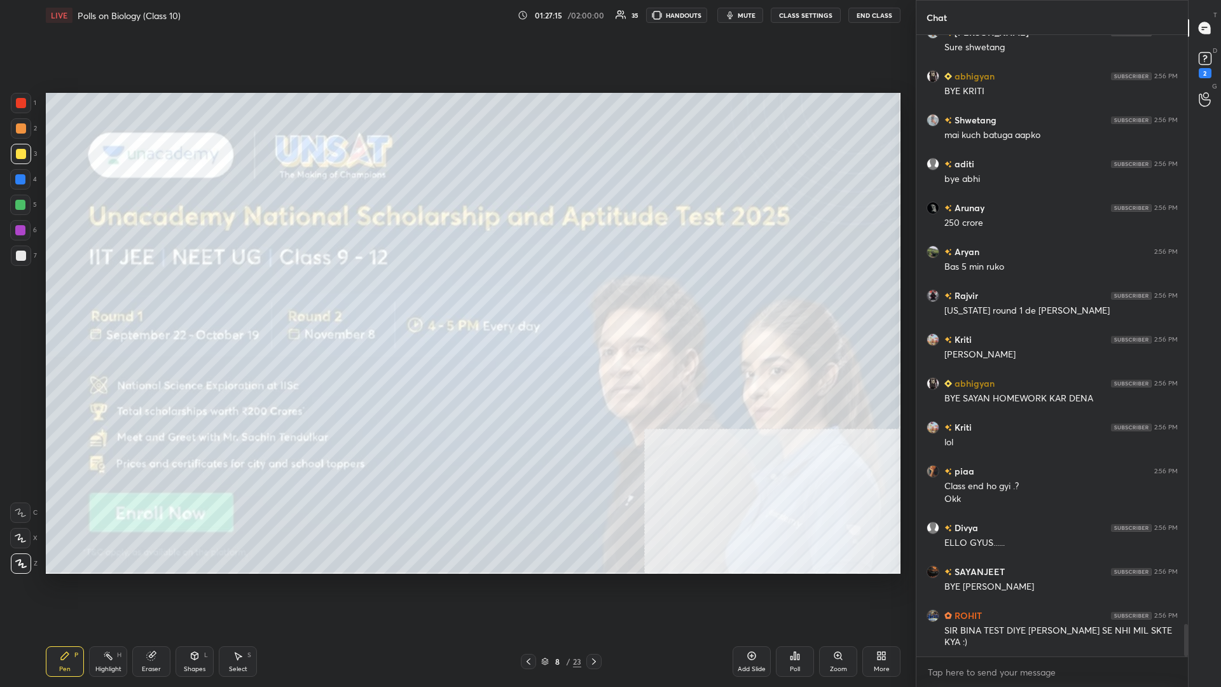
scroll to position [11284, 0]
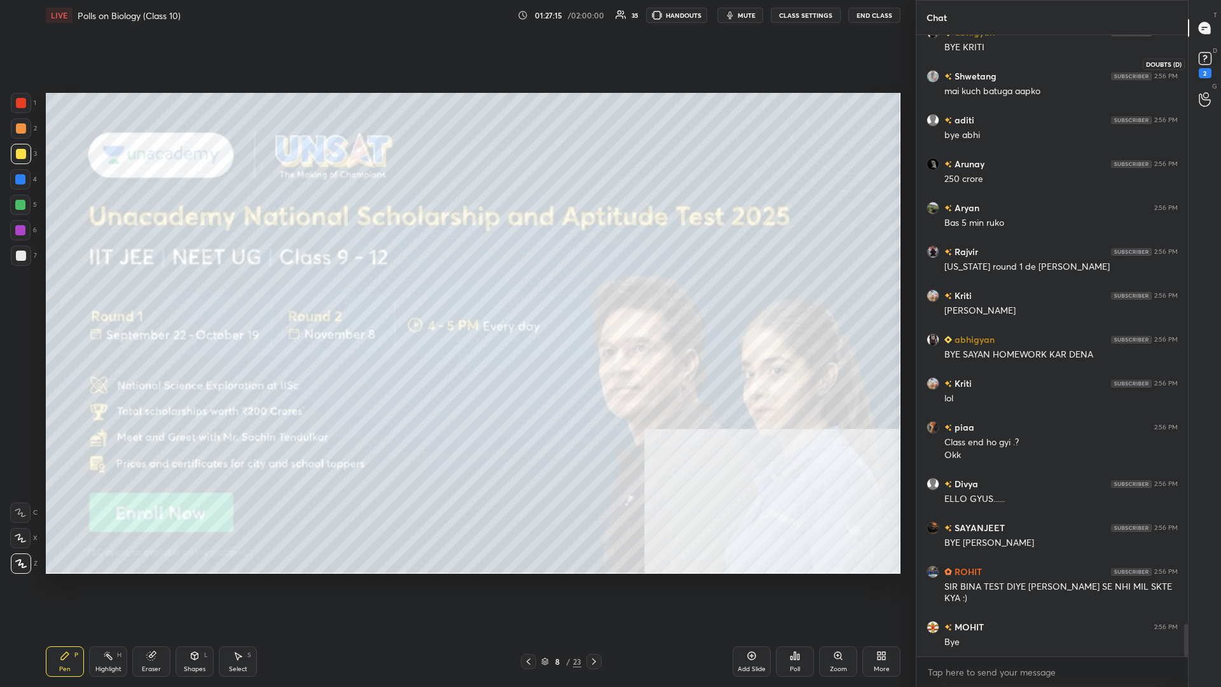
click at [456, 60] on rect at bounding box center [1204, 59] width 12 height 12
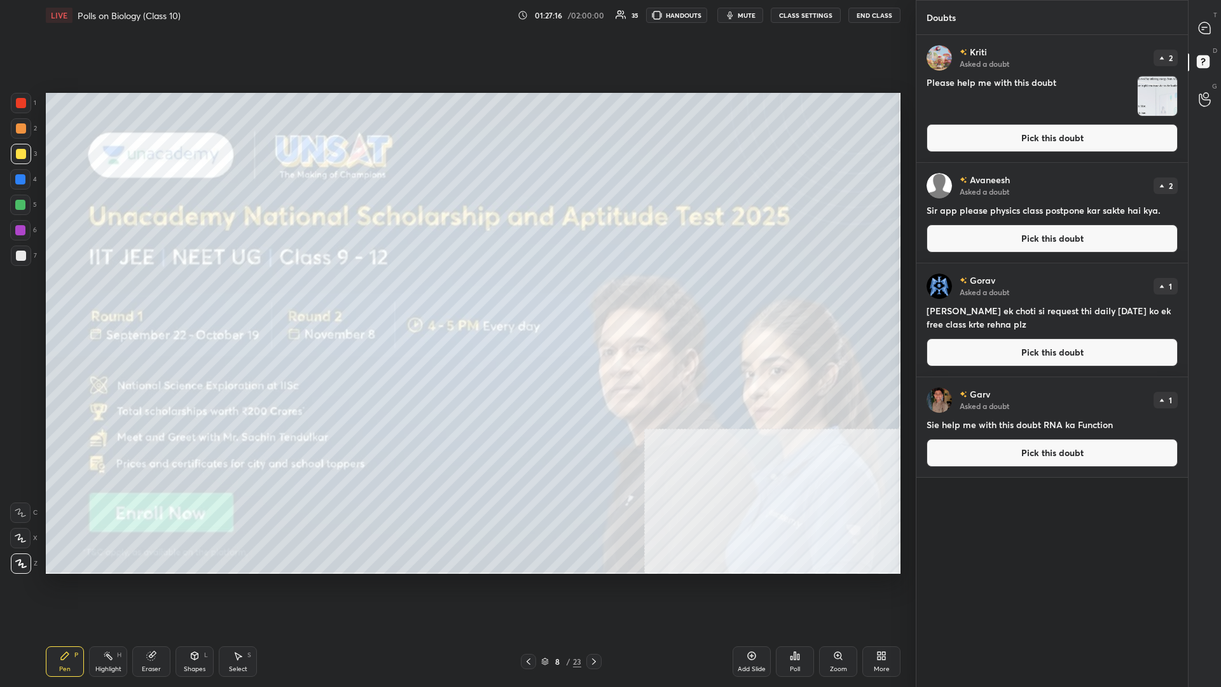
click at [456, 141] on button "Pick this doubt" at bounding box center [1051, 138] width 251 height 28
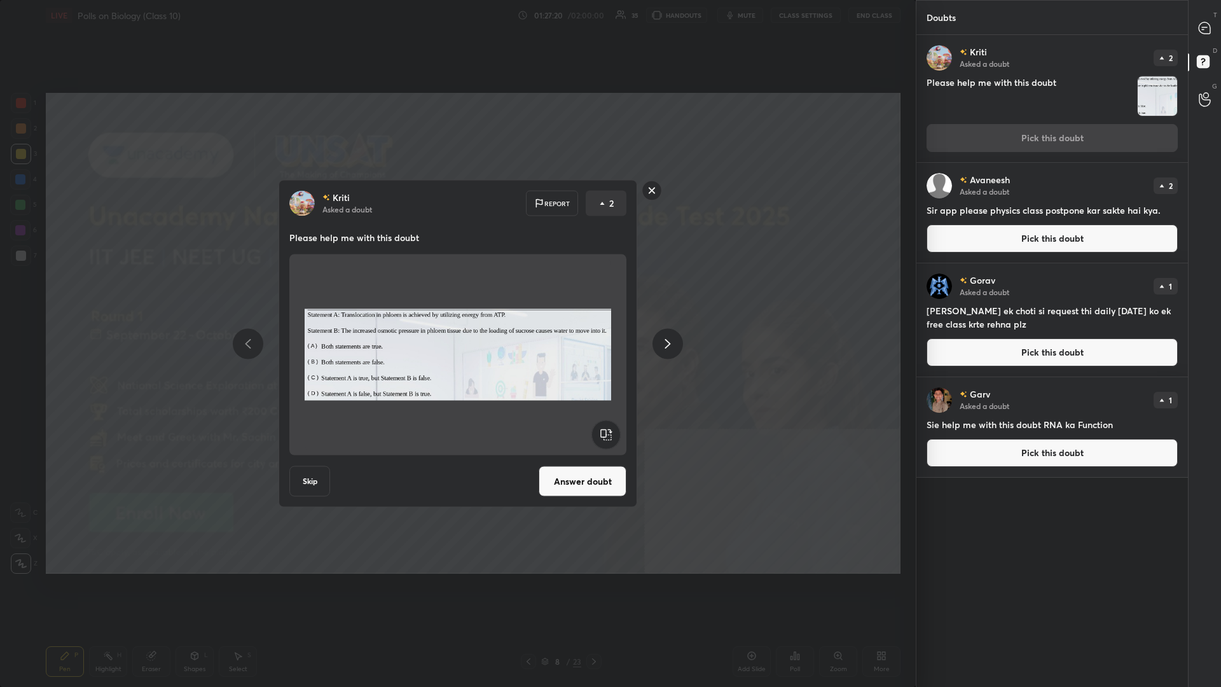
click at [456, 147] on div "[PERSON_NAME] Asked a doubt Report 2 Please help me with this doubt Skip Answer…" at bounding box center [457, 343] width 915 height 687
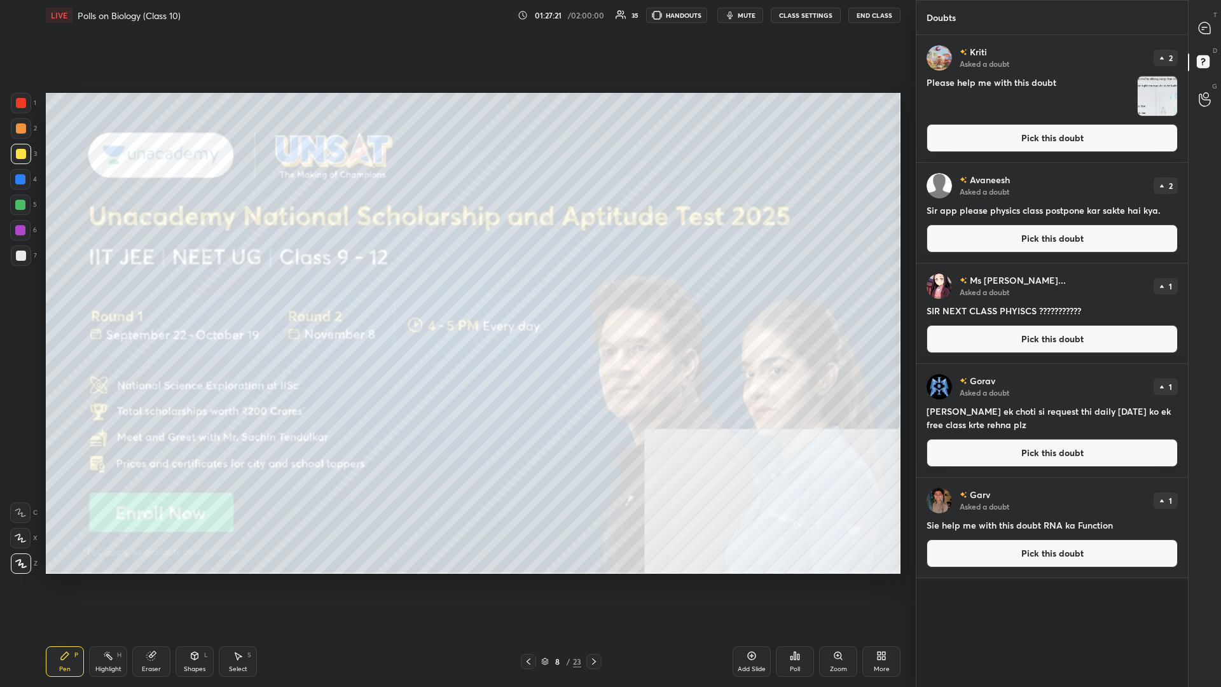
click at [456, 298] on div "Add Slide" at bounding box center [751, 661] width 38 height 31
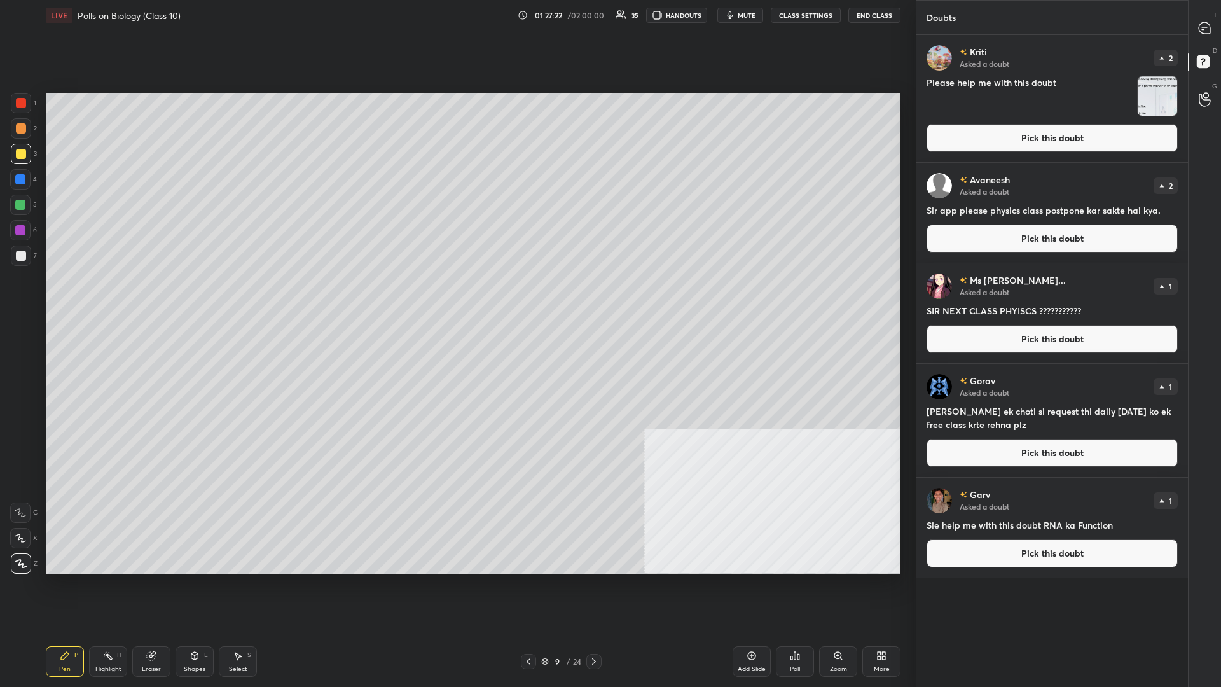
click at [456, 298] on icon at bounding box center [795, 655] width 10 height 10
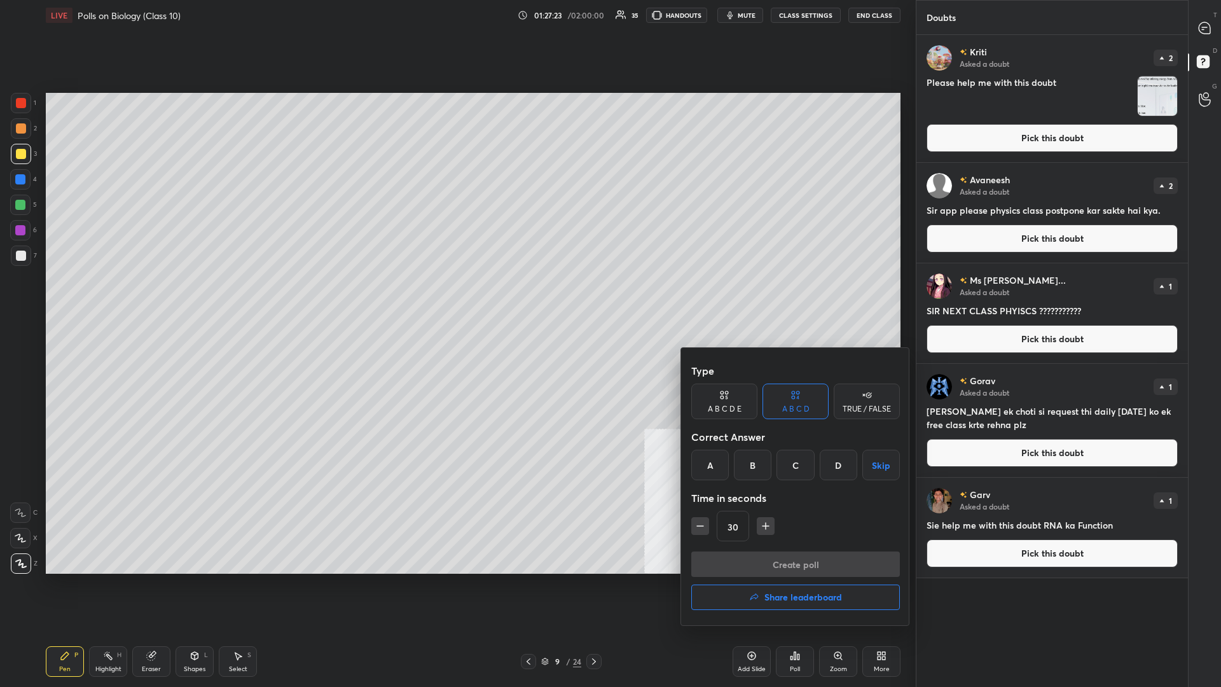
click at [456, 298] on h4 "Share leaderboard" at bounding box center [803, 597] width 78 height 9
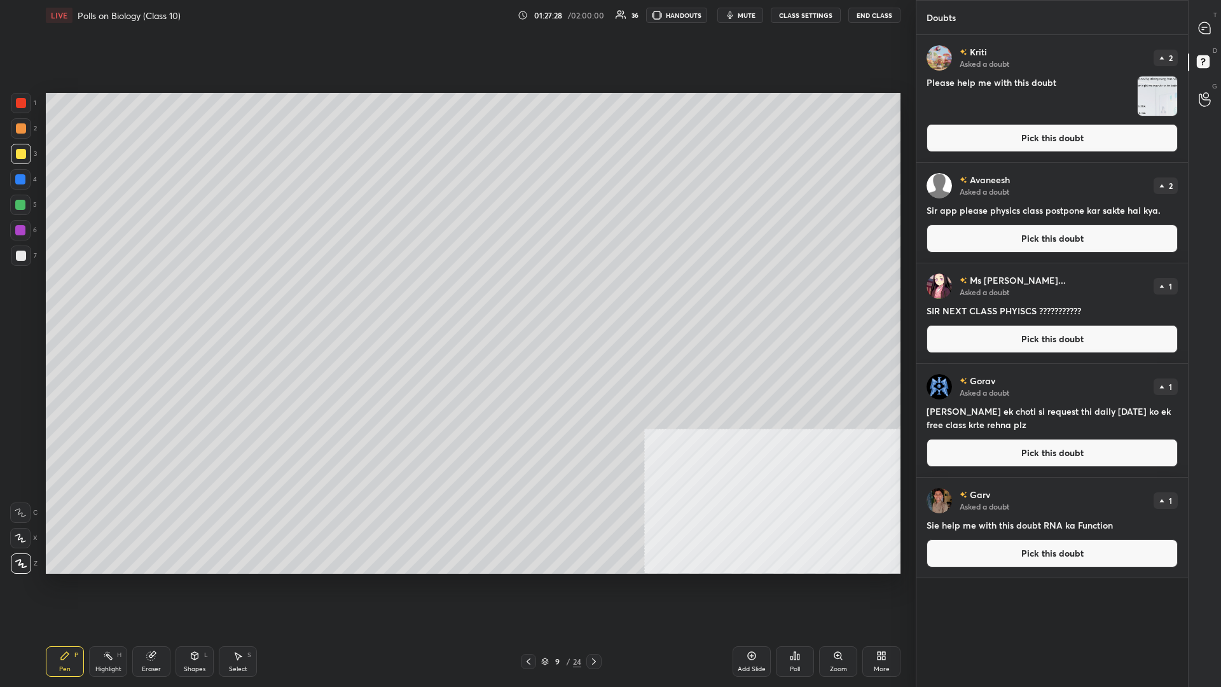
click at [456, 298] on div "Poll" at bounding box center [795, 669] width 10 height 6
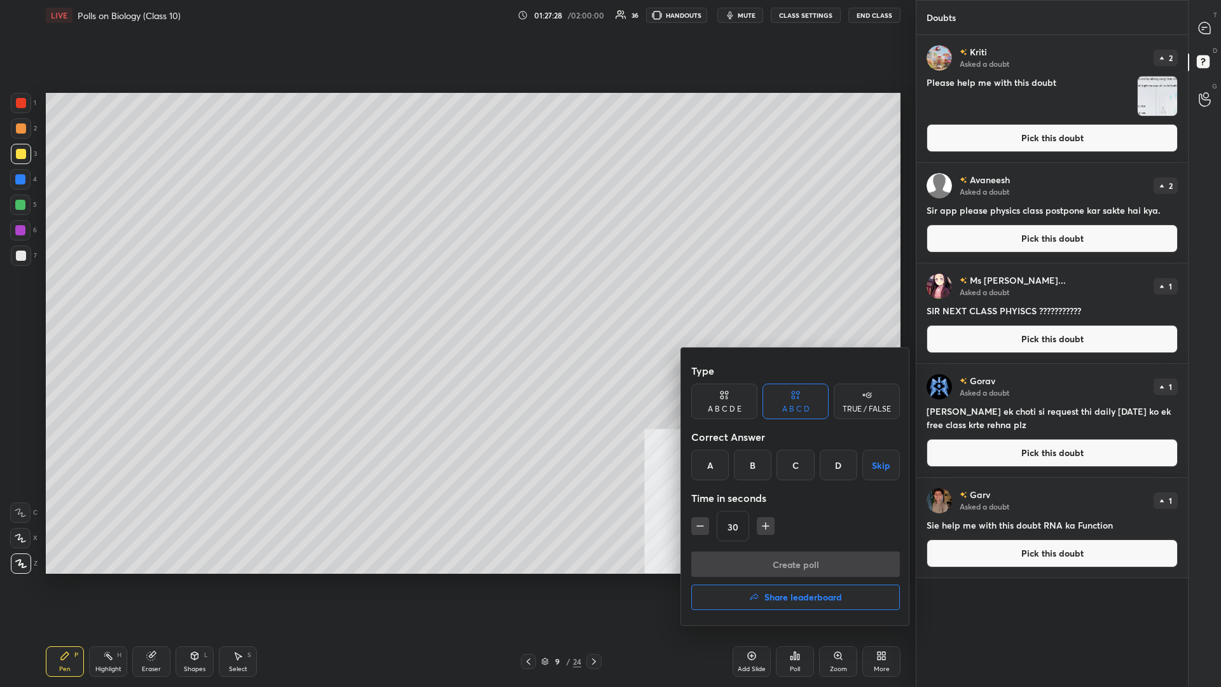
click at [456, 298] on button "Share leaderboard" at bounding box center [795, 596] width 209 height 25
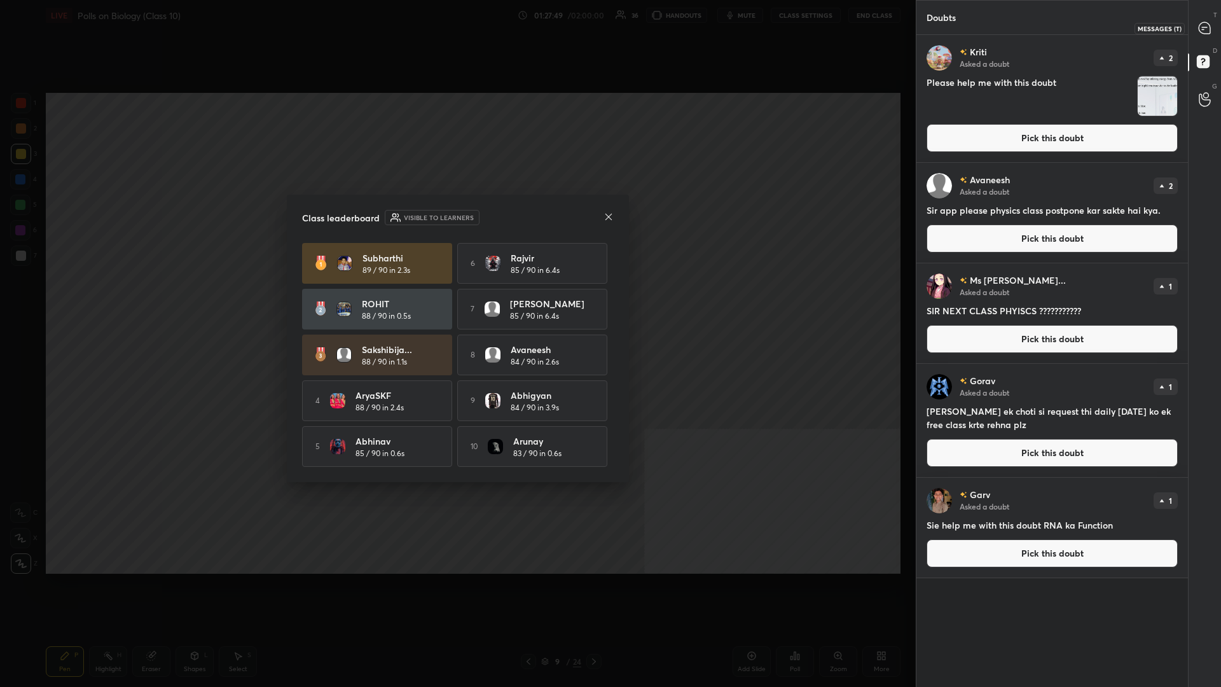
click at [456, 20] on div at bounding box center [1204, 28] width 25 height 23
type textarea "x"
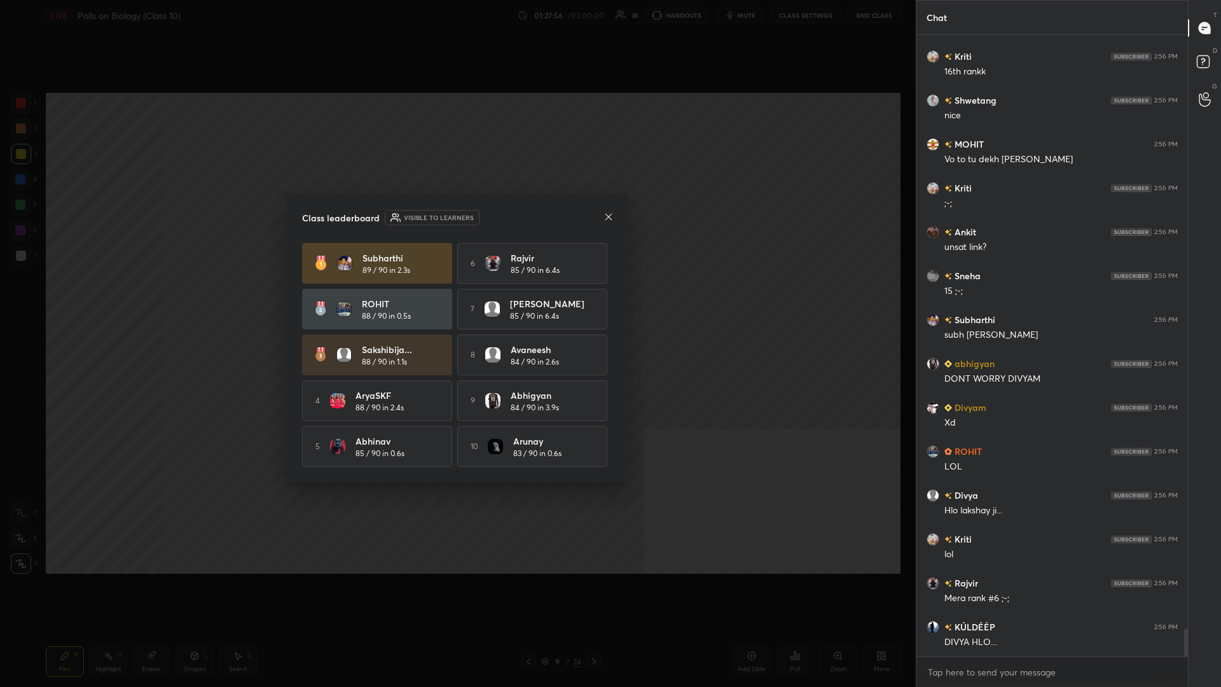
scroll to position [13341, 0]
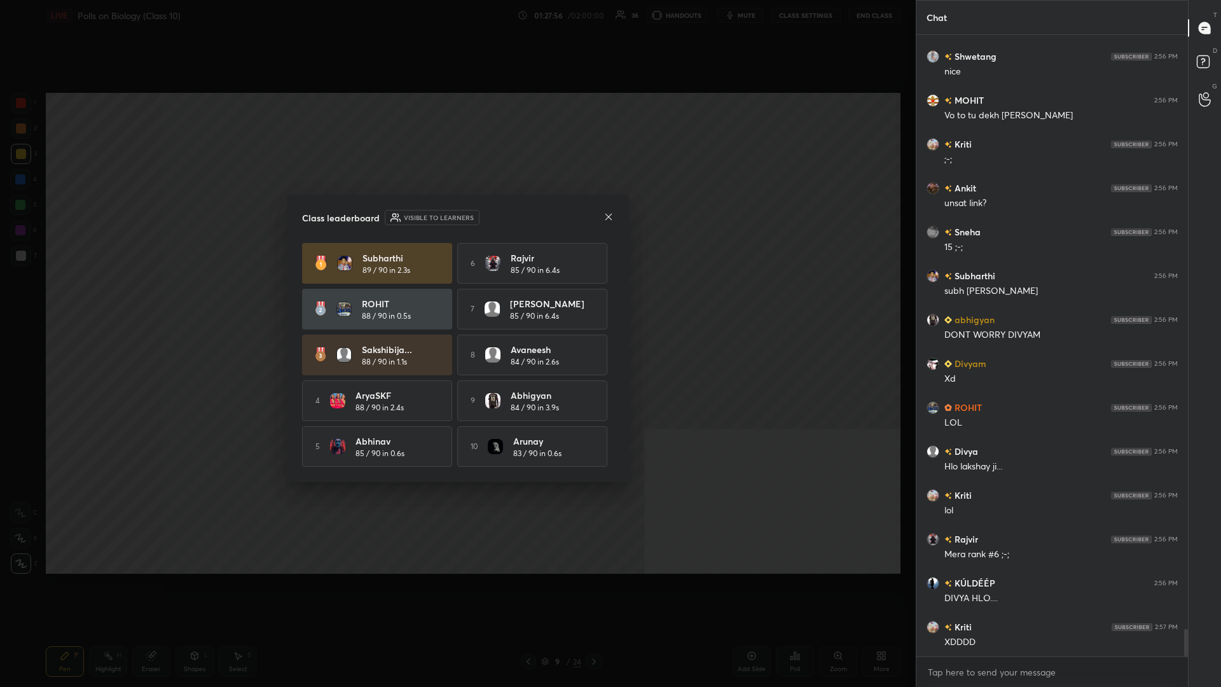
click at [456, 214] on div "Class leaderboard Visible to learners" at bounding box center [458, 217] width 312 height 15
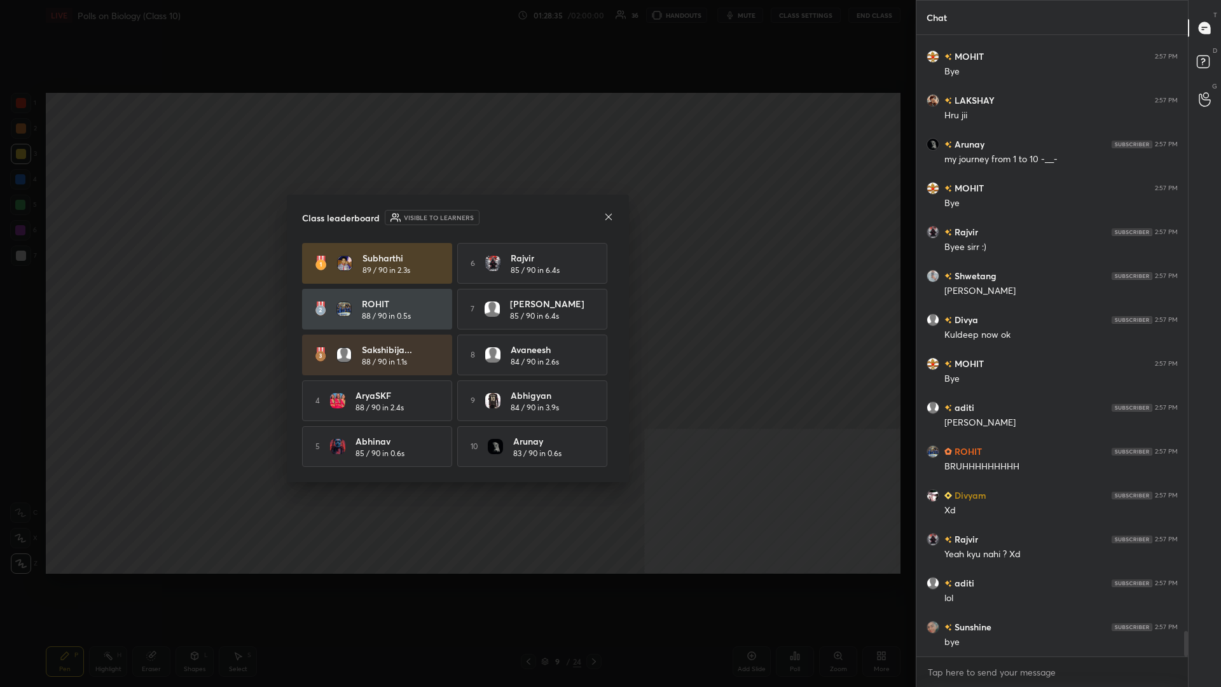
scroll to position [14701, 0]
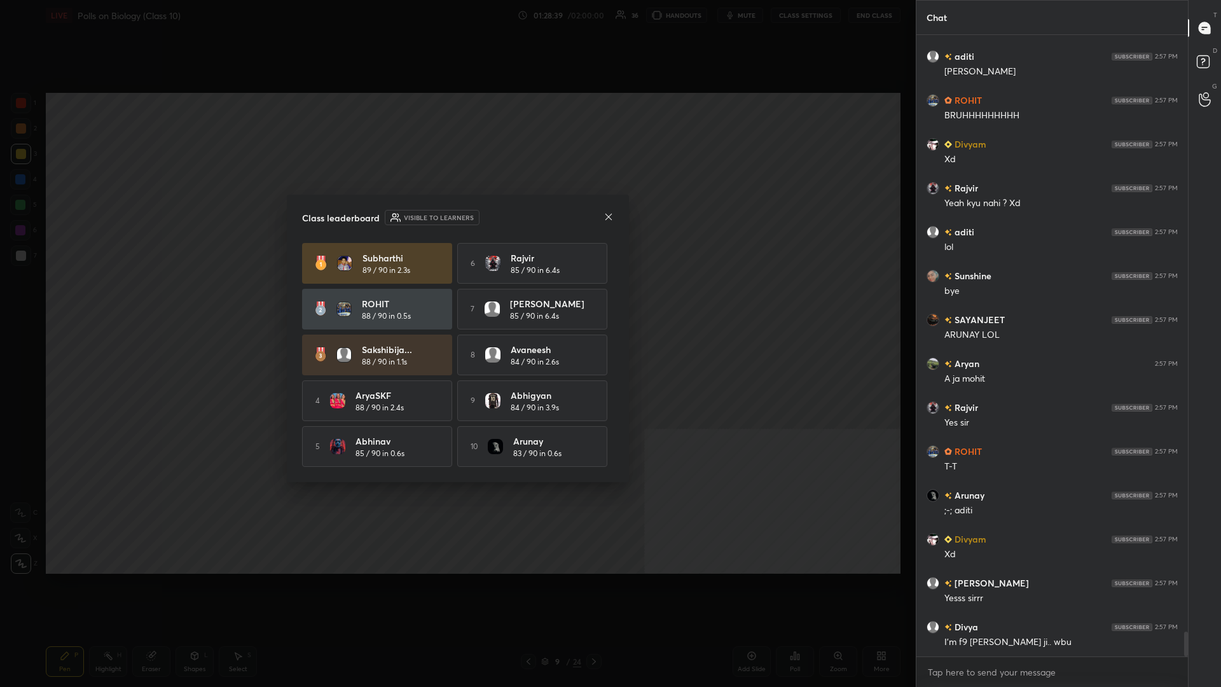
click at [456, 202] on div "Class leaderboard Visible to learners Subharthi 89 / 90 in 2.3s 6 Rajvir 85 / 9…" at bounding box center [458, 338] width 342 height 287
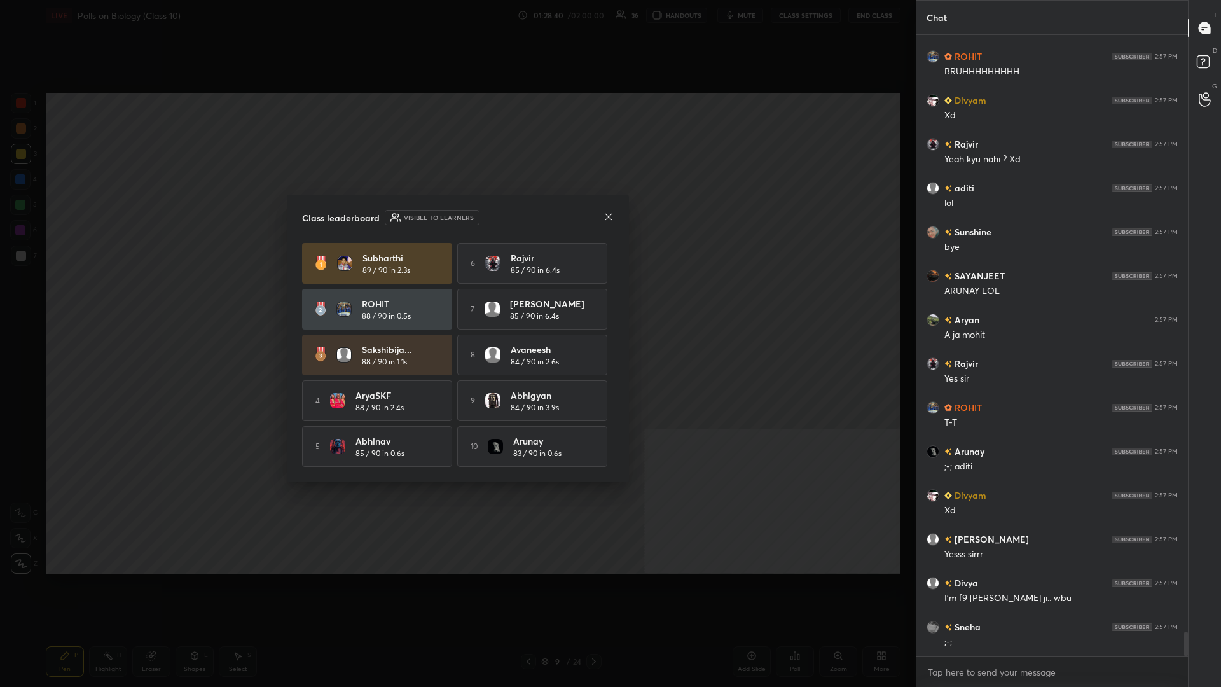
click at [456, 221] on icon at bounding box center [608, 217] width 10 height 10
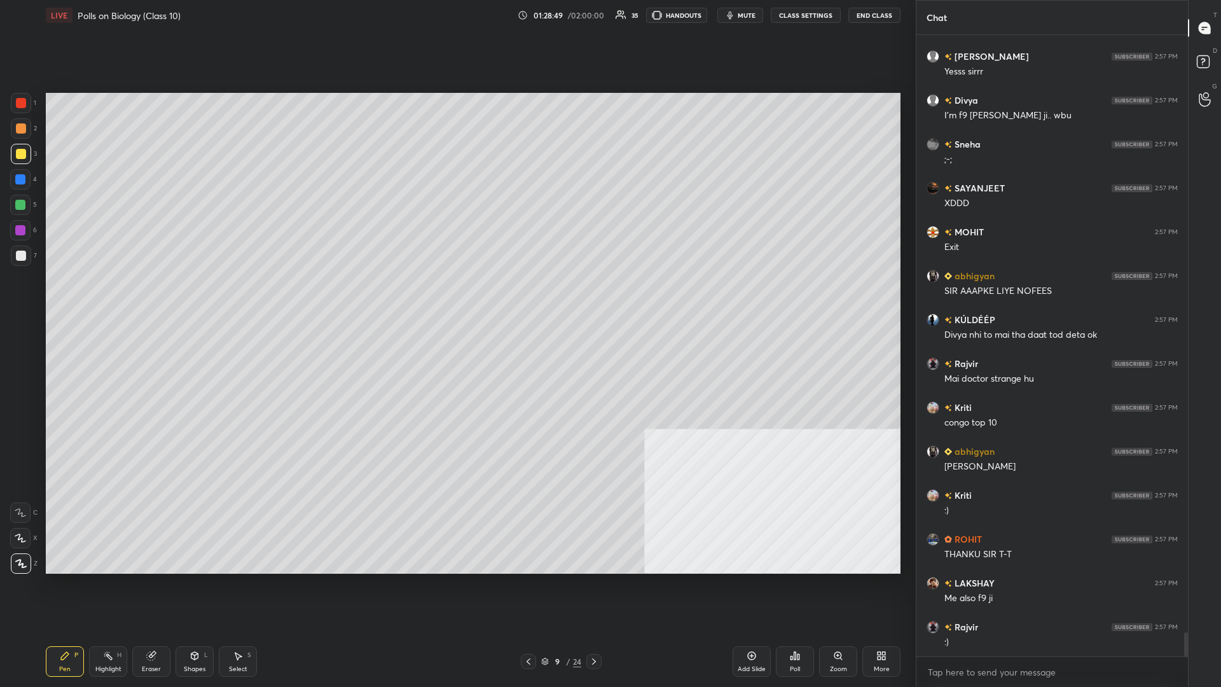
click at [456, 298] on div "24" at bounding box center [577, 660] width 8 height 11
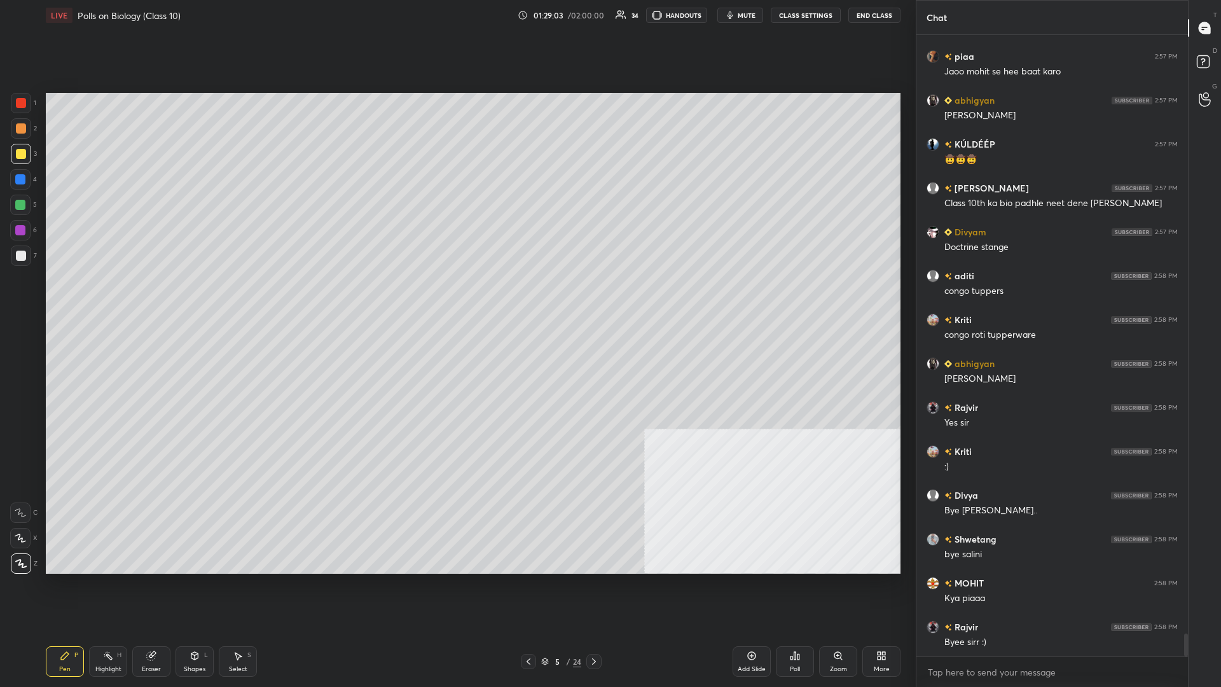
click at [22, 151] on div at bounding box center [21, 154] width 10 height 10
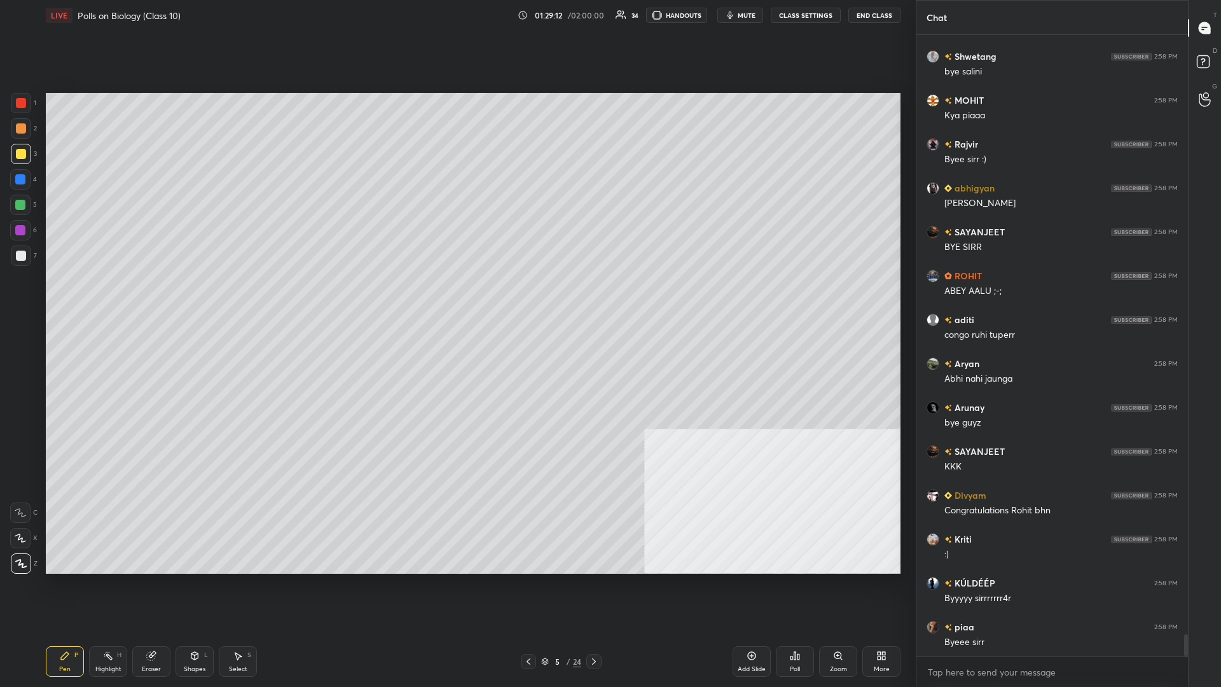
click at [25, 182] on div at bounding box center [20, 179] width 10 height 10
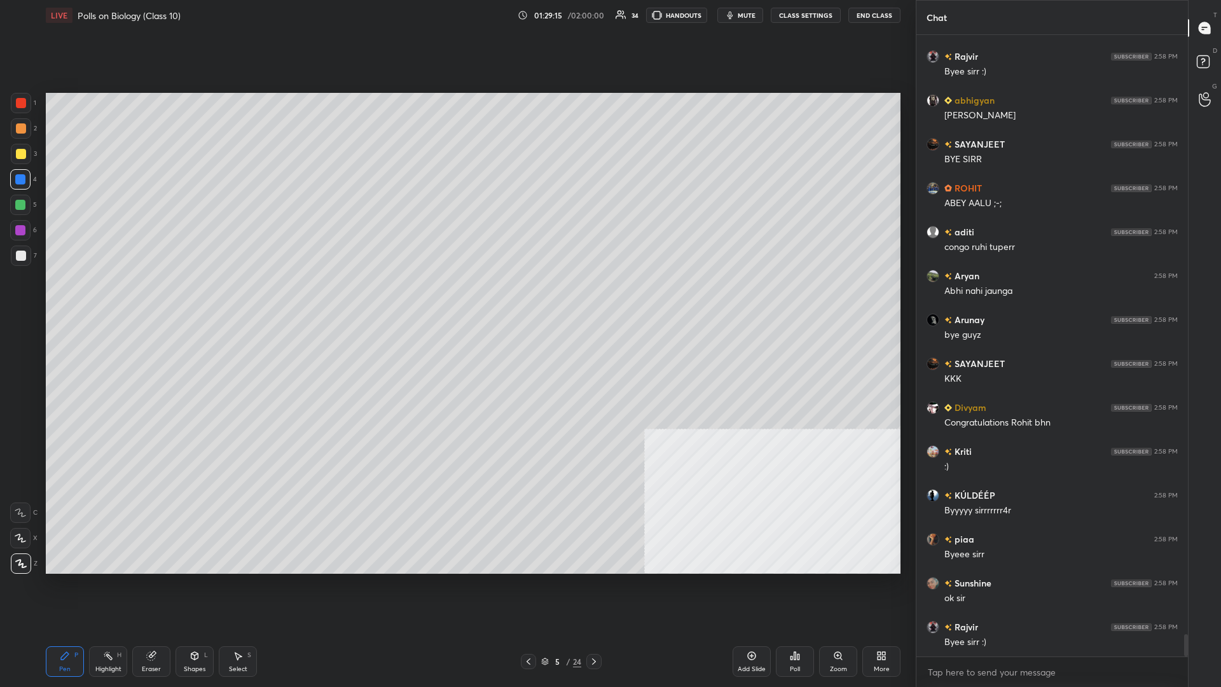
click at [17, 200] on div at bounding box center [20, 205] width 10 height 10
click at [22, 223] on div at bounding box center [20, 230] width 20 height 20
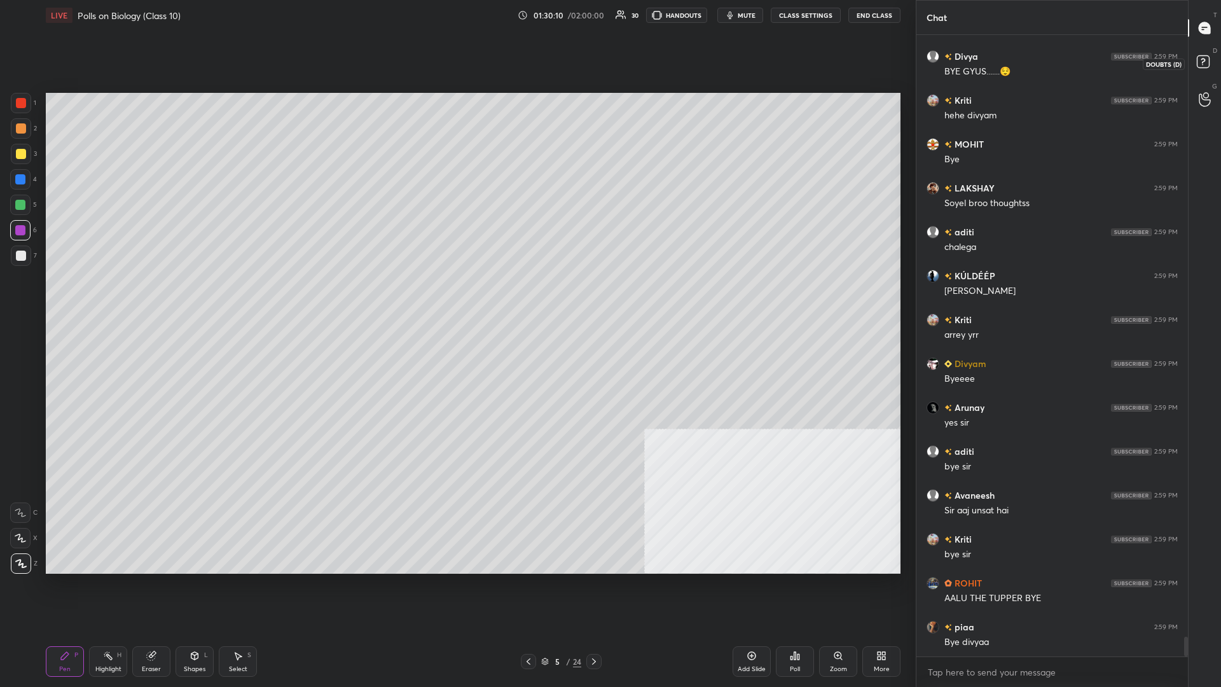
scroll to position [18692, 0]
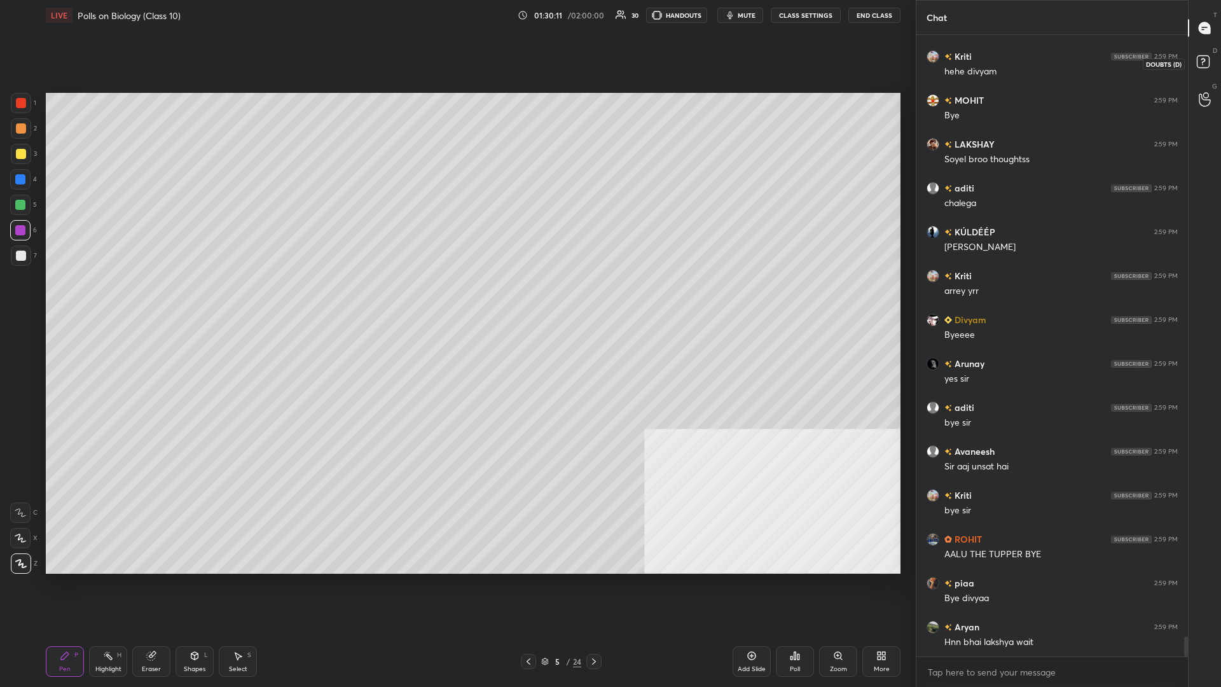
click at [456, 64] on rect at bounding box center [1202, 62] width 12 height 12
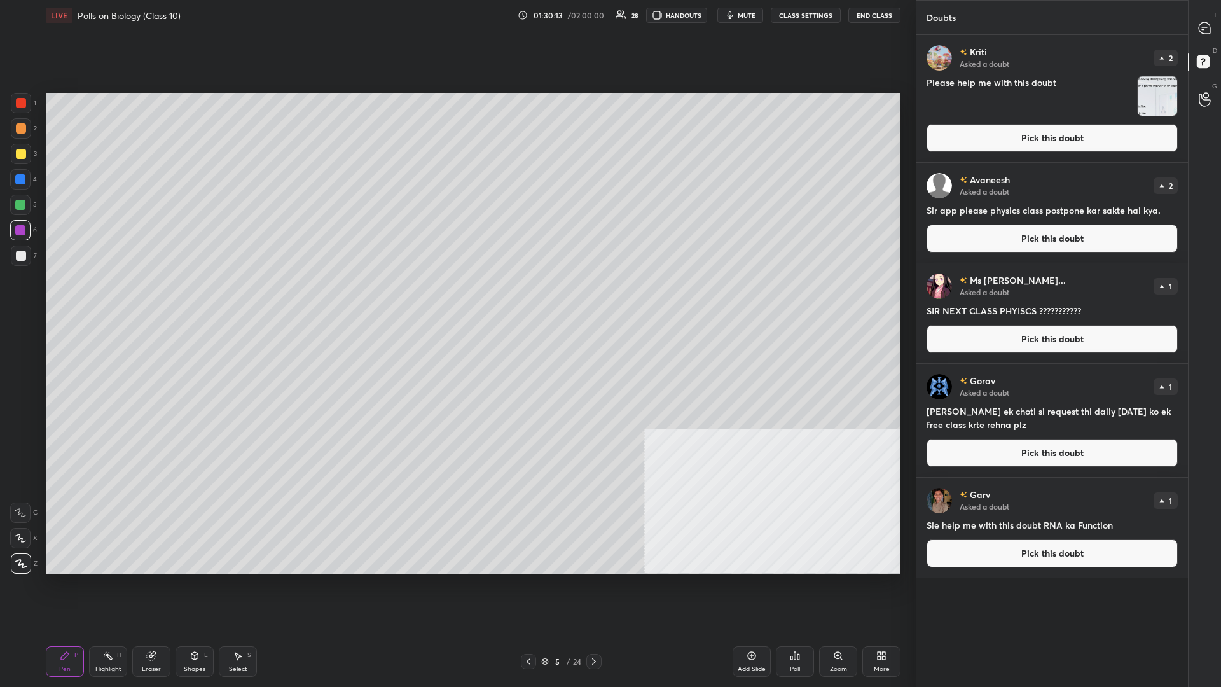
click at [456, 9] on button "End Class" at bounding box center [874, 15] width 52 height 15
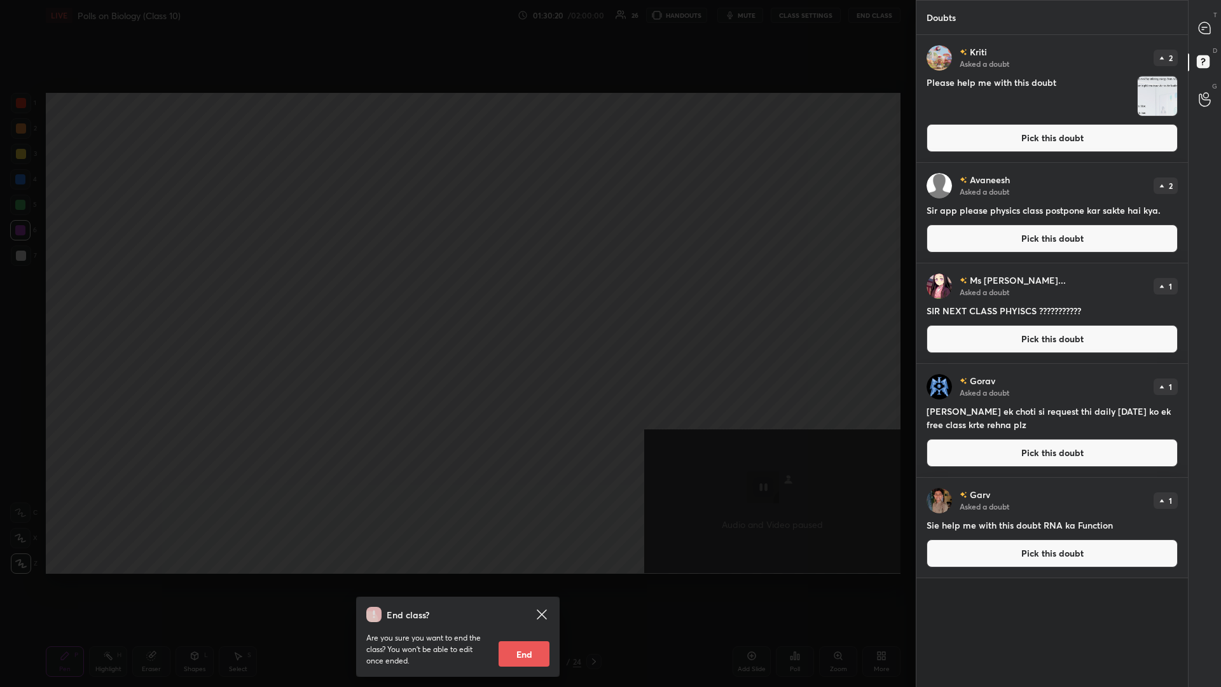
click at [456, 298] on button "End" at bounding box center [523, 653] width 51 height 25
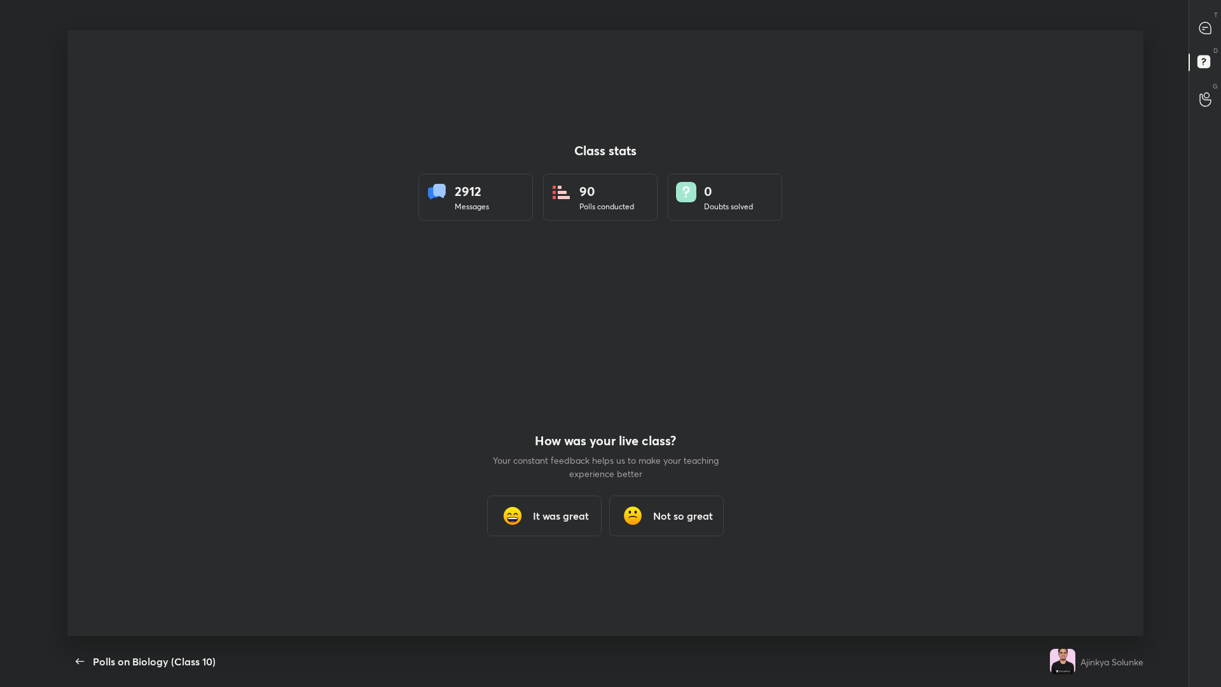
scroll to position [605, 1210]
click at [456, 298] on div at bounding box center [605, 333] width 1076 height 605
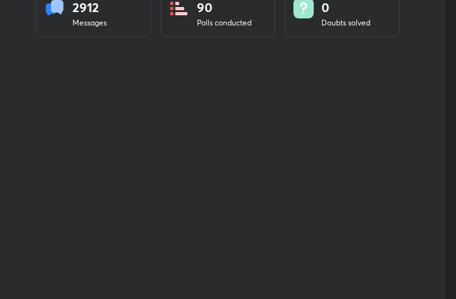
scroll to position [63356, 63127]
